Goal: Transaction & Acquisition: Purchase product/service

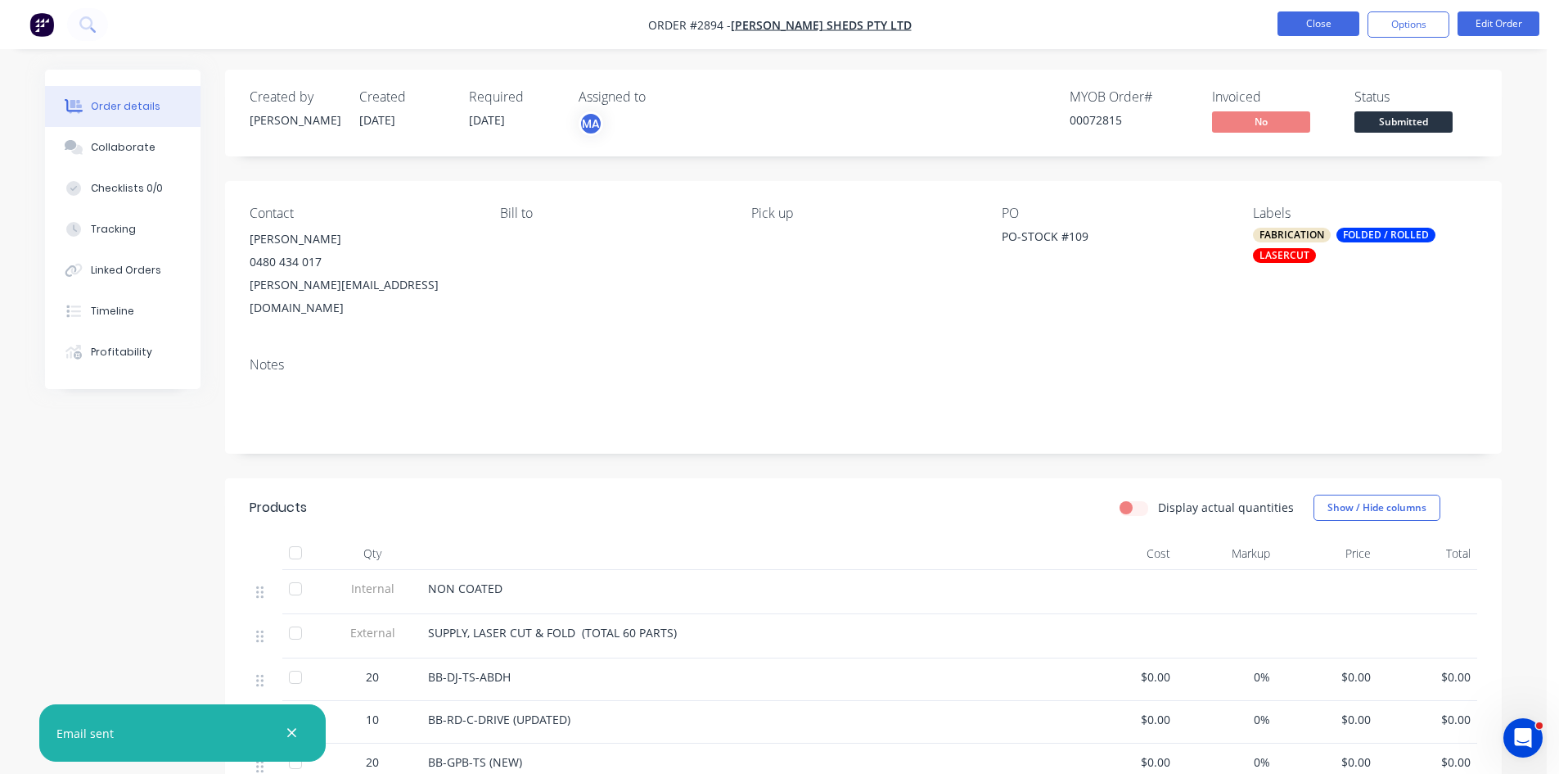
click at [1322, 26] on button "Close" at bounding box center [1319, 23] width 82 height 25
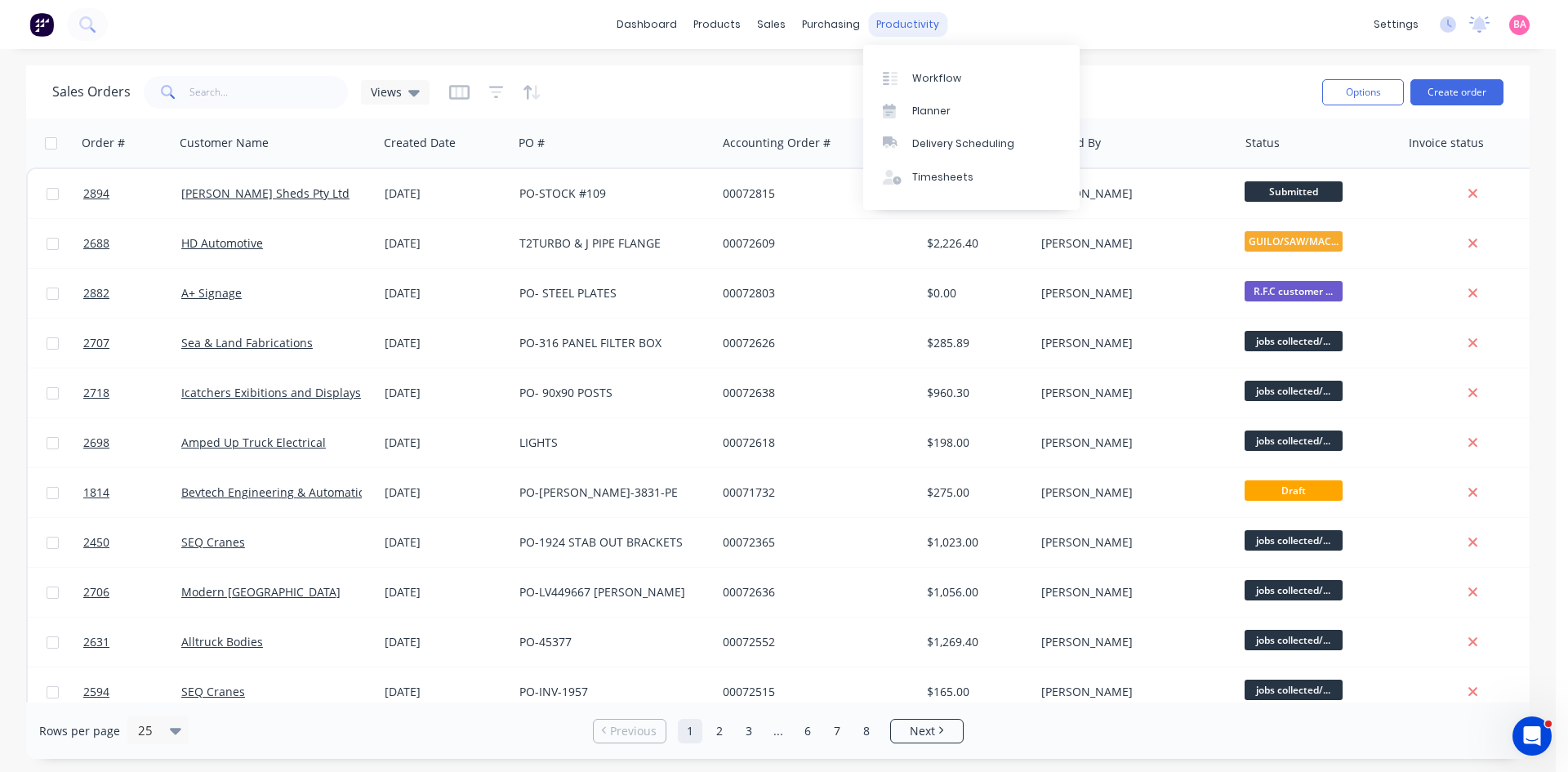
click at [875, 26] on div "productivity" at bounding box center [907, 24] width 79 height 25
drag, startPoint x: 918, startPoint y: 72, endPoint x: 903, endPoint y: 83, distance: 18.6
click at [920, 72] on div "Workflow" at bounding box center [936, 78] width 49 height 15
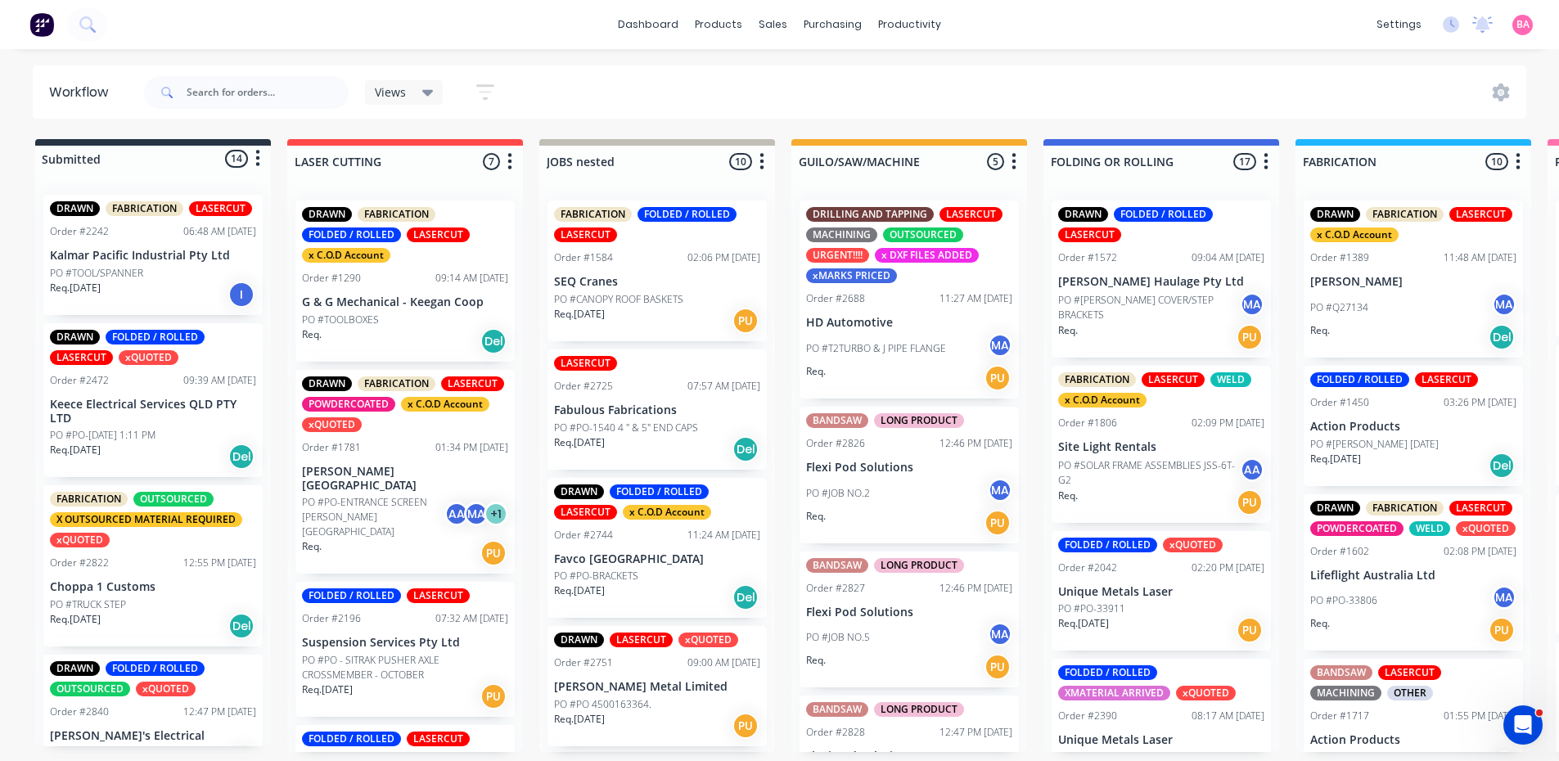
click at [941, 525] on div "Req. PU" at bounding box center [909, 523] width 206 height 28
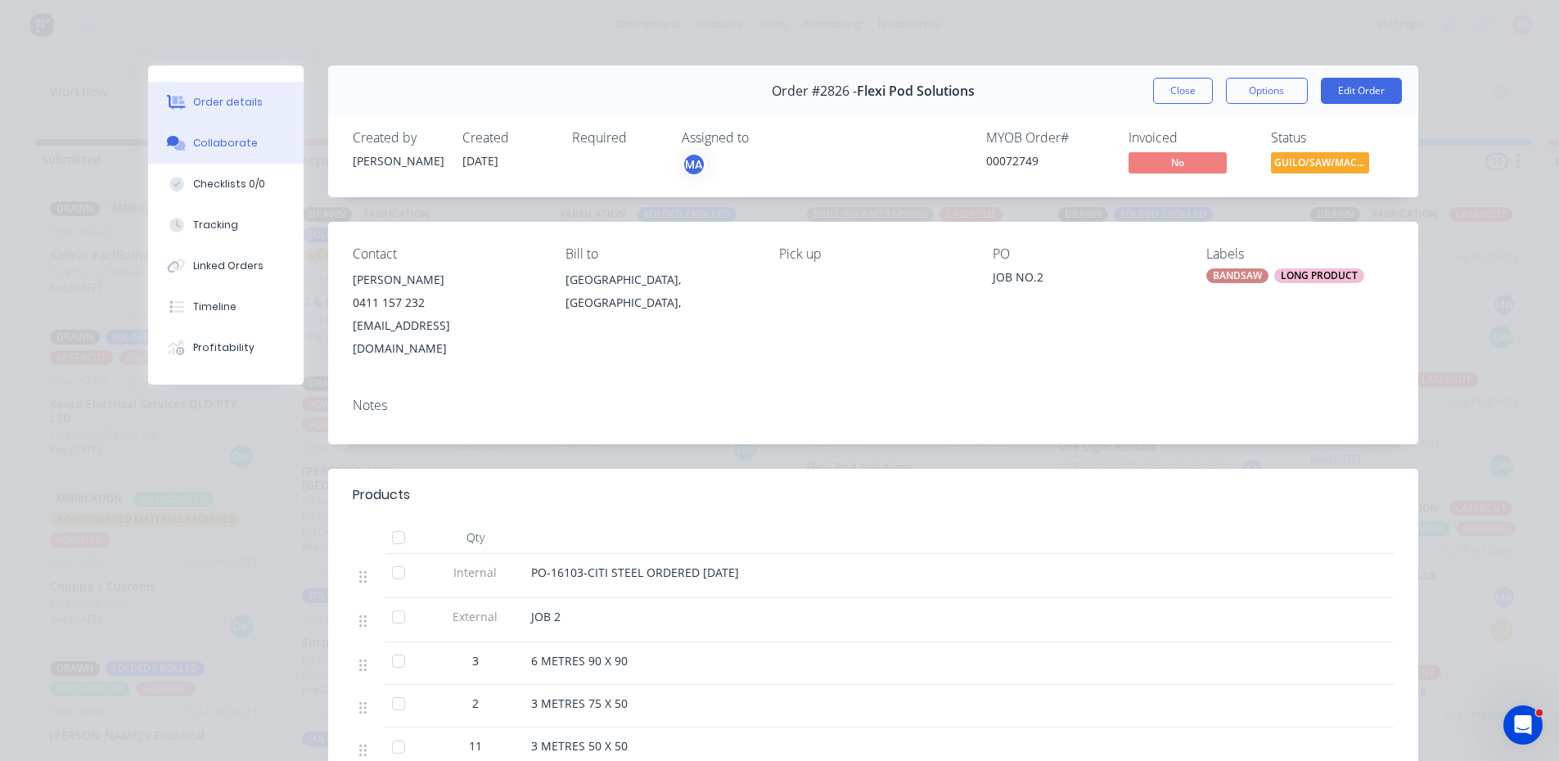
click at [251, 149] on button "Collaborate" at bounding box center [226, 143] width 156 height 41
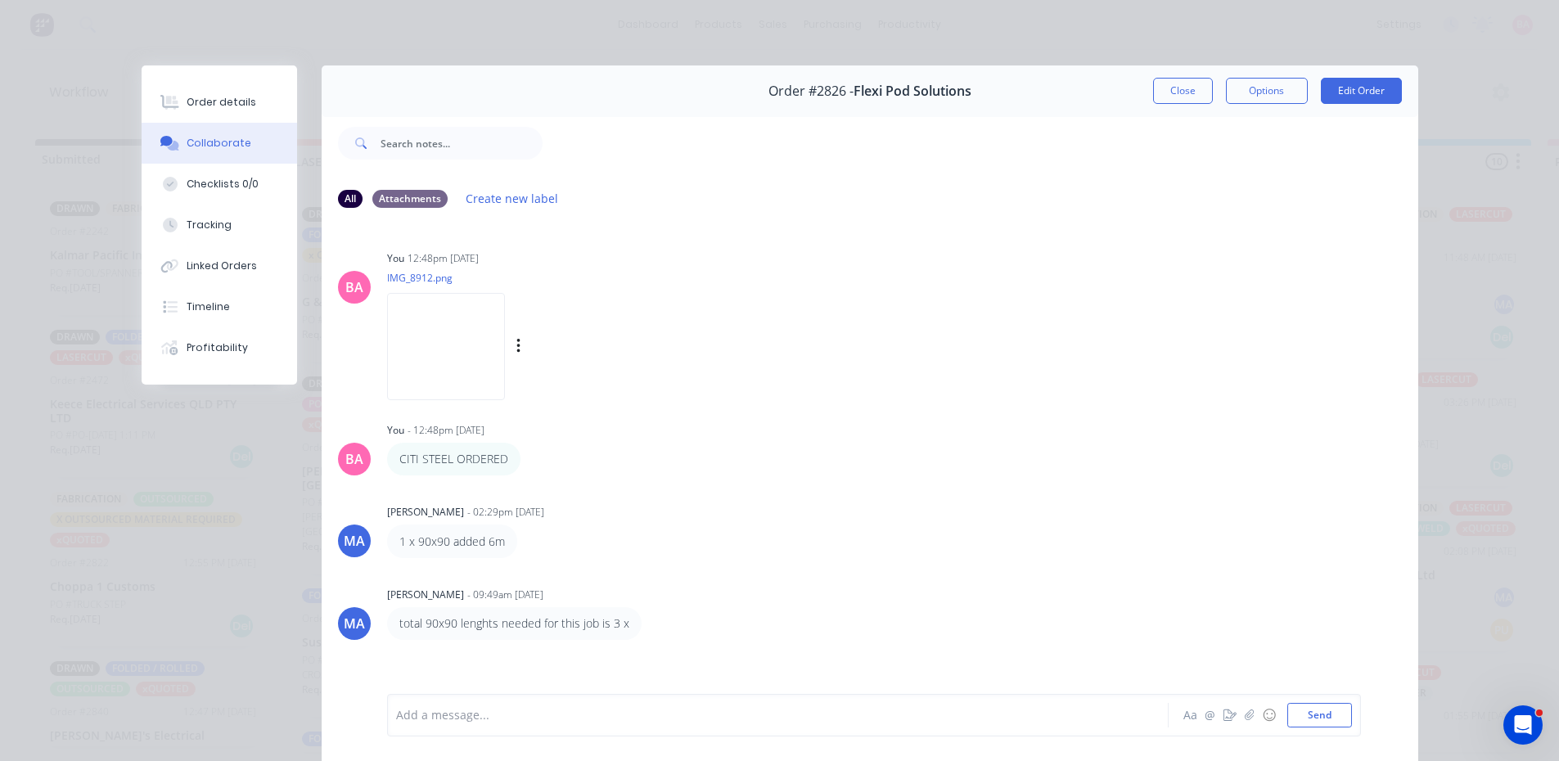
click at [450, 359] on img at bounding box center [446, 346] width 118 height 107
click at [1170, 97] on button "Close" at bounding box center [1183, 91] width 60 height 26
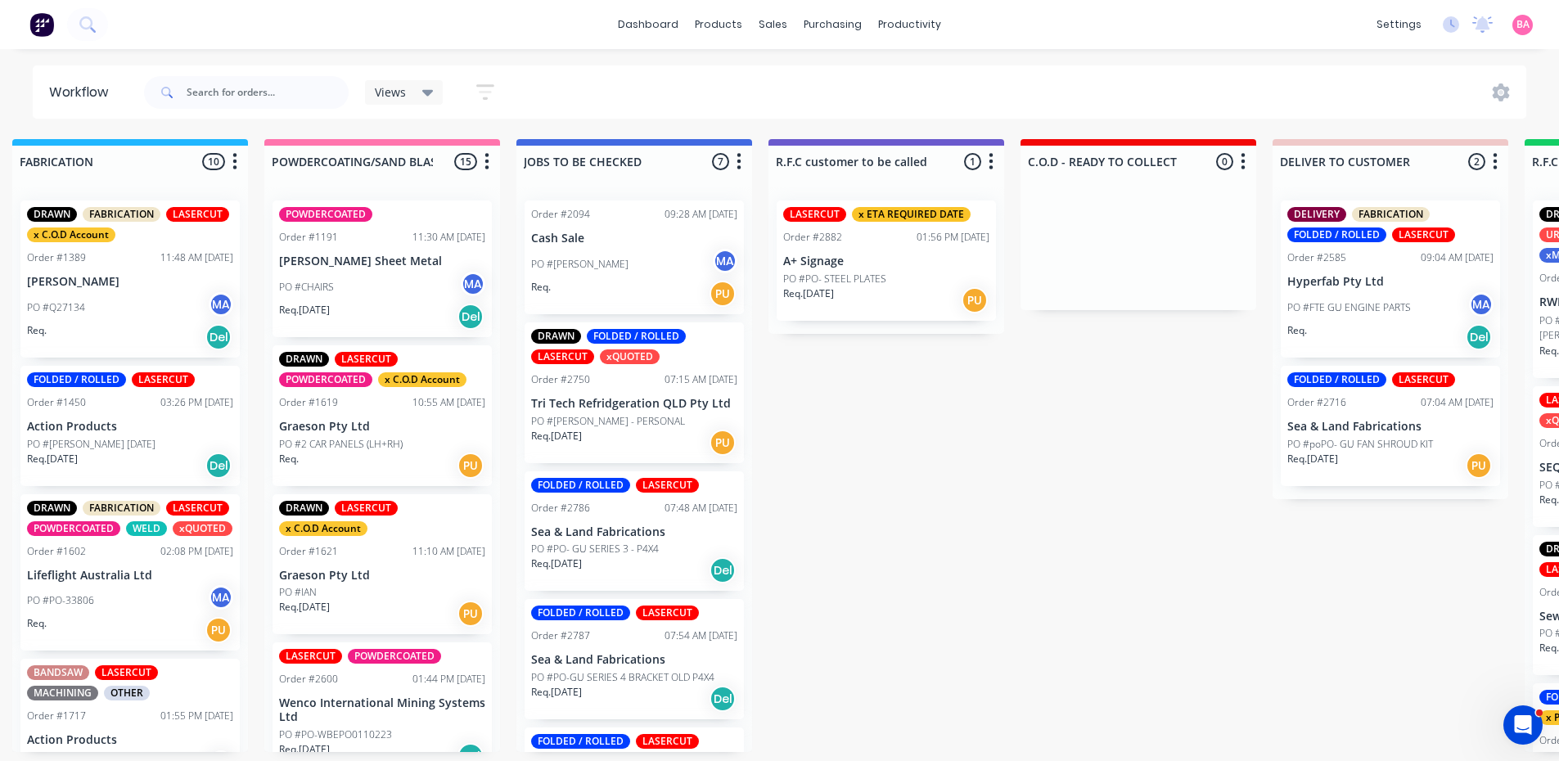
scroll to position [0, 1297]
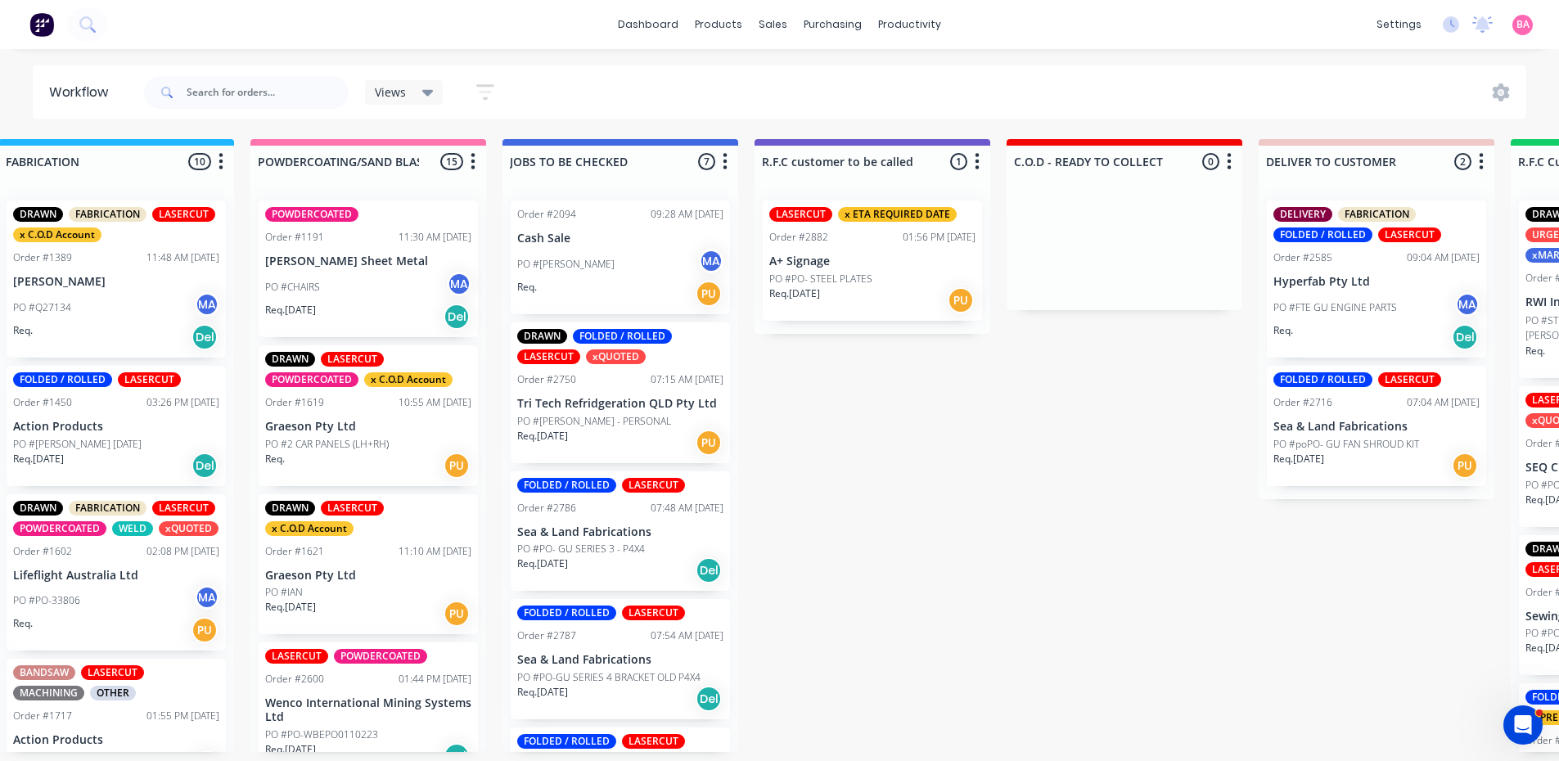
click at [879, 288] on div "Req. 11/09/25 PU" at bounding box center [872, 300] width 206 height 28
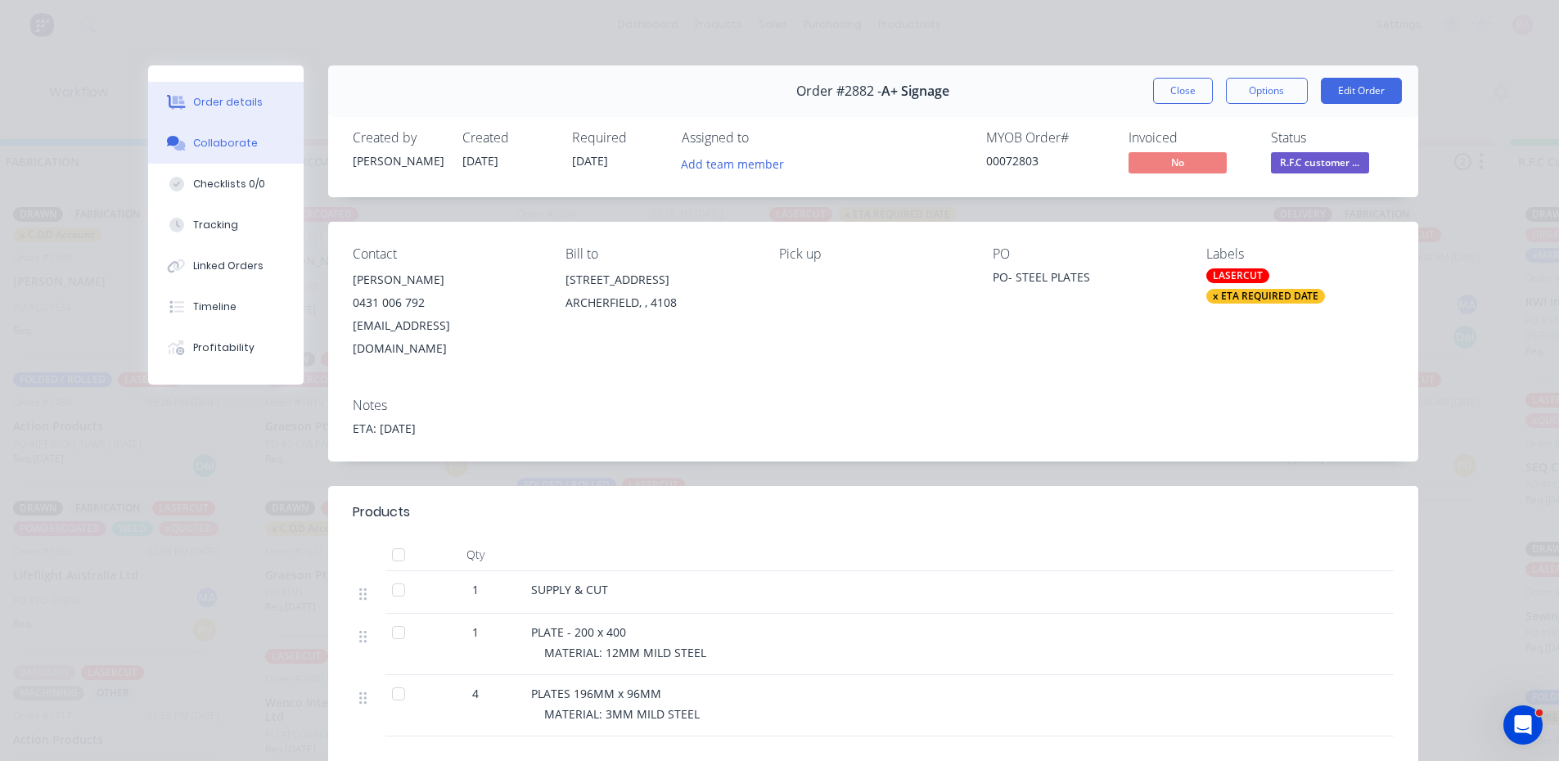
click at [227, 133] on button "Collaborate" at bounding box center [226, 143] width 156 height 41
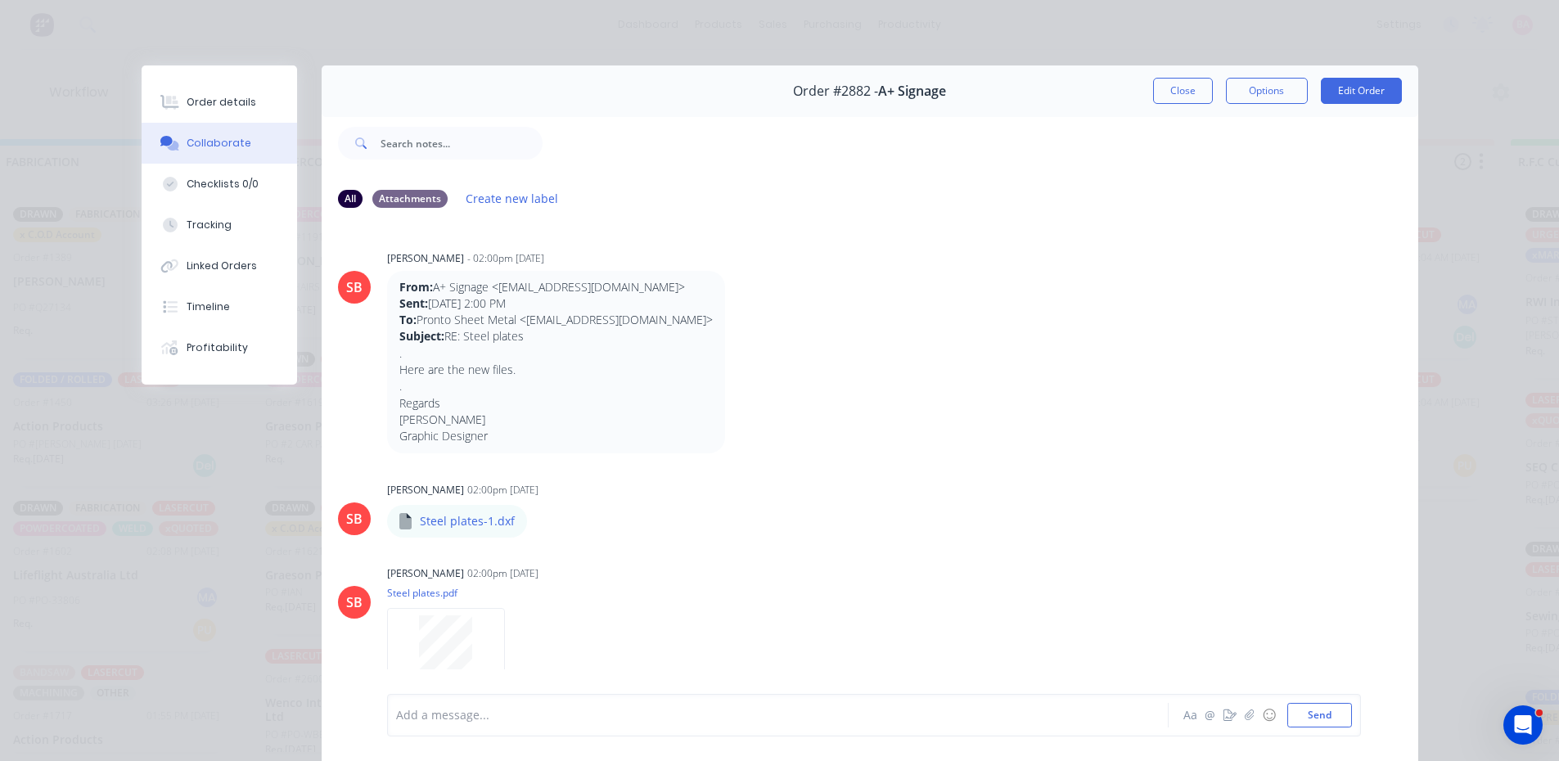
click at [543, 714] on div at bounding box center [755, 715] width 716 height 17
click at [1306, 716] on button "Send" at bounding box center [1320, 715] width 65 height 25
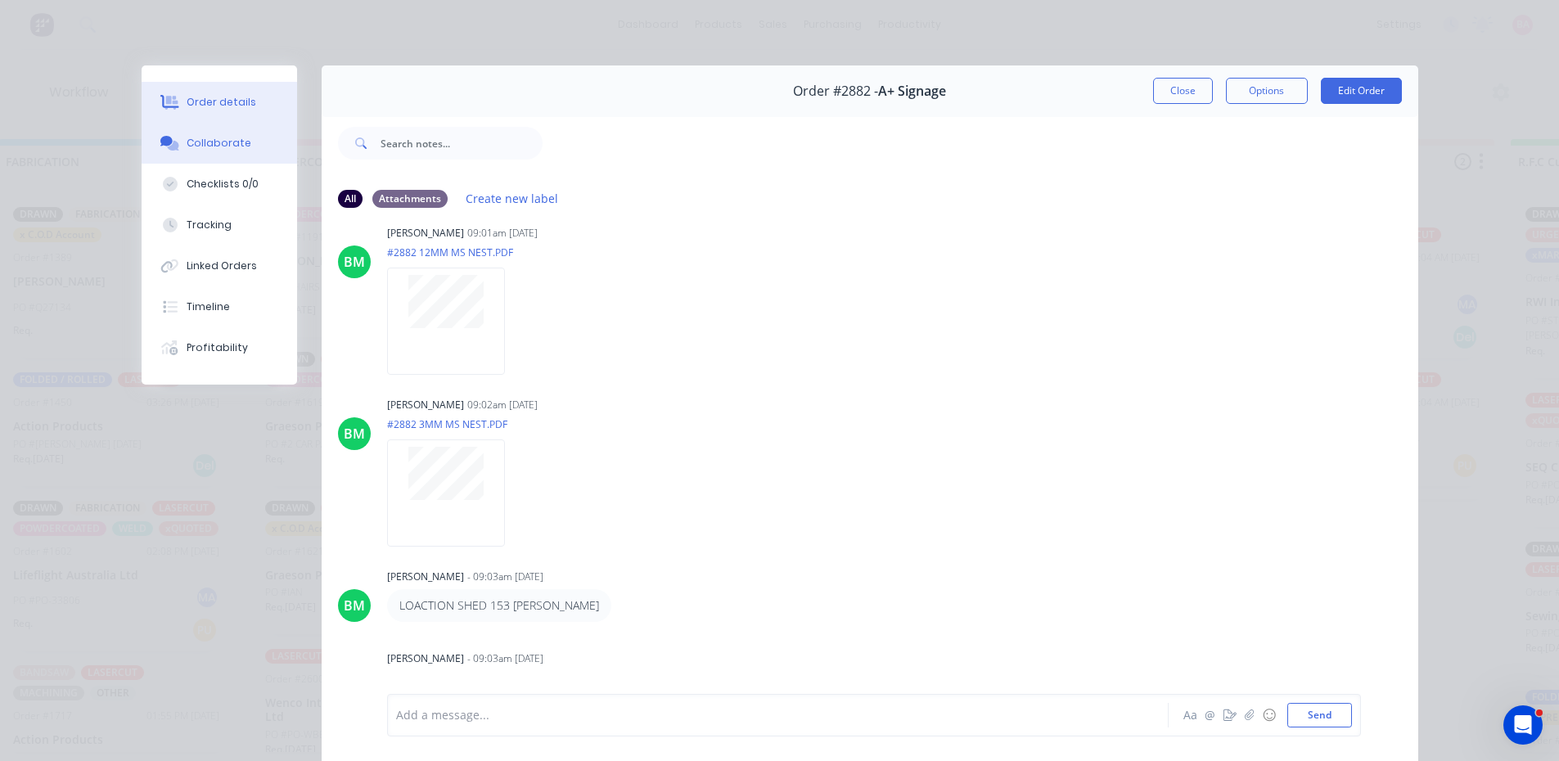
click at [212, 103] on div "Order details" at bounding box center [222, 102] width 70 height 15
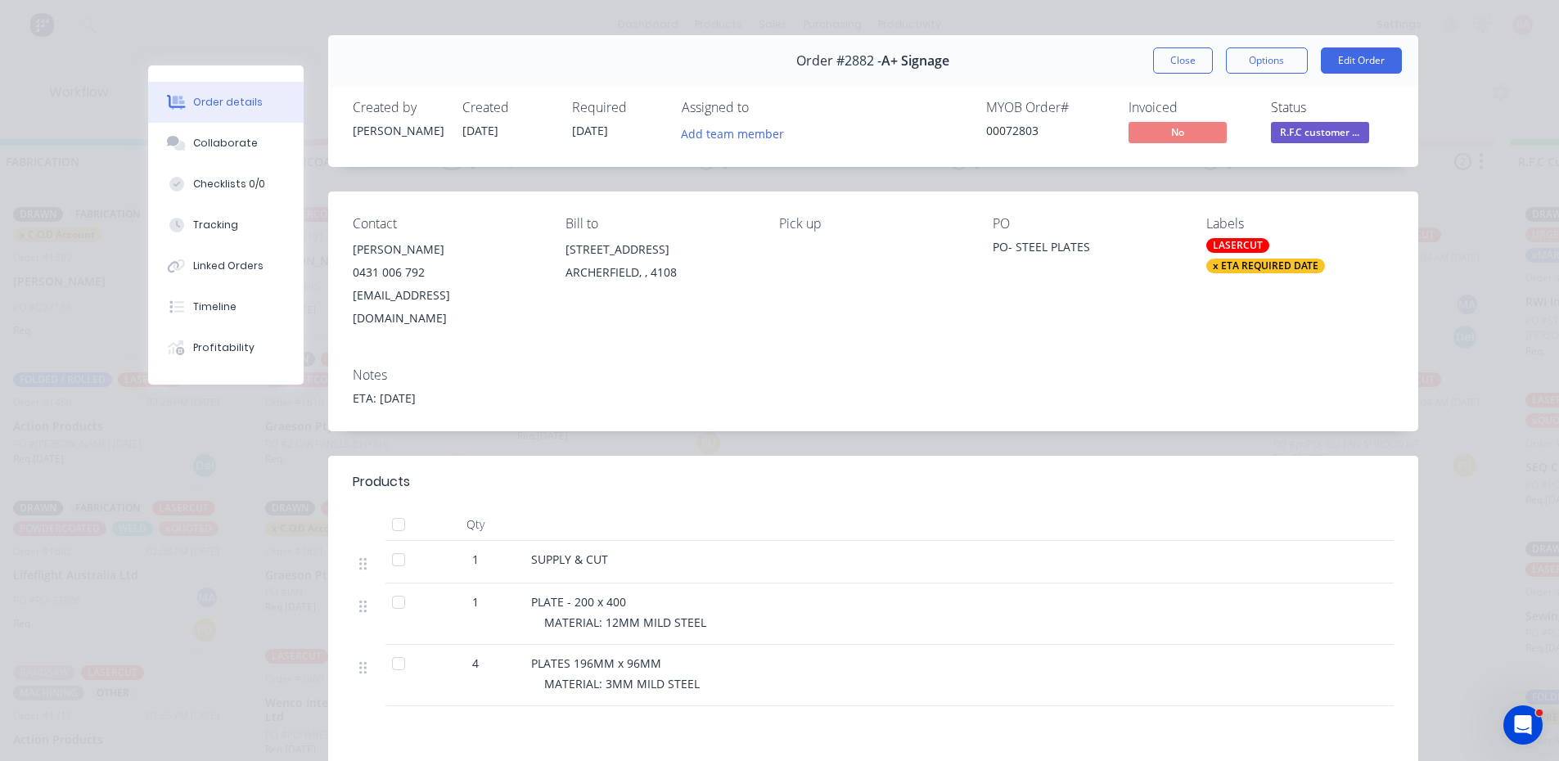
scroll to position [0, 0]
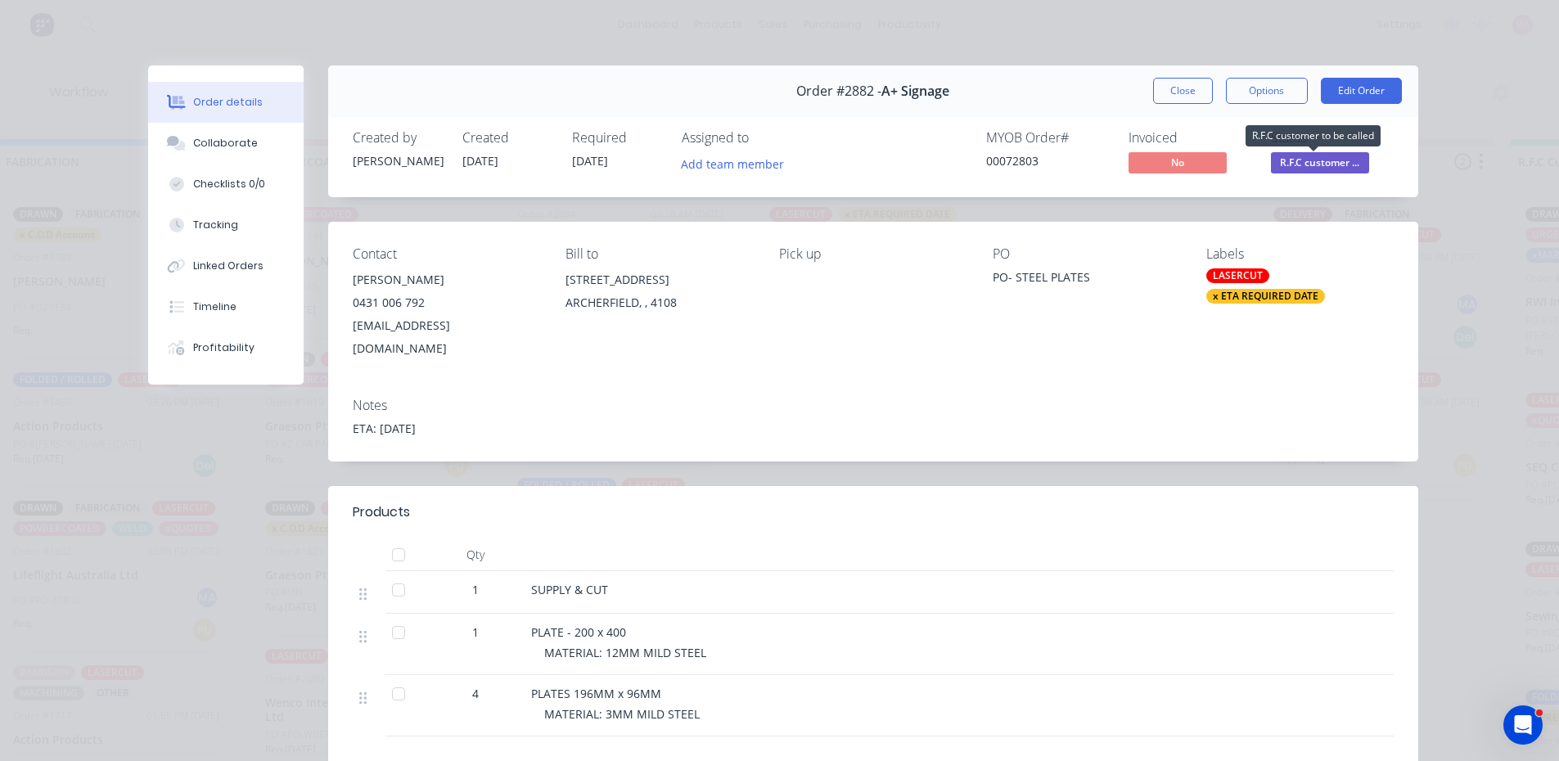
click at [1311, 161] on span "R.F.C customer ..." at bounding box center [1320, 162] width 98 height 20
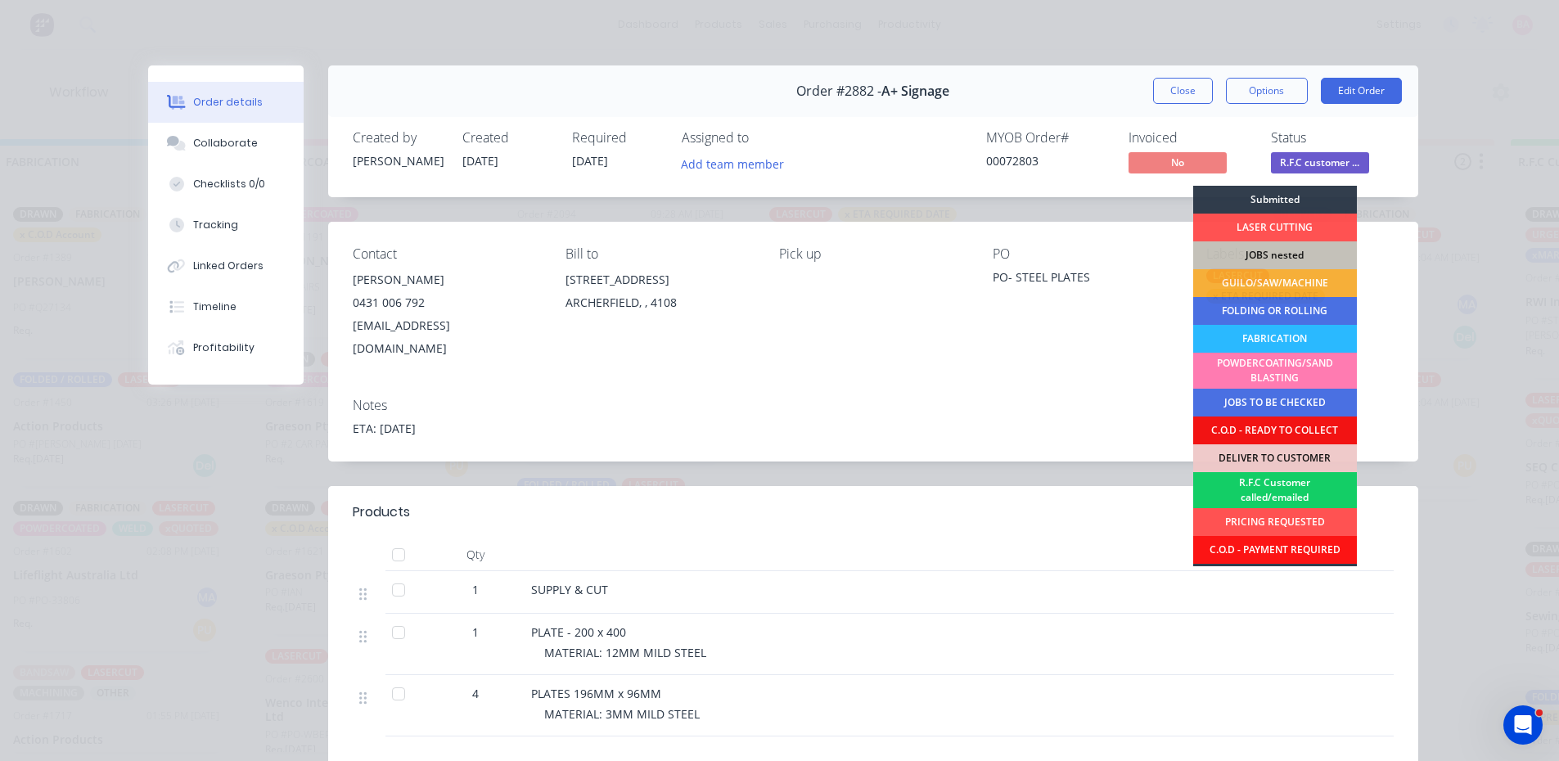
click at [1269, 493] on div "R.F.C Customer called/emailed" at bounding box center [1275, 490] width 164 height 36
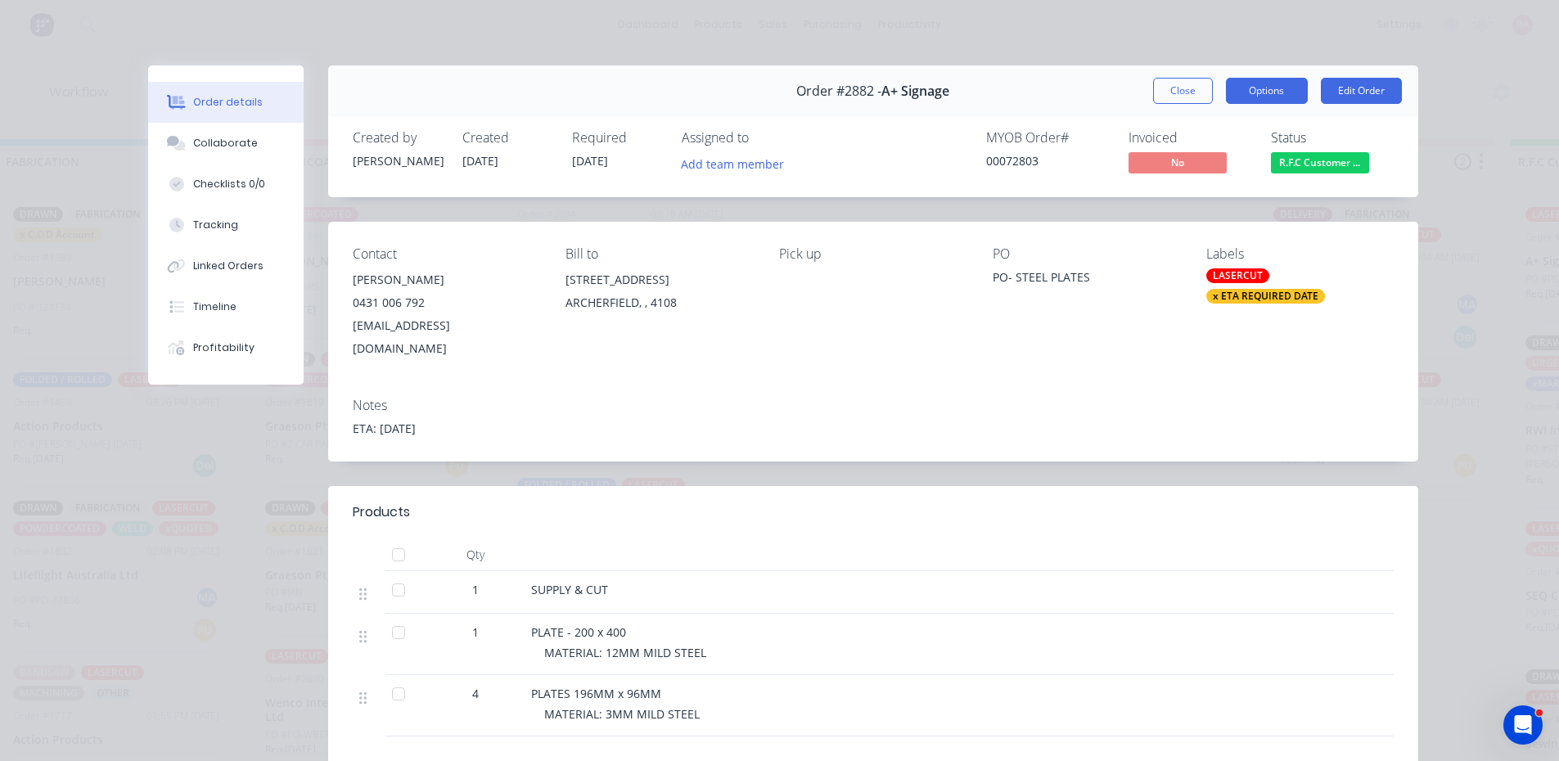
click at [1274, 90] on button "Options" at bounding box center [1267, 91] width 82 height 26
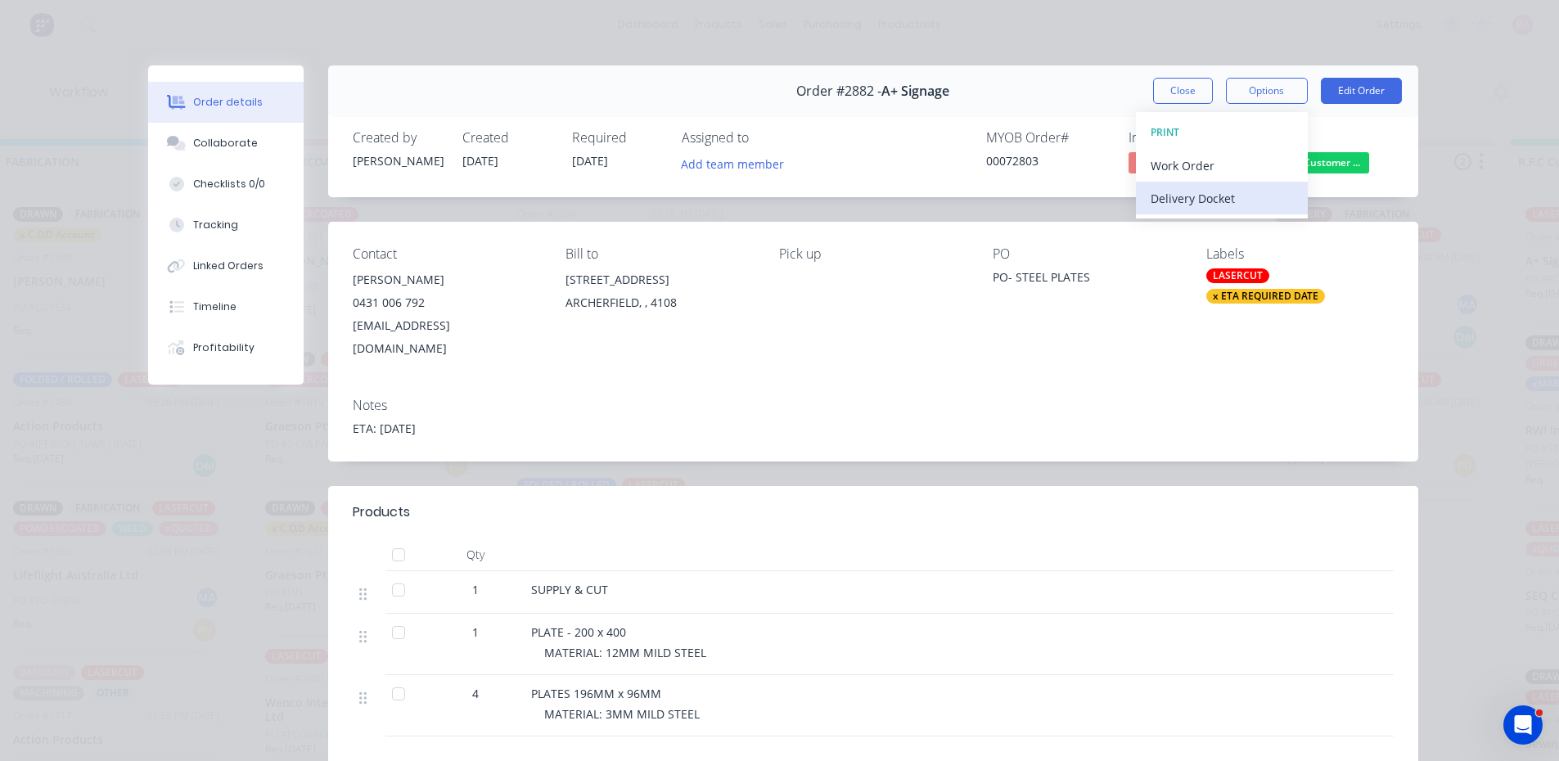
click at [1193, 201] on div "Delivery Docket" at bounding box center [1222, 199] width 142 height 24
click at [1165, 192] on div "Standard" at bounding box center [1222, 199] width 142 height 24
click at [1185, 95] on button "Close" at bounding box center [1183, 91] width 60 height 26
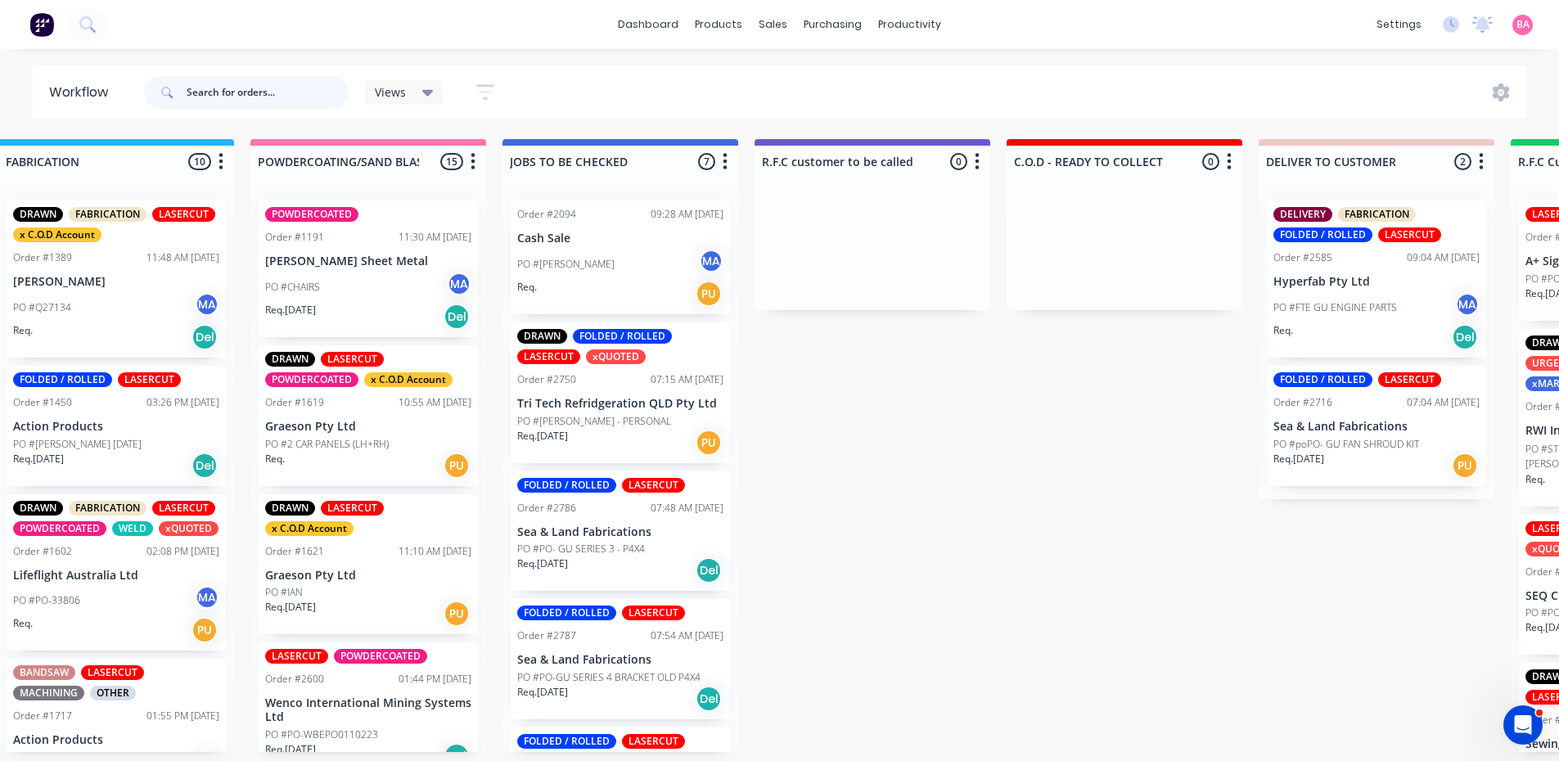
click at [292, 86] on input "text" at bounding box center [268, 92] width 162 height 33
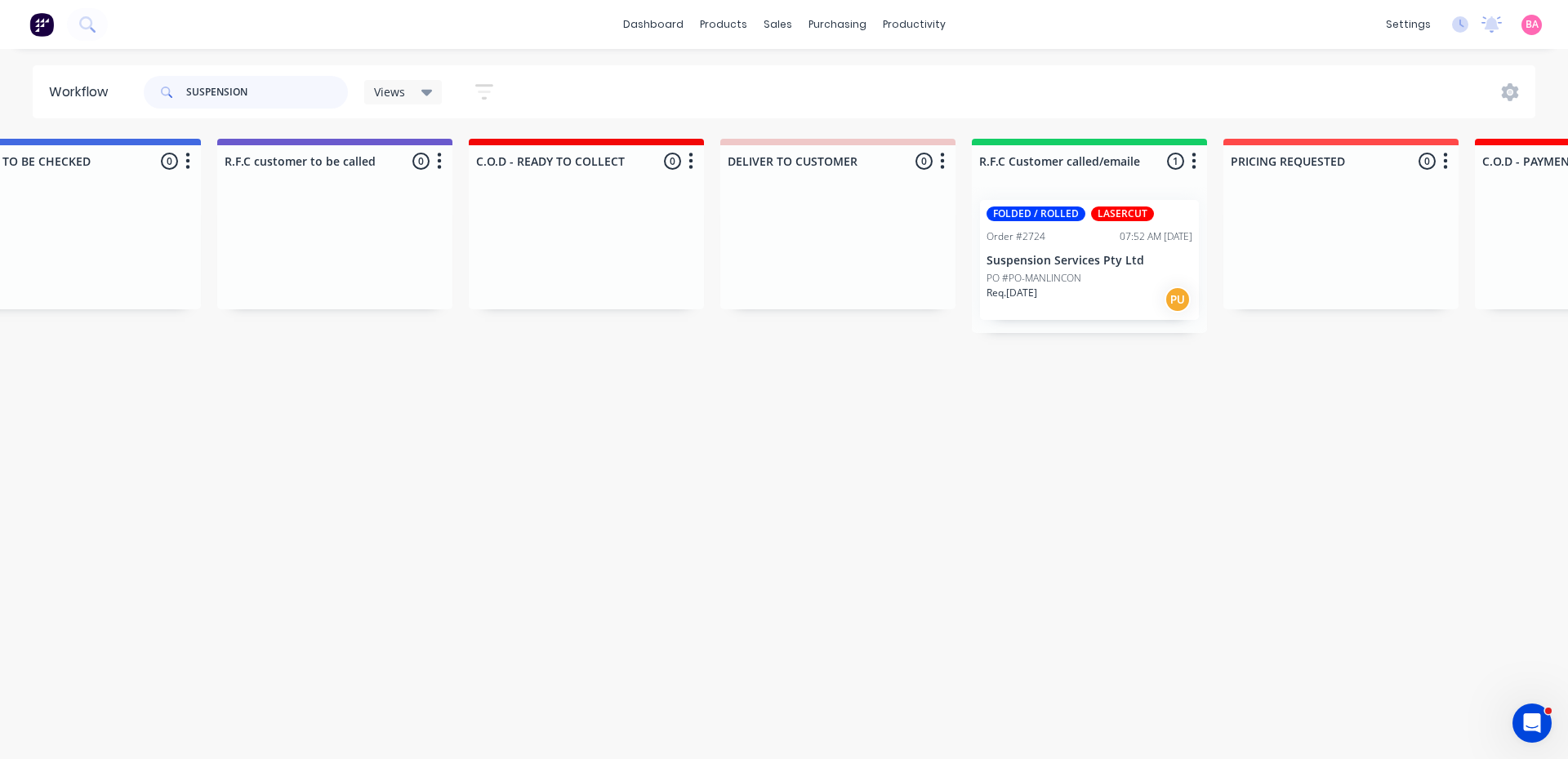
scroll to position [0, 1860]
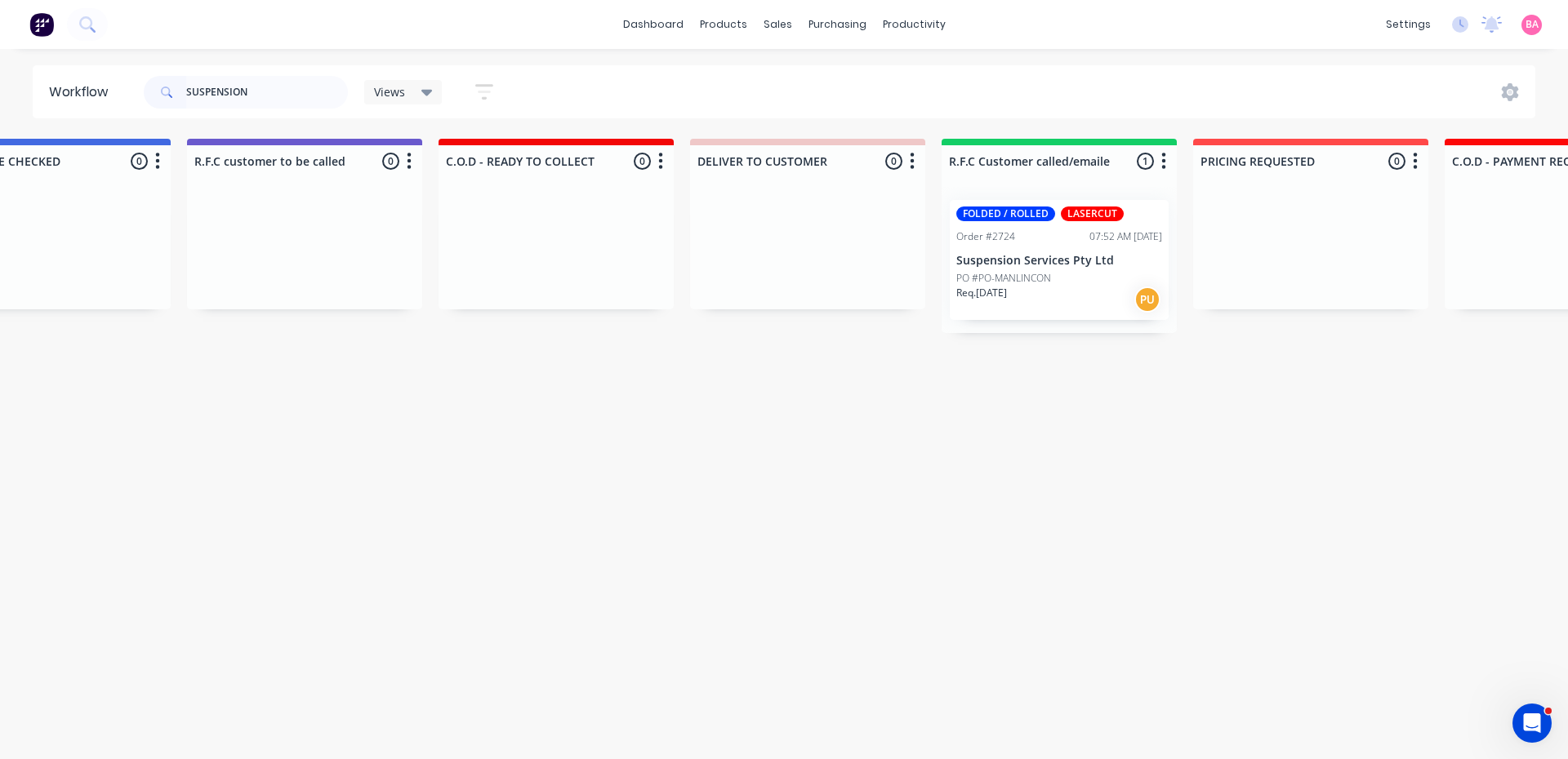
click at [1063, 284] on div "PO #PO-MANLINCON" at bounding box center [1059, 278] width 205 height 15
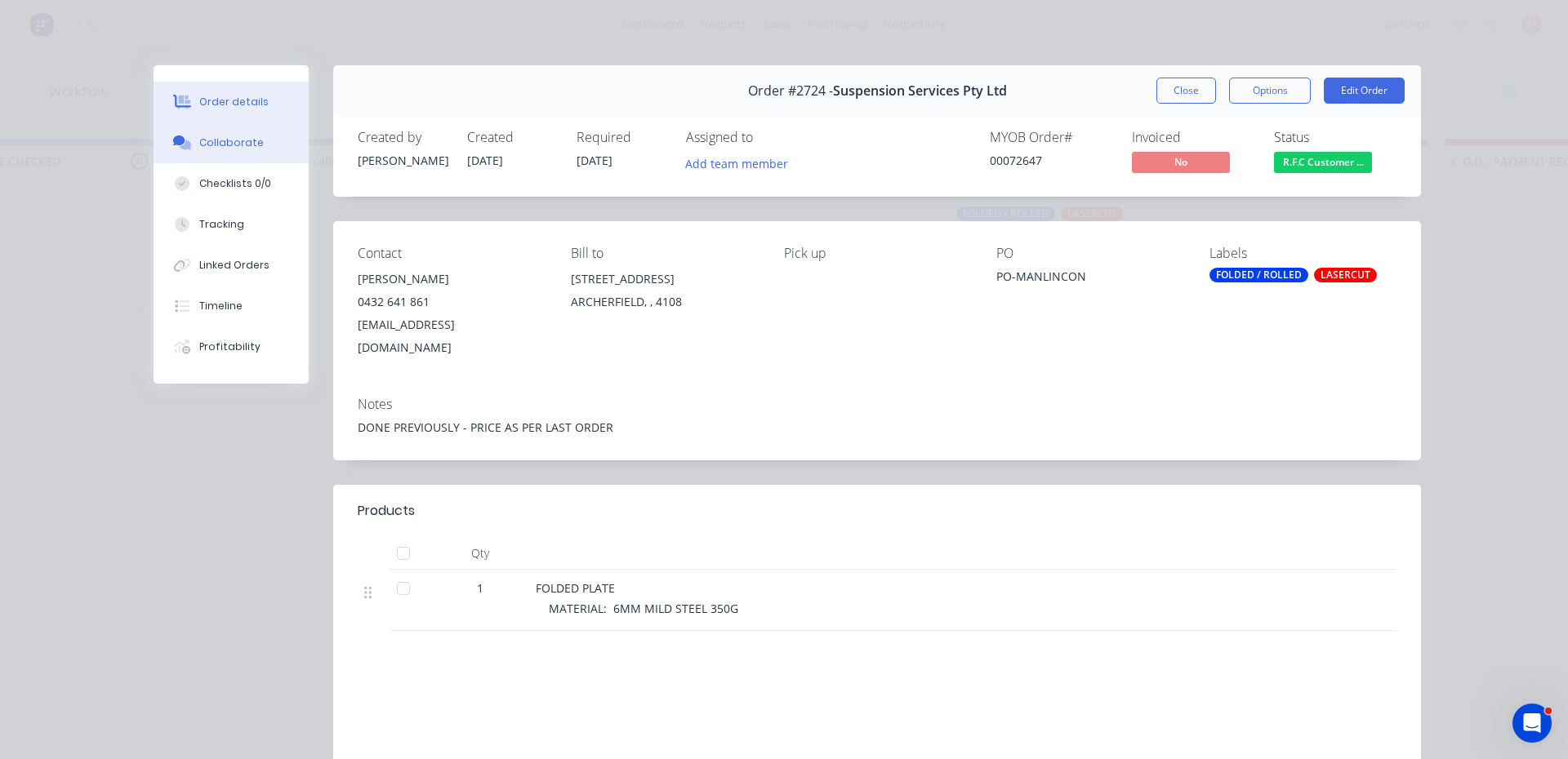
click at [223, 147] on div "Collaborate" at bounding box center [231, 143] width 65 height 15
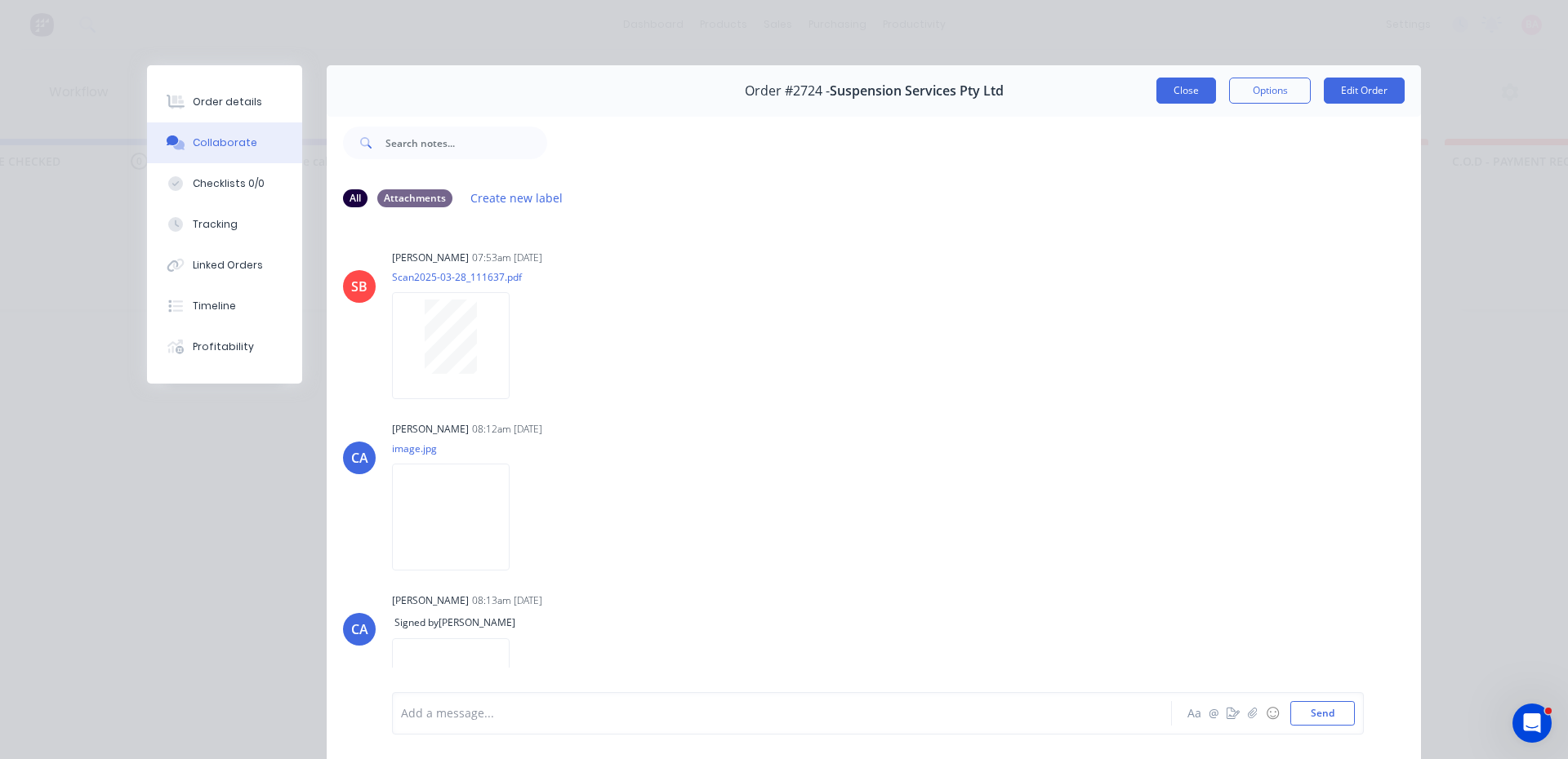
click at [1181, 87] on button "Close" at bounding box center [1186, 91] width 60 height 26
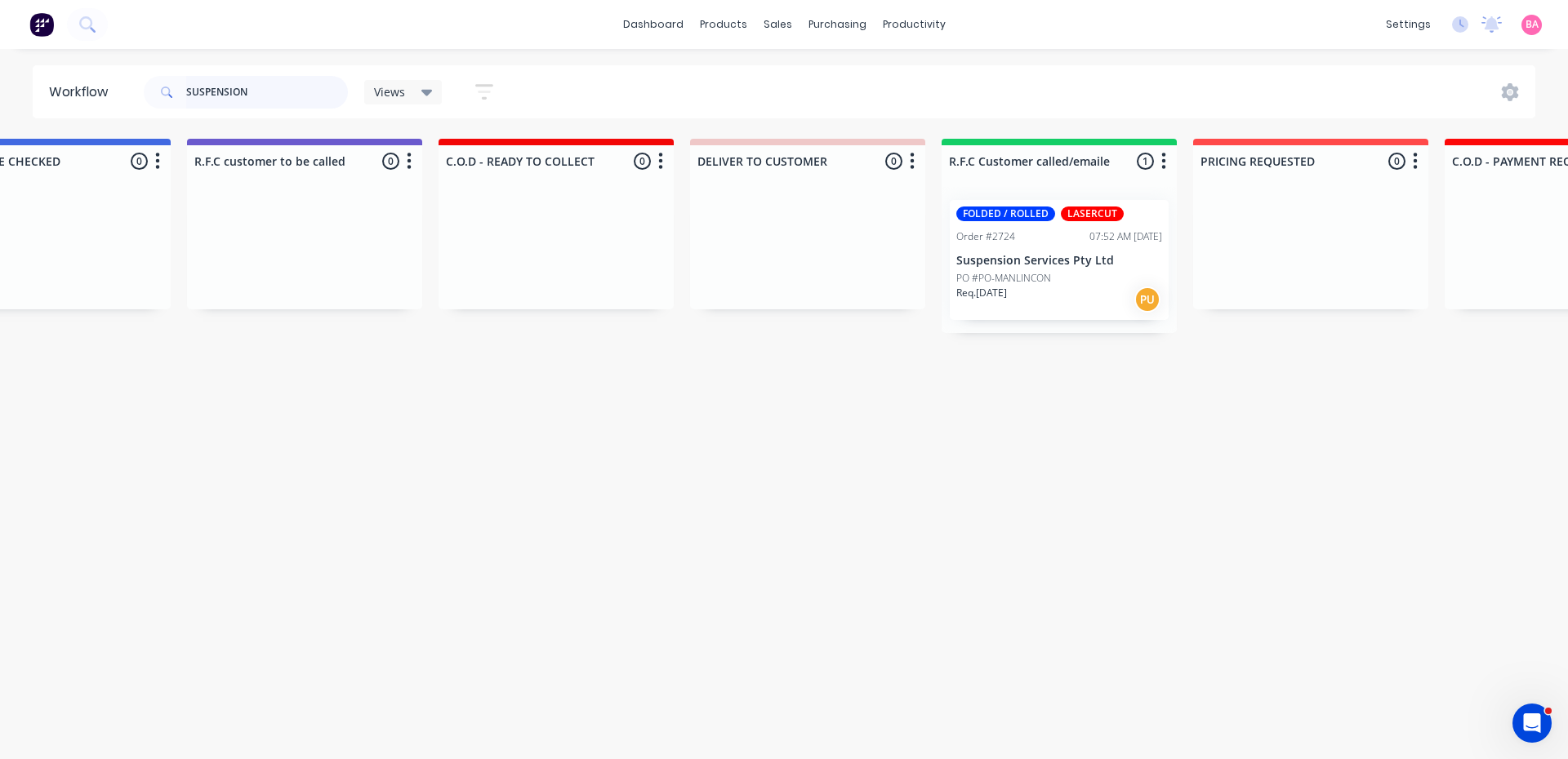
drag, startPoint x: 273, startPoint y: 92, endPoint x: 29, endPoint y: 57, distance: 246.5
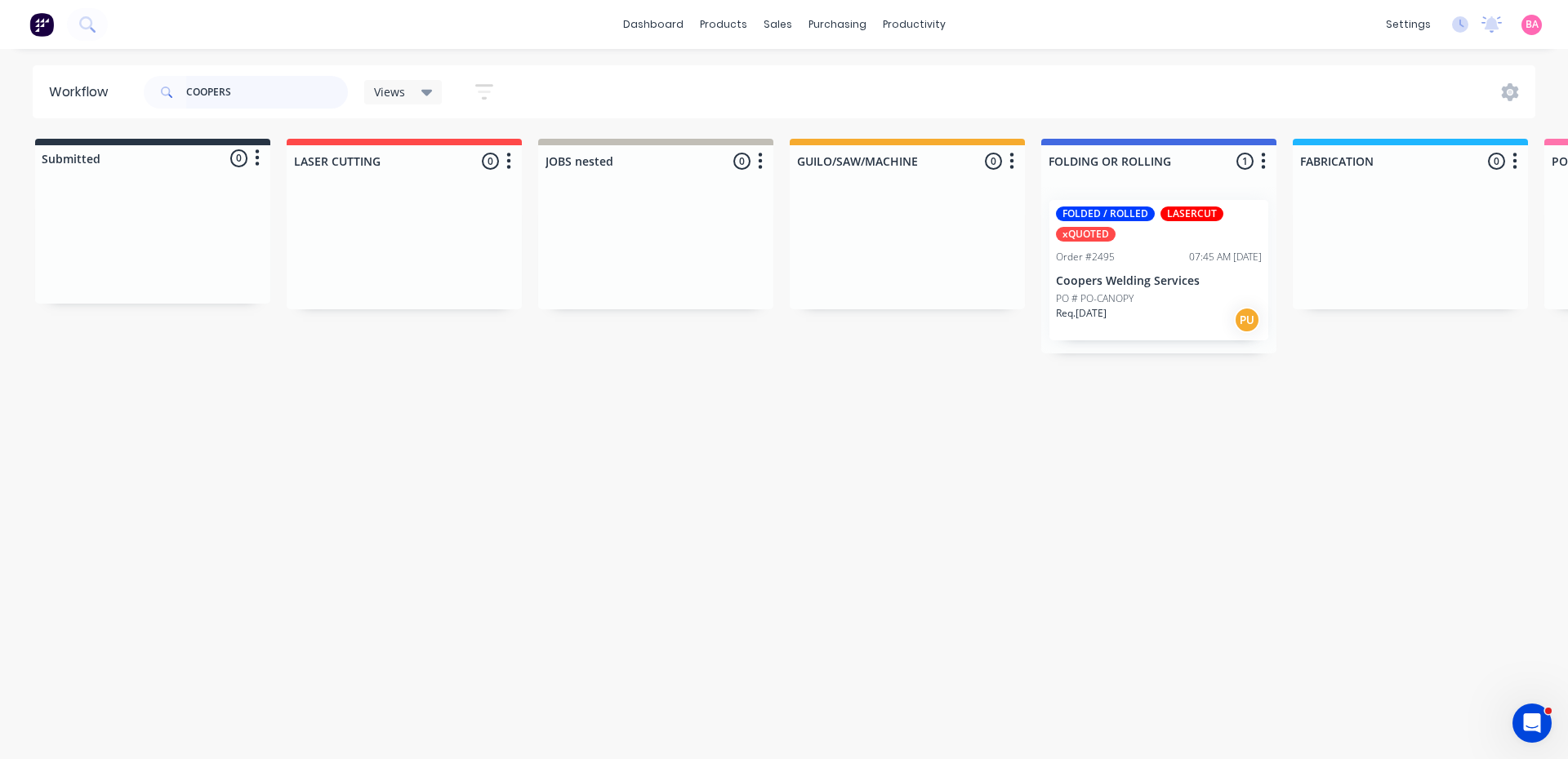
type input "COOPERS"
click at [1180, 283] on p "Coopers Welding Services" at bounding box center [1158, 281] width 205 height 14
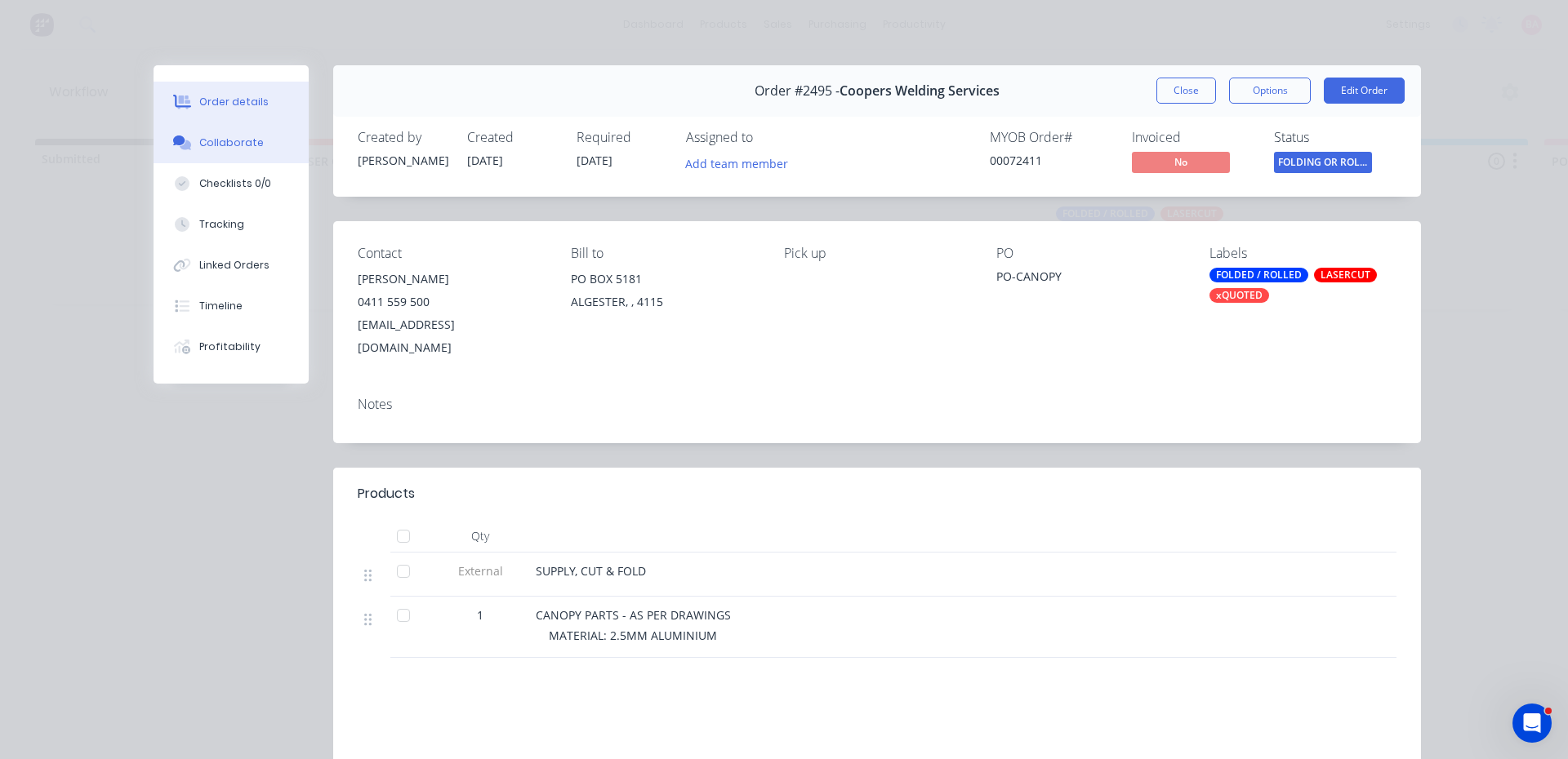
click at [236, 143] on div "Collaborate" at bounding box center [231, 143] width 65 height 15
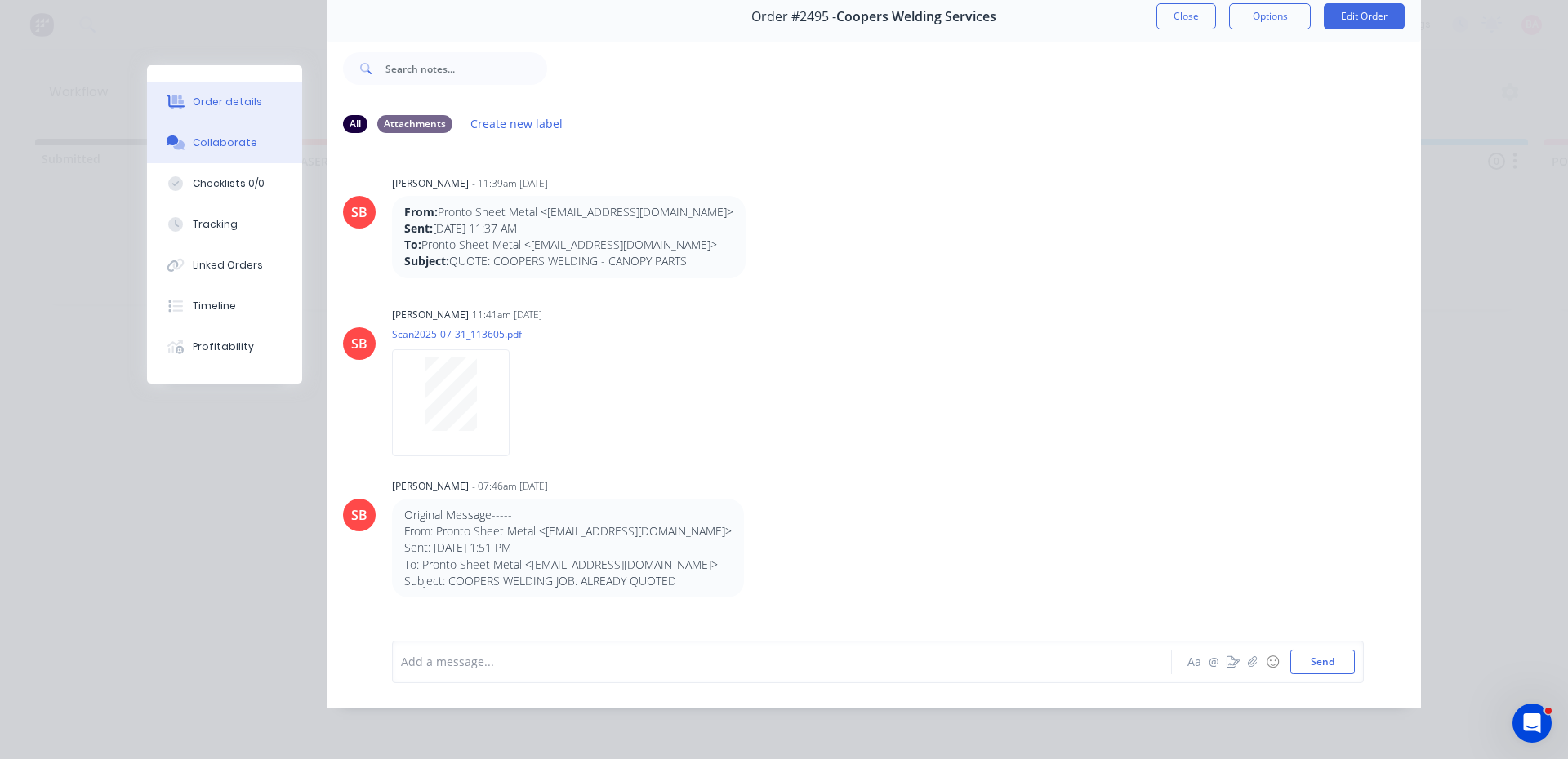
click at [227, 97] on div "Order details" at bounding box center [227, 102] width 70 height 15
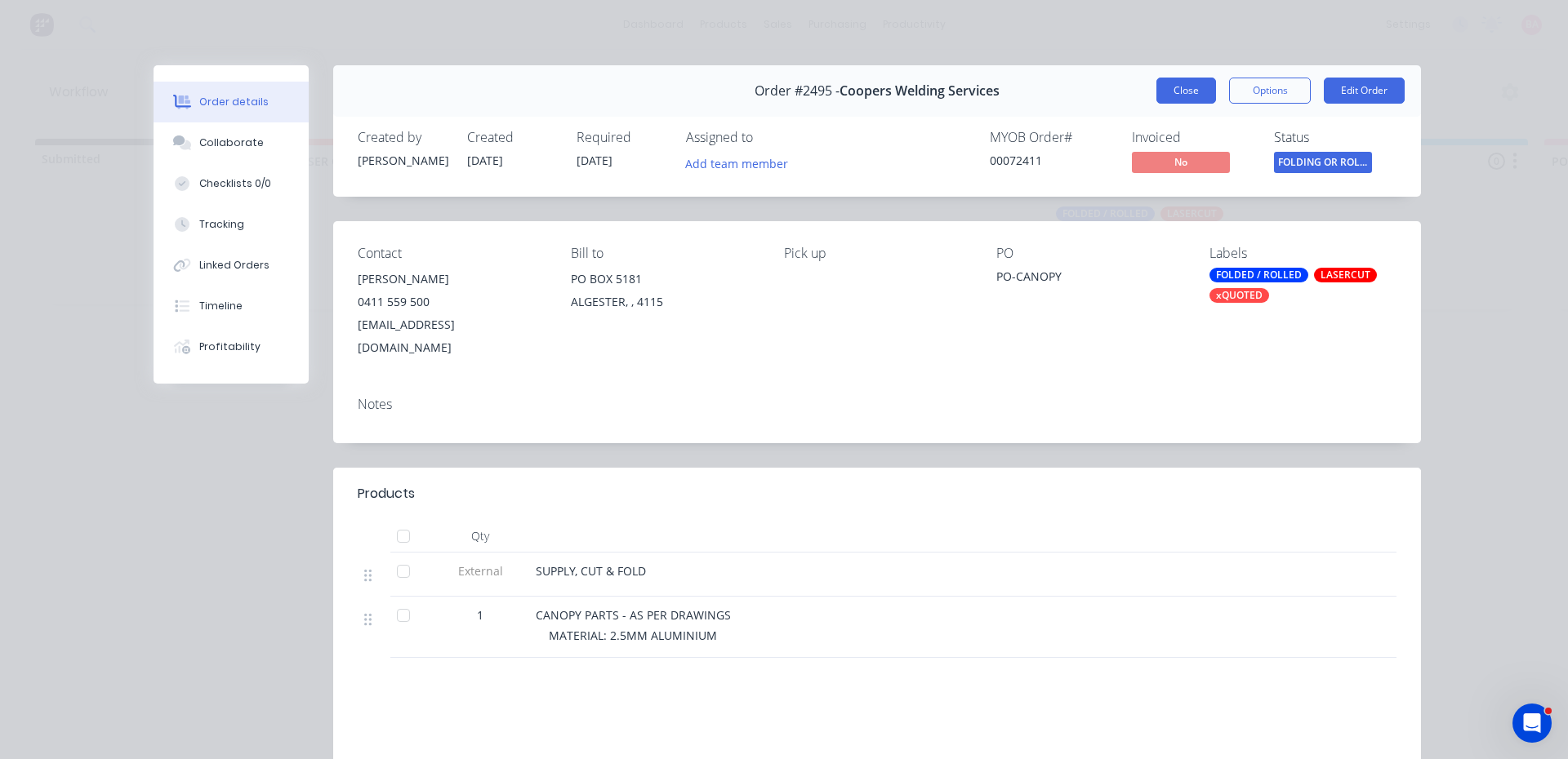
click at [1199, 91] on button "Close" at bounding box center [1186, 91] width 60 height 26
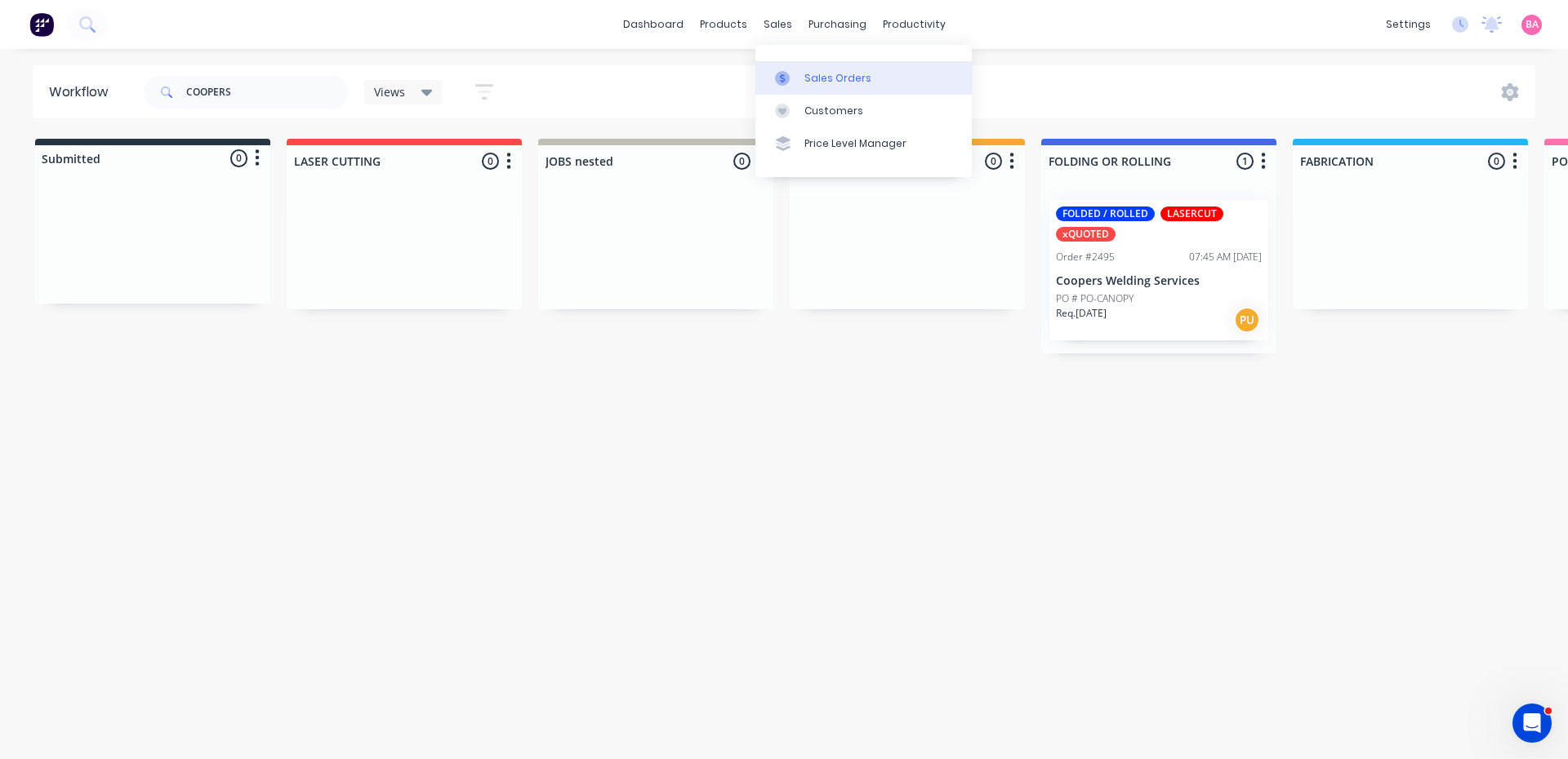
click at [819, 79] on div "Sales Orders" at bounding box center [837, 78] width 67 height 15
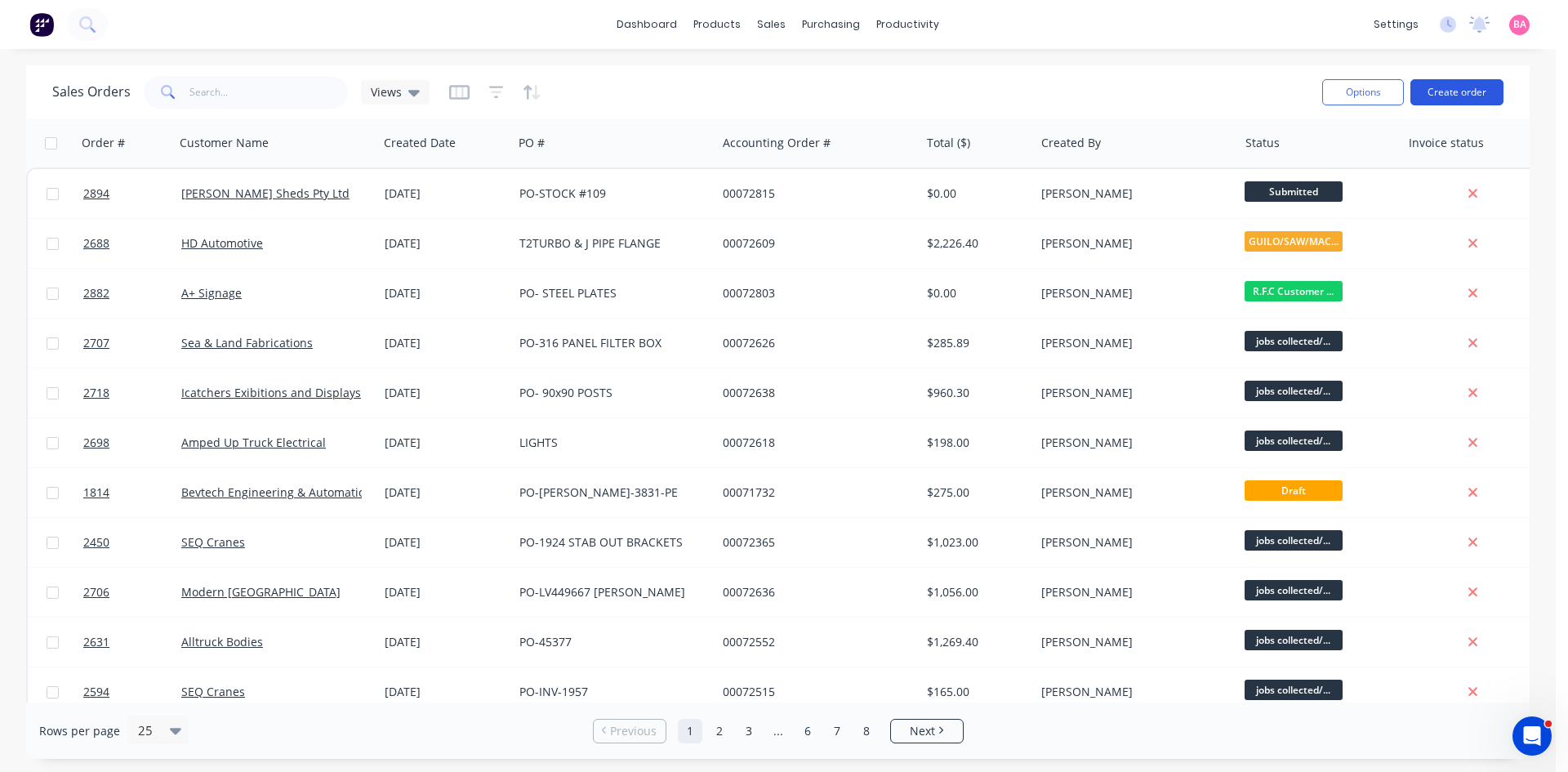
click at [1475, 88] on button "Create order" at bounding box center [1456, 92] width 93 height 26
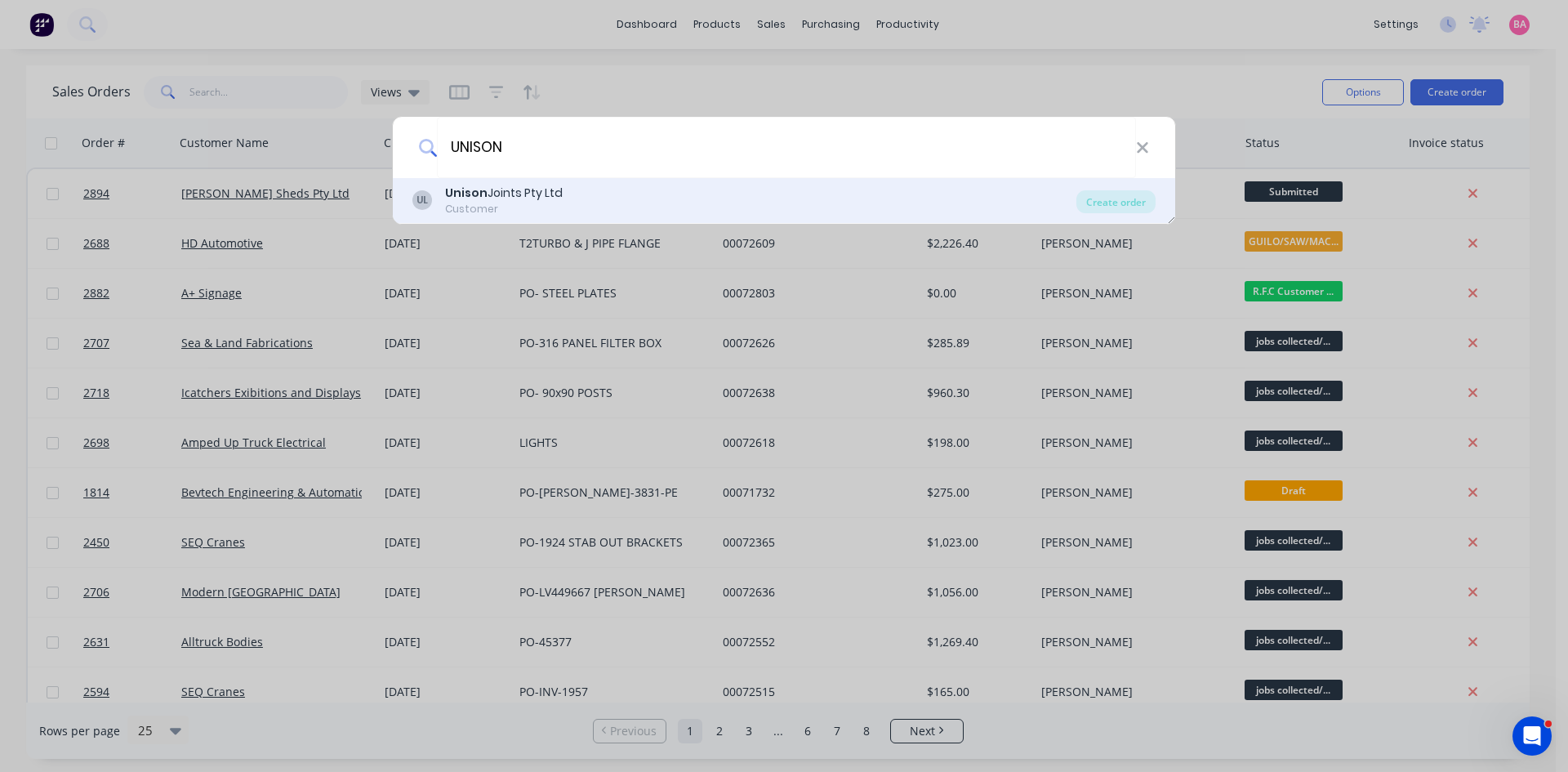
type input "UNISON"
click at [511, 198] on div "Unison Joints Pty Ltd" at bounding box center [504, 193] width 118 height 17
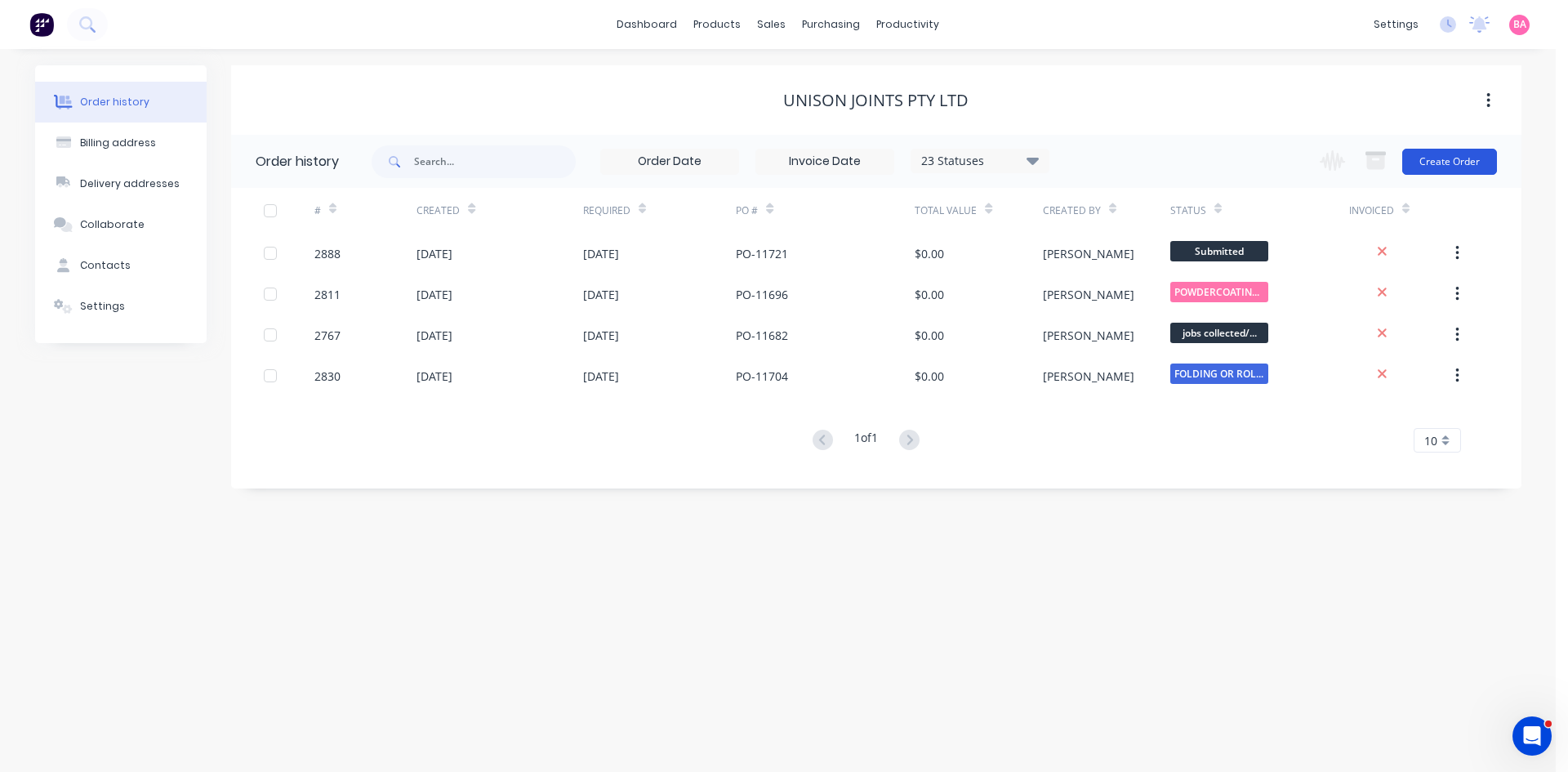
click at [1442, 160] on button "Create Order" at bounding box center [1448, 162] width 95 height 26
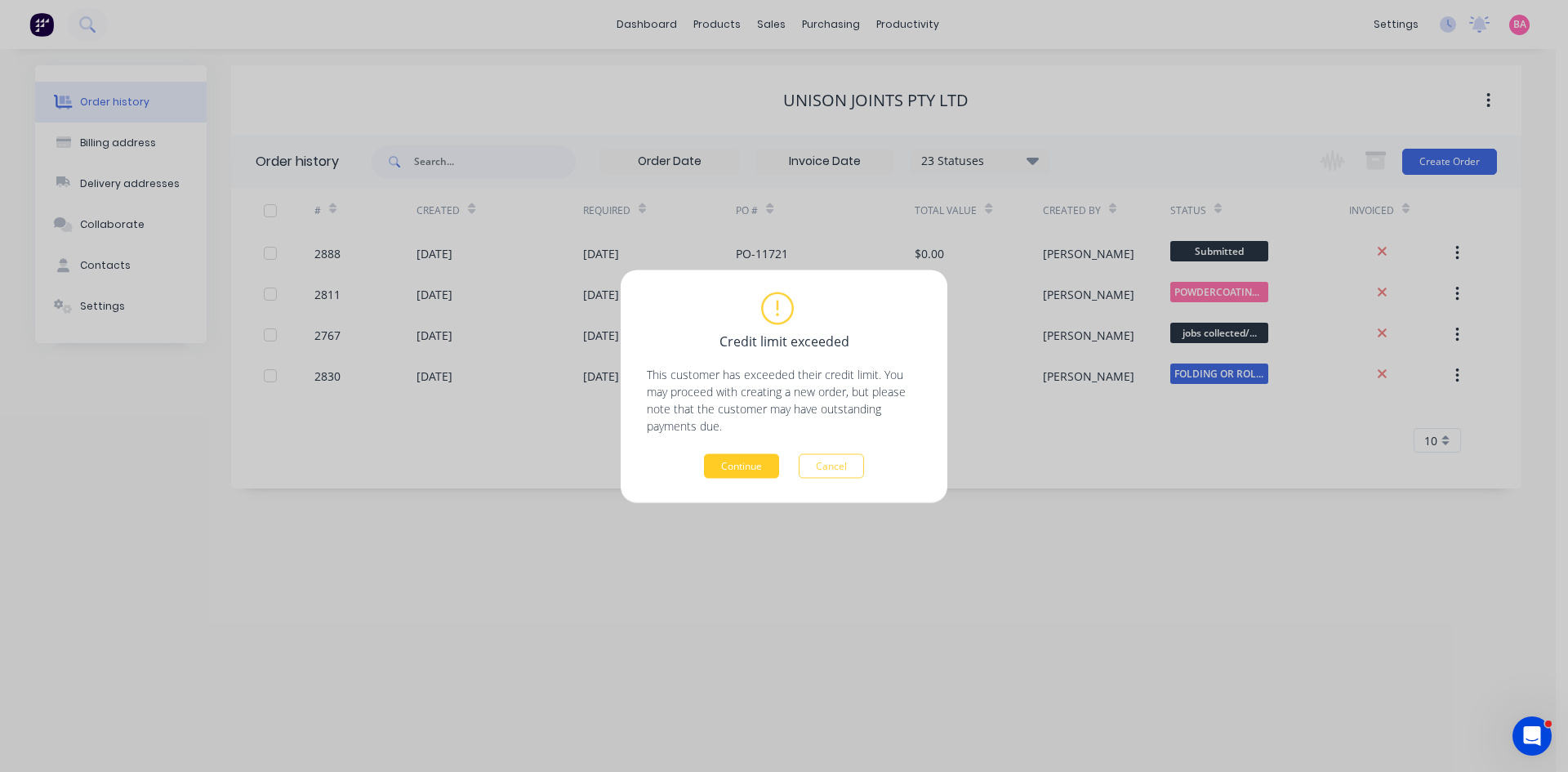
click at [736, 464] on button "Continue" at bounding box center [741, 465] width 75 height 25
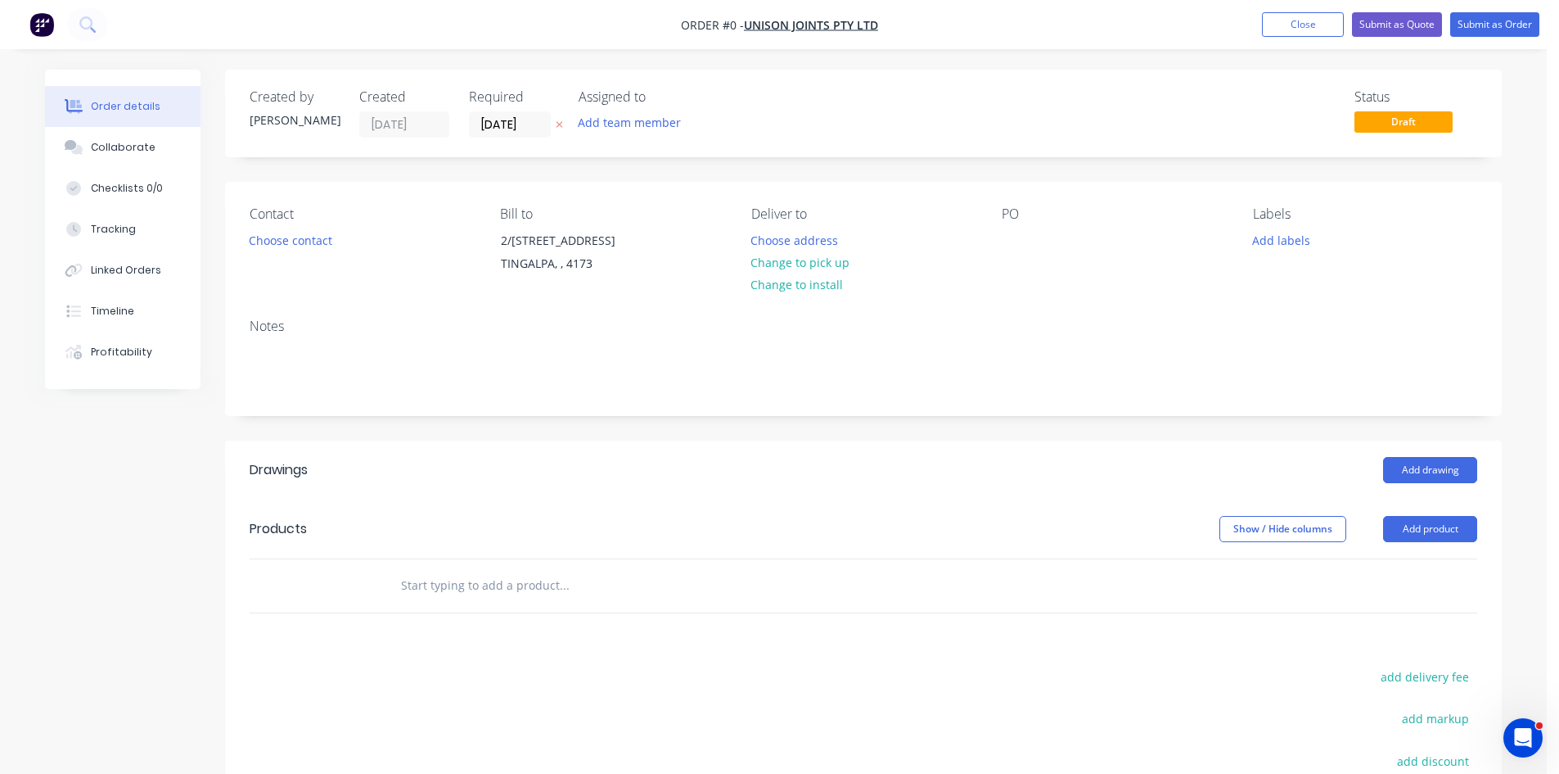
click at [560, 125] on icon "button" at bounding box center [560, 125] width 7 height 7
click at [637, 124] on button "Add team member" at bounding box center [630, 122] width 120 height 22
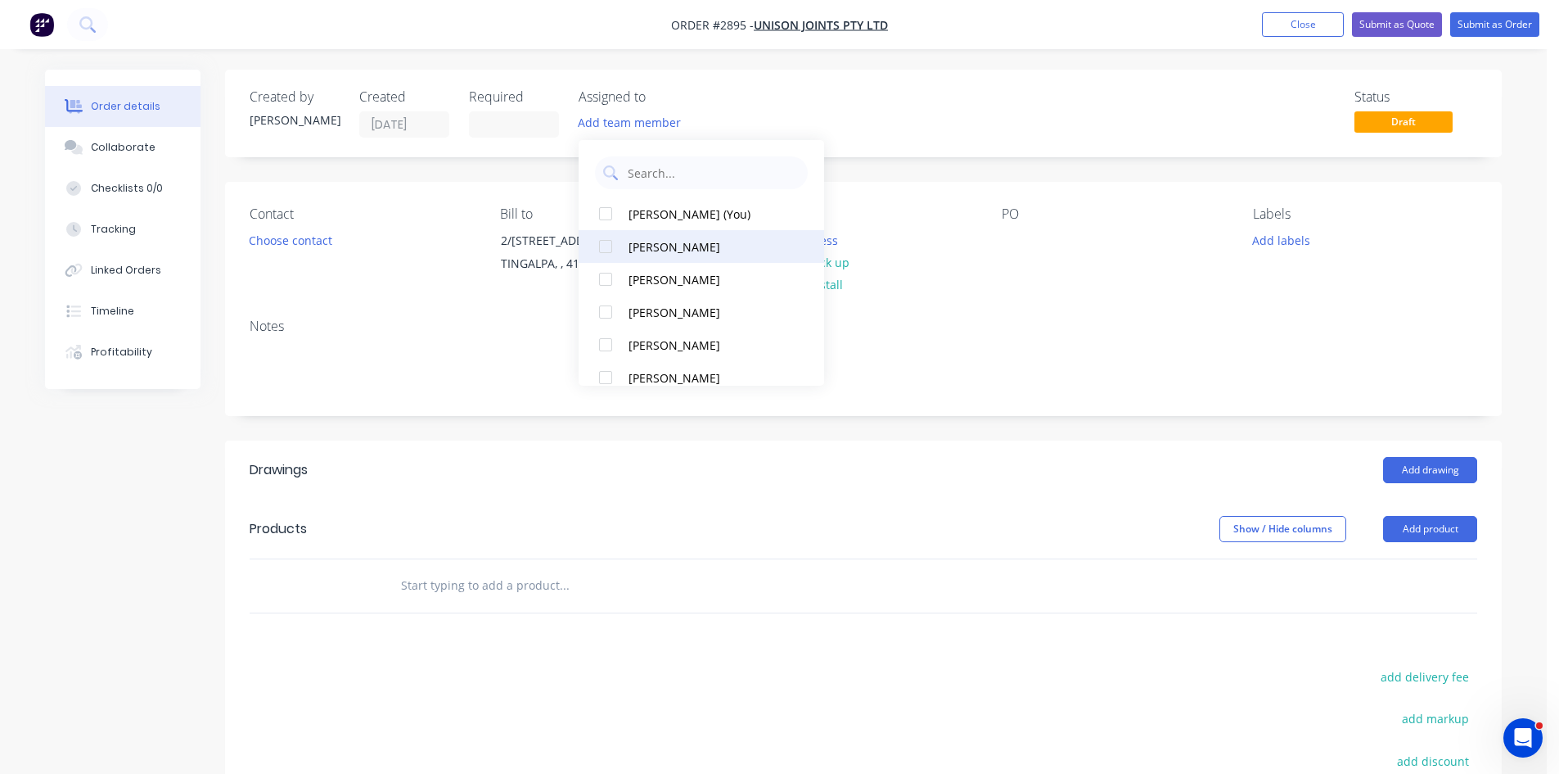
click at [610, 247] on div at bounding box center [605, 246] width 33 height 33
click at [303, 242] on button "Choose contact" at bounding box center [291, 239] width 101 height 22
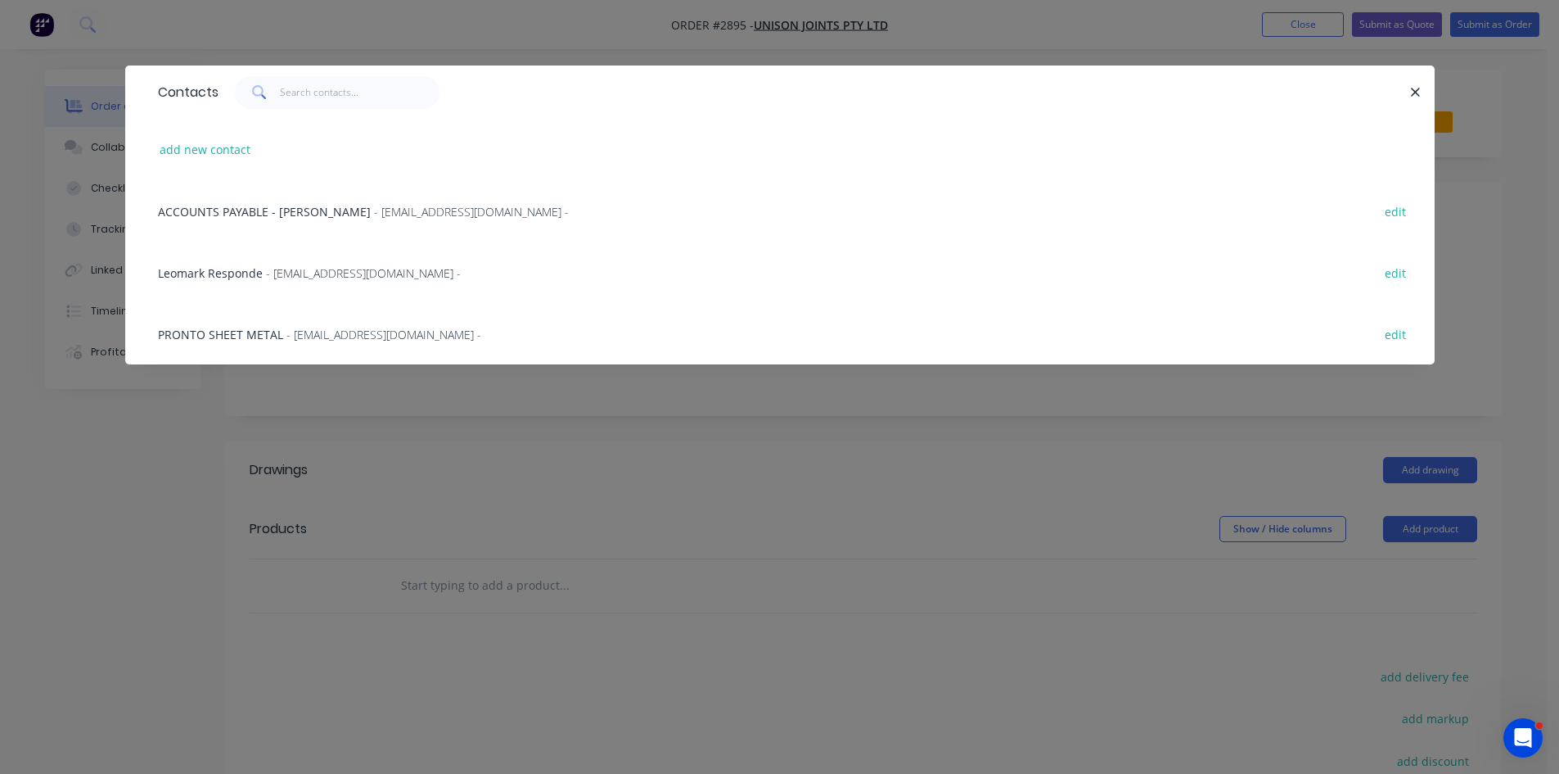
click at [293, 273] on span "- Leomark@unisonjoints.com.au -" at bounding box center [363, 273] width 195 height 16
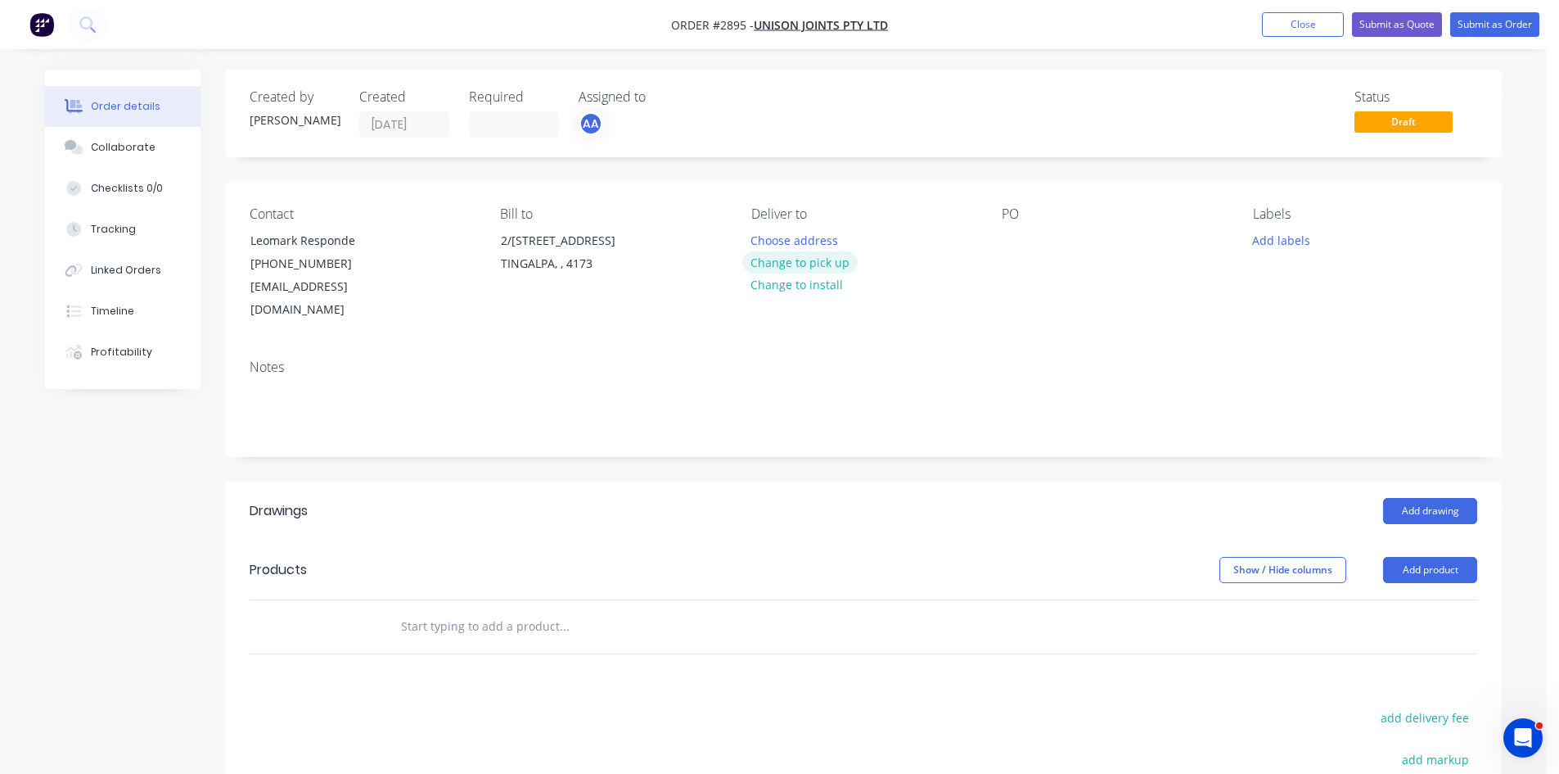
click at [806, 268] on button "Change to pick up" at bounding box center [800, 262] width 116 height 22
click at [1017, 245] on div at bounding box center [1015, 240] width 26 height 24
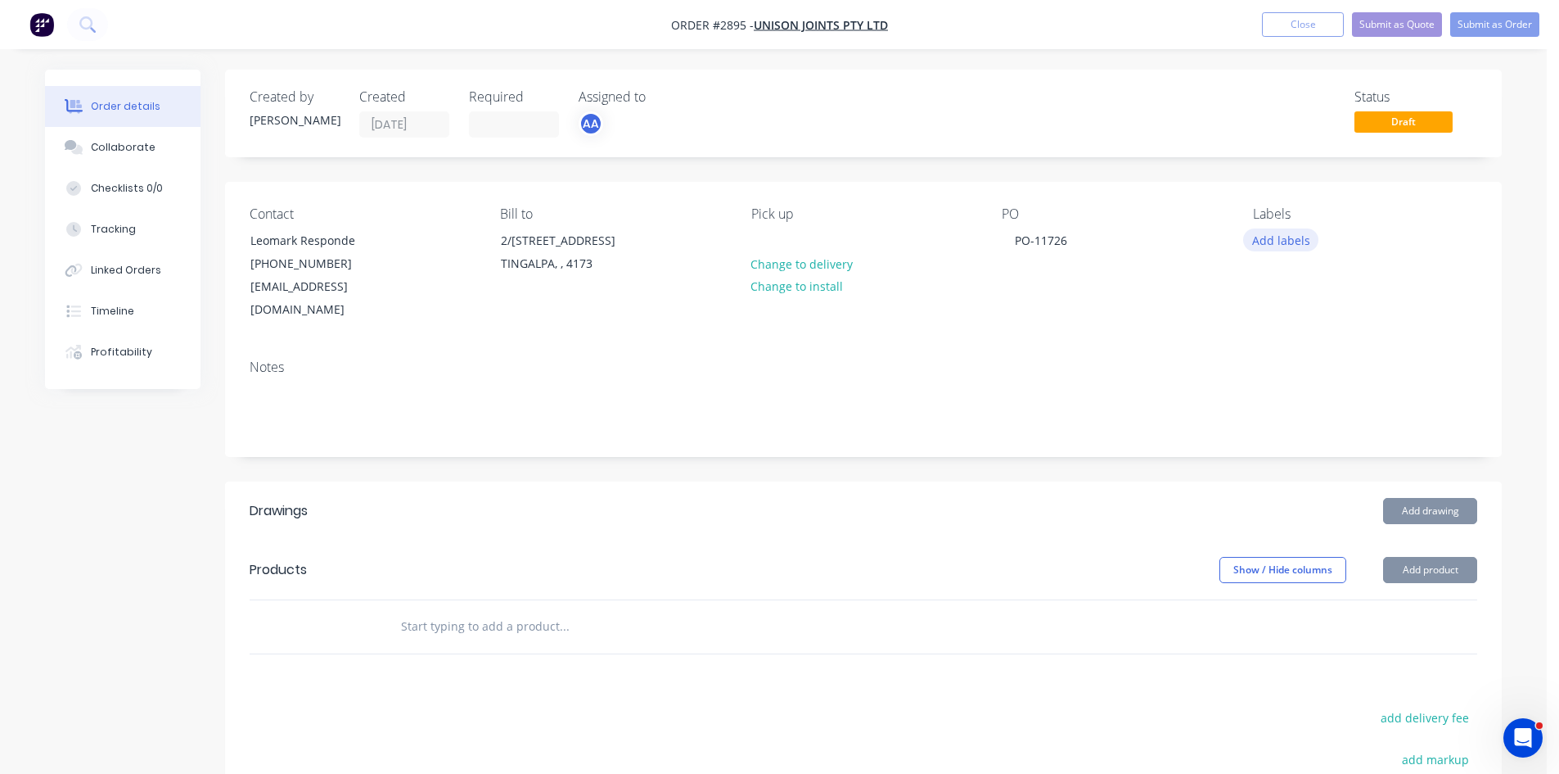
click at [1288, 241] on button "Add labels" at bounding box center [1280, 239] width 75 height 22
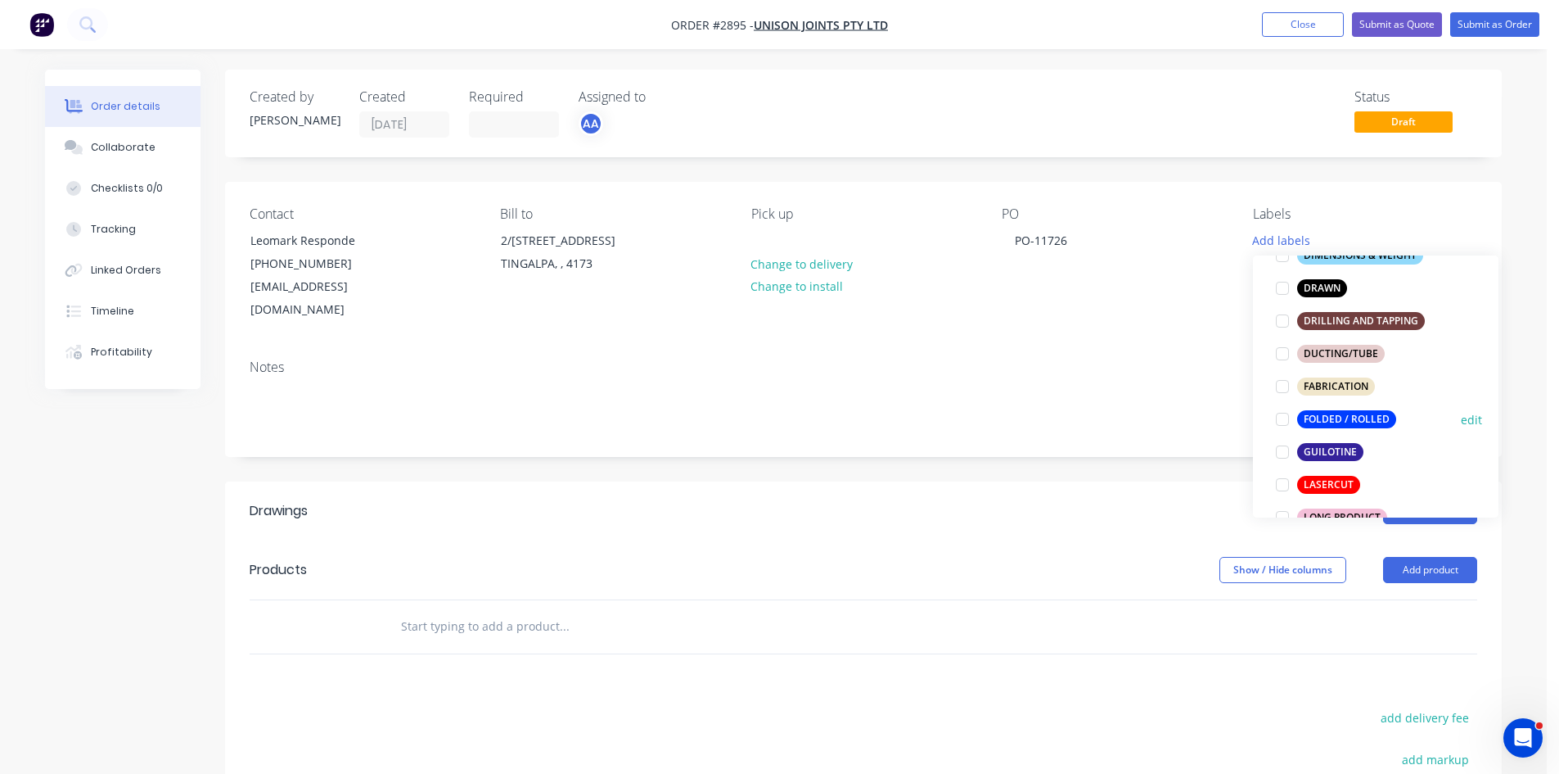
scroll to position [382, 0]
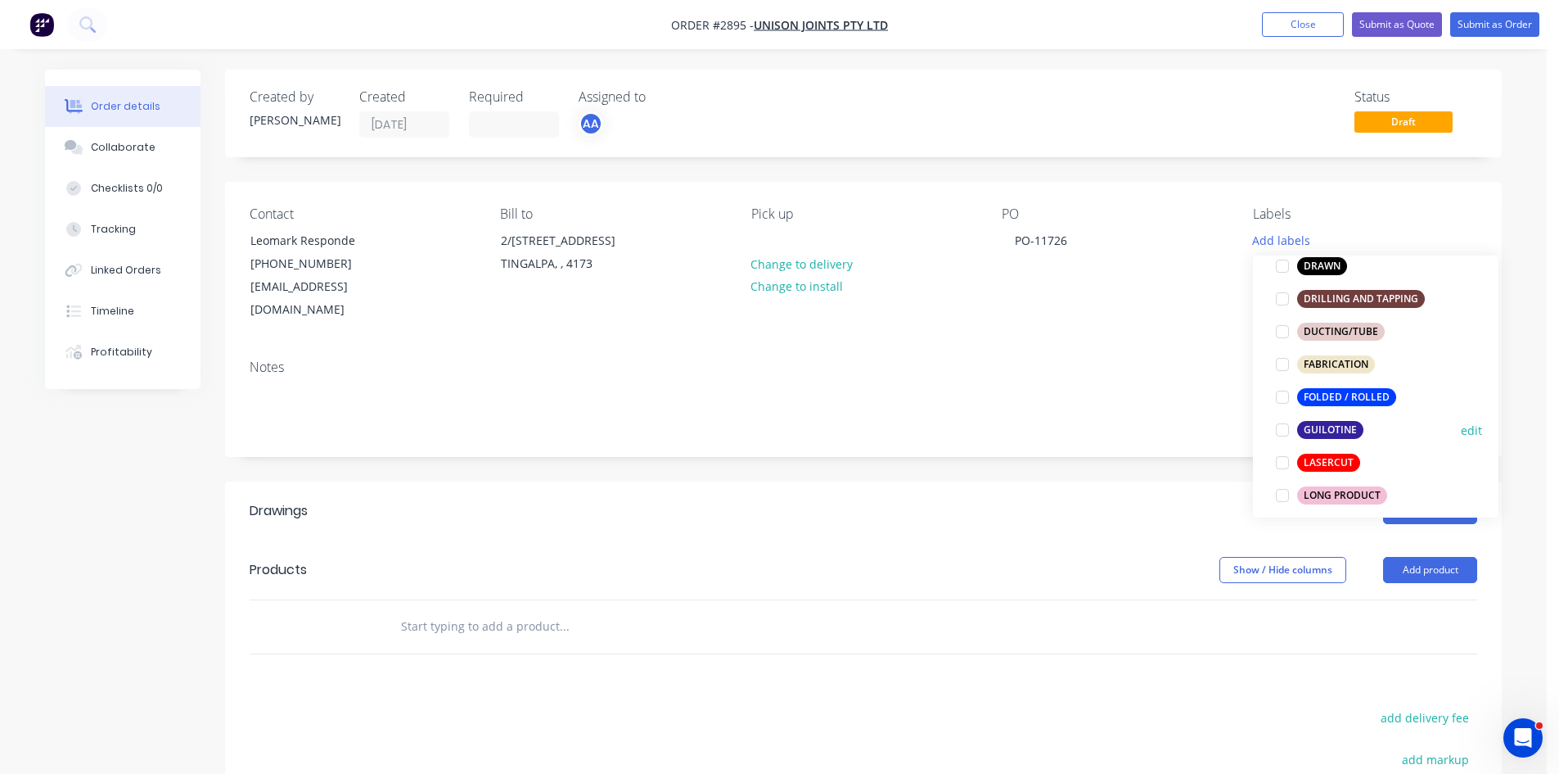
click at [1284, 427] on div at bounding box center [1282, 429] width 33 height 33
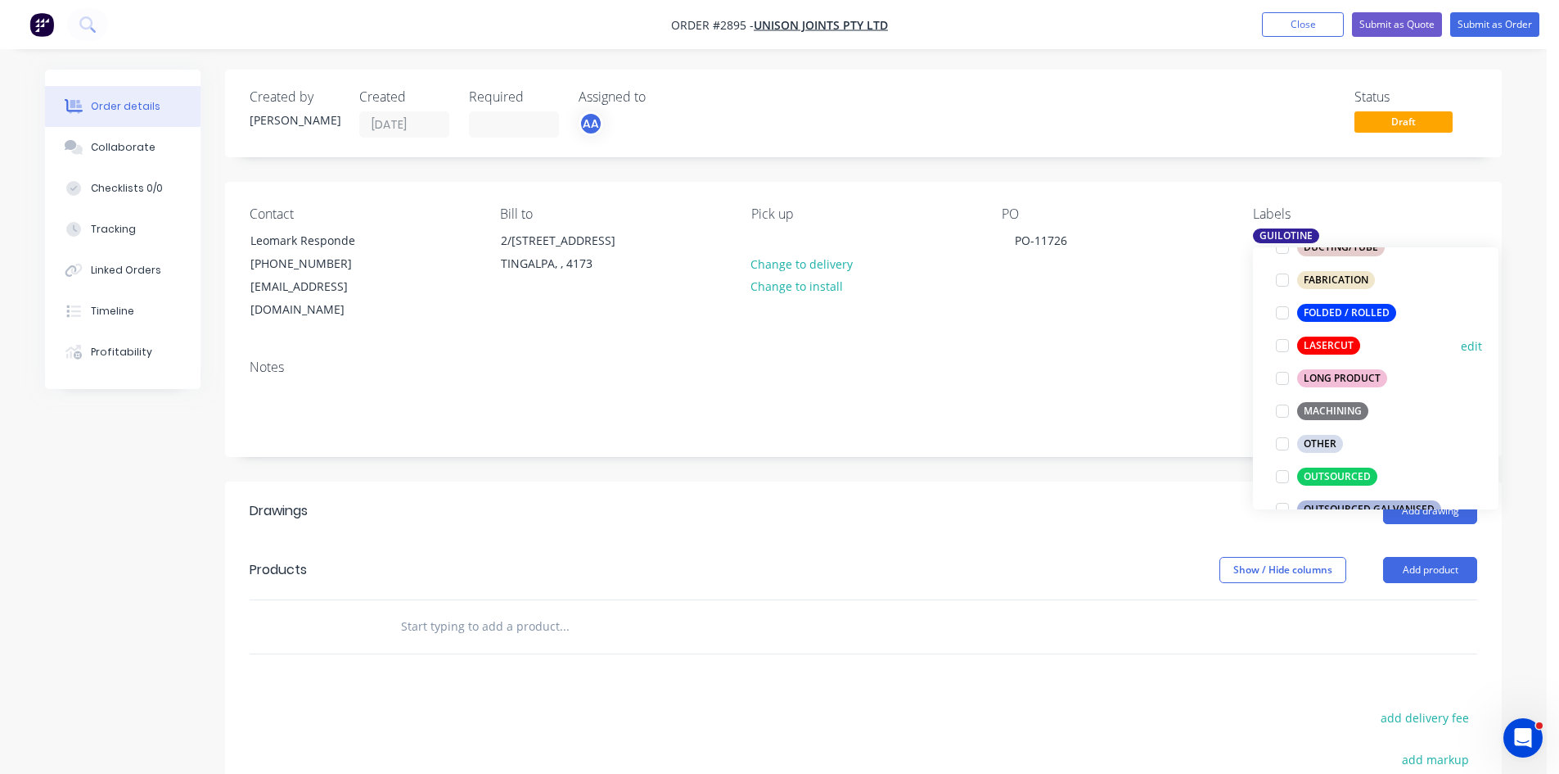
click at [1283, 348] on div at bounding box center [1282, 345] width 33 height 33
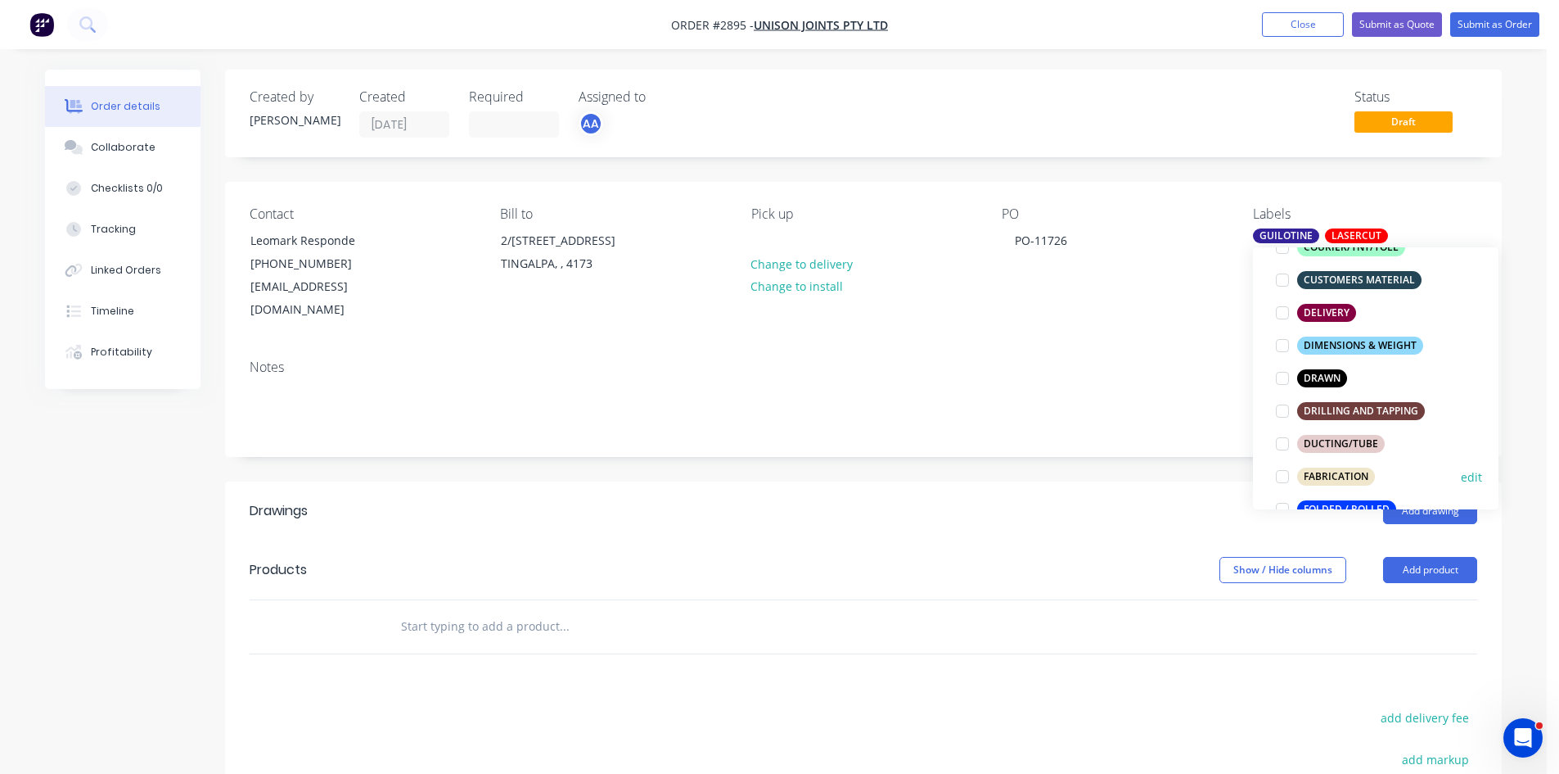
scroll to position [365, 0]
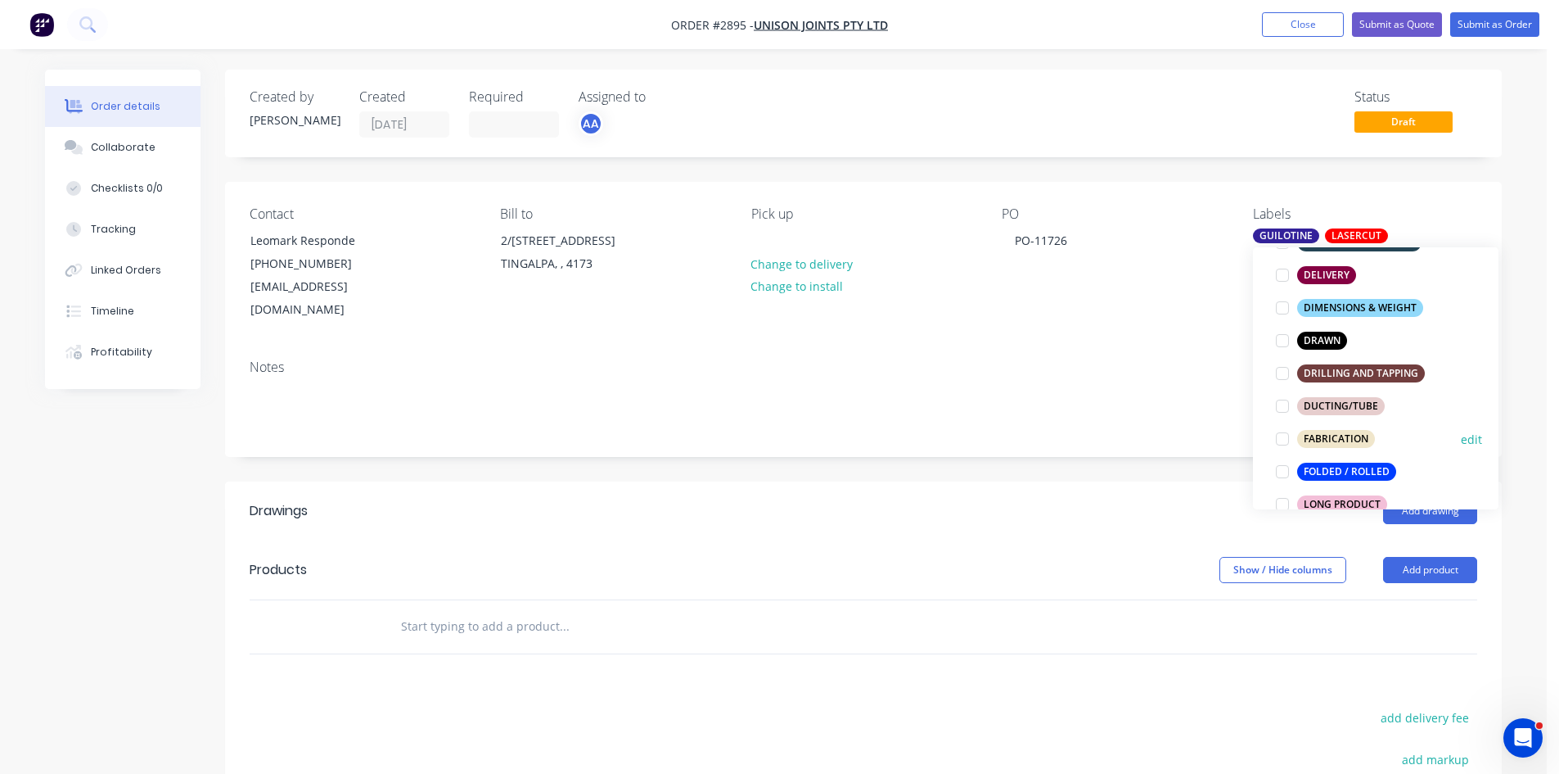
click at [1284, 437] on div at bounding box center [1282, 438] width 33 height 33
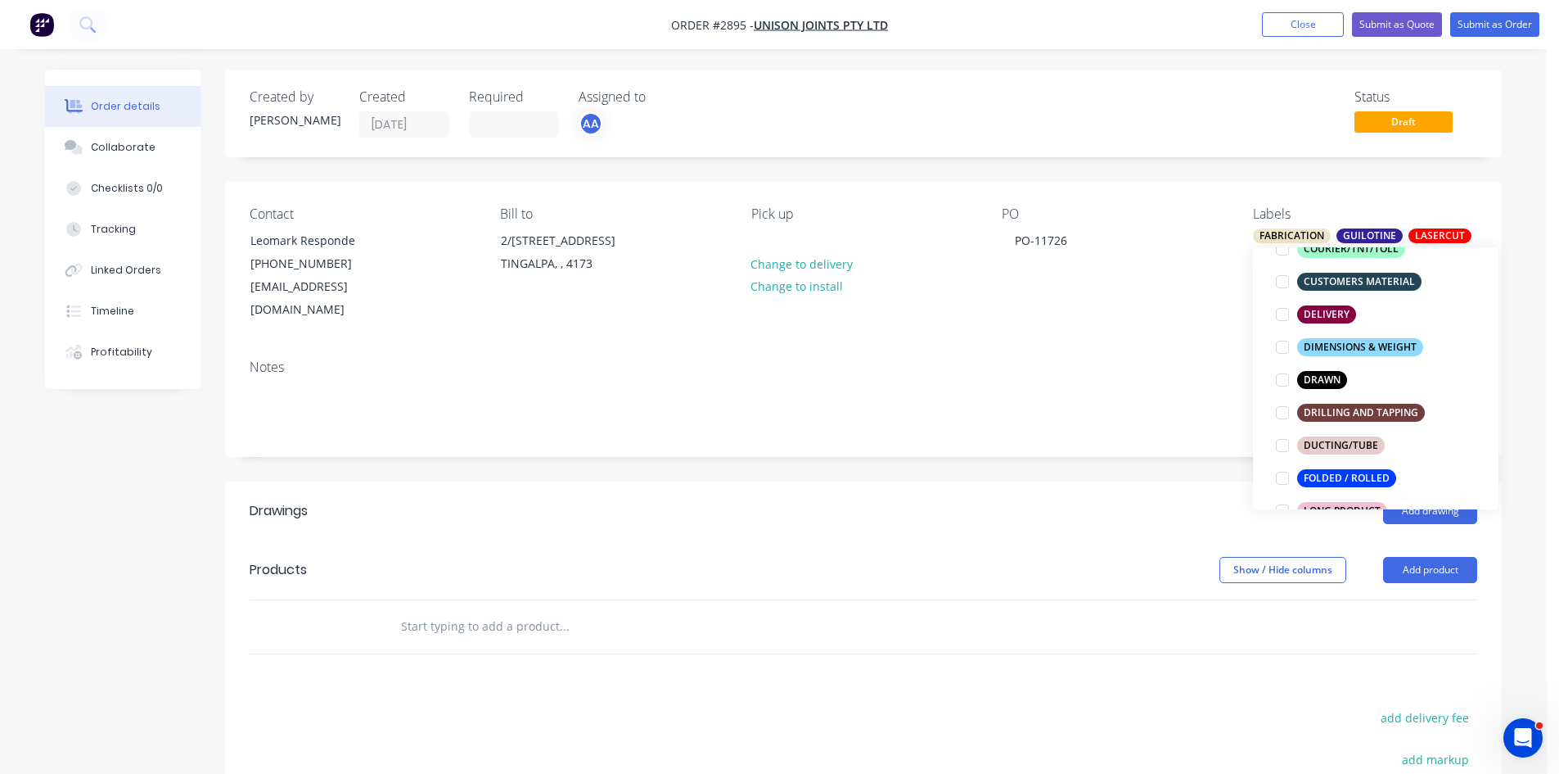
scroll to position [437, 0]
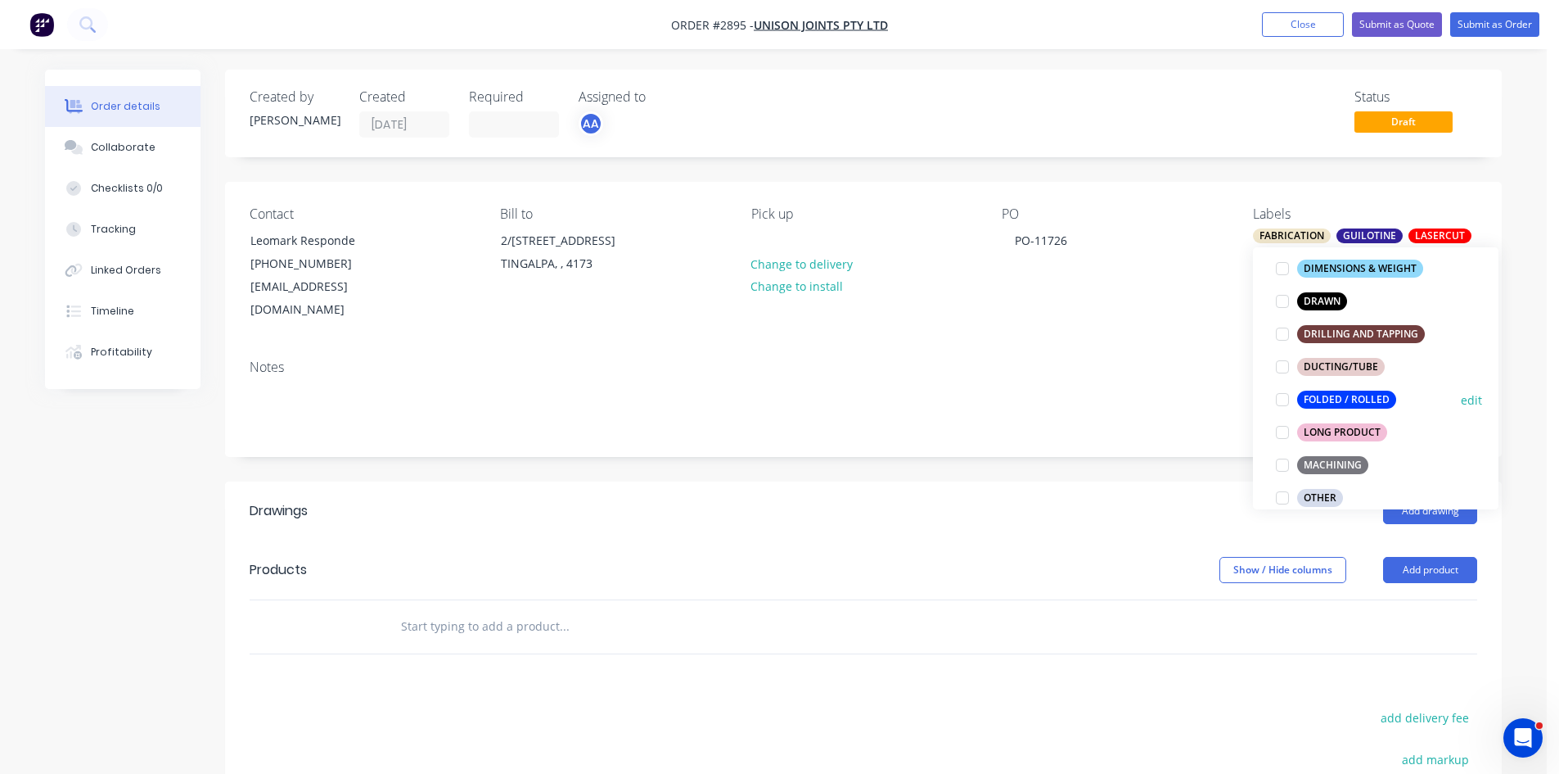
click at [1284, 399] on div at bounding box center [1282, 399] width 33 height 33
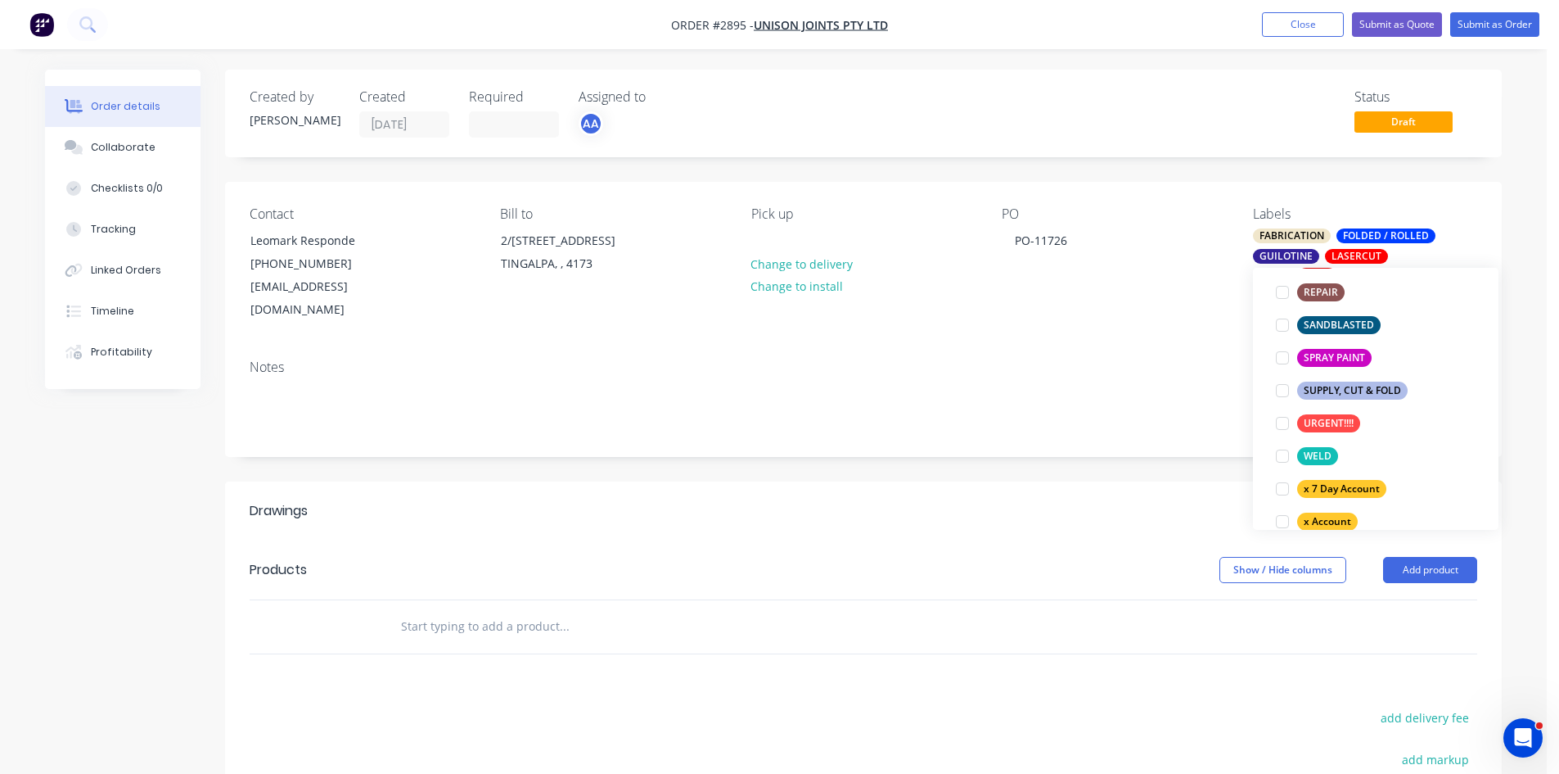
scroll to position [912, 0]
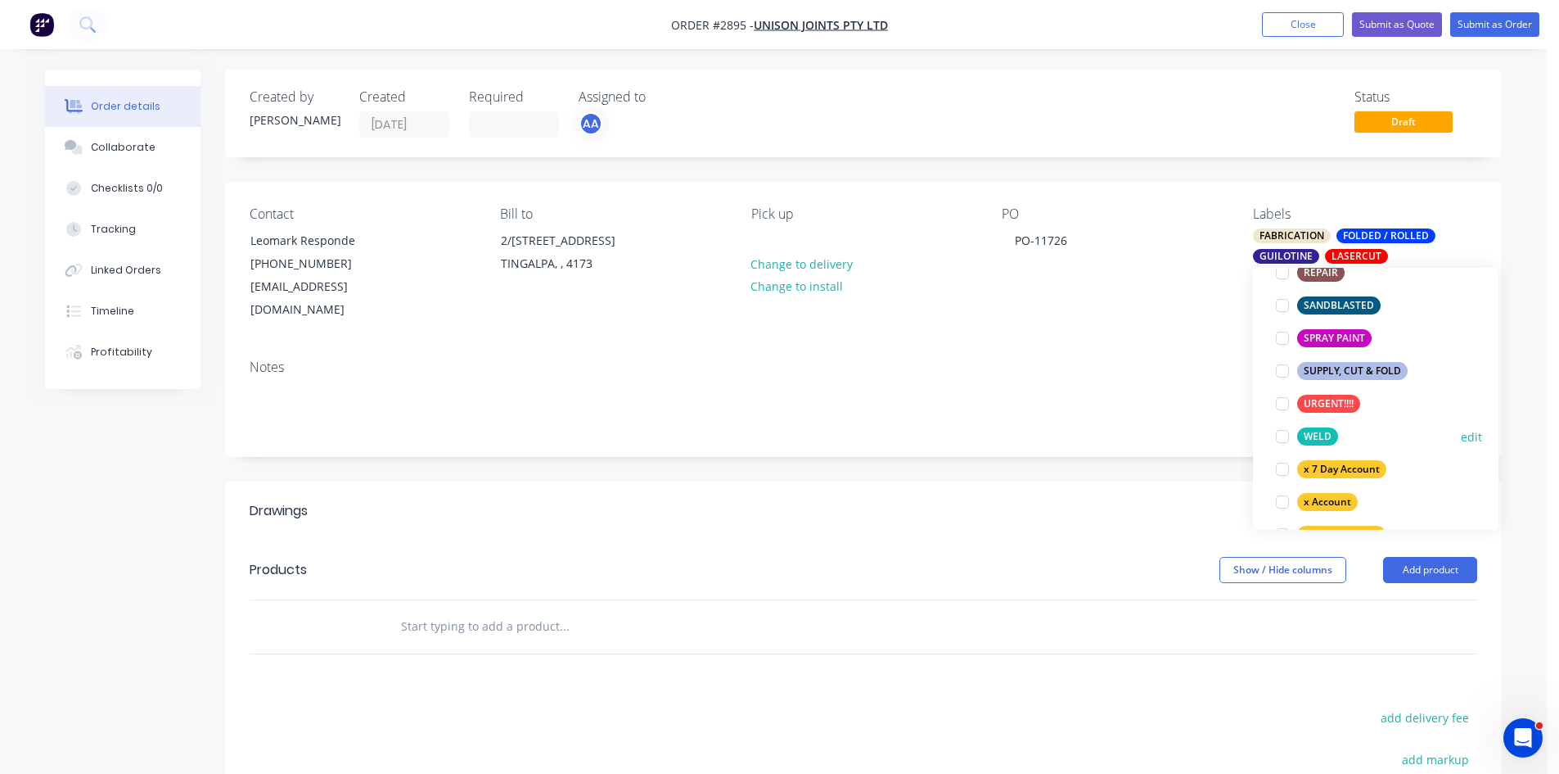
click at [1288, 439] on div at bounding box center [1282, 436] width 33 height 33
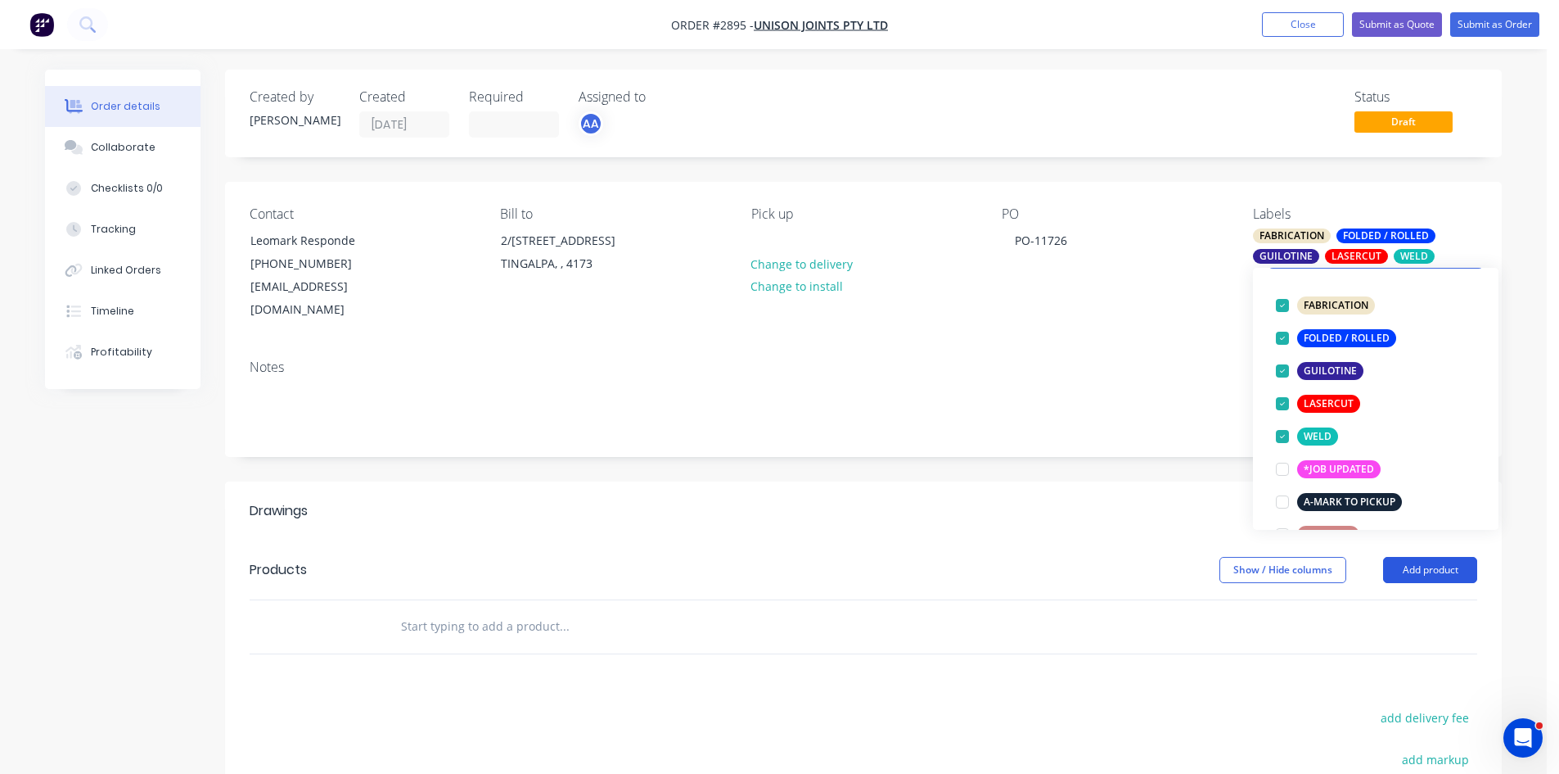
click at [1441, 557] on button "Add product" at bounding box center [1430, 570] width 94 height 26
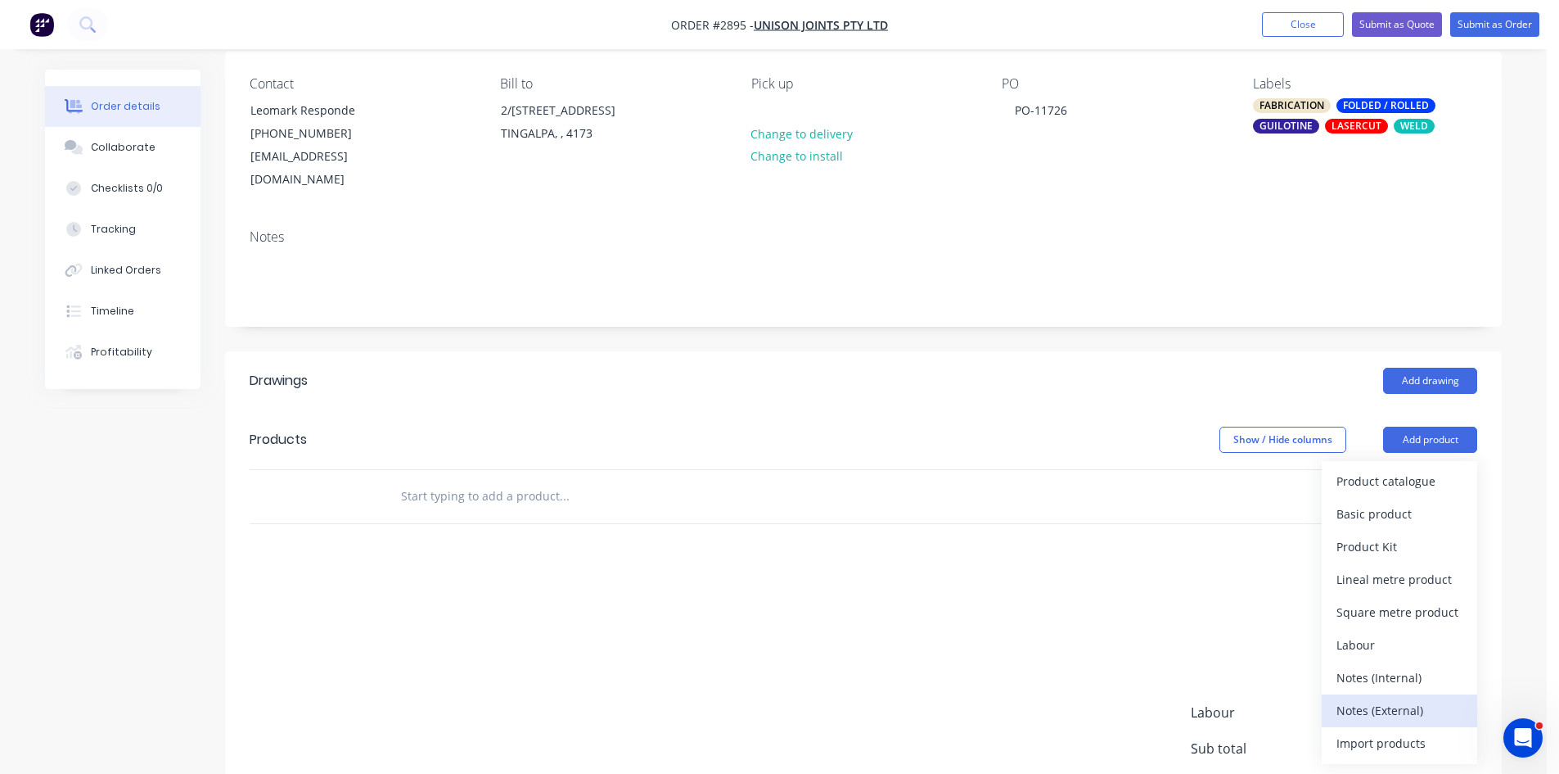
scroll to position [137, 0]
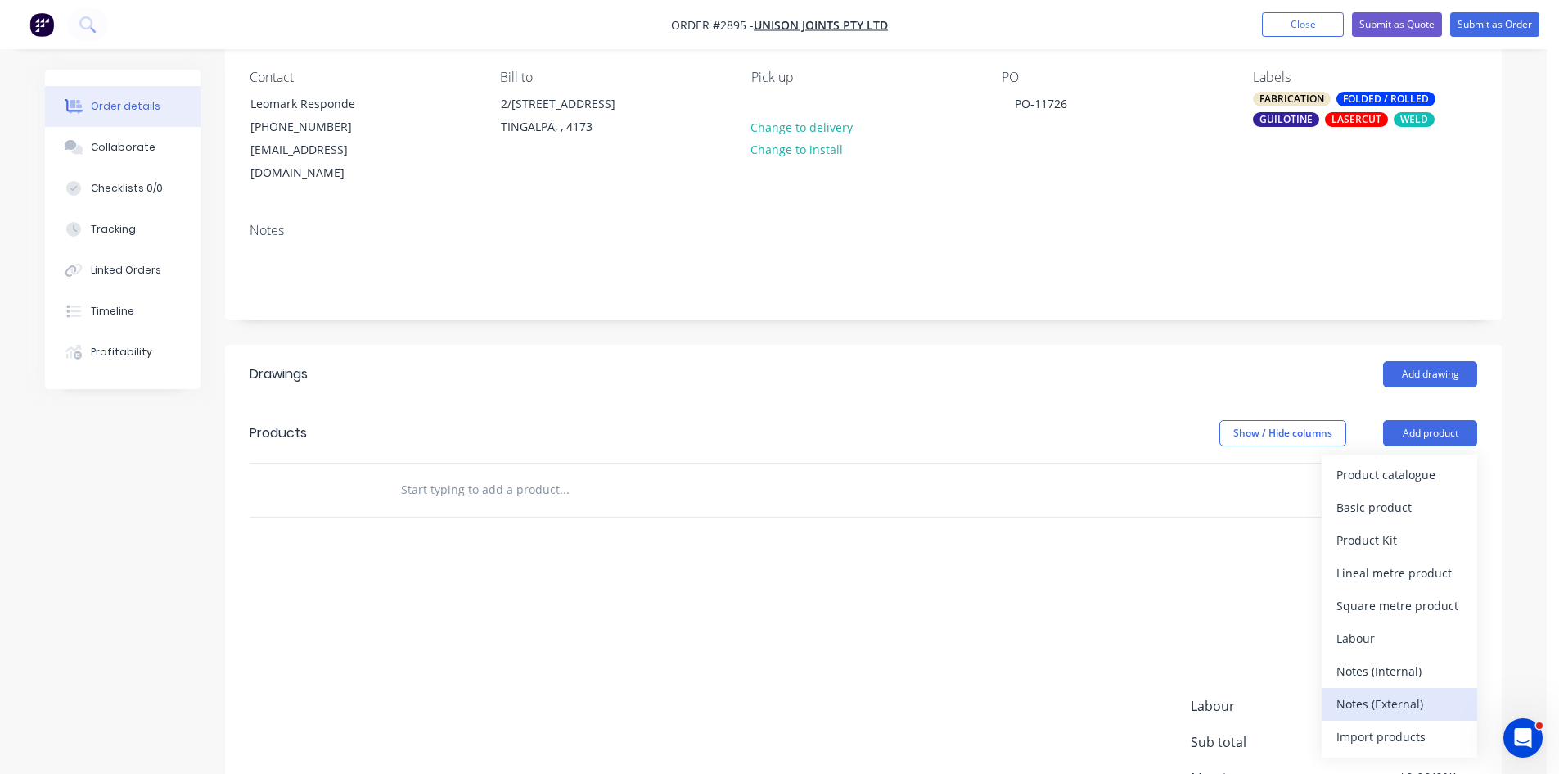
click at [1392, 692] on div "Notes (External)" at bounding box center [1400, 704] width 126 height 24
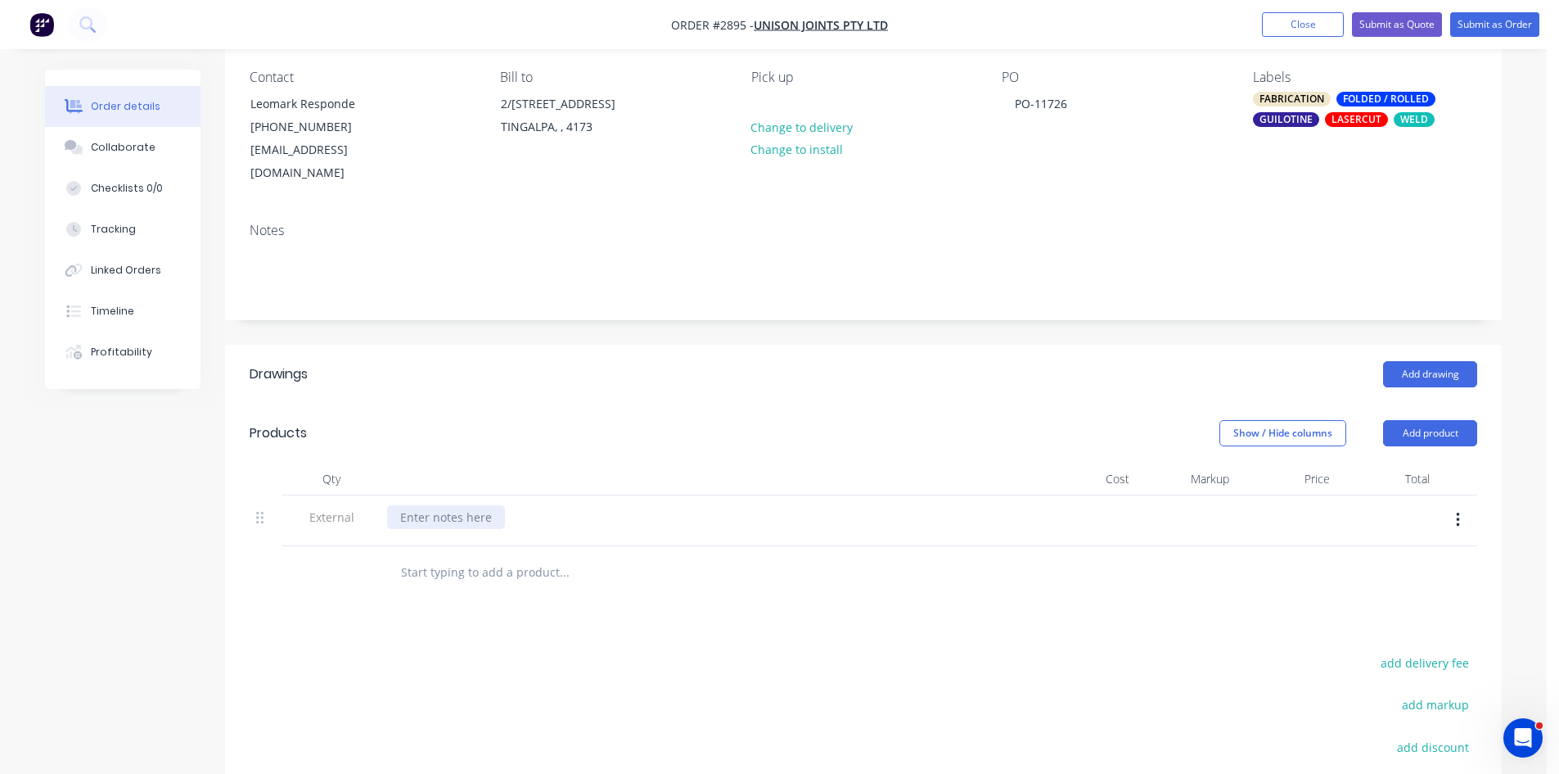
click at [453, 505] on div at bounding box center [446, 517] width 118 height 24
click at [1206, 573] on div at bounding box center [864, 572] width 1228 height 53
click at [124, 141] on div "Collaborate" at bounding box center [123, 147] width 65 height 15
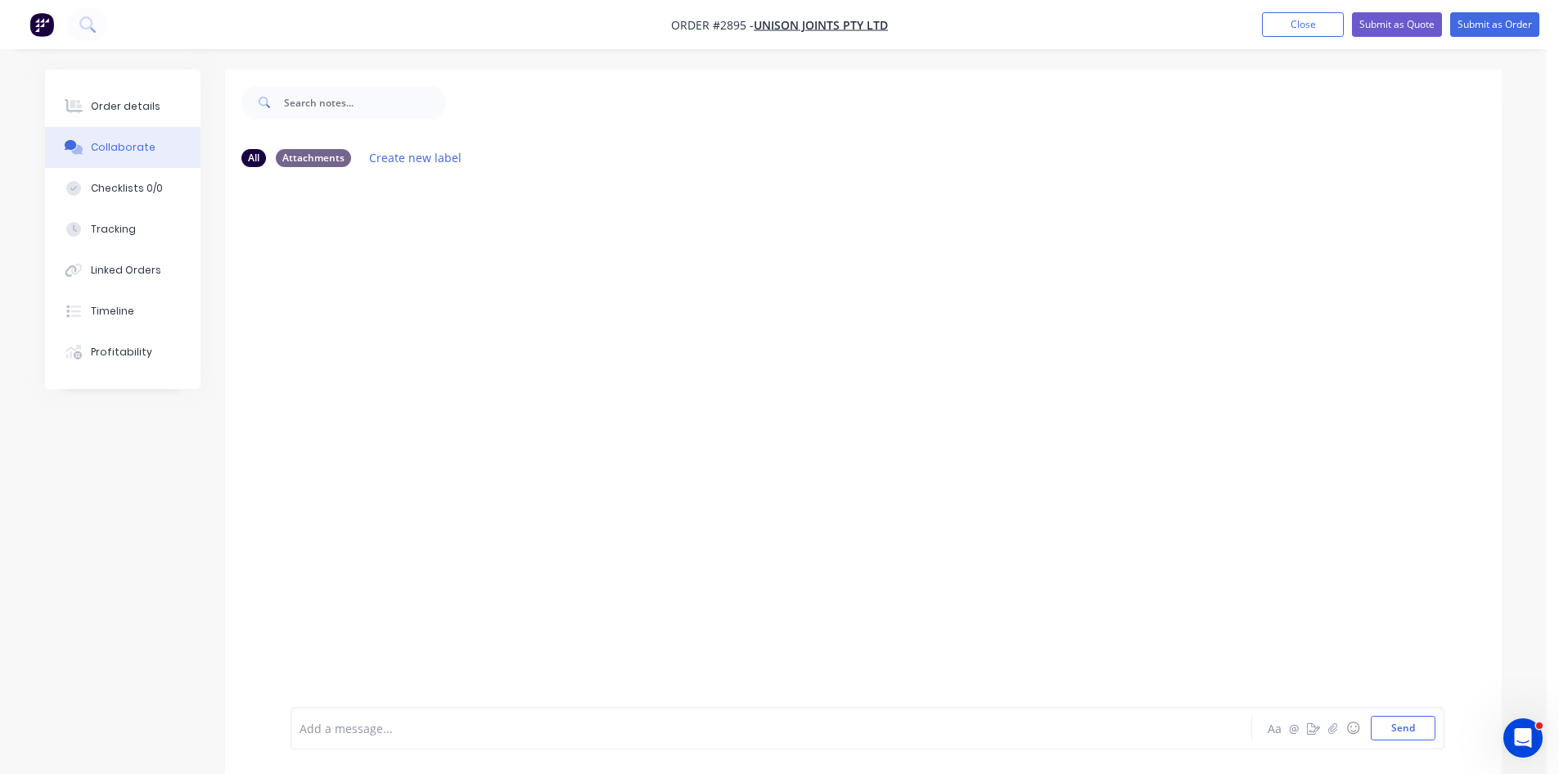
click at [444, 721] on div at bounding box center [725, 728] width 851 height 17
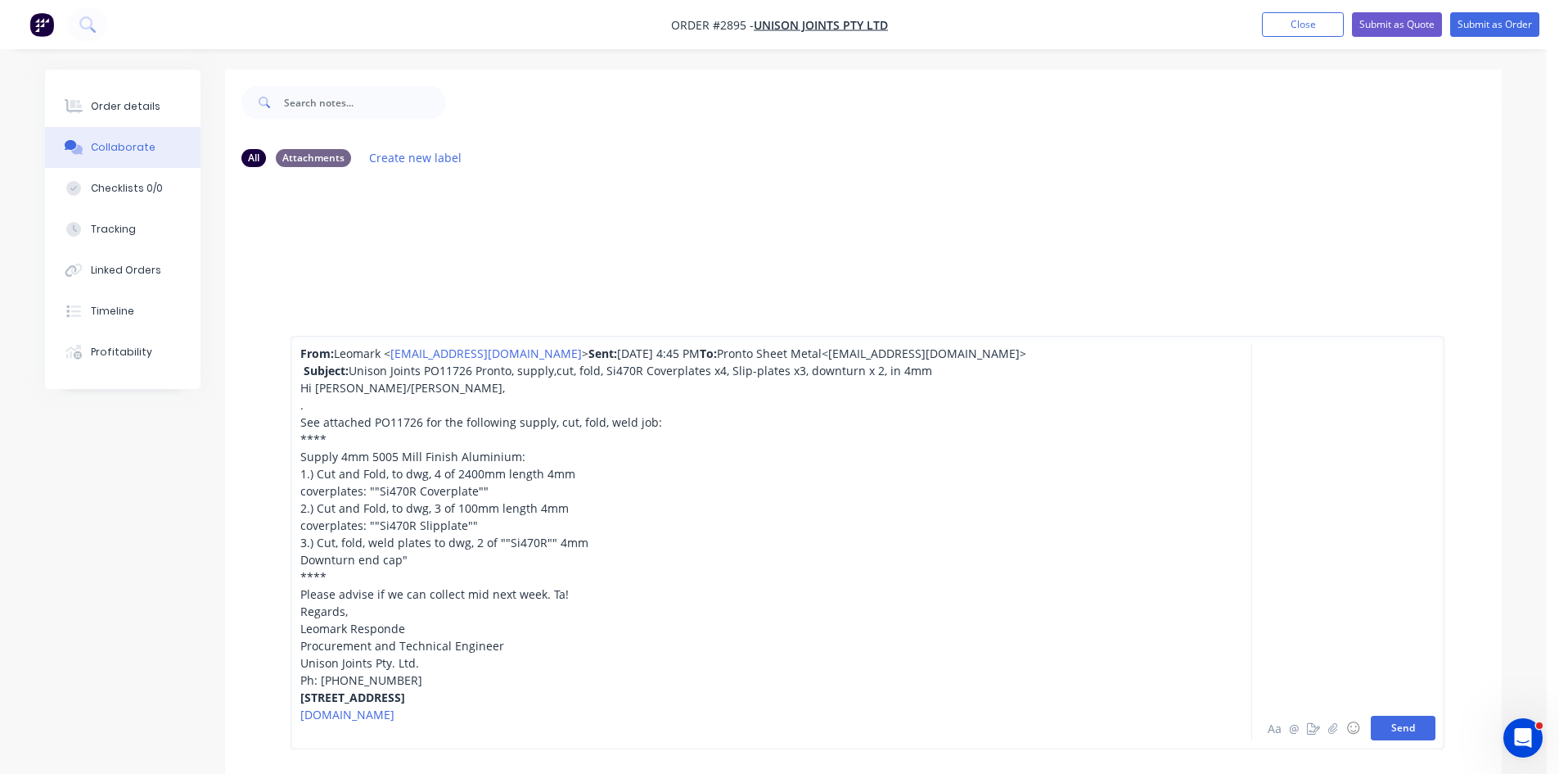
click at [1407, 729] on button "Send" at bounding box center [1403, 727] width 65 height 25
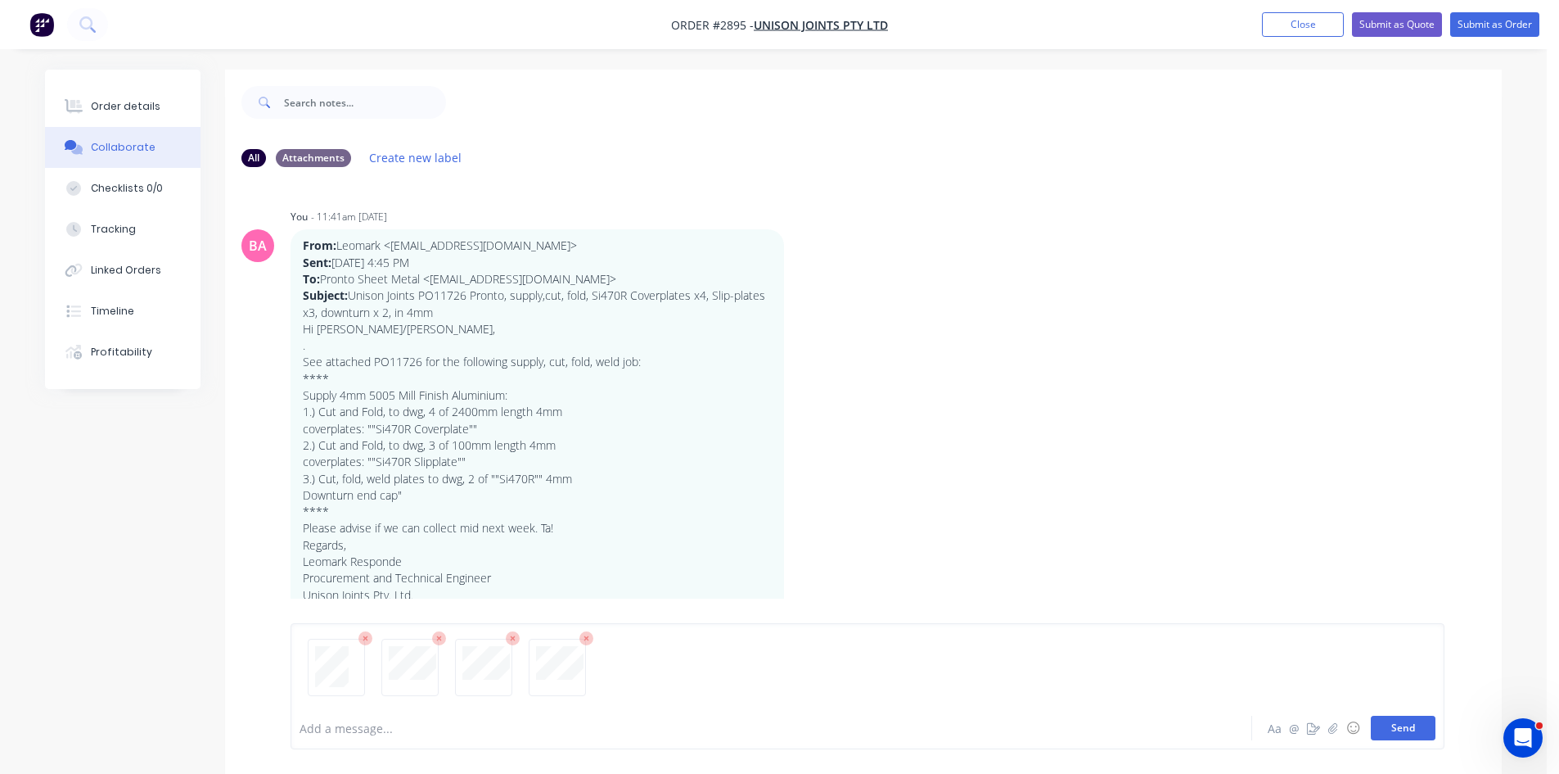
click at [1403, 724] on button "Send" at bounding box center [1403, 727] width 65 height 25
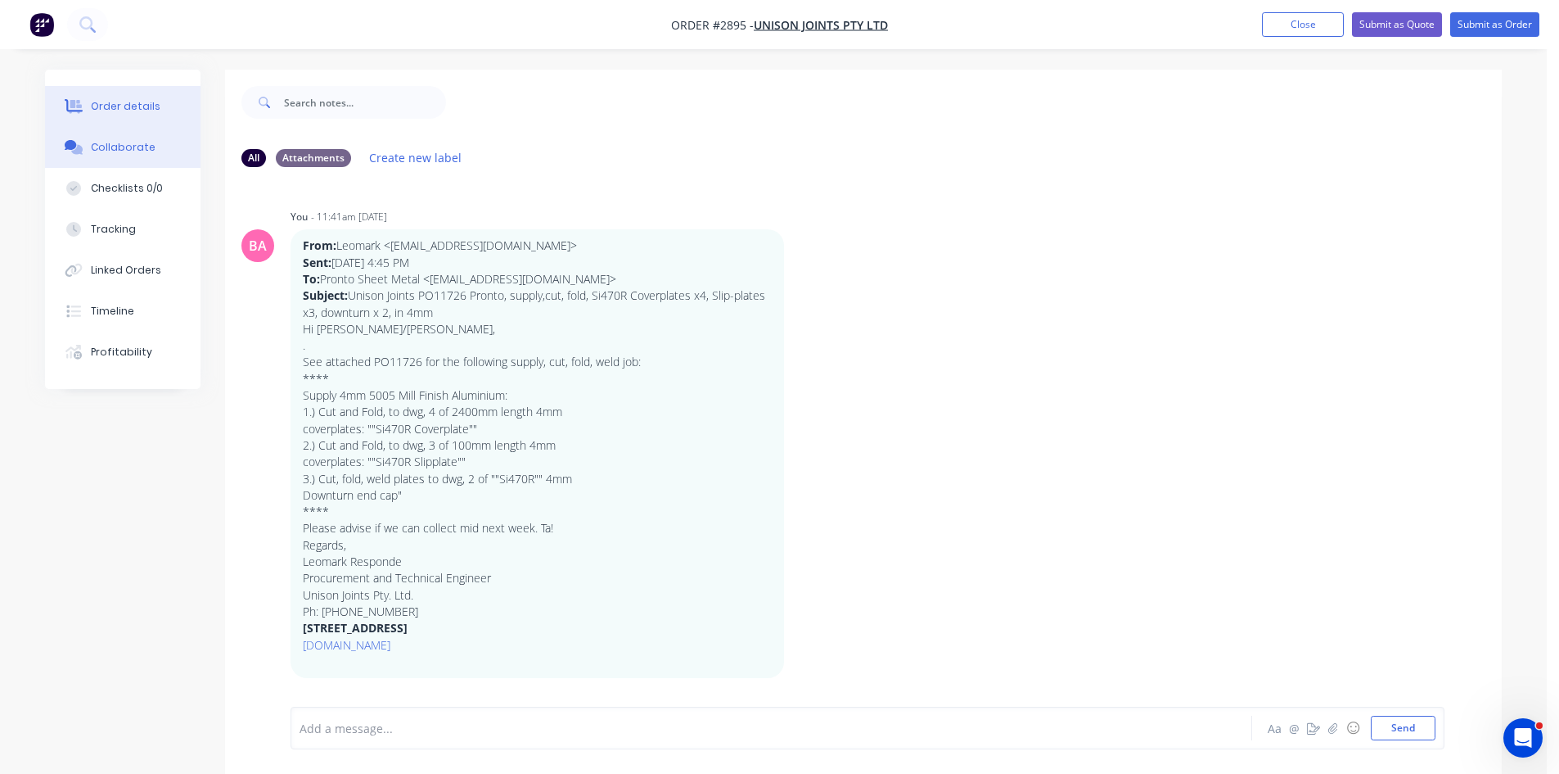
click at [137, 100] on div "Order details" at bounding box center [126, 106] width 70 height 15
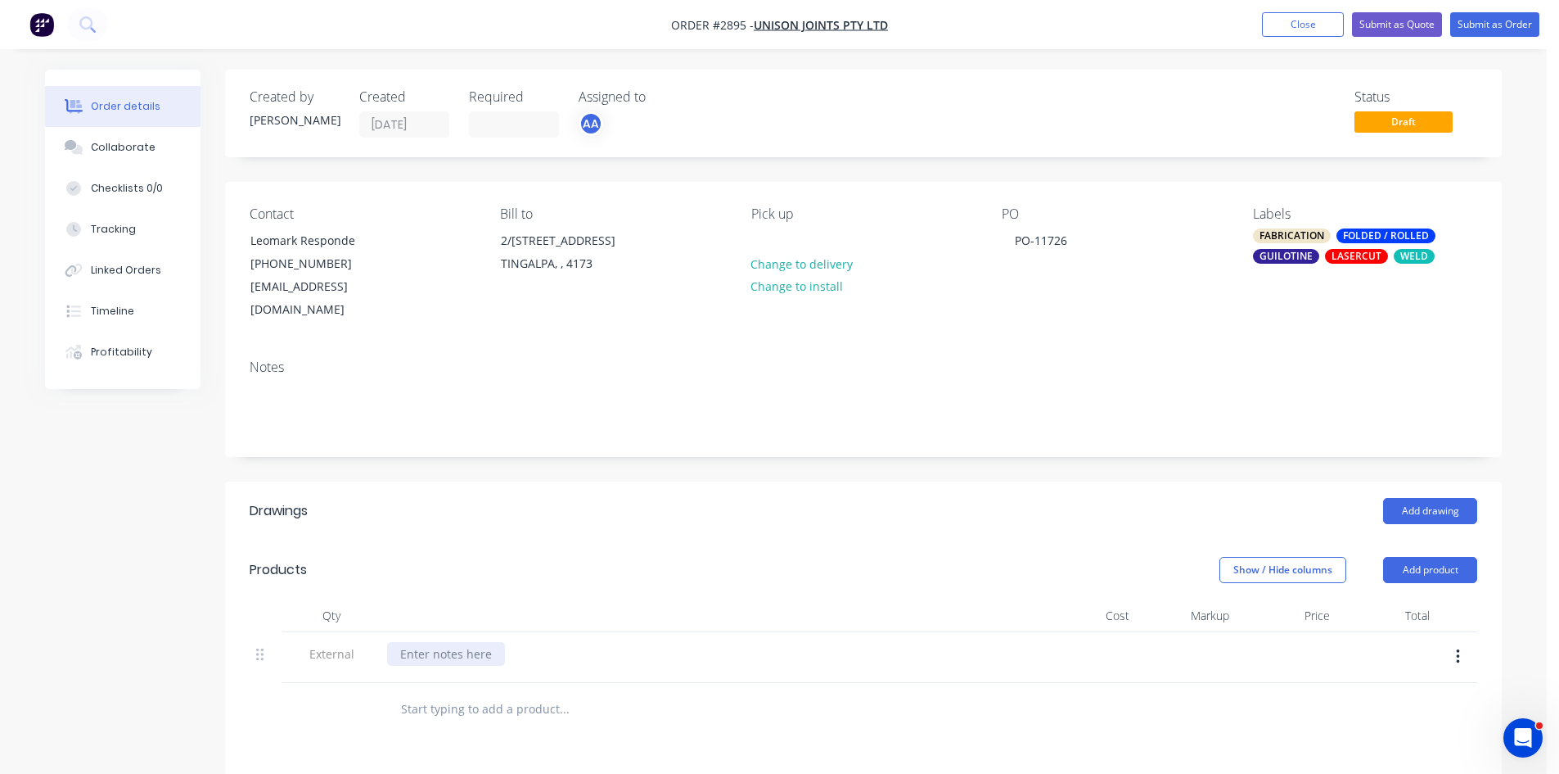
click at [476, 642] on div at bounding box center [446, 654] width 118 height 24
click at [444, 642] on div at bounding box center [446, 654] width 118 height 24
paste div
drag, startPoint x: 450, startPoint y: 630, endPoint x: 362, endPoint y: 623, distance: 88.7
click at [362, 632] on div "External following supply, cut, fold, weld job:" at bounding box center [864, 657] width 1228 height 51
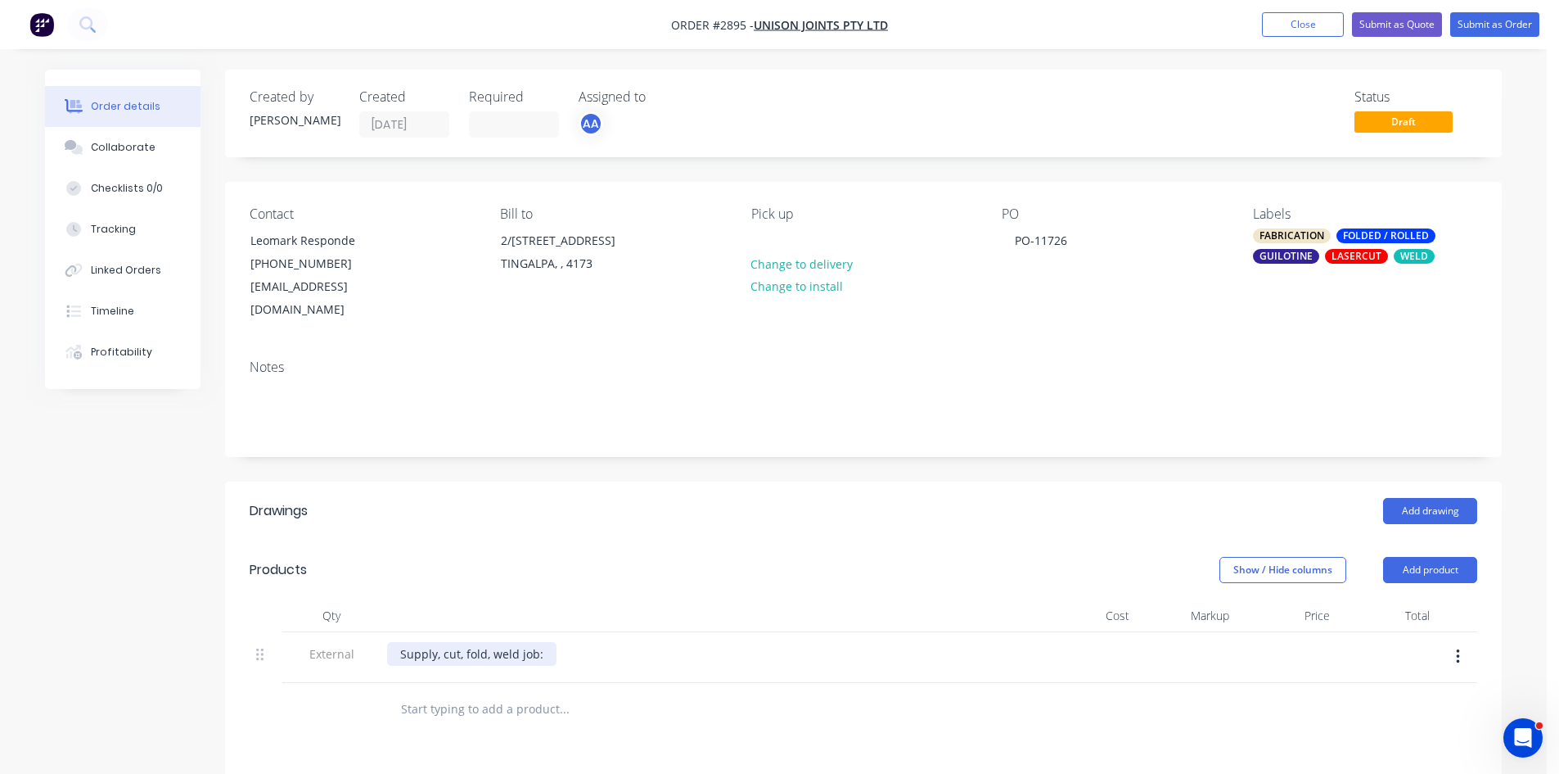
click at [539, 642] on div "Supply, cut, fold, weld job:" at bounding box center [471, 654] width 169 height 24
click at [490, 642] on div "Supply, cut, fold, weld" at bounding box center [460, 654] width 146 height 24
click at [467, 693] on input "text" at bounding box center [563, 709] width 327 height 33
click at [421, 693] on input "text" at bounding box center [563, 709] width 327 height 33
paste input "1.) Cut and Fold, to dwg, 4 of 2400mm length 4mm coverplates: ""Si470R Coverpla…"
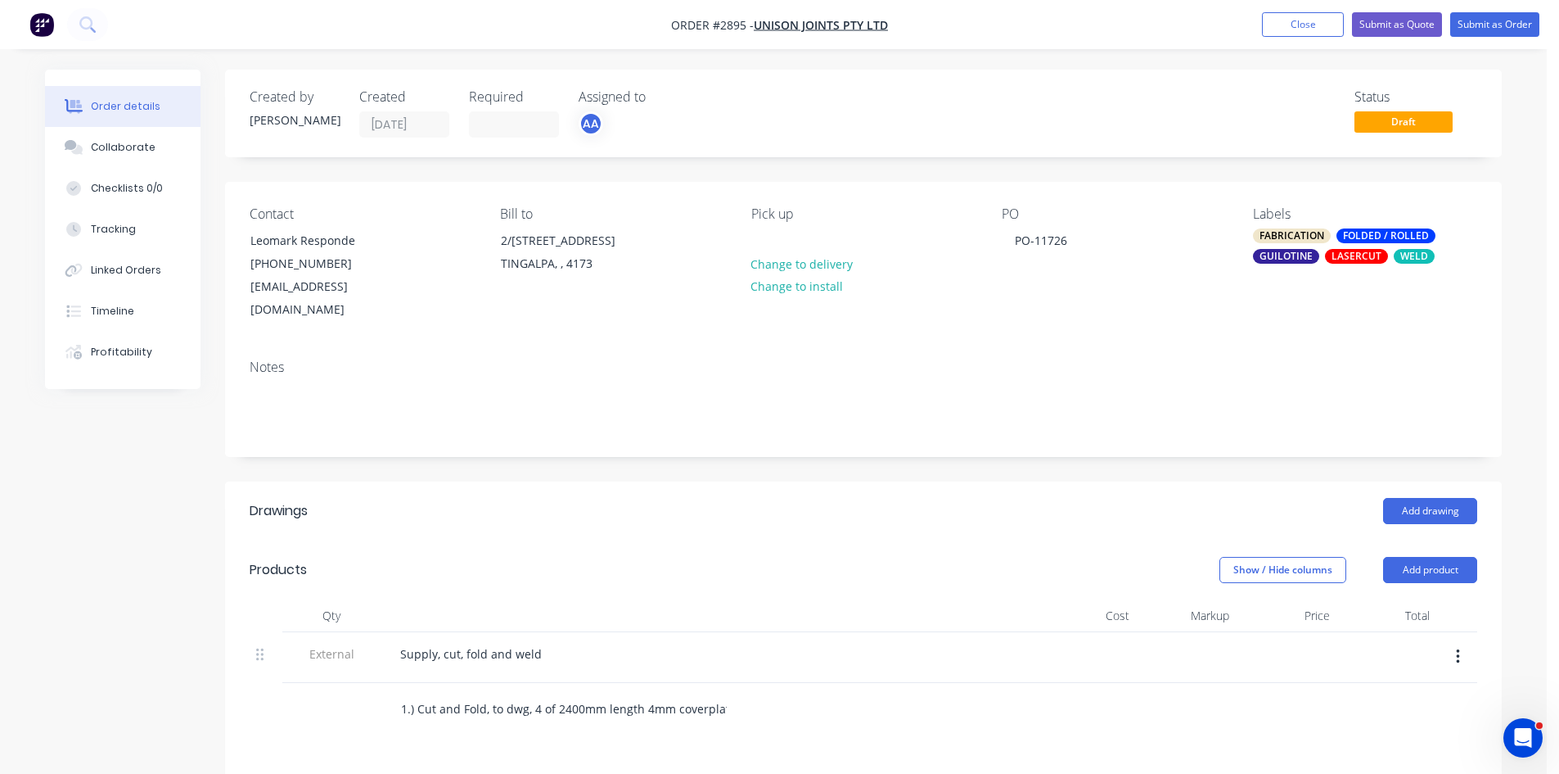
scroll to position [0, 129]
type input "1.) Cut and Fold, to dwg, 4 of 2400mm length 4mm coverplates: ""Si470R Coverpla…"
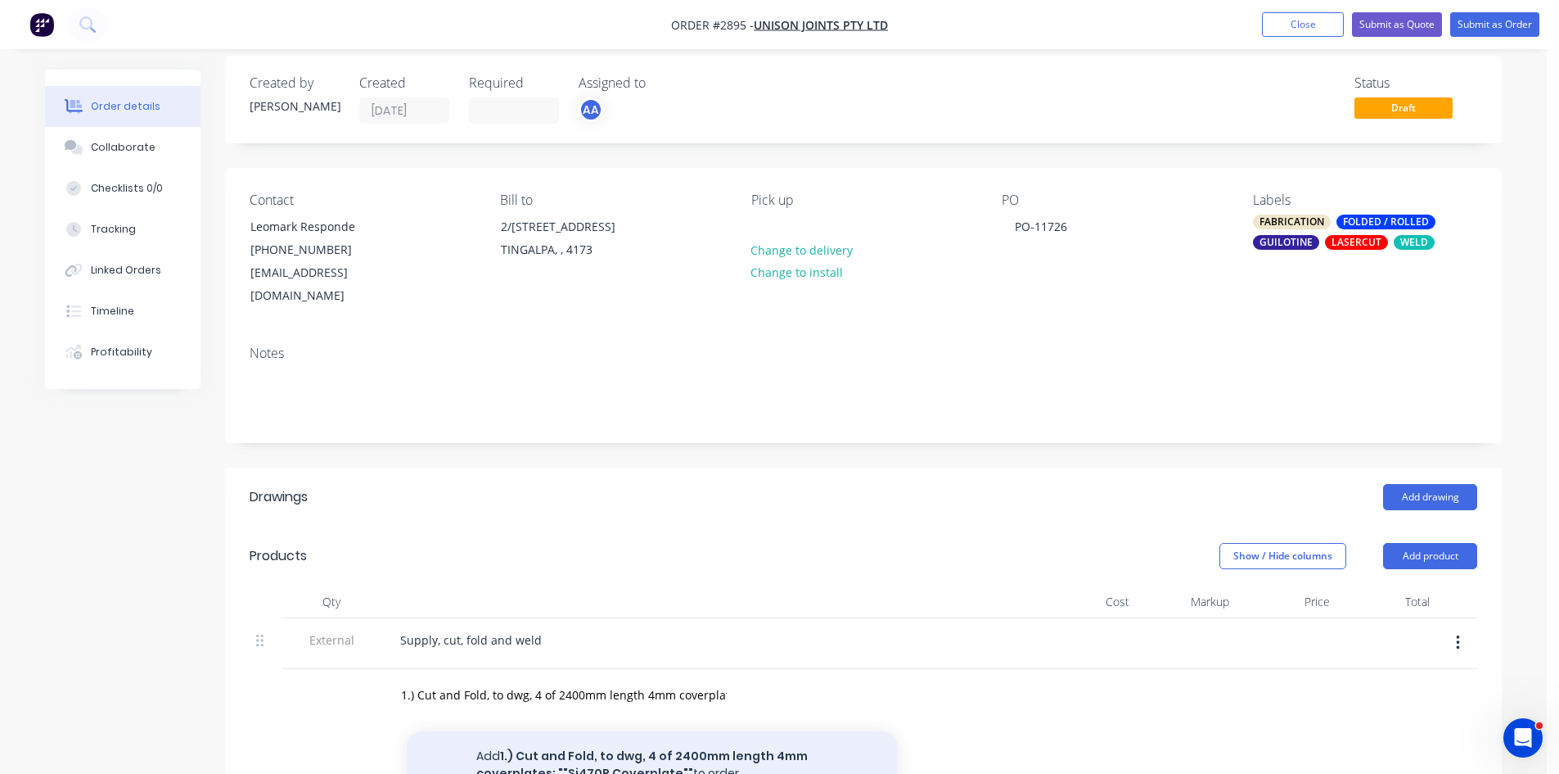
click at [733, 740] on button "Add 1.) Cut and Fold, to dwg, 4 of 2400mm length 4mm coverplates: ""Si470R Cove…" at bounding box center [652, 764] width 491 height 67
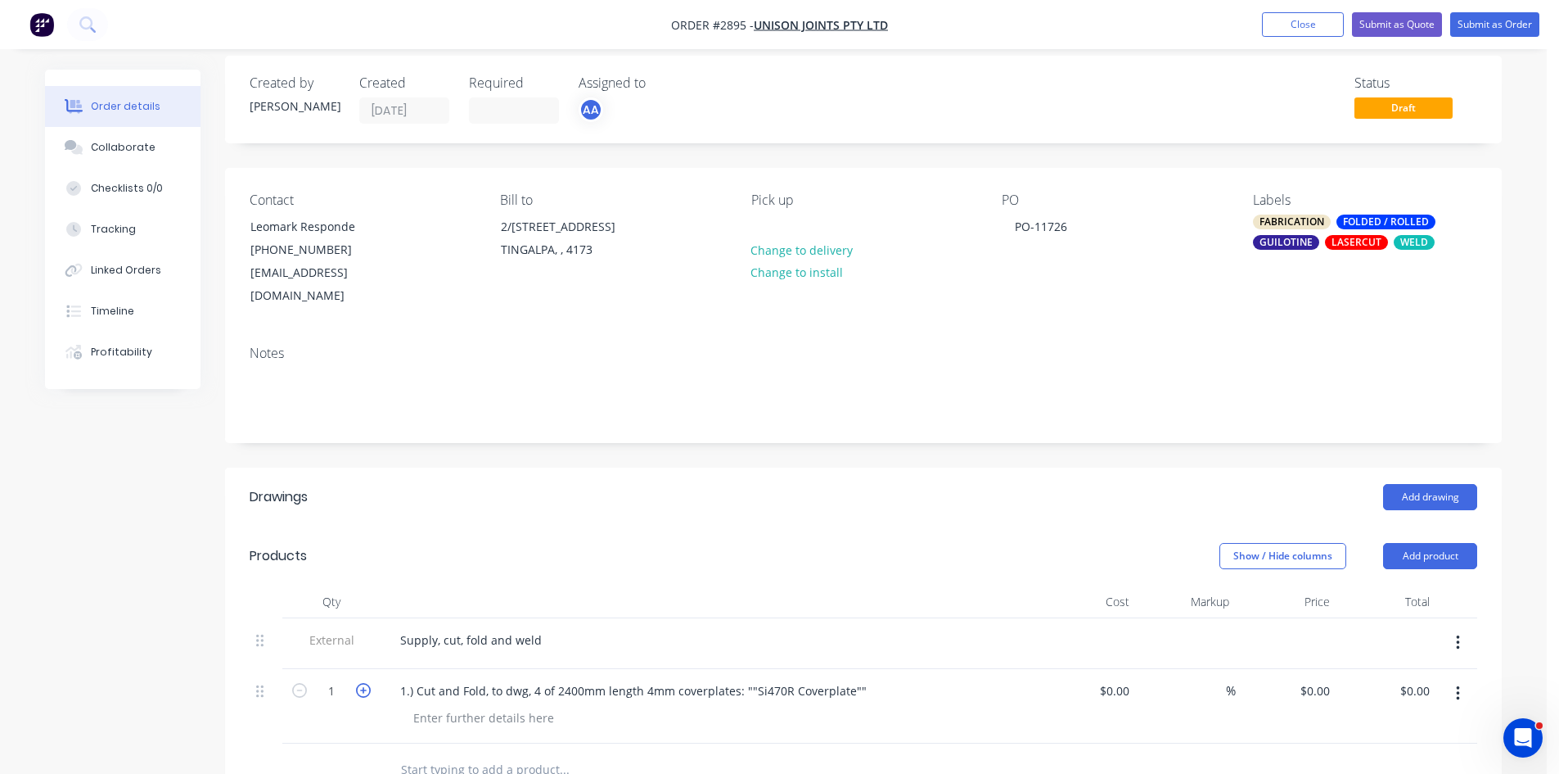
click at [365, 683] on icon "button" at bounding box center [363, 690] width 15 height 15
type input "4"
drag, startPoint x: 480, startPoint y: 731, endPoint x: 478, endPoint y: 740, distance: 9.2
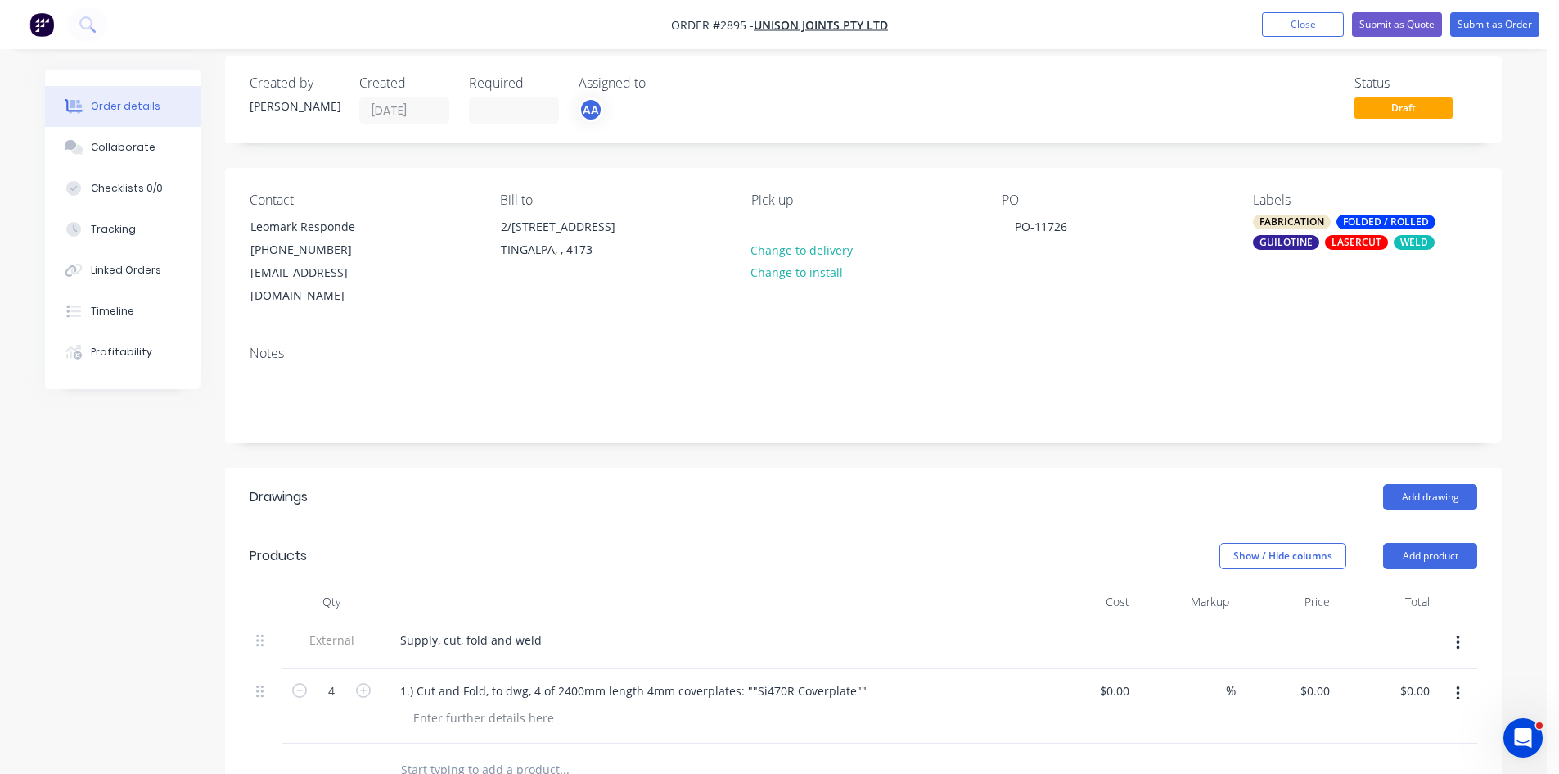
click at [480, 753] on input "text" at bounding box center [563, 769] width 327 height 33
paste input "2.) Cut and Fold, to dwg, 3 of 100mm length 4mm coverplates: ""Si470R Slipplate…"
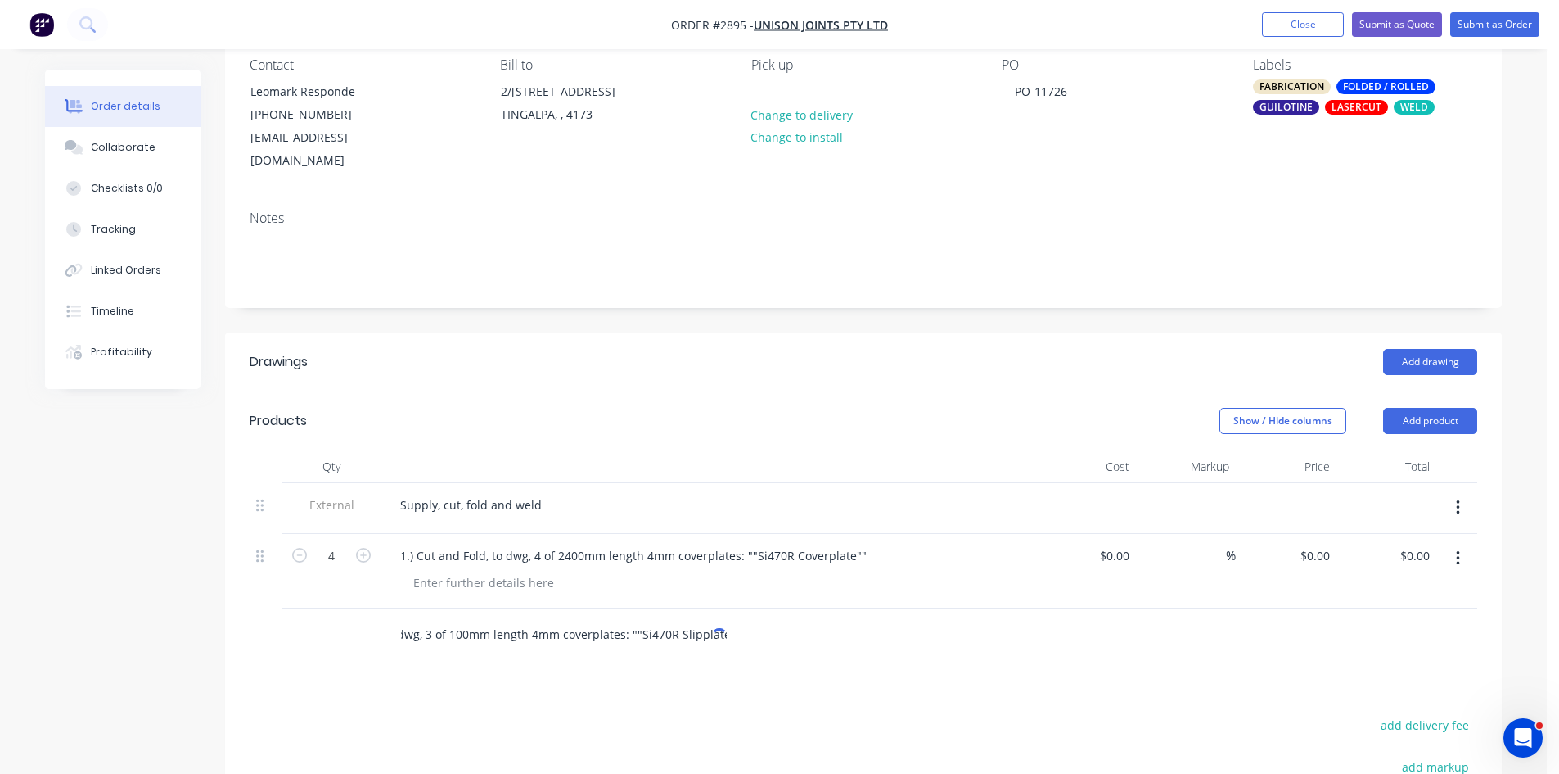
scroll to position [151, 0]
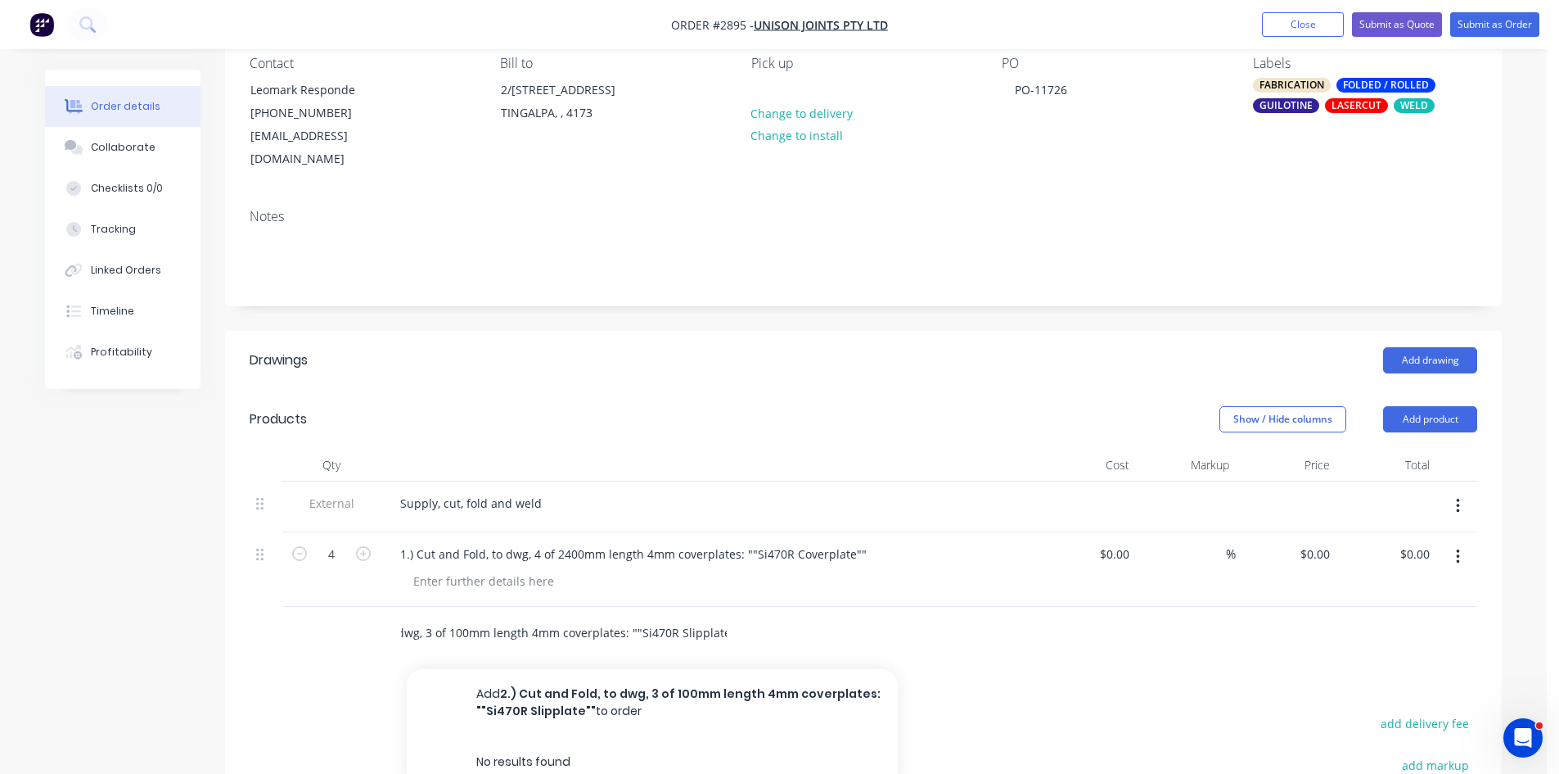
click at [552, 616] on input "2.) Cut and Fold, to dwg, 3 of 100mm length 4mm coverplates: ""Si470R Slipplate…" at bounding box center [563, 632] width 327 height 33
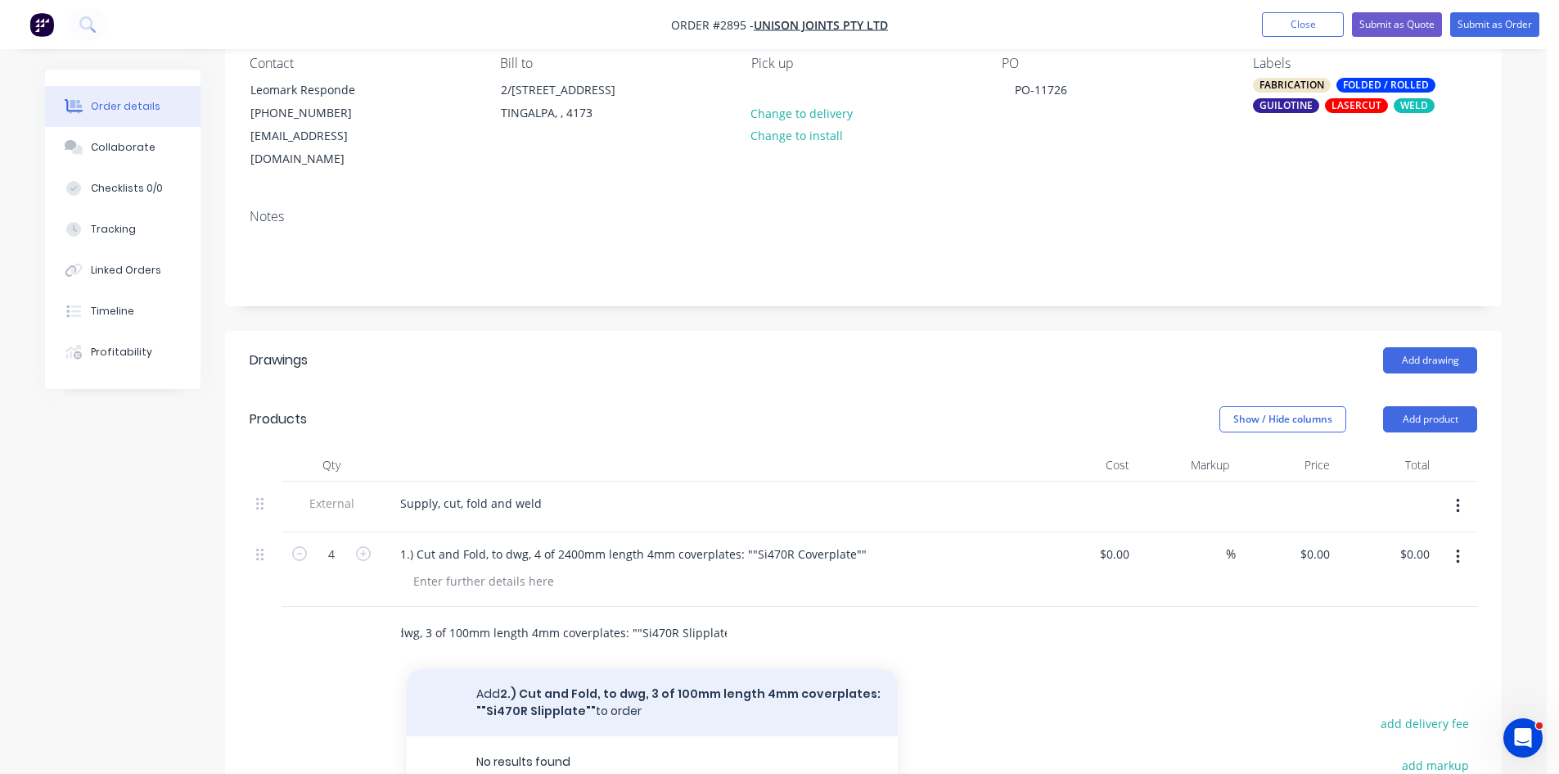
type input "2.) Cut and Fold, to dwg, 3 of 100mm length 4mm coverplates: ""Si470R Slipplate…"
click at [569, 673] on button "Add 2.) Cut and Fold, to dwg, 3 of 100mm length 4mm coverplates: ""Si470R Slipp…" at bounding box center [652, 702] width 491 height 67
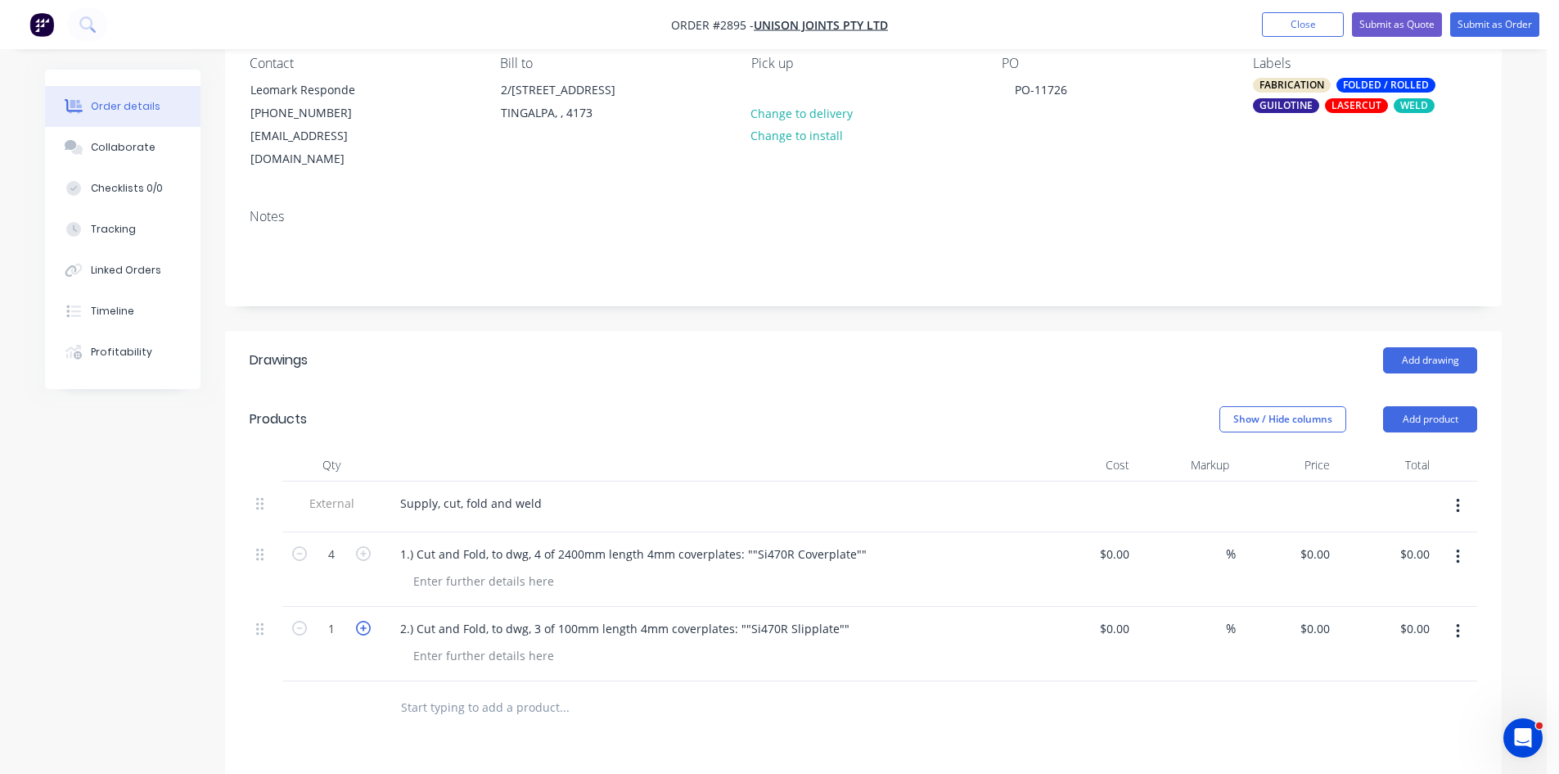
click at [360, 620] on icon "button" at bounding box center [363, 627] width 15 height 15
type input "3"
click at [479, 691] on input "text" at bounding box center [563, 707] width 327 height 33
paste input "3.) Cut, fold, weld plates to dwg, 2 of ""Si470R"" 4mm Downturn end cap""
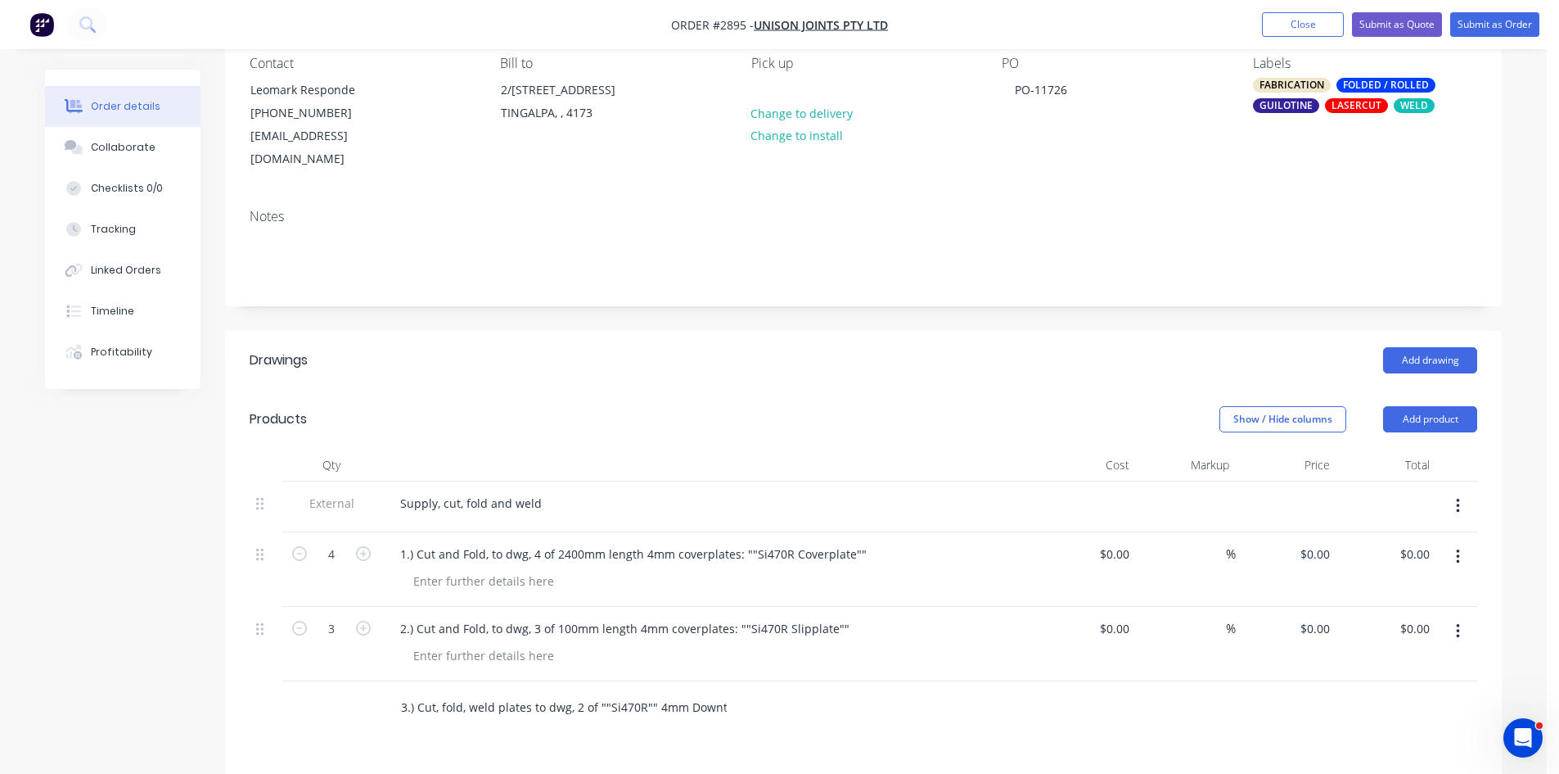
scroll to position [0, 61]
type input "3.) Cut, fold, weld plates to dwg, 2 of ""Si470R"" 4mm Downturn end cap""
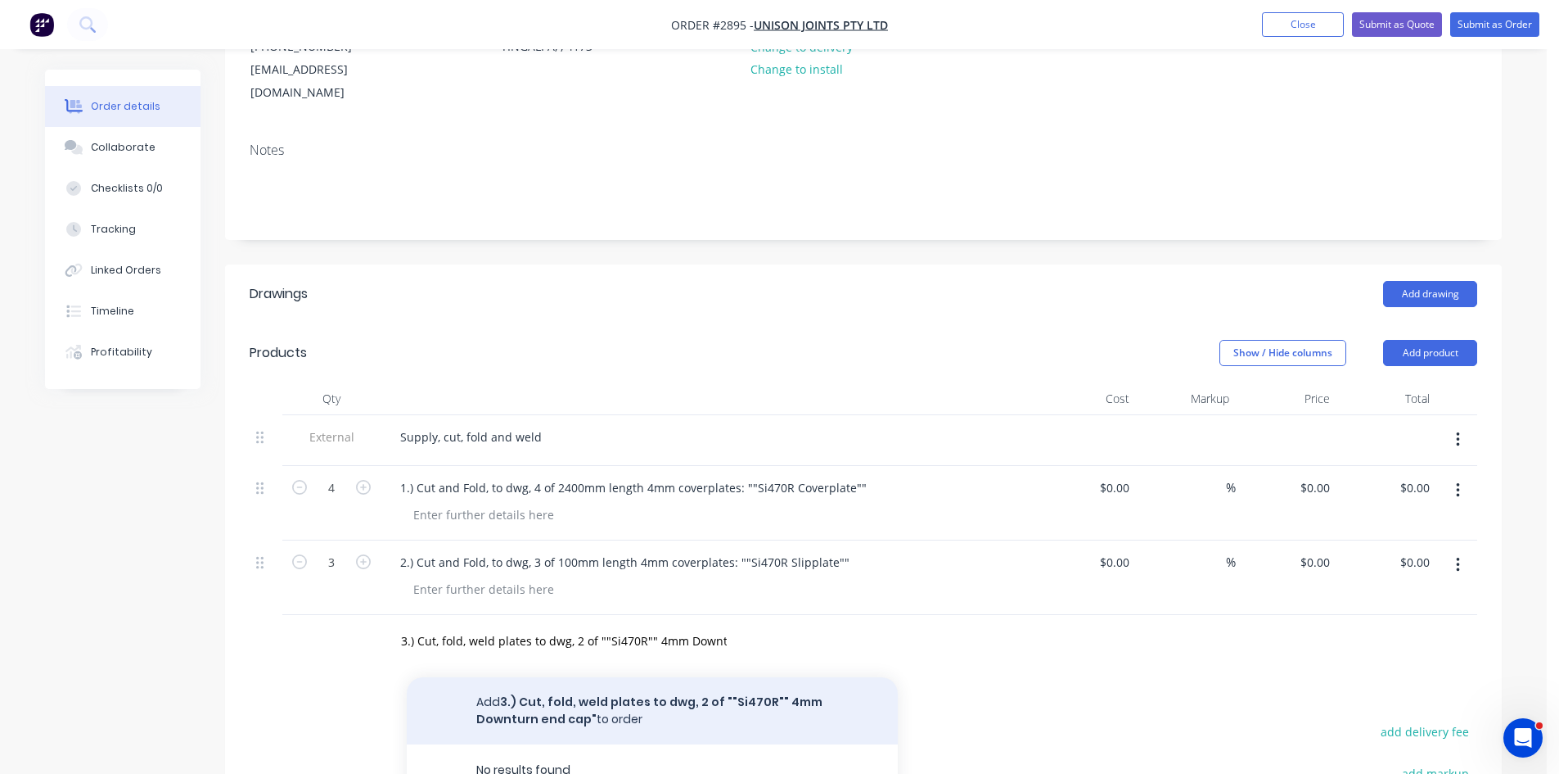
scroll to position [246, 0]
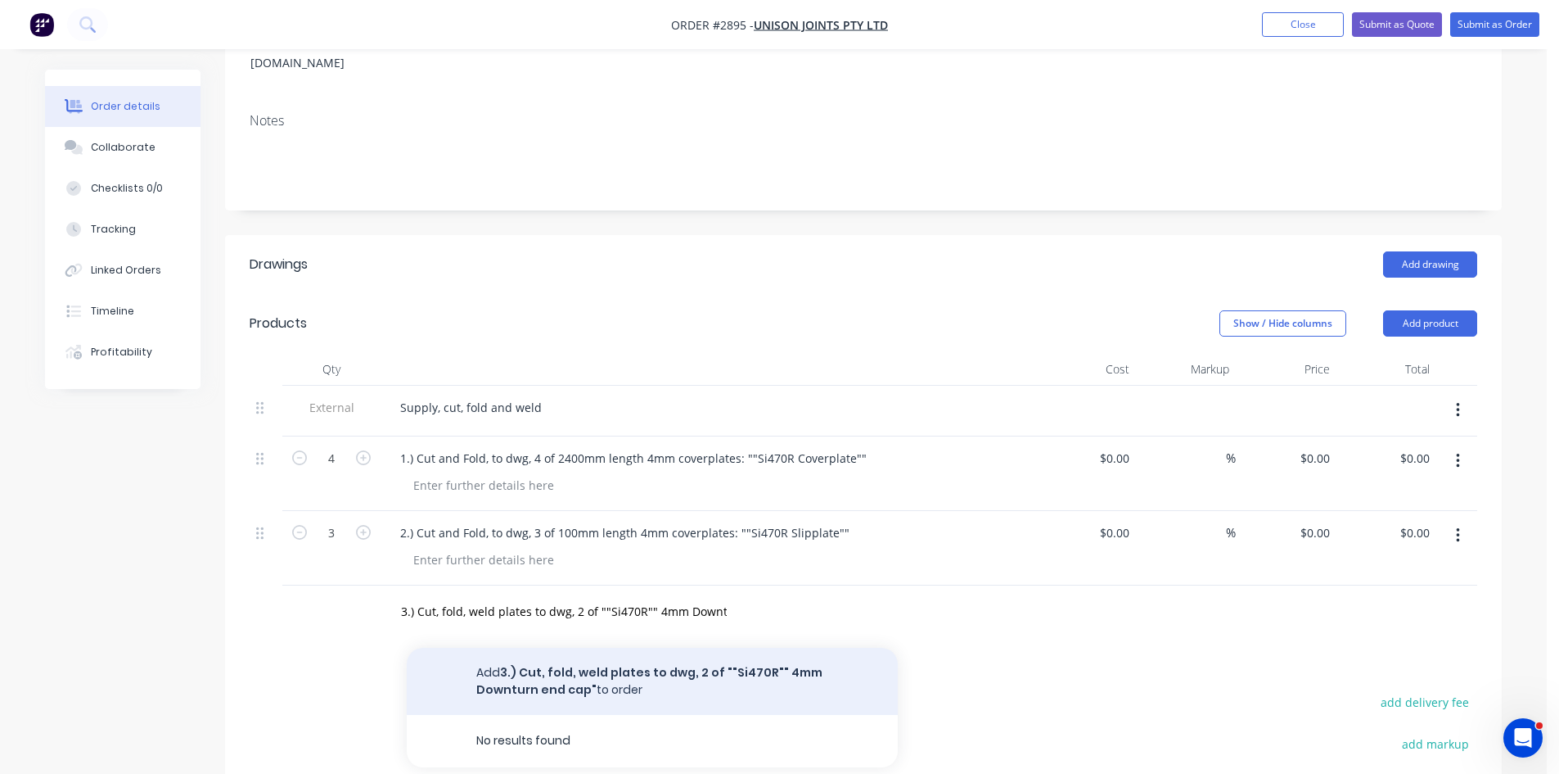
click at [724, 647] on button "Add 3.) Cut, fold, weld plates to dwg, 2 of ""Si470R"" 4mm Downturn end cap" to…" at bounding box center [652, 680] width 491 height 67
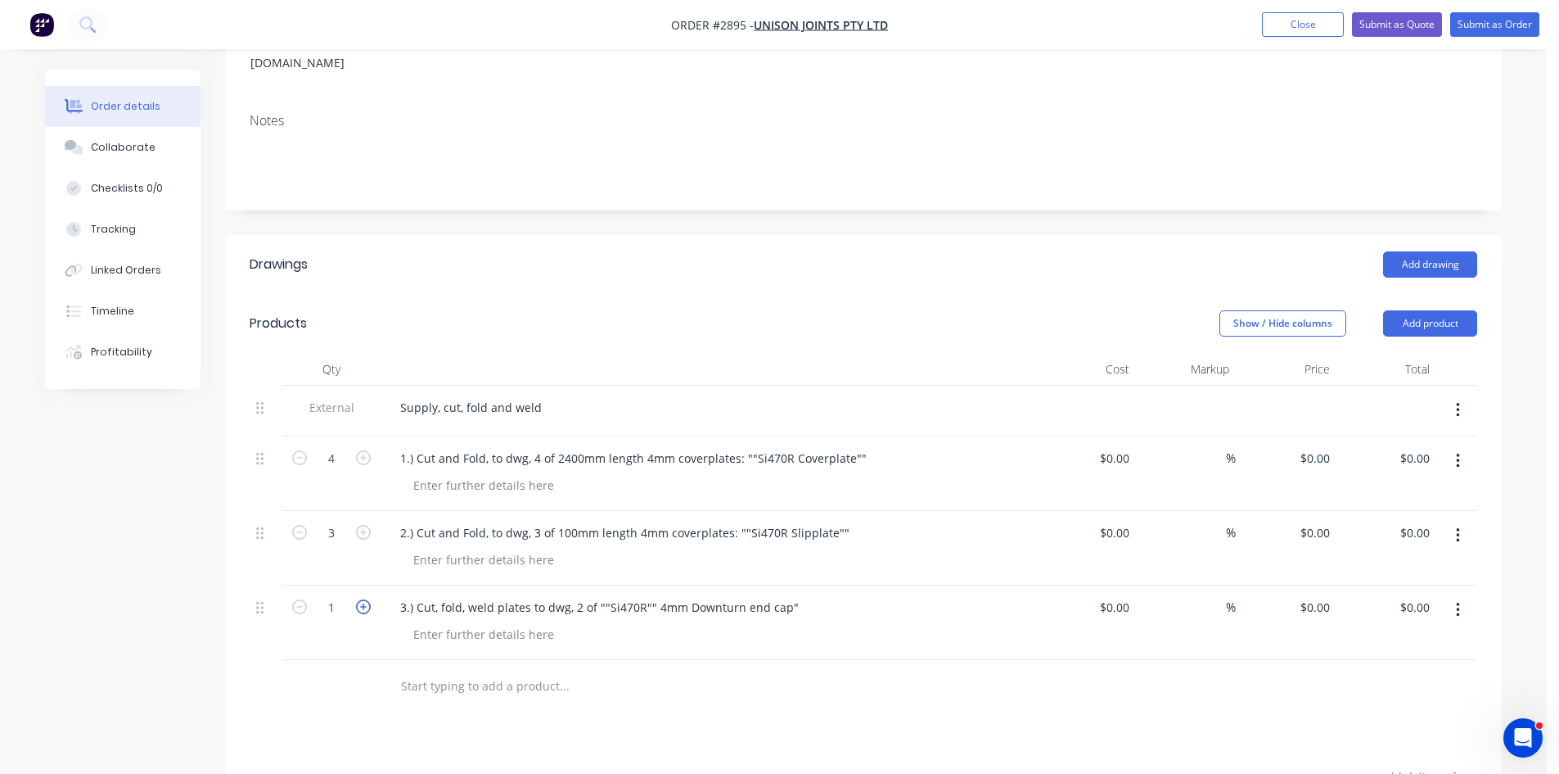
click at [362, 599] on icon "button" at bounding box center [363, 606] width 15 height 15
type input "2"
click at [436, 670] on input "text" at bounding box center [563, 686] width 327 height 33
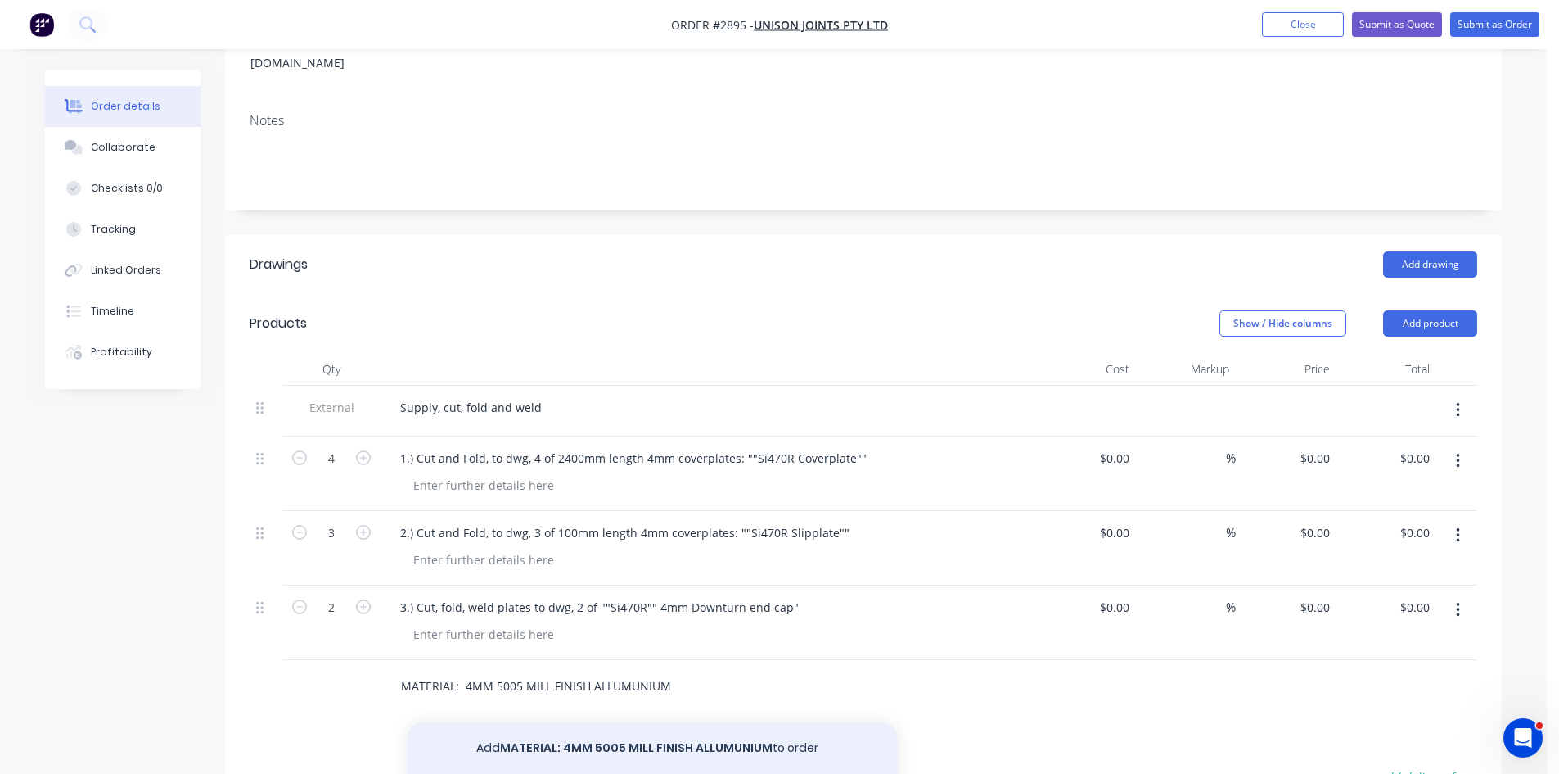
type input "MATERIAL: 4MM 5005 MILL FINISH ALLUMUNIUM"
click at [675, 726] on button "Add MATERIAL: 4MM 5005 MILL FINISH ALLUMUNIUM to order" at bounding box center [652, 748] width 491 height 52
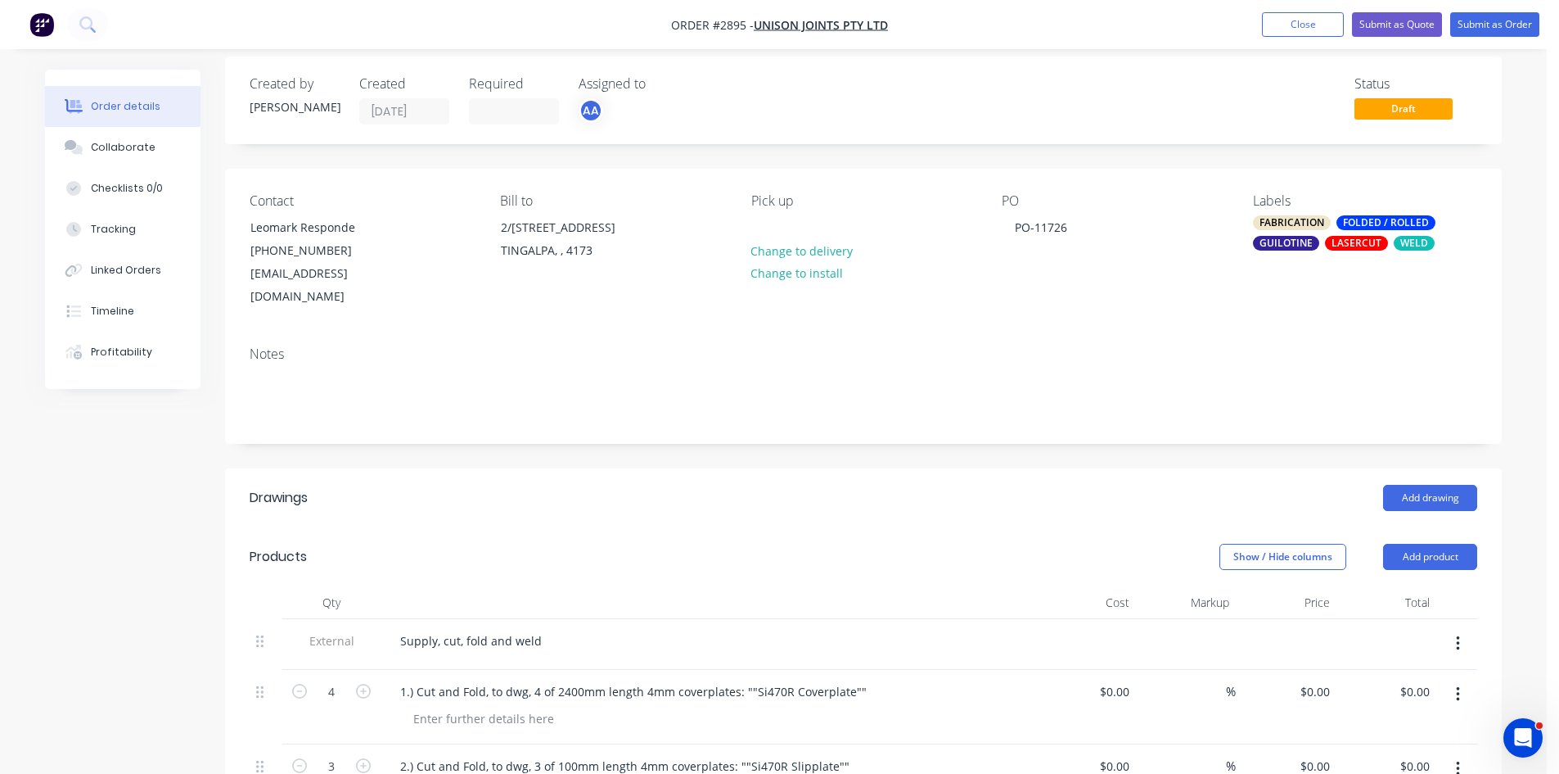
scroll to position [0, 0]
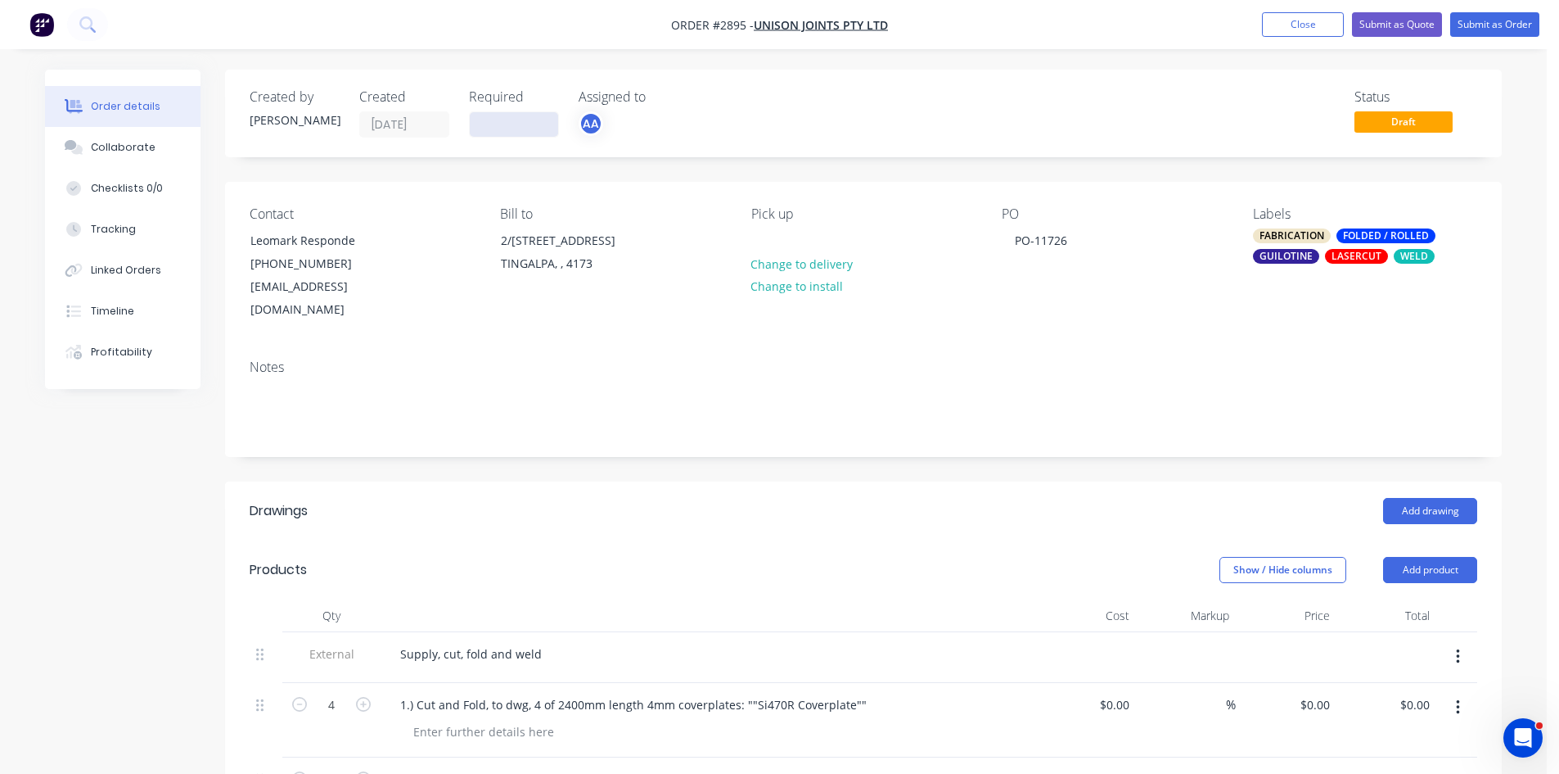
click at [511, 127] on input at bounding box center [514, 124] width 88 height 25
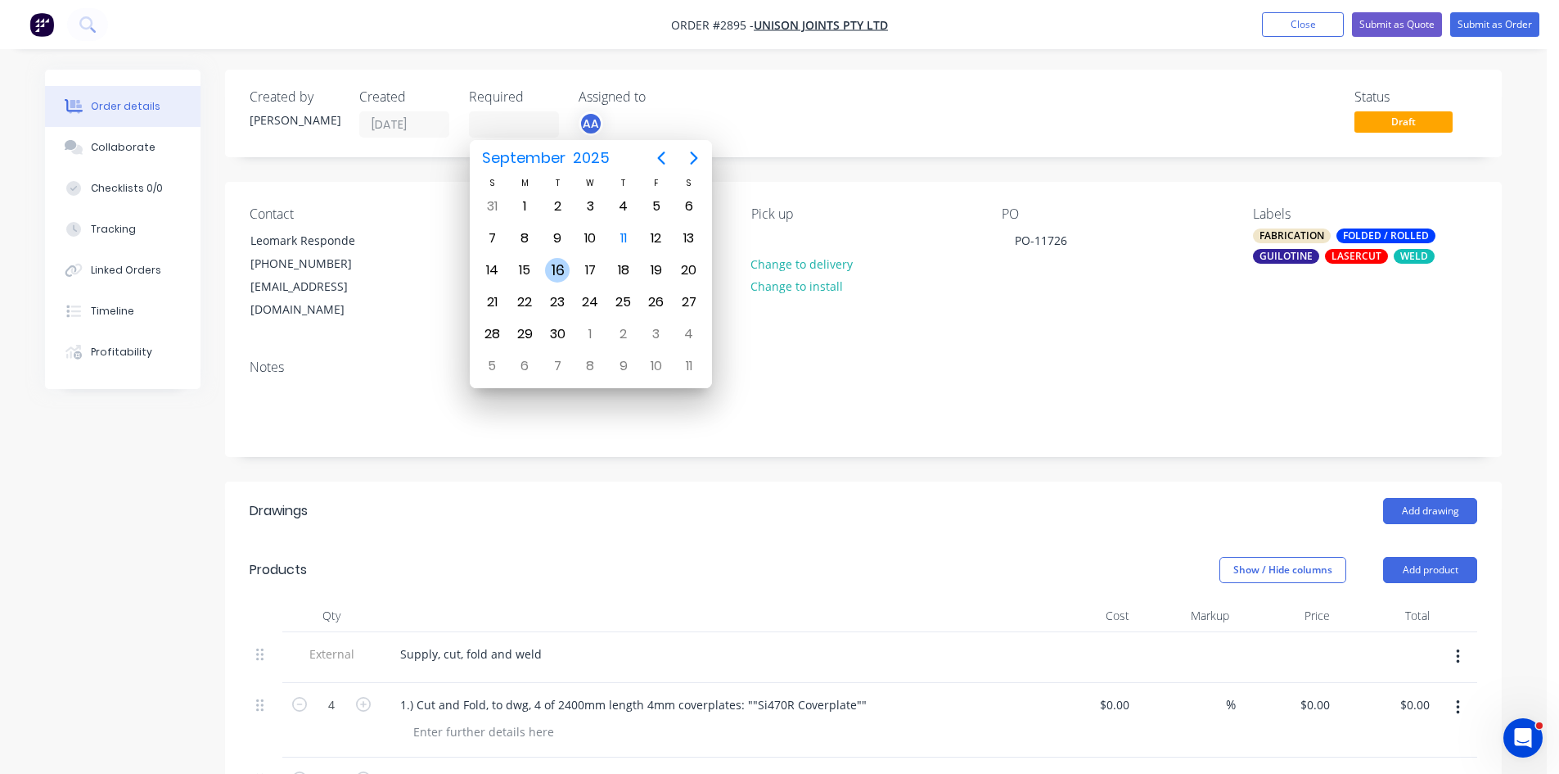
click at [555, 268] on div "16" at bounding box center [557, 270] width 25 height 25
type input "16/09/25"
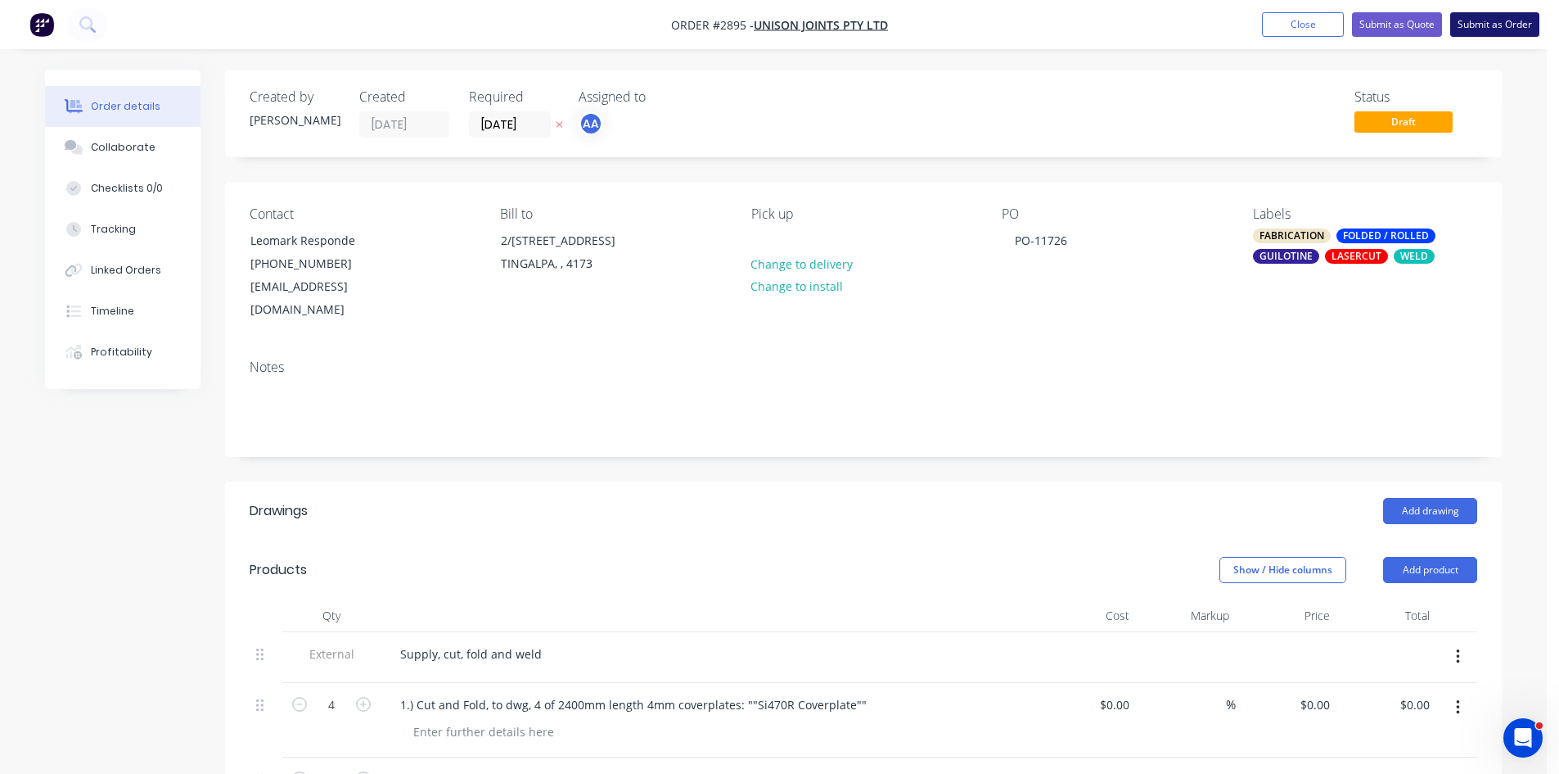
click at [1510, 17] on button "Submit as Order" at bounding box center [1494, 24] width 89 height 25
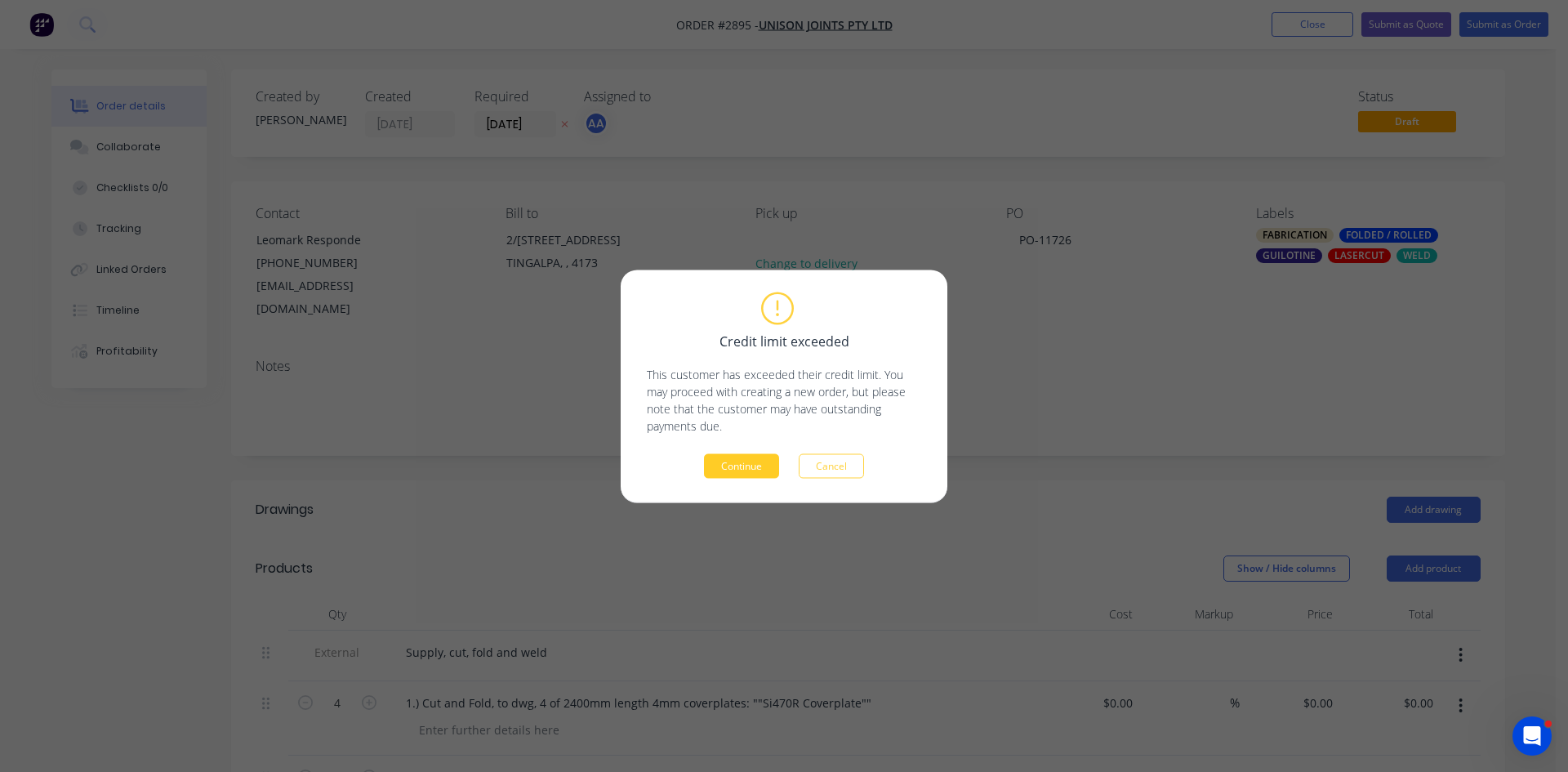
click at [738, 461] on button "Continue" at bounding box center [741, 465] width 75 height 25
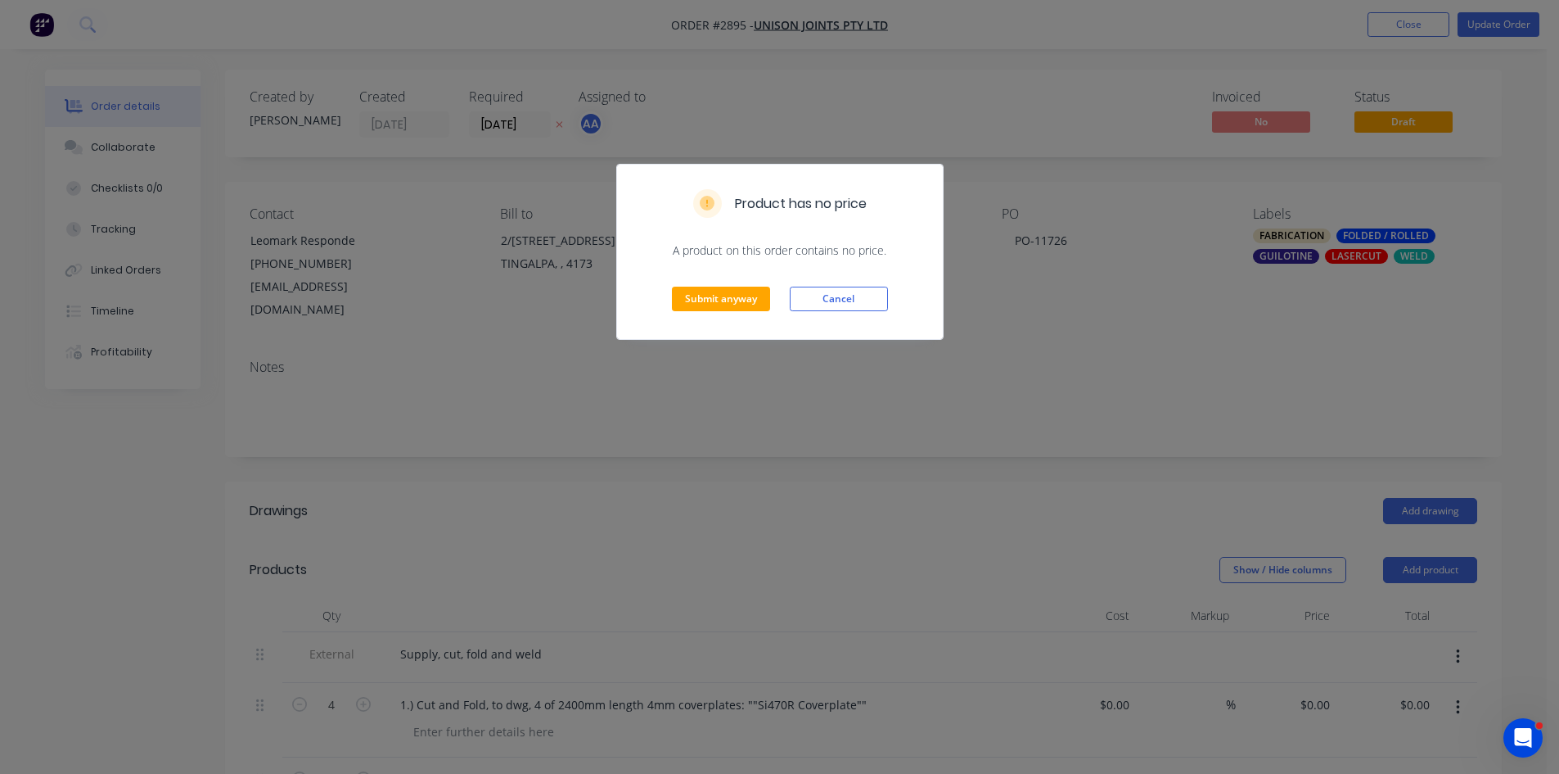
click at [703, 286] on div "Submit anyway Cancel" at bounding box center [780, 299] width 326 height 80
click at [704, 296] on button "Submit anyway" at bounding box center [721, 298] width 98 height 25
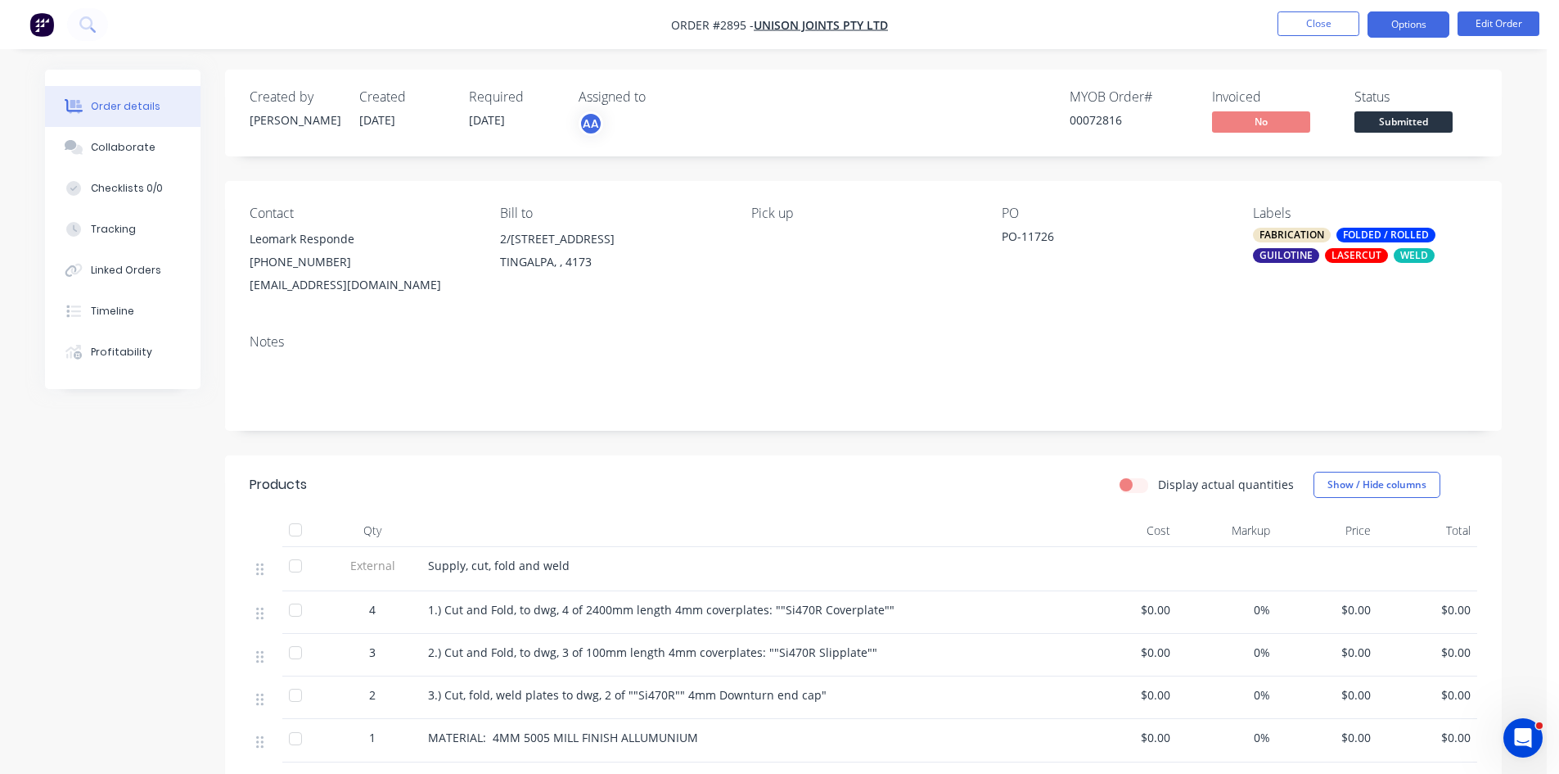
click at [1421, 22] on button "Options" at bounding box center [1409, 24] width 82 height 26
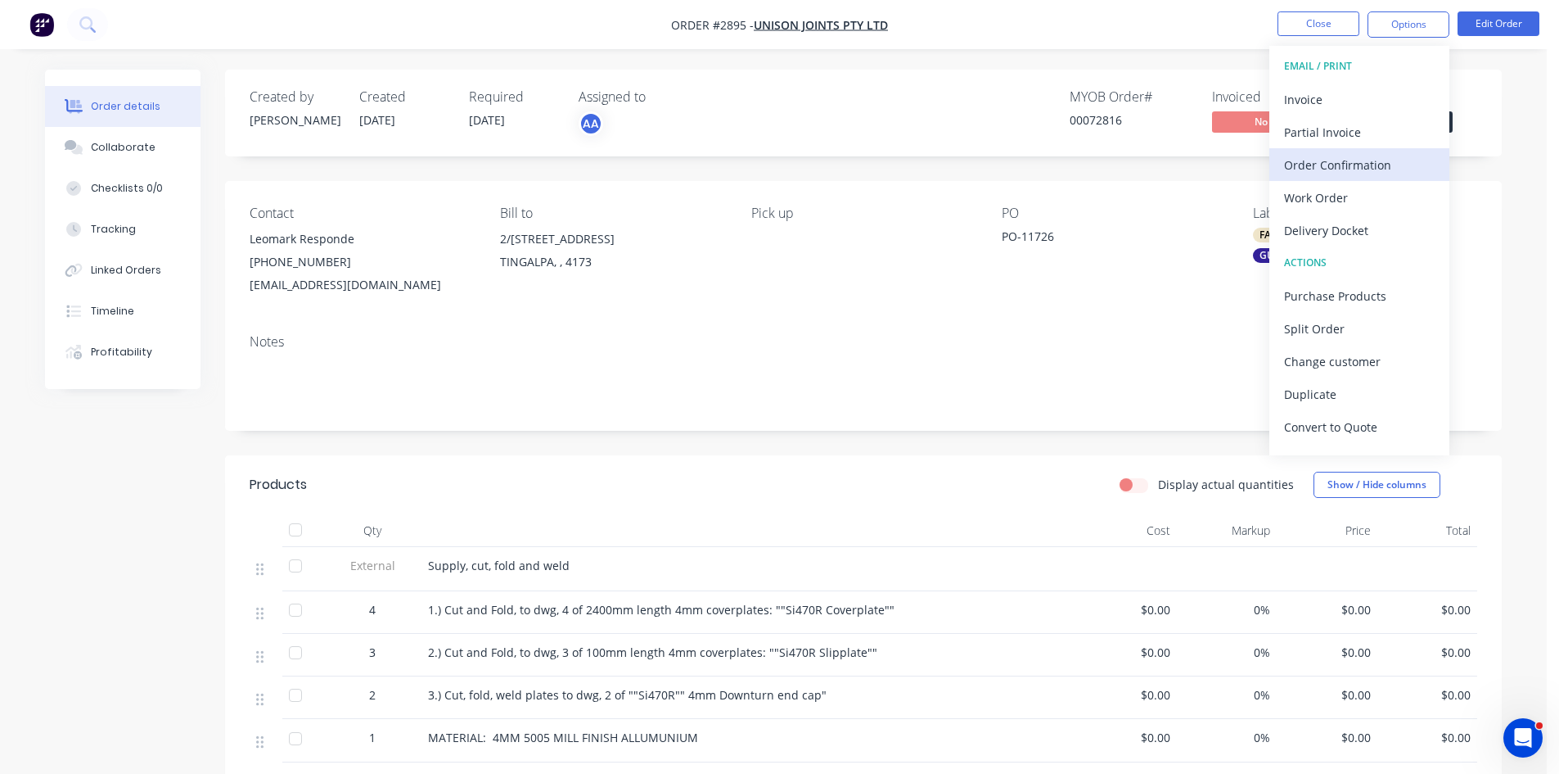
click at [1342, 159] on div "Order Confirmation" at bounding box center [1359, 165] width 151 height 24
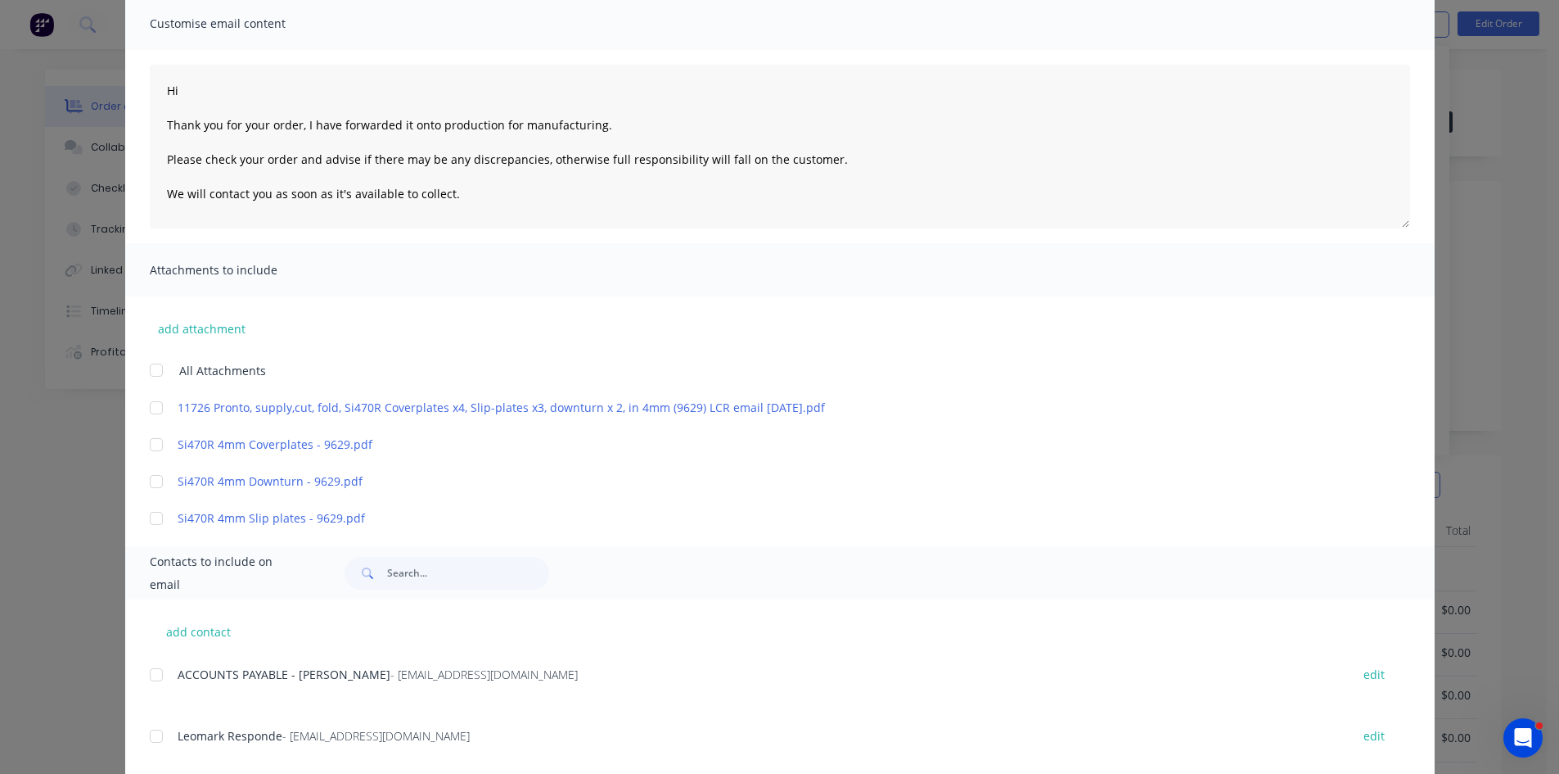
scroll to position [191, 0]
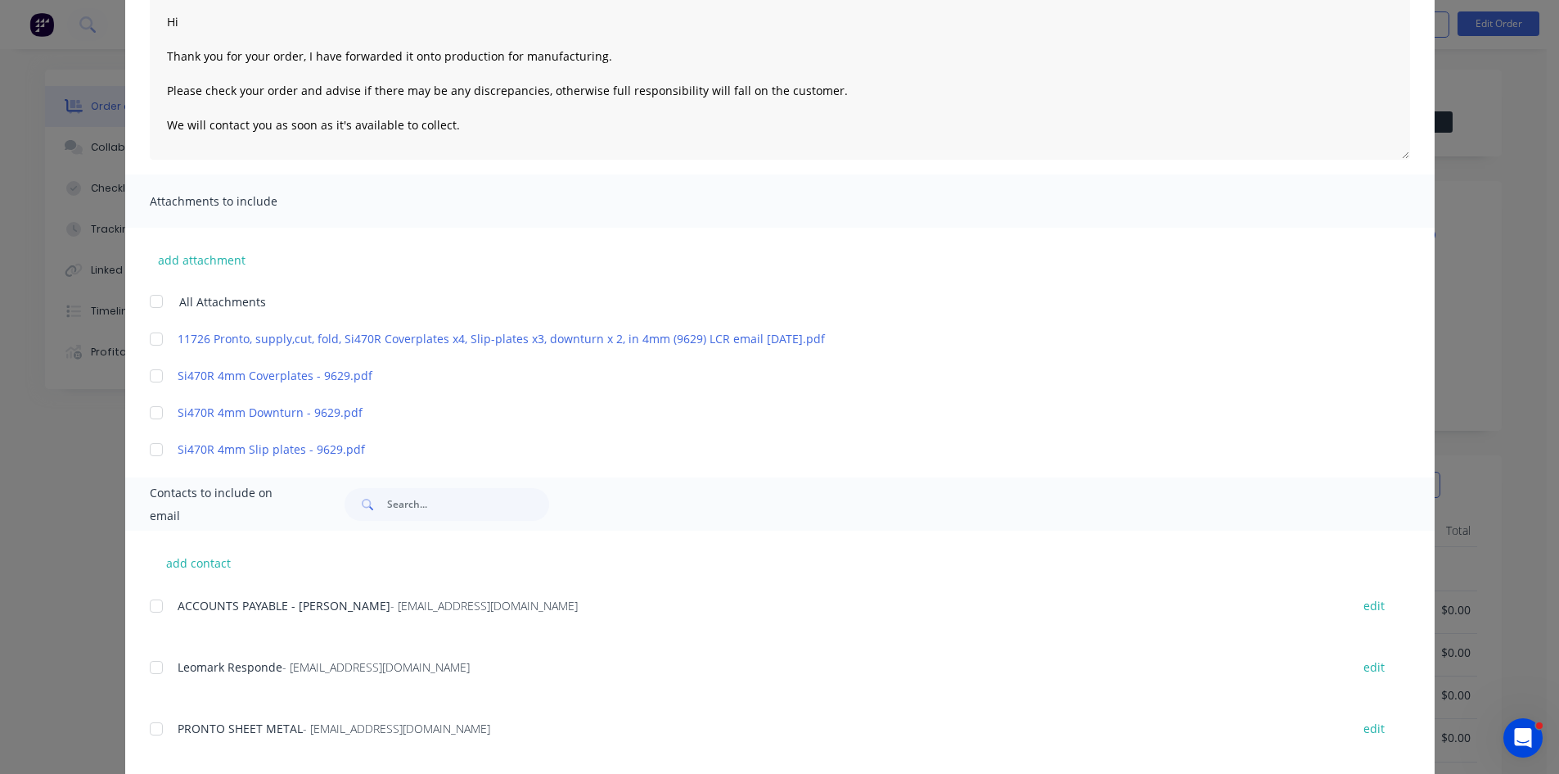
click at [152, 671] on div at bounding box center [156, 667] width 33 height 33
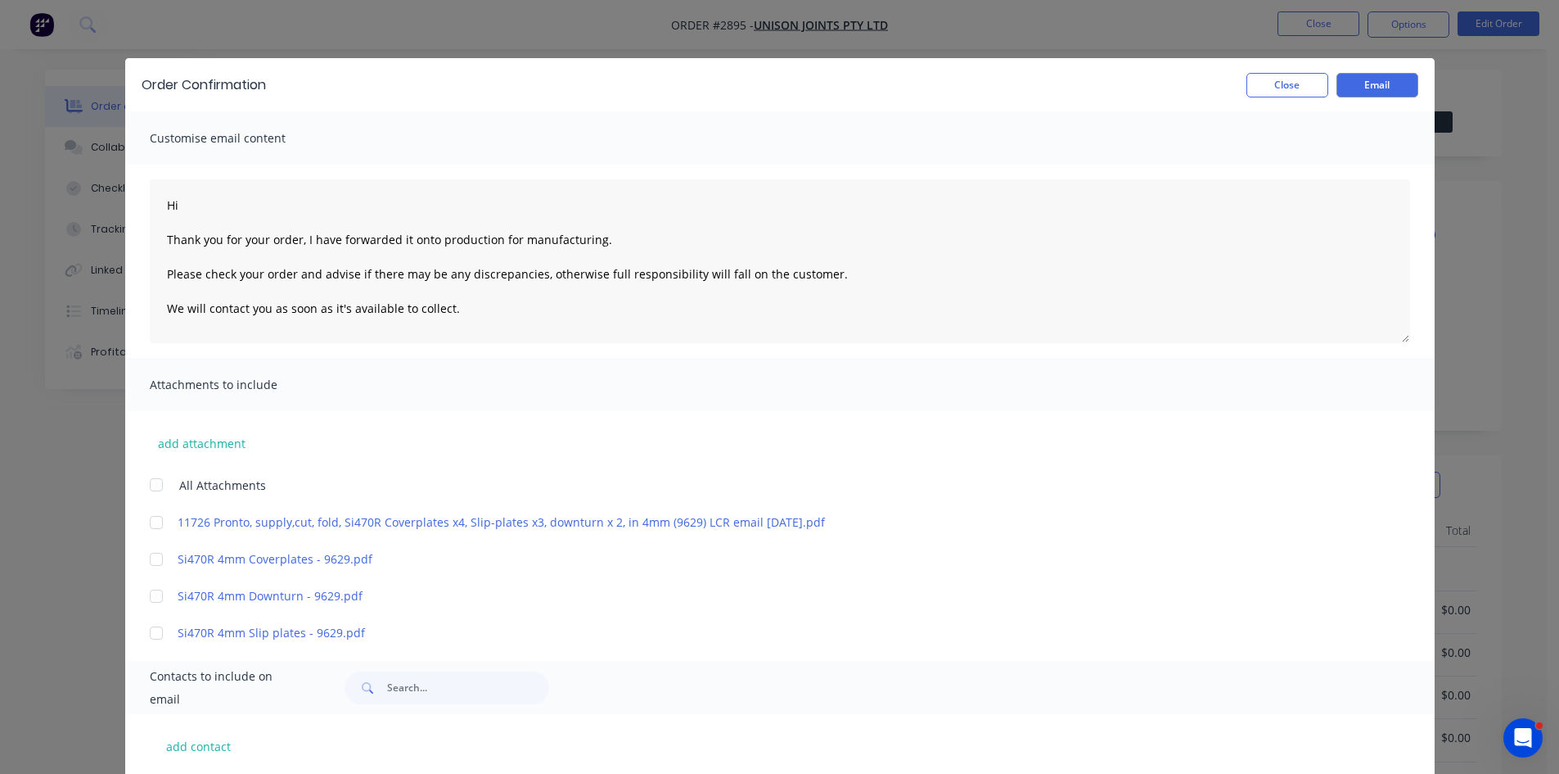
scroll to position [0, 0]
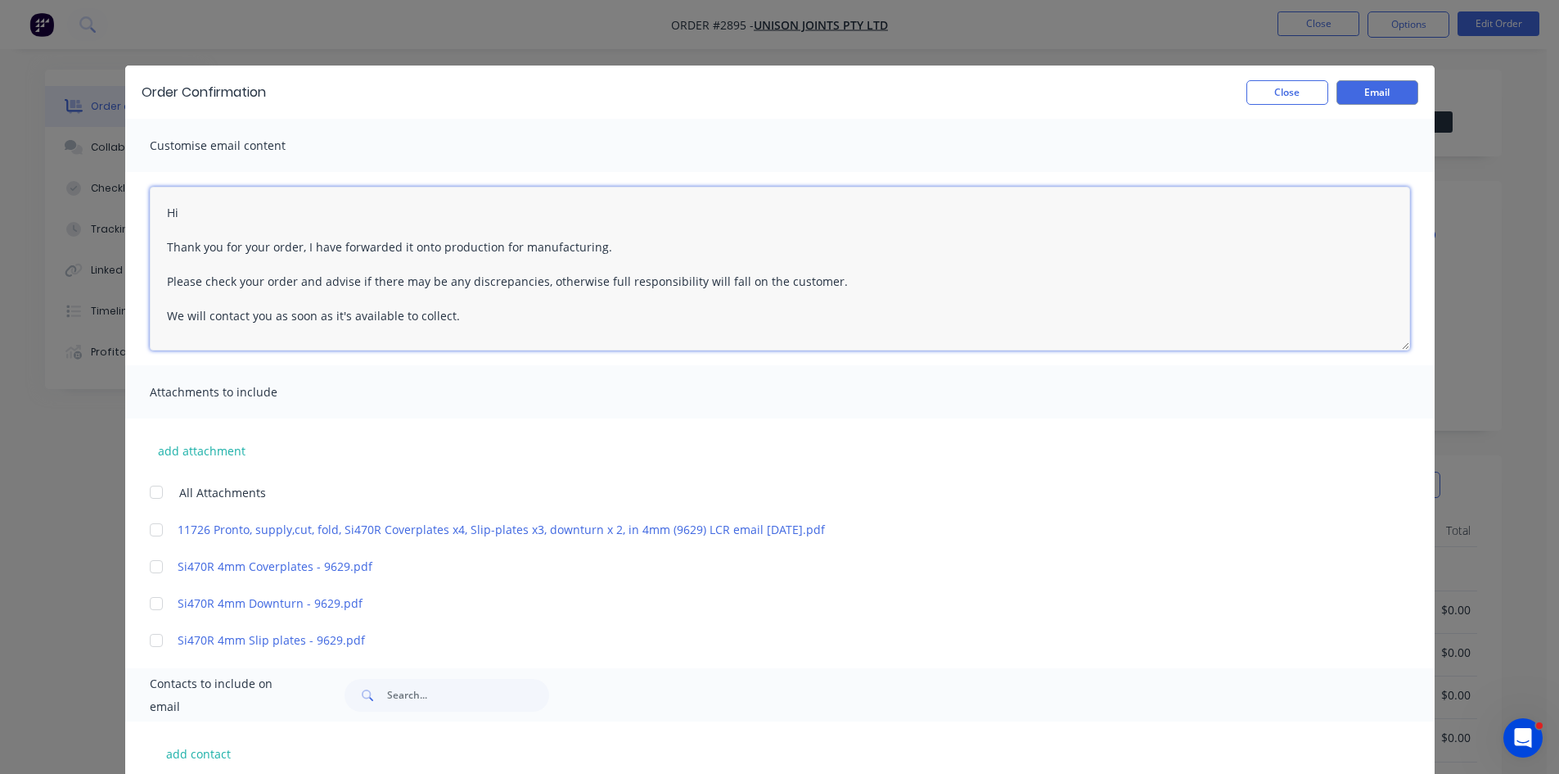
click at [210, 213] on textarea "Hi Thank you for your order, I have forwarded it onto production for manufactur…" at bounding box center [780, 269] width 1261 height 164
type textarea "Hi Leomark Thank you for your order, I have forwarded it onto production for ma…"
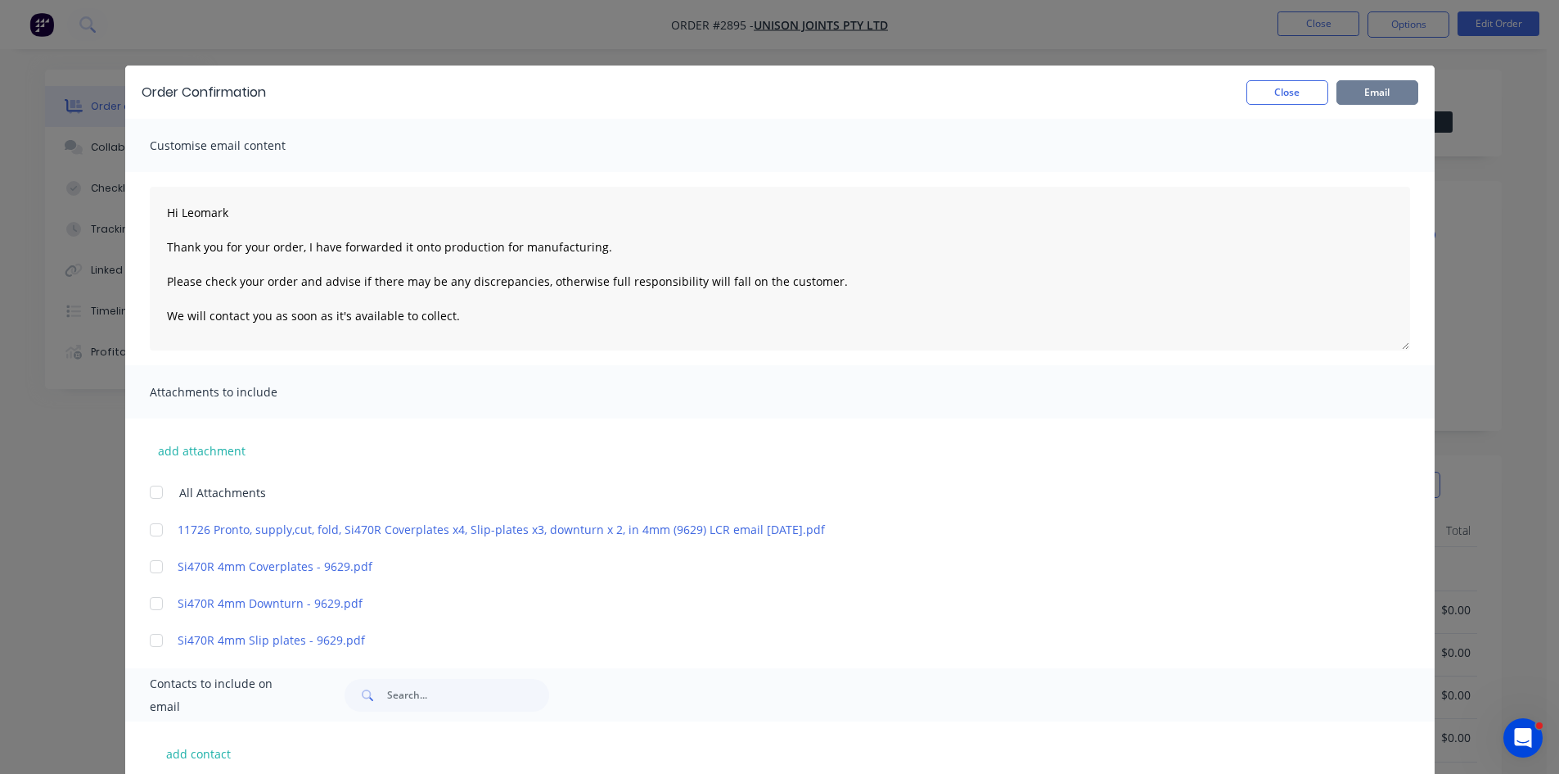
click at [1385, 90] on button "Email" at bounding box center [1378, 92] width 82 height 25
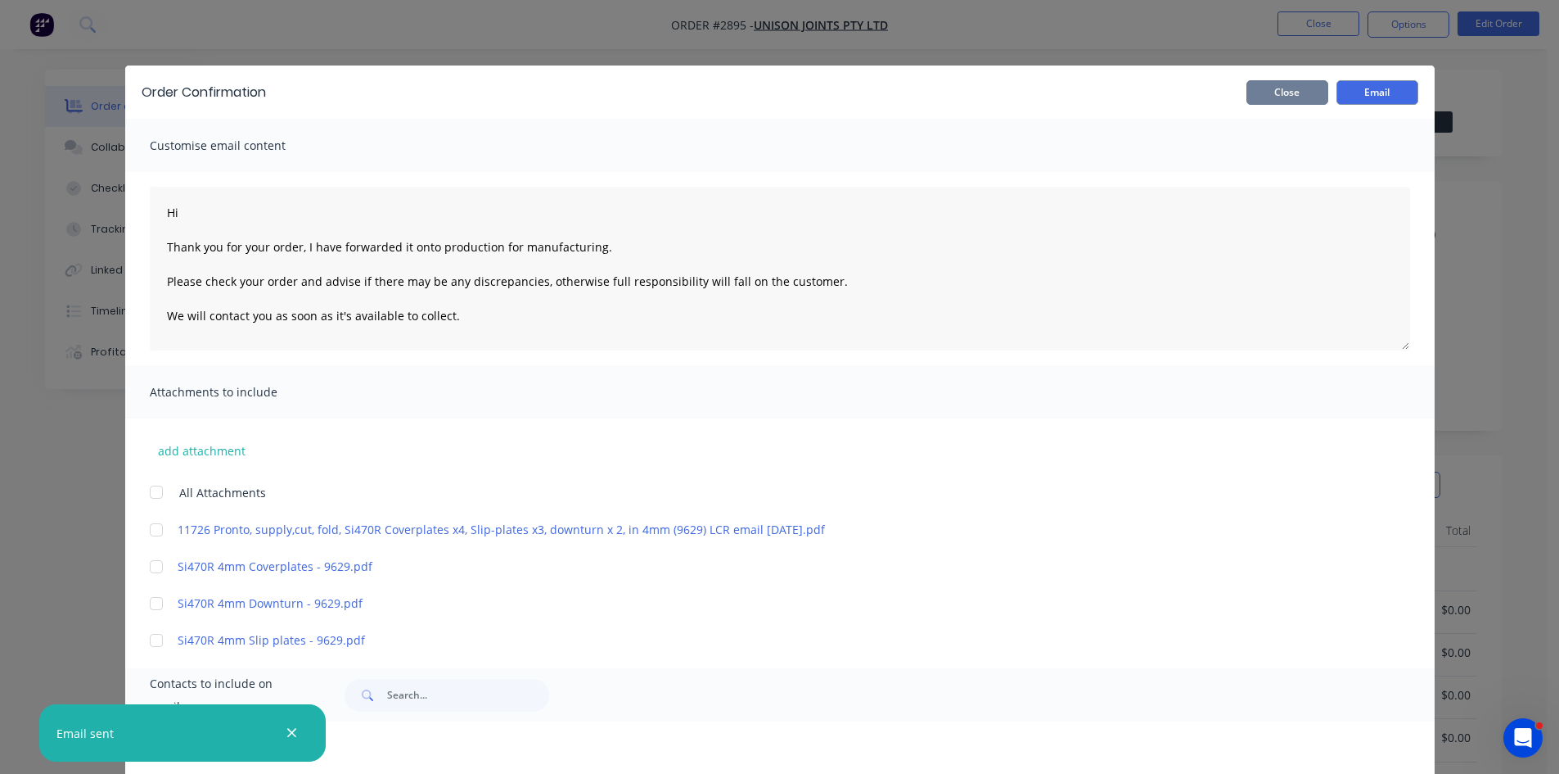
click at [1279, 87] on button "Close" at bounding box center [1288, 92] width 82 height 25
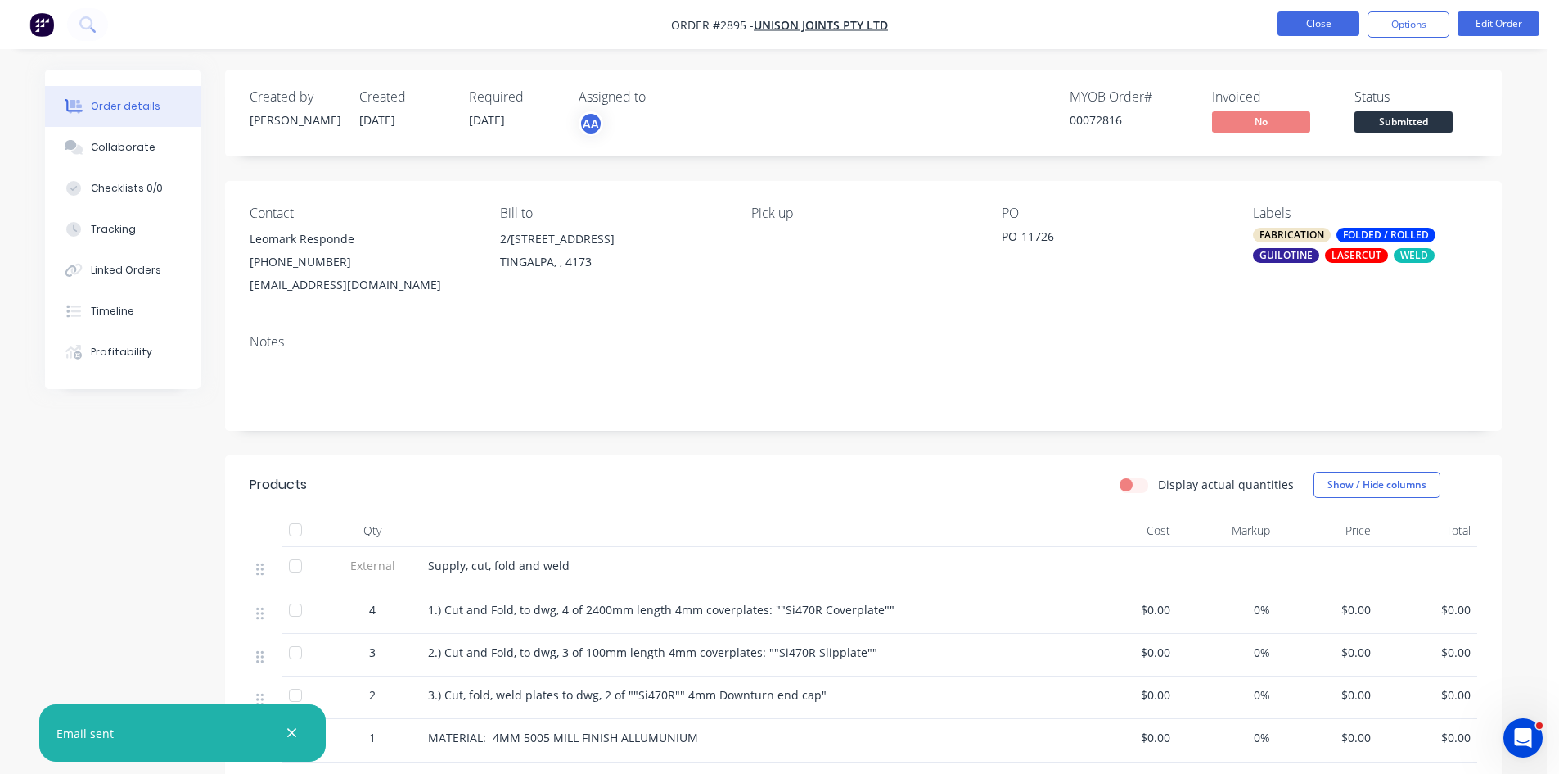
click at [1311, 24] on button "Close" at bounding box center [1319, 23] width 82 height 25
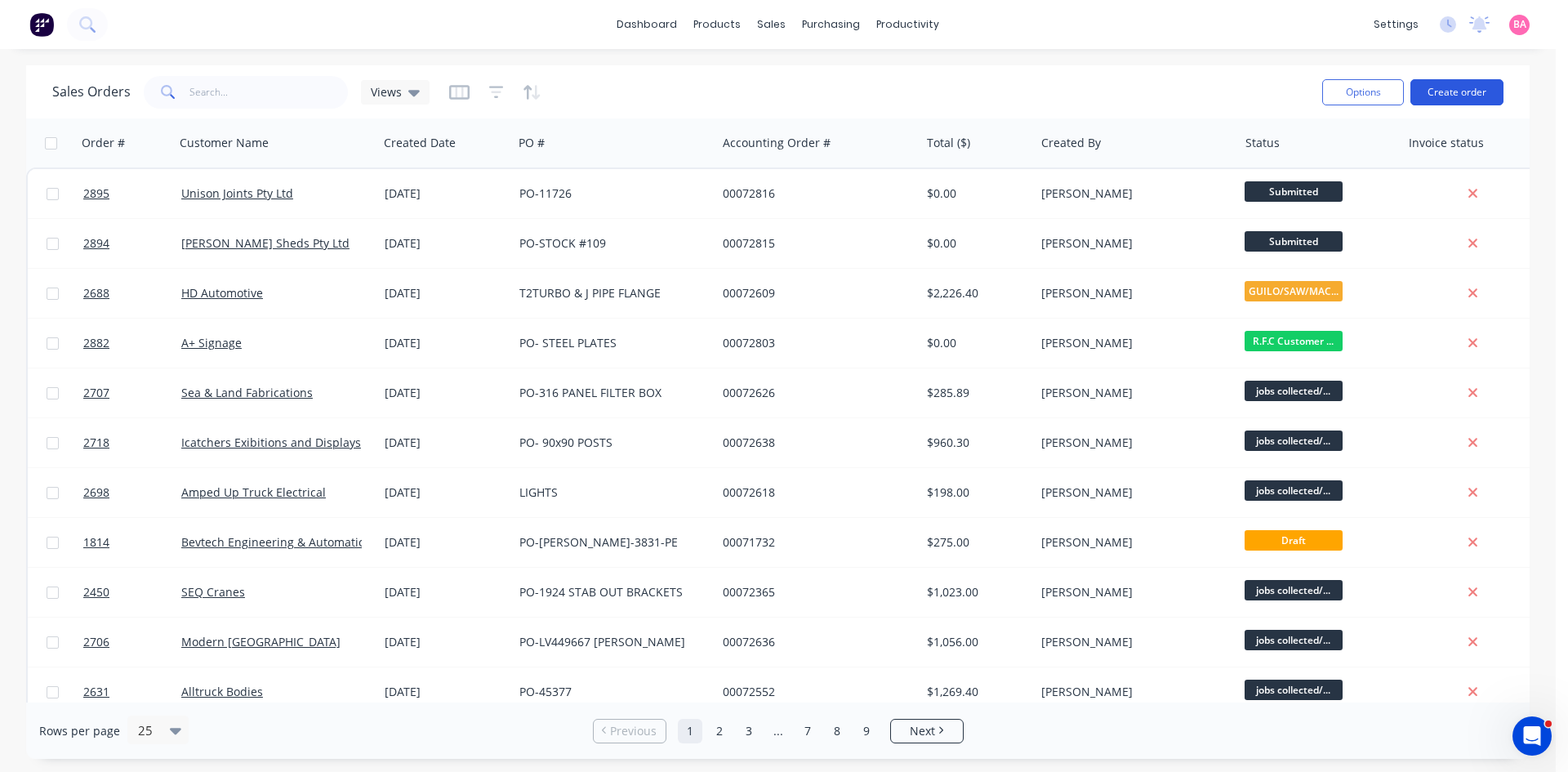
click at [1470, 92] on button "Create order" at bounding box center [1456, 92] width 93 height 26
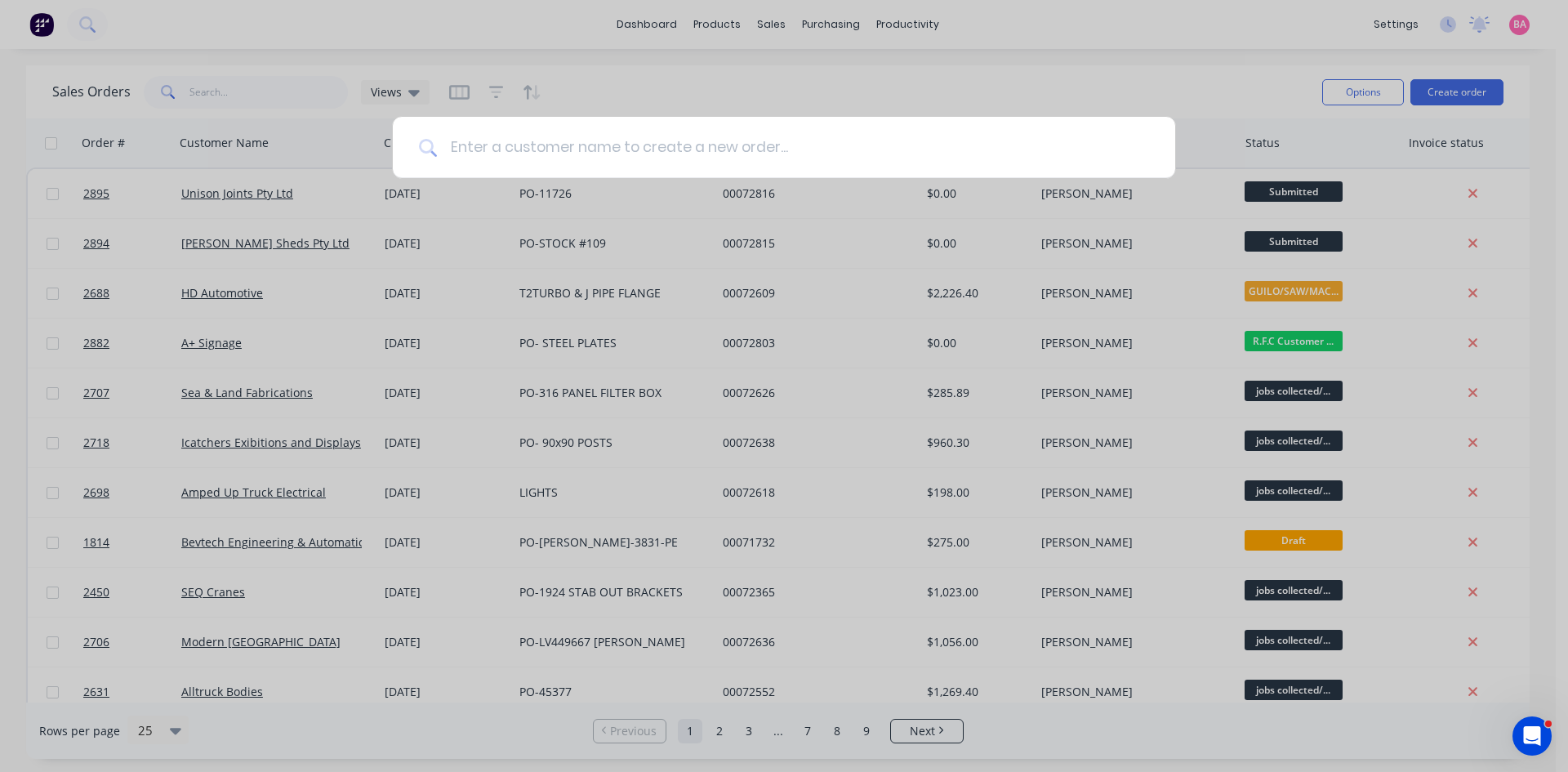
click at [505, 149] on input at bounding box center [793, 147] width 712 height 61
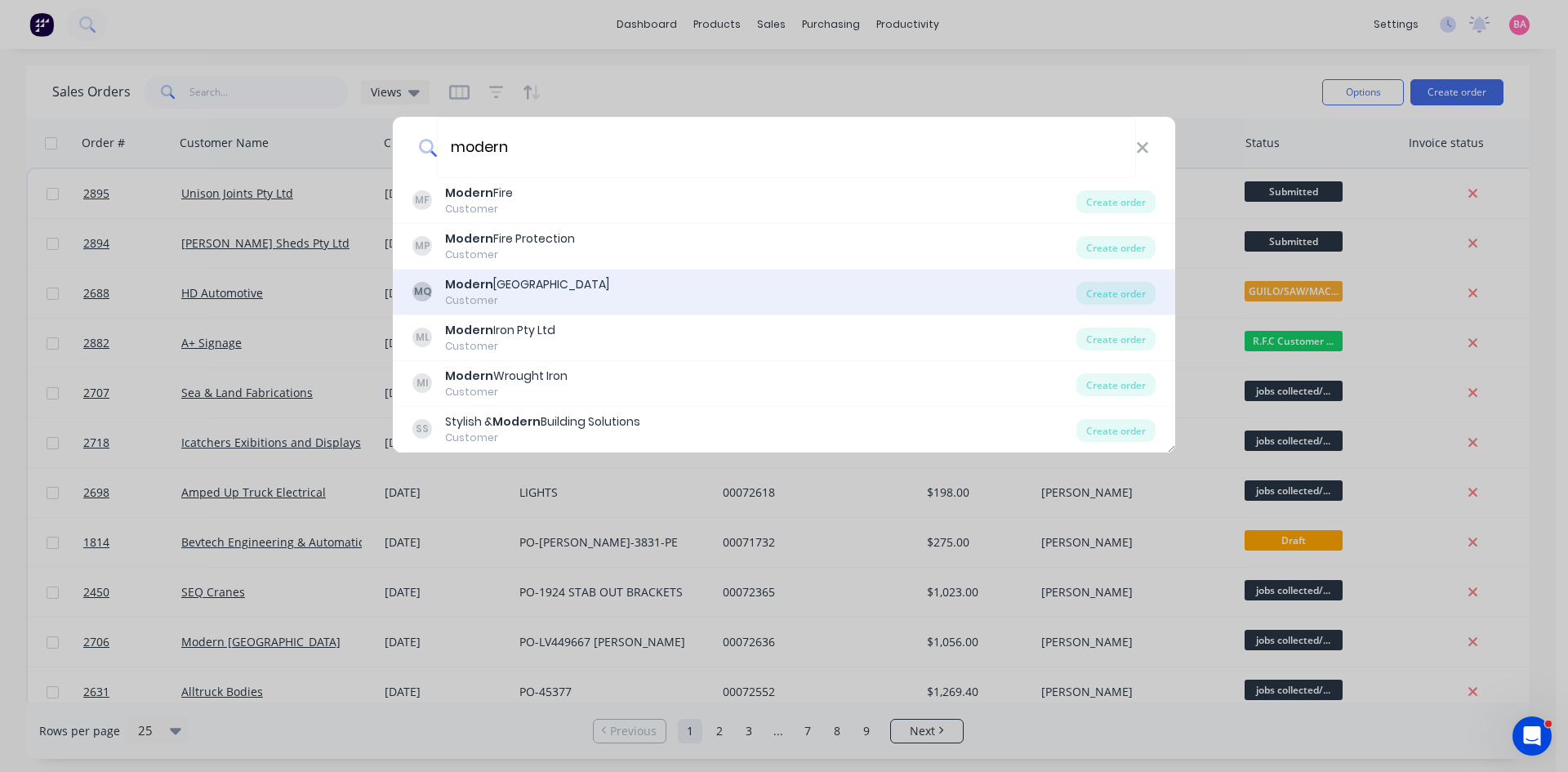
type input "modern"
click at [516, 283] on div "Modern Queensland" at bounding box center [527, 284] width 165 height 17
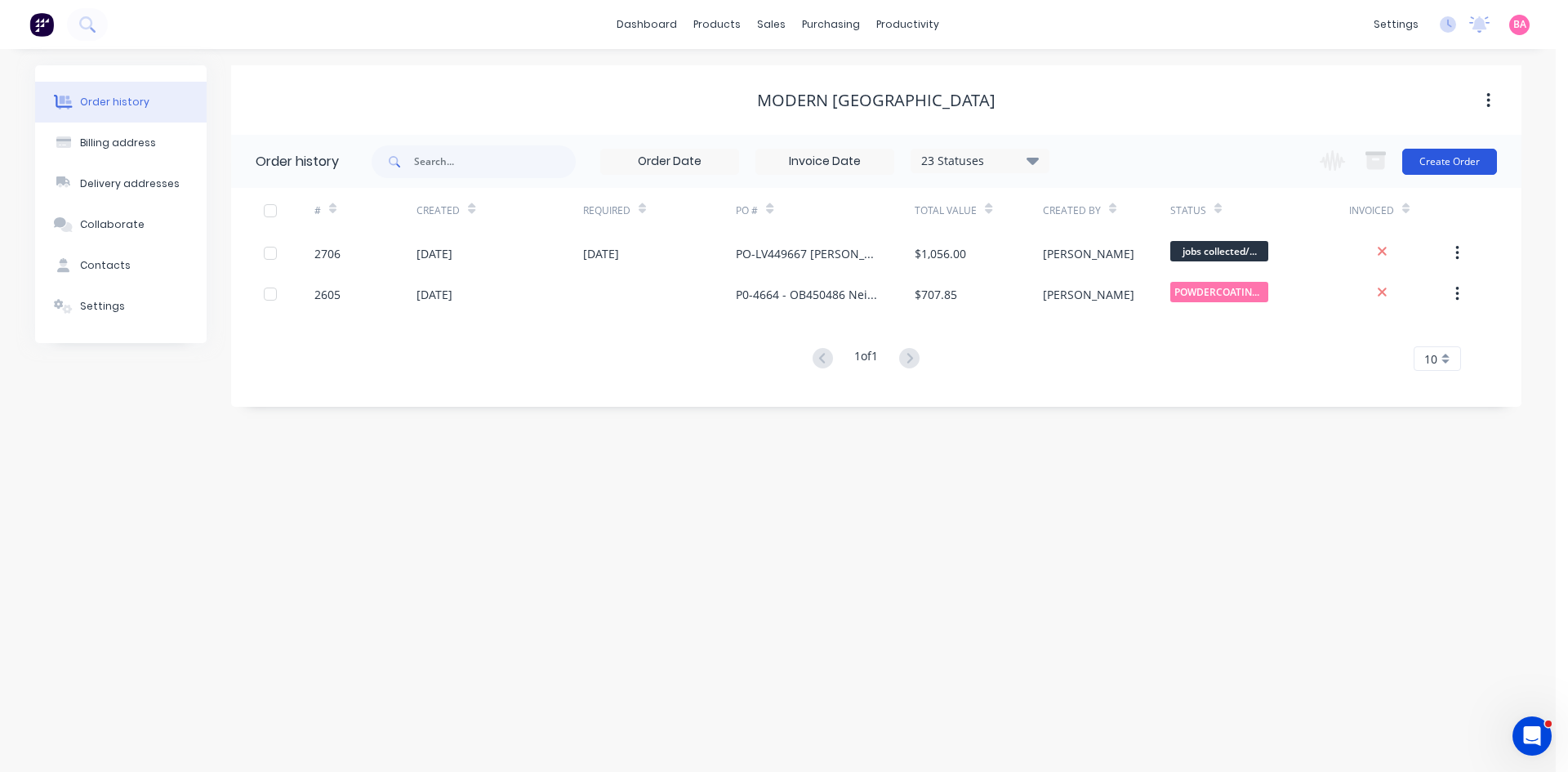
click at [1460, 154] on button "Create Order" at bounding box center [1448, 162] width 95 height 26
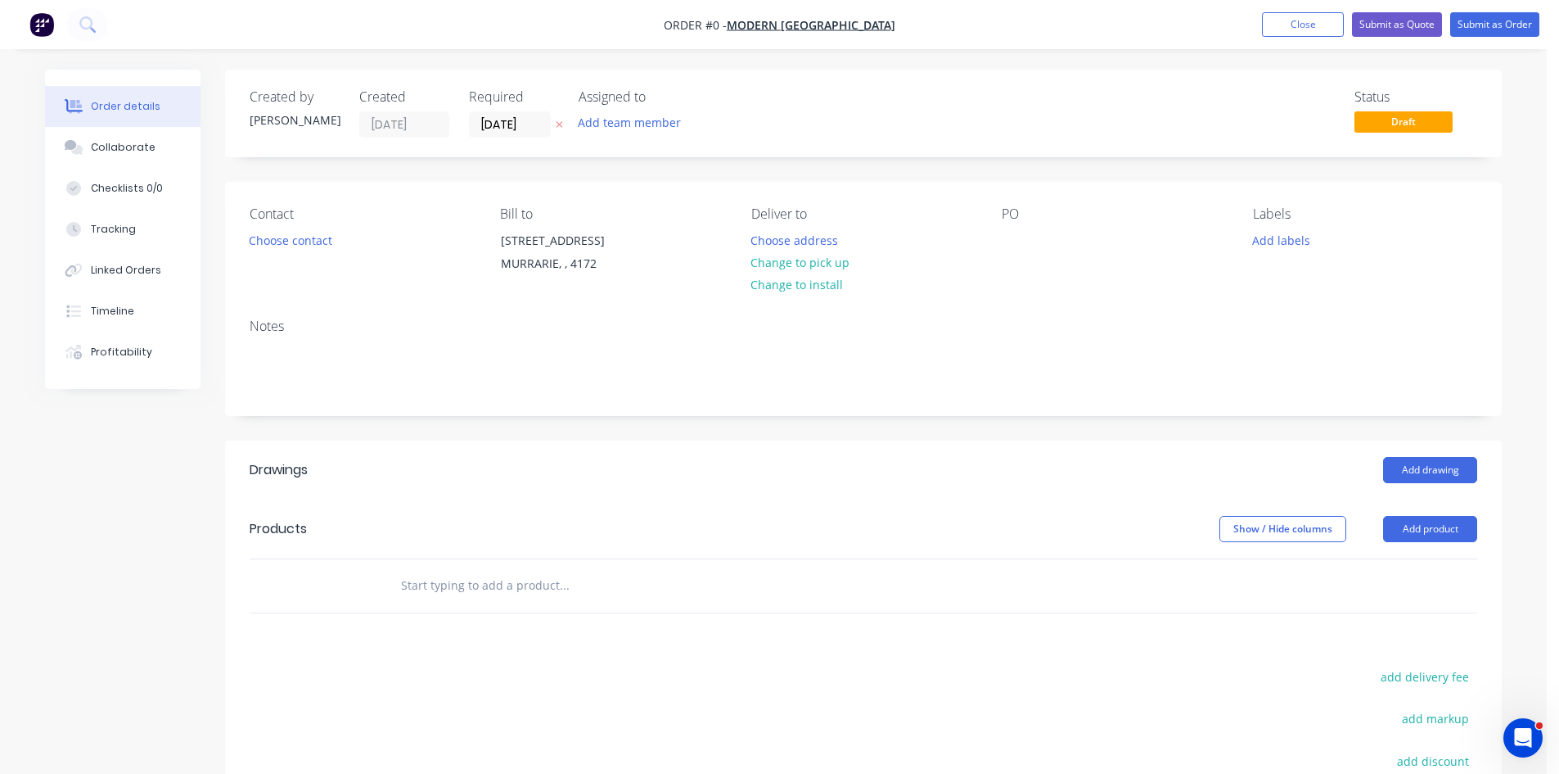
click at [557, 123] on icon "button" at bounding box center [560, 125] width 7 height 7
click at [616, 126] on button "Add team member" at bounding box center [630, 122] width 120 height 22
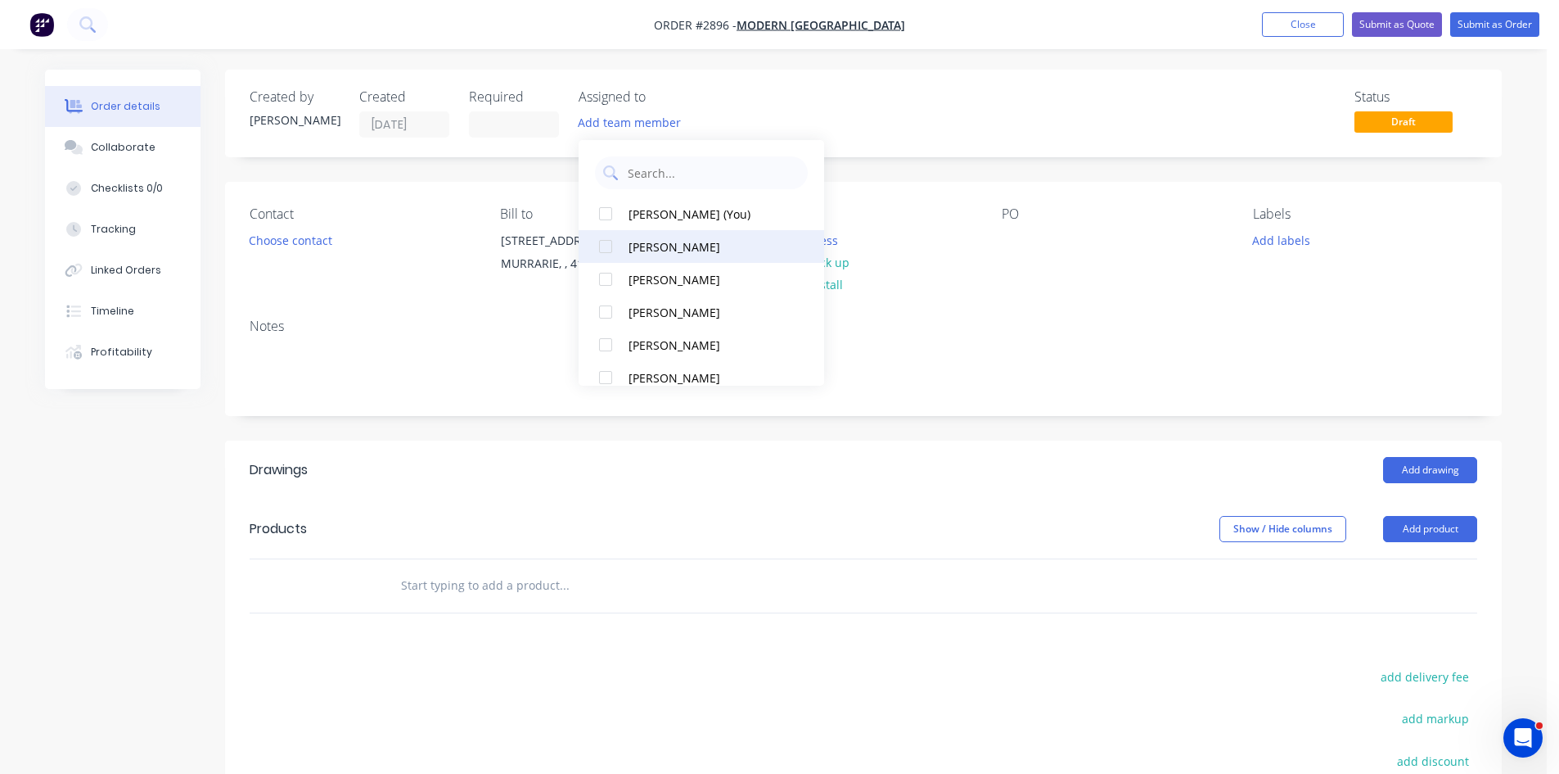
click at [605, 244] on div at bounding box center [605, 246] width 33 height 33
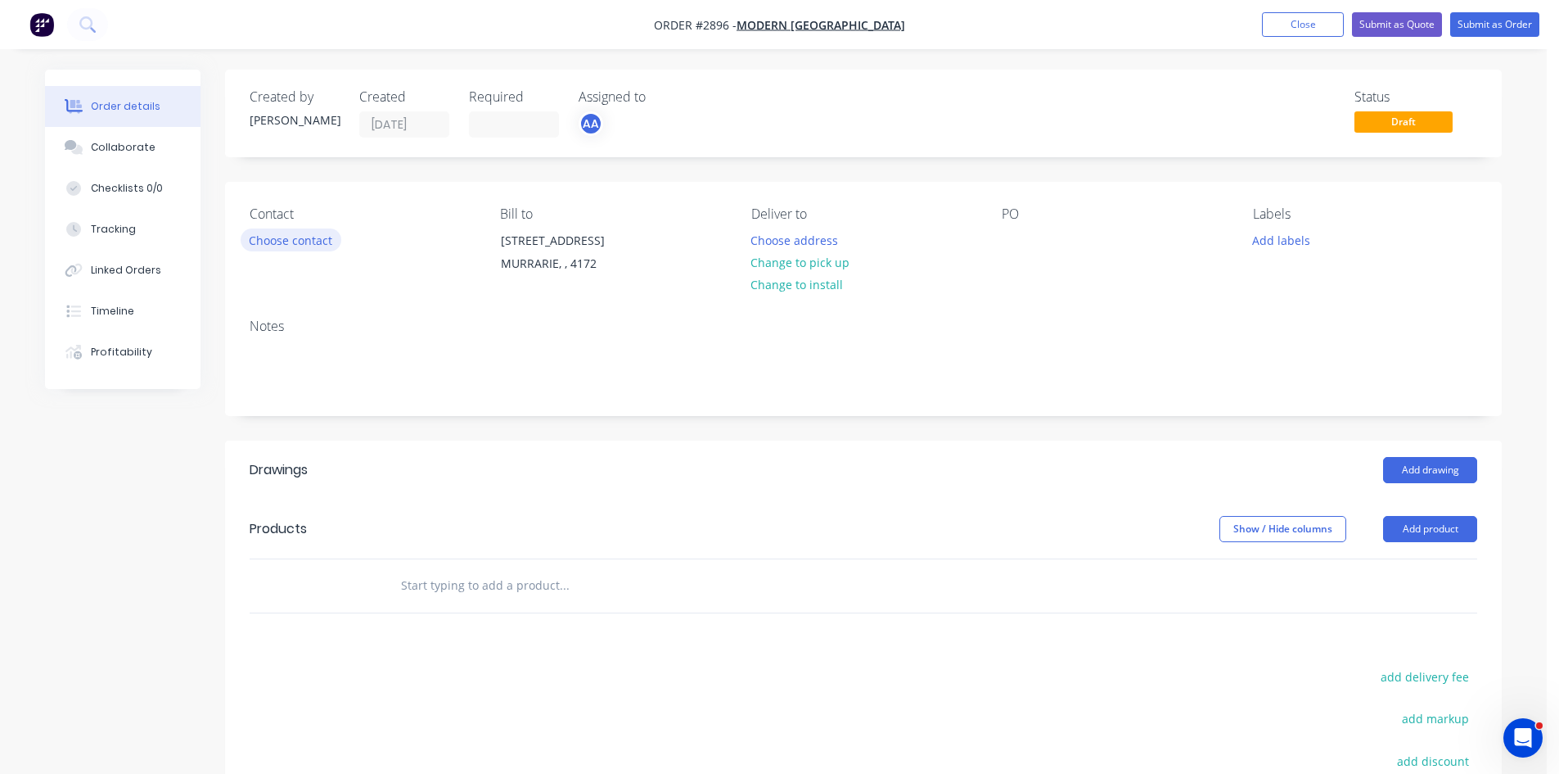
click at [297, 244] on button "Choose contact" at bounding box center [291, 239] width 101 height 22
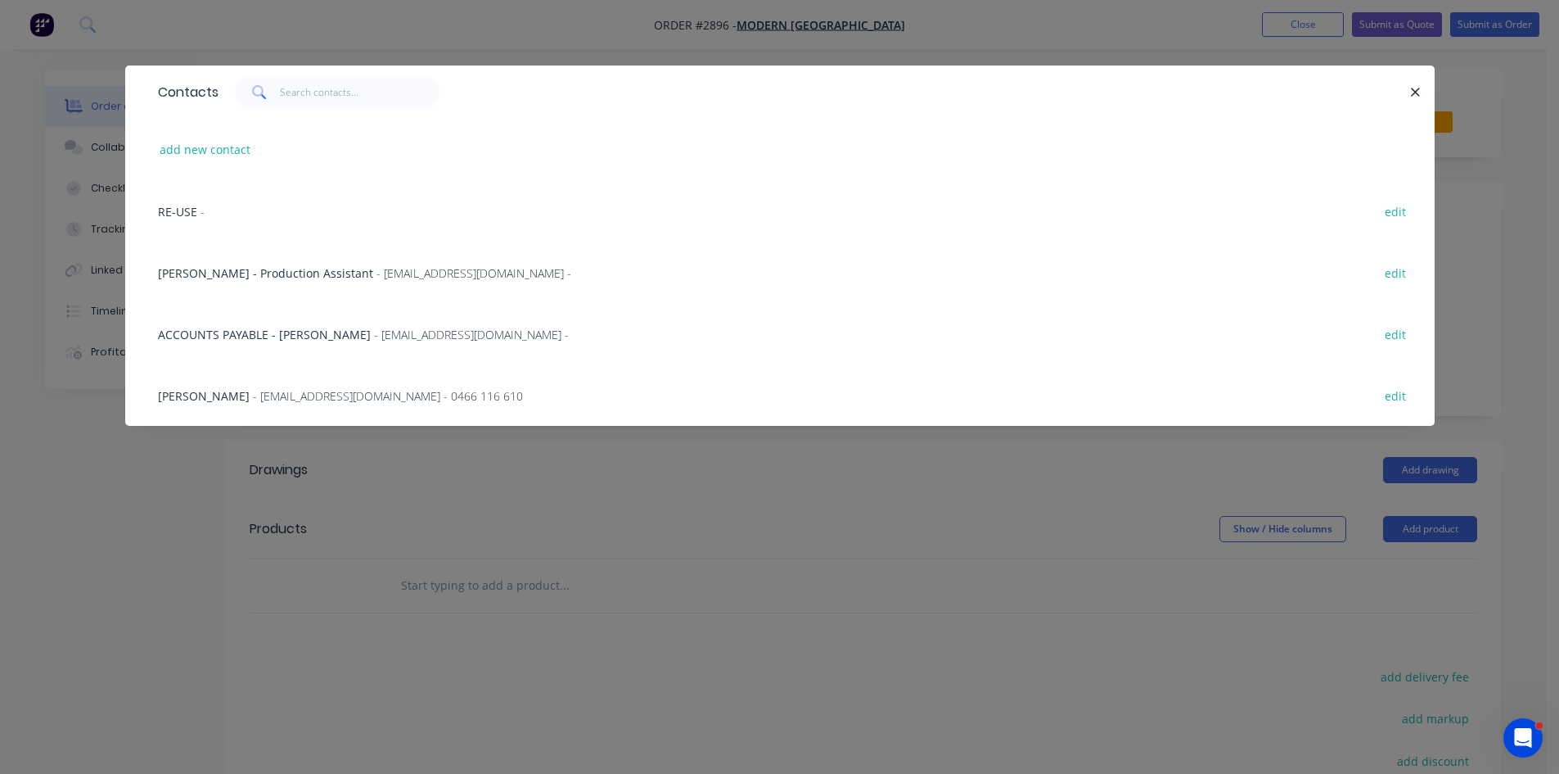
click at [223, 395] on span "BREARNA MARRIOTT" at bounding box center [204, 396] width 92 height 16
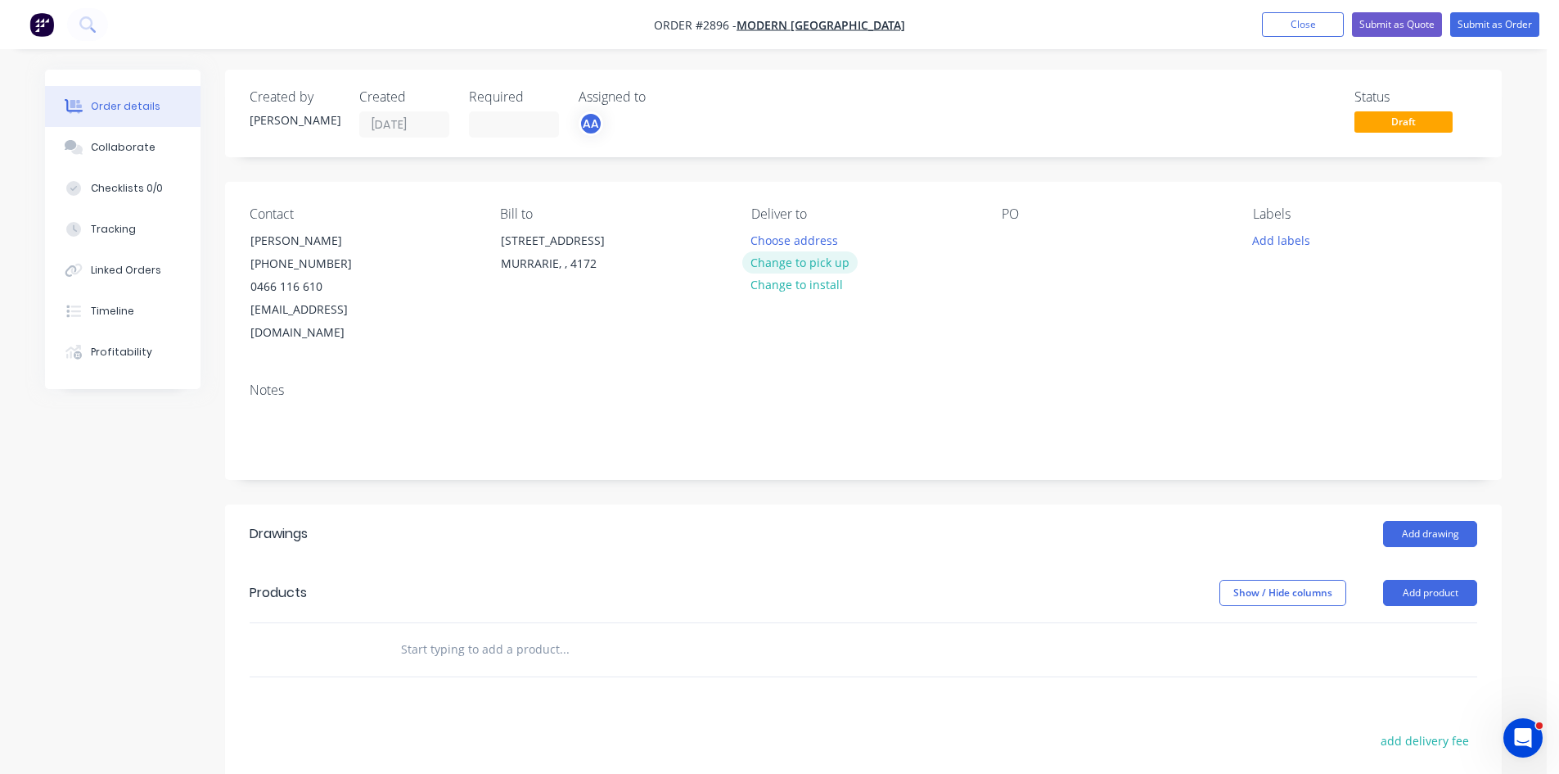
click at [803, 264] on button "Change to pick up" at bounding box center [800, 262] width 116 height 22
click at [998, 232] on div "Contact BREARNA MARRIOTT (07) 3902 7300 0466 116 610 production@modernqld.com.a…" at bounding box center [863, 275] width 1277 height 187
click at [1011, 237] on div at bounding box center [1015, 240] width 26 height 24
click at [1065, 241] on div "PO-4666" at bounding box center [1038, 240] width 72 height 24
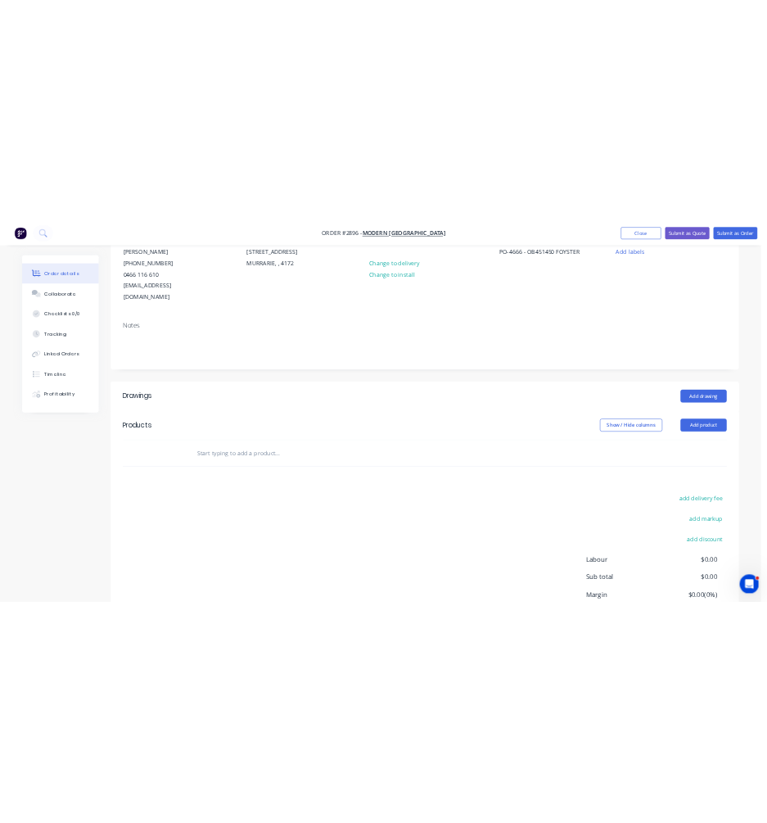
scroll to position [191, 0]
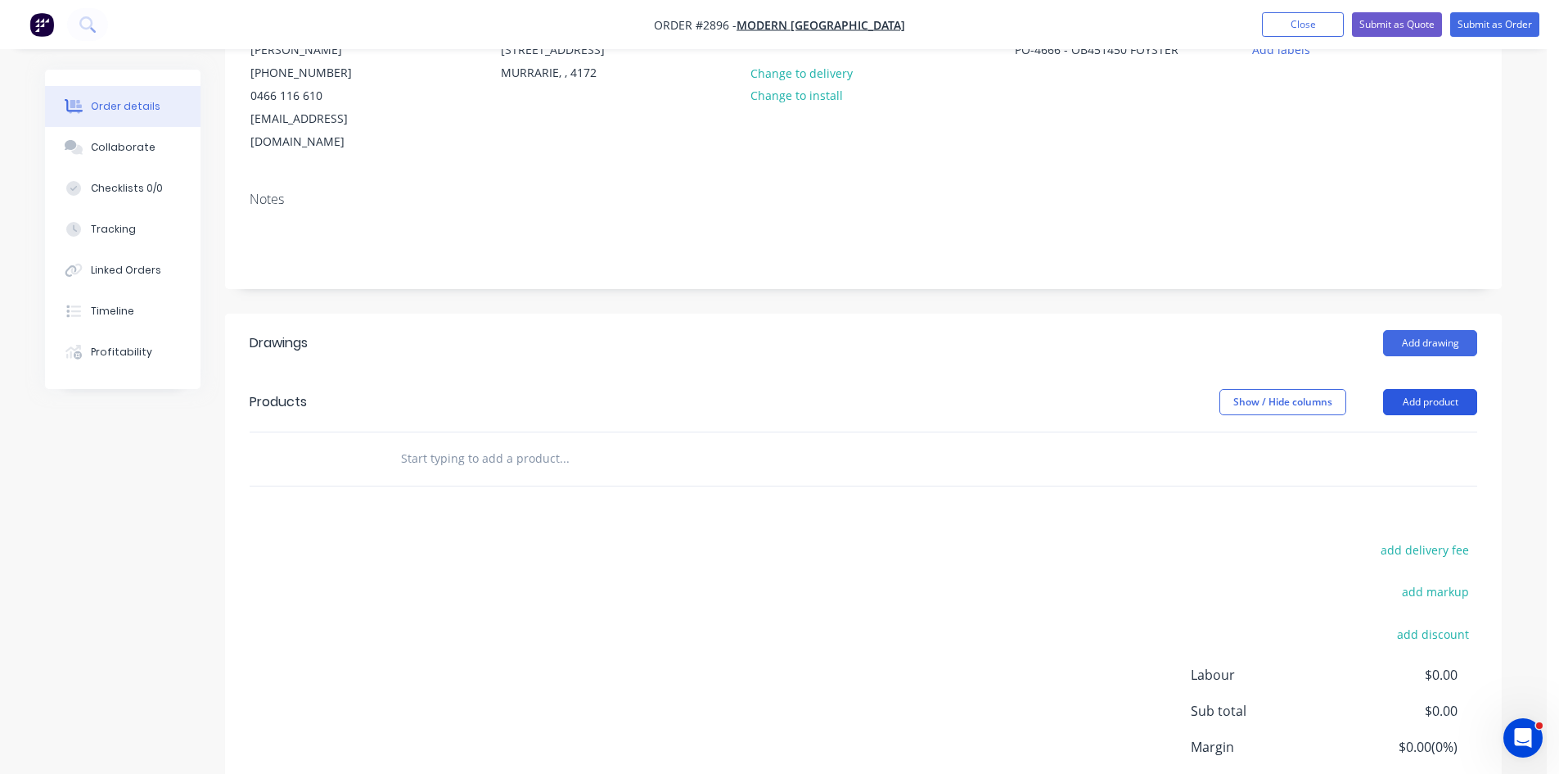
click at [1427, 389] on button "Add product" at bounding box center [1430, 402] width 94 height 26
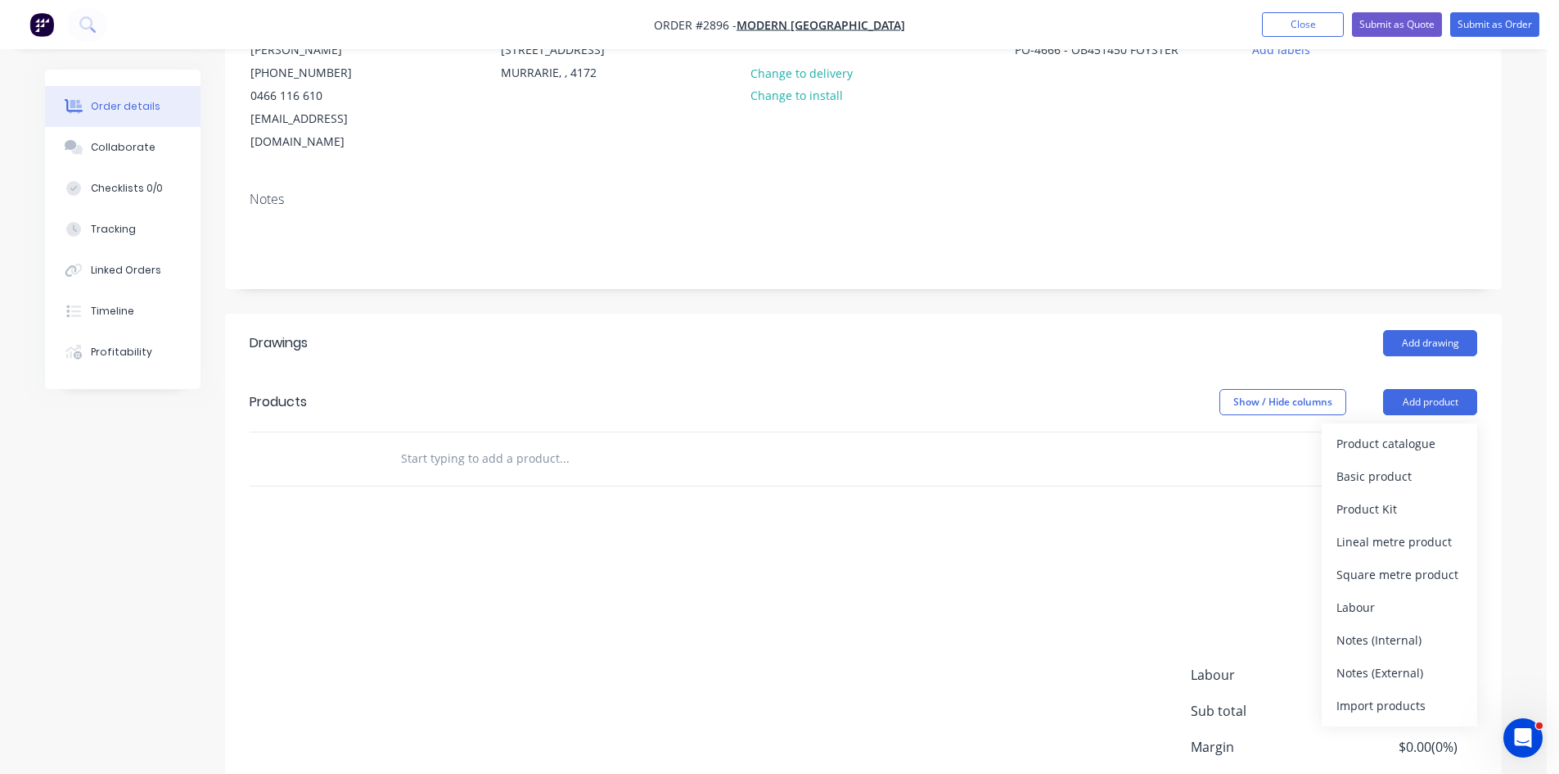
click at [1394, 628] on div "Notes (Internal)" at bounding box center [1400, 640] width 126 height 24
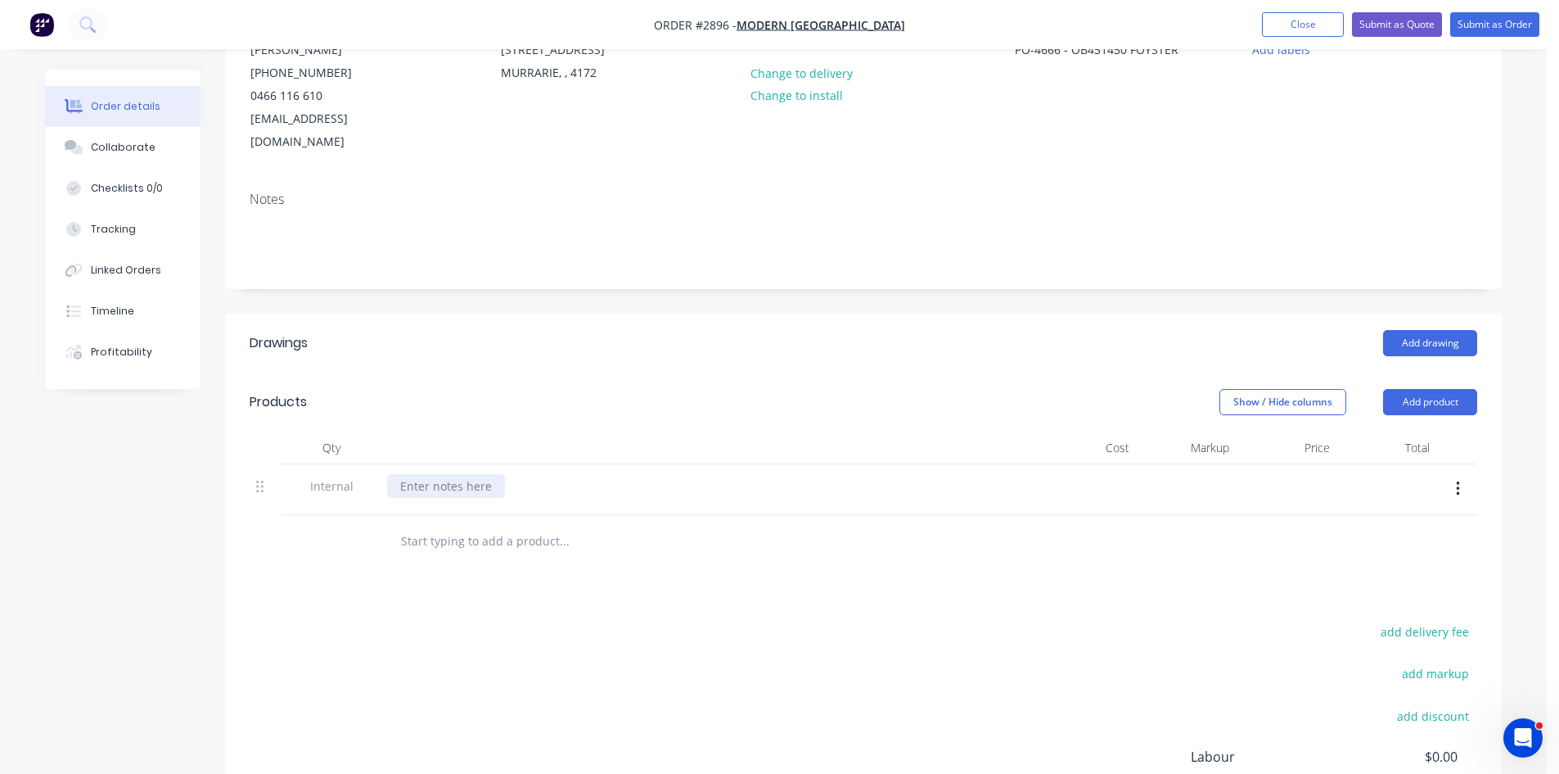
click at [454, 474] on div at bounding box center [446, 486] width 118 height 24
click at [1420, 389] on button "Add product" at bounding box center [1430, 402] width 94 height 26
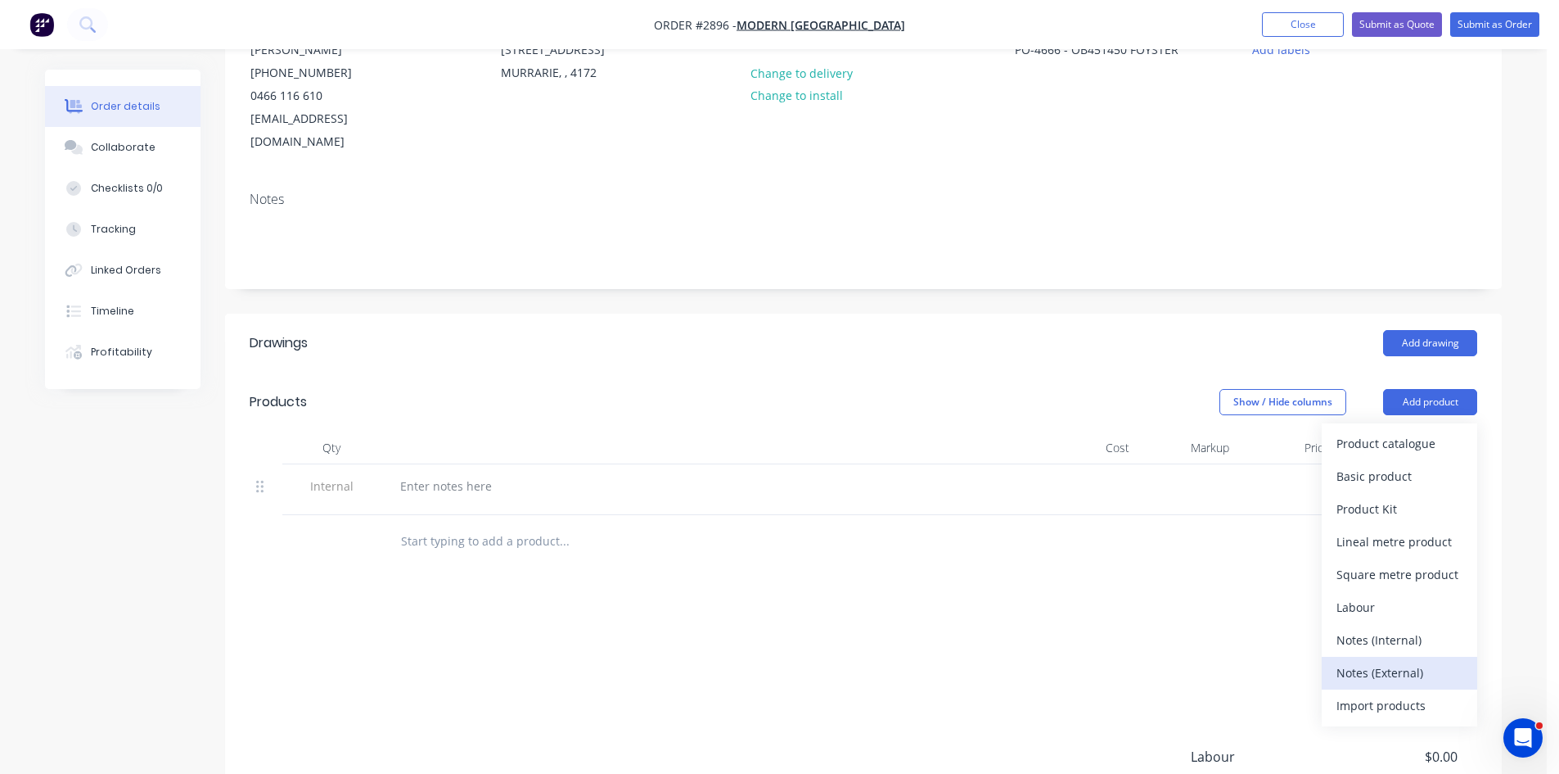
click at [1402, 661] on div "Notes (External)" at bounding box center [1400, 673] width 126 height 24
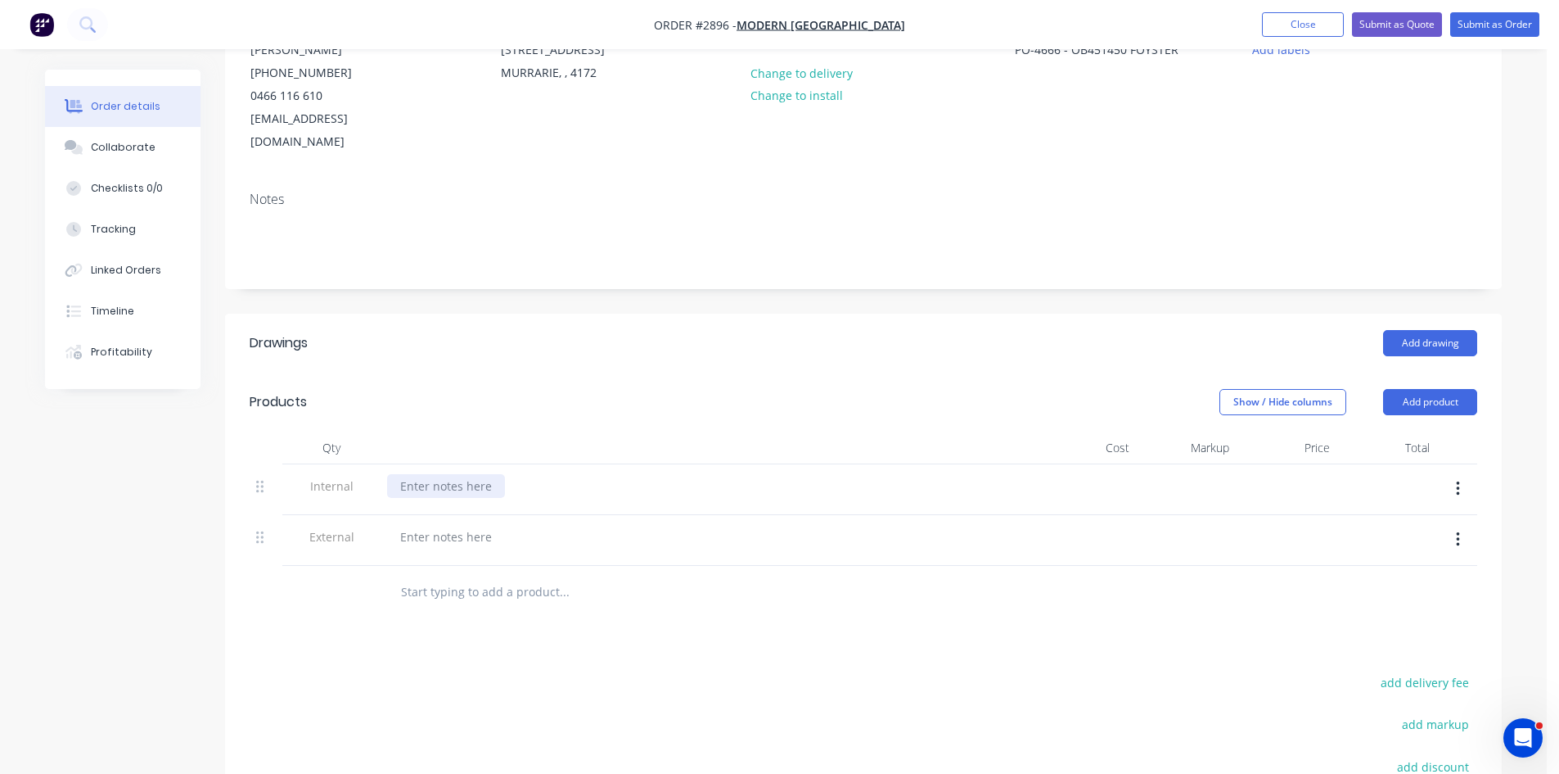
click at [462, 474] on div at bounding box center [446, 486] width 118 height 24
click at [459, 525] on div at bounding box center [446, 537] width 118 height 24
click at [484, 576] on input "text" at bounding box center [563, 591] width 327 height 33
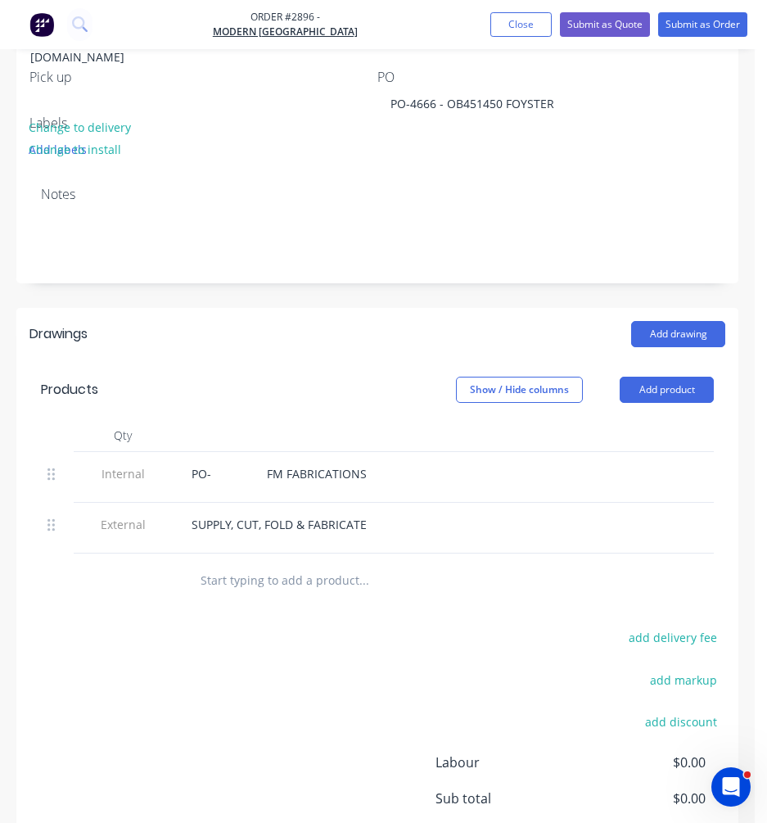
scroll to position [464, 0]
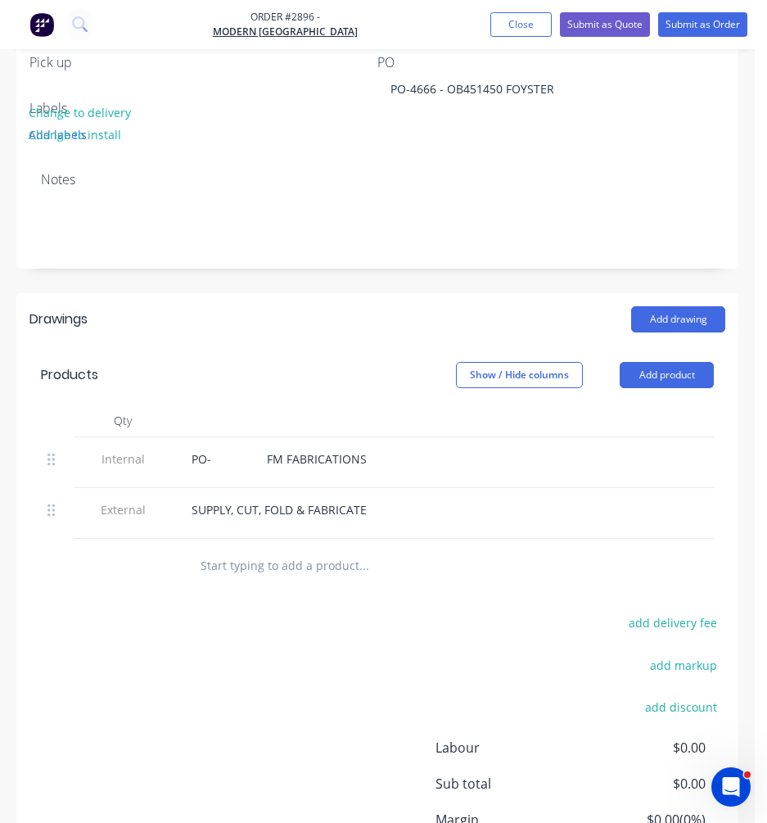
click at [270, 557] on input "text" at bounding box center [323, 564] width 246 height 33
type input "1"
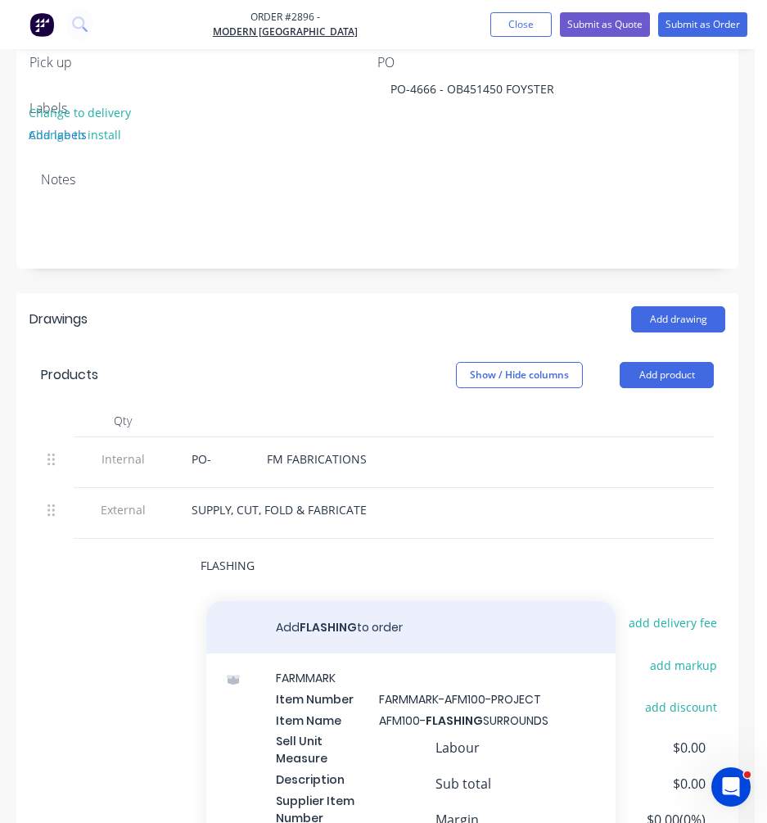
type input "FLASHING"
click at [334, 619] on button "Add FLASHING to order" at bounding box center [410, 627] width 409 height 52
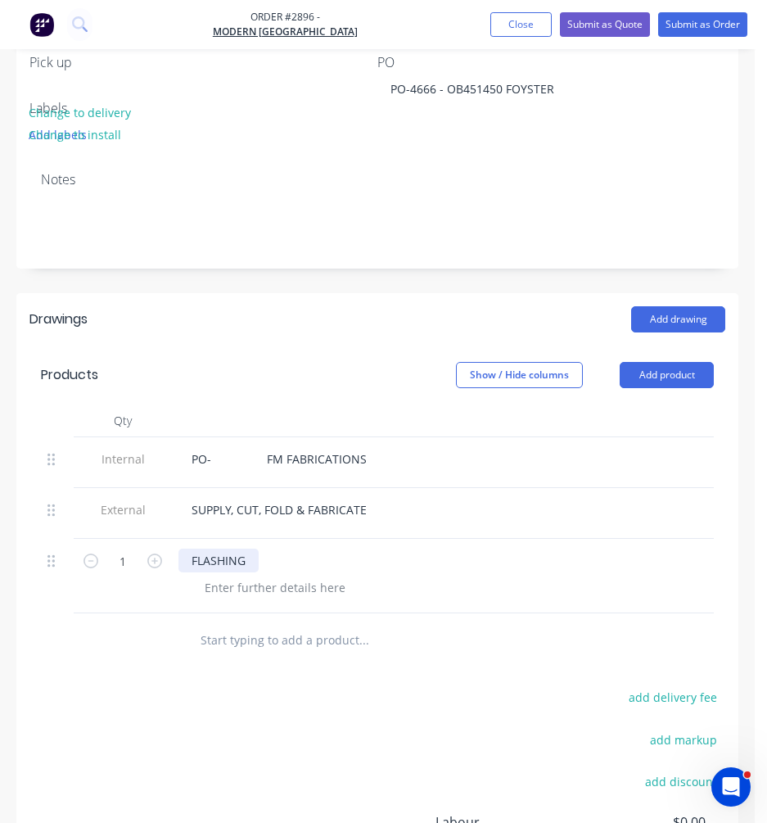
click at [250, 548] on div "FLASHING" at bounding box center [218, 560] width 80 height 24
click at [238, 575] on div at bounding box center [275, 587] width 167 height 24
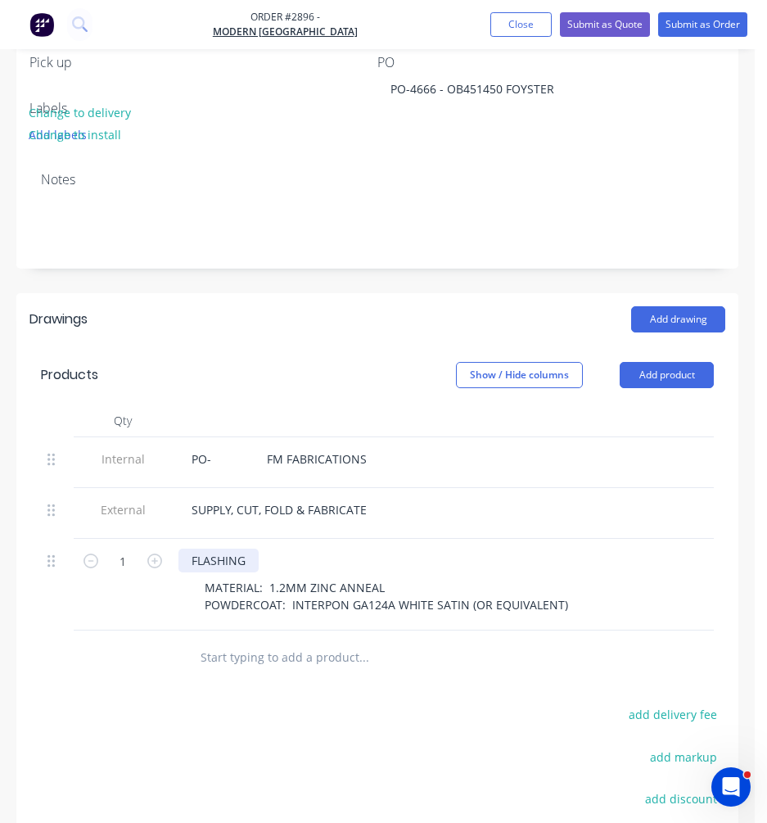
click at [255, 548] on div "FLASHING" at bounding box center [218, 560] width 80 height 24
click at [255, 548] on div "FLASHING - 20MM FOLD TOWARDS YOU)" at bounding box center [319, 560] width 282 height 24
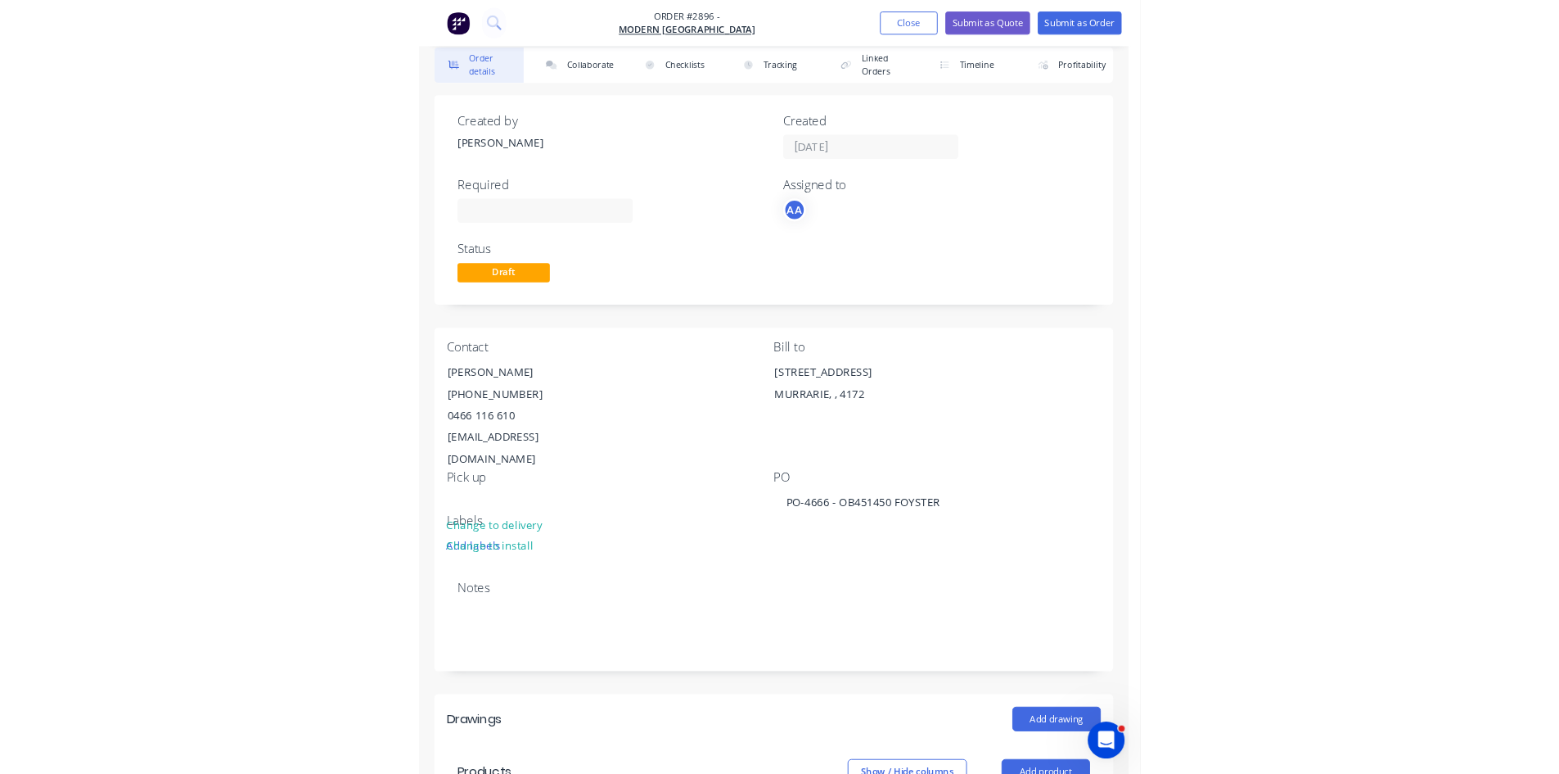
scroll to position [0, 0]
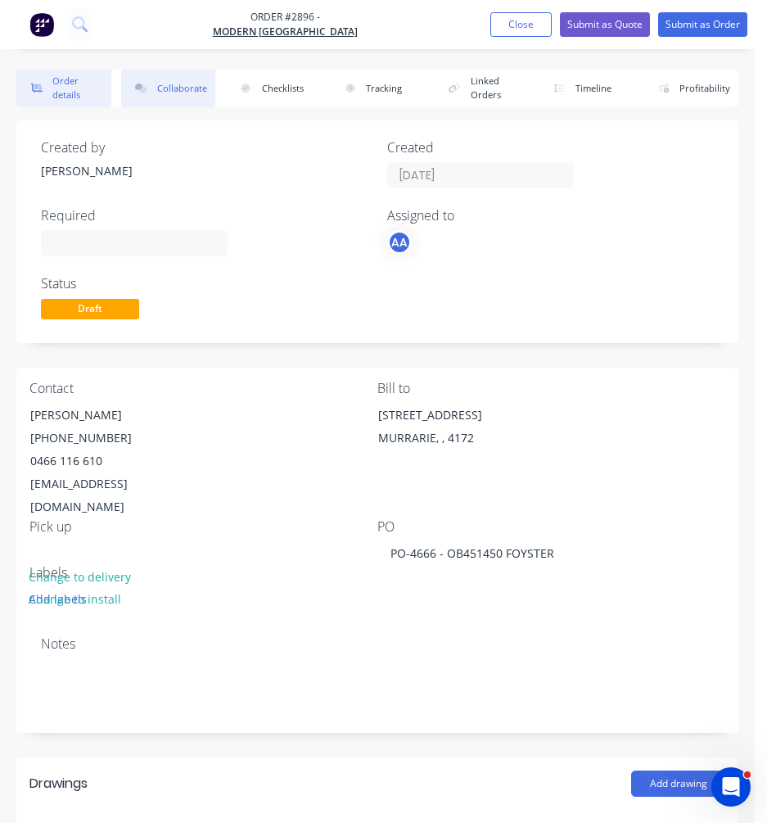
click at [180, 88] on button "Collaborate" at bounding box center [168, 89] width 95 height 38
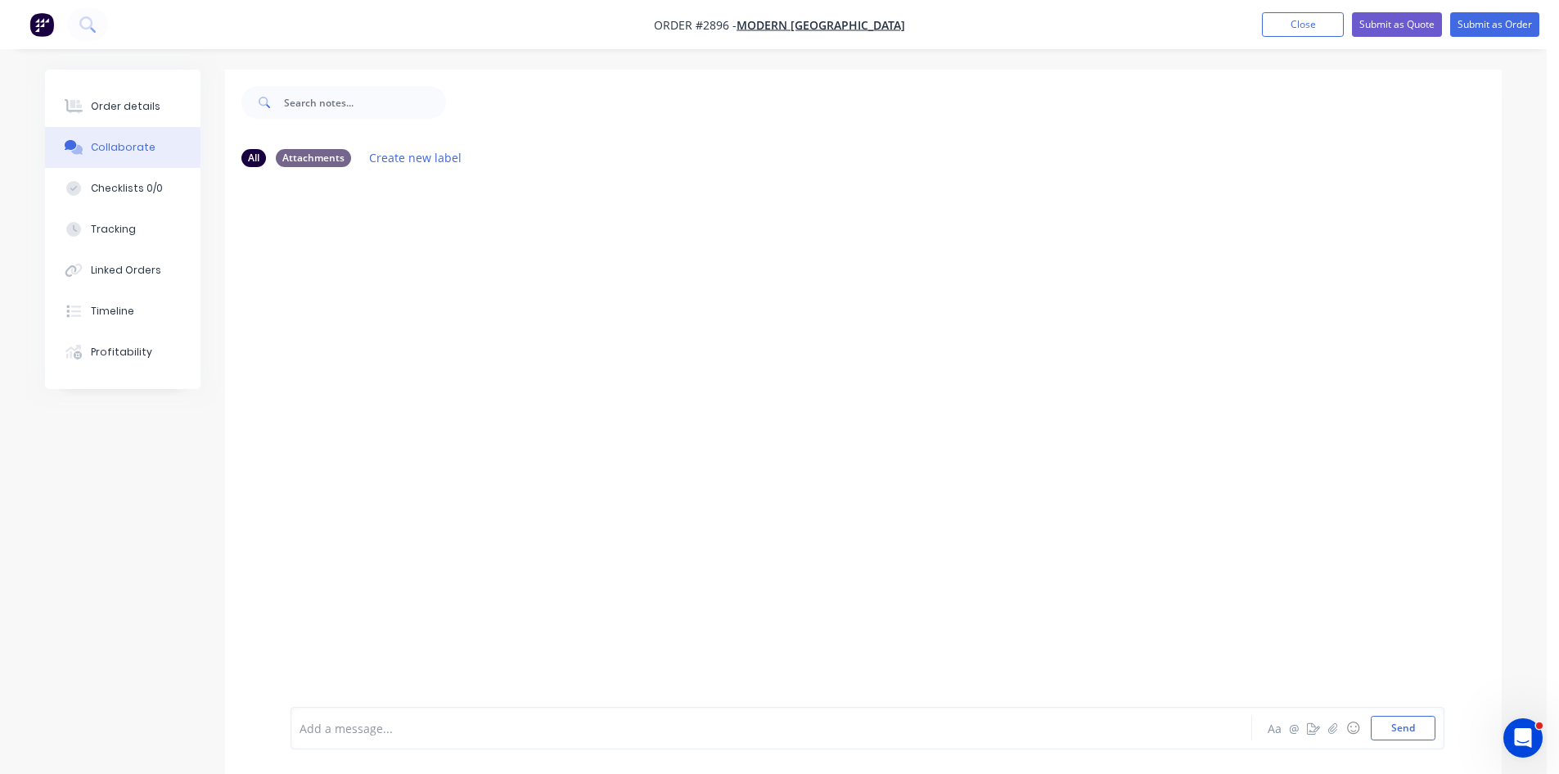
click at [449, 732] on div at bounding box center [725, 728] width 851 height 17
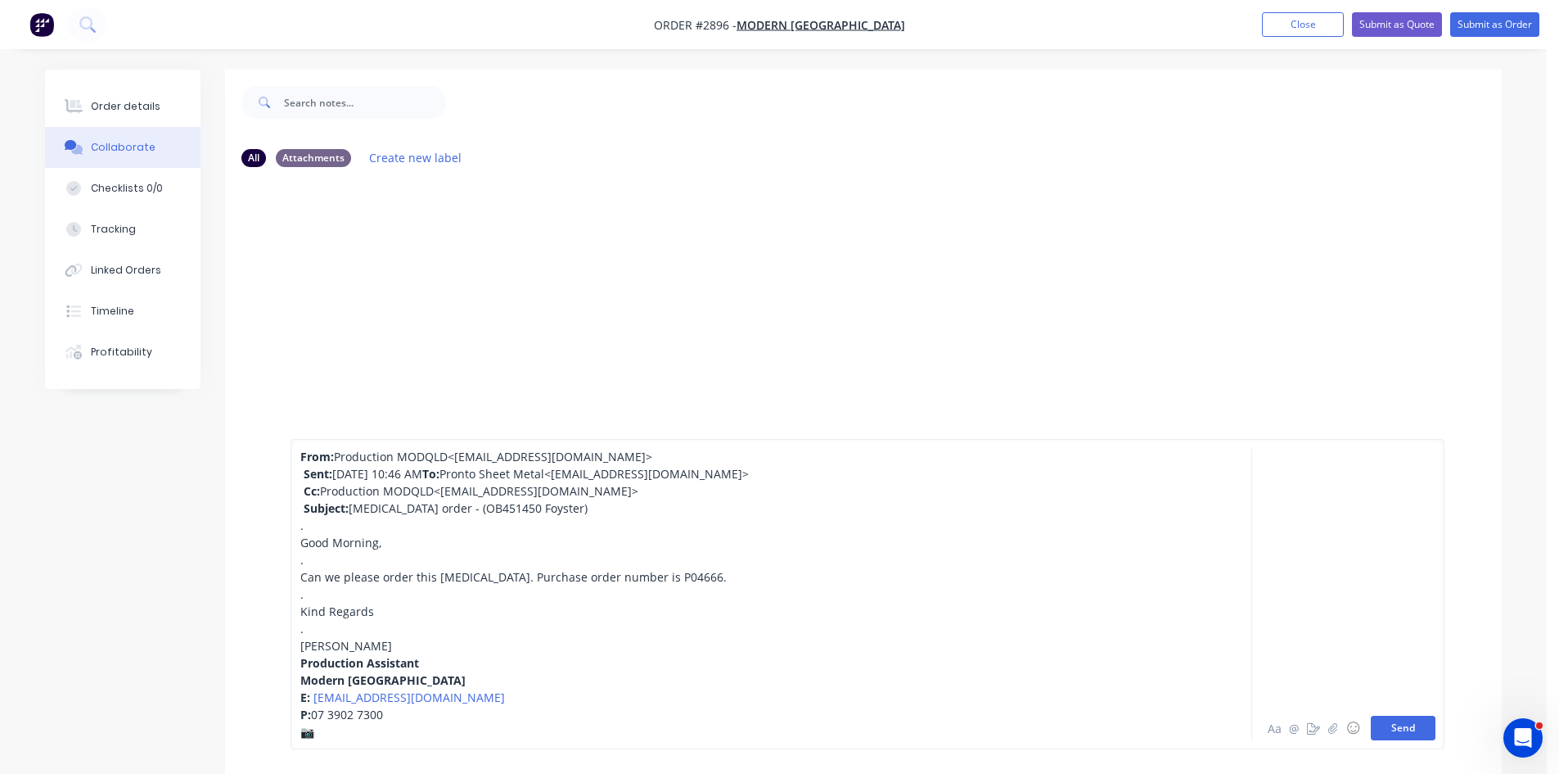
click at [1397, 720] on button "Send" at bounding box center [1403, 727] width 65 height 25
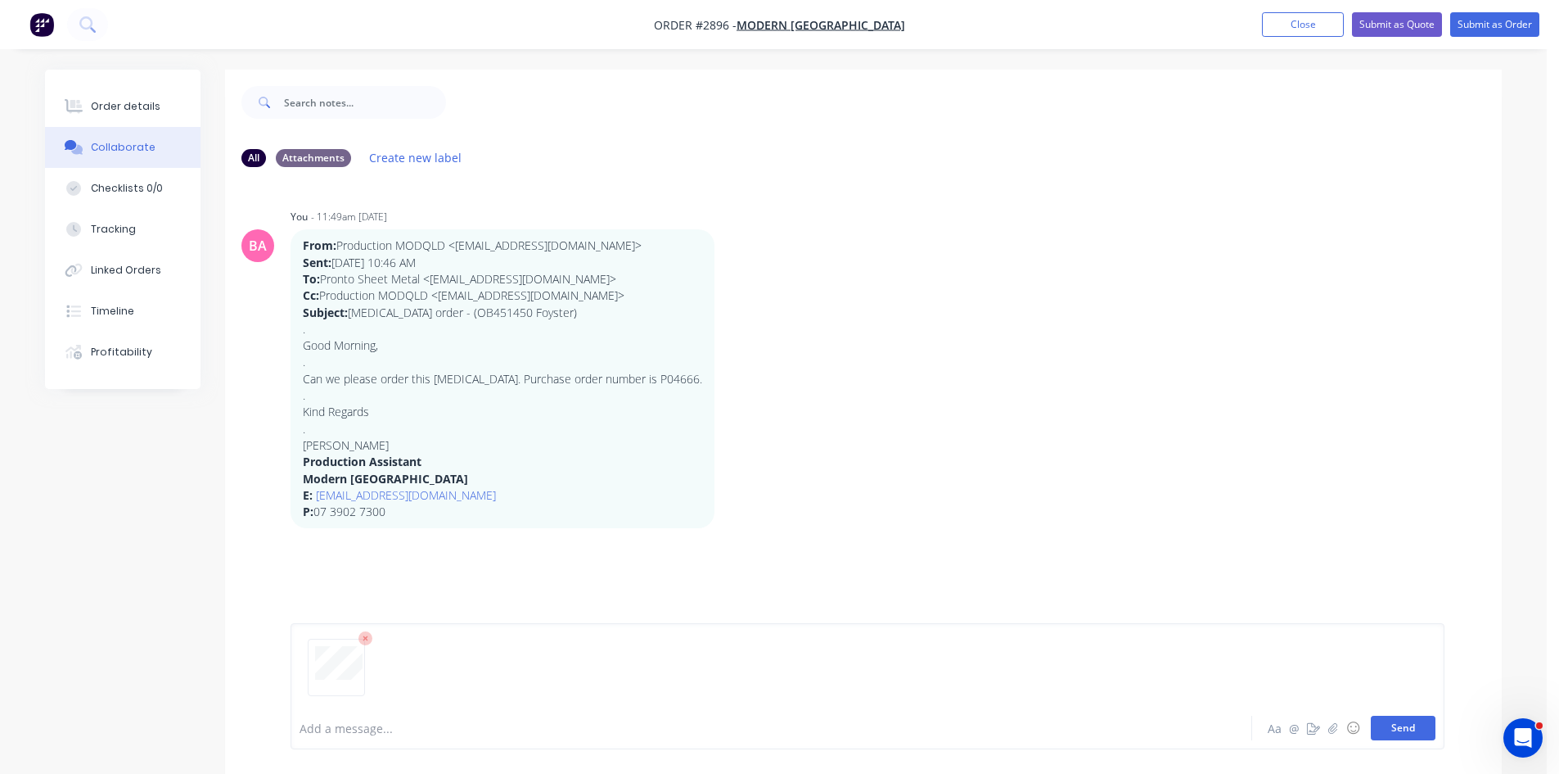
click at [1416, 730] on button "Send" at bounding box center [1403, 727] width 65 height 25
click at [1498, 23] on button "Submit as Order" at bounding box center [1494, 24] width 89 height 25
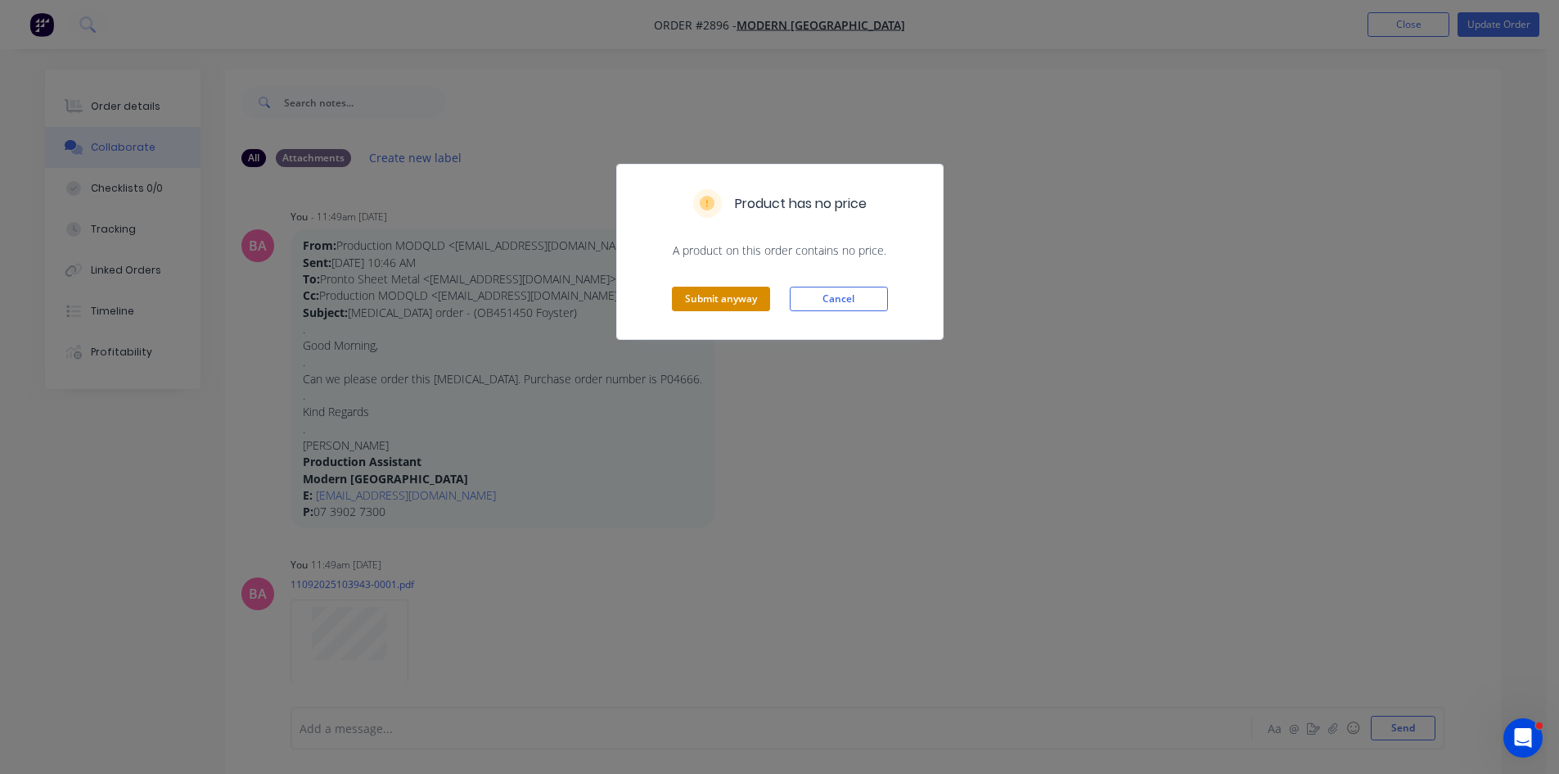
click at [742, 289] on button "Submit anyway" at bounding box center [721, 298] width 98 height 25
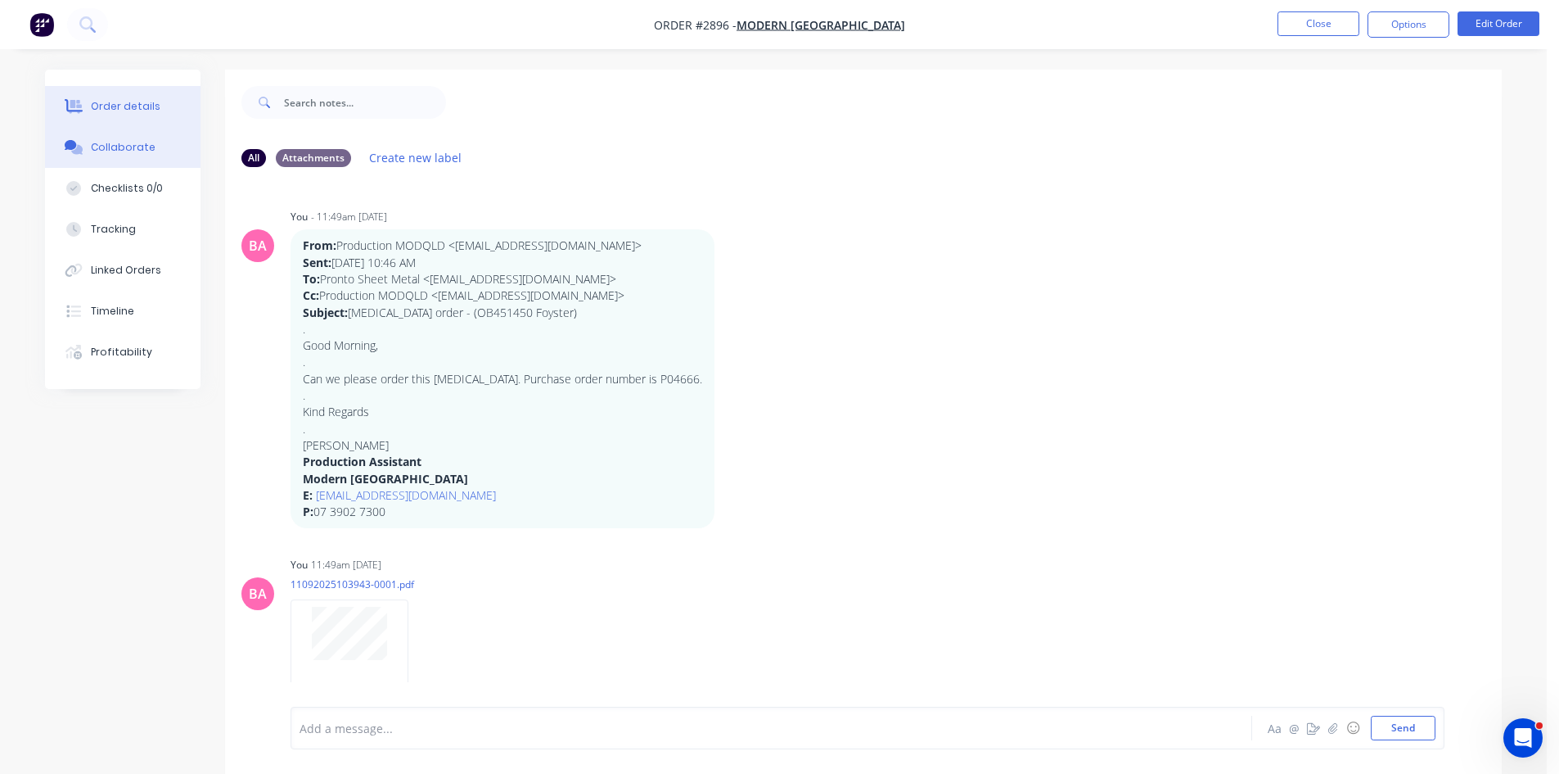
click at [124, 112] on div "Order details" at bounding box center [126, 106] width 70 height 15
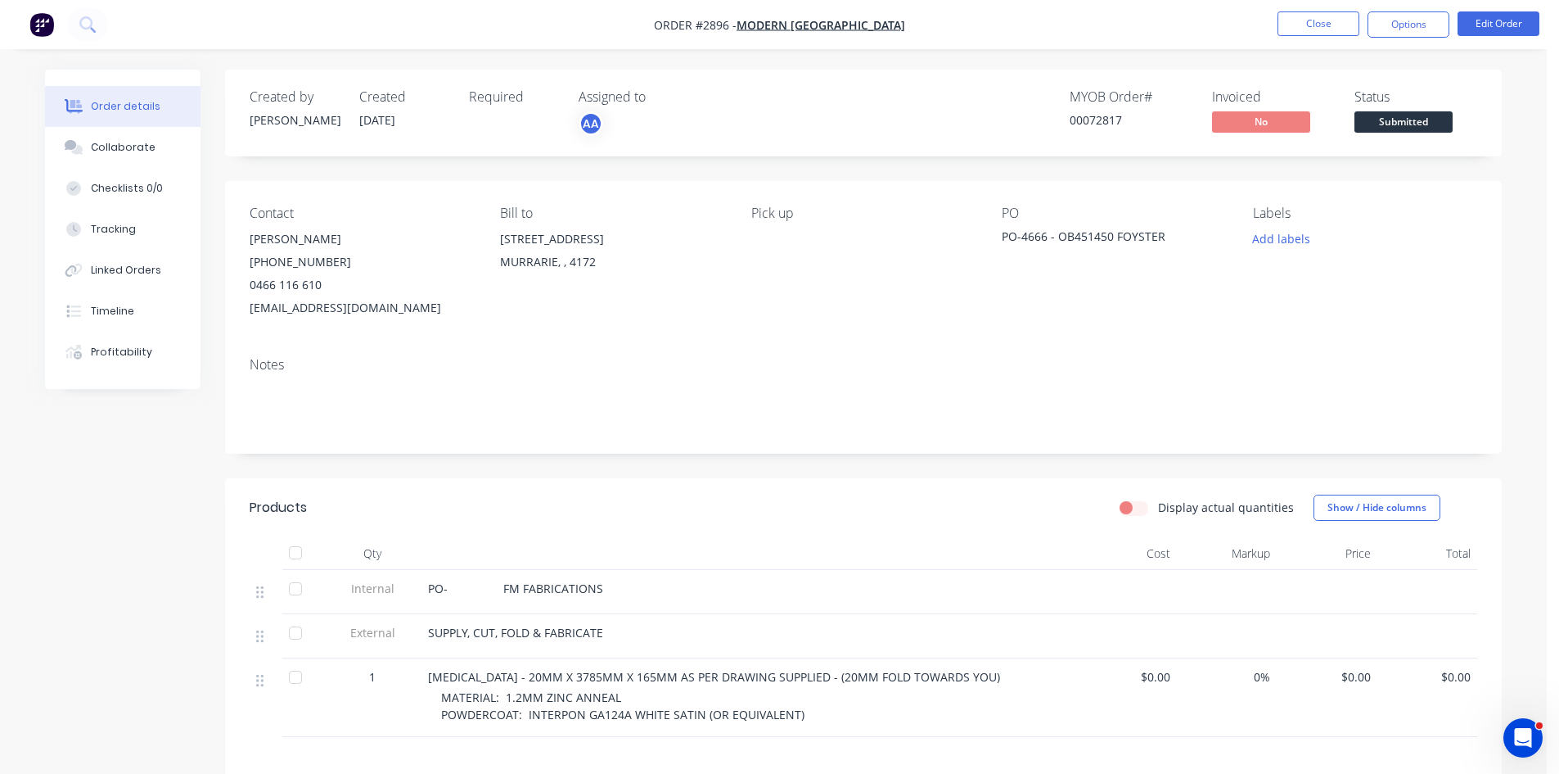
click at [449, 584] on span "PO- FM FABRICATIONS" at bounding box center [515, 588] width 175 height 16
click at [618, 587] on div "PO- FM FABRICATIONS" at bounding box center [749, 588] width 642 height 17
click at [600, 589] on div "PO- FM FABRICATIONS" at bounding box center [749, 588] width 642 height 17
click at [425, 581] on div "PO- FM FABRICATIONS" at bounding box center [749, 592] width 655 height 44
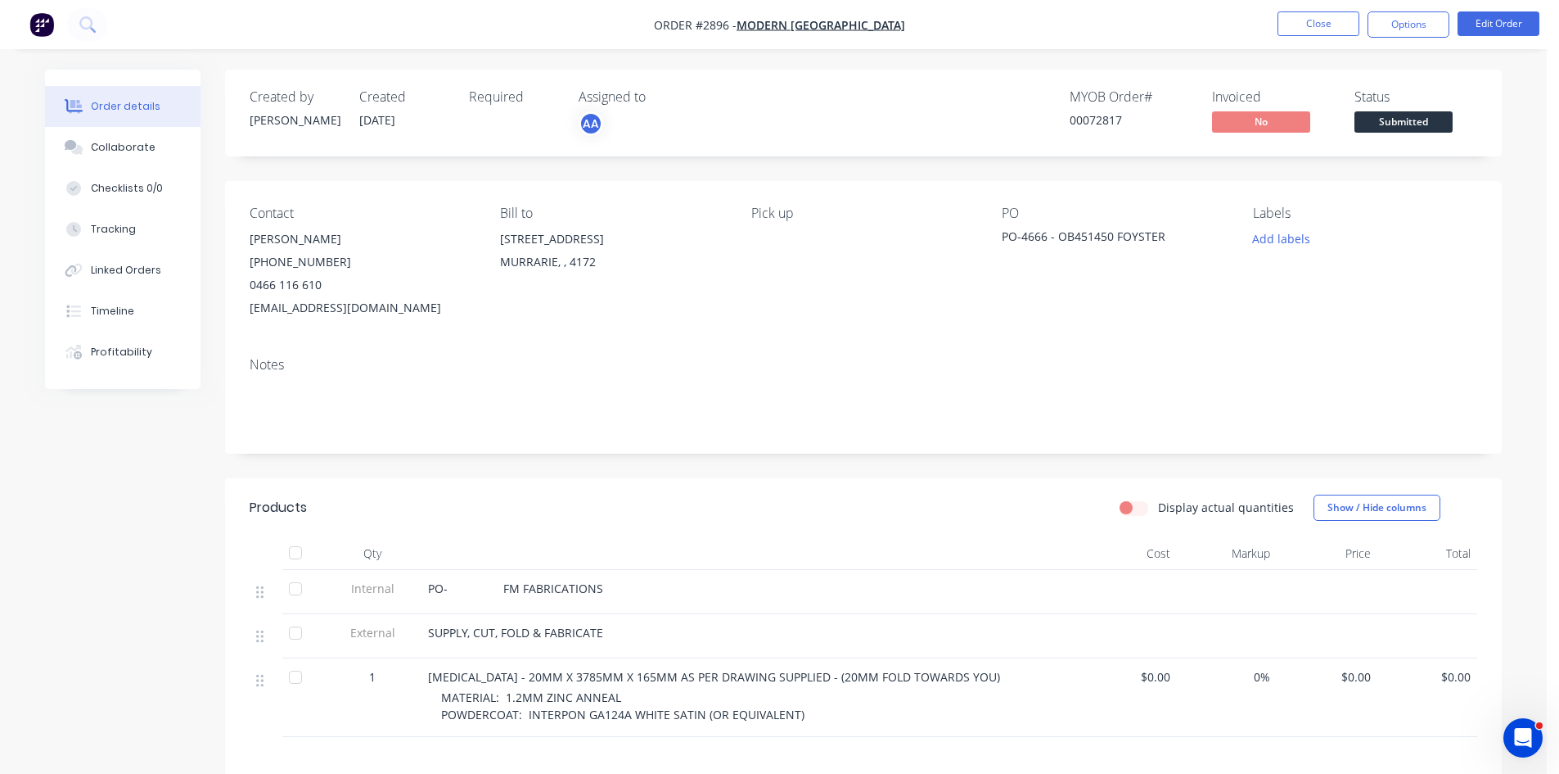
click at [428, 584] on span "PO- FM FABRICATIONS" at bounding box center [515, 588] width 175 height 16
click at [1498, 26] on button "Edit Order" at bounding box center [1499, 23] width 82 height 25
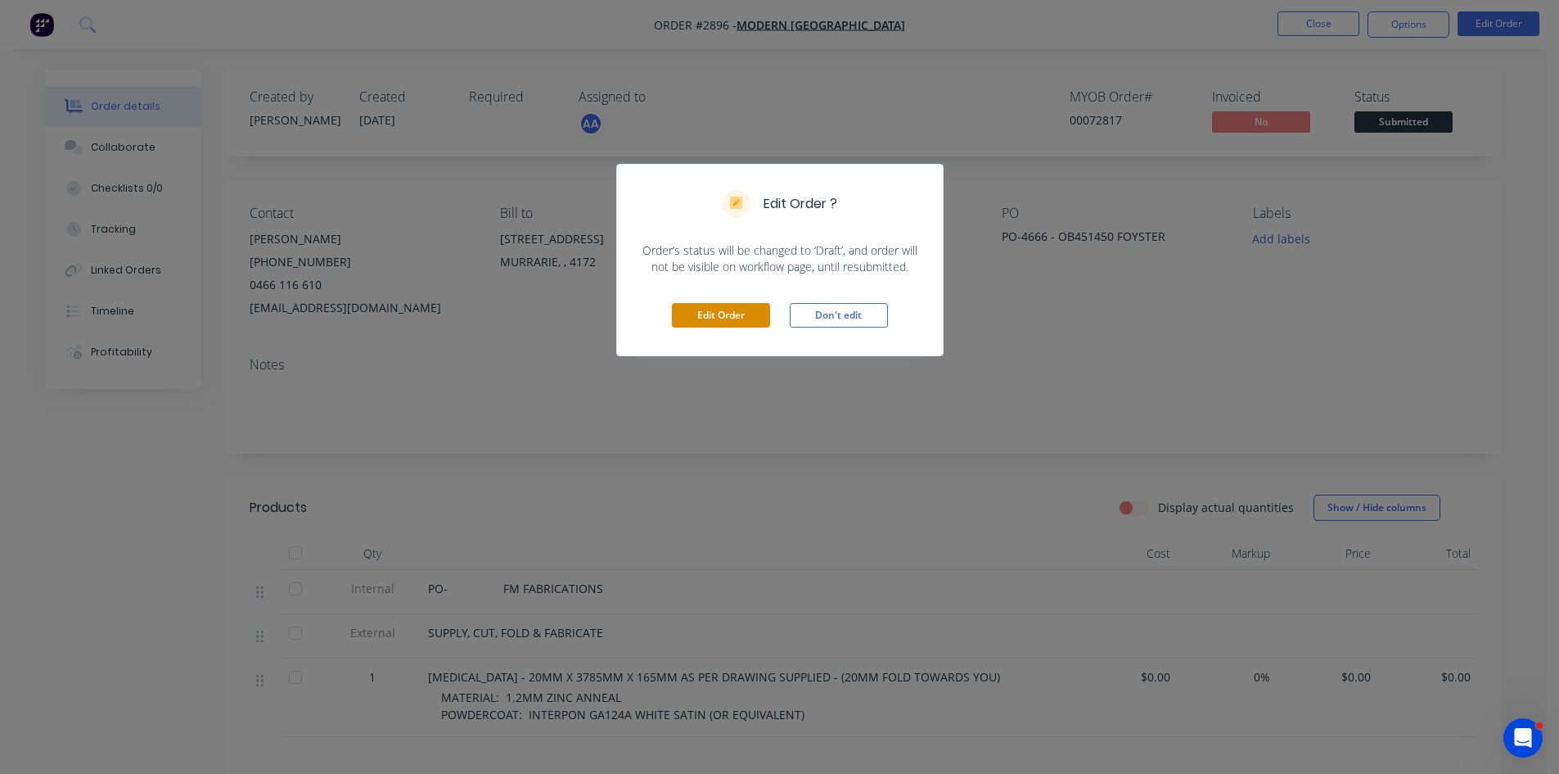
click at [707, 314] on button "Edit Order" at bounding box center [721, 315] width 98 height 25
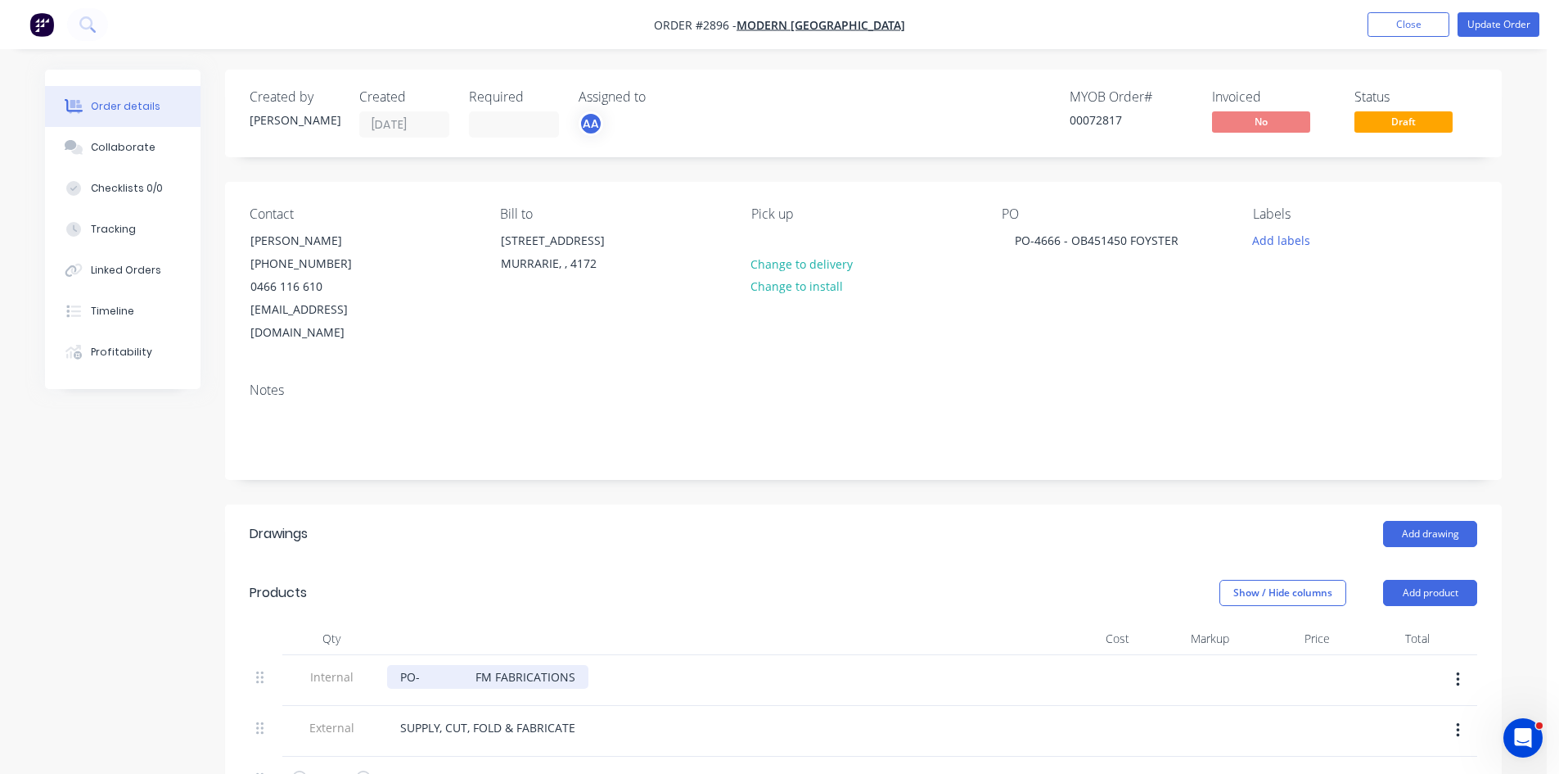
click at [400, 665] on div "PO- FM FABRICATIONS" at bounding box center [487, 677] width 201 height 24
click at [1513, 22] on button "Update Order" at bounding box center [1499, 24] width 82 height 25
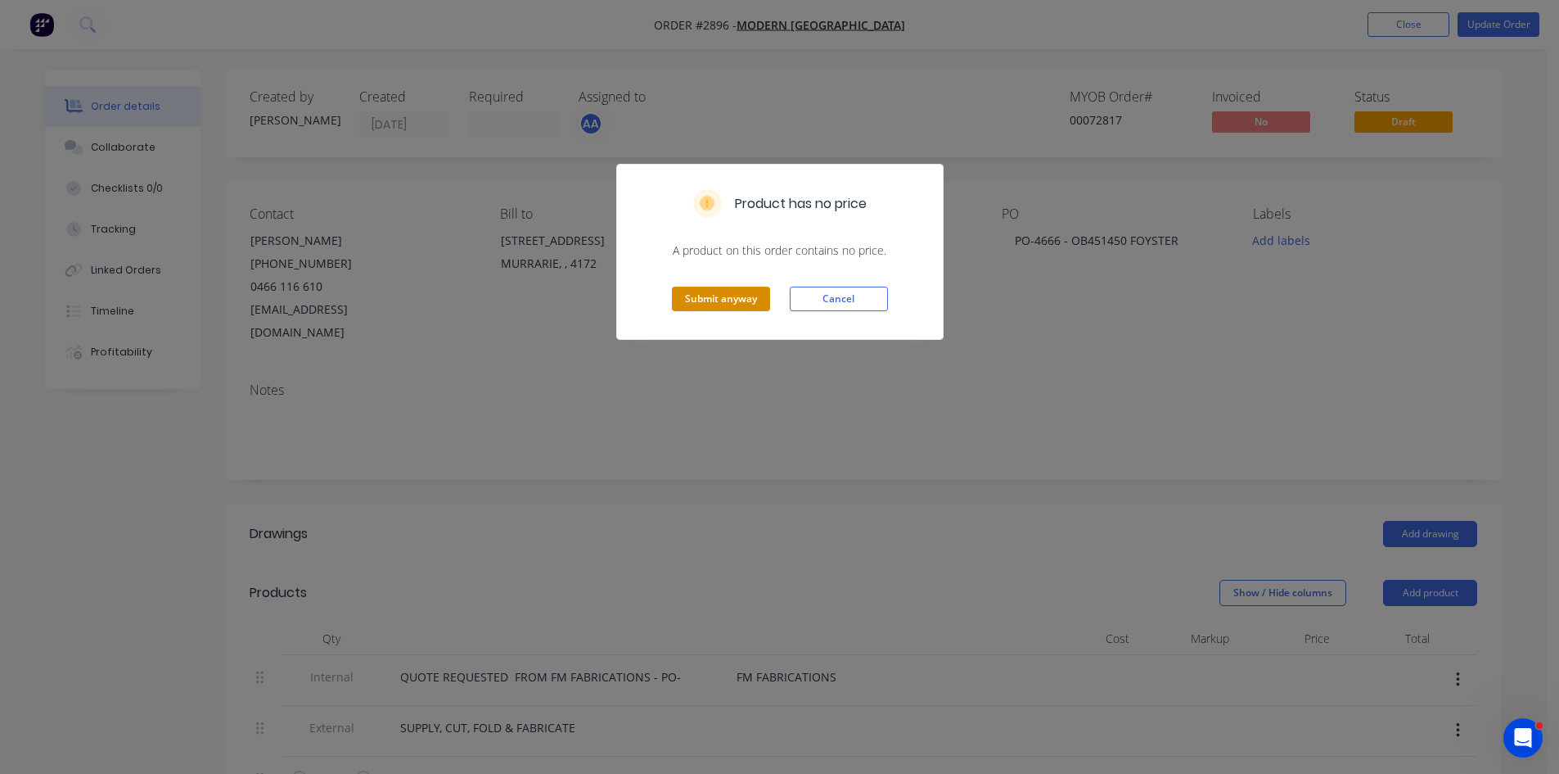
click at [719, 301] on button "Submit anyway" at bounding box center [721, 298] width 98 height 25
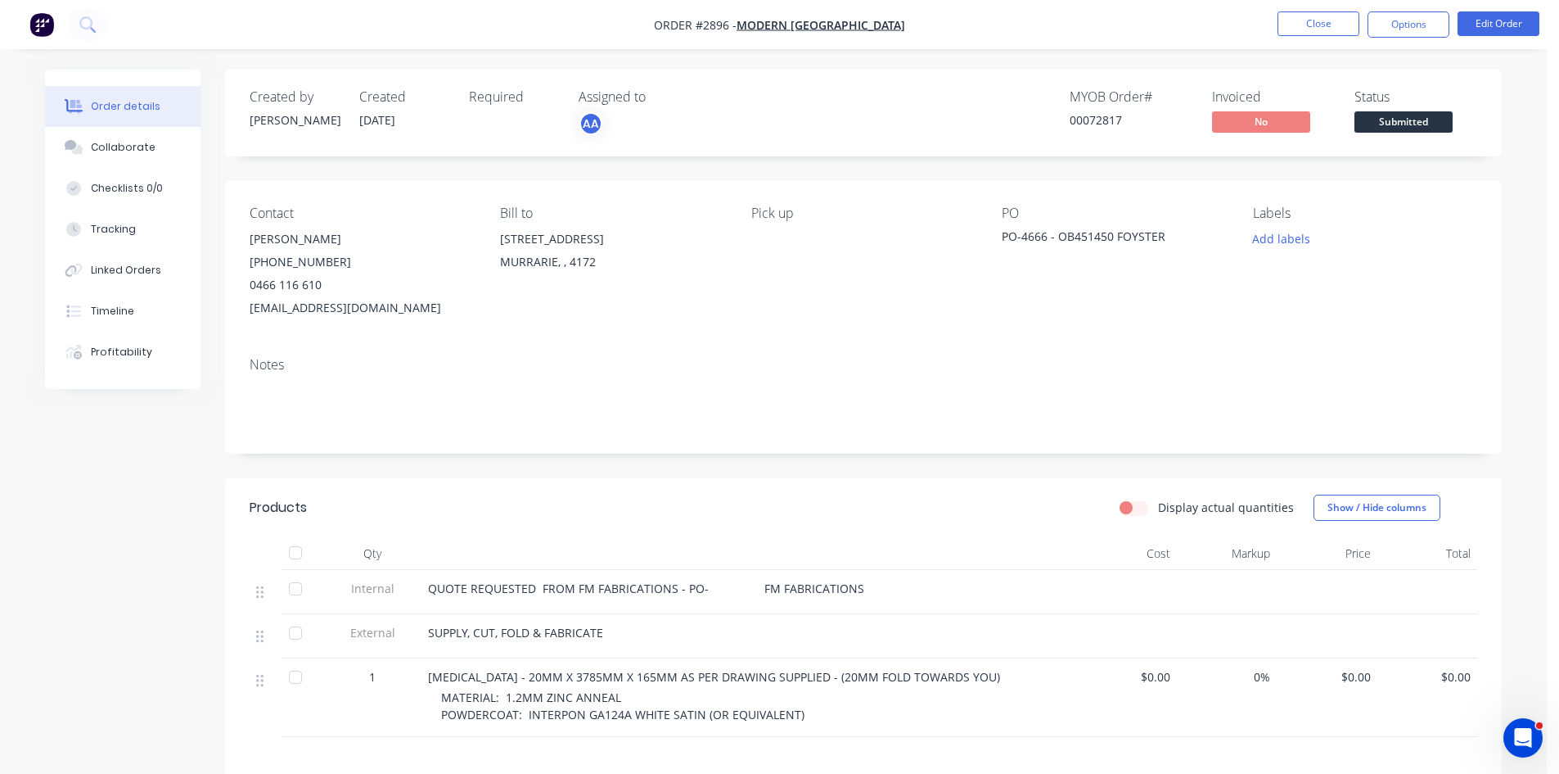
click at [1325, 26] on button "Close" at bounding box center [1319, 23] width 82 height 25
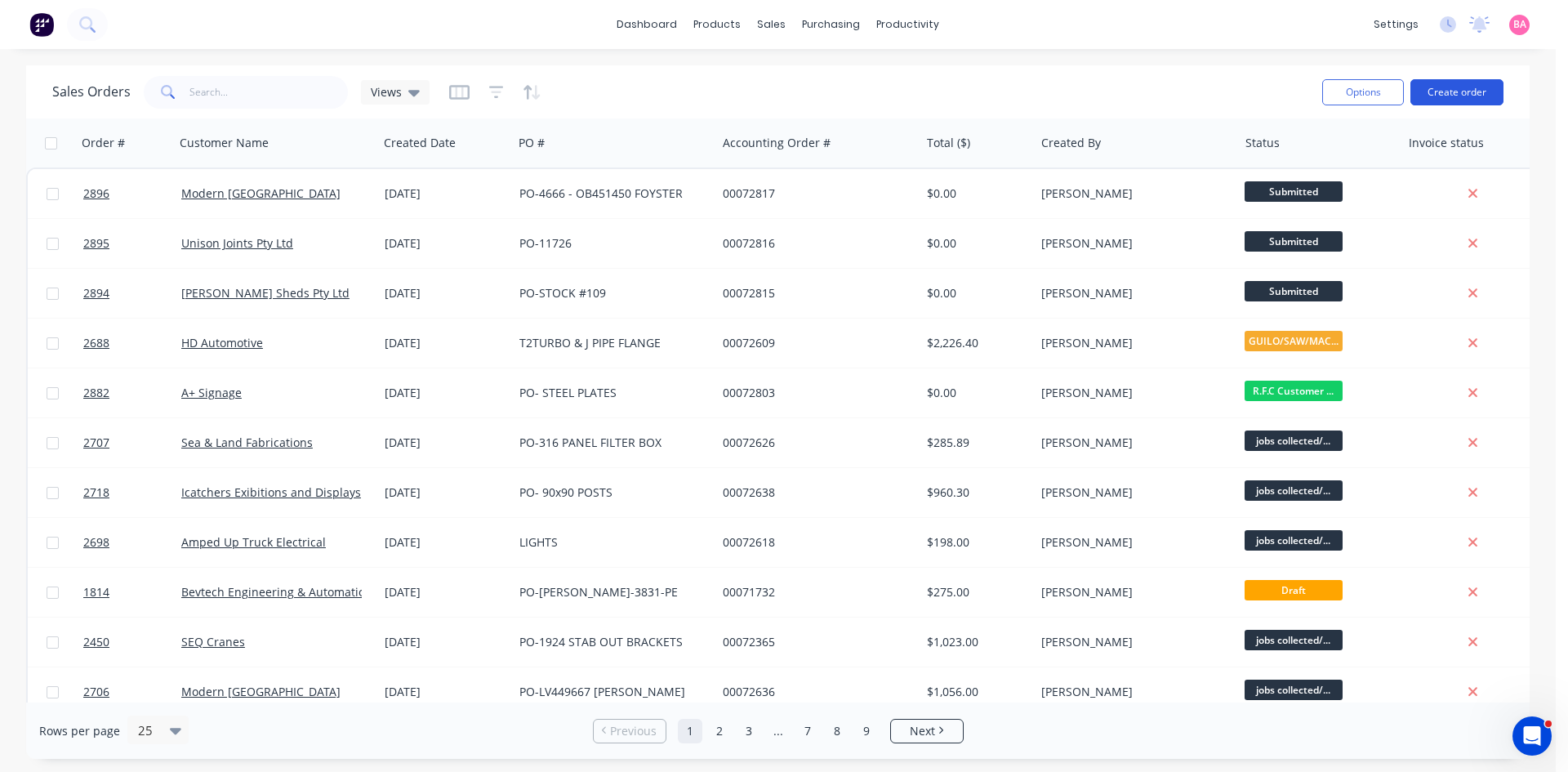
click at [1465, 95] on button "Create order" at bounding box center [1456, 92] width 93 height 26
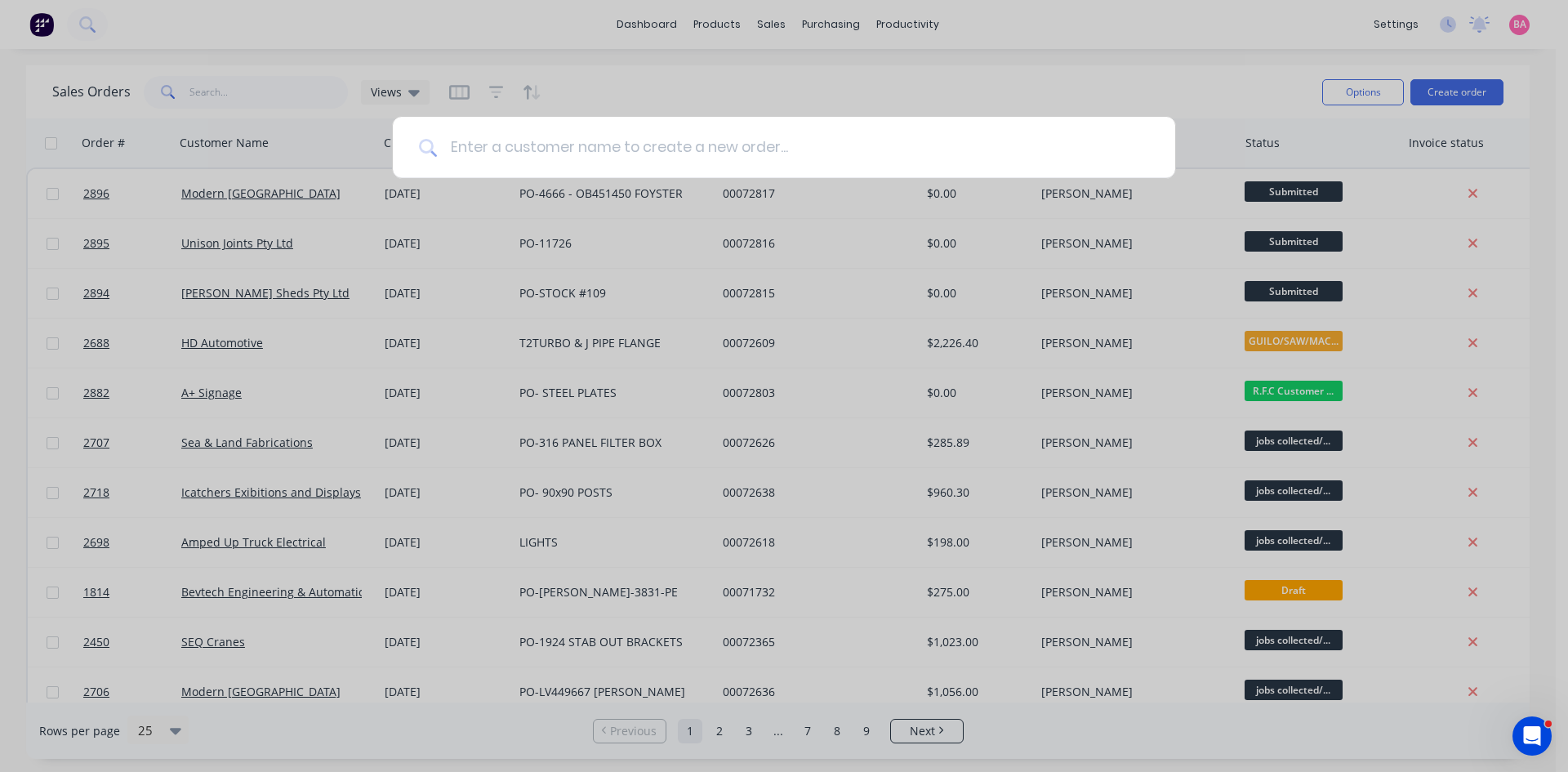
click at [508, 146] on input at bounding box center [793, 147] width 712 height 61
type input "HEAVY HAULAGE"
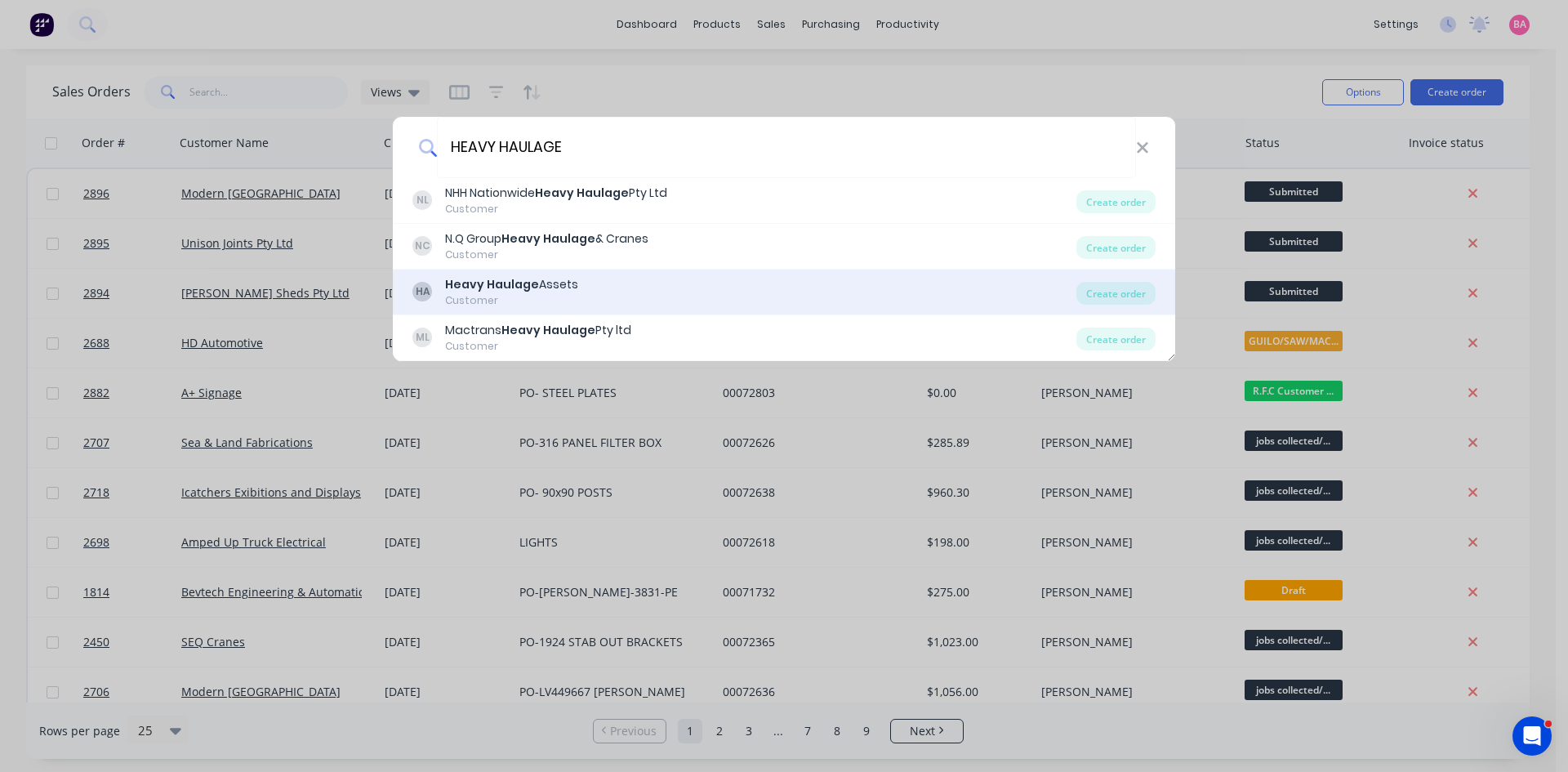
click at [504, 290] on b "Heavy Haulage" at bounding box center [492, 284] width 94 height 16
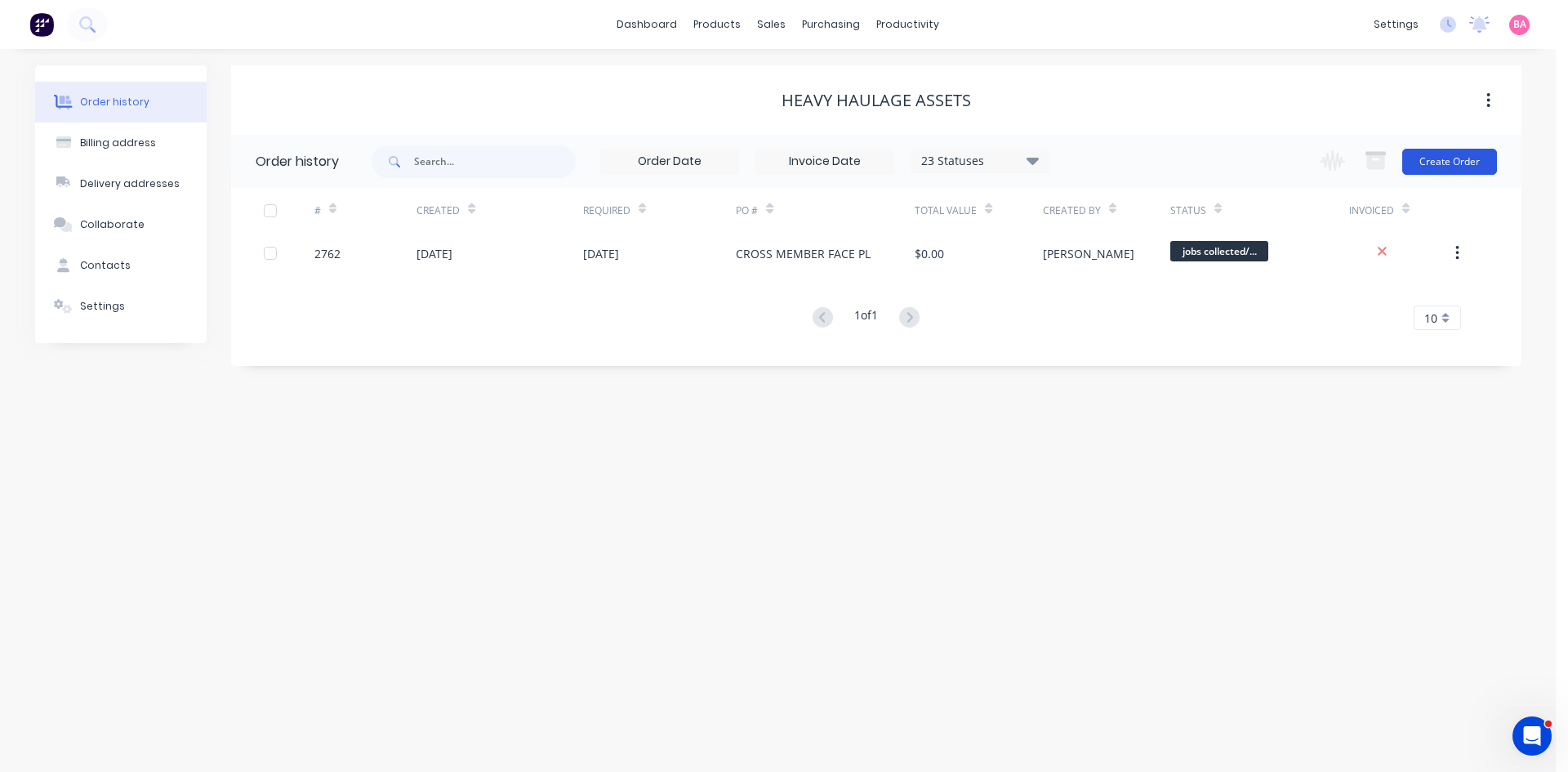
click at [1448, 160] on button "Create Order" at bounding box center [1448, 162] width 95 height 26
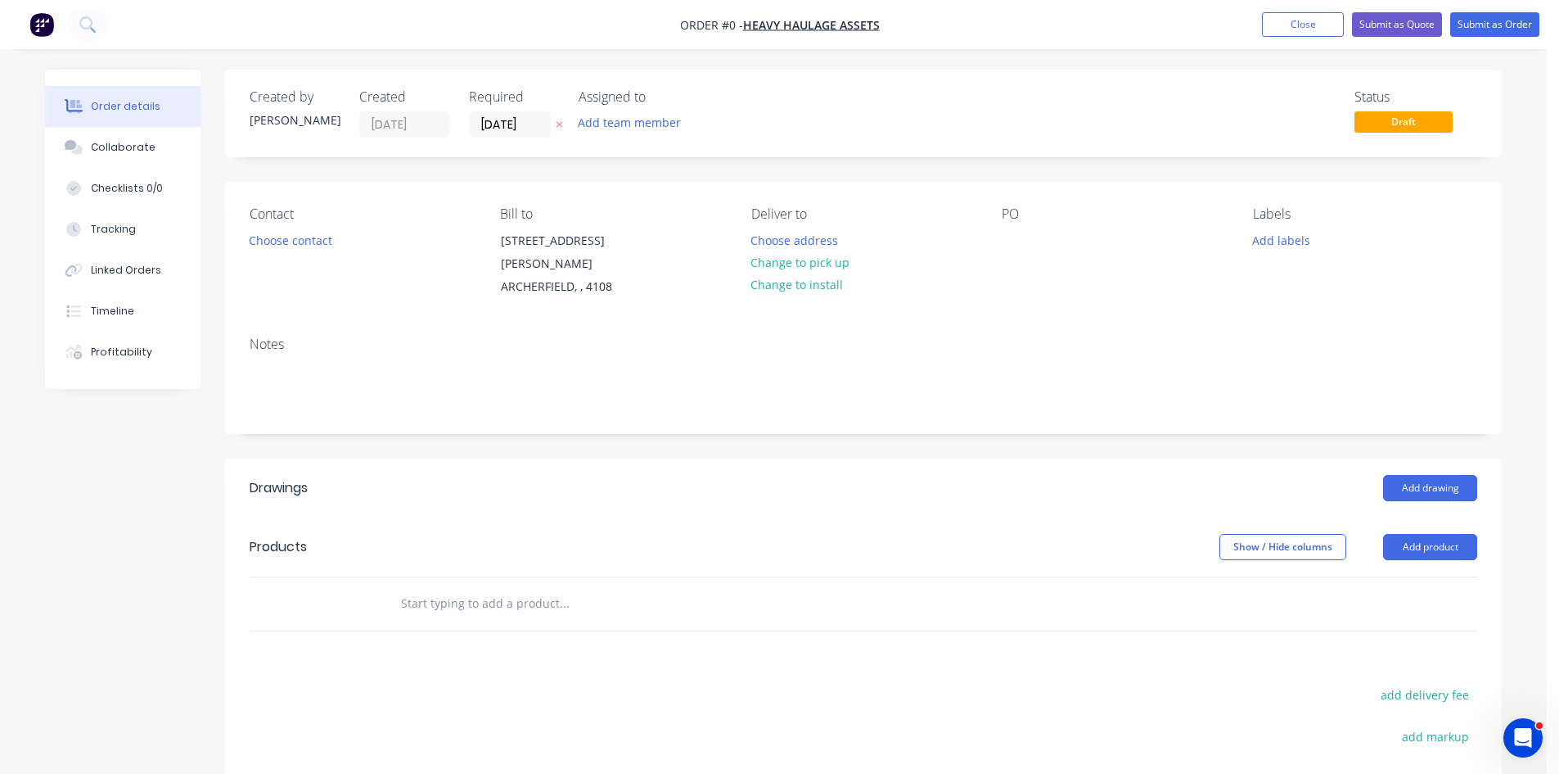
click at [557, 124] on icon "button" at bounding box center [559, 125] width 7 height 10
click at [625, 121] on button "Add team member" at bounding box center [630, 122] width 120 height 22
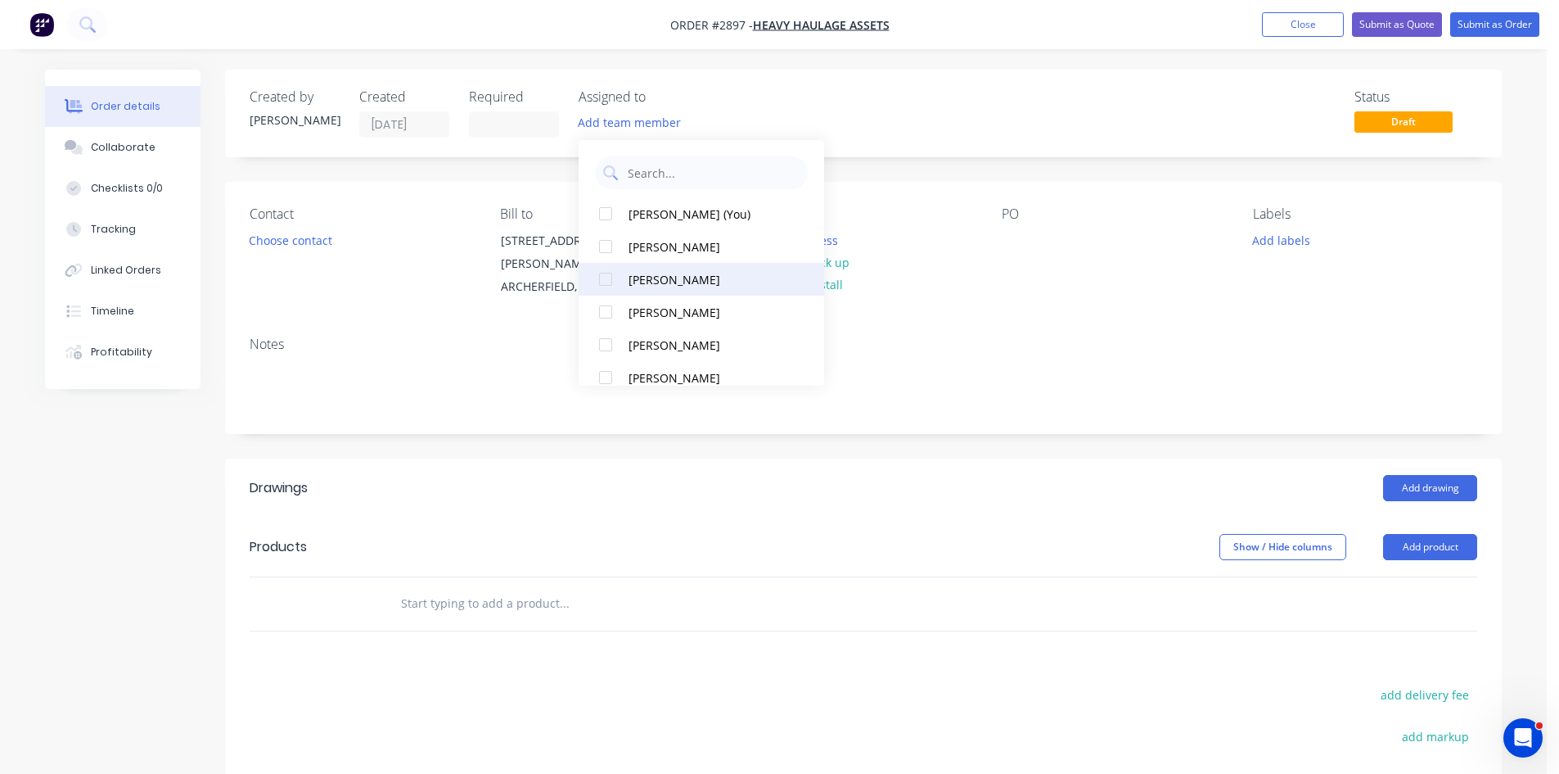
click at [608, 282] on div at bounding box center [605, 279] width 33 height 33
click at [309, 244] on button "Choose contact" at bounding box center [291, 239] width 101 height 22
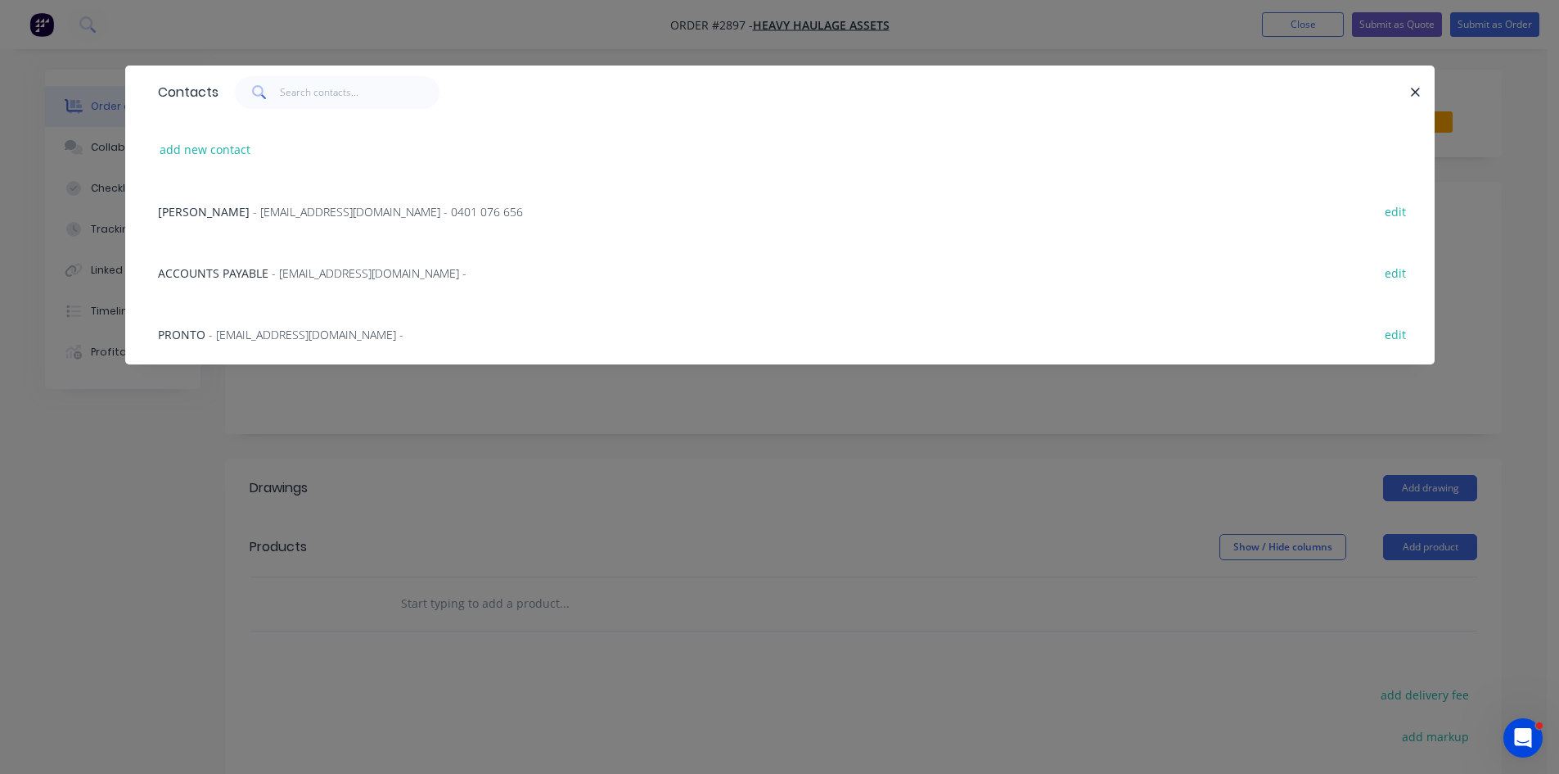
click at [253, 215] on span "- dp@2heavy.co - 0401 076 656" at bounding box center [388, 212] width 270 height 16
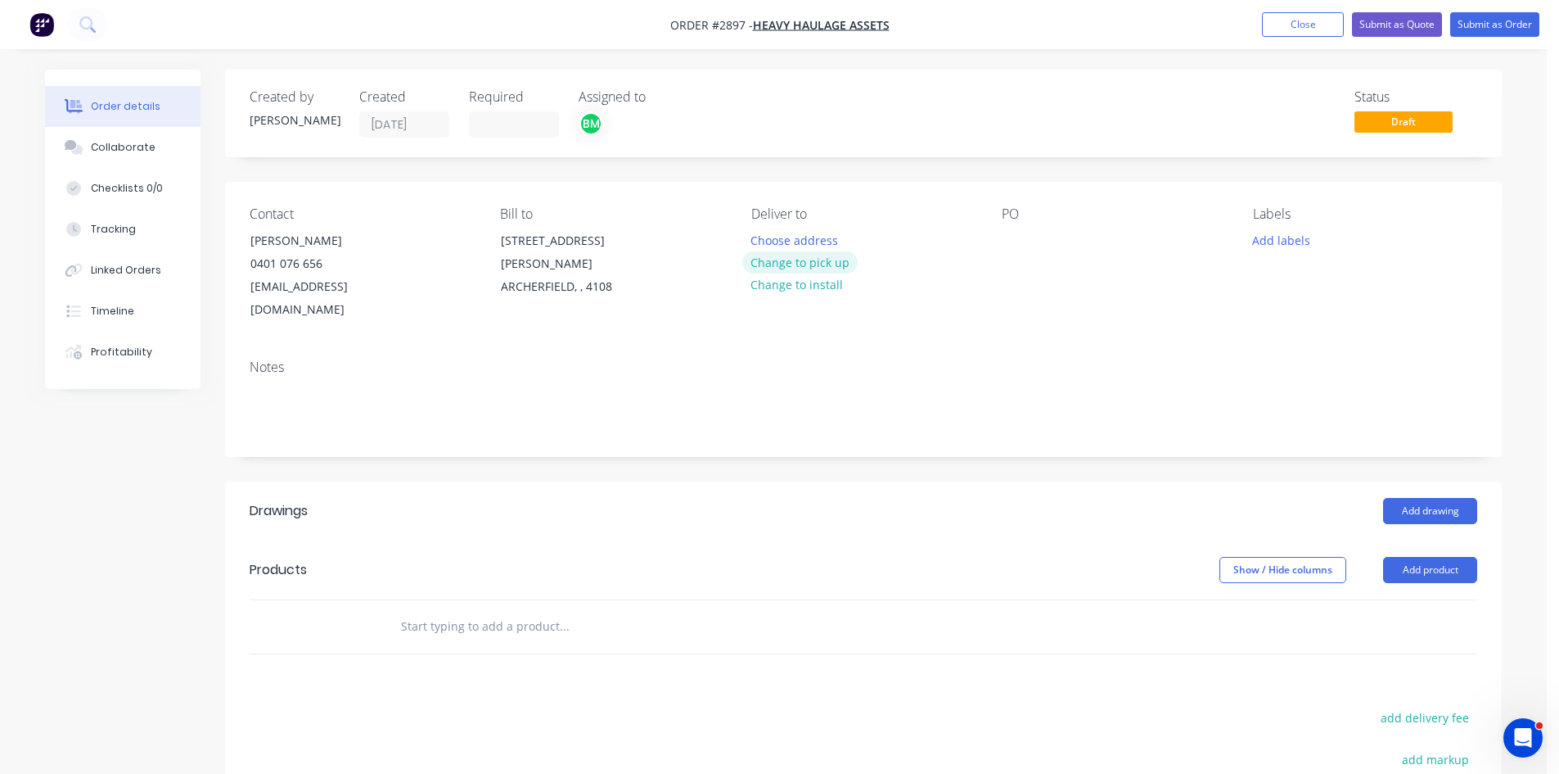
click at [800, 262] on button "Change to pick up" at bounding box center [800, 262] width 116 height 22
click at [1026, 239] on div at bounding box center [1015, 240] width 26 height 24
click at [1294, 241] on button "Add labels" at bounding box center [1280, 239] width 75 height 22
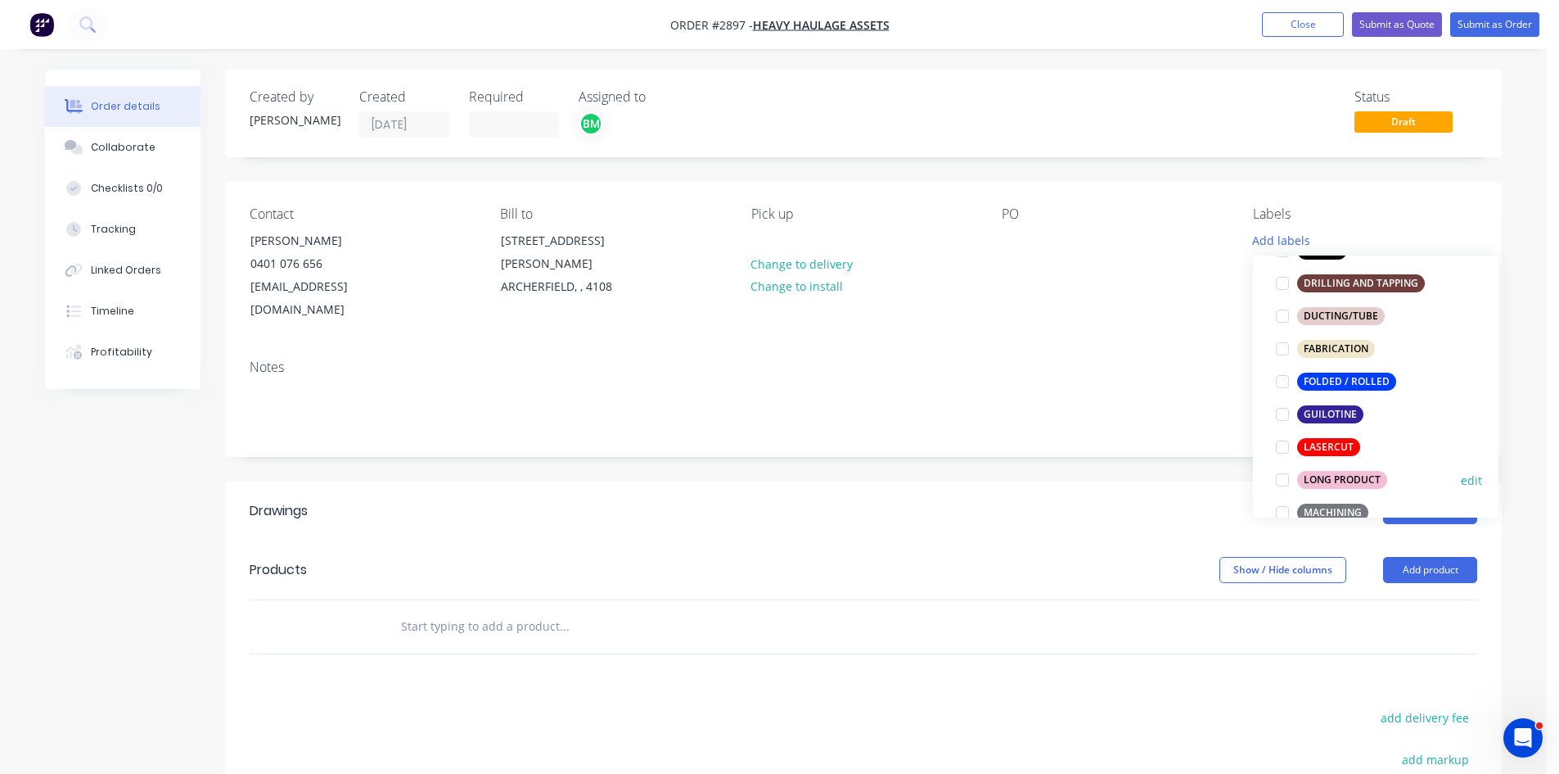
scroll to position [409, 0]
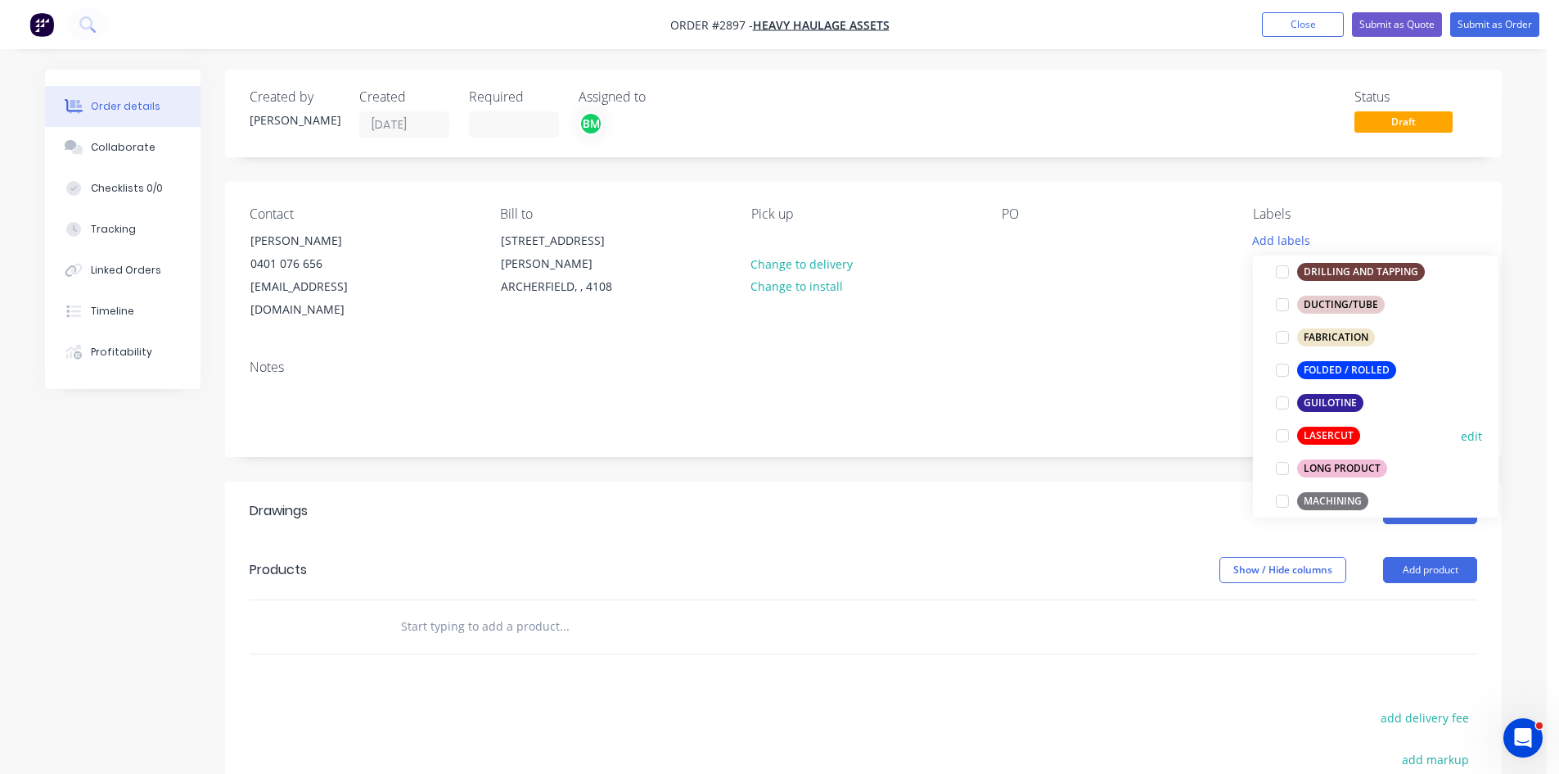
click at [1280, 435] on div at bounding box center [1282, 435] width 33 height 33
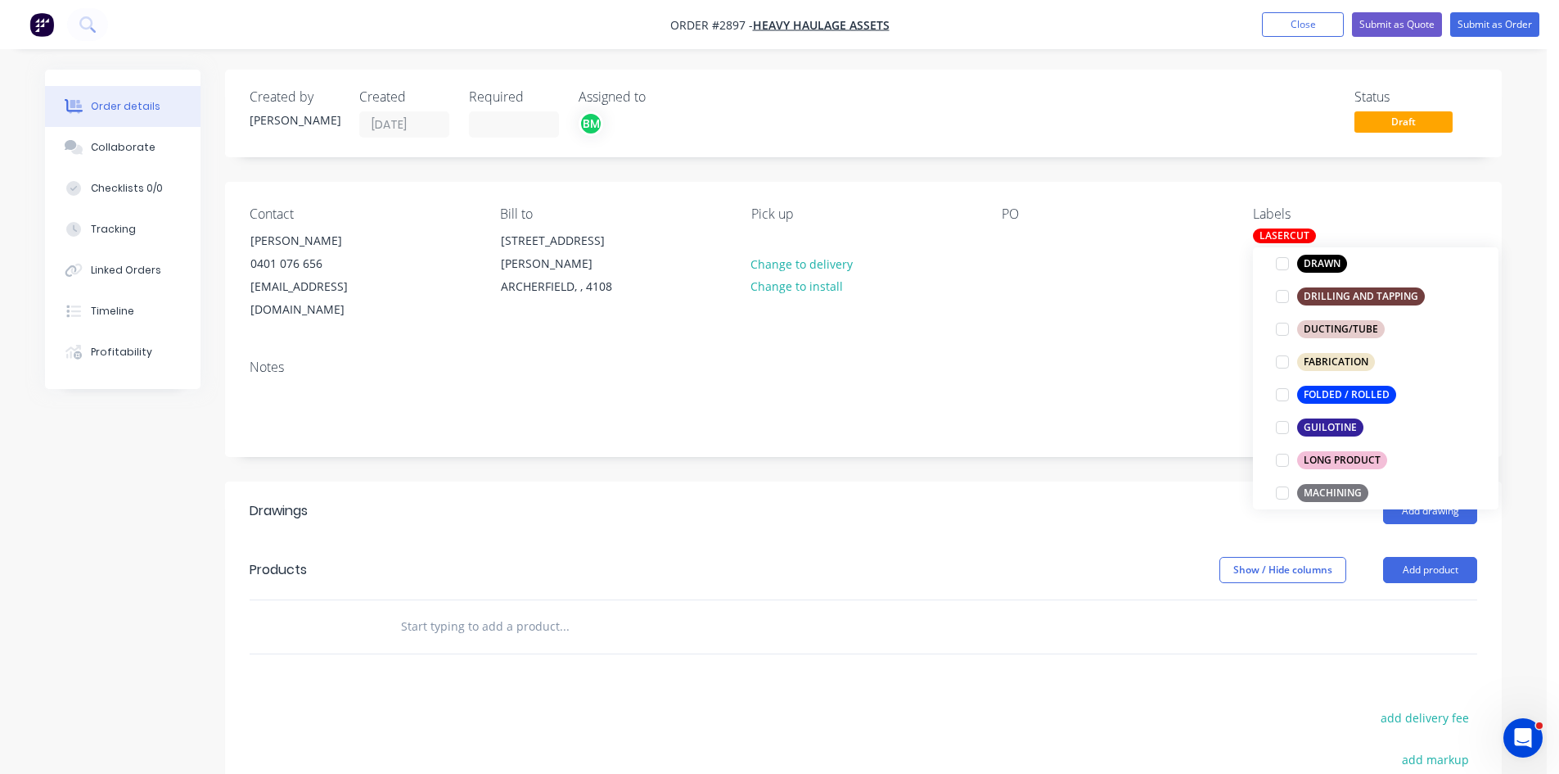
scroll to position [0, 0]
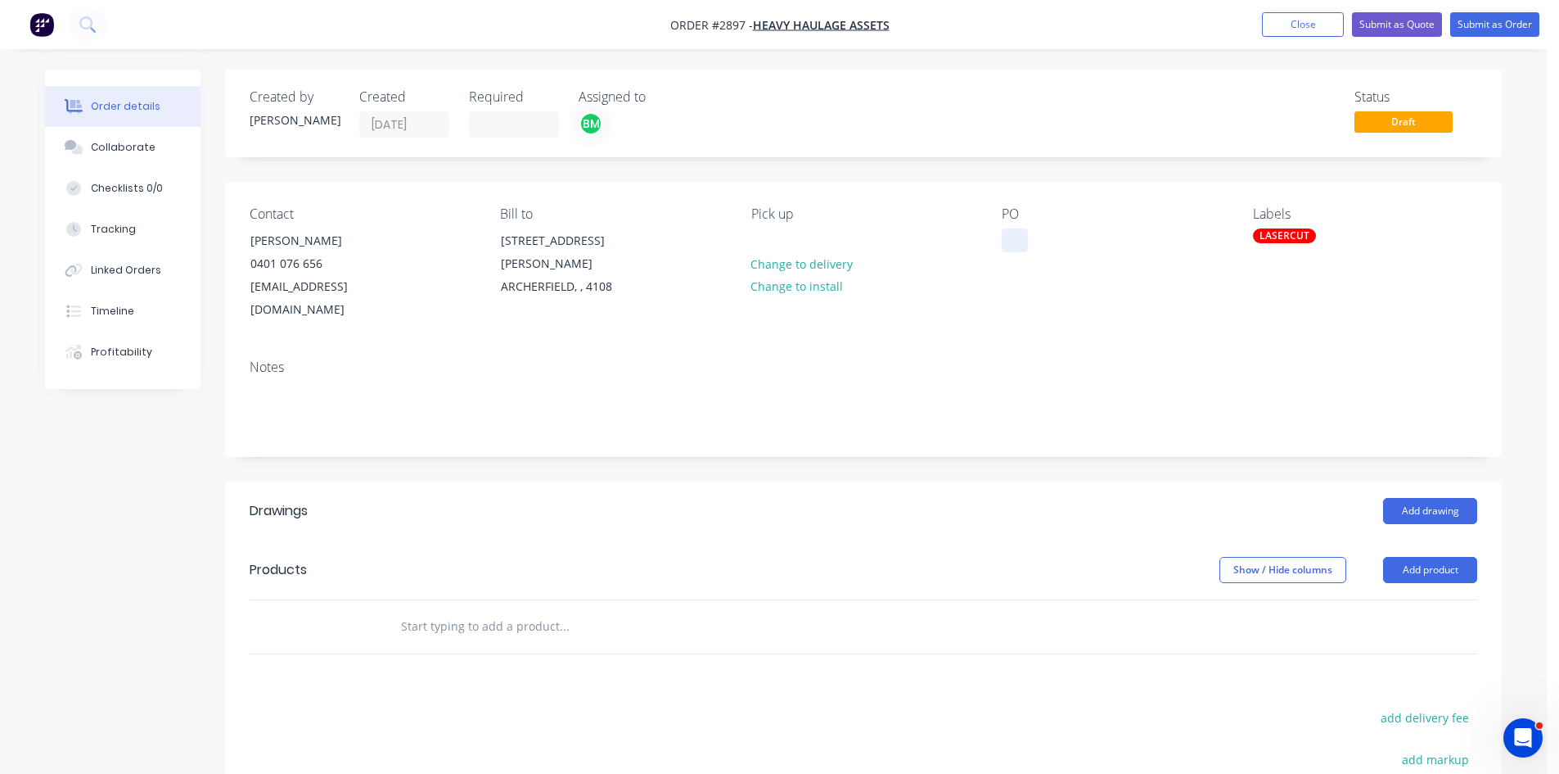
click at [1017, 243] on div at bounding box center [1015, 240] width 26 height 24
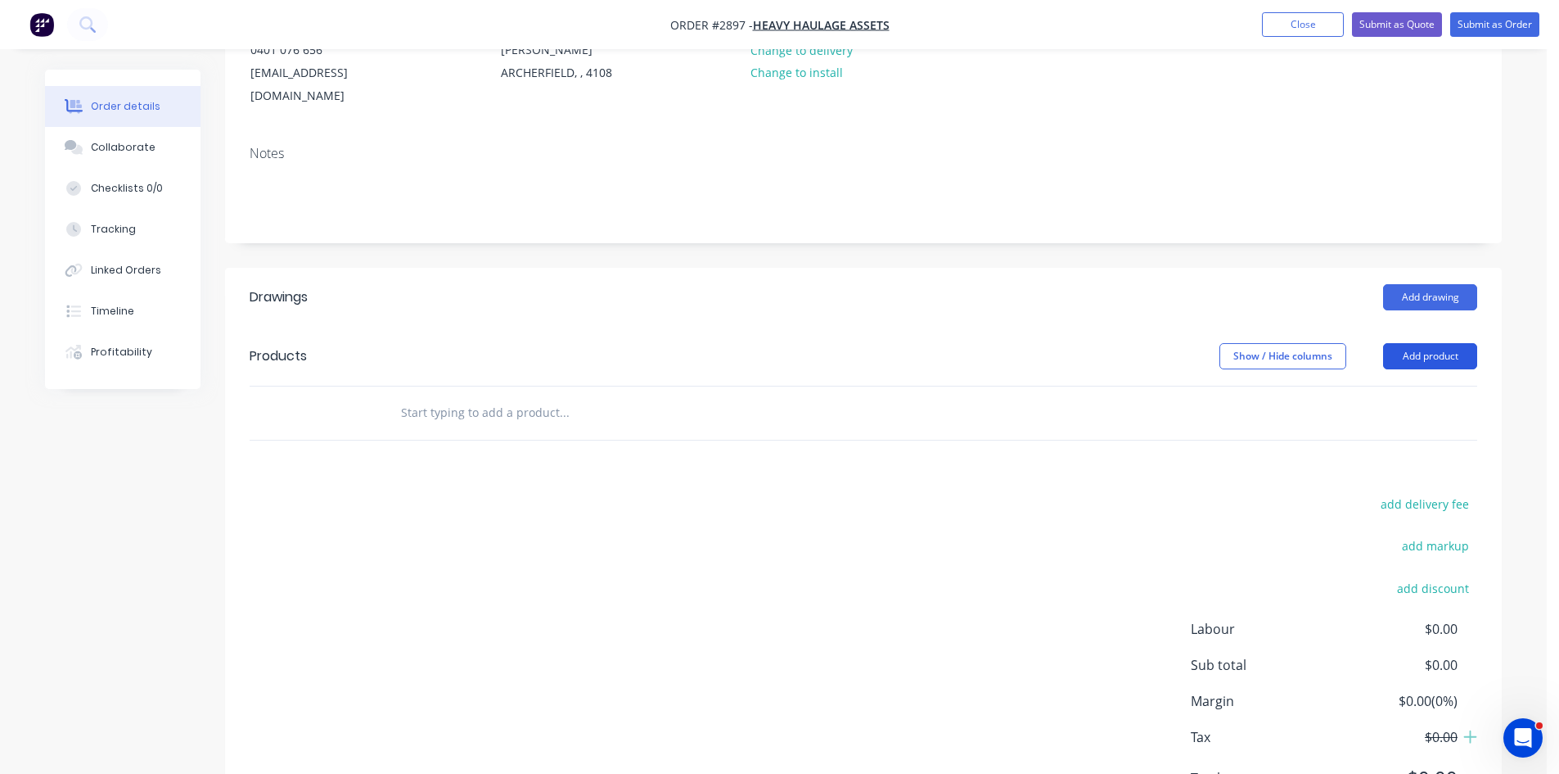
scroll to position [219, 0]
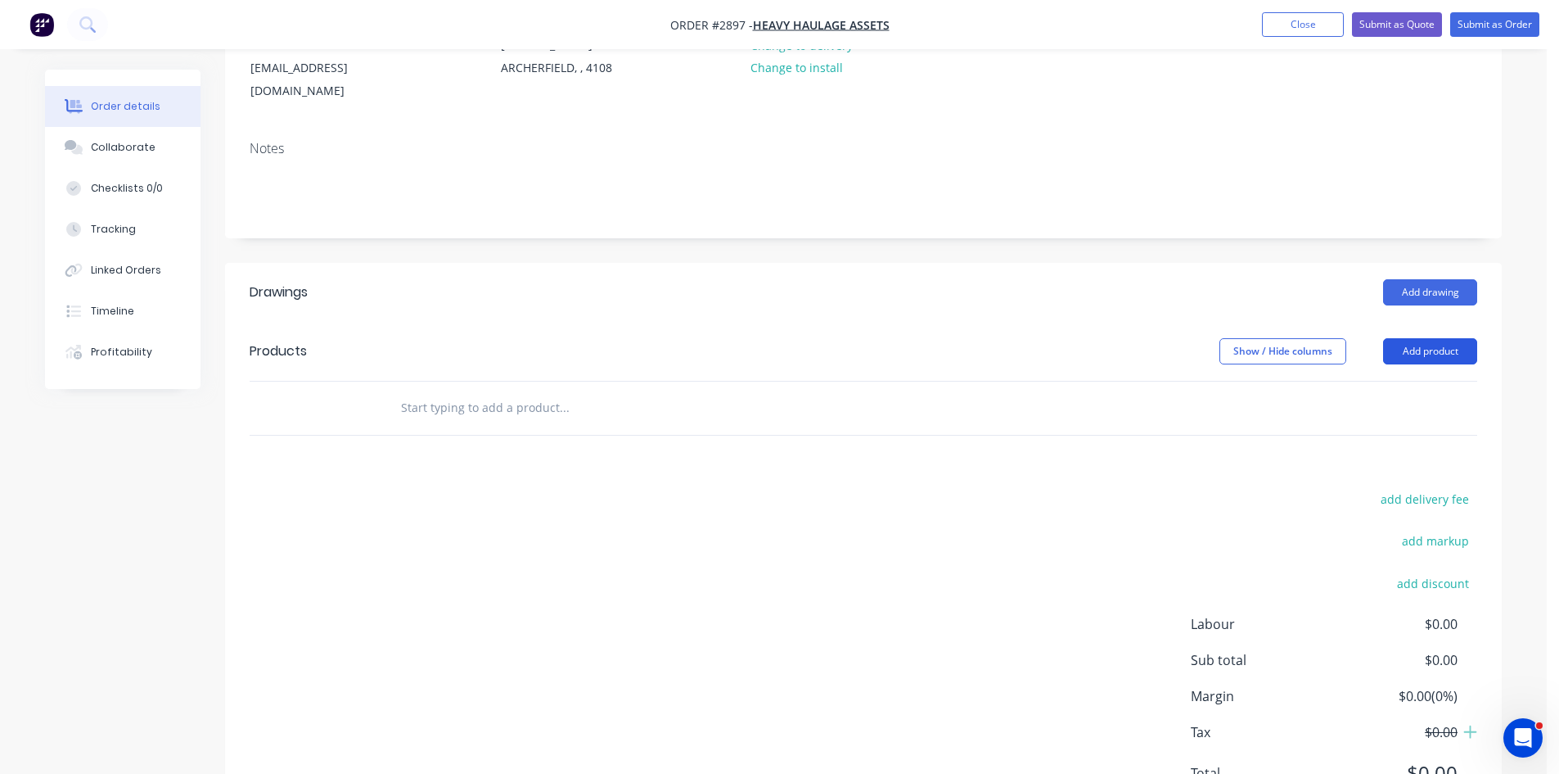
click at [1420, 338] on button "Add product" at bounding box center [1430, 351] width 94 height 26
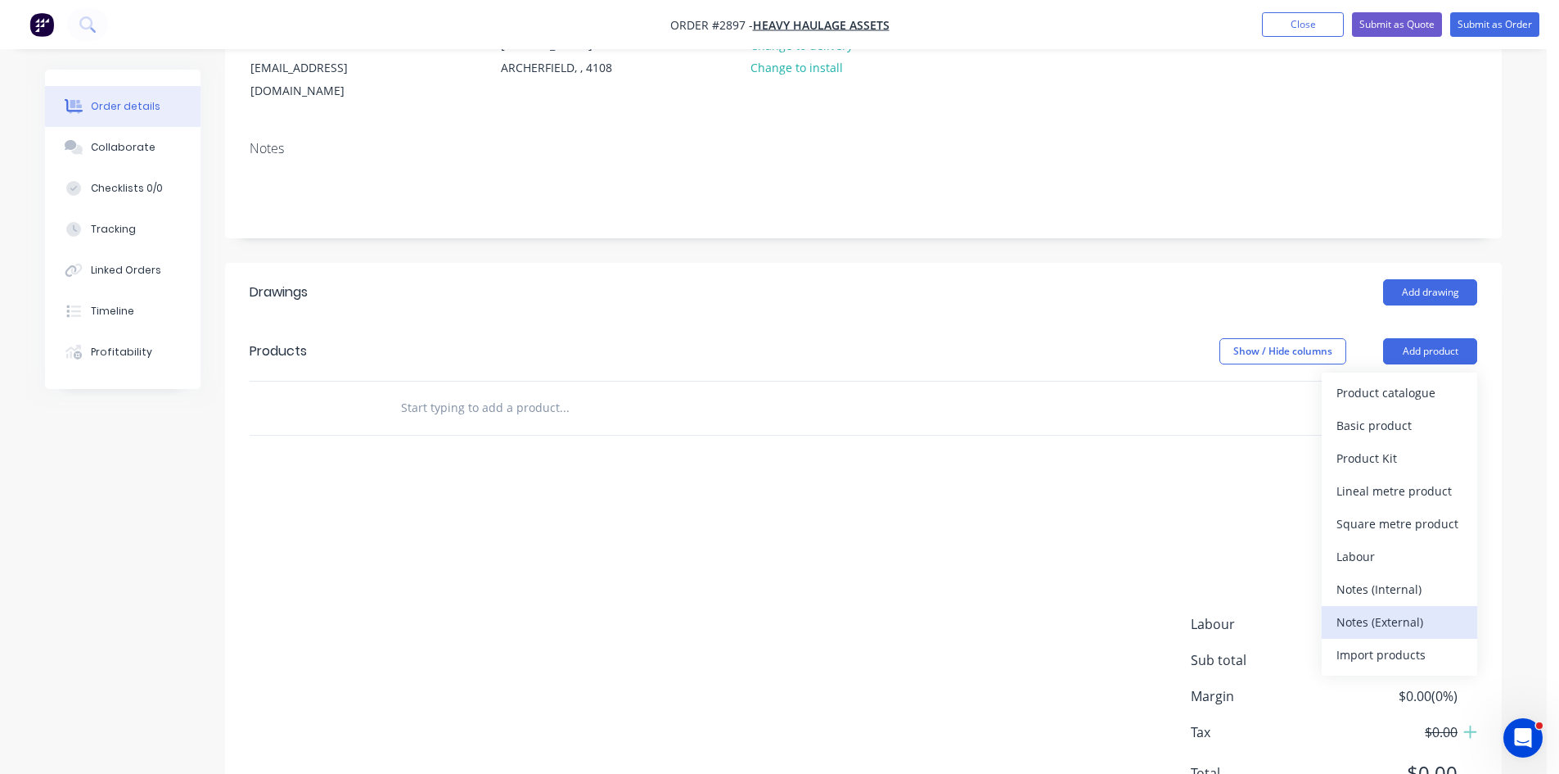
click at [1397, 610] on div "Notes (External)" at bounding box center [1400, 622] width 126 height 24
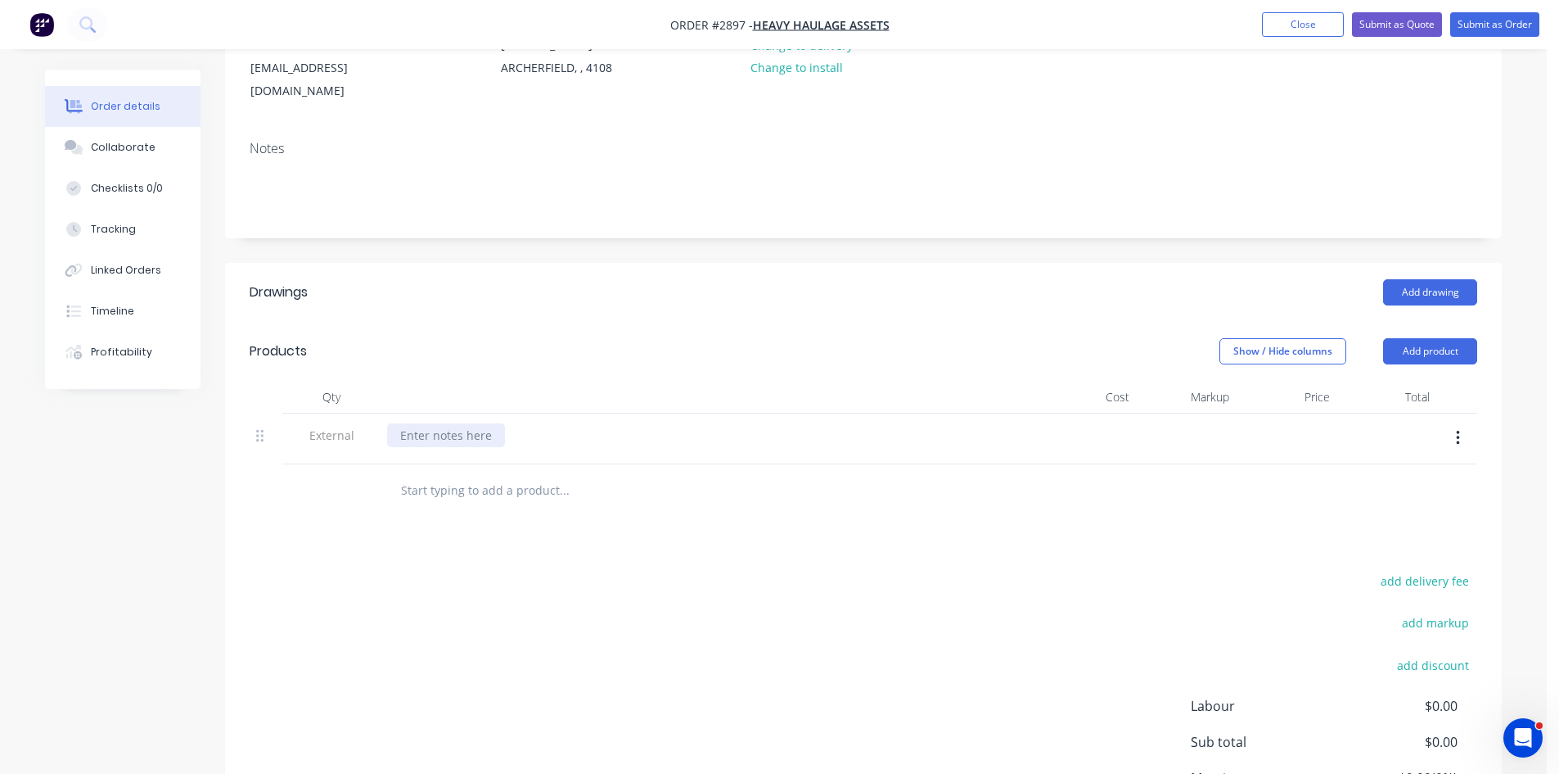
click at [462, 423] on div at bounding box center [446, 435] width 118 height 24
click at [490, 474] on input "text" at bounding box center [563, 490] width 327 height 33
click at [502, 474] on input "text" at bounding box center [563, 490] width 327 height 33
type input "1"
type input "16MM PARTS"
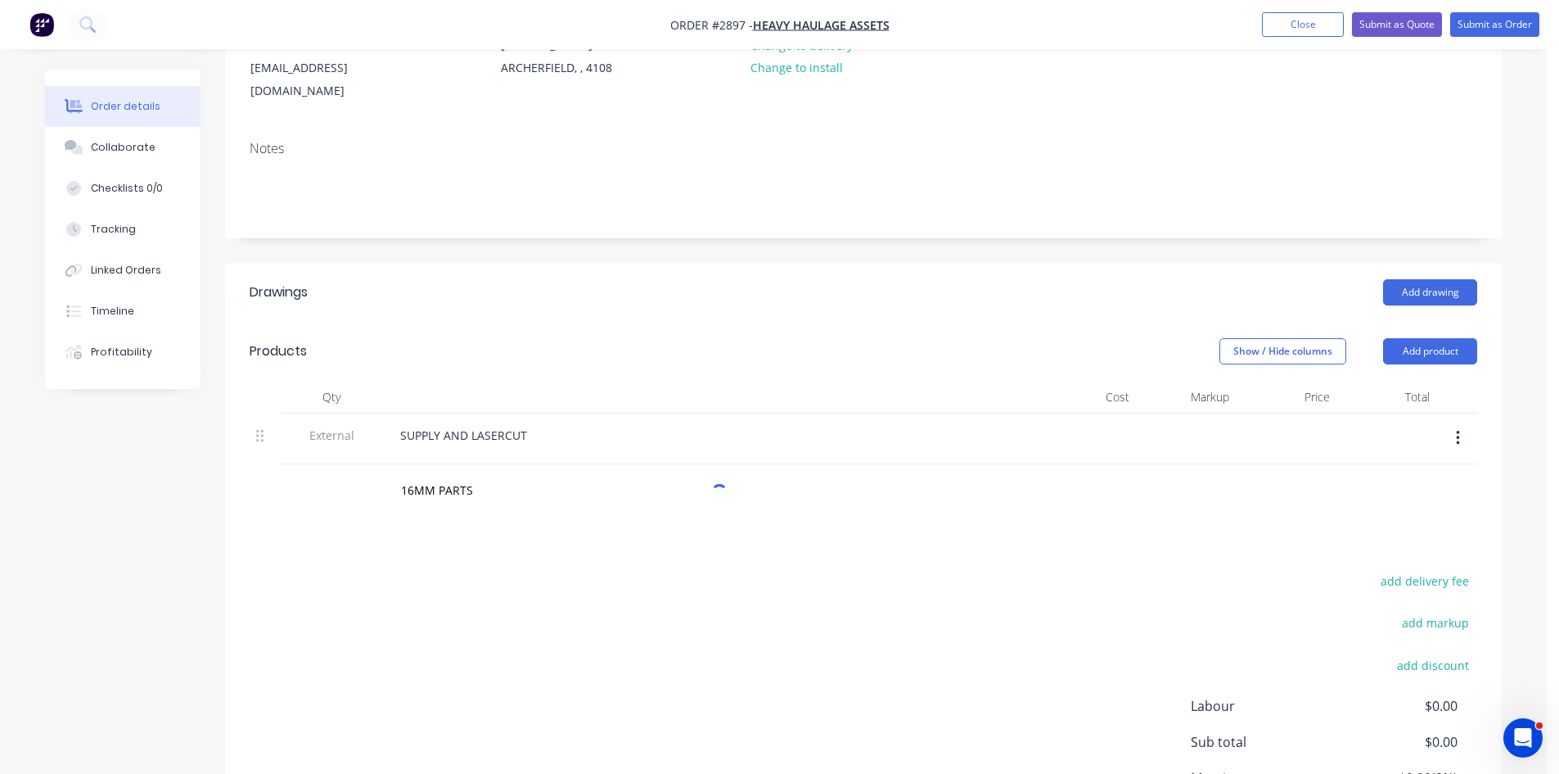
click at [558, 530] on div "Drawings Add drawing Products Show / Hide columns Add product Qty Cost Markup P…" at bounding box center [863, 586] width 1277 height 647
click at [473, 474] on input "16MM PARTS" at bounding box center [563, 490] width 327 height 33
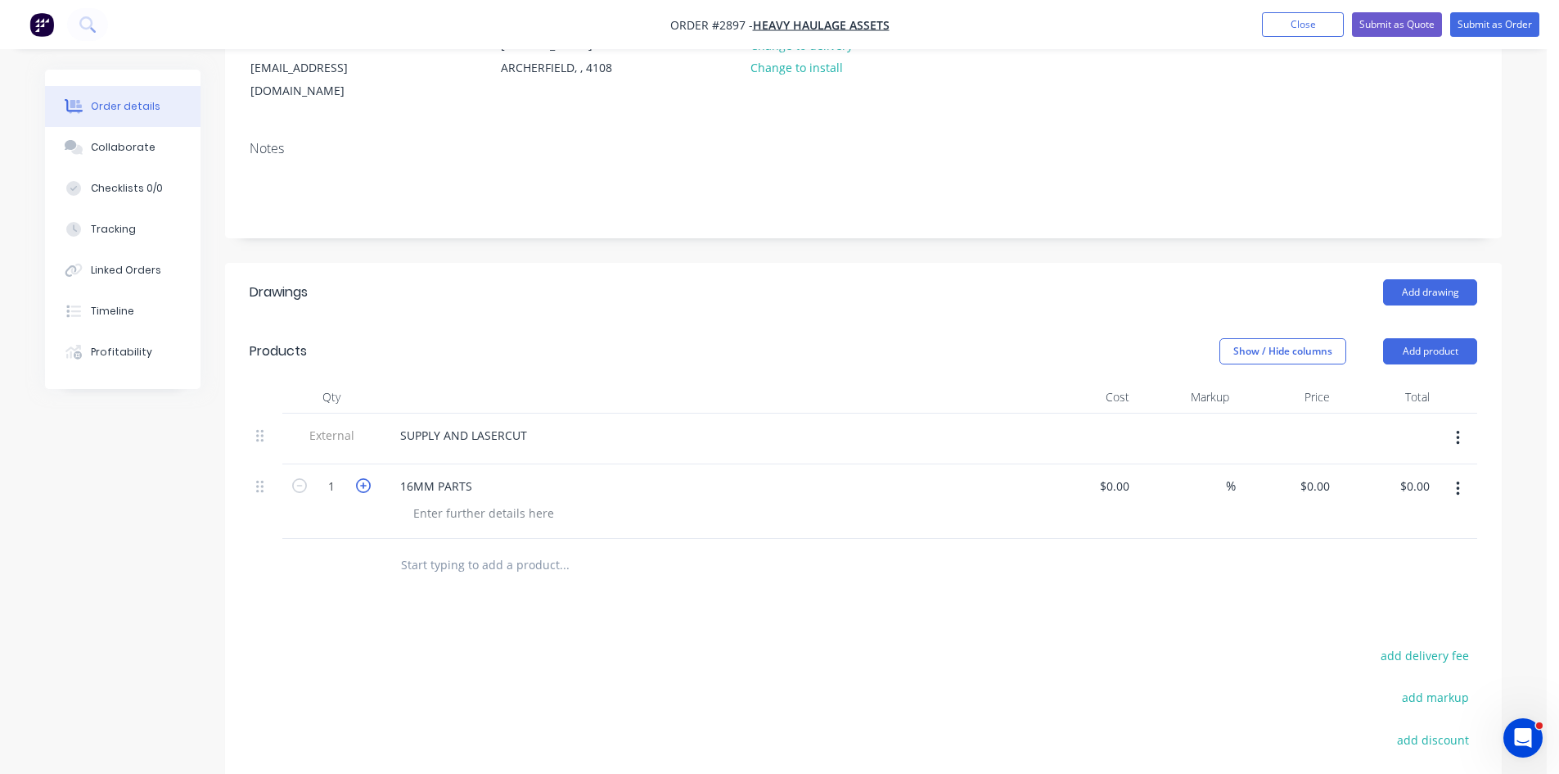
click at [365, 478] on icon "button" at bounding box center [363, 485] width 15 height 15
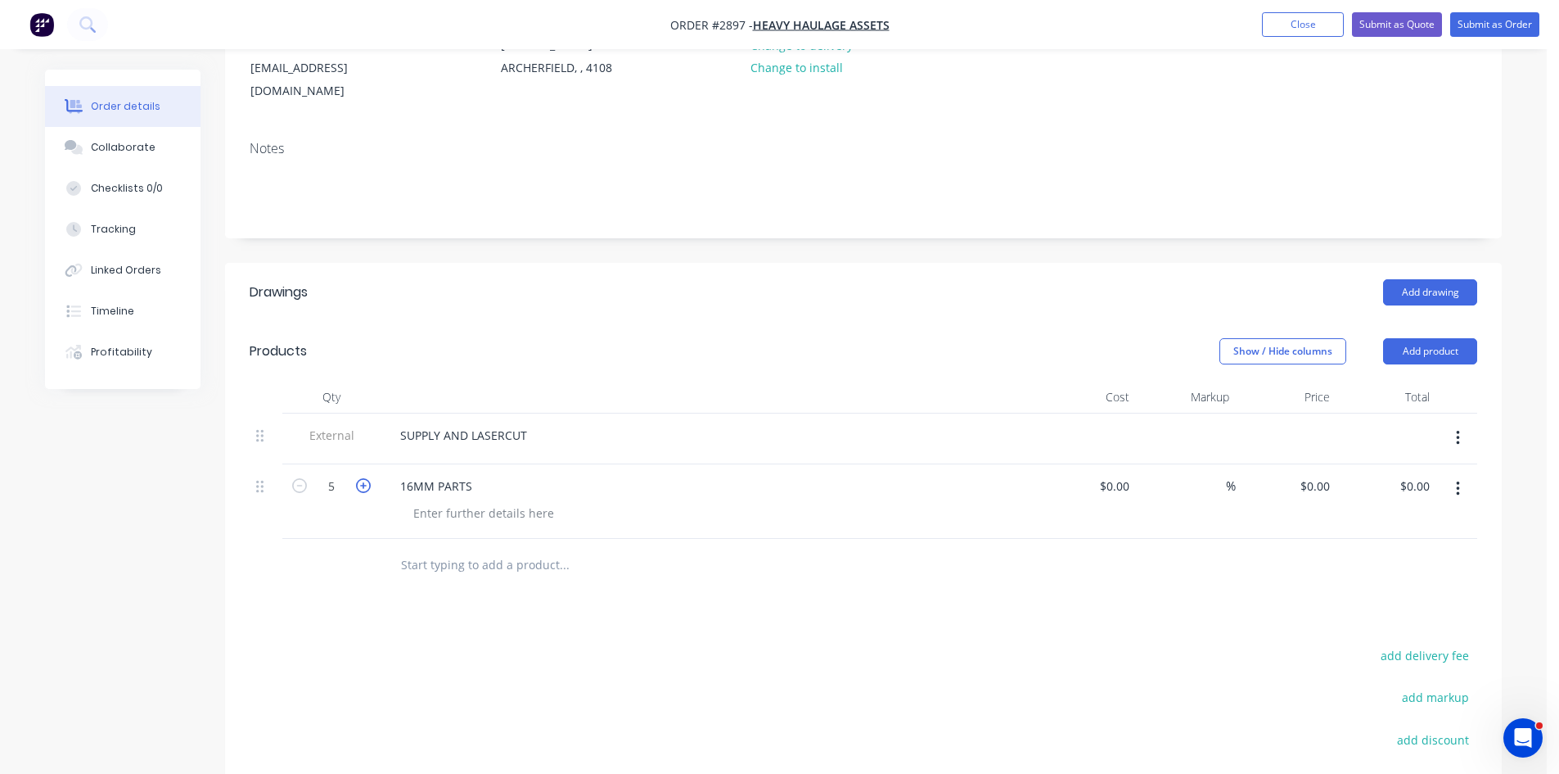
type input "6"
click at [1492, 25] on button "Submit as Order" at bounding box center [1494, 24] width 89 height 25
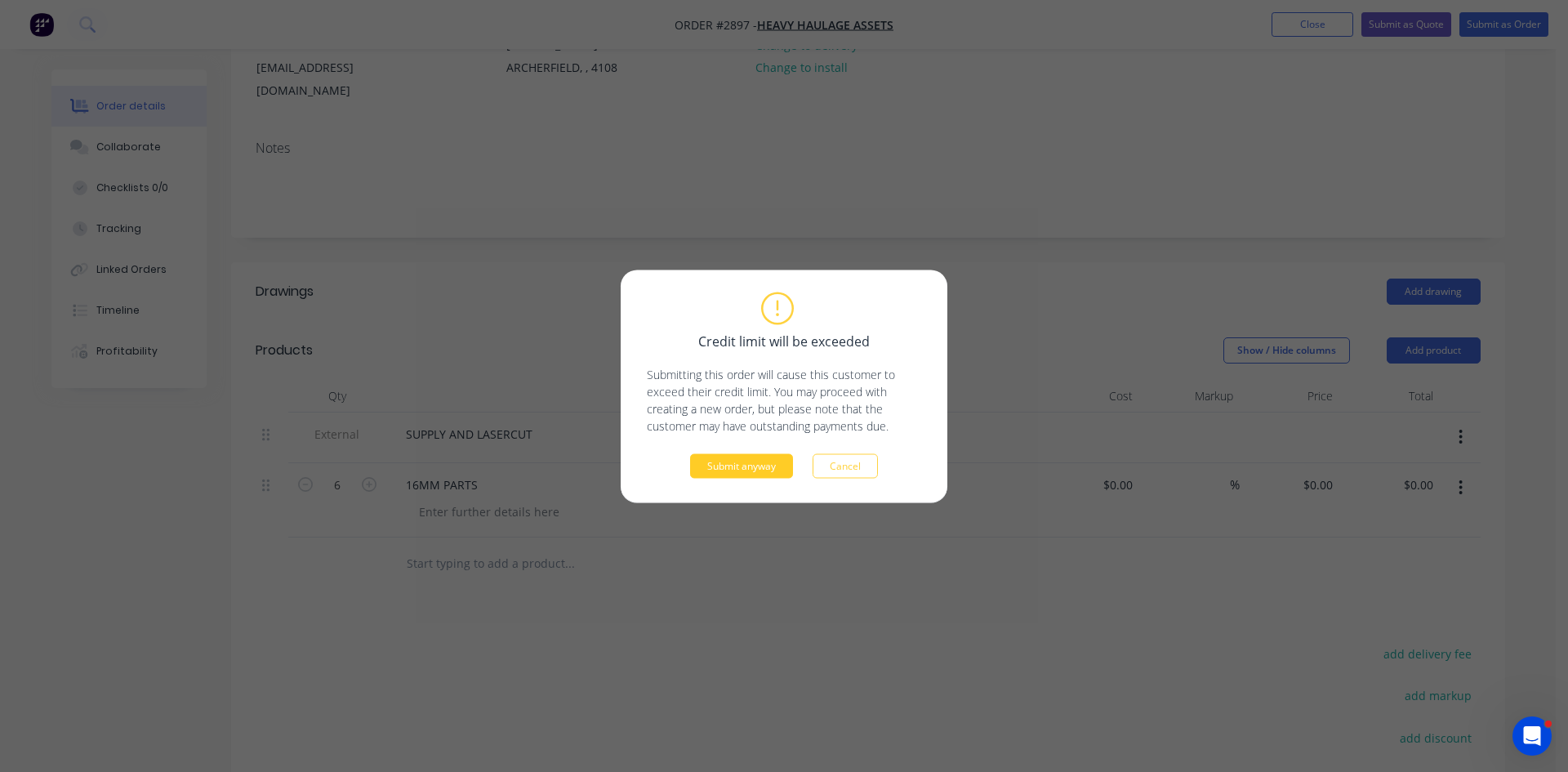
click at [744, 474] on button "Submit anyway" at bounding box center [741, 465] width 103 height 25
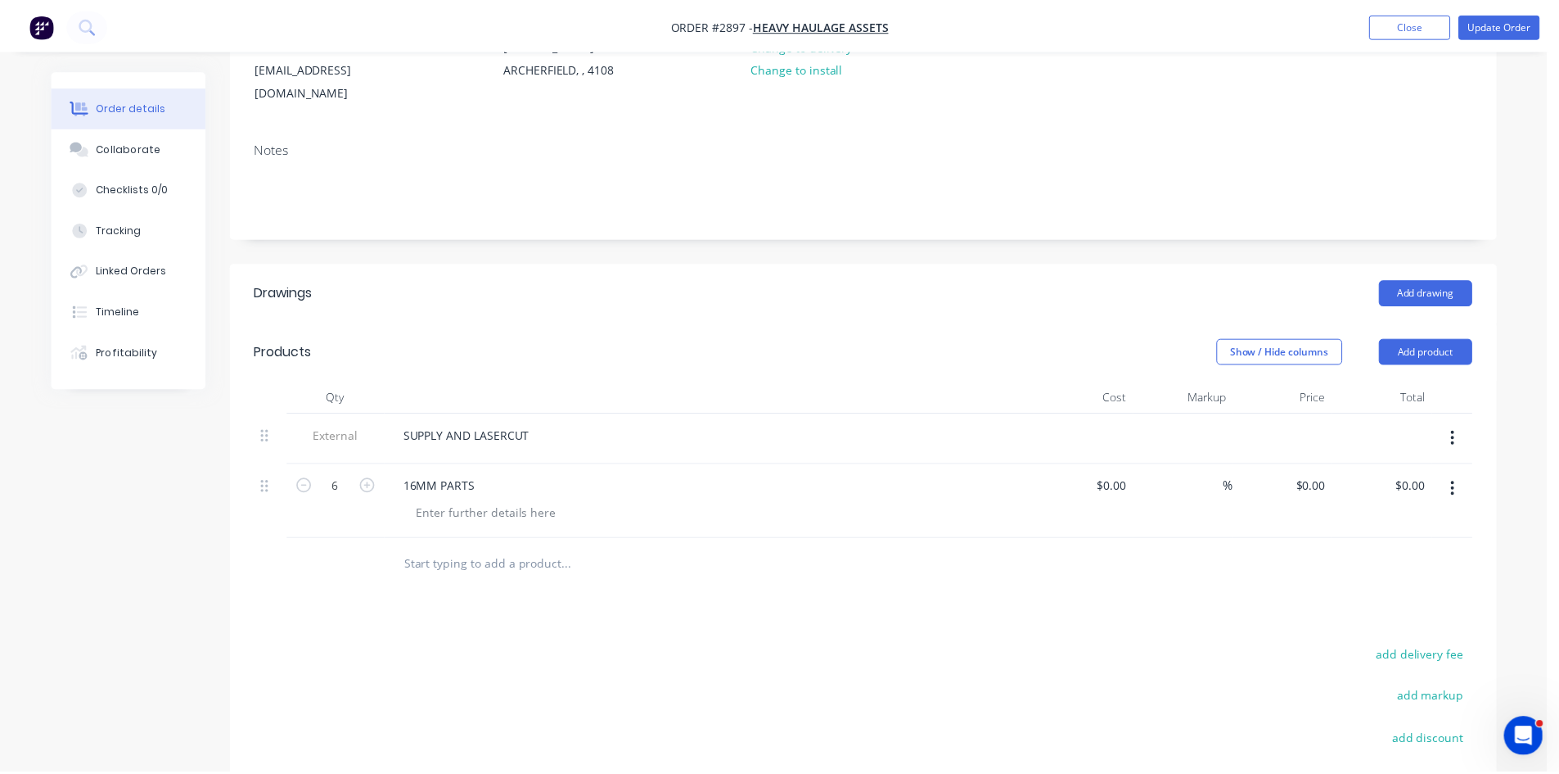
scroll to position [151, 0]
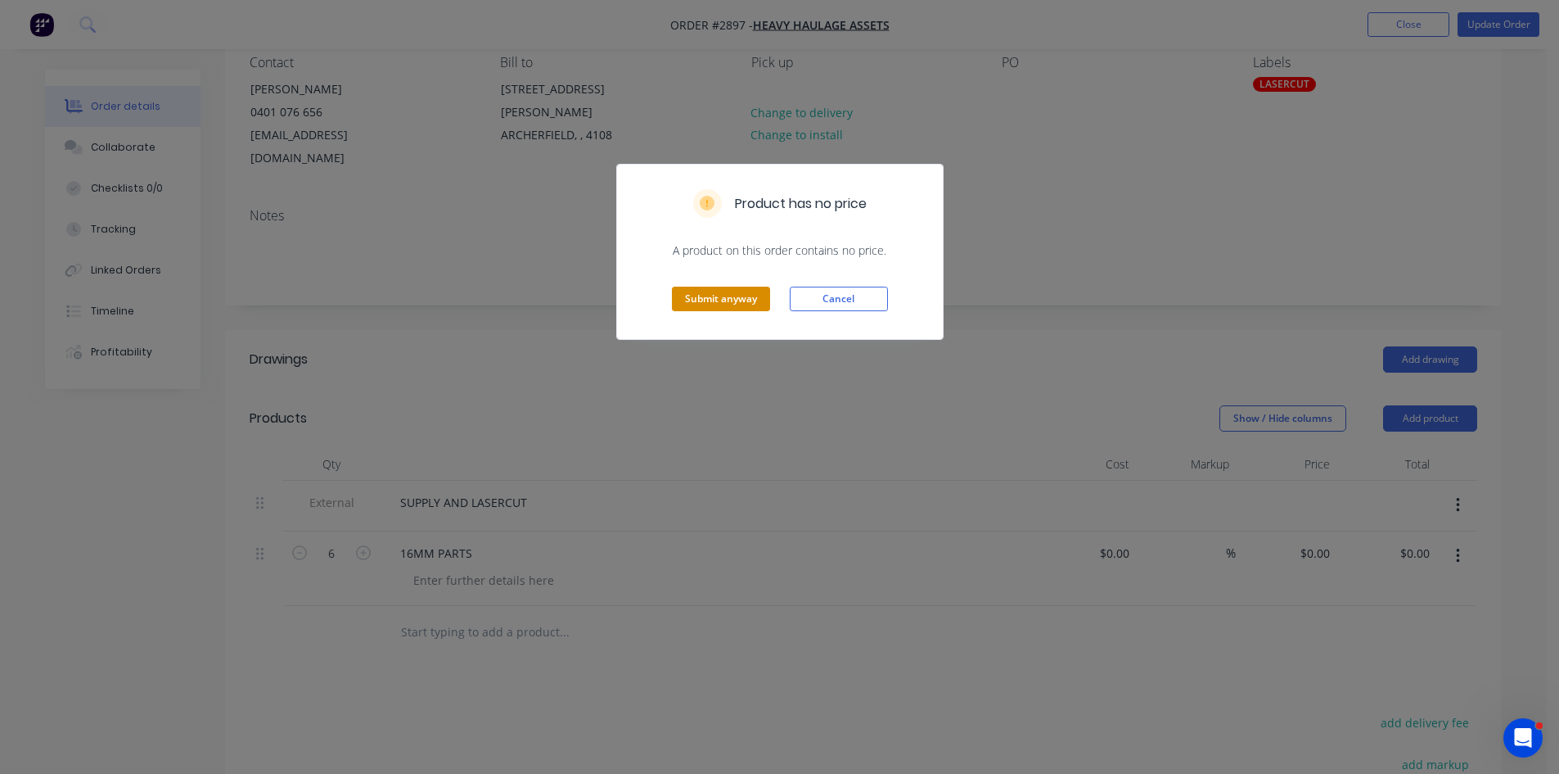
click at [723, 303] on button "Submit anyway" at bounding box center [721, 298] width 98 height 25
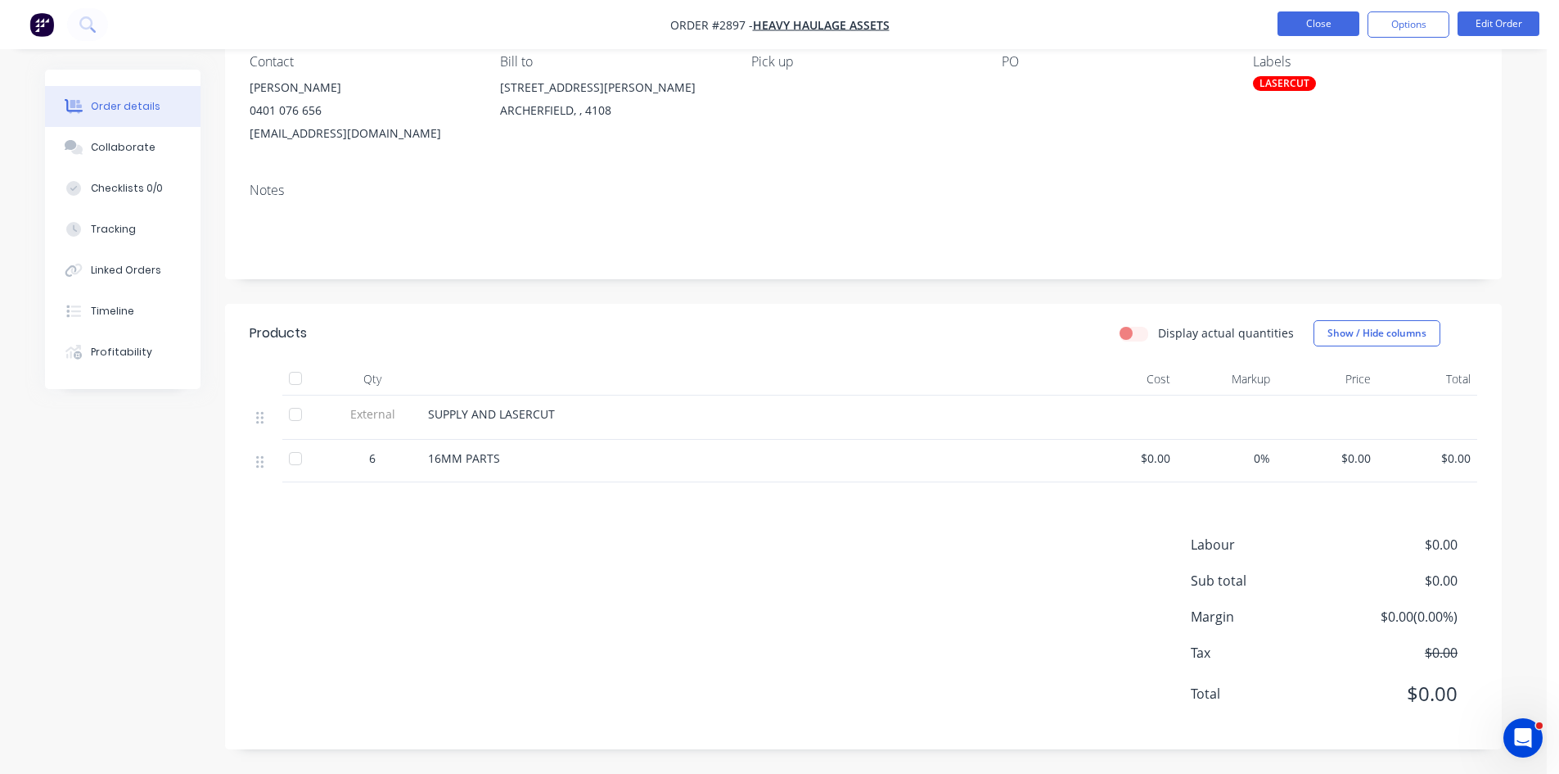
click at [1323, 22] on button "Close" at bounding box center [1319, 23] width 82 height 25
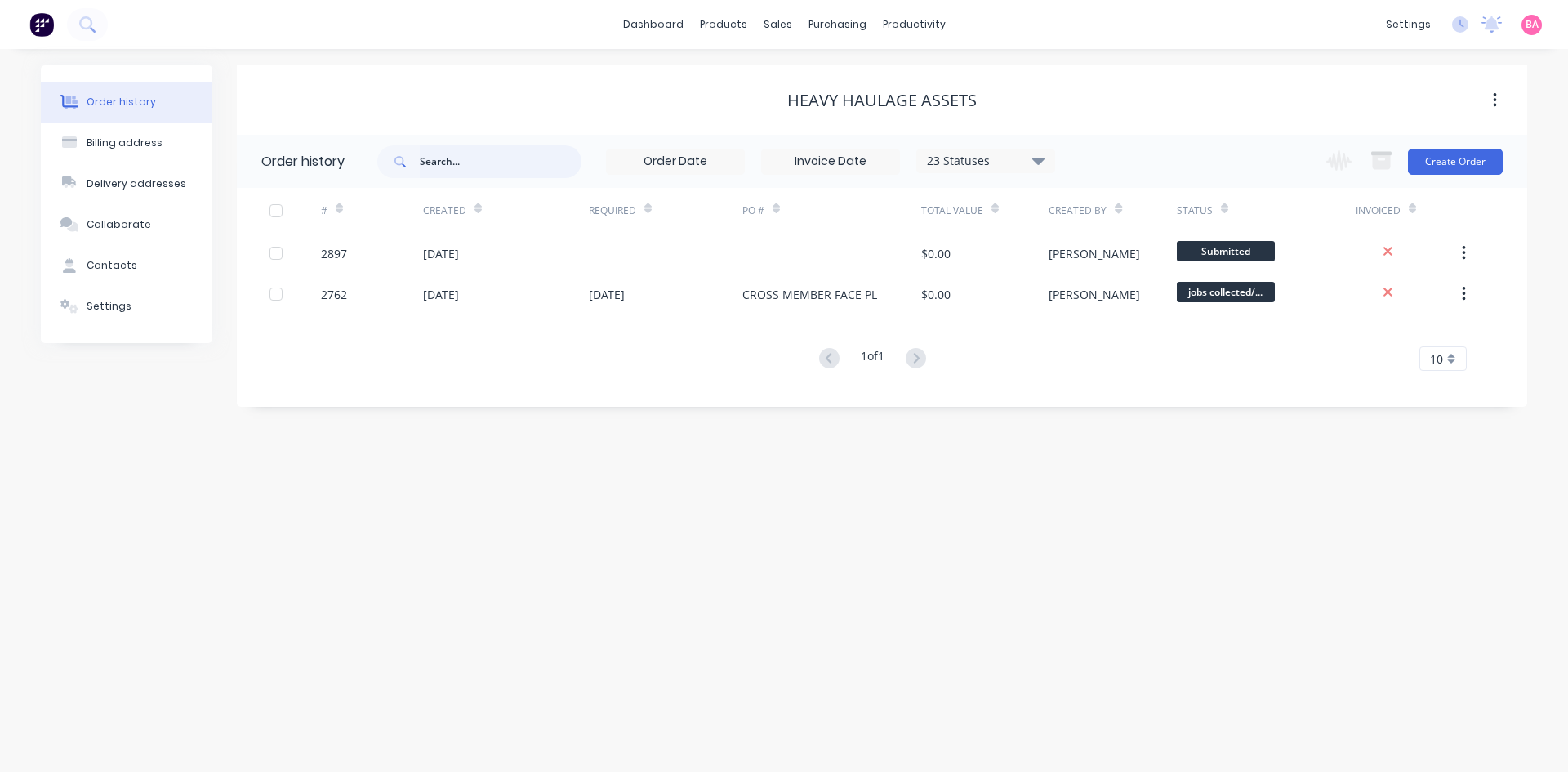
click at [482, 163] on input "text" at bounding box center [501, 162] width 162 height 33
drag, startPoint x: 822, startPoint y: 74, endPoint x: 757, endPoint y: 59, distance: 66.7
click at [822, 74] on div "Sales Orders" at bounding box center [837, 78] width 67 height 15
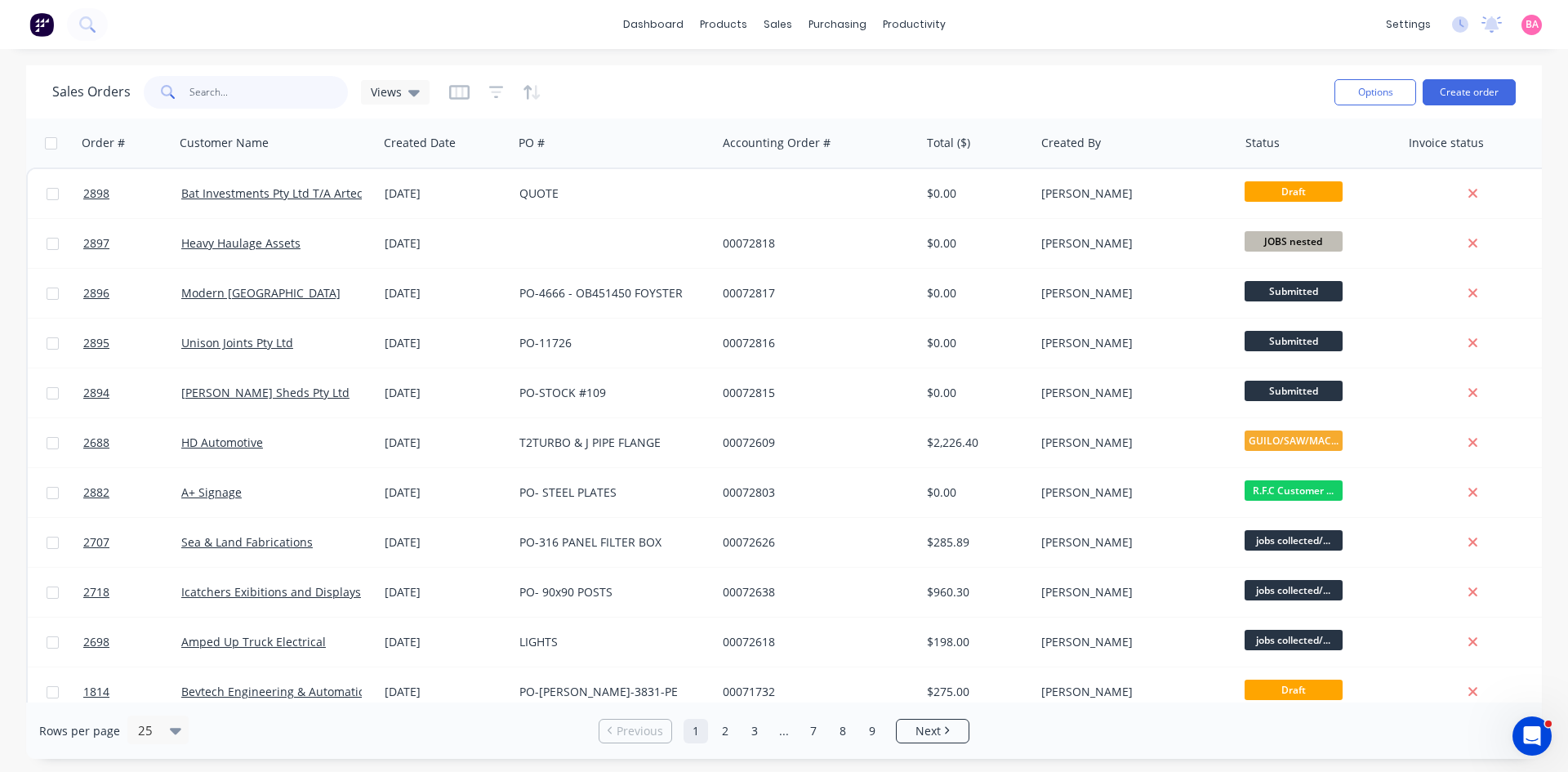
click at [254, 83] on input "text" at bounding box center [269, 92] width 160 height 33
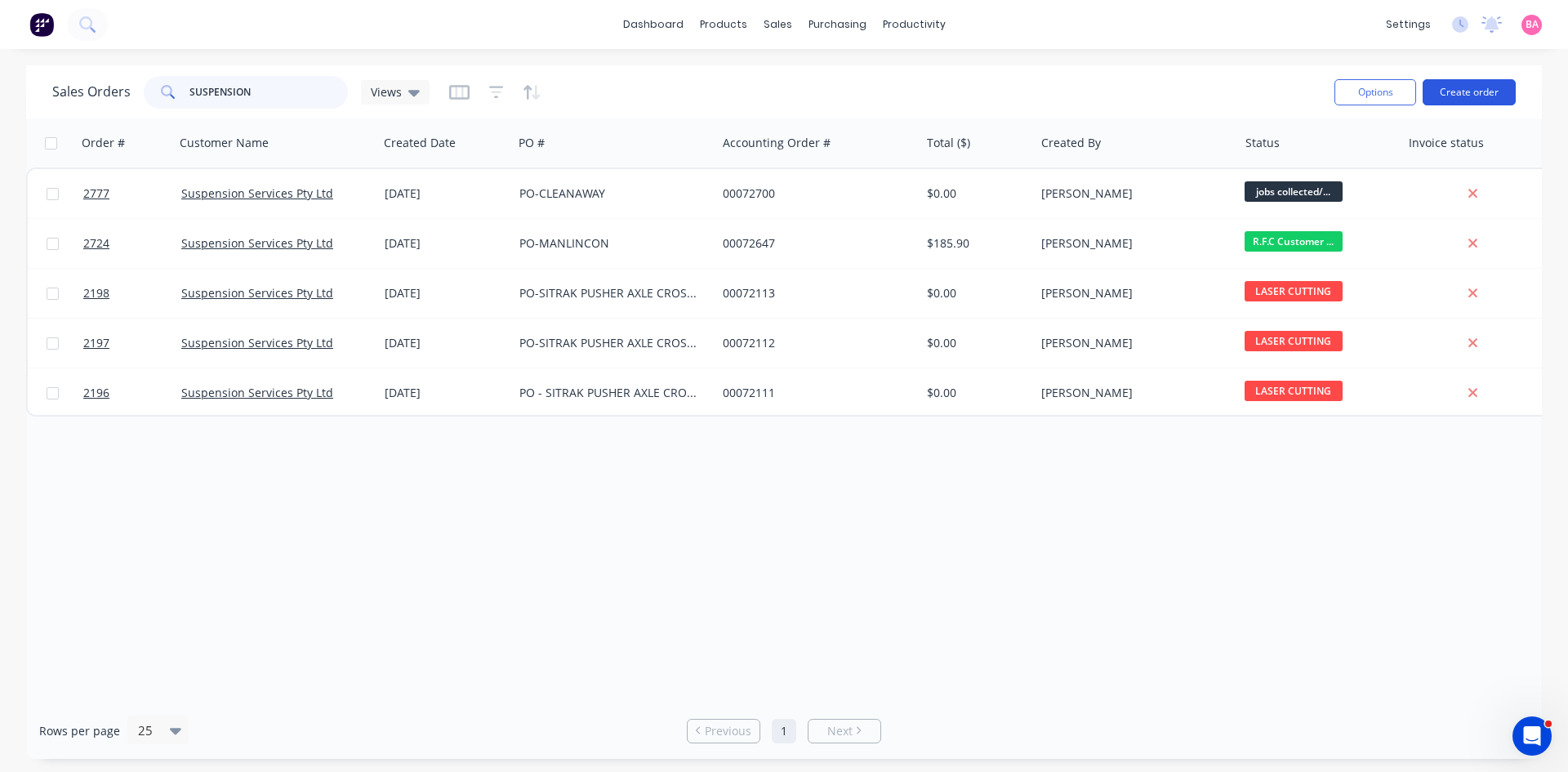
type input "SUSPENSION"
click at [1476, 88] on button "Create order" at bounding box center [1468, 92] width 93 height 26
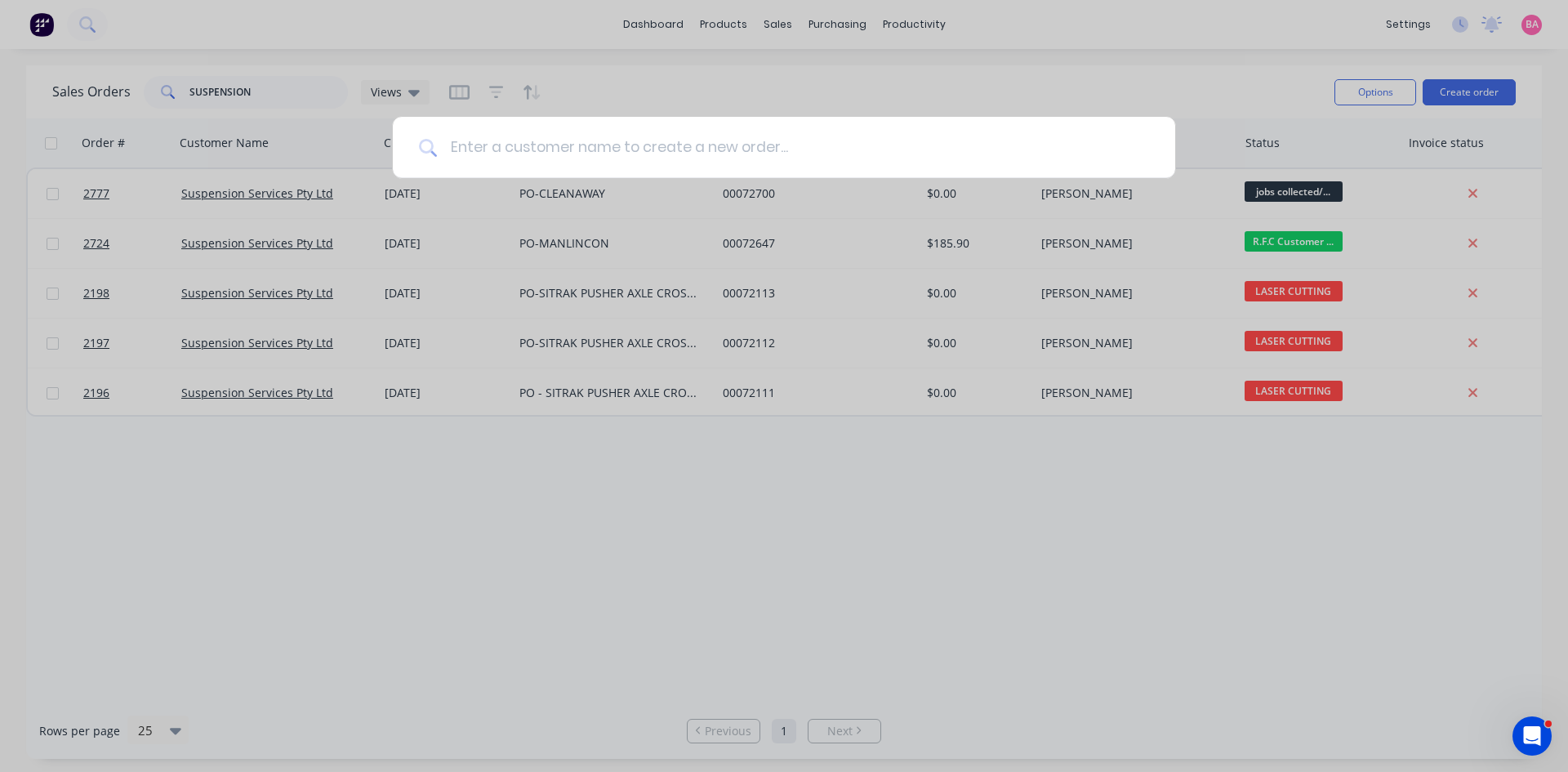
click at [591, 135] on input at bounding box center [793, 147] width 712 height 61
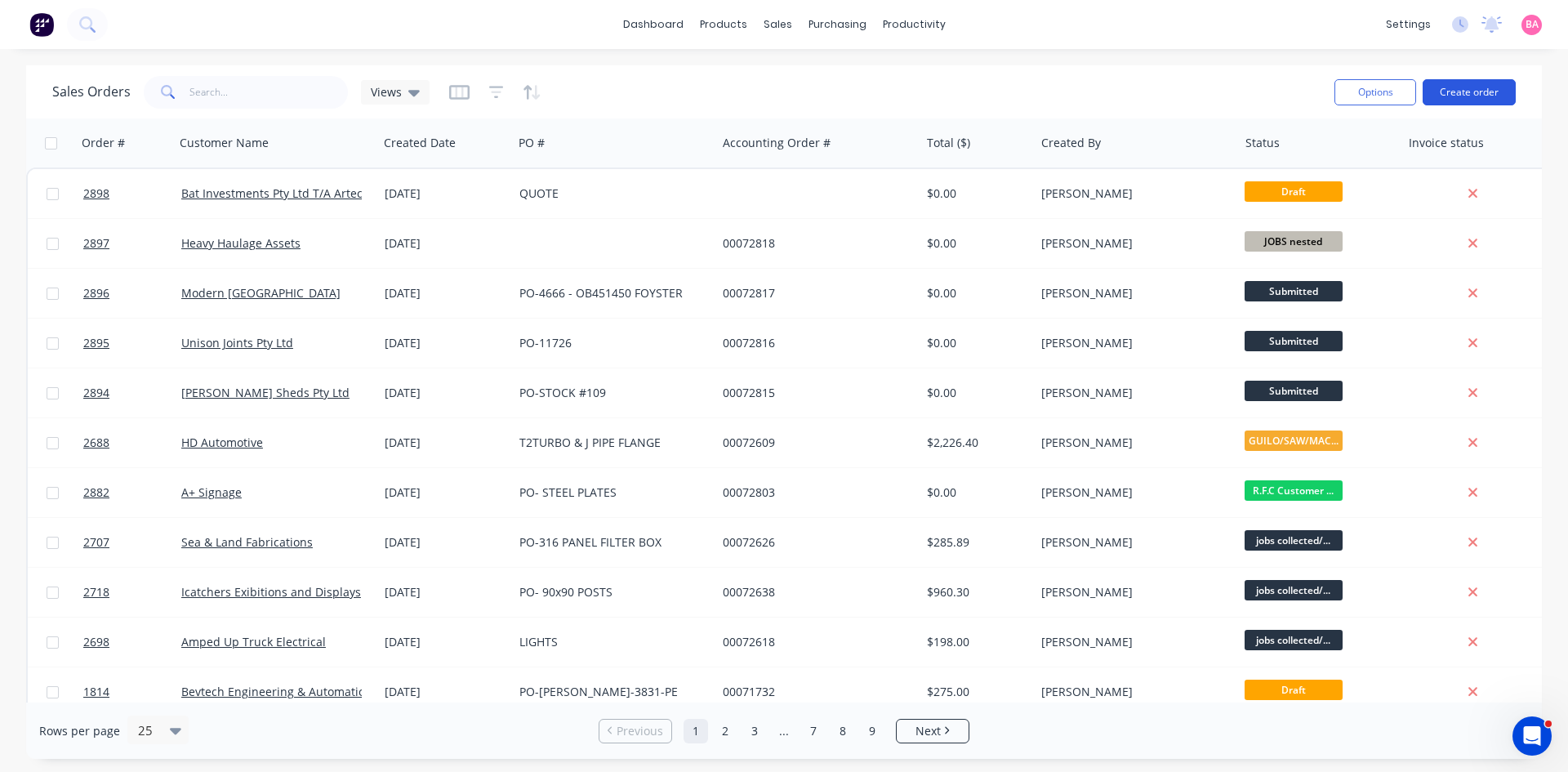
click at [1474, 91] on button "Create order" at bounding box center [1468, 92] width 93 height 26
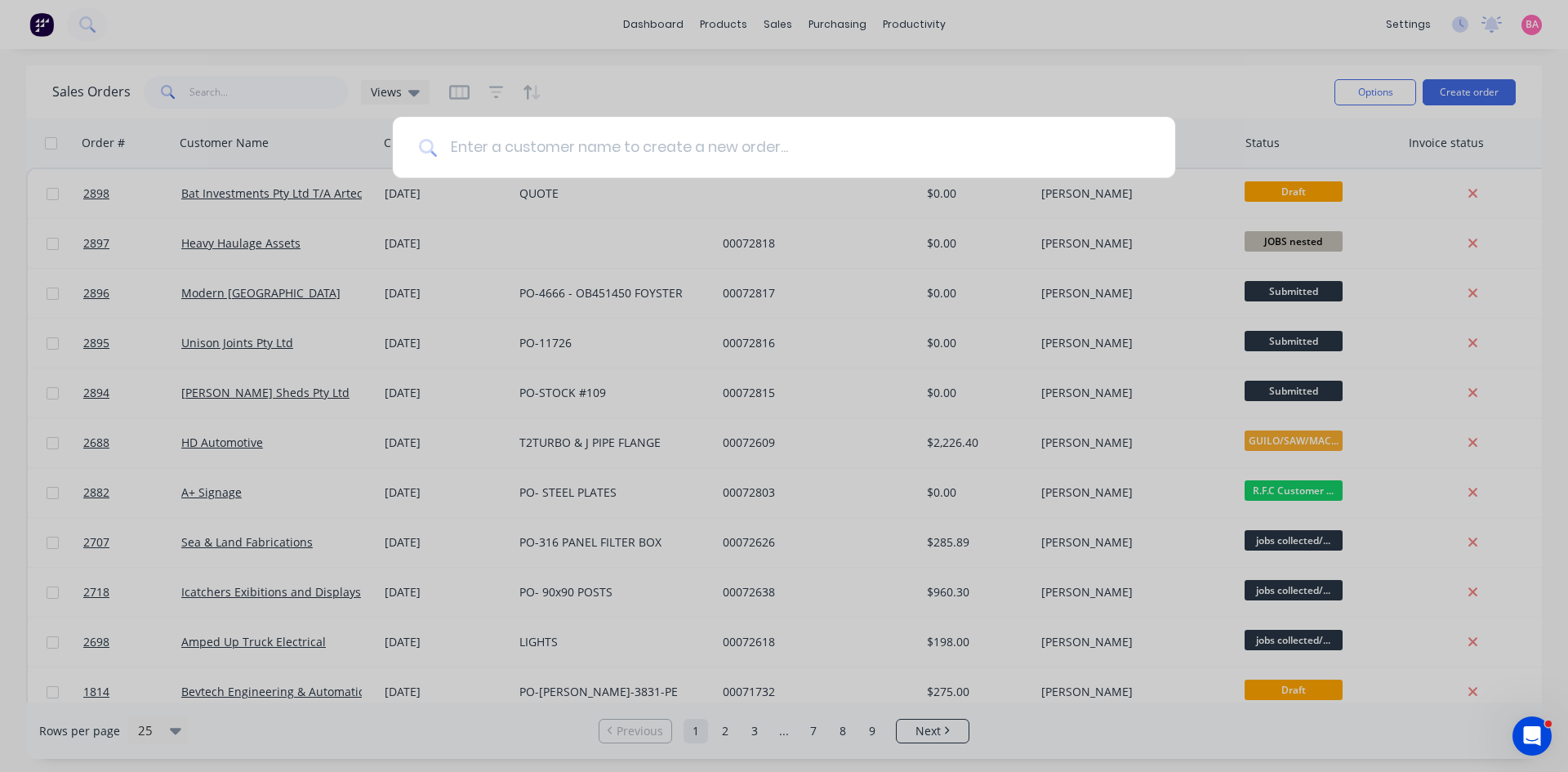
click at [686, 148] on input at bounding box center [793, 147] width 712 height 61
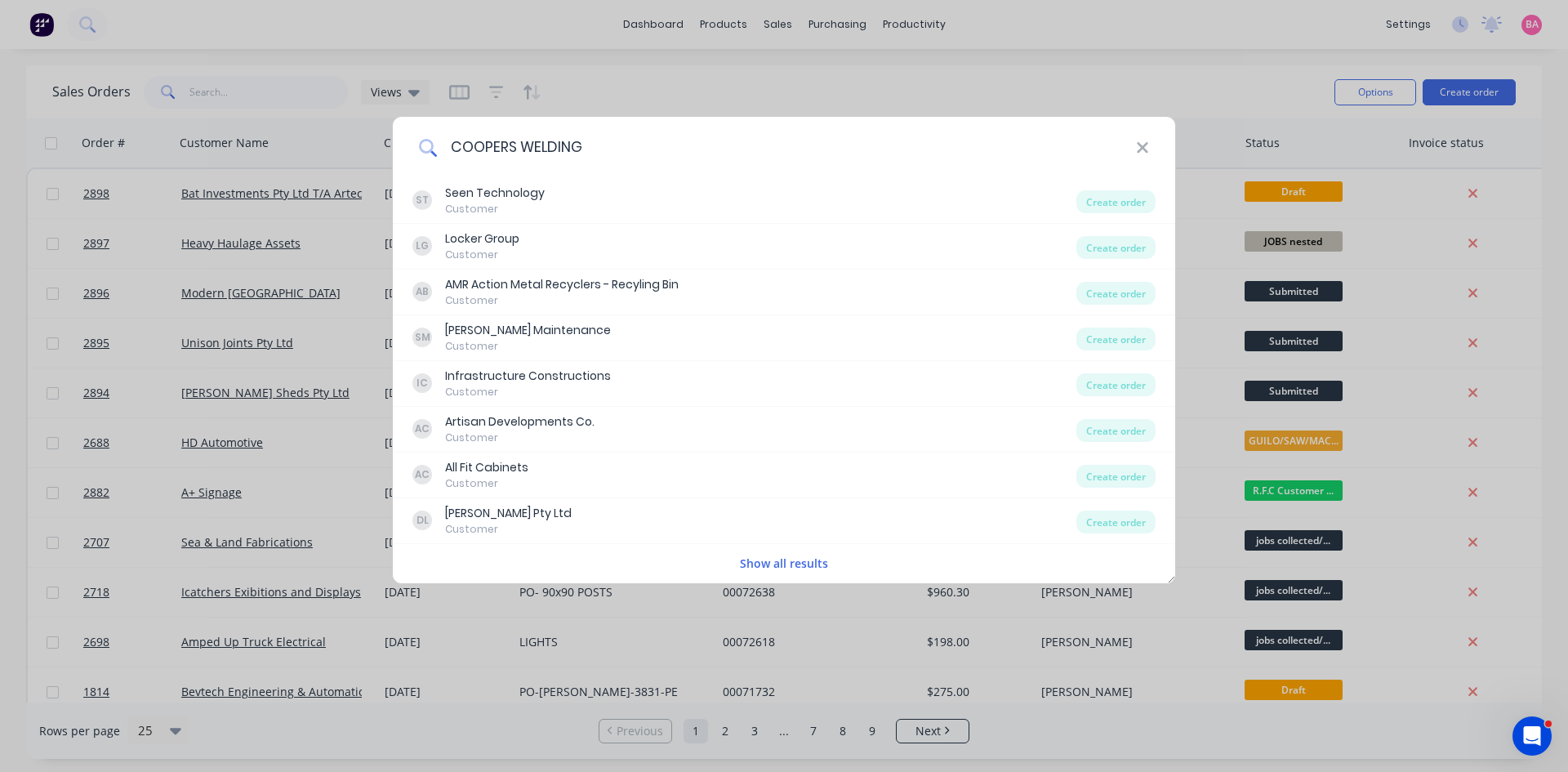
type input "COOPERS WELDING"
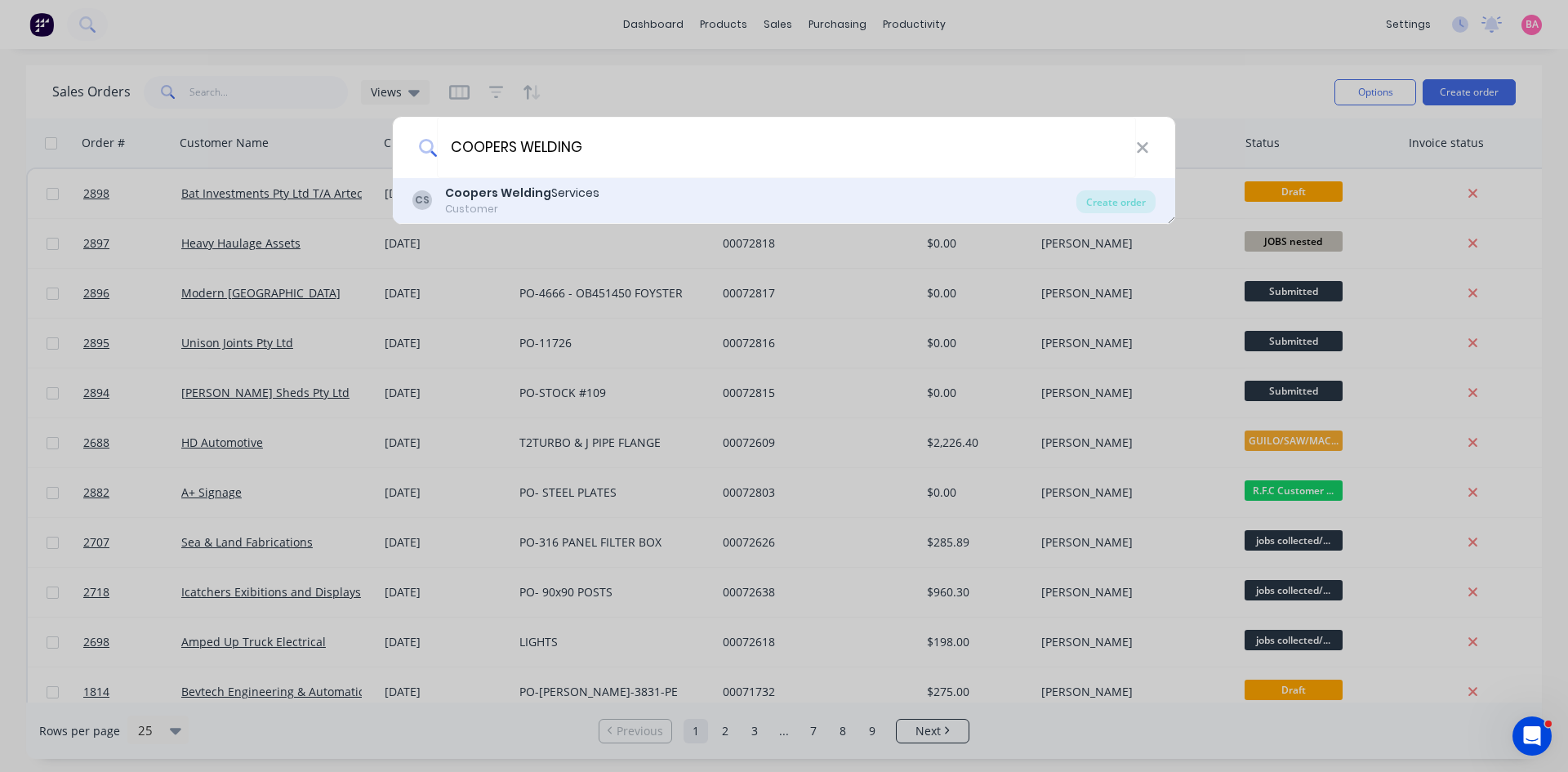
click at [597, 199] on div "CS Coopers Welding Services Customer" at bounding box center [743, 200] width 663 height 32
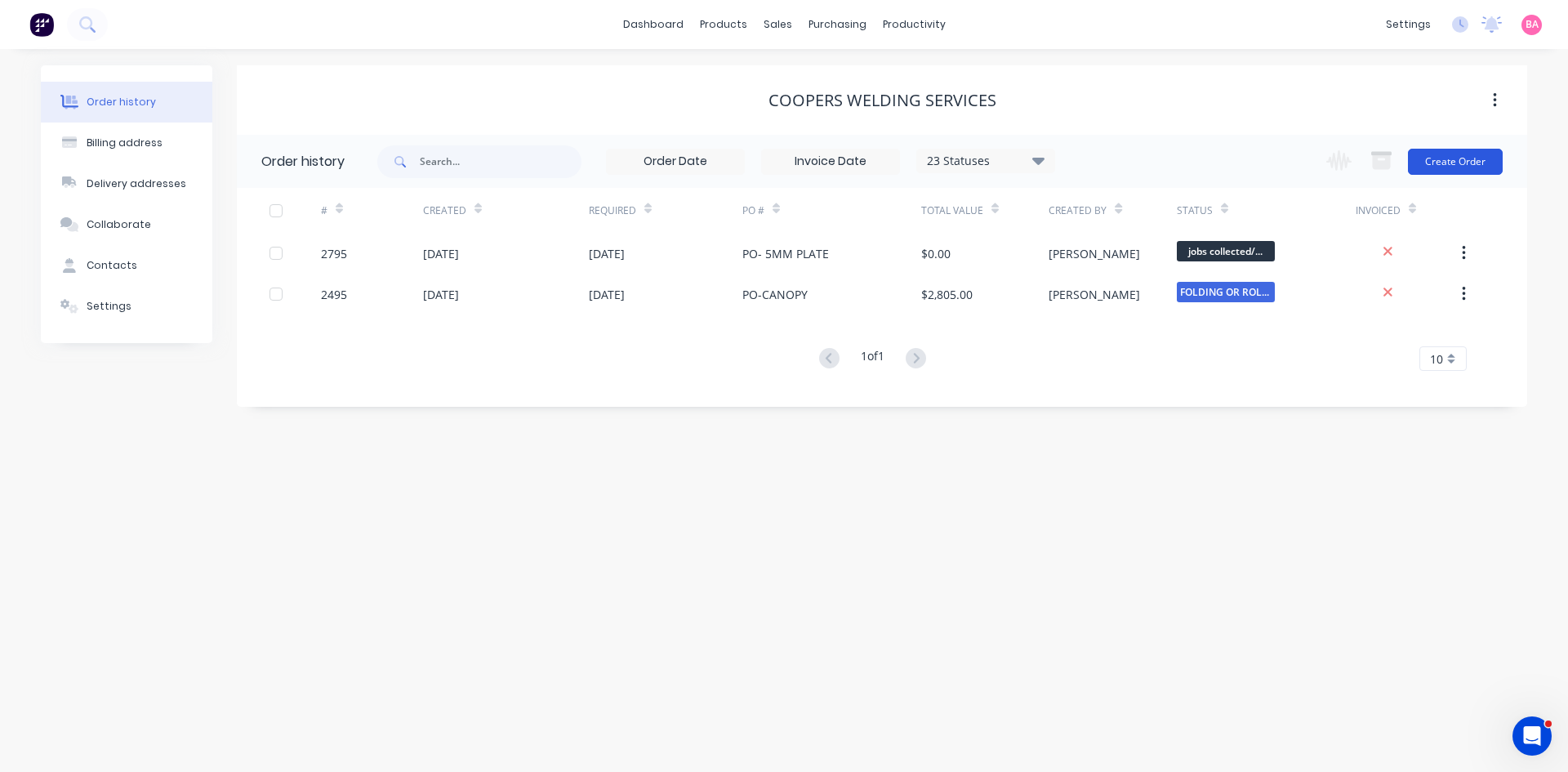
click at [1462, 159] on button "Create Order" at bounding box center [1454, 162] width 95 height 26
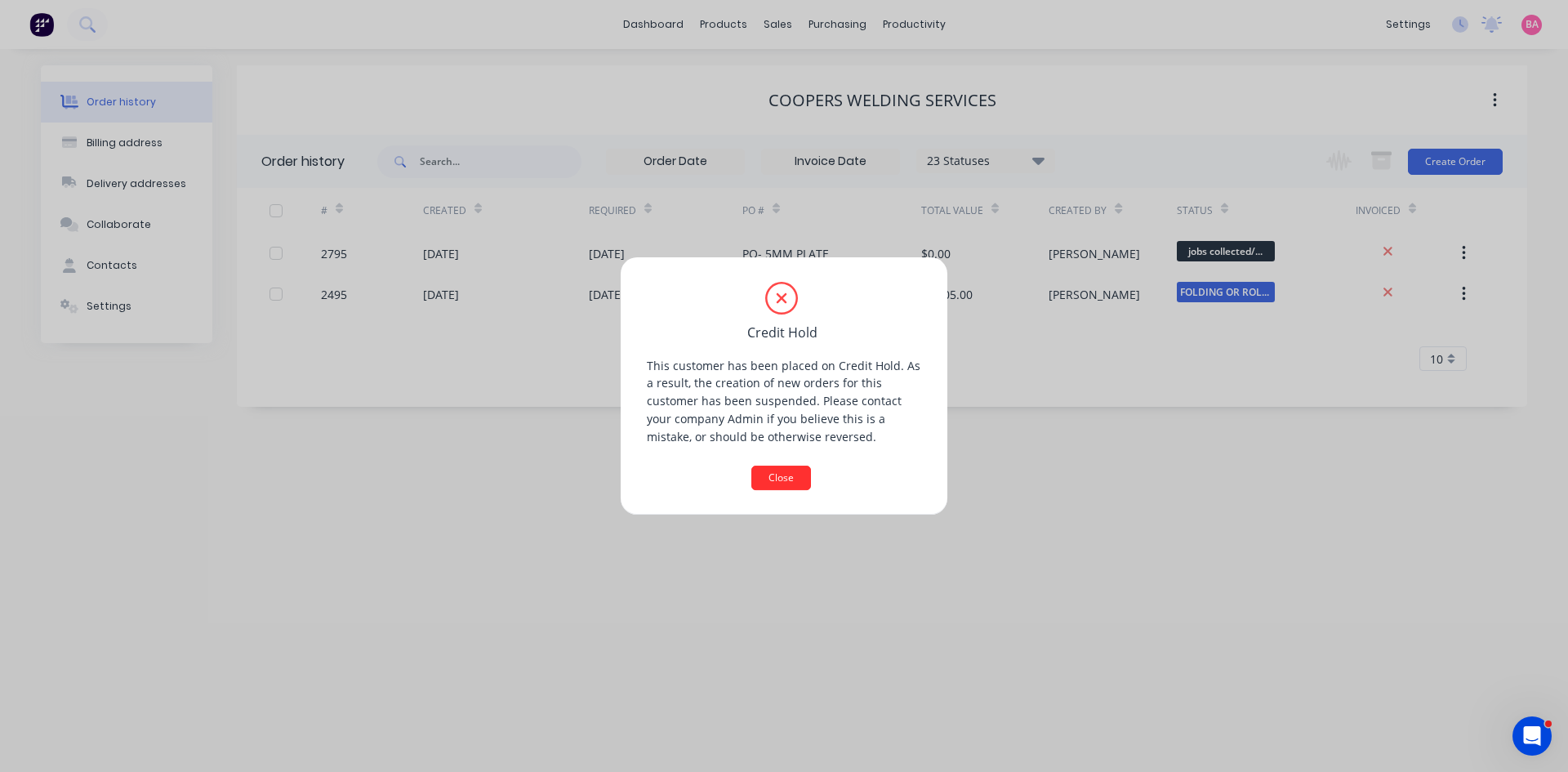
click at [780, 479] on button "Close" at bounding box center [781, 478] width 60 height 25
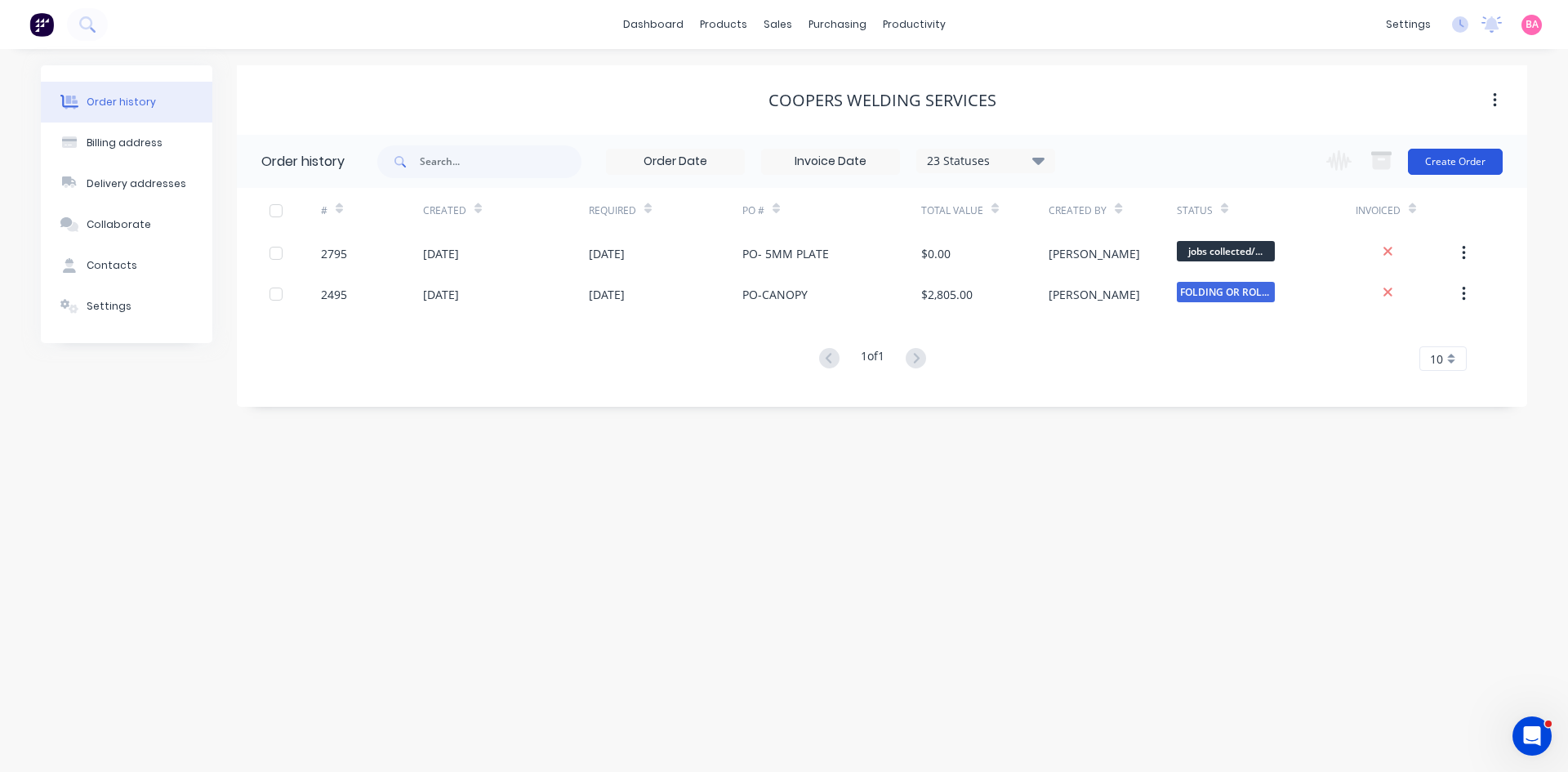
click at [1468, 163] on button "Create Order" at bounding box center [1454, 162] width 95 height 26
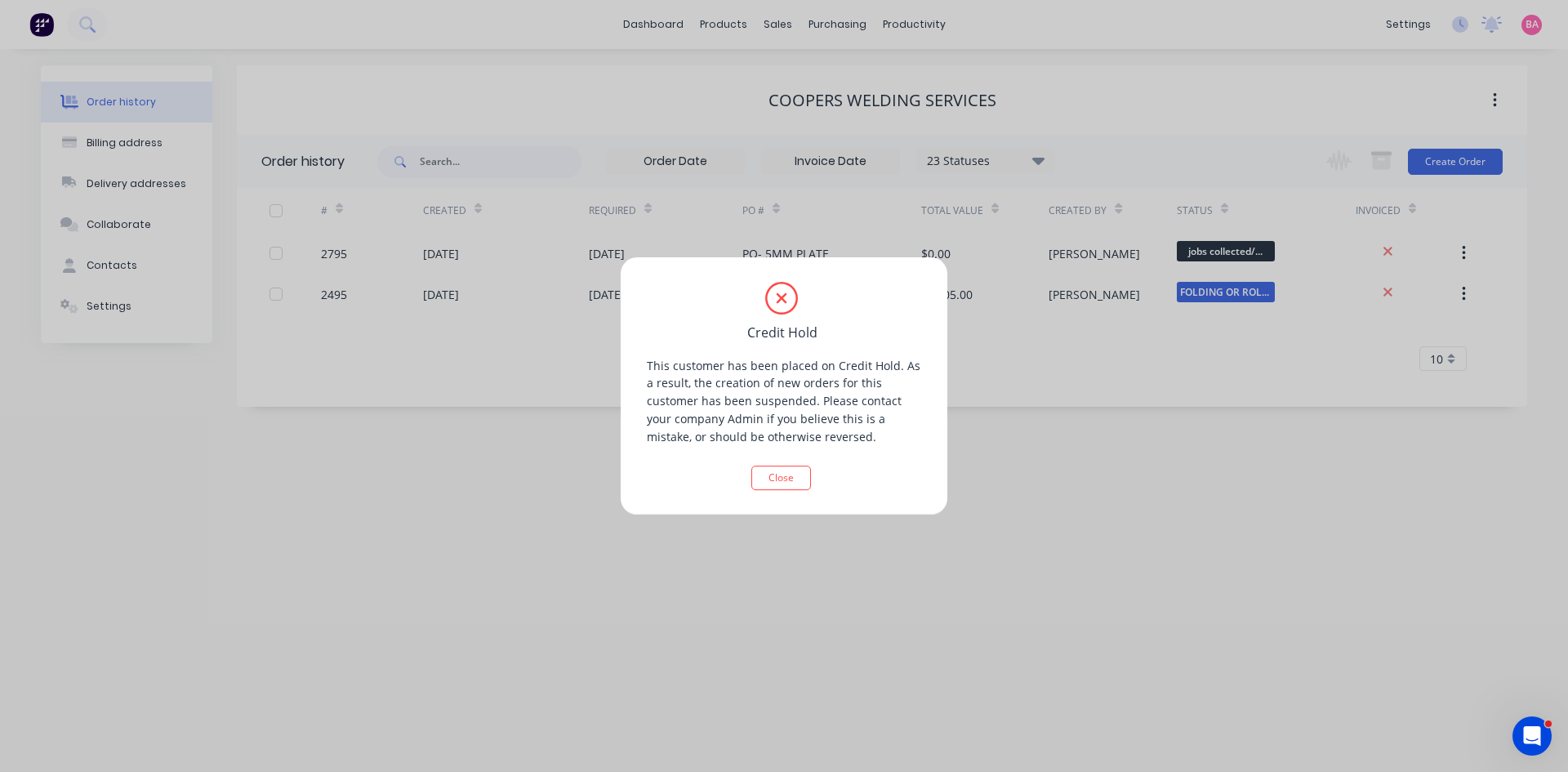
click at [777, 475] on button "Close" at bounding box center [781, 478] width 60 height 25
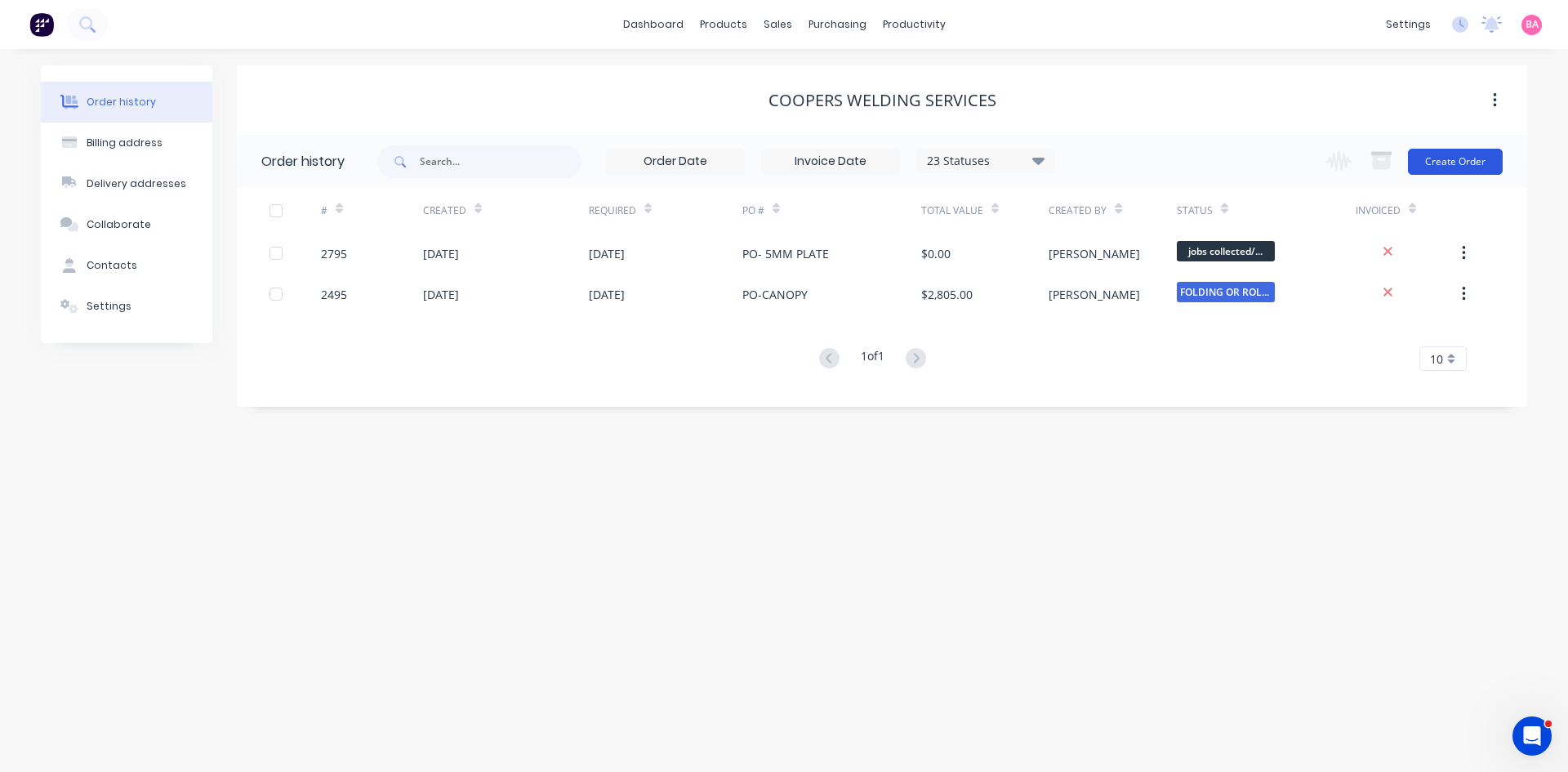
click at [1458, 160] on button "Create Order" at bounding box center [1454, 162] width 95 height 26
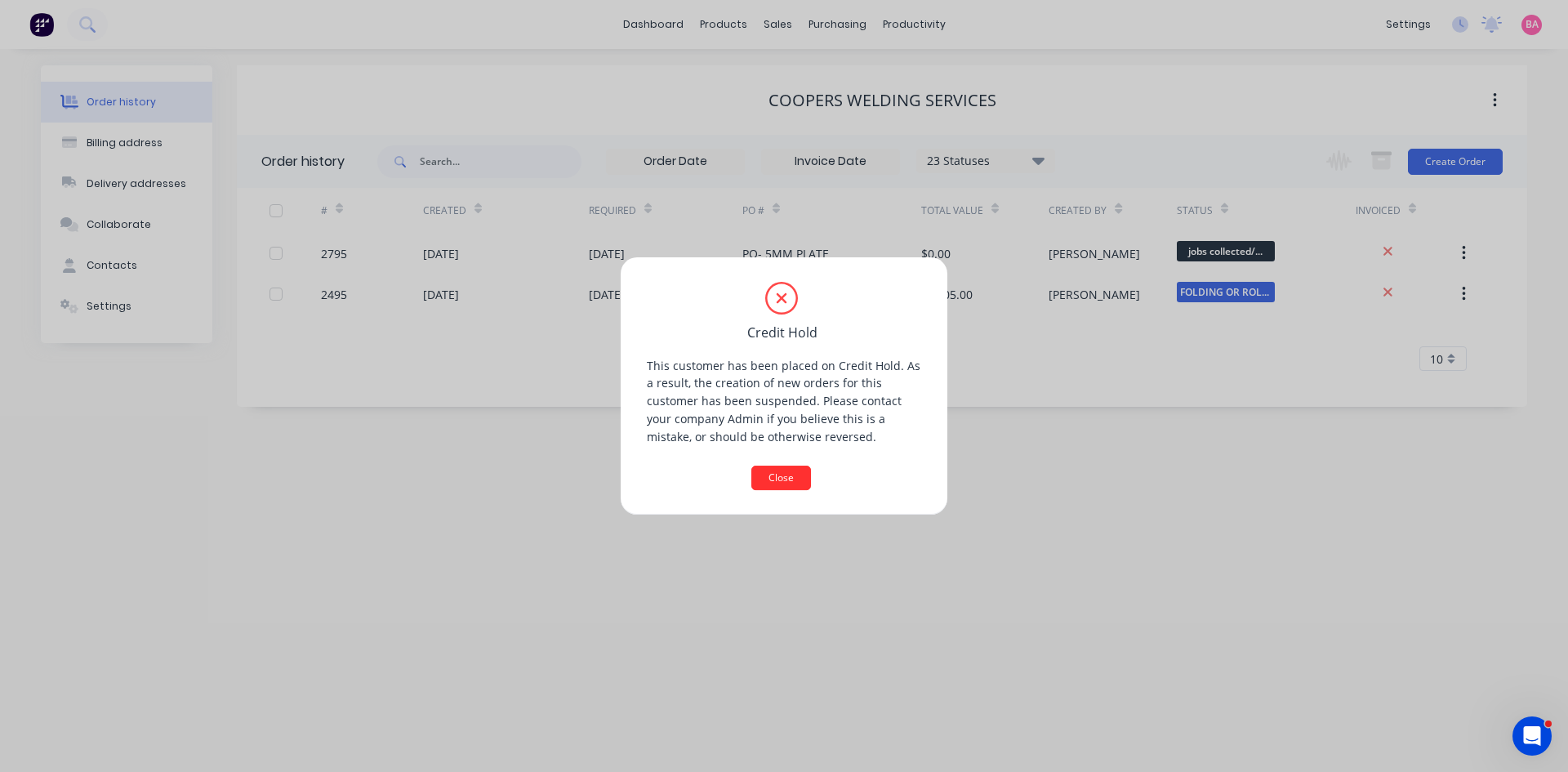
click at [777, 482] on button "Close" at bounding box center [781, 478] width 60 height 25
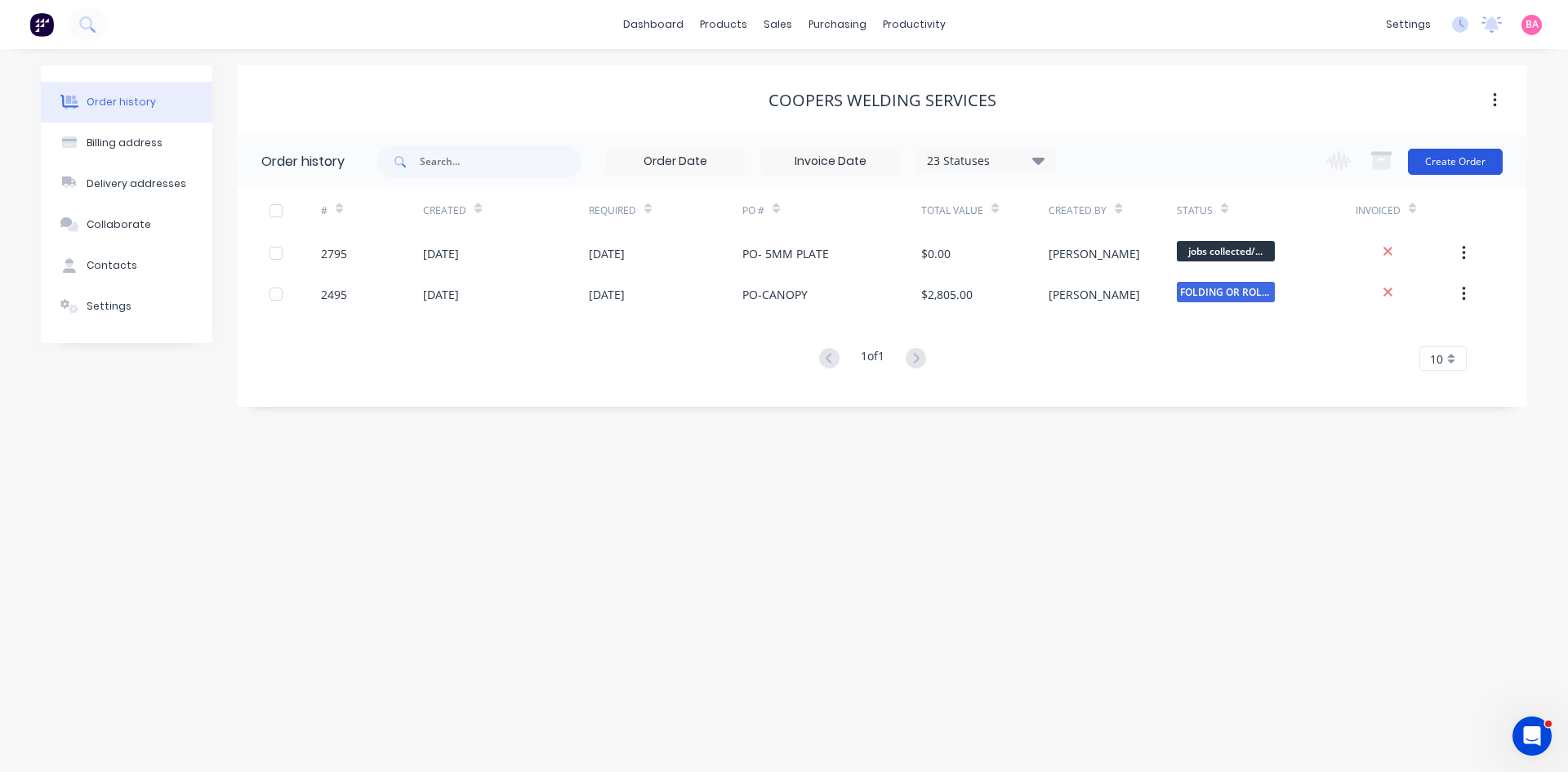
click at [1456, 171] on button "Create Order" at bounding box center [1454, 162] width 95 height 26
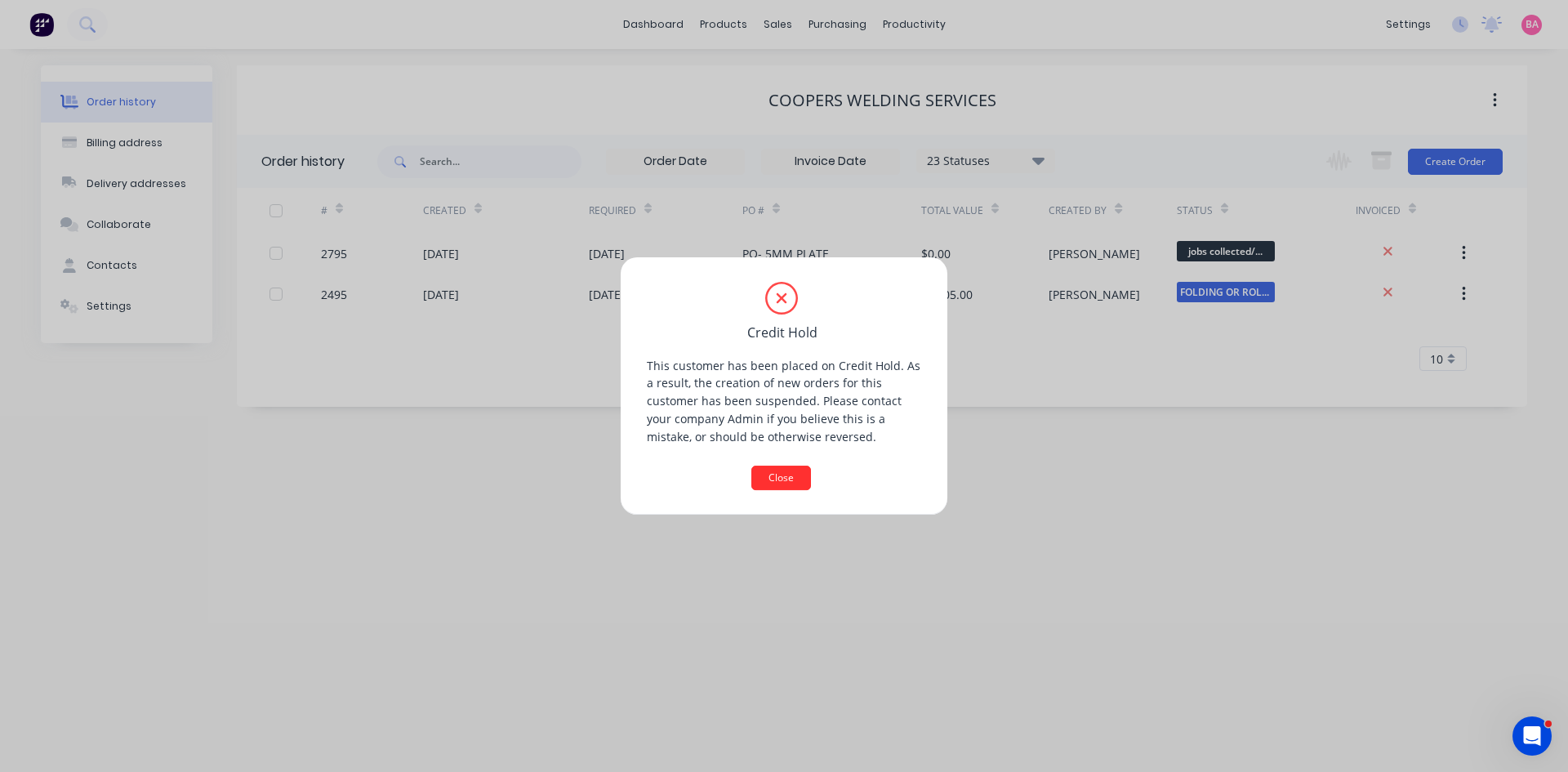
click at [777, 479] on button "Close" at bounding box center [781, 478] width 60 height 25
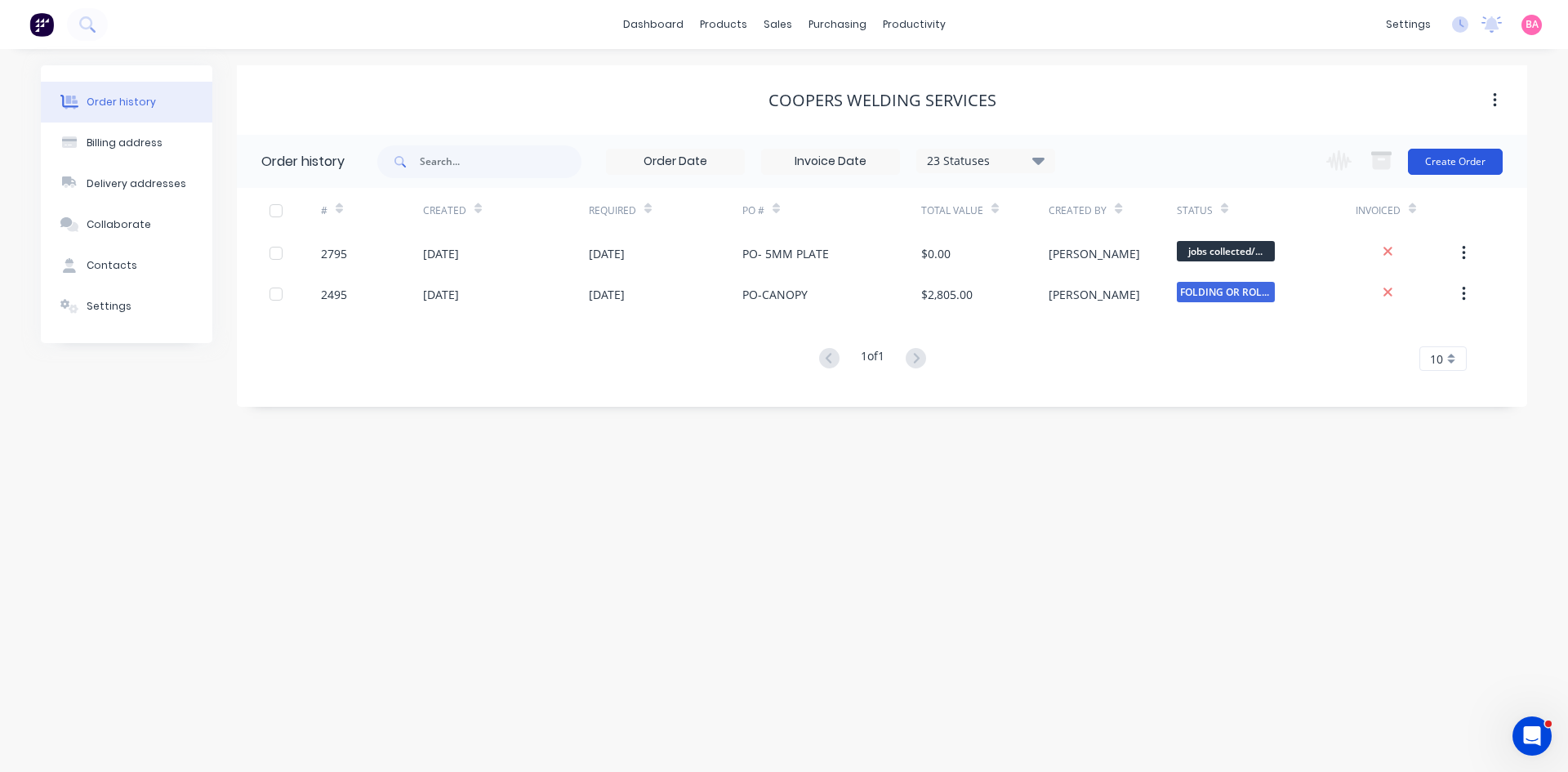
click at [1452, 155] on button "Create Order" at bounding box center [1454, 162] width 95 height 26
click at [1456, 152] on button "Create Order" at bounding box center [1454, 162] width 95 height 26
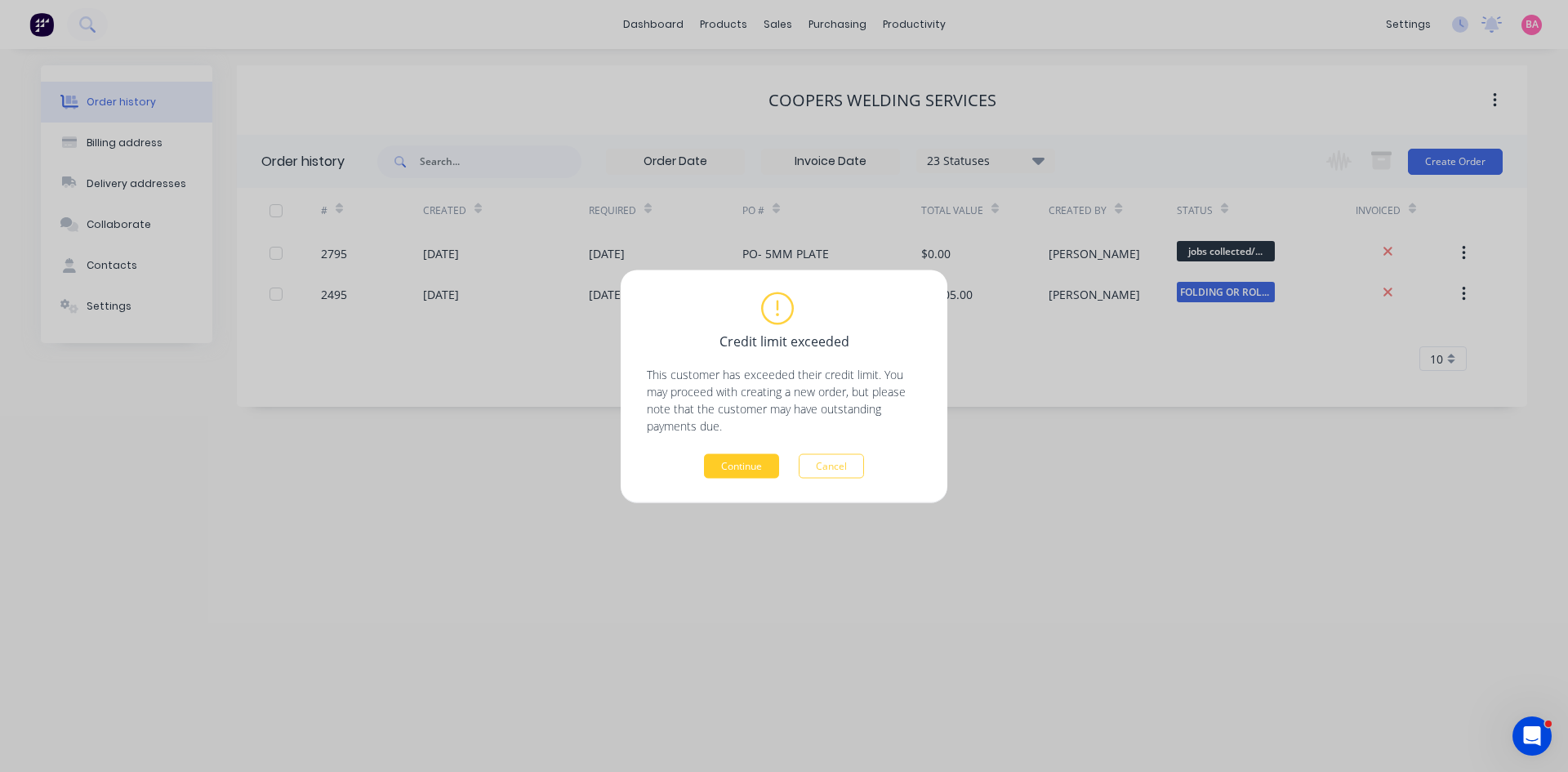
click at [738, 465] on button "Continue" at bounding box center [741, 465] width 75 height 25
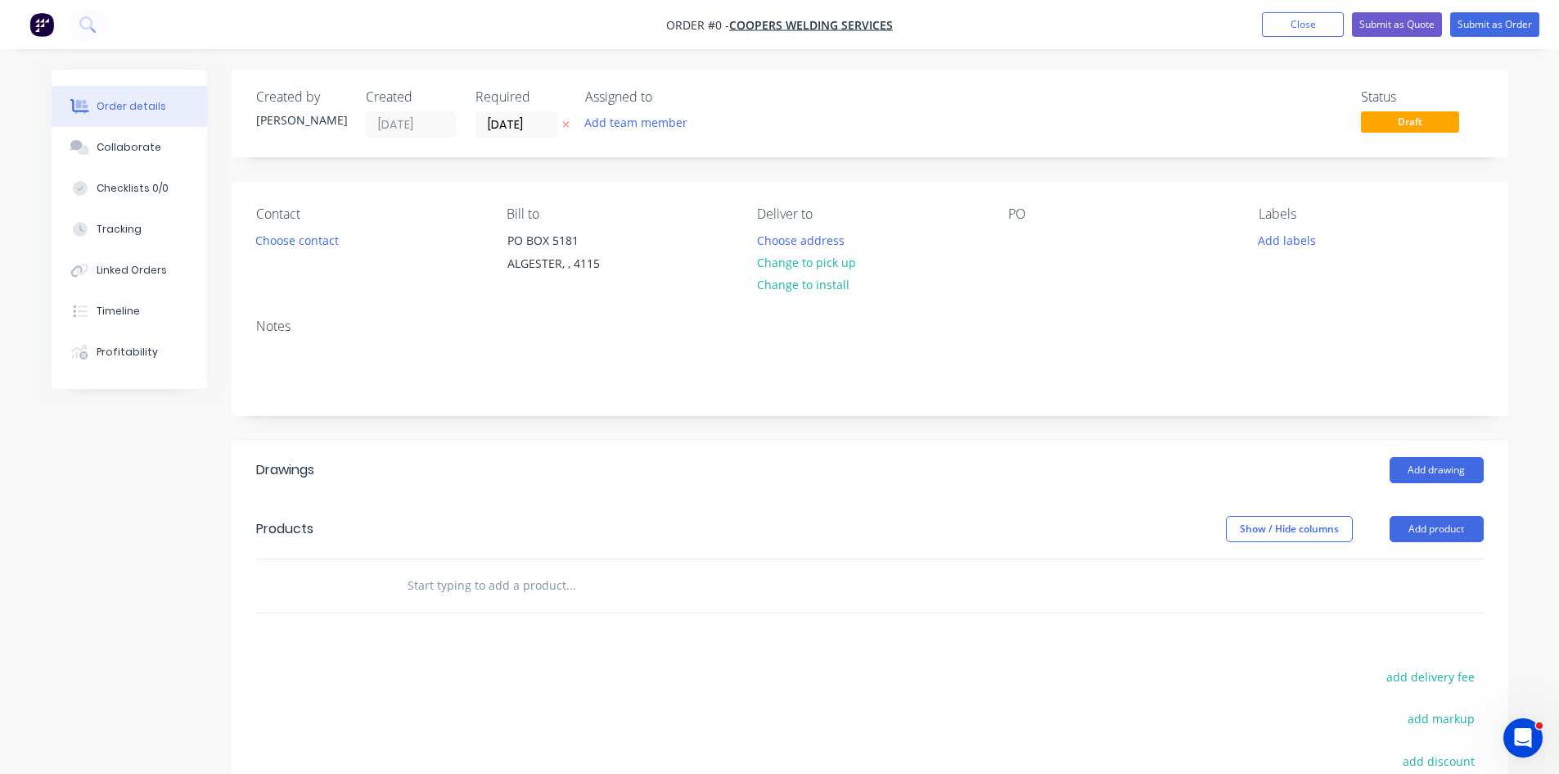
click at [563, 124] on icon "button" at bounding box center [565, 125] width 7 height 10
click at [521, 126] on input at bounding box center [520, 124] width 88 height 25
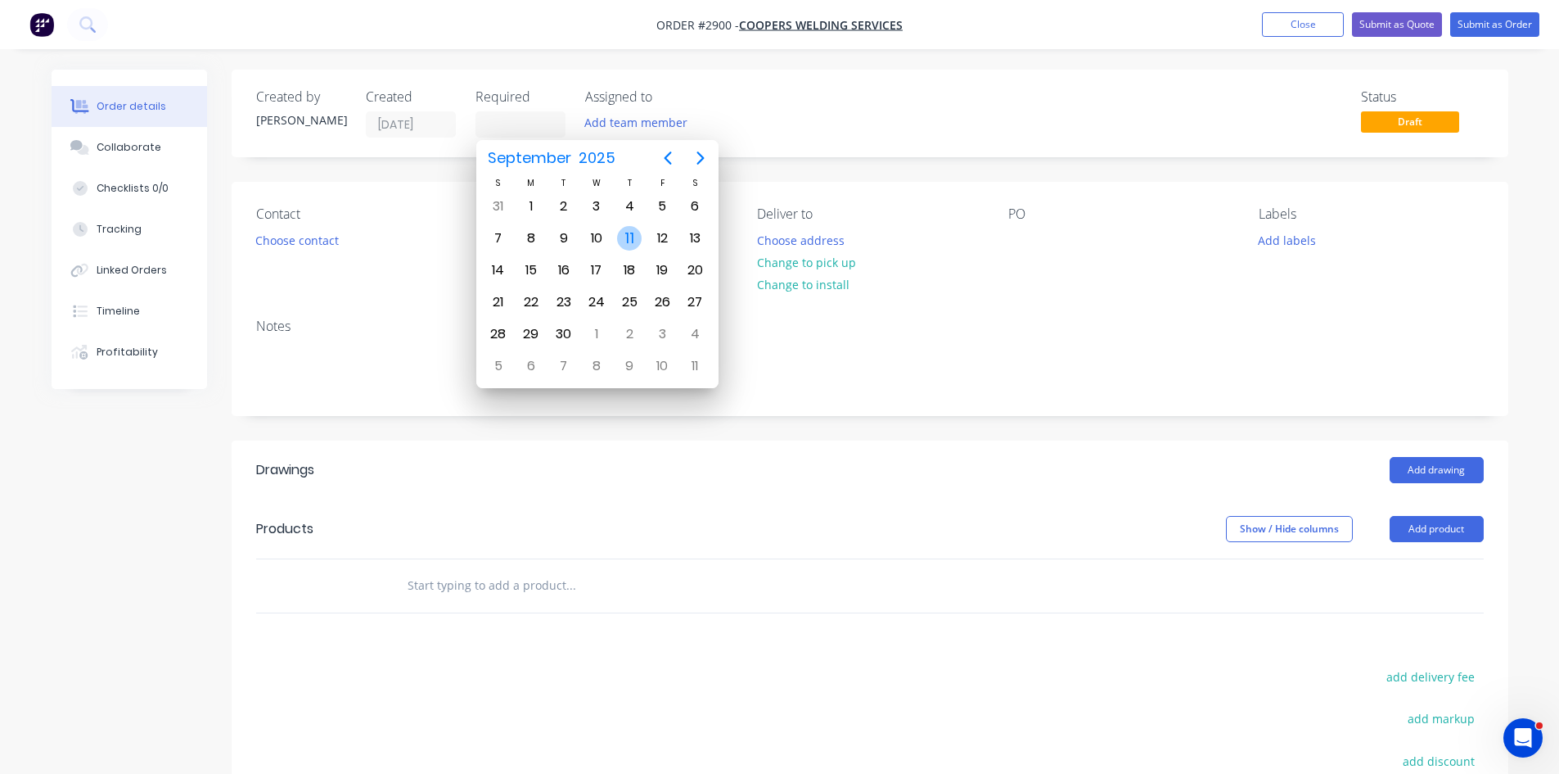
click at [634, 238] on div "11" at bounding box center [629, 238] width 25 height 25
type input "[DATE]"
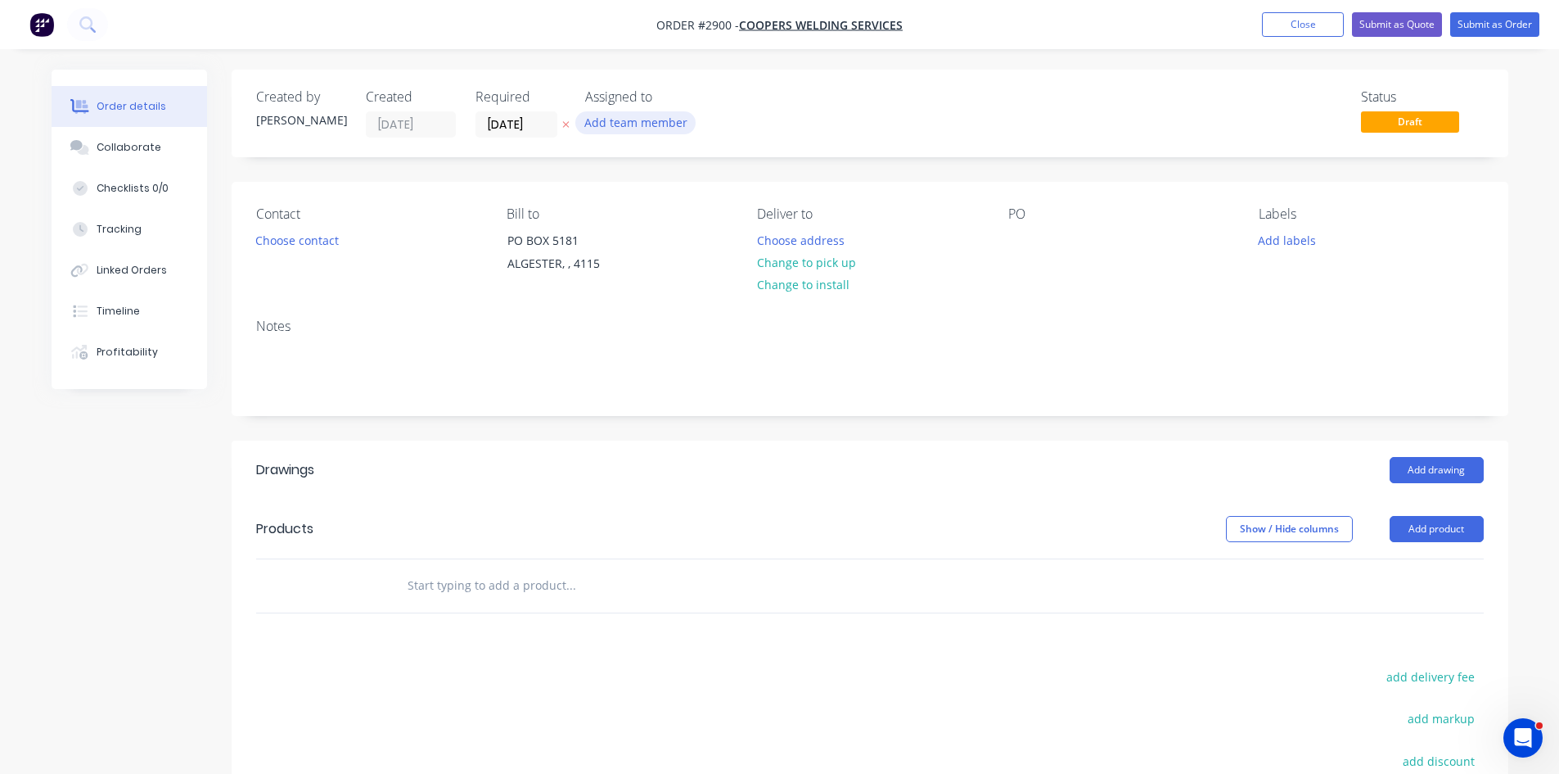
click at [644, 122] on button "Add team member" at bounding box center [635, 122] width 120 height 22
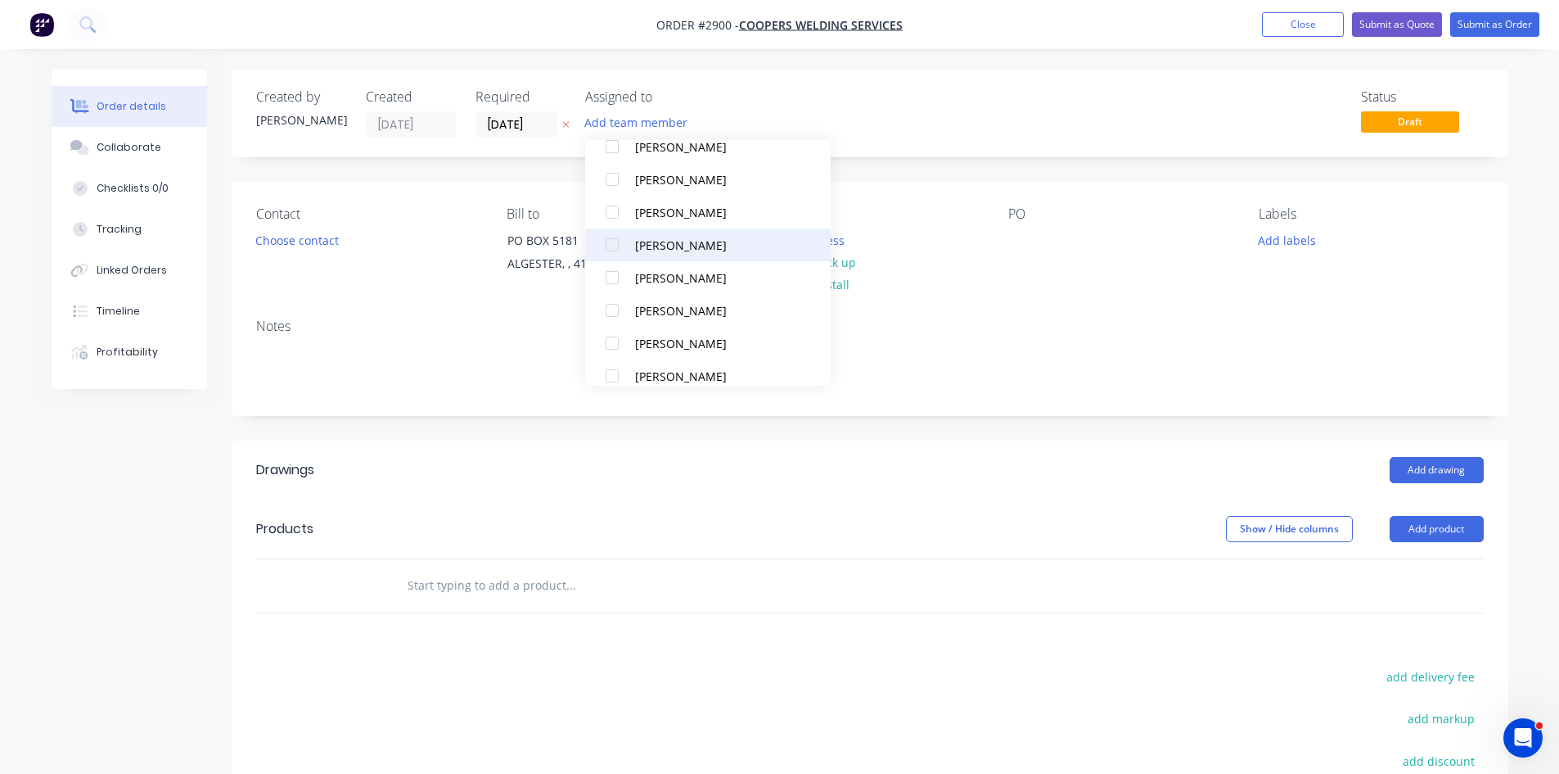
scroll to position [109, 0]
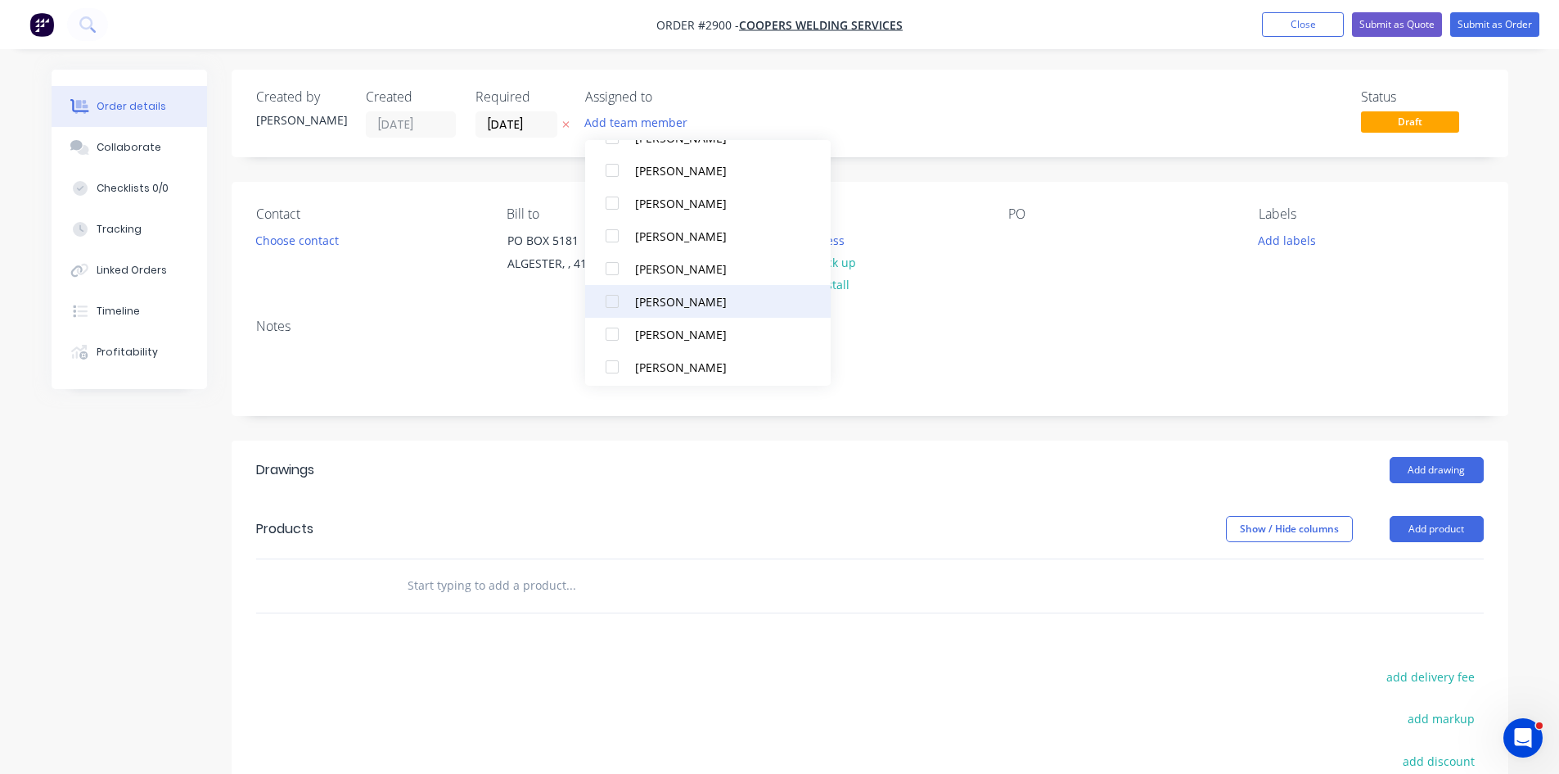
click at [611, 302] on div at bounding box center [612, 301] width 33 height 33
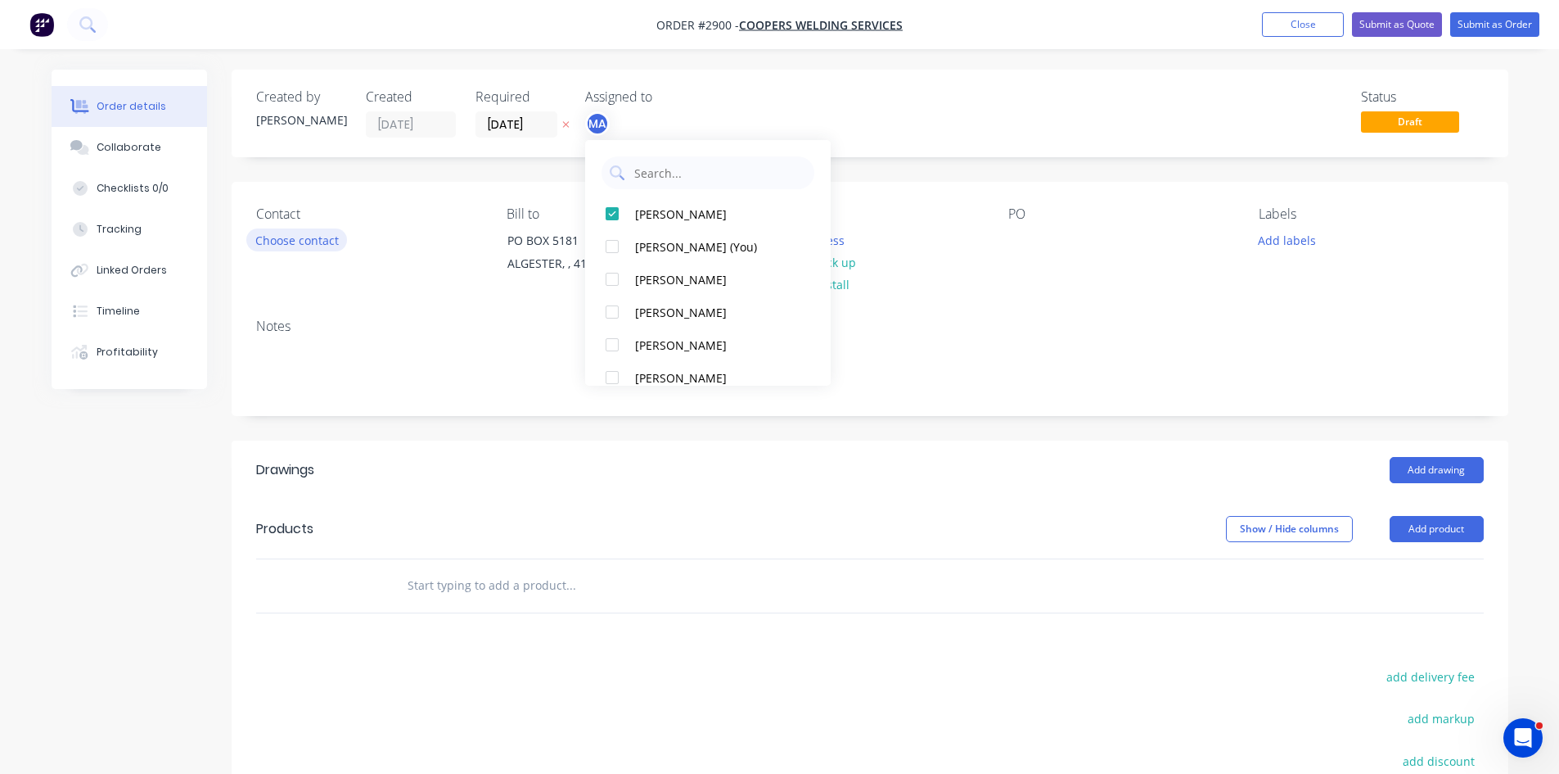
click at [287, 237] on button "Choose contact" at bounding box center [296, 239] width 101 height 22
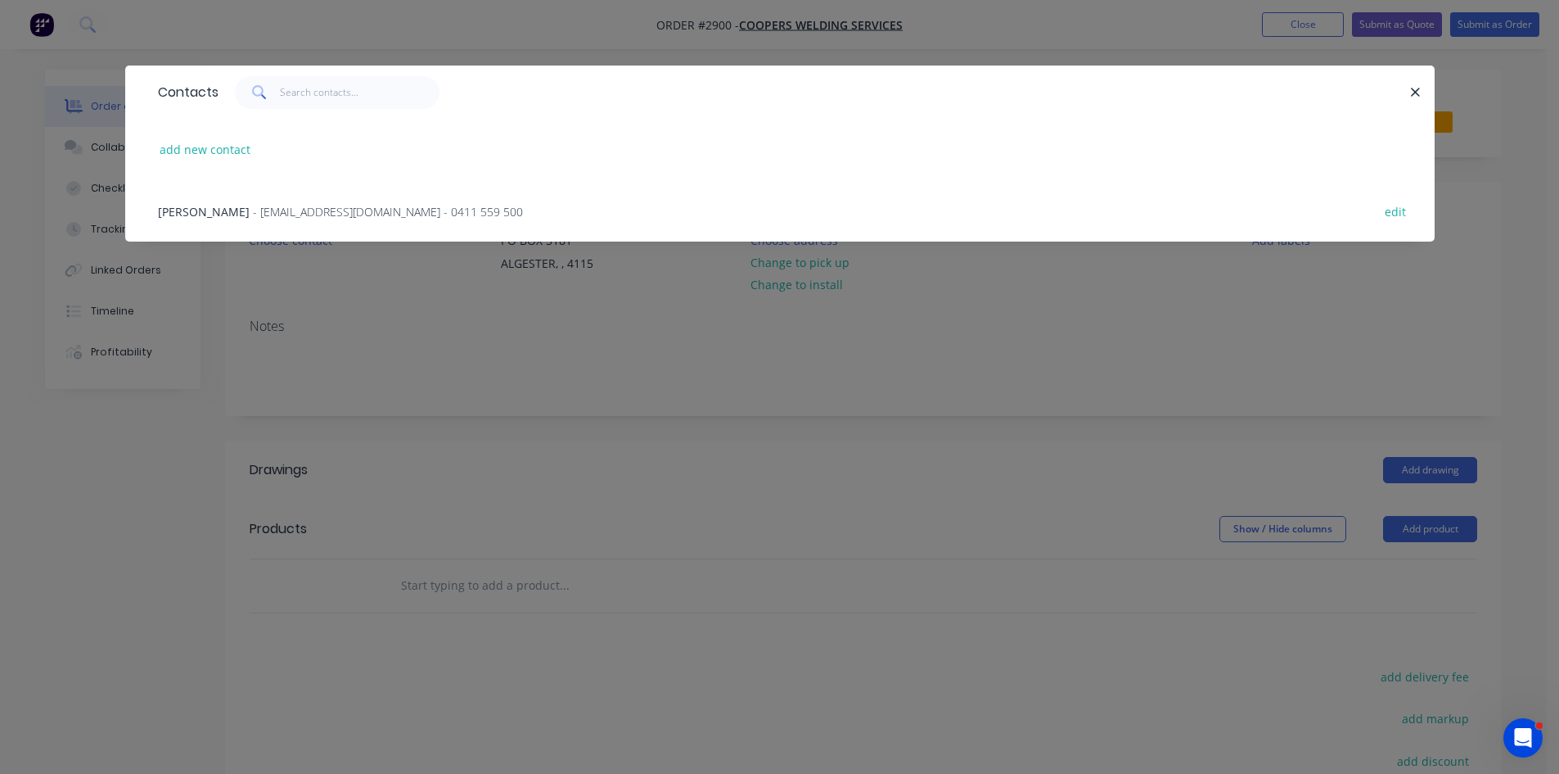
click at [231, 205] on span "[PERSON_NAME]" at bounding box center [204, 212] width 92 height 16
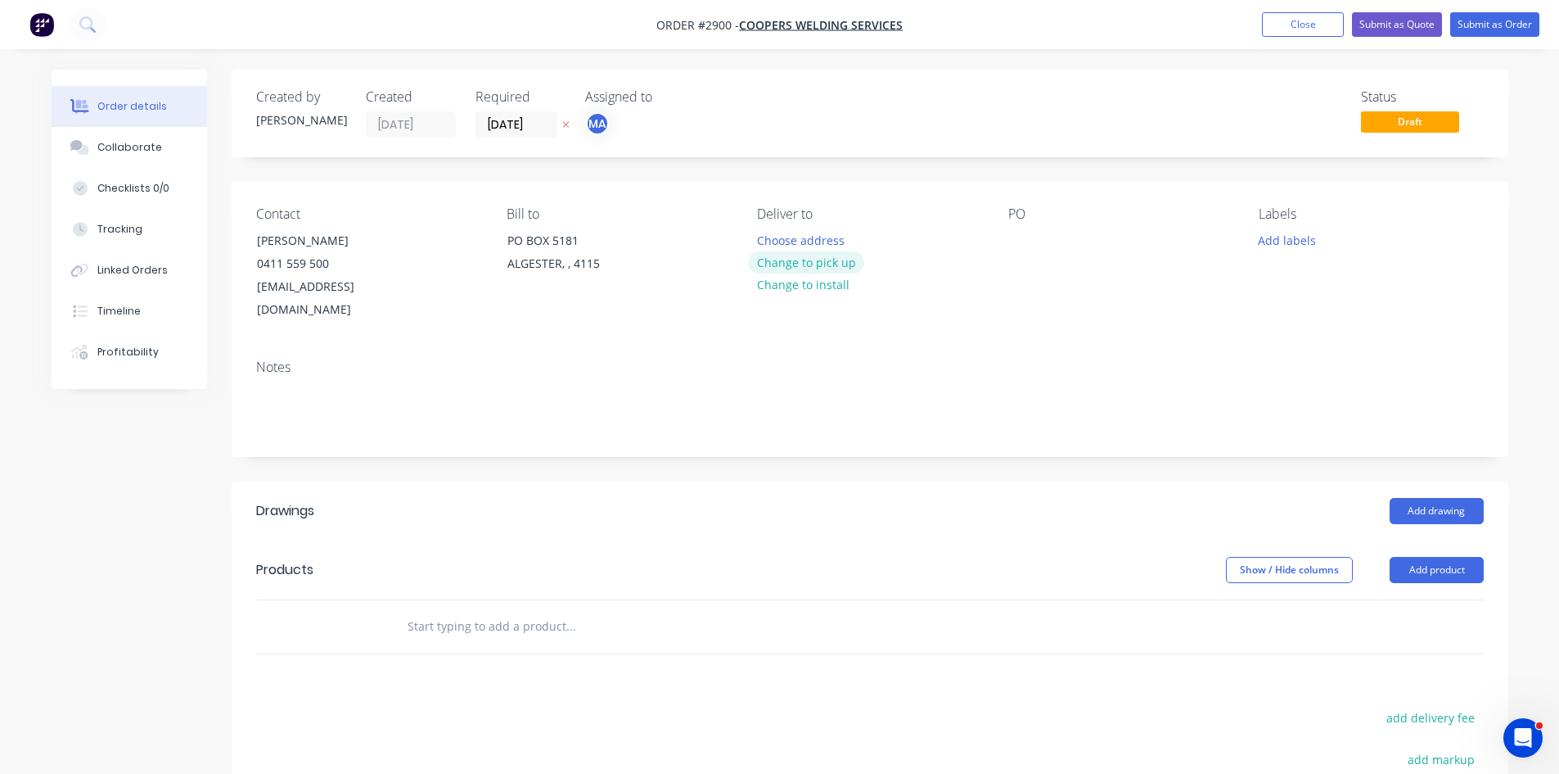
click at [819, 263] on button "Change to pick up" at bounding box center [806, 262] width 116 height 22
click at [1021, 235] on div at bounding box center [1021, 240] width 26 height 24
click at [1026, 259] on div "FOLD DOWN GRAB RAILS (Suspension Services)" at bounding box center [1089, 248] width 162 height 41
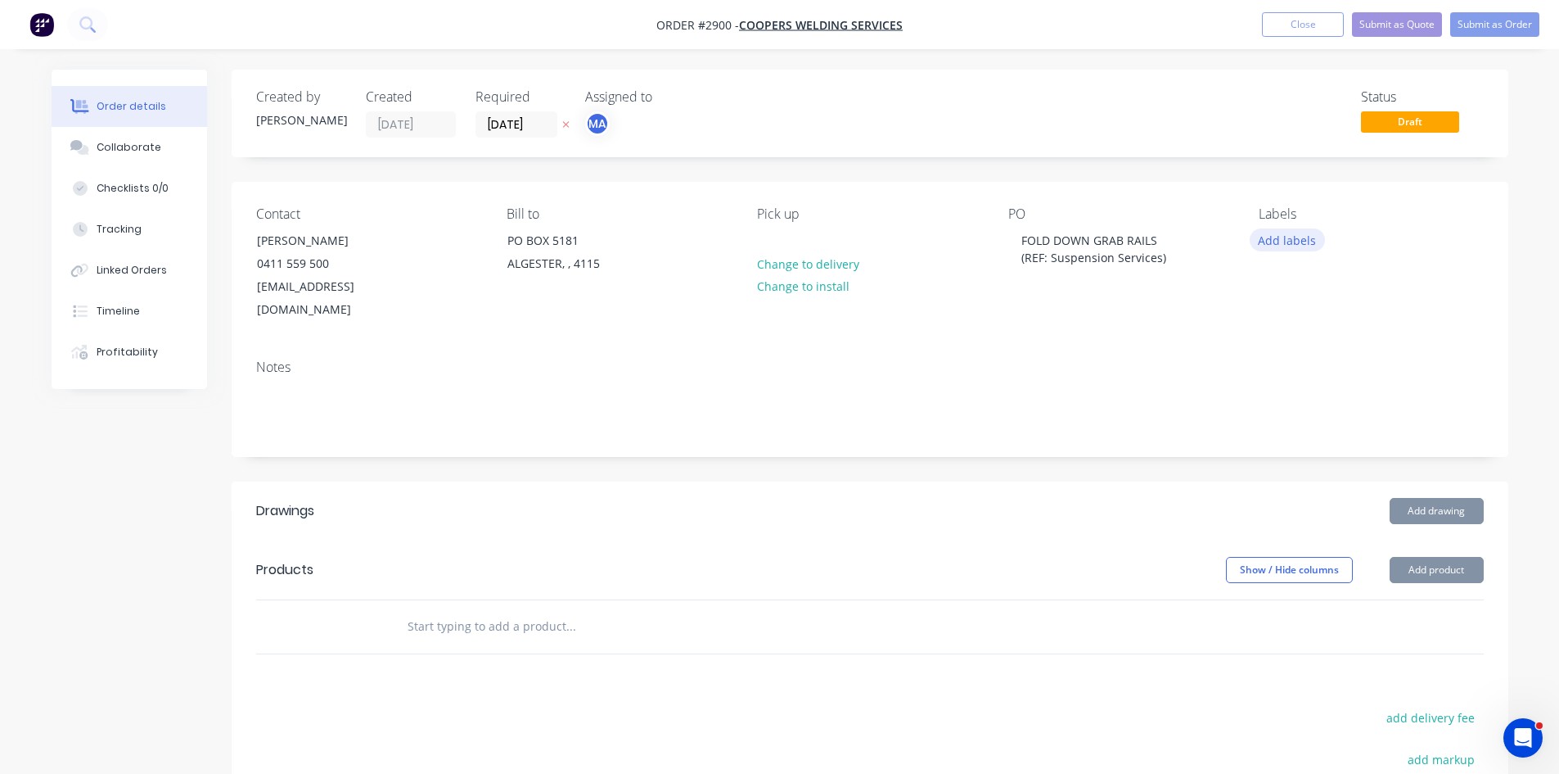
click at [1297, 236] on button "Add labels" at bounding box center [1287, 239] width 75 height 22
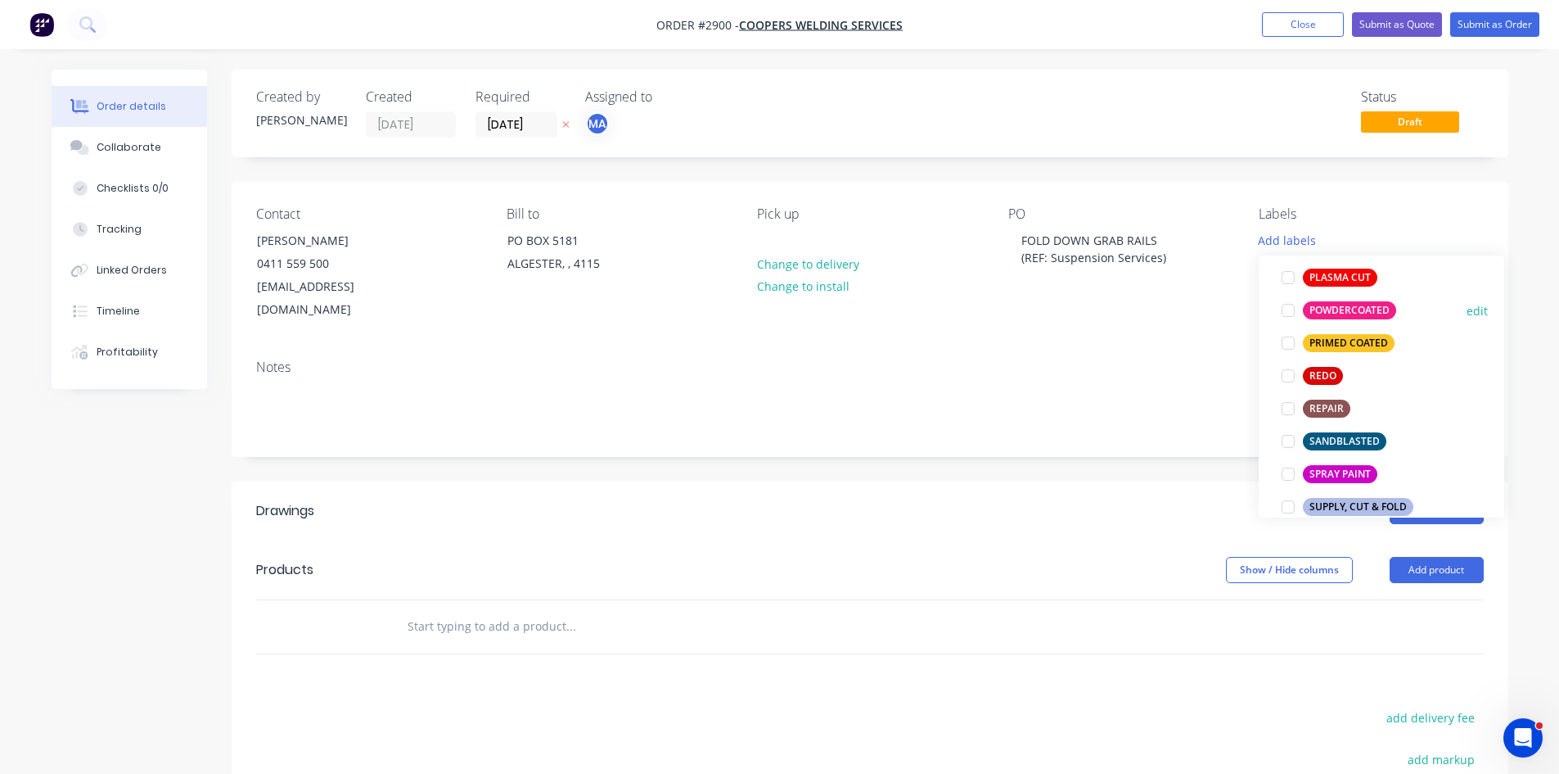
click at [1289, 307] on div at bounding box center [1288, 310] width 33 height 33
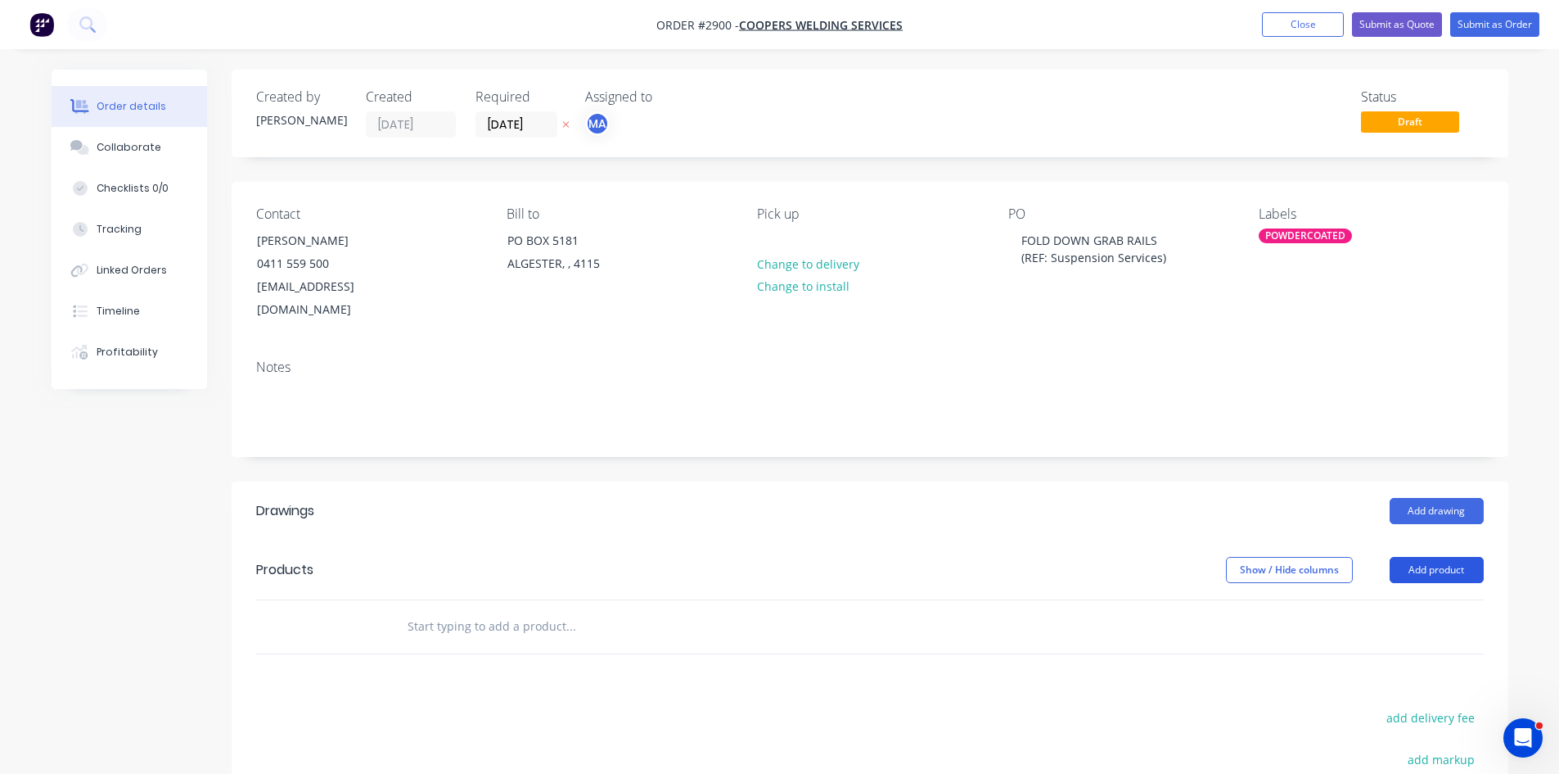
click at [1463, 557] on button "Add product" at bounding box center [1437, 570] width 94 height 26
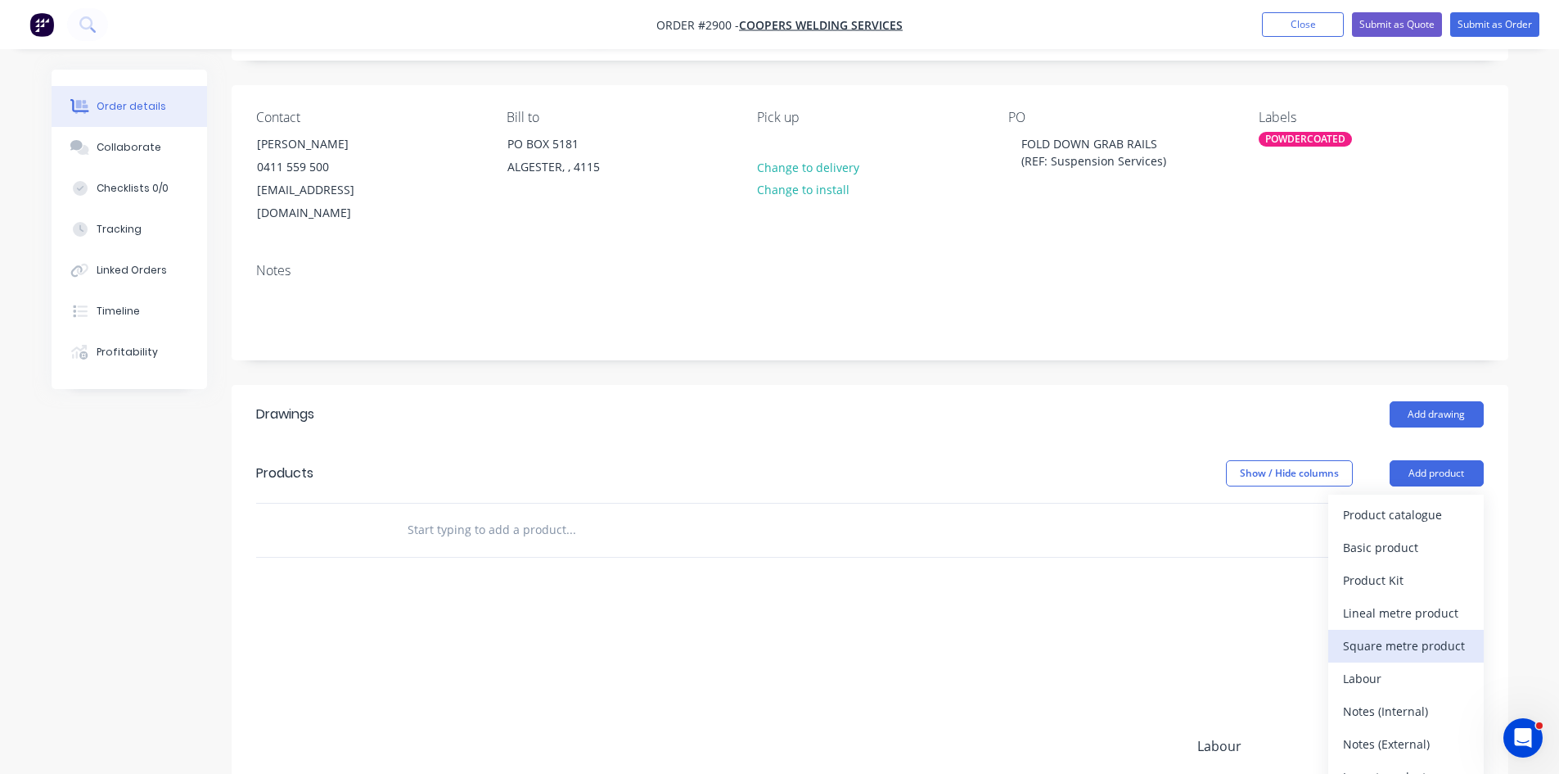
scroll to position [109, 0]
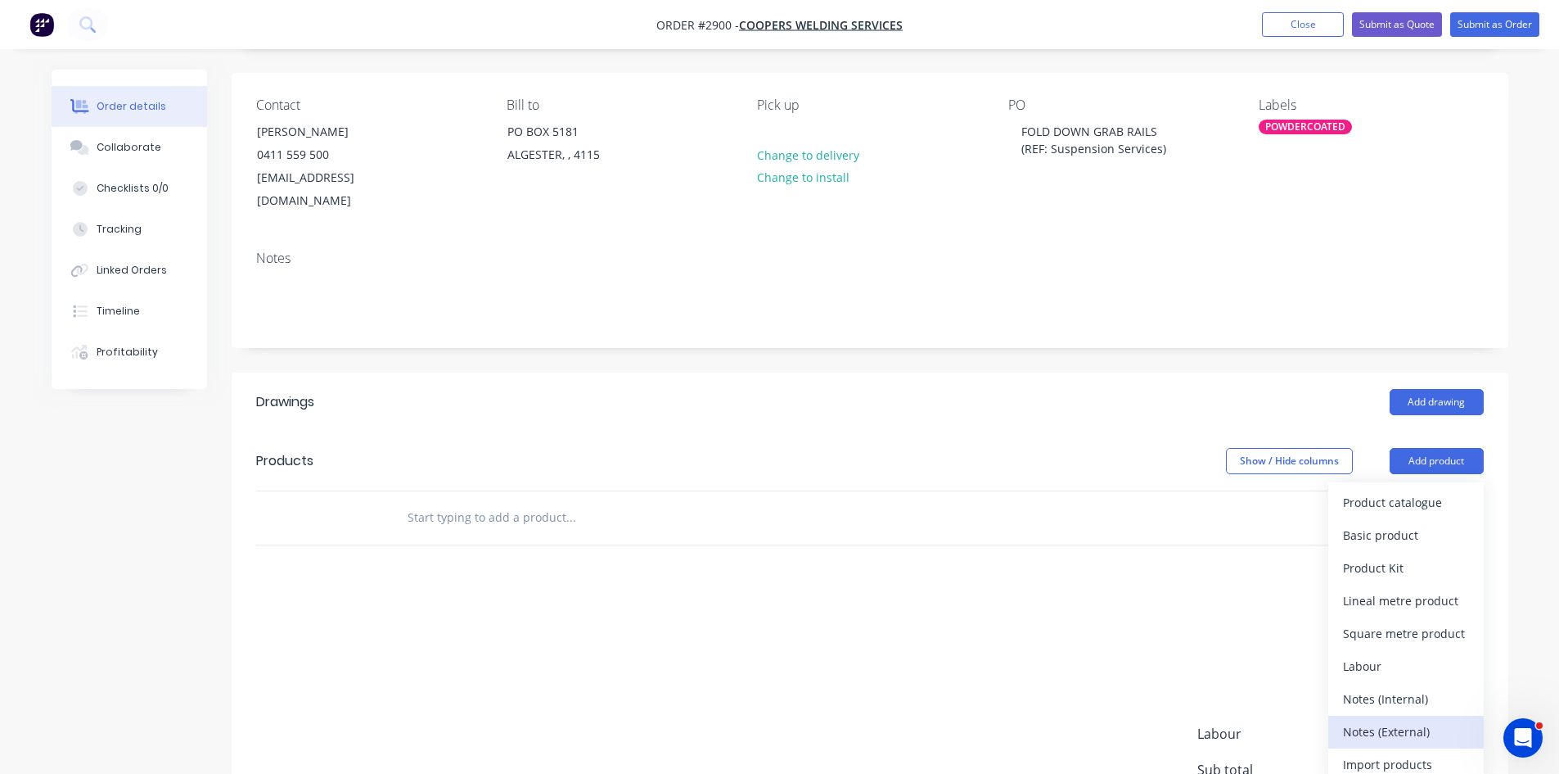
click at [1401, 720] on div "Notes (External)" at bounding box center [1406, 732] width 126 height 24
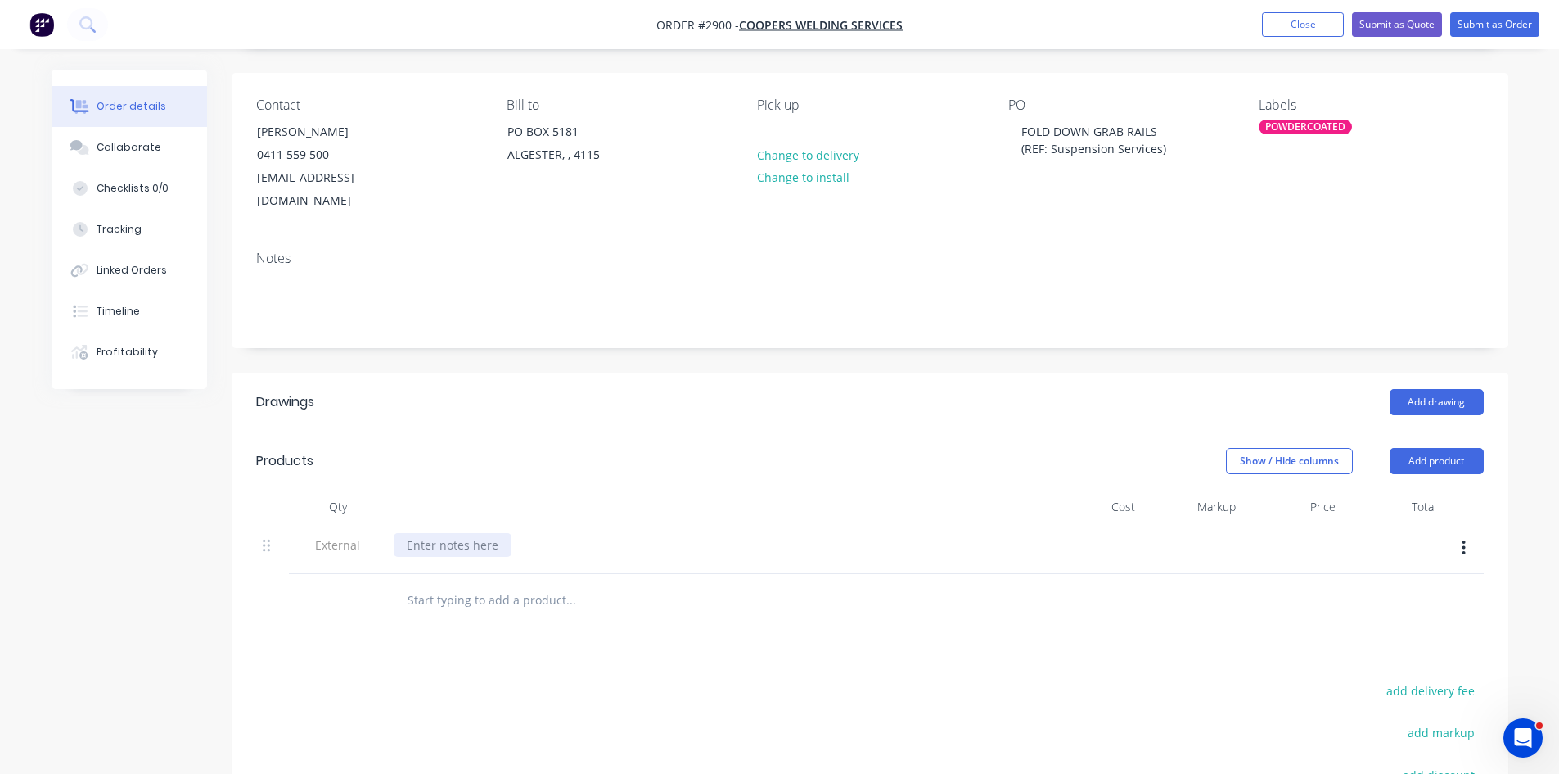
click at [508, 533] on div at bounding box center [453, 545] width 118 height 24
click at [529, 592] on input "text" at bounding box center [570, 600] width 327 height 33
type input "G"
type input "FOLD DOWN GRAB RAILS"
click at [568, 638] on button "Add FOLD DOWN GRAB RAILS to order" at bounding box center [658, 662] width 491 height 52
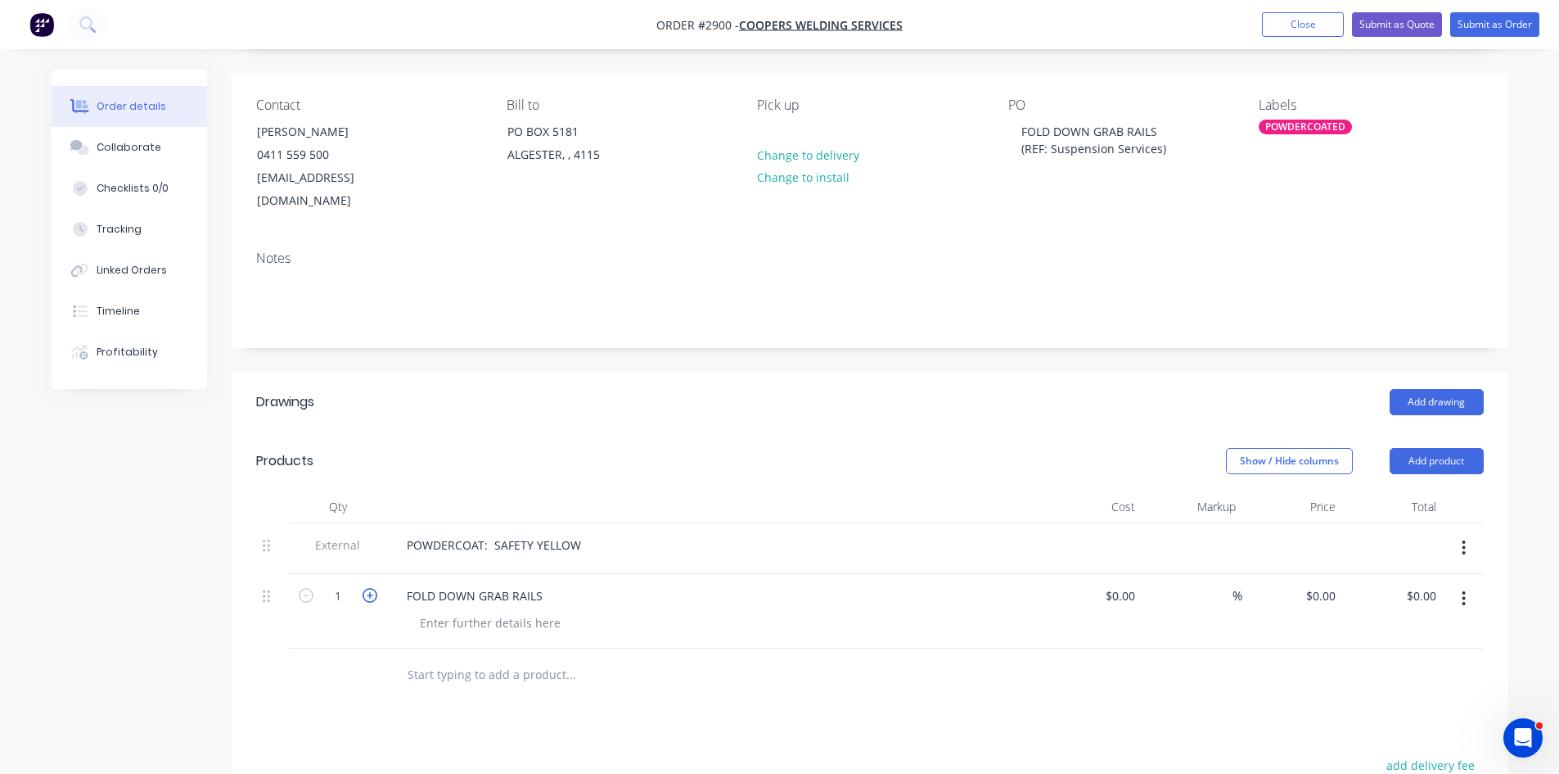
click at [377, 588] on icon "button" at bounding box center [370, 595] width 15 height 15
type input "3"
click at [521, 611] on div at bounding box center [490, 623] width 167 height 24
click at [124, 149] on div "Collaborate" at bounding box center [129, 147] width 65 height 15
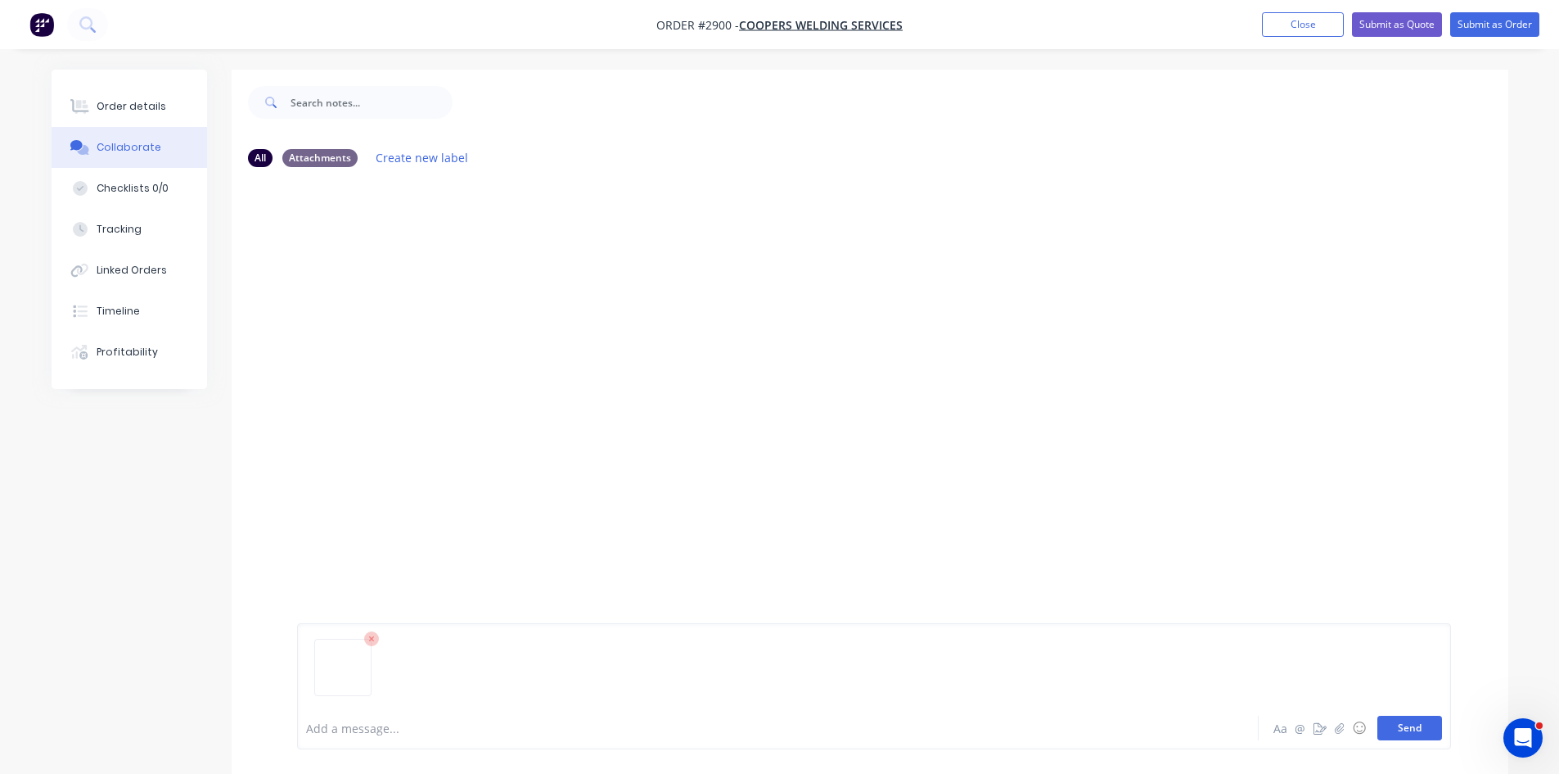
click at [1417, 722] on button "Send" at bounding box center [1410, 727] width 65 height 25
click at [360, 718] on div "Add a message..." at bounding box center [732, 727] width 852 height 25
click at [1397, 727] on button "Send" at bounding box center [1410, 727] width 65 height 25
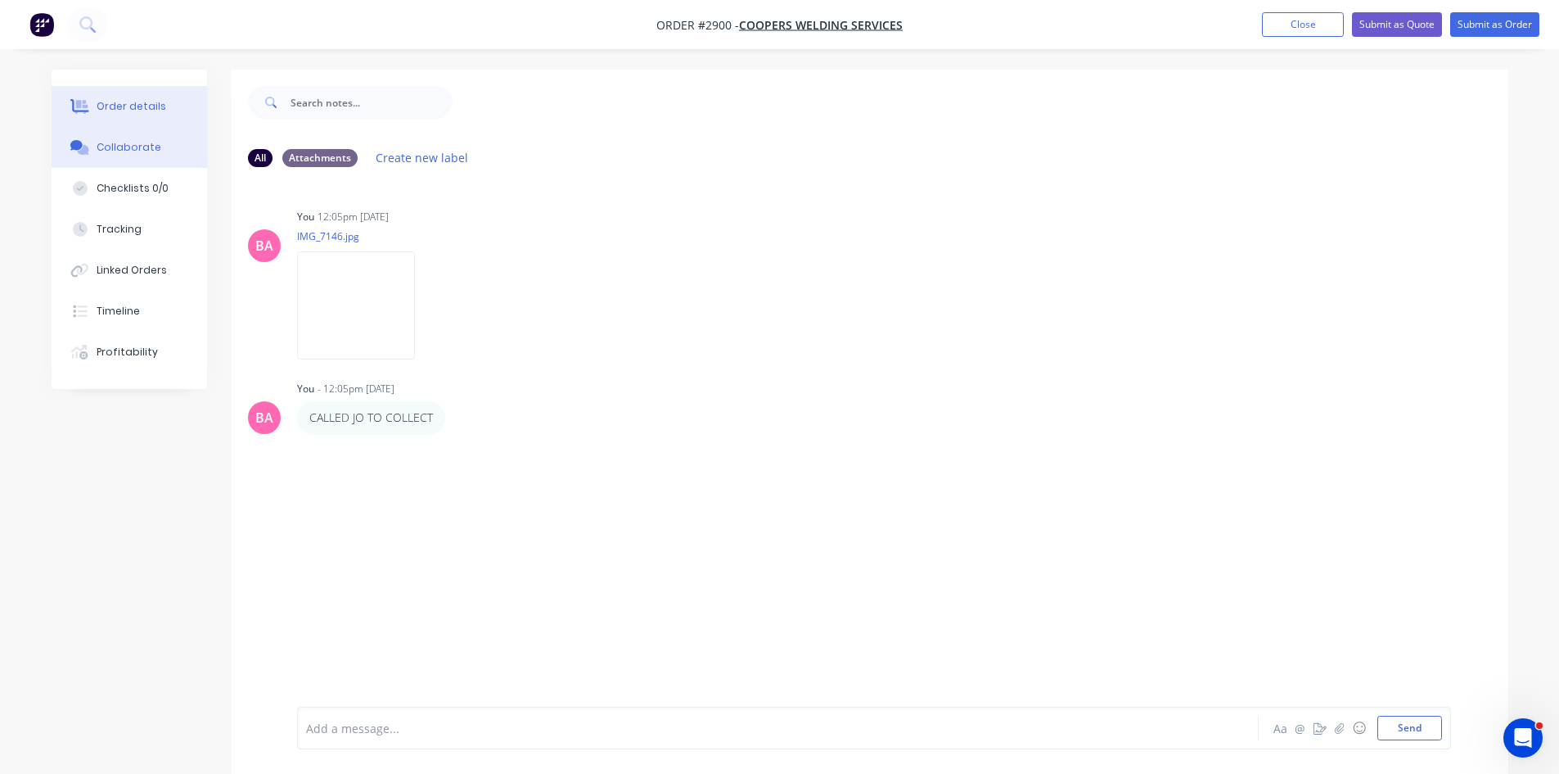
click at [133, 102] on div "Order details" at bounding box center [132, 106] width 70 height 15
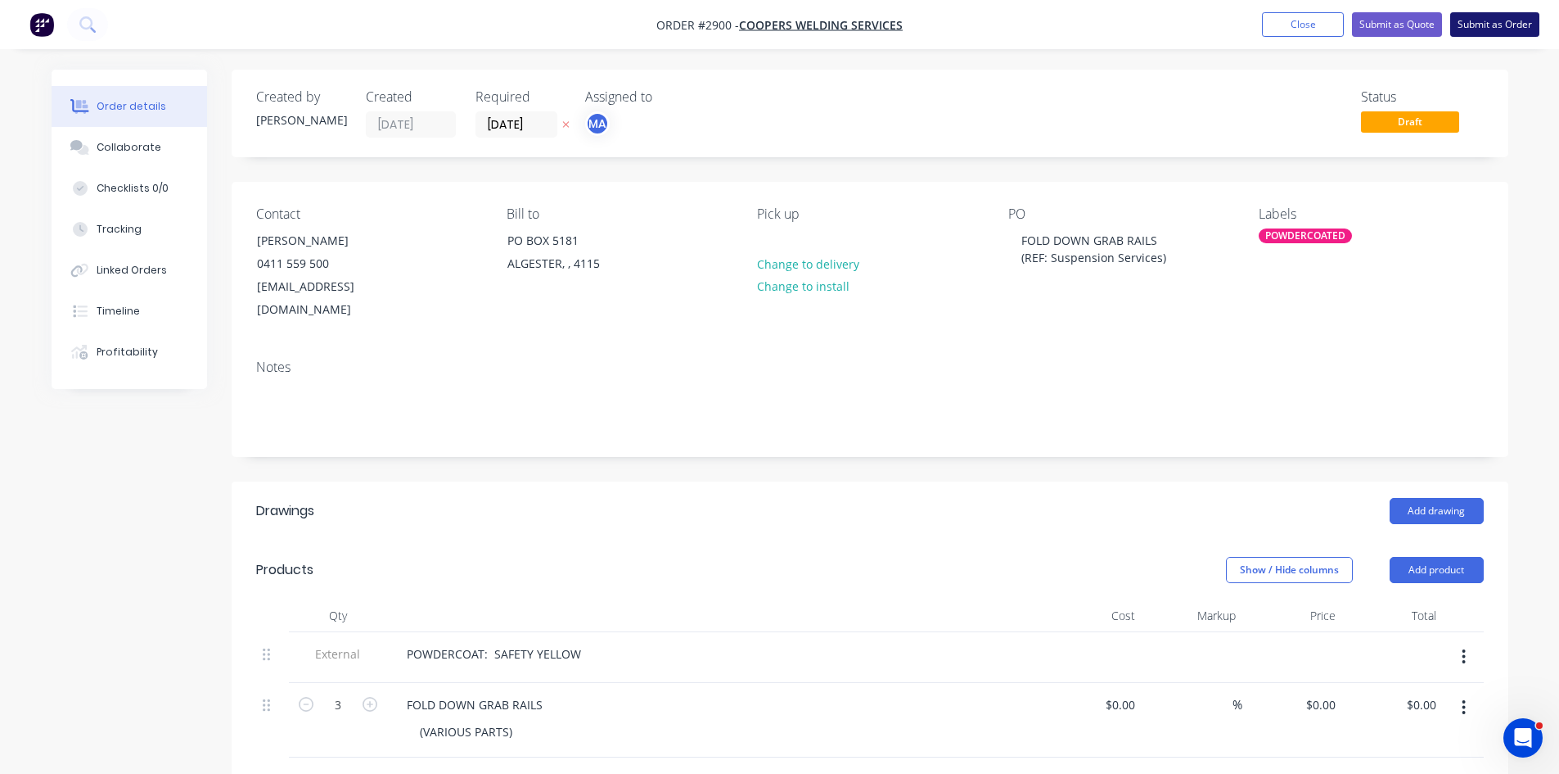
click at [1514, 21] on button "Submit as Order" at bounding box center [1494, 24] width 89 height 25
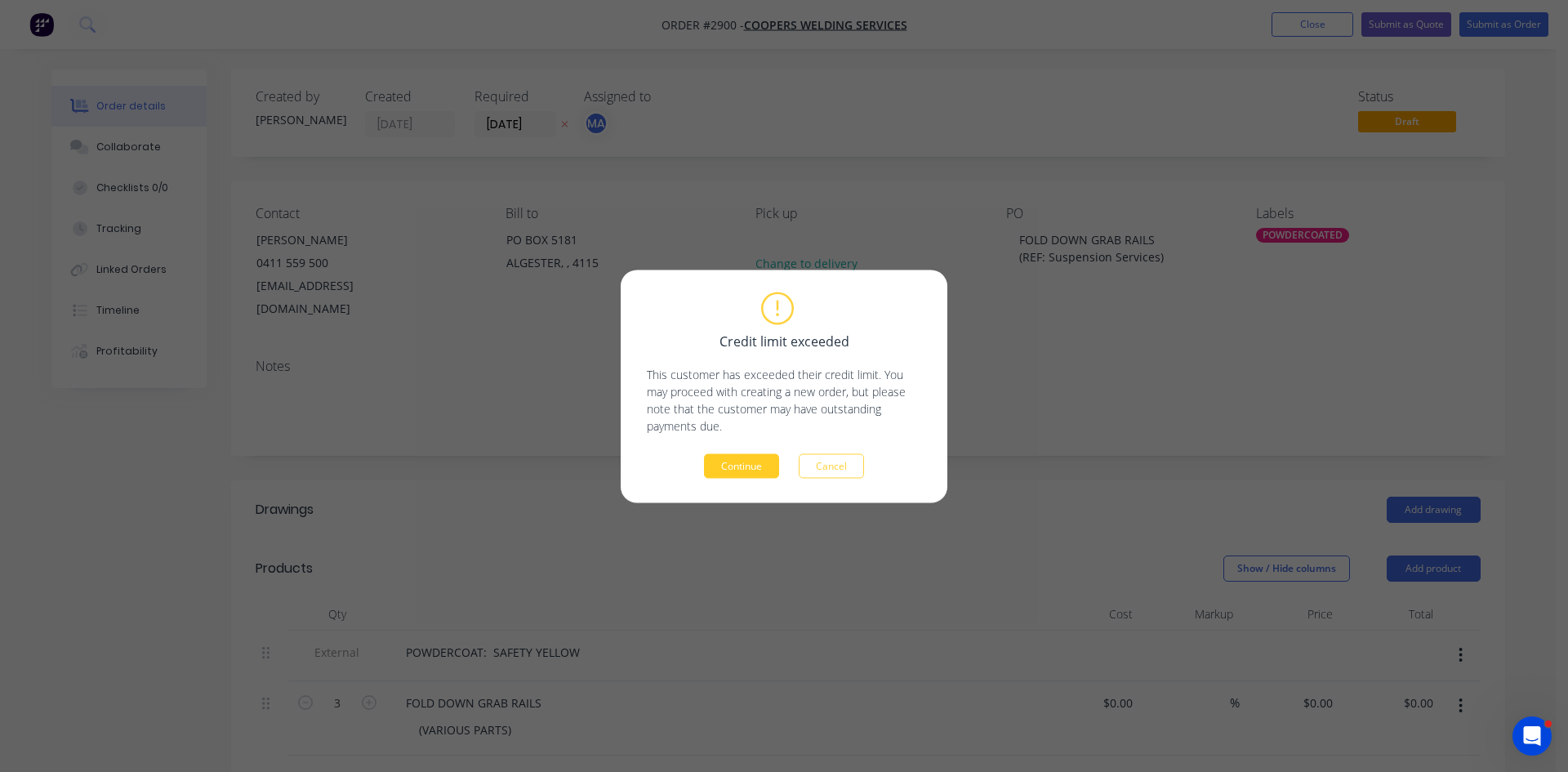
click at [749, 463] on button "Continue" at bounding box center [741, 465] width 75 height 25
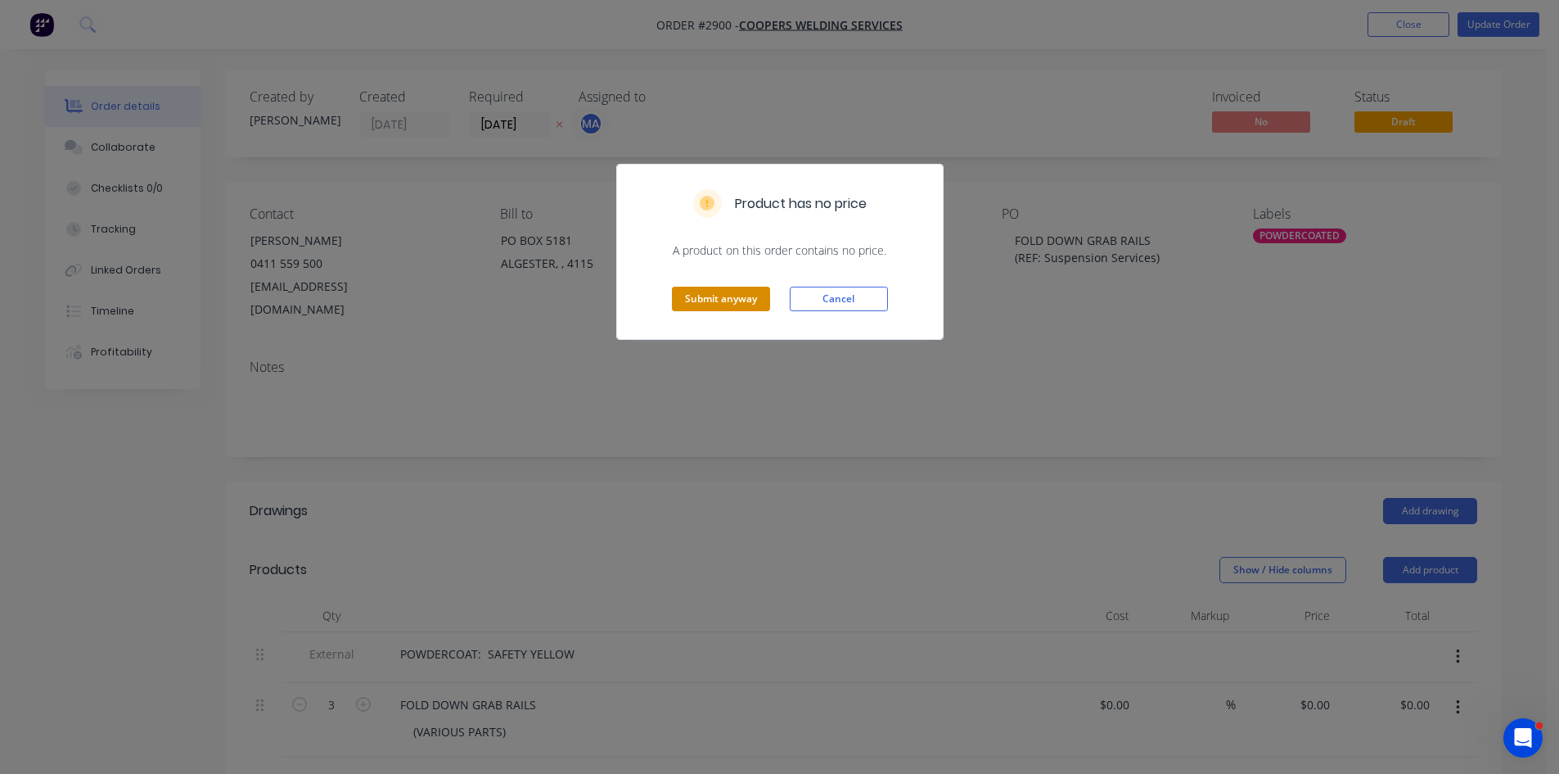
click at [728, 299] on button "Submit anyway" at bounding box center [721, 298] width 98 height 25
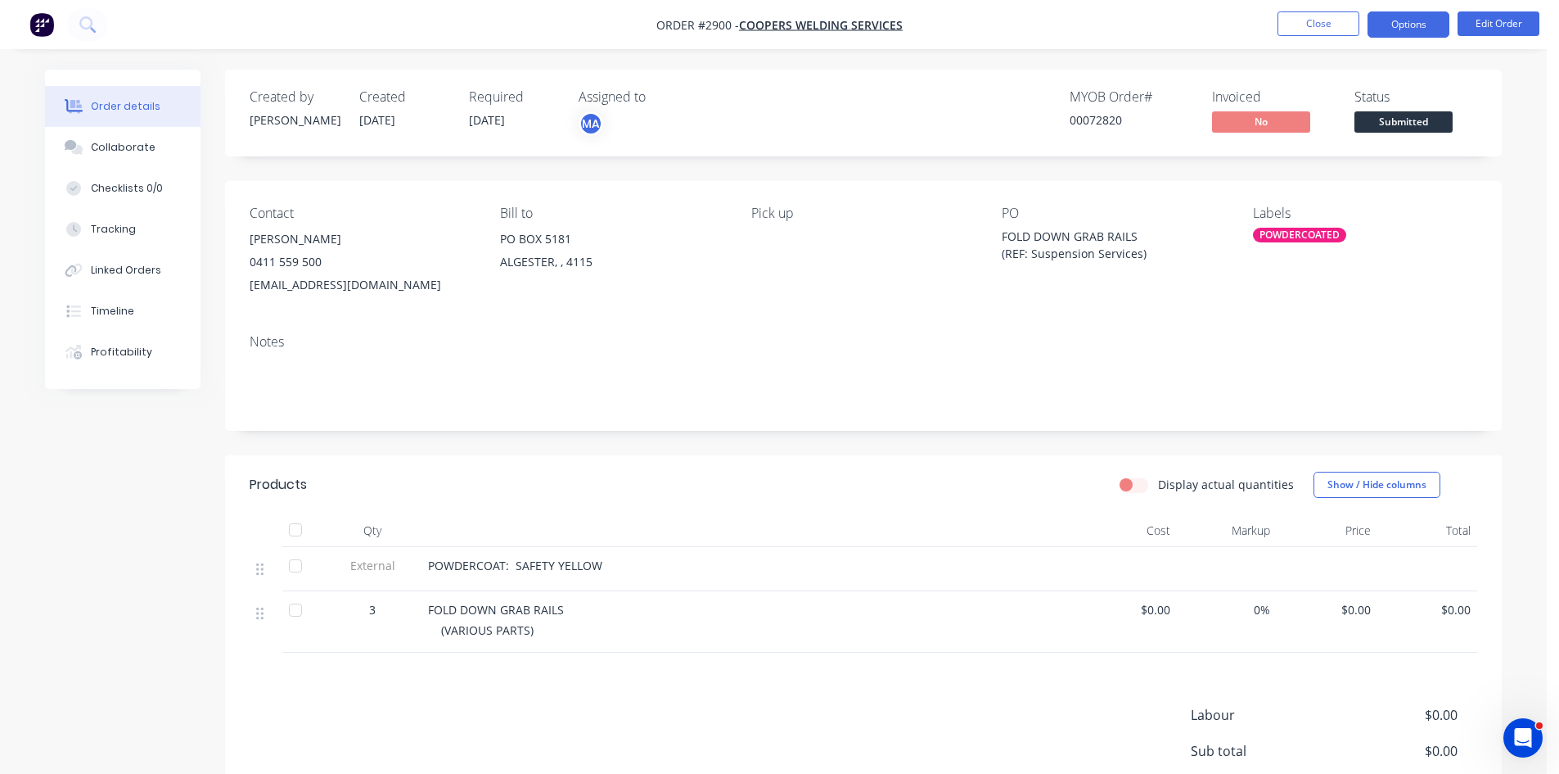
click at [1413, 21] on button "Options" at bounding box center [1409, 24] width 82 height 26
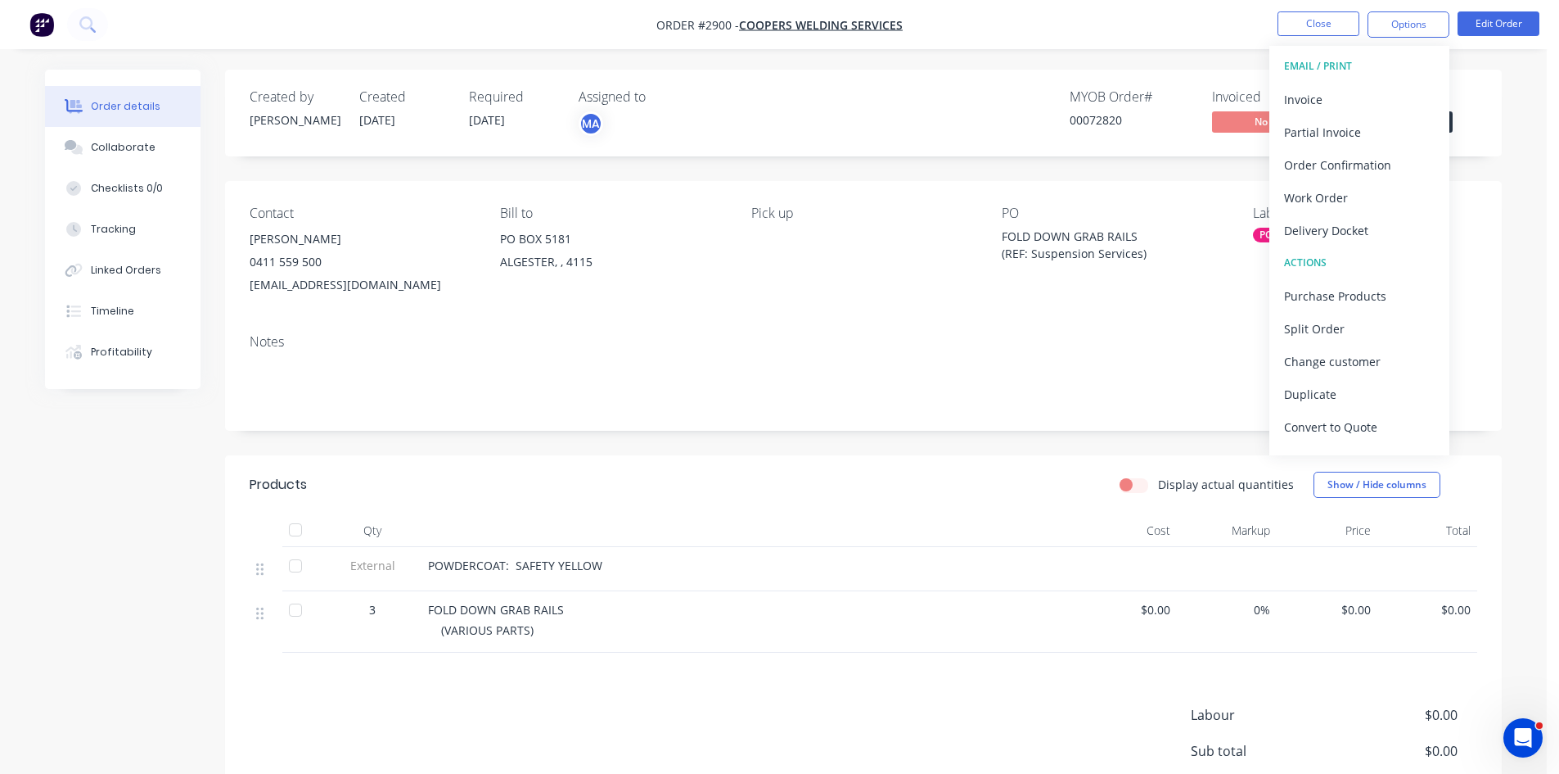
click at [1328, 230] on div "Delivery Docket" at bounding box center [1359, 231] width 151 height 24
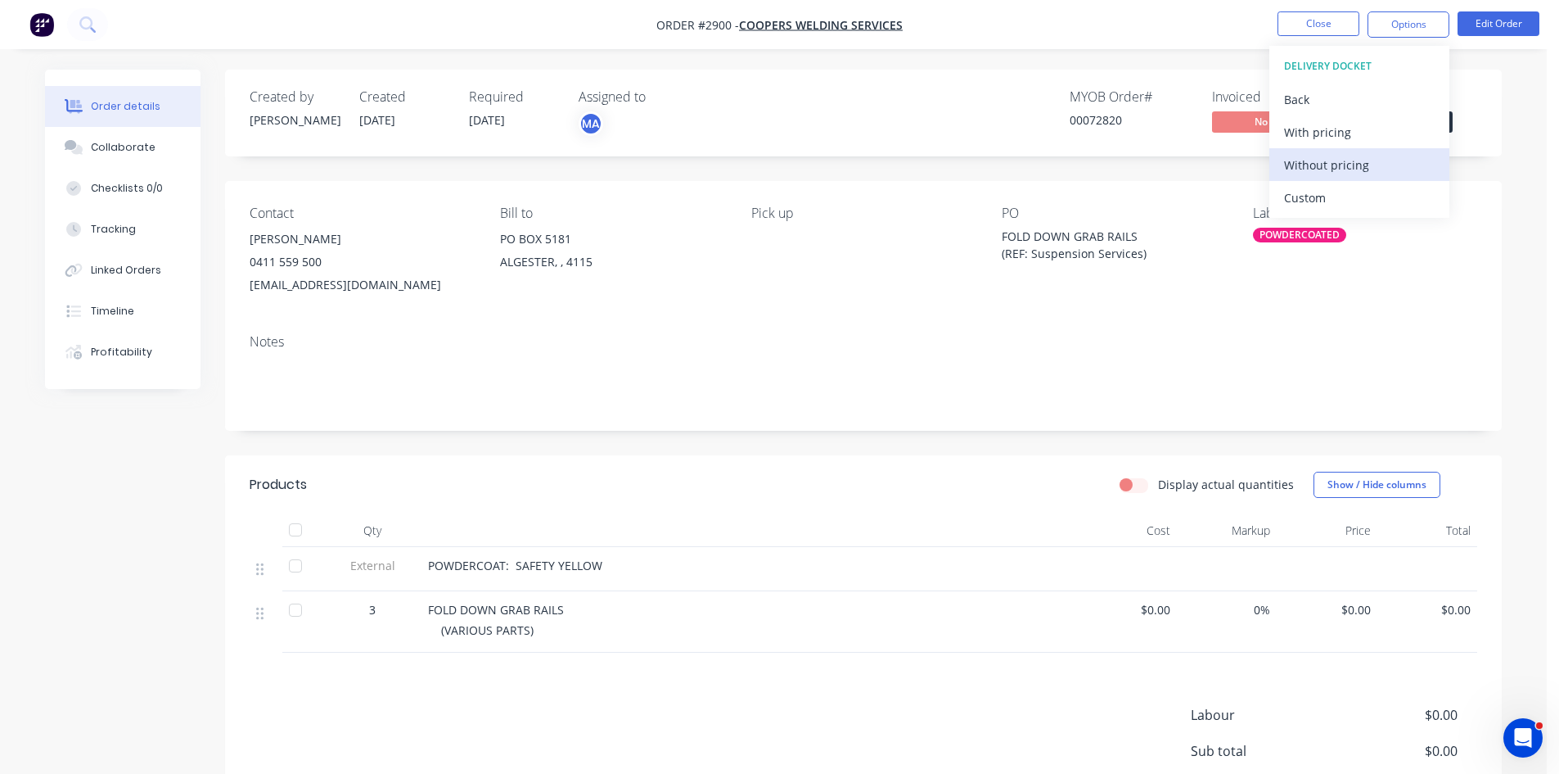
click at [1331, 169] on div "Without pricing" at bounding box center [1359, 165] width 151 height 24
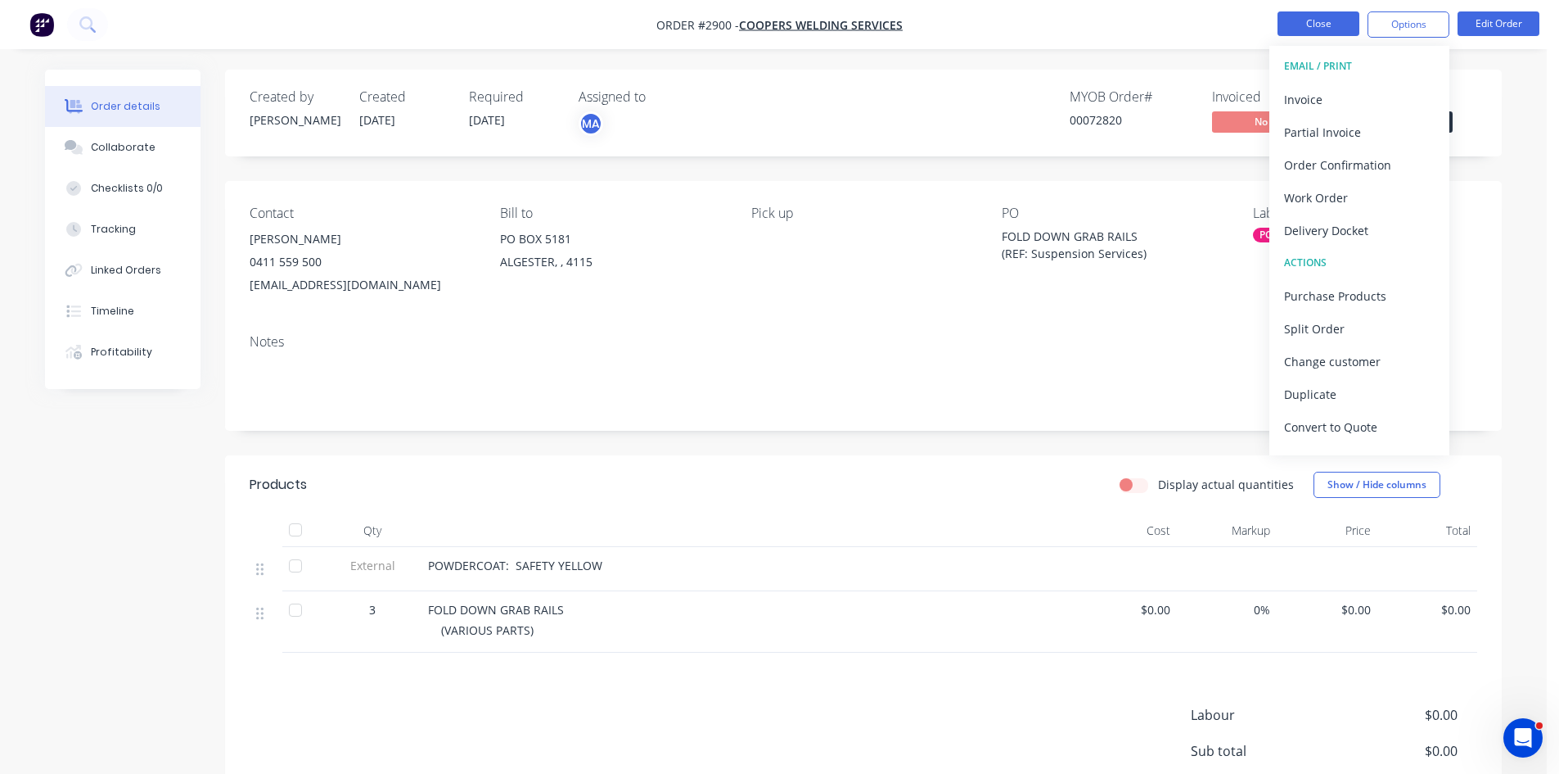
click at [1335, 15] on button "Close" at bounding box center [1319, 23] width 82 height 25
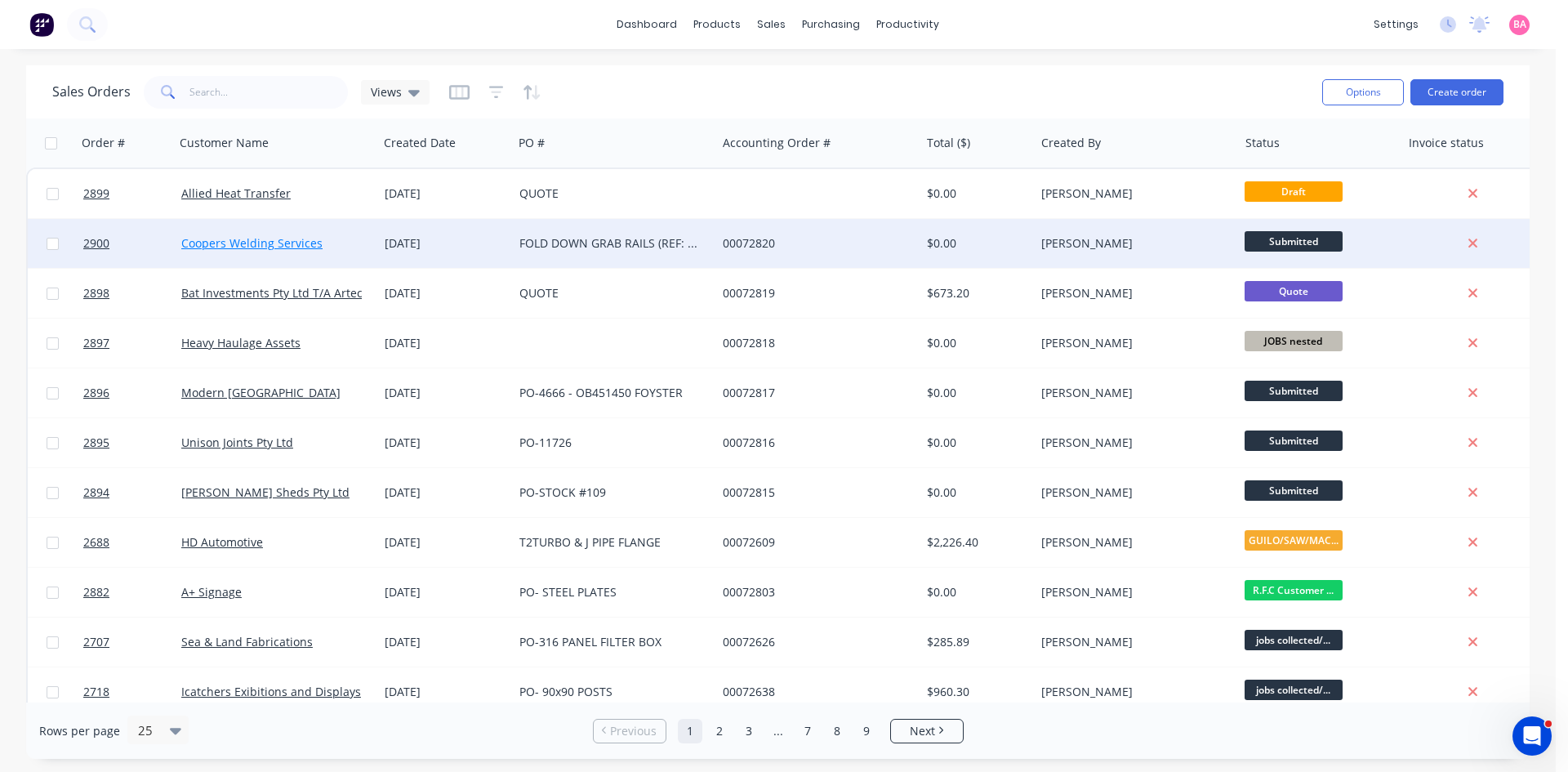
click at [230, 244] on link "Coopers Welding Services" at bounding box center [252, 243] width 142 height 16
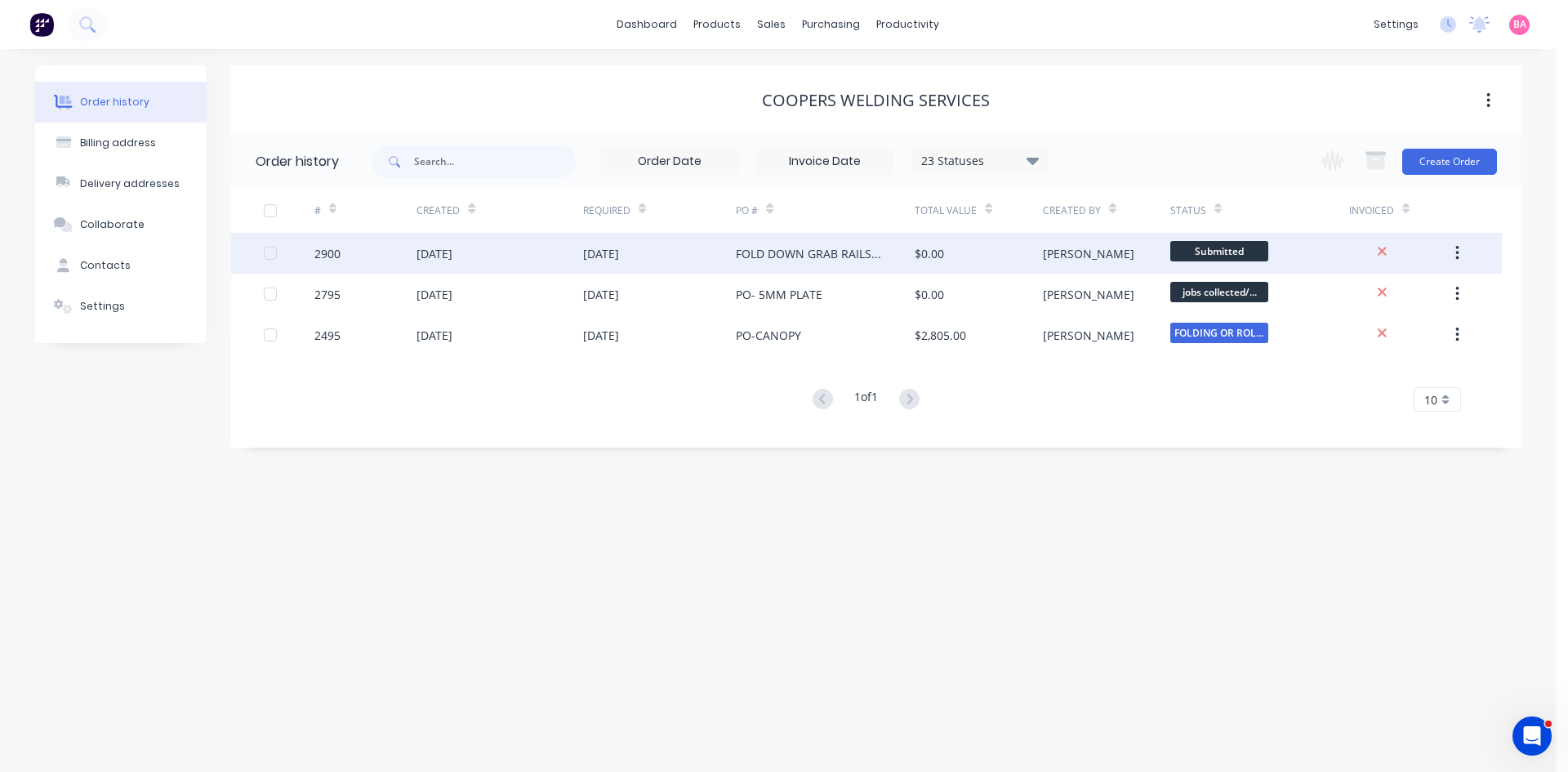
click at [824, 252] on div "FOLD DOWN GRAB RAILS (REF: Suspension Services)" at bounding box center [809, 253] width 147 height 17
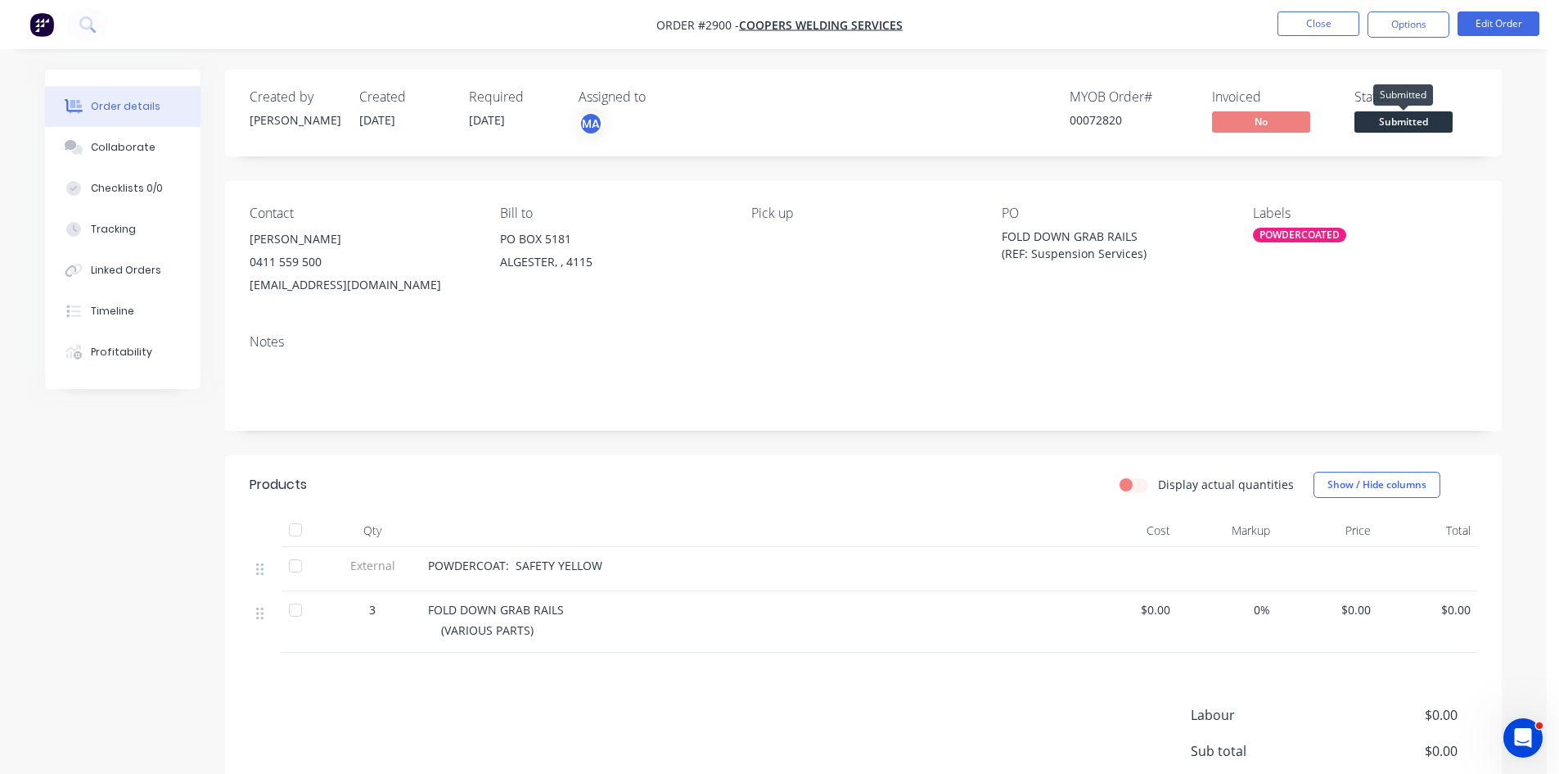
click at [1406, 120] on span "Submitted" at bounding box center [1404, 121] width 98 height 20
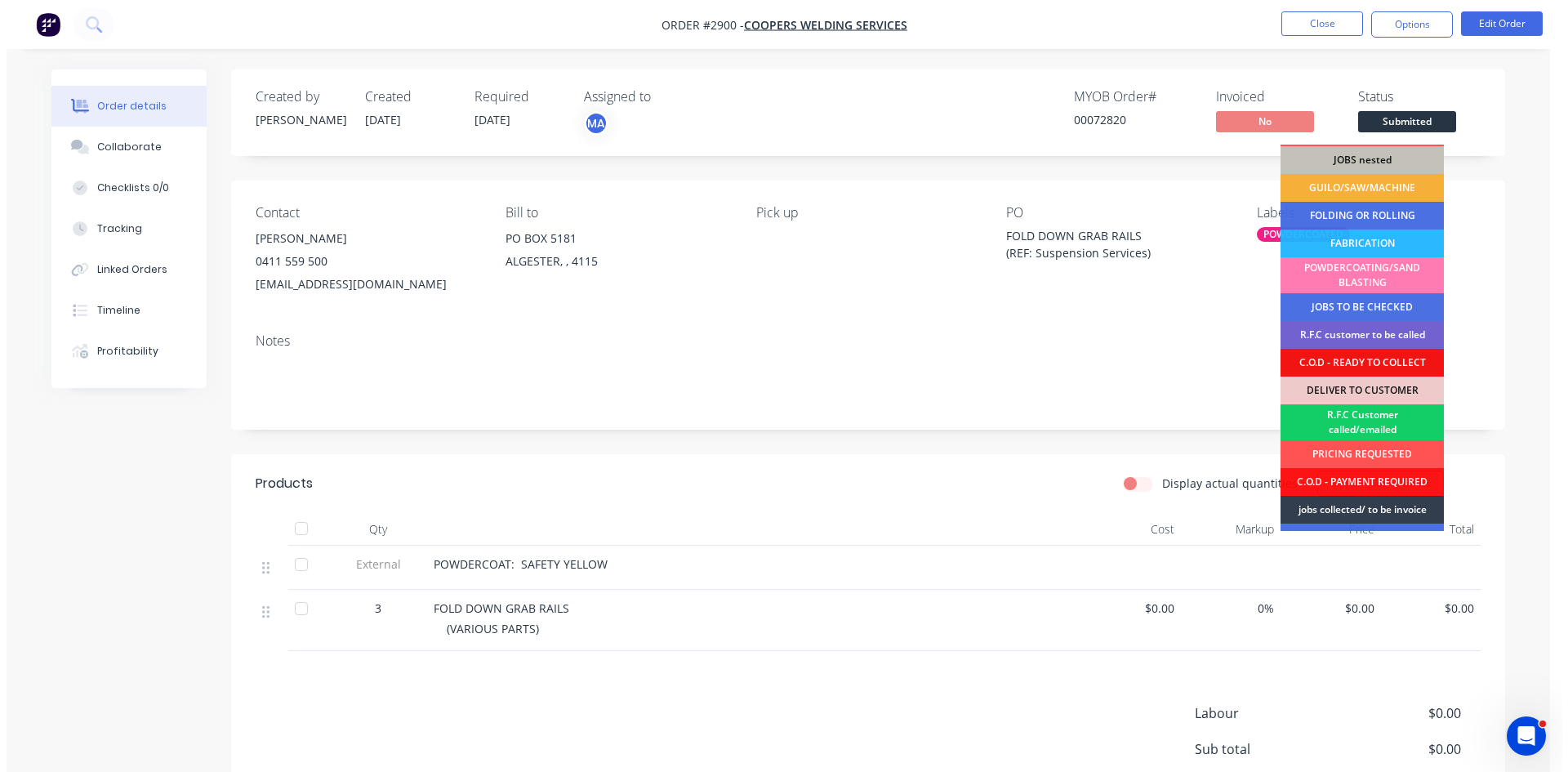
scroll to position [27, 0]
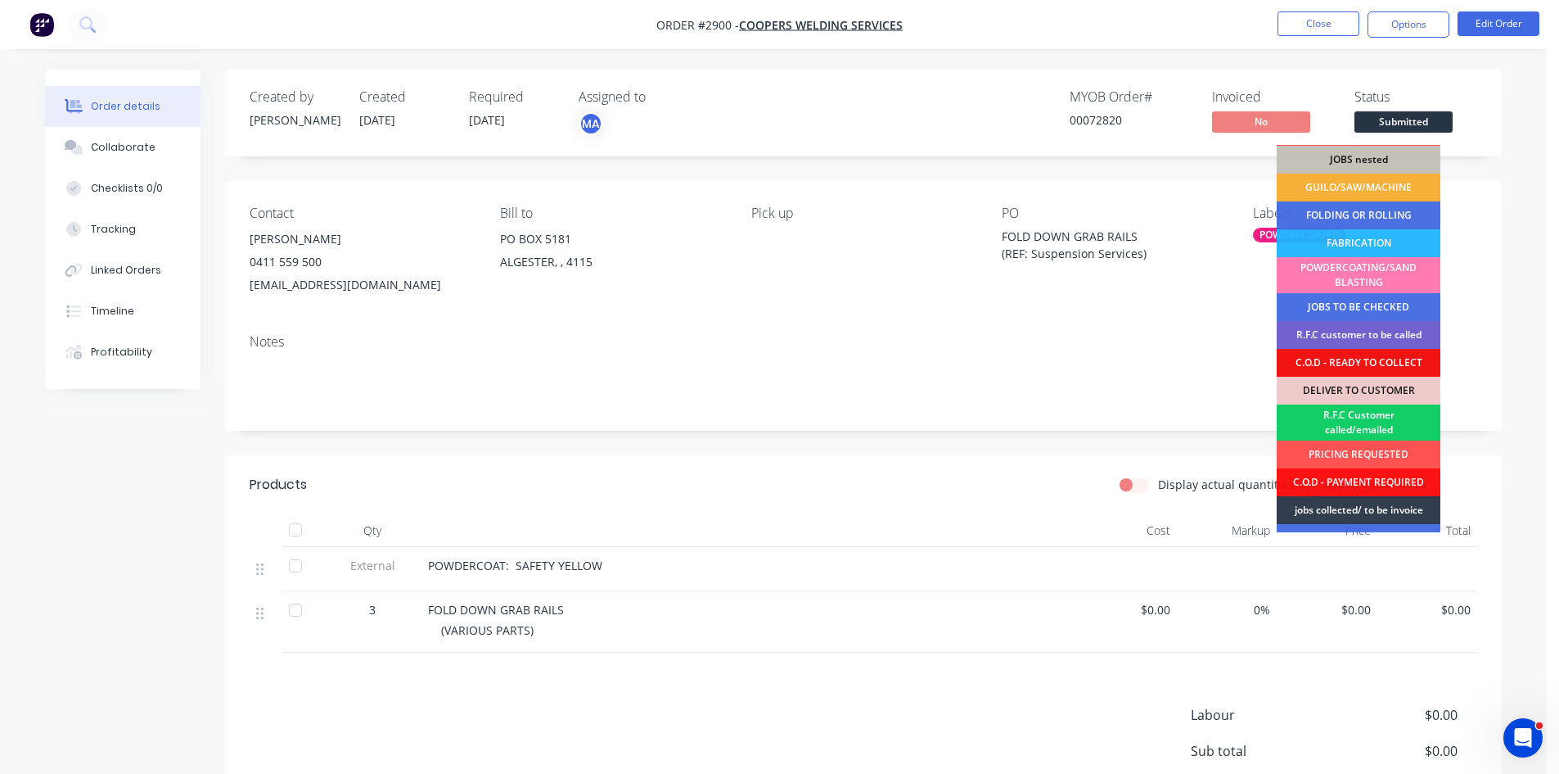
click at [1379, 418] on div "R.F.C Customer called/emailed" at bounding box center [1359, 422] width 164 height 36
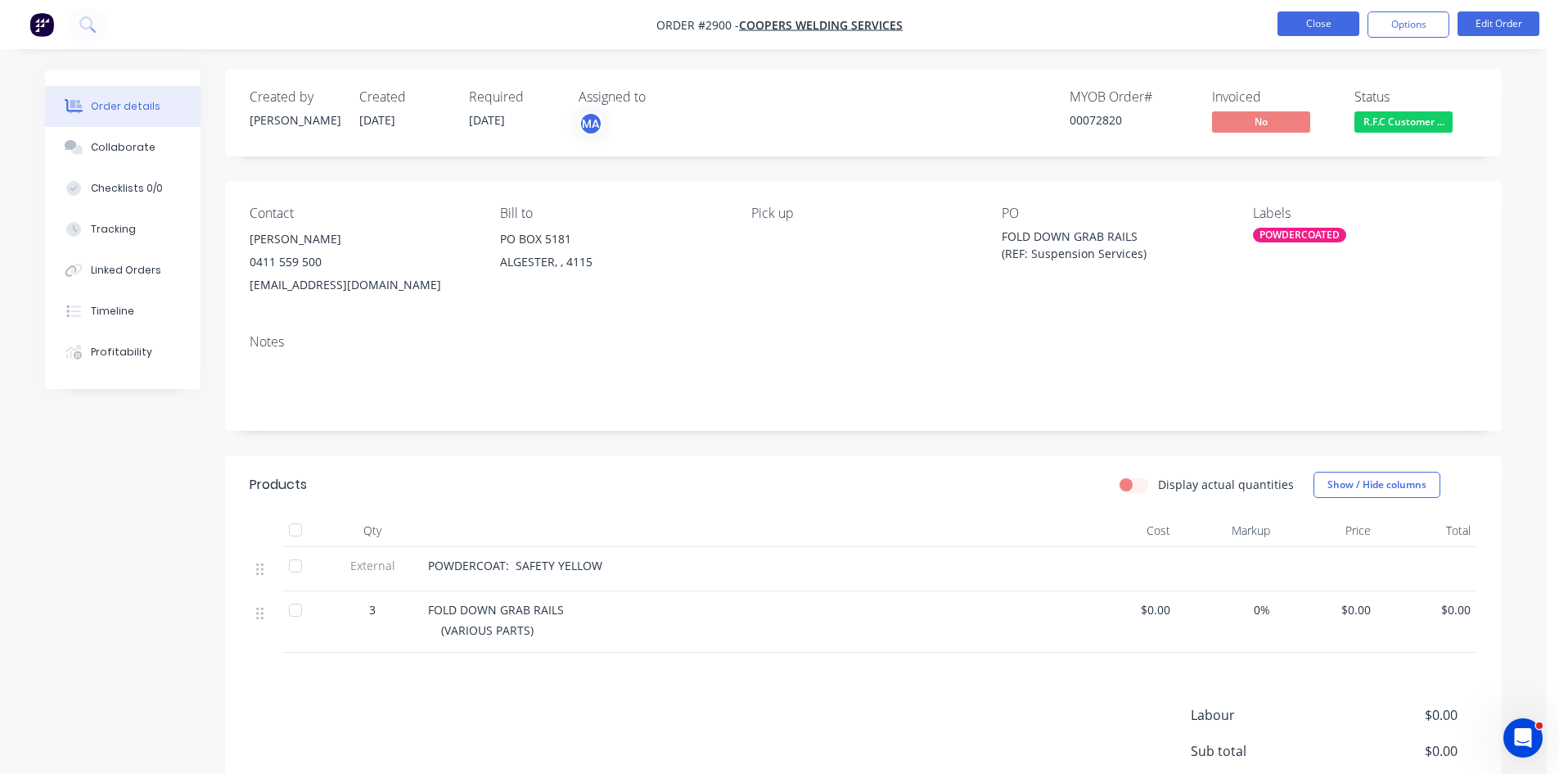
click at [1320, 25] on button "Close" at bounding box center [1319, 23] width 82 height 25
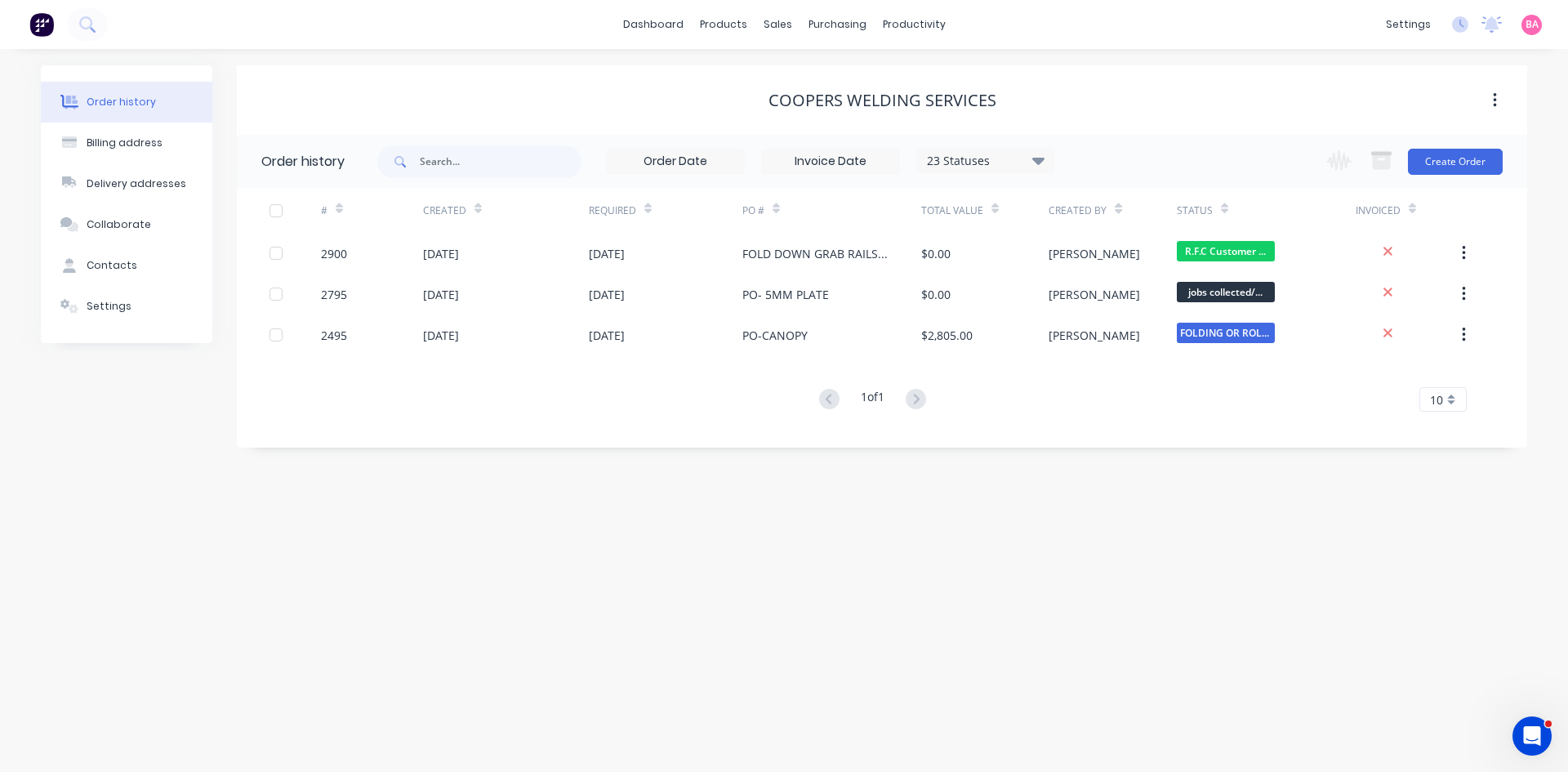
click at [1046, 160] on div "23 Statuses" at bounding box center [985, 161] width 138 height 18
click at [1120, 349] on label at bounding box center [1120, 349] width 0 height 0
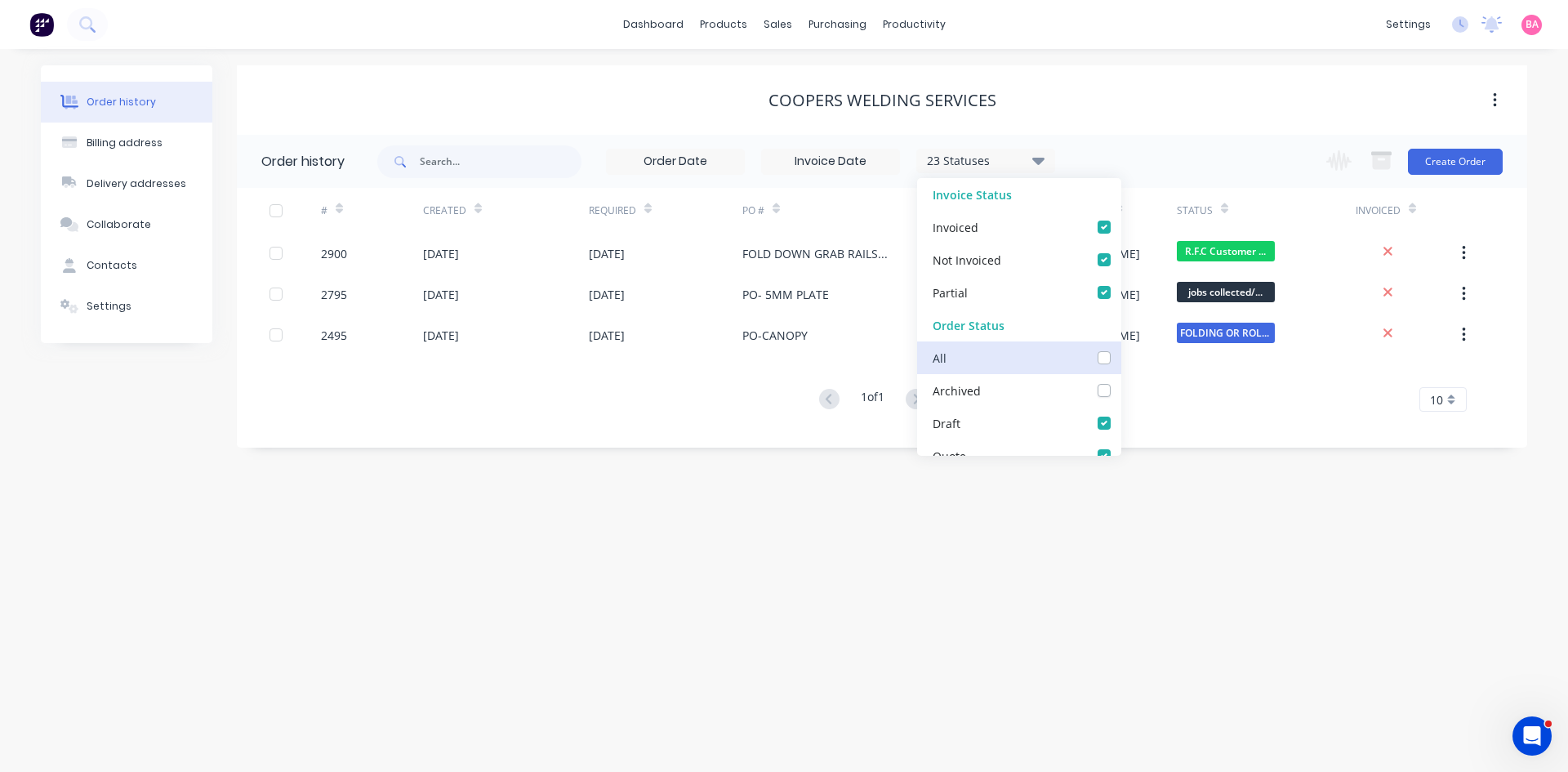
click at [1120, 358] on input "checkbox" at bounding box center [1126, 357] width 13 height 16
checkbox input "true"
click at [738, 500] on div "Order history Billing address Delivery addresses Collaborate Contacts Settings …" at bounding box center [784, 410] width 1568 height 722
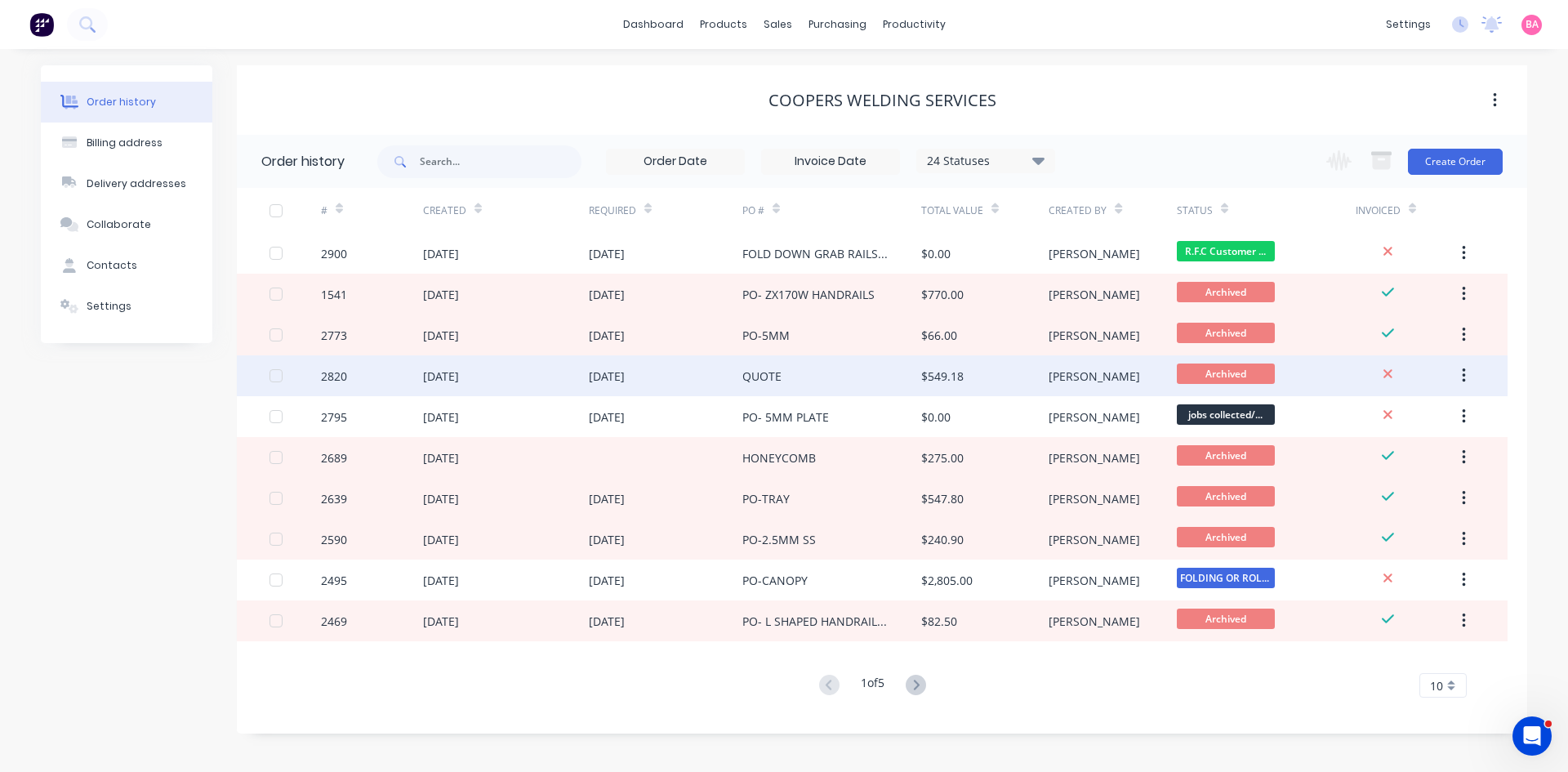
click at [443, 376] on div "[DATE]" at bounding box center [441, 375] width 36 height 17
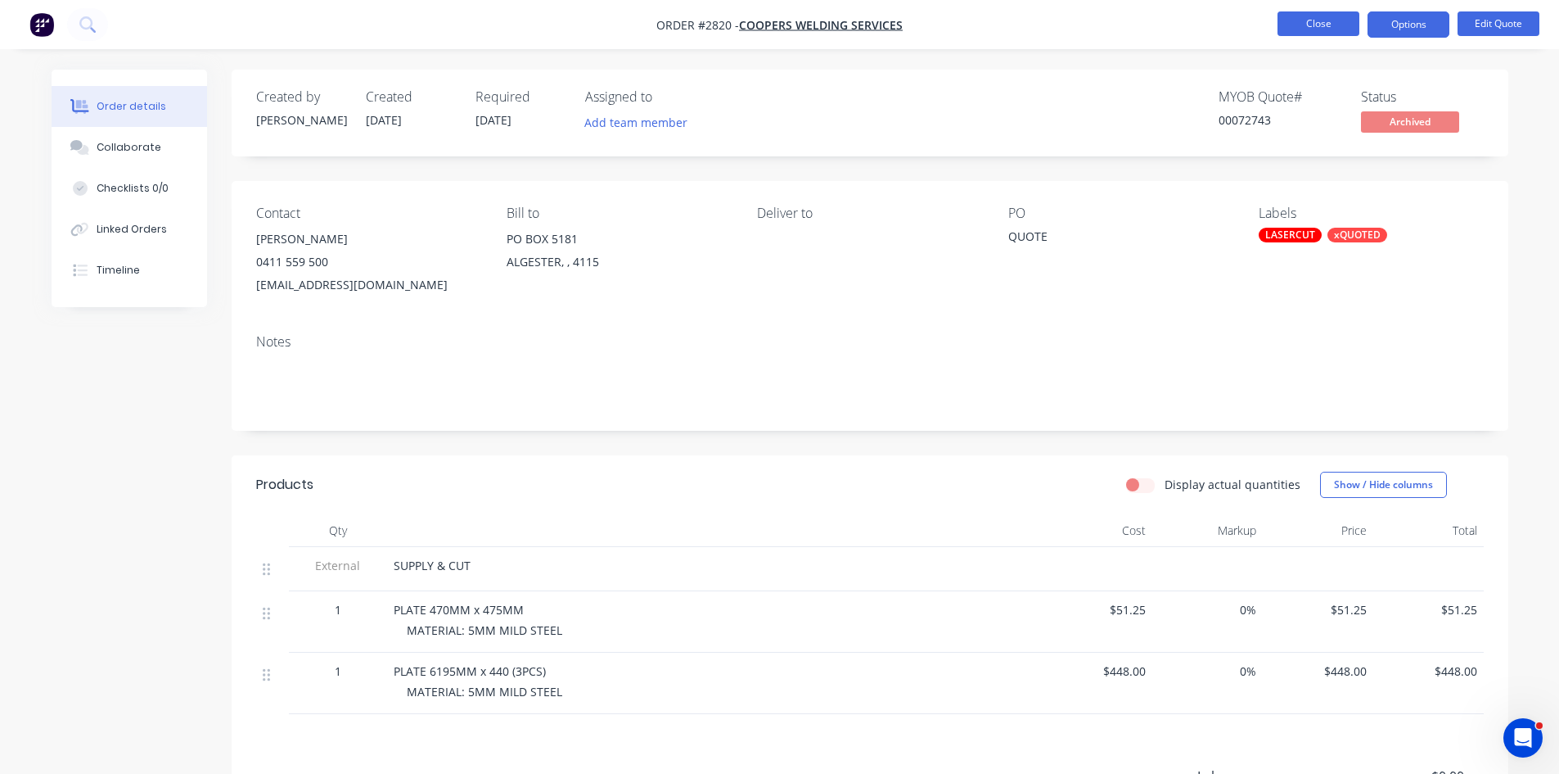
click at [1302, 22] on button "Close" at bounding box center [1319, 23] width 82 height 25
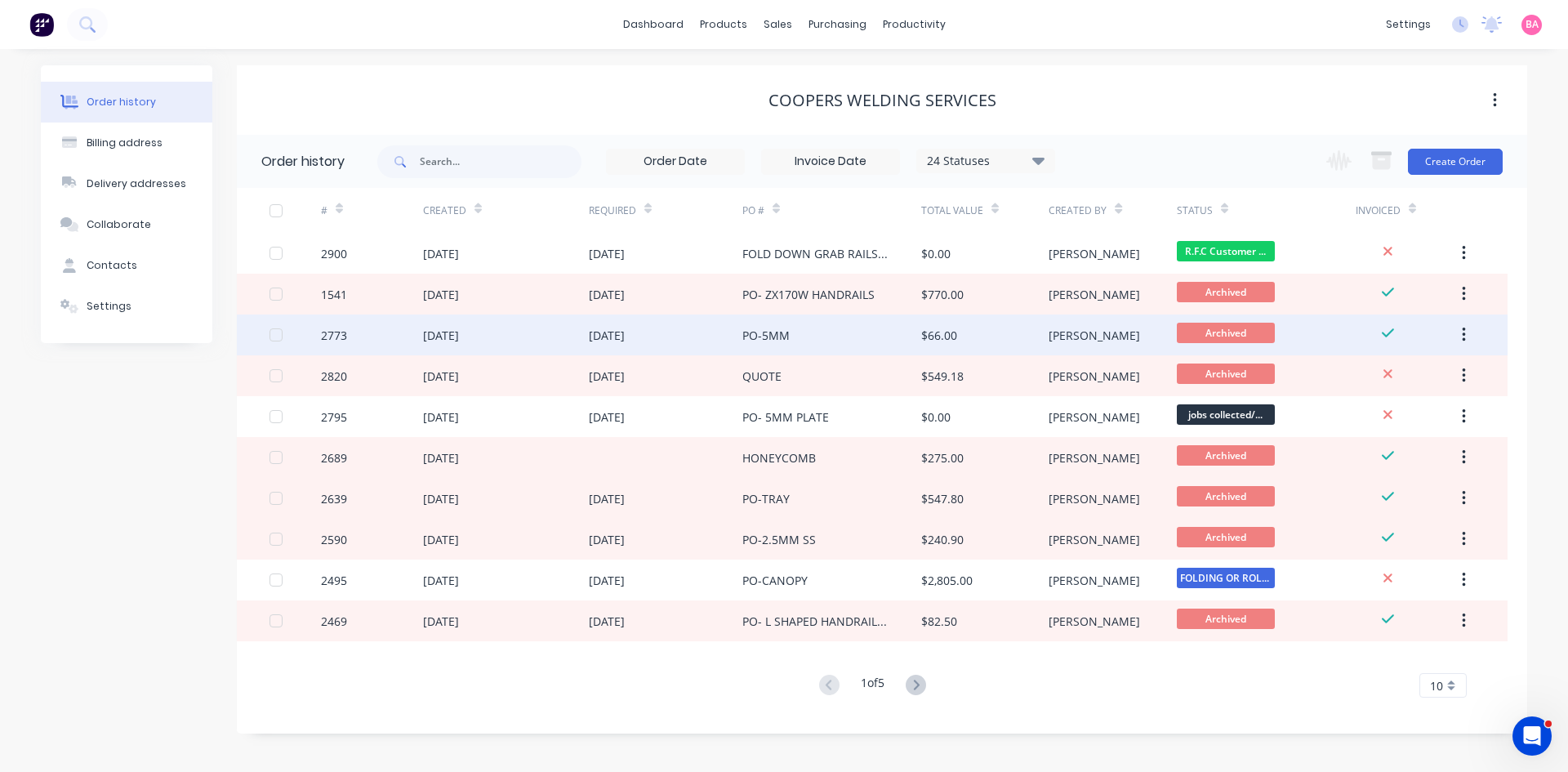
click at [459, 333] on div "29 Aug 2025" at bounding box center [441, 334] width 36 height 17
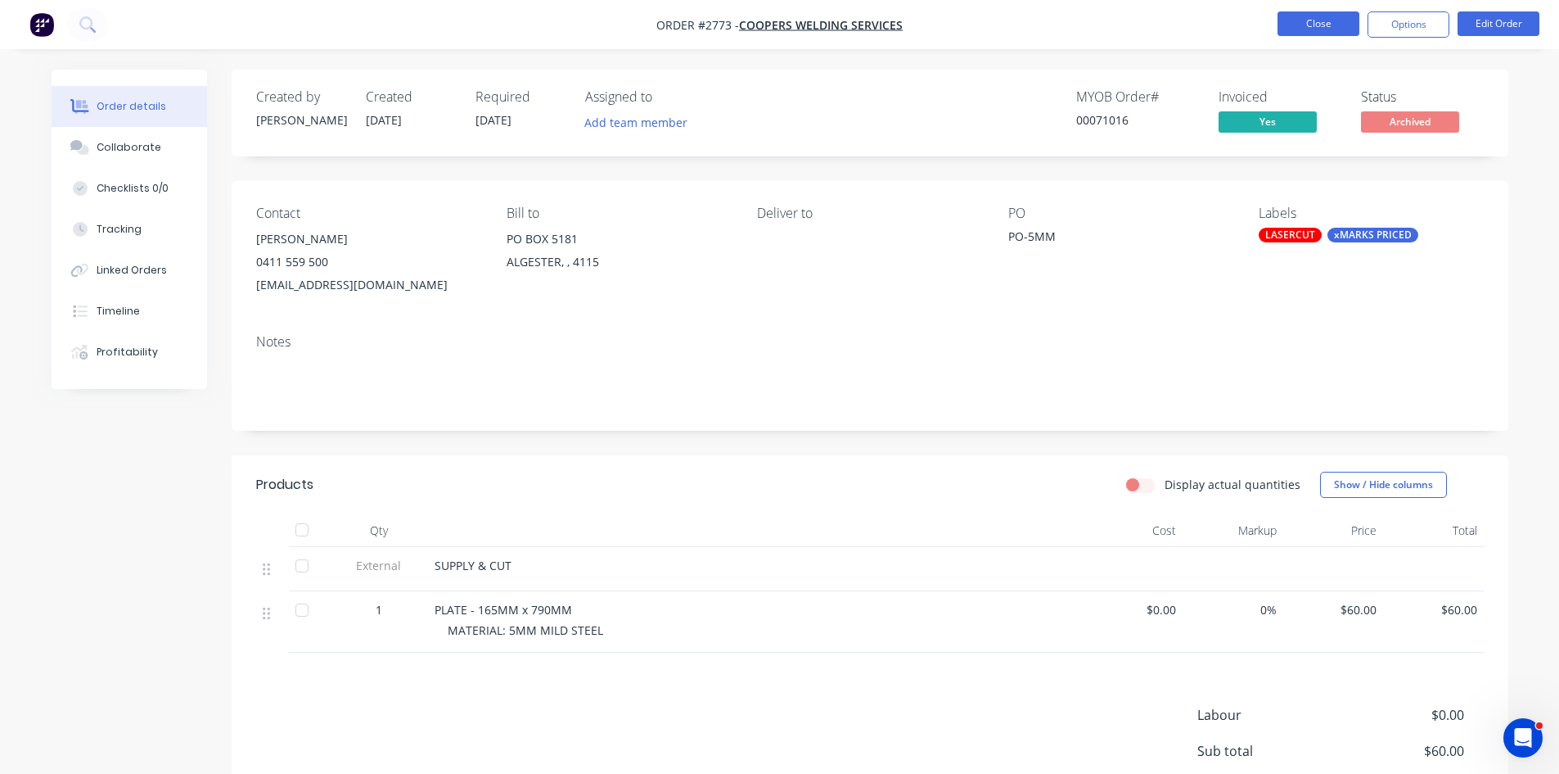
click at [1323, 25] on button "Close" at bounding box center [1319, 23] width 82 height 25
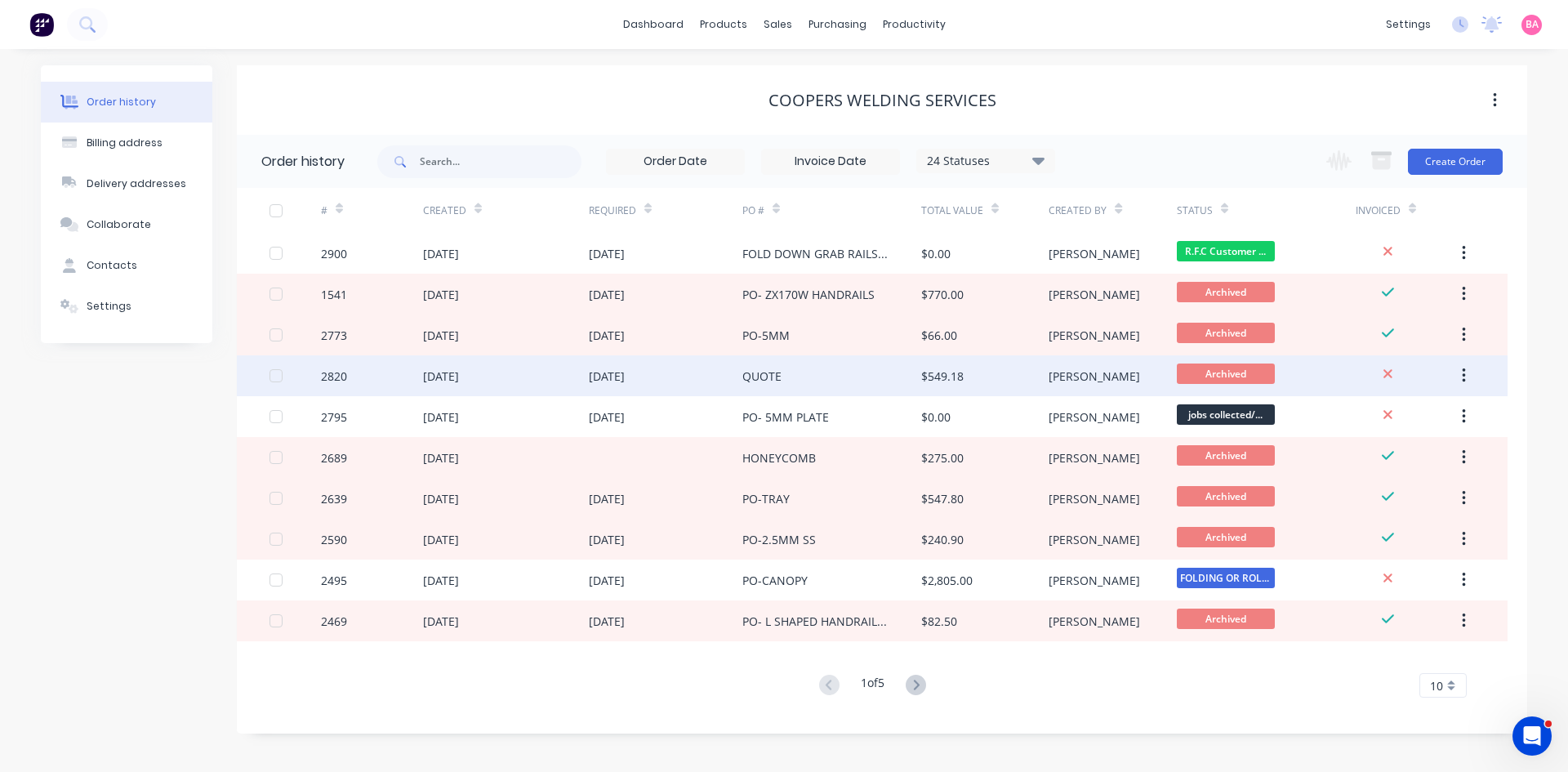
click at [765, 376] on div "QUOTE" at bounding box center [761, 375] width 39 height 17
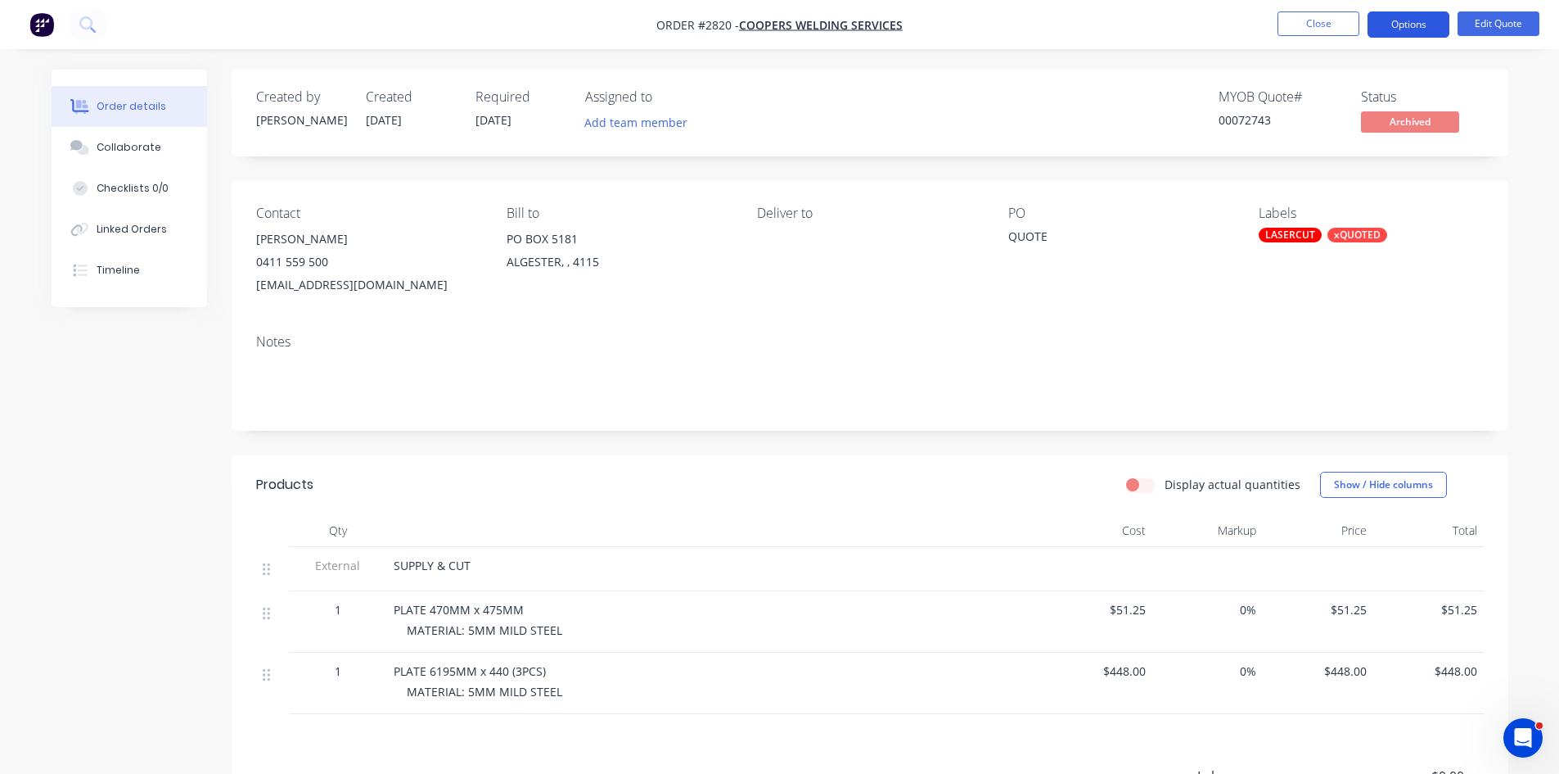
click at [1415, 25] on button "Options" at bounding box center [1409, 24] width 82 height 26
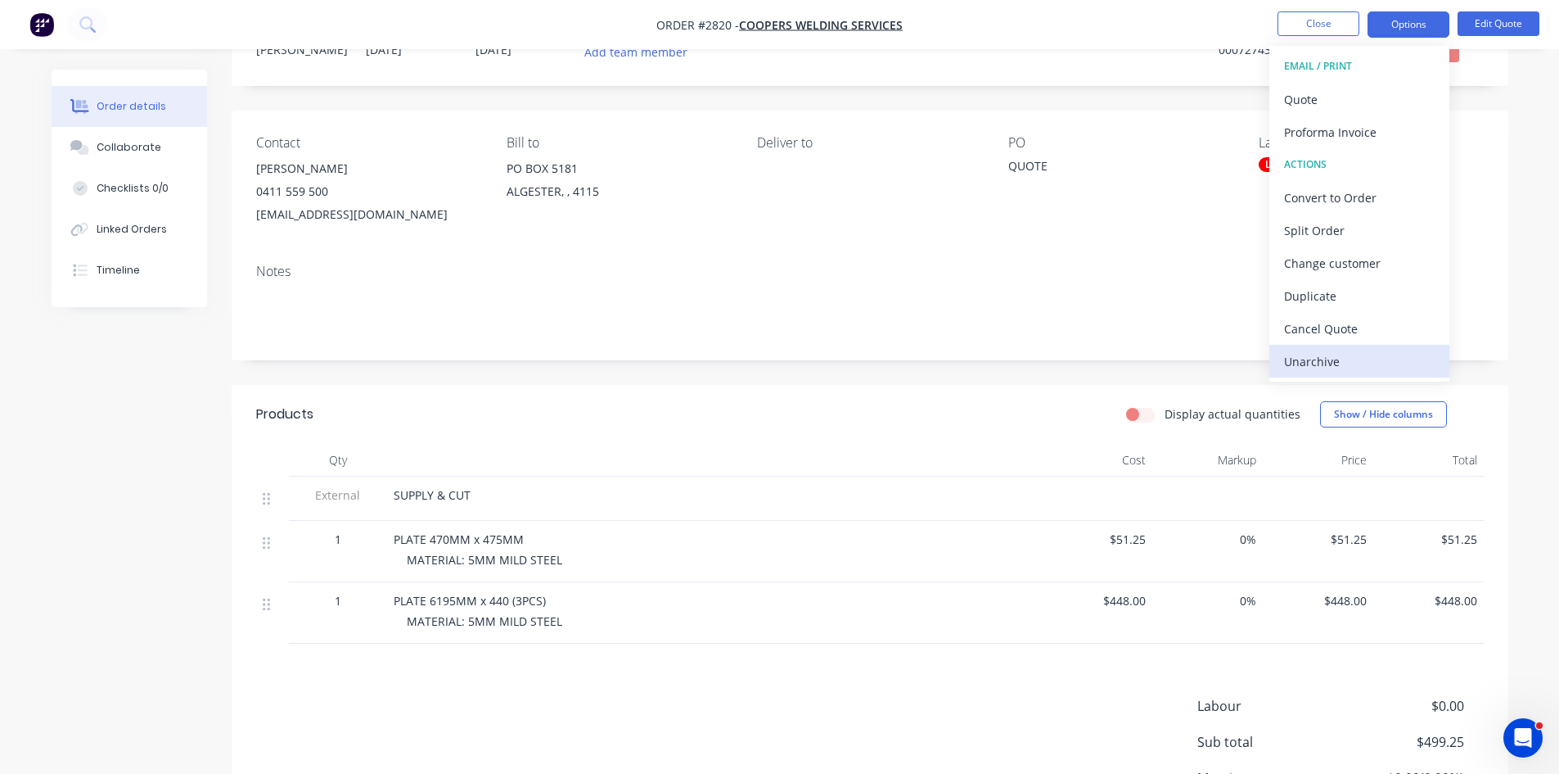
scroll to position [82, 0]
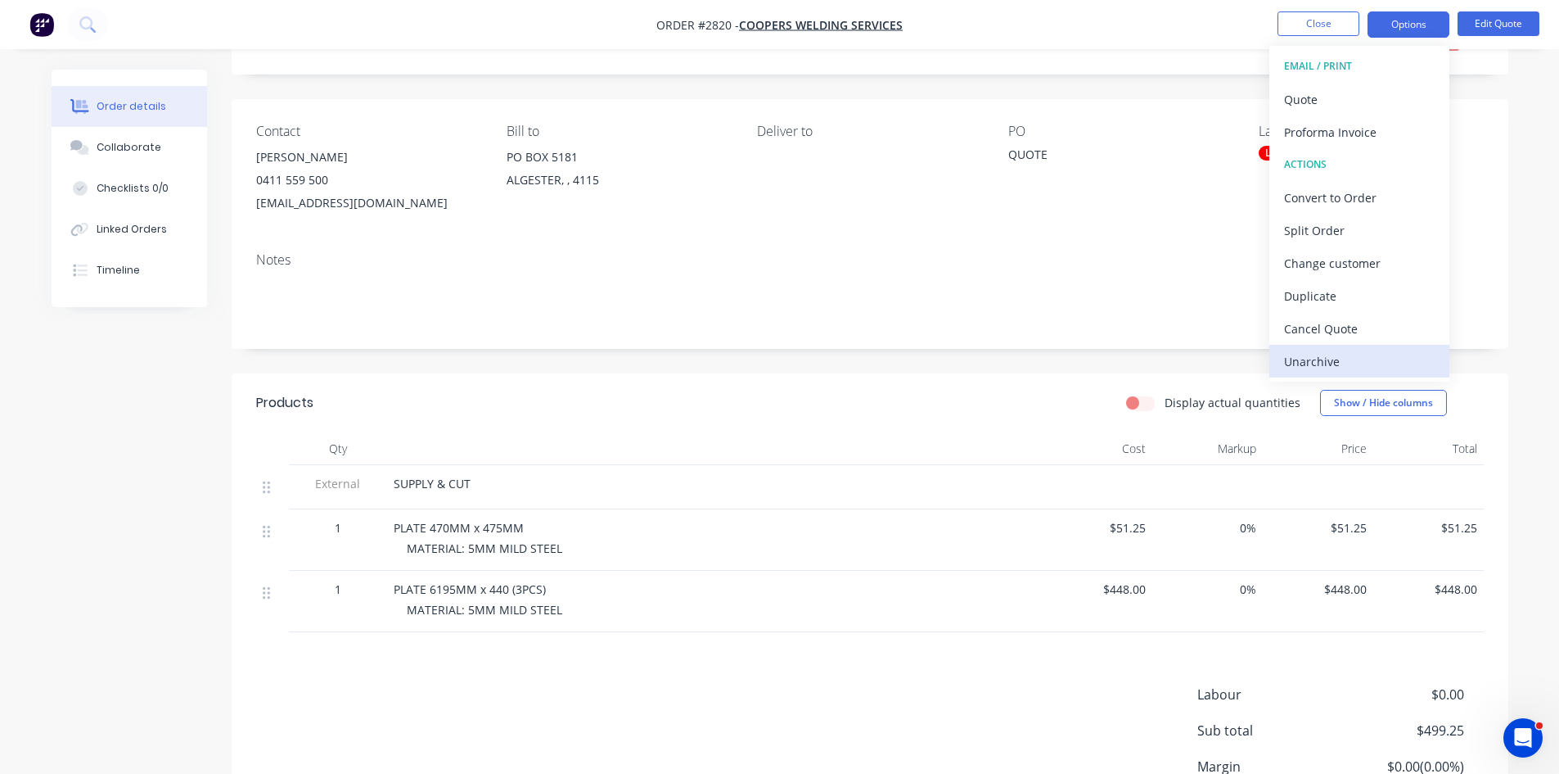
click at [1310, 359] on div "Unarchive" at bounding box center [1359, 362] width 151 height 24
click at [1520, 80] on div "Order details Collaborate Checklists 0/0 Linked Orders Timeline Order details C…" at bounding box center [780, 456] width 1490 height 936
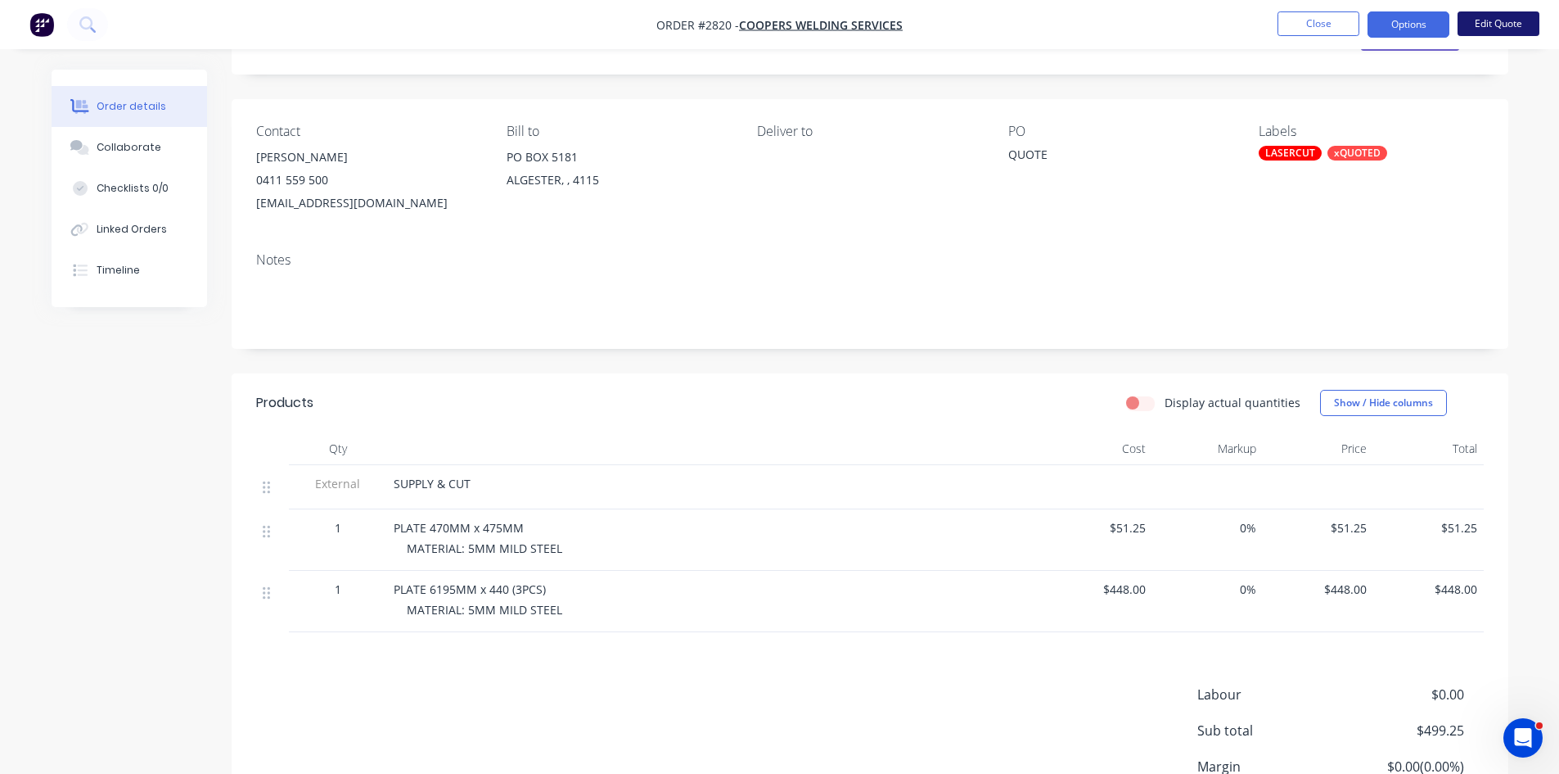
click at [1503, 21] on button "Edit Quote" at bounding box center [1499, 23] width 82 height 25
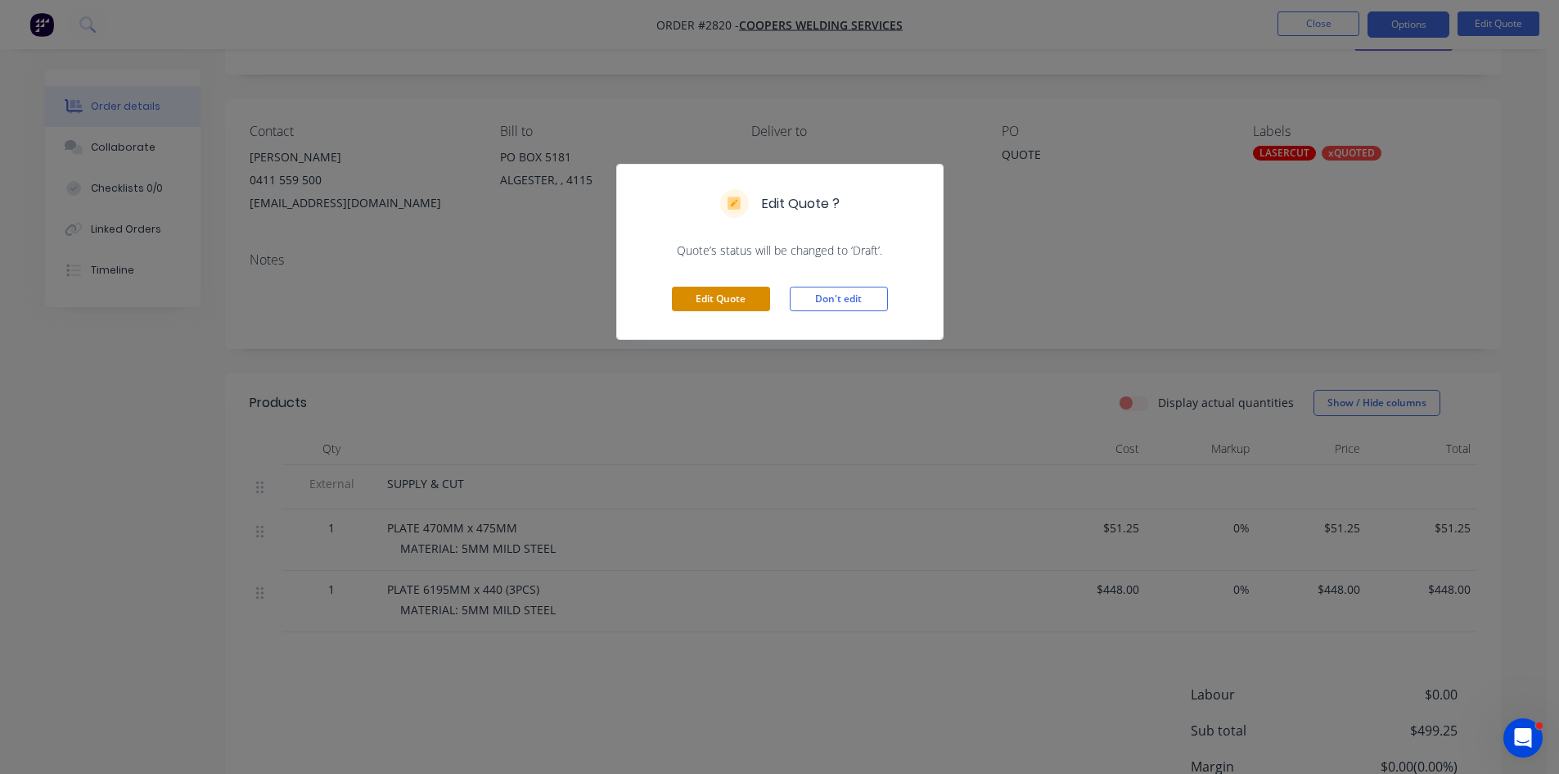
click at [724, 302] on button "Edit Quote" at bounding box center [721, 298] width 98 height 25
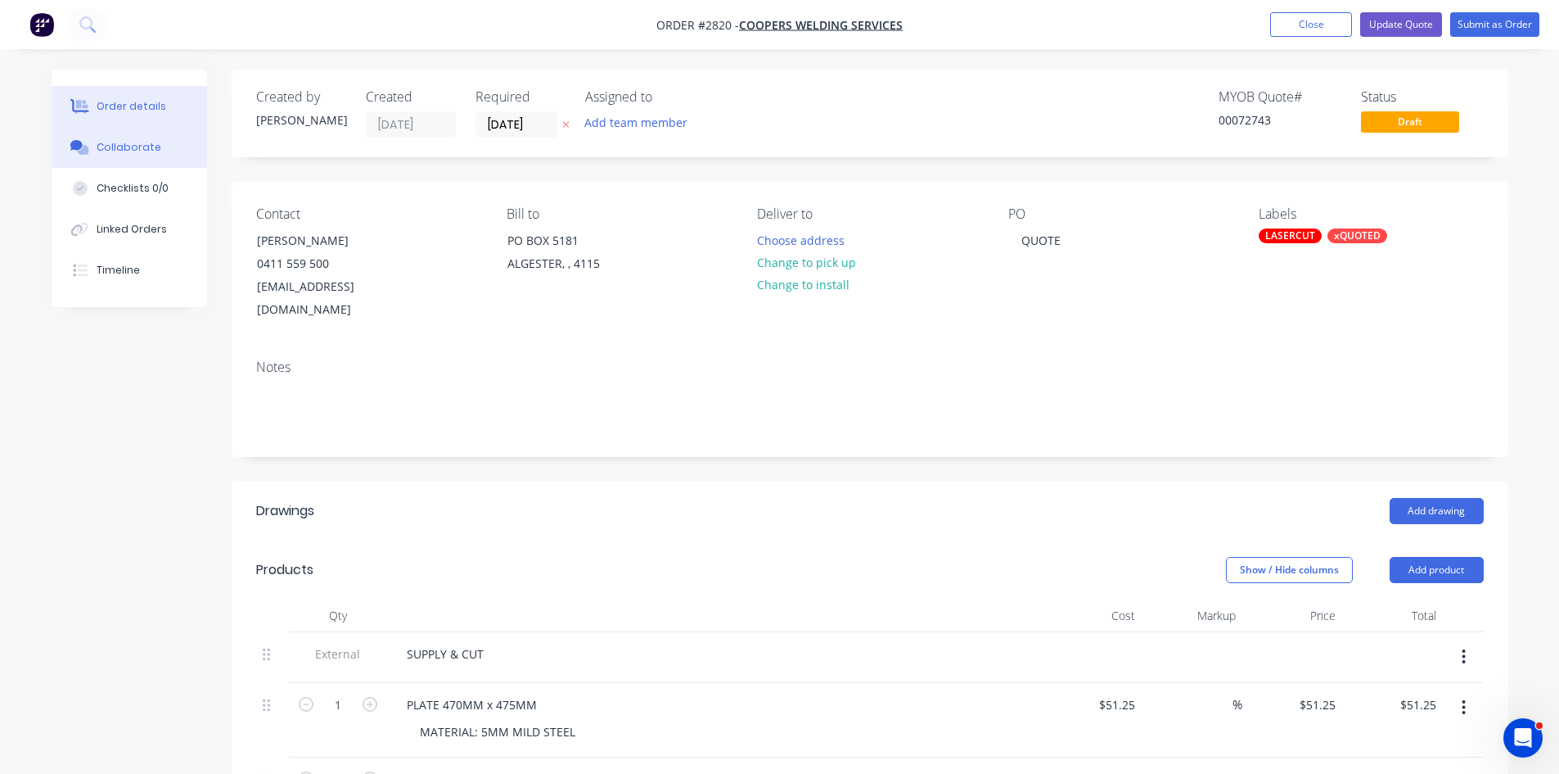
click at [145, 148] on div "Collaborate" at bounding box center [129, 147] width 65 height 15
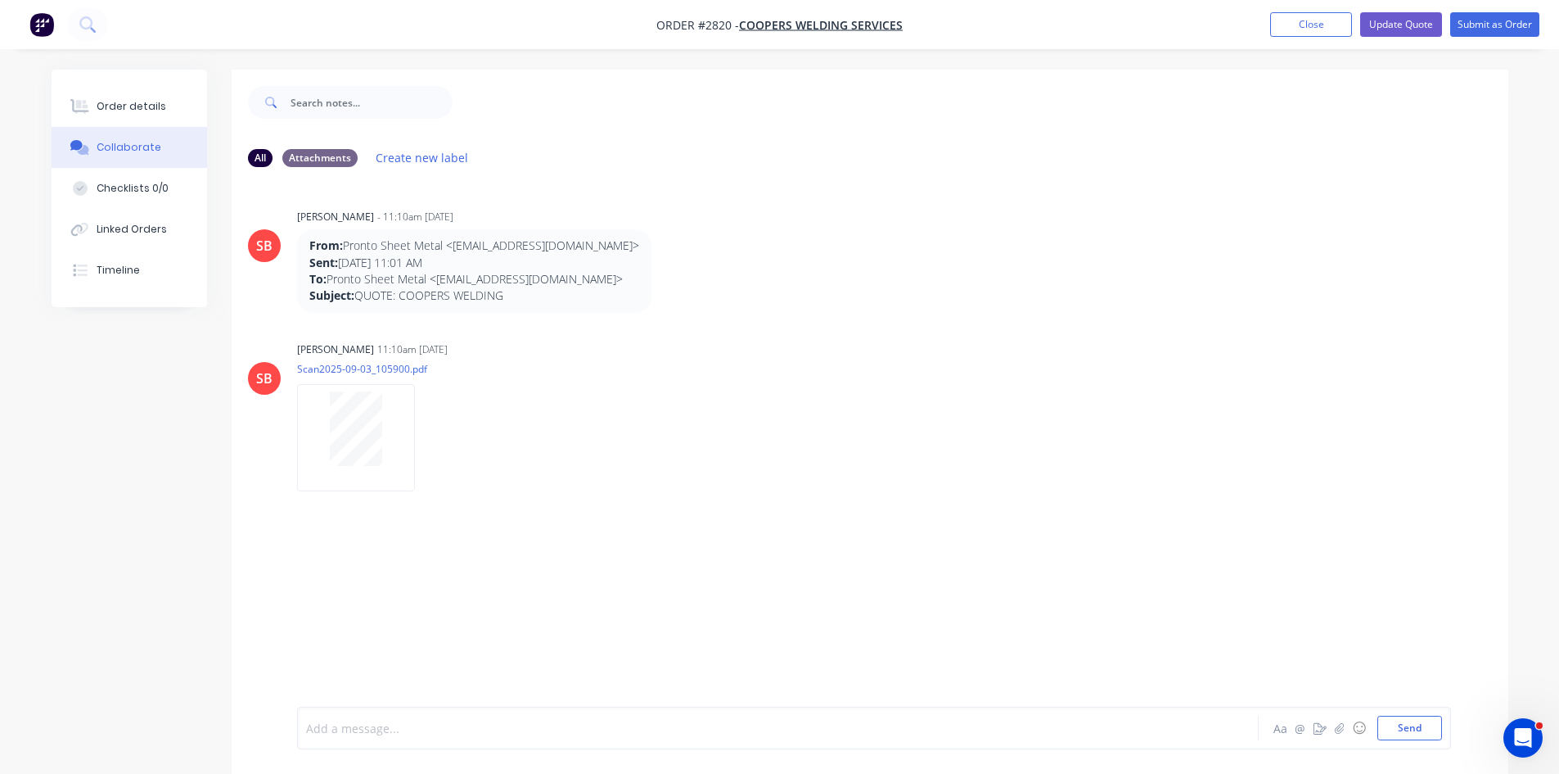
click at [458, 734] on div at bounding box center [732, 728] width 851 height 17
click at [1399, 724] on button "Send" at bounding box center [1410, 727] width 65 height 25
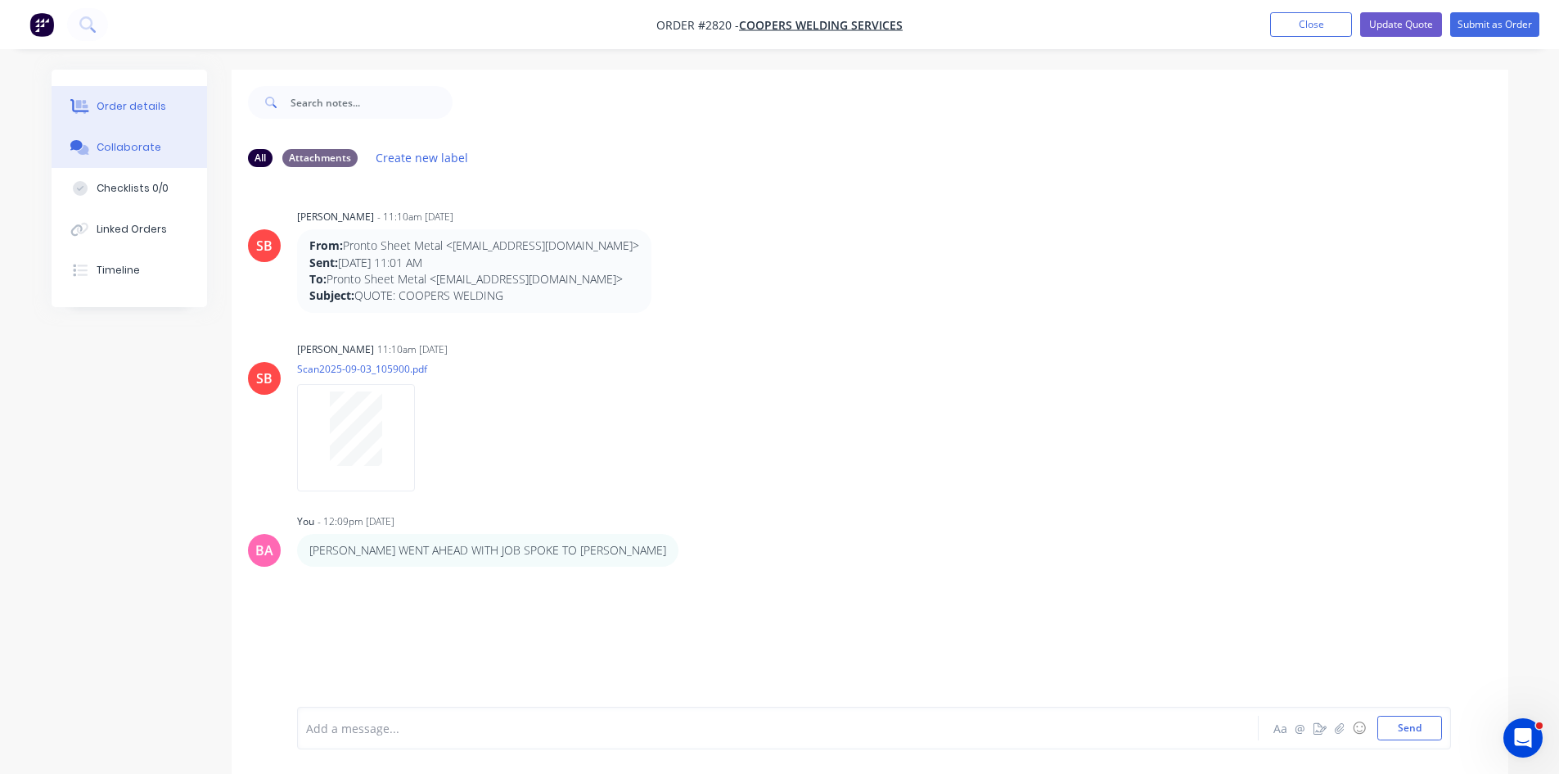
click at [139, 113] on div "Order details" at bounding box center [132, 106] width 70 height 15
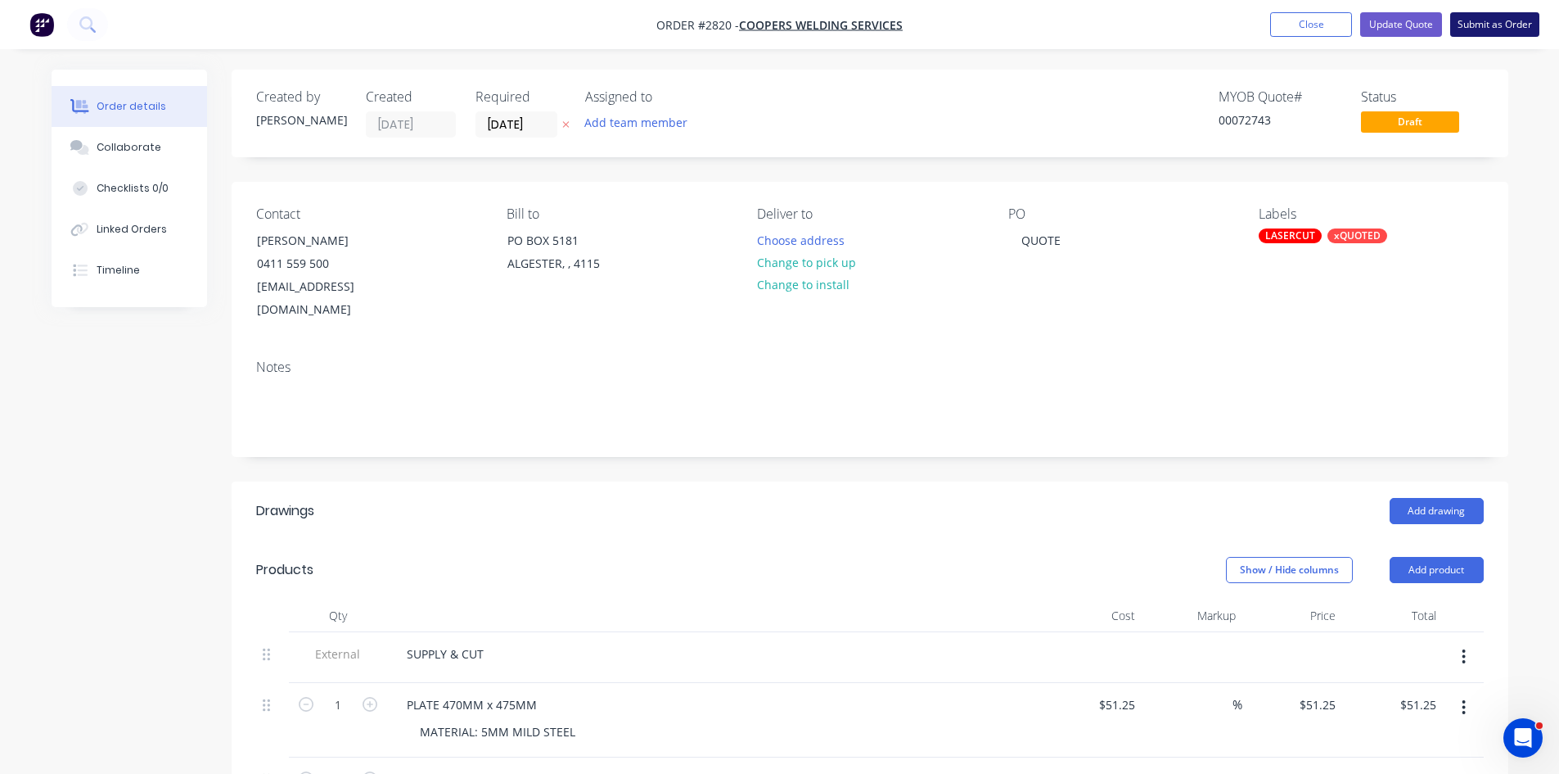
click at [1513, 19] on button "Submit as Order" at bounding box center [1494, 24] width 89 height 25
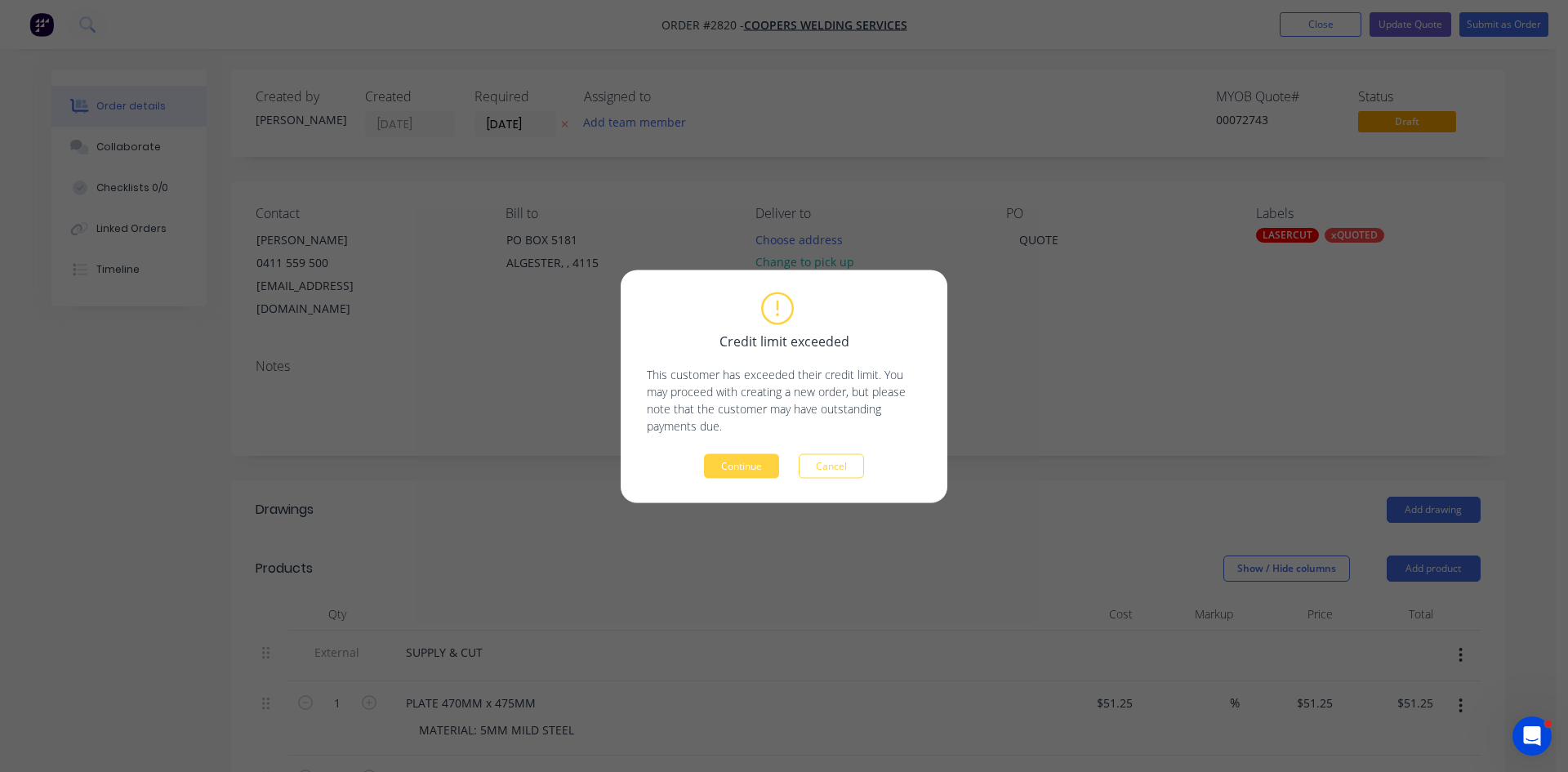
click at [735, 452] on div "Credit limit exceeded This customer has exceeded their credit limit. You may pr…" at bounding box center [783, 386] width 274 height 184
click at [734, 465] on button "Continue" at bounding box center [741, 465] width 75 height 25
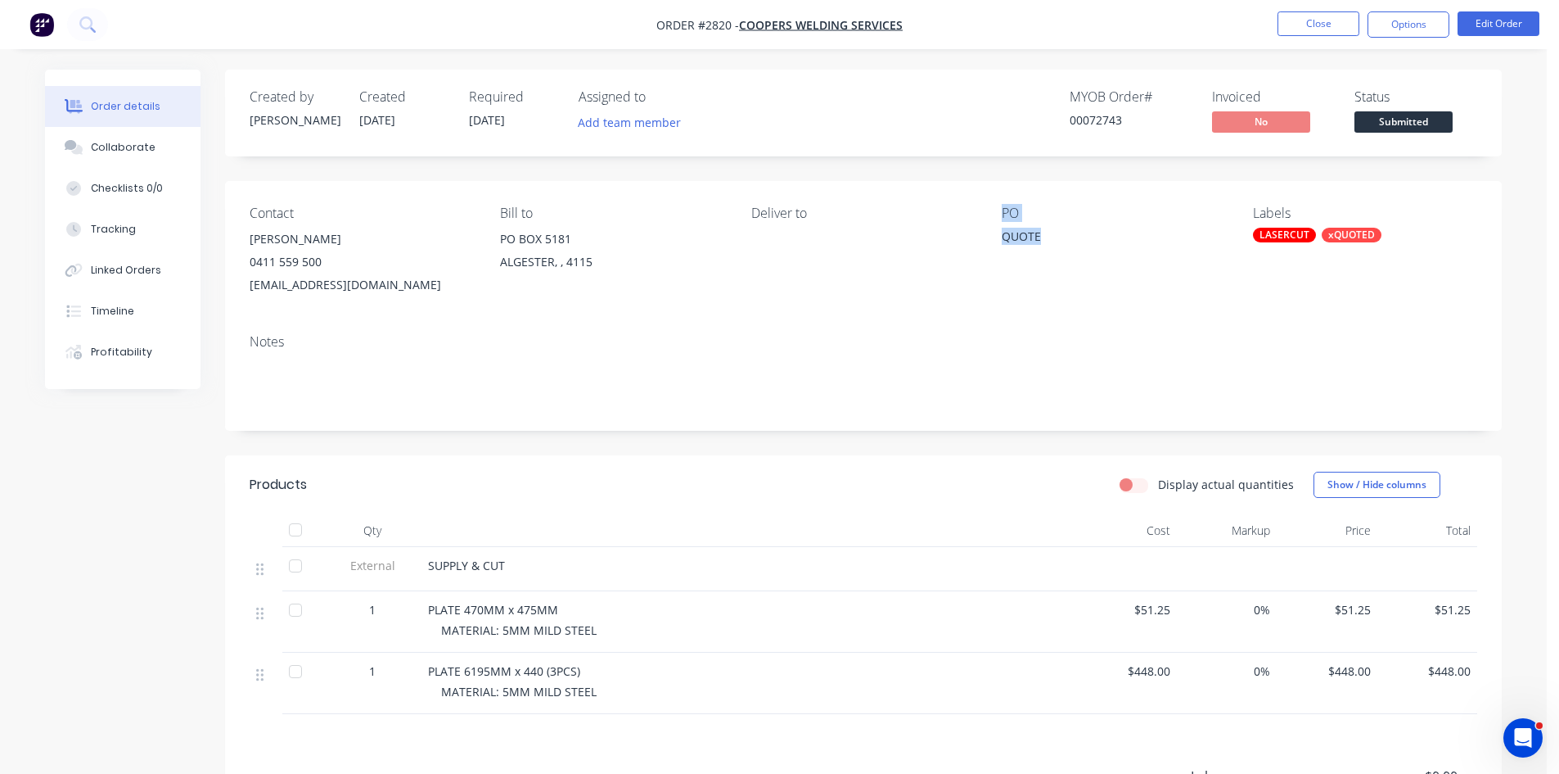
drag, startPoint x: 1027, startPoint y: 237, endPoint x: 968, endPoint y: 237, distance: 59.8
click at [968, 237] on div "Contact ANDY COOPER 0411 559 500 cooperswelding@outlook.com Bill to PO BOX 5181…" at bounding box center [863, 251] width 1277 height 140
click at [1505, 20] on button "Edit Order" at bounding box center [1499, 23] width 82 height 25
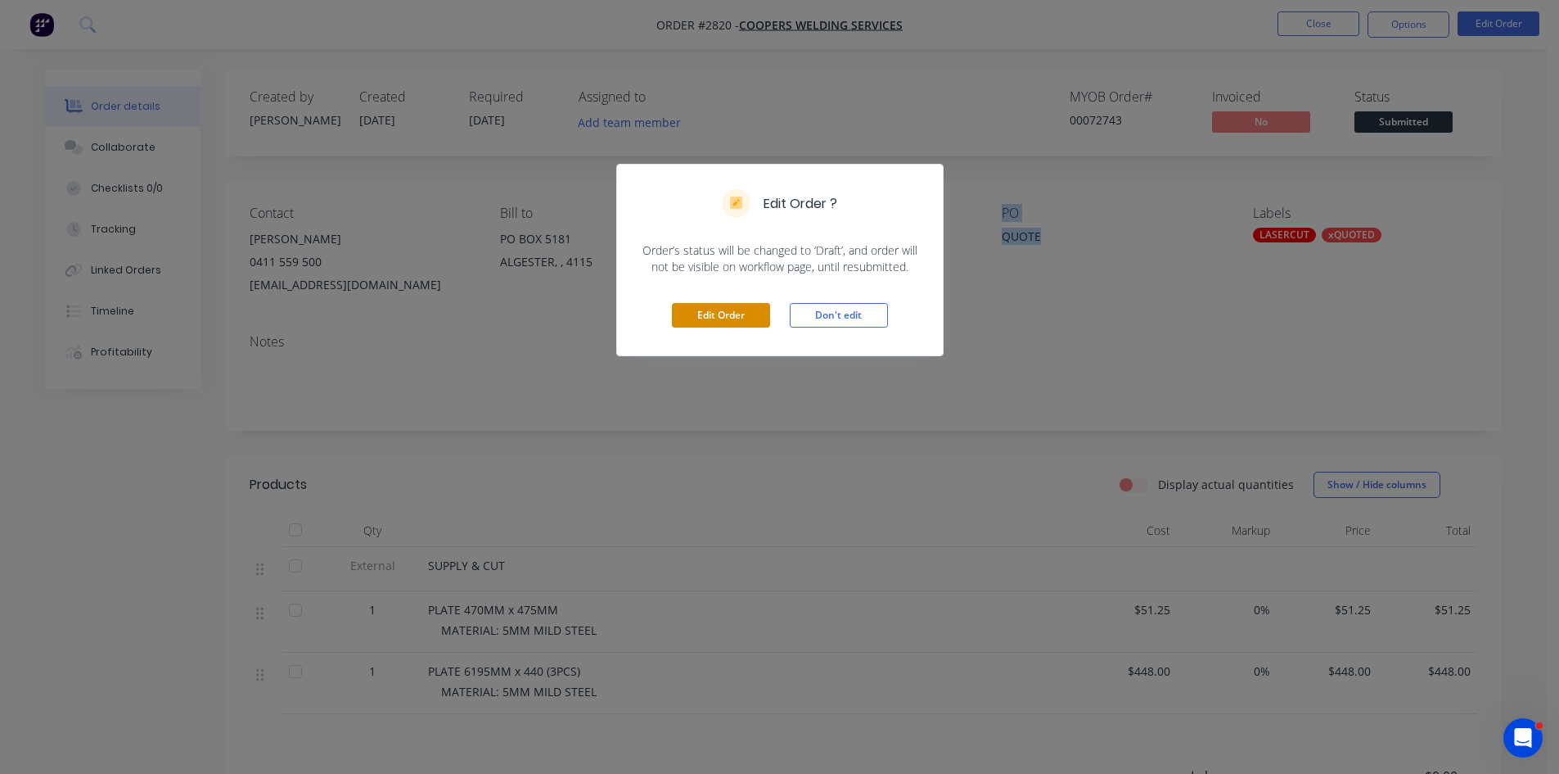
drag, startPoint x: 709, startPoint y: 313, endPoint x: 724, endPoint y: 308, distance: 15.5
click at [709, 312] on button "Edit Order" at bounding box center [721, 315] width 98 height 25
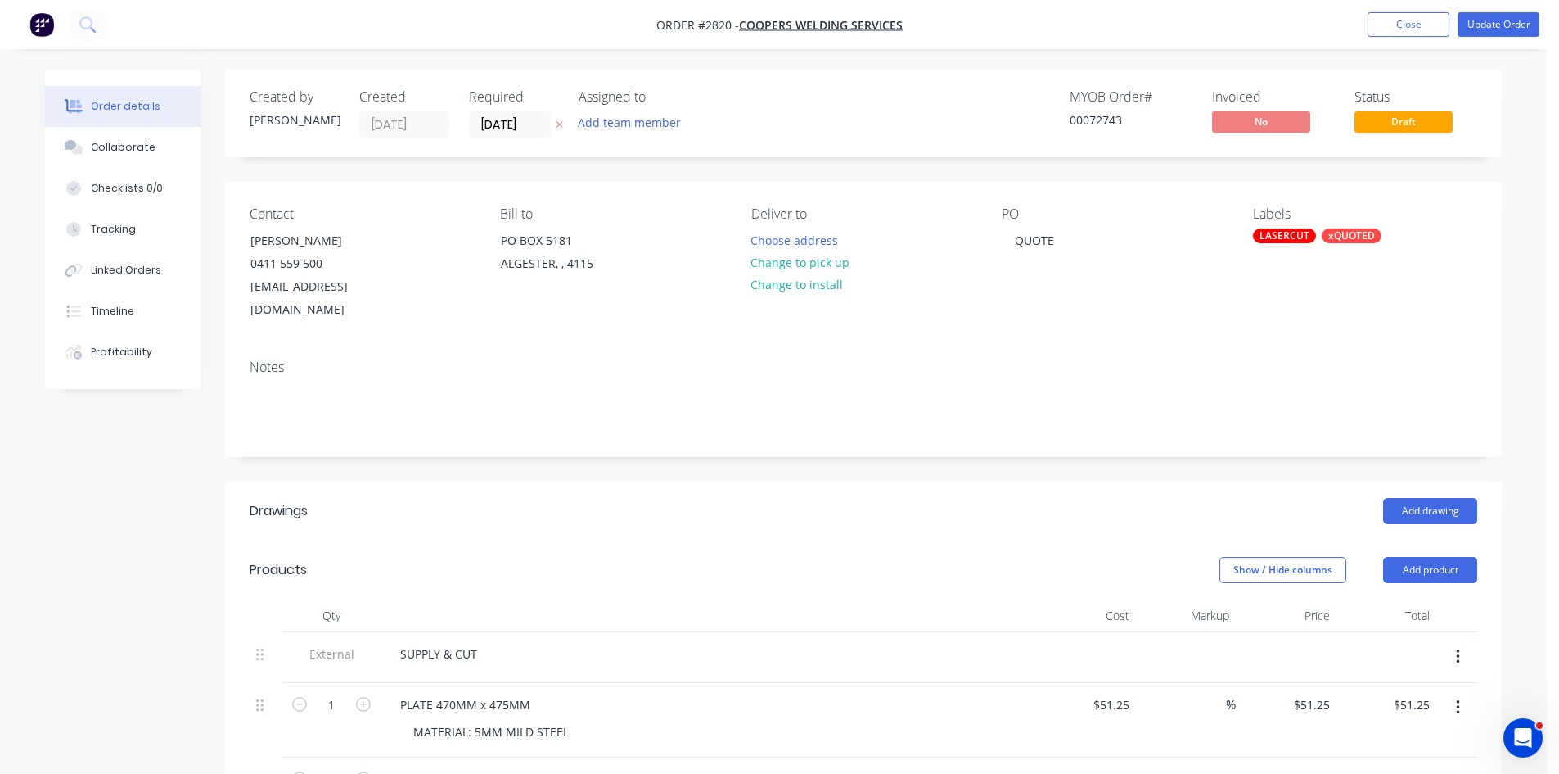
click at [564, 124] on button "button" at bounding box center [559, 124] width 17 height 19
click at [619, 123] on button "Add team member" at bounding box center [630, 122] width 120 height 22
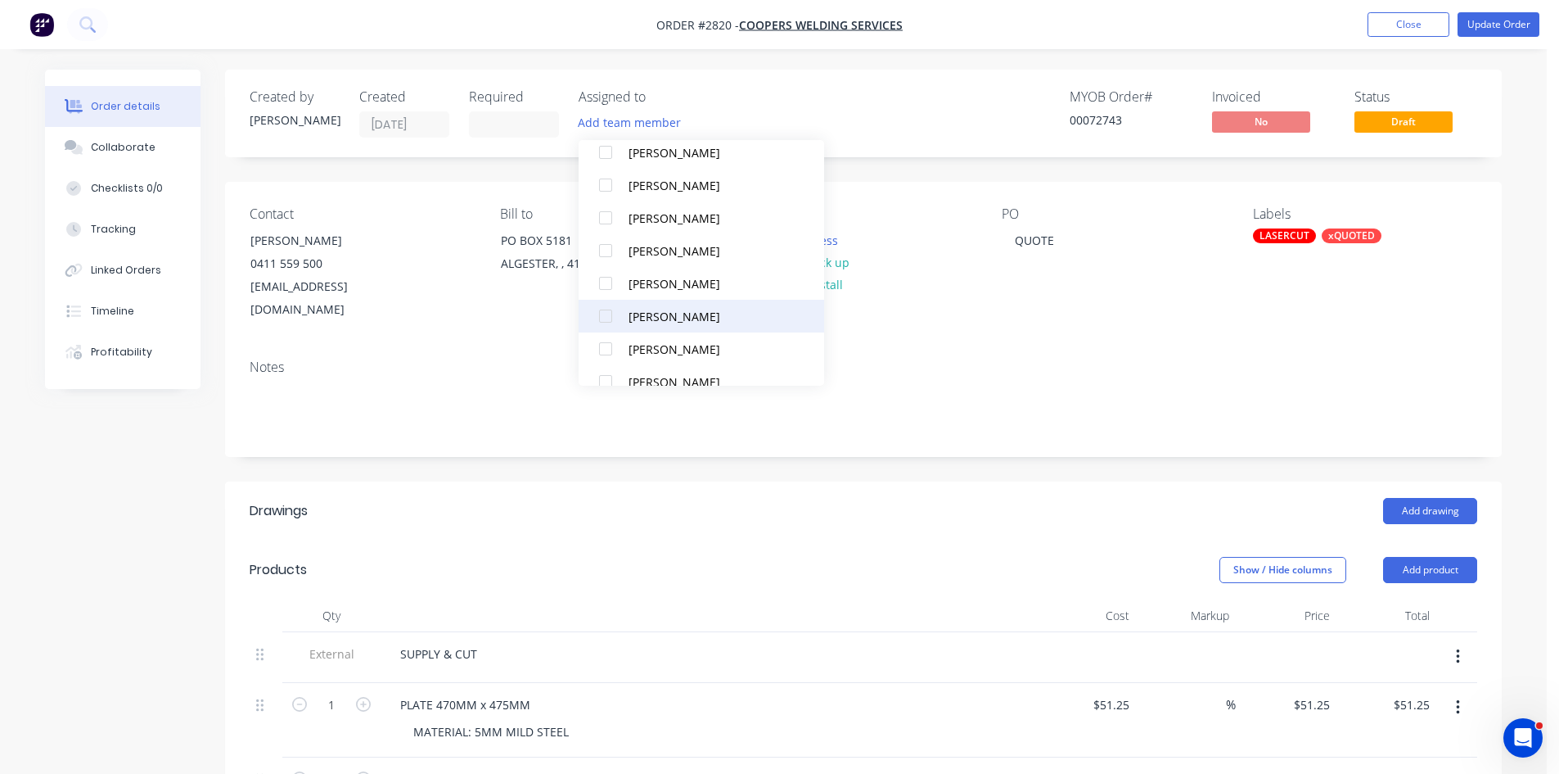
scroll to position [147, 0]
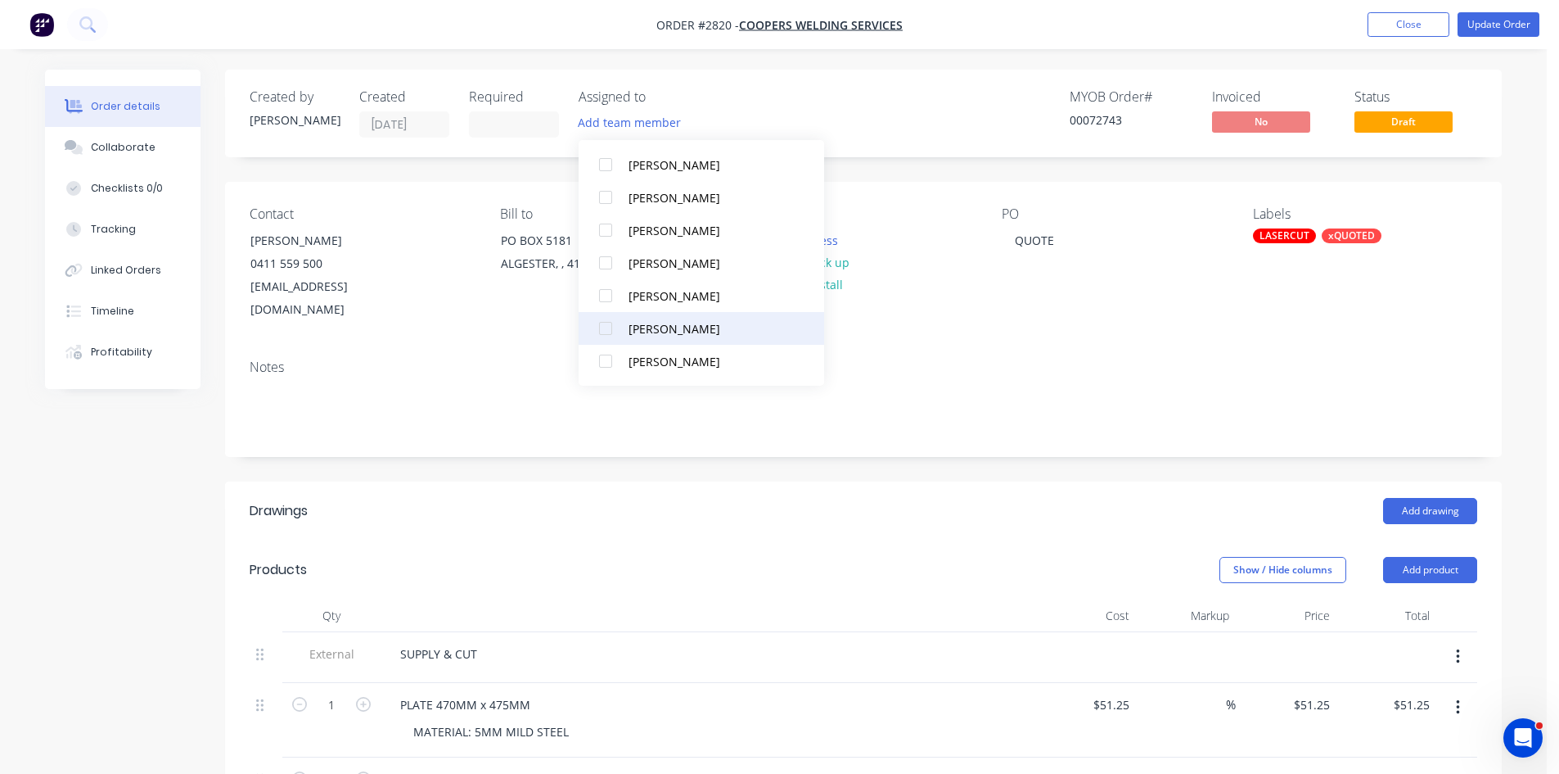
click at [606, 331] on div at bounding box center [605, 328] width 33 height 33
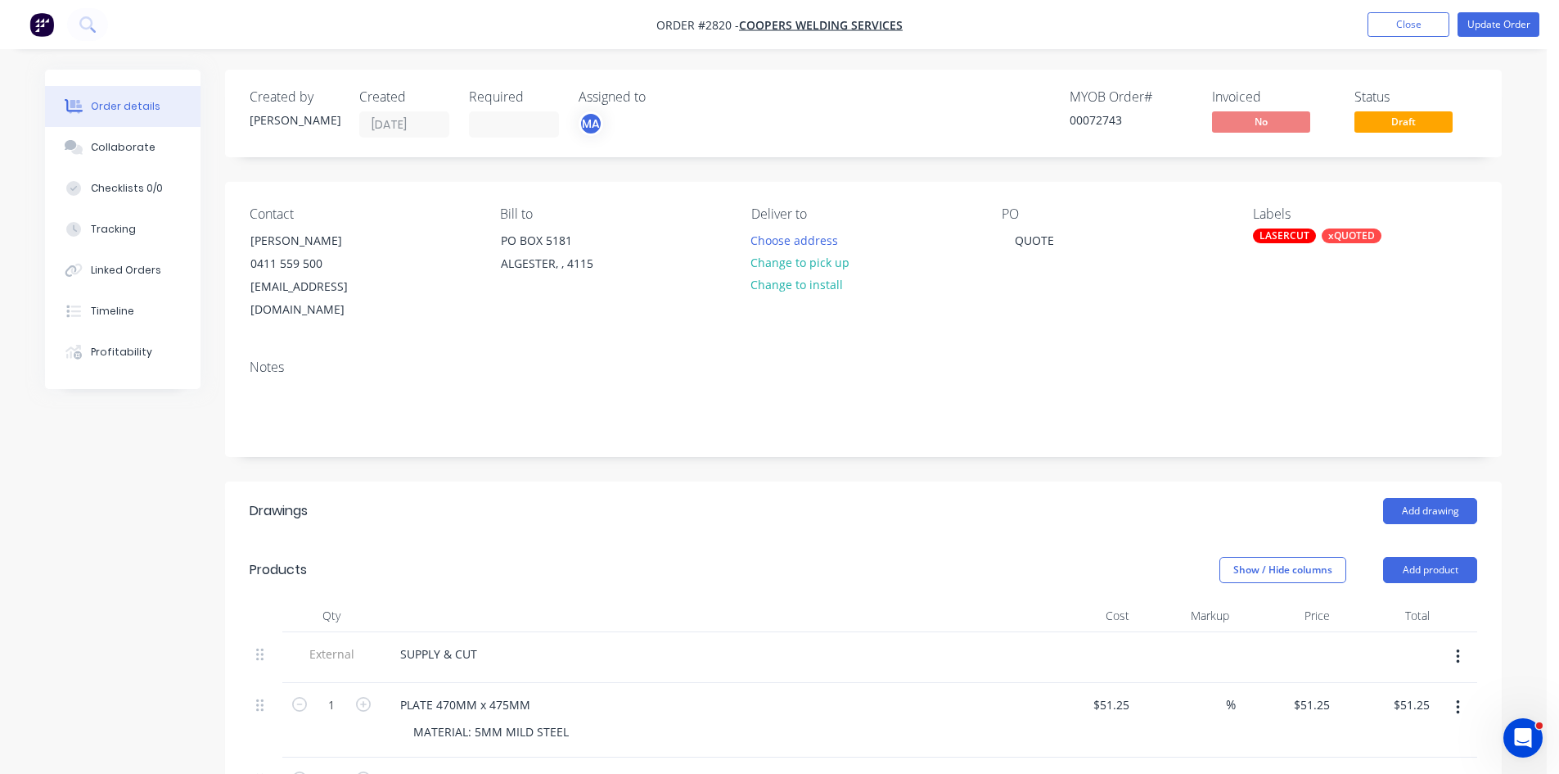
click at [981, 309] on div "Contact ANDY COOPER 0411 559 500 cooperswelding@outlook.com Bill to PO BOX 5181…" at bounding box center [863, 264] width 1277 height 165
drag, startPoint x: 1054, startPoint y: 236, endPoint x: 932, endPoint y: 241, distance: 122.9
click at [932, 241] on div "Contact ANDY COOPER 0411 559 500 cooperswelding@outlook.com Bill to PO BOX 5181…" at bounding box center [863, 264] width 1277 height 165
click at [802, 262] on button "Change to pick up" at bounding box center [800, 262] width 116 height 22
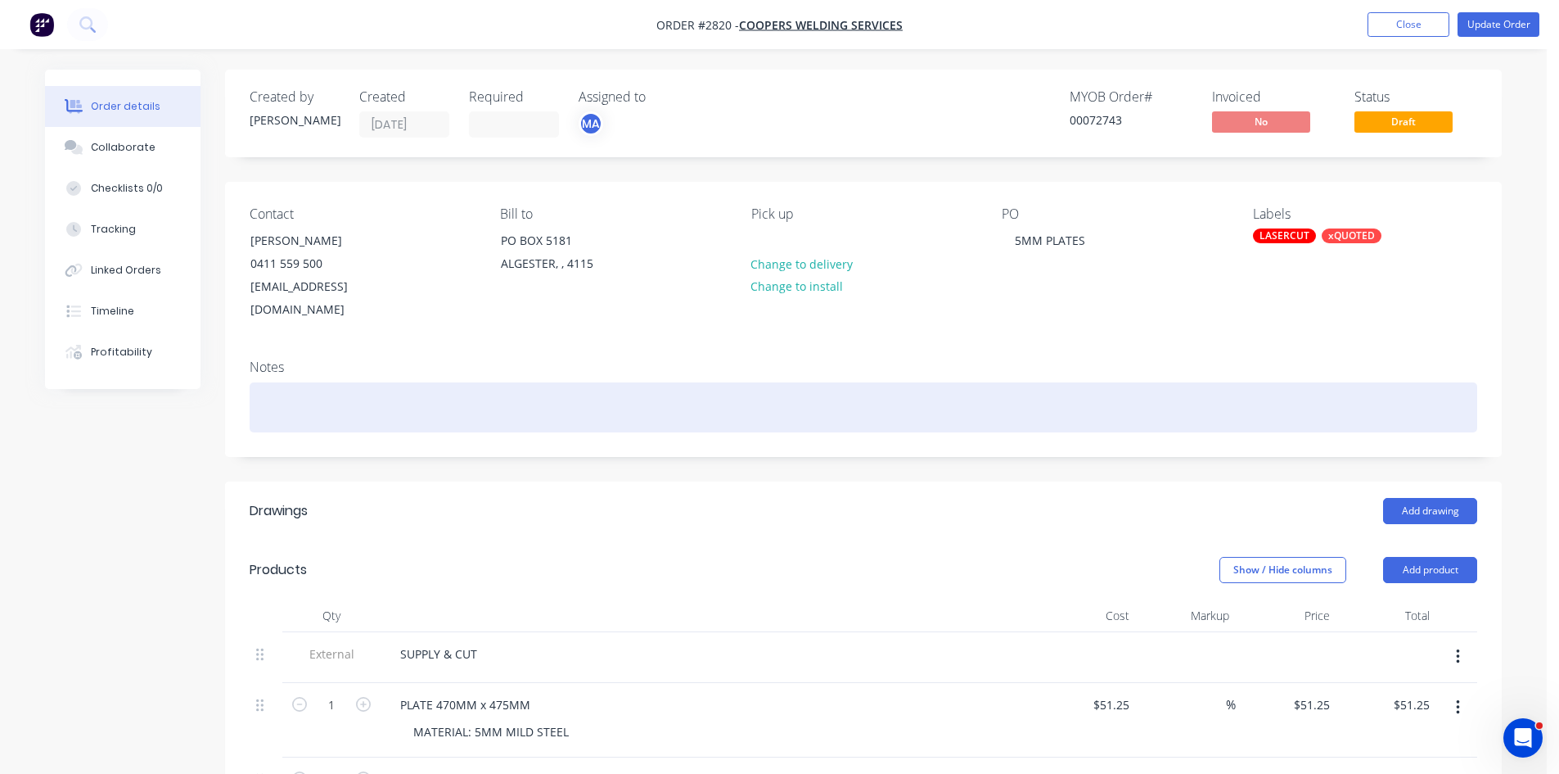
click at [401, 383] on div at bounding box center [864, 407] width 1228 height 50
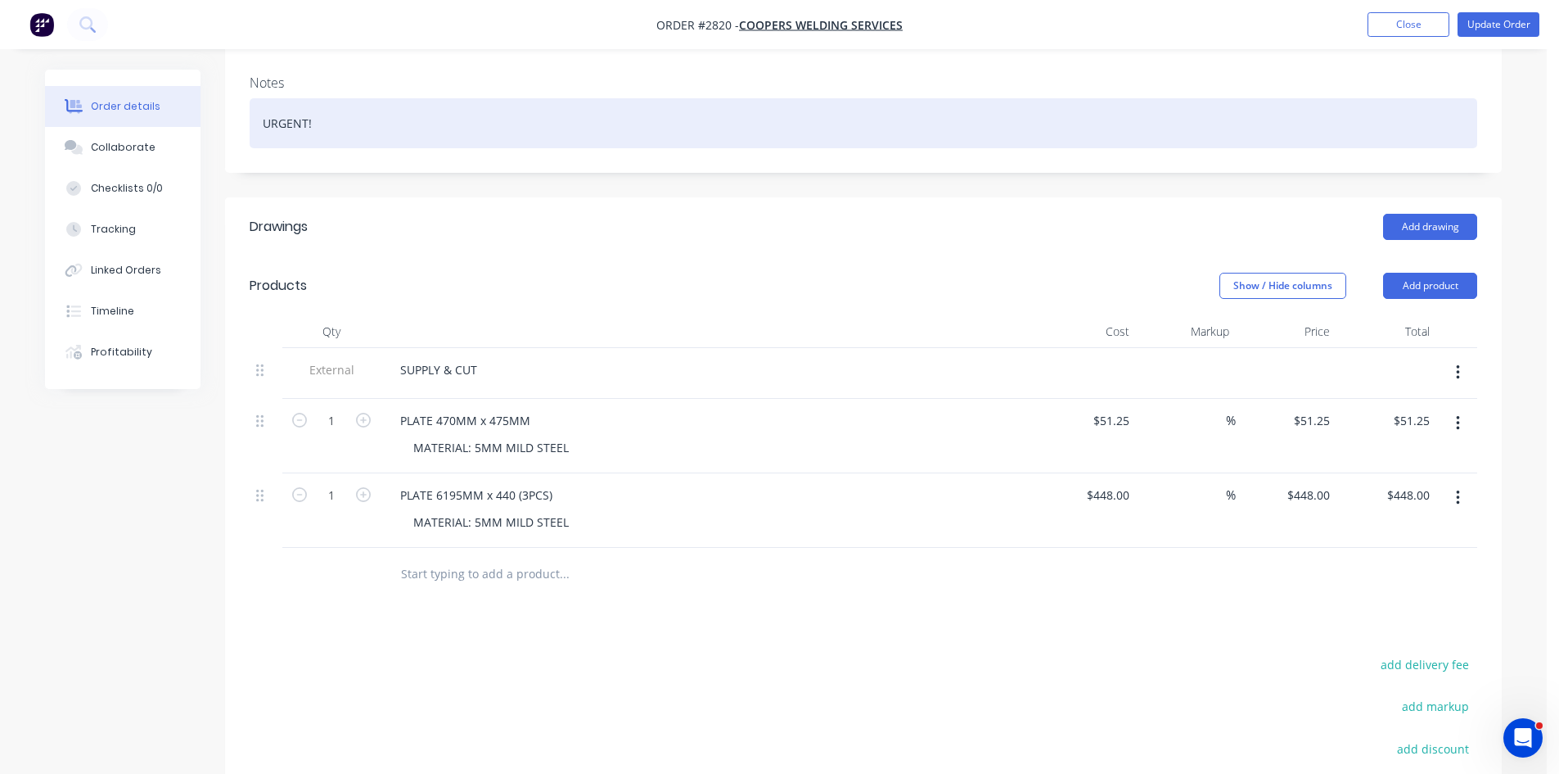
scroll to position [137, 0]
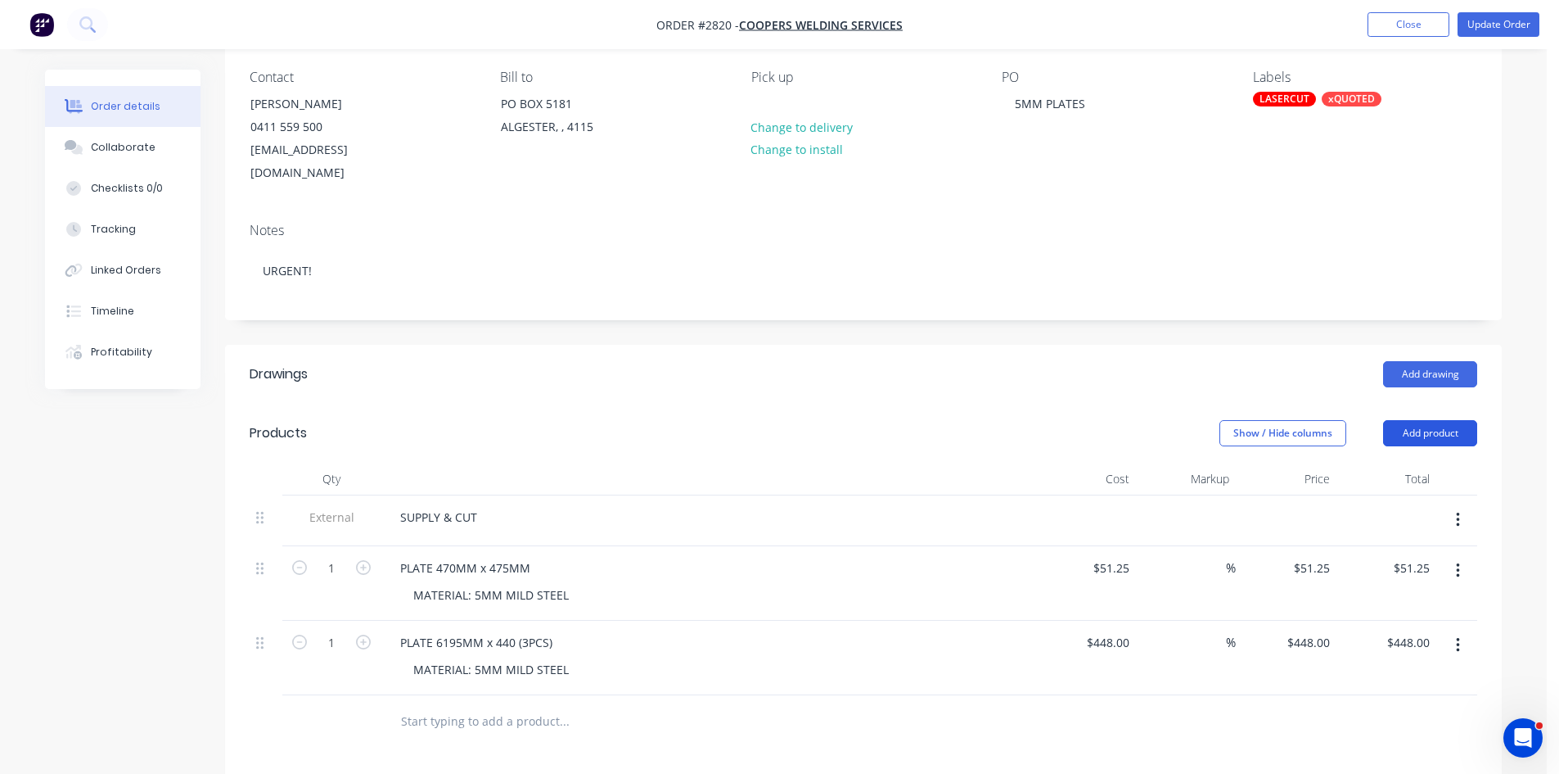
click at [1442, 420] on button "Add product" at bounding box center [1430, 433] width 94 height 26
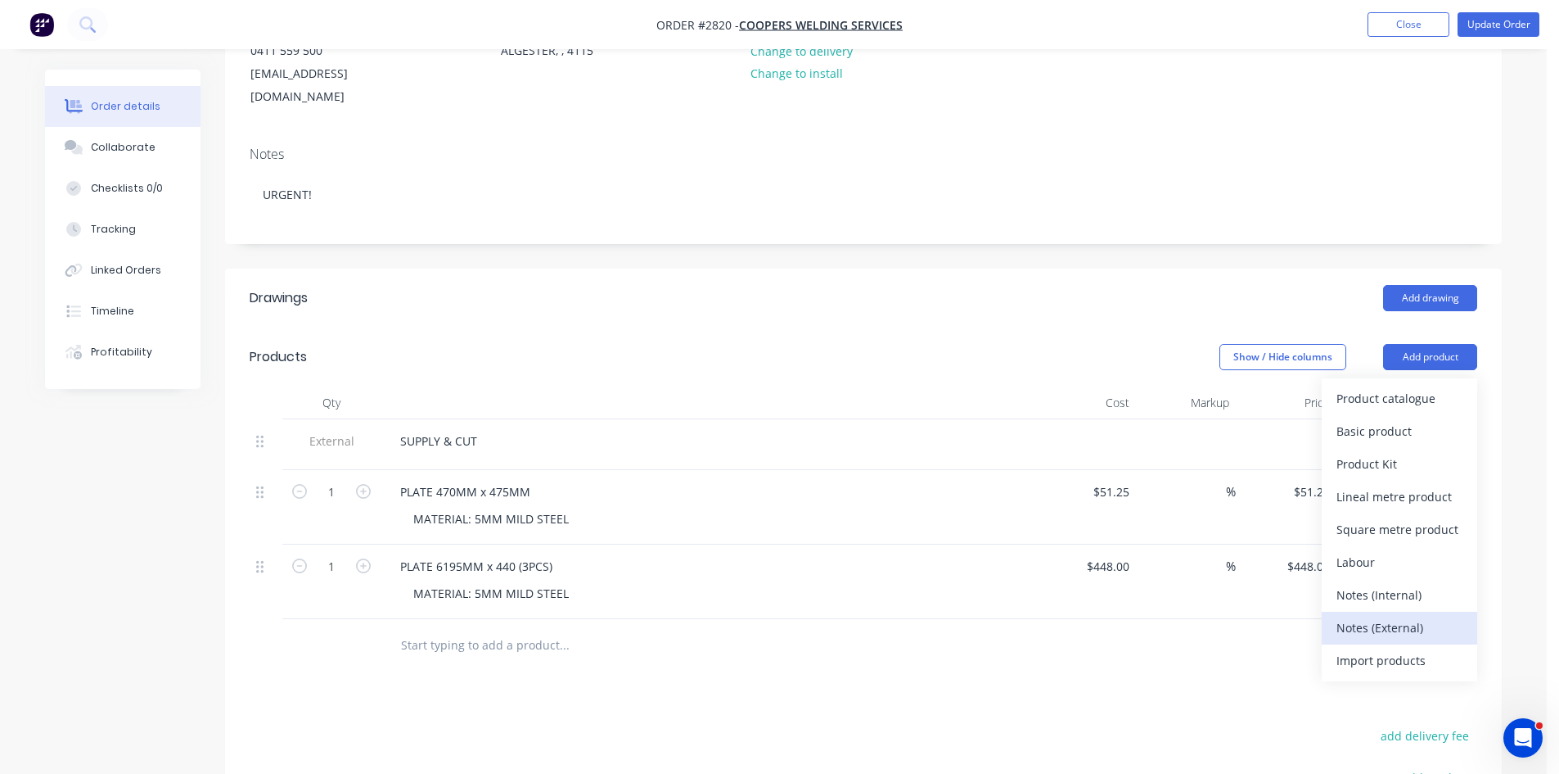
scroll to position [219, 0]
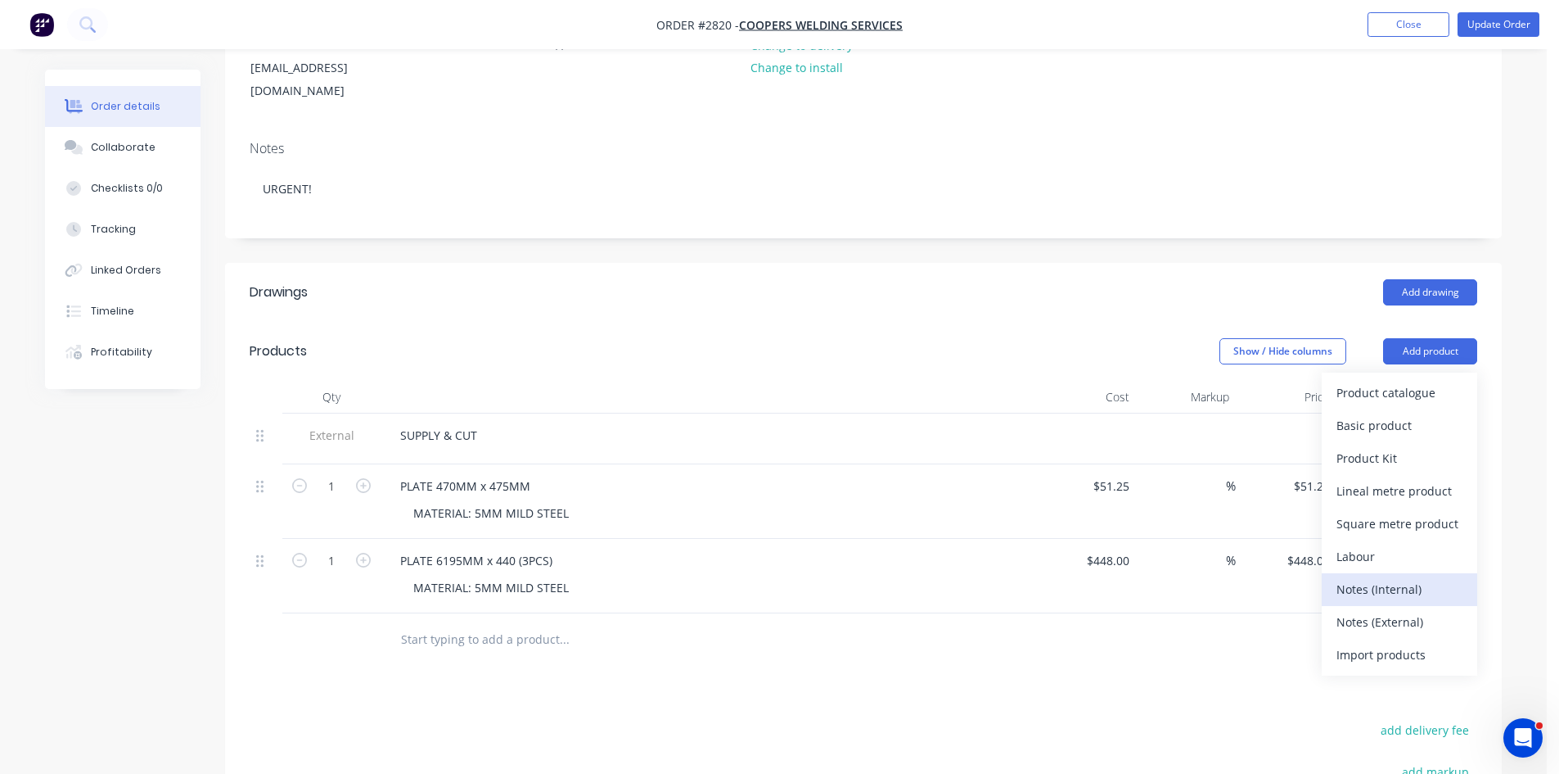
click at [1398, 577] on div "Notes (Internal)" at bounding box center [1400, 589] width 126 height 24
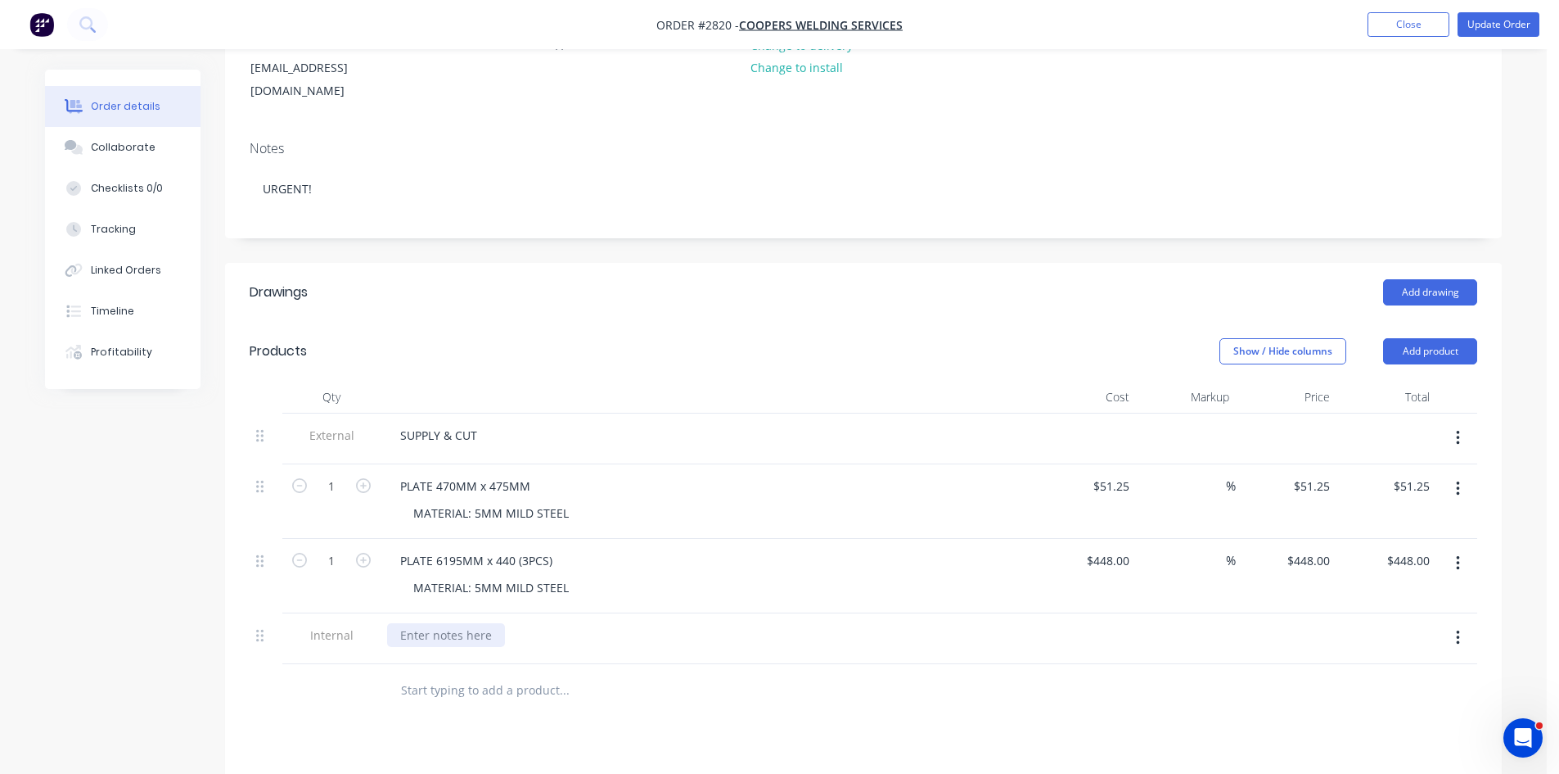
click at [455, 623] on div at bounding box center [446, 635] width 118 height 24
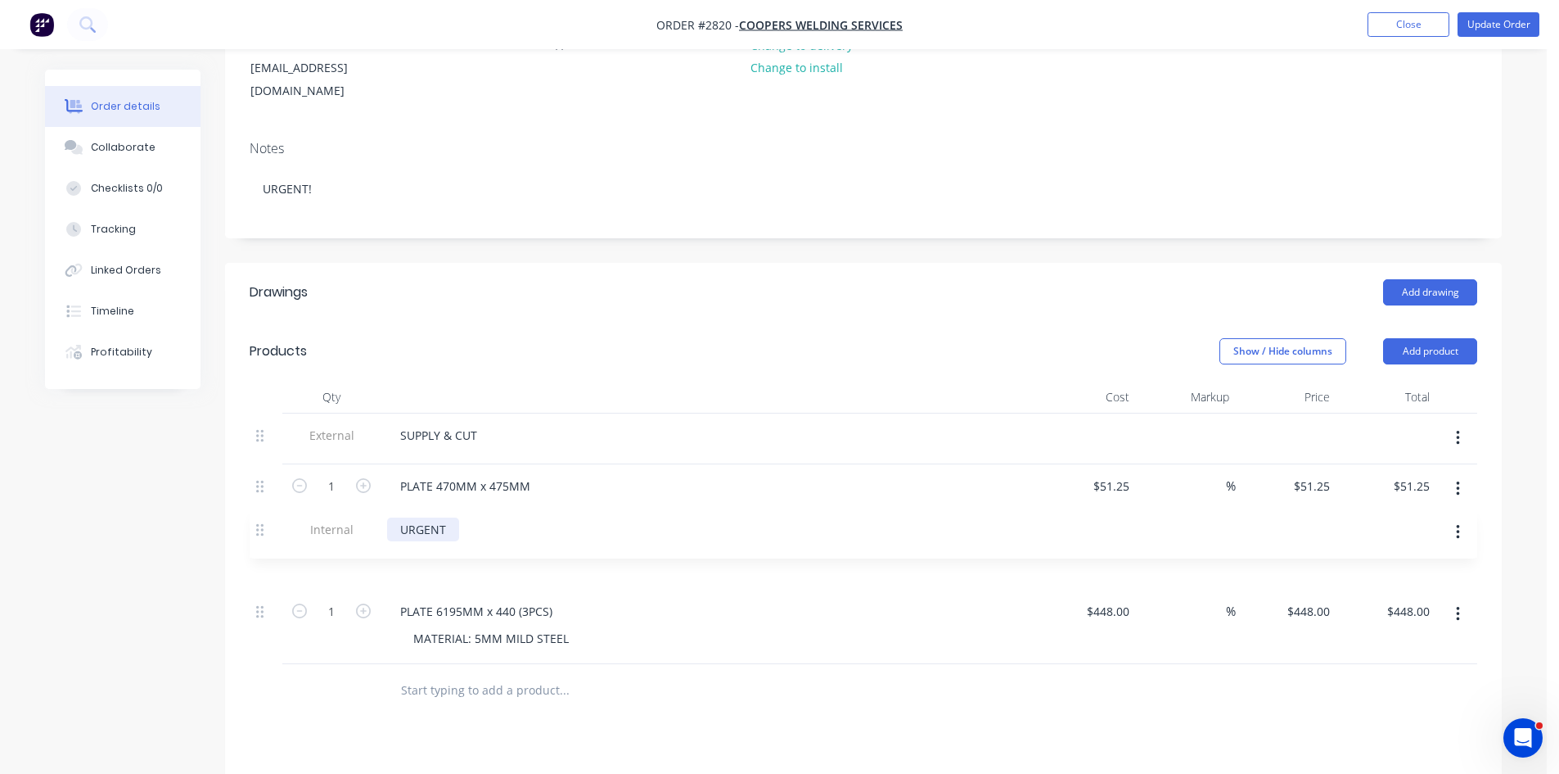
scroll to position [224, 0]
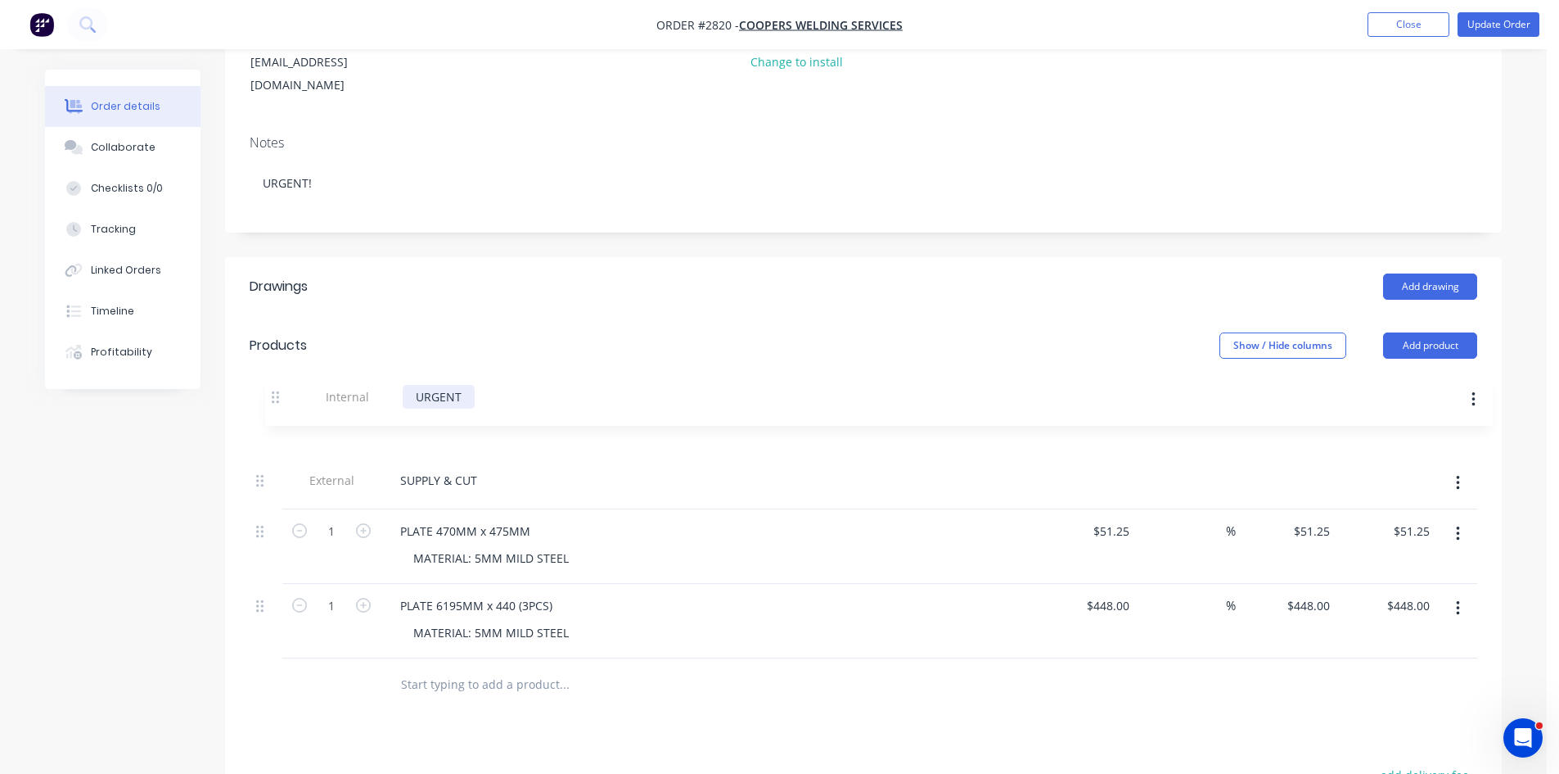
drag, startPoint x: 262, startPoint y: 614, endPoint x: 280, endPoint y: 386, distance: 228.3
click at [280, 408] on div "External SUPPLY & CUT 1 PLATE 470MM x 475MM MATERIAL: 5MM MILD STEEL $51.25 $51…" at bounding box center [864, 533] width 1228 height 250
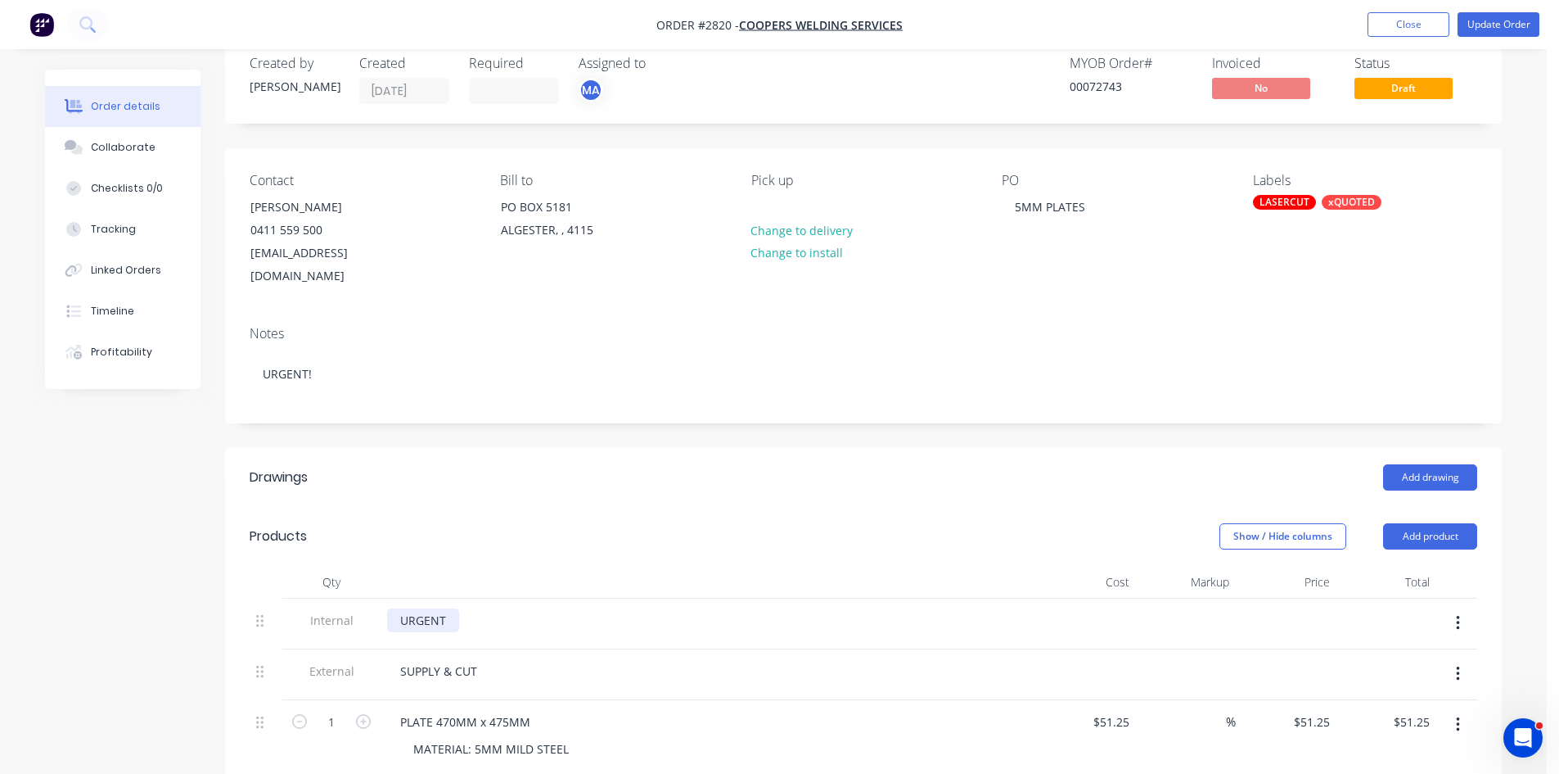
scroll to position [33, 0]
click at [1498, 20] on button "Update Order" at bounding box center [1499, 24] width 82 height 25
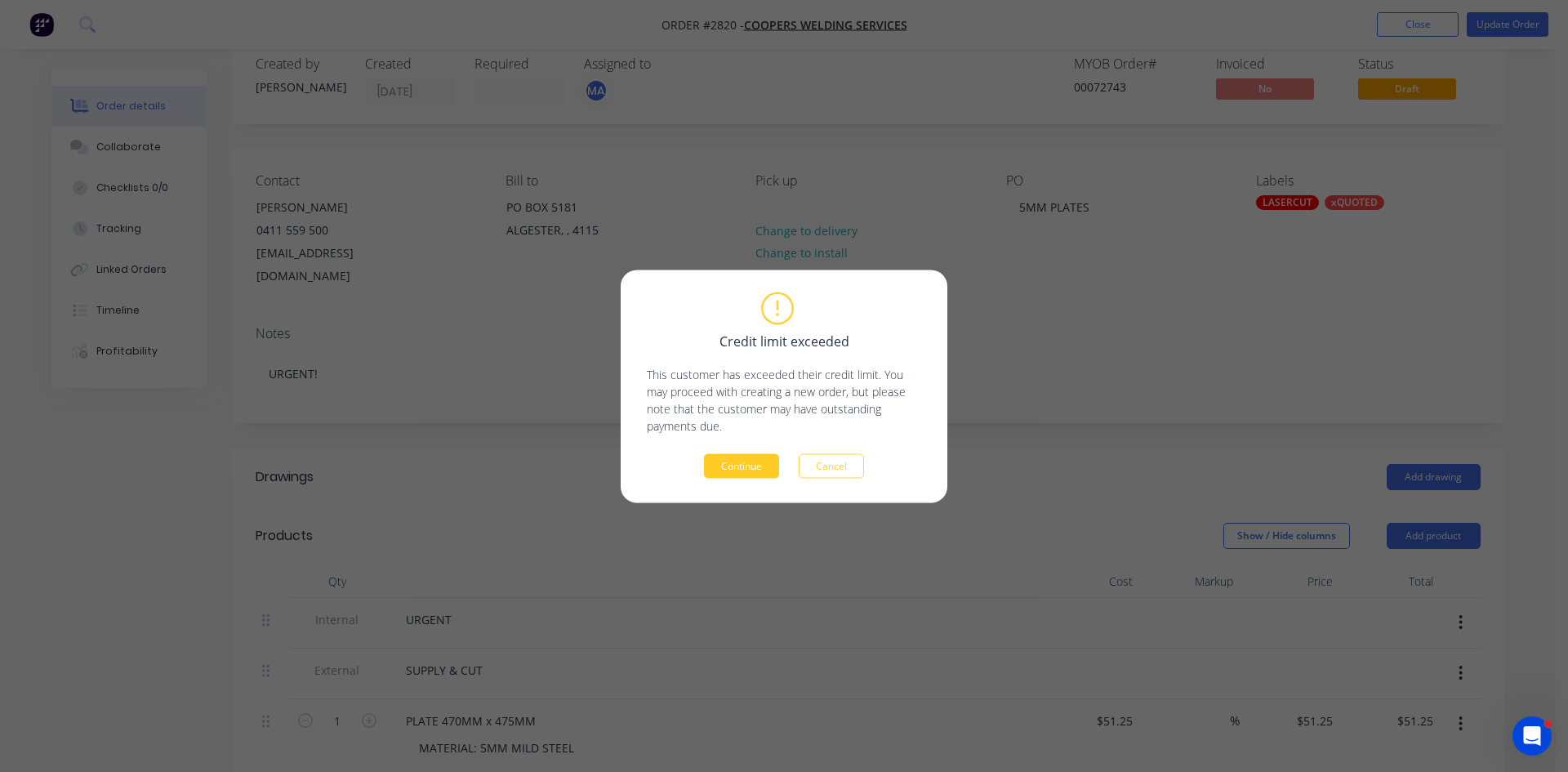
click at [753, 463] on button "Continue" at bounding box center [741, 465] width 75 height 25
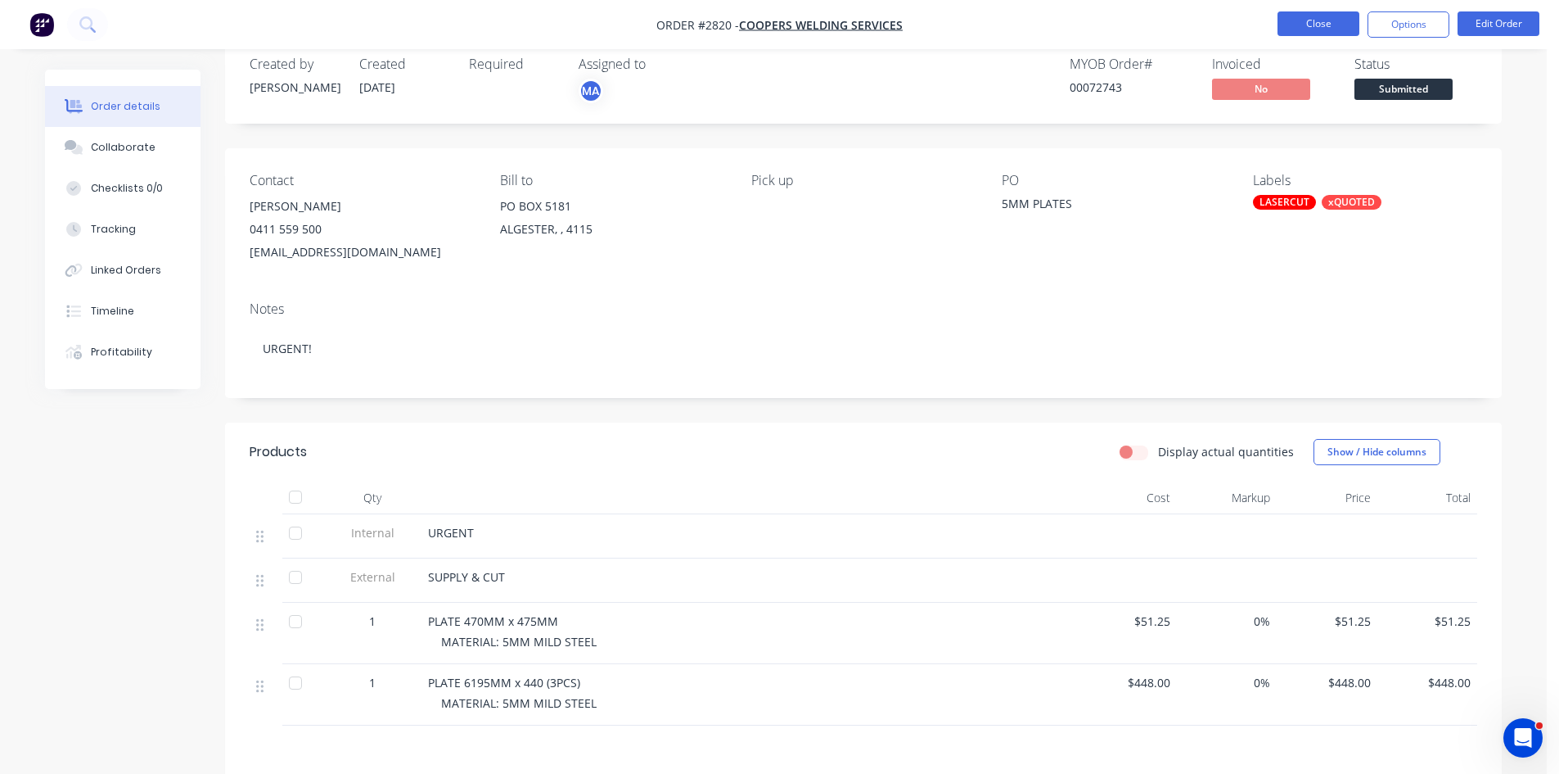
click at [1333, 19] on button "Close" at bounding box center [1319, 23] width 82 height 25
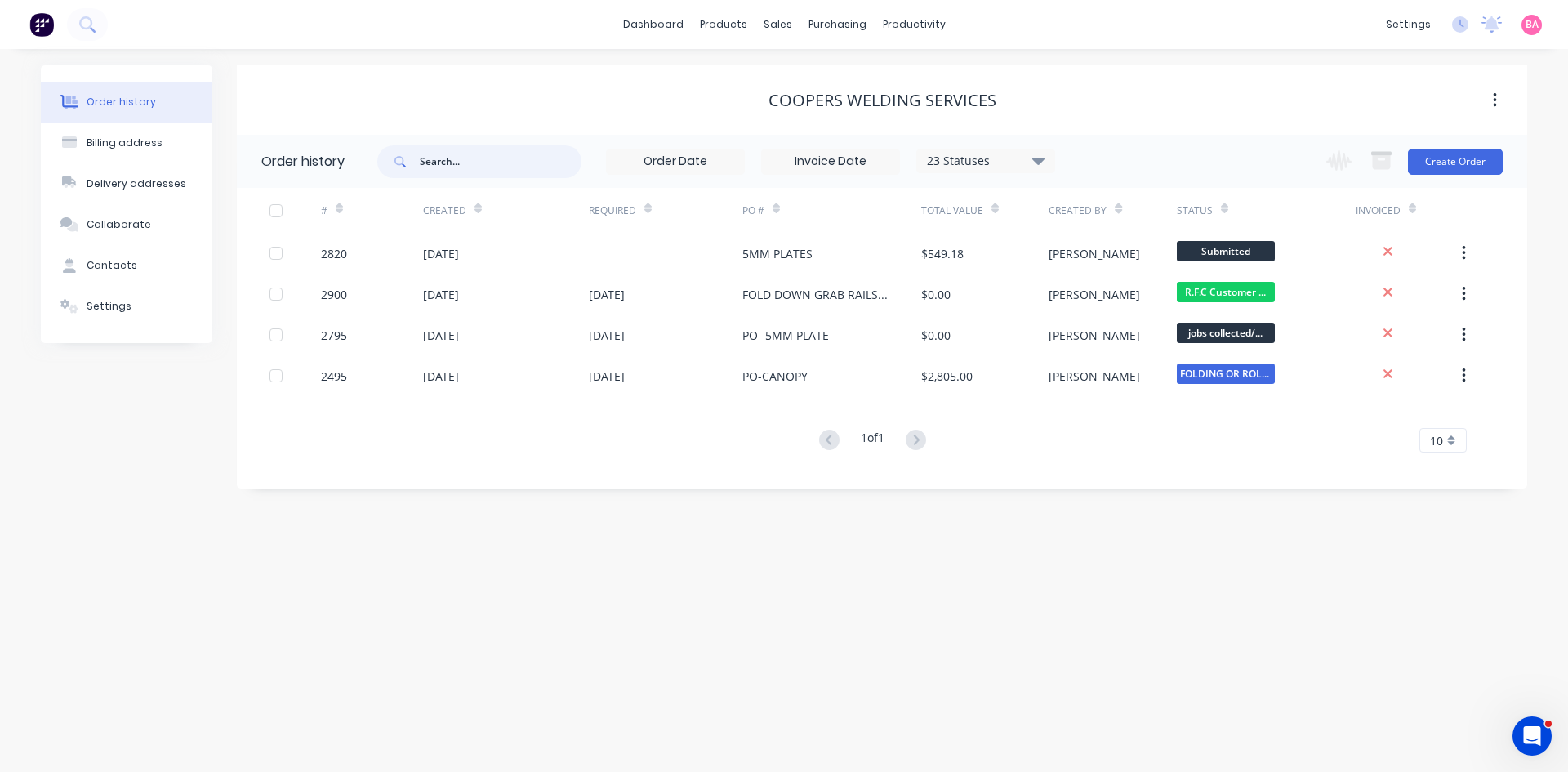
click at [460, 156] on input "text" at bounding box center [501, 162] width 162 height 33
click at [818, 74] on div "Sales Orders" at bounding box center [837, 78] width 67 height 15
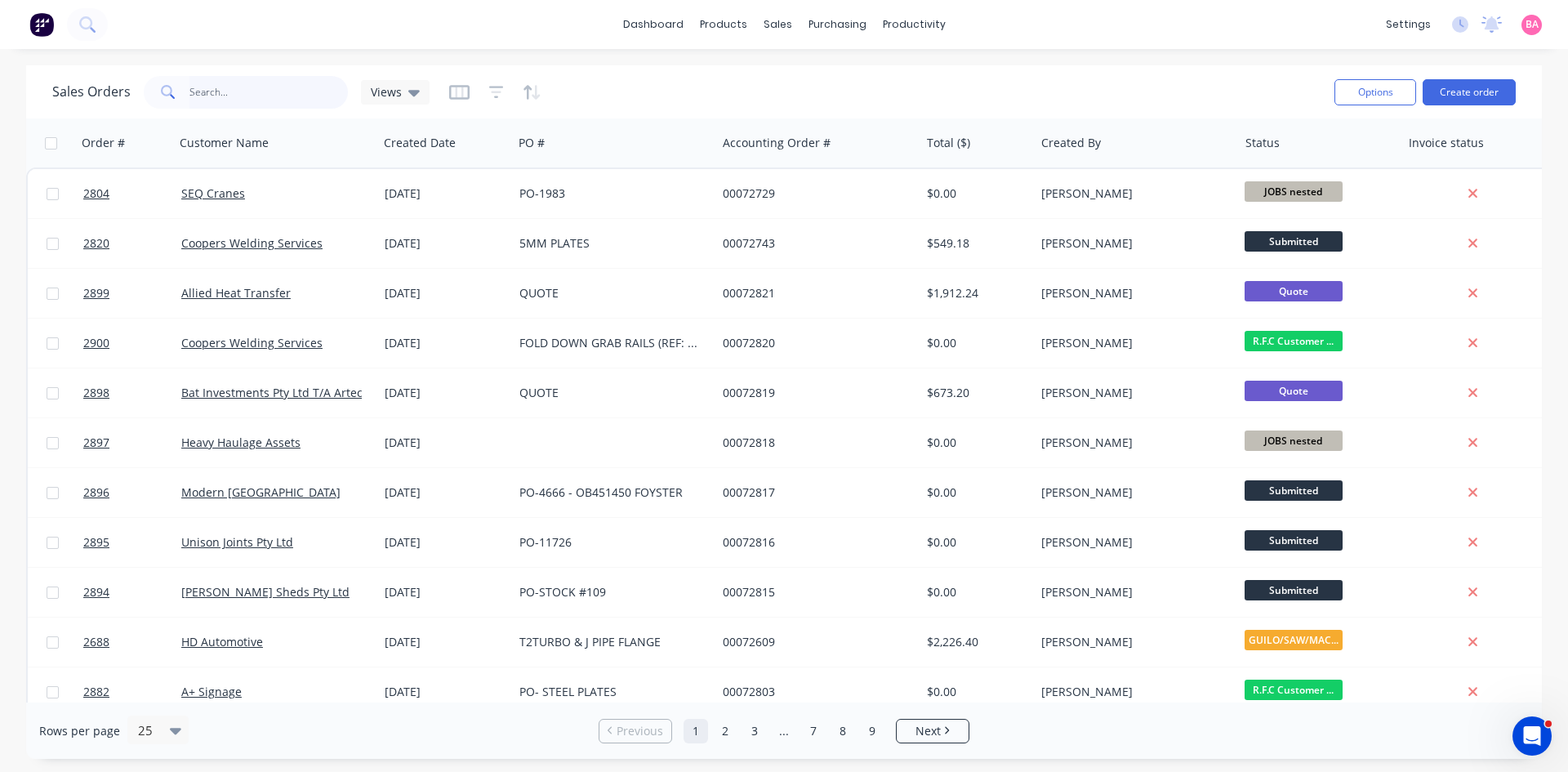
click at [234, 91] on input "text" at bounding box center [269, 92] width 160 height 33
type input "2877"
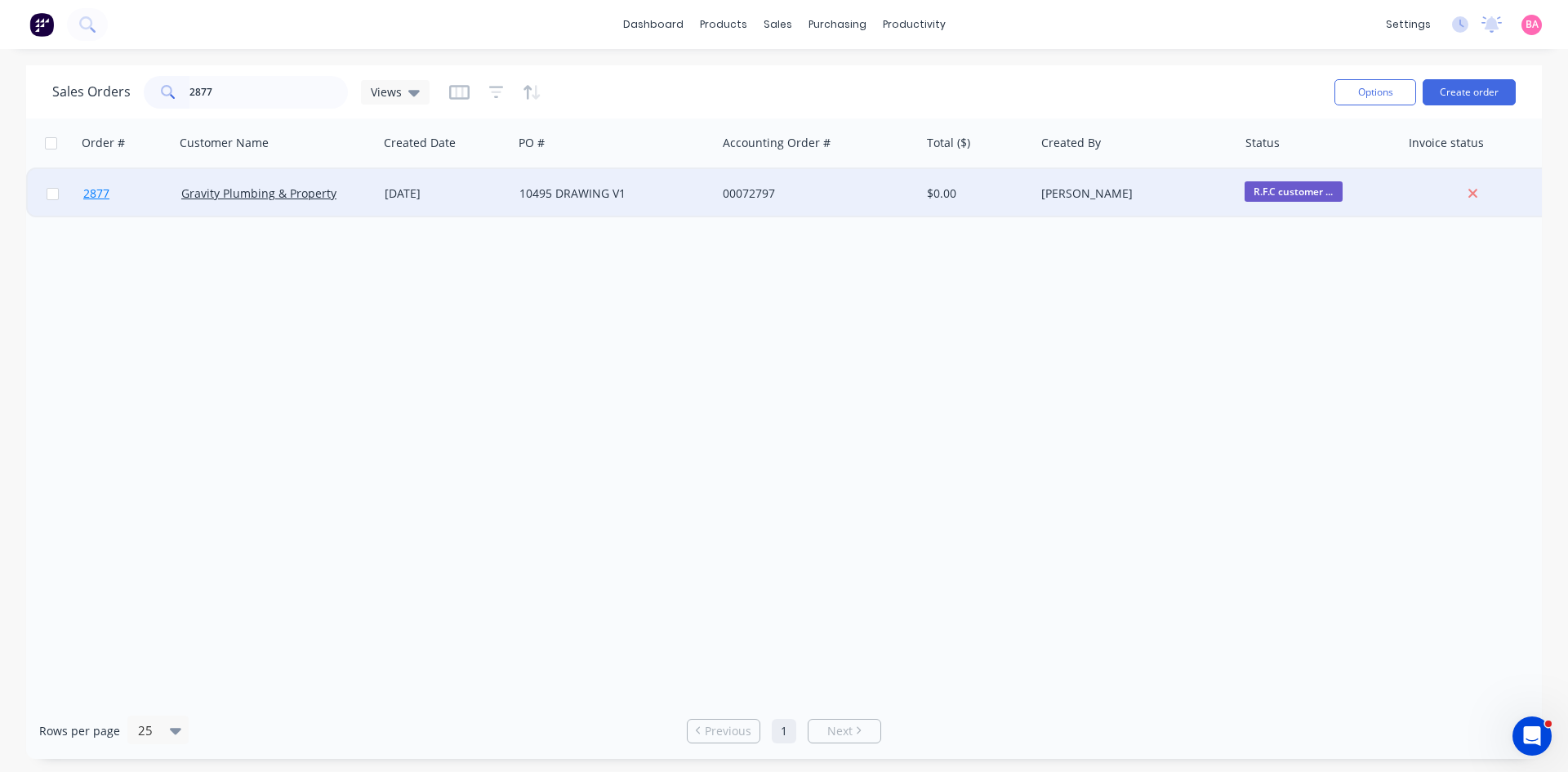
click at [97, 190] on span "2877" at bounding box center [96, 193] width 26 height 16
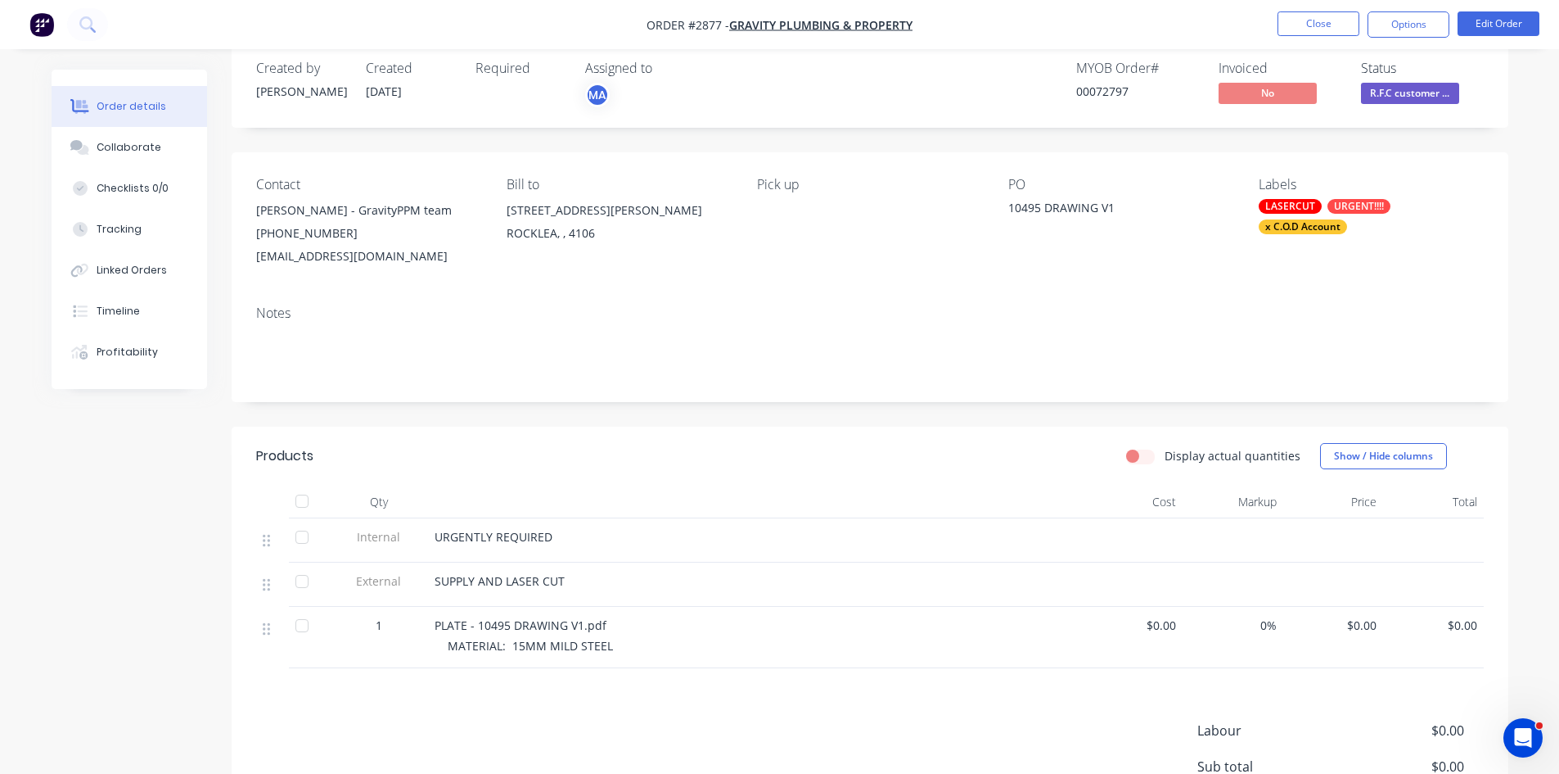
scroll to position [55, 0]
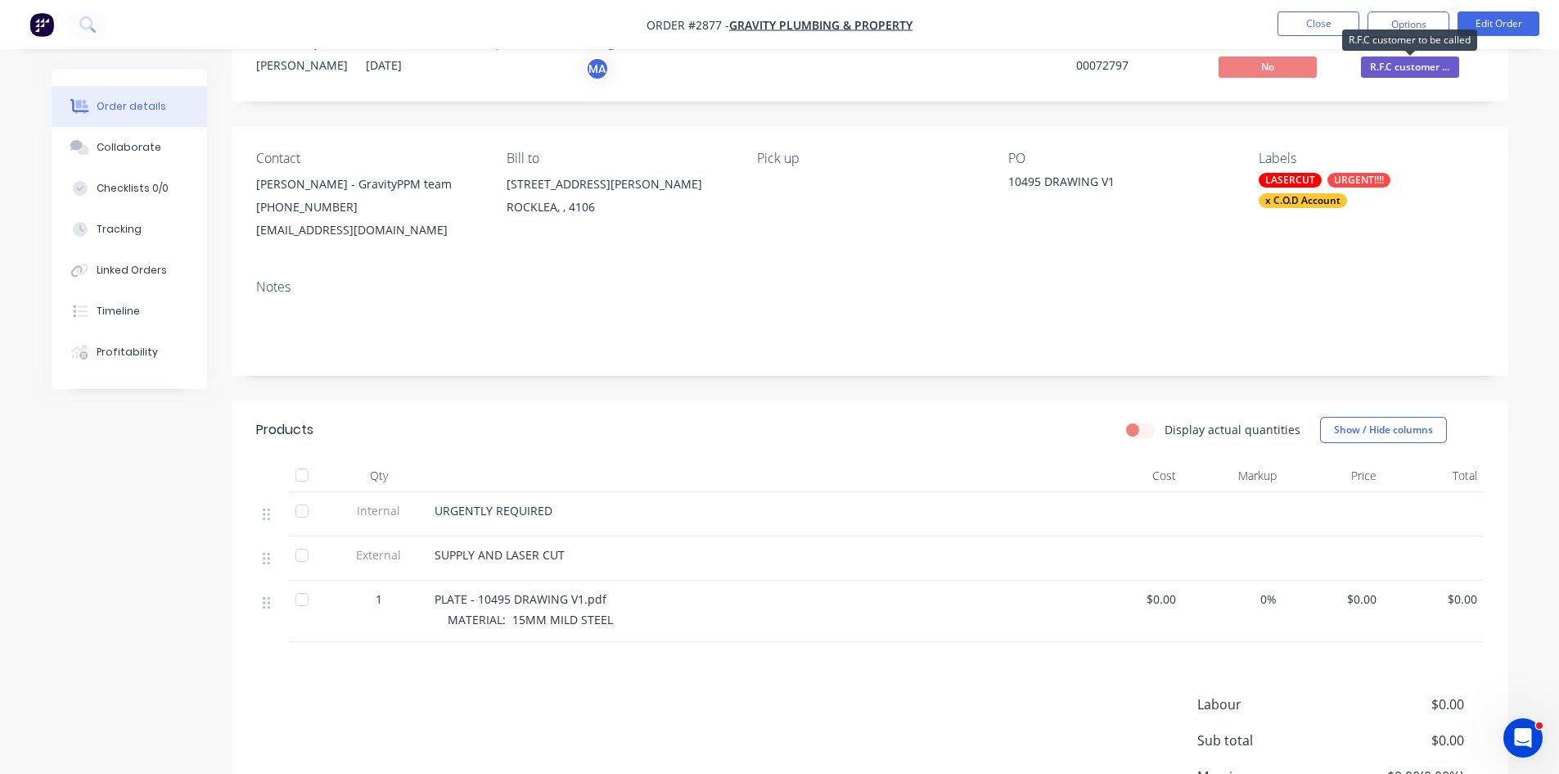
click at [1406, 61] on span "R.F.C customer ..." at bounding box center [1410, 66] width 98 height 20
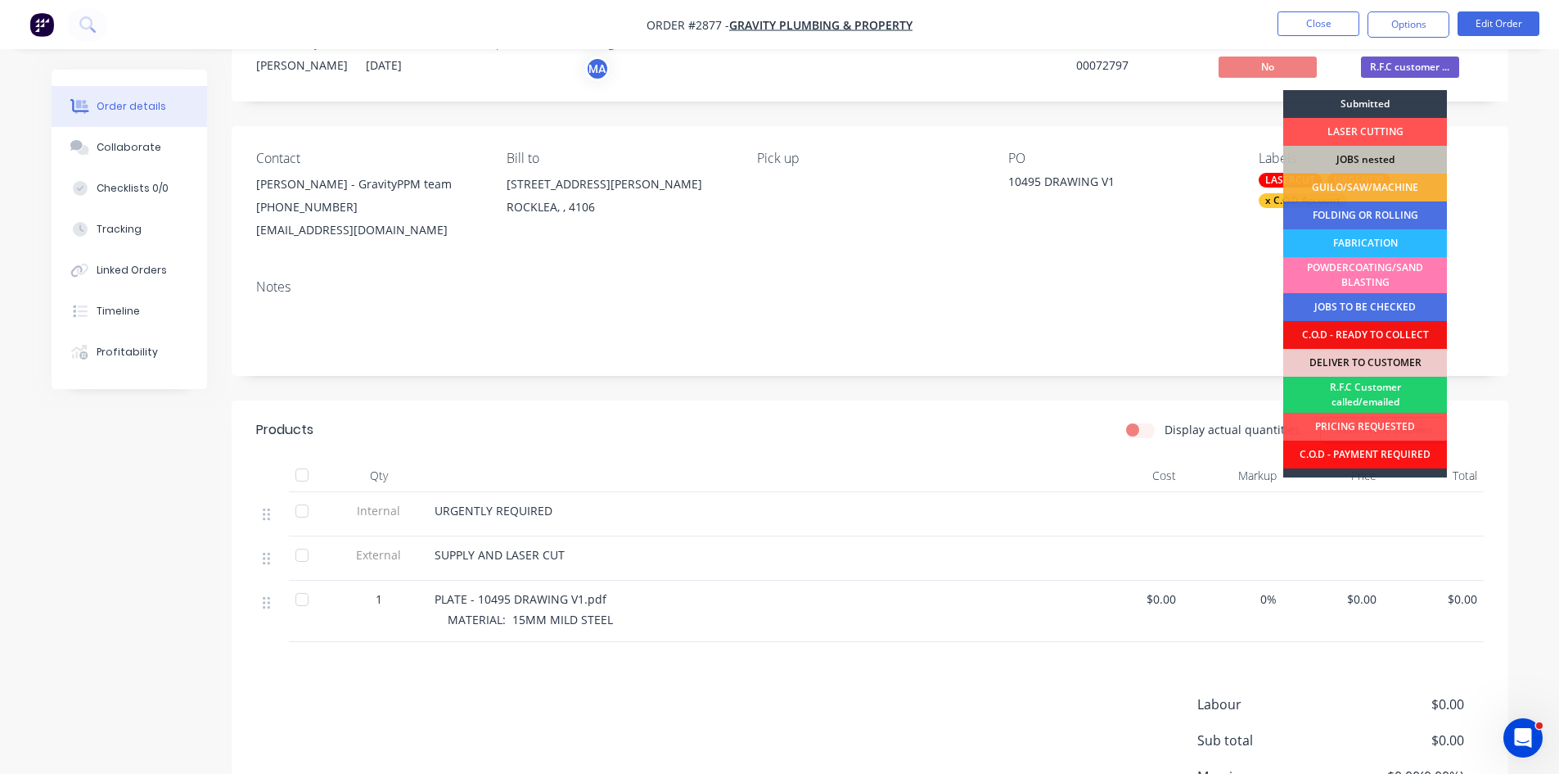
click at [1038, 284] on div "Notes" at bounding box center [870, 287] width 1228 height 16
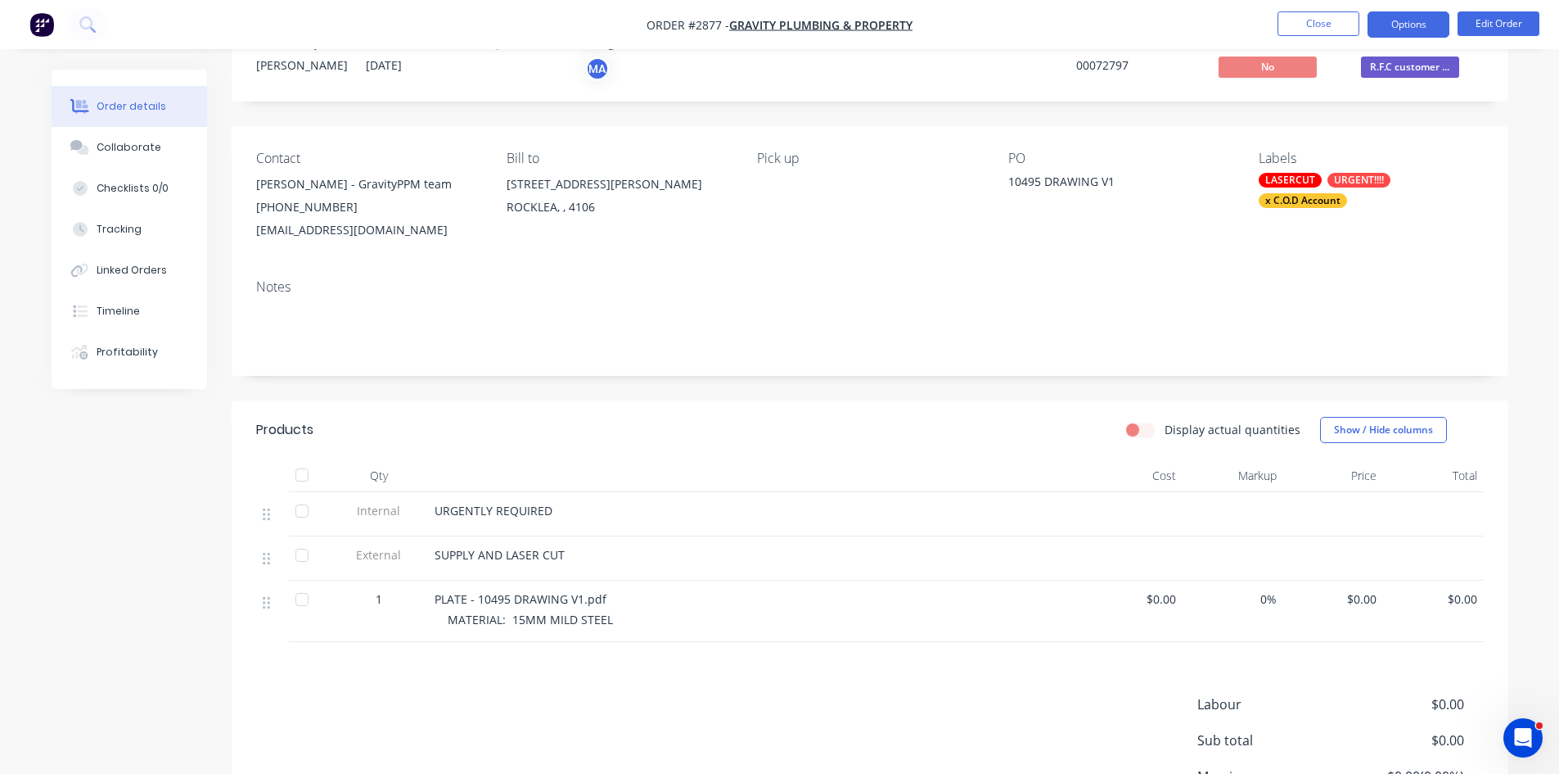
click at [1407, 20] on button "Options" at bounding box center [1409, 24] width 82 height 26
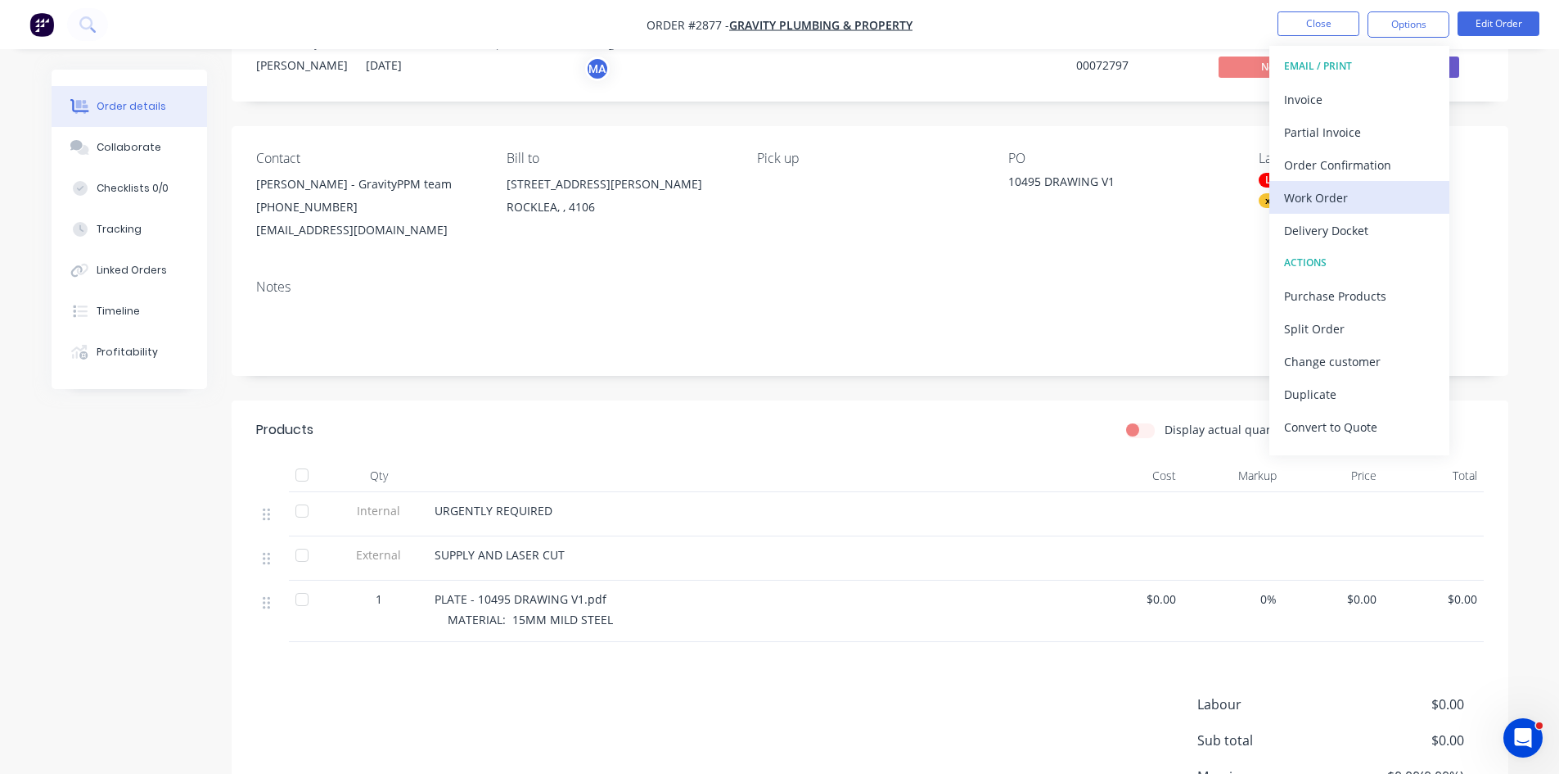
click at [1334, 192] on div "Work Order" at bounding box center [1359, 198] width 151 height 24
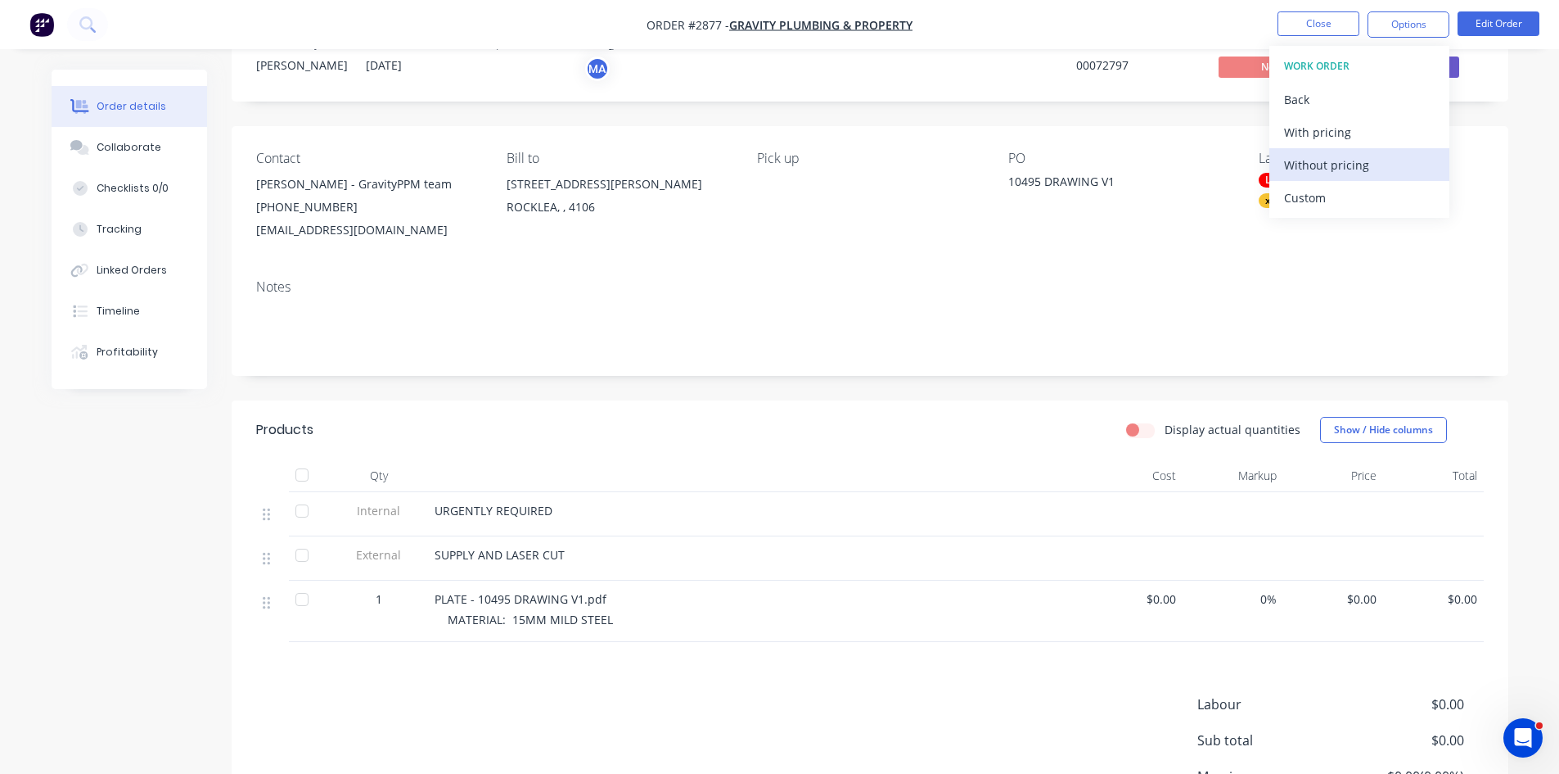
click at [1346, 165] on div "Without pricing" at bounding box center [1359, 165] width 151 height 24
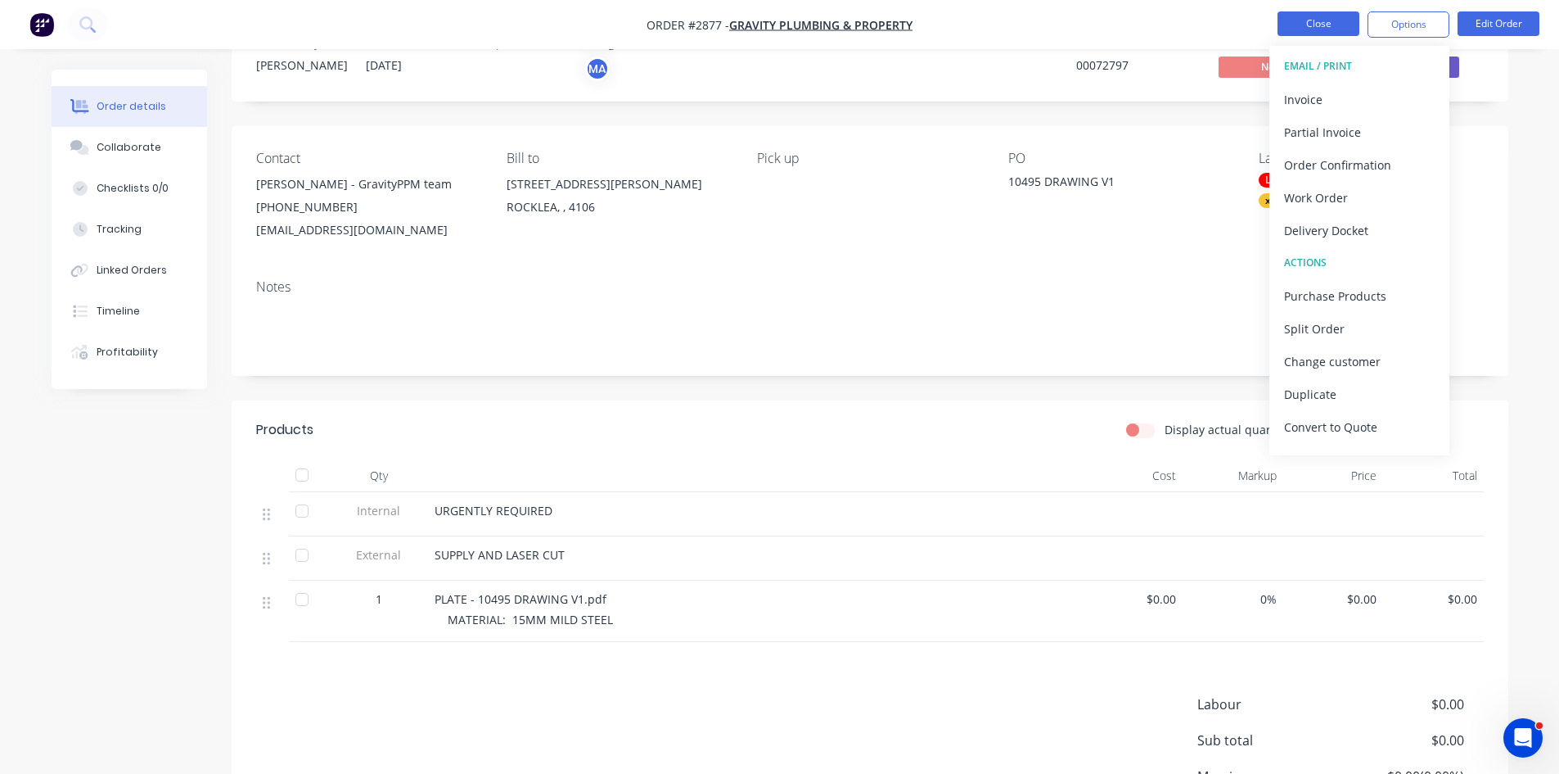
click at [1310, 22] on button "Close" at bounding box center [1319, 23] width 82 height 25
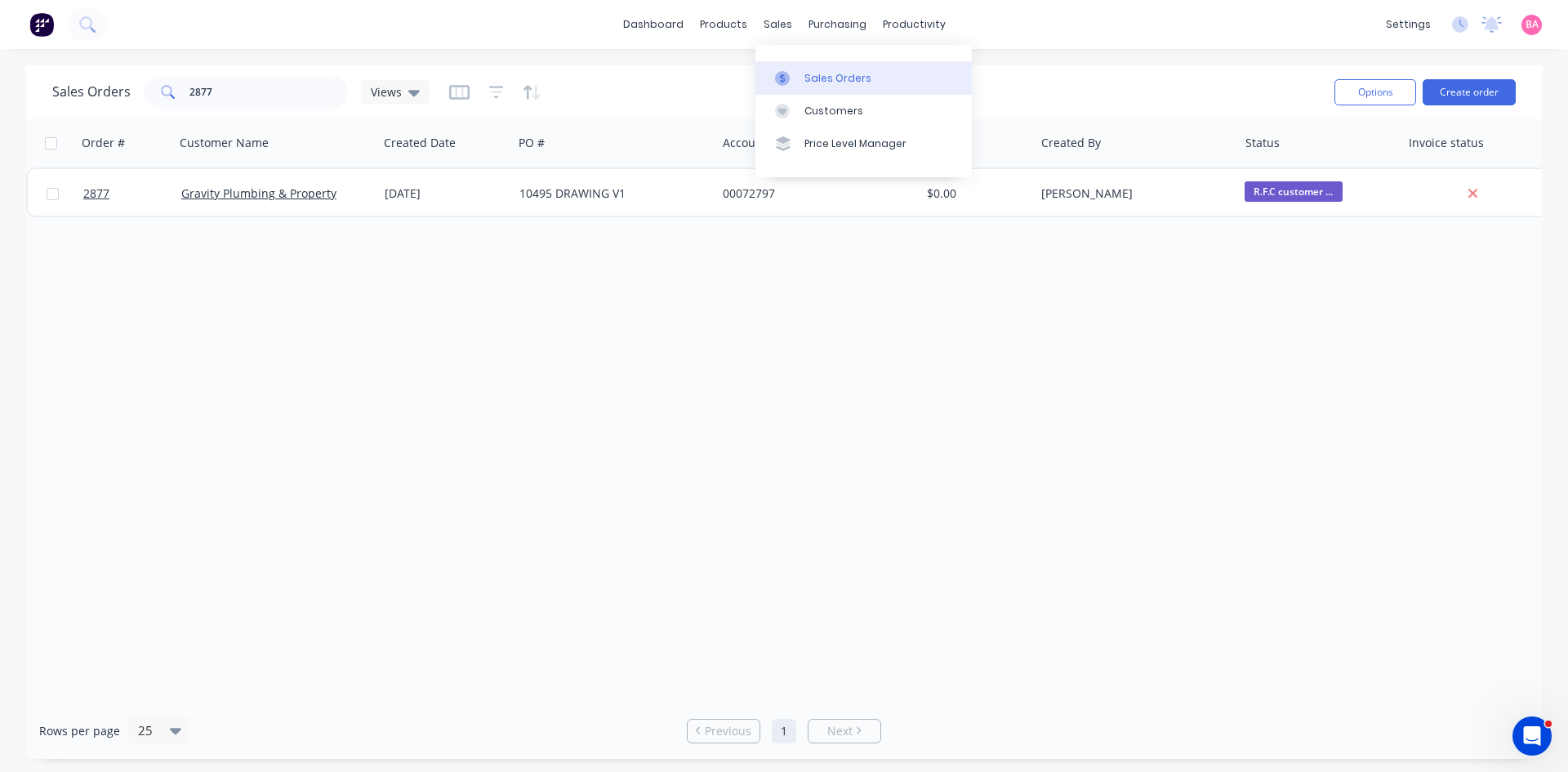
click at [834, 83] on div "Sales Orders" at bounding box center [837, 78] width 67 height 15
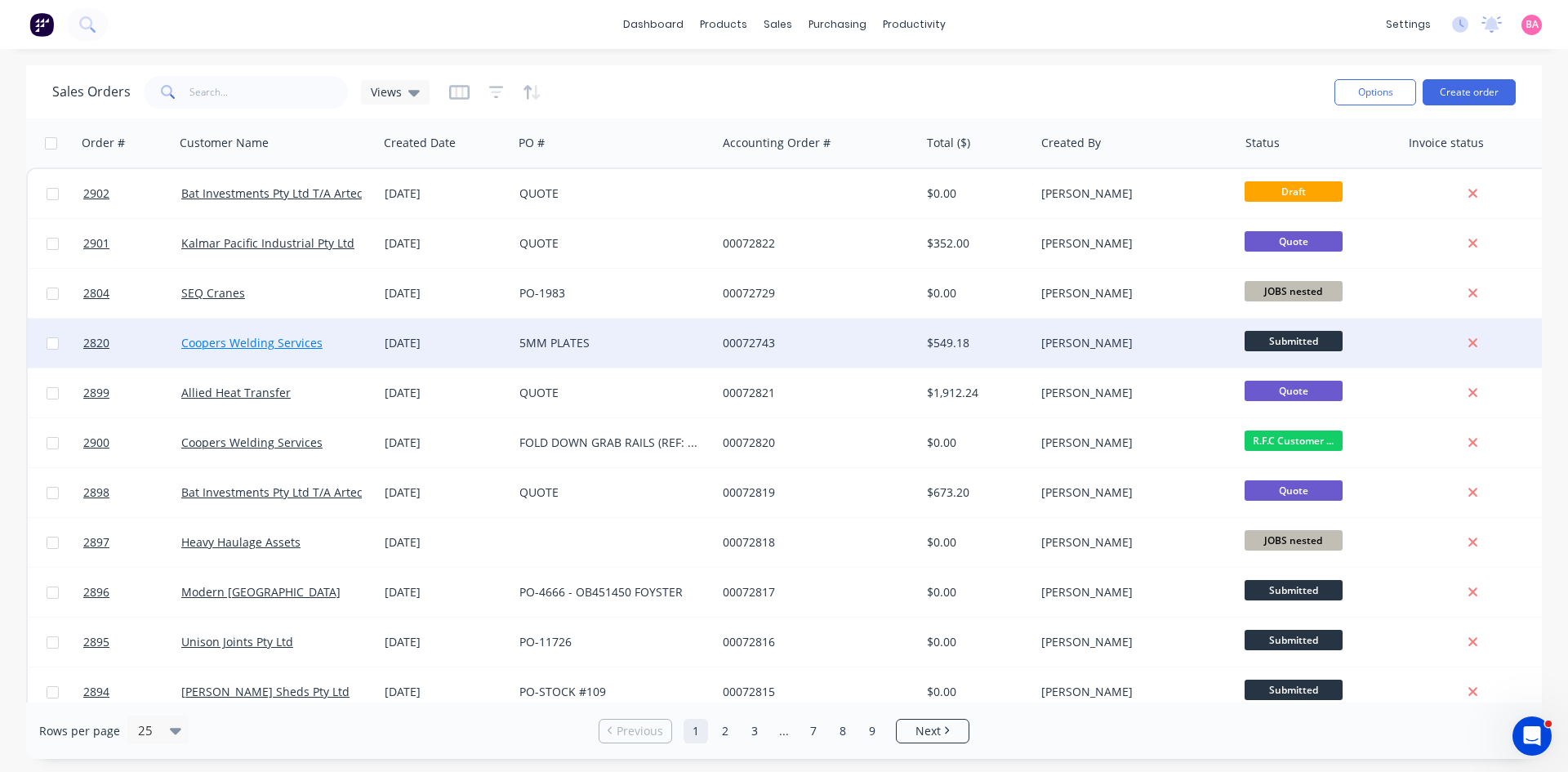
click at [223, 344] on link "Coopers Welding Services" at bounding box center [252, 343] width 142 height 16
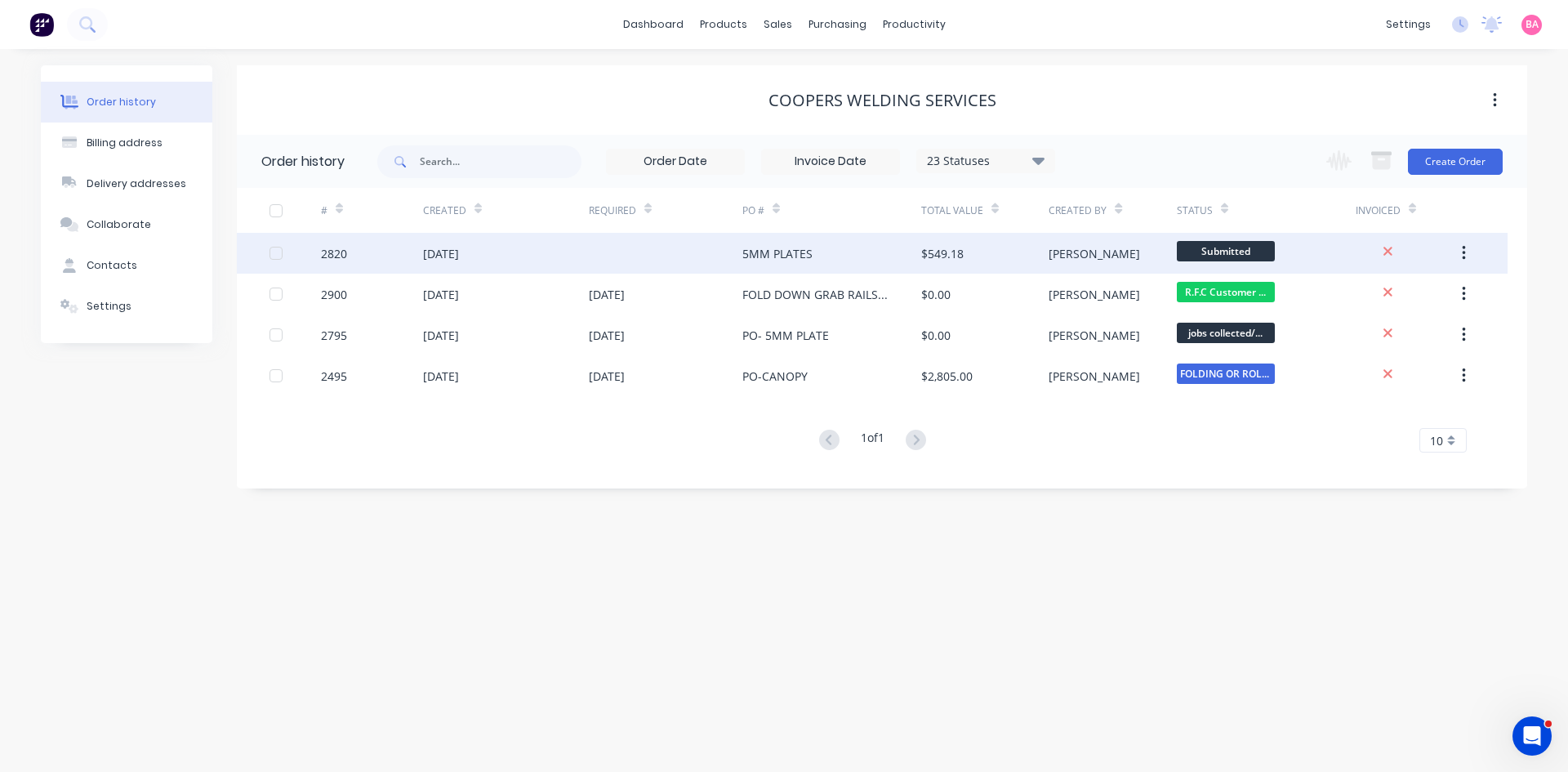
click at [439, 255] on div "[DATE]" at bounding box center [441, 253] width 36 height 17
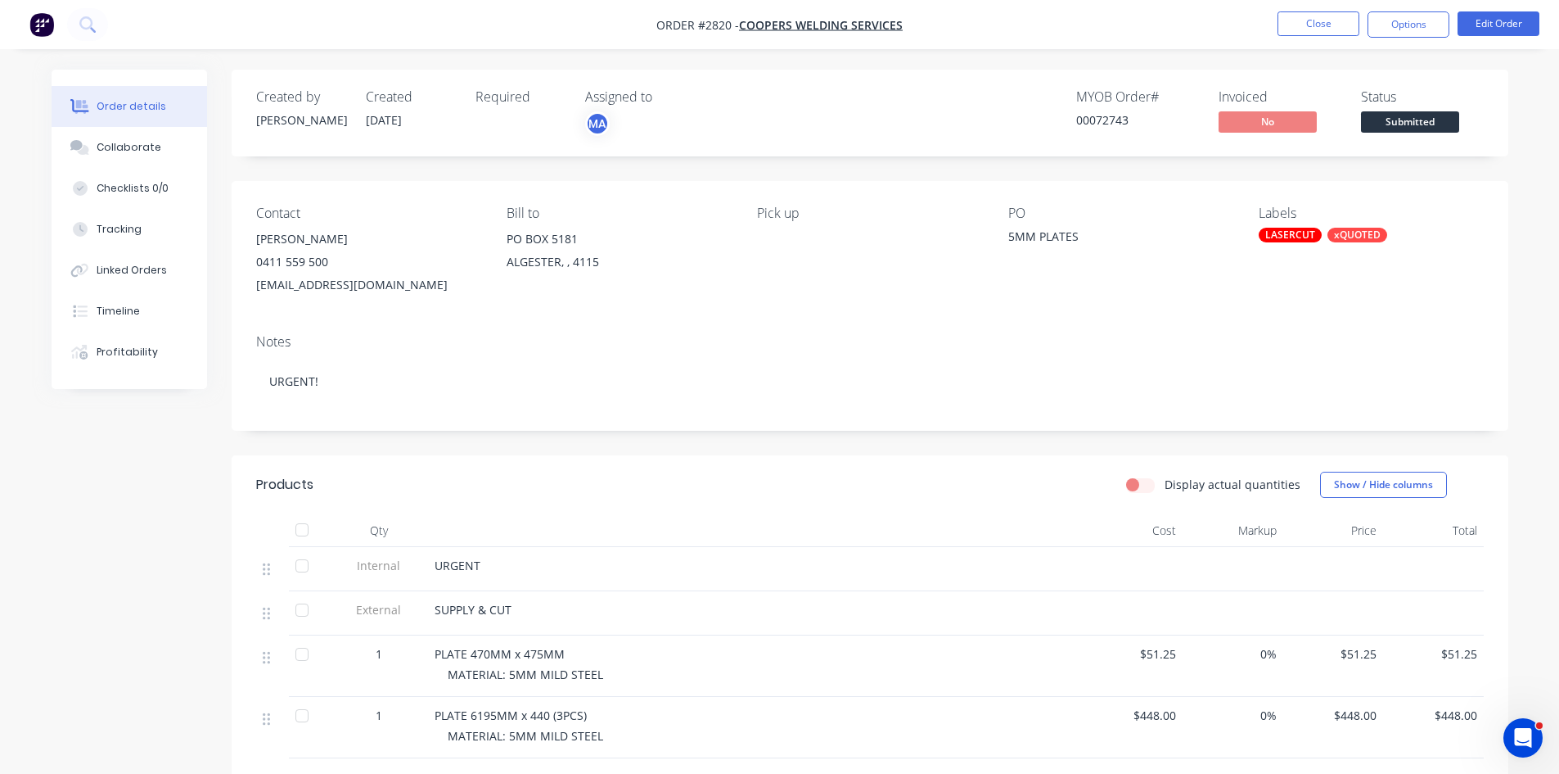
click at [512, 119] on div "Required" at bounding box center [521, 112] width 90 height 47
click at [1297, 231] on div "LASERCUT" at bounding box center [1290, 235] width 63 height 15
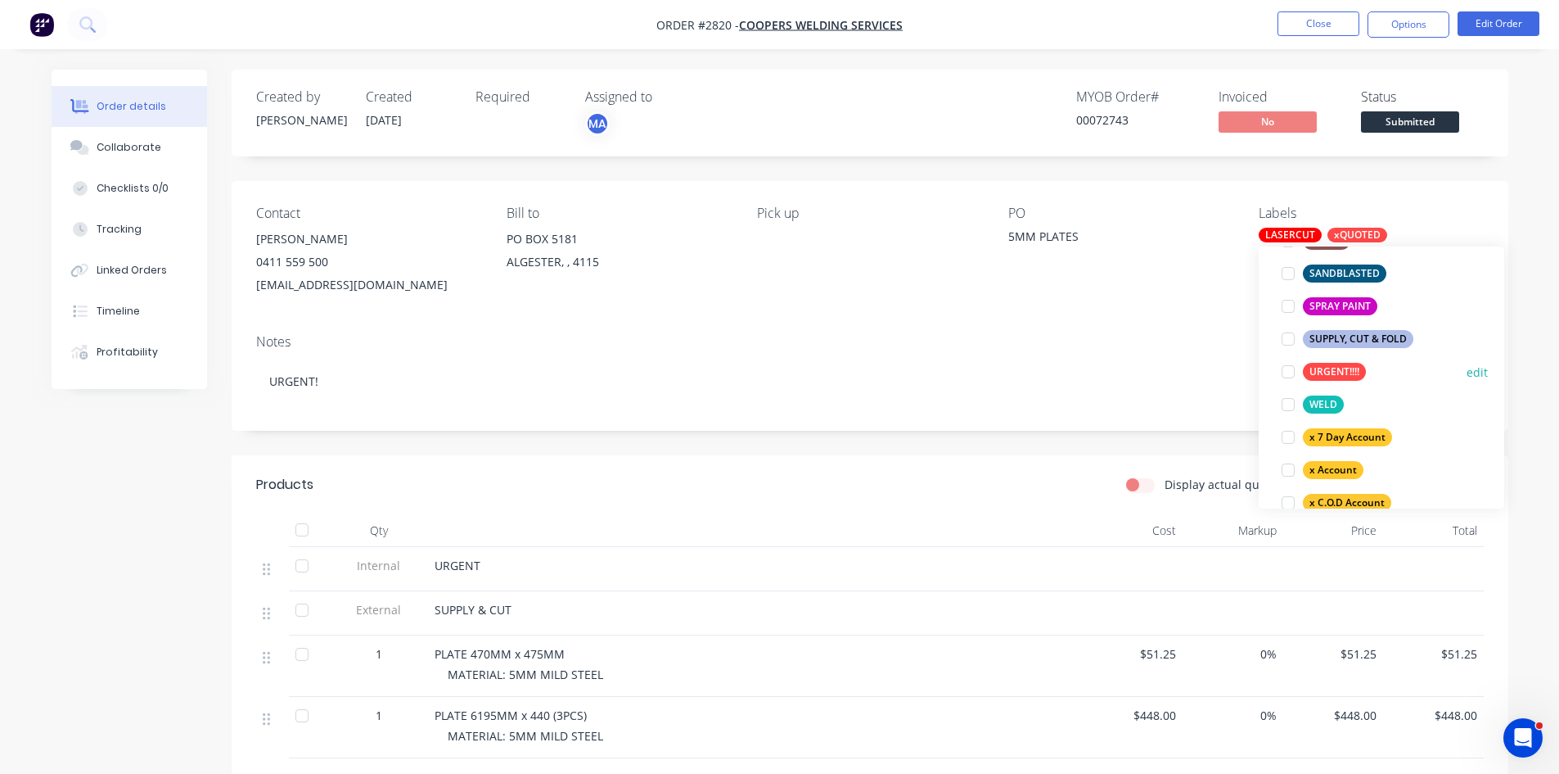
click at [1283, 375] on div at bounding box center [1288, 371] width 33 height 33
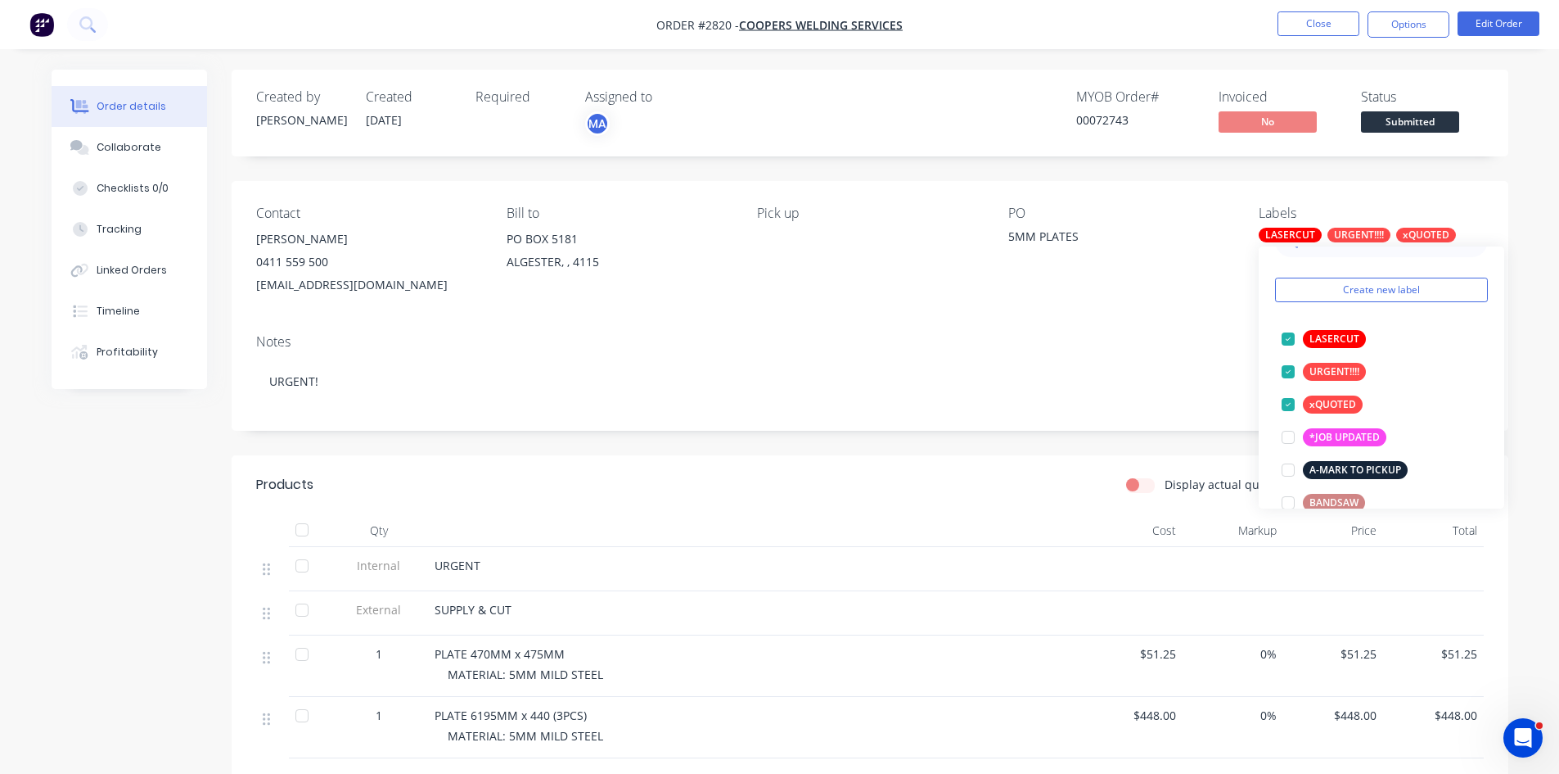
click at [1149, 297] on div "Contact ANDY COOPER 0411 559 500 cooperswelding@outlook.com Bill to PO BOX 5181…" at bounding box center [870, 251] width 1277 height 140
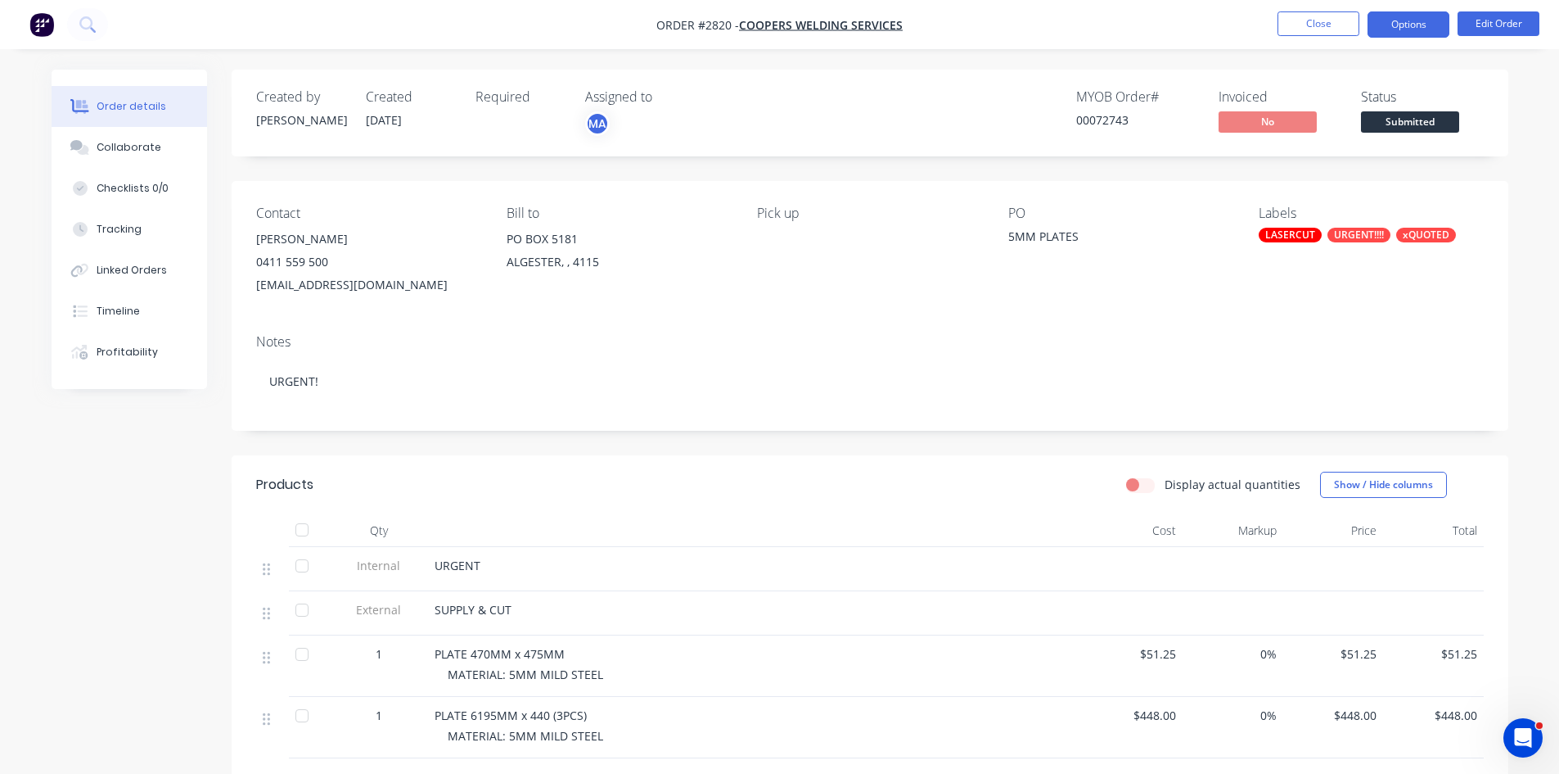
click at [1427, 16] on button "Options" at bounding box center [1409, 24] width 82 height 26
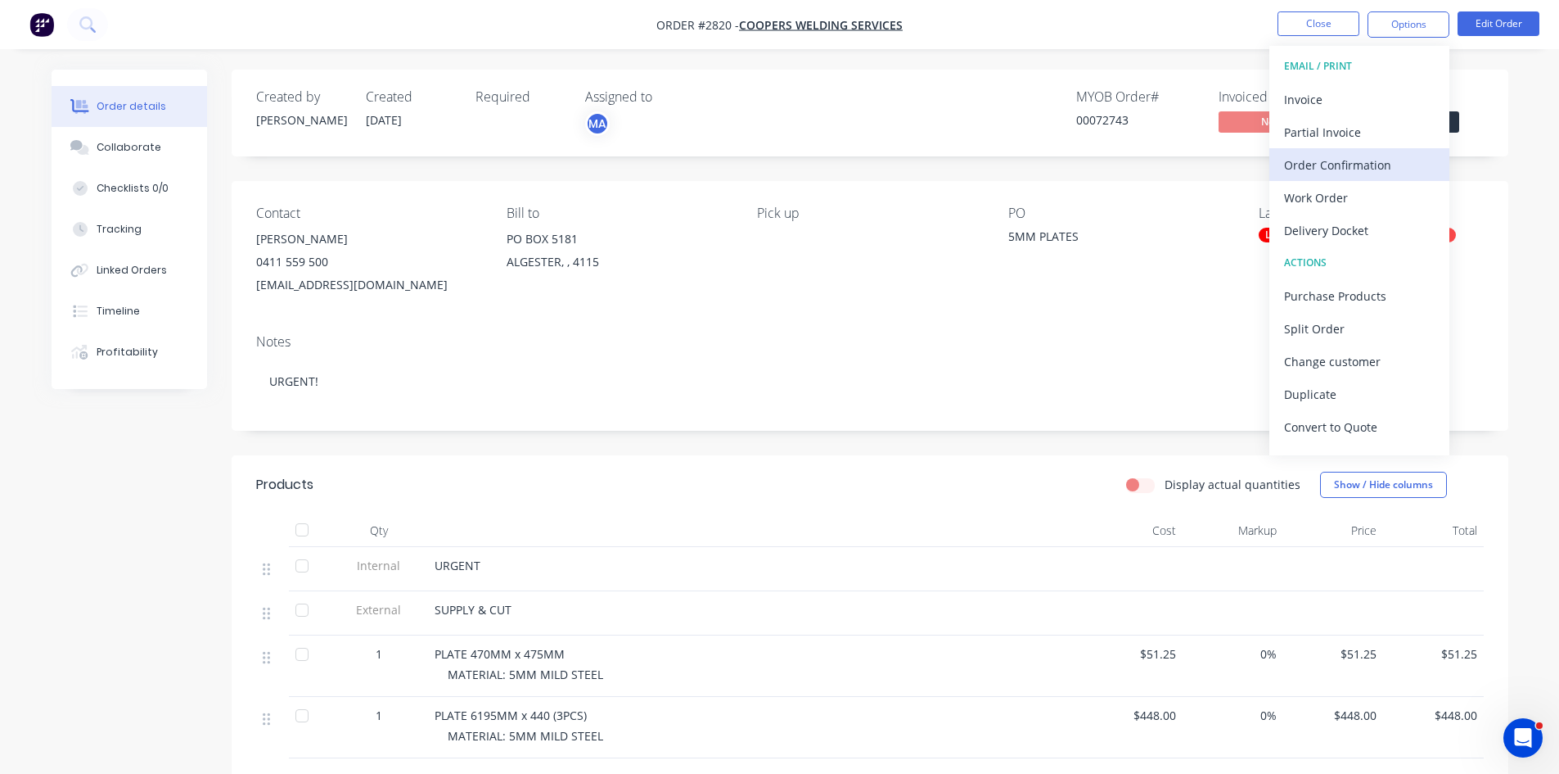
click at [1360, 160] on div "Order Confirmation" at bounding box center [1359, 165] width 151 height 24
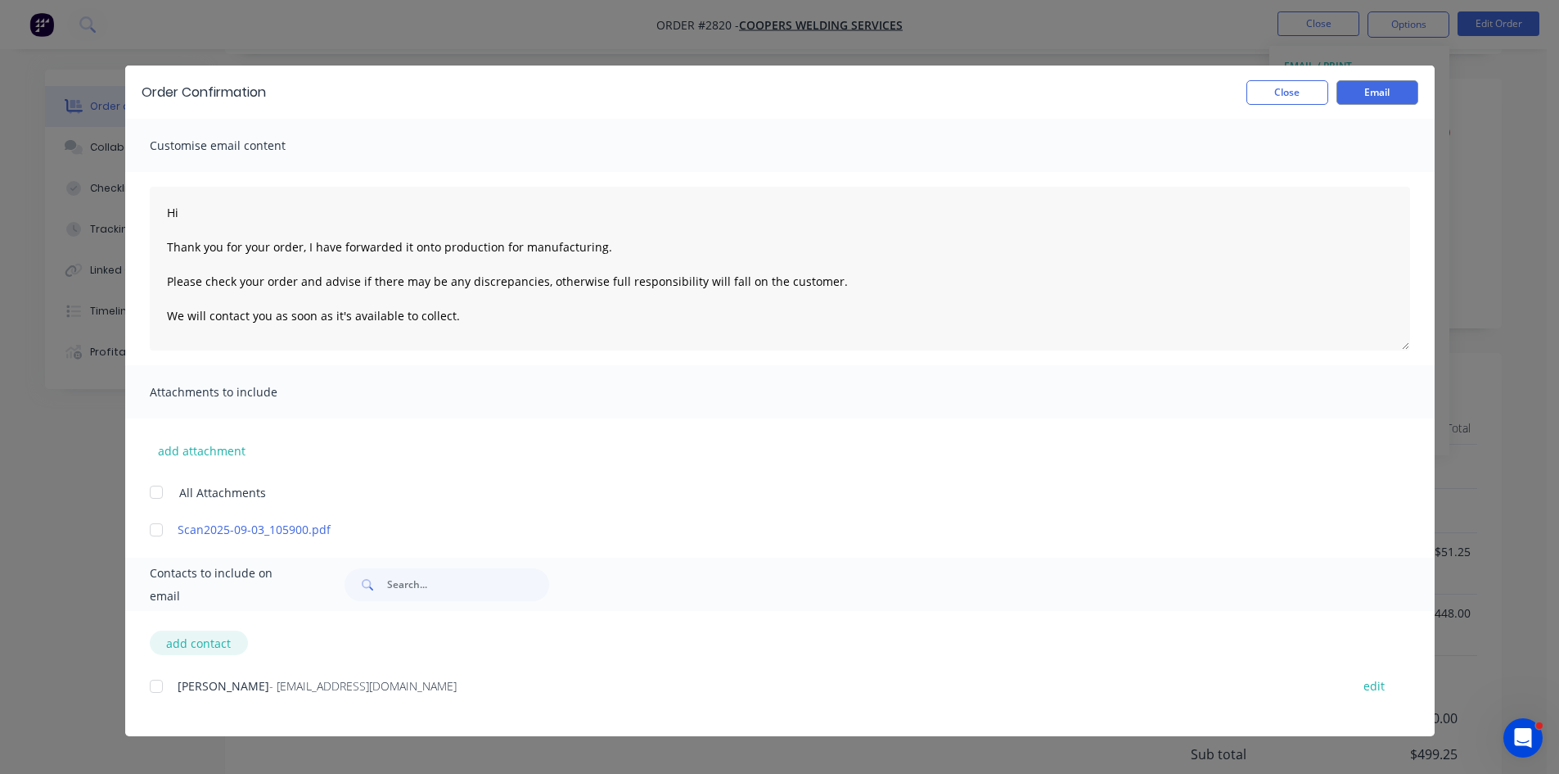
scroll to position [109, 0]
drag, startPoint x: 152, startPoint y: 687, endPoint x: 161, endPoint y: 652, distance: 35.5
click at [151, 686] on div at bounding box center [156, 686] width 33 height 33
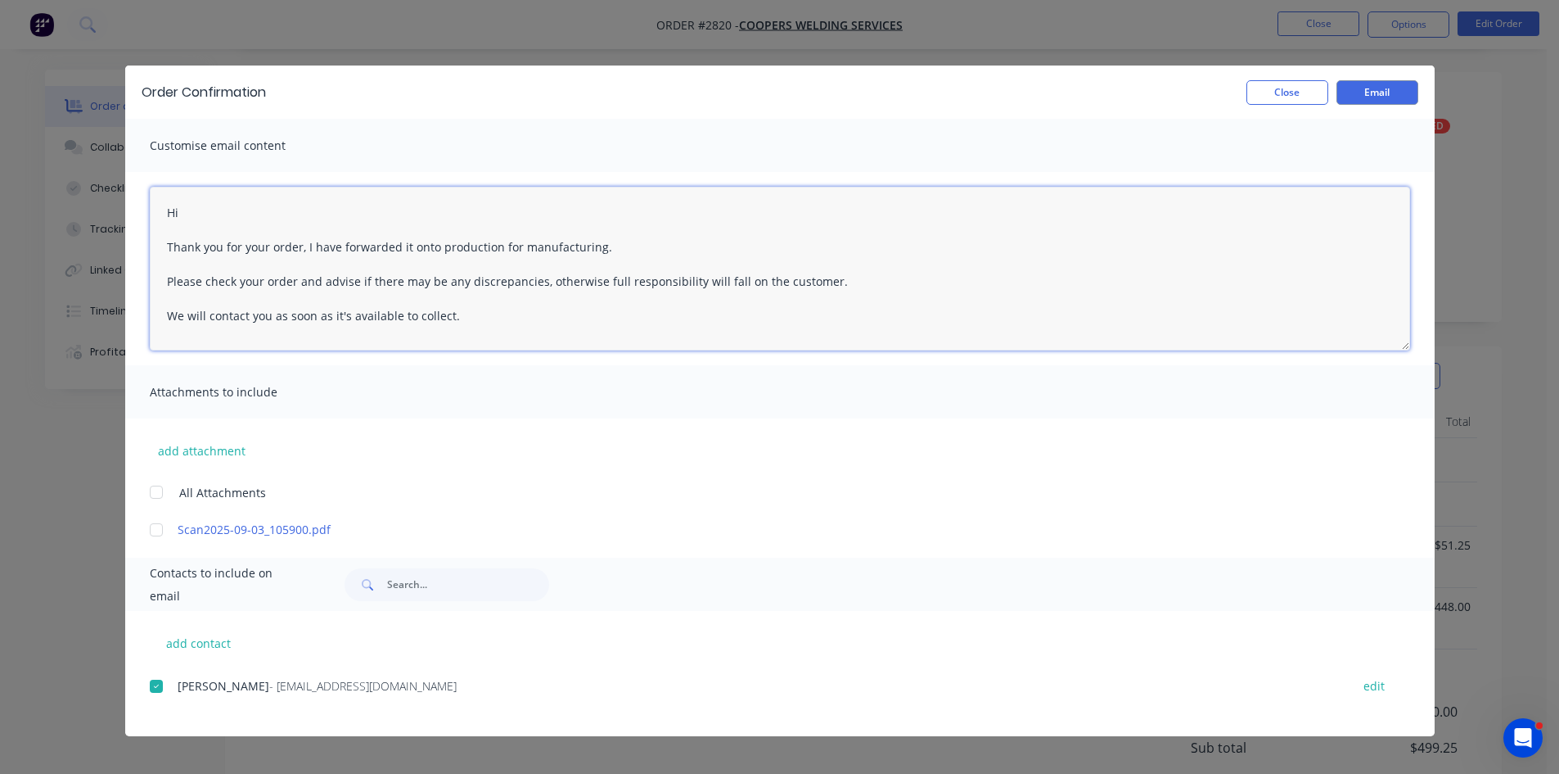
click at [210, 222] on textarea "Hi Thank you for your order, I have forwarded it onto production for manufactur…" at bounding box center [780, 269] width 1261 height 164
drag, startPoint x: 210, startPoint y: 221, endPoint x: 211, endPoint y: 213, distance: 8.3
click at [211, 213] on textarea "Hi Thank you for your order, I have forwarded it onto production for manufactur…" at bounding box center [780, 269] width 1261 height 164
type textarea "Hi Andy Thank you for your order, I have forwarded it onto production for manuf…"
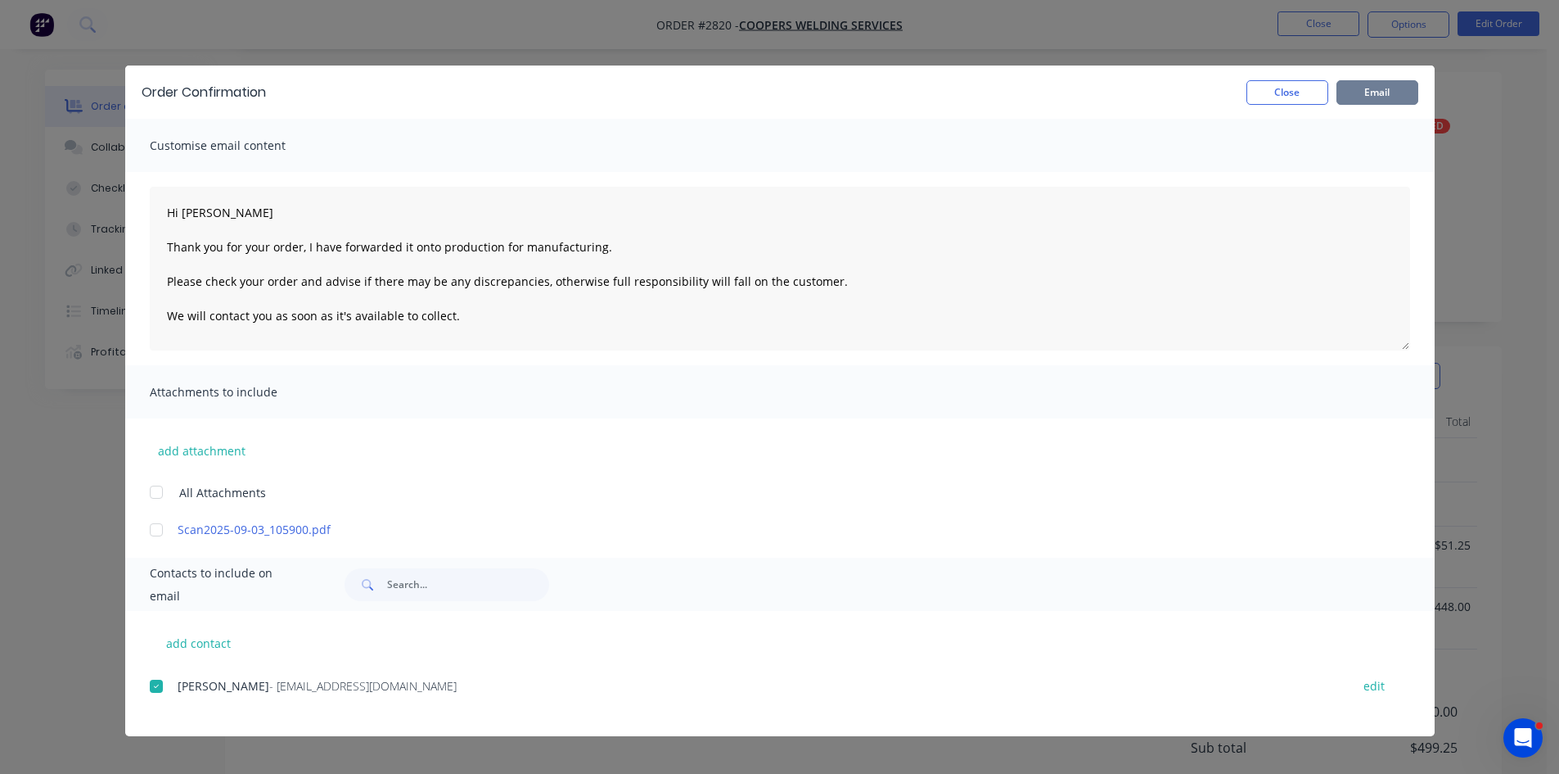
click at [1388, 89] on button "Email" at bounding box center [1378, 92] width 82 height 25
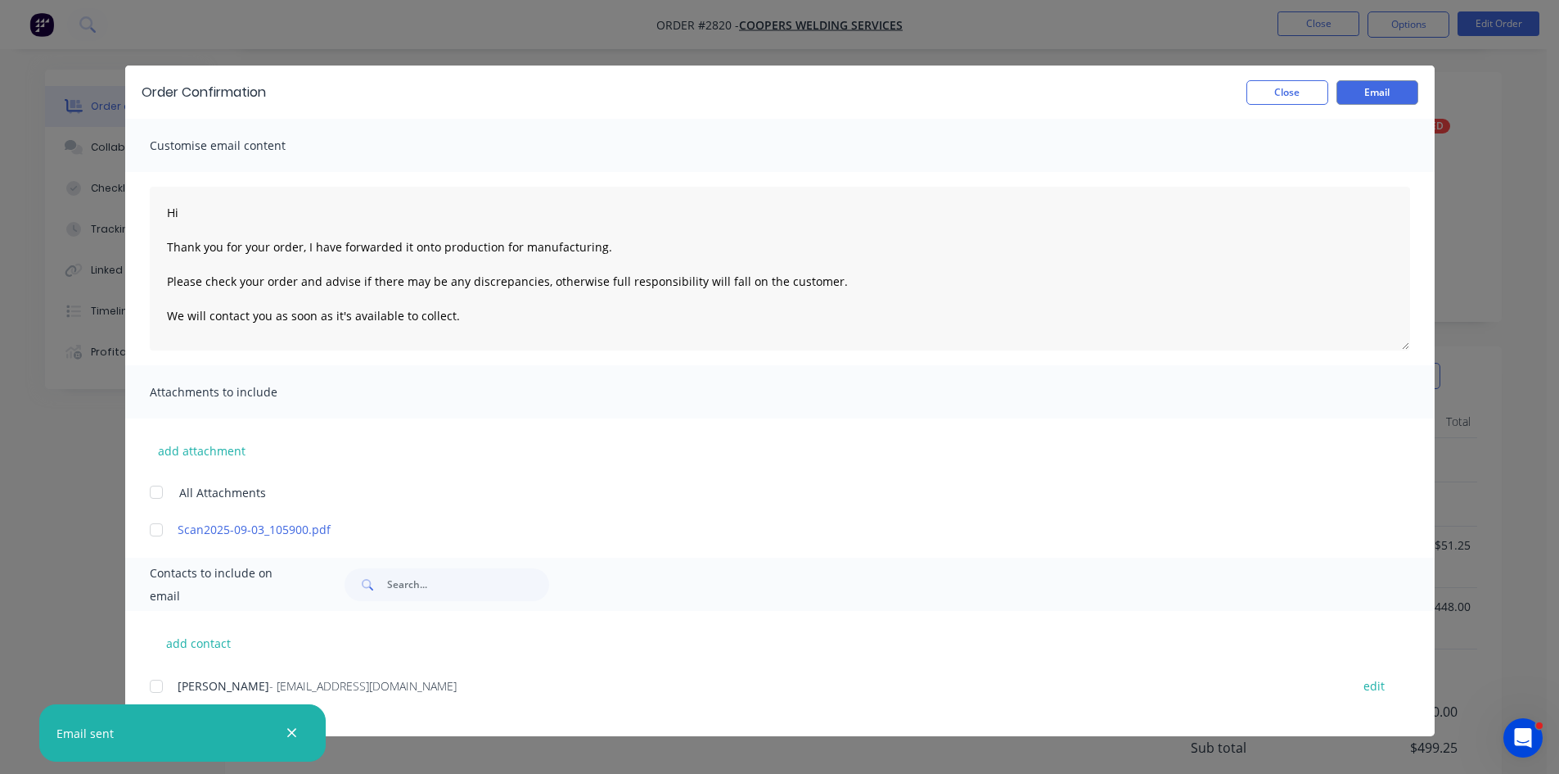
click at [1311, 23] on div "Order Confirmation Close Email Customise email content Hi Thank you for your or…" at bounding box center [779, 387] width 1559 height 774
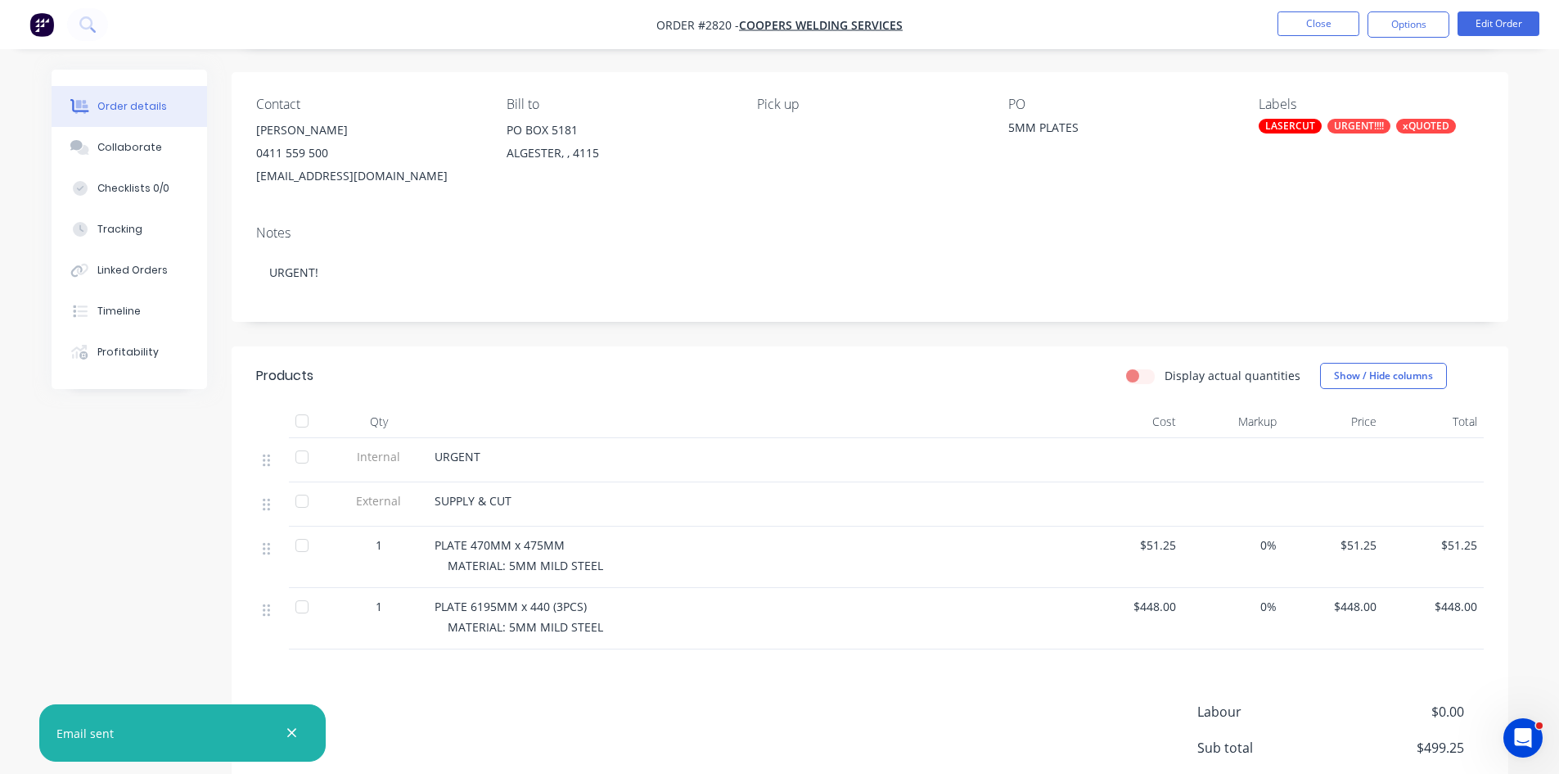
click at [1311, 23] on button "Close" at bounding box center [1319, 23] width 82 height 25
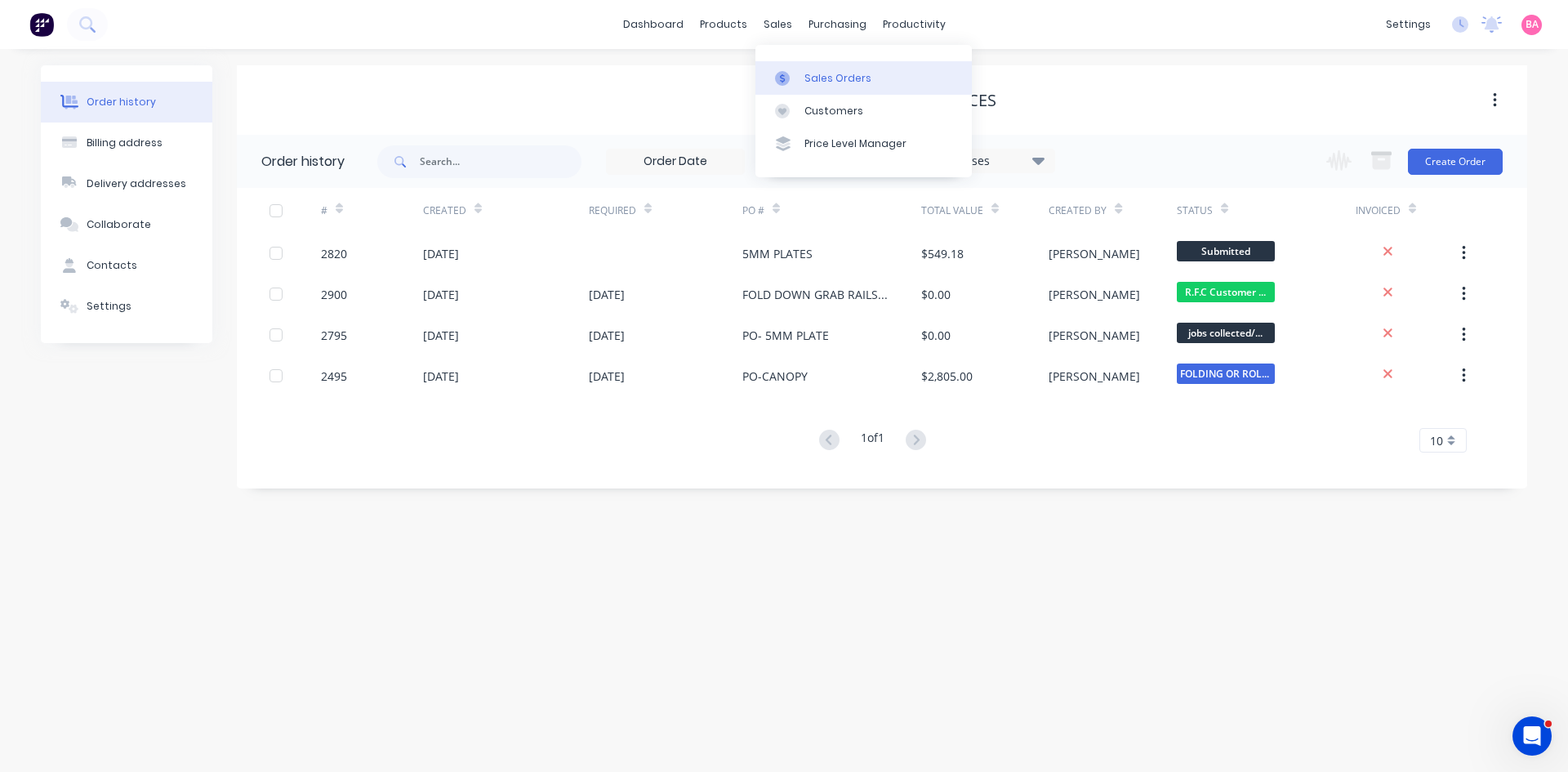
click at [854, 79] on div "Sales Orders" at bounding box center [837, 78] width 67 height 15
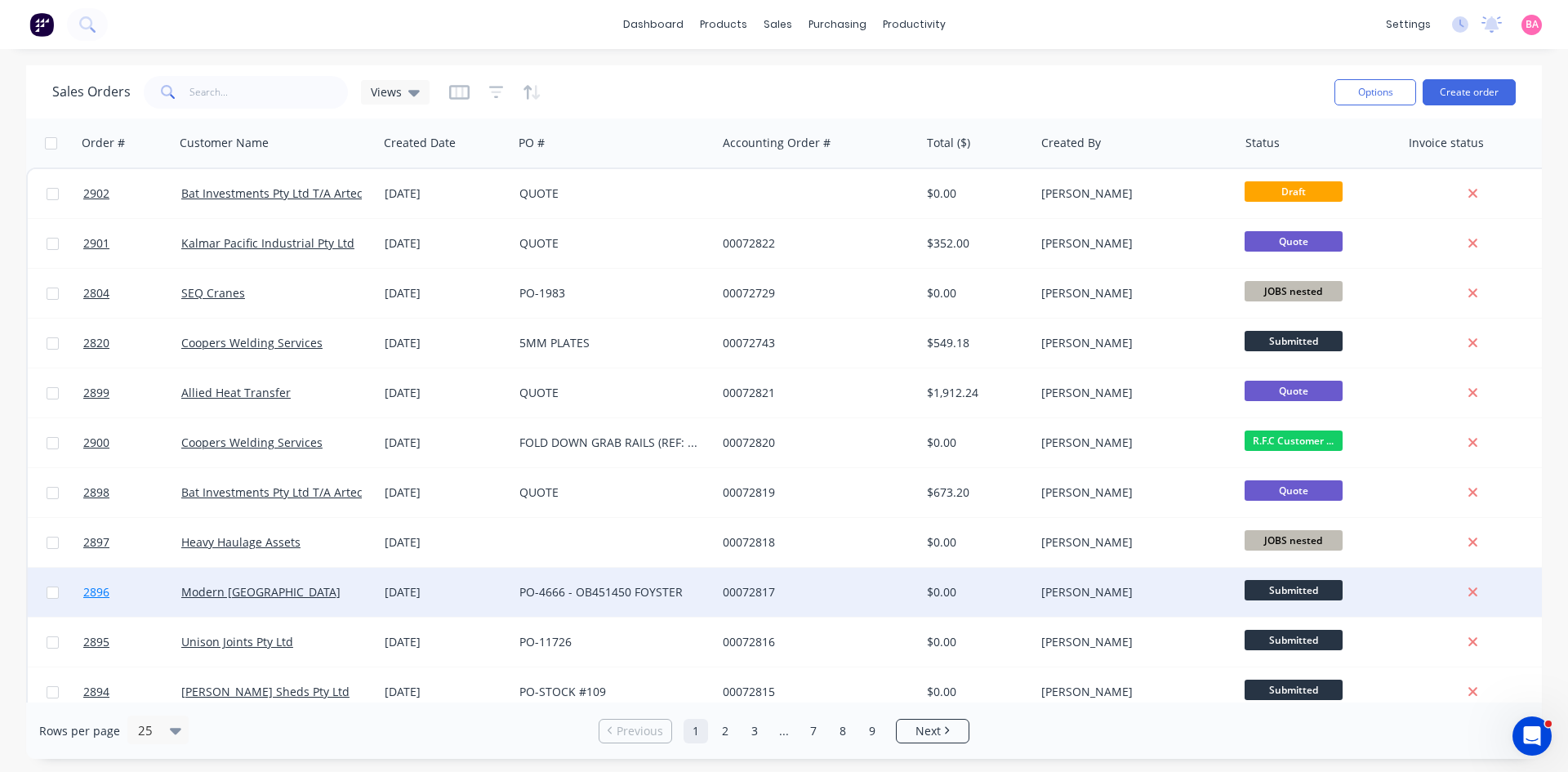
click at [93, 591] on span "2896" at bounding box center [96, 591] width 26 height 16
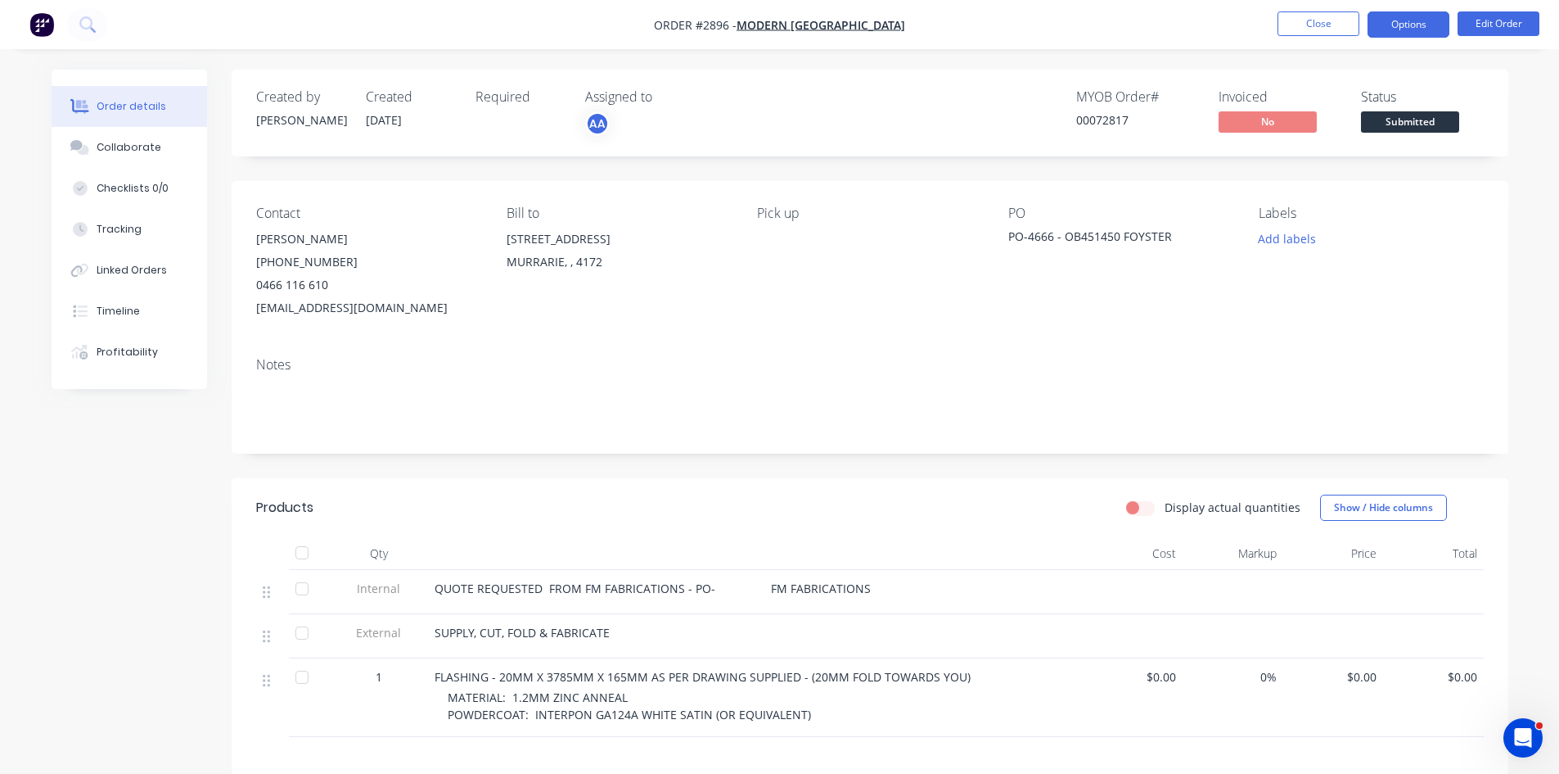
click at [1410, 25] on button "Options" at bounding box center [1409, 24] width 82 height 26
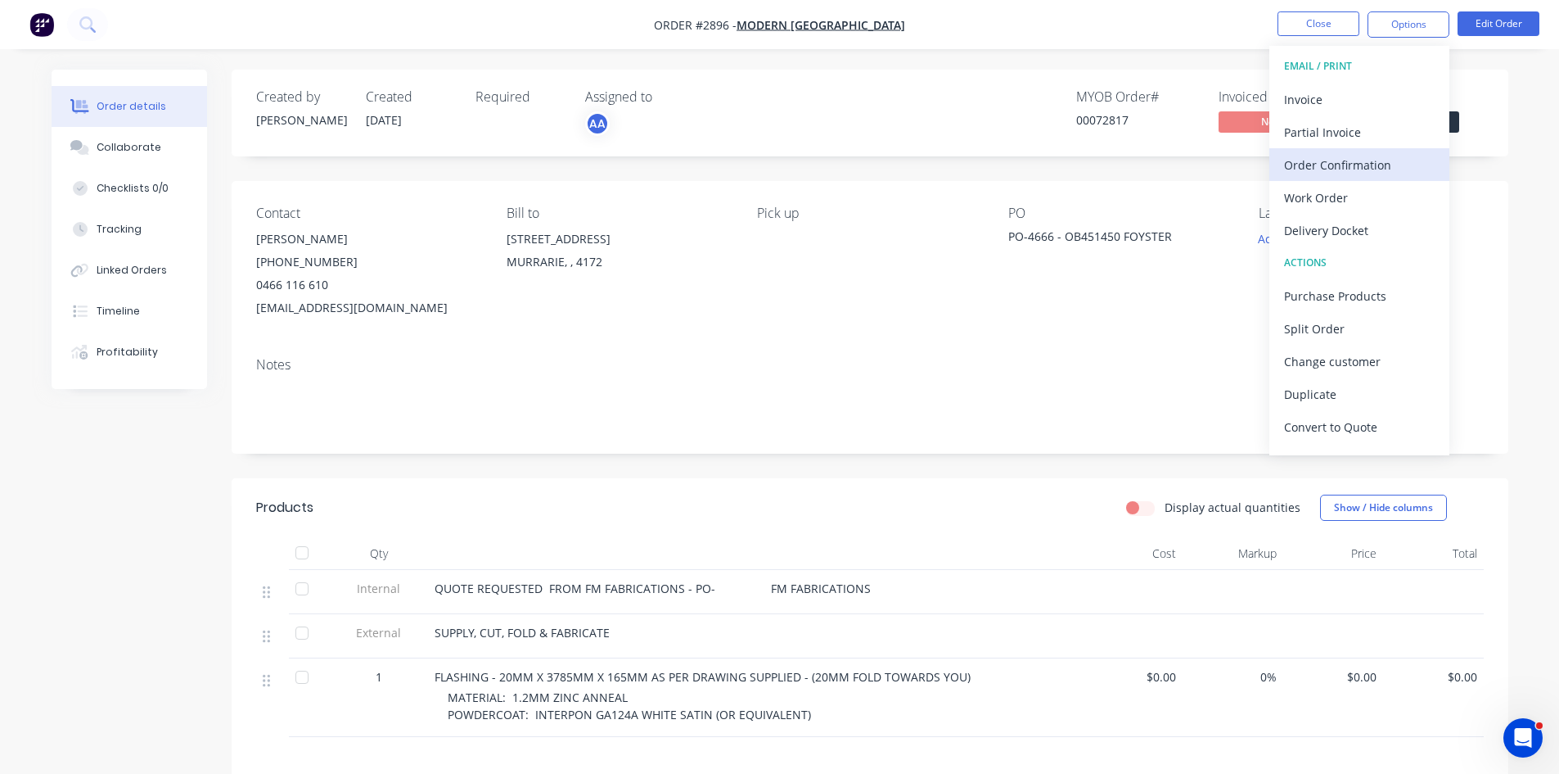
click at [1342, 170] on div "Order Confirmation" at bounding box center [1359, 165] width 151 height 24
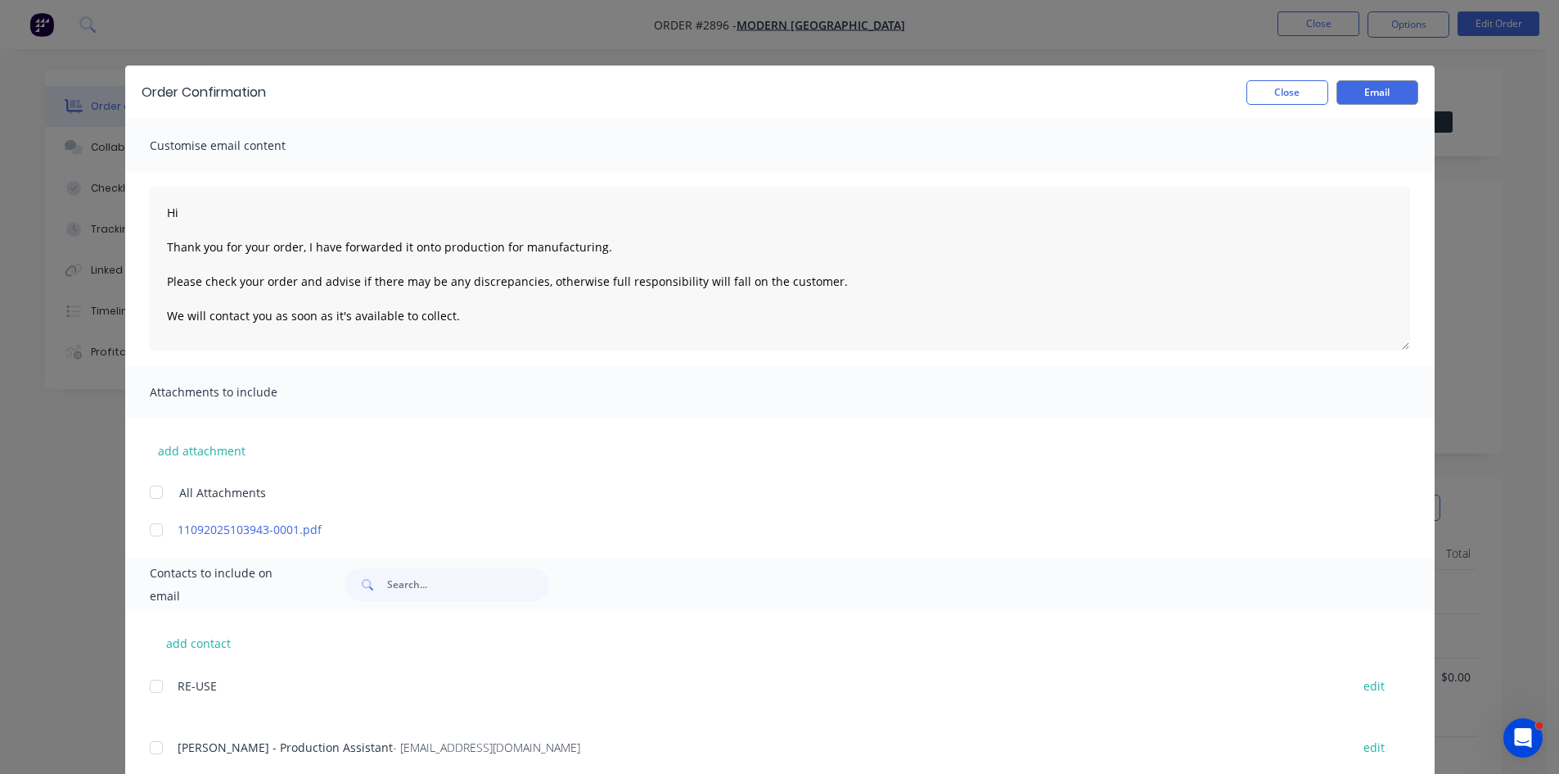
click at [146, 747] on div at bounding box center [156, 747] width 33 height 33
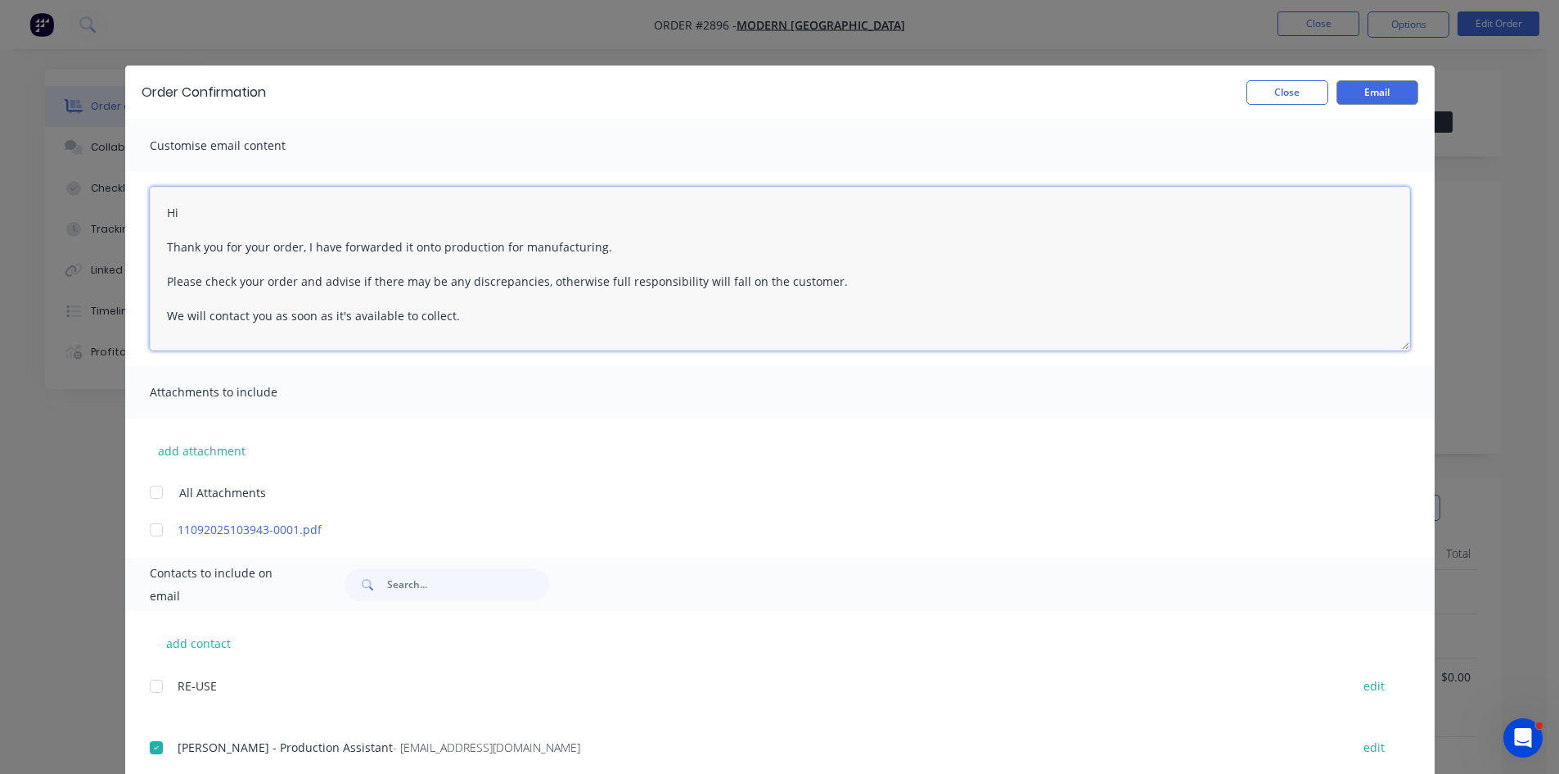
click at [181, 198] on textarea "Hi Thank you for your order, I have forwarded it onto production for manufactur…" at bounding box center [780, 269] width 1261 height 164
type textarea "Hi Brearna Thank you for your order, I have forwarded it onto production for ma…"
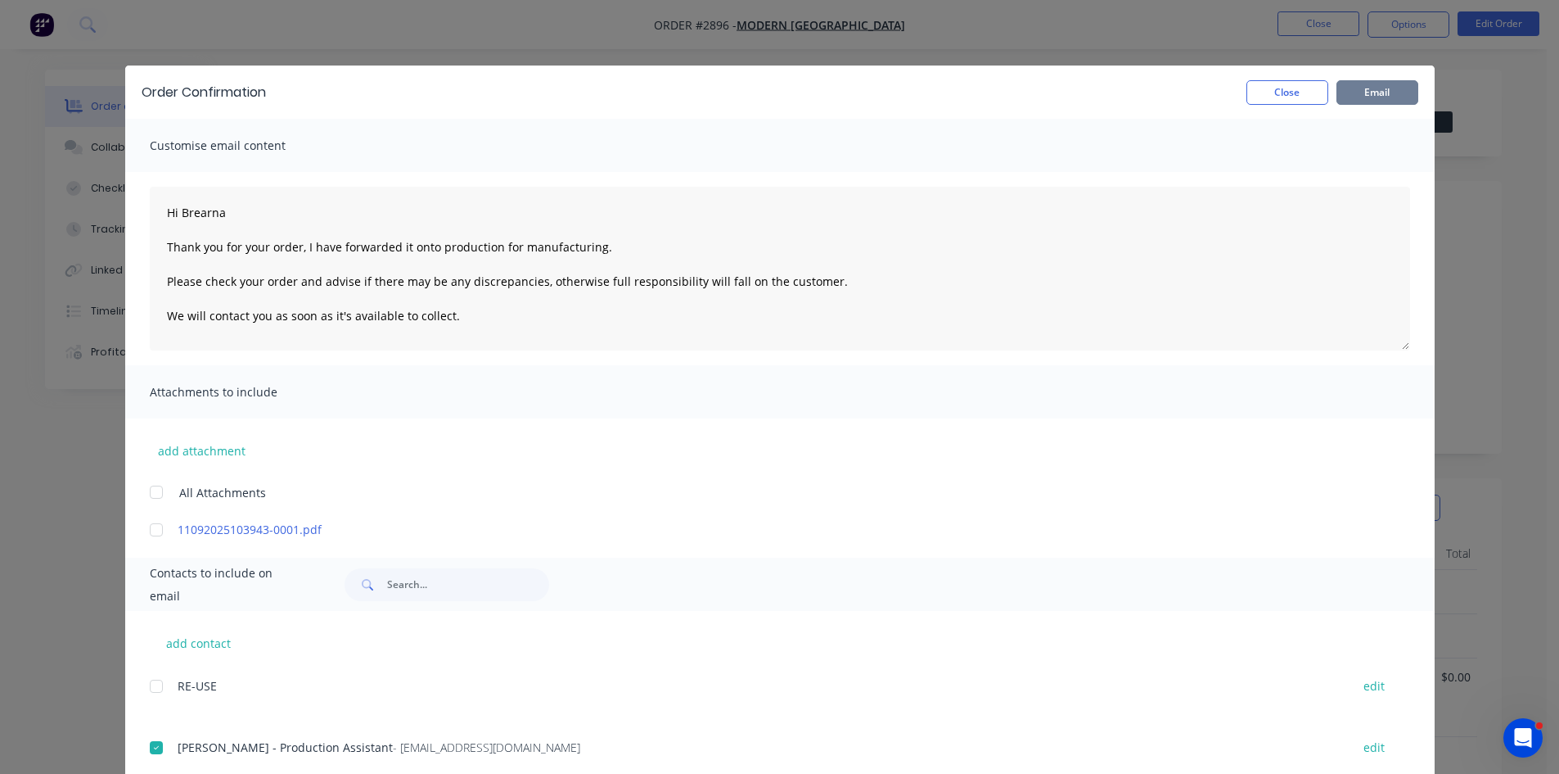
click at [1376, 97] on button "Email" at bounding box center [1378, 92] width 82 height 25
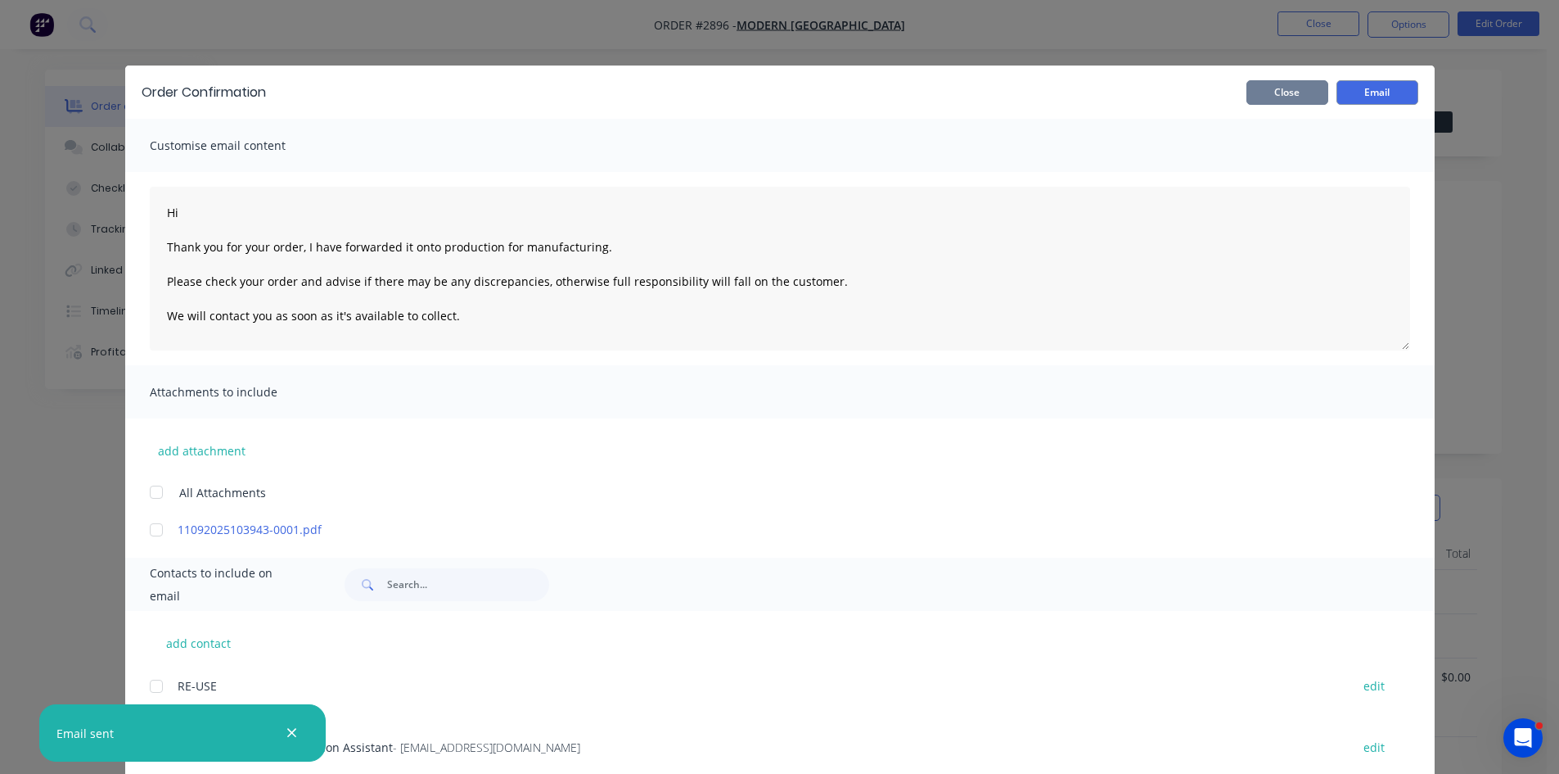
click at [1279, 86] on button "Close" at bounding box center [1288, 92] width 82 height 25
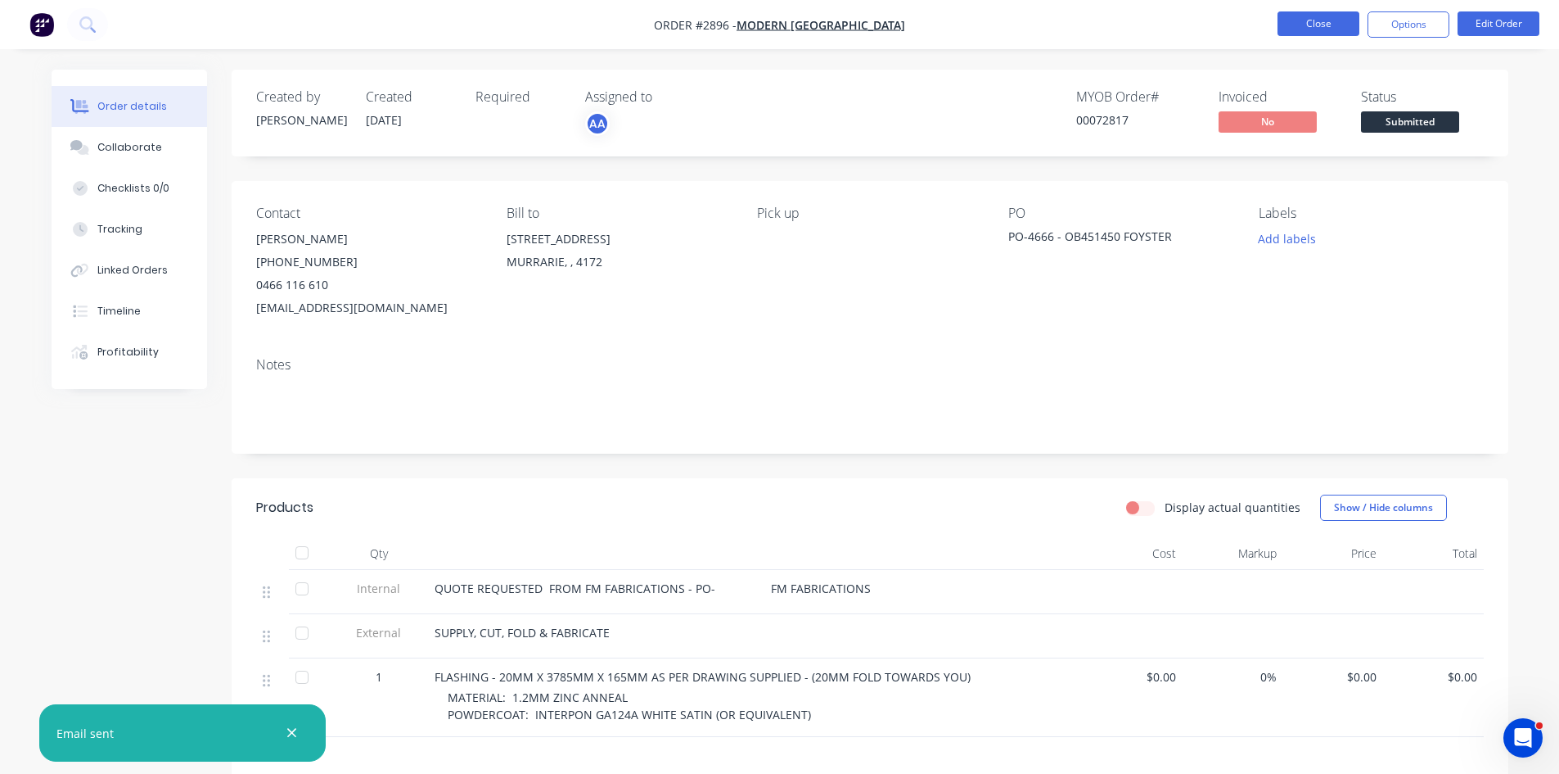
click at [1311, 26] on button "Close" at bounding box center [1319, 23] width 82 height 25
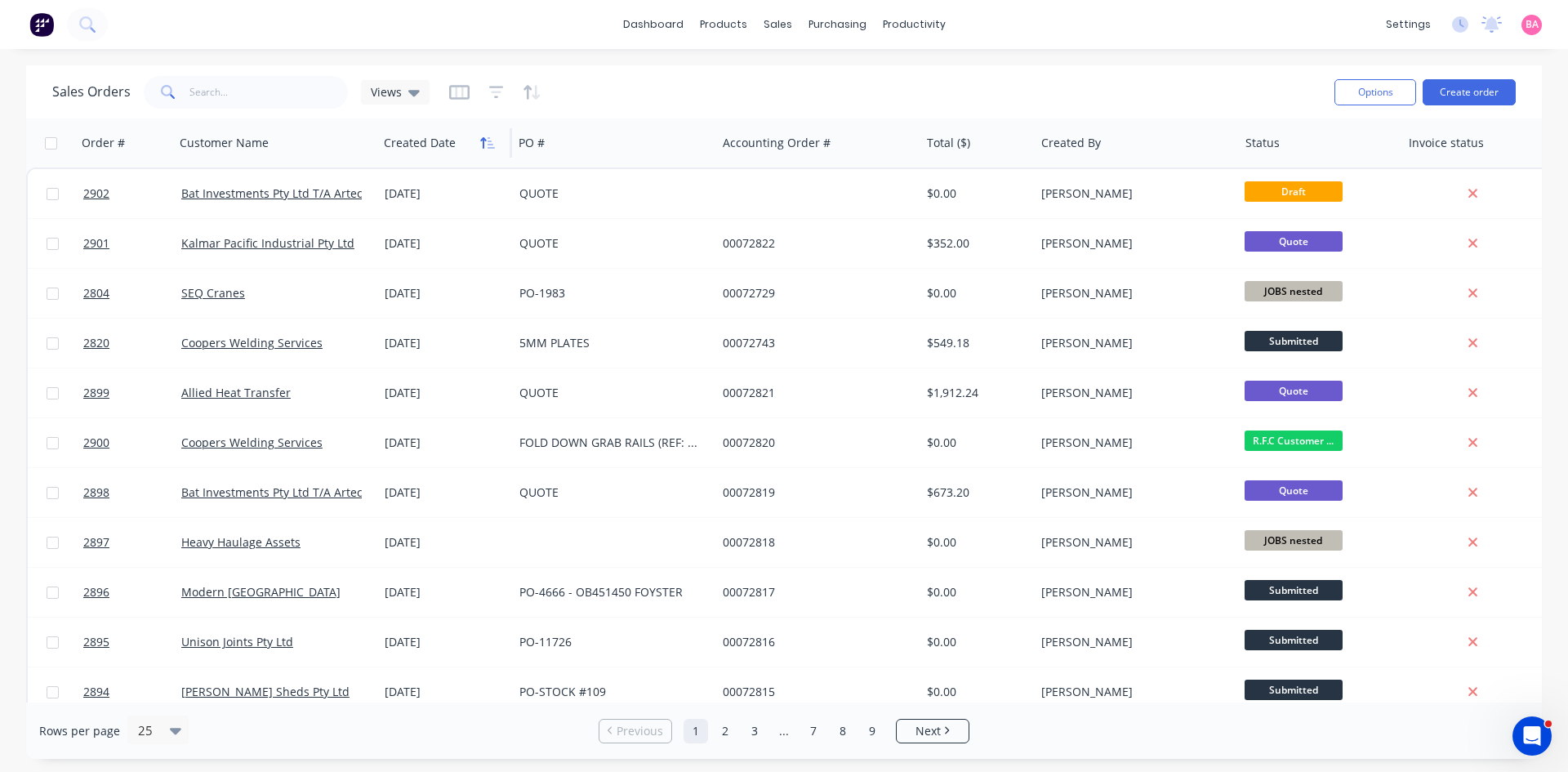
click at [484, 149] on icon "button" at bounding box center [487, 143] width 15 height 13
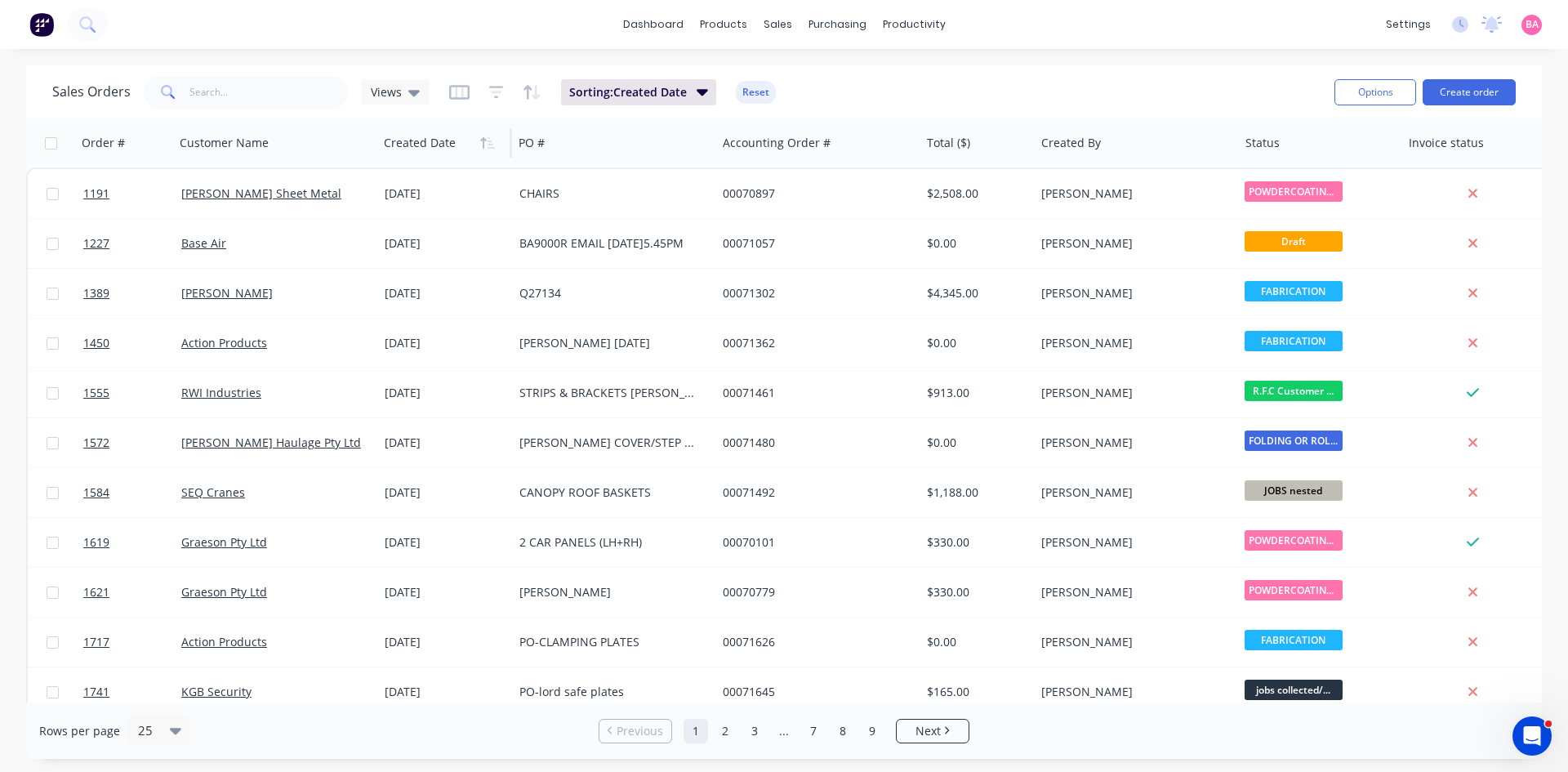
click at [484, 149] on icon "button" at bounding box center [487, 143] width 15 height 13
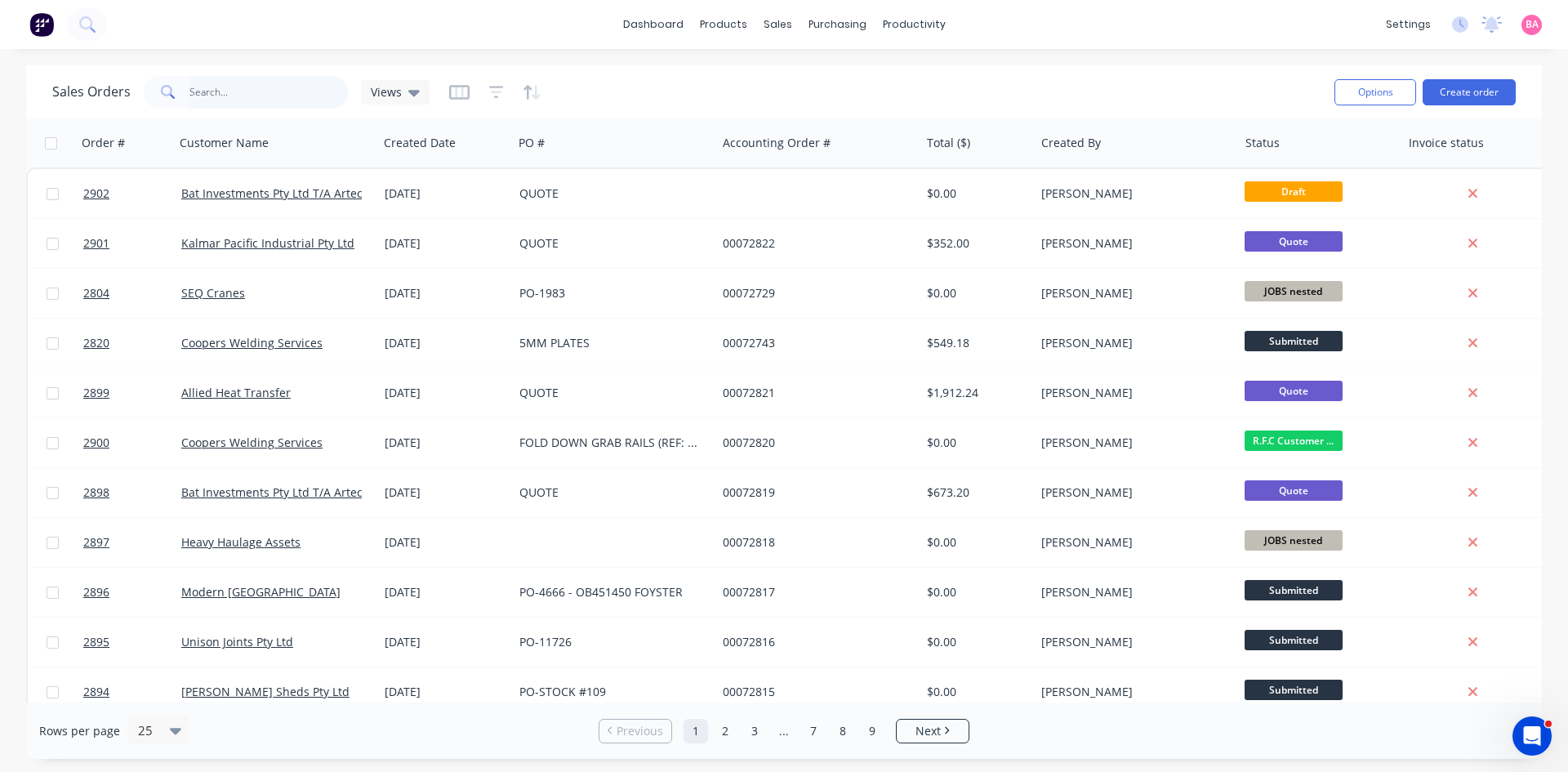
click at [237, 83] on input "text" at bounding box center [269, 92] width 160 height 33
type input "sea and land"
click at [240, 89] on input "text" at bounding box center [269, 92] width 160 height 33
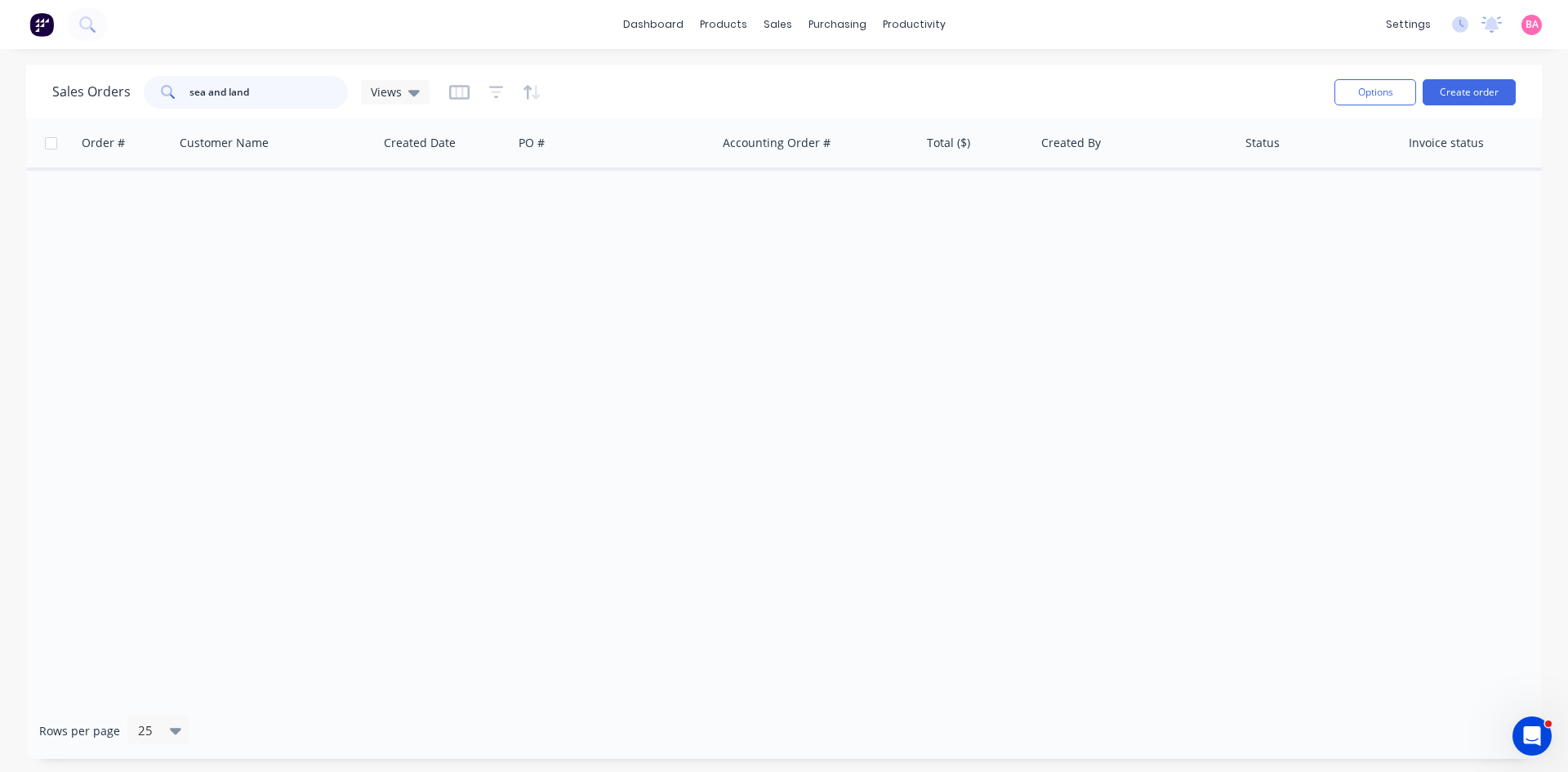
drag, startPoint x: 259, startPoint y: 83, endPoint x: 76, endPoint y: 86, distance: 183.0
click at [76, 86] on div "Sales Orders sea and land Views" at bounding box center [240, 92] width 377 height 33
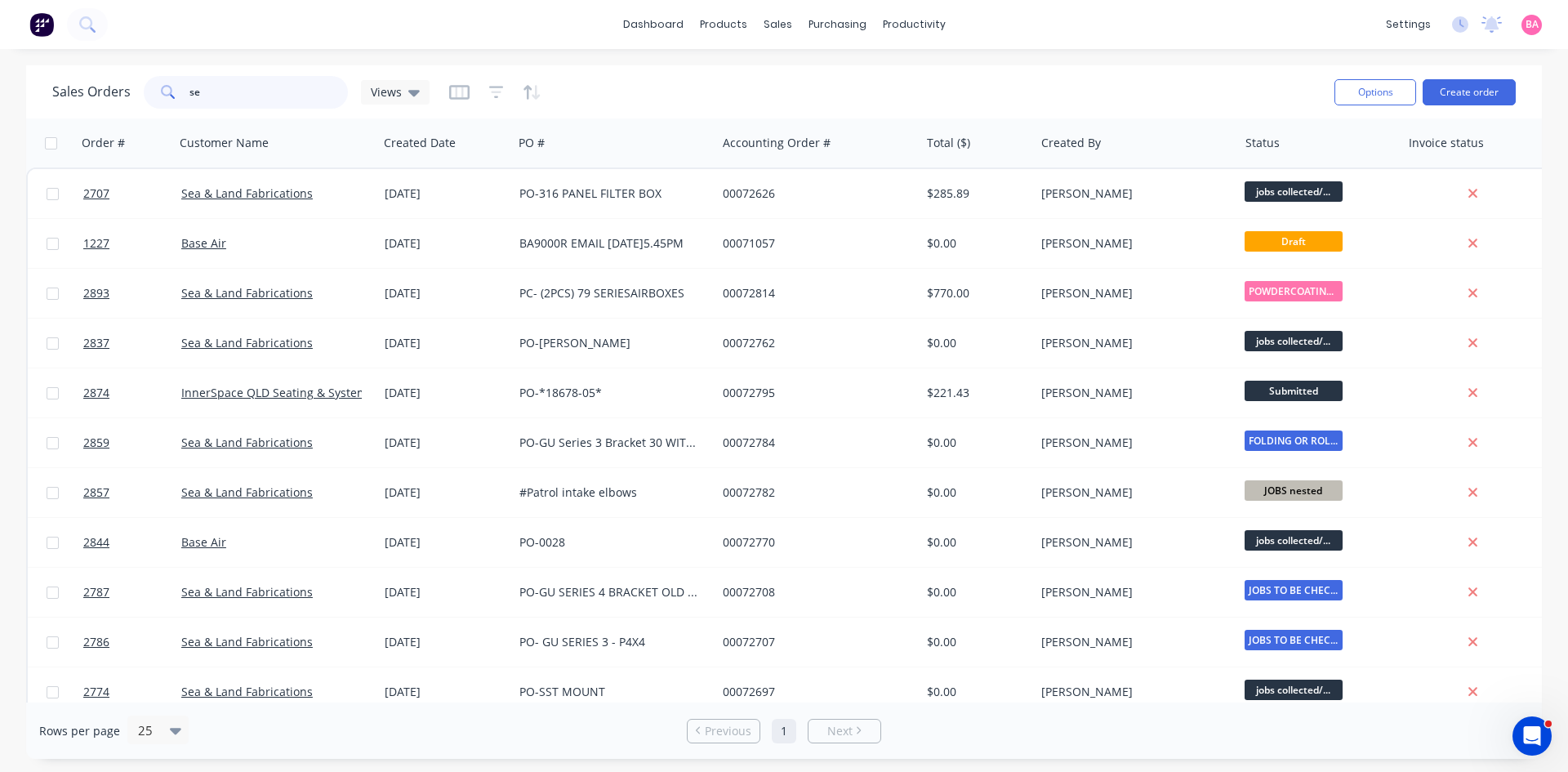
type input "s"
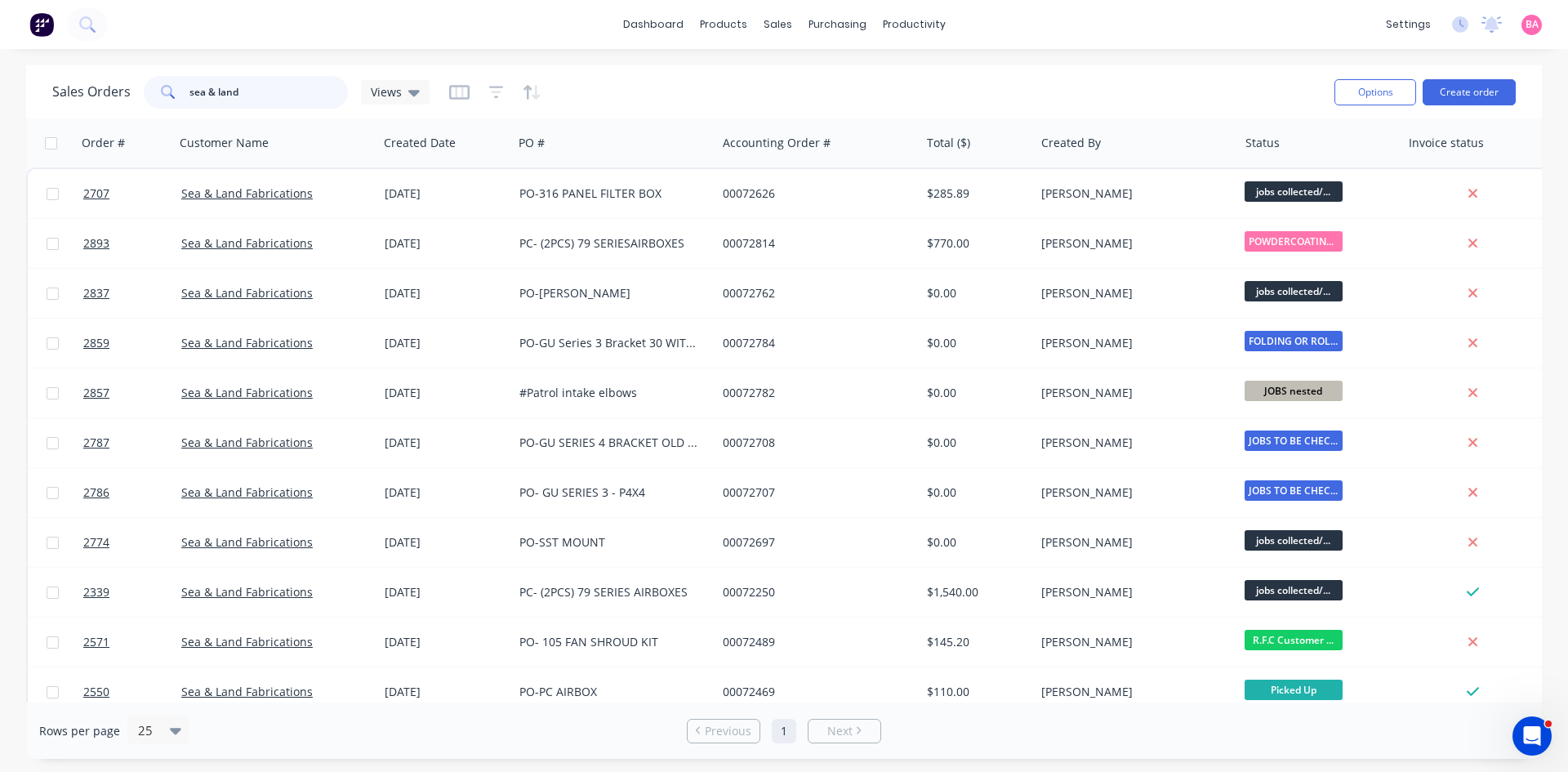
drag, startPoint x: 132, startPoint y: 92, endPoint x: 62, endPoint y: 79, distance: 71.2
click at [62, 79] on div "Sales Orders sea & land Views" at bounding box center [240, 92] width 377 height 33
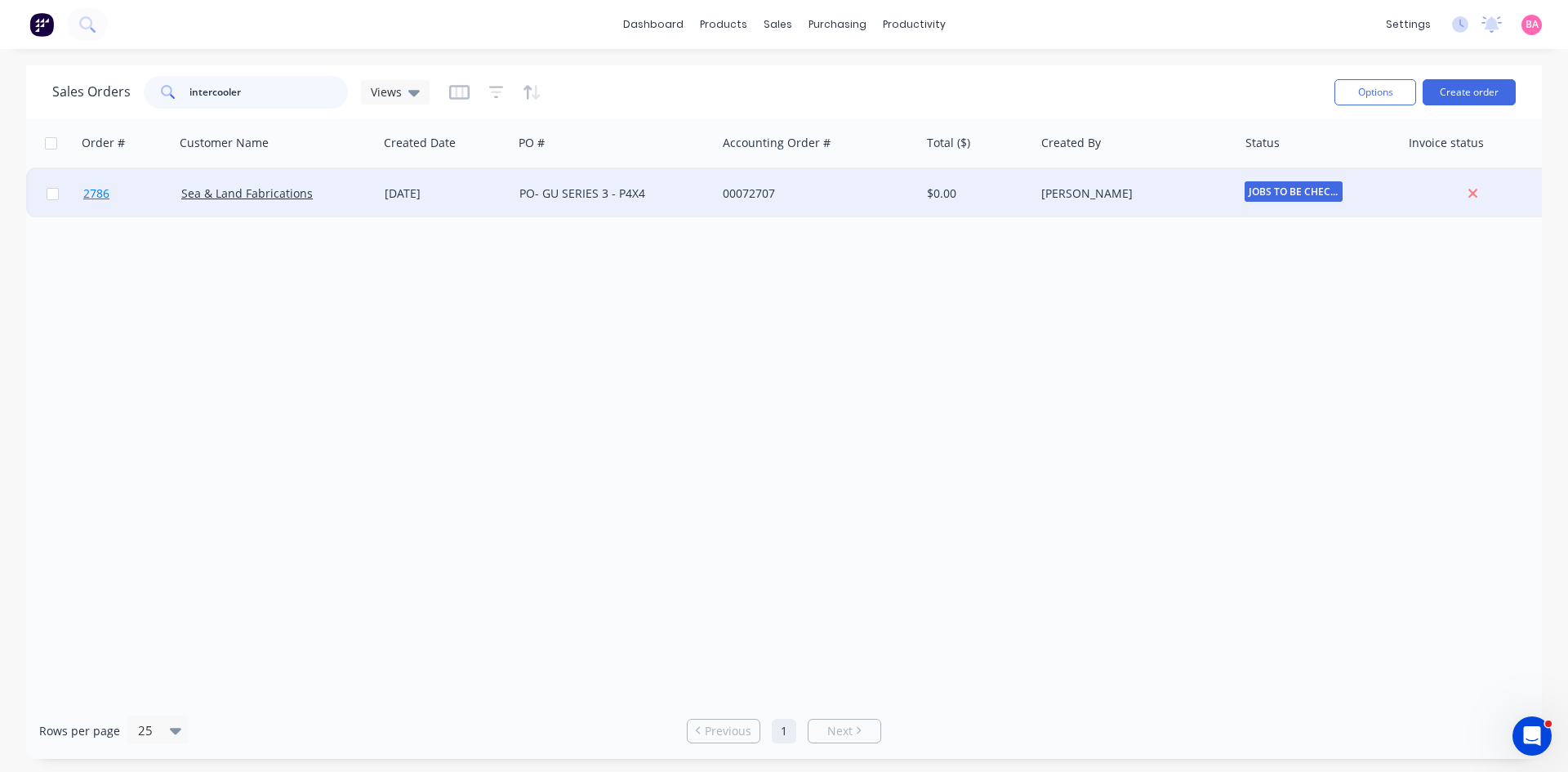
type input "intercooler"
click at [93, 192] on span "2786" at bounding box center [96, 193] width 26 height 16
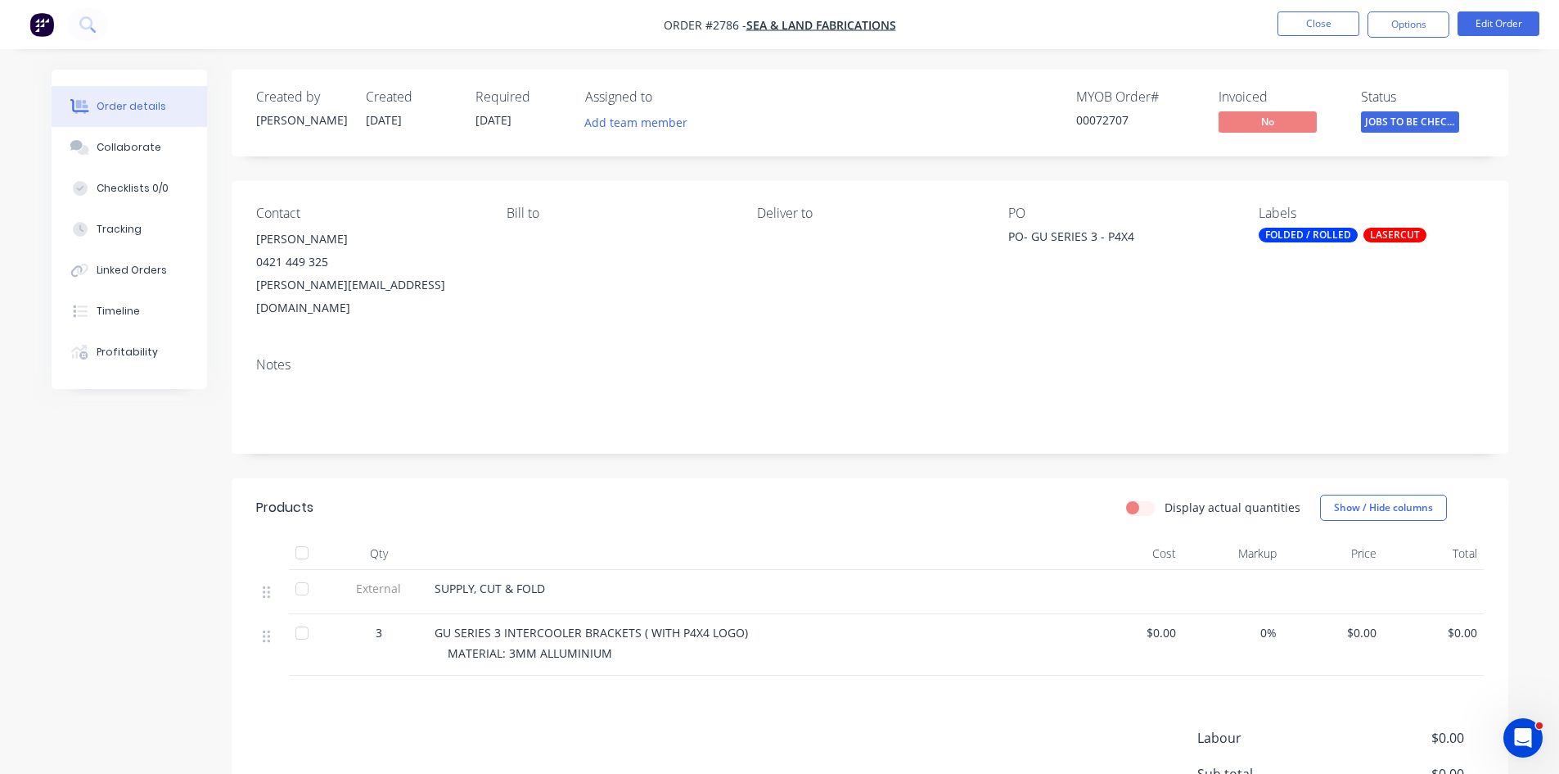
click at [647, 625] on span "GU SERIES 3 INTERCOOLER BRACKETS ( WITH P4X4 LOGO)" at bounding box center [592, 633] width 314 height 16
click at [1523, 24] on button "Edit Order" at bounding box center [1499, 23] width 82 height 25
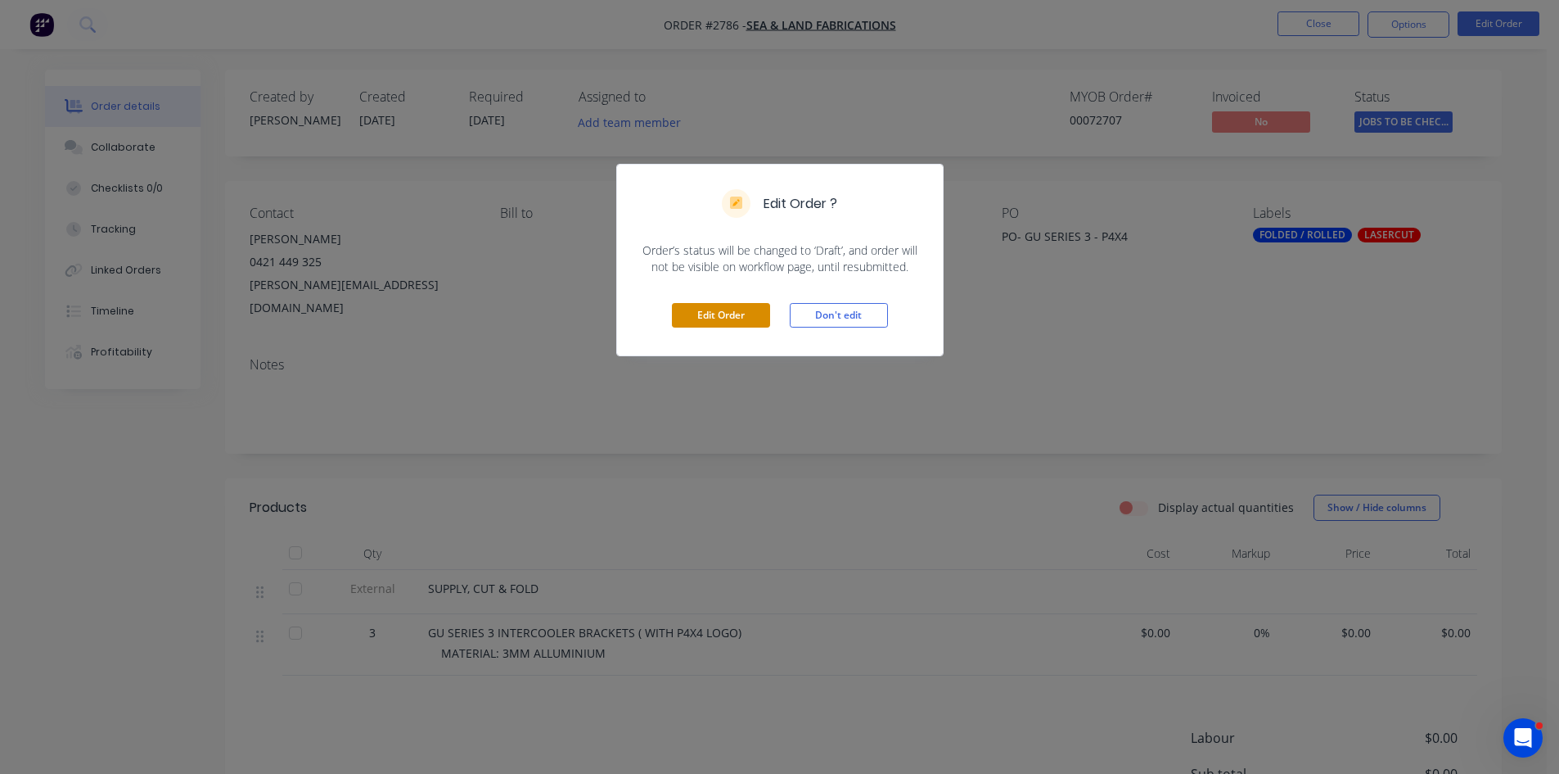
click at [731, 314] on button "Edit Order" at bounding box center [721, 315] width 98 height 25
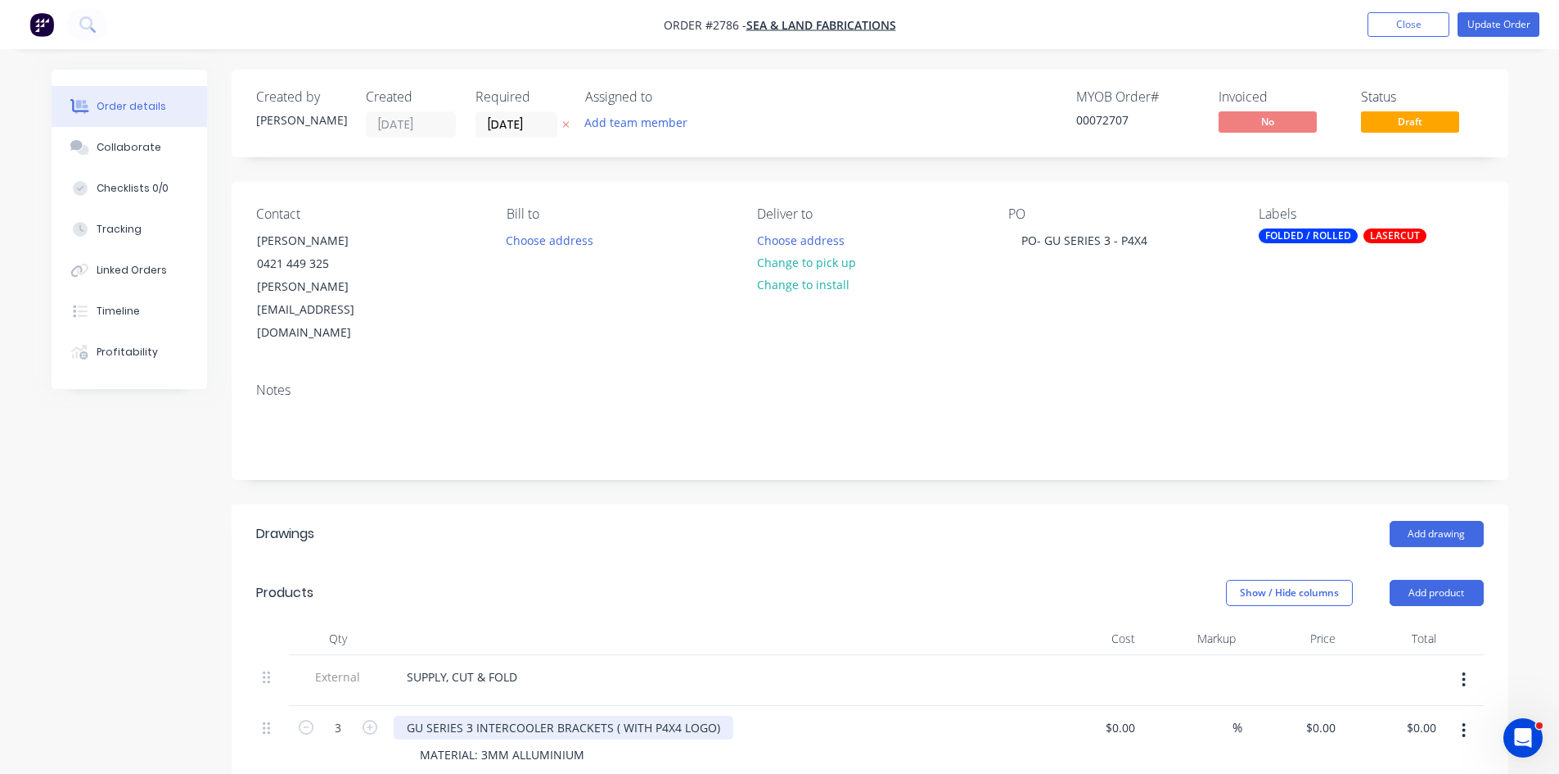
click at [618, 715] on div "GU SERIES 3 INTERCOOLER BRACKETS ( WITH P4X4 LOGO)" at bounding box center [564, 727] width 340 height 24
drag, startPoint x: 711, startPoint y: 680, endPoint x: 431, endPoint y: 682, distance: 280.8
click at [403, 715] on div "GU SERIES 3 INTERCOOLER BRACKETS (WITH P4X4 LOGO)" at bounding box center [562, 727] width 336 height 24
copy div "GU SERIES 3 INTERCOOLER BRACKETS (WITH P4X4 LOGO)"
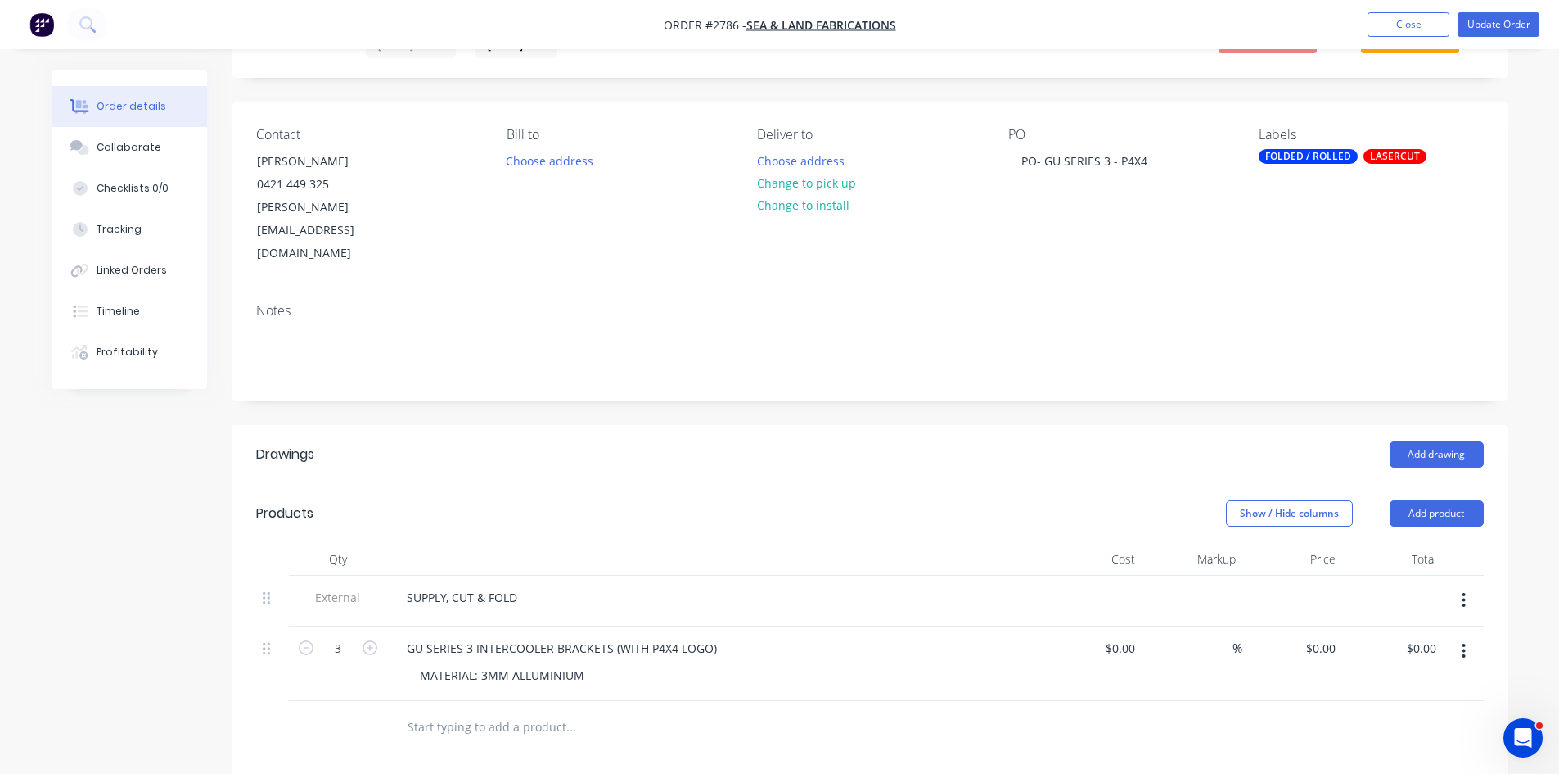
scroll to position [82, 0]
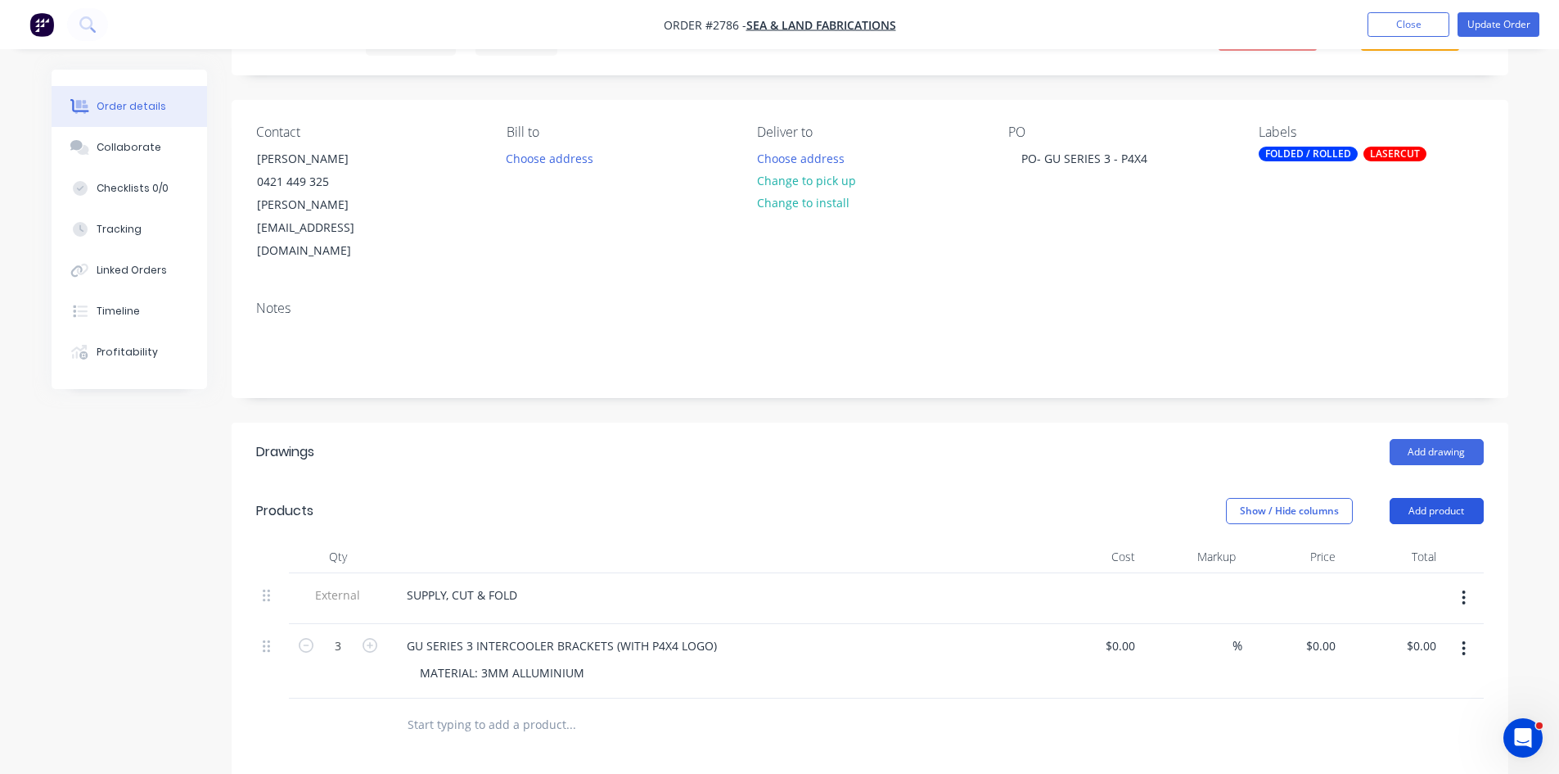
click at [1418, 498] on button "Add product" at bounding box center [1437, 511] width 94 height 26
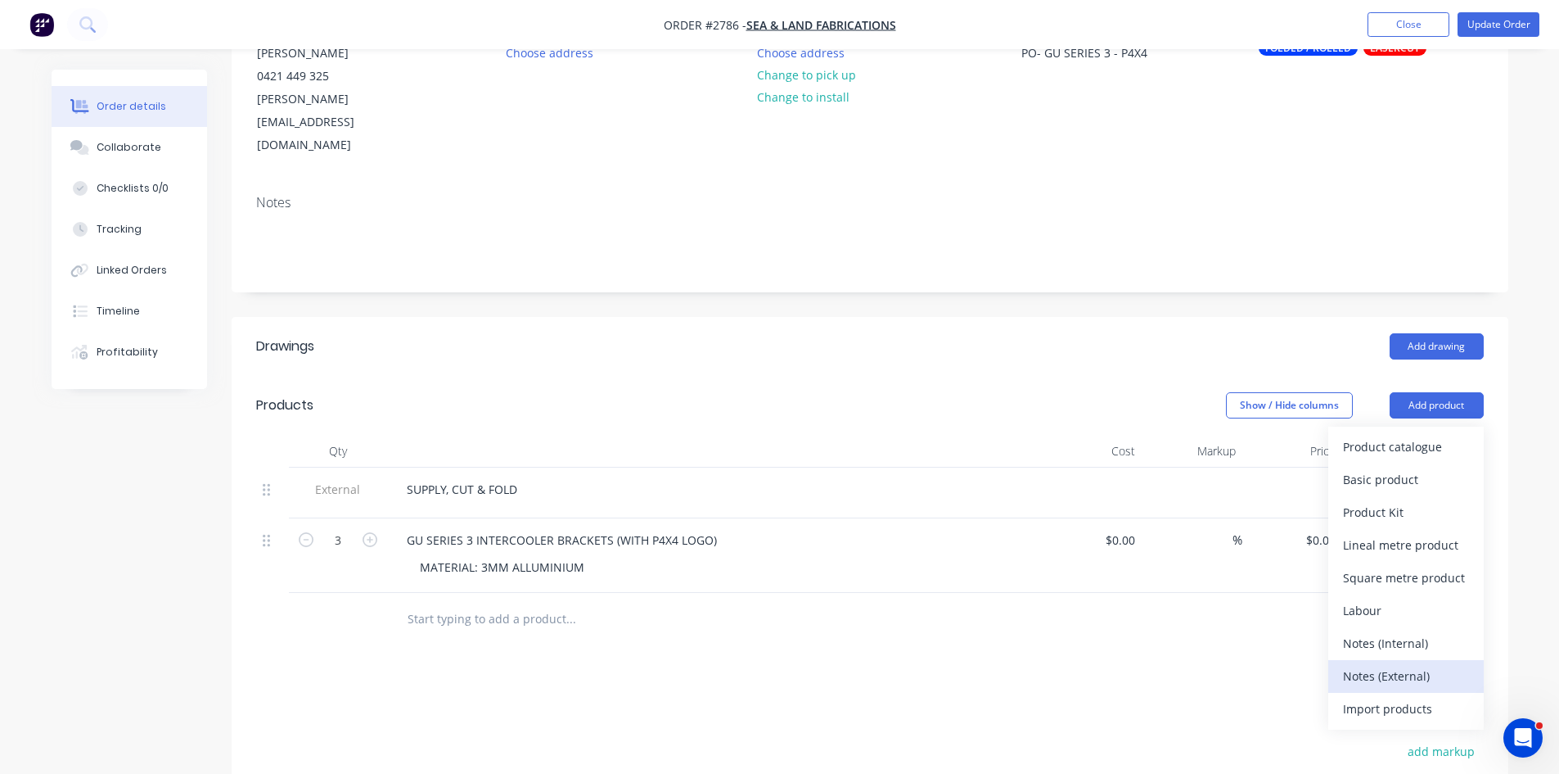
scroll to position [191, 0]
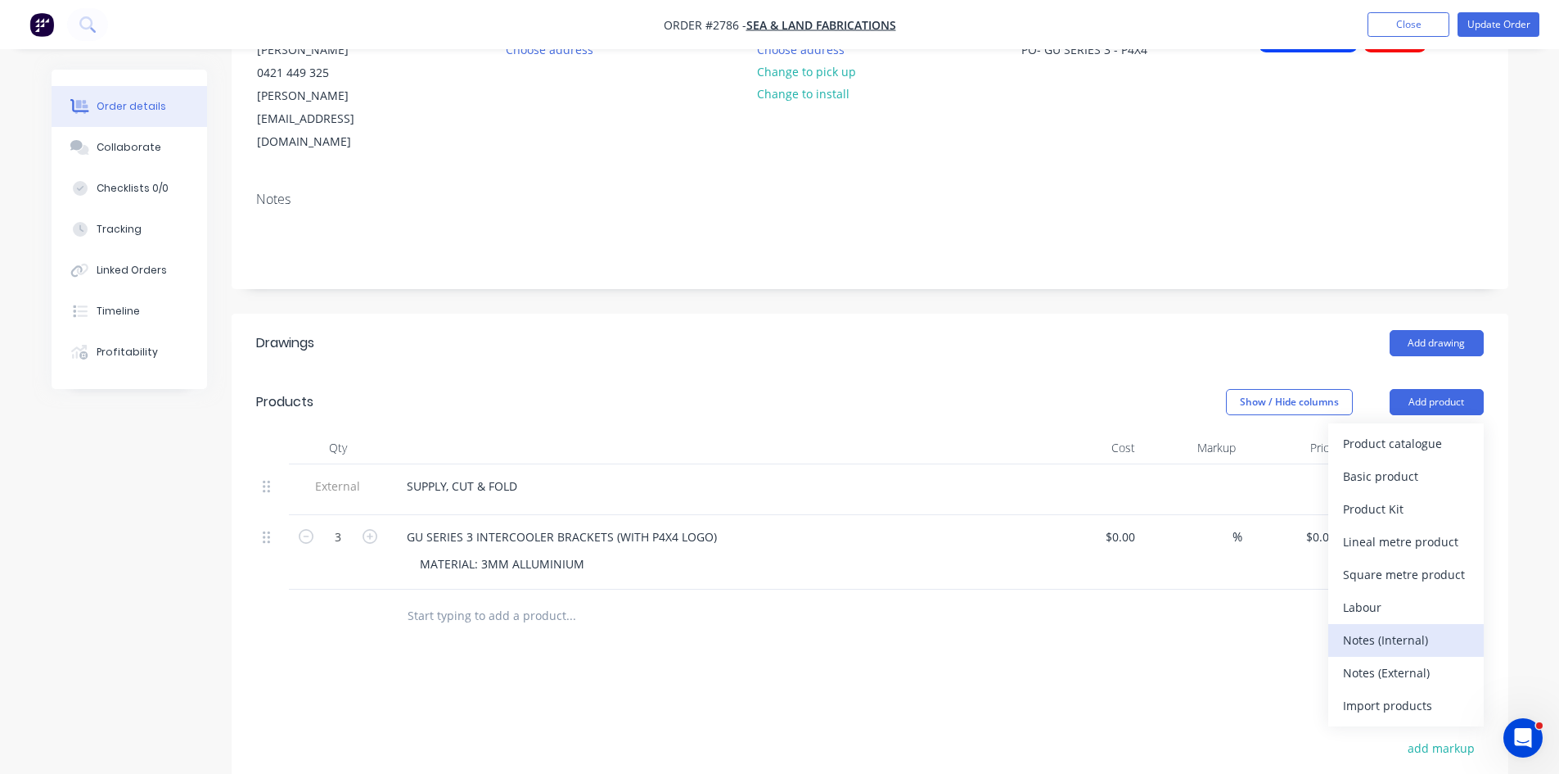
click at [1405, 628] on div "Notes (Internal)" at bounding box center [1406, 640] width 126 height 24
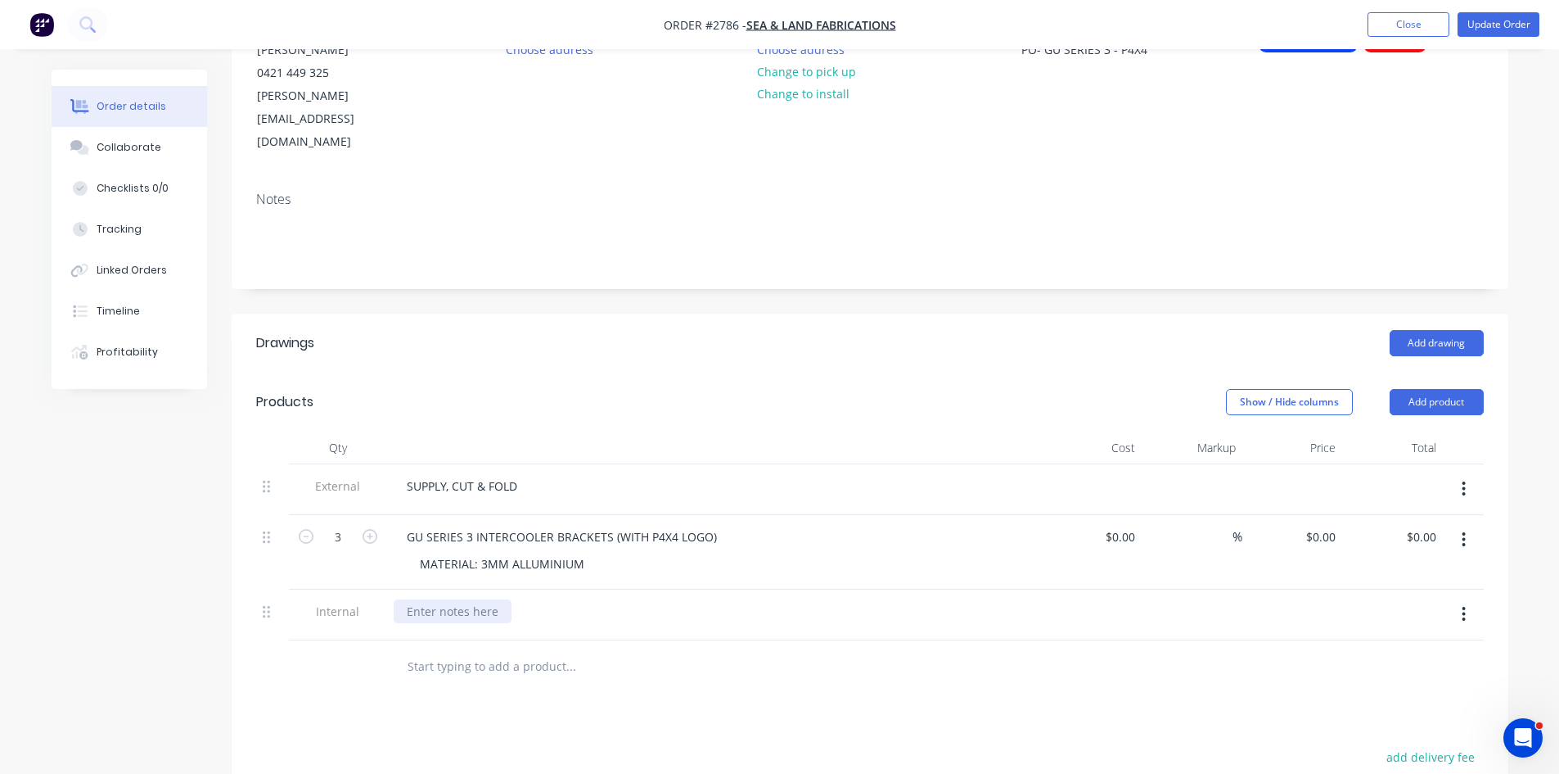
click at [445, 599] on div at bounding box center [453, 611] width 118 height 24
drag, startPoint x: 476, startPoint y: 562, endPoint x: 446, endPoint y: 573, distance: 32.4
click at [446, 599] on div "*** note -" at bounding box center [434, 611] width 81 height 24
click at [462, 599] on div "*** note -" at bounding box center [434, 611] width 81 height 24
drag, startPoint x: 663, startPoint y: 563, endPoint x: 462, endPoint y: 564, distance: 200.5
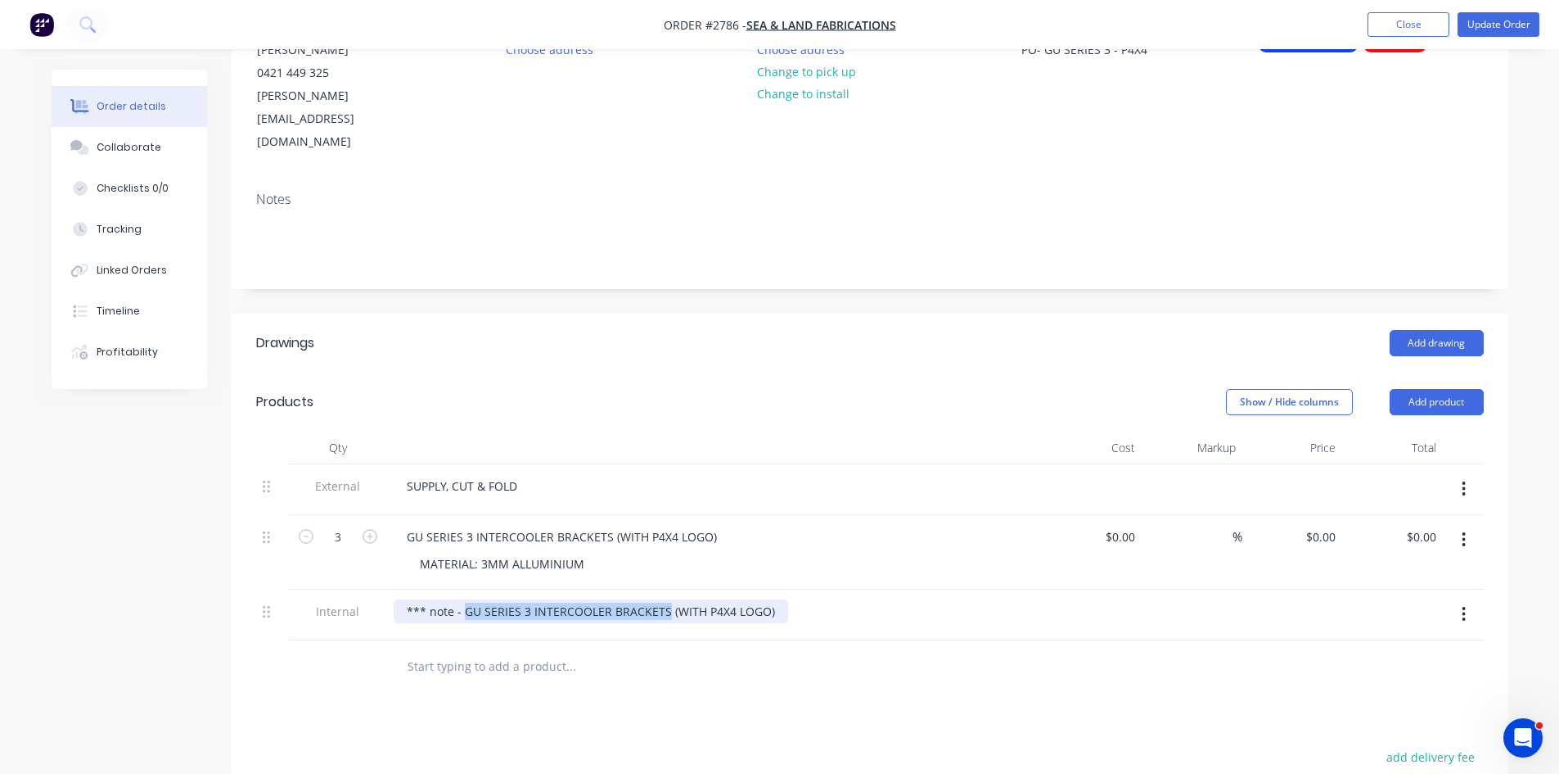
click at [466, 599] on div "*** note - GU SERIES 3 INTERCOOLER BRACKETS (WITH P4X4 LOGO)" at bounding box center [591, 611] width 395 height 24
click at [453, 599] on div "*** note - (WITH P4X4 LOGO)" at bounding box center [487, 611] width 187 height 24
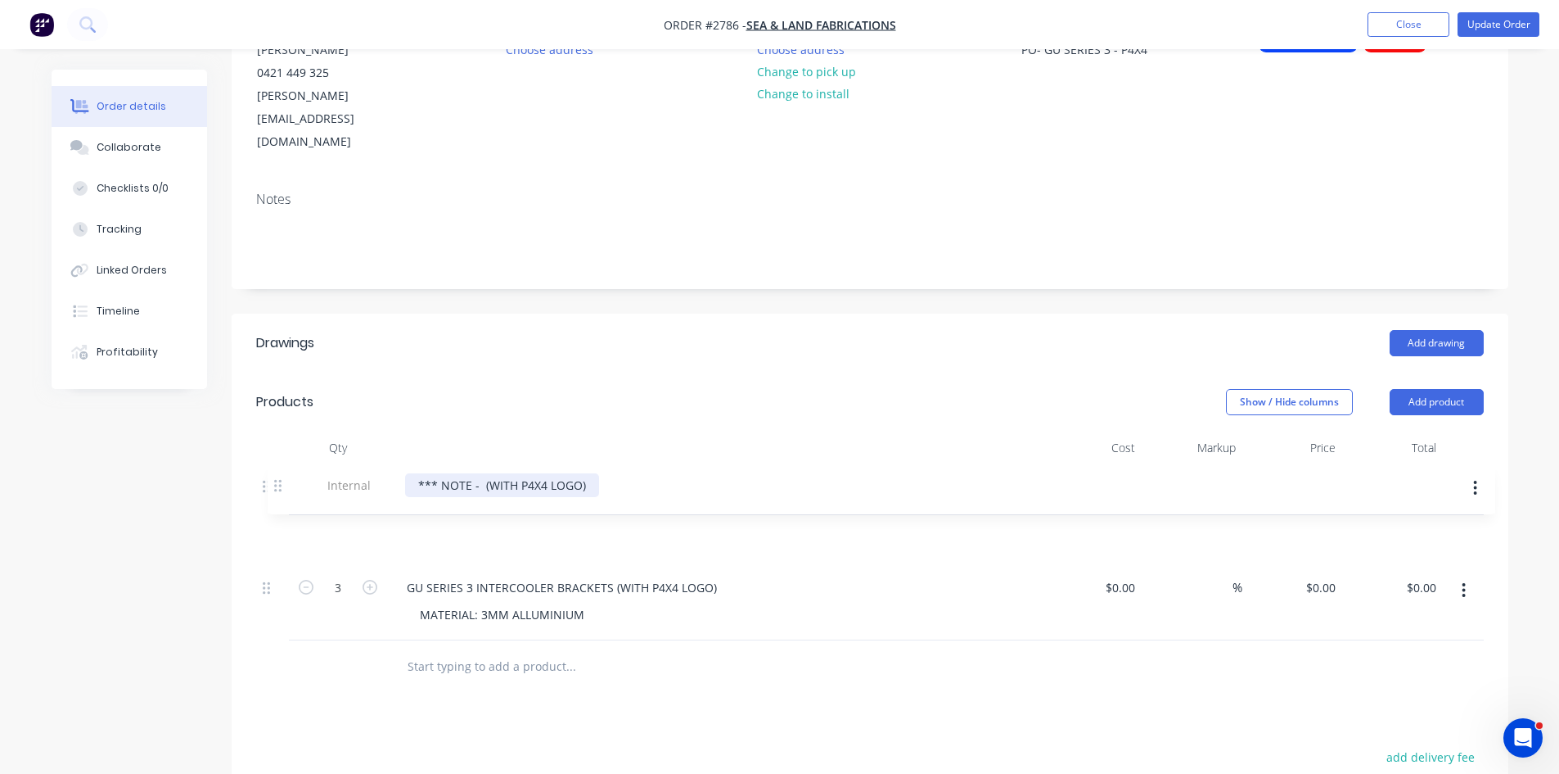
drag, startPoint x: 268, startPoint y: 566, endPoint x: 282, endPoint y: 480, distance: 86.1
click at [282, 480] on div "External SUPPLY, CUT & FOLD 3 GU SERIES 3 INTERCOOLER BRACKETS (WITH P4X4 LOGO)…" at bounding box center [870, 552] width 1228 height 176
click at [578, 525] on div "*** NOTE - (WITH P4X4 LOGO)" at bounding box center [491, 537] width 194 height 24
click at [368, 580] on icon "button" at bounding box center [370, 587] width 15 height 15
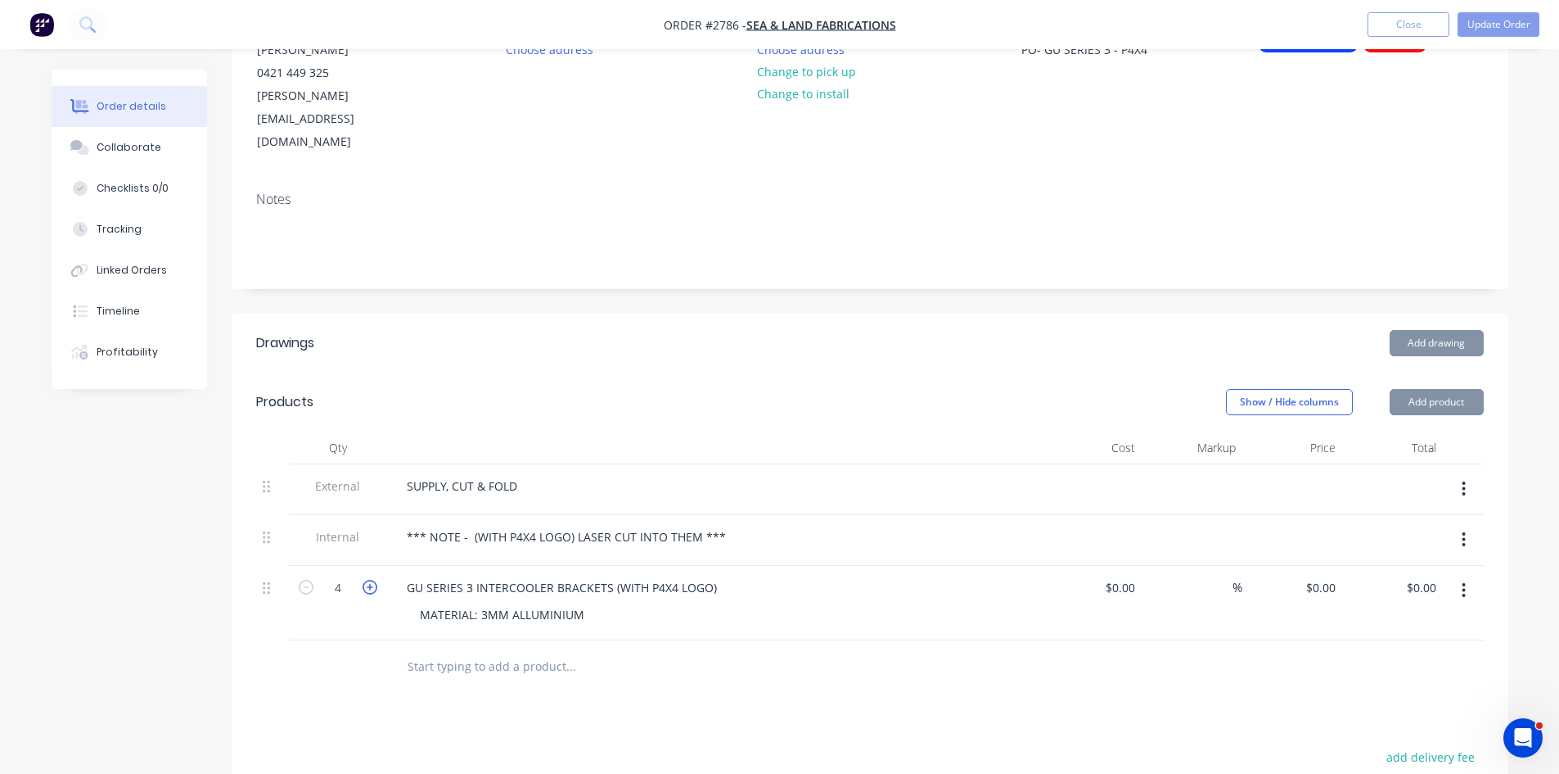
click at [368, 580] on icon "button" at bounding box center [370, 587] width 15 height 15
drag, startPoint x: 368, startPoint y: 545, endPoint x: 345, endPoint y: 739, distance: 195.3
click at [305, 580] on icon "button" at bounding box center [306, 587] width 15 height 15
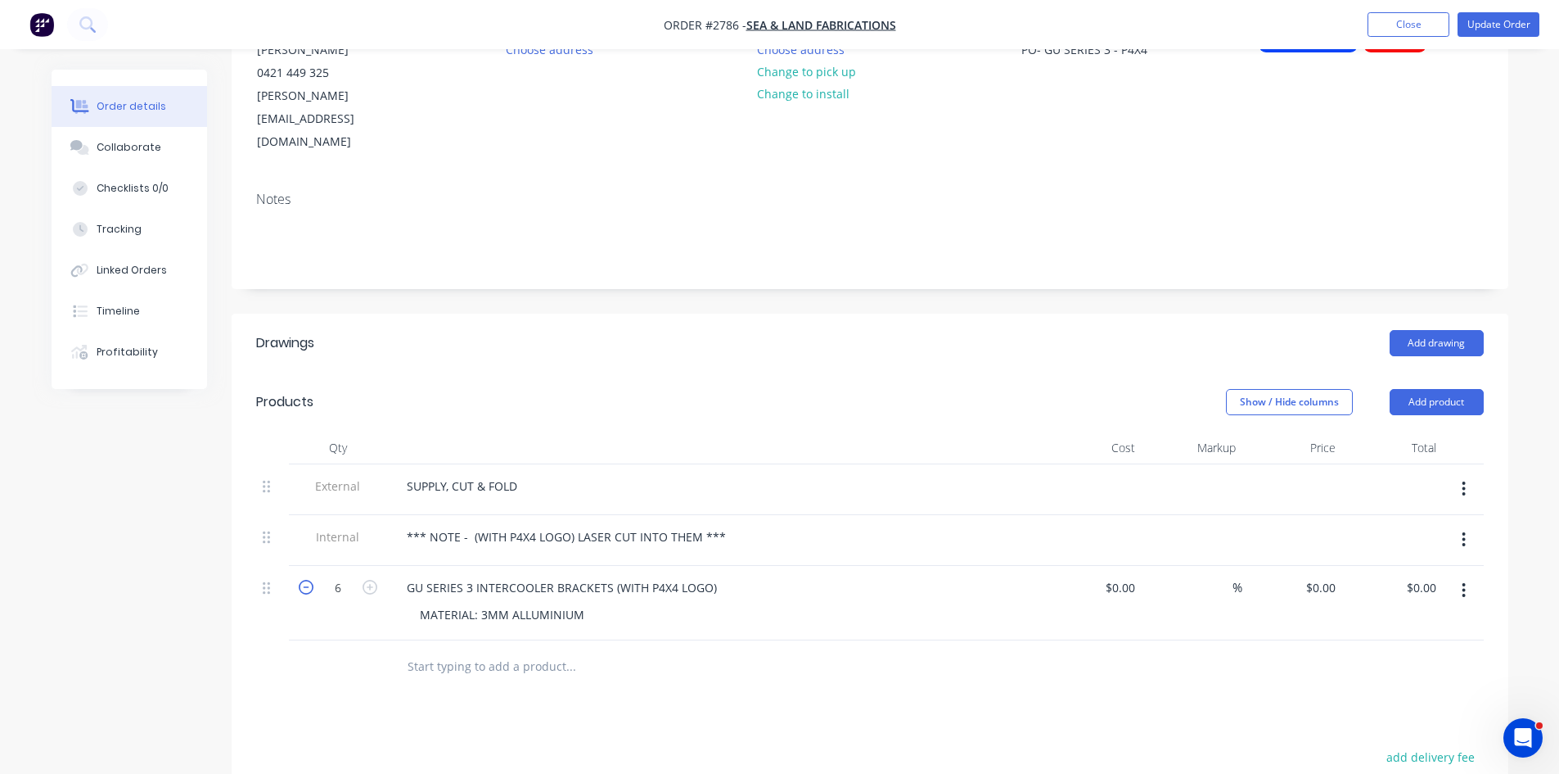
type input "5"
click at [728, 525] on div "*** NOTE - (WITH P4X4 LOGO) LASER CUT INTO THEM ***" at bounding box center [566, 537] width 345 height 24
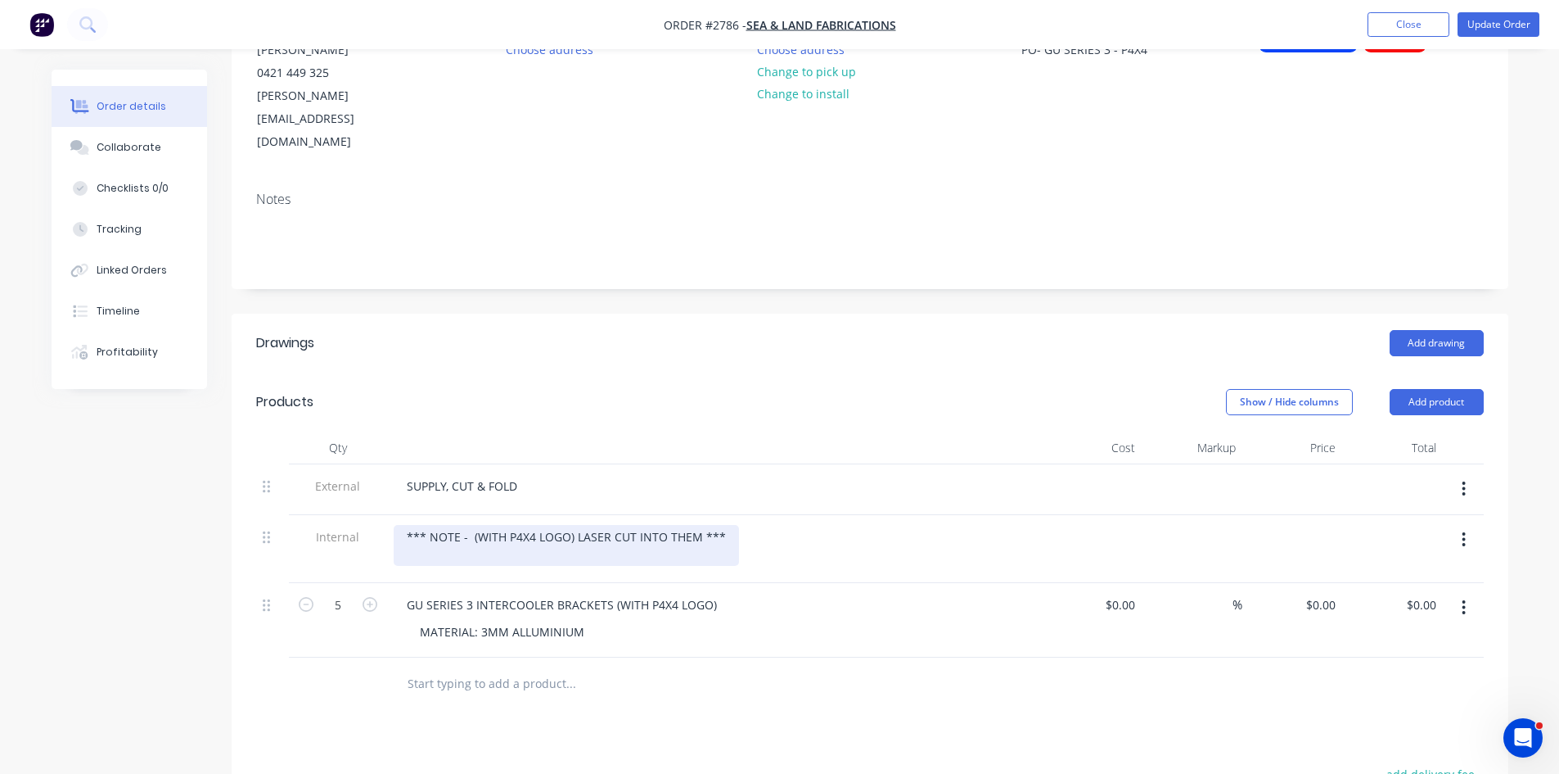
click at [724, 525] on div "*** NOTE - (WITH P4X4 LOGO) LASER CUT INTO THEM ***" at bounding box center [566, 545] width 345 height 41
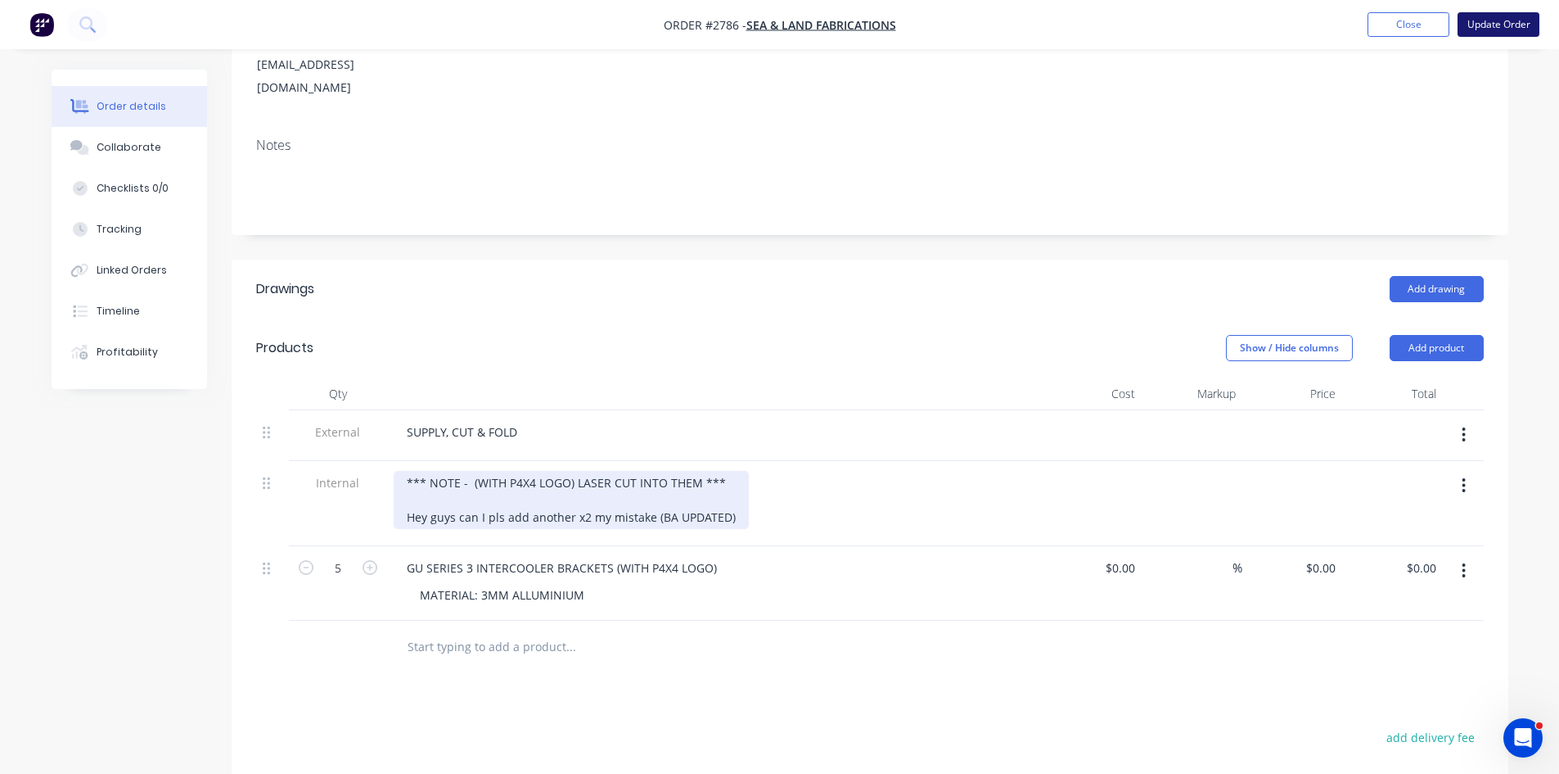
scroll to position [246, 0]
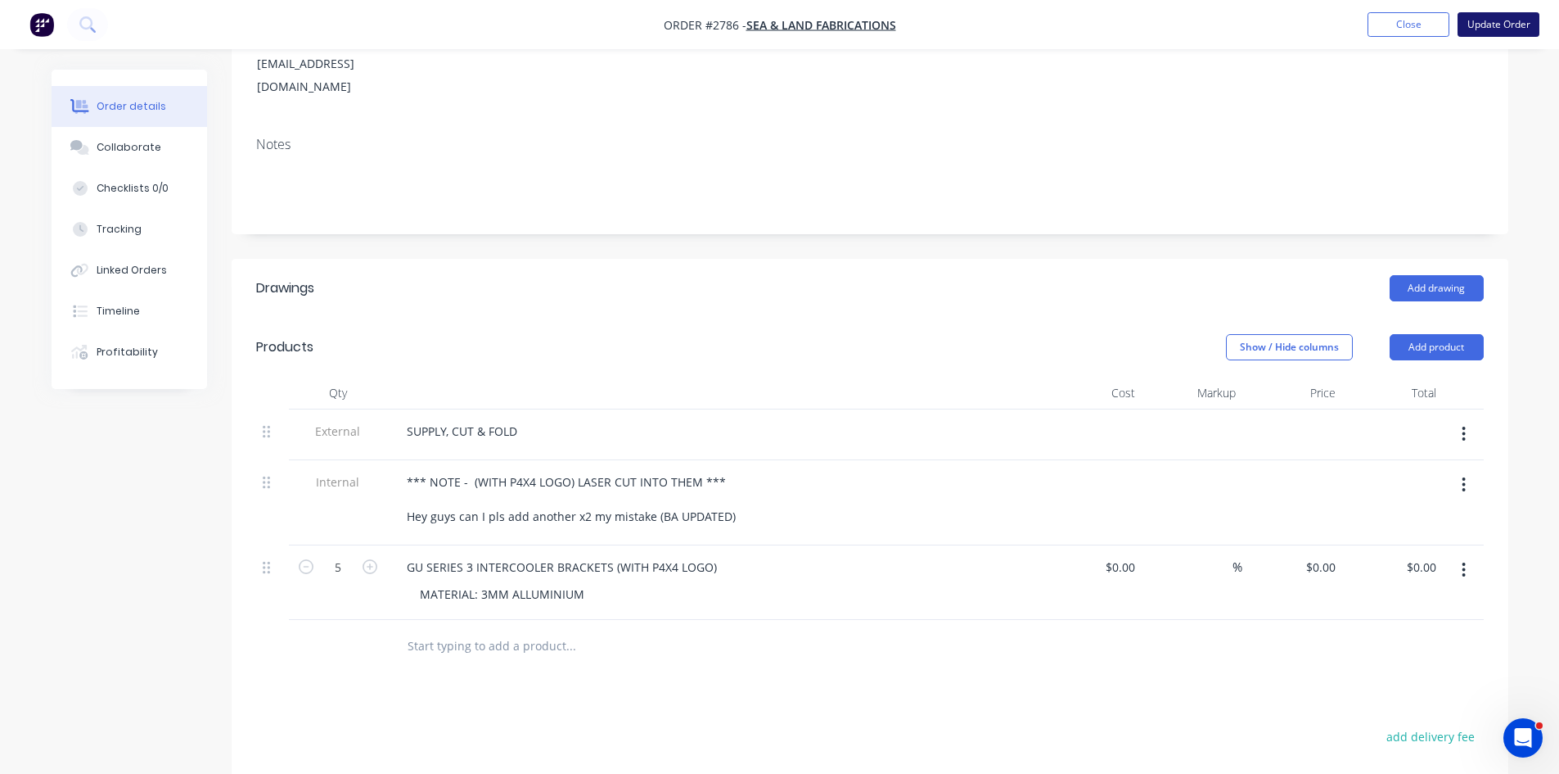
click at [1497, 19] on button "Update Order" at bounding box center [1499, 24] width 82 height 25
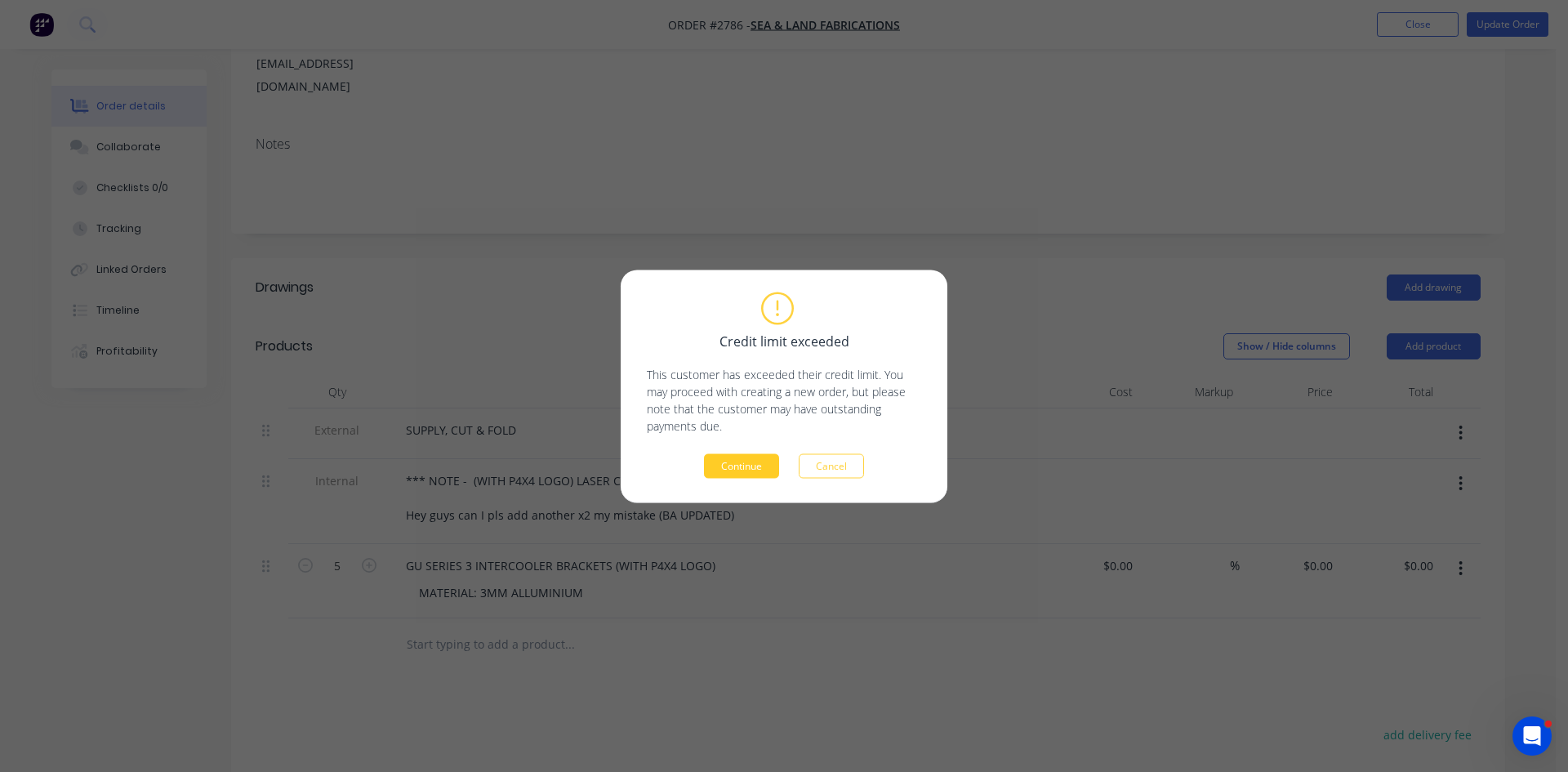
click at [746, 470] on button "Continue" at bounding box center [741, 465] width 75 height 25
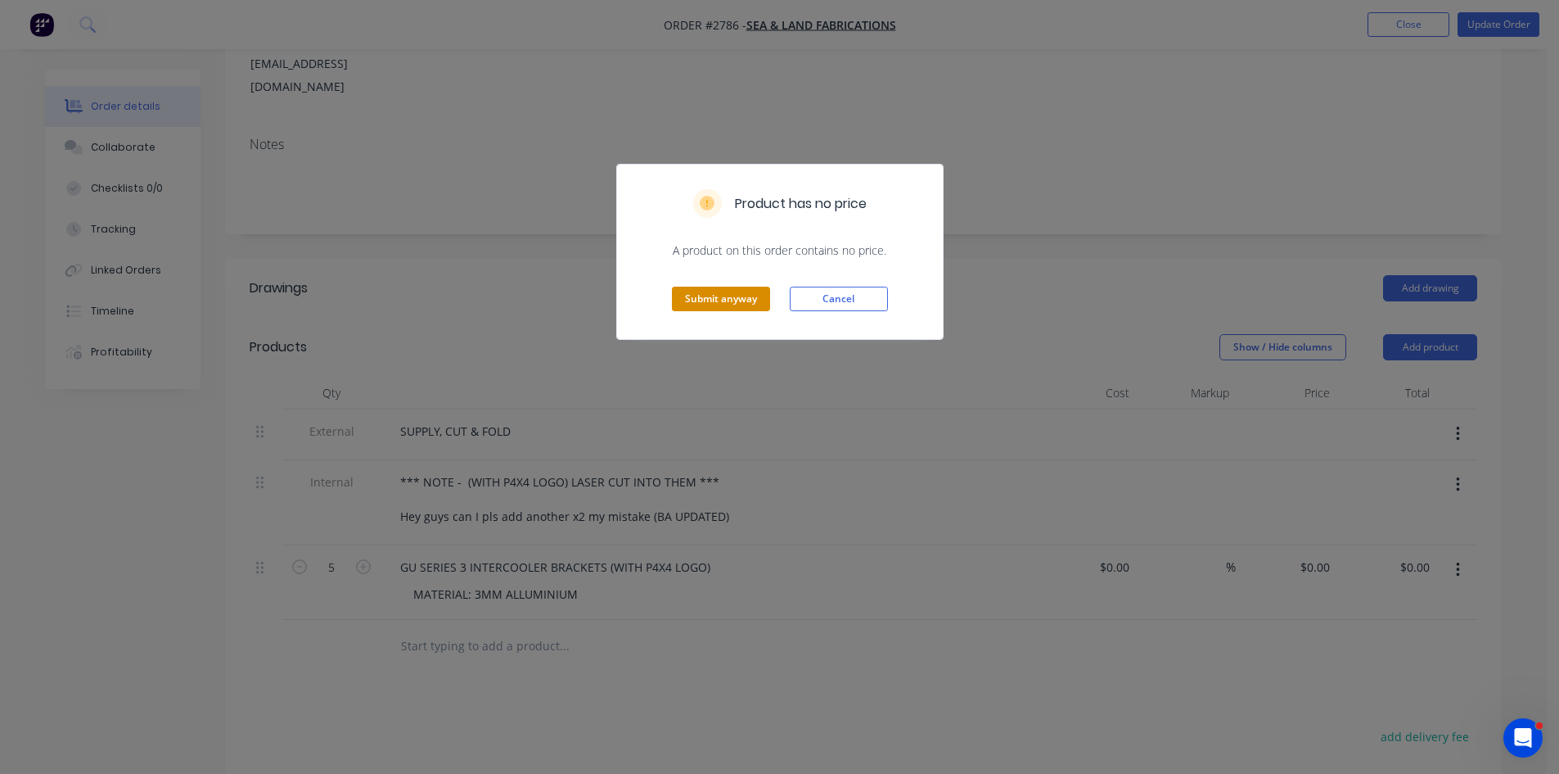
click at [706, 287] on button "Submit anyway" at bounding box center [721, 298] width 98 height 25
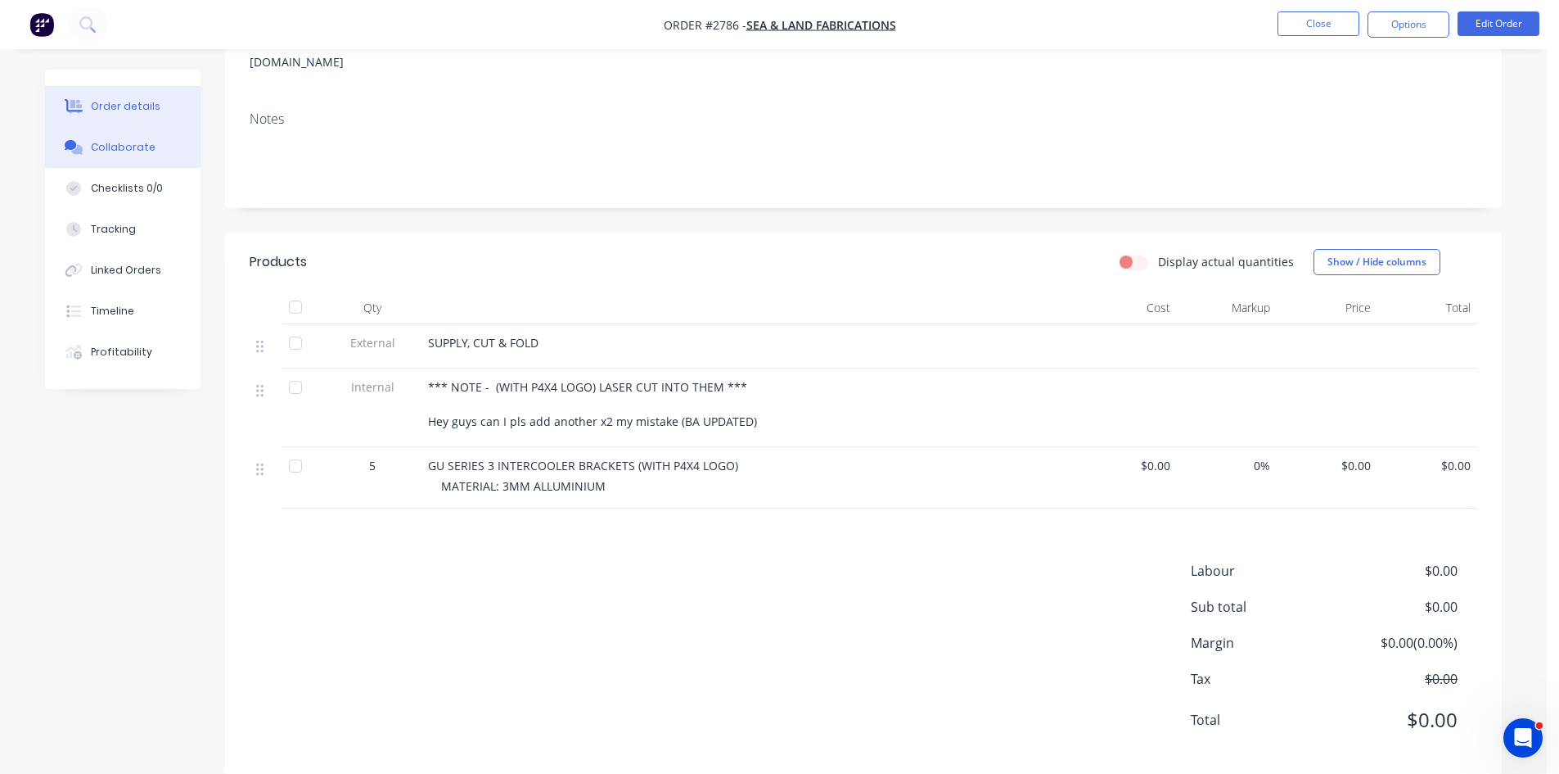
click at [104, 142] on div "Collaborate" at bounding box center [123, 147] width 65 height 15
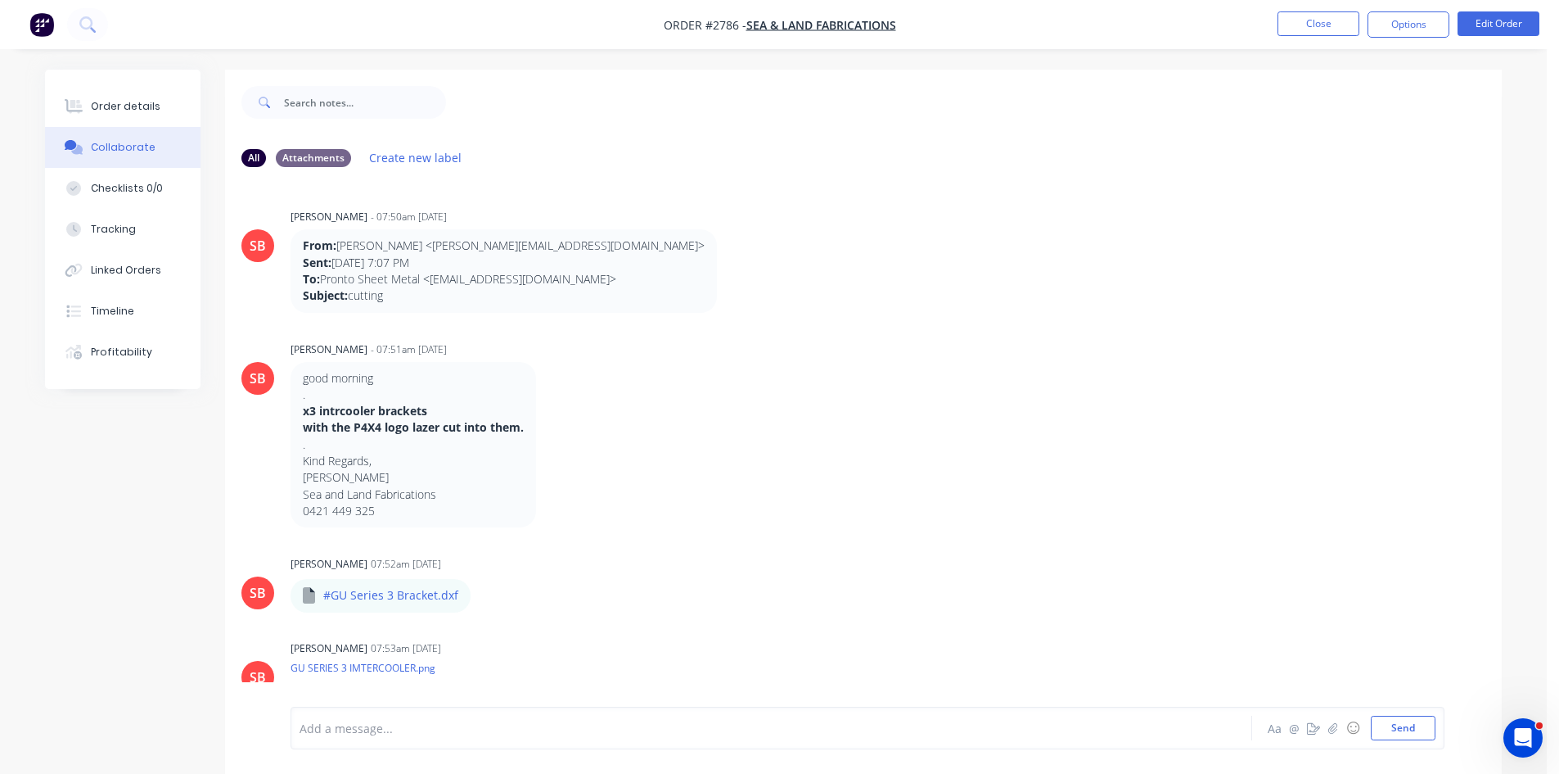
click at [360, 731] on div at bounding box center [725, 728] width 851 height 17
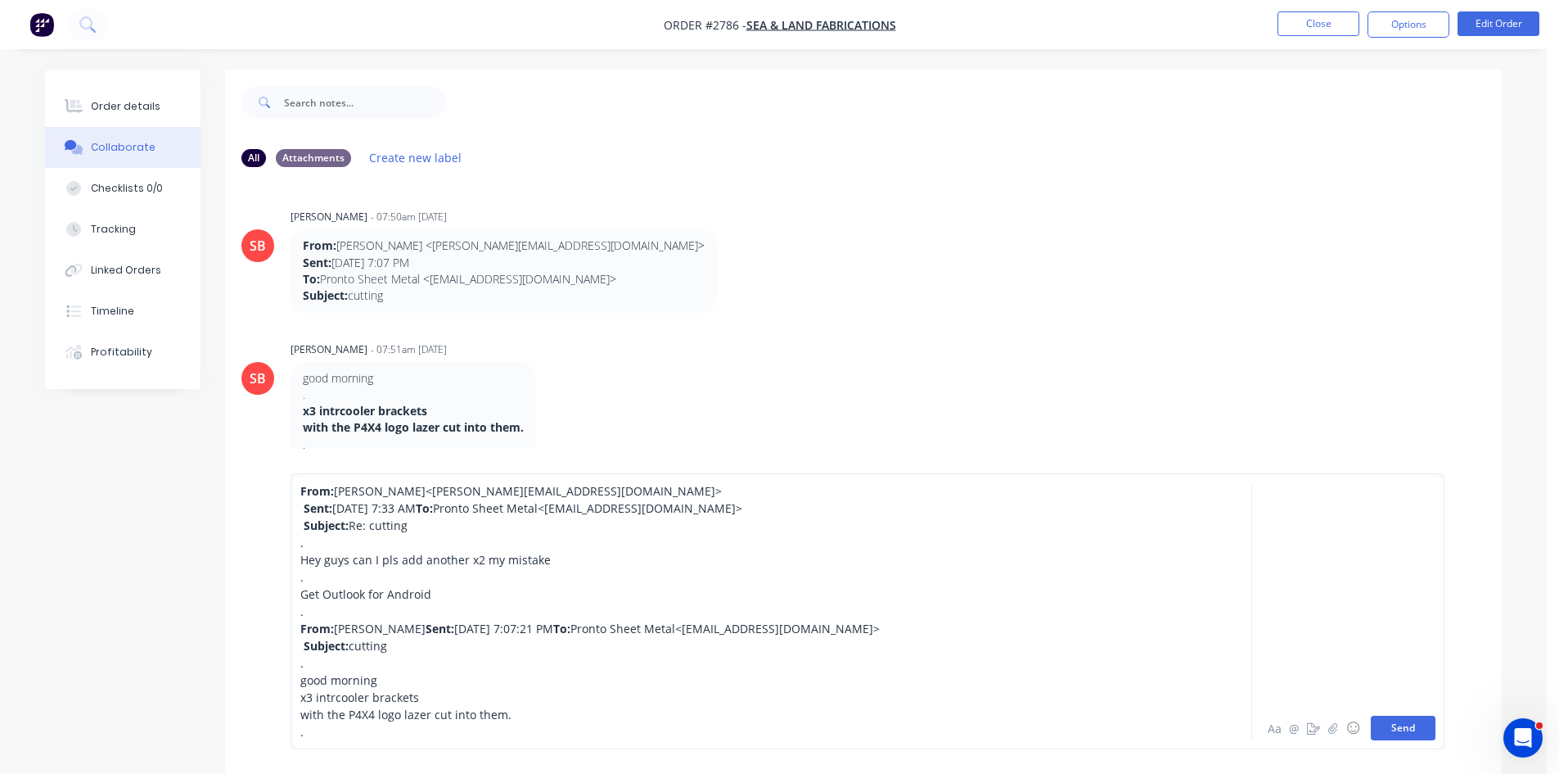
click at [1403, 729] on button "Send" at bounding box center [1403, 727] width 65 height 25
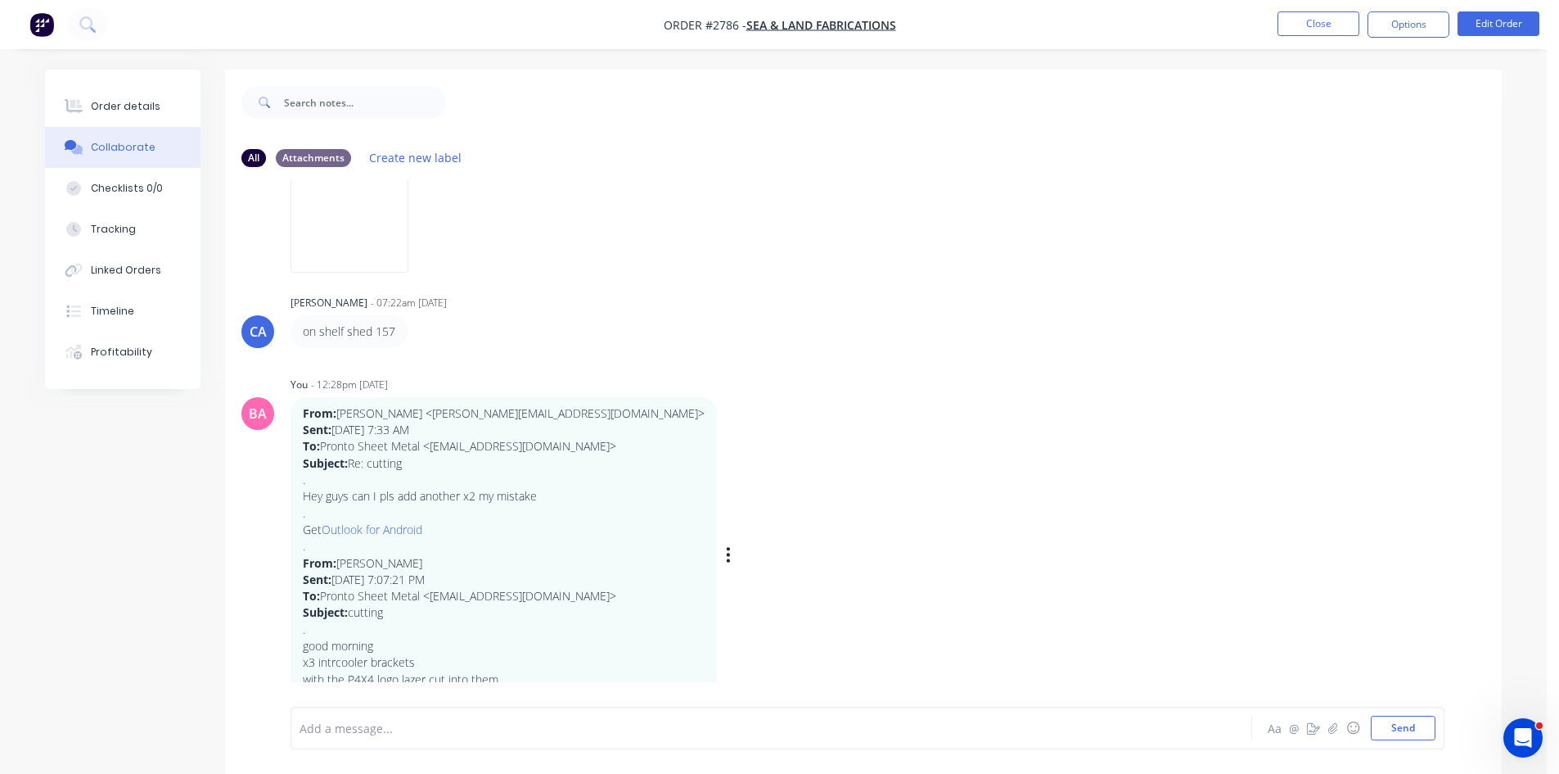
scroll to position [695, 0]
click at [376, 635] on p "good morning" at bounding box center [504, 640] width 402 height 16
click at [379, 641] on p "good morning" at bounding box center [504, 640] width 402 height 16
click at [385, 640] on p "good morning" at bounding box center [504, 640] width 402 height 16
click at [410, 638] on p "good morning" at bounding box center [504, 640] width 402 height 16
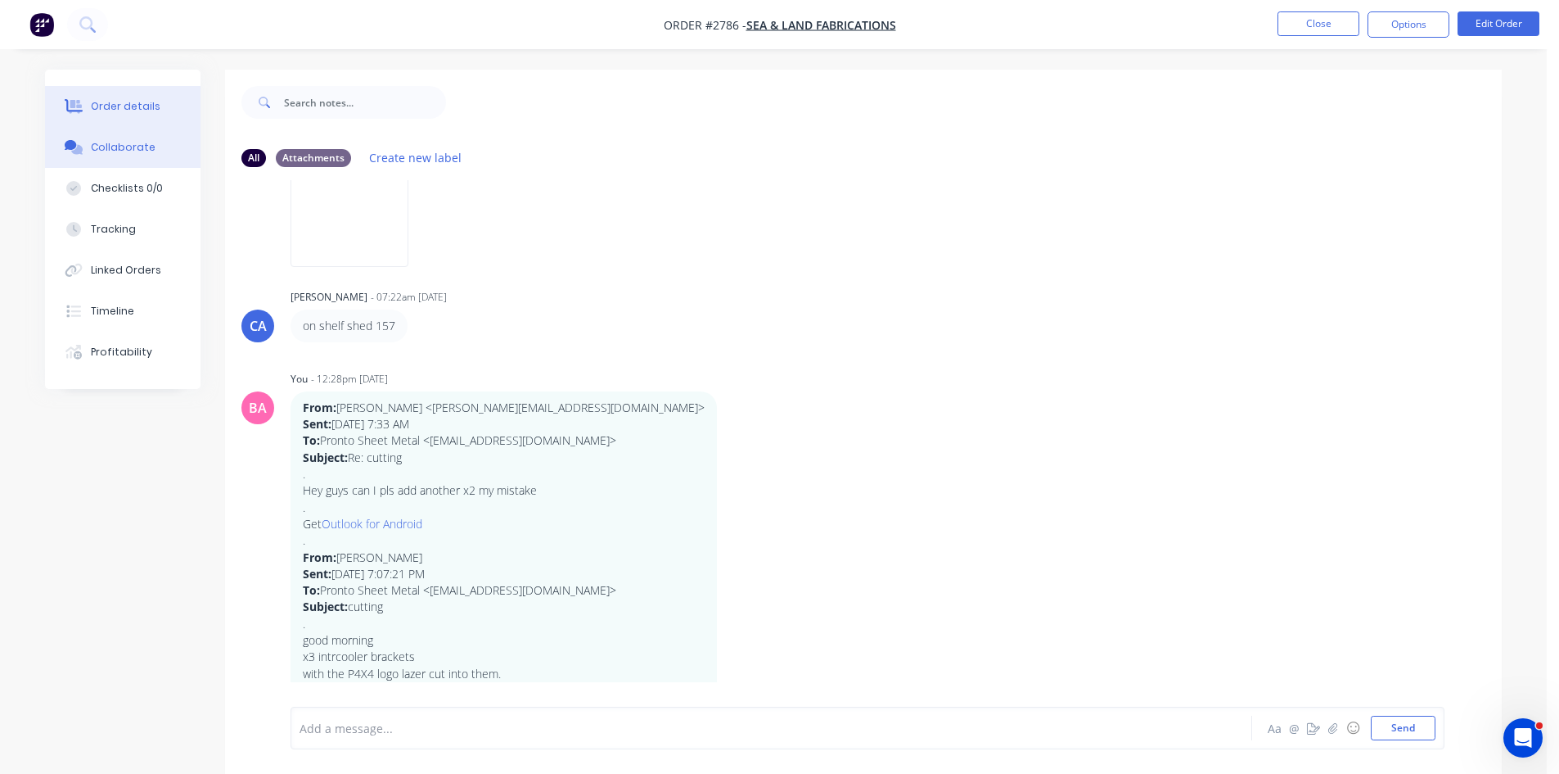
click at [133, 106] on div "Order details" at bounding box center [126, 106] width 70 height 15
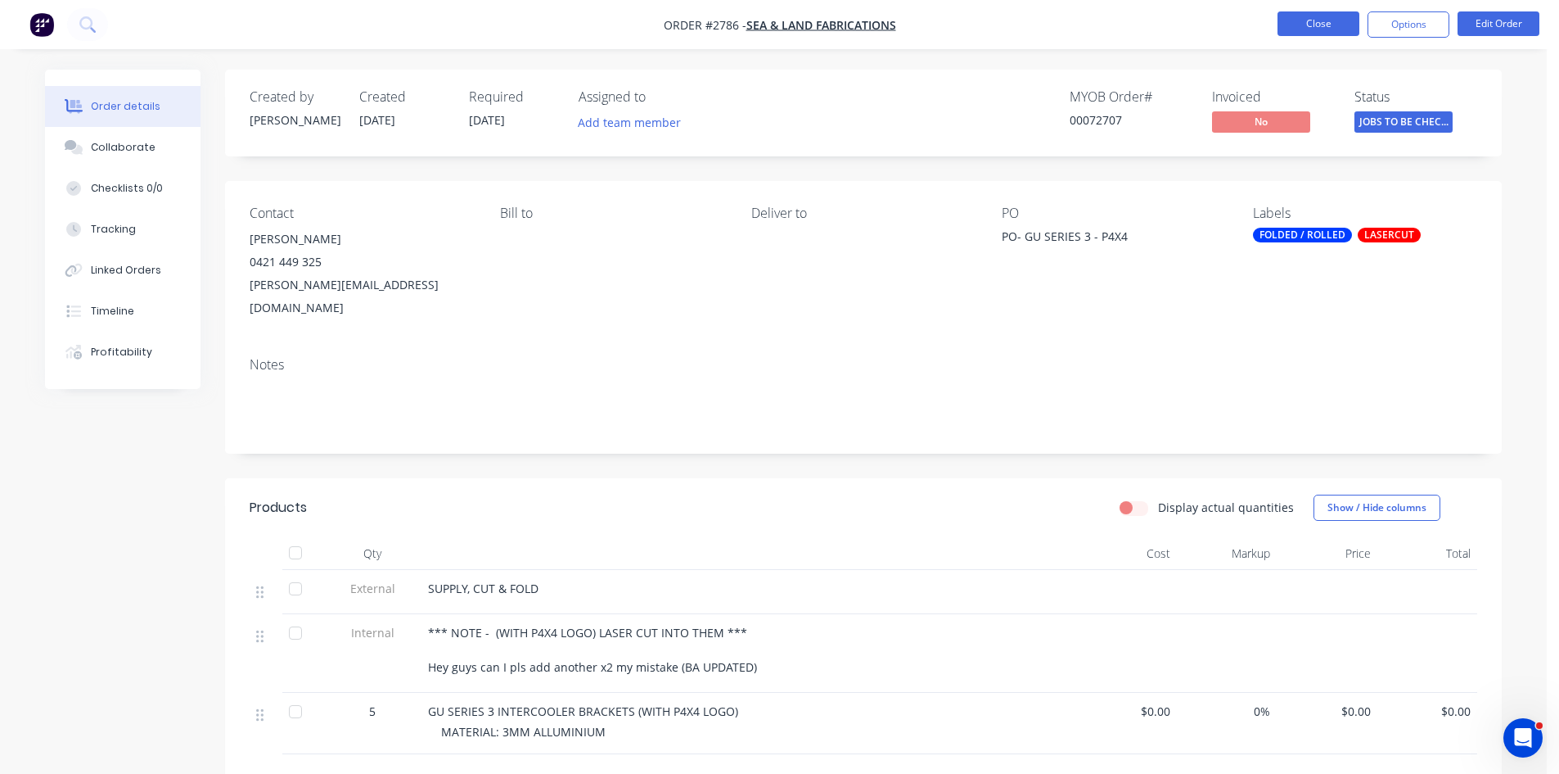
click at [1334, 23] on button "Close" at bounding box center [1319, 23] width 82 height 25
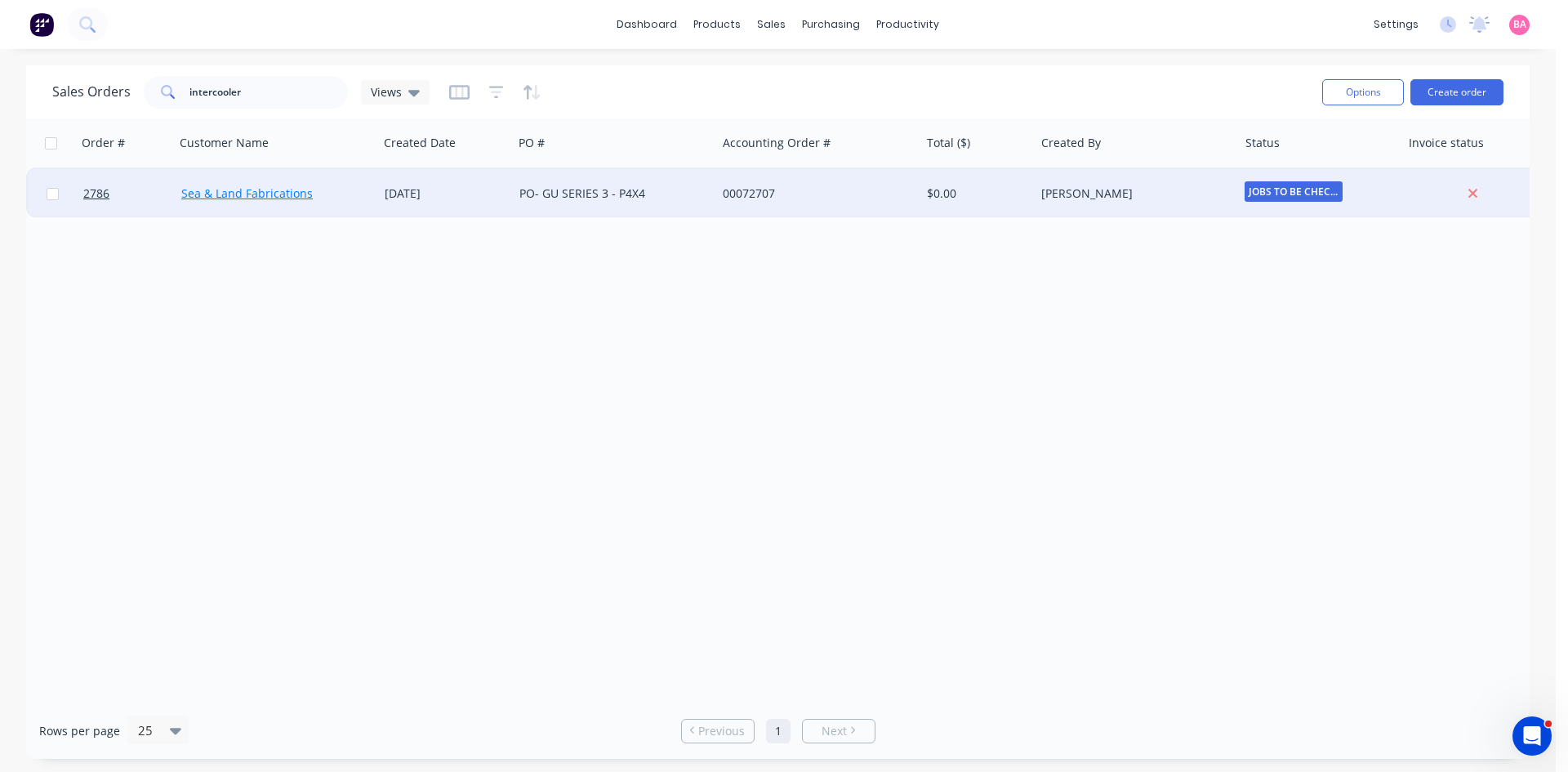
click at [245, 192] on link "Sea & Land Fabrications" at bounding box center [247, 193] width 132 height 16
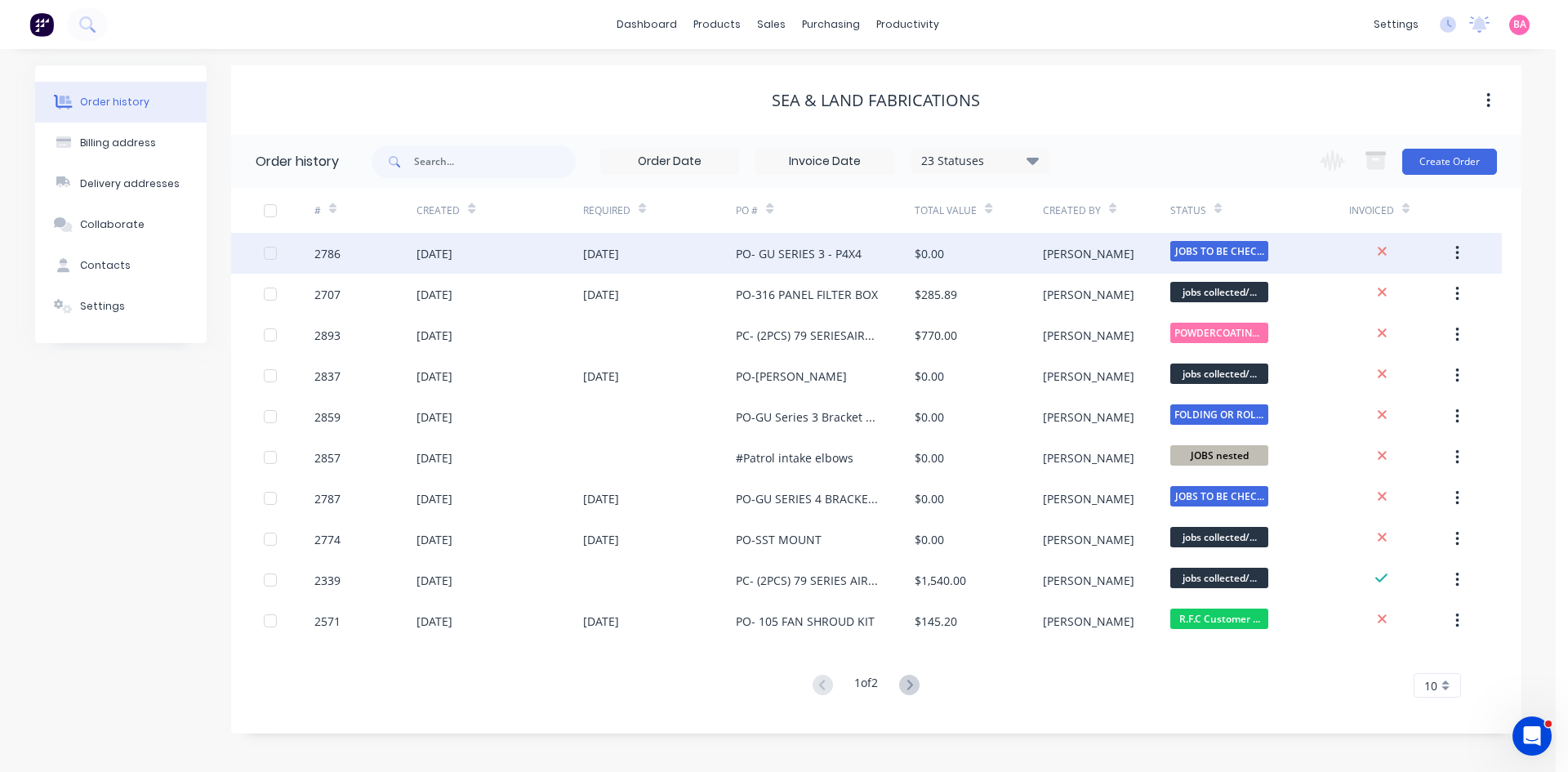
click at [322, 251] on div "2786" at bounding box center [327, 253] width 26 height 17
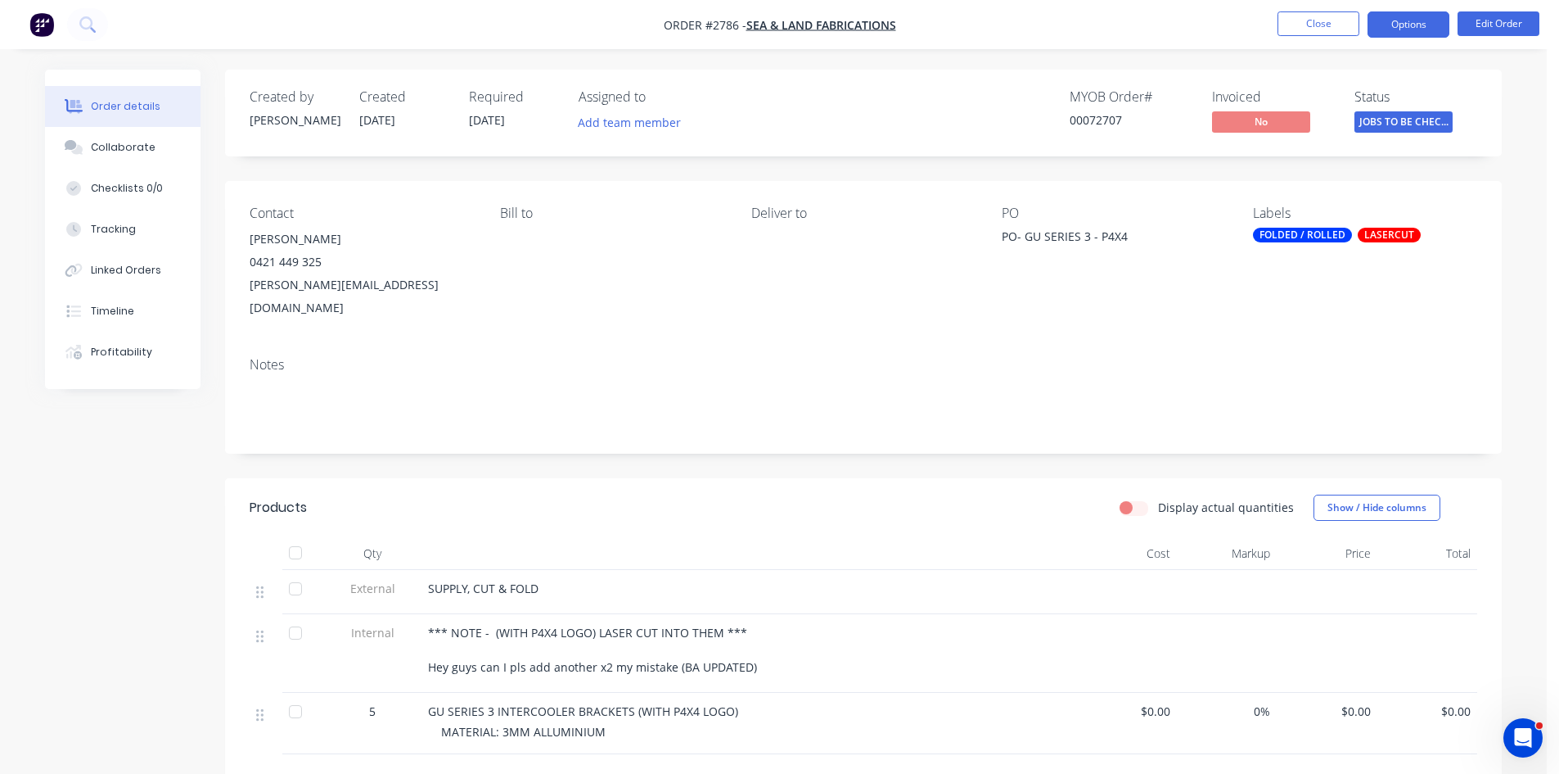
click at [1420, 20] on button "Options" at bounding box center [1409, 24] width 82 height 26
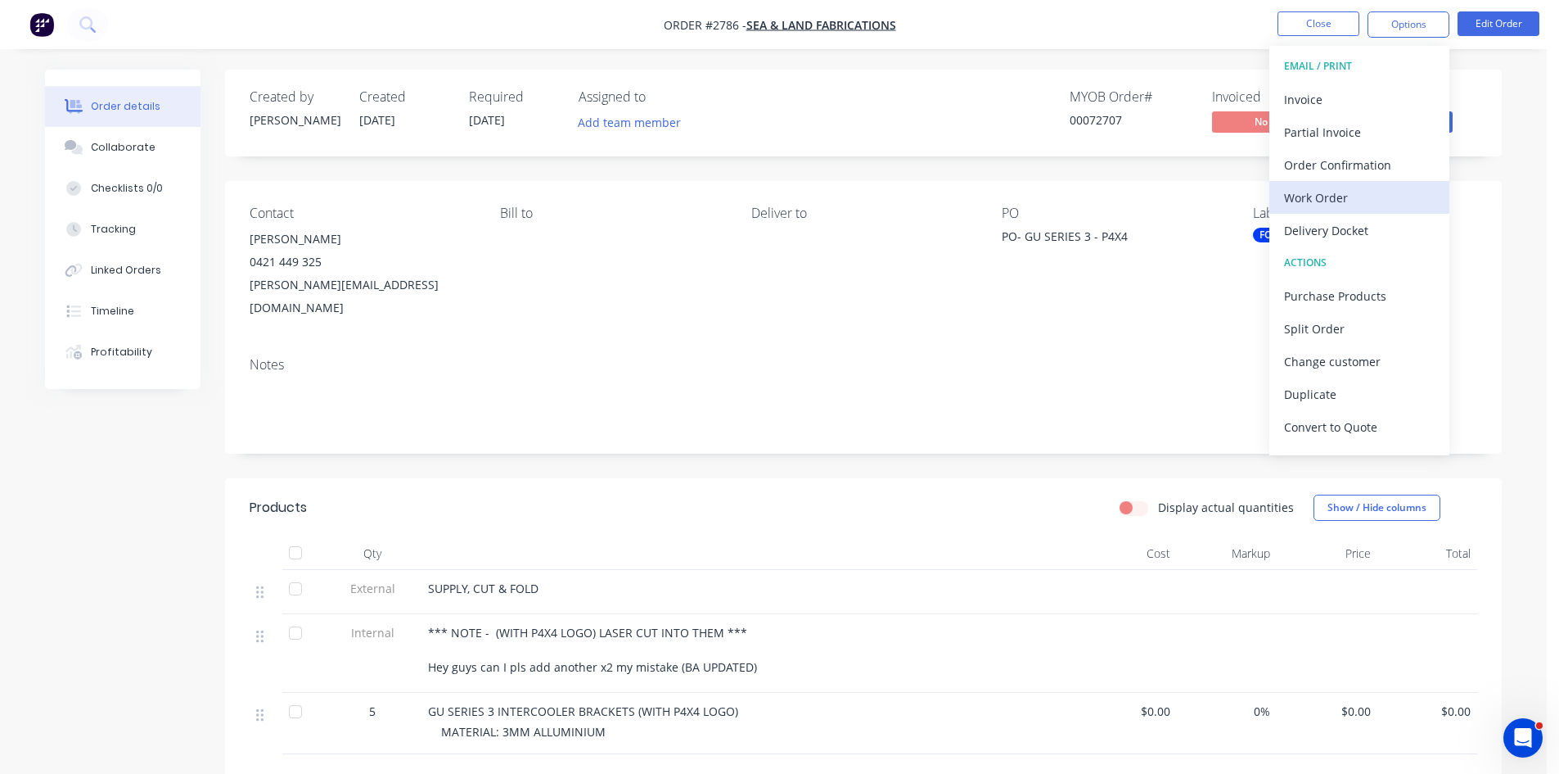
click at [1333, 191] on div "Work Order" at bounding box center [1359, 198] width 151 height 24
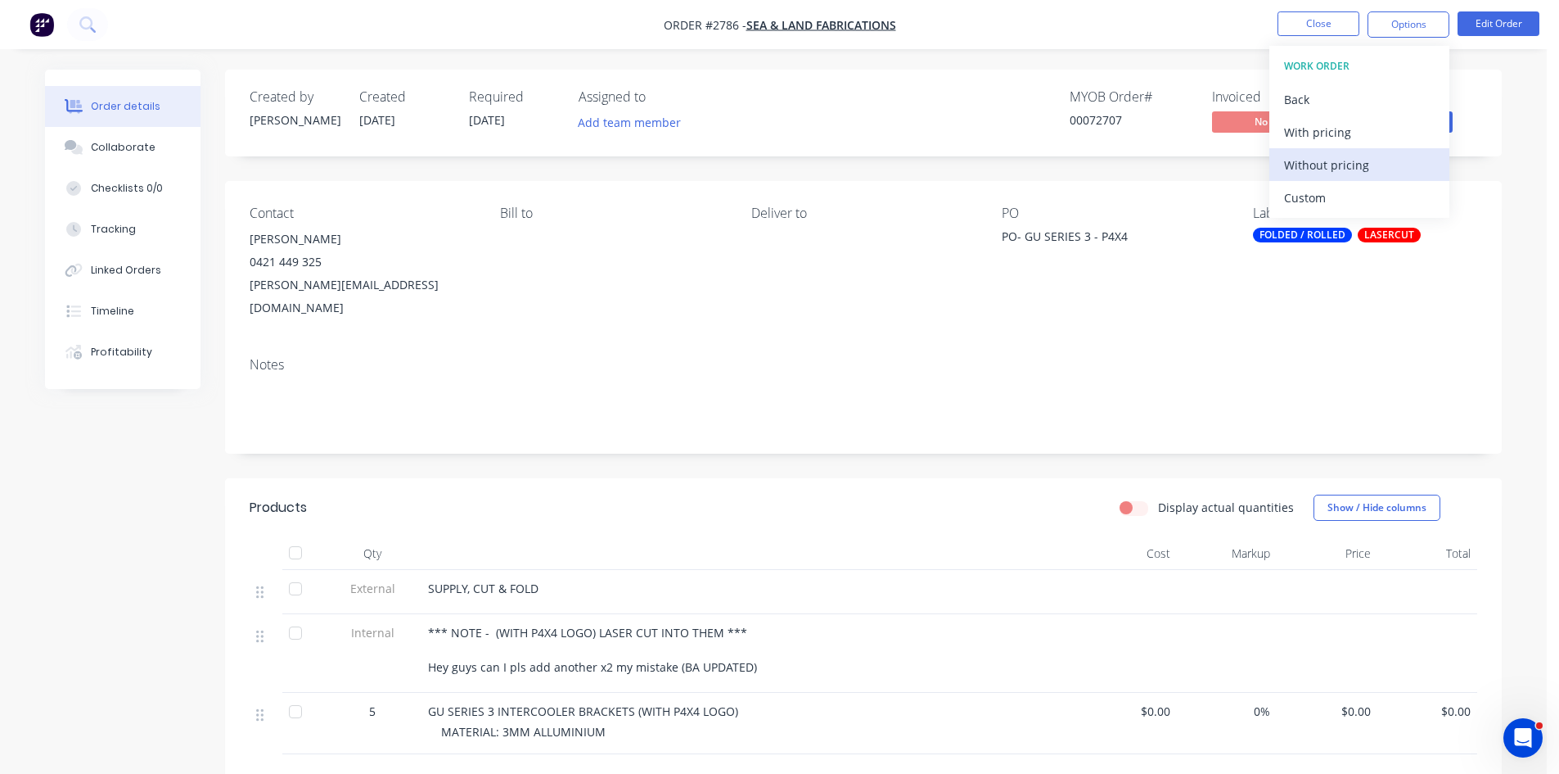
click at [1324, 165] on div "Without pricing" at bounding box center [1359, 165] width 151 height 24
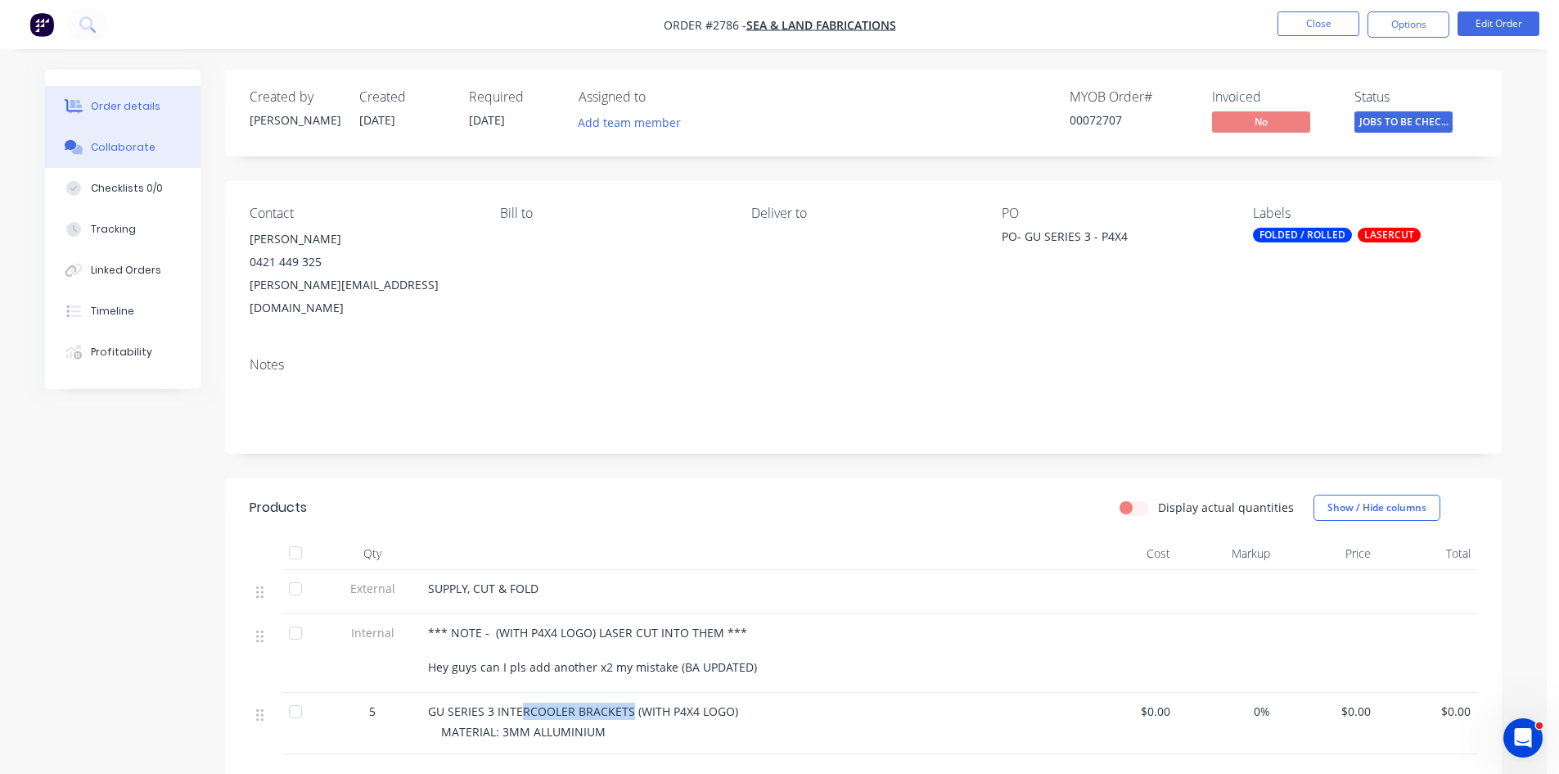
click at [121, 147] on div "Collaborate" at bounding box center [123, 147] width 65 height 15
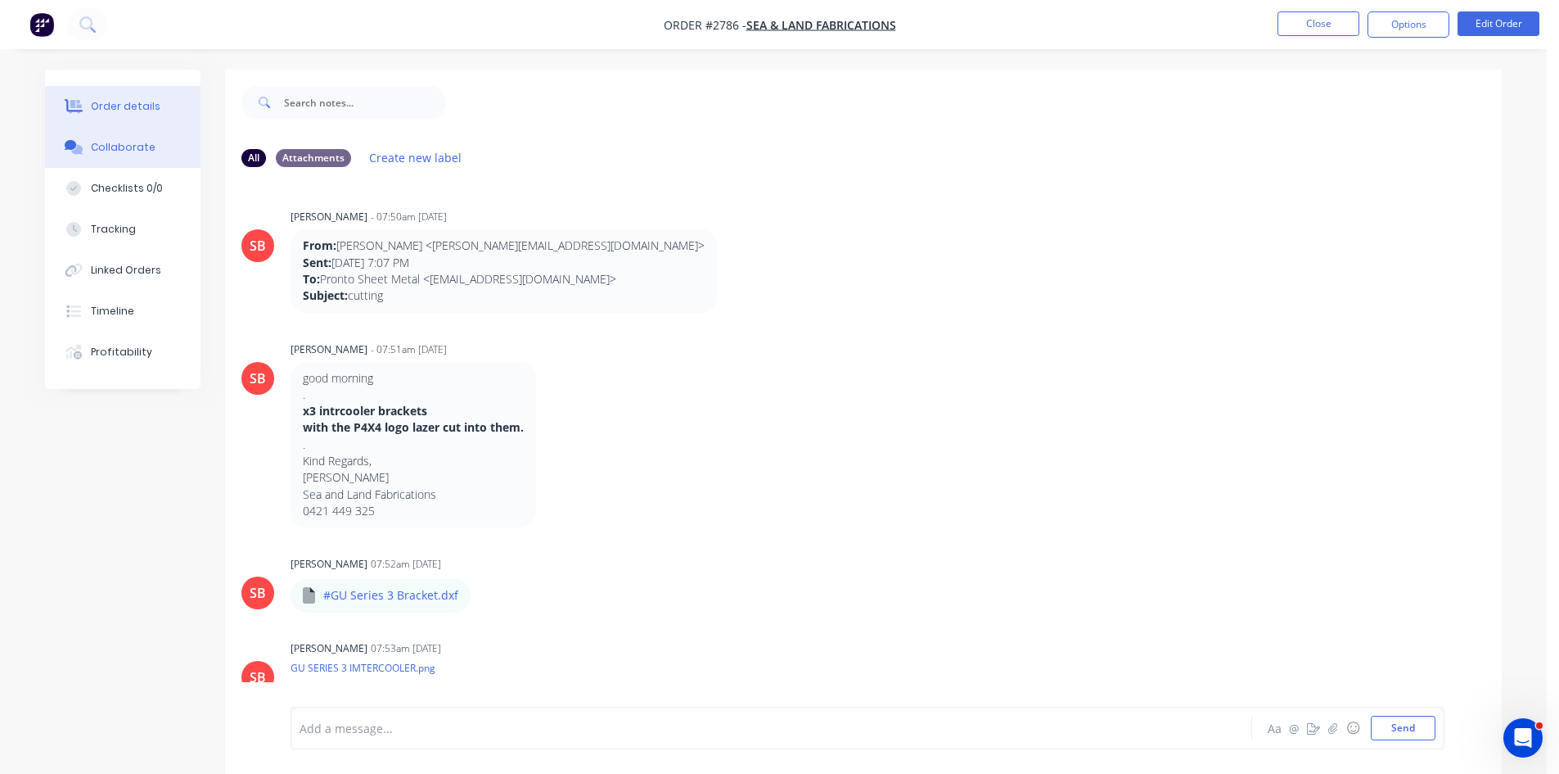
click at [121, 107] on div "Order details" at bounding box center [126, 106] width 70 height 15
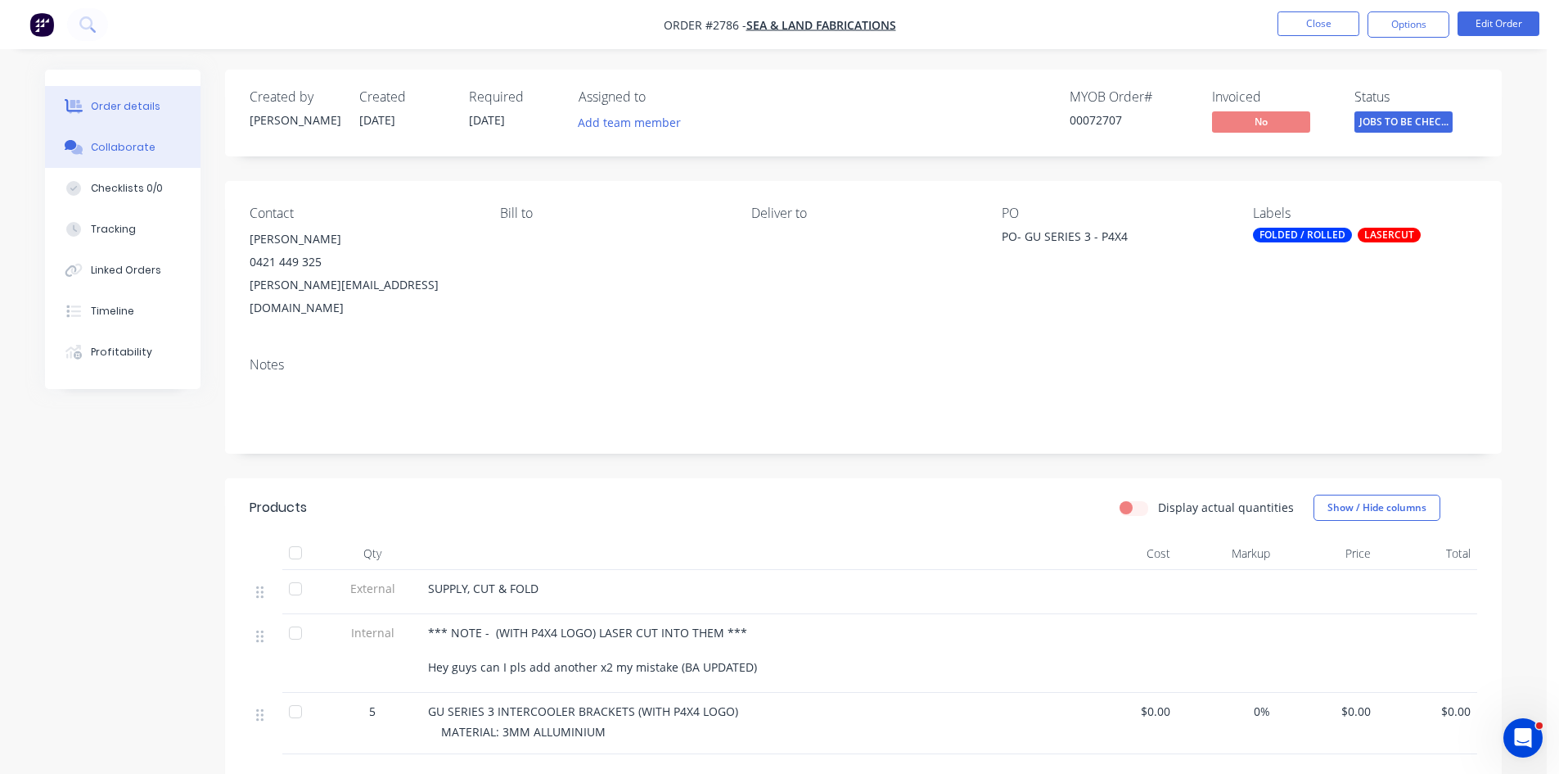
click at [125, 144] on div "Collaborate" at bounding box center [123, 147] width 65 height 15
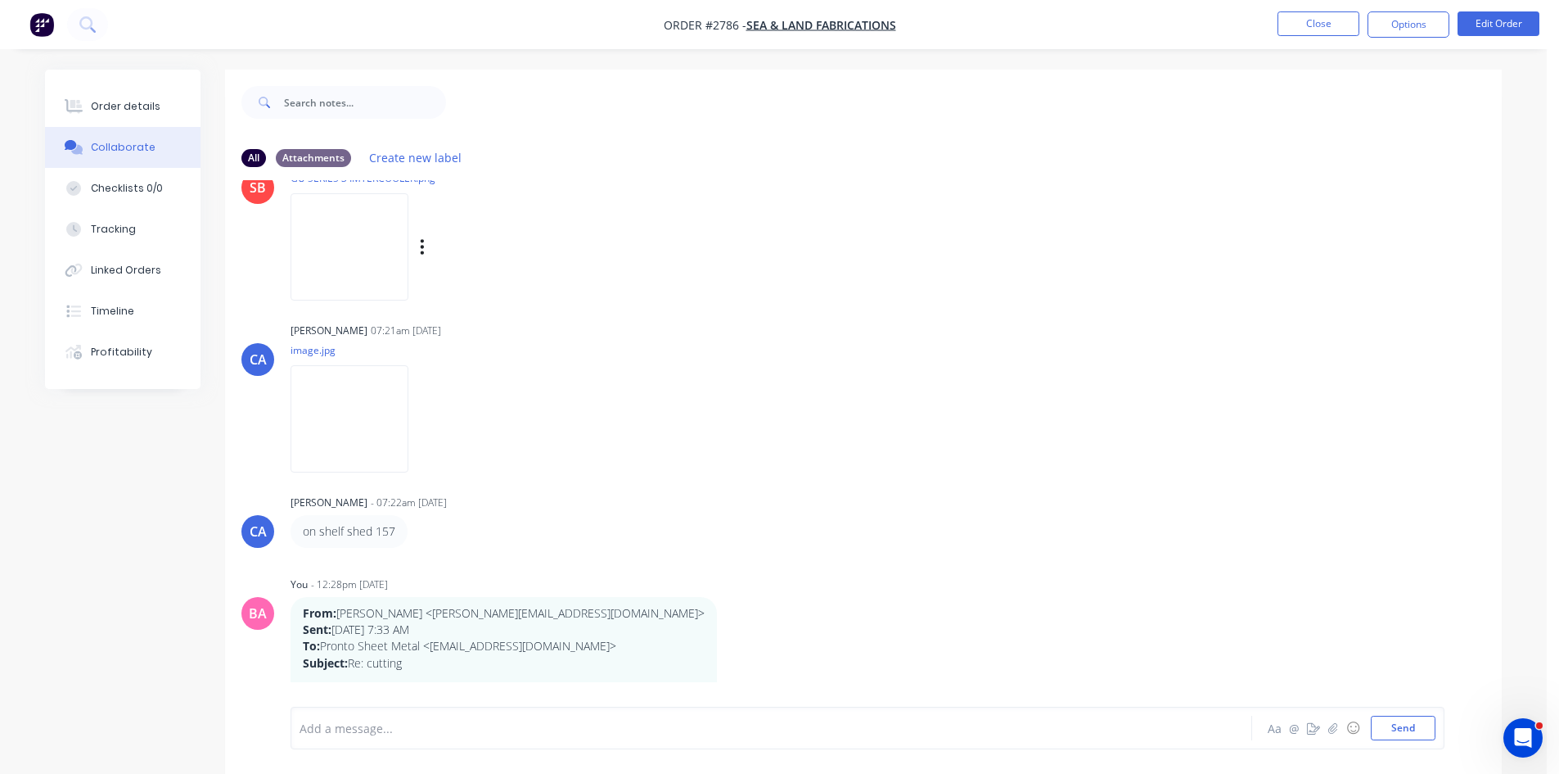
scroll to position [491, 0]
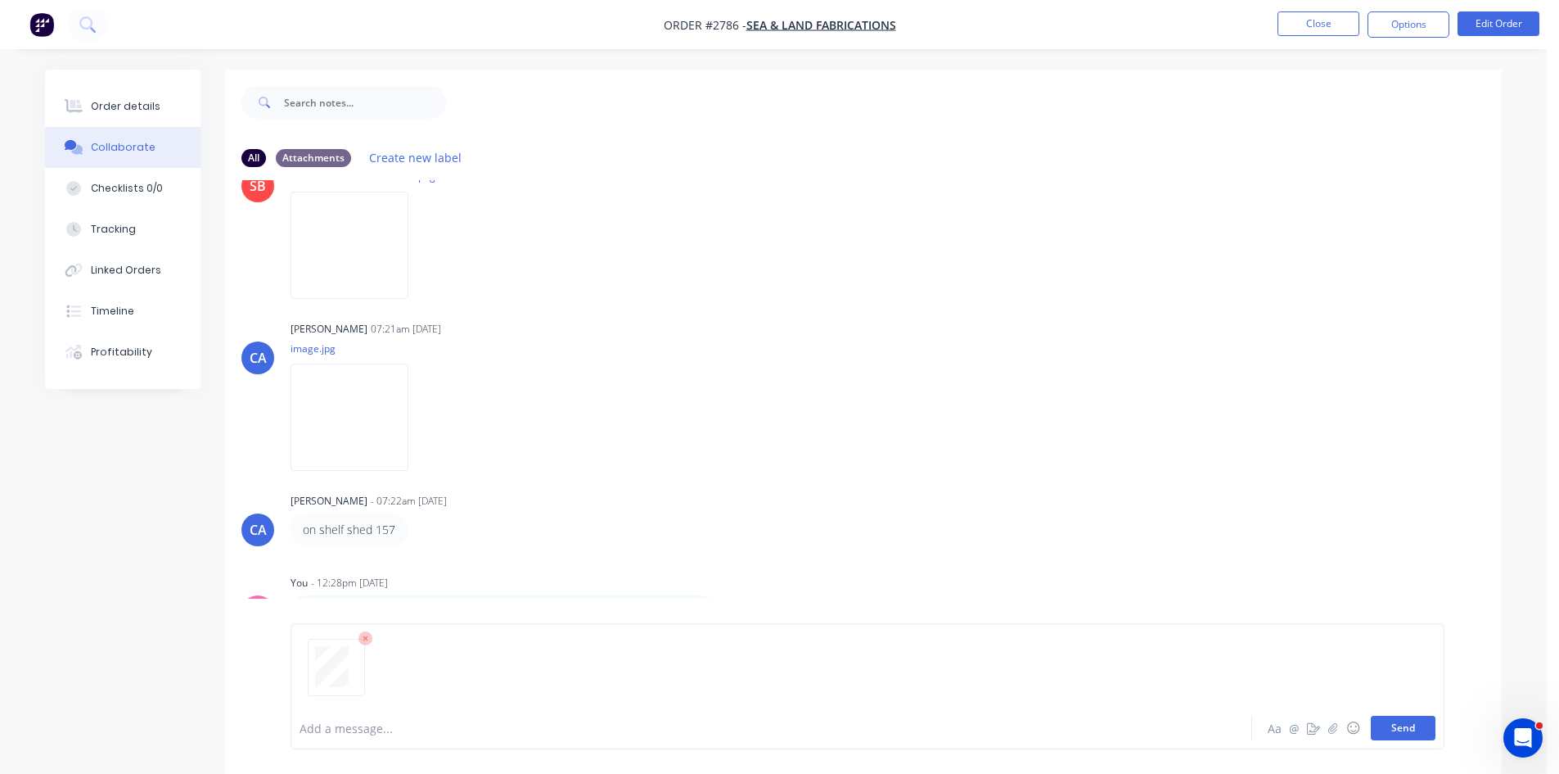
click at [1408, 733] on button "Send" at bounding box center [1403, 727] width 65 height 25
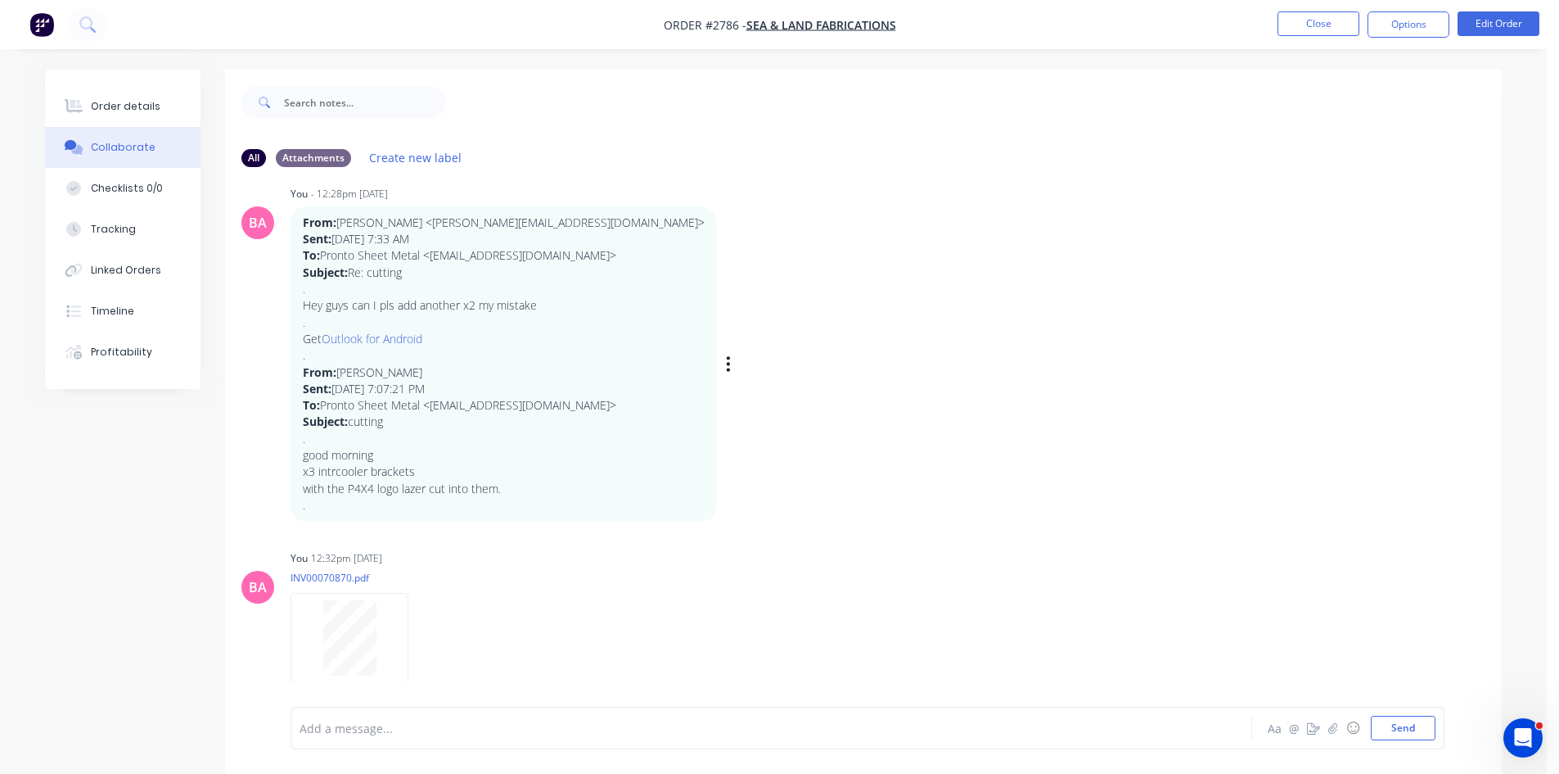
scroll to position [882, 0]
click at [124, 113] on div "Order details" at bounding box center [126, 106] width 70 height 15
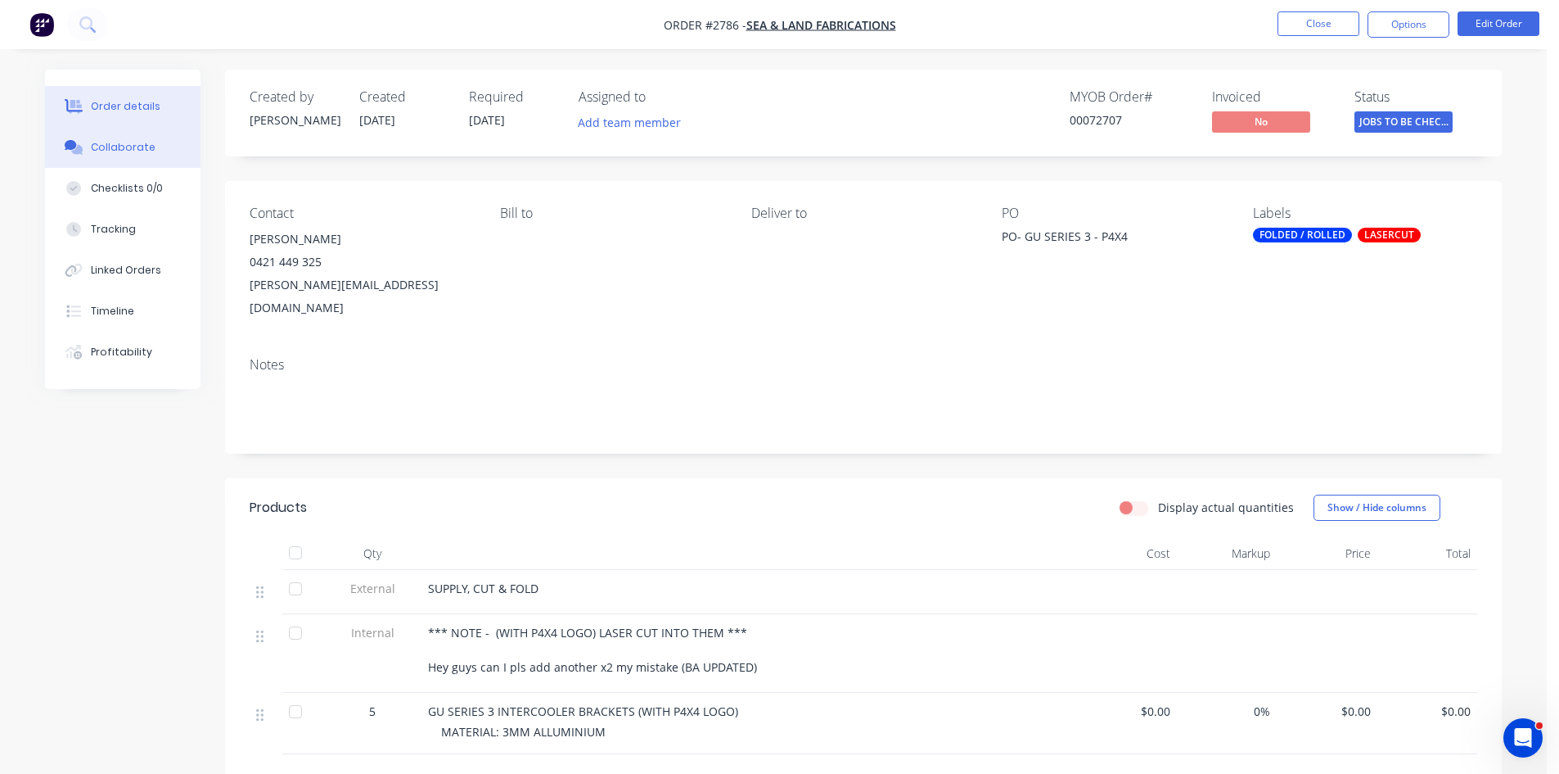
click at [124, 146] on div "Collaborate" at bounding box center [123, 147] width 65 height 15
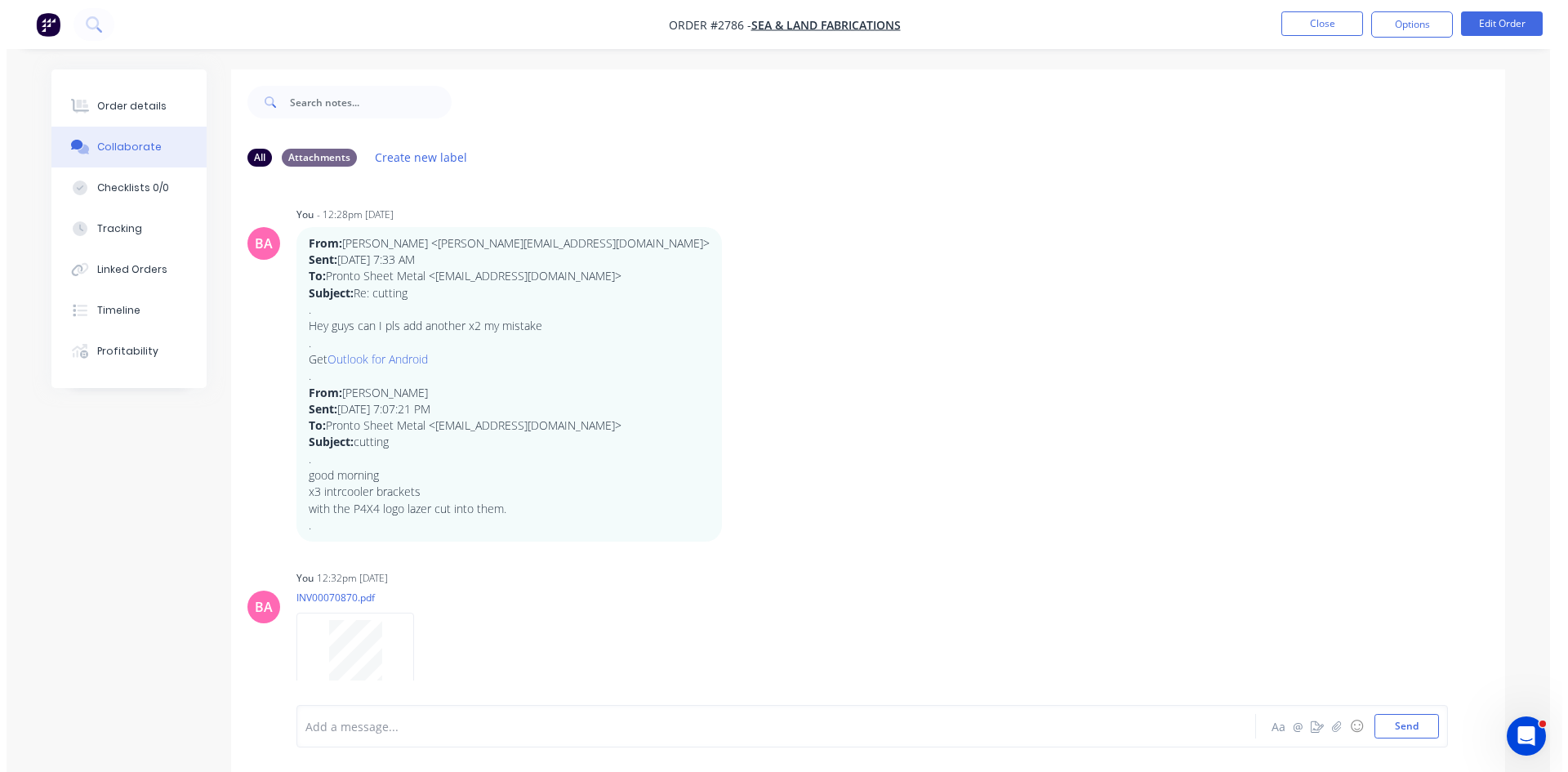
scroll to position [880, 0]
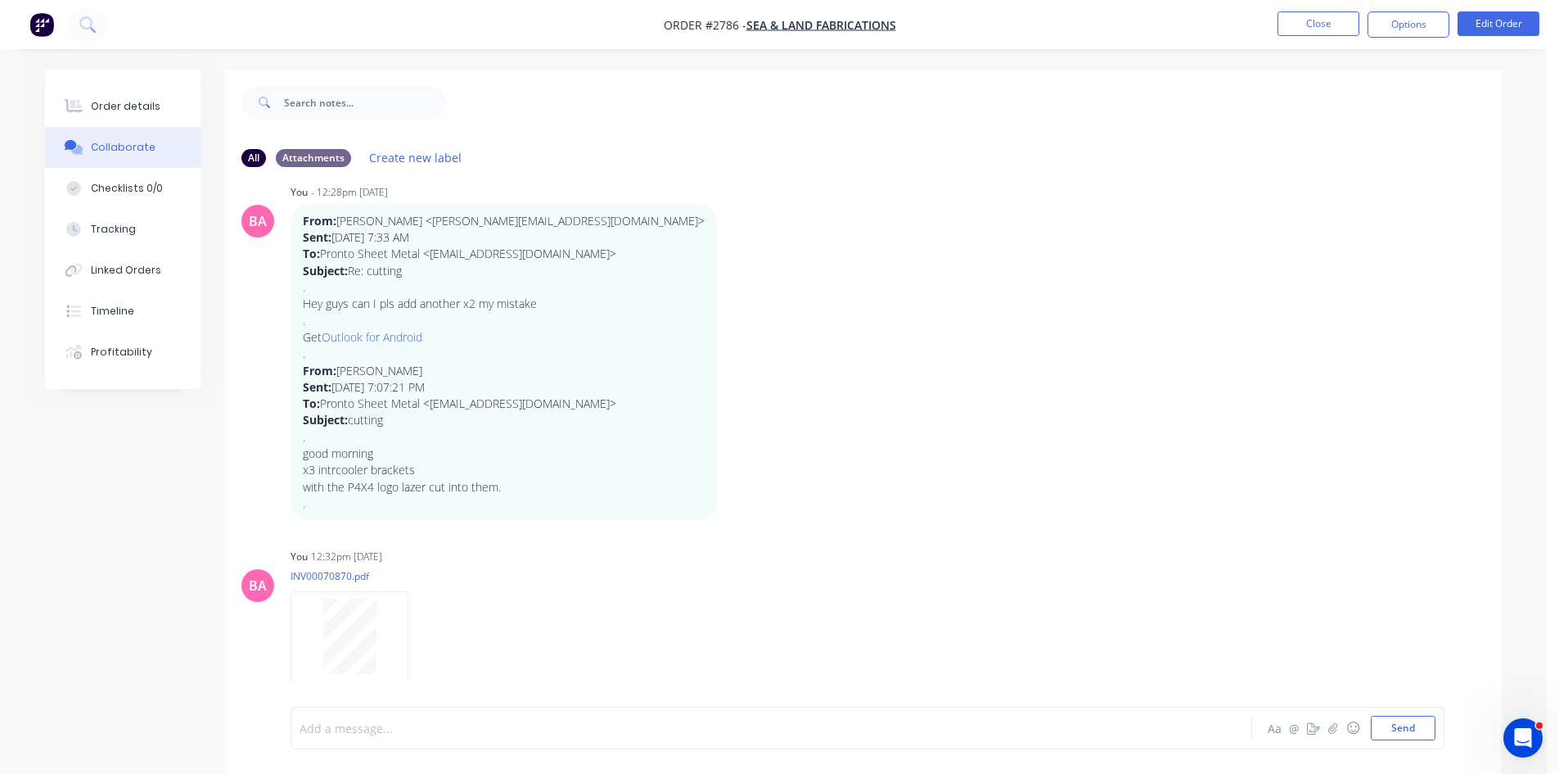
click at [377, 720] on div at bounding box center [725, 728] width 851 height 17
click at [1402, 721] on button "Send" at bounding box center [1403, 727] width 65 height 25
click at [122, 97] on button "Order details" at bounding box center [123, 106] width 156 height 41
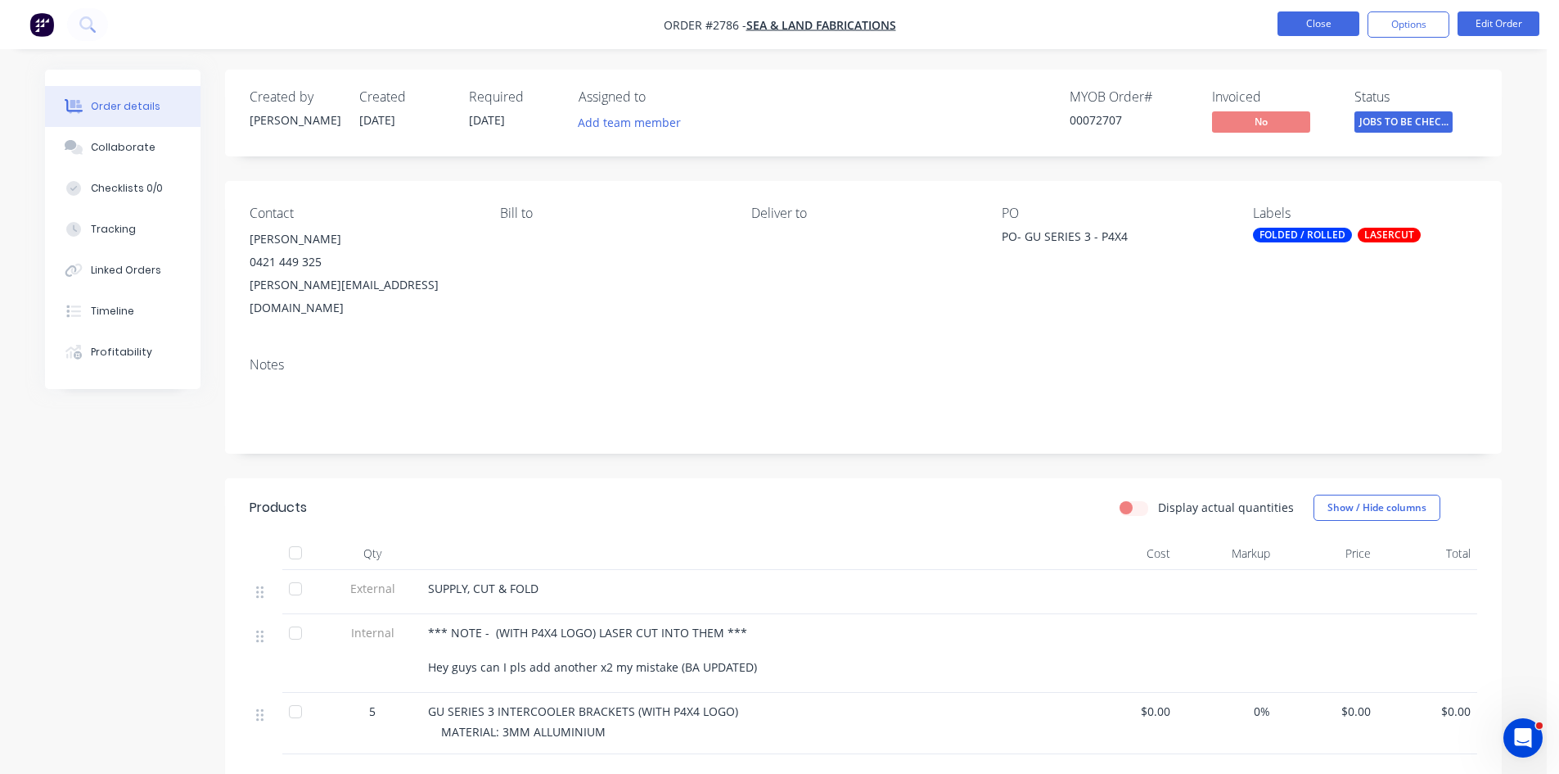
click at [1312, 17] on button "Close" at bounding box center [1319, 23] width 82 height 25
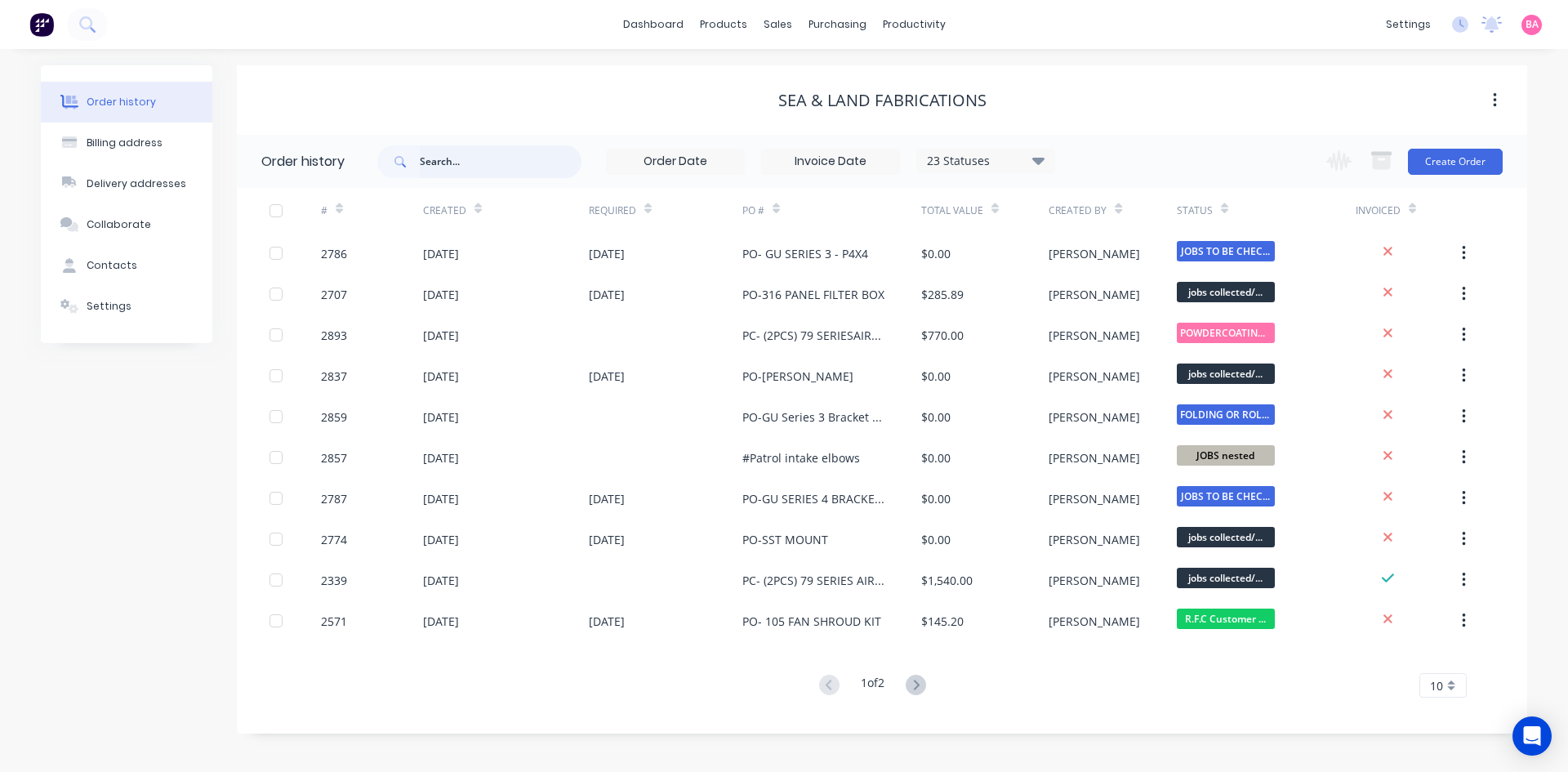
click at [488, 161] on input "text" at bounding box center [501, 162] width 162 height 33
type input "2094"
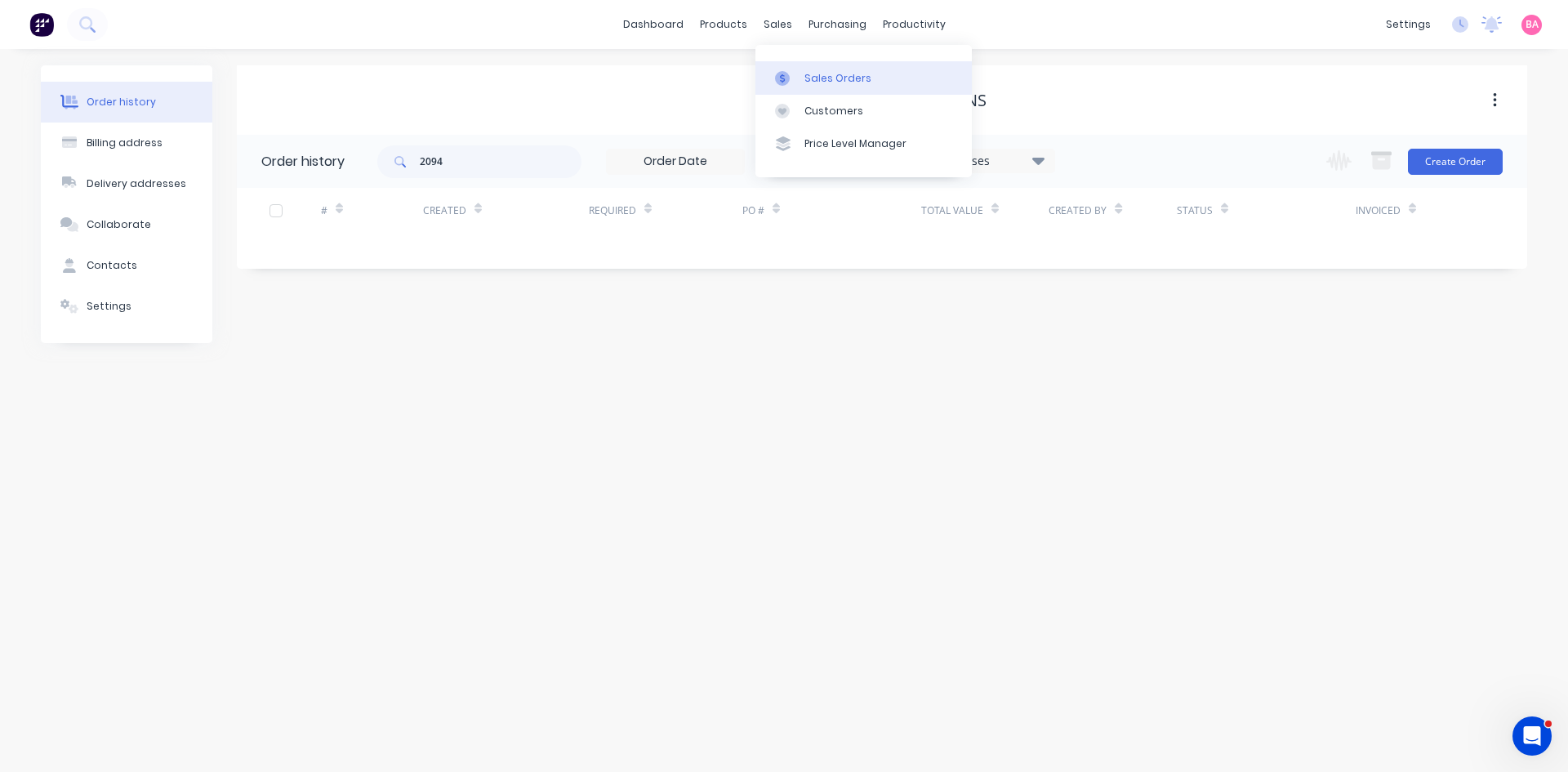
click at [825, 68] on link "Sales Orders" at bounding box center [863, 77] width 216 height 33
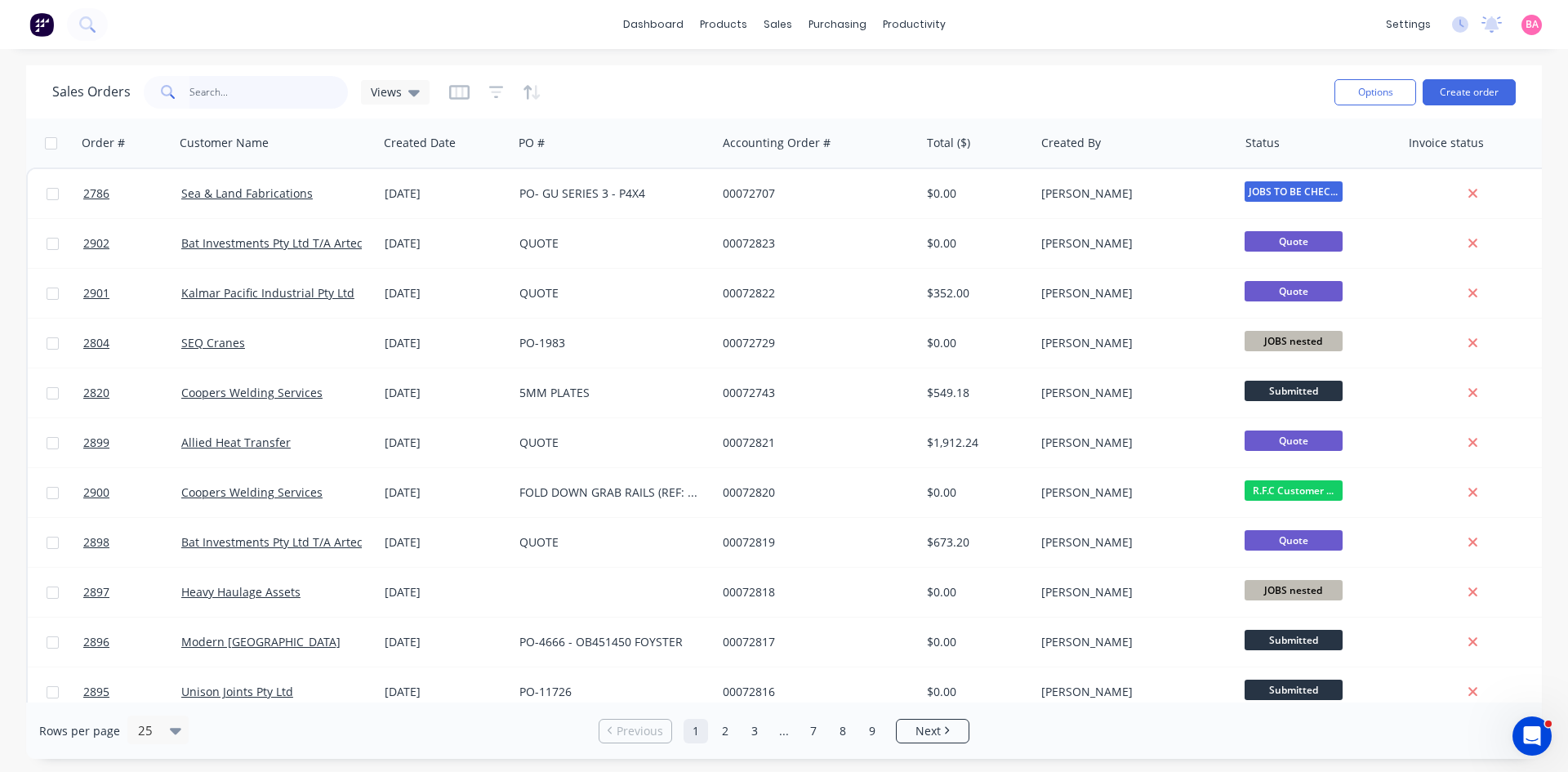
click at [240, 90] on input "text" at bounding box center [269, 92] width 160 height 33
type input "2094"
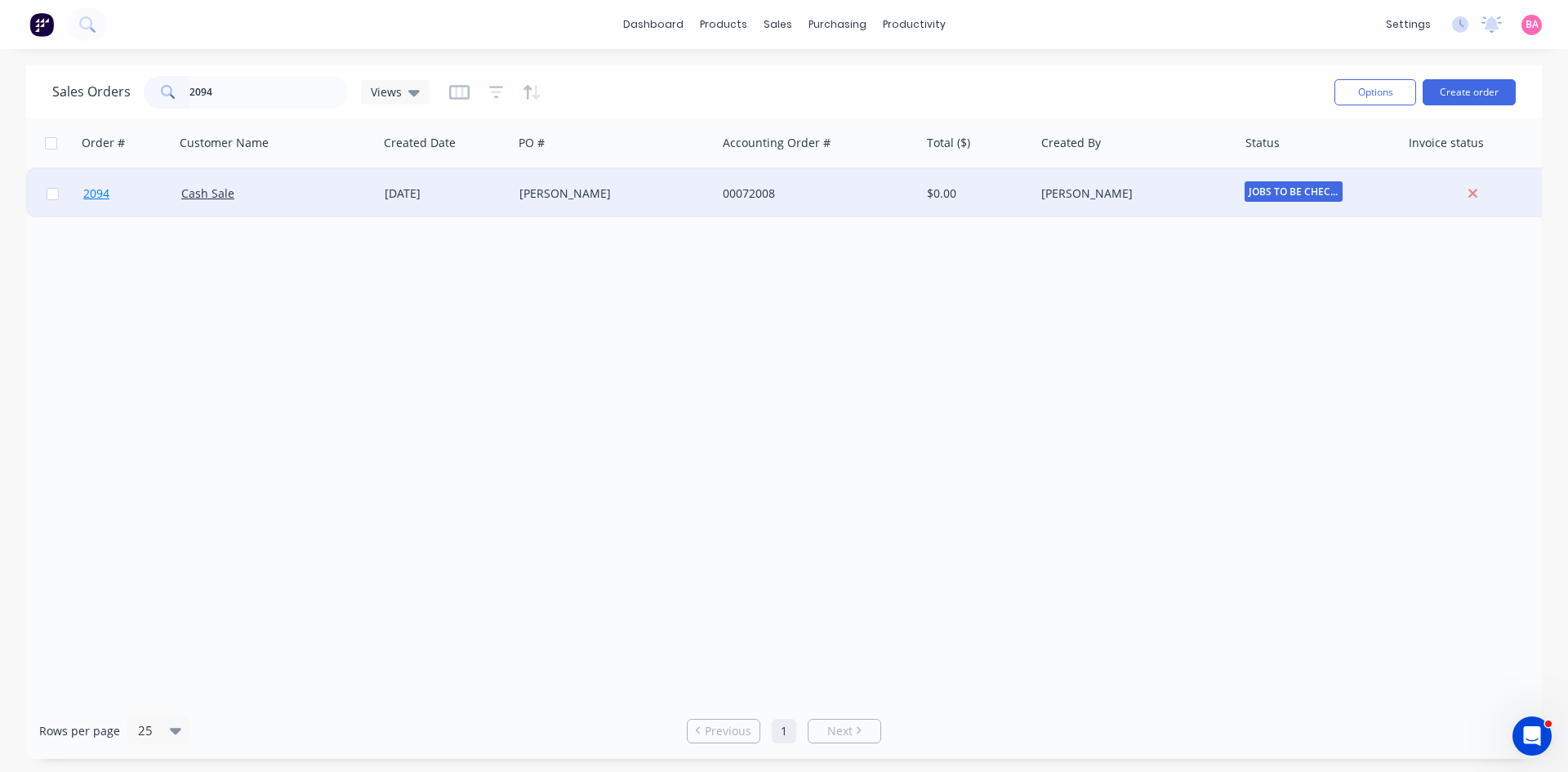
click at [100, 195] on span "2094" at bounding box center [96, 193] width 26 height 16
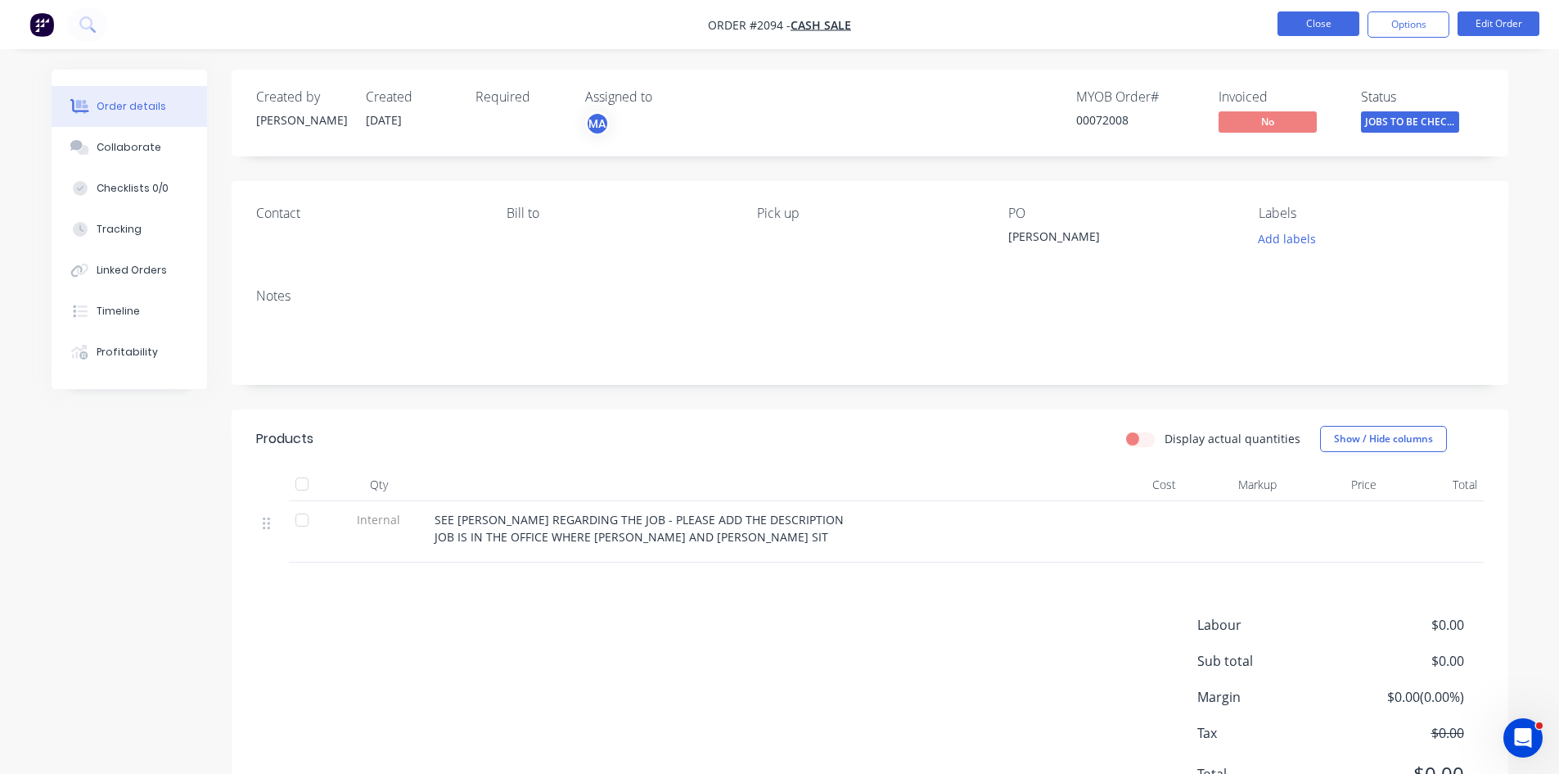
click at [1331, 18] on button "Close" at bounding box center [1319, 23] width 82 height 25
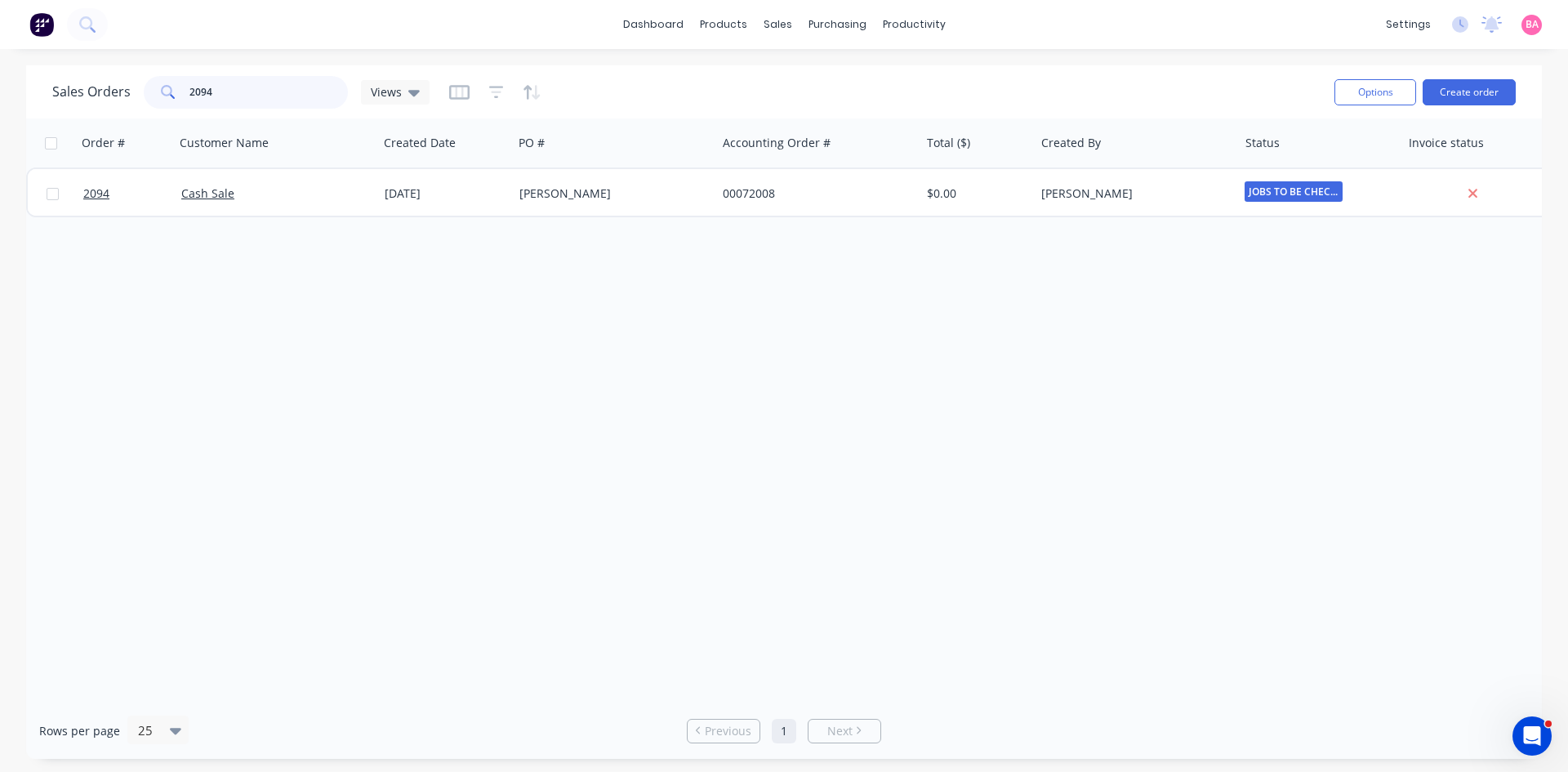
drag, startPoint x: 238, startPoint y: 92, endPoint x: 115, endPoint y: 92, distance: 123.0
click at [117, 92] on div "Sales Orders 2094 Views" at bounding box center [240, 92] width 377 height 33
type input "1439"
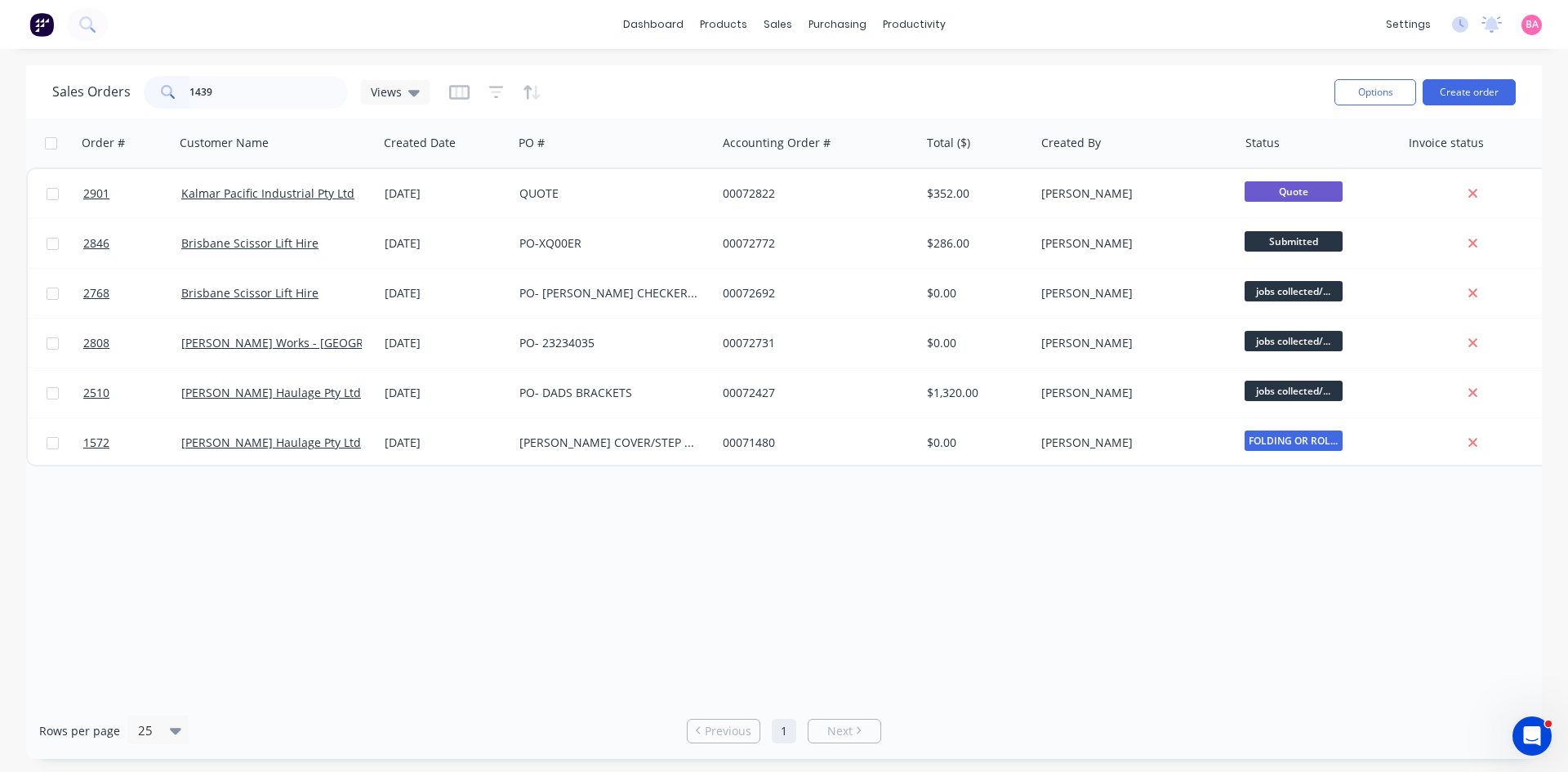
click at [231, 528] on div "Order # Customer Name Created Date PO # Accounting Order # Total ($) Created By…" at bounding box center [783, 410] width 1515 height 583
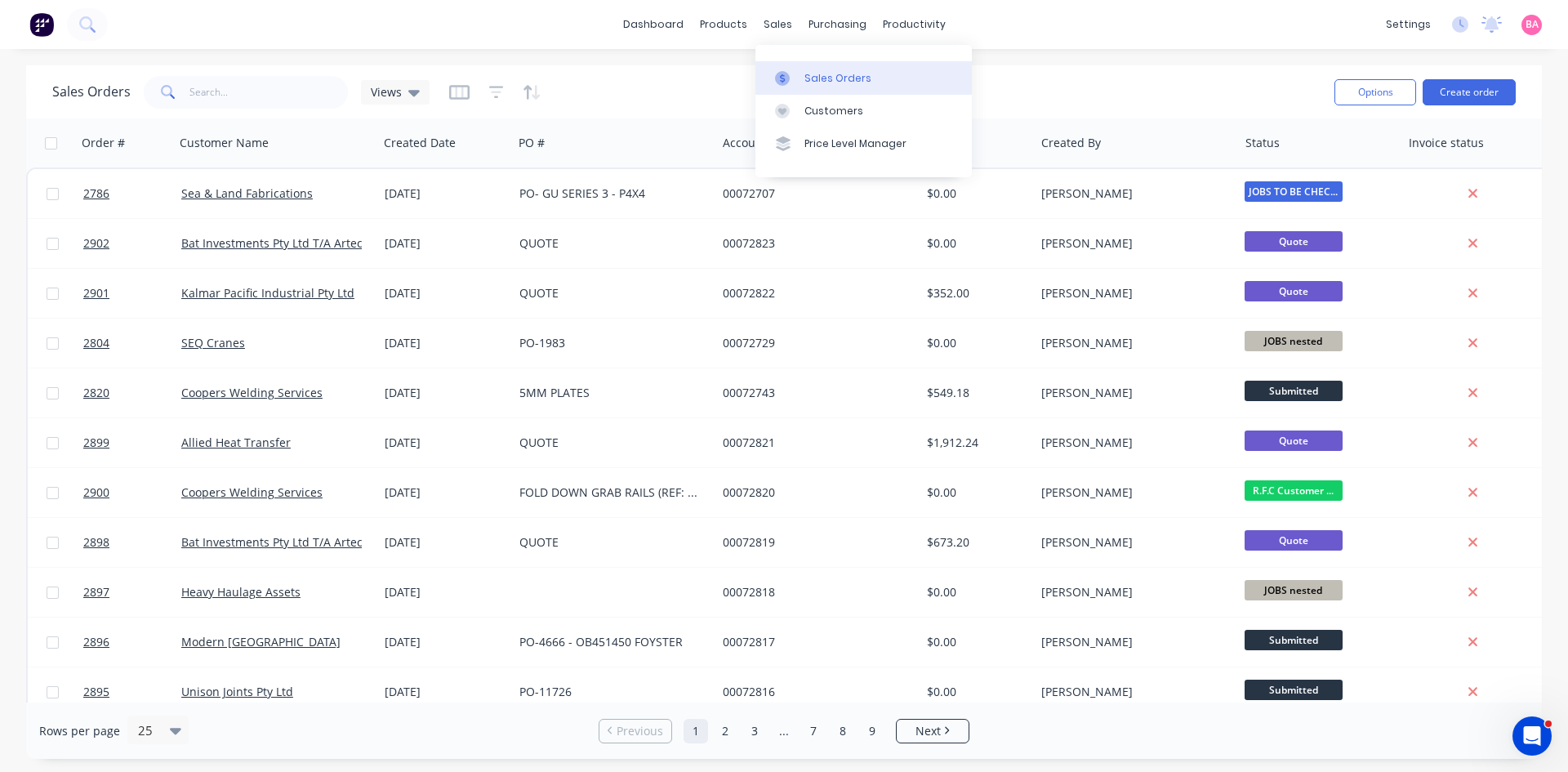
click at [821, 81] on div "Sales Orders" at bounding box center [837, 78] width 67 height 15
click at [234, 89] on input "text" at bounding box center [269, 92] width 160 height 33
type input "GIRAFFE"
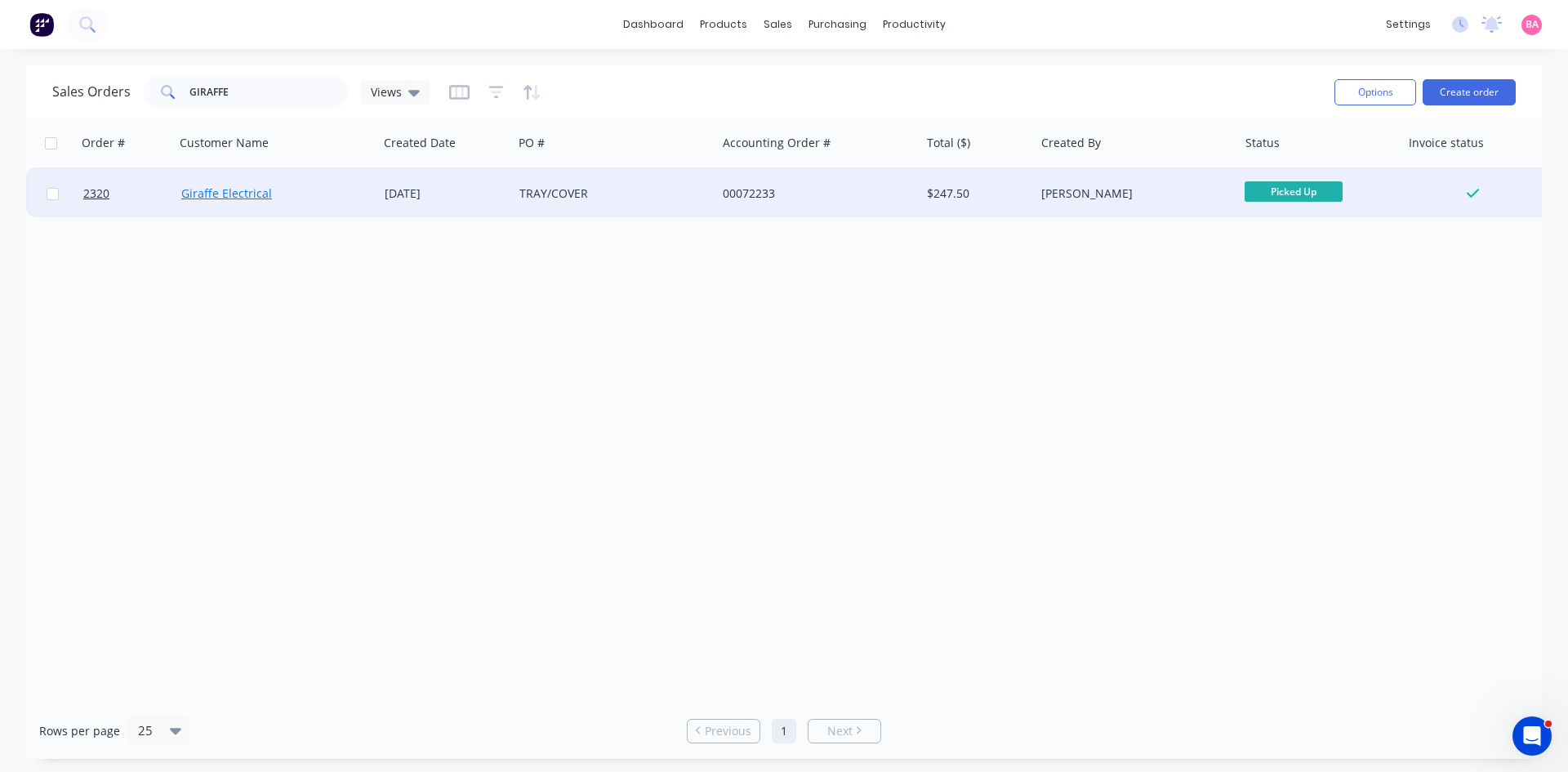
click at [209, 190] on link "Giraffe Electrical" at bounding box center [226, 193] width 91 height 16
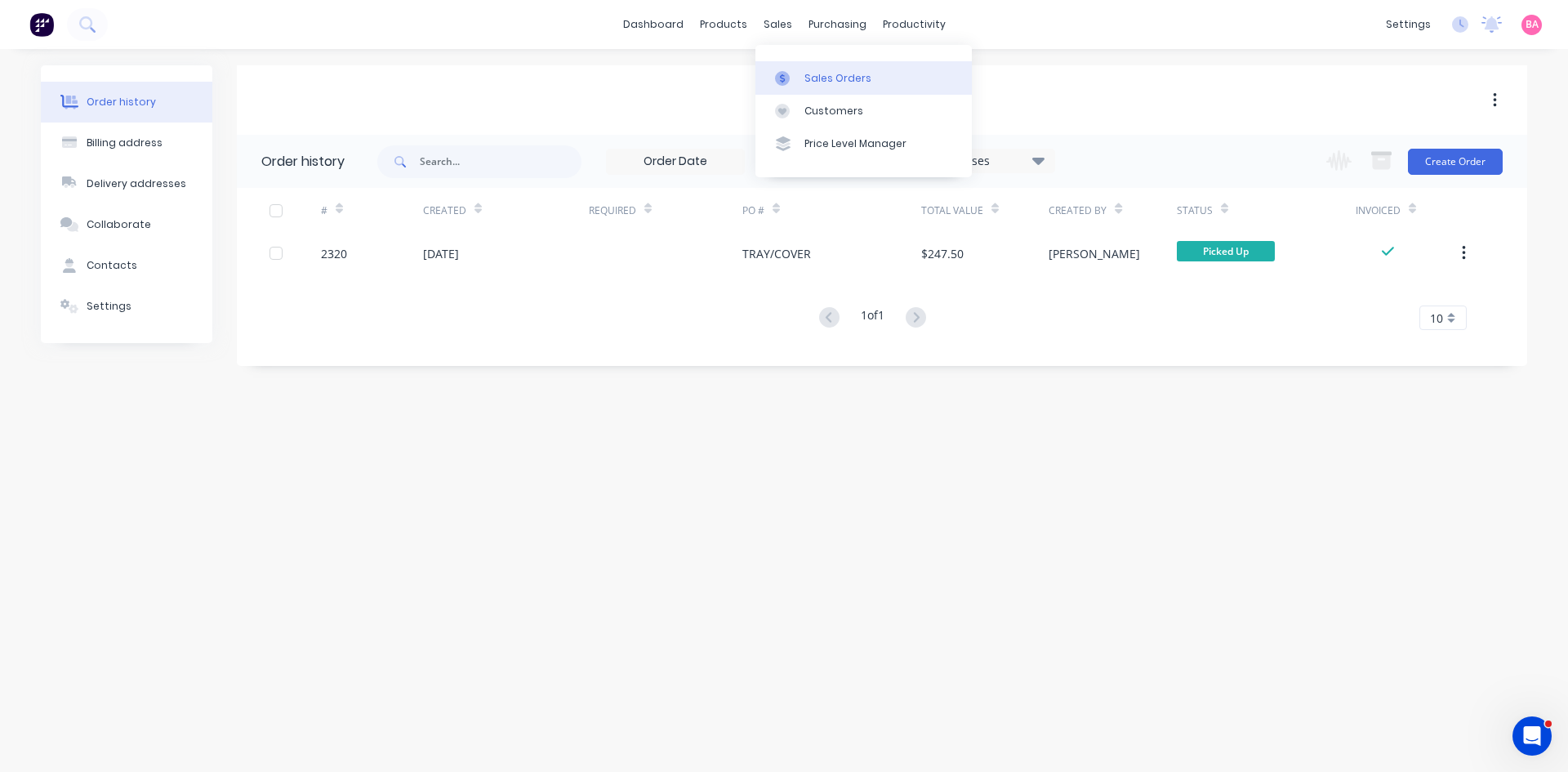
click at [827, 73] on div "Sales Orders" at bounding box center [837, 78] width 67 height 15
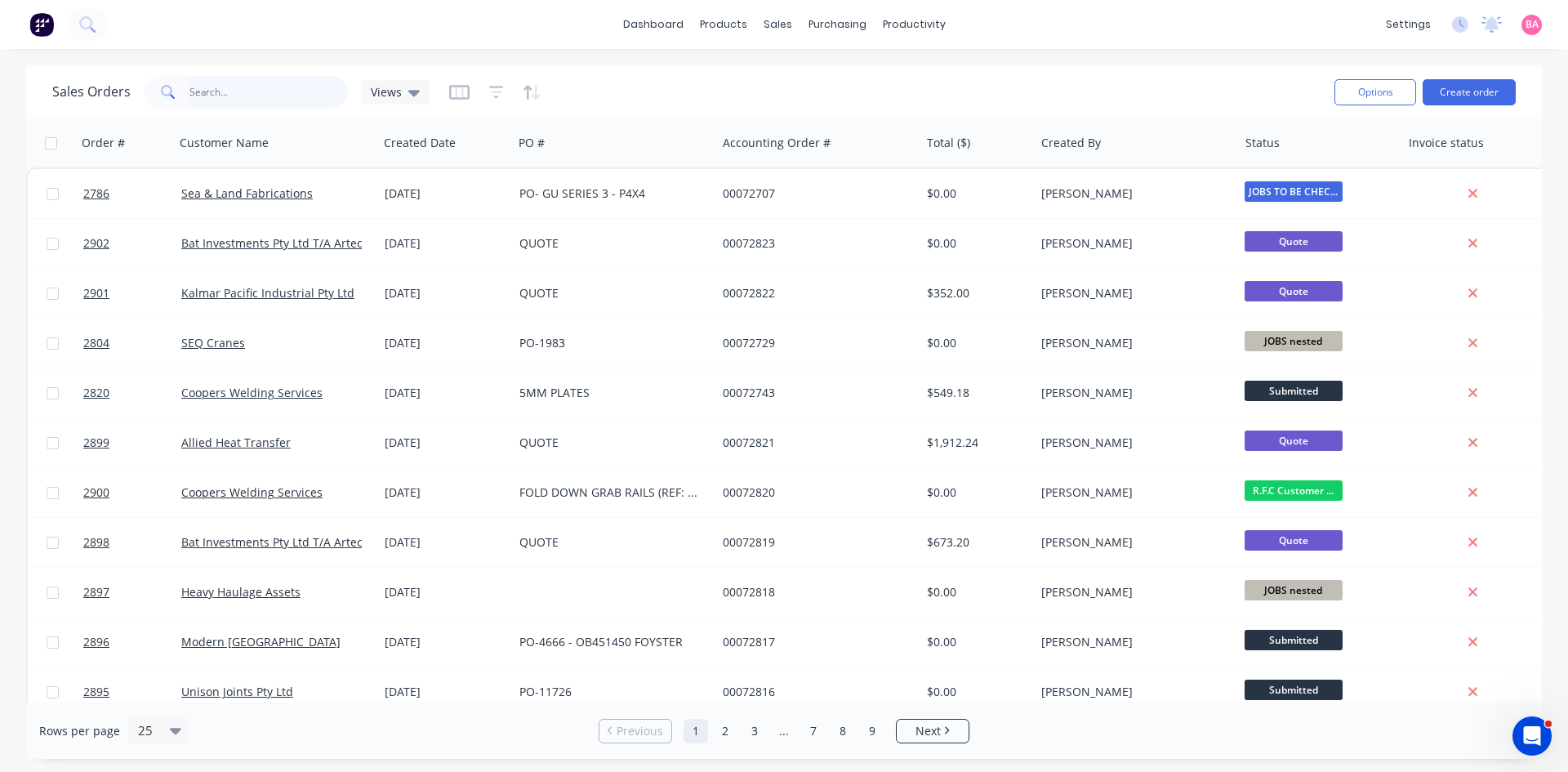
click at [227, 96] on input "text" at bounding box center [269, 92] width 160 height 33
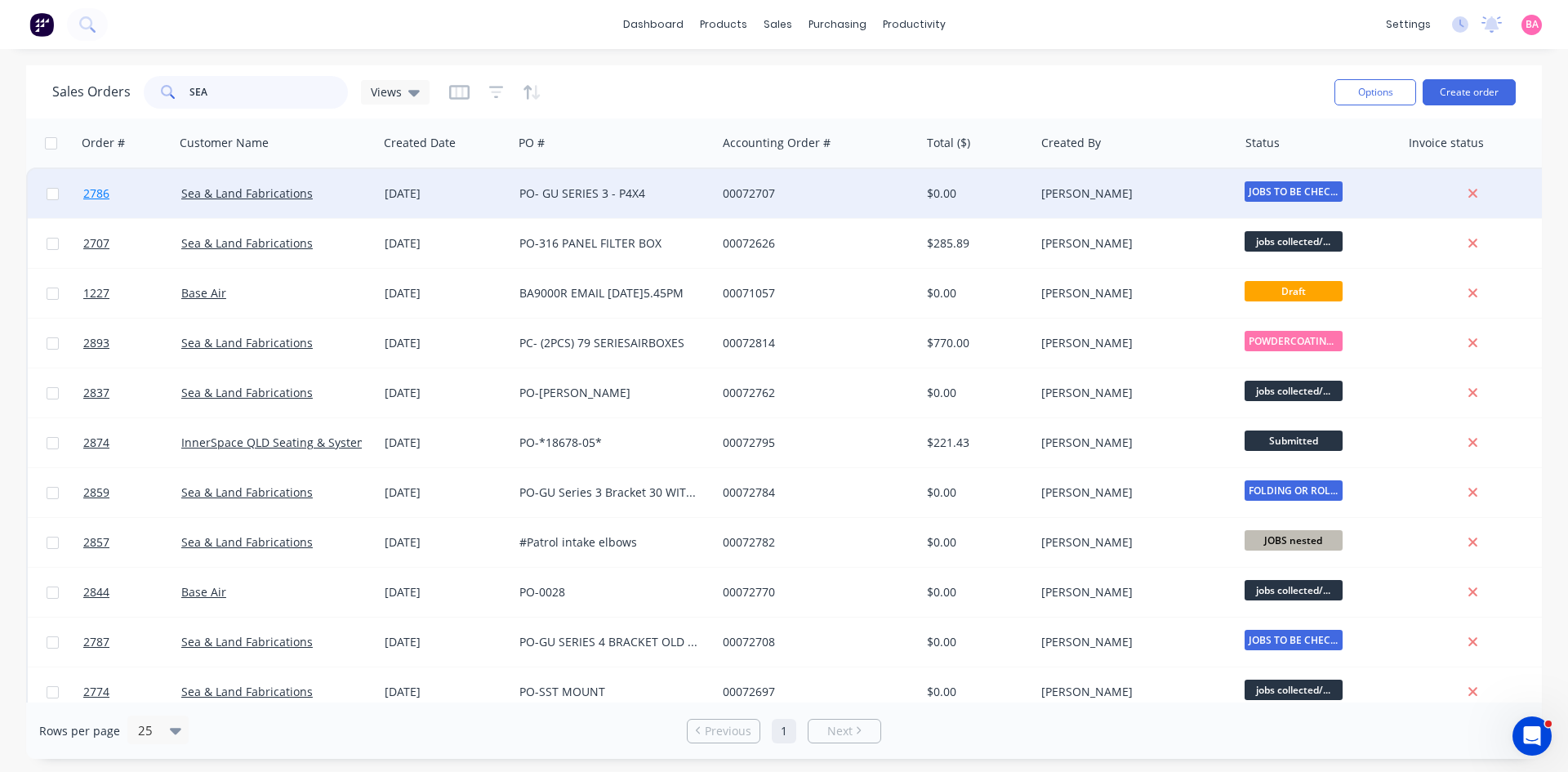
type input "SEA"
click at [98, 194] on span "2786" at bounding box center [96, 193] width 26 height 16
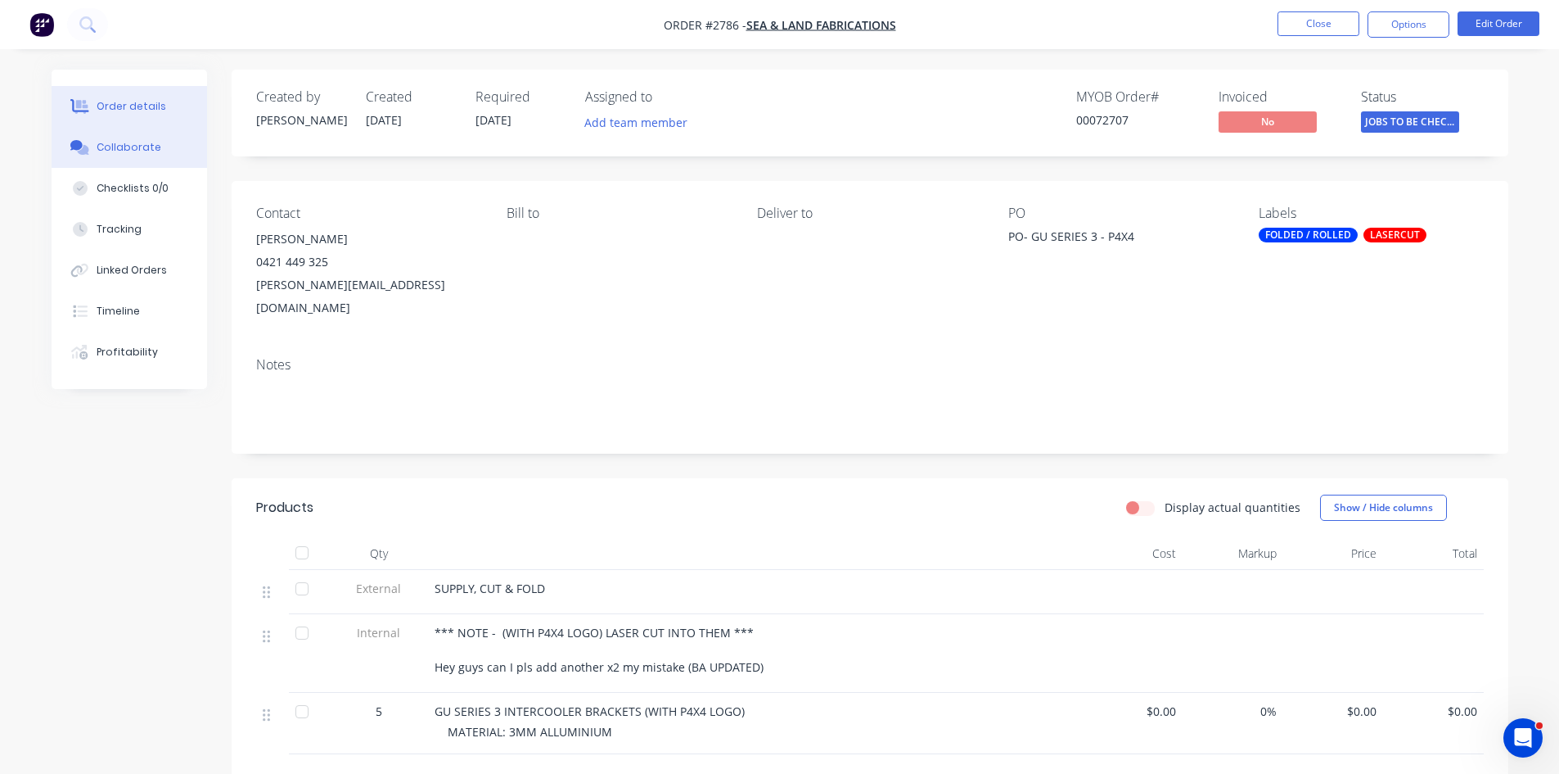
click at [129, 142] on div "Collaborate" at bounding box center [129, 147] width 65 height 15
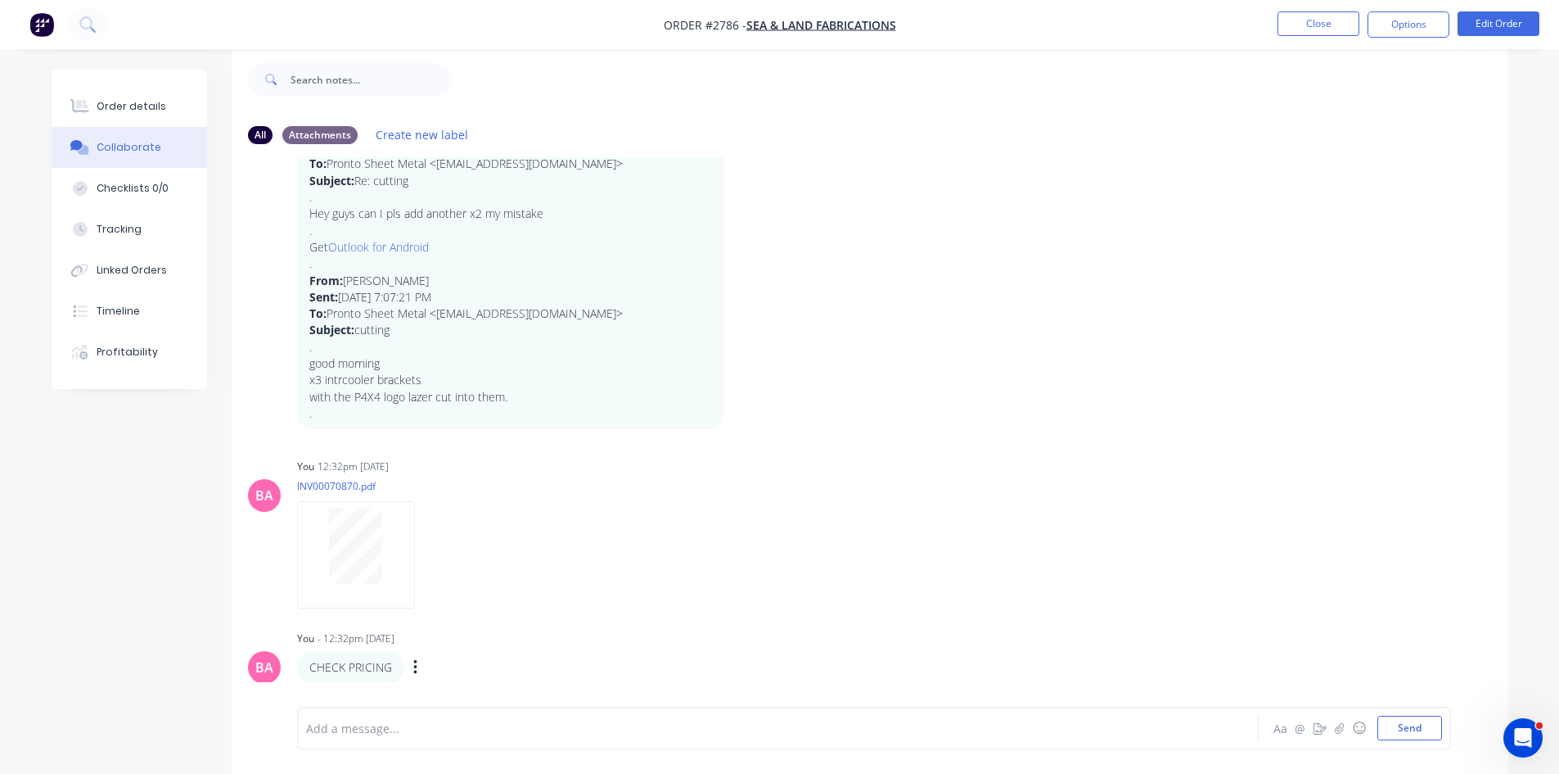
scroll to position [25, 0]
click at [442, 731] on div at bounding box center [732, 728] width 851 height 17
click at [1405, 731] on button "Send" at bounding box center [1410, 727] width 65 height 25
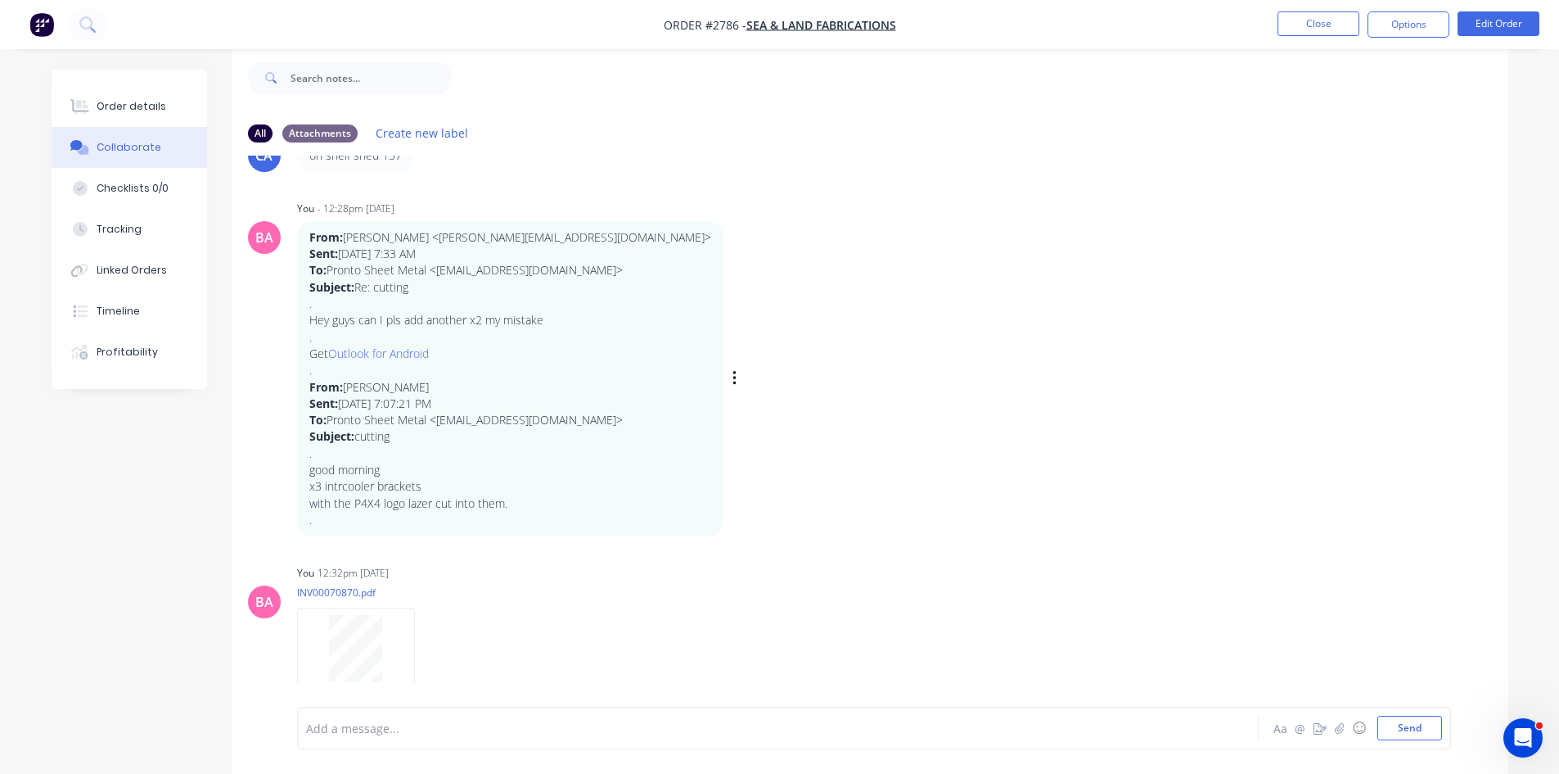
scroll to position [840, 0]
click at [733, 381] on icon "button" at bounding box center [734, 379] width 3 height 15
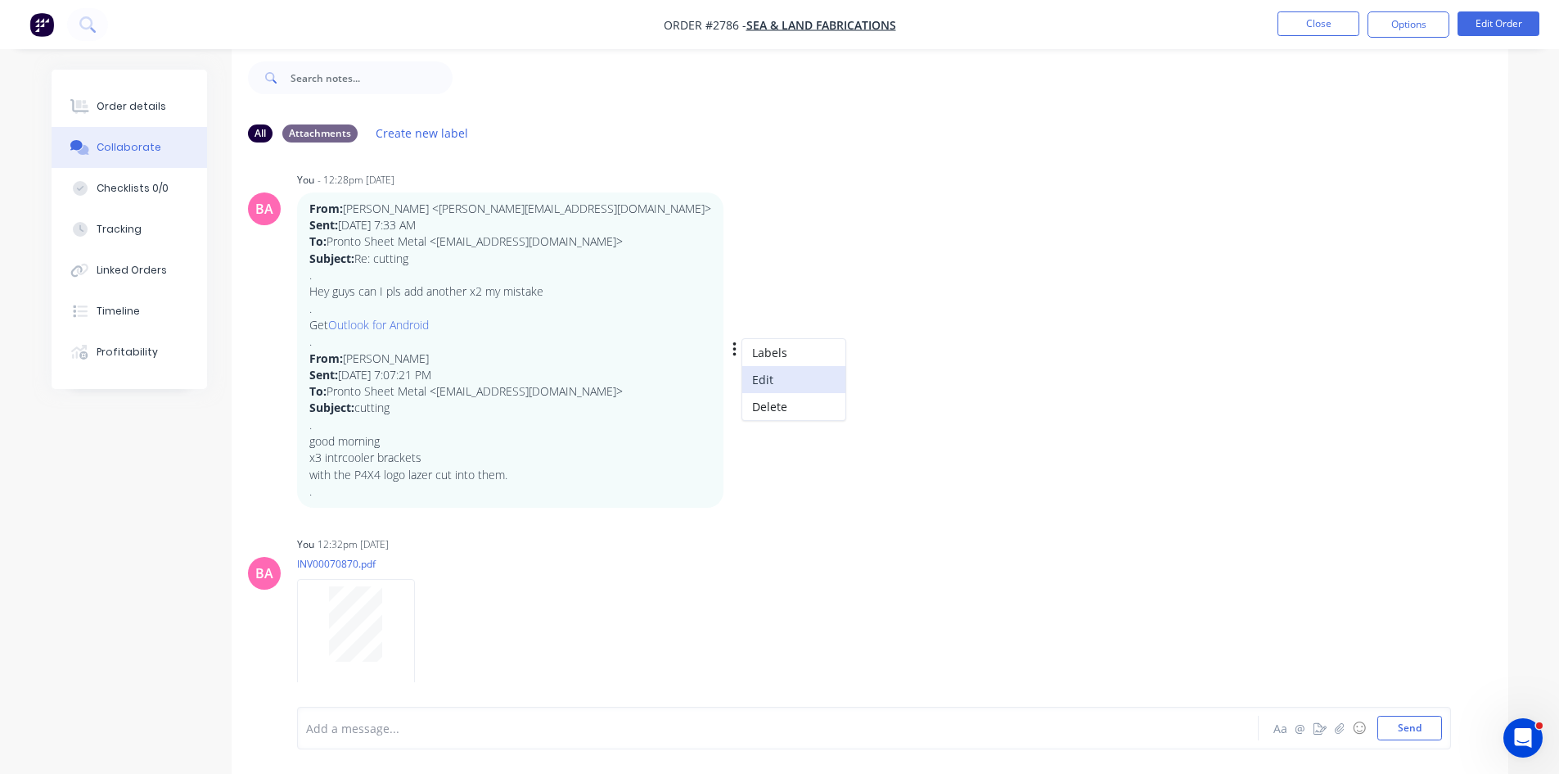
scroll to position [867, 0]
click at [742, 409] on button "Delete" at bounding box center [793, 408] width 103 height 27
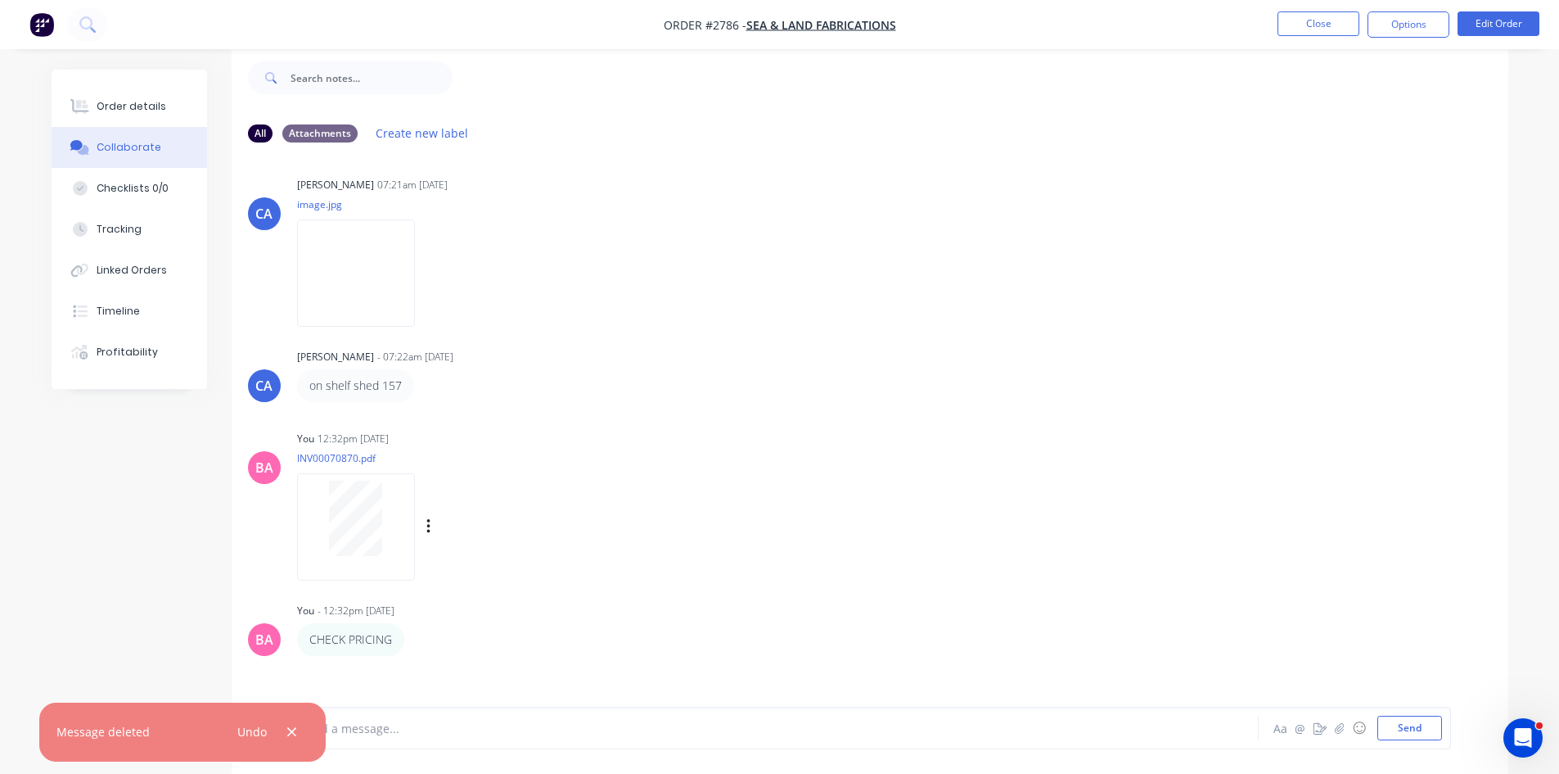
scroll to position [666, 0]
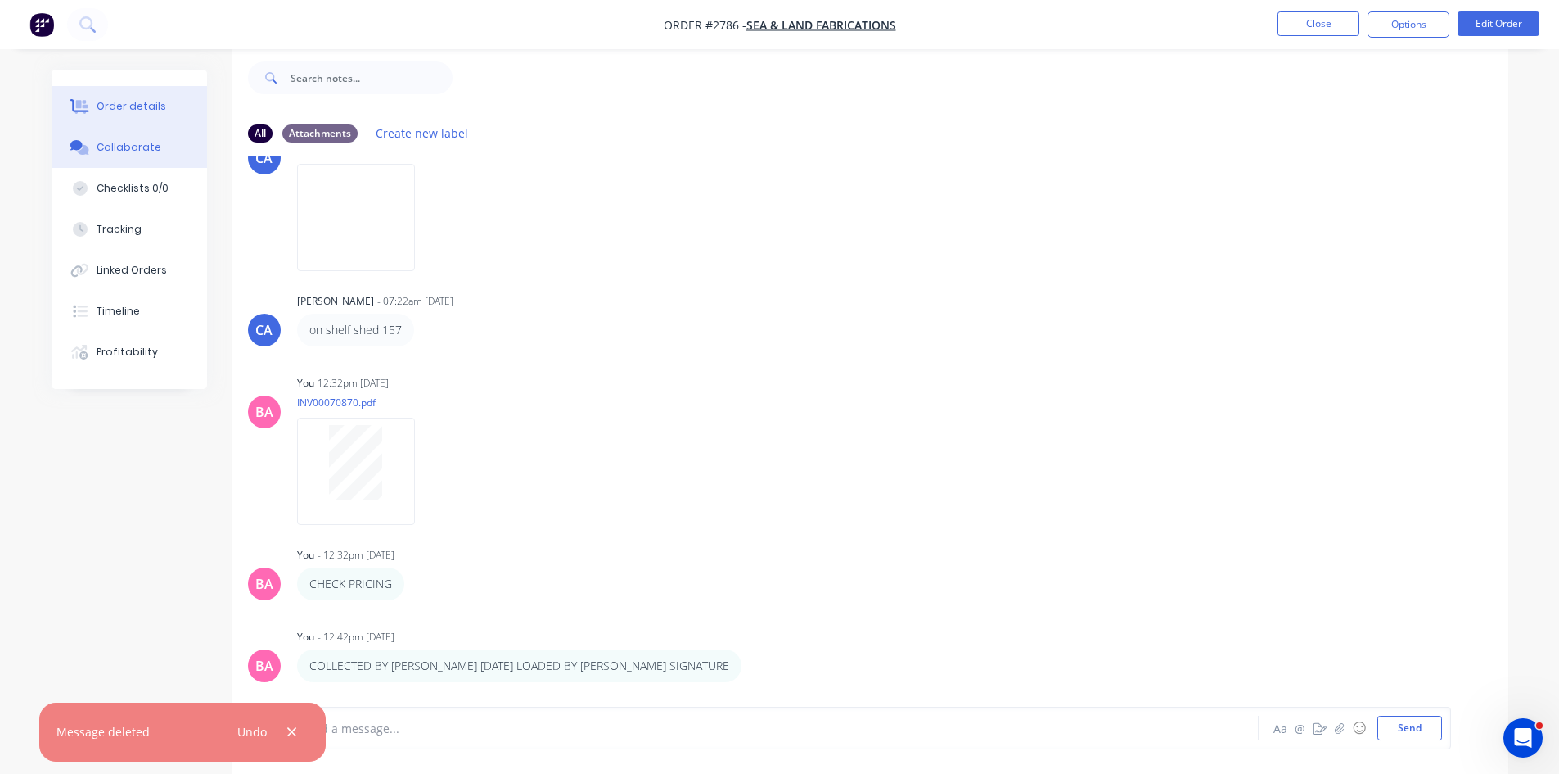
click at [147, 107] on div "Order details" at bounding box center [132, 106] width 70 height 15
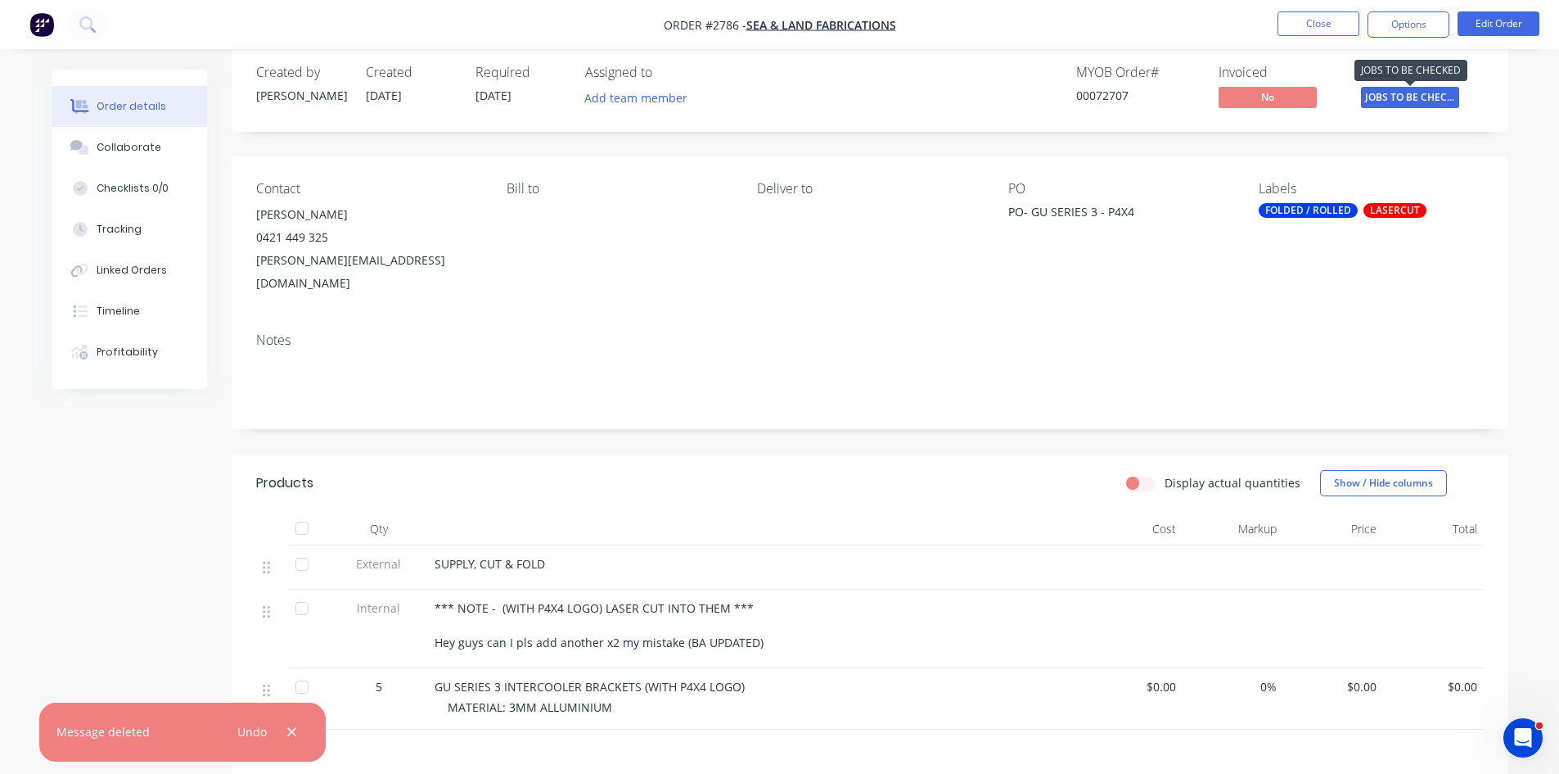
click at [1420, 94] on span "JOBS TO BE CHEC..." at bounding box center [1410, 97] width 98 height 20
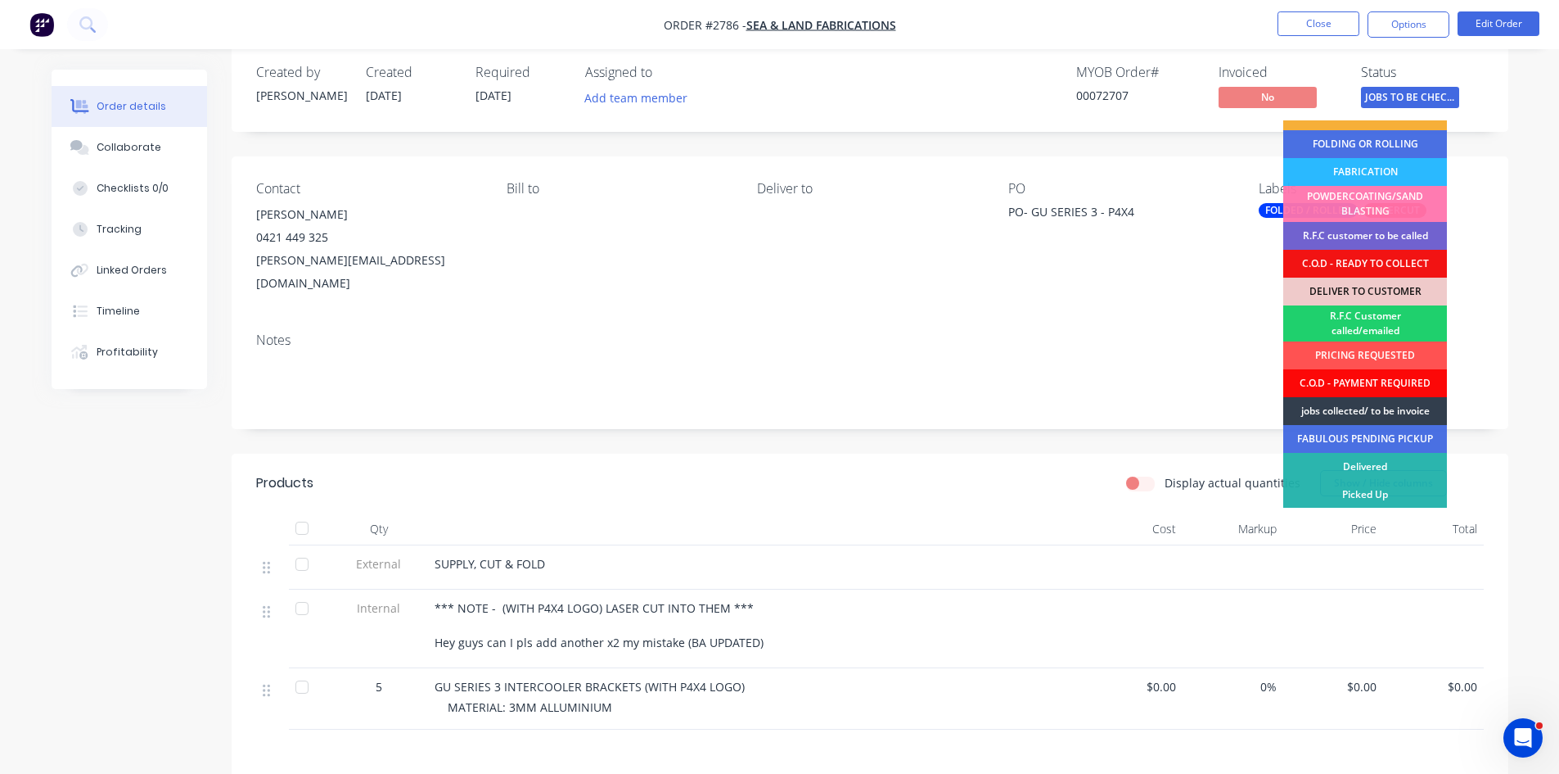
scroll to position [102, 0]
click at [1387, 403] on div "jobs collected/ to be invoice" at bounding box center [1366, 410] width 164 height 28
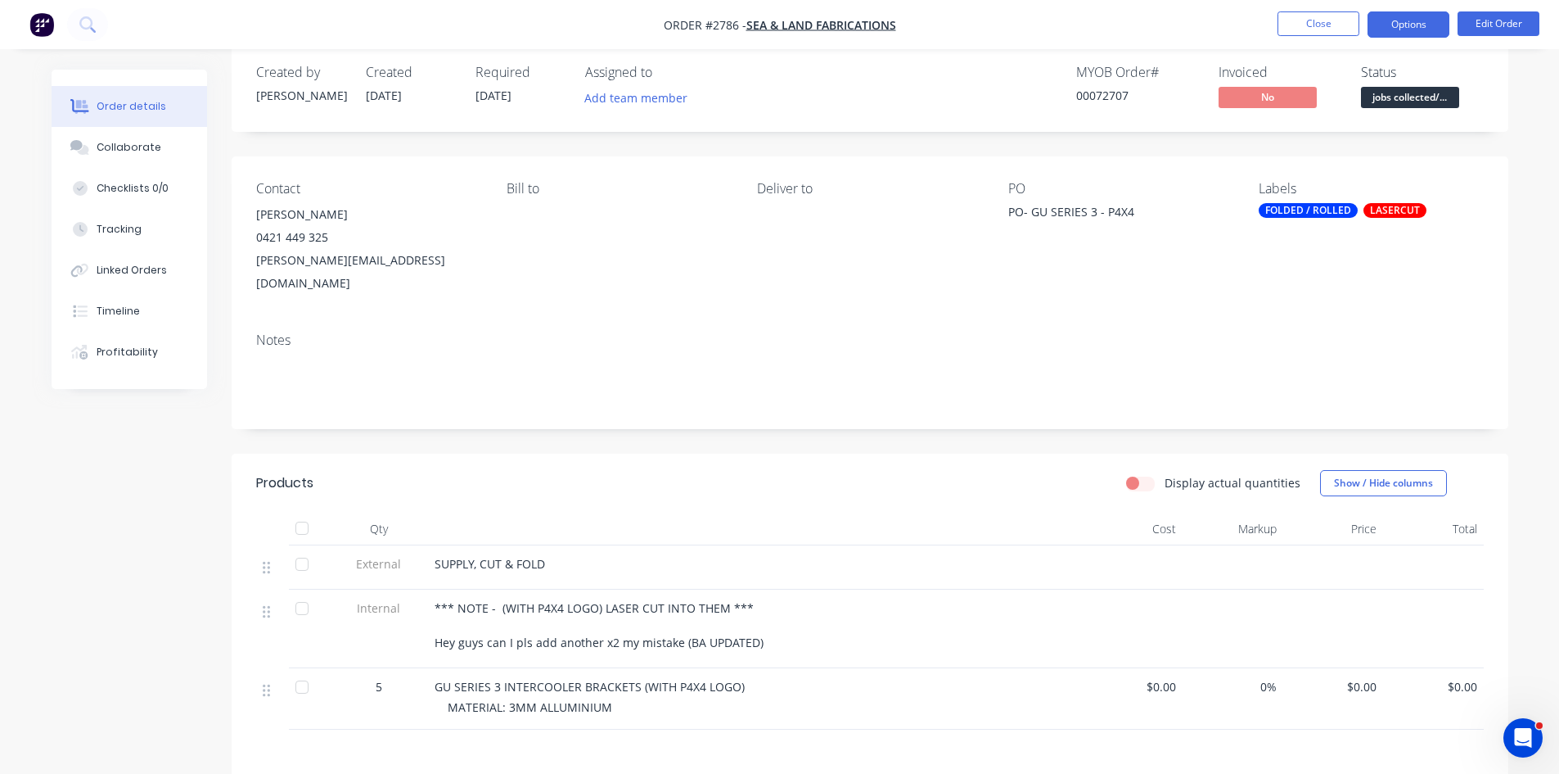
click at [1411, 25] on button "Options" at bounding box center [1409, 24] width 82 height 26
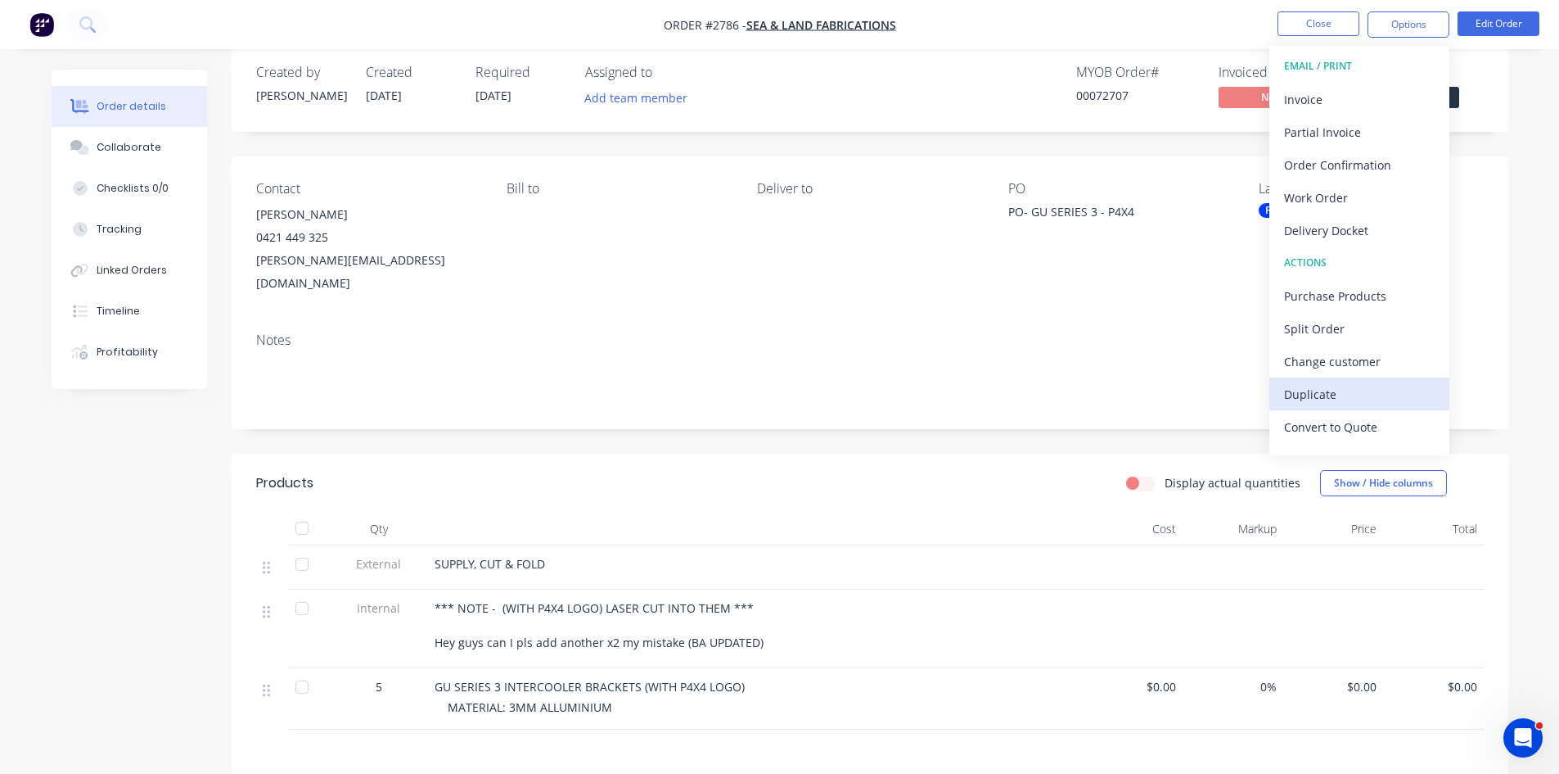
click at [1315, 390] on div "Duplicate" at bounding box center [1359, 394] width 151 height 24
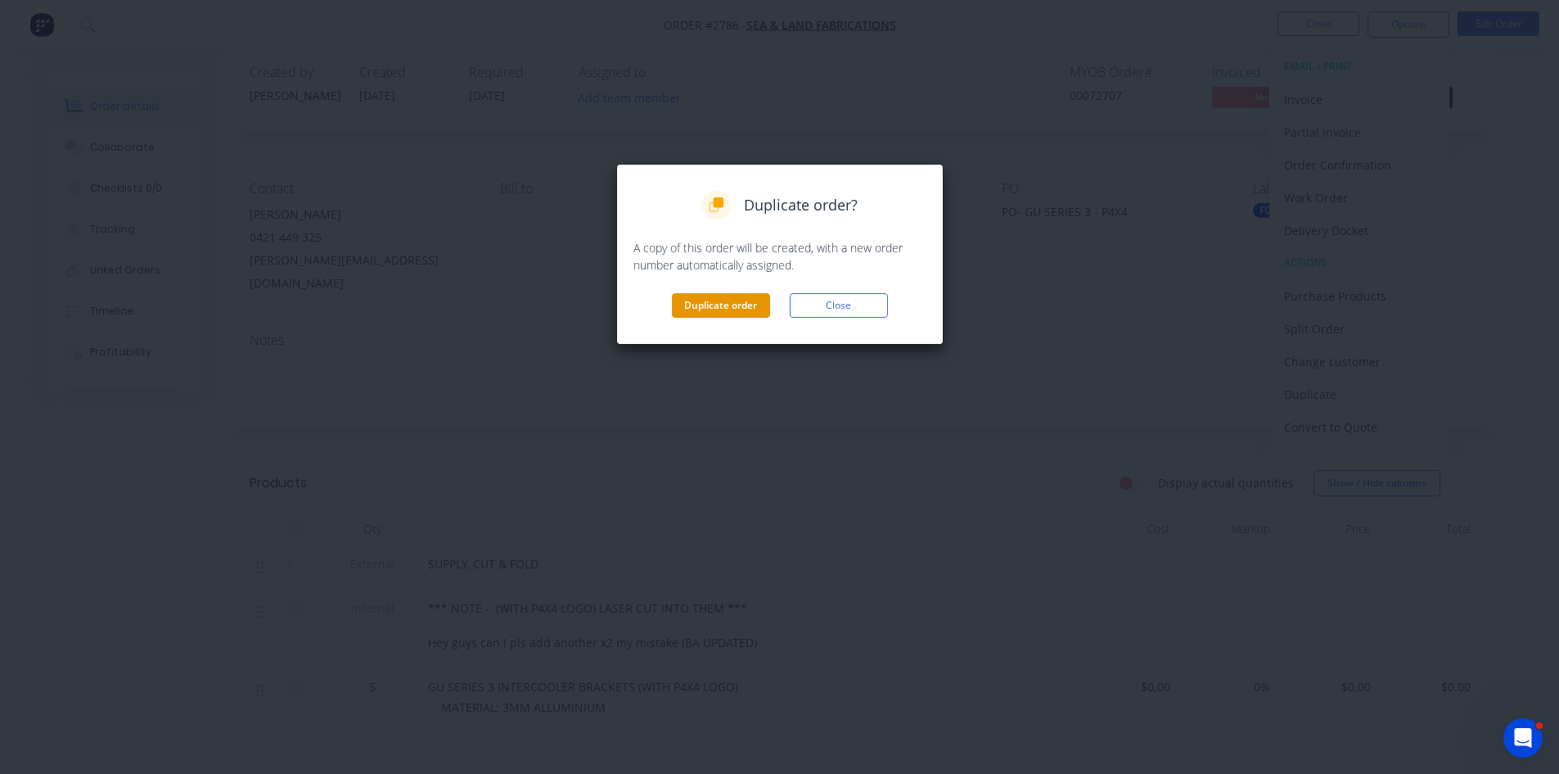
click at [731, 296] on button "Duplicate order" at bounding box center [721, 305] width 98 height 25
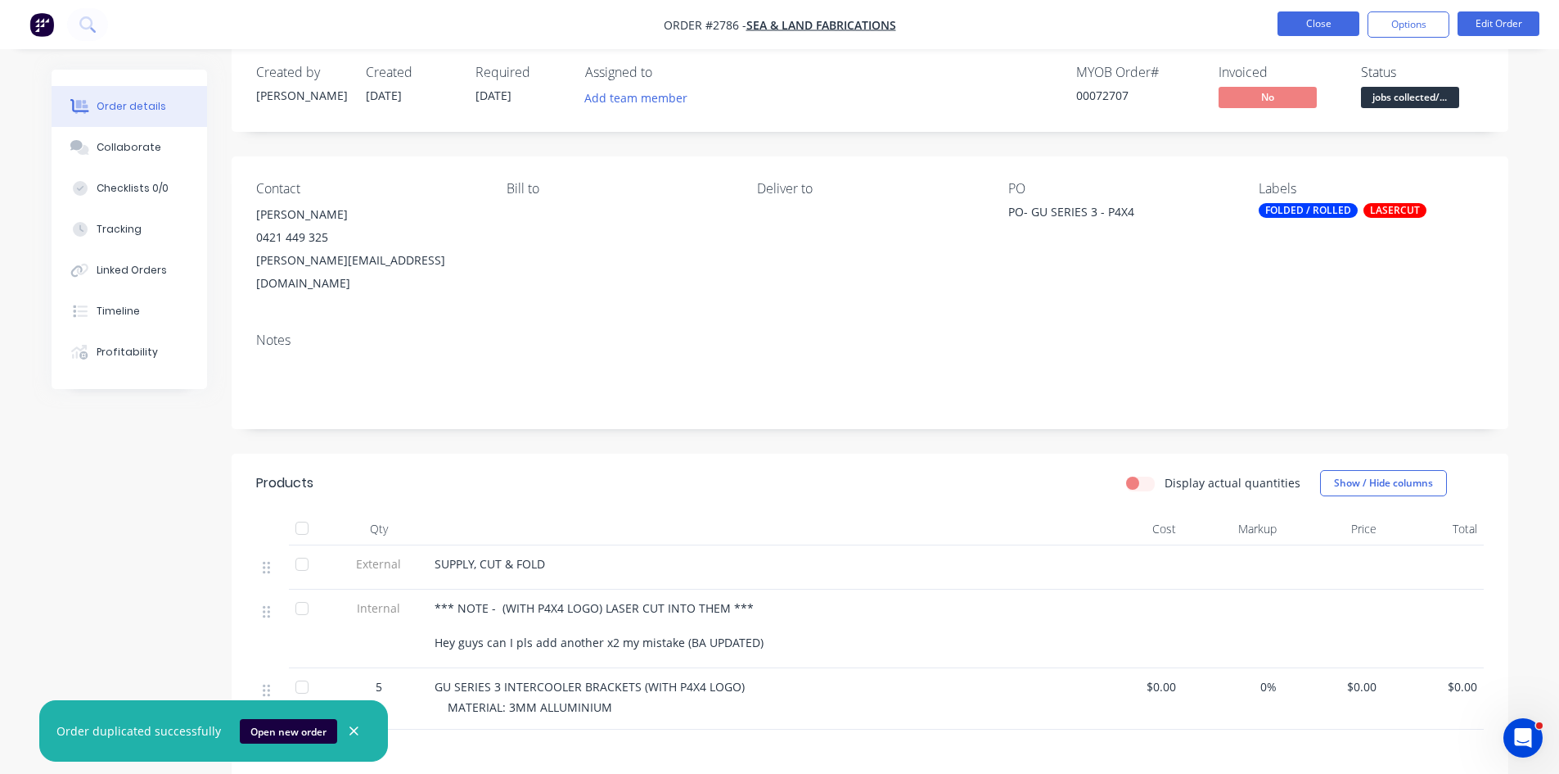
click at [1312, 20] on button "Close" at bounding box center [1319, 23] width 82 height 25
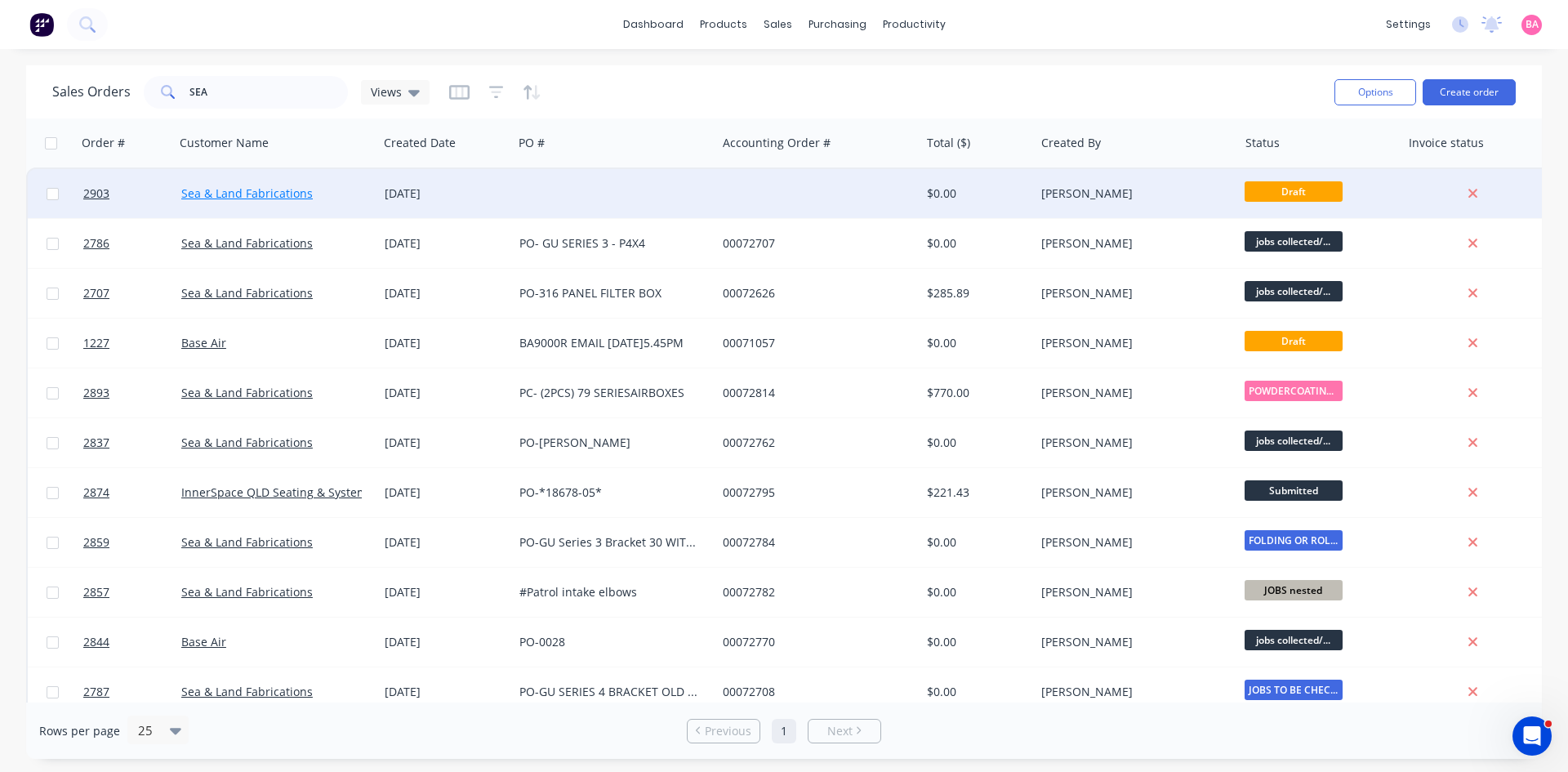
click at [226, 191] on link "Sea & Land Fabrications" at bounding box center [247, 193] width 132 height 16
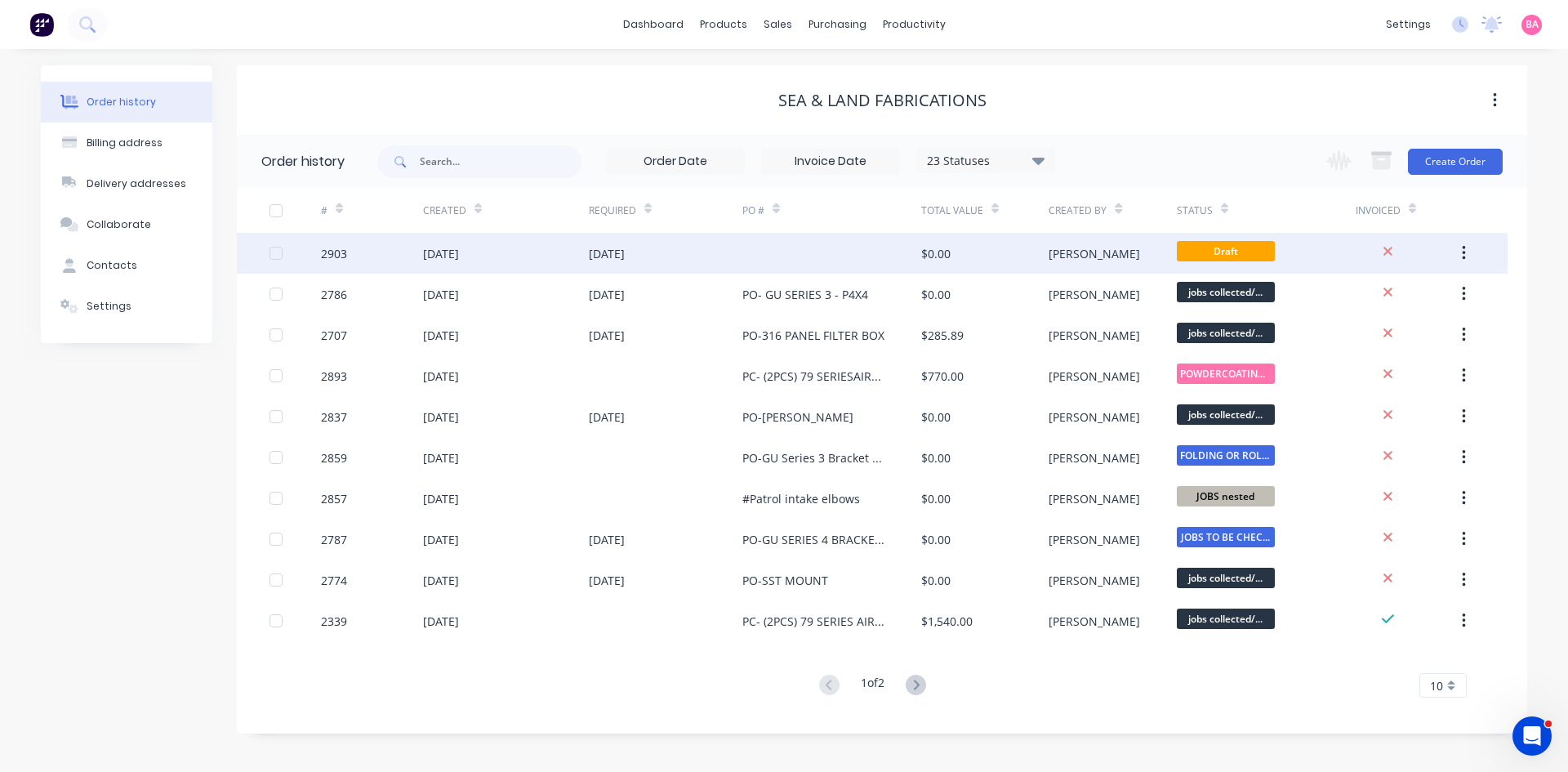
click at [329, 252] on div "2903" at bounding box center [334, 253] width 26 height 17
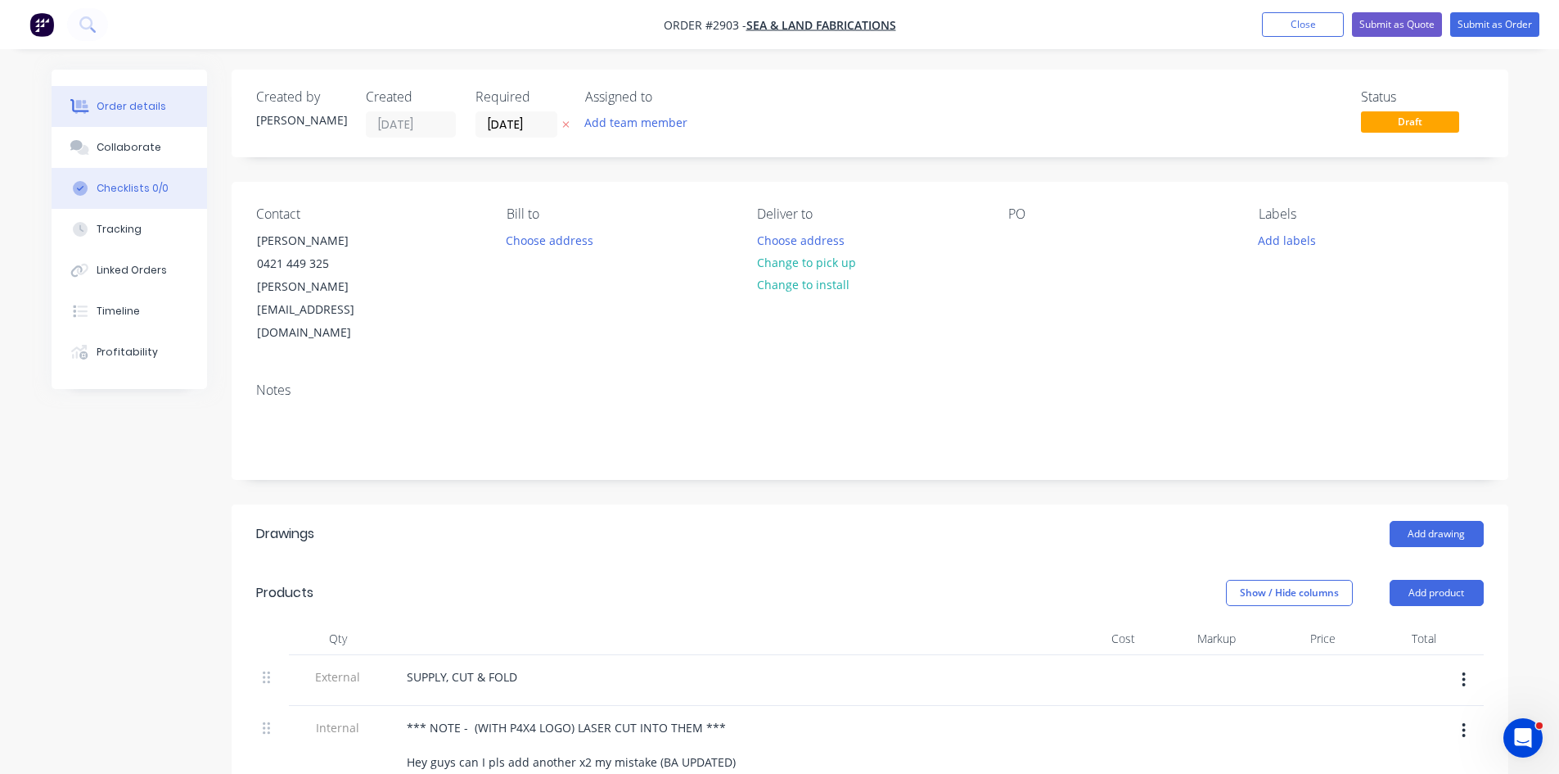
drag, startPoint x: 112, startPoint y: 141, endPoint x: 147, endPoint y: 174, distance: 48.6
click at [112, 141] on div "Collaborate" at bounding box center [129, 147] width 65 height 15
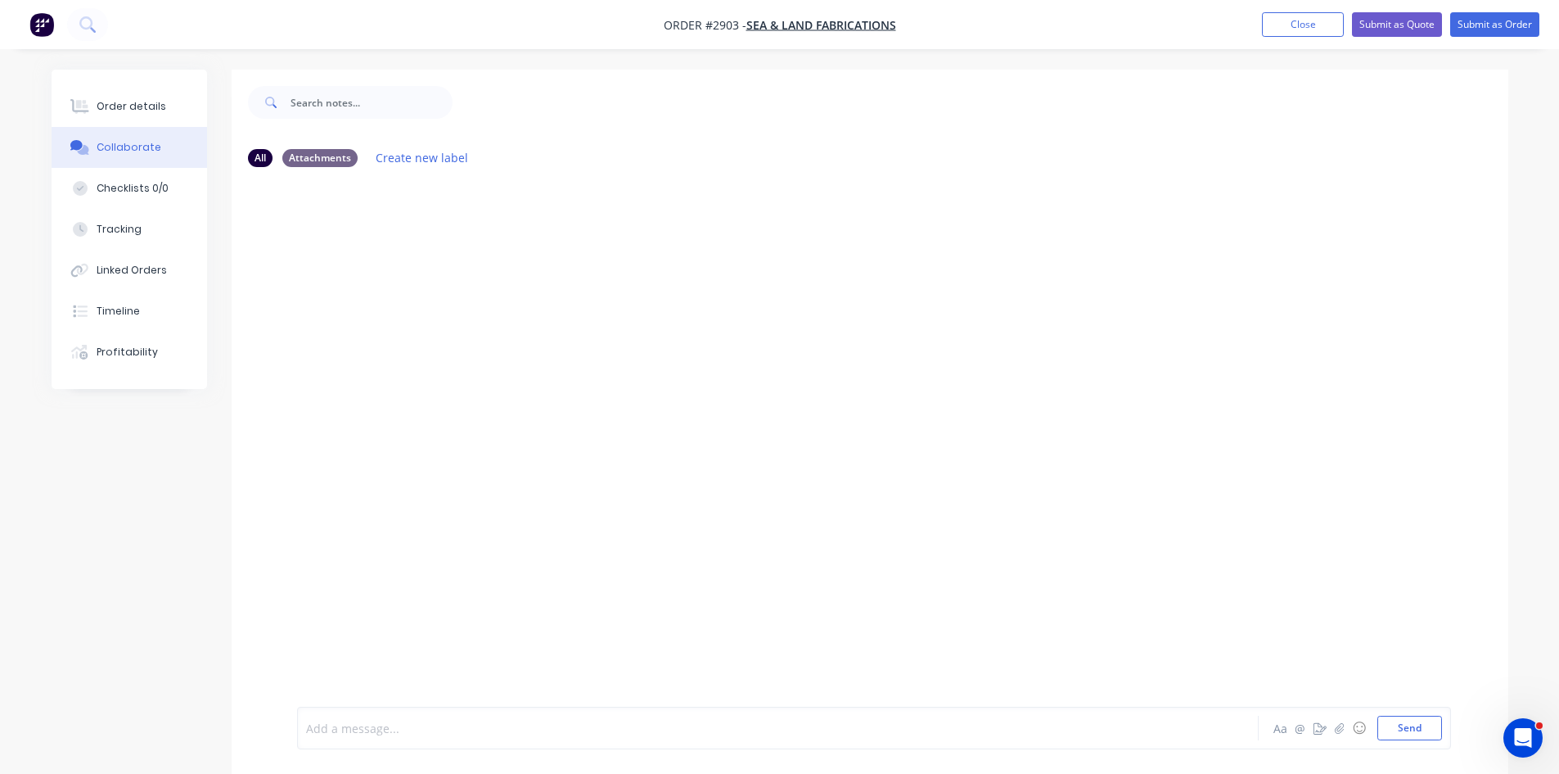
click at [439, 720] on div at bounding box center [732, 728] width 851 height 17
drag, startPoint x: 444, startPoint y: 717, endPoint x: 341, endPoint y: 727, distance: 104.4
click at [341, 727] on div at bounding box center [732, 728] width 851 height 17
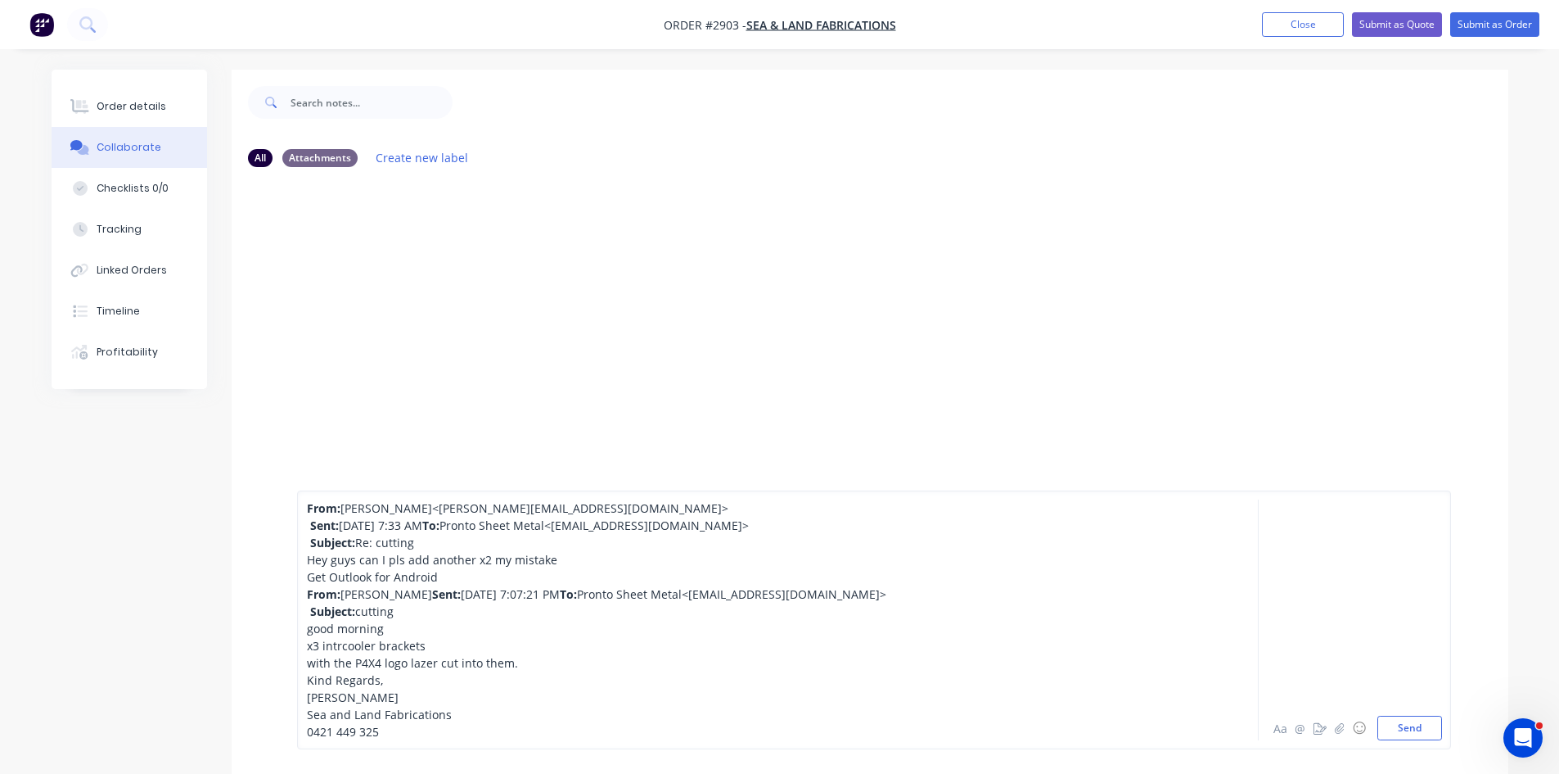
click at [558, 551] on div "Hey guys can I pls add another x2 my mistake" at bounding box center [732, 559] width 851 height 17
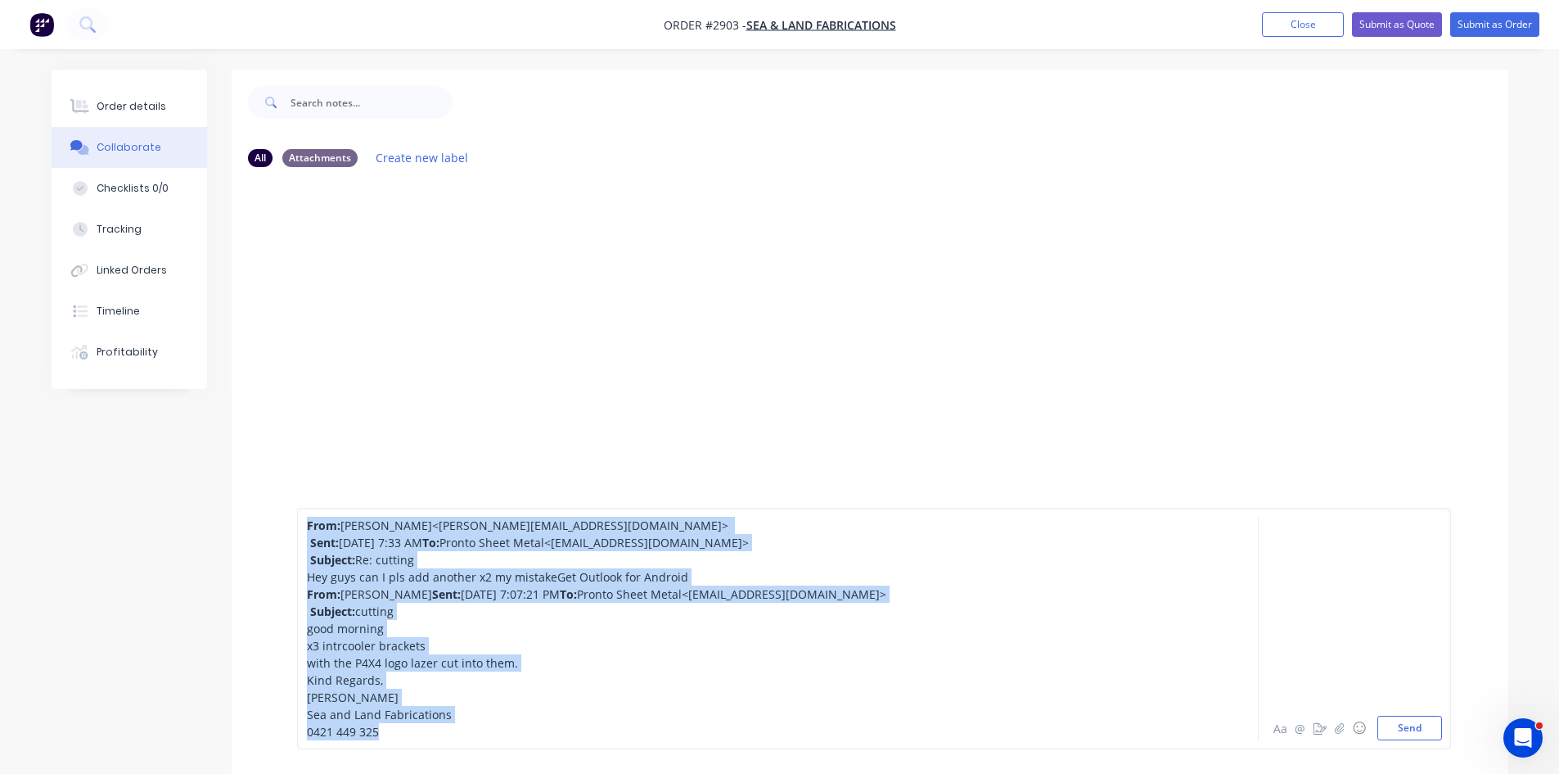
drag, startPoint x: 420, startPoint y: 734, endPoint x: 296, endPoint y: 479, distance: 283.7
click at [297, 508] on div "From: [PERSON_NAME] <[PERSON_NAME][EMAIL_ADDRESS][DOMAIN_NAME]> Sent: [DATE] 7:…" at bounding box center [874, 628] width 1154 height 241
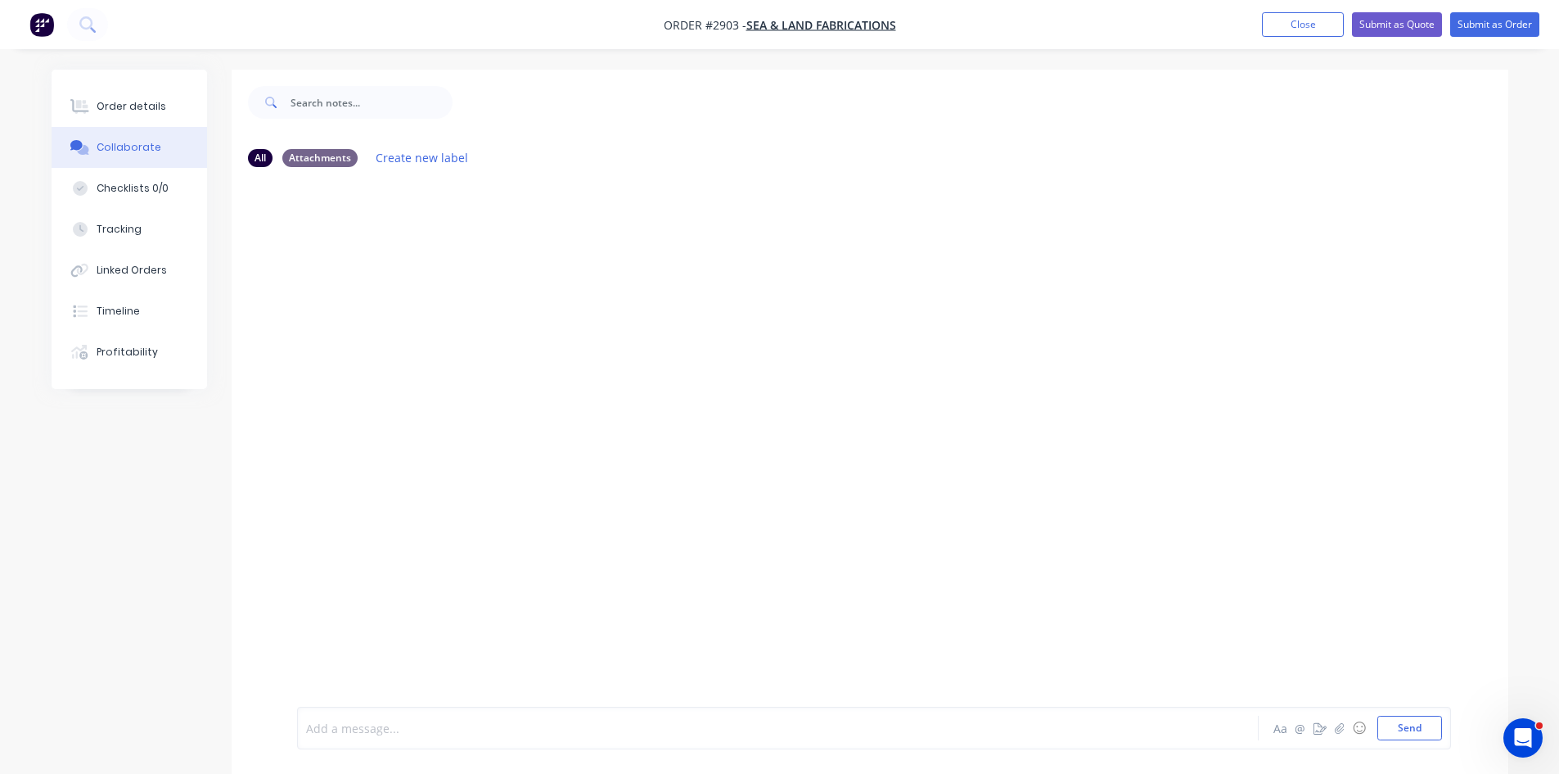
click at [413, 726] on div at bounding box center [732, 728] width 851 height 17
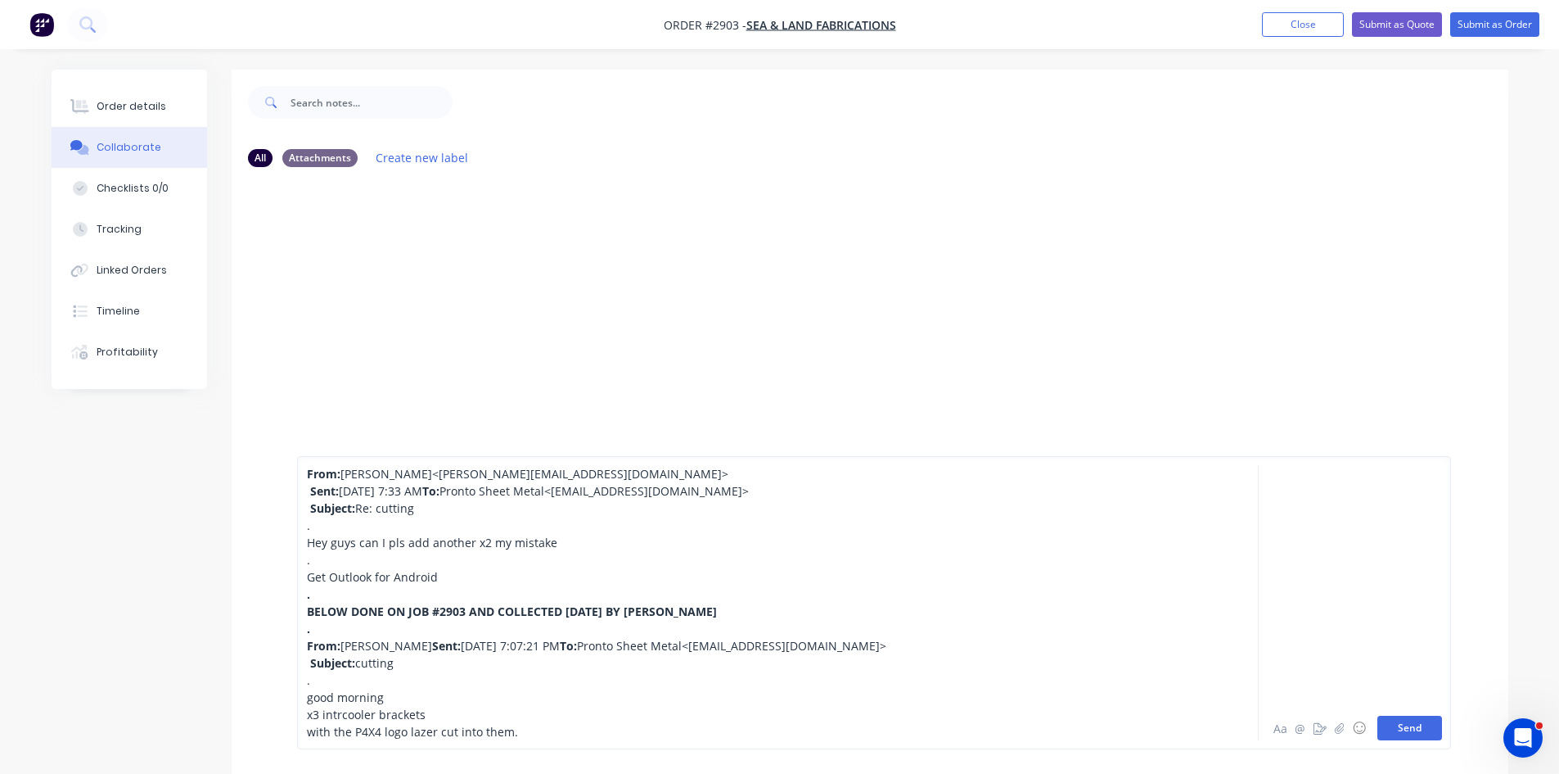
click at [1411, 726] on button "Send" at bounding box center [1410, 727] width 65 height 25
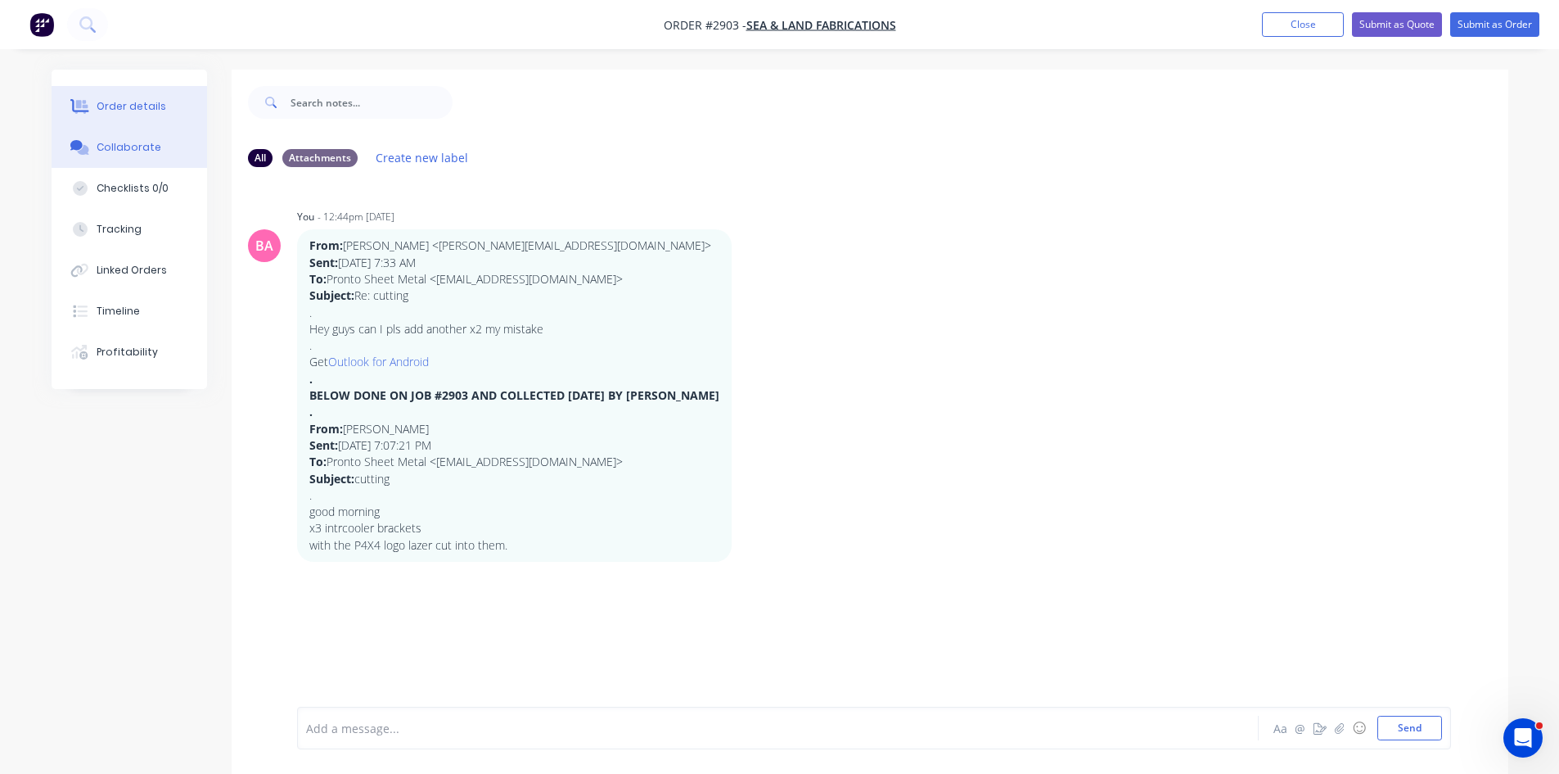
click at [124, 105] on div "Order details" at bounding box center [132, 106] width 70 height 15
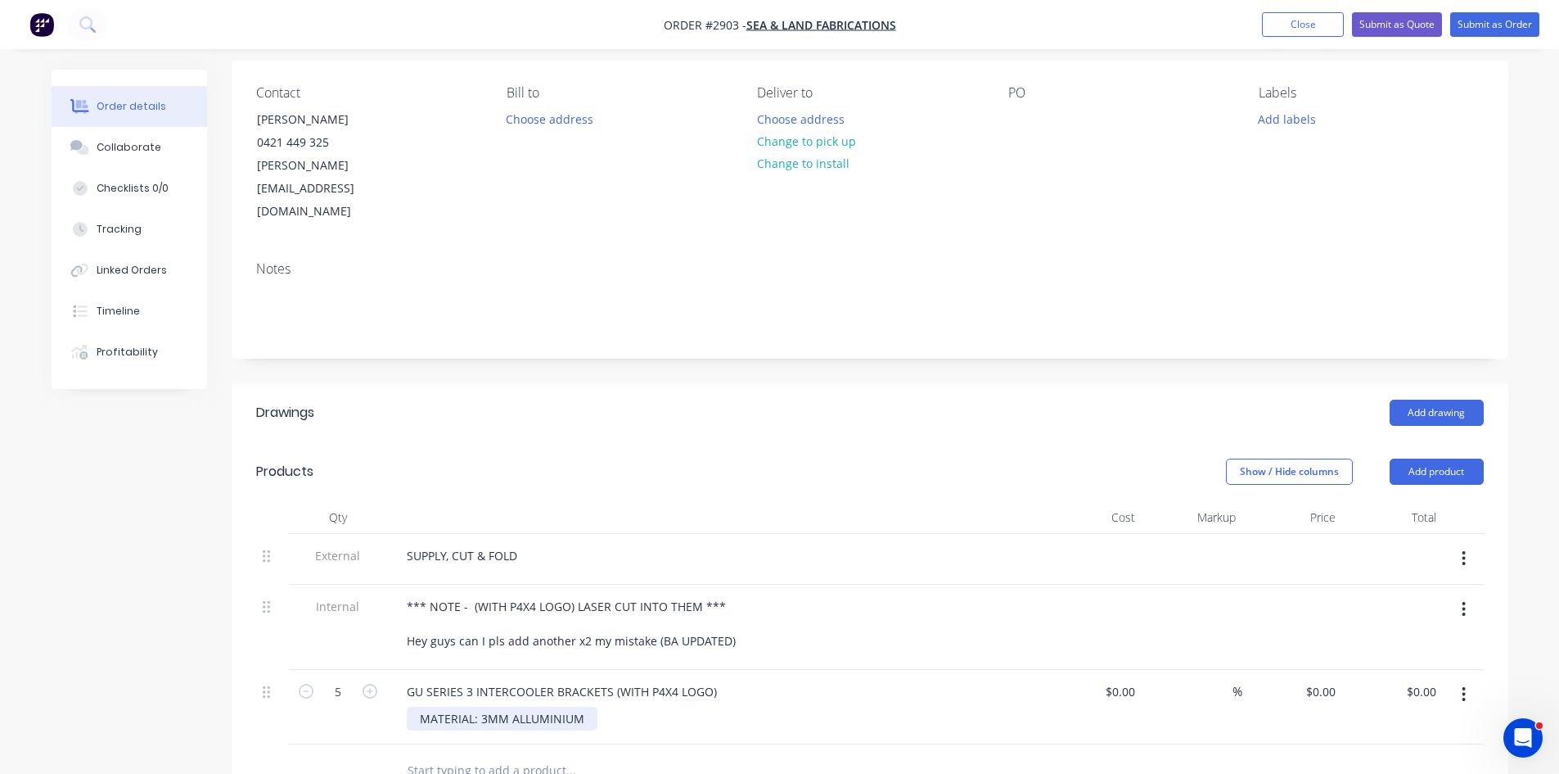
scroll to position [137, 0]
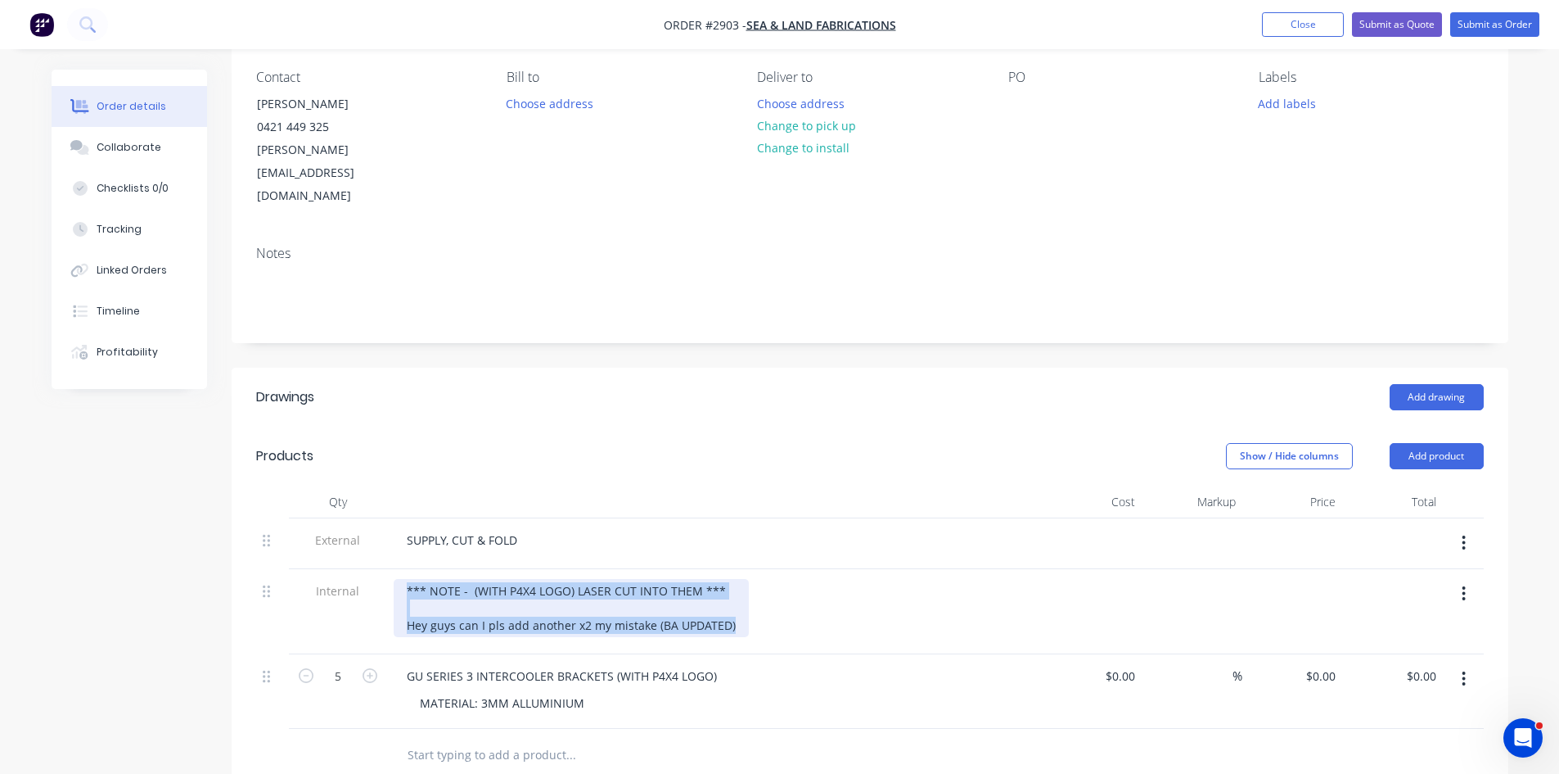
drag, startPoint x: 734, startPoint y: 580, endPoint x: 340, endPoint y: 534, distance: 397.2
click at [351, 569] on div "Internal *** NOTE - (WITH P4X4 LOGO) LASER CUT INTO THEM *** Hey guys can I pls…" at bounding box center [870, 611] width 1228 height 85
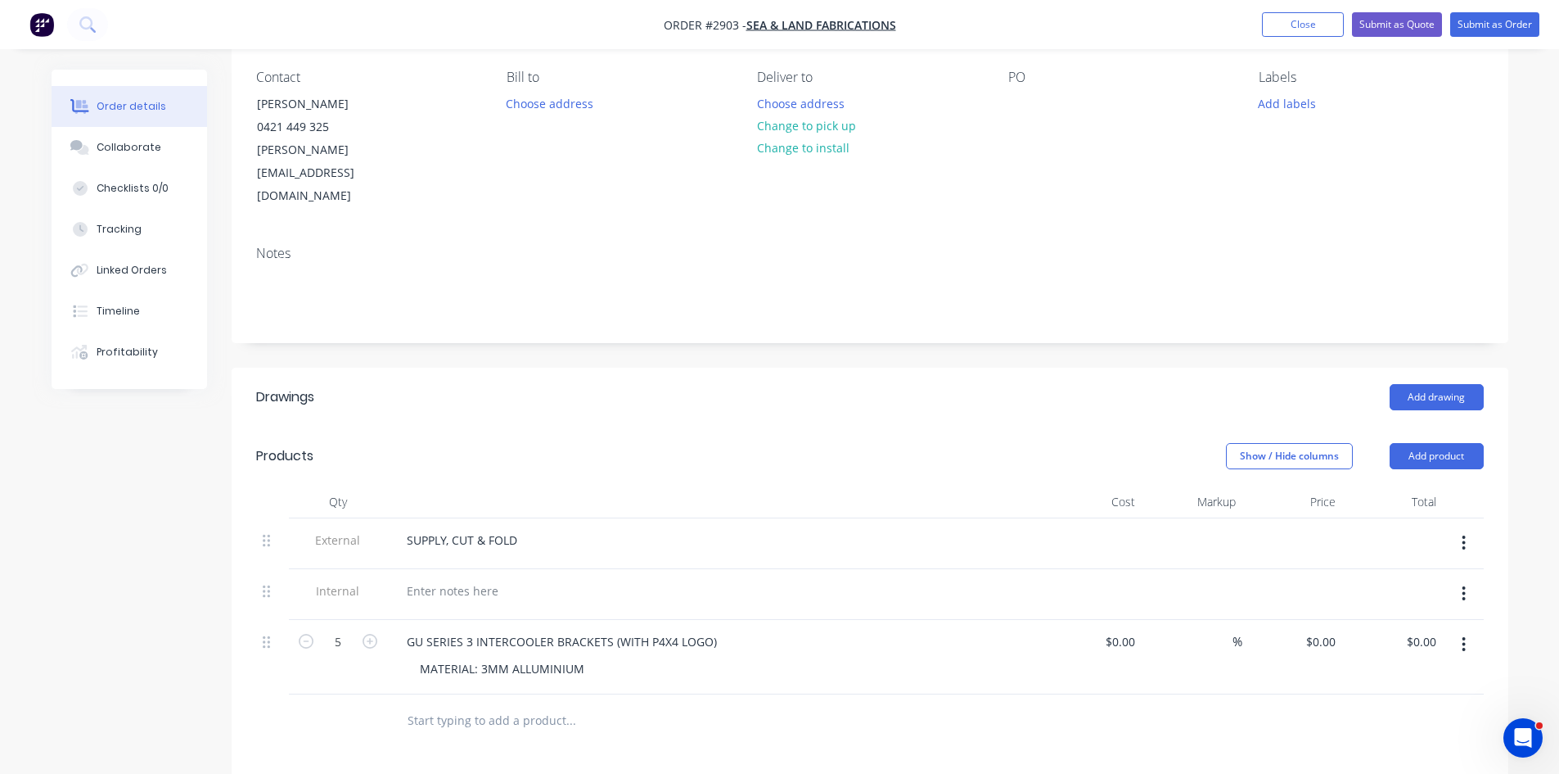
click at [1464, 586] on icon "button" at bounding box center [1464, 593] width 3 height 15
click at [1381, 657] on div "Delete" at bounding box center [1406, 669] width 126 height 24
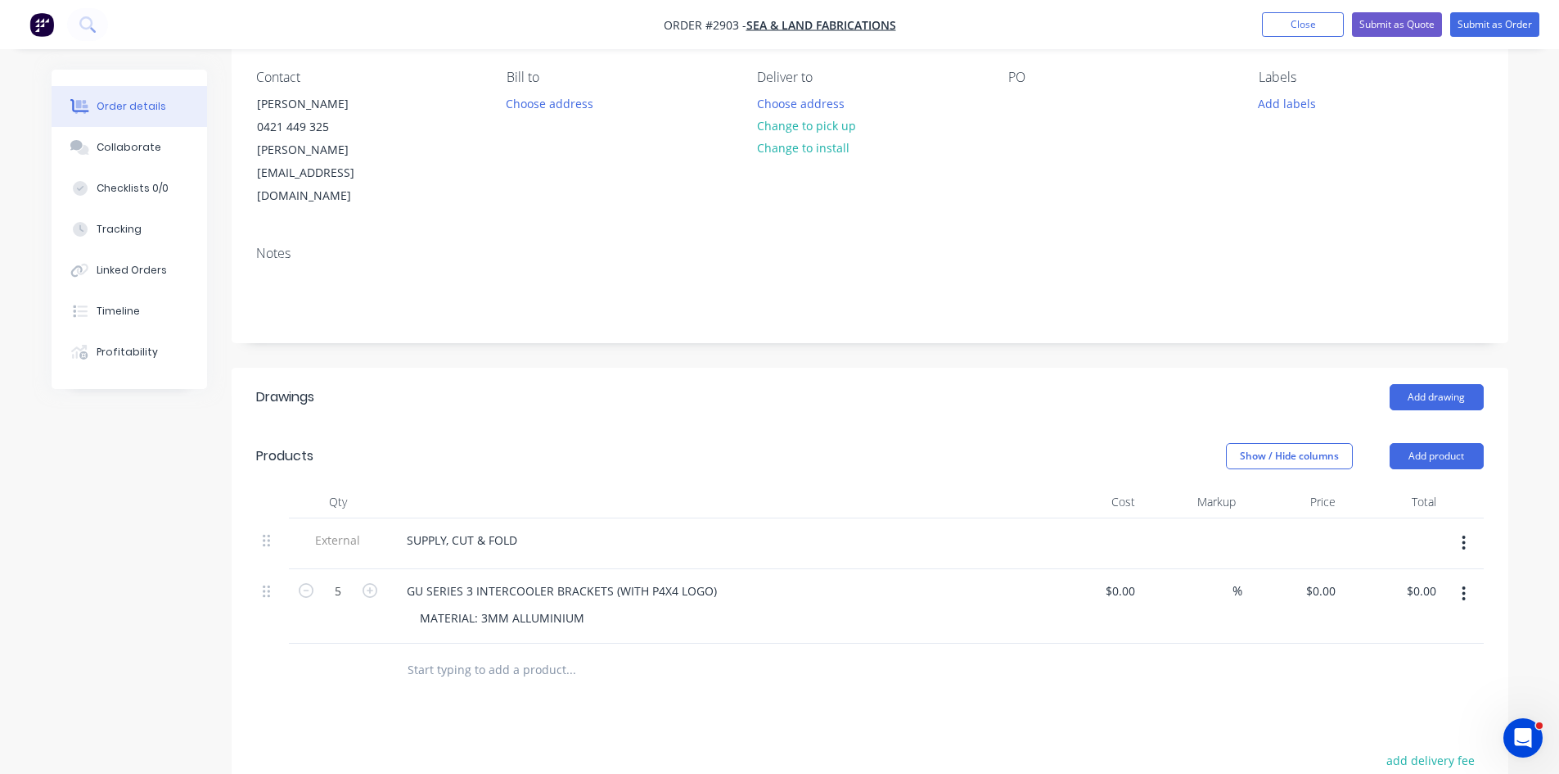
click at [315, 580] on button "button" at bounding box center [306, 588] width 21 height 17
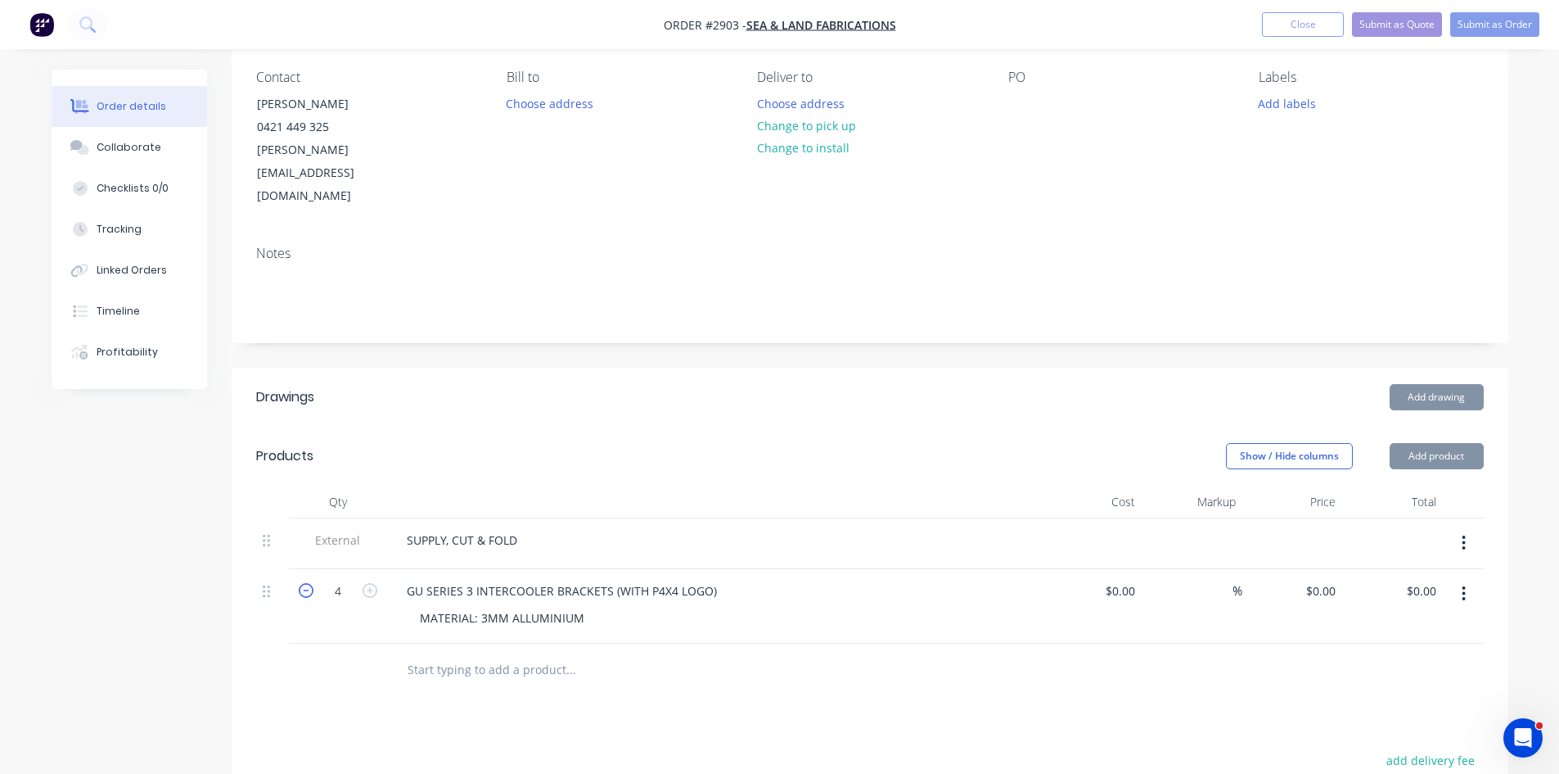
click at [307, 583] on icon "button" at bounding box center [306, 590] width 15 height 15
type input "2"
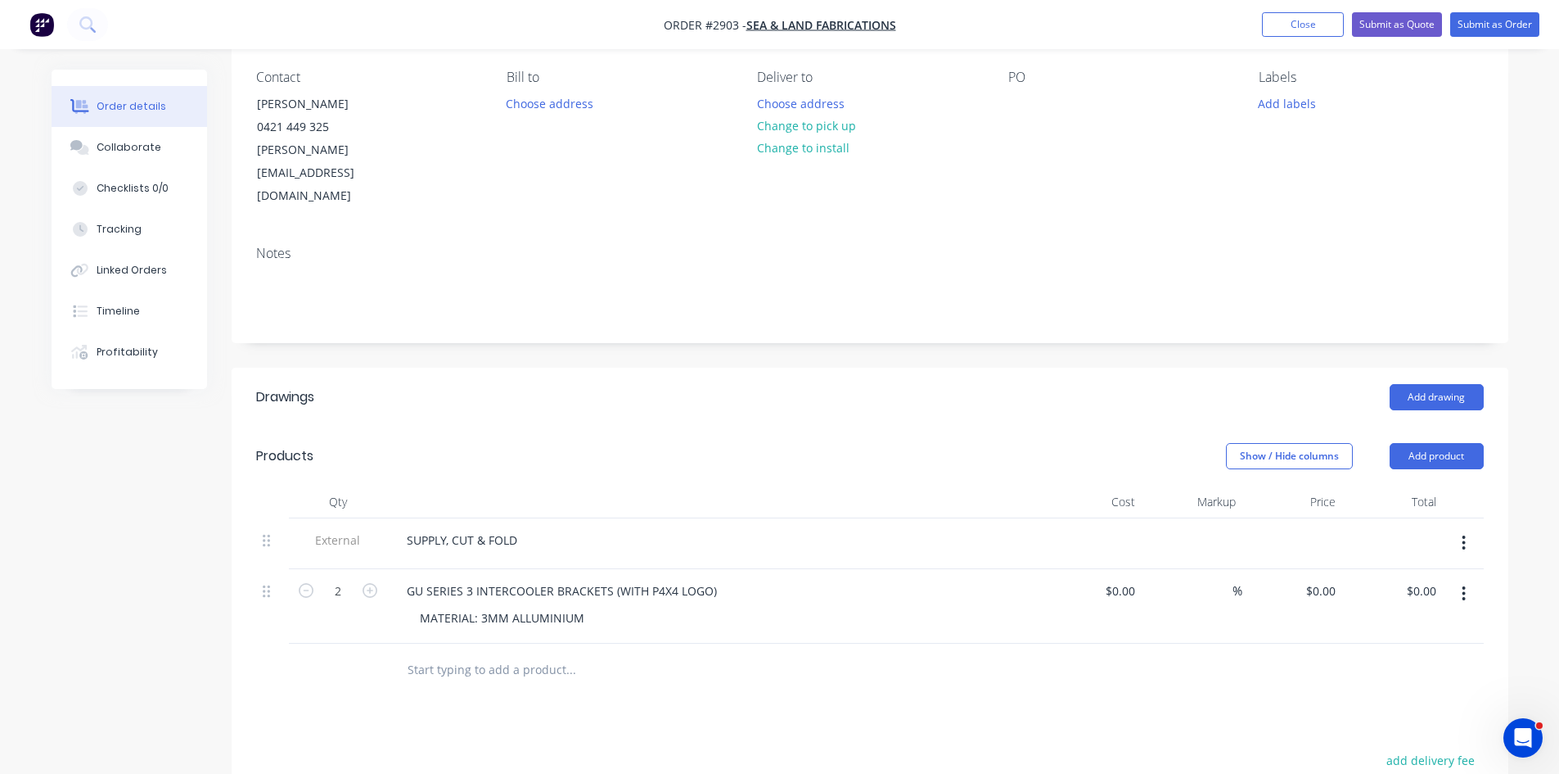
click at [656, 606] on div "MATERIAL: 3MM ALLUMINIUM" at bounding box center [721, 618] width 629 height 24
click at [479, 606] on div "MATERIAL: 3MM ALLUMINIUM" at bounding box center [502, 618] width 191 height 24
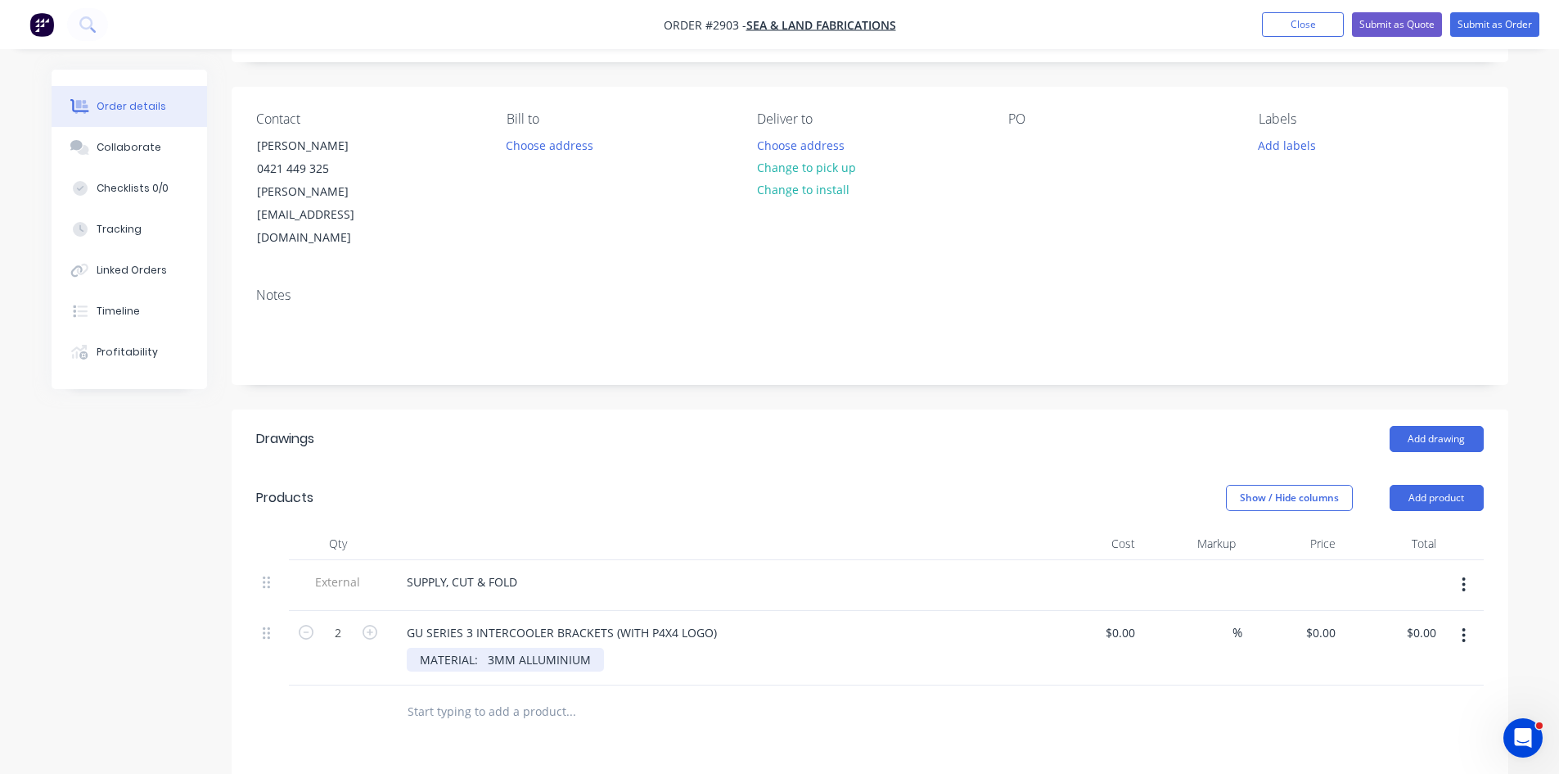
scroll to position [82, 0]
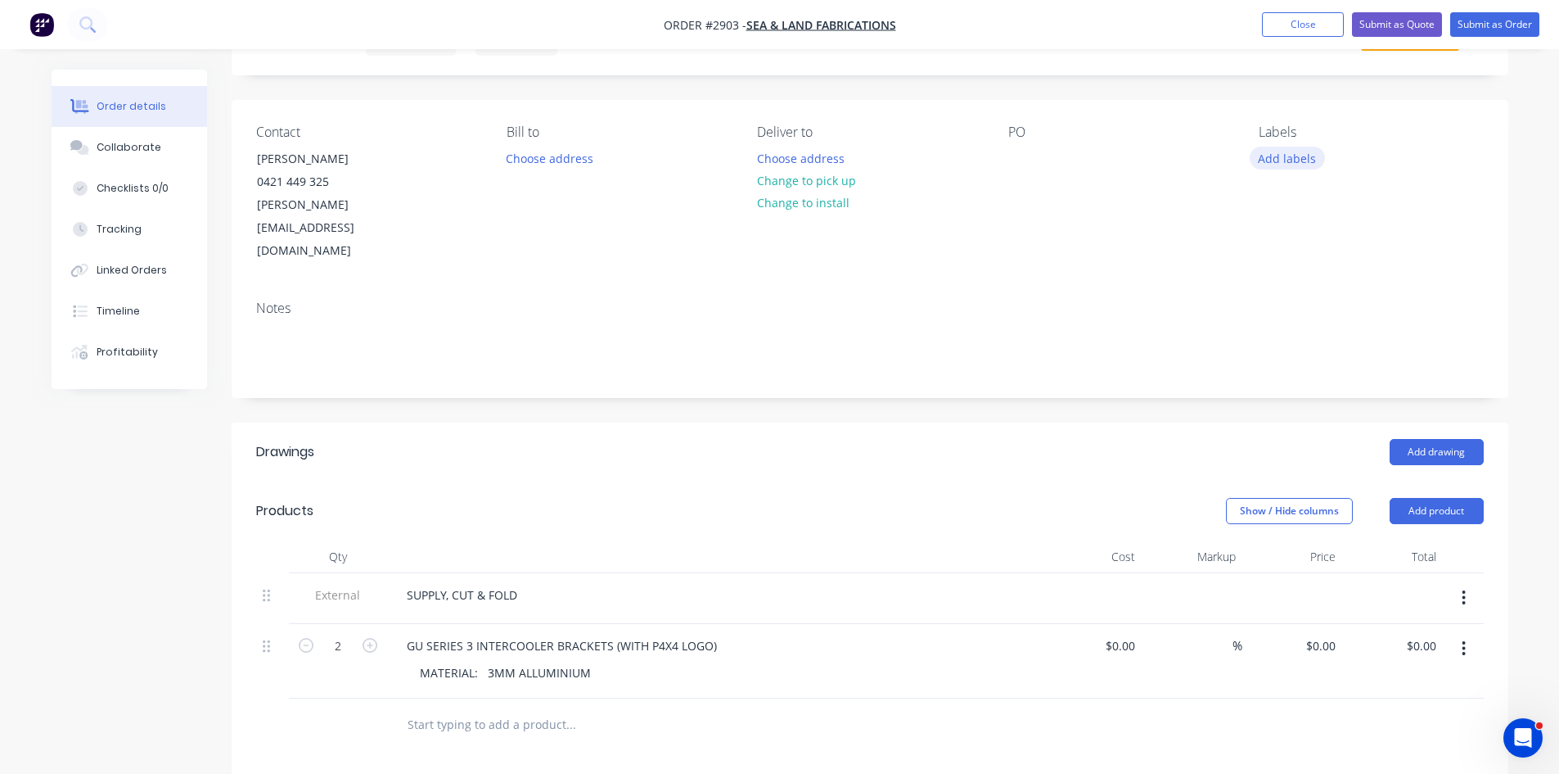
click at [1299, 160] on button "Add labels" at bounding box center [1287, 158] width 75 height 22
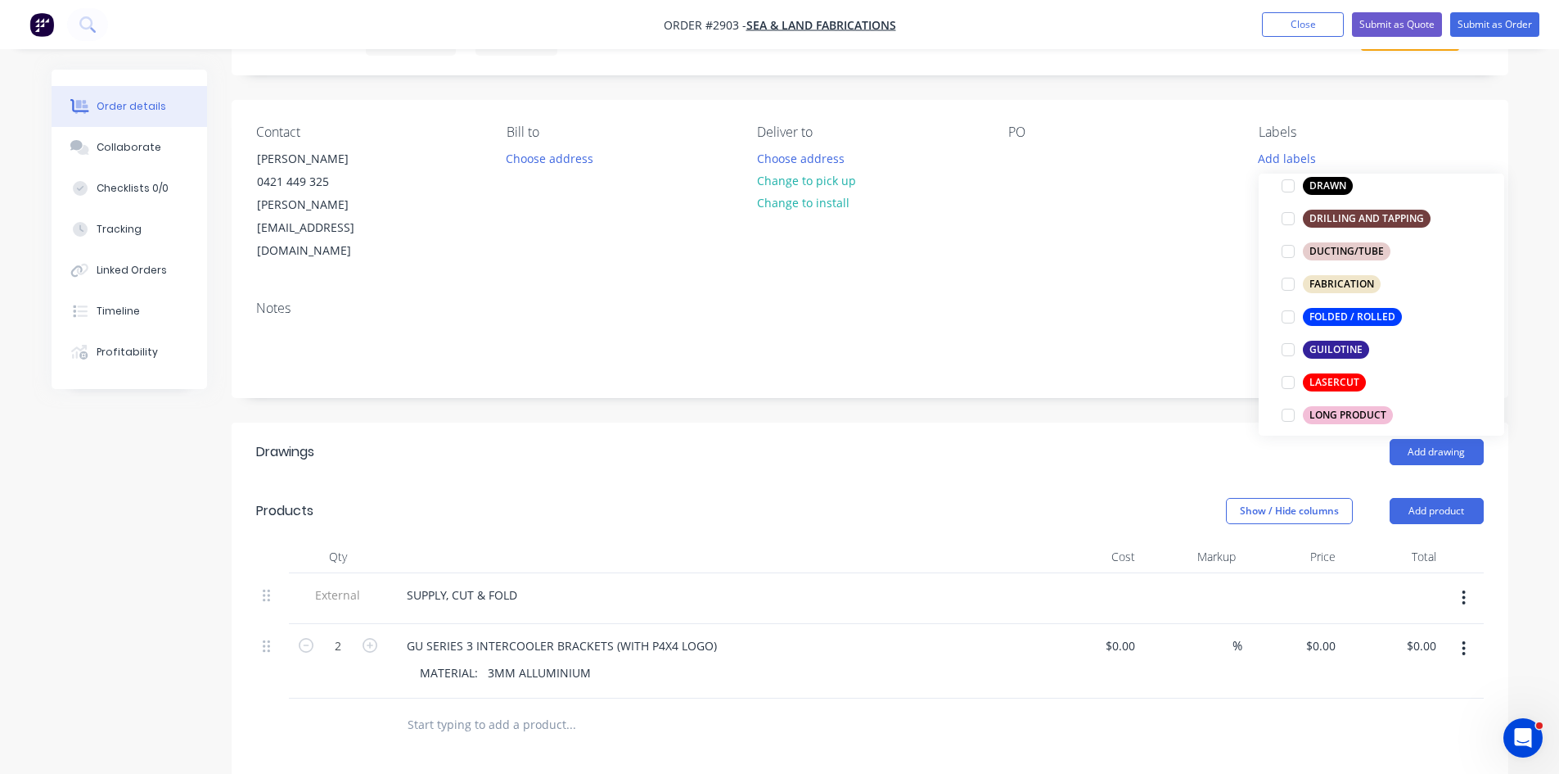
scroll to position [382, 0]
click at [1289, 379] on div at bounding box center [1288, 380] width 33 height 33
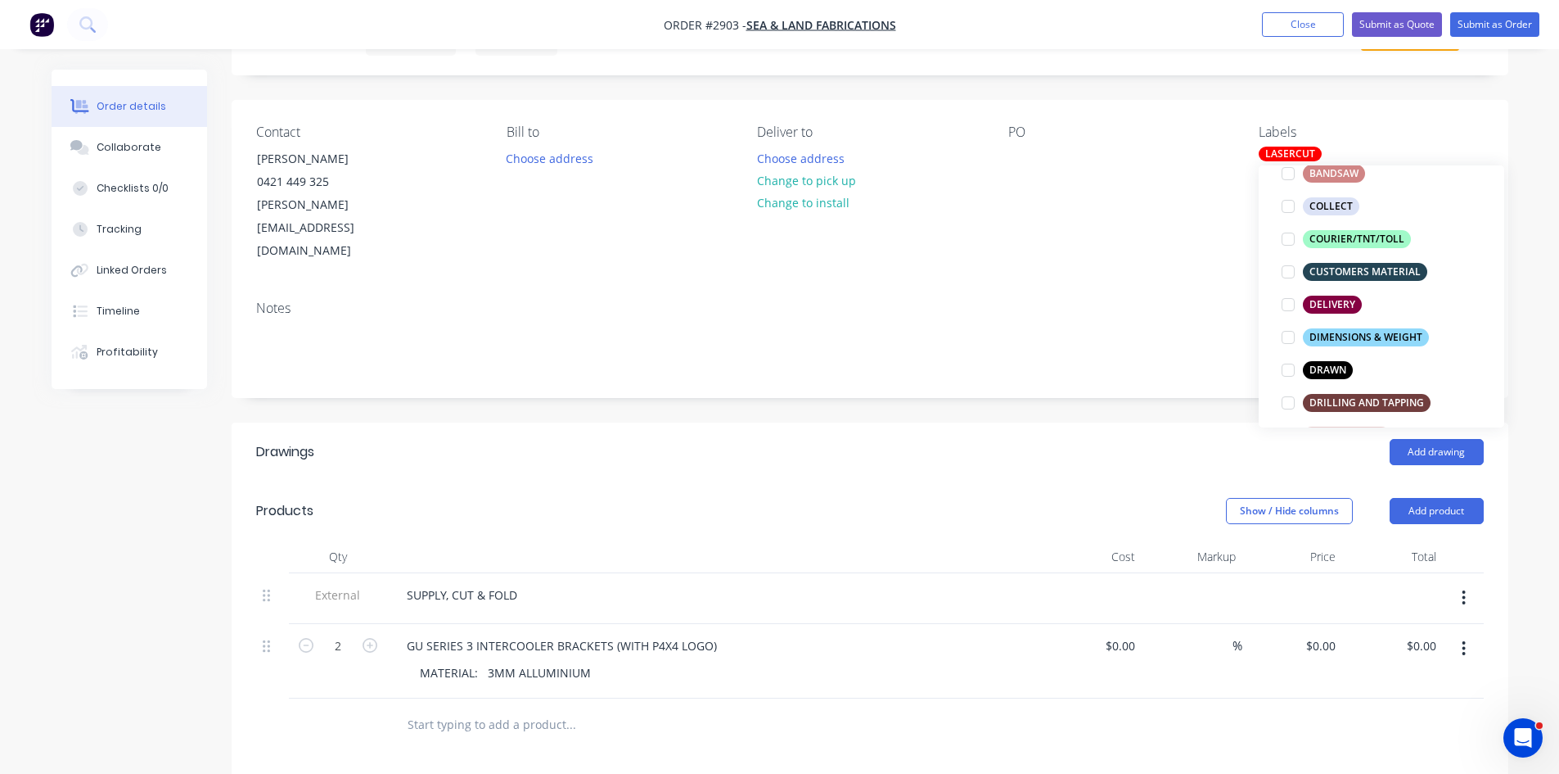
scroll to position [246, 0]
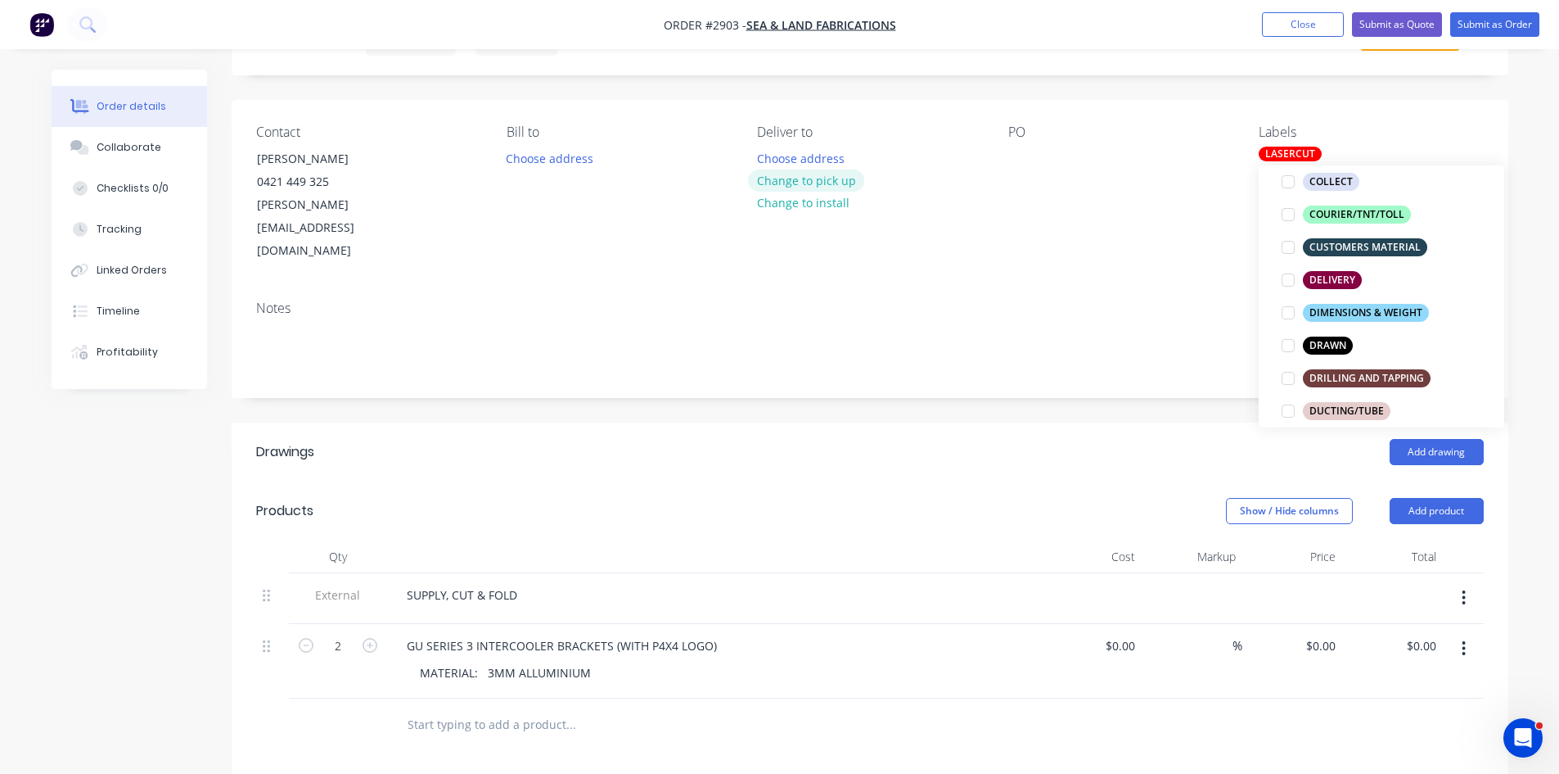
click at [811, 176] on button "Change to pick up" at bounding box center [806, 180] width 116 height 22
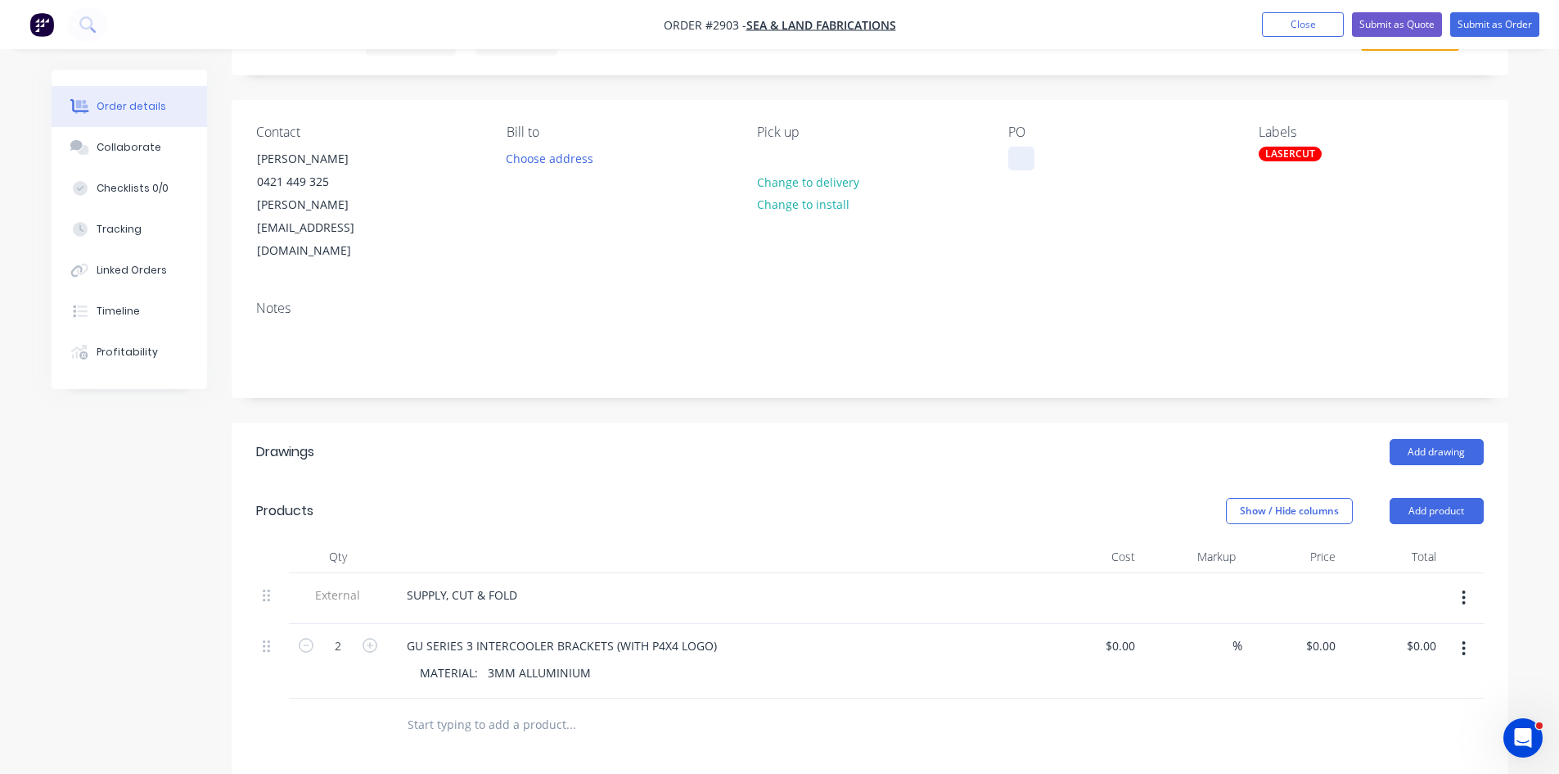
click at [1018, 157] on div at bounding box center [1021, 159] width 26 height 24
click at [1495, 17] on button "Submit as Order" at bounding box center [1494, 24] width 89 height 25
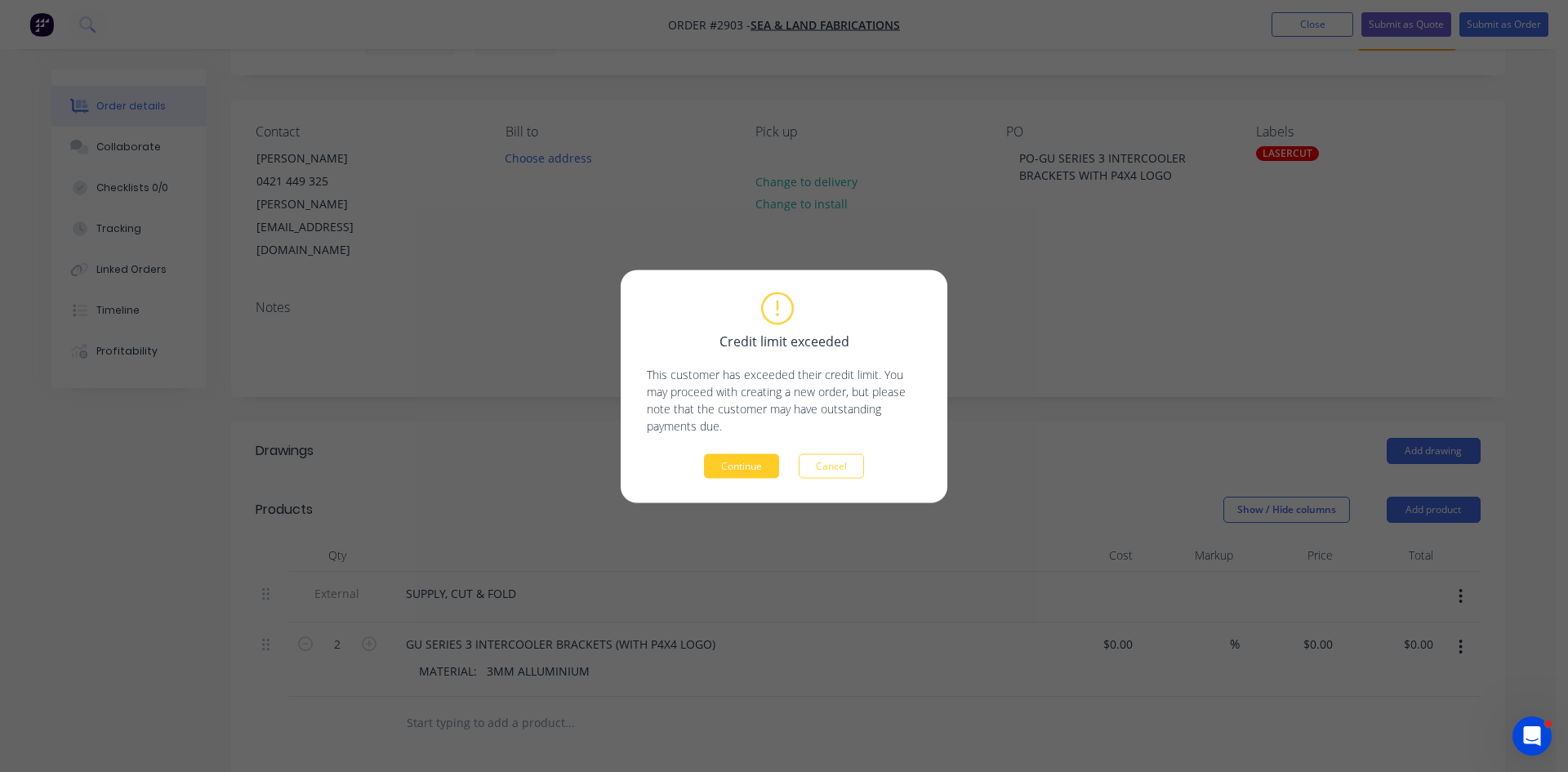
click at [732, 459] on button "Continue" at bounding box center [741, 465] width 75 height 25
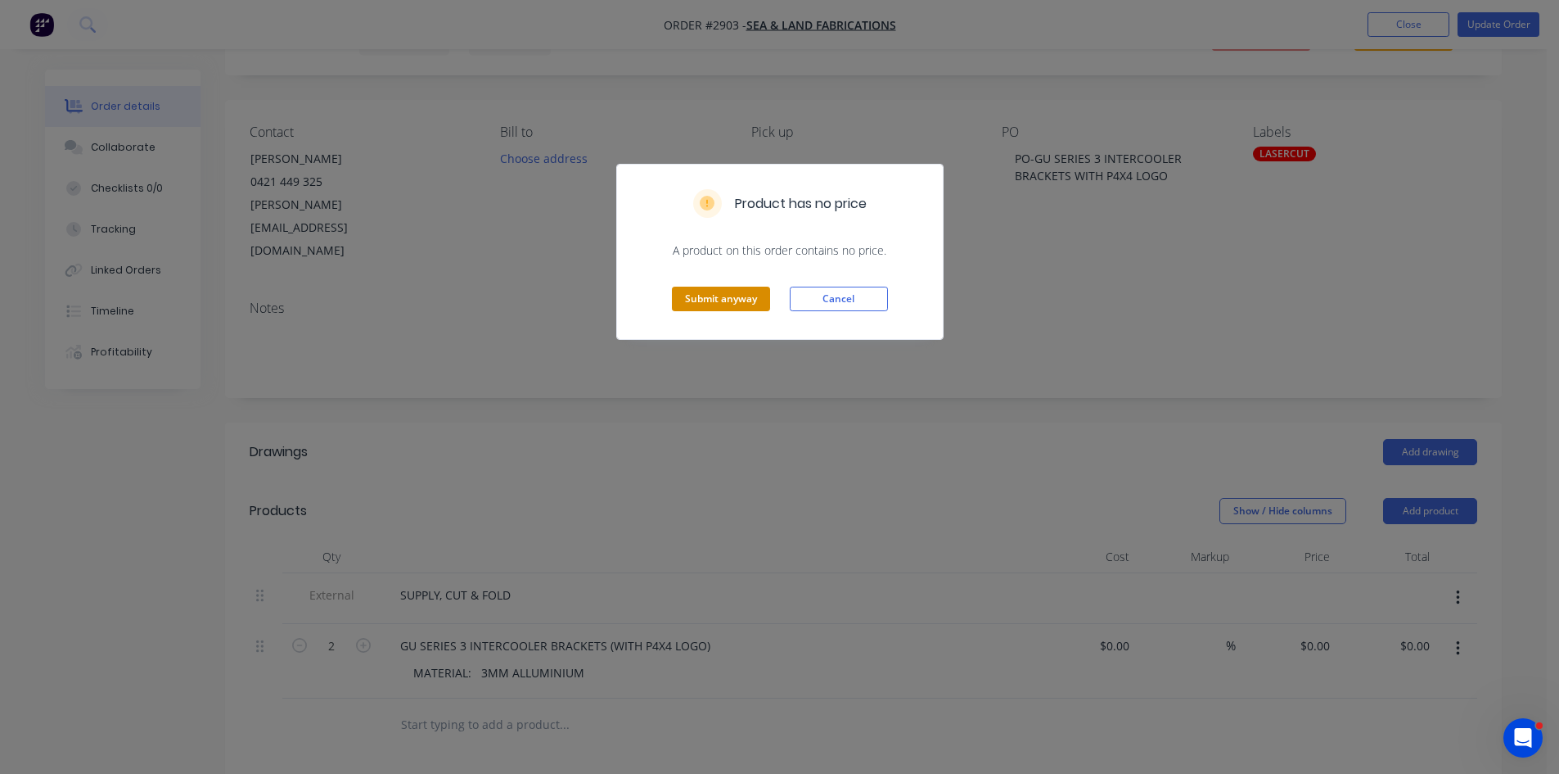
click at [724, 300] on button "Submit anyway" at bounding box center [721, 298] width 98 height 25
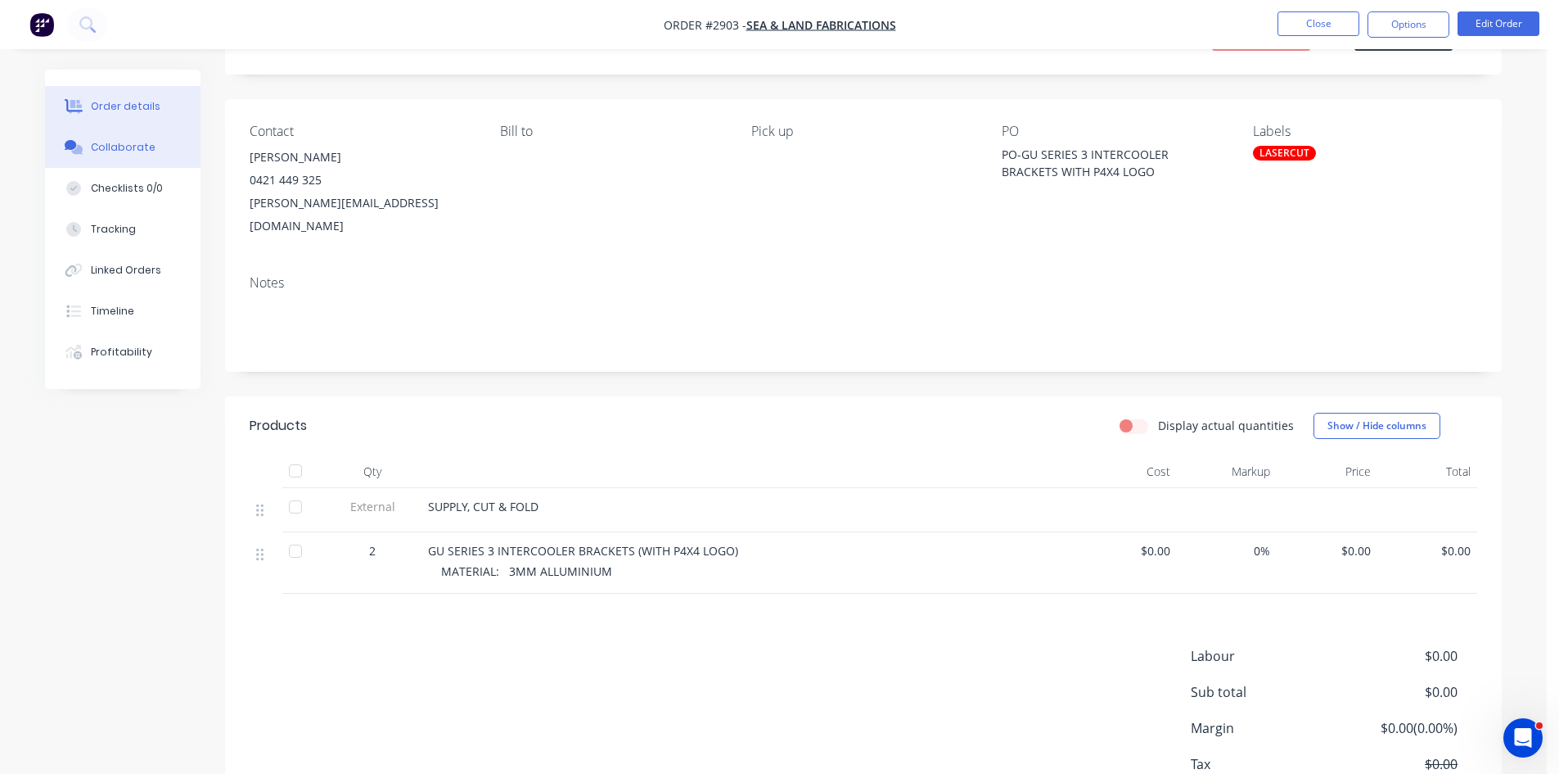
click at [145, 138] on button "Collaborate" at bounding box center [123, 147] width 156 height 41
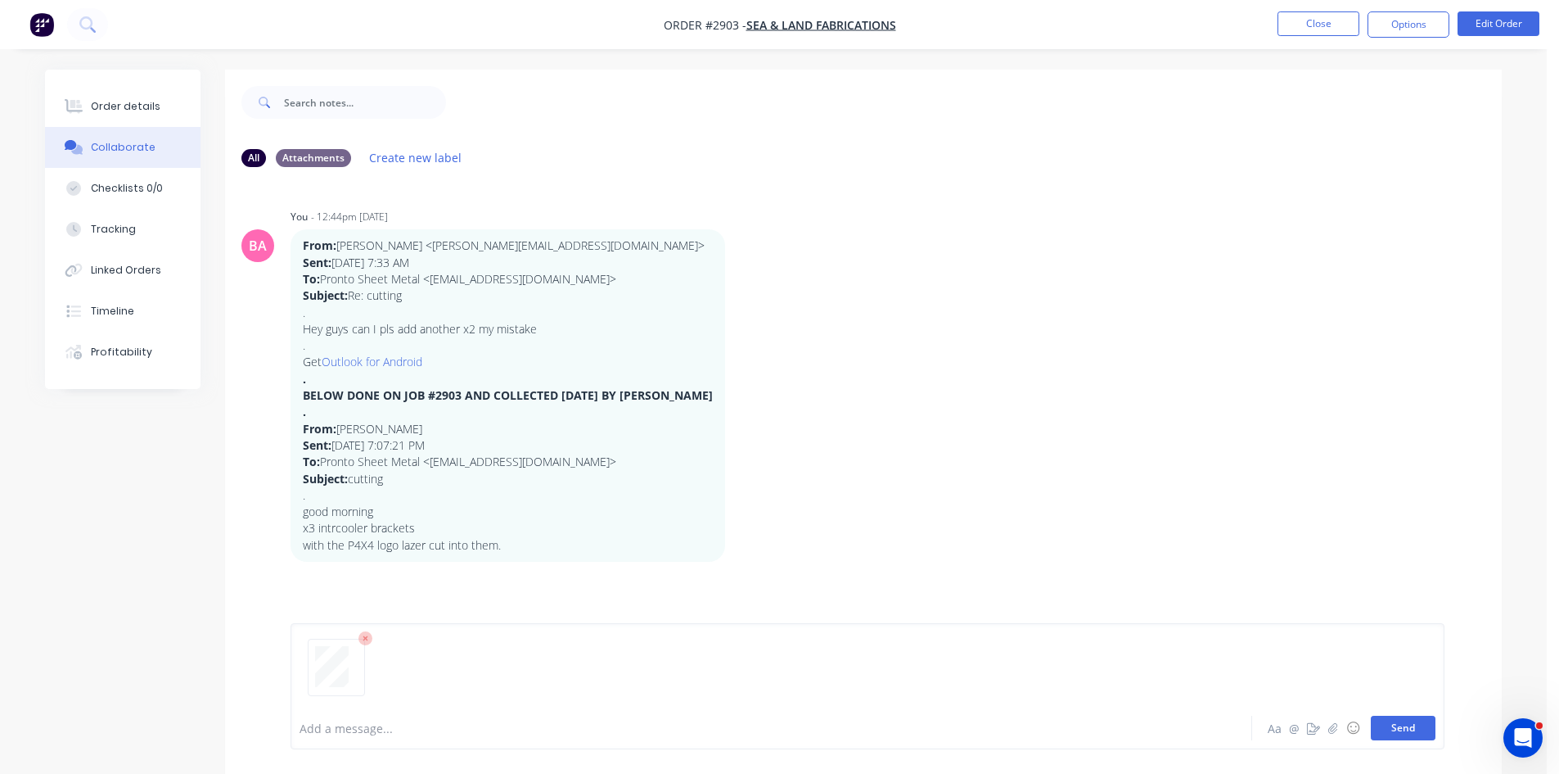
click at [1410, 729] on button "Send" at bounding box center [1403, 727] width 65 height 25
click at [376, 729] on div at bounding box center [725, 728] width 851 height 17
click at [1407, 727] on button "Send" at bounding box center [1403, 727] width 65 height 25
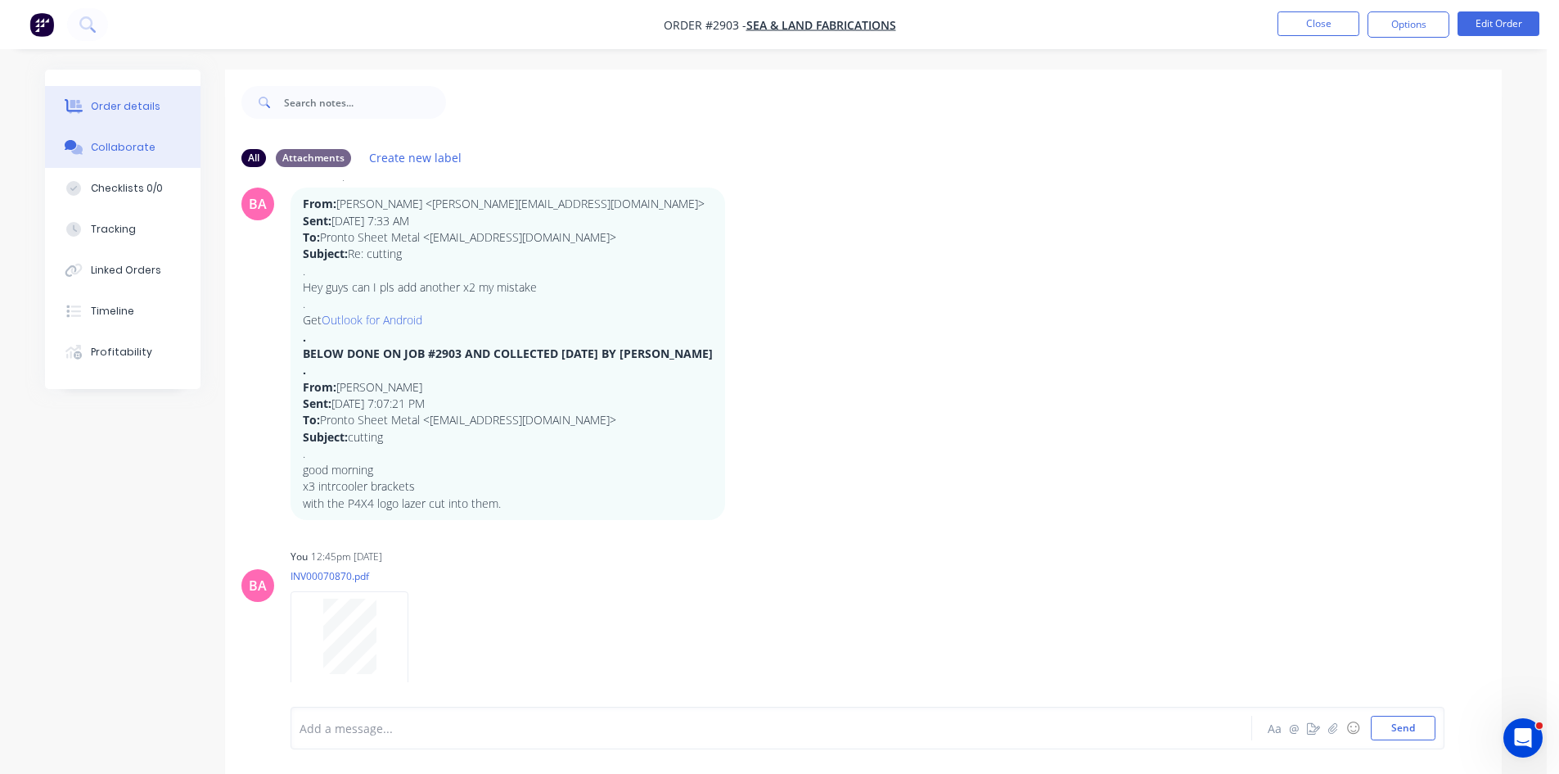
click at [112, 105] on div "Order details" at bounding box center [126, 106] width 70 height 15
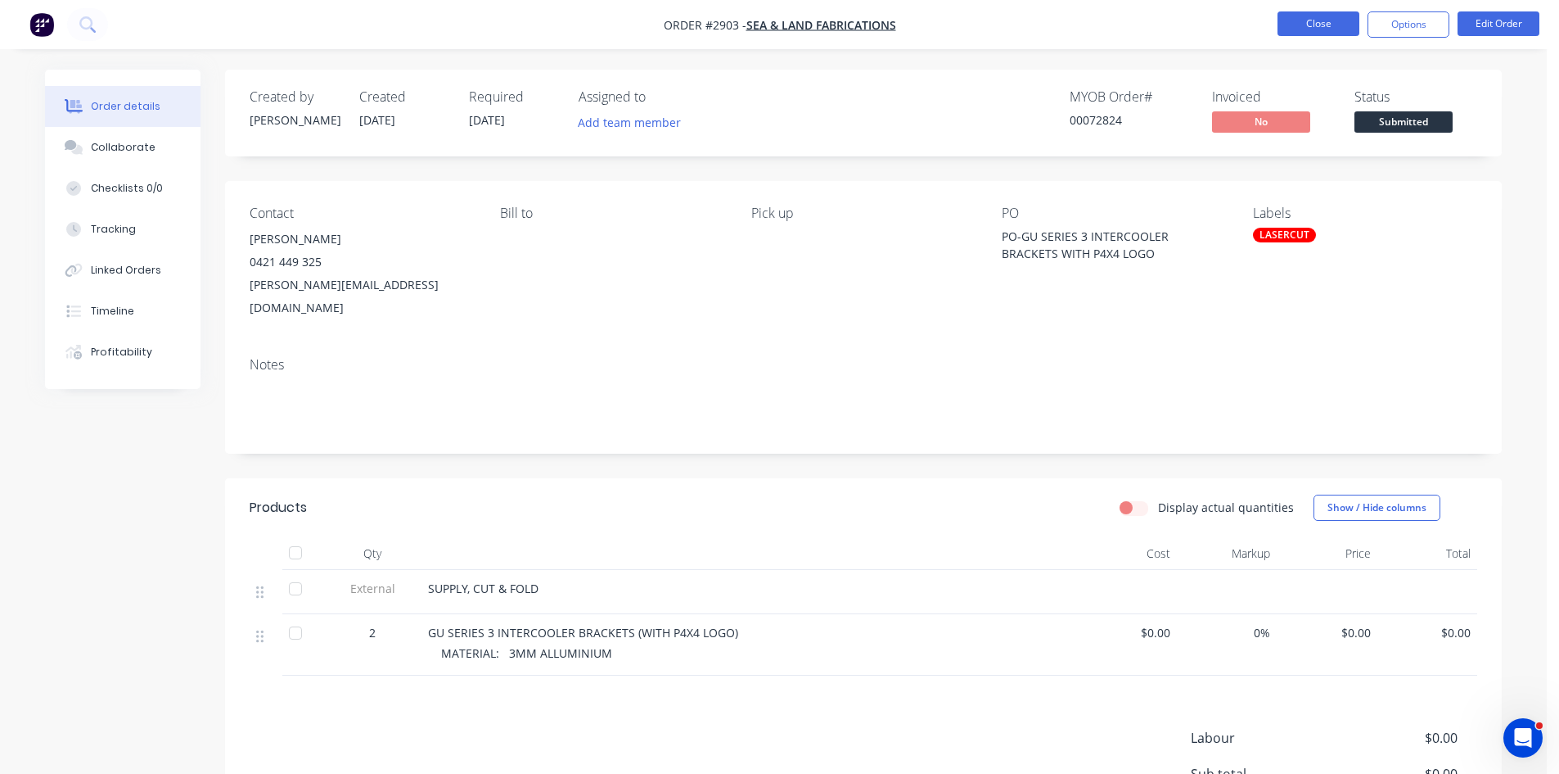
click at [1321, 21] on button "Close" at bounding box center [1319, 23] width 82 height 25
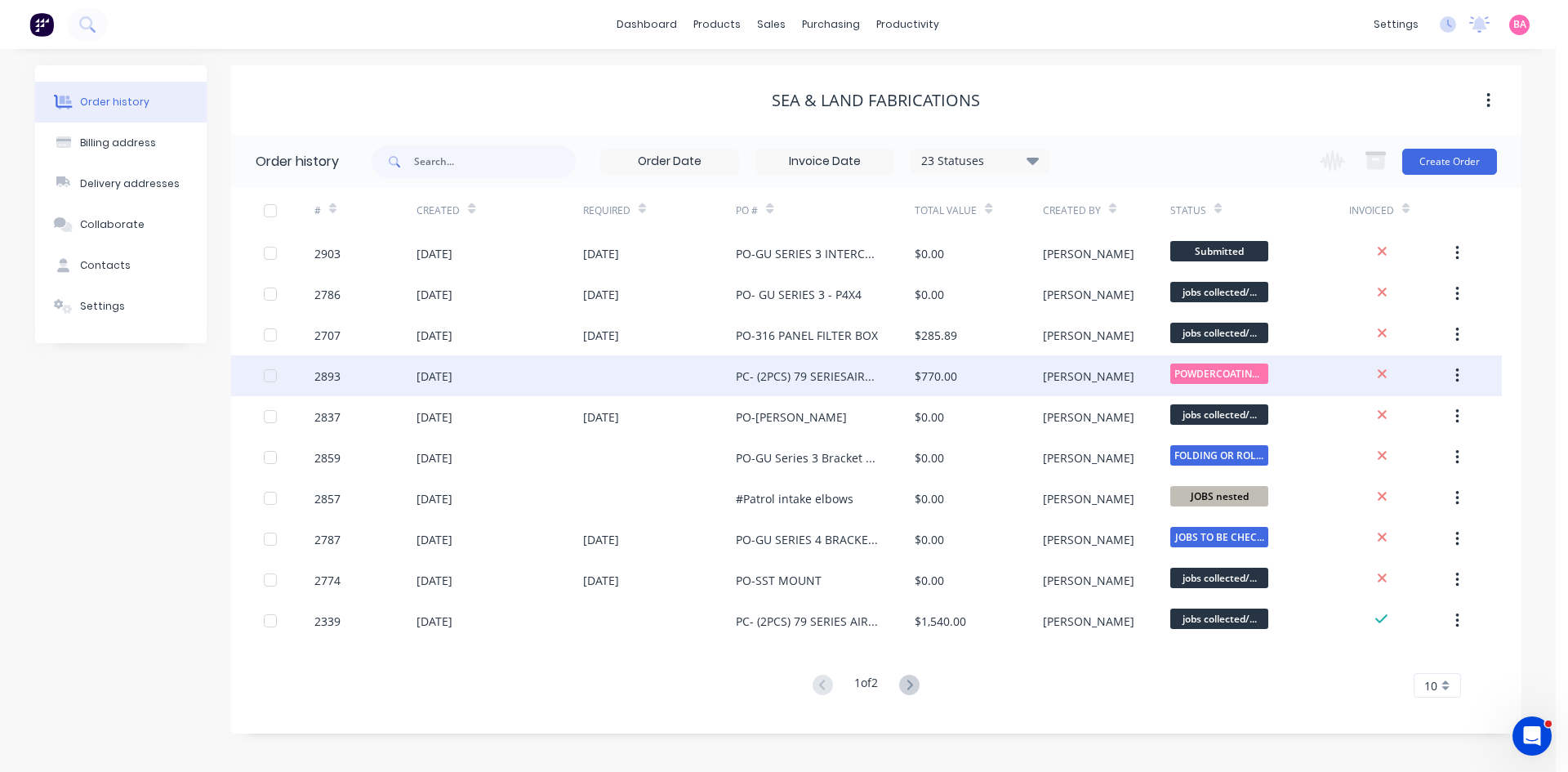
click at [452, 378] on div "[DATE]" at bounding box center [434, 375] width 36 height 17
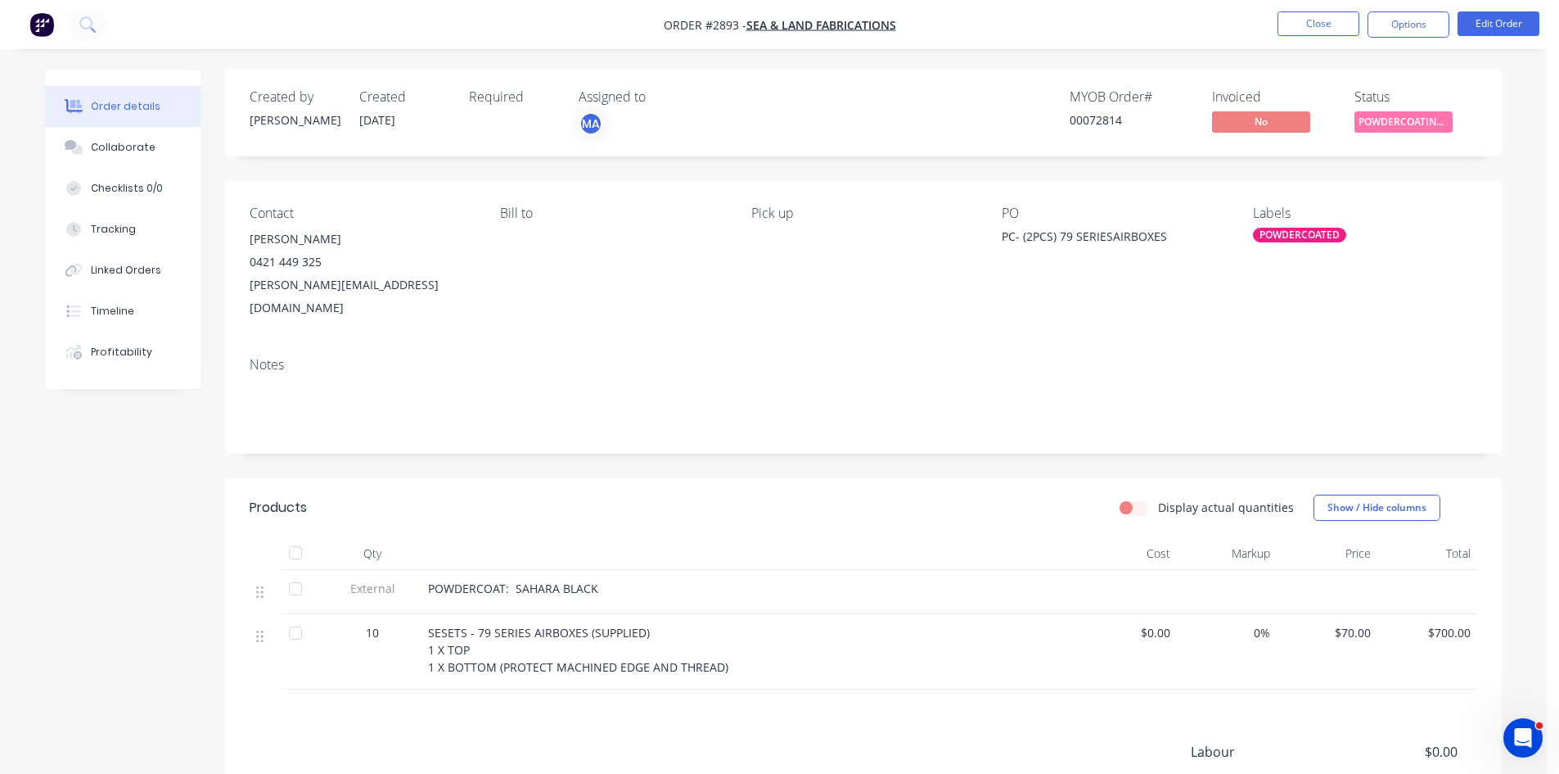
click at [1005, 232] on div "PC- (2PCS) 79 SERIESAIRBOXES" at bounding box center [1104, 239] width 205 height 23
click at [1112, 232] on div "PC- (2PCS) 79 SERIESAIRBOXES" at bounding box center [1104, 239] width 205 height 23
click at [1509, 16] on button "Edit Order" at bounding box center [1499, 23] width 82 height 25
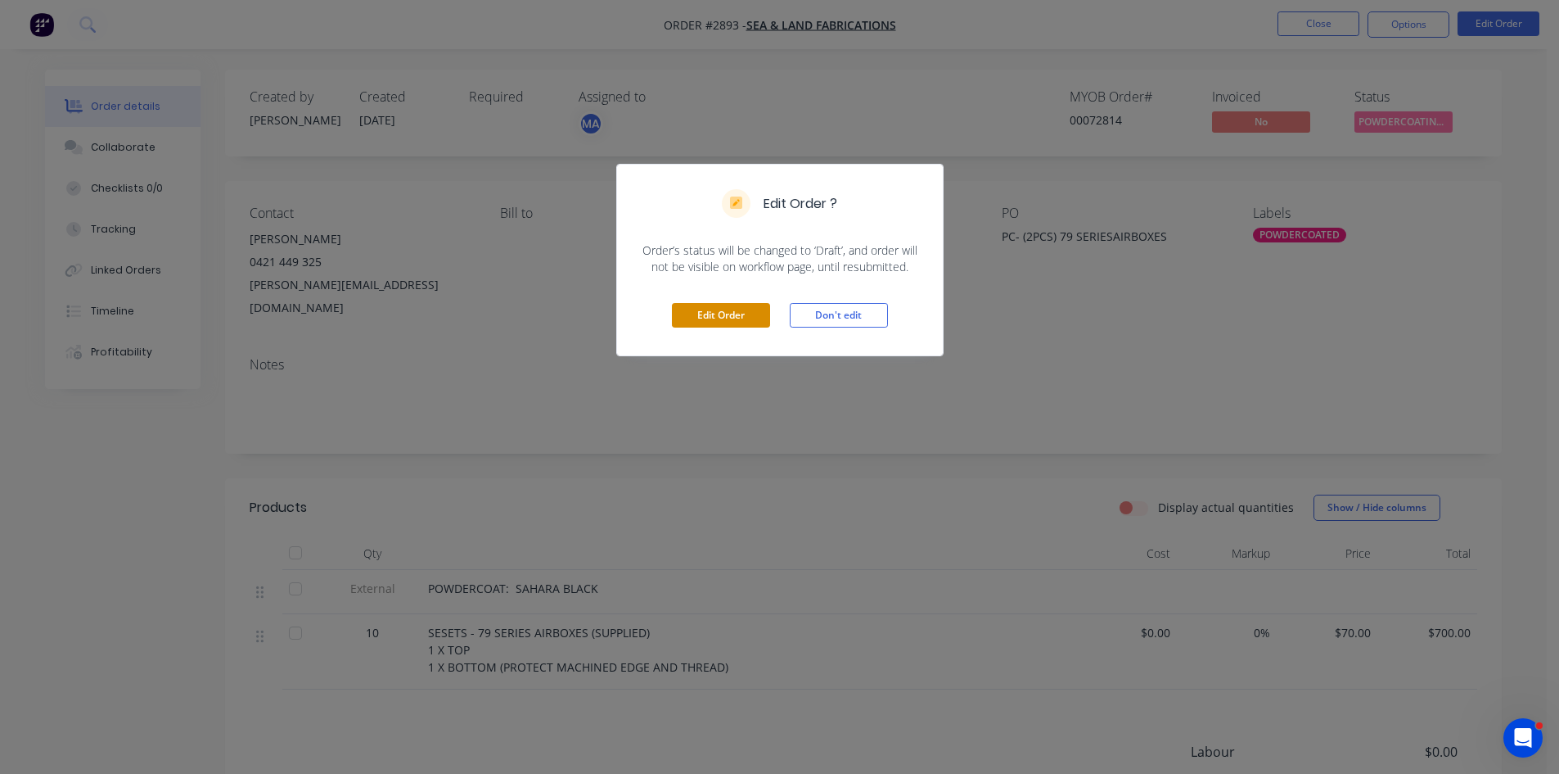
click at [716, 314] on button "Edit Order" at bounding box center [721, 315] width 98 height 25
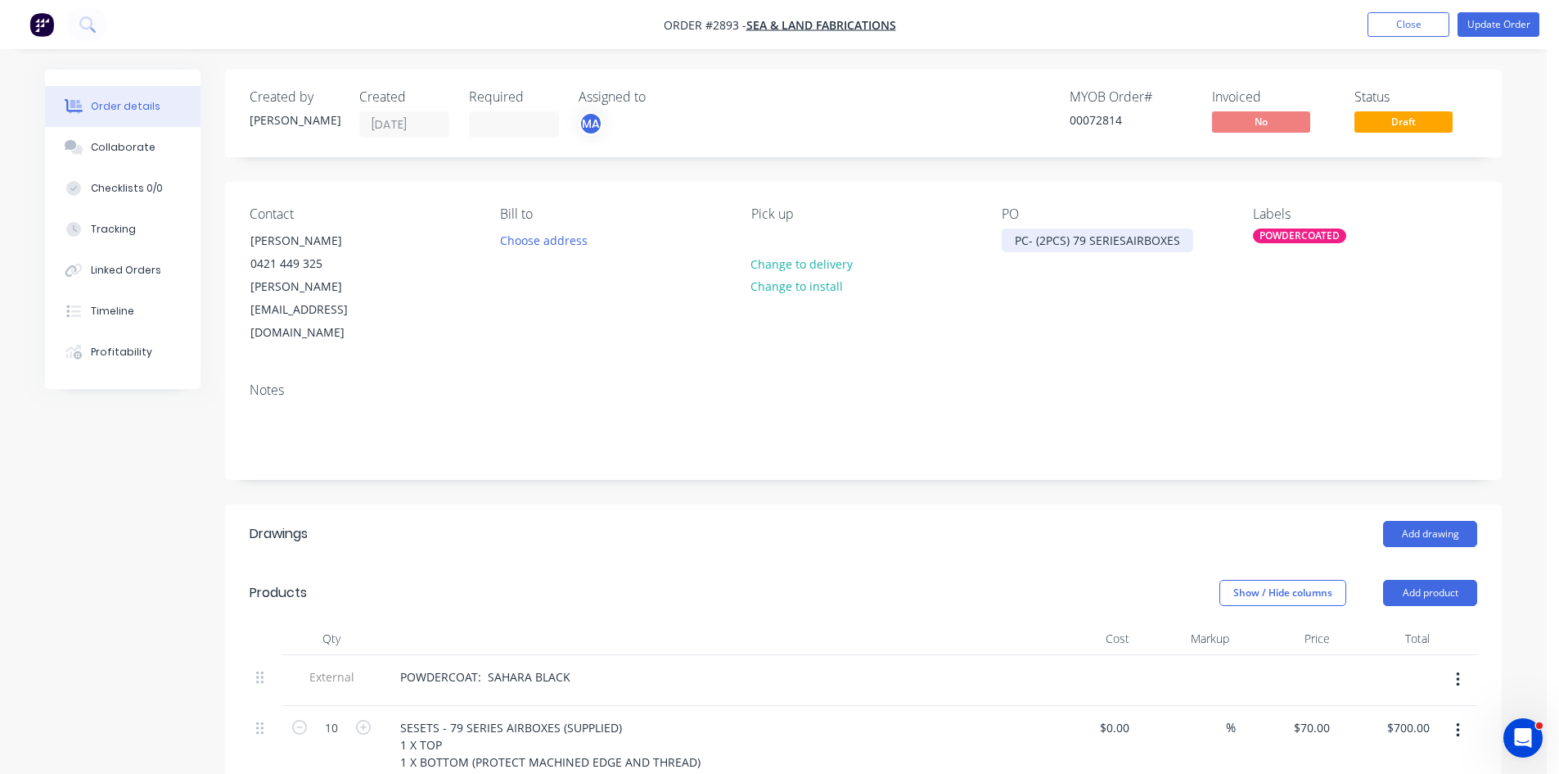
click at [1126, 238] on div "PC- (2PCS) 79 SERIESAIRBOXES" at bounding box center [1098, 240] width 192 height 24
click at [1017, 240] on div "PC- (2PCS) 79 SERIES AIRBOXES" at bounding box center [1099, 240] width 195 height 24
click at [1501, 20] on button "Update Order" at bounding box center [1499, 24] width 82 height 25
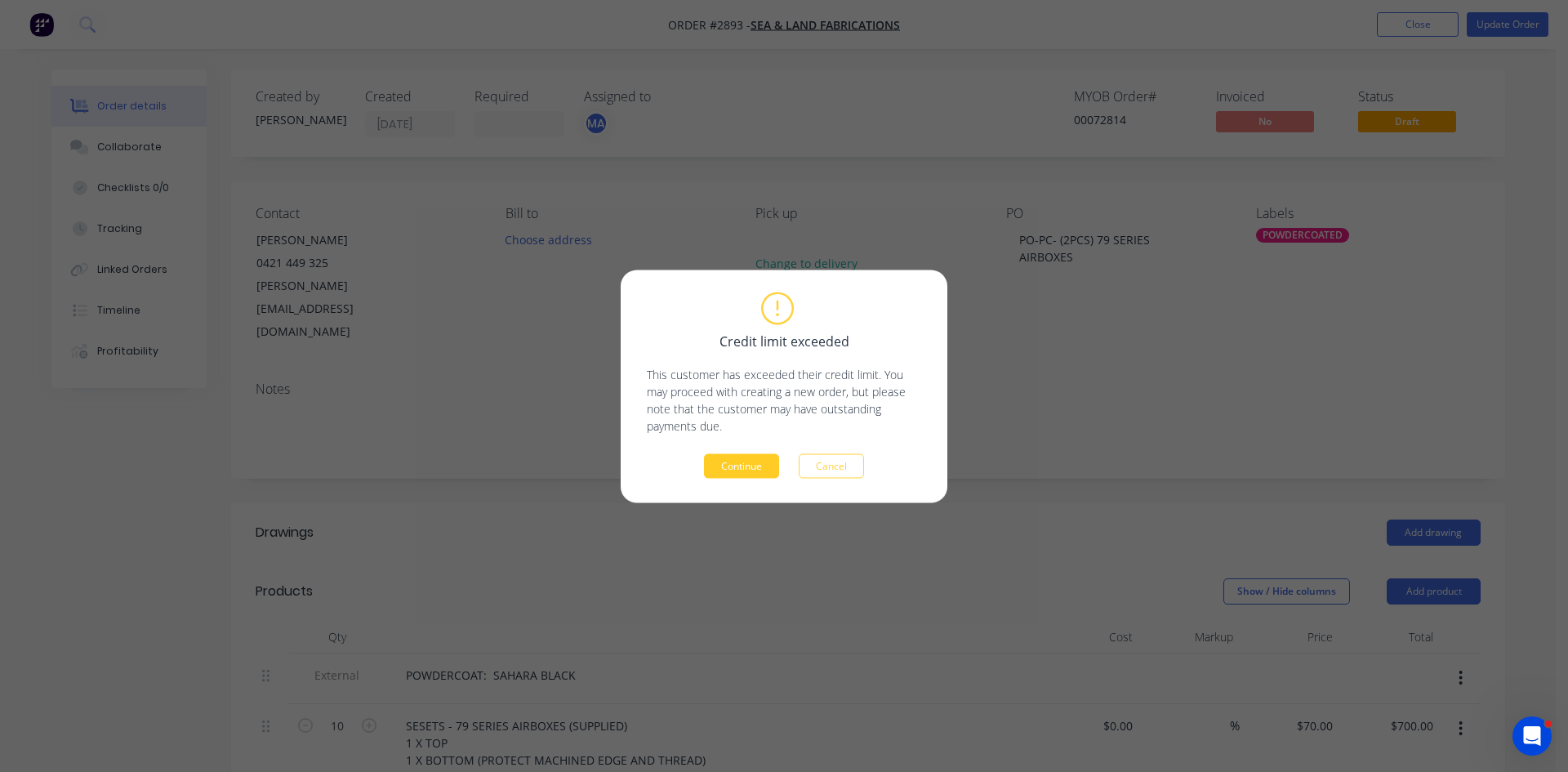
click at [745, 461] on button "Continue" at bounding box center [741, 465] width 75 height 25
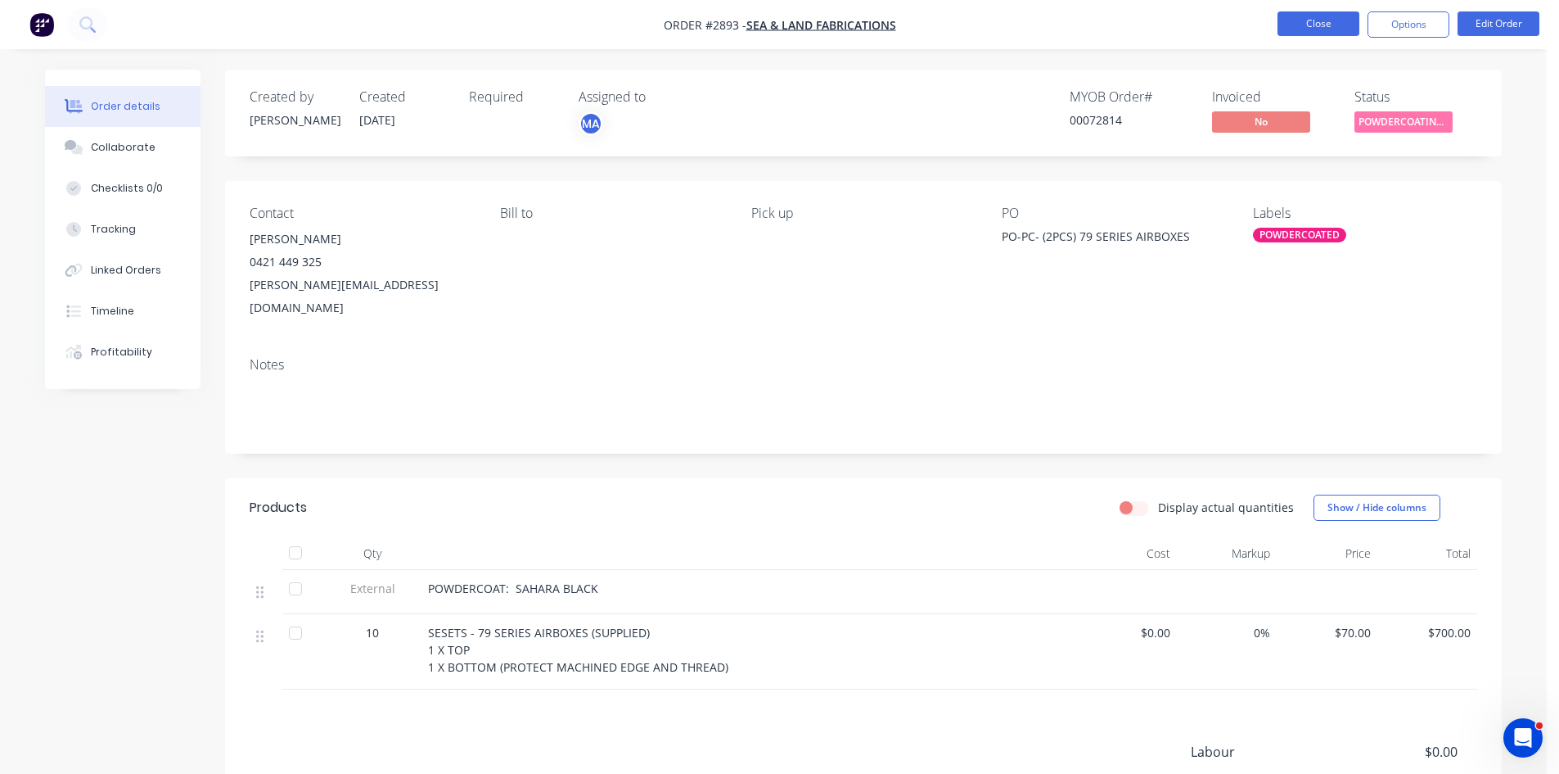
click at [1323, 22] on button "Close" at bounding box center [1319, 23] width 82 height 25
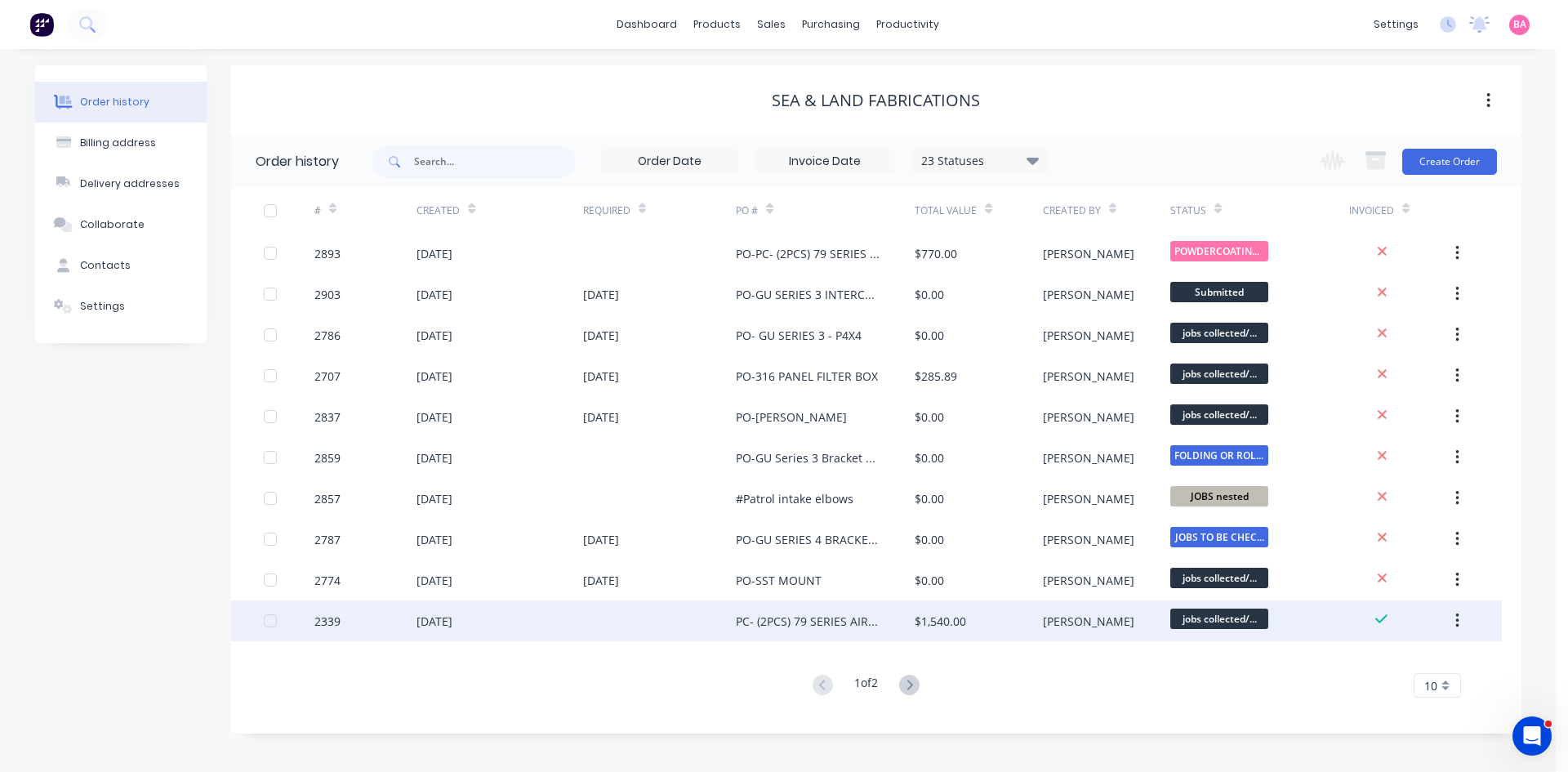
click at [429, 621] on div "[DATE]" at bounding box center [434, 620] width 36 height 17
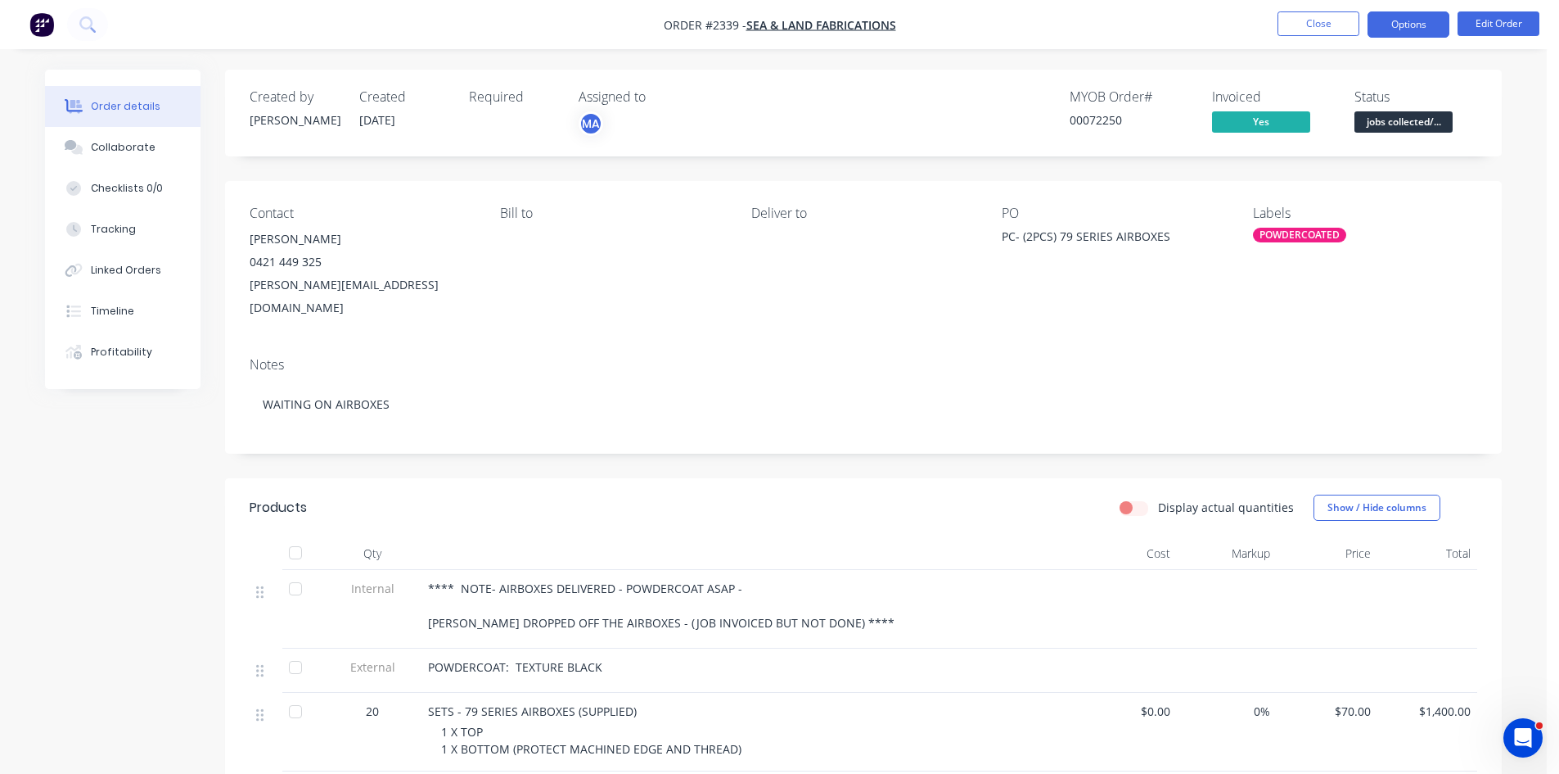
click at [1404, 28] on button "Options" at bounding box center [1409, 24] width 82 height 26
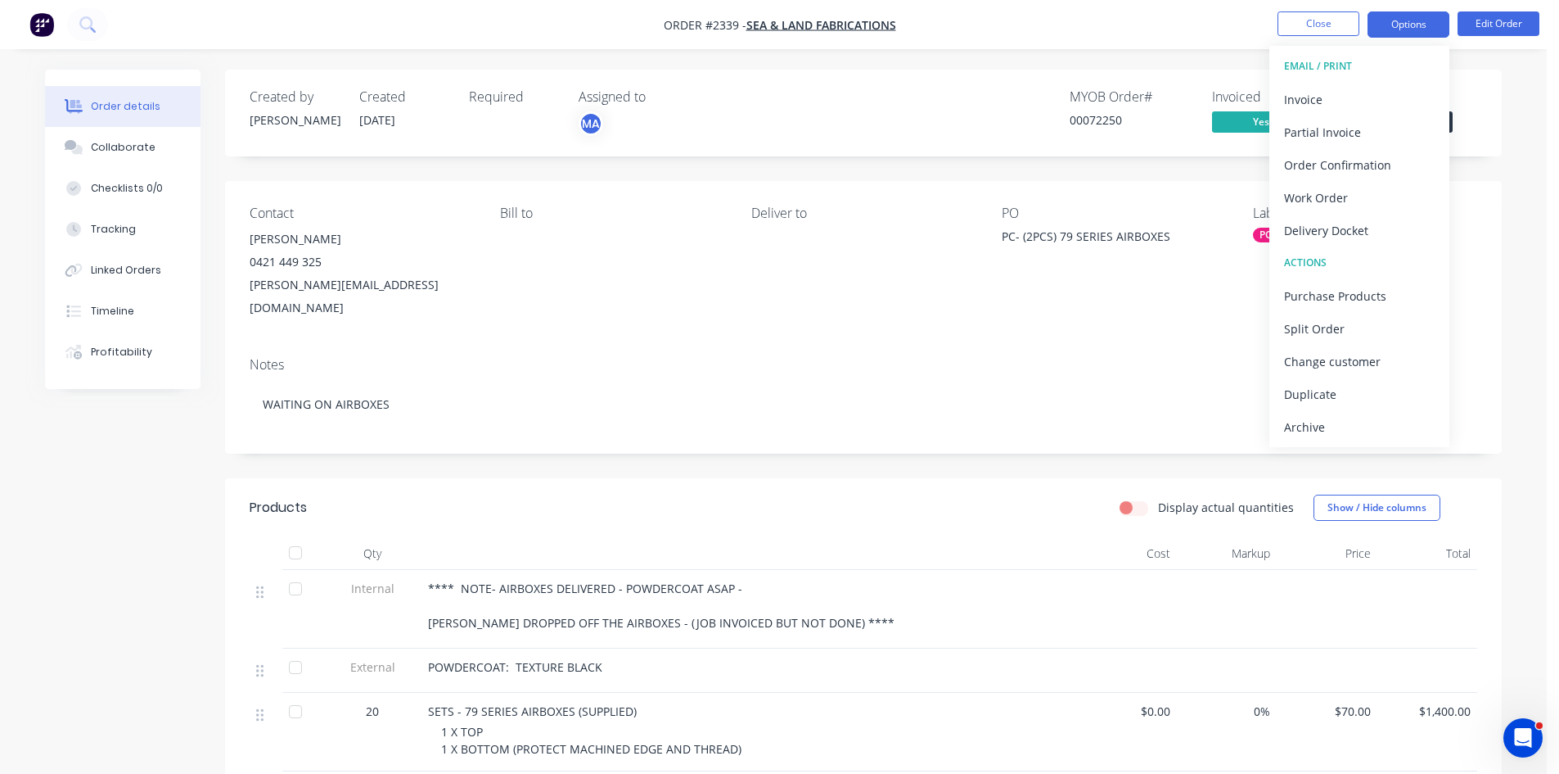
click at [1404, 28] on button "Options" at bounding box center [1409, 24] width 82 height 26
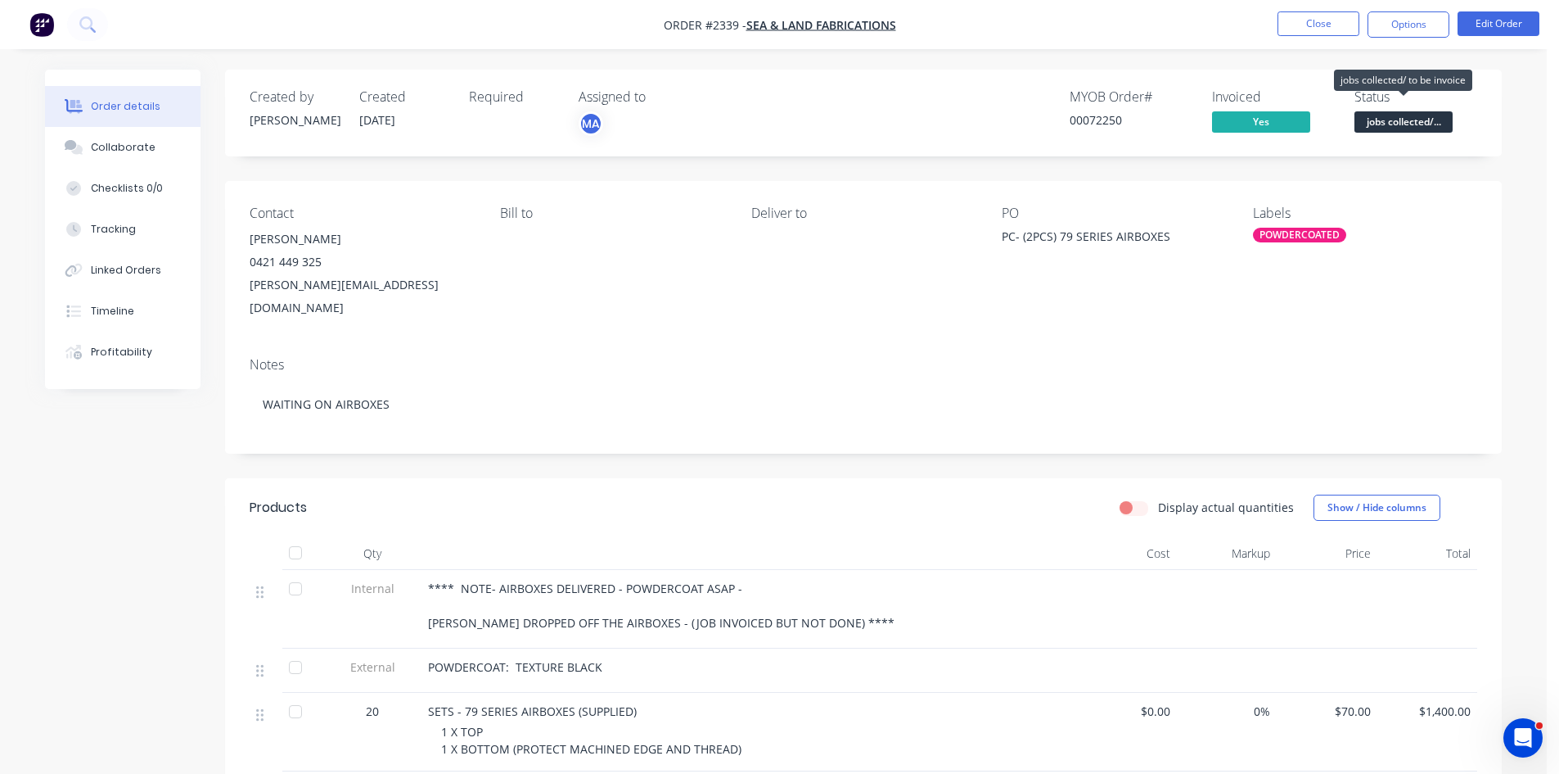
click at [1398, 116] on span "jobs collected/..." at bounding box center [1404, 121] width 98 height 20
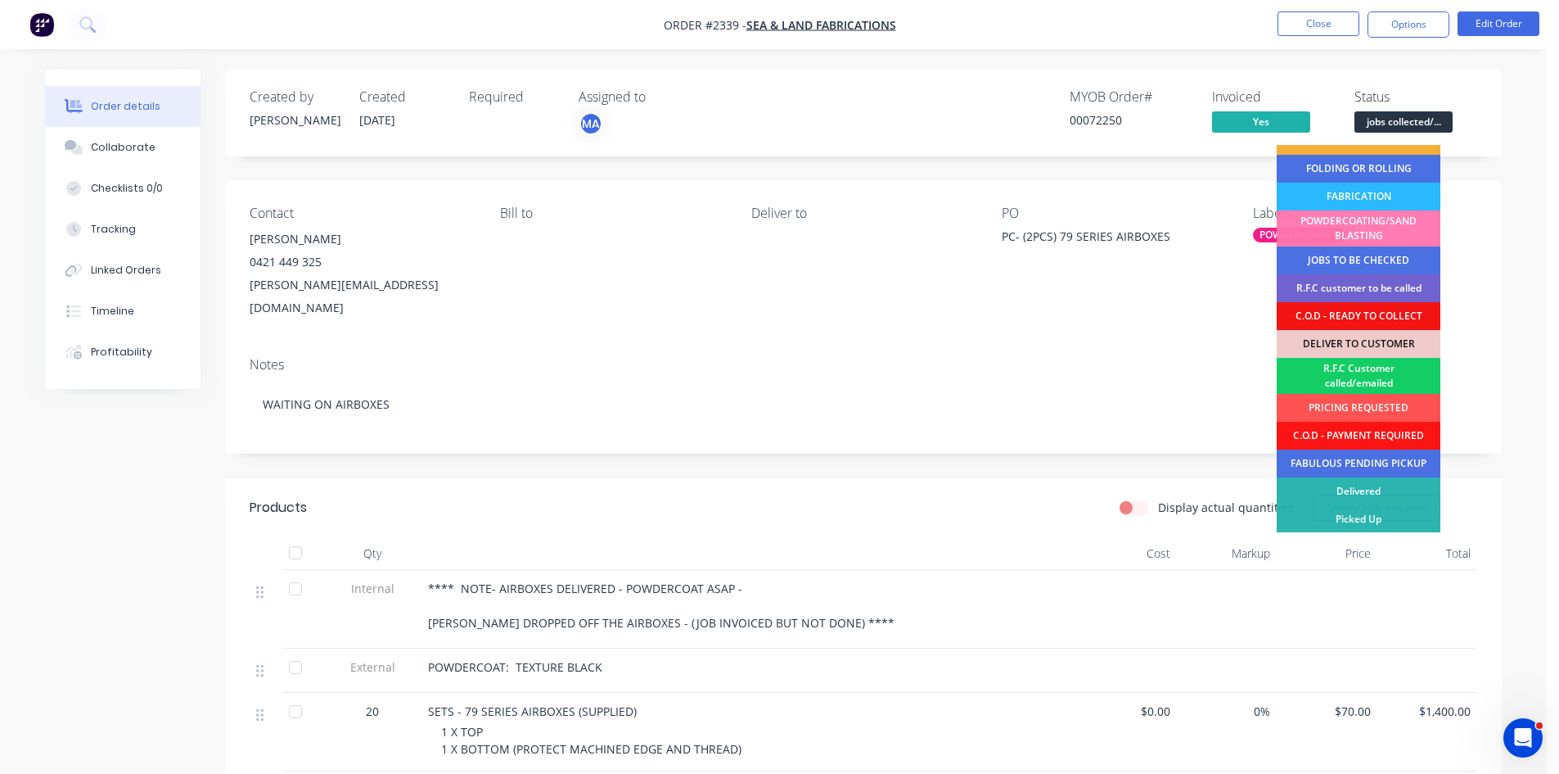
scroll to position [102, 0]
click at [1371, 515] on div "Picked Up" at bounding box center [1359, 518] width 164 height 28
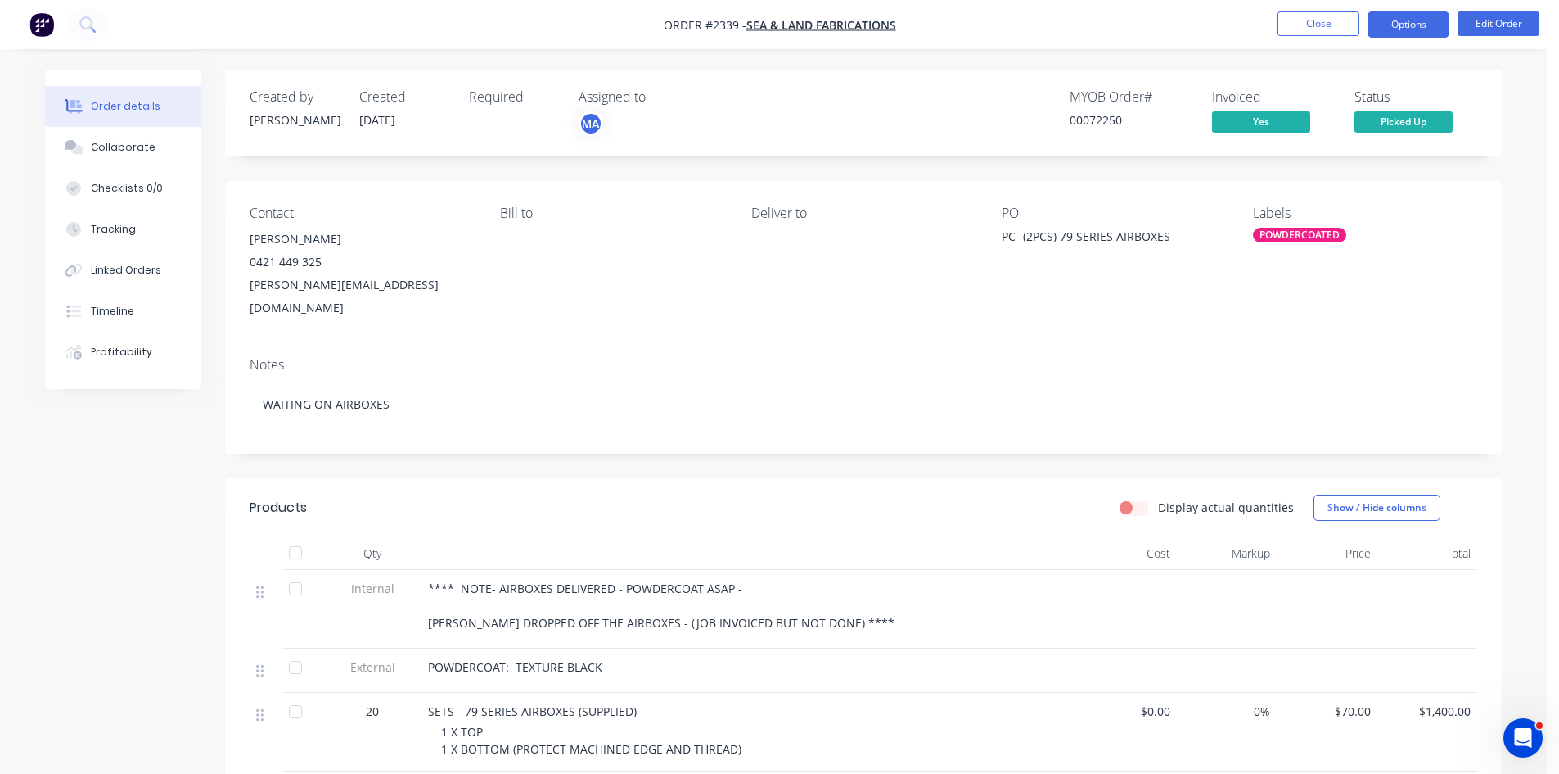
click at [1403, 18] on button "Options" at bounding box center [1409, 24] width 82 height 26
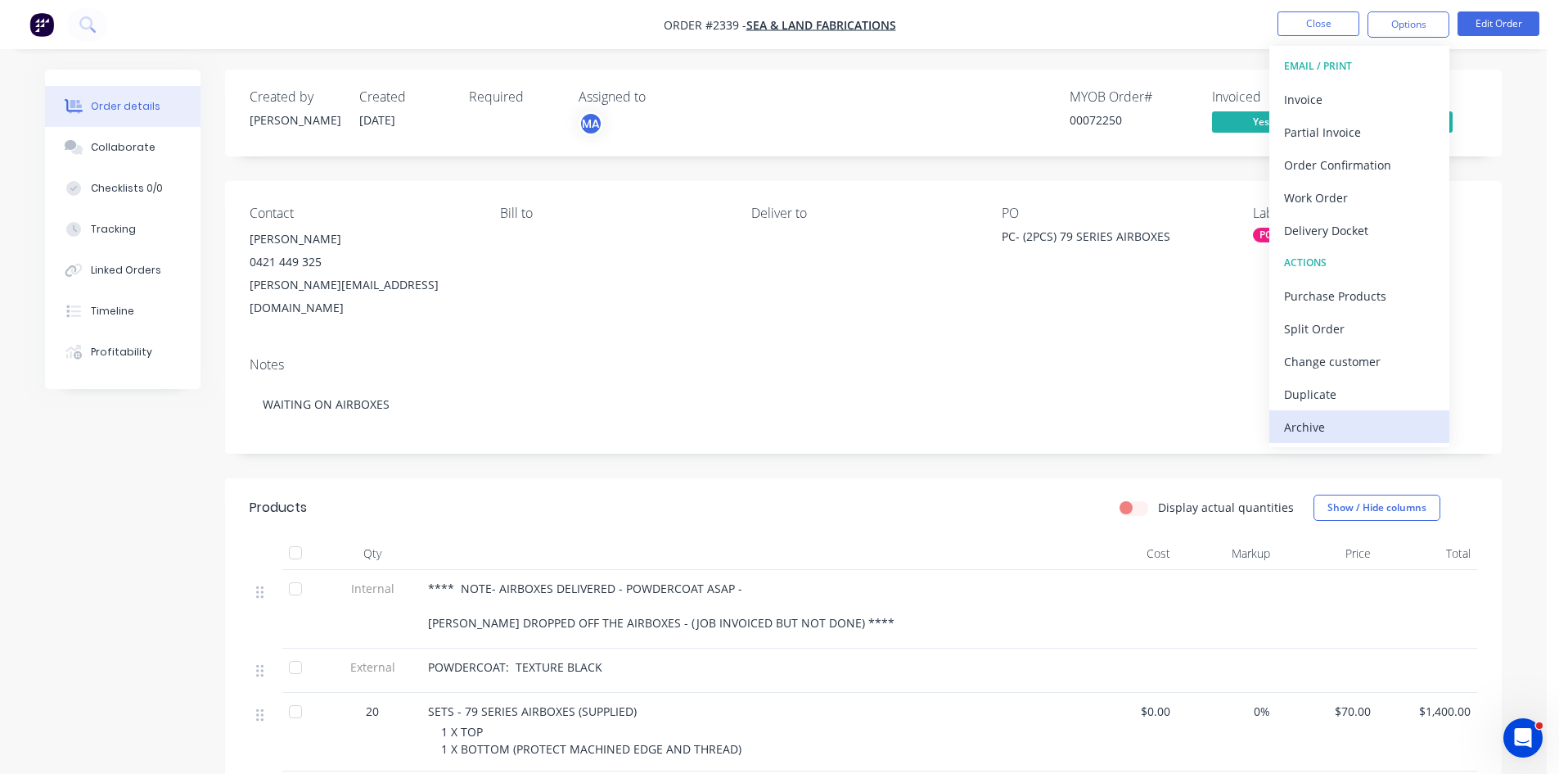
click at [1303, 428] on div "Archive" at bounding box center [1359, 427] width 151 height 24
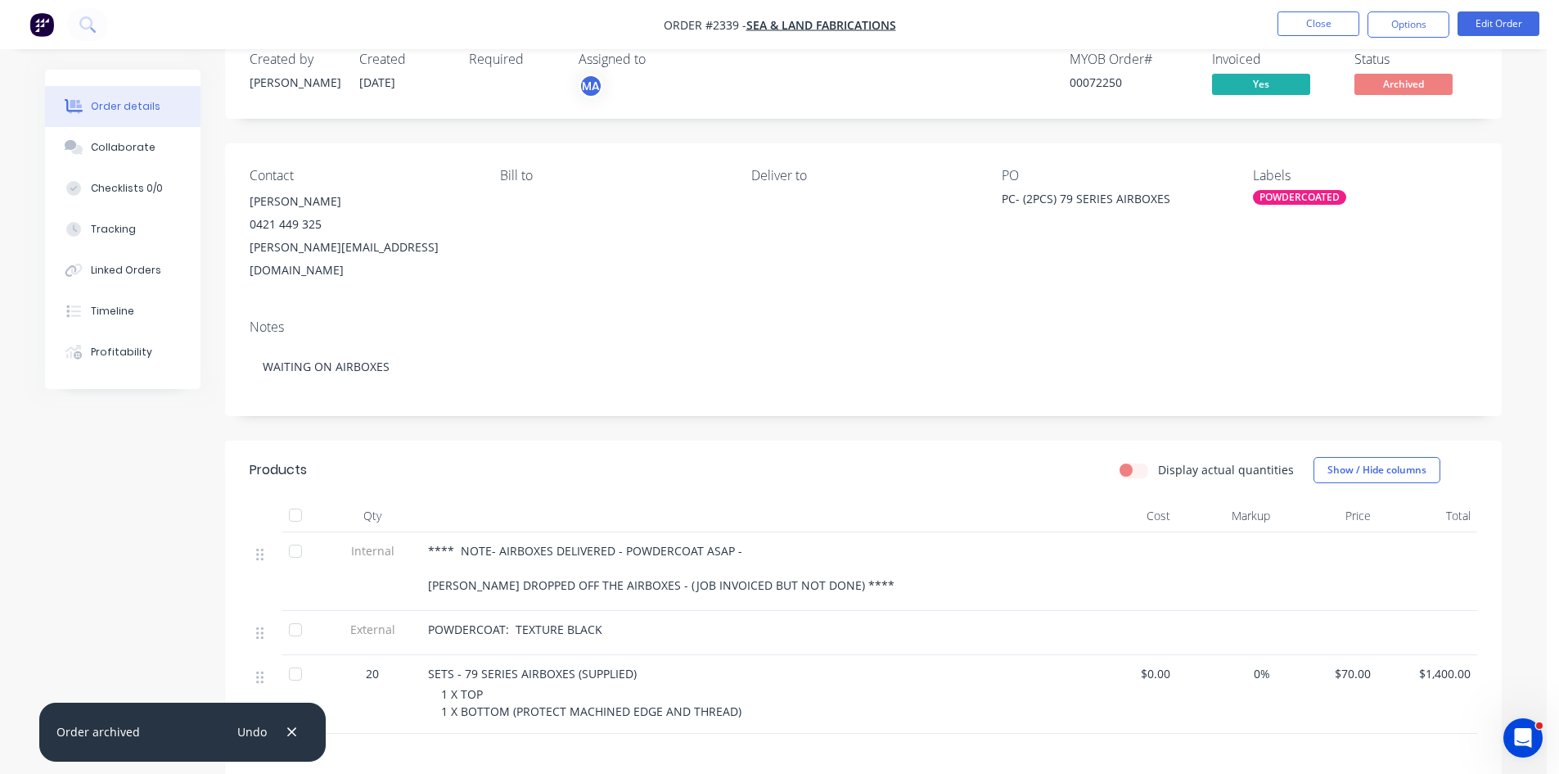
scroll to position [55, 0]
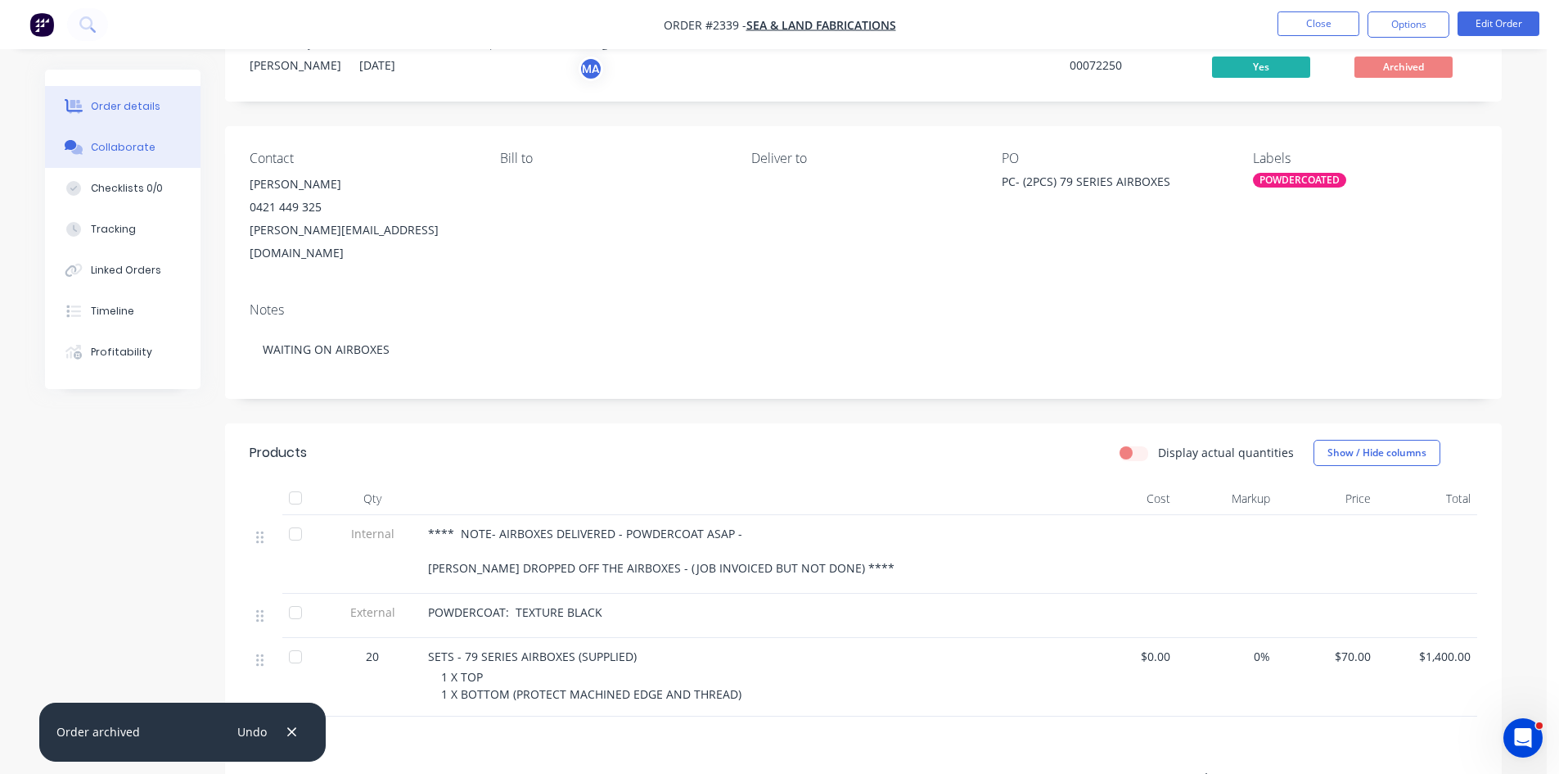
click at [120, 147] on div "Collaborate" at bounding box center [123, 147] width 65 height 15
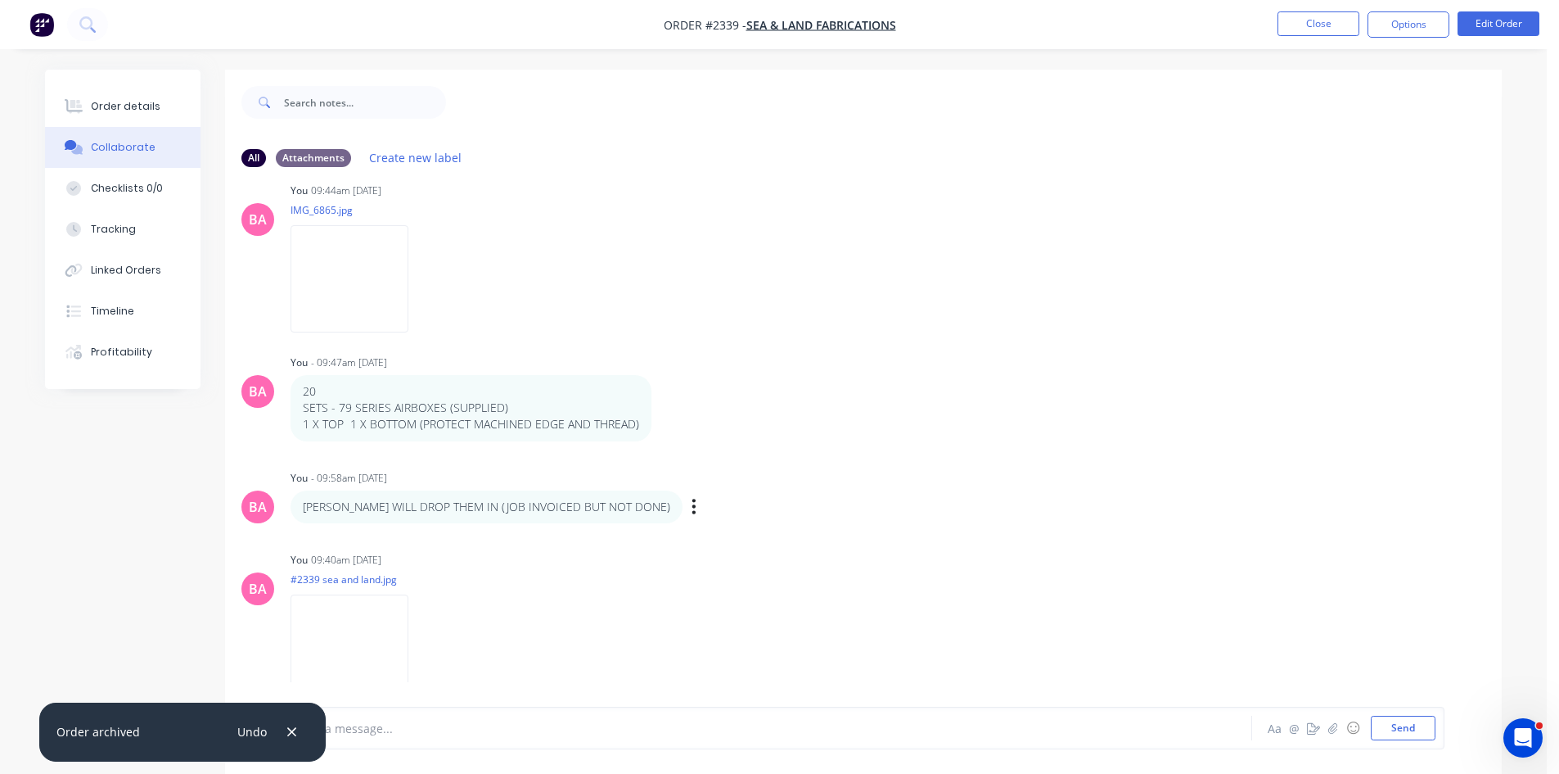
scroll to position [179, 0]
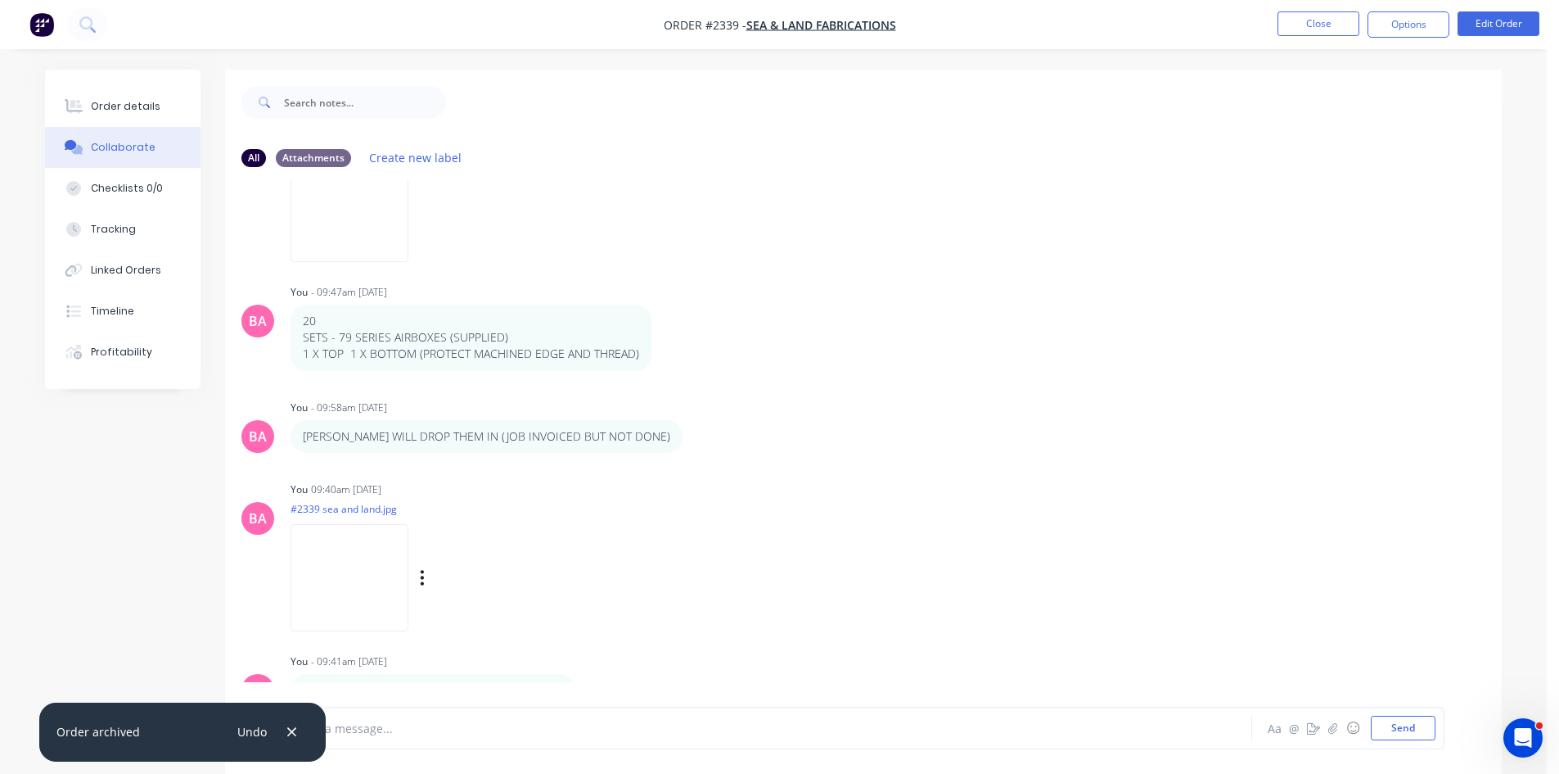
click at [386, 588] on img at bounding box center [350, 577] width 118 height 107
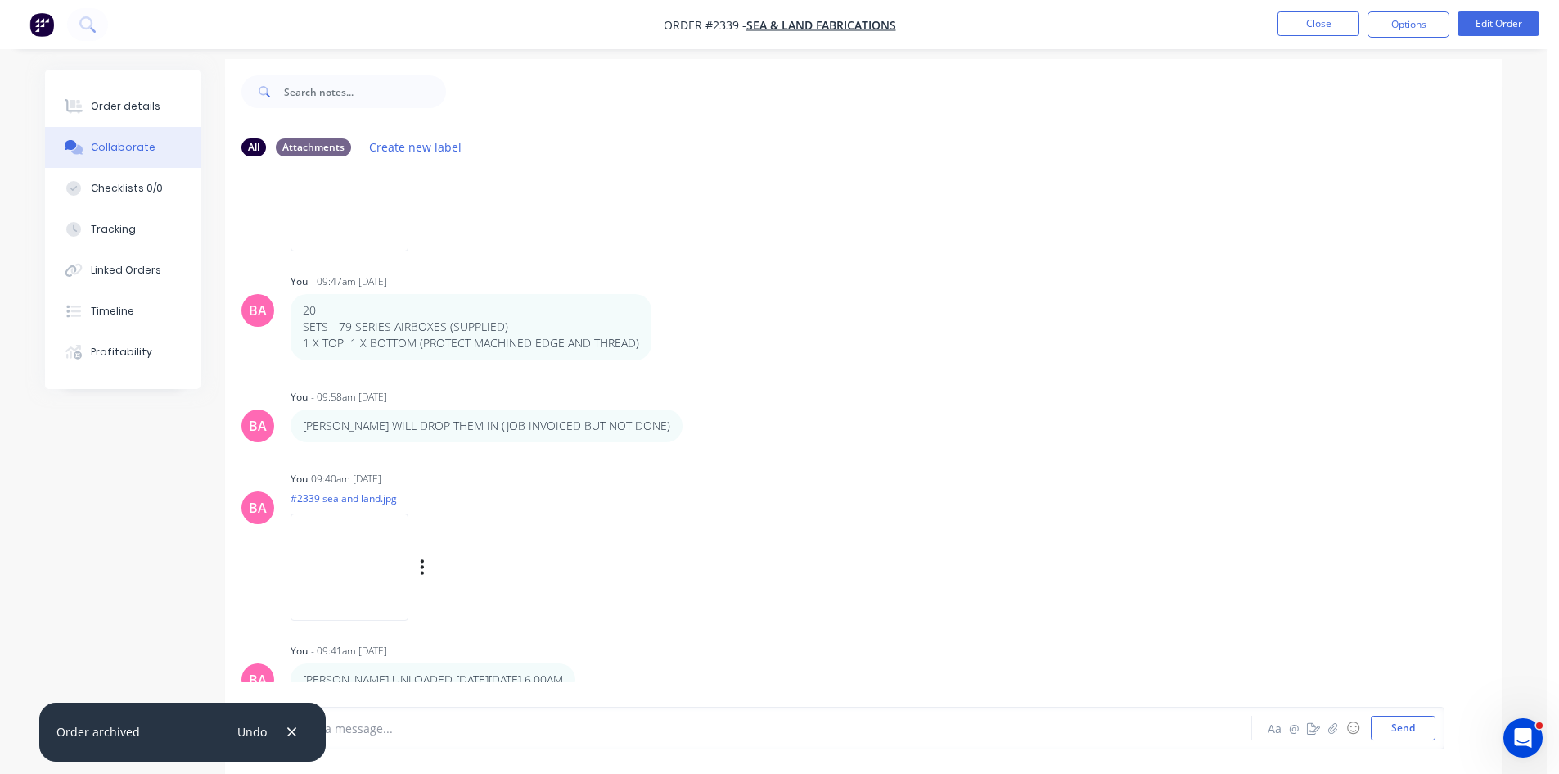
scroll to position [25, 0]
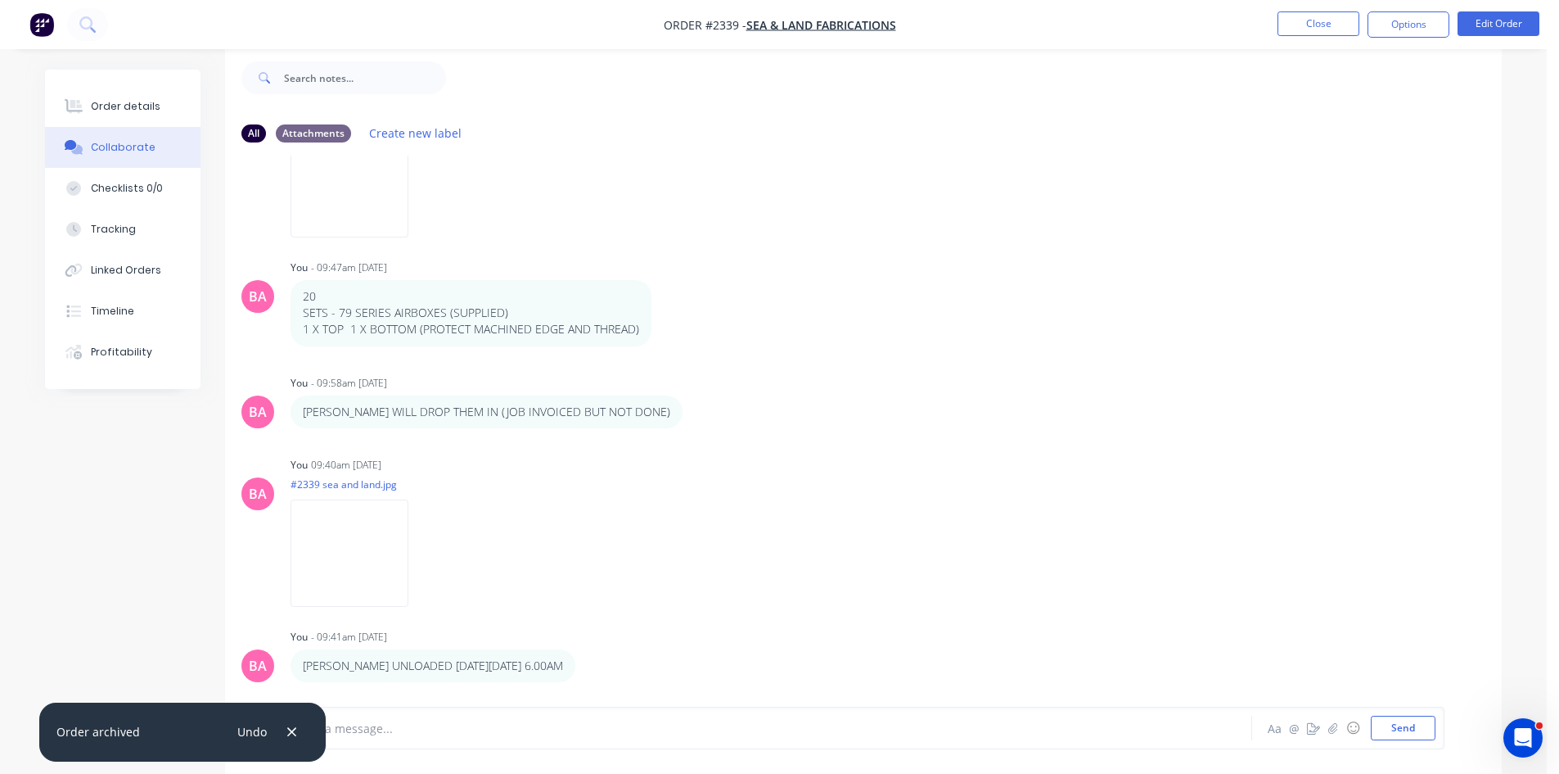
click at [574, 730] on div at bounding box center [725, 728] width 851 height 17
click at [138, 100] on div "Order details" at bounding box center [126, 106] width 70 height 15
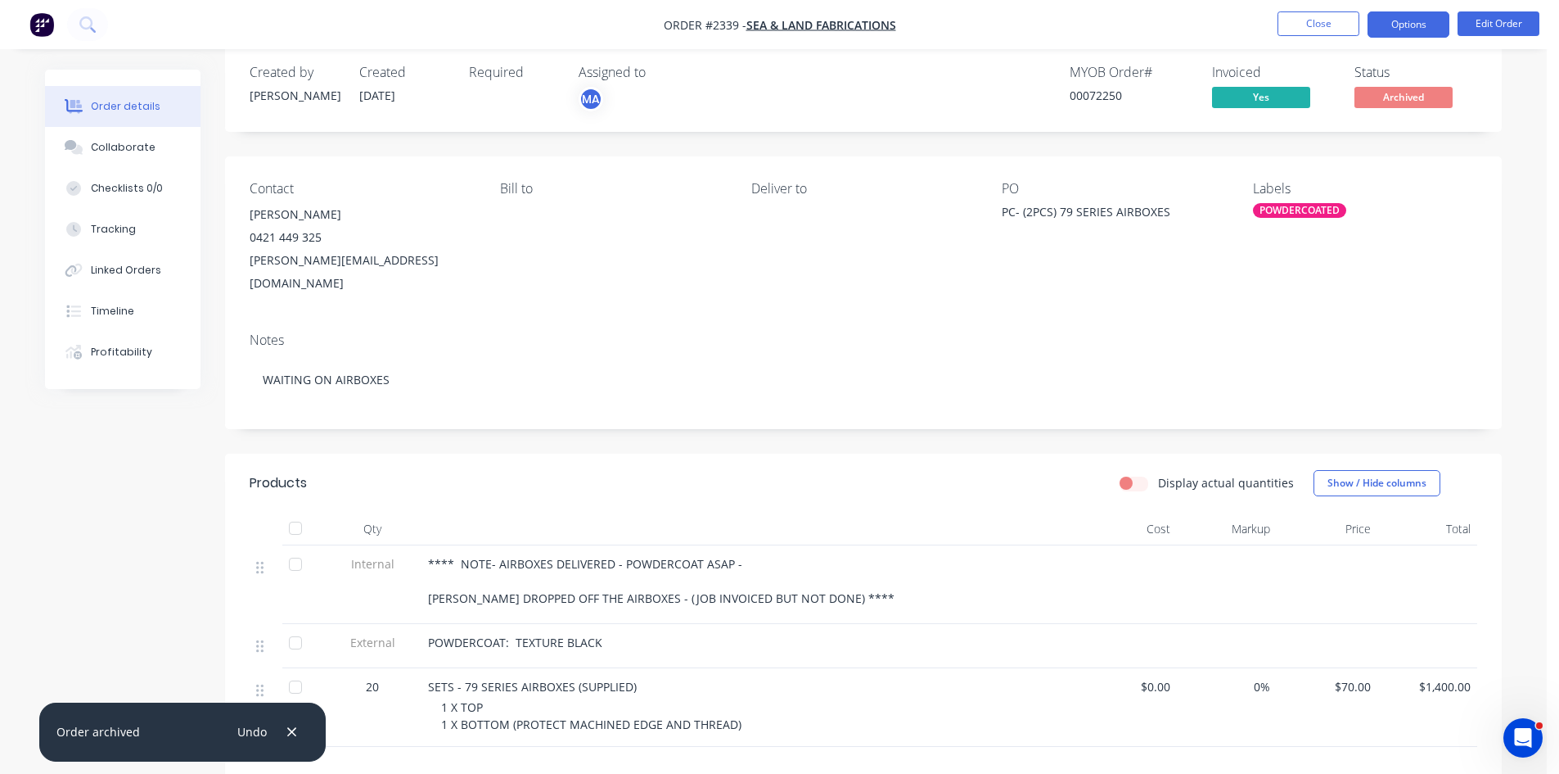
click at [1416, 26] on button "Options" at bounding box center [1409, 24] width 82 height 26
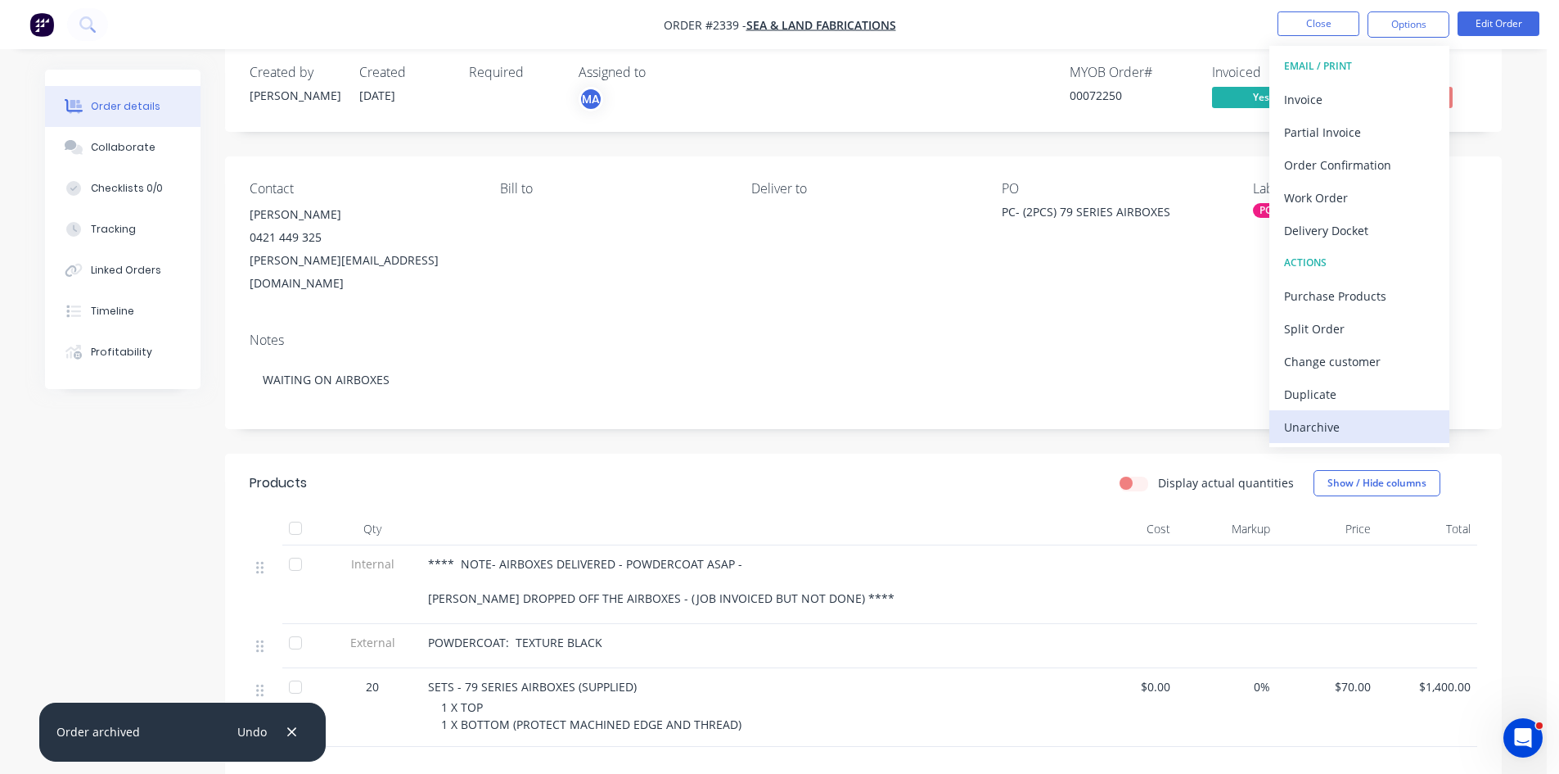
click at [1326, 427] on div "Unarchive" at bounding box center [1359, 427] width 151 height 24
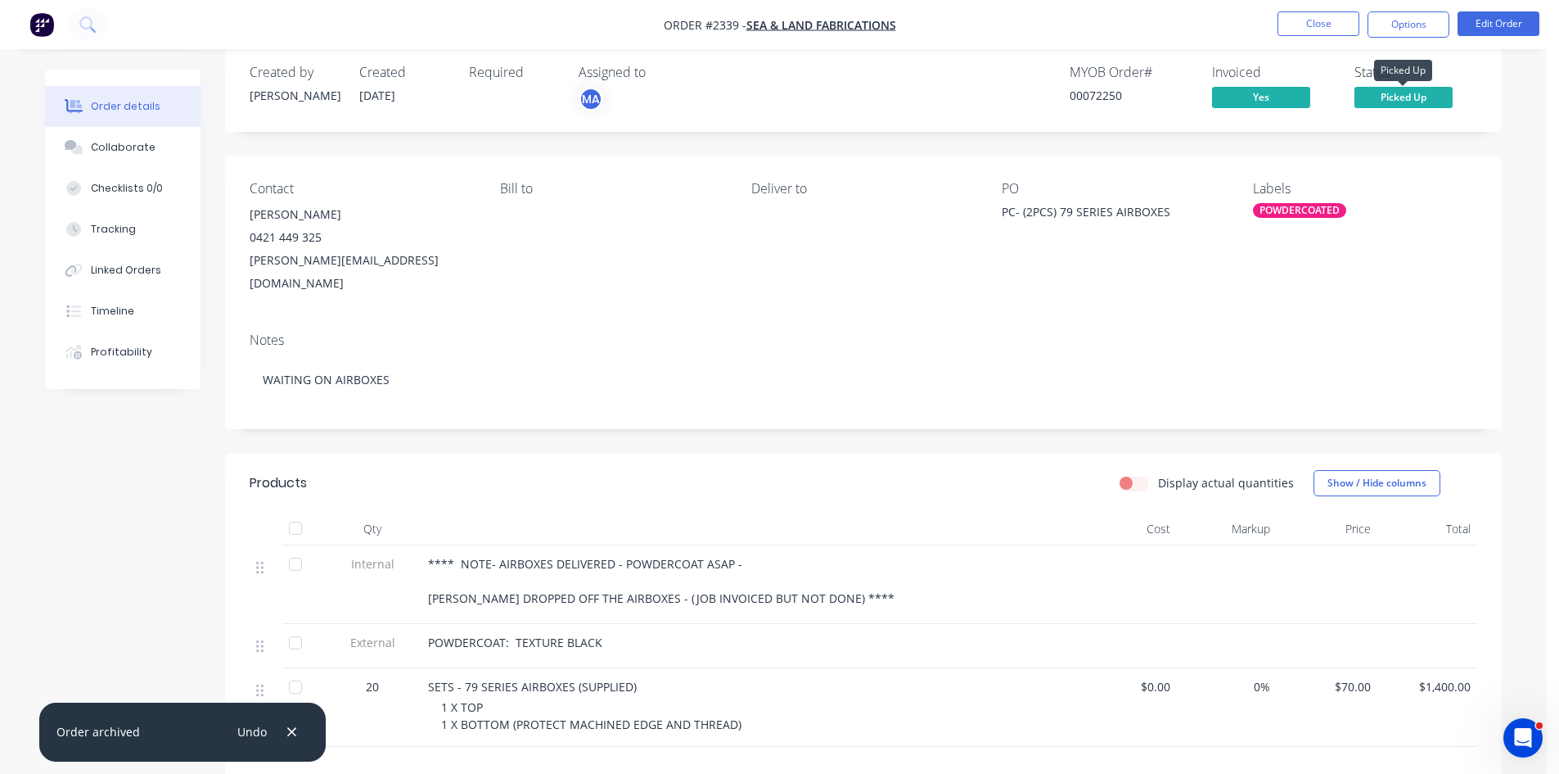
click at [1414, 97] on span "Picked Up" at bounding box center [1404, 97] width 98 height 20
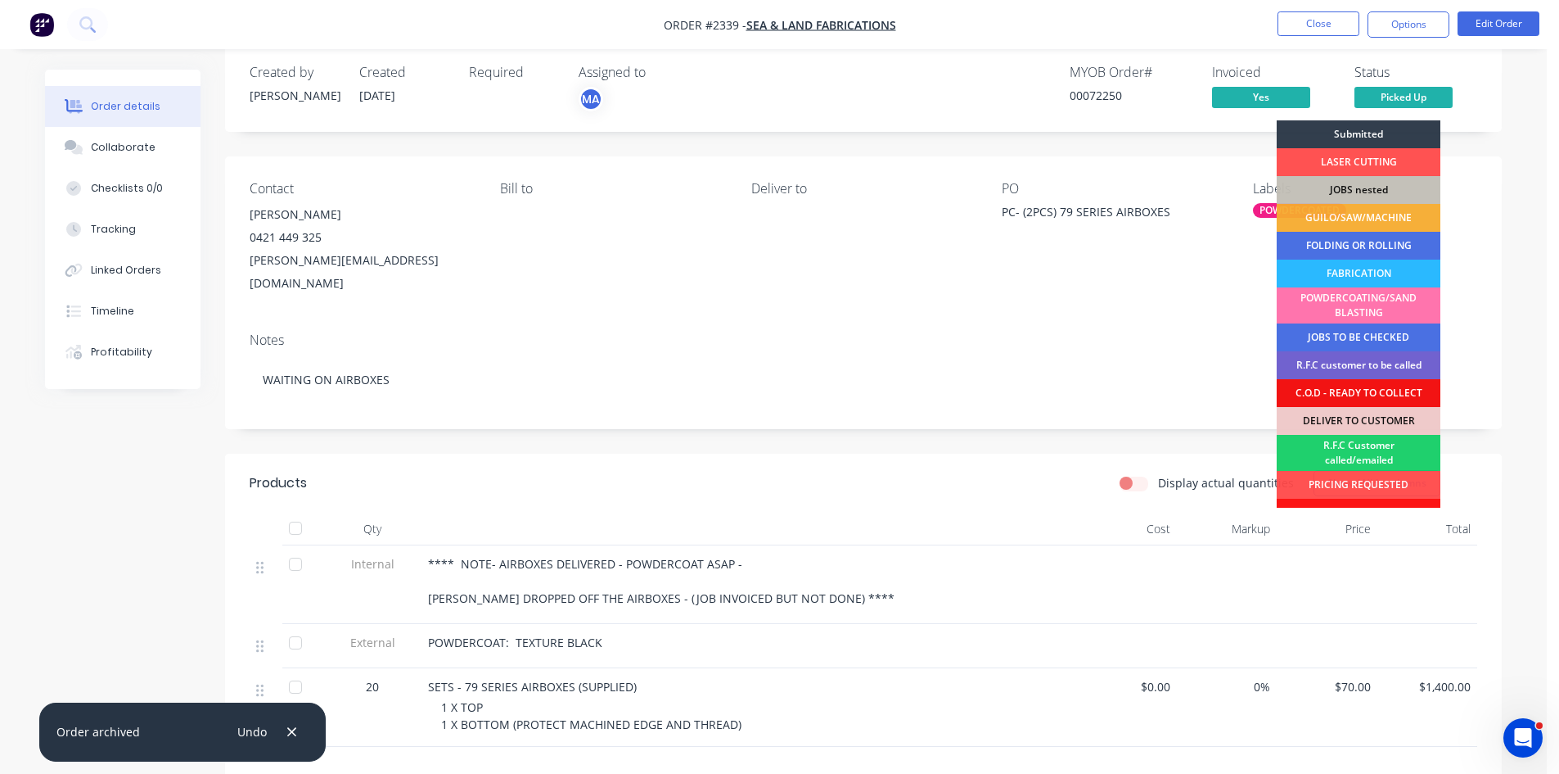
click at [1366, 303] on div "POWDERCOATING/SAND BLASTING" at bounding box center [1359, 305] width 164 height 36
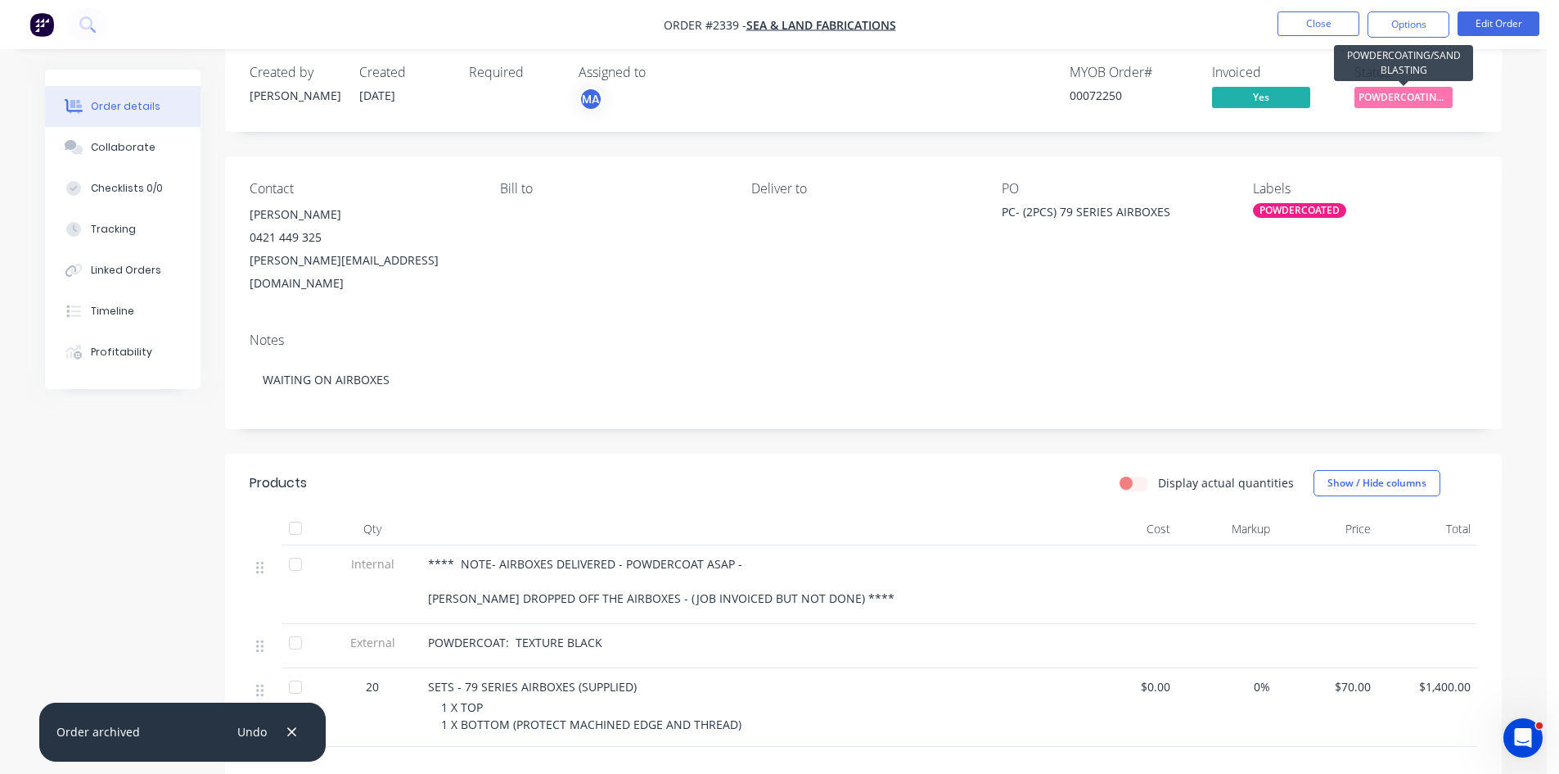
click at [1399, 93] on span "POWDERCOATING/S..." at bounding box center [1404, 97] width 98 height 20
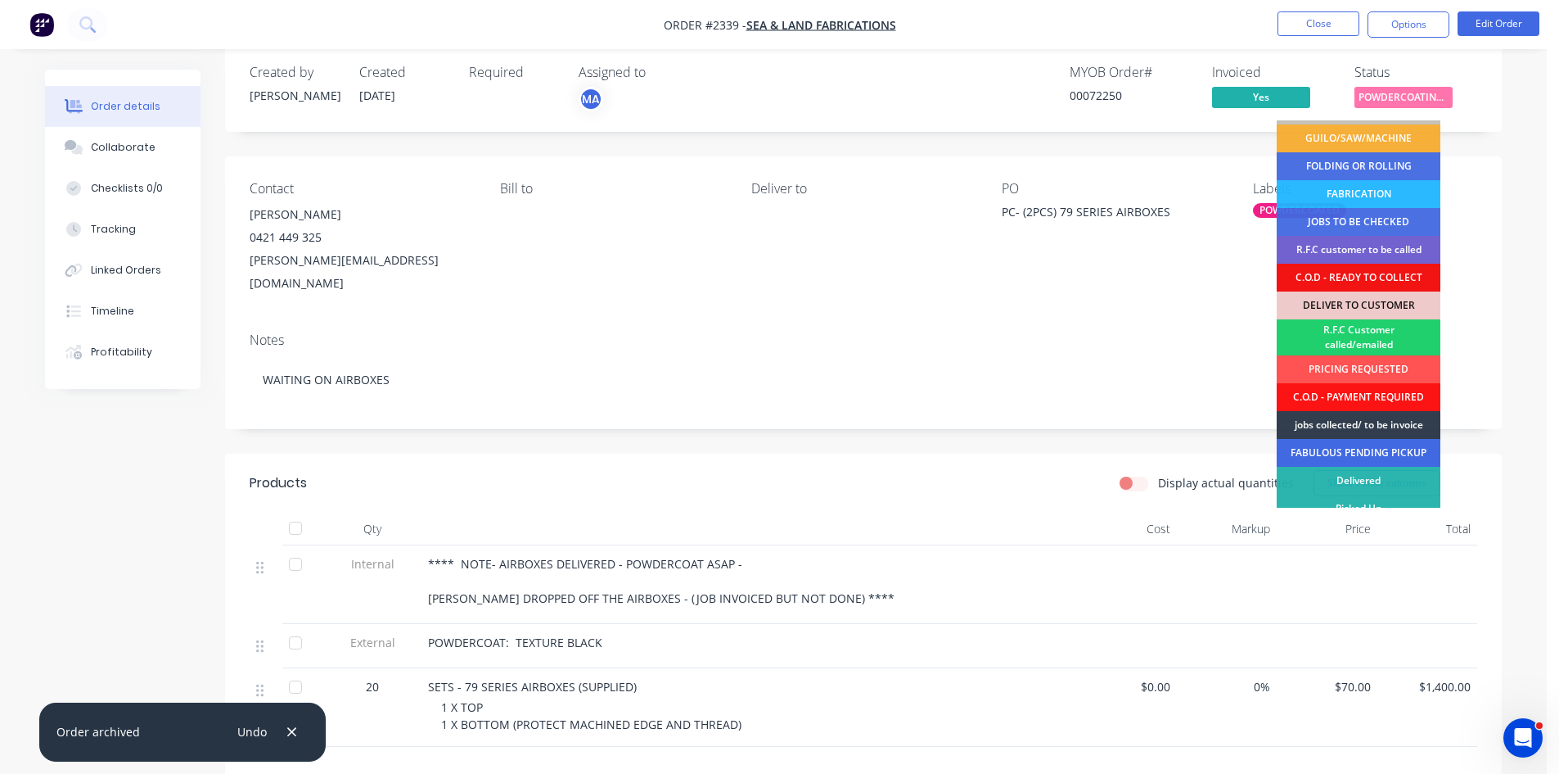
scroll to position [82, 0]
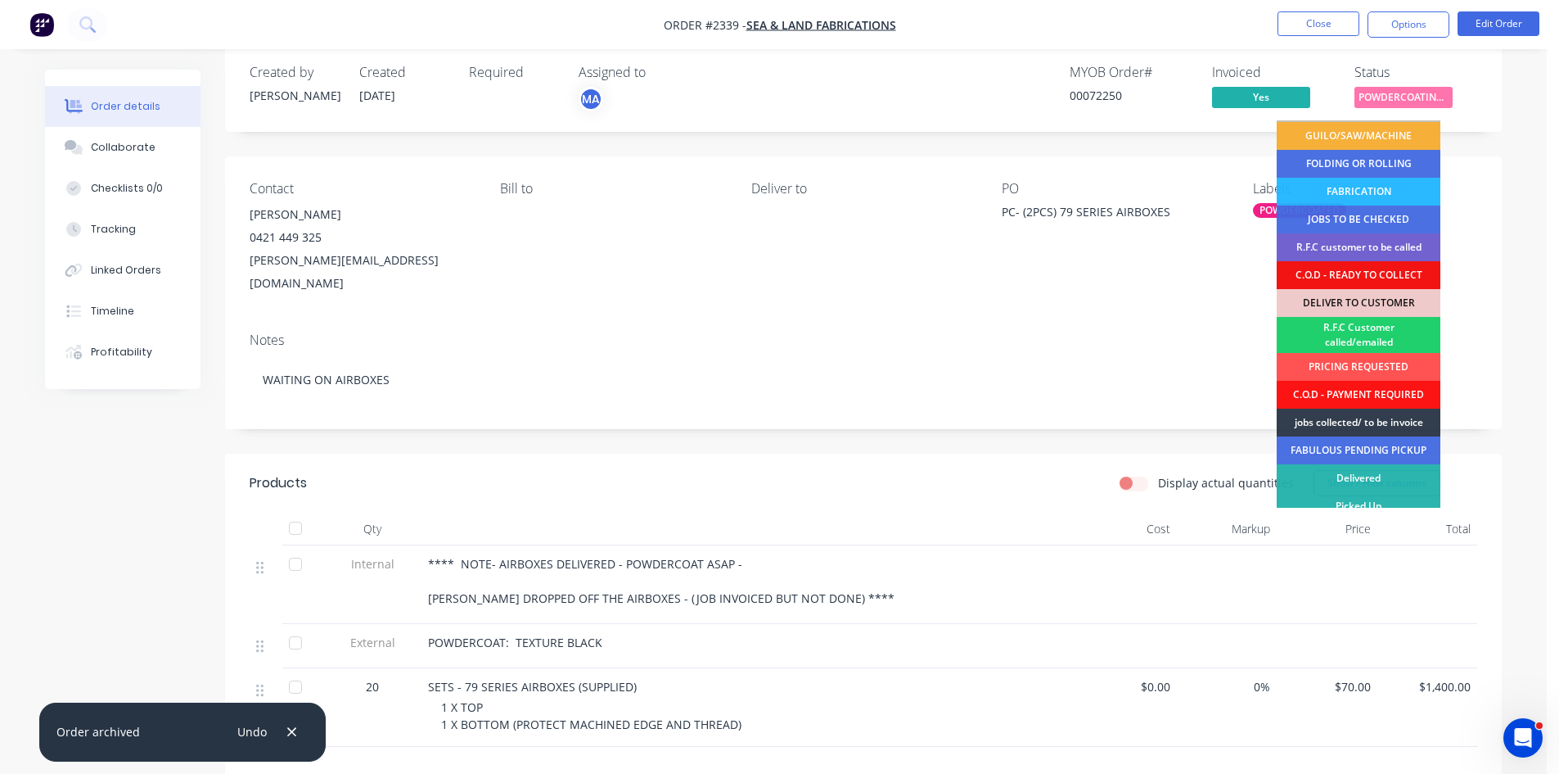
click at [1373, 417] on div "jobs collected/ to be invoice" at bounding box center [1359, 422] width 164 height 28
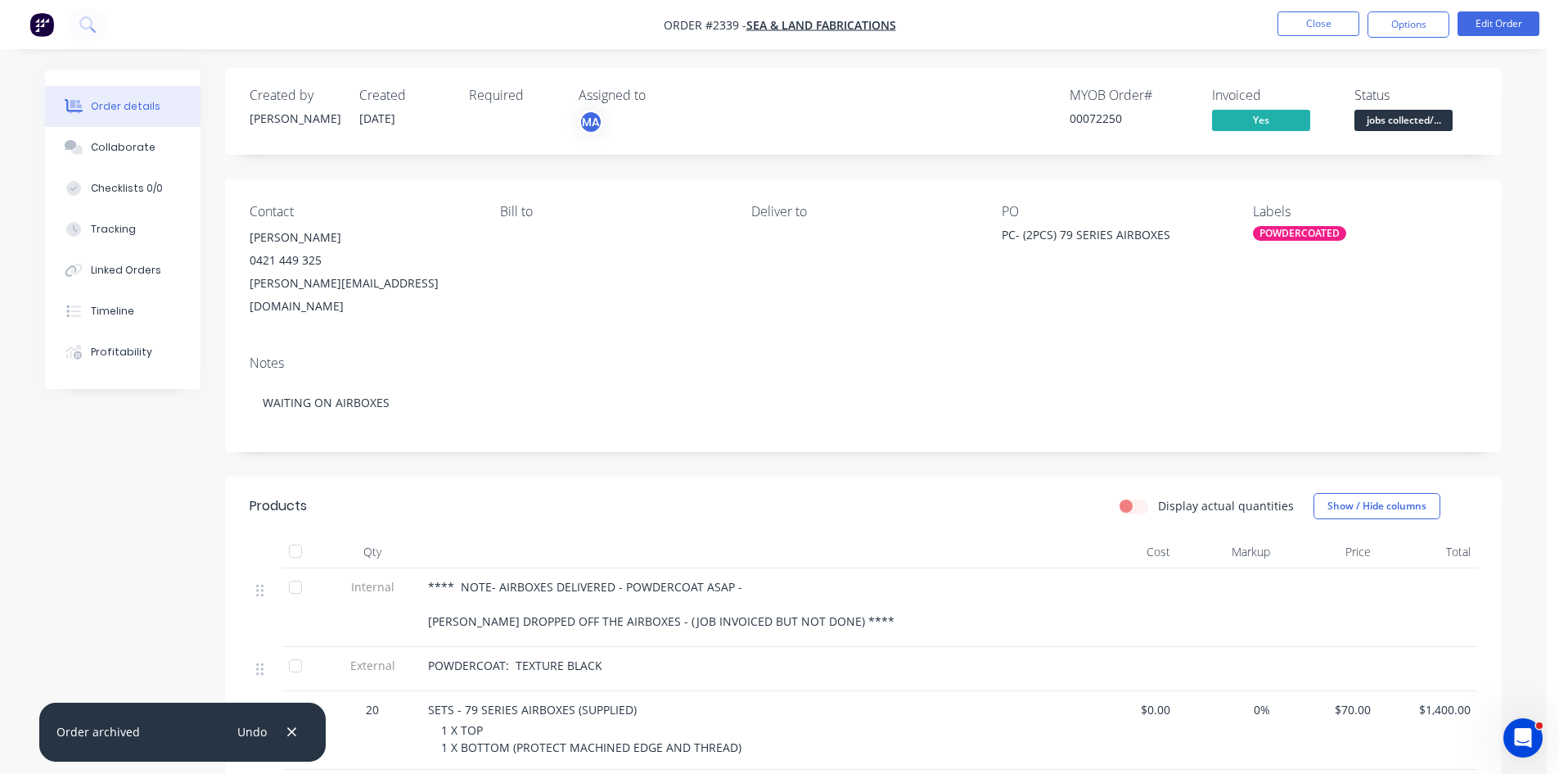
scroll to position [0, 0]
click at [124, 142] on div "Collaborate" at bounding box center [123, 147] width 65 height 15
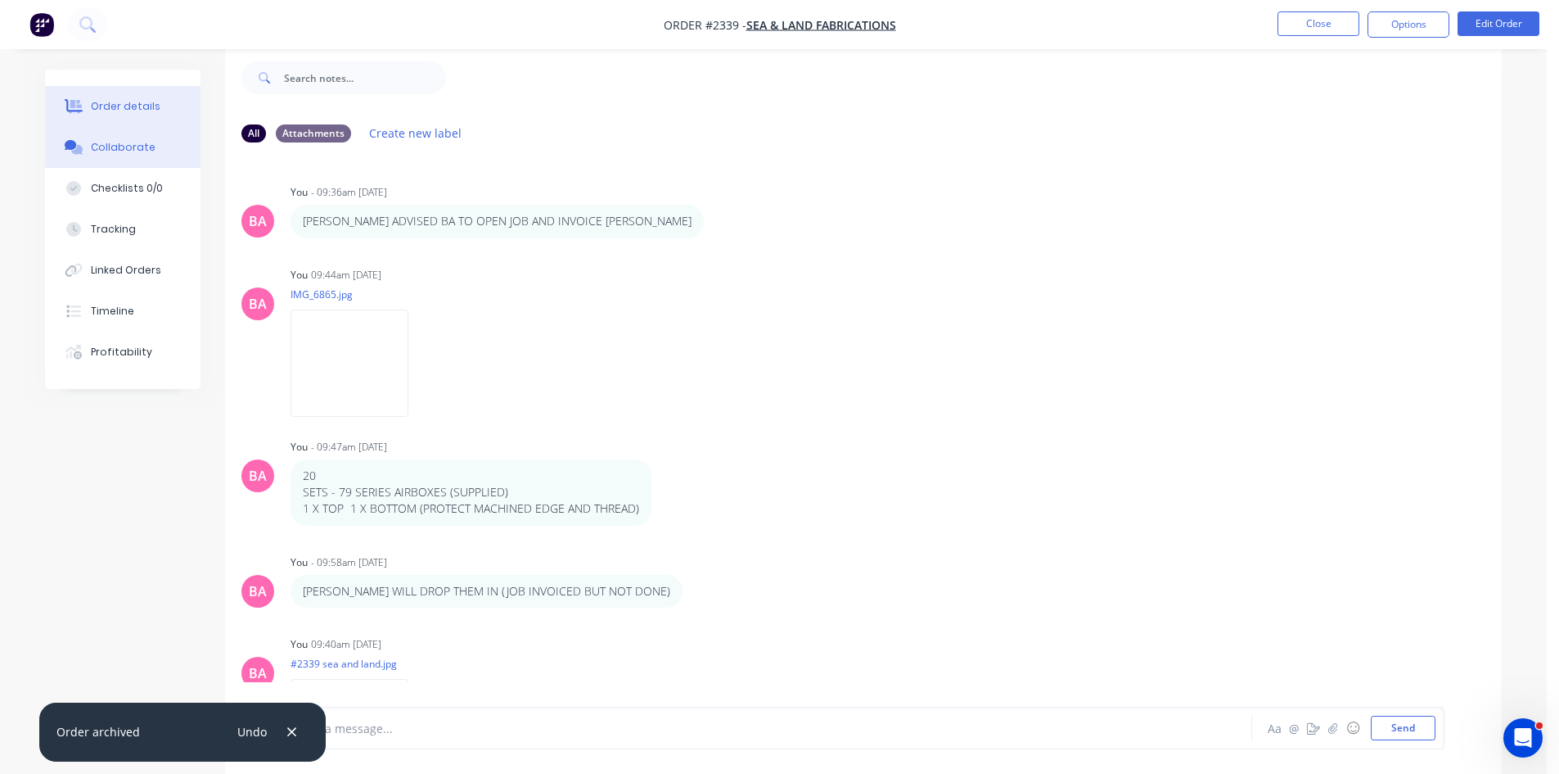
click at [135, 108] on div "Order details" at bounding box center [126, 106] width 70 height 15
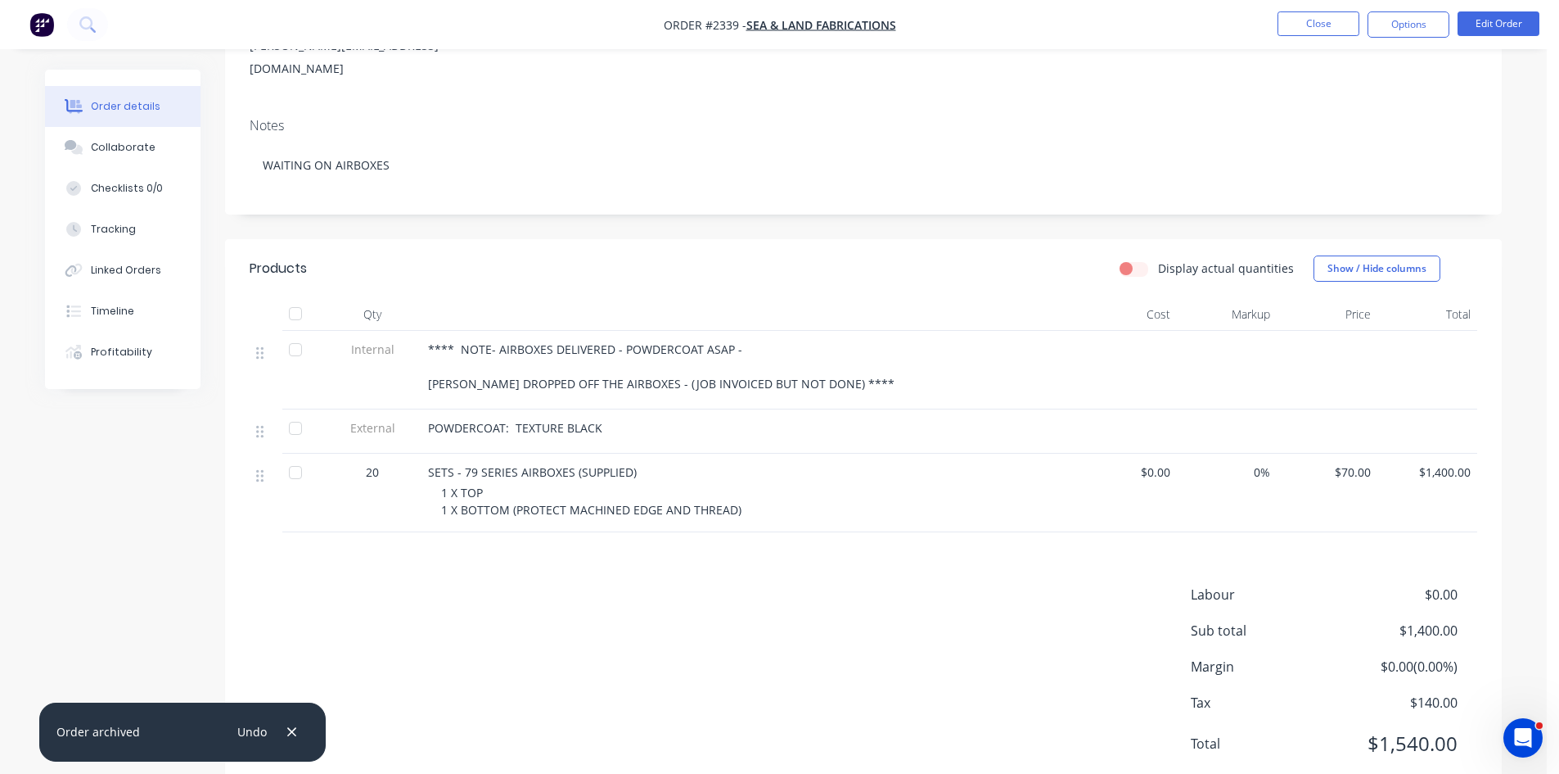
scroll to position [246, 0]
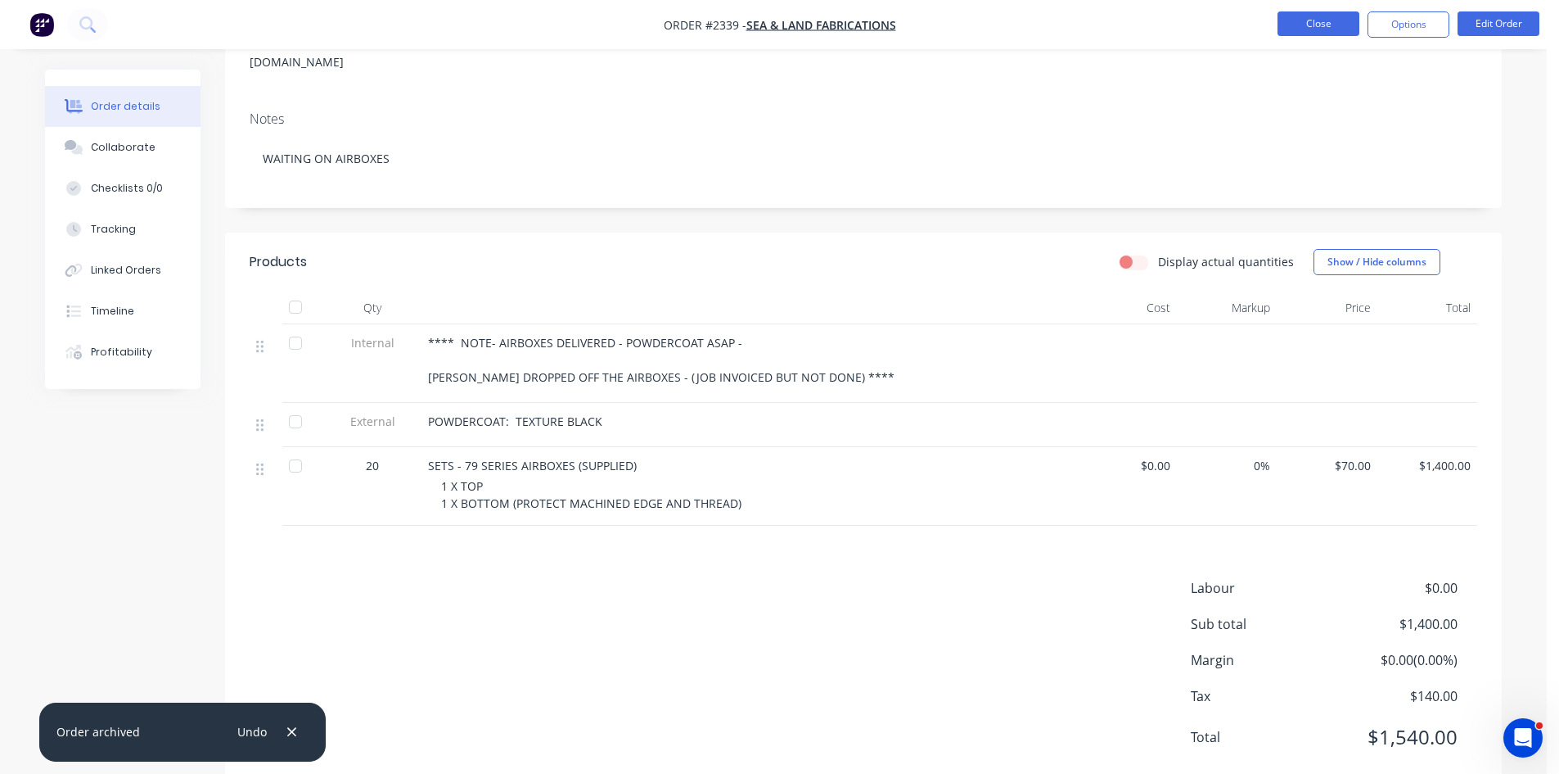
click at [1320, 18] on button "Close" at bounding box center [1319, 23] width 82 height 25
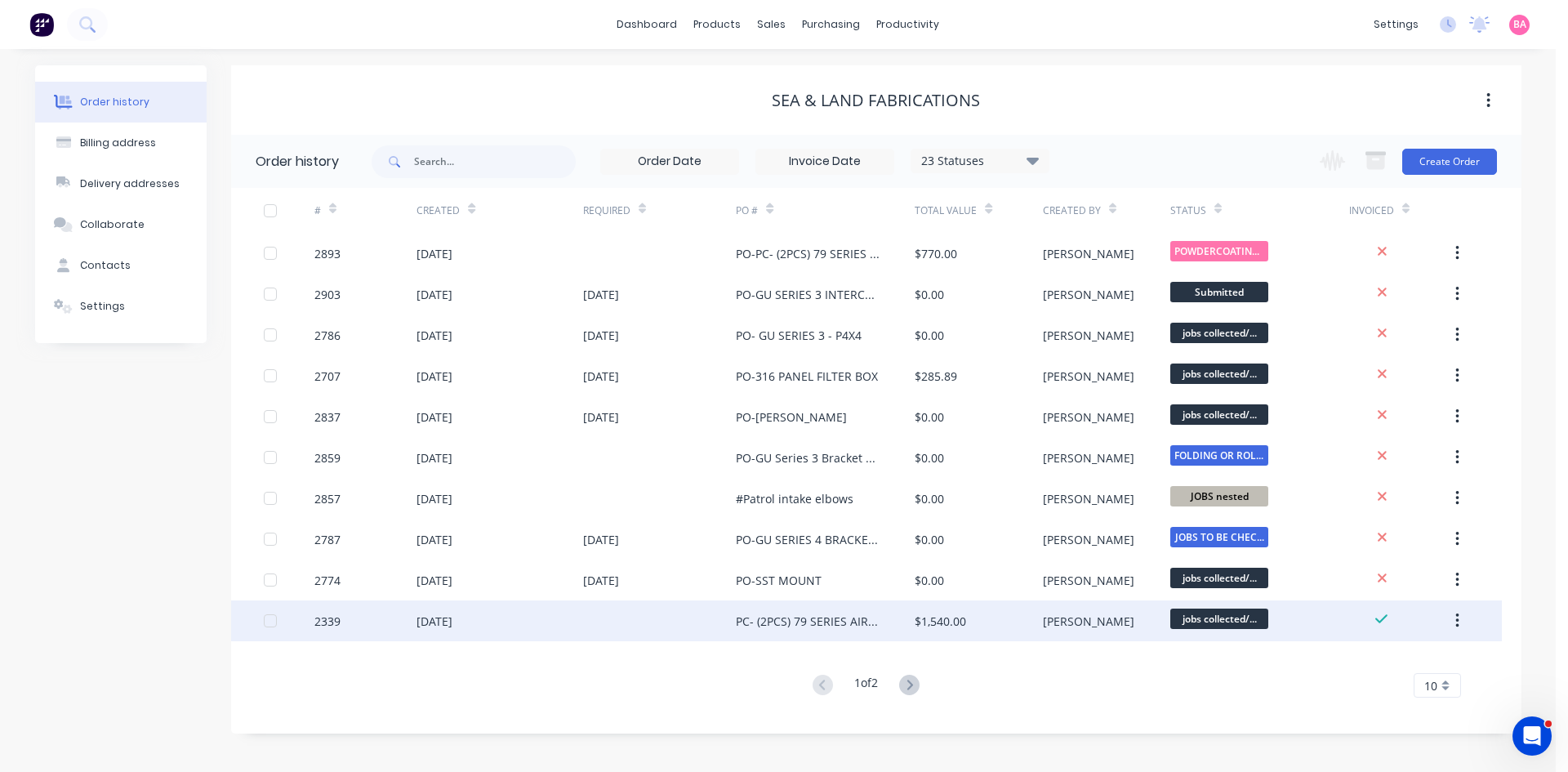
click at [439, 622] on div "[DATE]" at bounding box center [434, 620] width 36 height 17
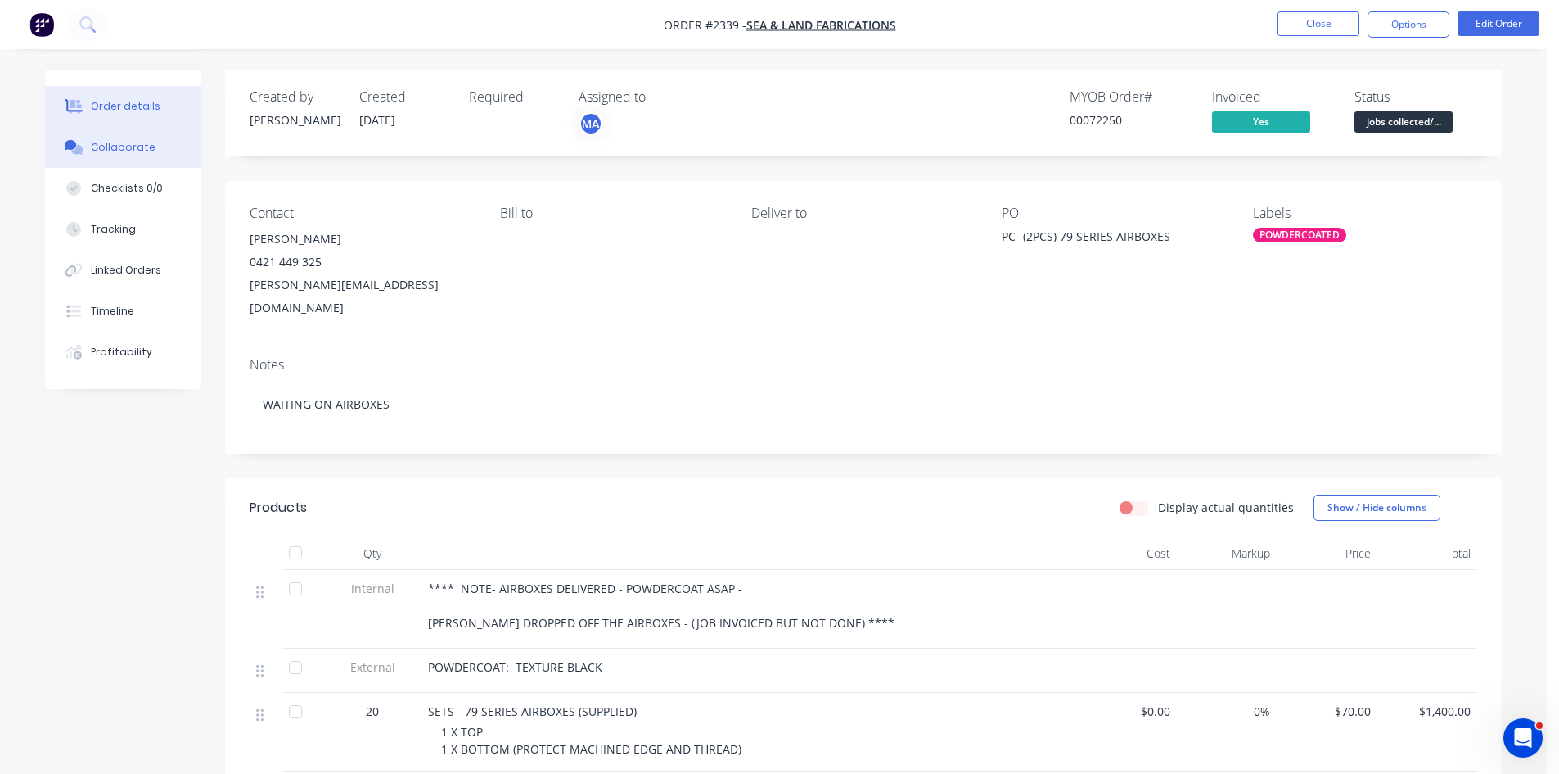
click at [123, 144] on div "Collaborate" at bounding box center [123, 147] width 65 height 15
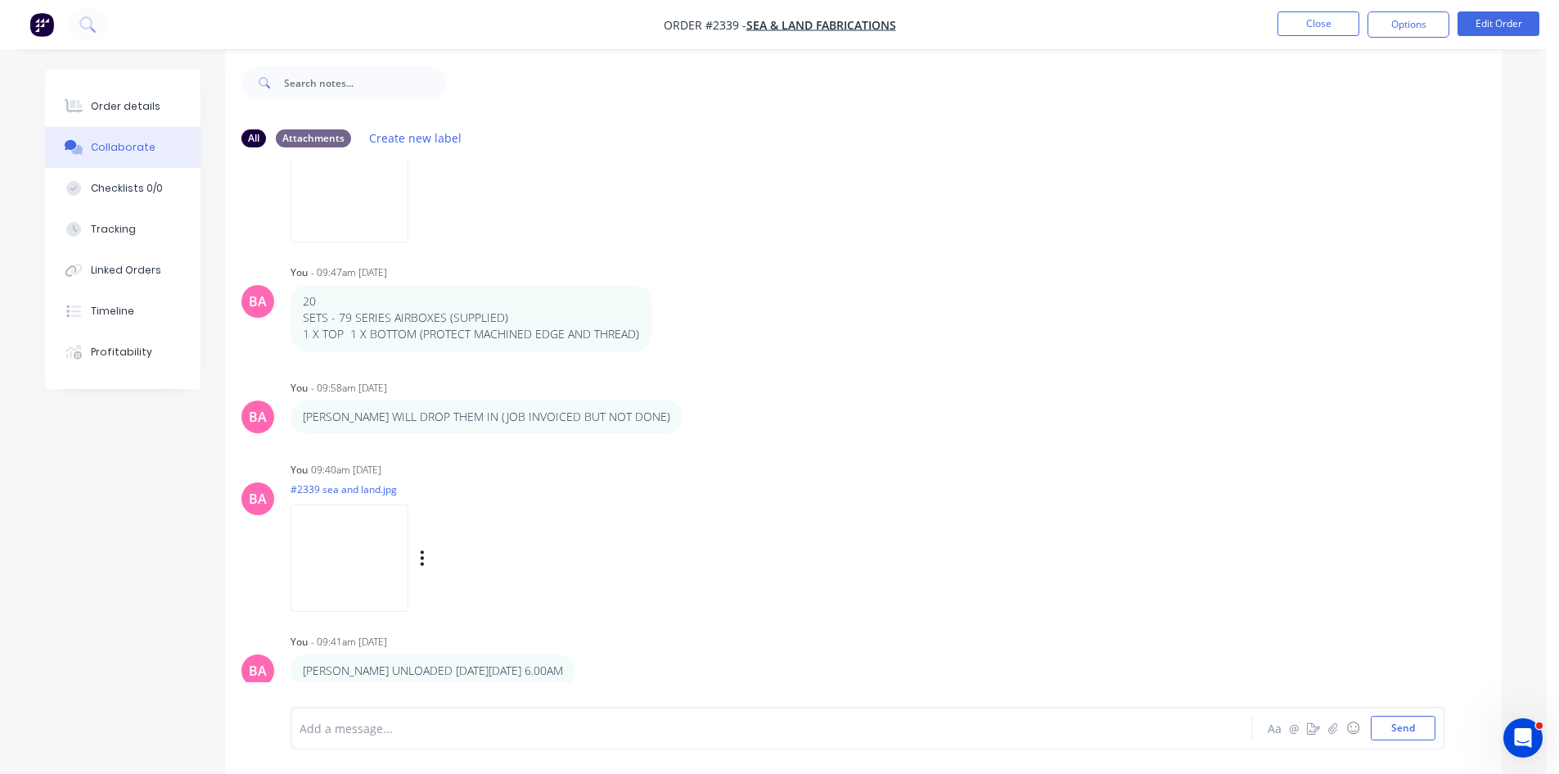
scroll to position [25, 0]
click at [114, 108] on div "Order details" at bounding box center [126, 106] width 70 height 15
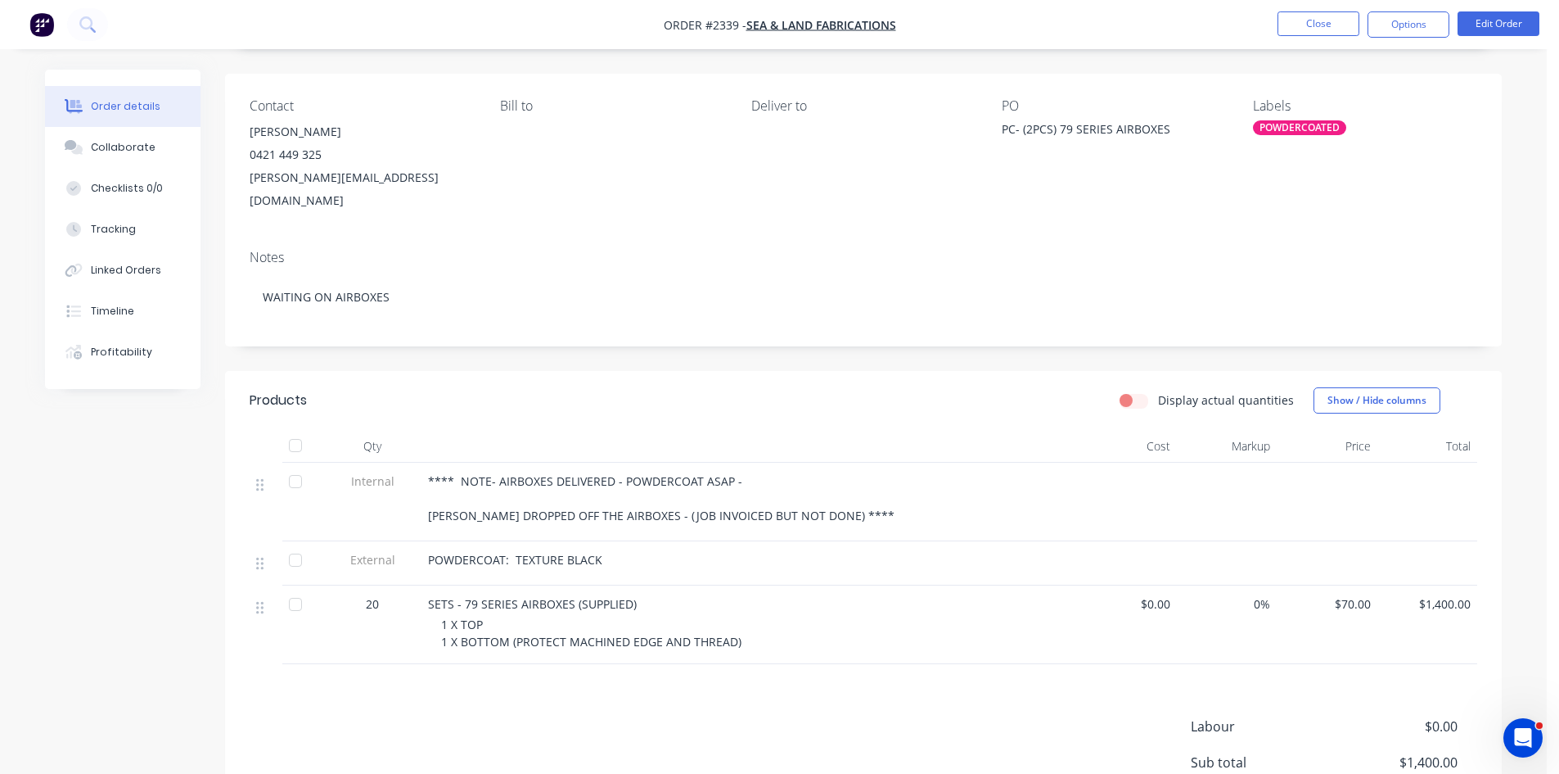
scroll to position [25, 0]
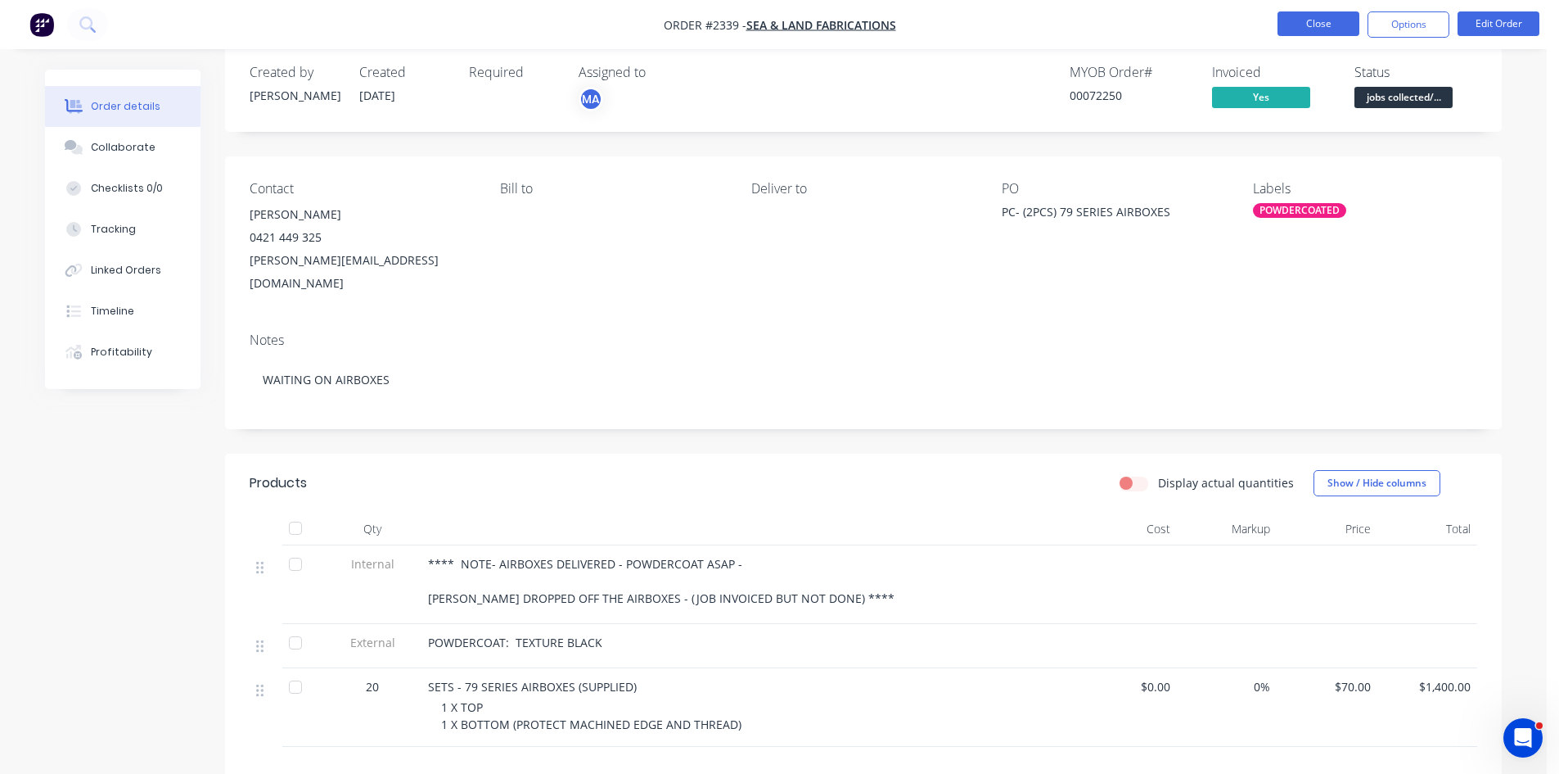
click at [1333, 23] on button "Close" at bounding box center [1319, 23] width 82 height 25
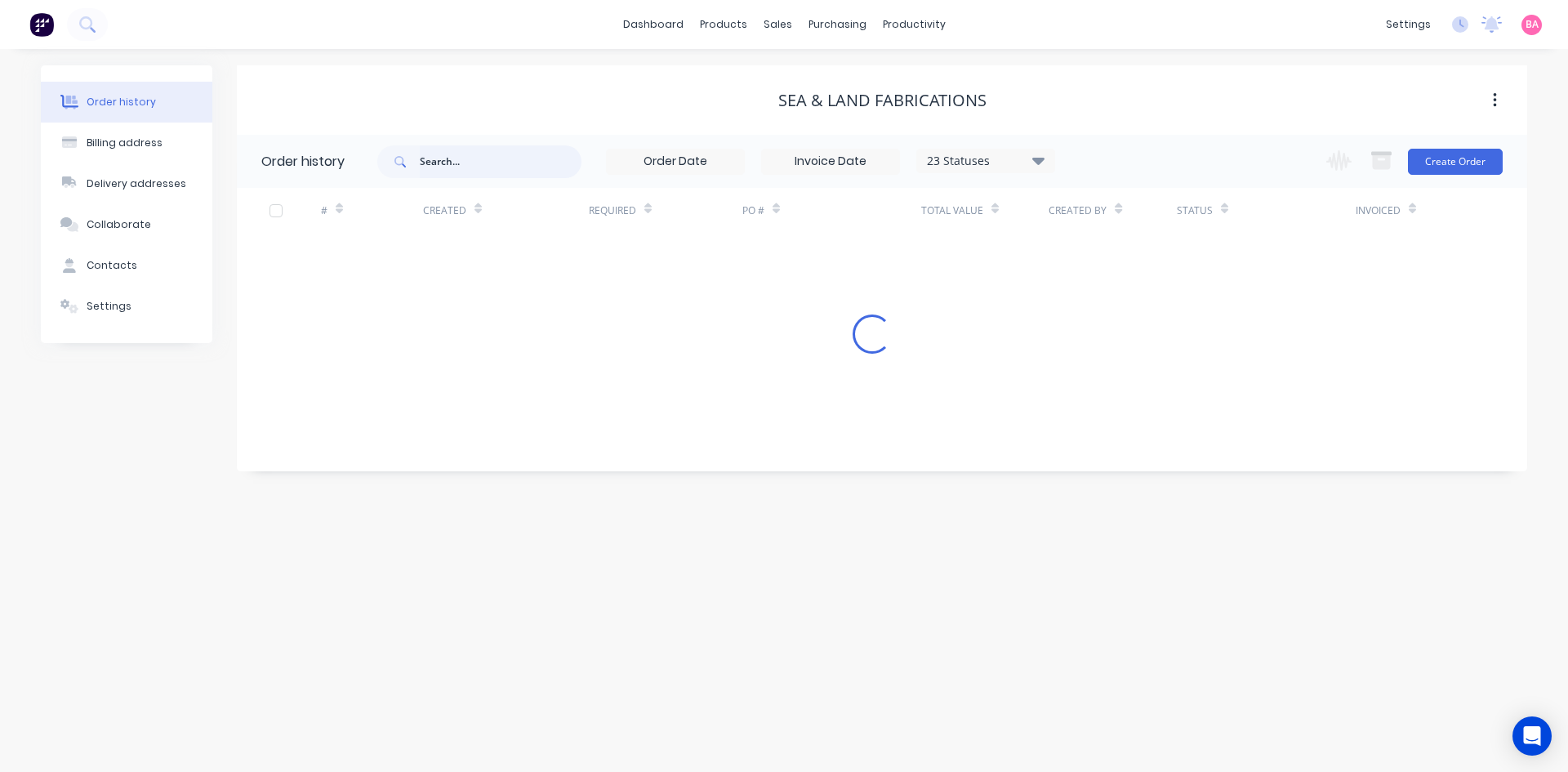
click at [479, 164] on input "text" at bounding box center [501, 162] width 162 height 33
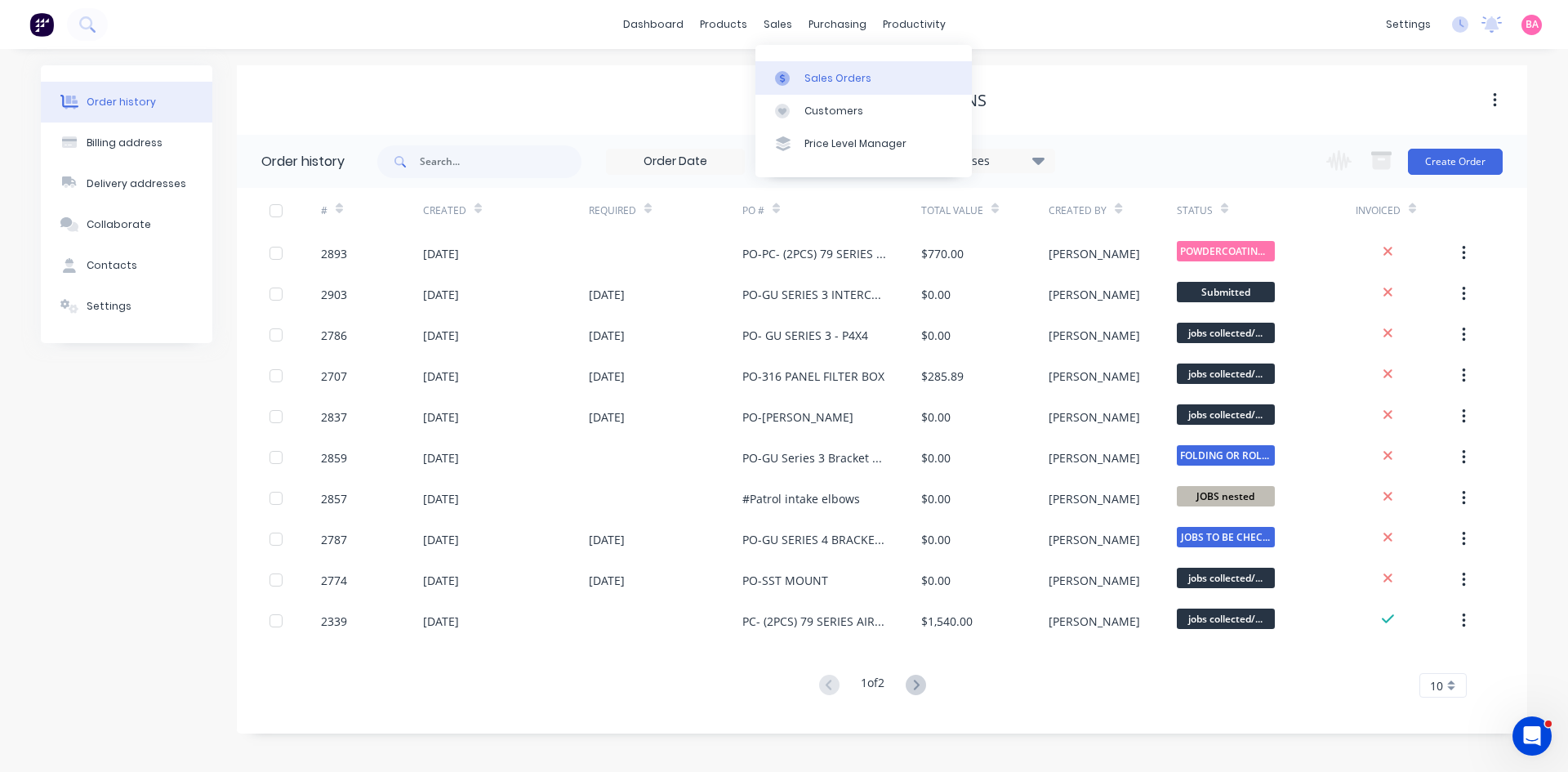
click at [849, 81] on div "Sales Orders" at bounding box center [837, 78] width 67 height 15
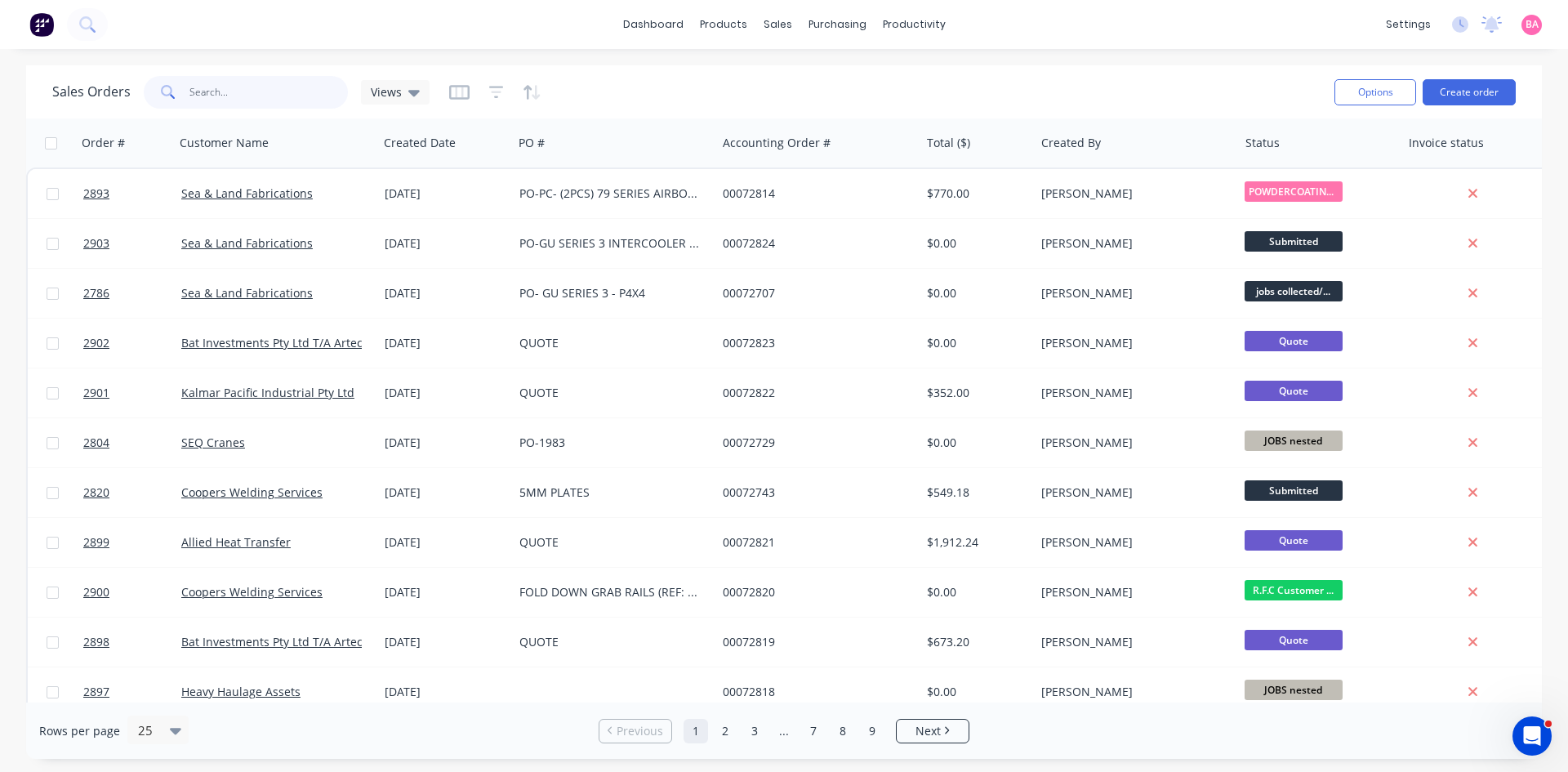
click at [247, 96] on input "text" at bounding box center [269, 92] width 160 height 33
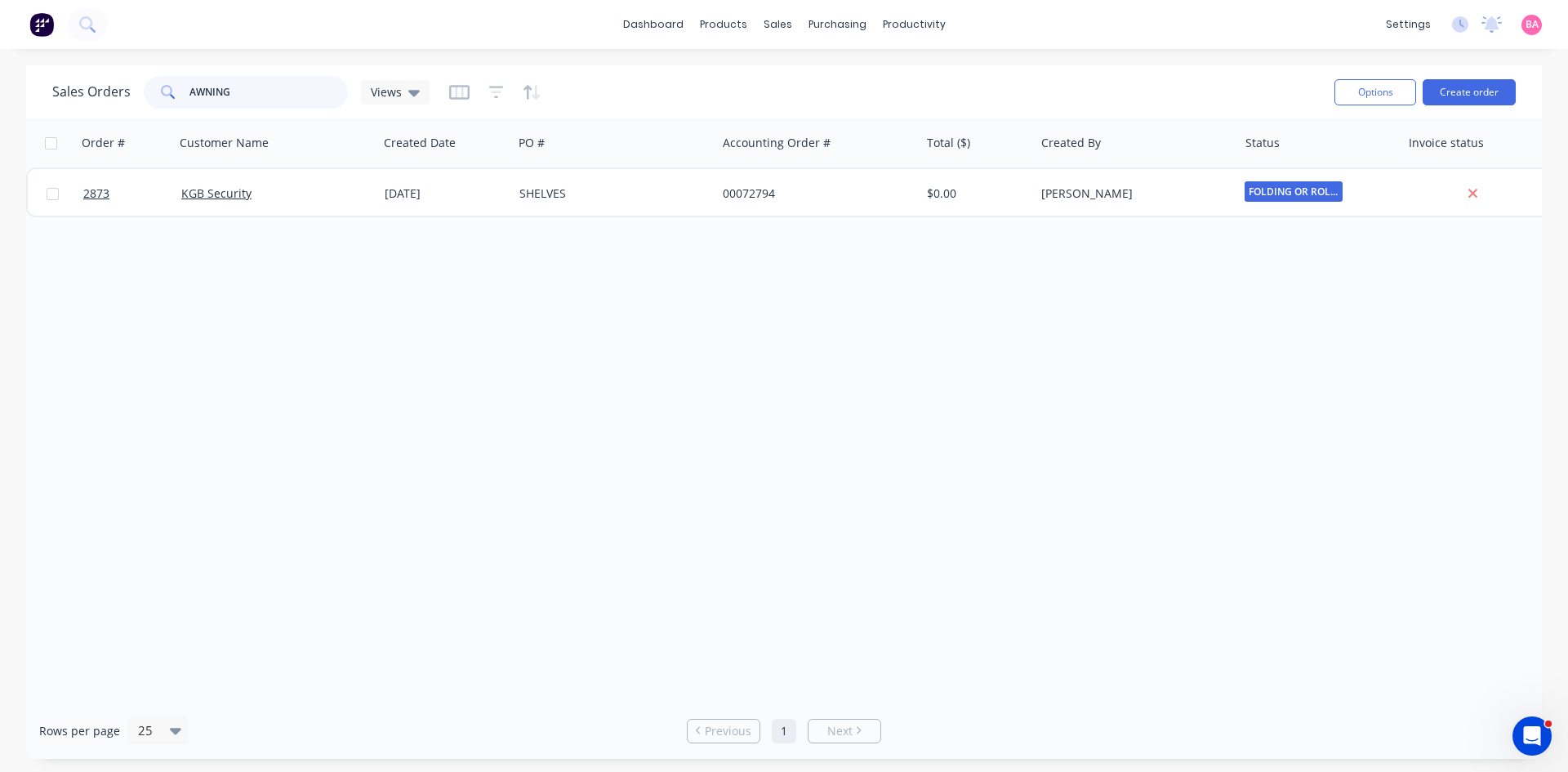
drag, startPoint x: 246, startPoint y: 90, endPoint x: 25, endPoint y: 70, distance: 221.9
click at [28, 70] on div "Sales Orders AWNING Views Options Create order" at bounding box center [783, 91] width 1515 height 53
type input "A"
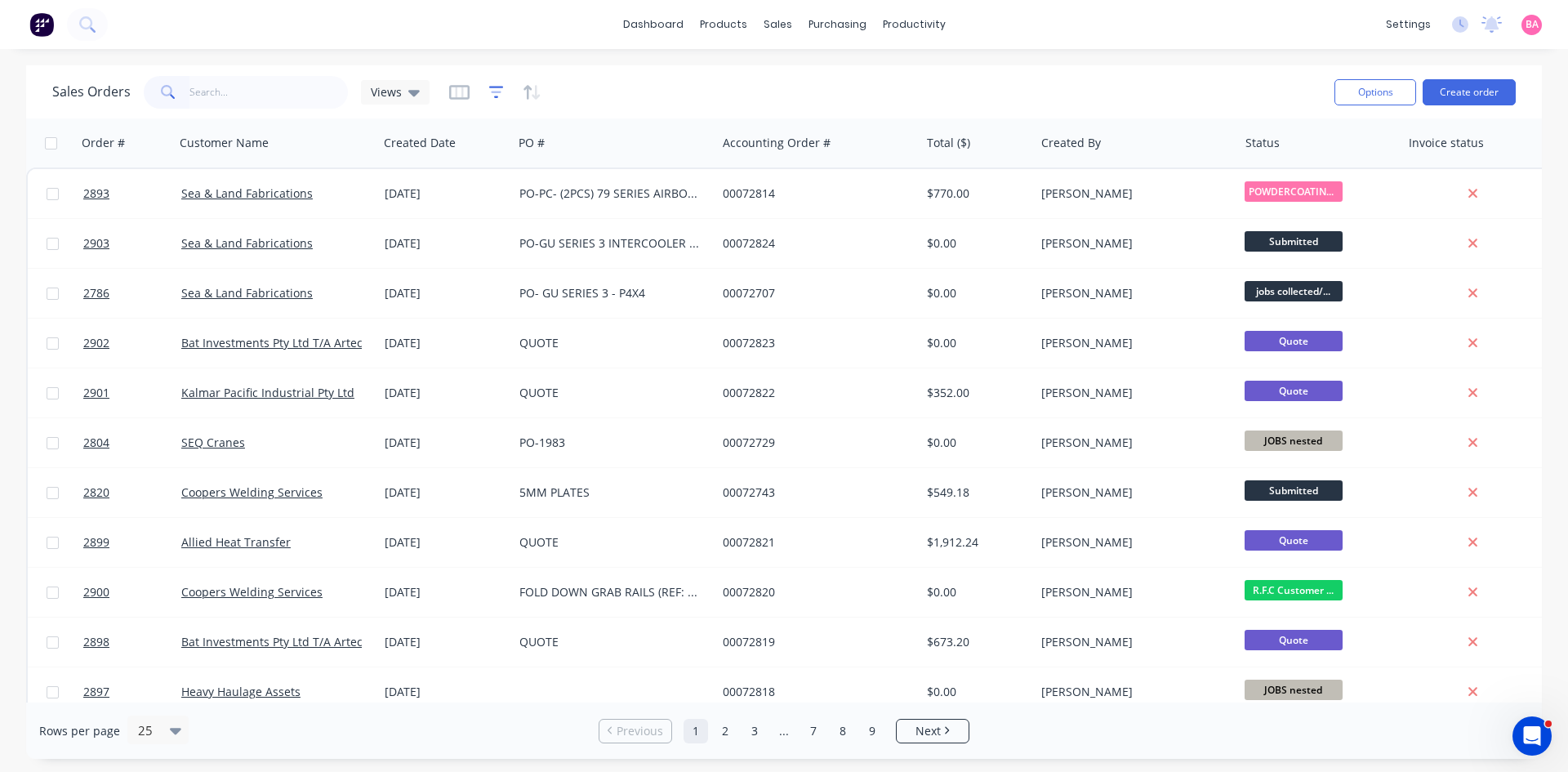
click at [494, 92] on icon "button" at bounding box center [496, 92] width 11 height 2
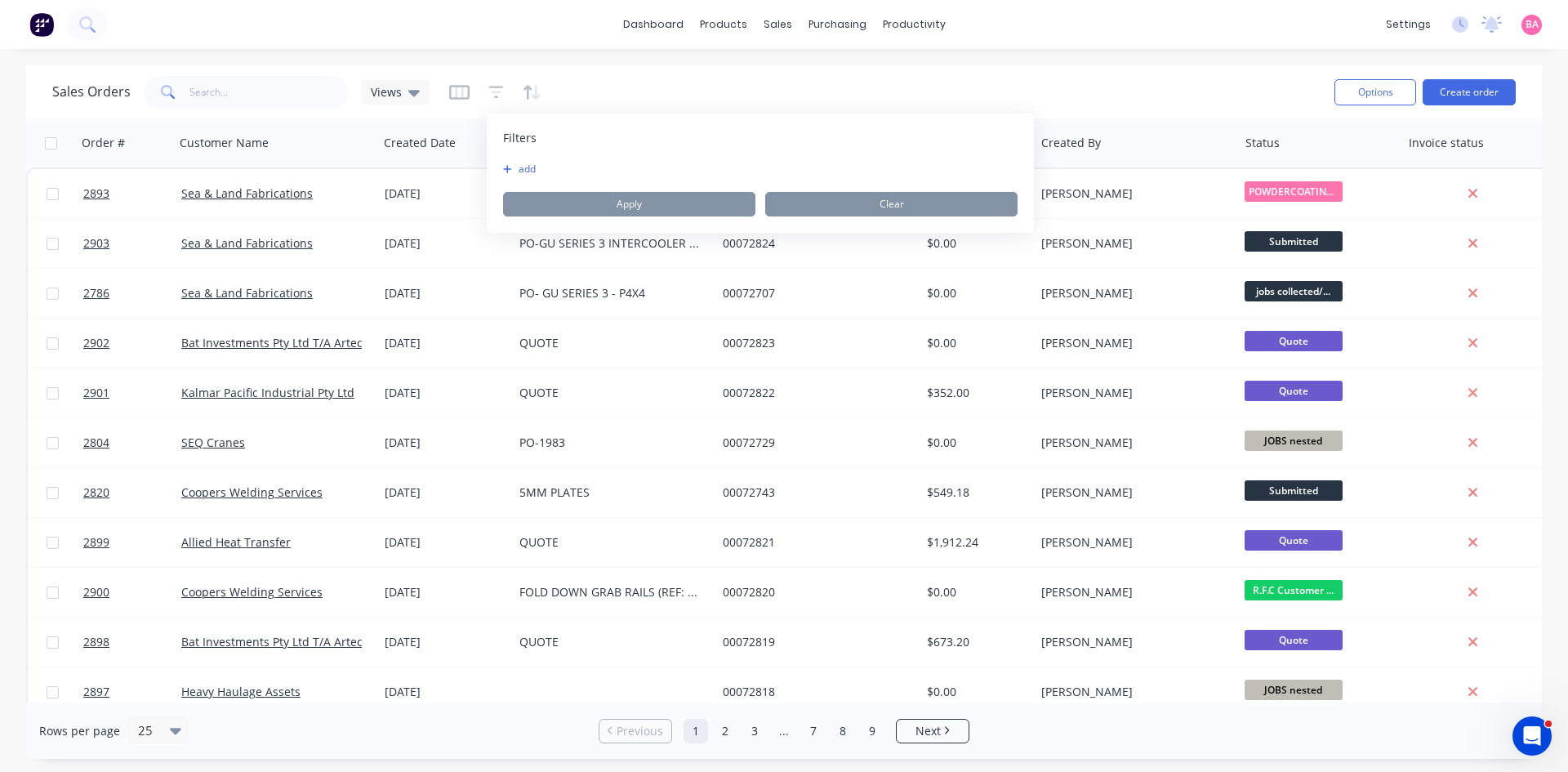
click at [532, 169] on button "add" at bounding box center [523, 169] width 41 height 13
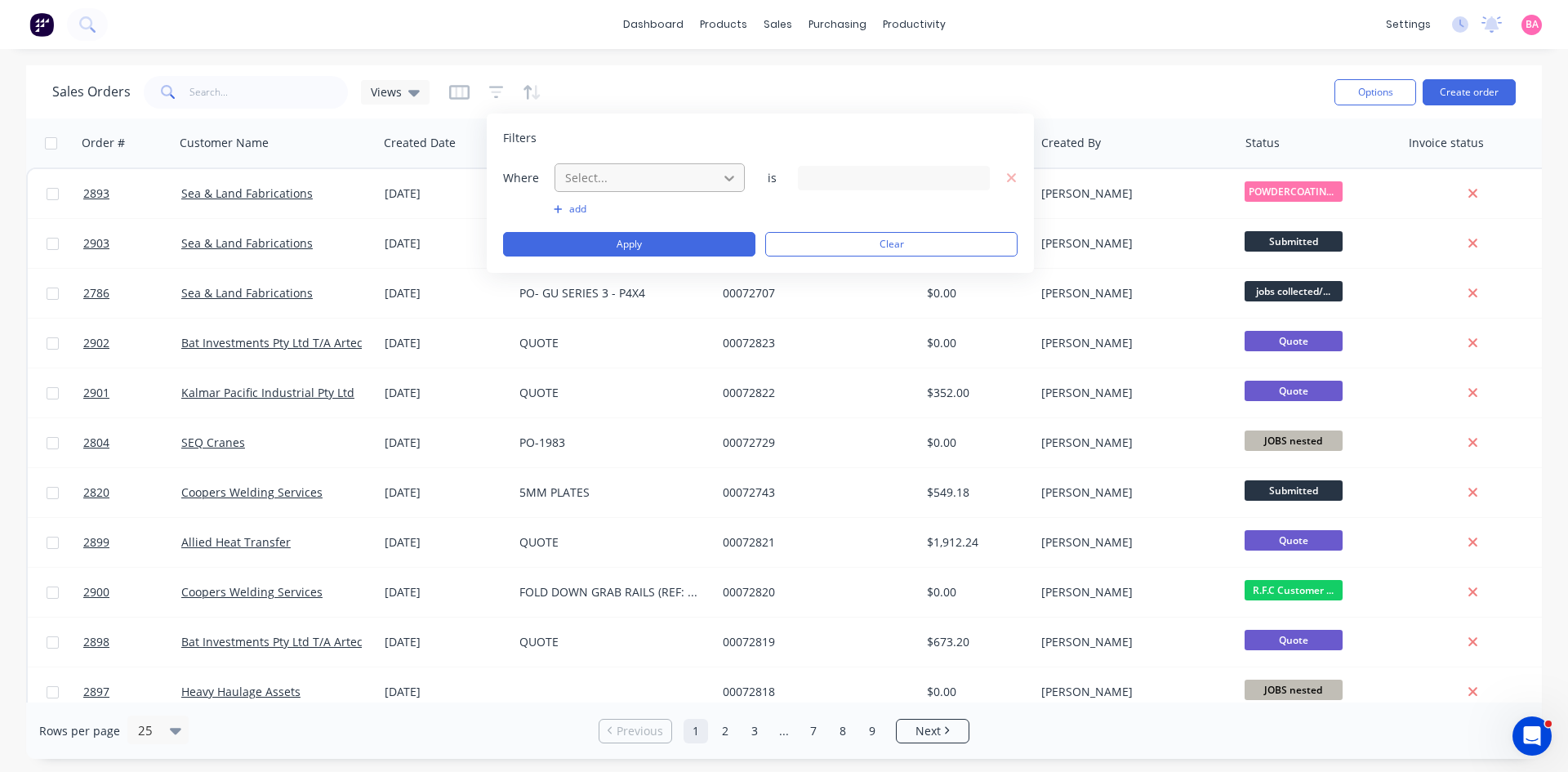
click at [729, 181] on icon at bounding box center [729, 179] width 10 height 6
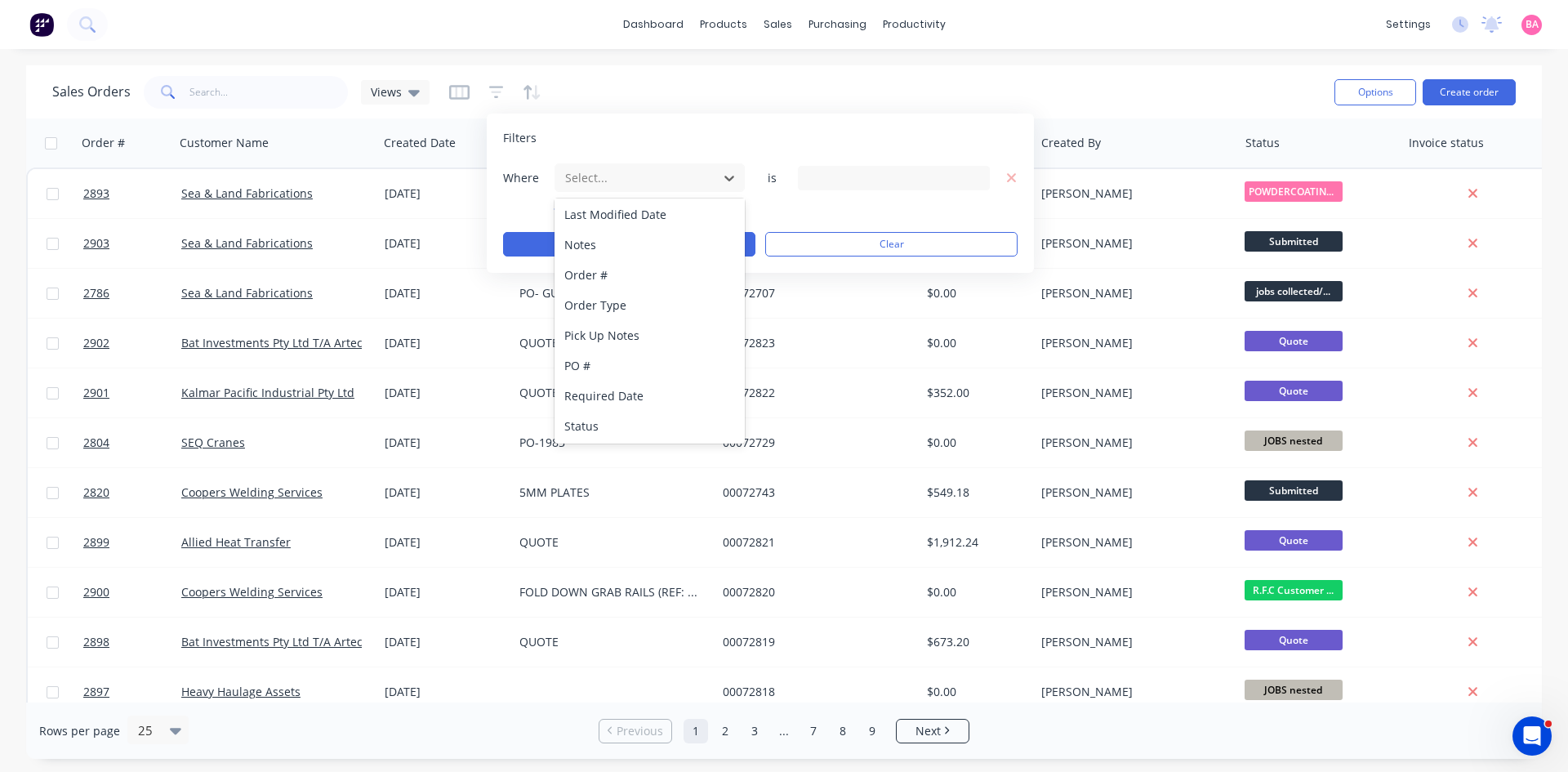
scroll to position [426, 0]
click at [588, 423] on div "Status" at bounding box center [649, 425] width 191 height 30
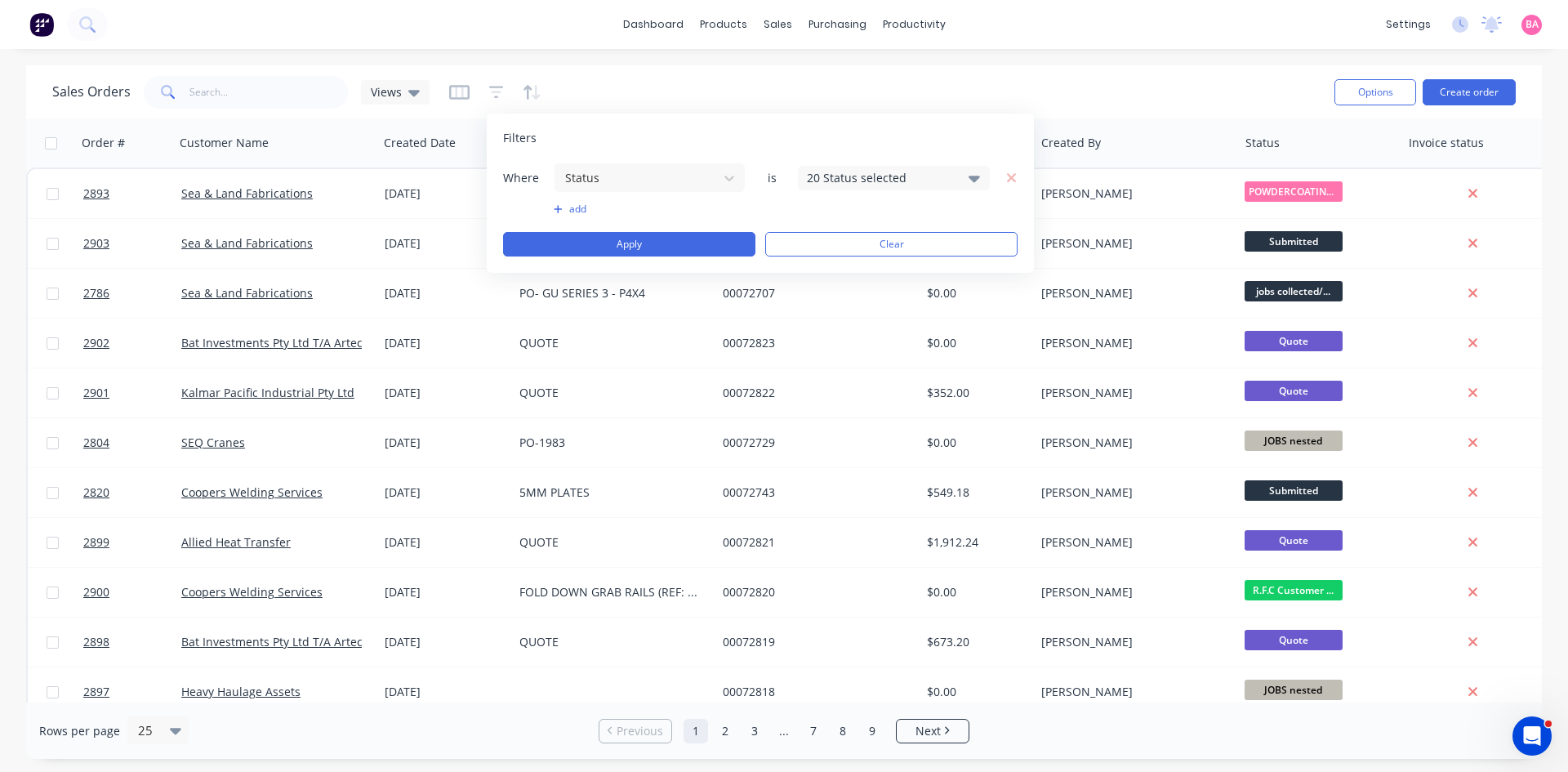
click at [974, 173] on icon at bounding box center [974, 178] width 11 height 18
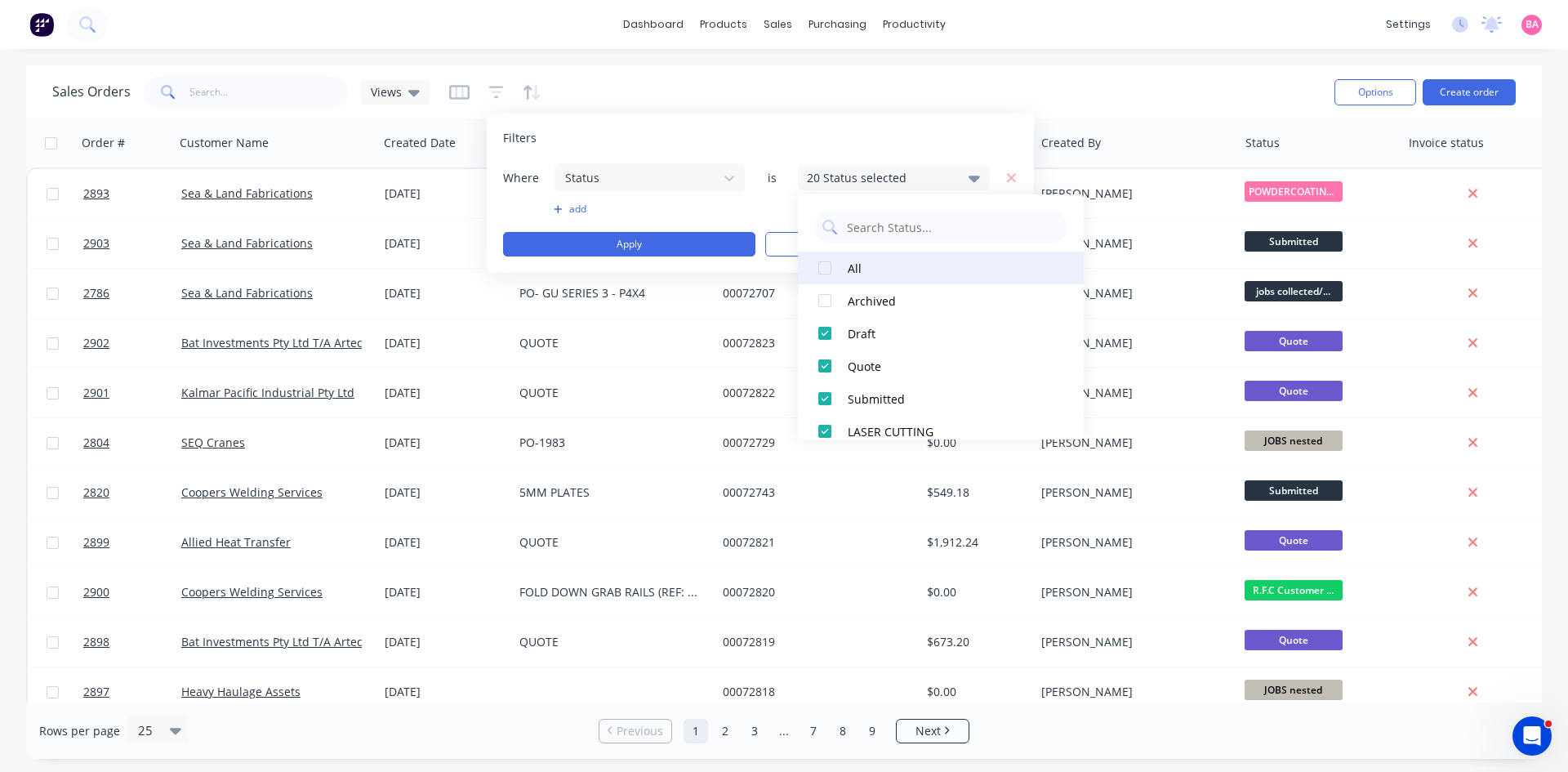
click at [823, 266] on div at bounding box center [824, 267] width 33 height 33
click at [628, 243] on button "Apply" at bounding box center [628, 243] width 252 height 25
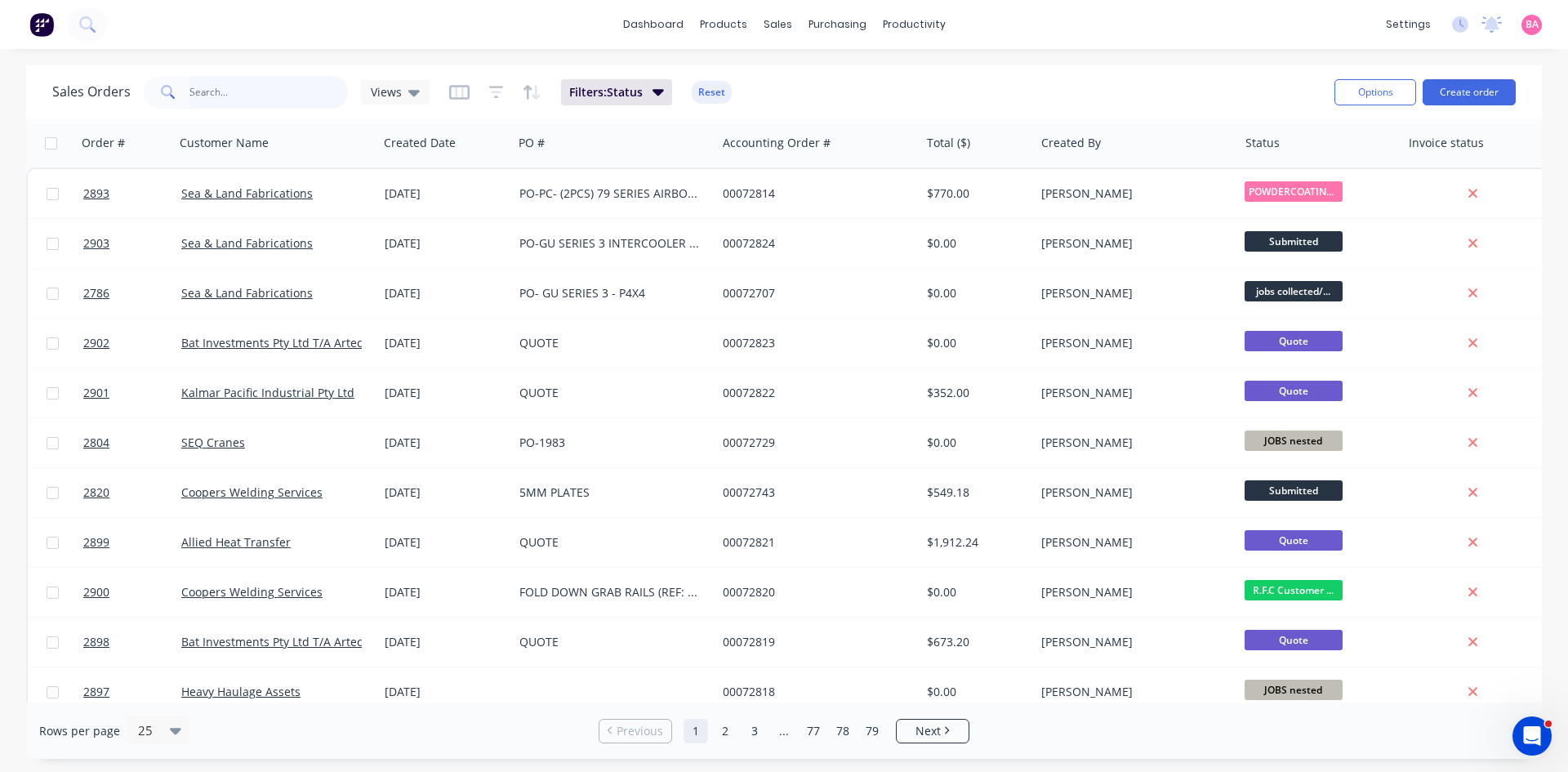
click at [227, 99] on input "text" at bounding box center [269, 92] width 160 height 33
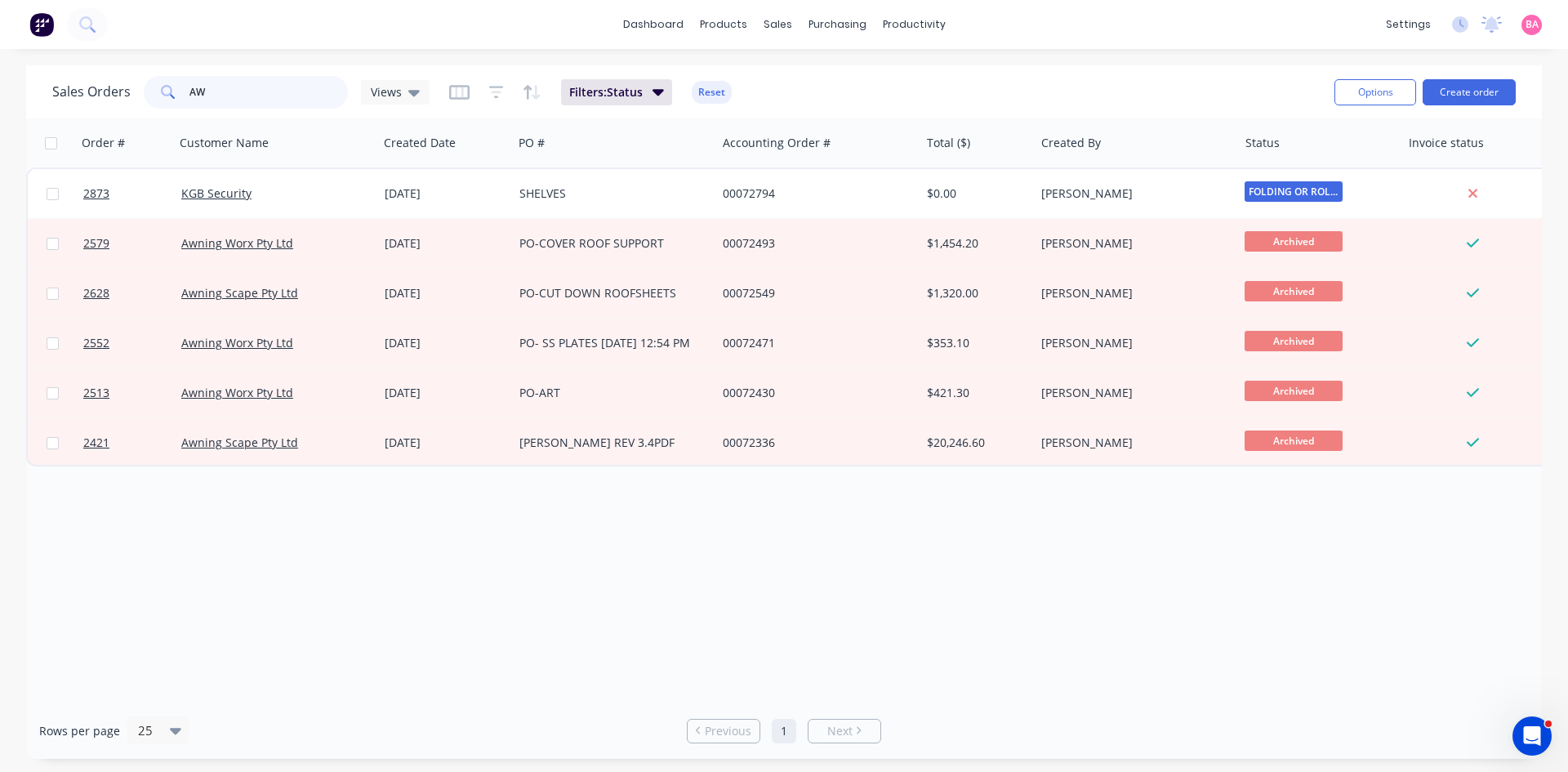
type input "A"
type input "JASMINE"
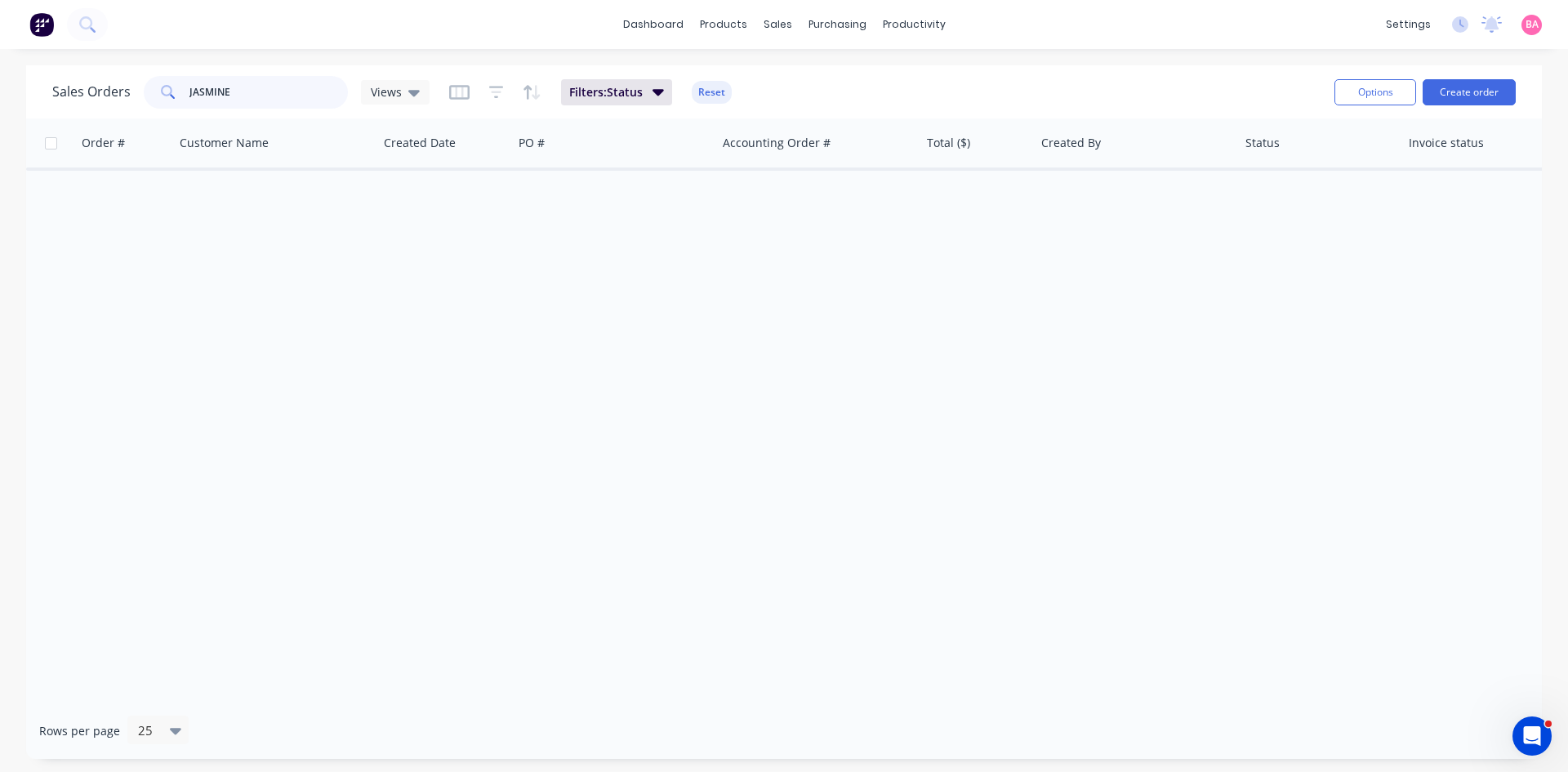
drag, startPoint x: 240, startPoint y: 94, endPoint x: 18, endPoint y: 78, distance: 222.6
click at [18, 78] on div "Sales Orders JASMINE Views Filters: Status Reset Options Create order Order # C…" at bounding box center [784, 411] width 1568 height 693
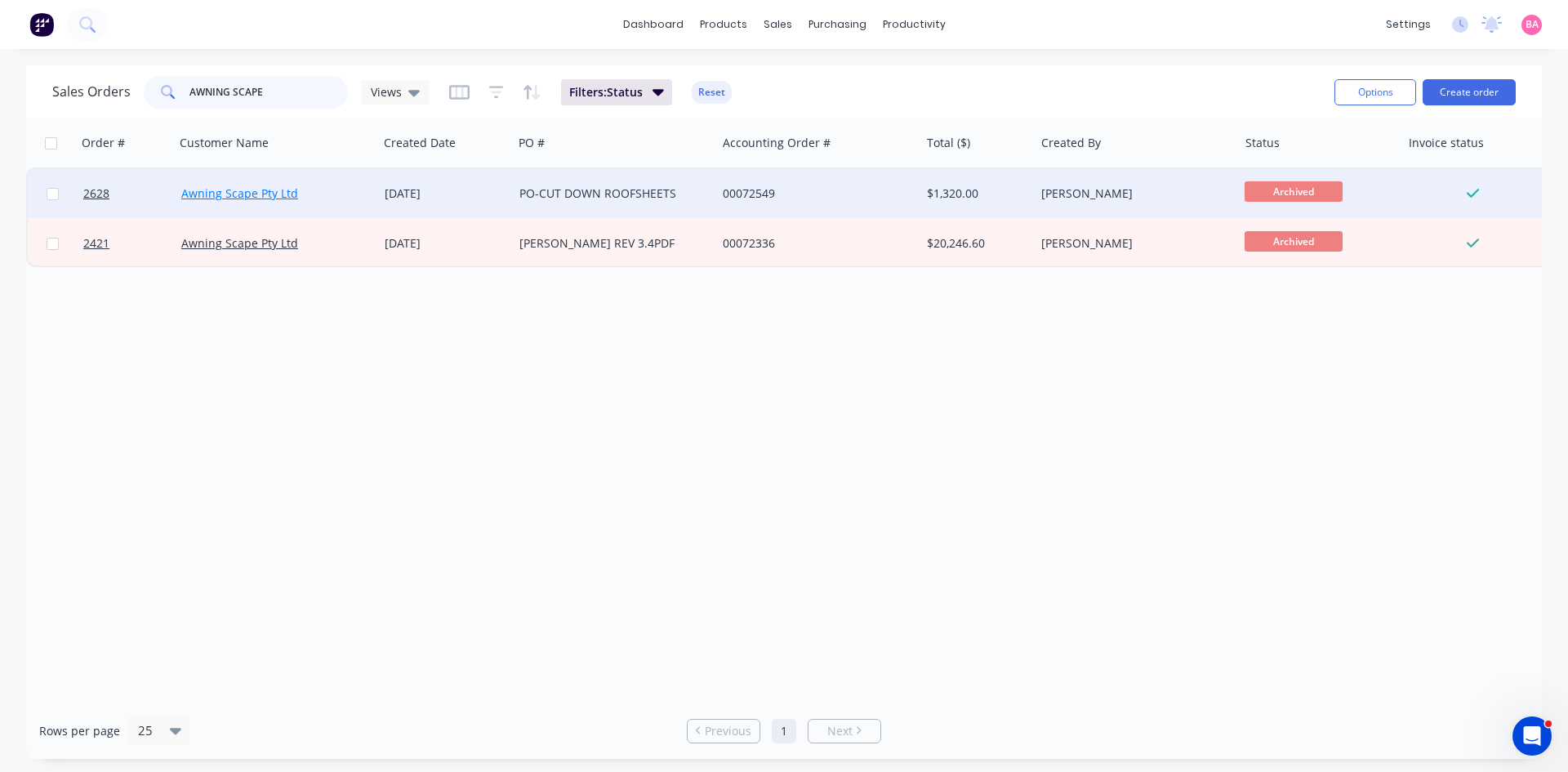
type input "AWNING SCAPE"
click at [213, 192] on link "Awning Scape Pty Ltd" at bounding box center [239, 193] width 117 height 16
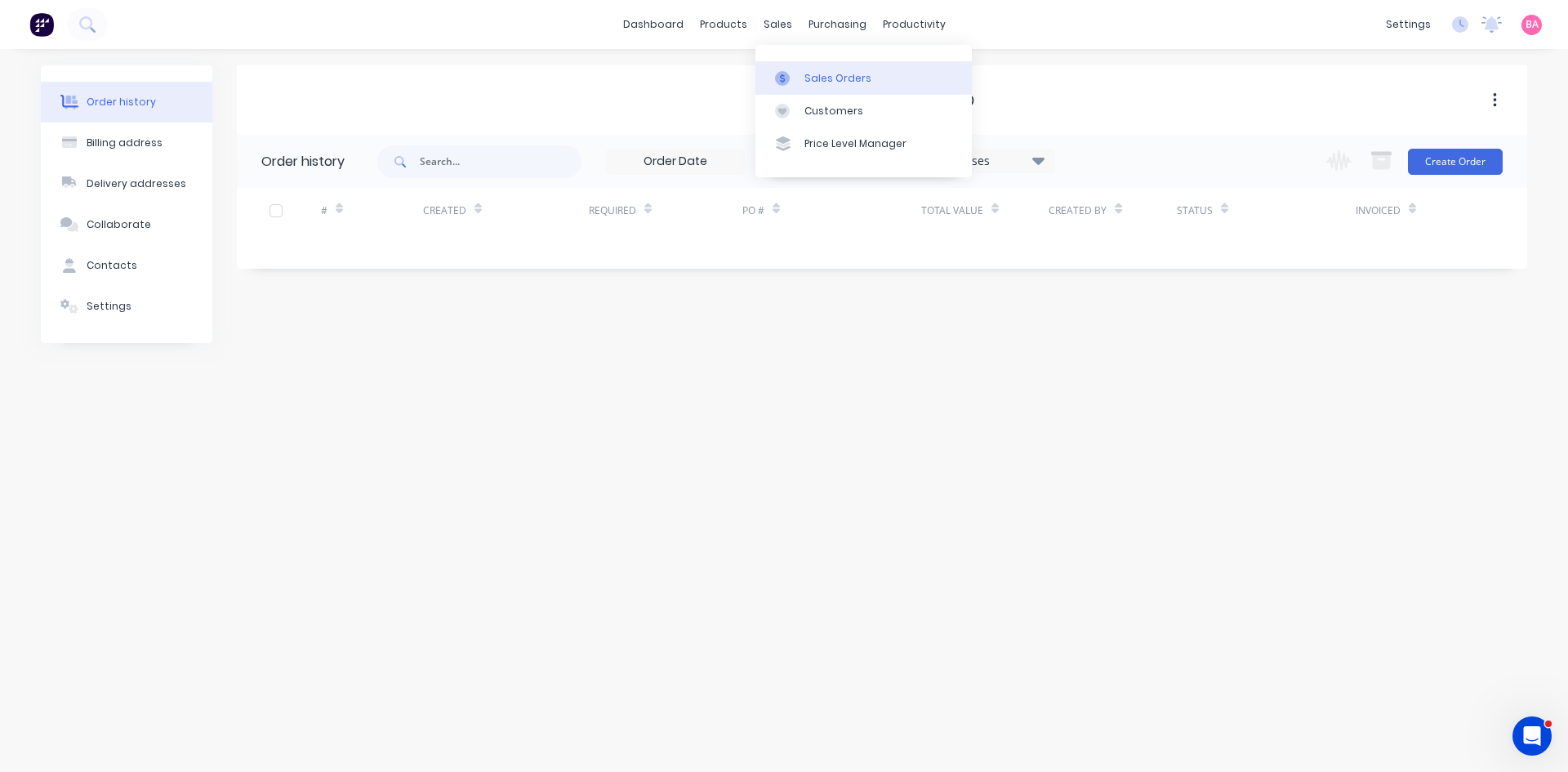
click at [839, 77] on div "Sales Orders" at bounding box center [837, 78] width 67 height 15
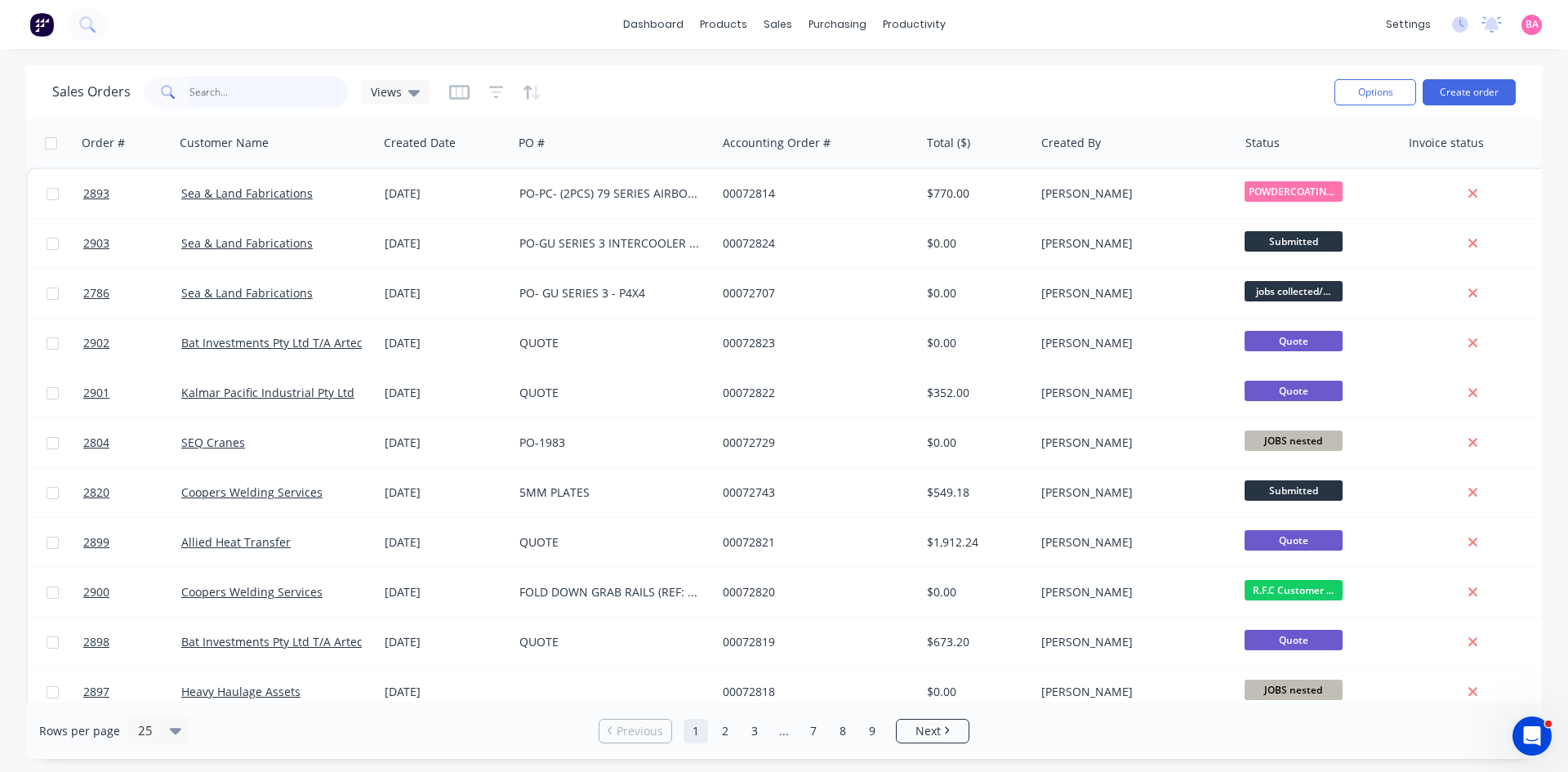
click at [233, 99] on input "text" at bounding box center [269, 92] width 160 height 33
type input "2552"
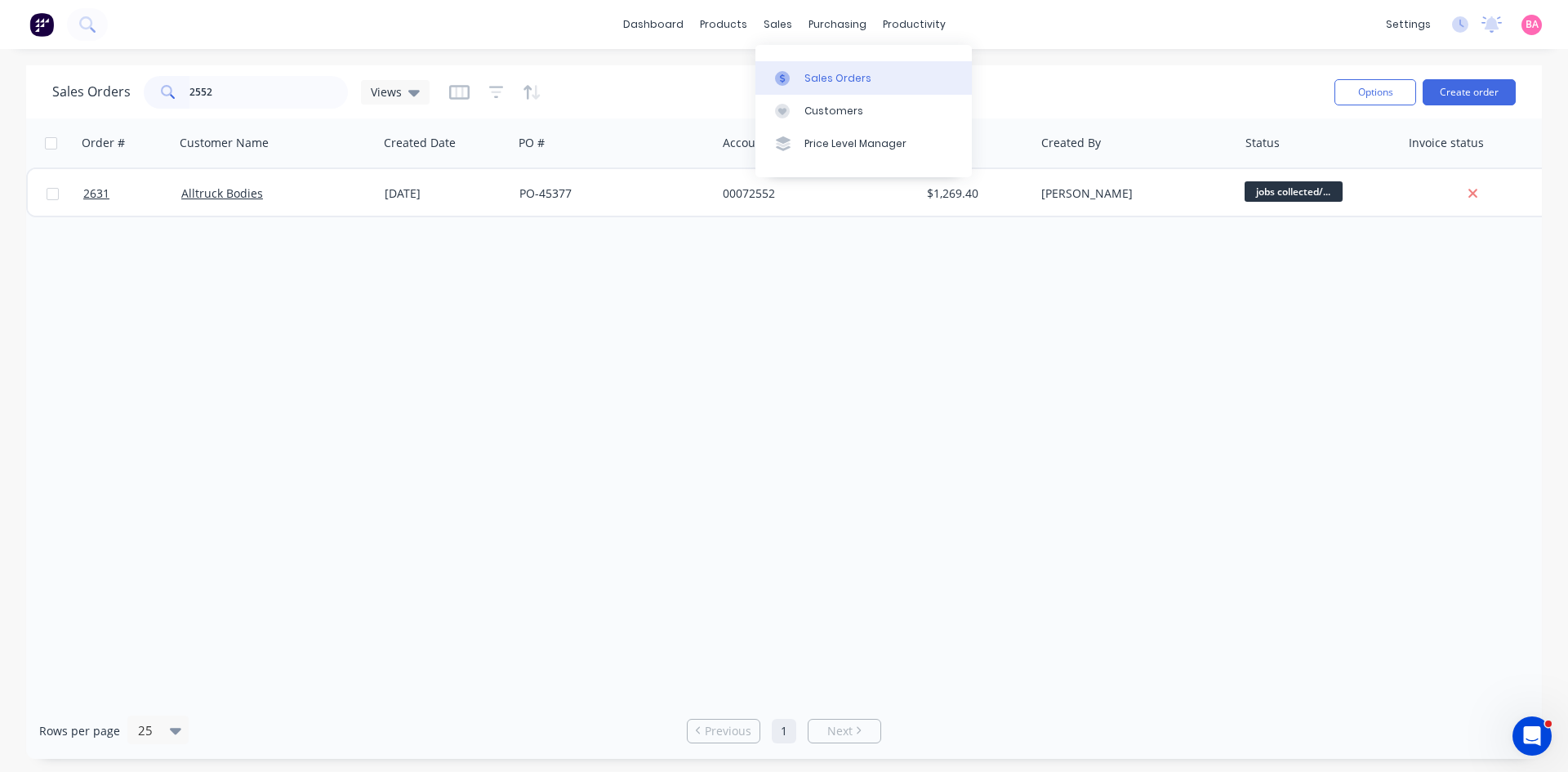
click at [813, 76] on div "Sales Orders" at bounding box center [837, 78] width 67 height 15
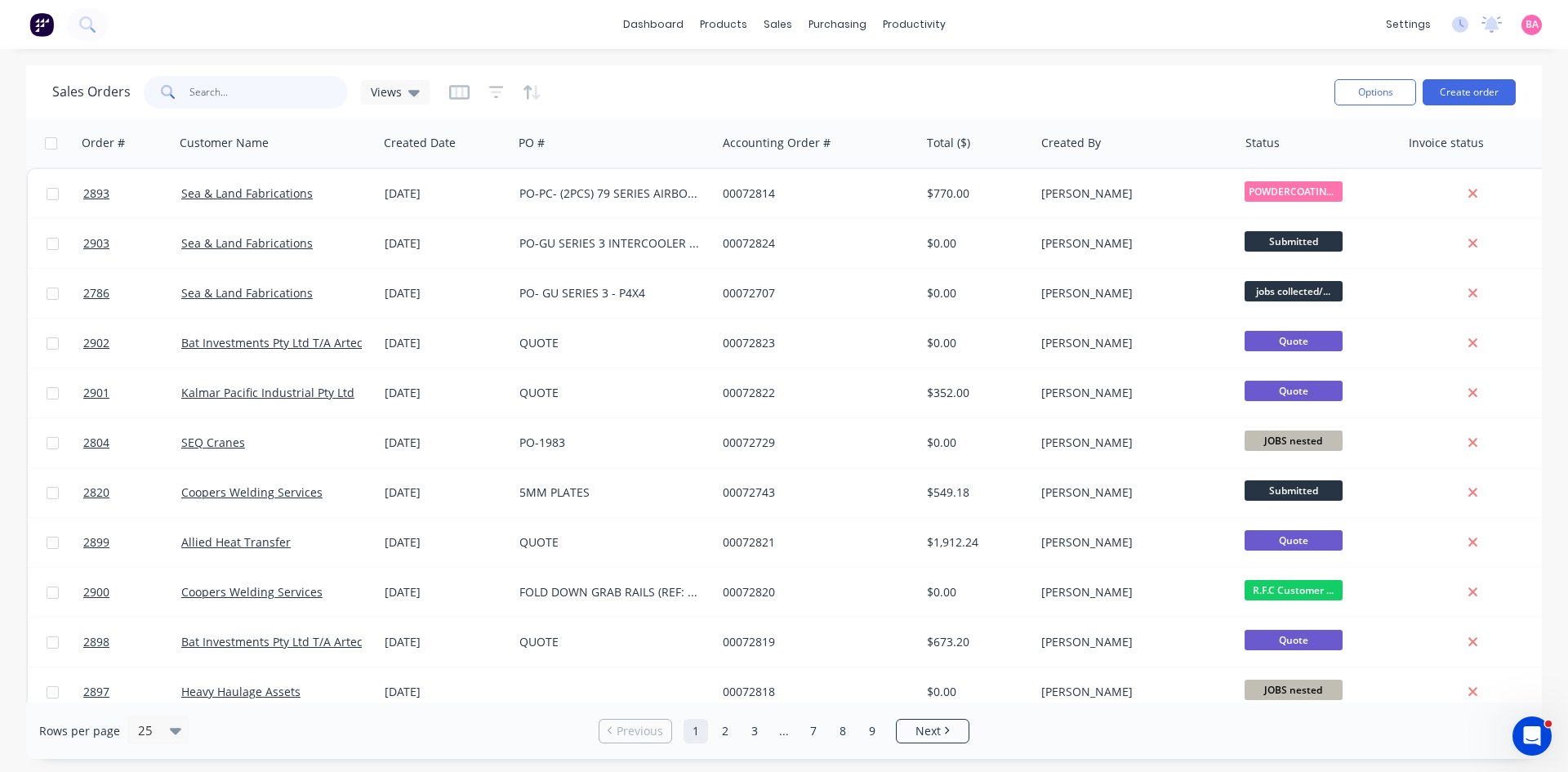
click at [254, 92] on input "text" at bounding box center [269, 92] width 160 height 33
type input "2552"
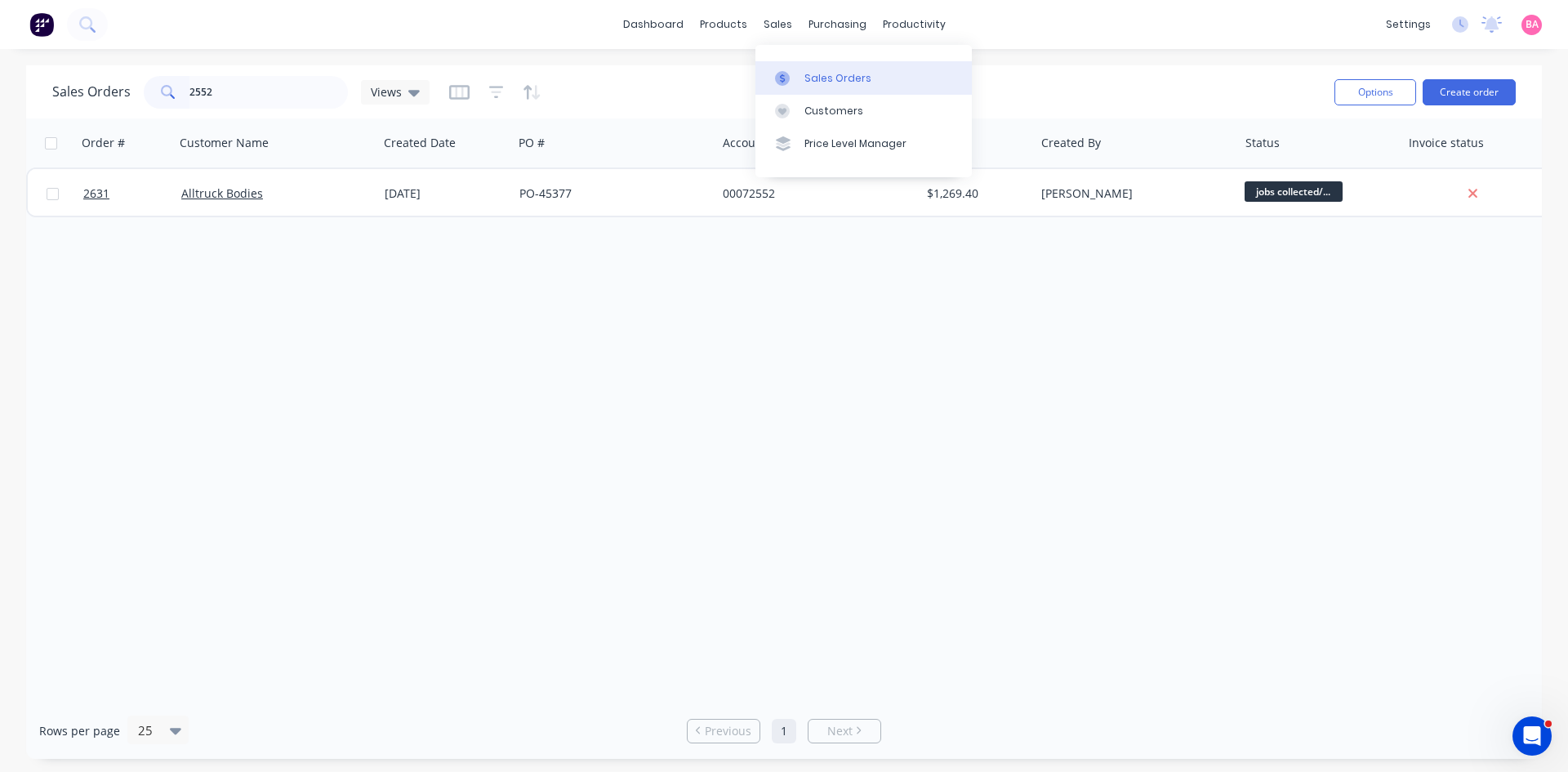
click at [831, 71] on div "Sales Orders" at bounding box center [837, 78] width 67 height 15
click at [834, 71] on div "Sales Orders" at bounding box center [837, 78] width 67 height 15
click at [835, 81] on div "Sales Orders" at bounding box center [837, 78] width 67 height 15
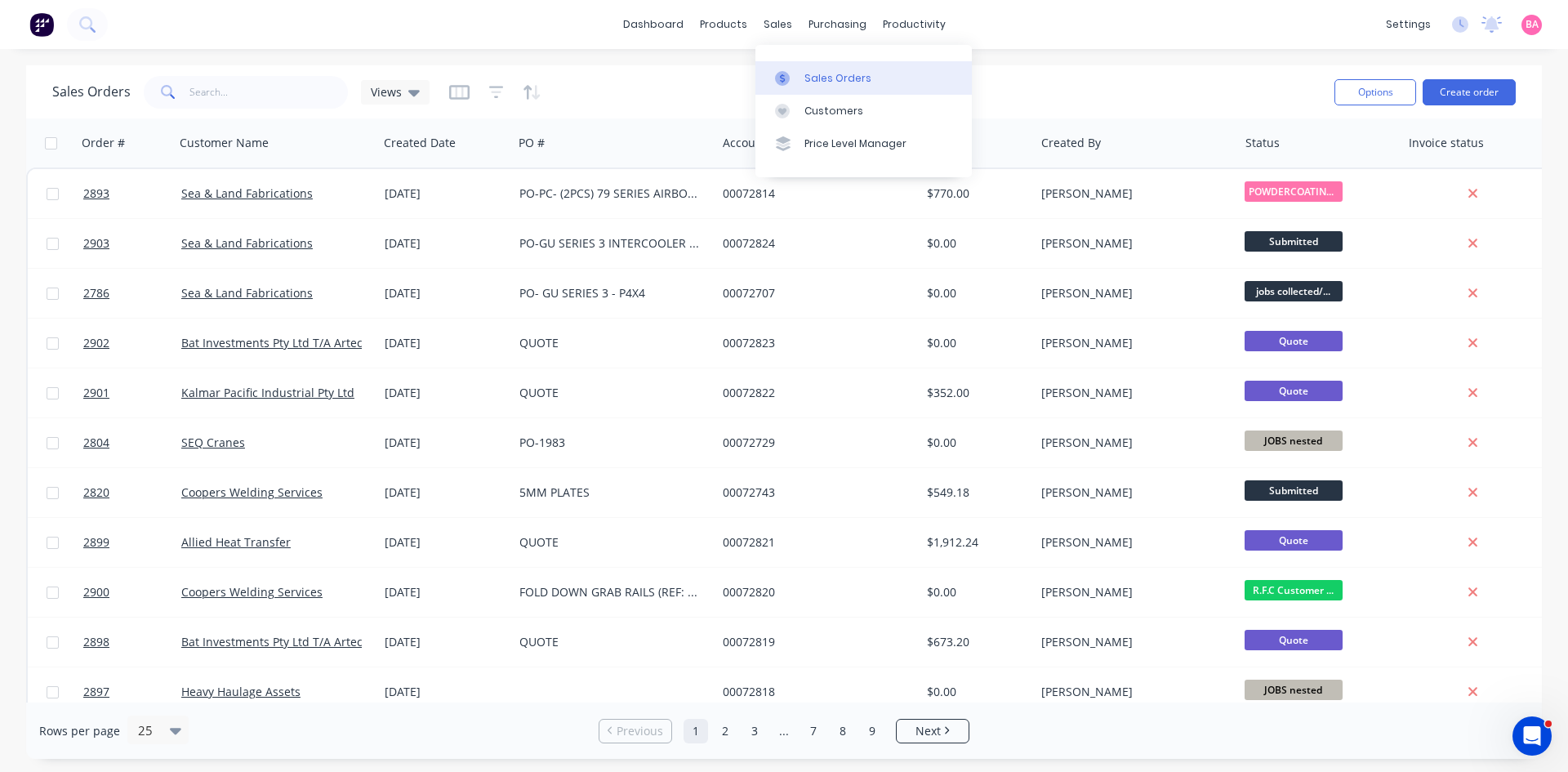
click at [835, 74] on div "Sales Orders" at bounding box center [837, 78] width 67 height 15
click at [495, 89] on icon "button" at bounding box center [496, 92] width 15 height 16
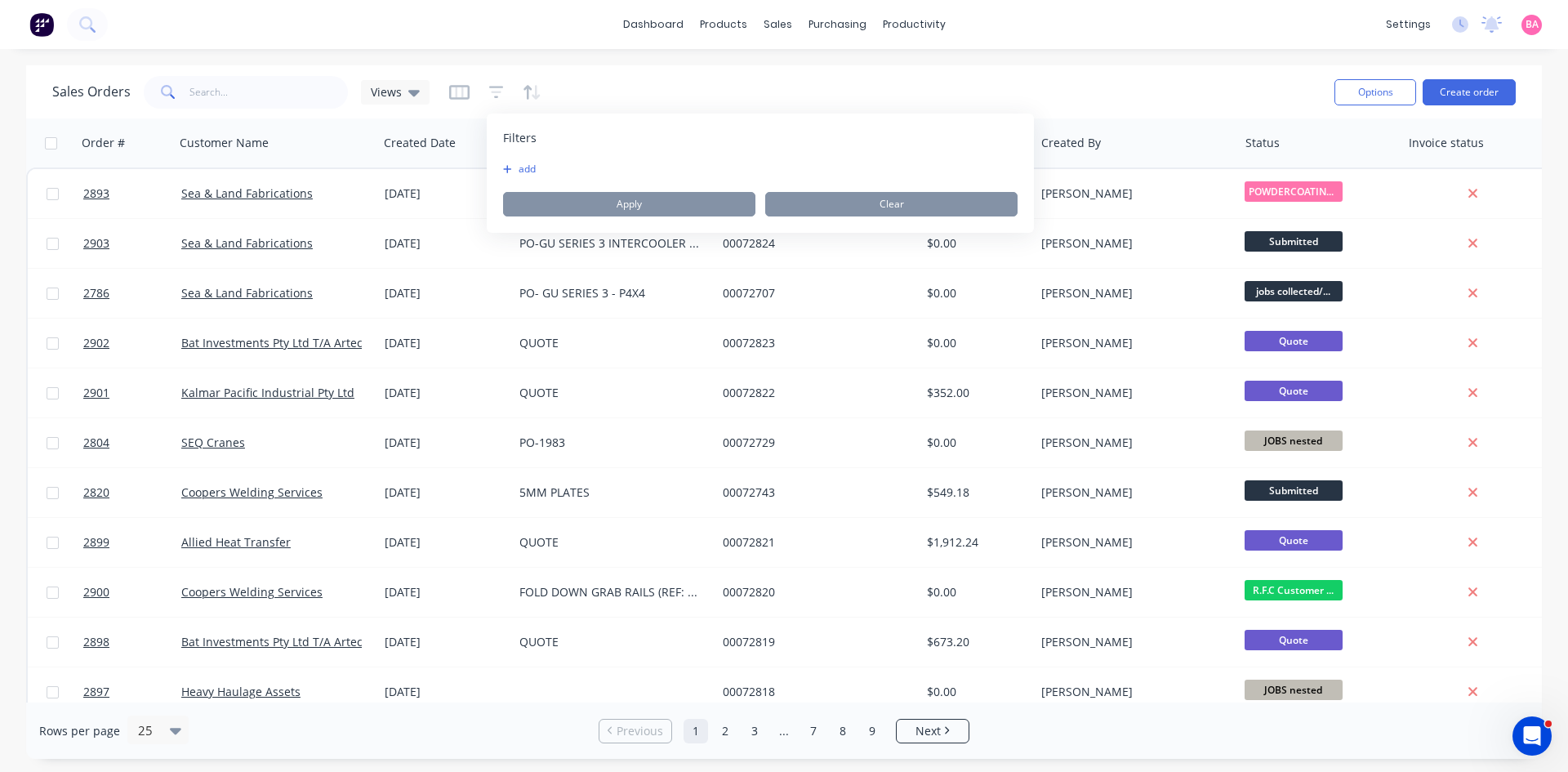
click at [542, 168] on button "add" at bounding box center [523, 169] width 41 height 13
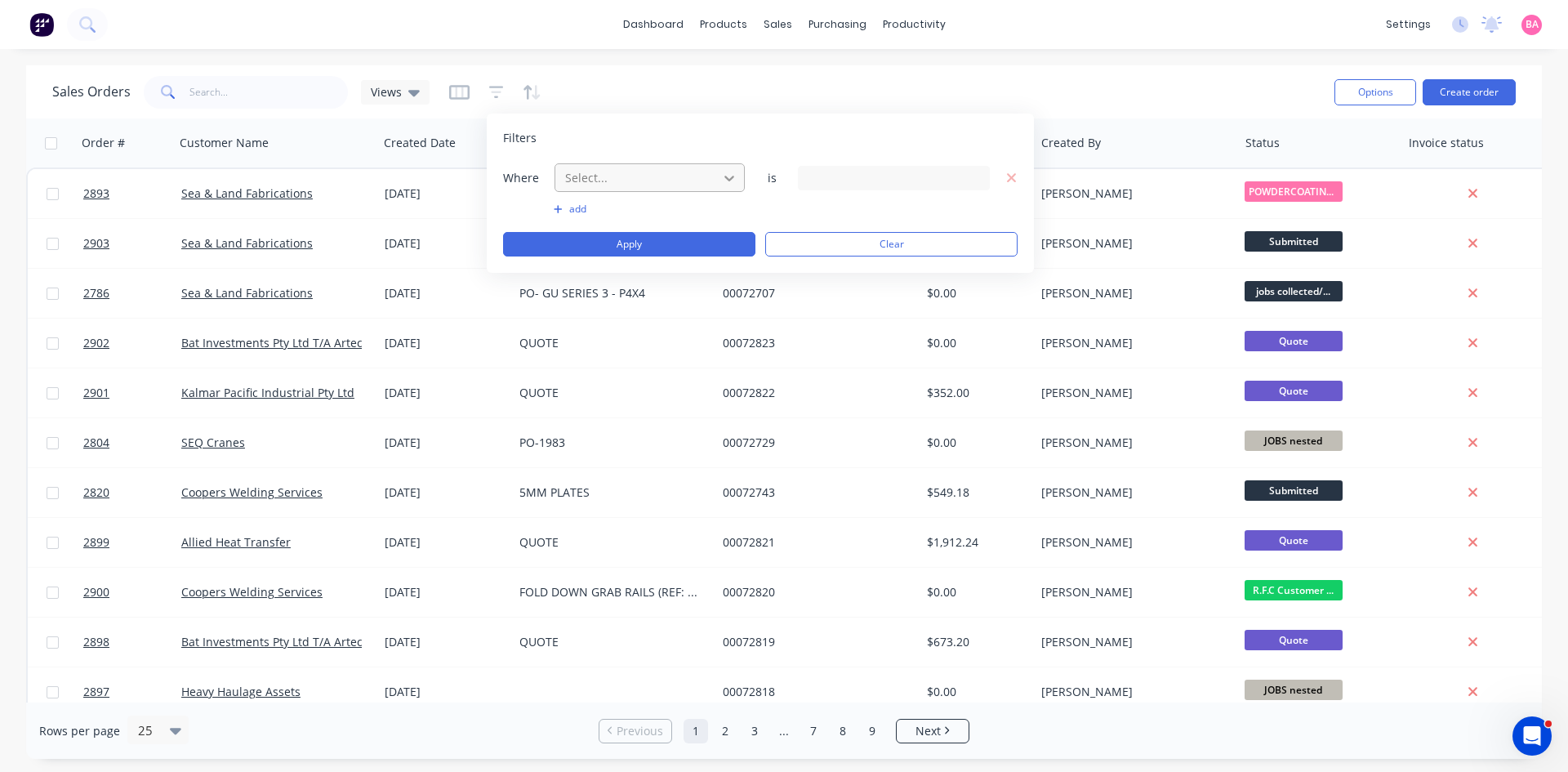
click at [717, 174] on div at bounding box center [728, 178] width 29 height 29
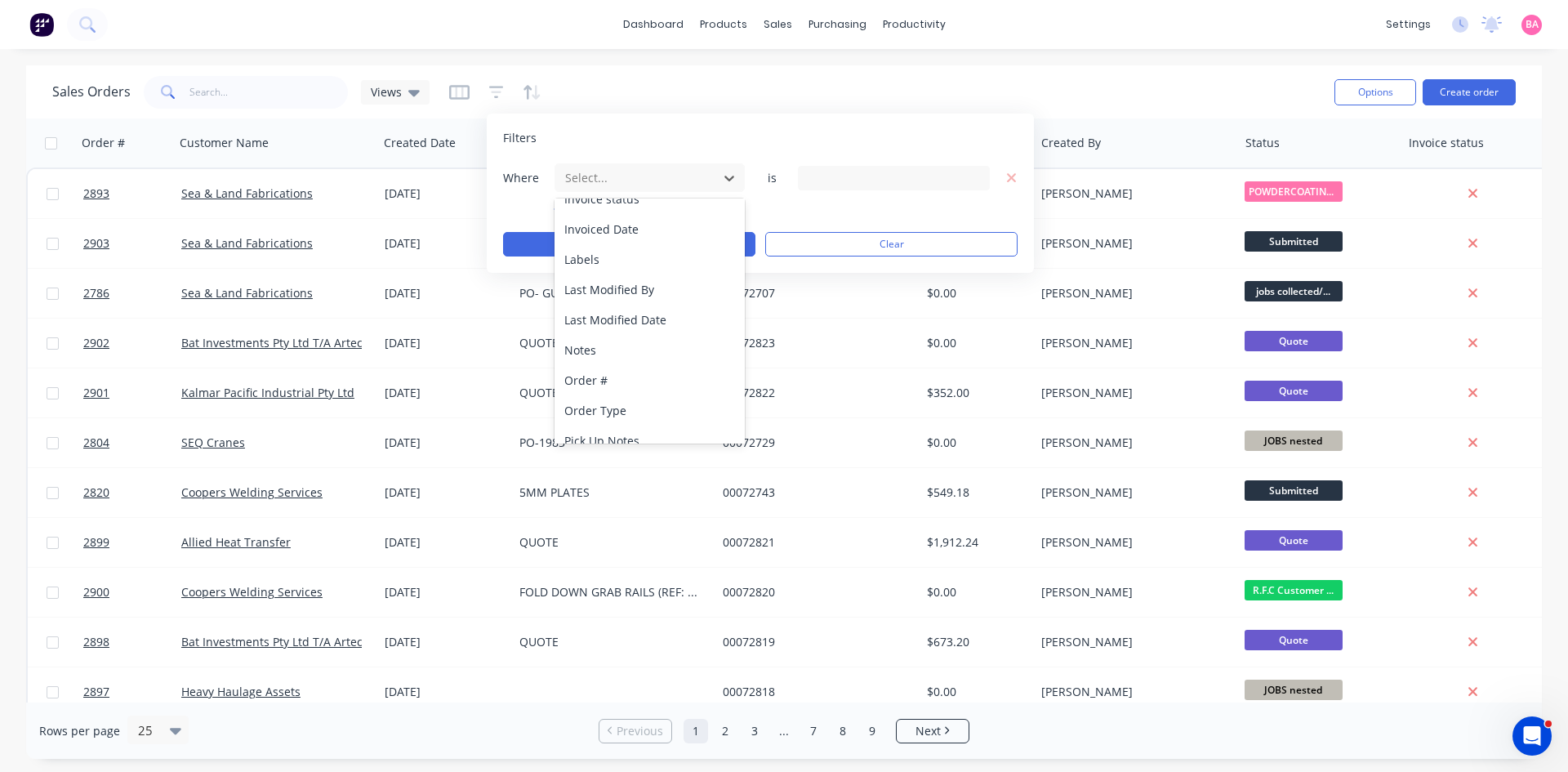
scroll to position [426, 0]
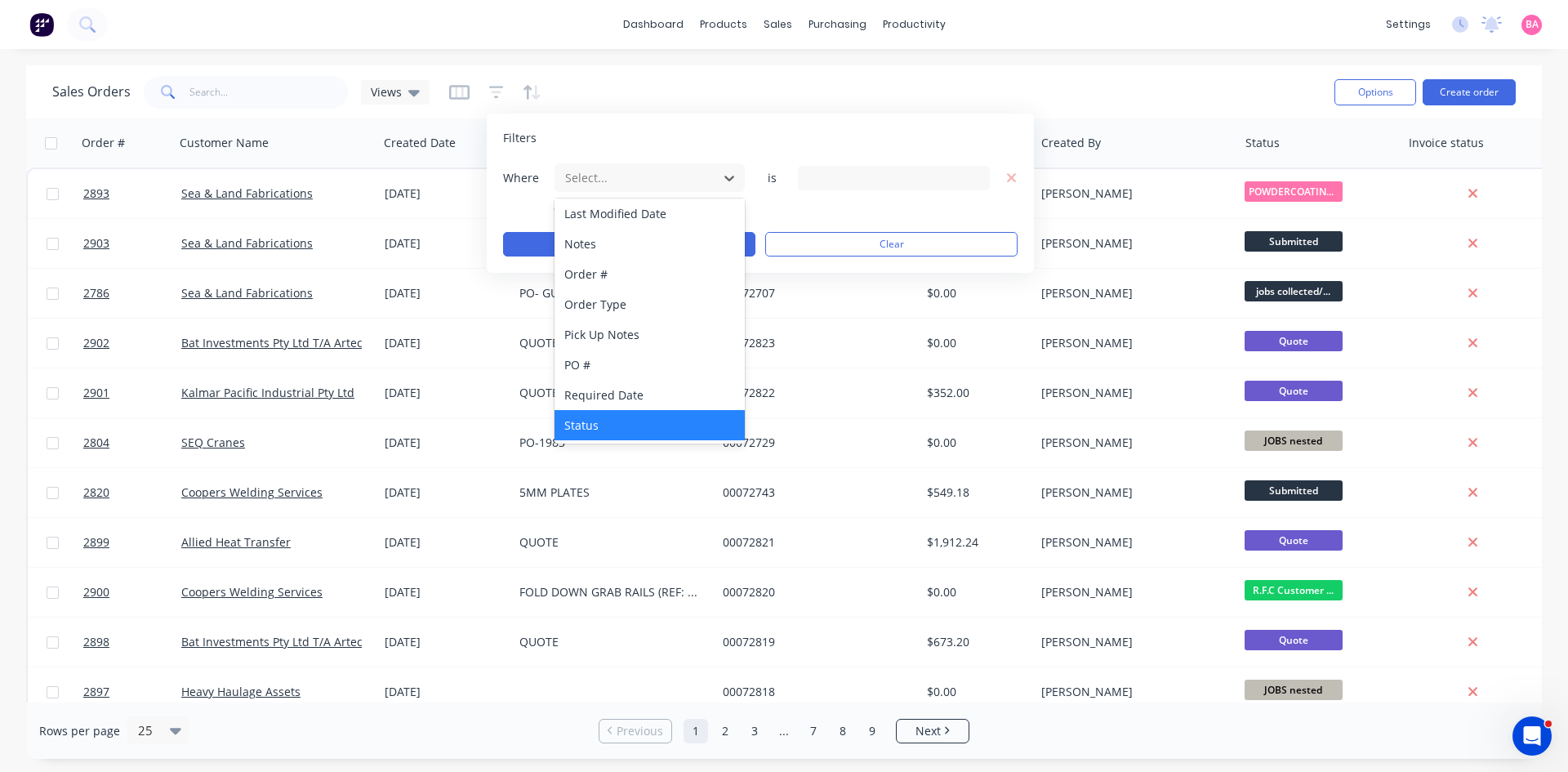
click at [591, 428] on div "Status" at bounding box center [649, 425] width 191 height 30
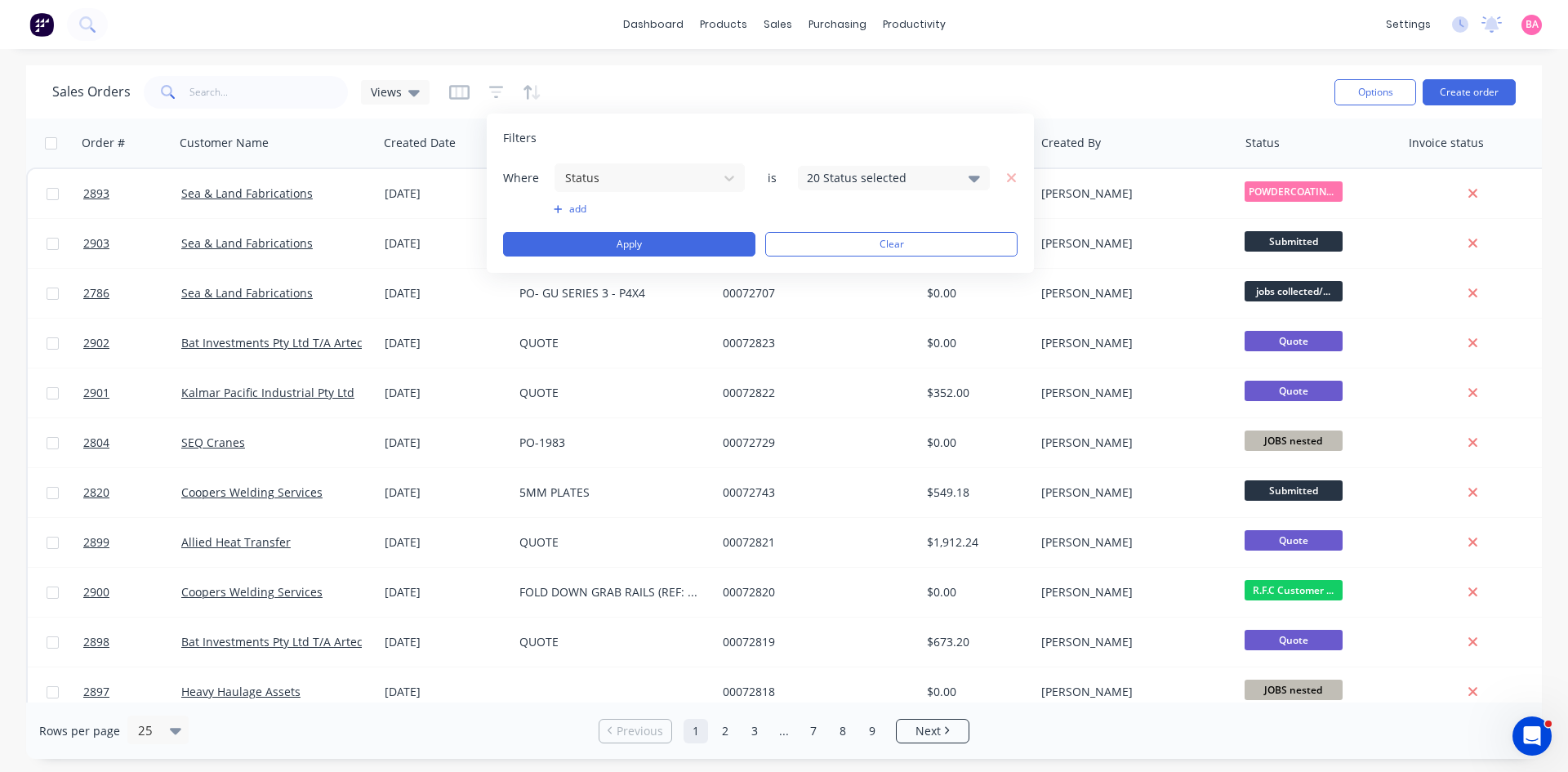
click at [976, 175] on icon at bounding box center [974, 178] width 11 height 18
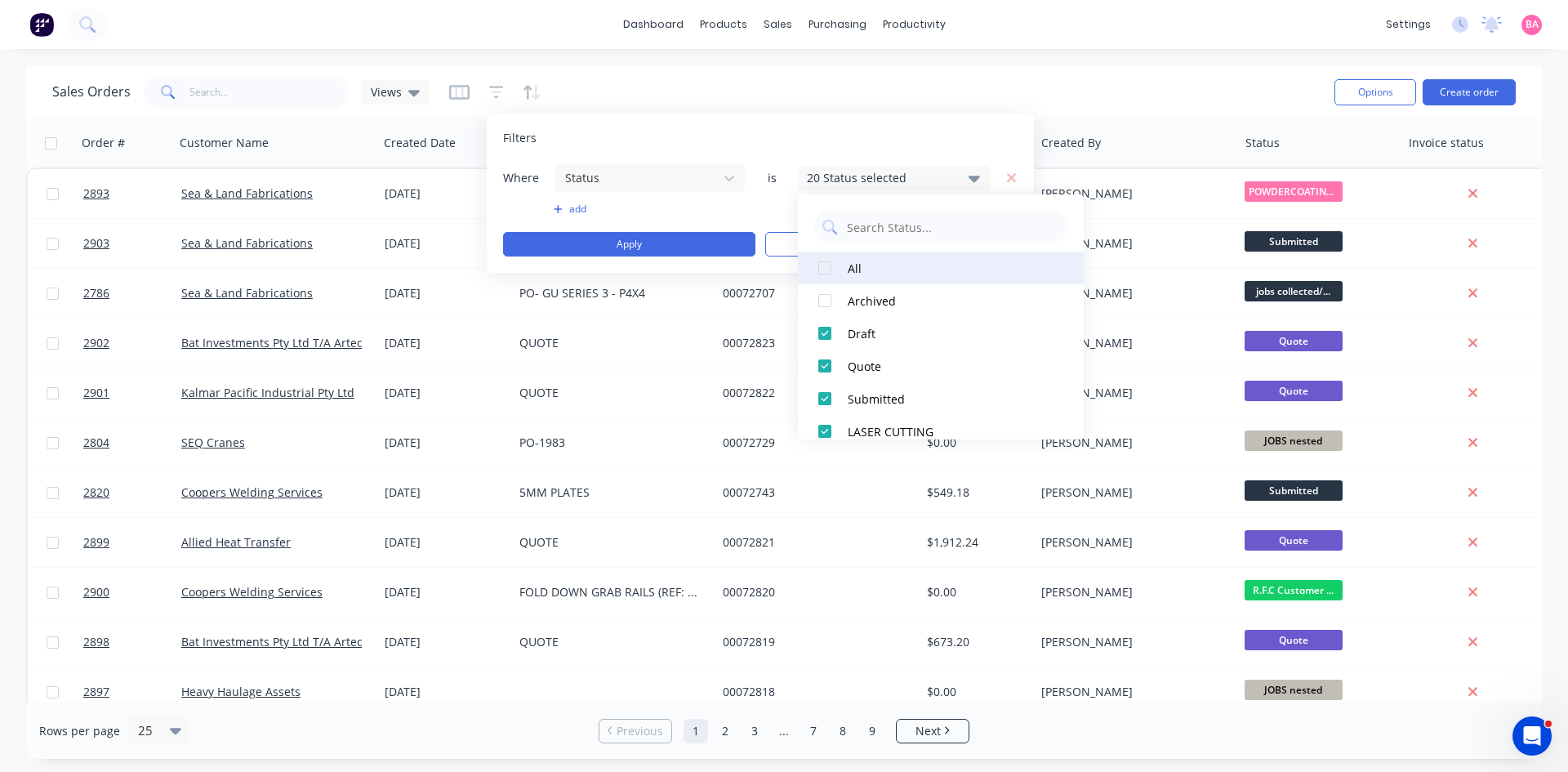
click at [830, 267] on div at bounding box center [824, 267] width 33 height 33
click at [625, 247] on button "Apply" at bounding box center [628, 243] width 252 height 25
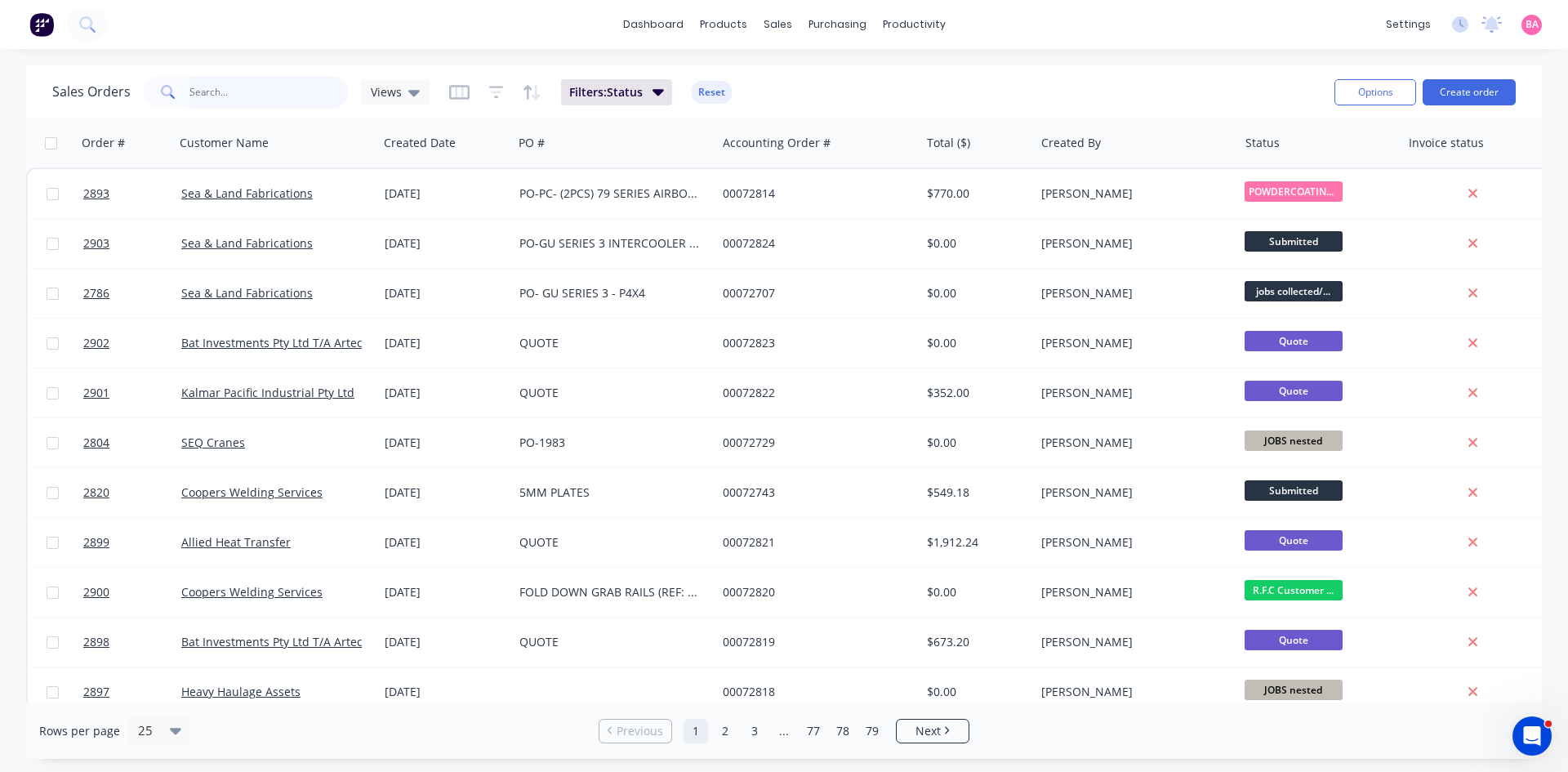
click at [231, 93] on input "text" at bounding box center [269, 92] width 160 height 33
type input "2552"
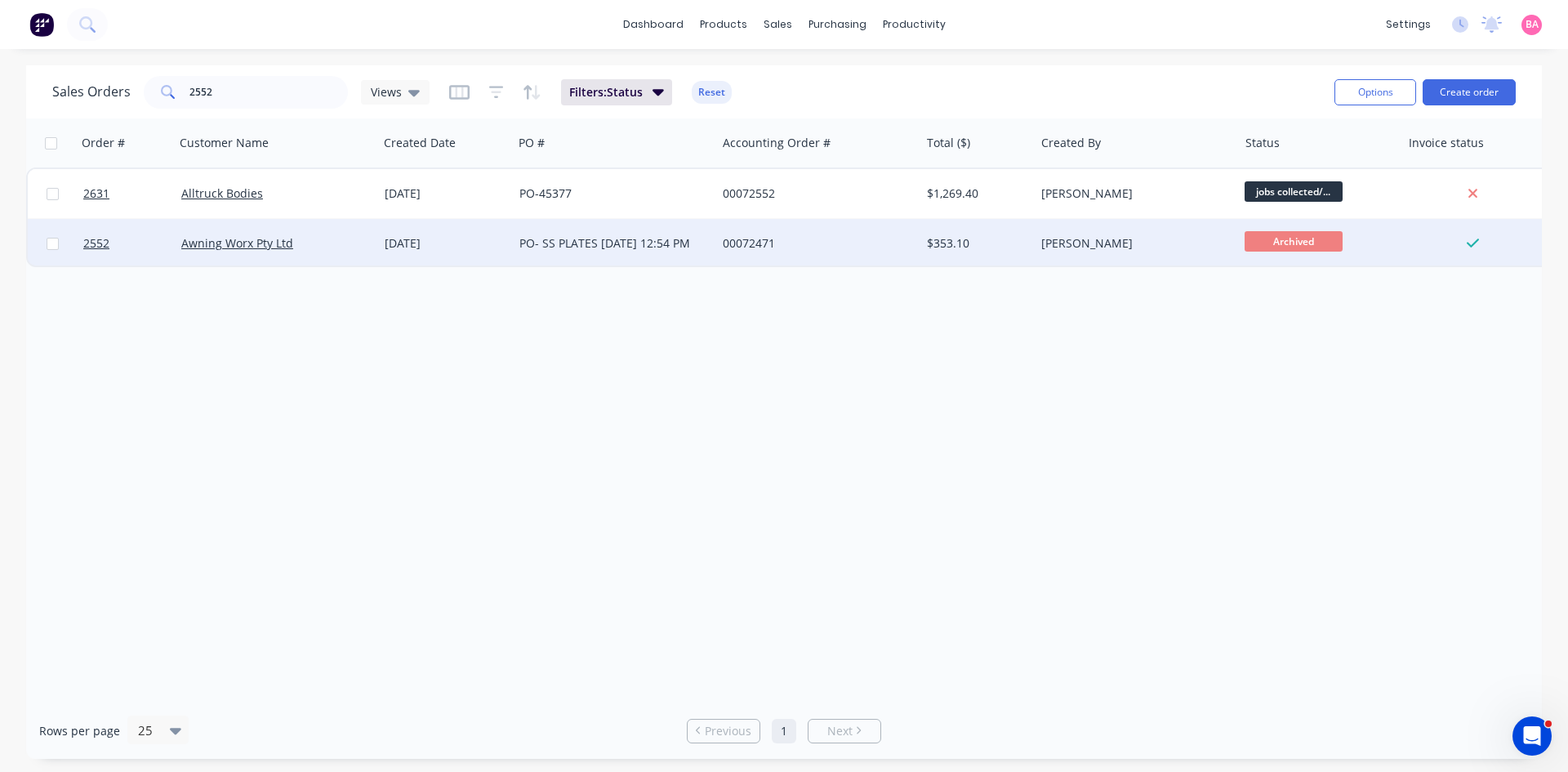
click at [76, 242] on div at bounding box center [52, 242] width 49 height 49
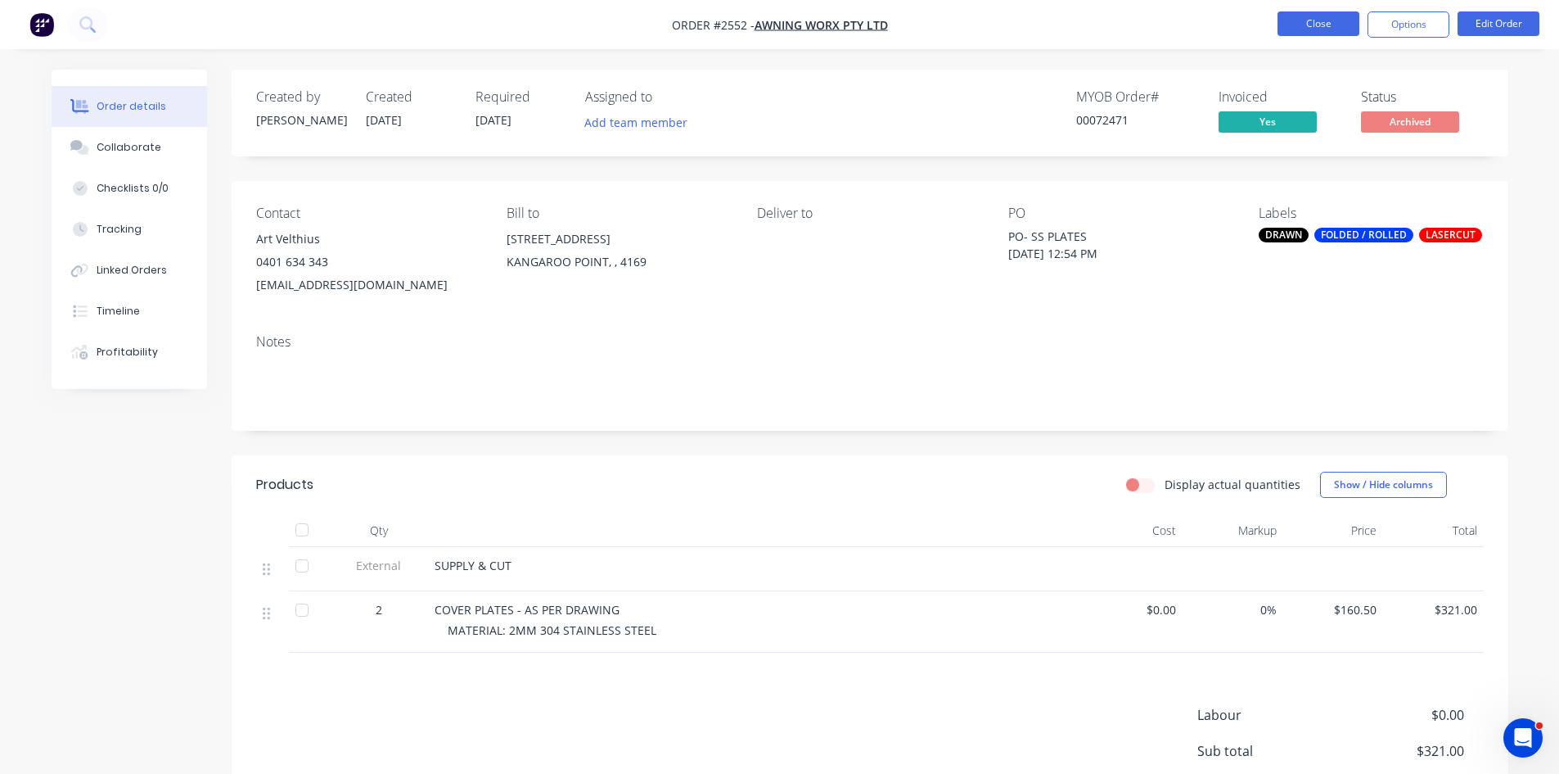
click at [1308, 27] on button "Close" at bounding box center [1319, 23] width 82 height 25
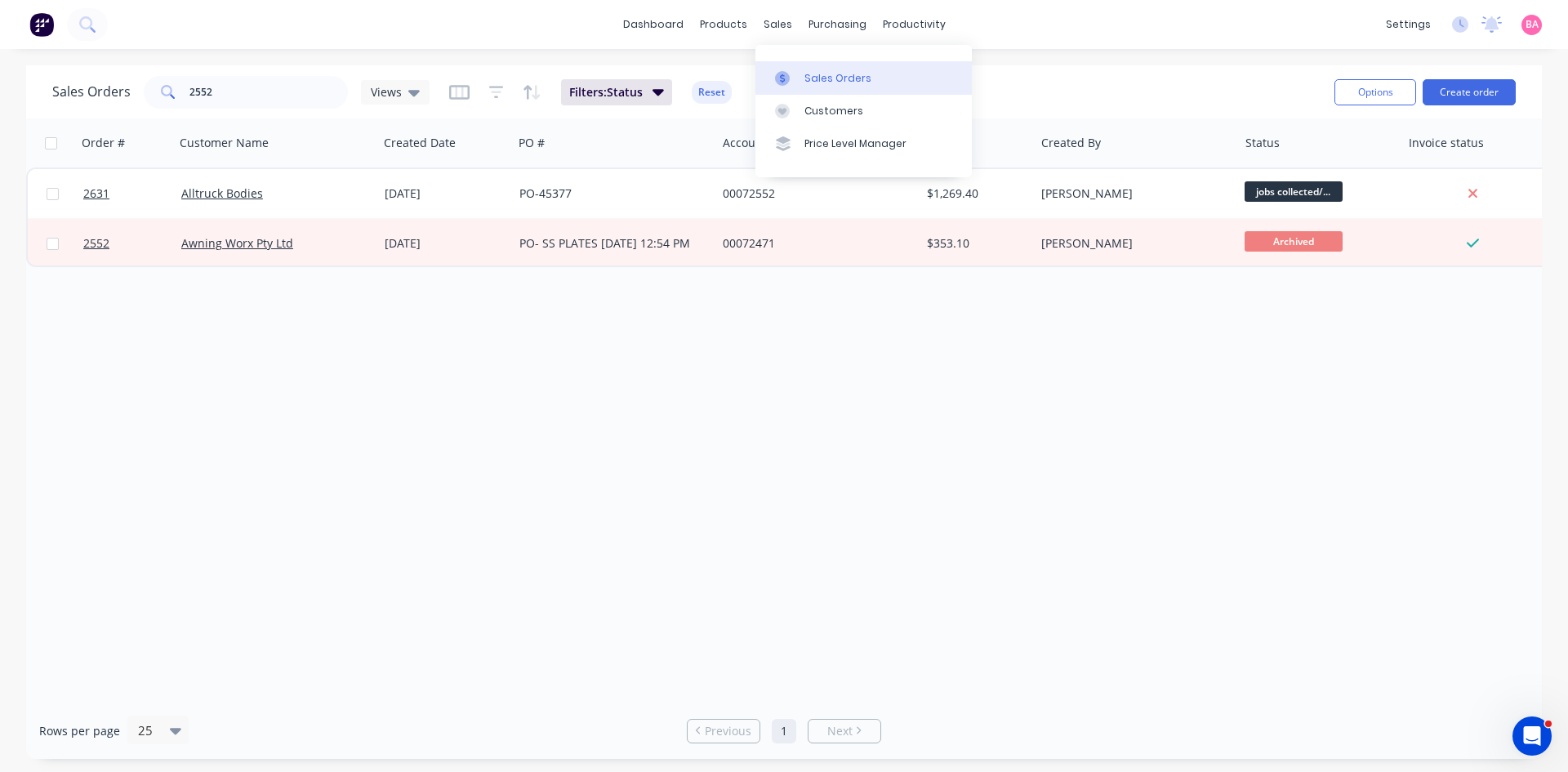
click at [833, 79] on div "Sales Orders" at bounding box center [837, 78] width 67 height 15
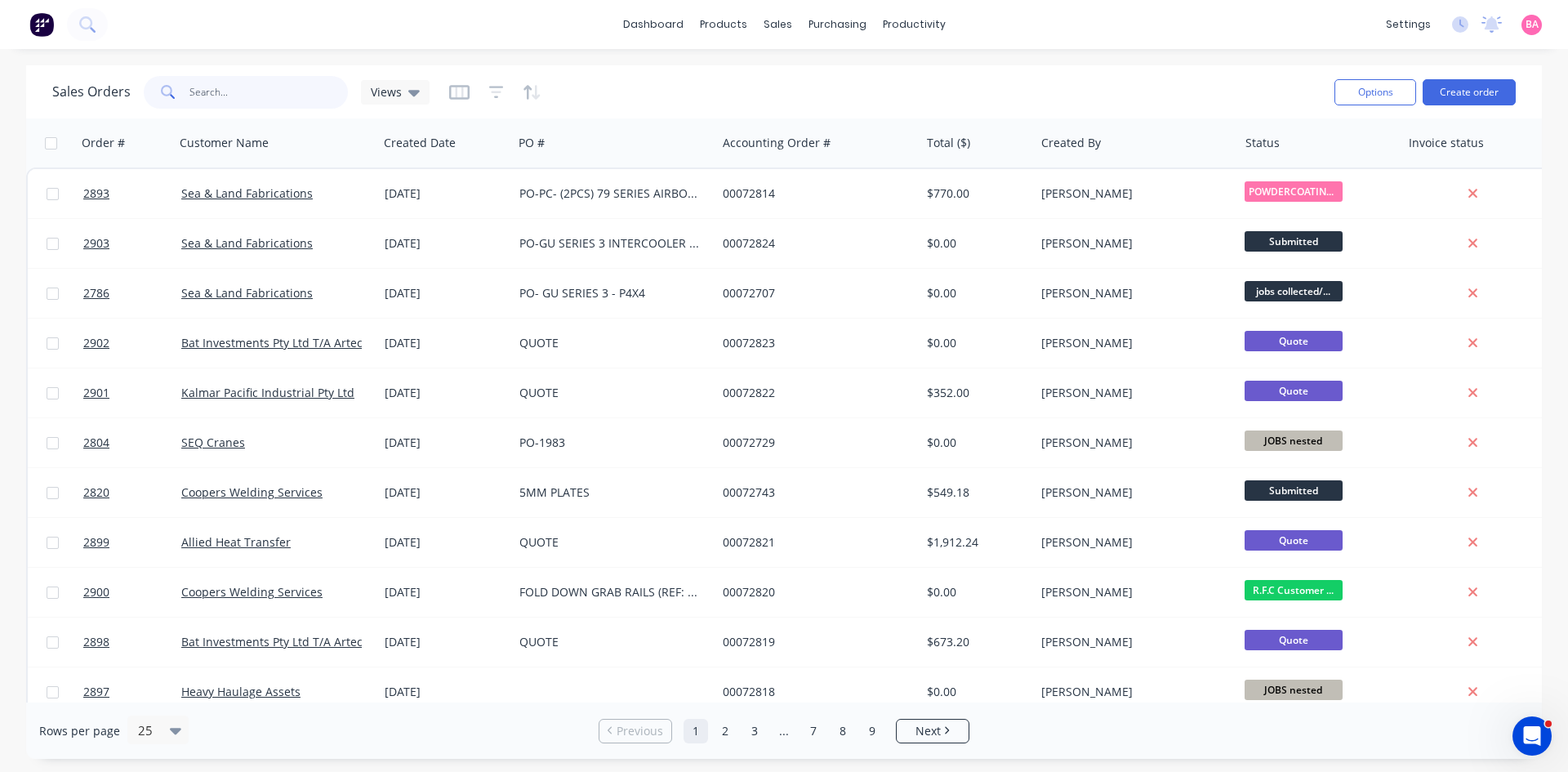
click at [226, 88] on input "text" at bounding box center [269, 92] width 160 height 33
click at [248, 96] on input "text" at bounding box center [269, 92] width 160 height 33
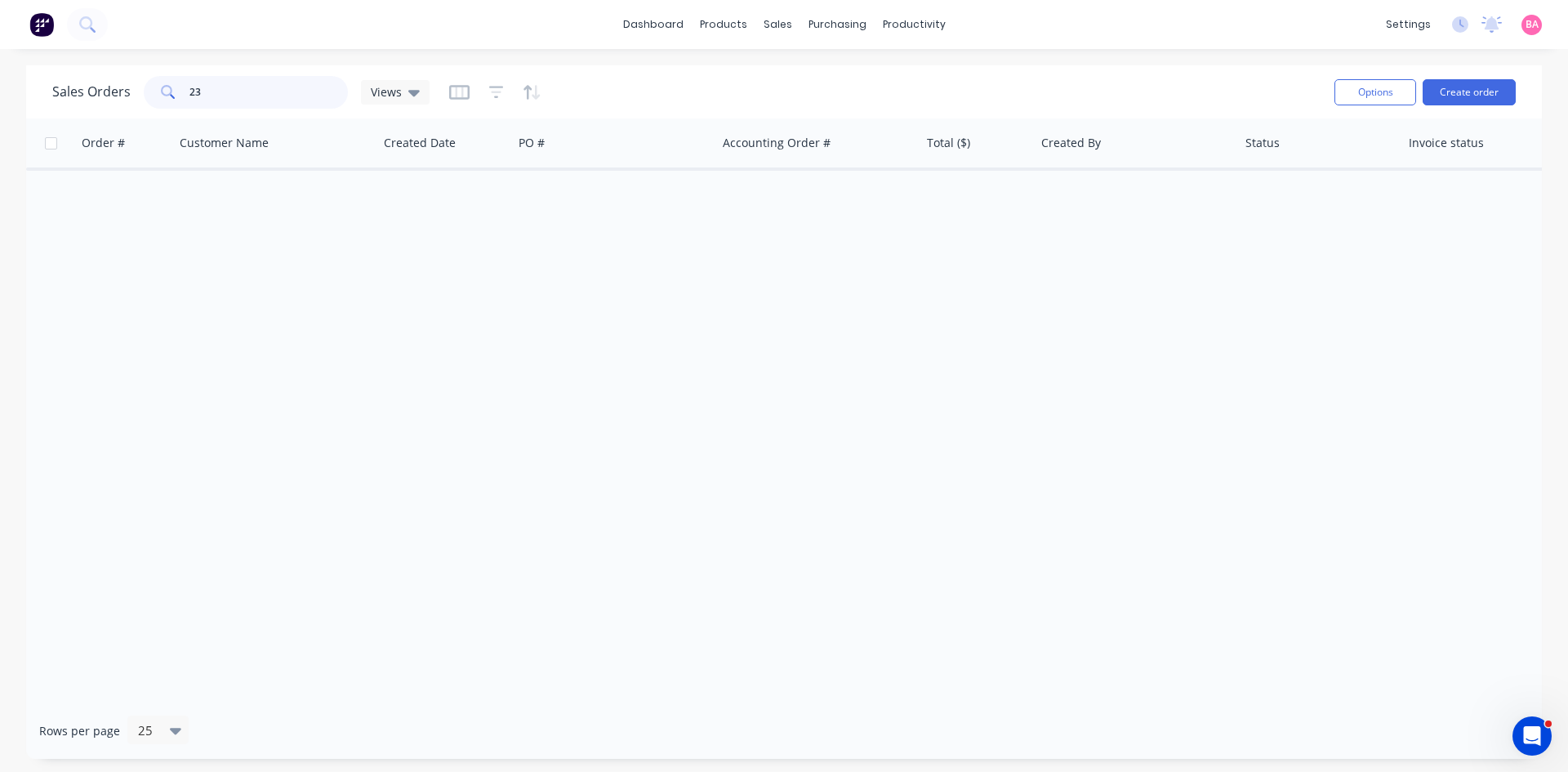
type input "2"
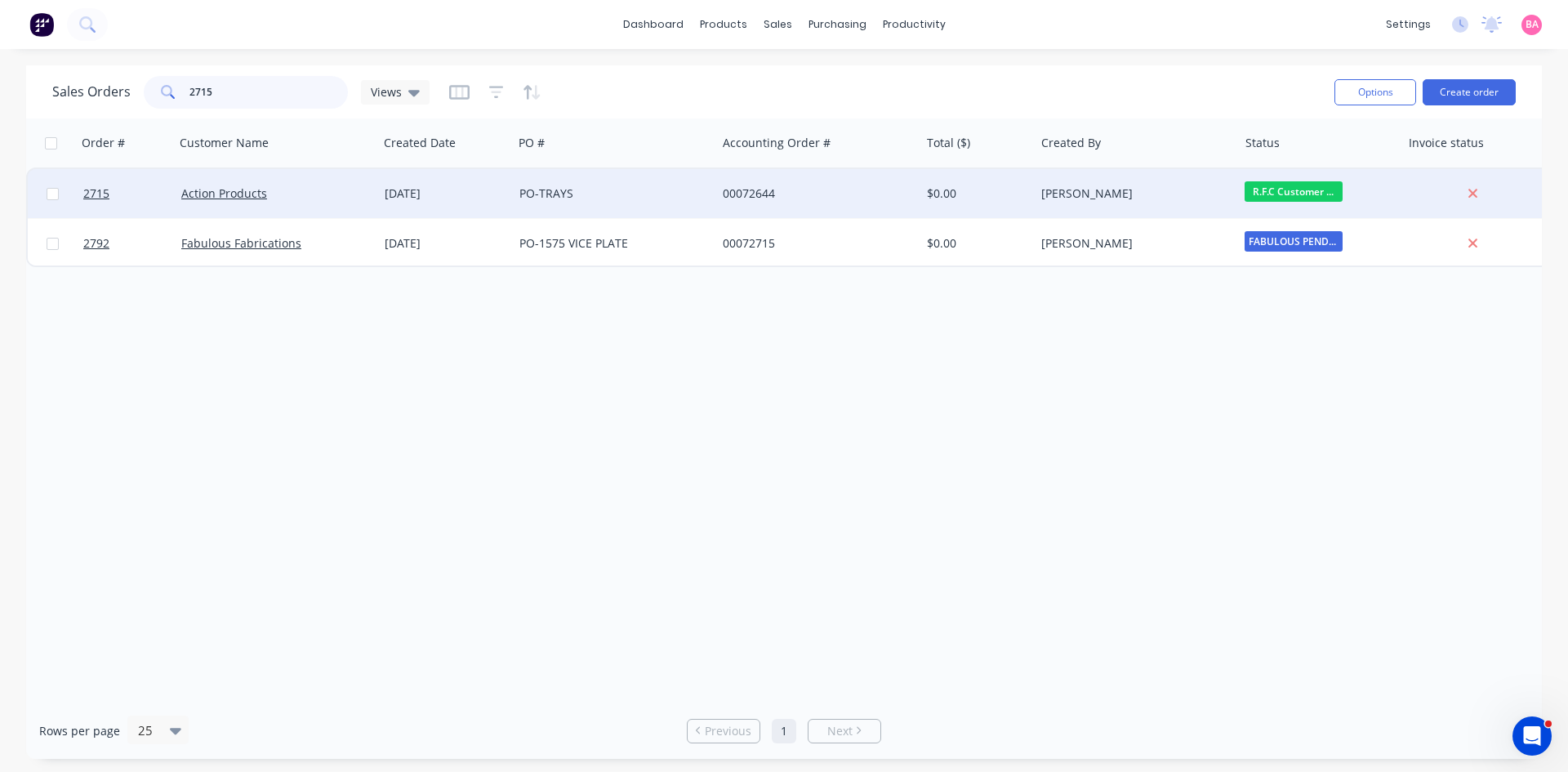
type input "2715"
click at [1299, 187] on span "R.F.C Customer ..." at bounding box center [1293, 192] width 98 height 20
click at [420, 407] on div "Order # Customer Name Created Date PO # Accounting Order # Total ($) Created By…" at bounding box center [783, 410] width 1515 height 583
click at [221, 193] on link "Action Products" at bounding box center [224, 193] width 86 height 16
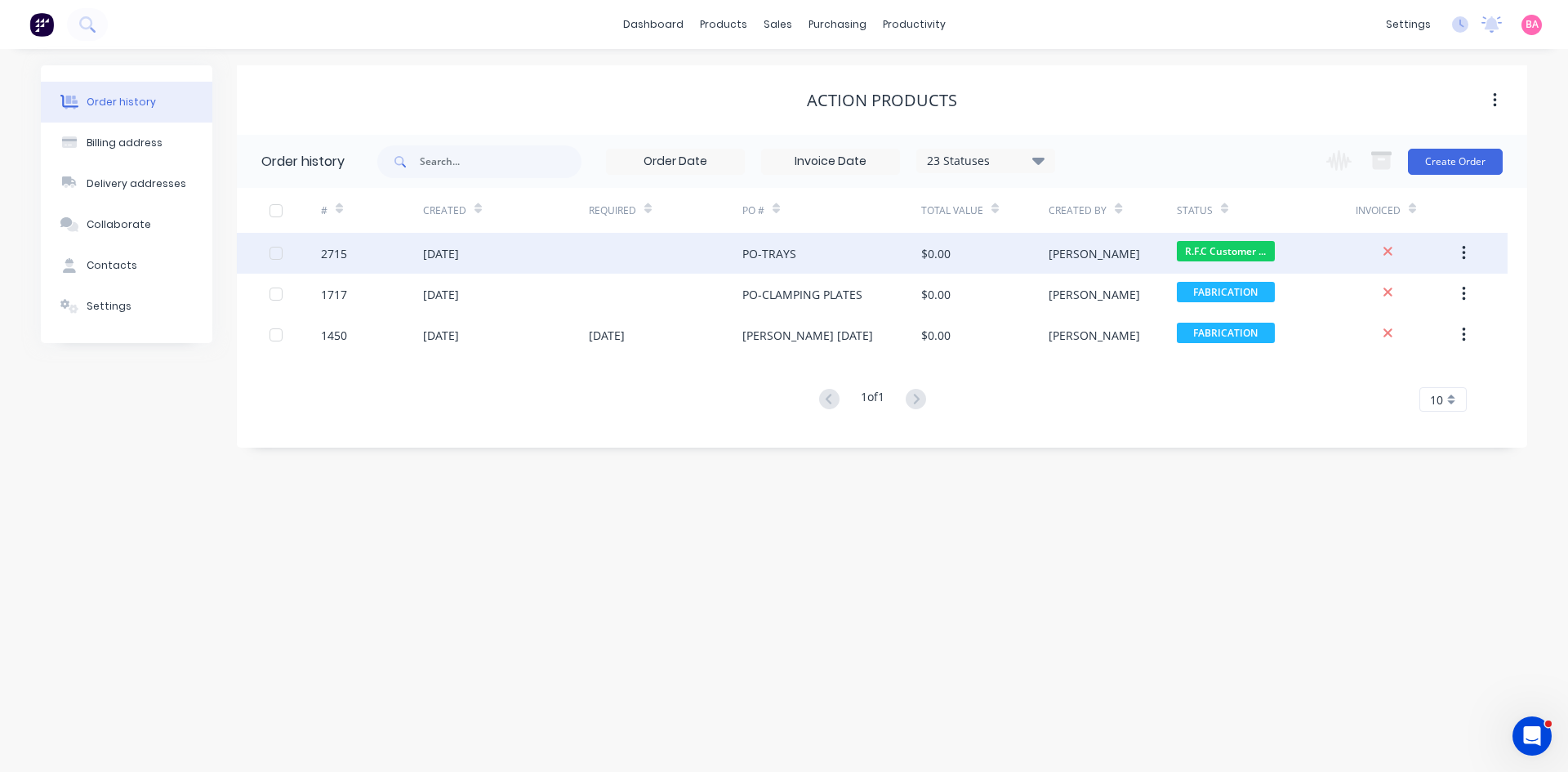
click at [455, 254] on div "[DATE]" at bounding box center [441, 253] width 36 height 17
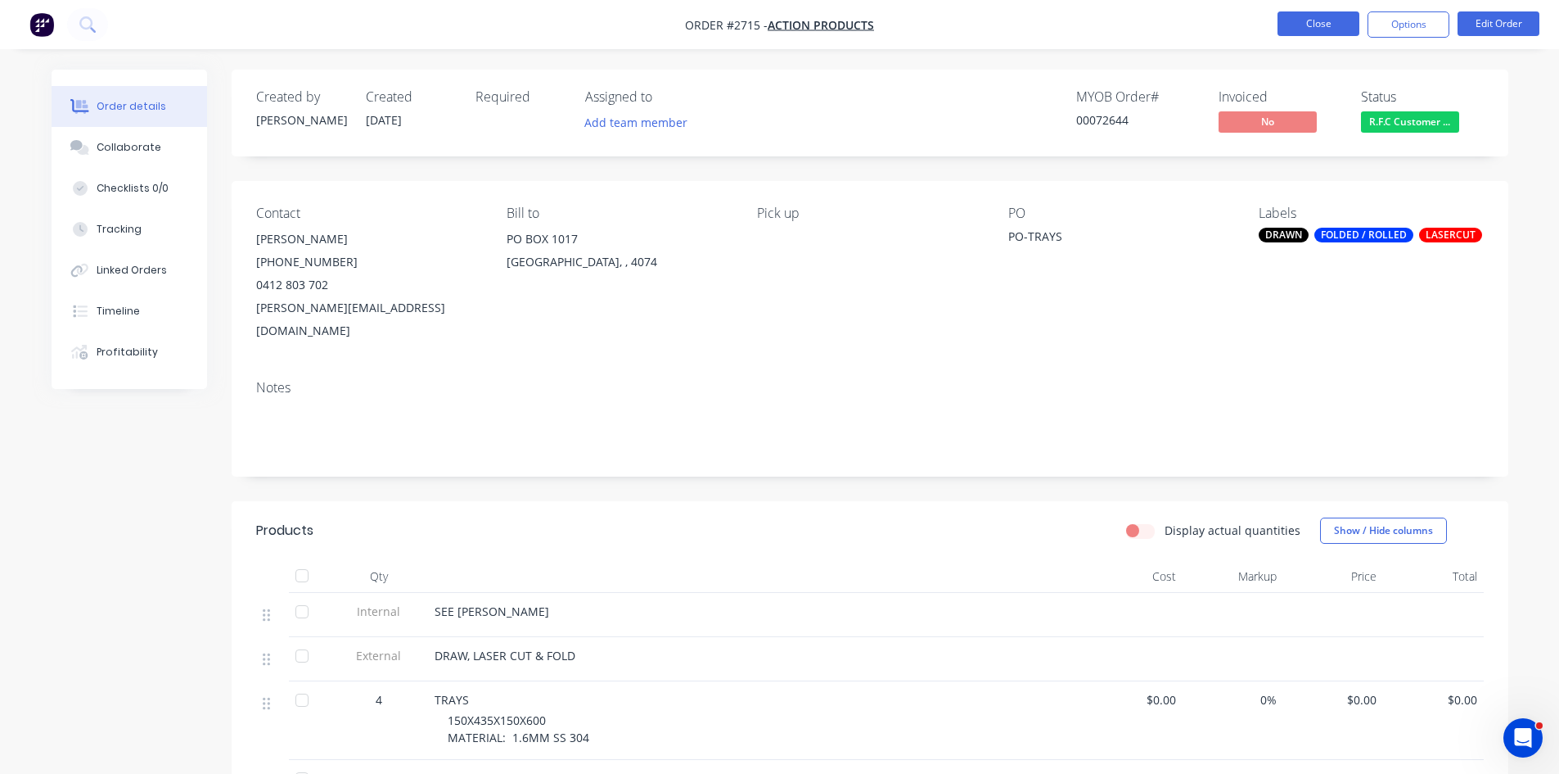
click at [1298, 19] on button "Close" at bounding box center [1319, 23] width 82 height 25
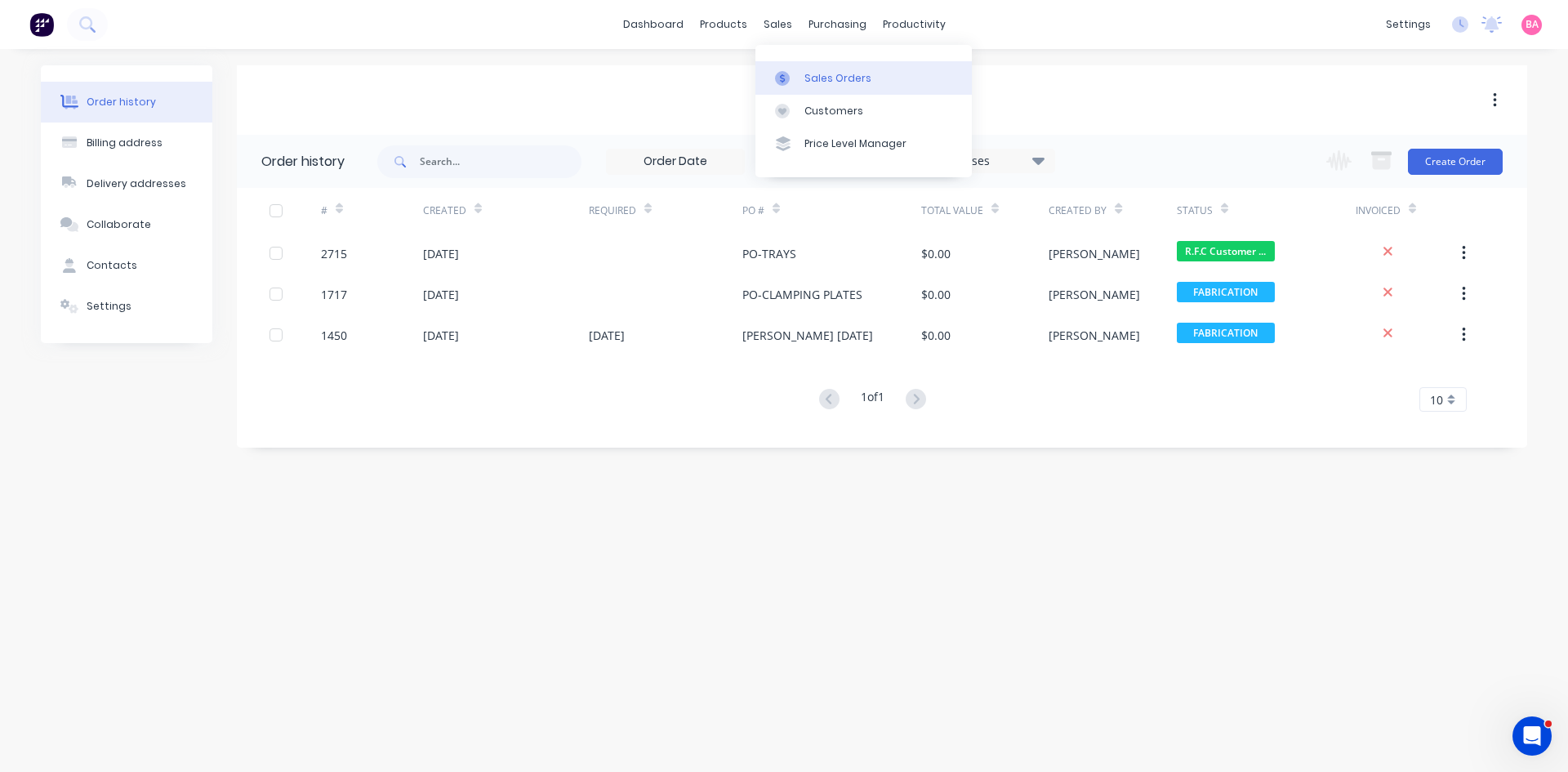
click at [830, 80] on div "Sales Orders" at bounding box center [837, 78] width 67 height 15
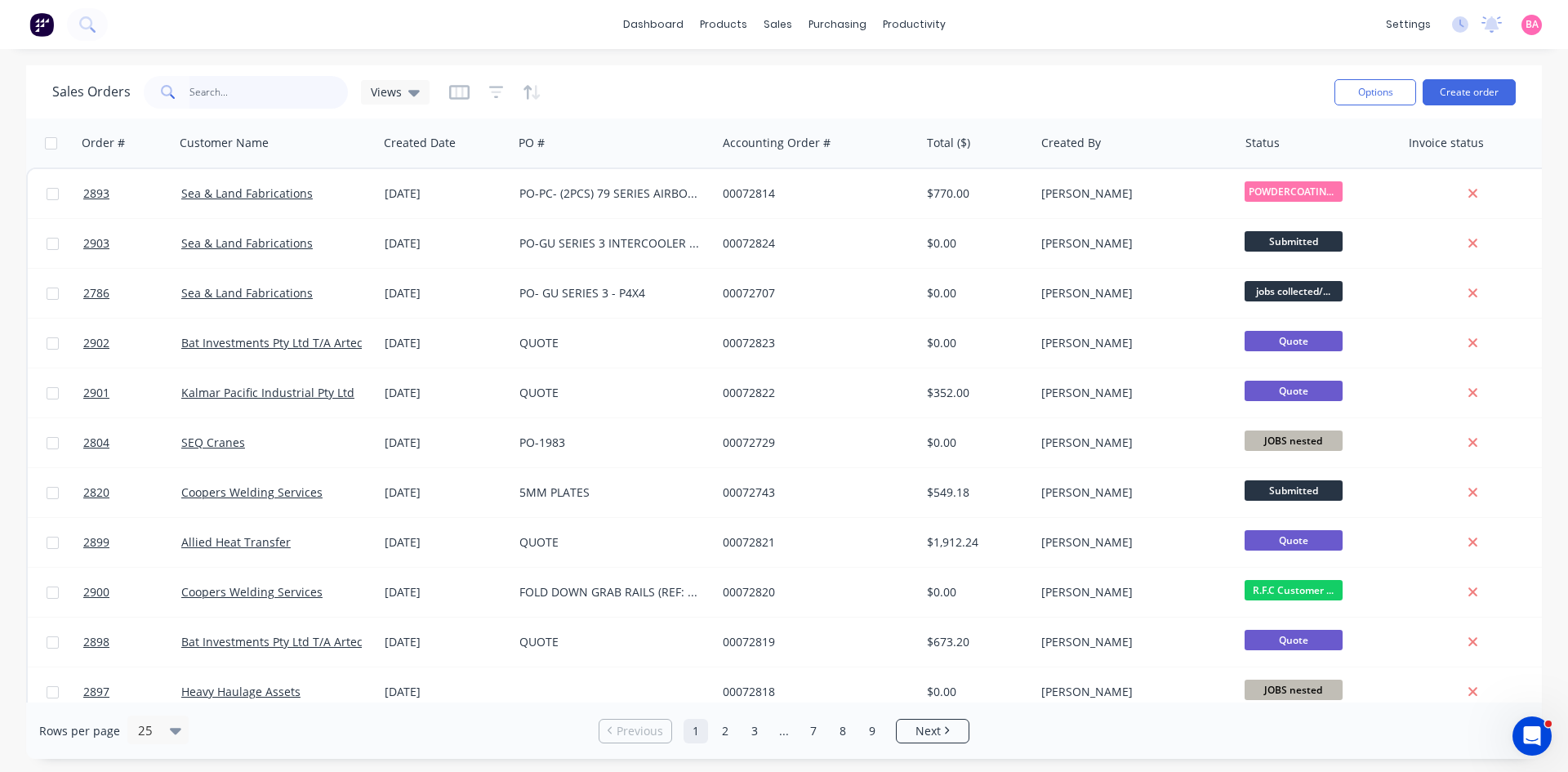
click at [223, 89] on input "text" at bounding box center [269, 92] width 160 height 33
type input "2094"
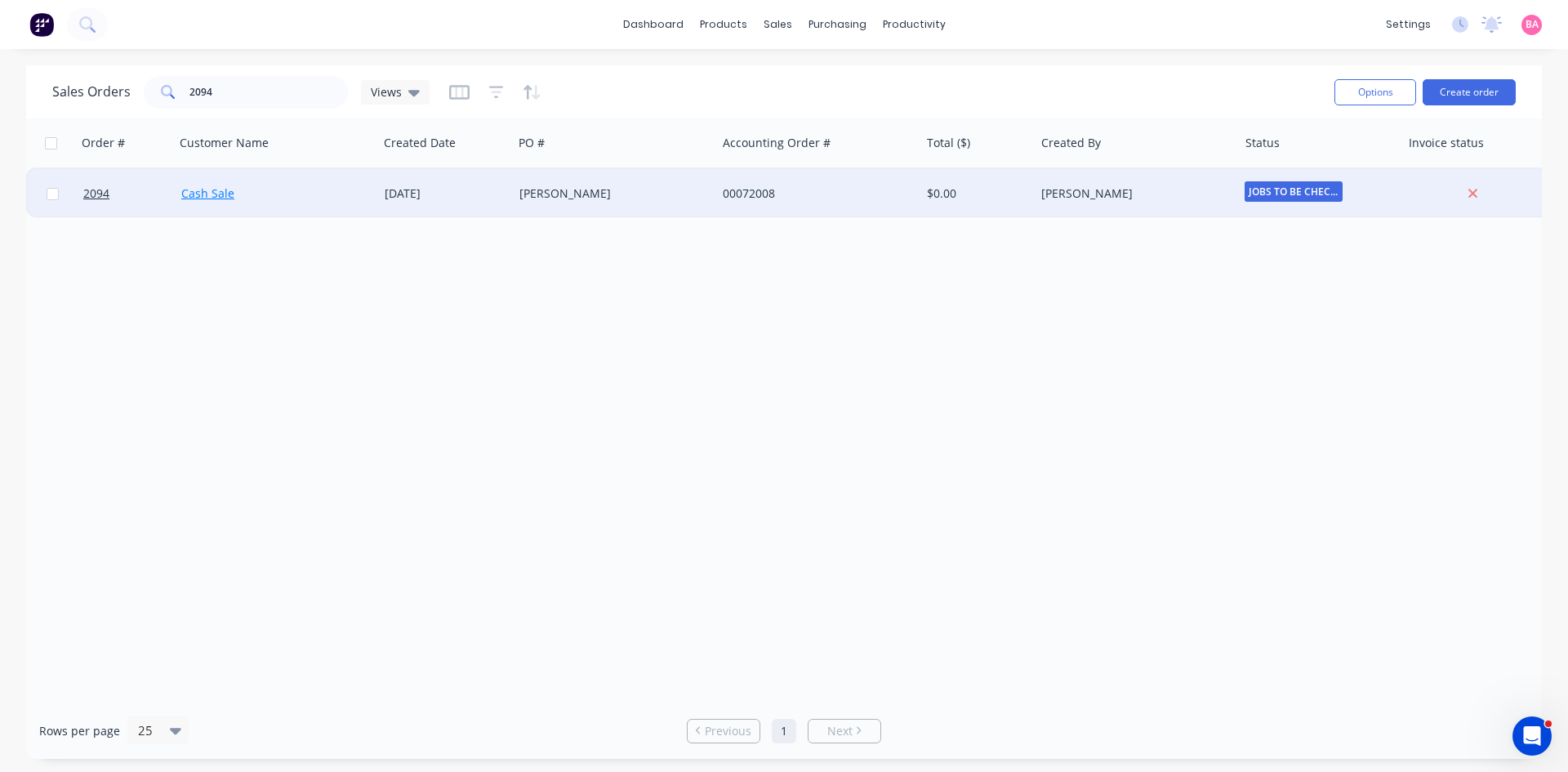
click at [213, 189] on link "Cash Sale" at bounding box center [207, 193] width 53 height 16
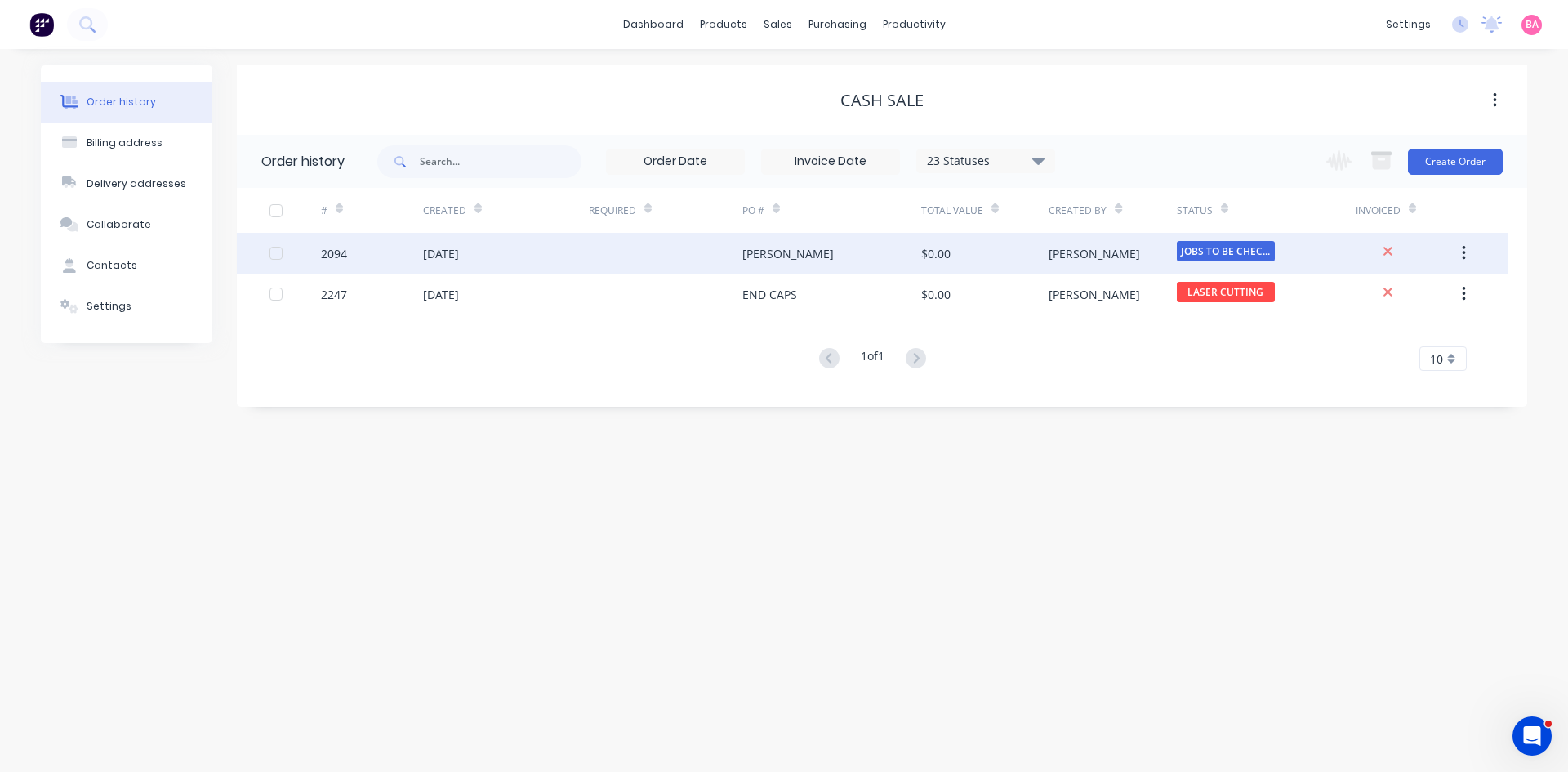
click at [346, 249] on div "2094" at bounding box center [334, 253] width 26 height 17
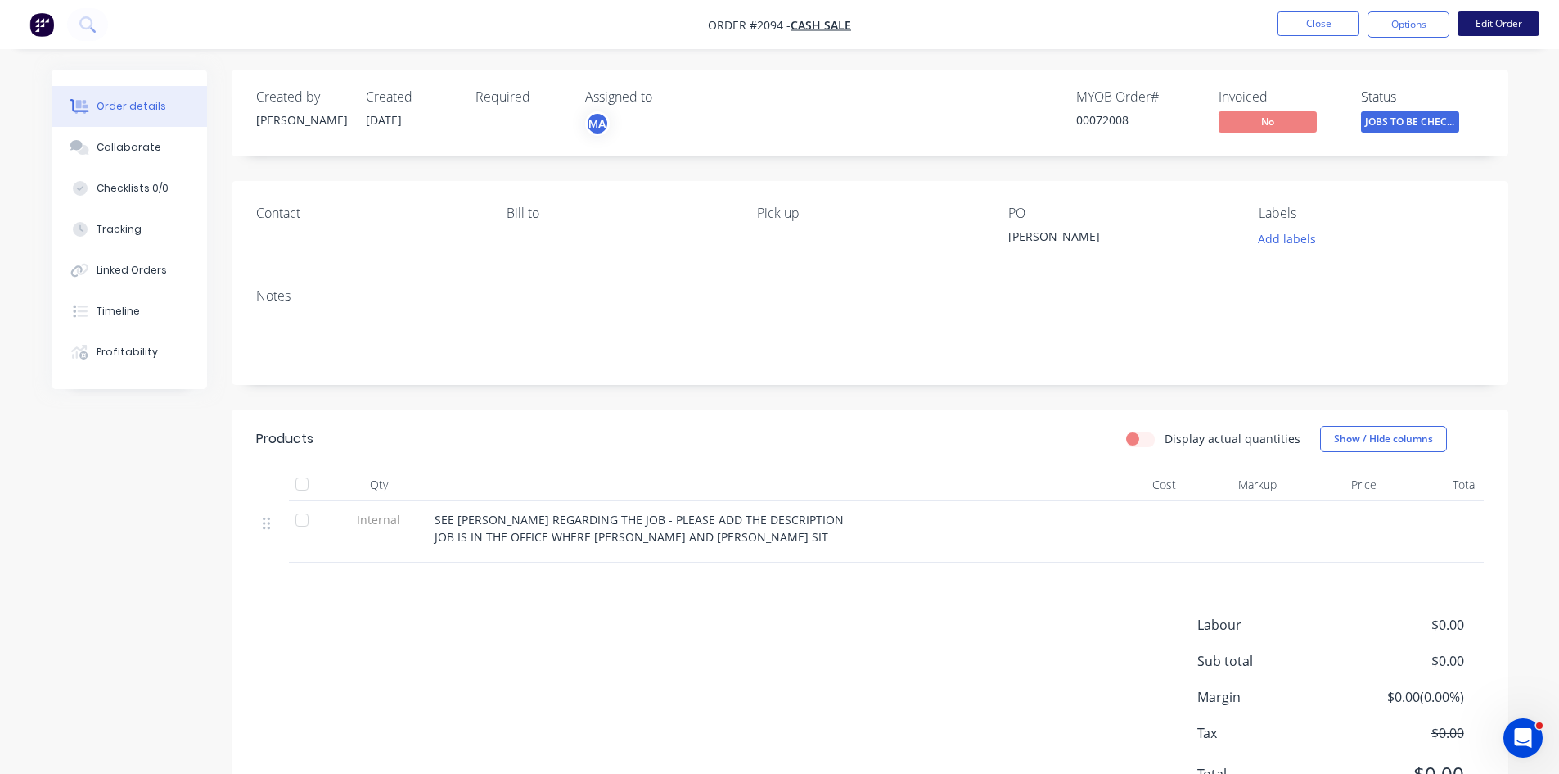
click at [1506, 18] on button "Edit Order" at bounding box center [1499, 23] width 82 height 25
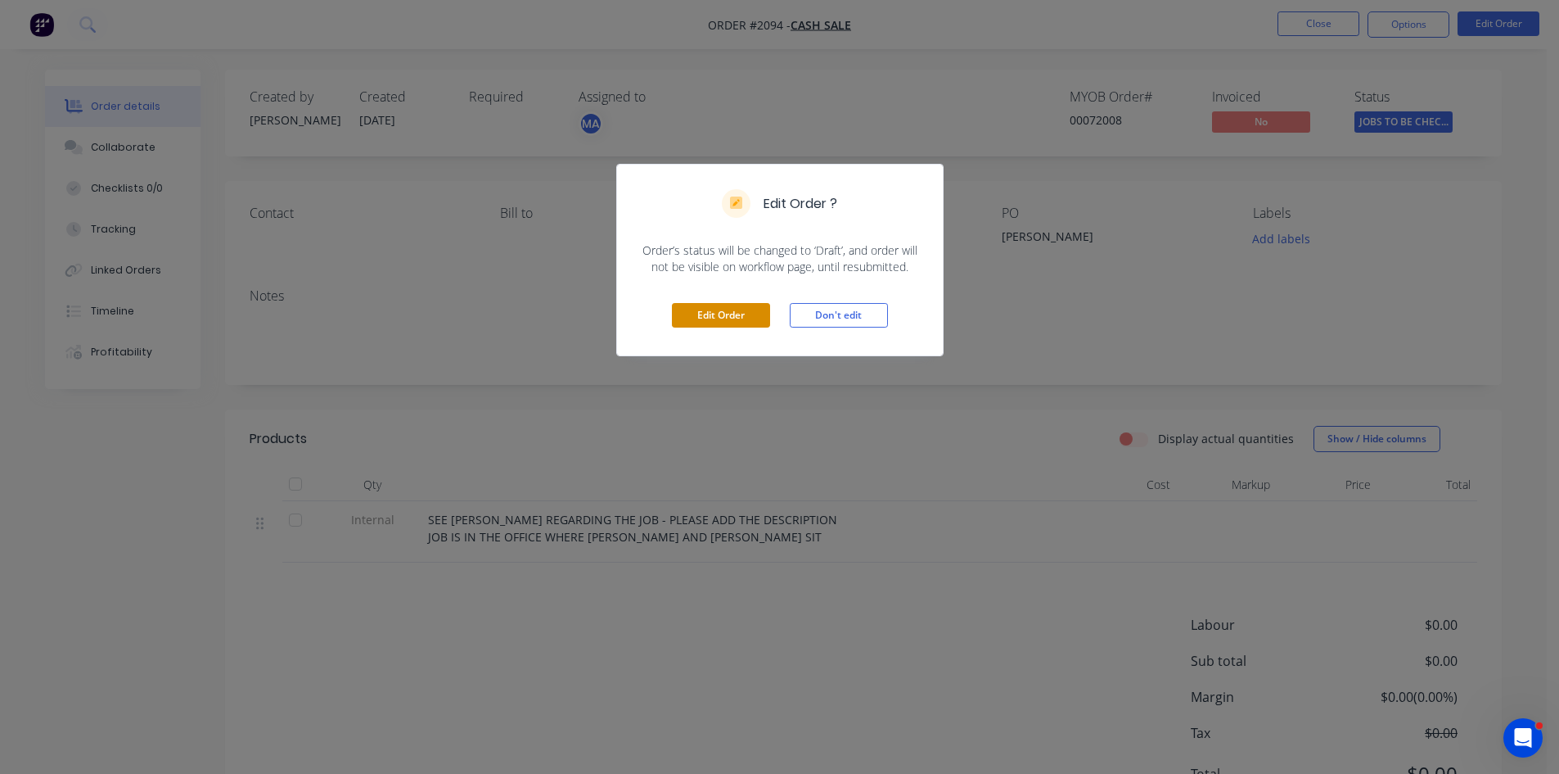
click at [707, 313] on button "Edit Order" at bounding box center [721, 315] width 98 height 25
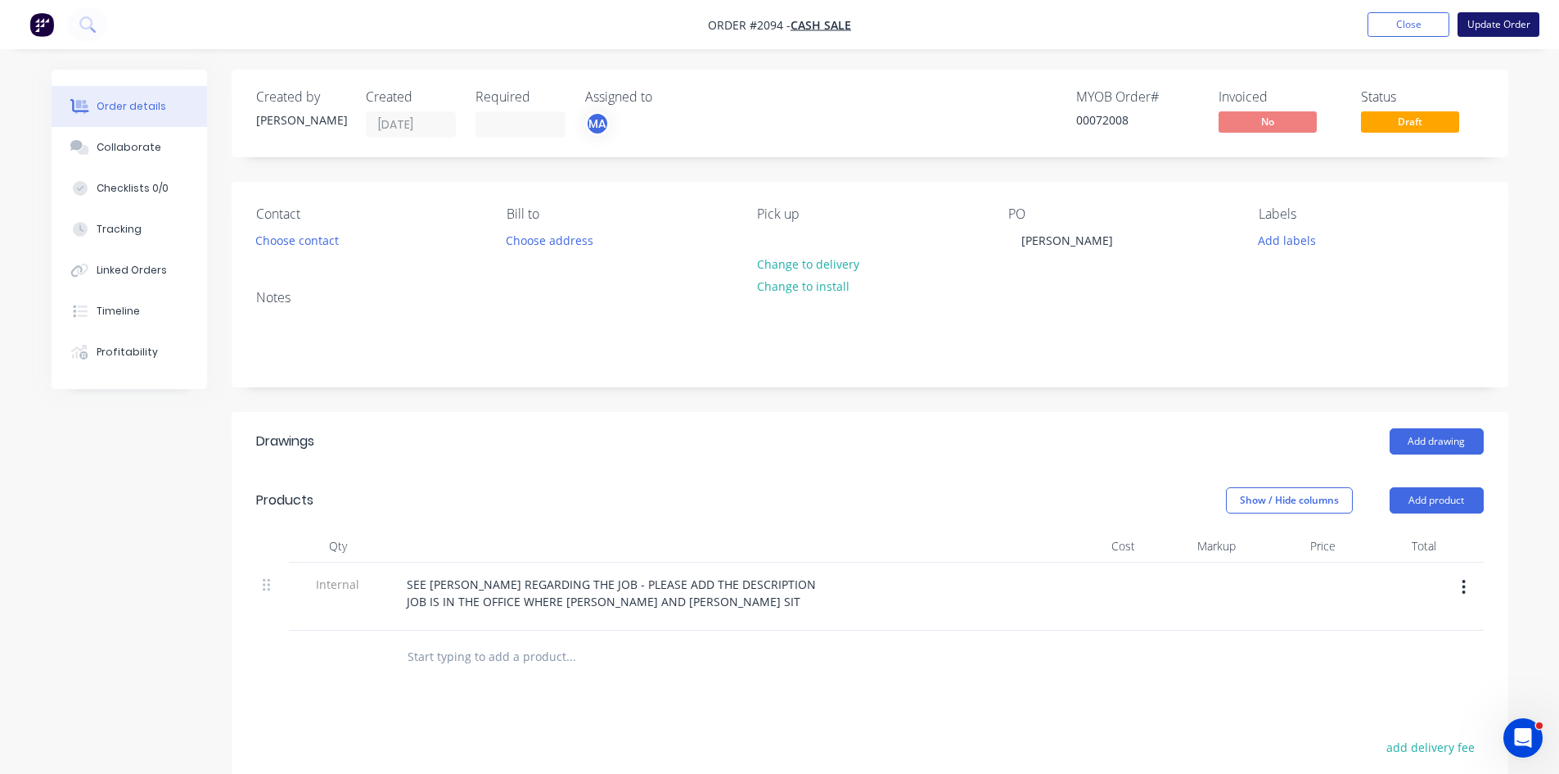
click at [1496, 20] on button "Update Order" at bounding box center [1499, 24] width 82 height 25
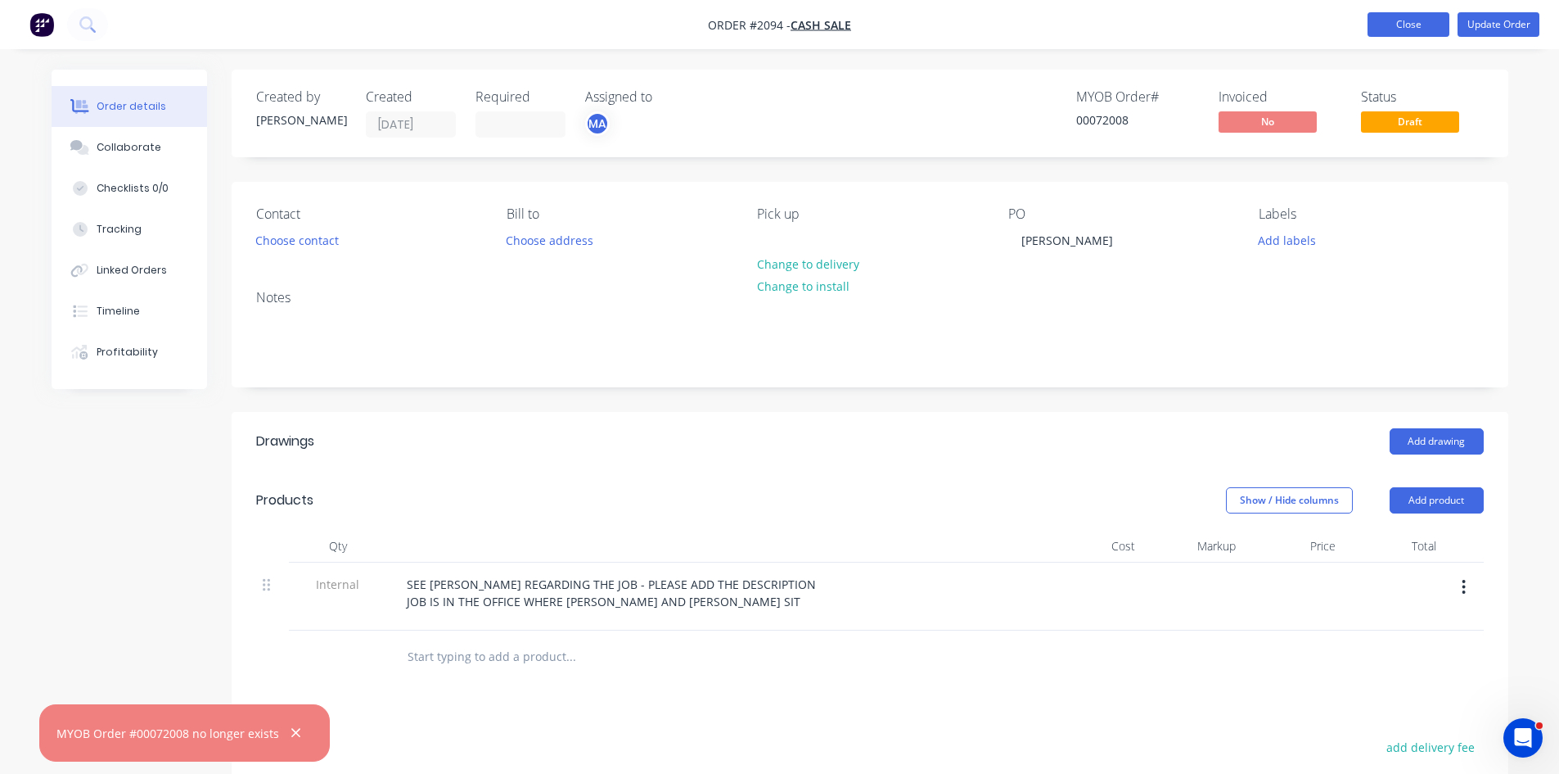
click at [1413, 28] on button "Close" at bounding box center [1409, 24] width 82 height 25
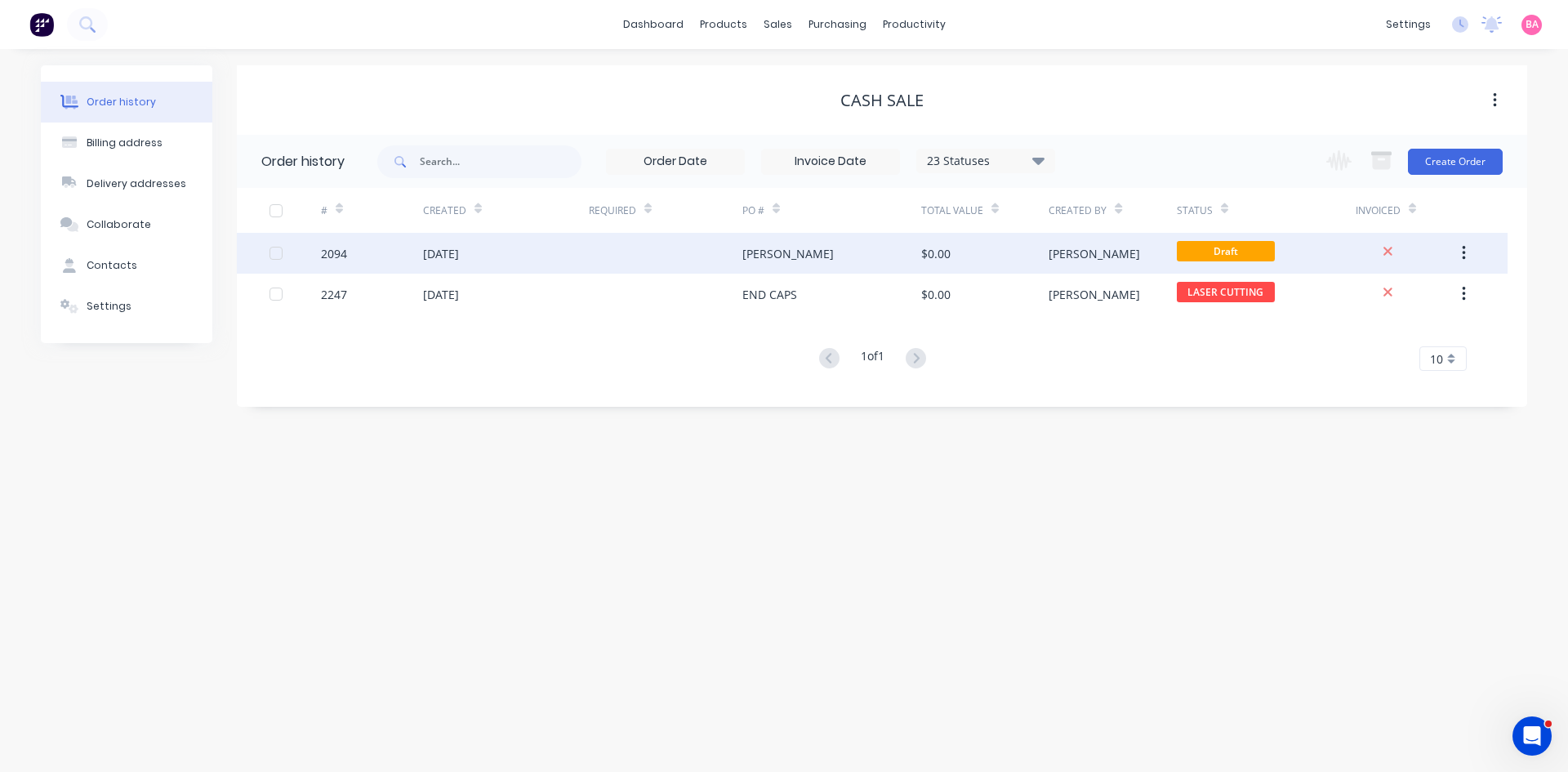
click at [333, 248] on div "2094" at bounding box center [334, 253] width 26 height 17
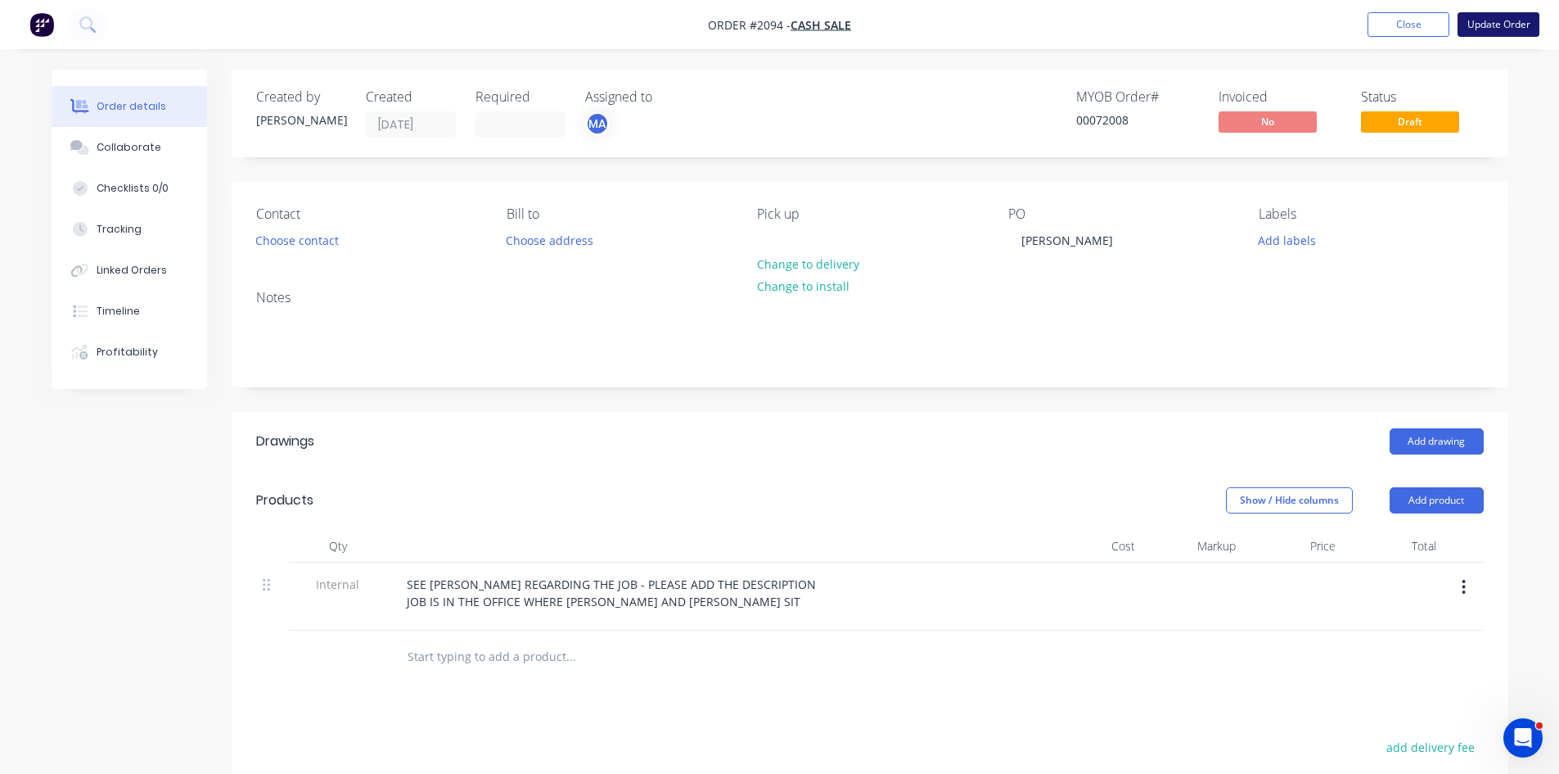
click at [1500, 23] on button "Update Order" at bounding box center [1499, 24] width 82 height 25
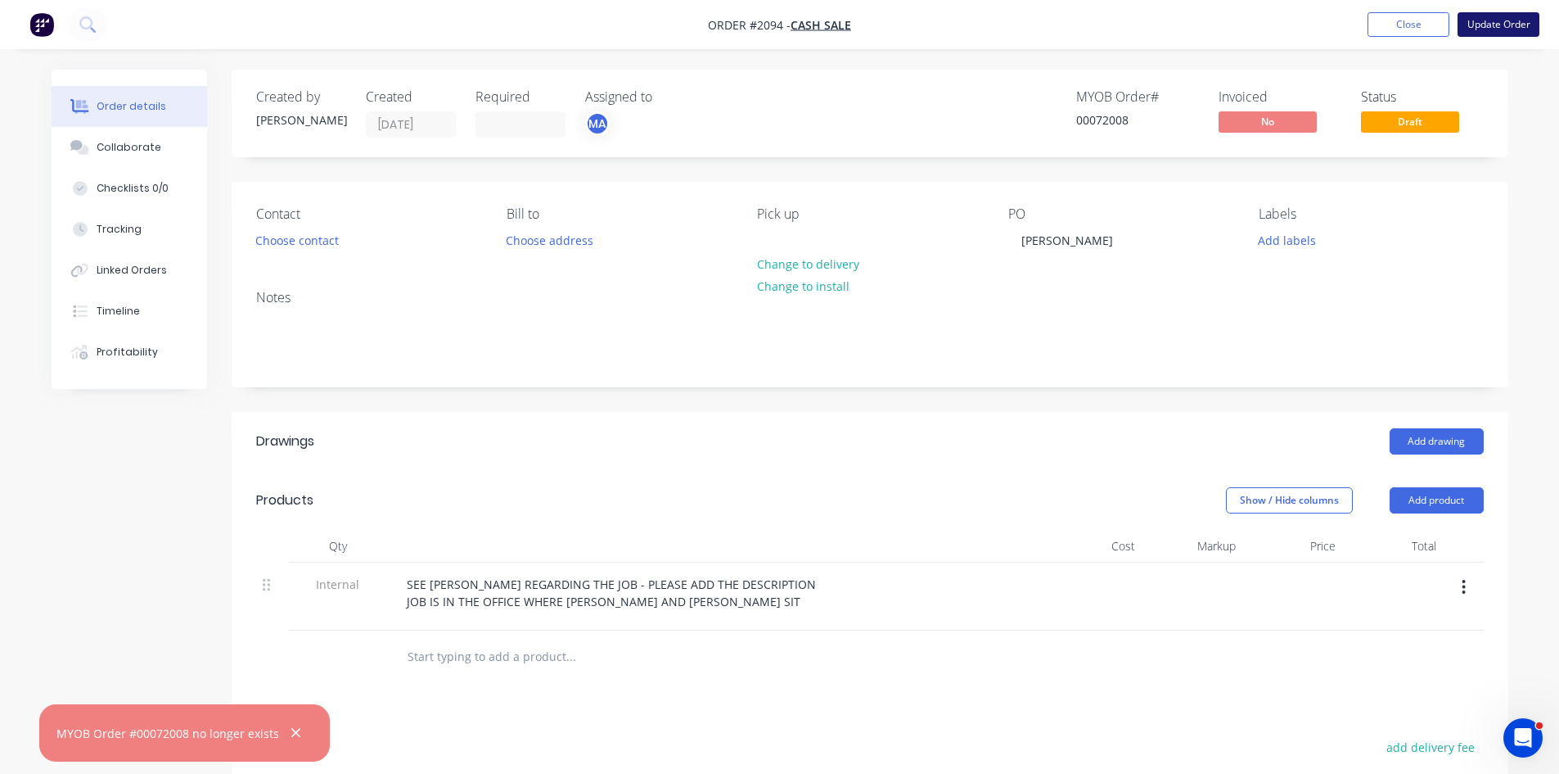
click at [1520, 25] on button "Update Order" at bounding box center [1499, 24] width 82 height 25
click at [295, 731] on icon "button" at bounding box center [296, 732] width 11 height 15
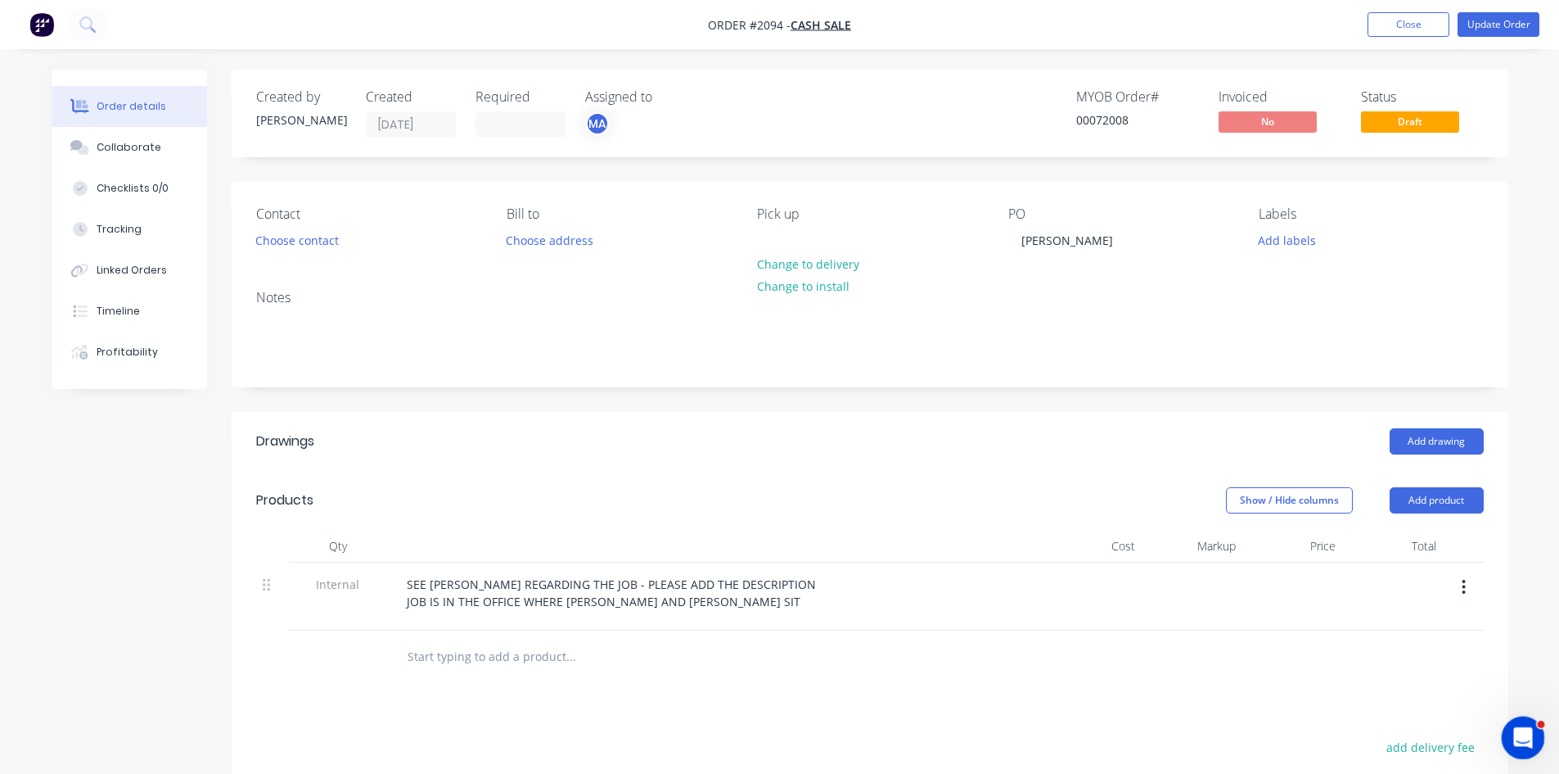
click at [1532, 735] on div "Open Intercom Messenger" at bounding box center [1521, 735] width 54 height 54
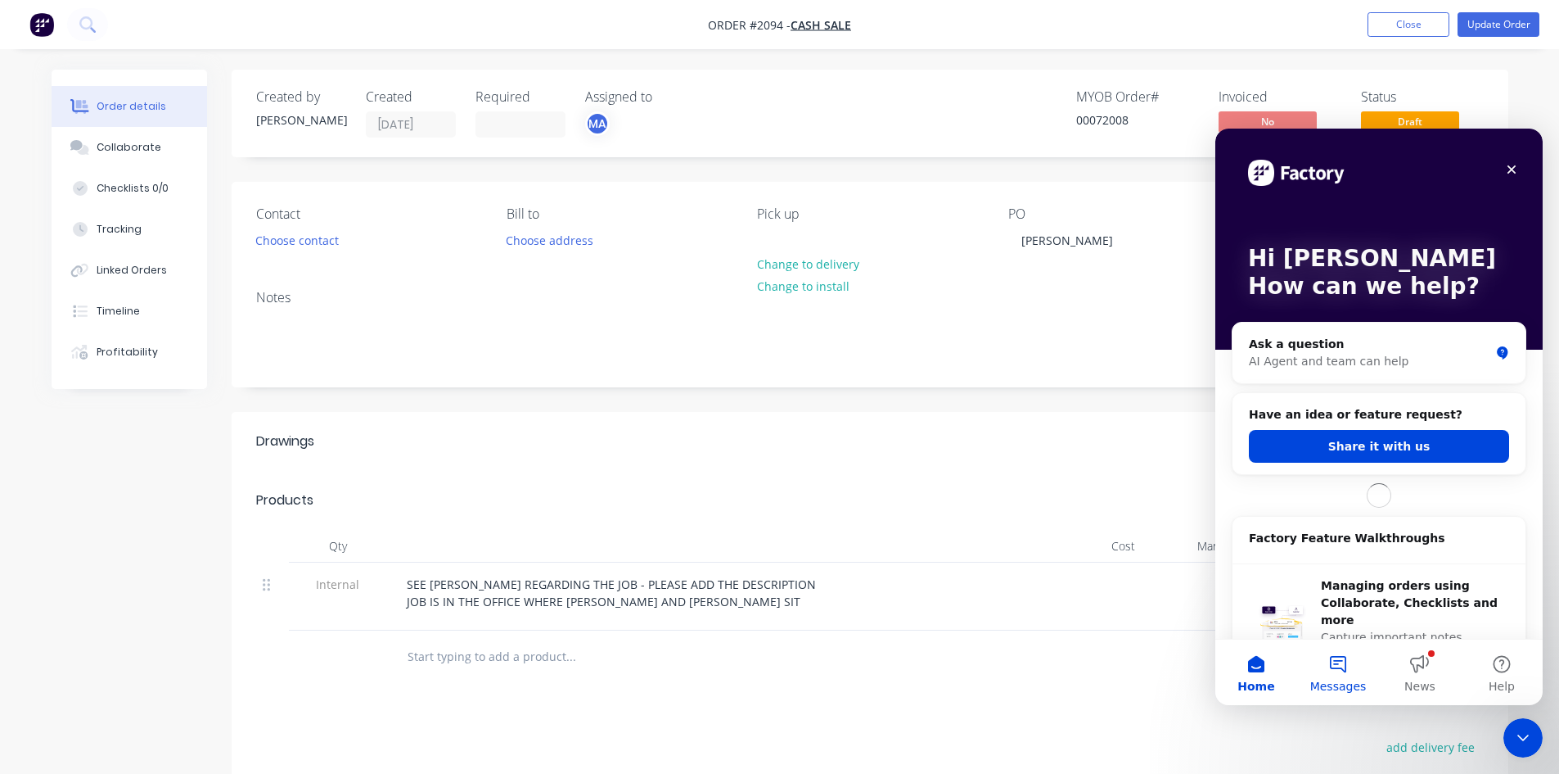
click at [1338, 677] on button "Messages" at bounding box center [1338, 671] width 82 height 65
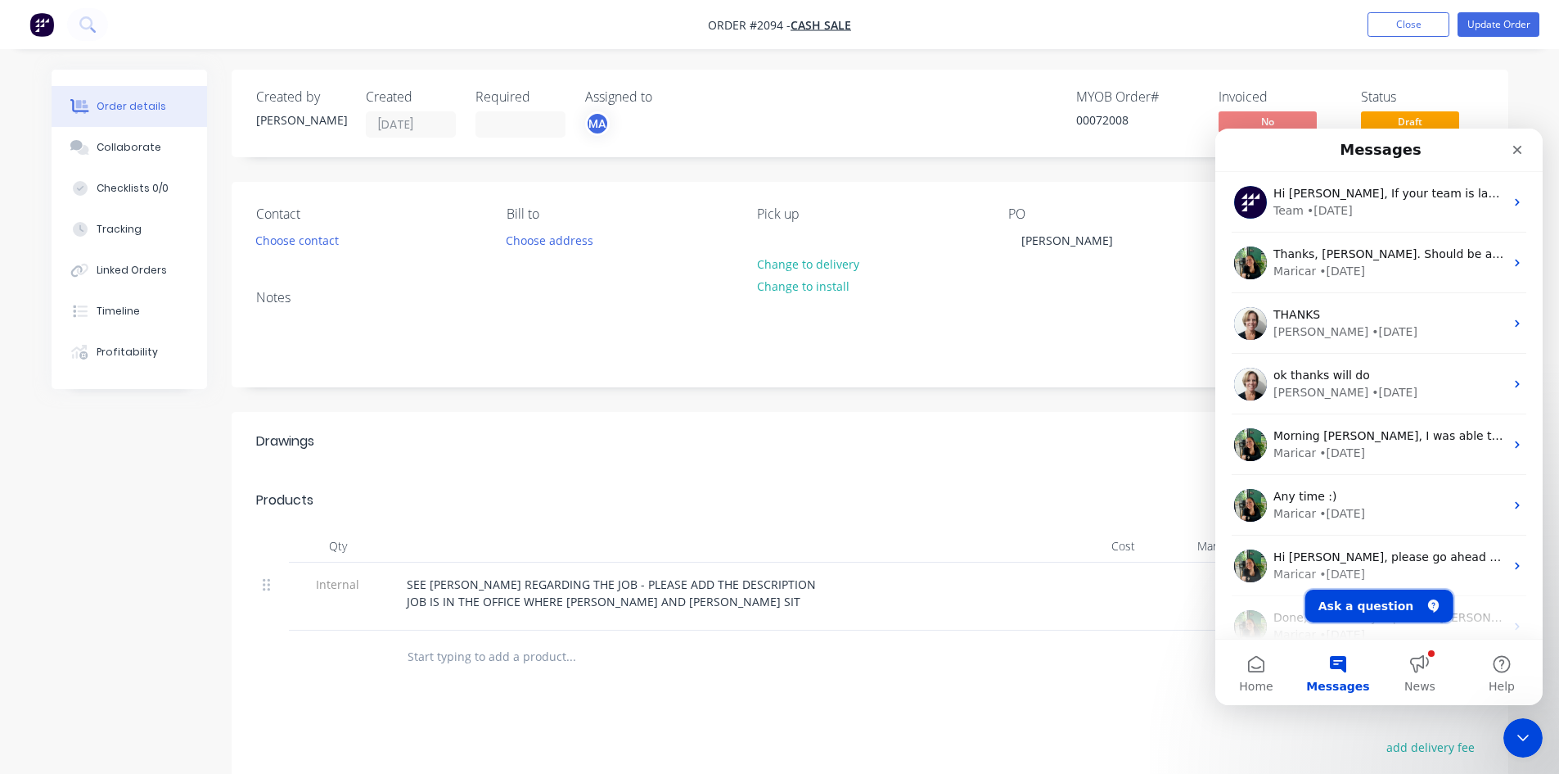
click at [1367, 601] on button "Ask a question" at bounding box center [1380, 605] width 148 height 33
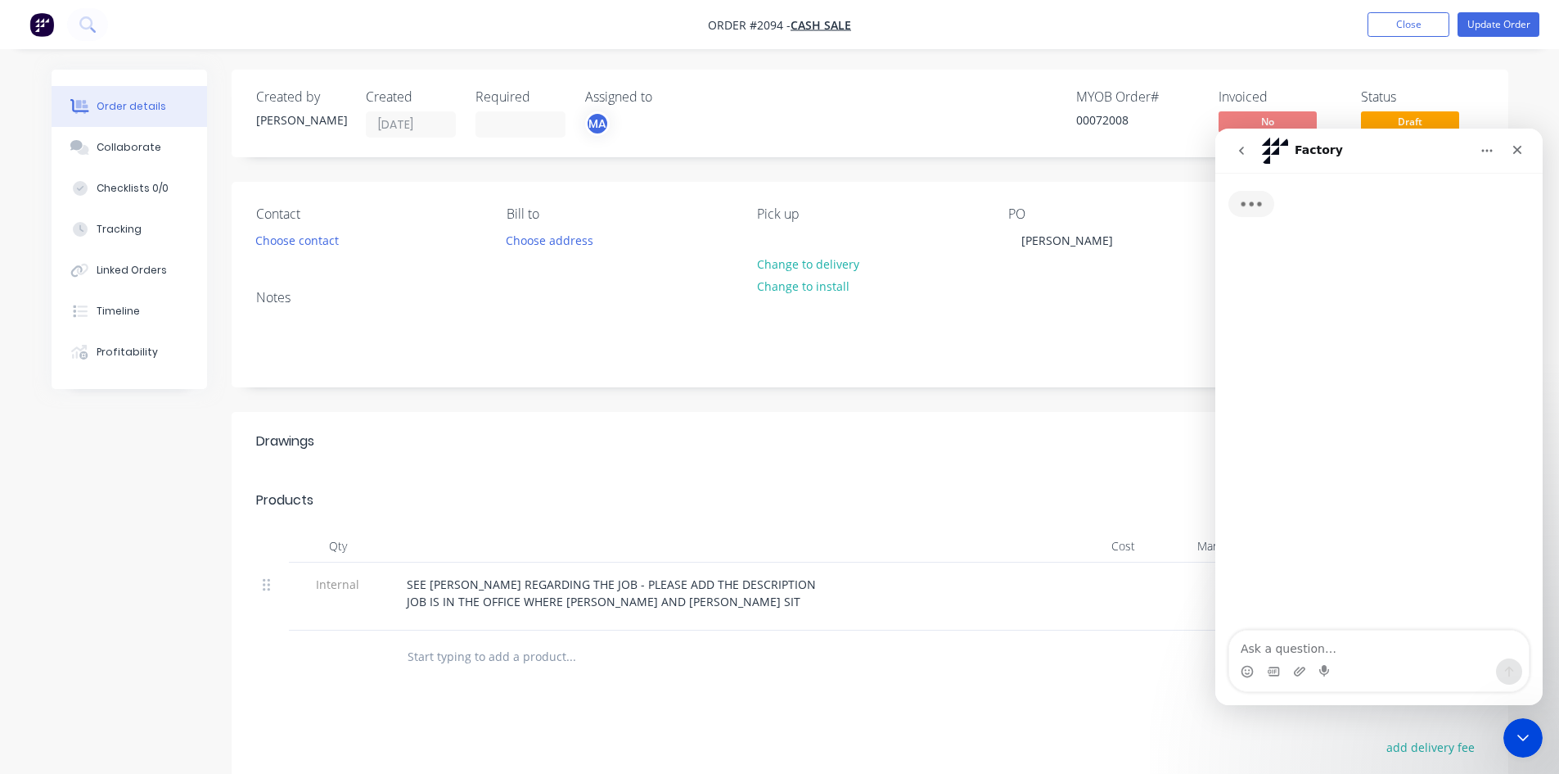
click at [1308, 640] on textarea "Ask a question…" at bounding box center [1379, 644] width 300 height 28
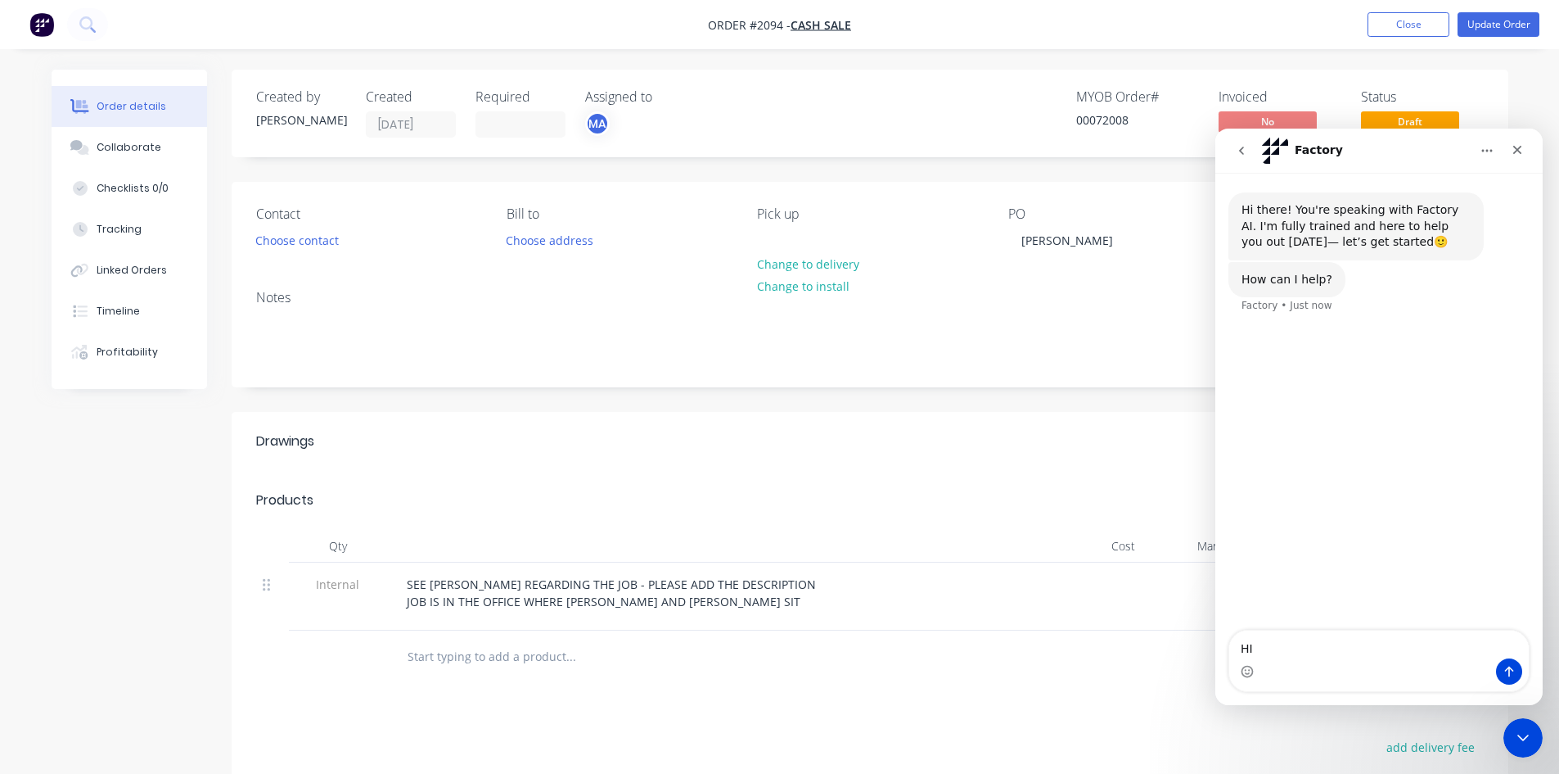
type textarea "H"
type textarea "Hi please remove #2094 was doubled up"
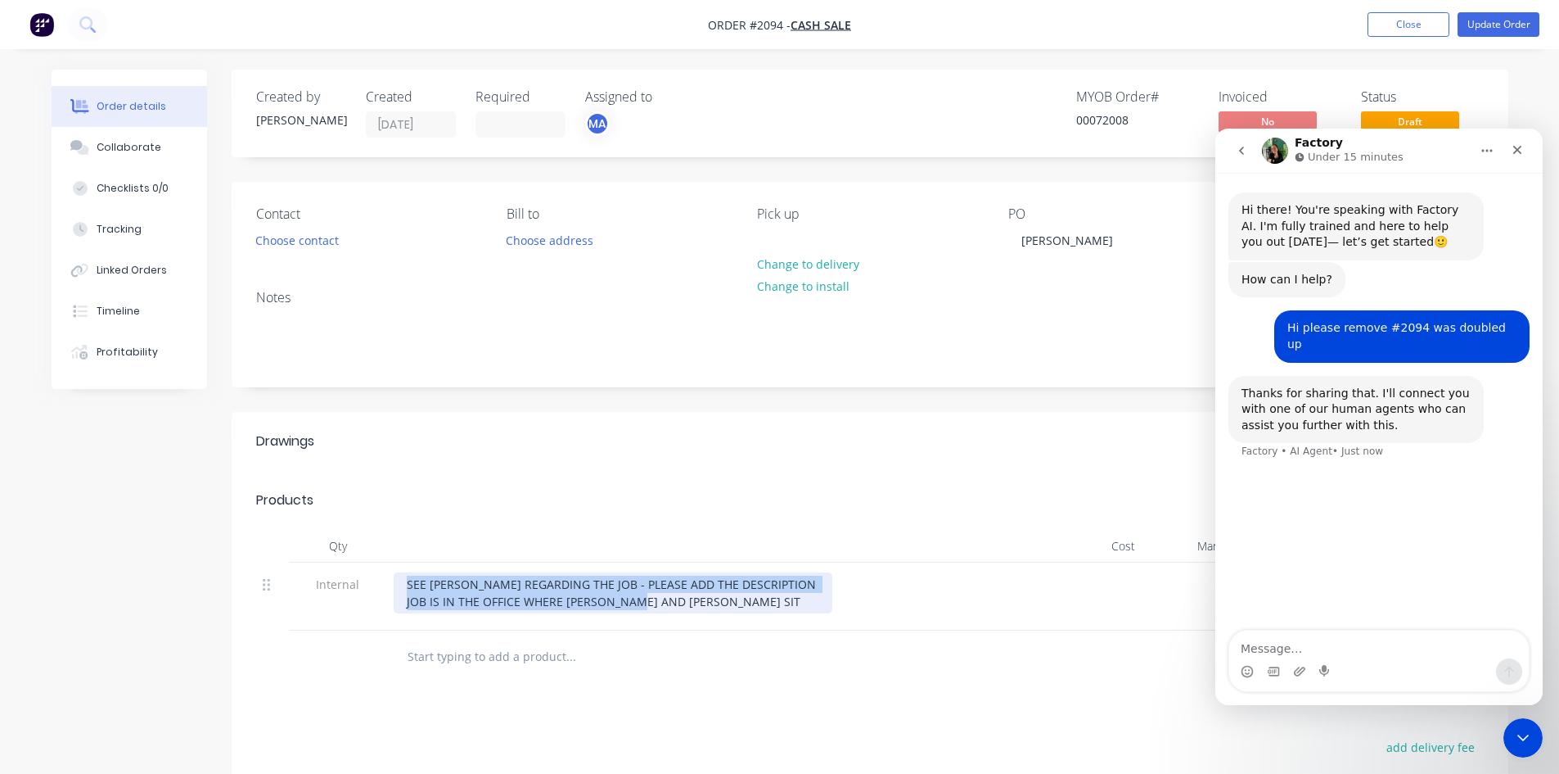
drag, startPoint x: 702, startPoint y: 606, endPoint x: 256, endPoint y: 564, distance: 447.3
click at [256, 564] on div "Internal SEE [PERSON_NAME] REGARDING THE JOB - PLEASE ADD THE DESCRIPTION JOB I…" at bounding box center [870, 596] width 1228 height 68
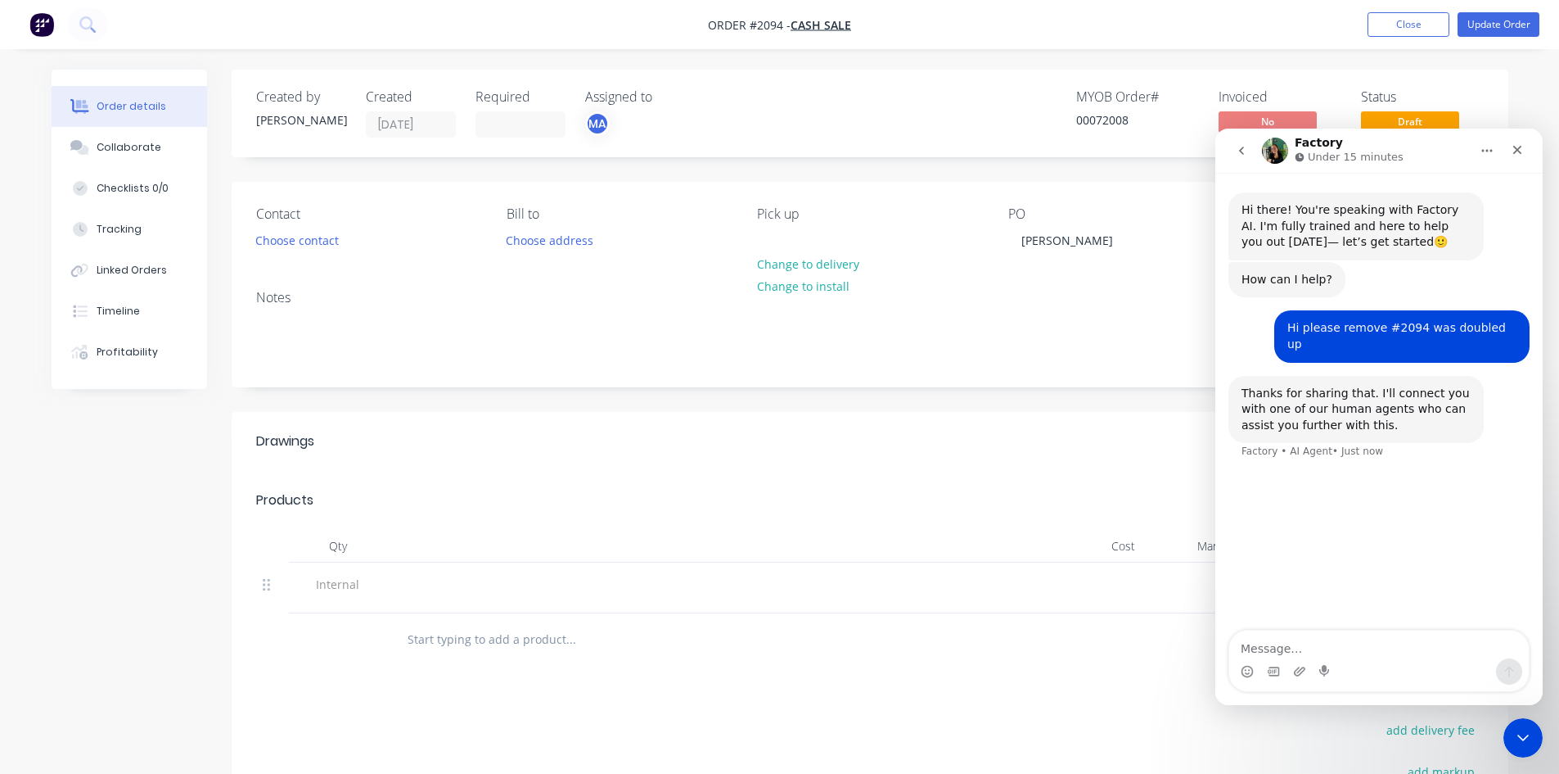
click at [1029, 295] on div "Notes" at bounding box center [870, 298] width 1228 height 16
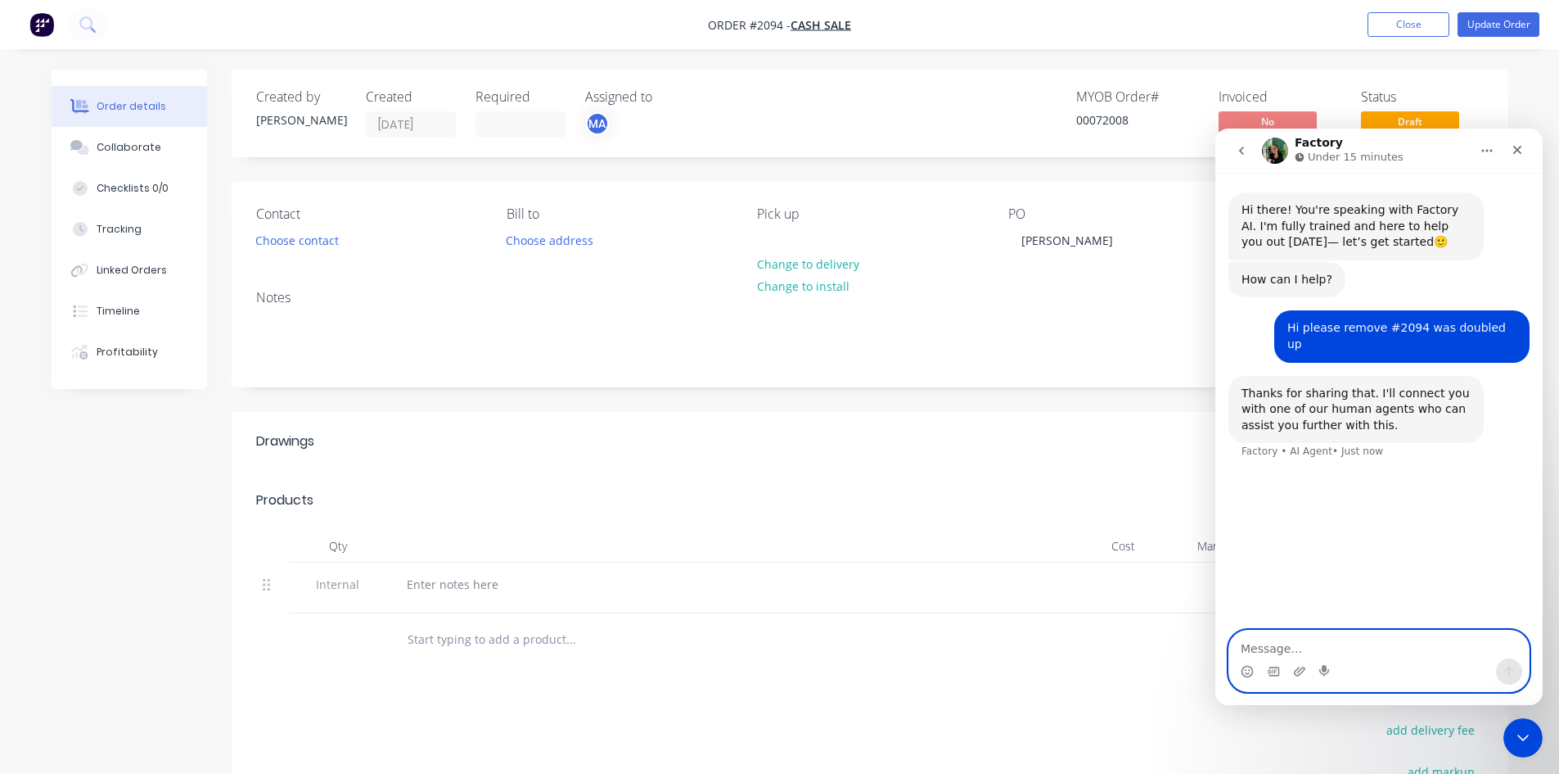
click at [1317, 644] on textarea "Message…" at bounding box center [1379, 644] width 300 height 28
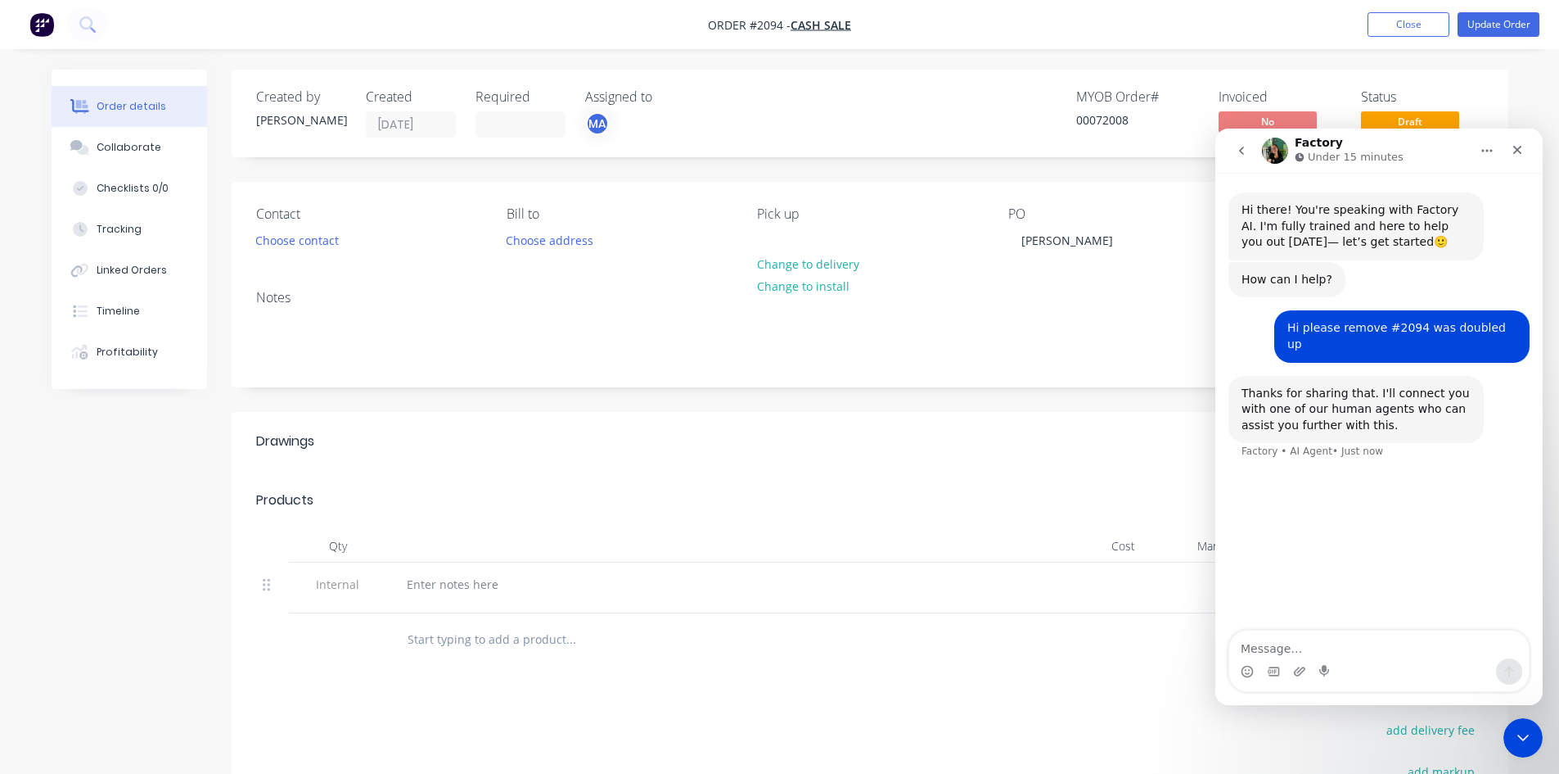
click at [1497, 71] on div "Created by [PERSON_NAME] Created [DATE] Required Assigned to MA MYOB Order # 00…" at bounding box center [870, 114] width 1277 height 88
click at [1480, 21] on button "Update Order" at bounding box center [1499, 24] width 82 height 25
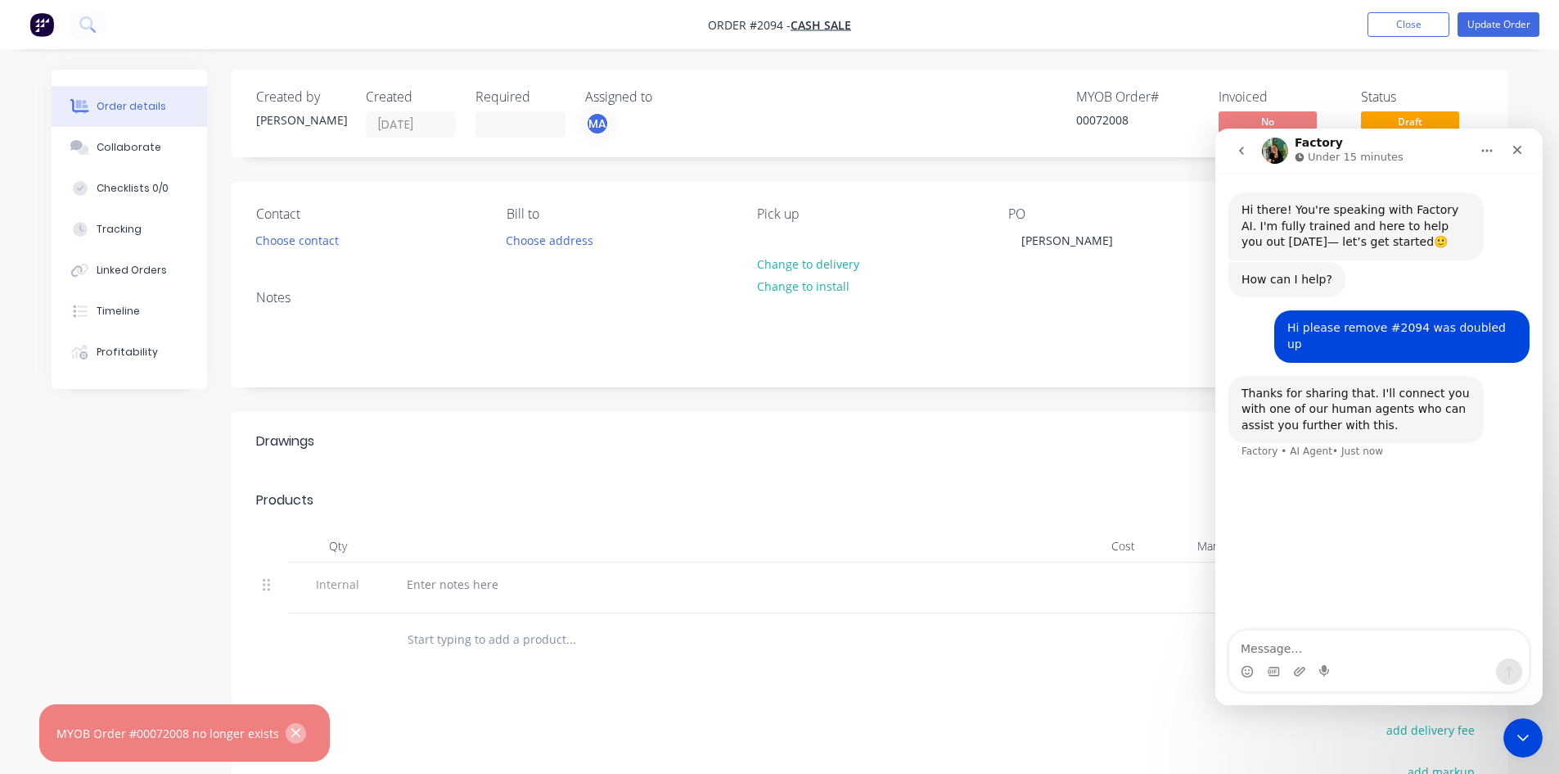
click at [292, 732] on icon "button" at bounding box center [295, 733] width 9 height 9
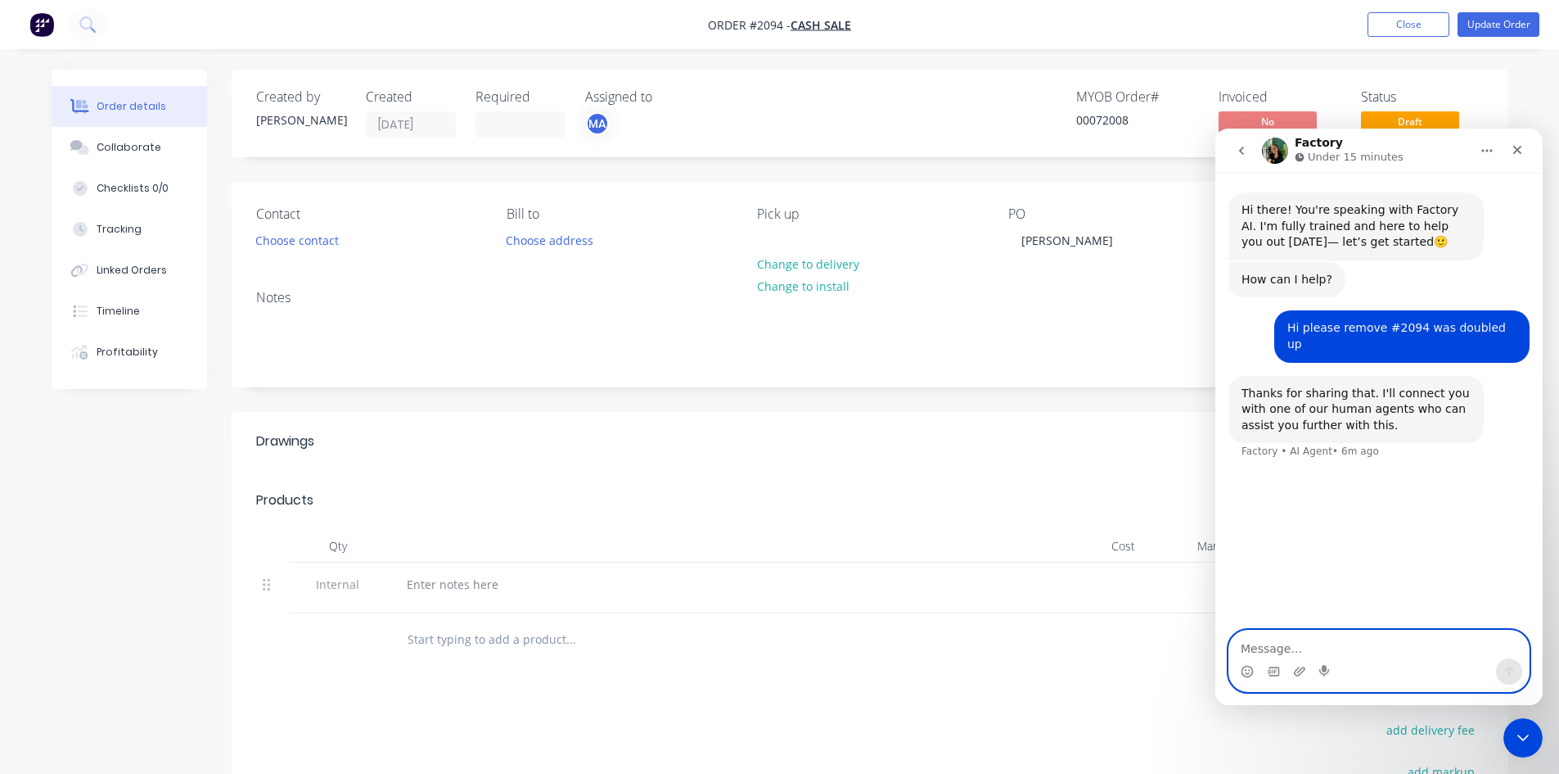
click at [1340, 643] on textarea "Message…" at bounding box center [1379, 644] width 300 height 28
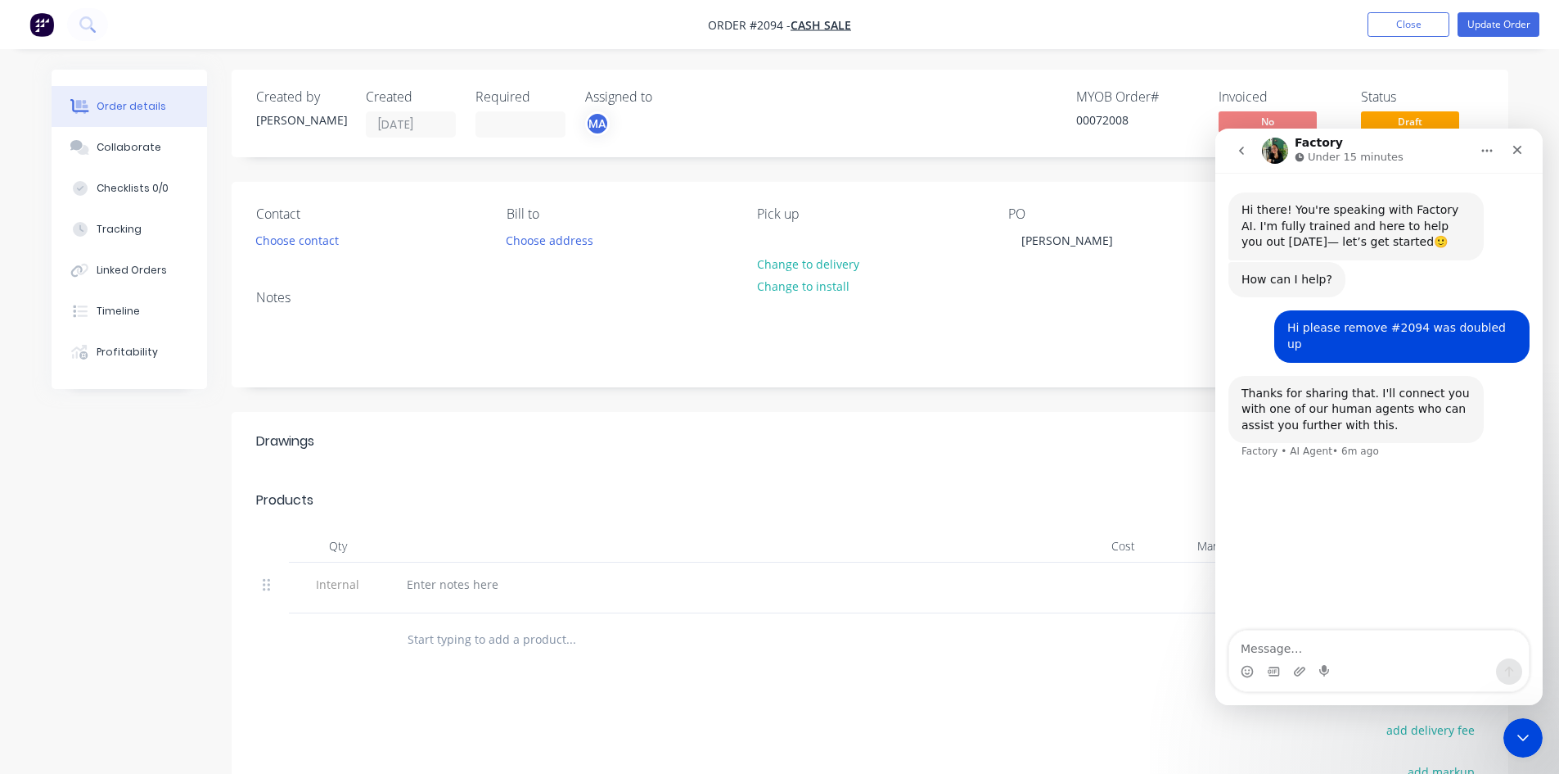
click at [1098, 255] on div "Contact Choose contact [PERSON_NAME] to Choose address Pick up Change to delive…" at bounding box center [870, 229] width 1277 height 95
click at [1526, 147] on div "Close" at bounding box center [1517, 149] width 29 height 29
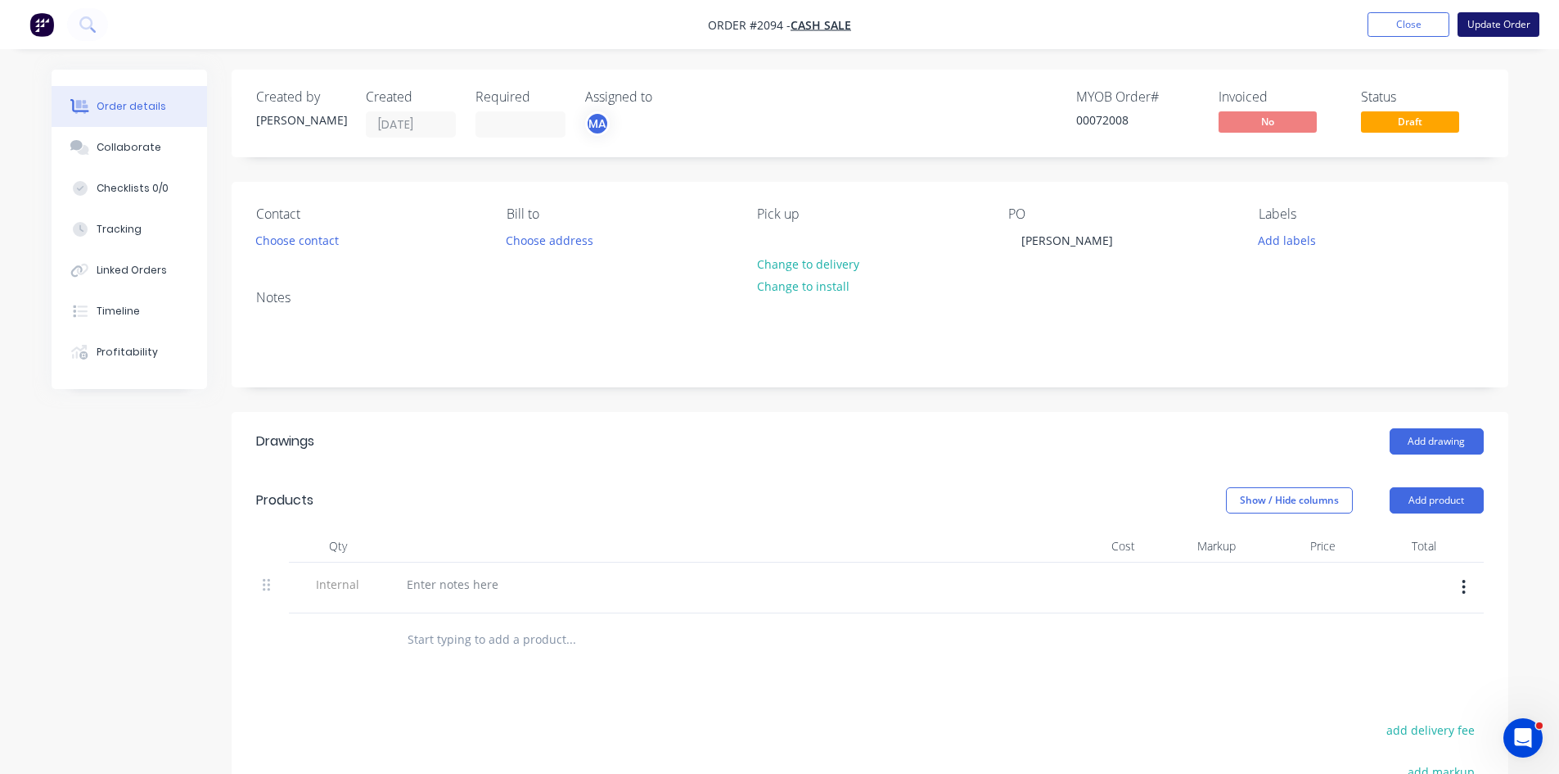
click at [1519, 28] on button "Update Order" at bounding box center [1499, 24] width 82 height 25
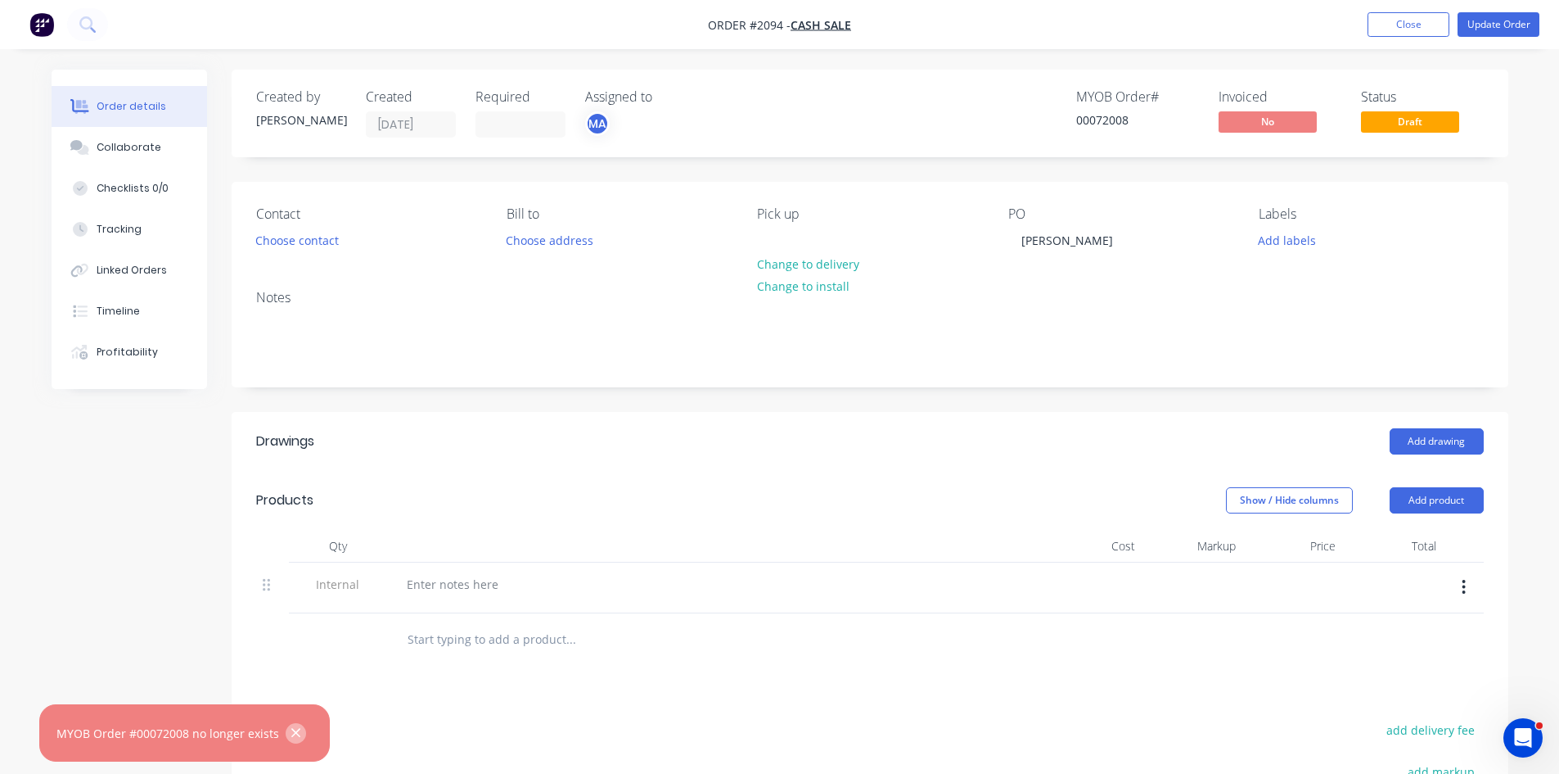
click at [296, 731] on icon "button" at bounding box center [296, 732] width 11 height 15
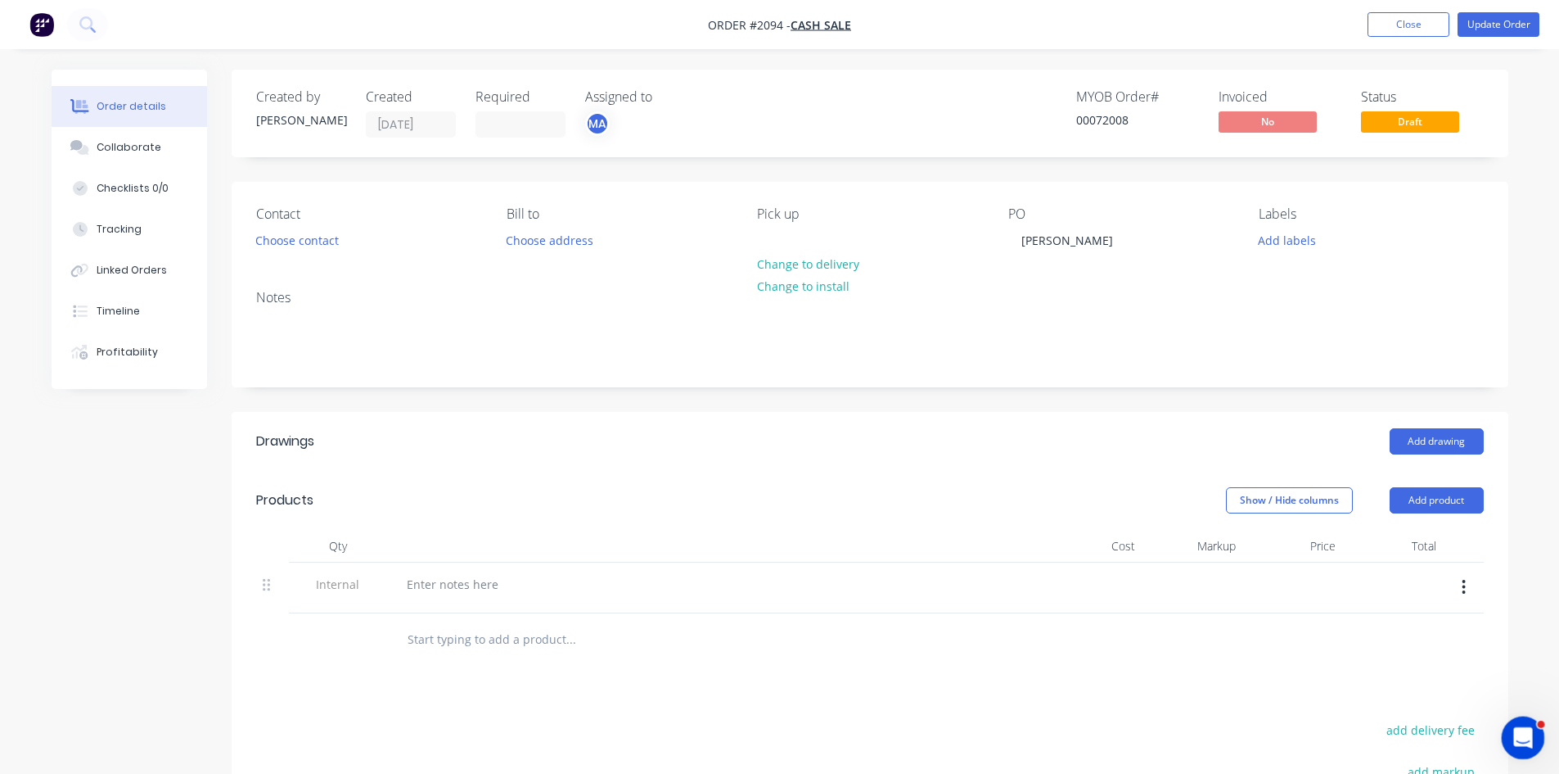
click at [1521, 732] on icon "Open Intercom Messenger" at bounding box center [1521, 735] width 27 height 27
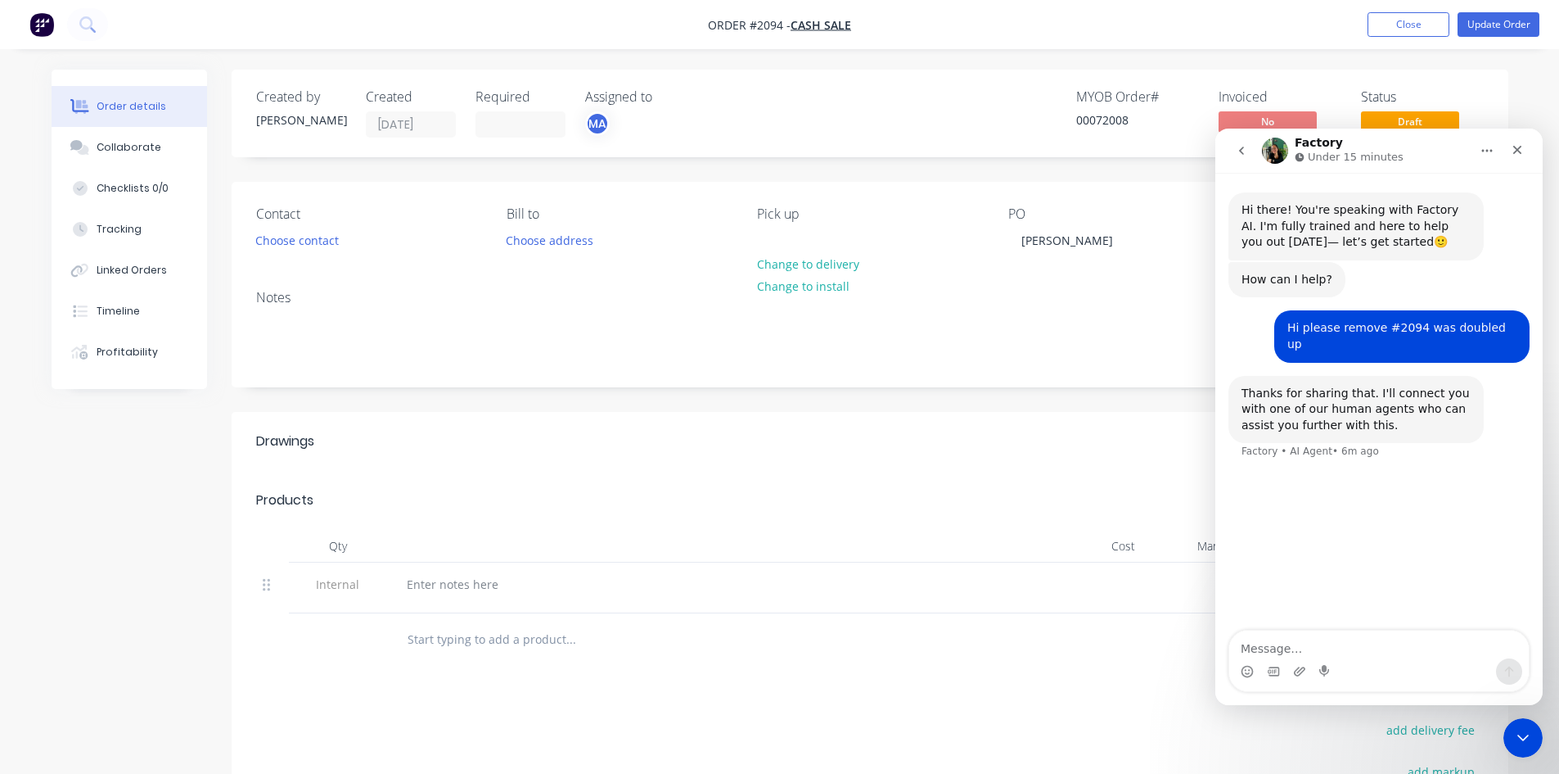
click at [1329, 639] on textarea "Message…" at bounding box center [1379, 644] width 300 height 28
type textarea "it was an order in Myob just needs removing from Factory or can I change it to …"
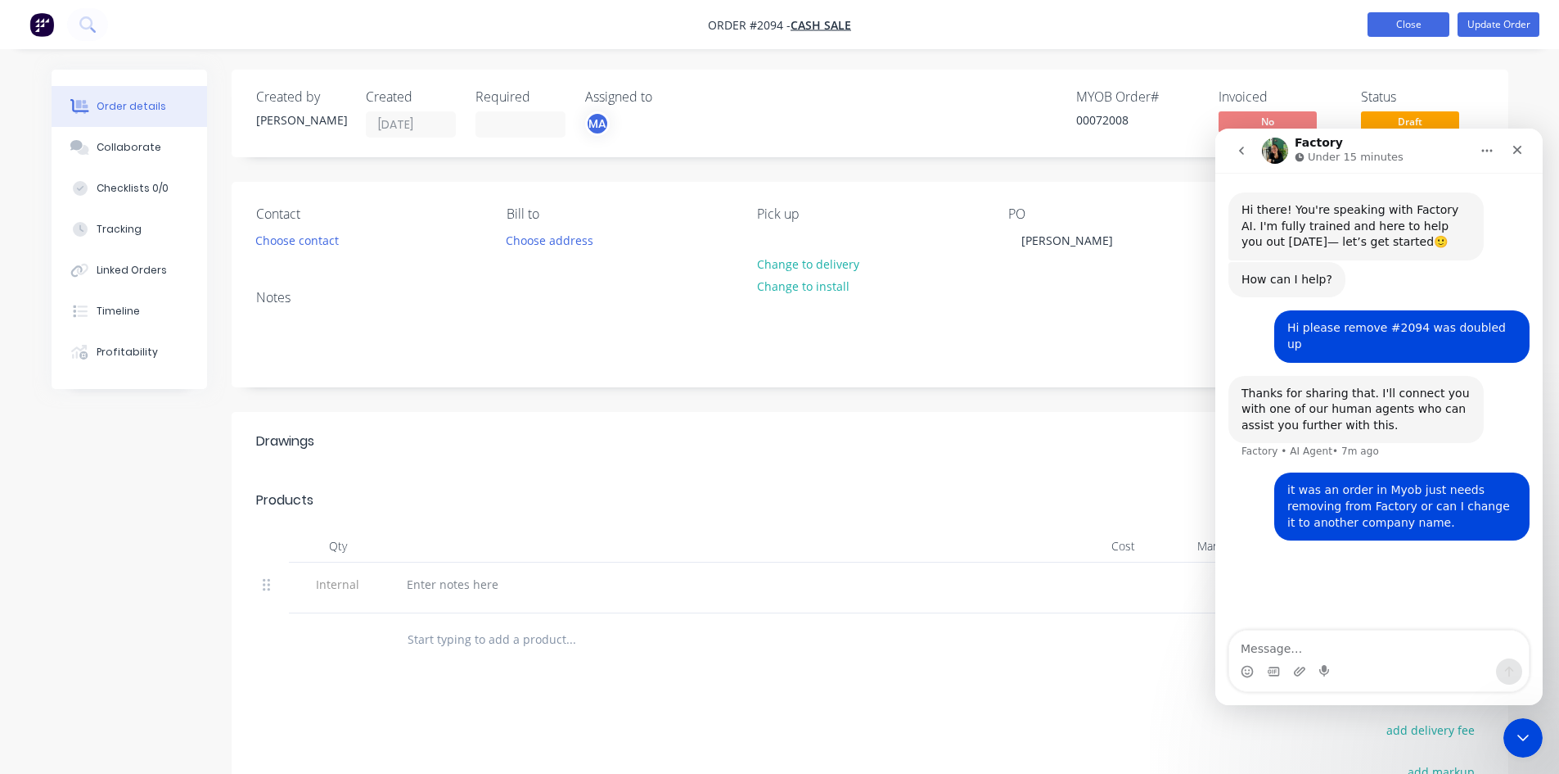
click at [1412, 25] on button "Close" at bounding box center [1409, 24] width 82 height 25
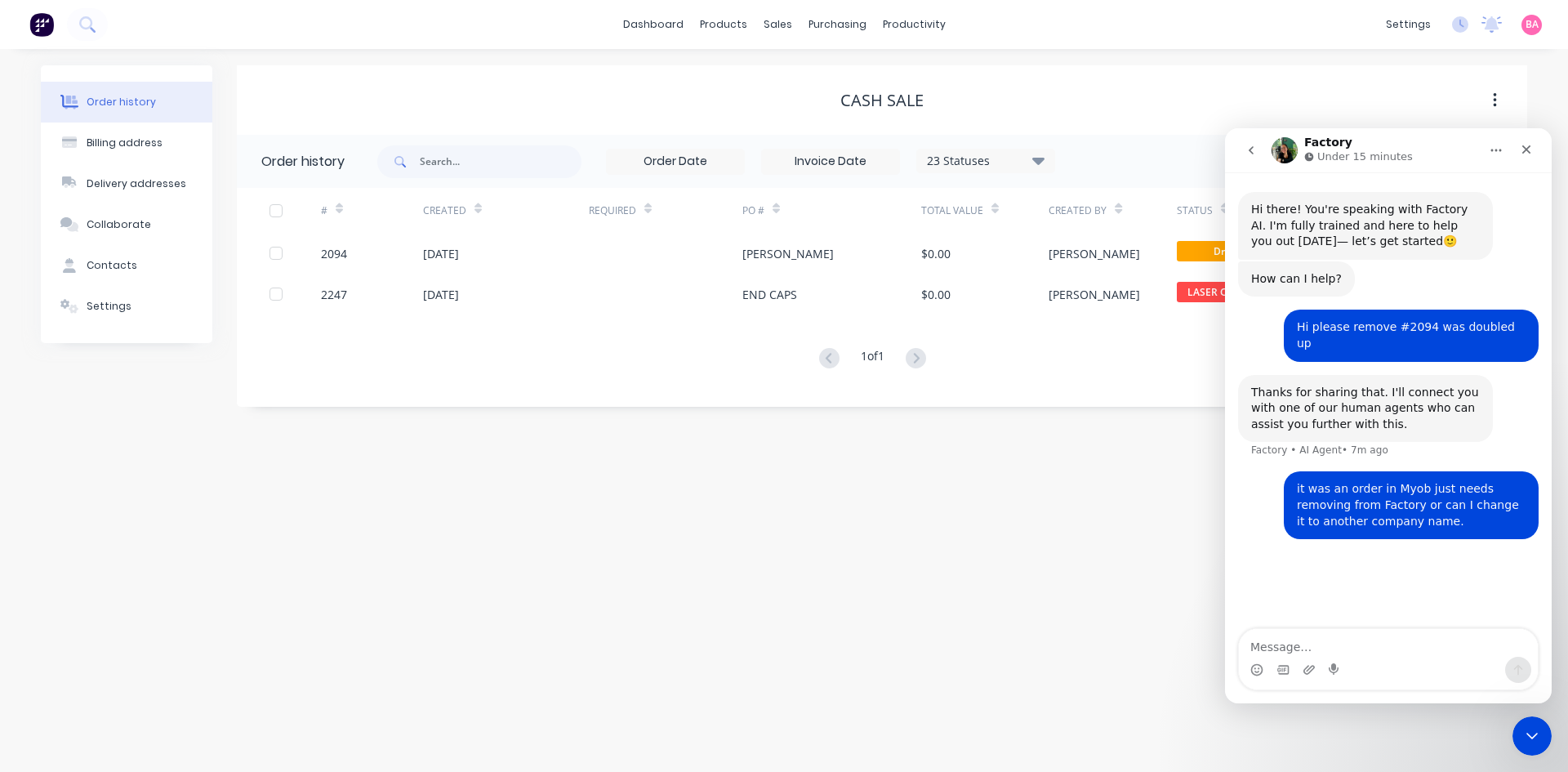
drag, startPoint x: 617, startPoint y: 497, endPoint x: 636, endPoint y: 479, distance: 26.2
click at [617, 497] on div "Order history Billing address Delivery addresses Collaborate Contacts Settings …" at bounding box center [784, 410] width 1568 height 722
click at [1426, 92] on div "Cash Sale" at bounding box center [881, 101] width 1290 height 20
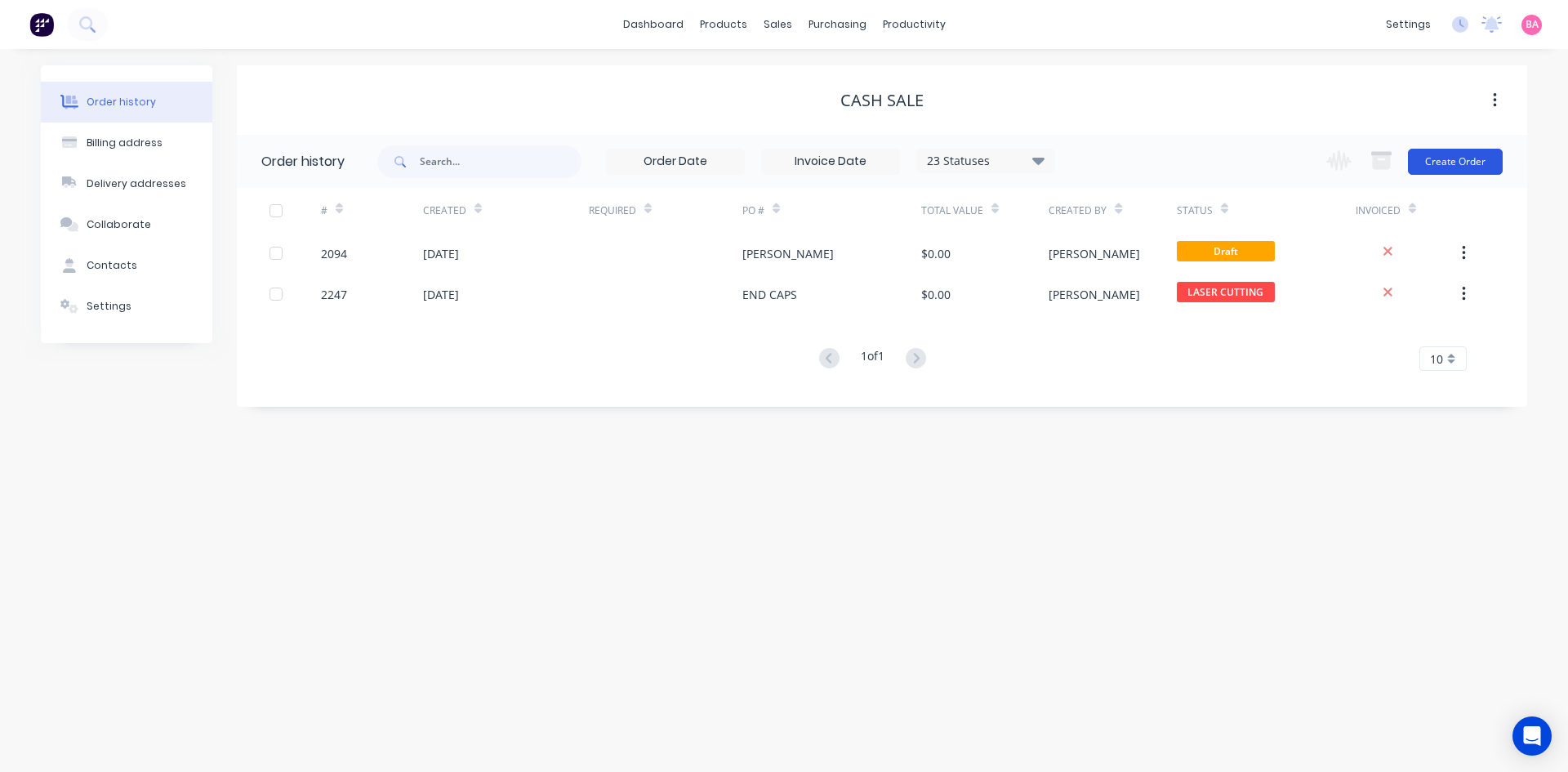
click at [1457, 159] on button "Create Order" at bounding box center [1454, 162] width 95 height 26
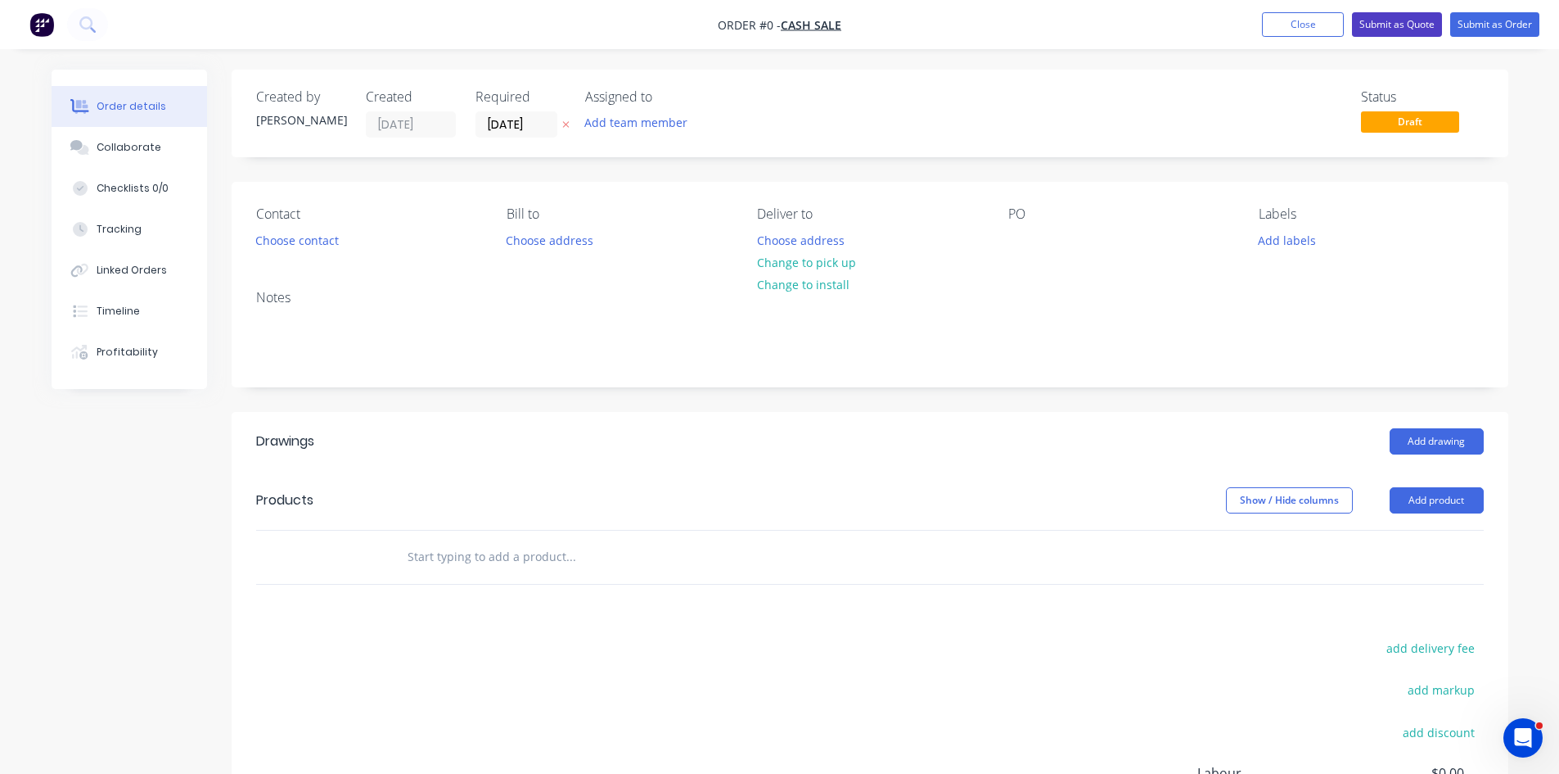
click at [1381, 25] on button "Submit as Quote" at bounding box center [1397, 24] width 90 height 25
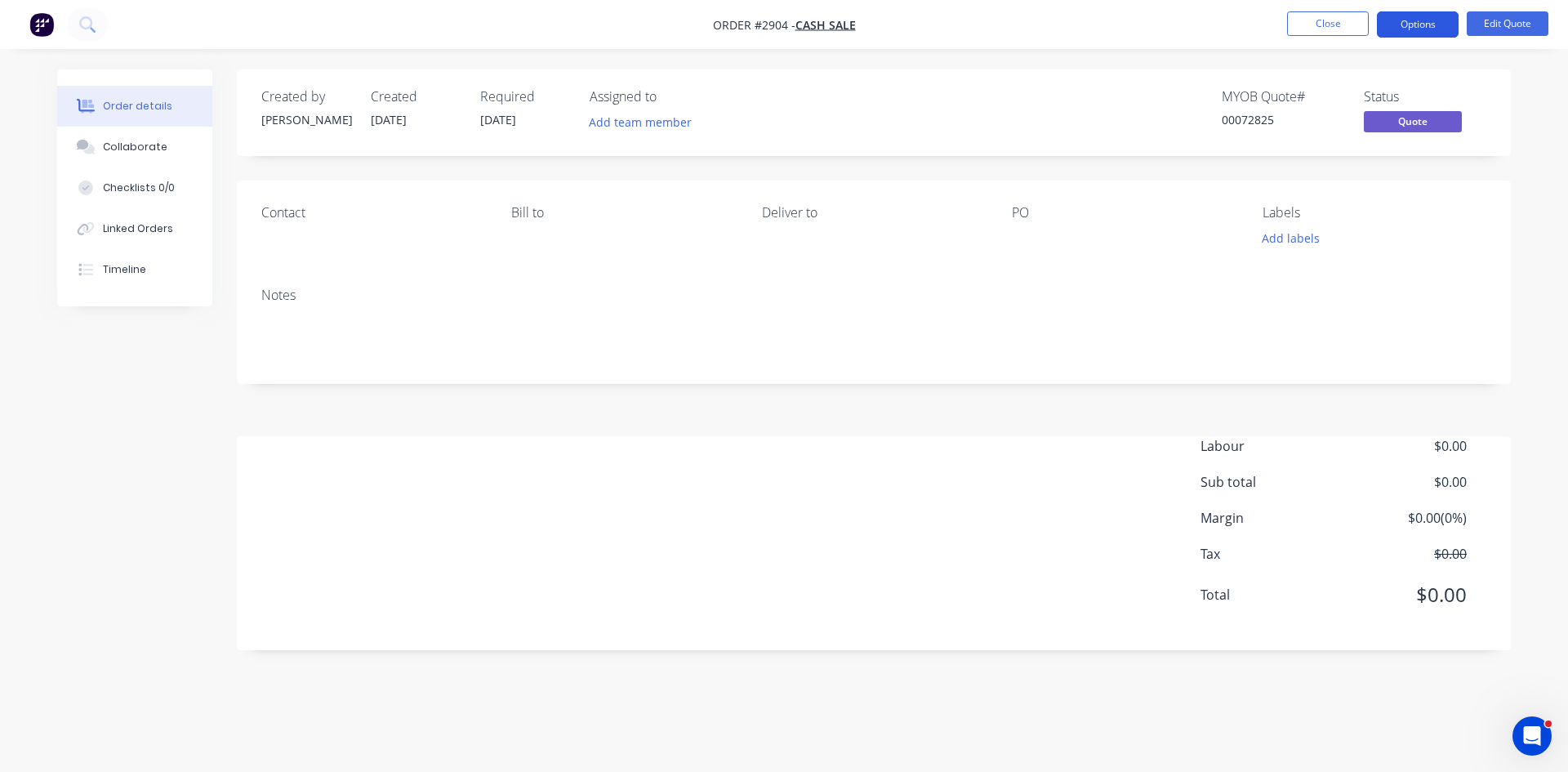
click at [1417, 25] on button "Options" at bounding box center [1417, 24] width 82 height 26
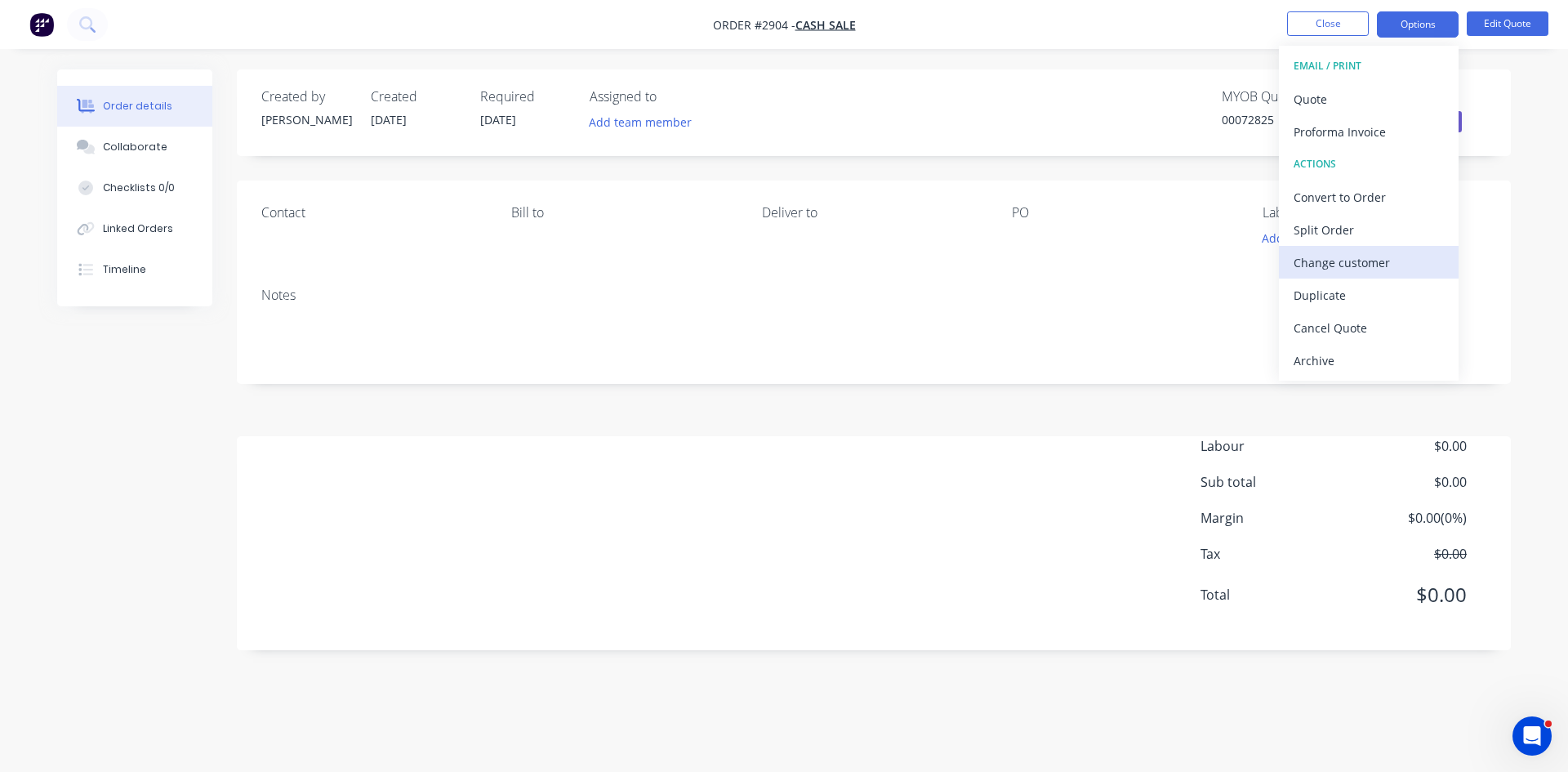
click at [1353, 262] on div "Change customer" at bounding box center [1369, 262] width 151 height 24
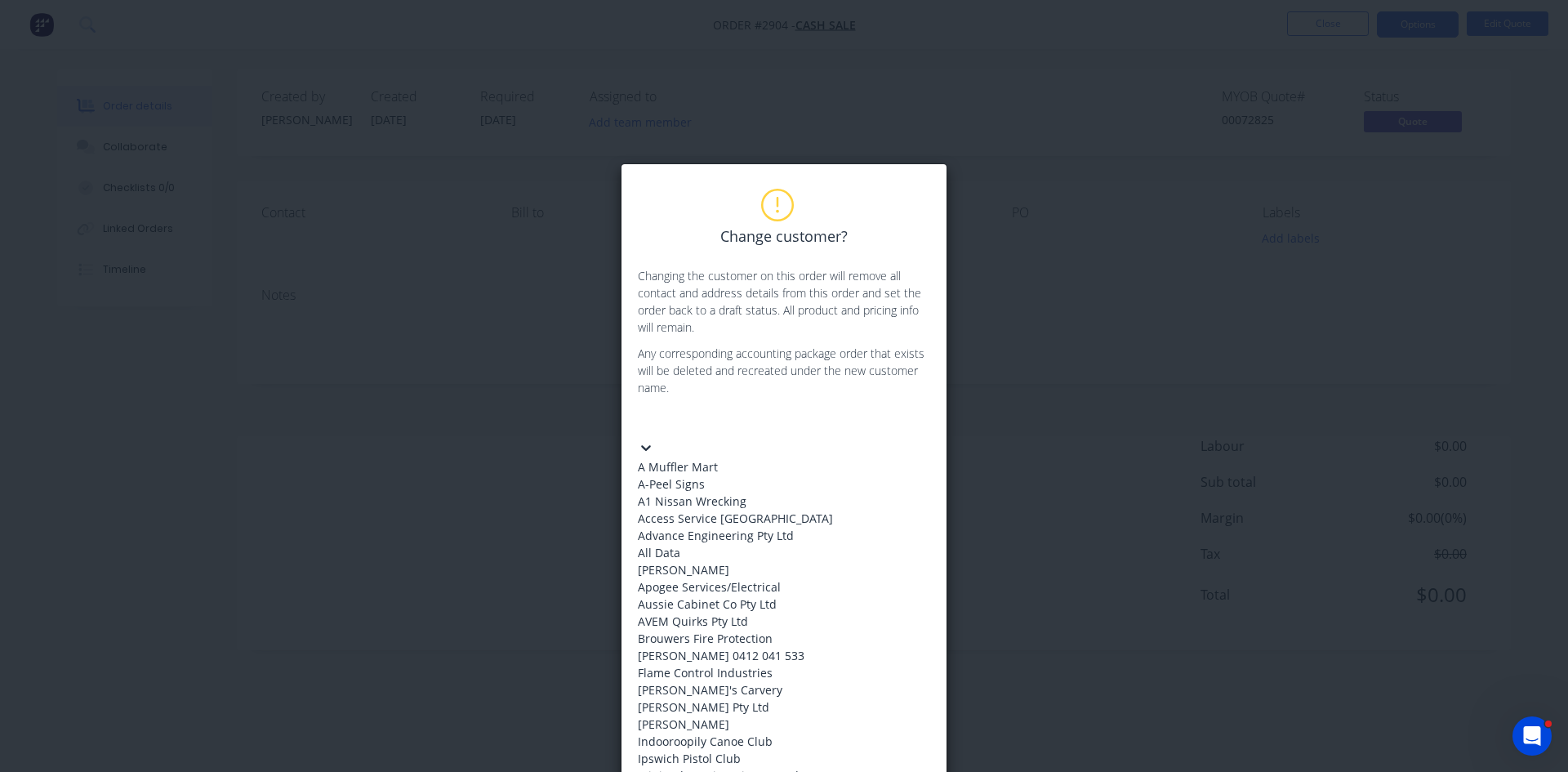
click at [763, 421] on div at bounding box center [760, 422] width 235 height 20
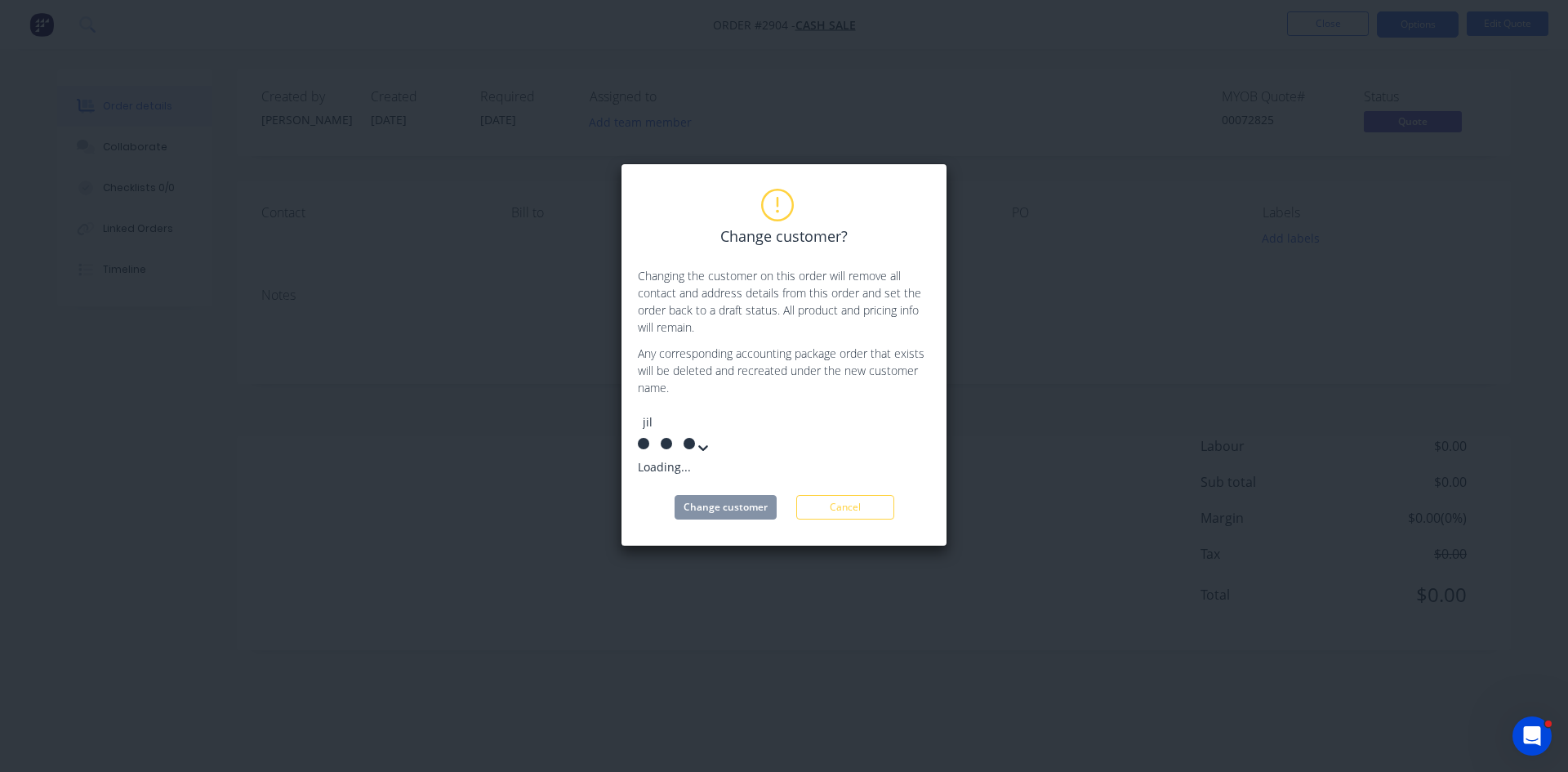
type input "jila"
click at [688, 461] on div "Jila Water" at bounding box center [760, 466] width 245 height 17
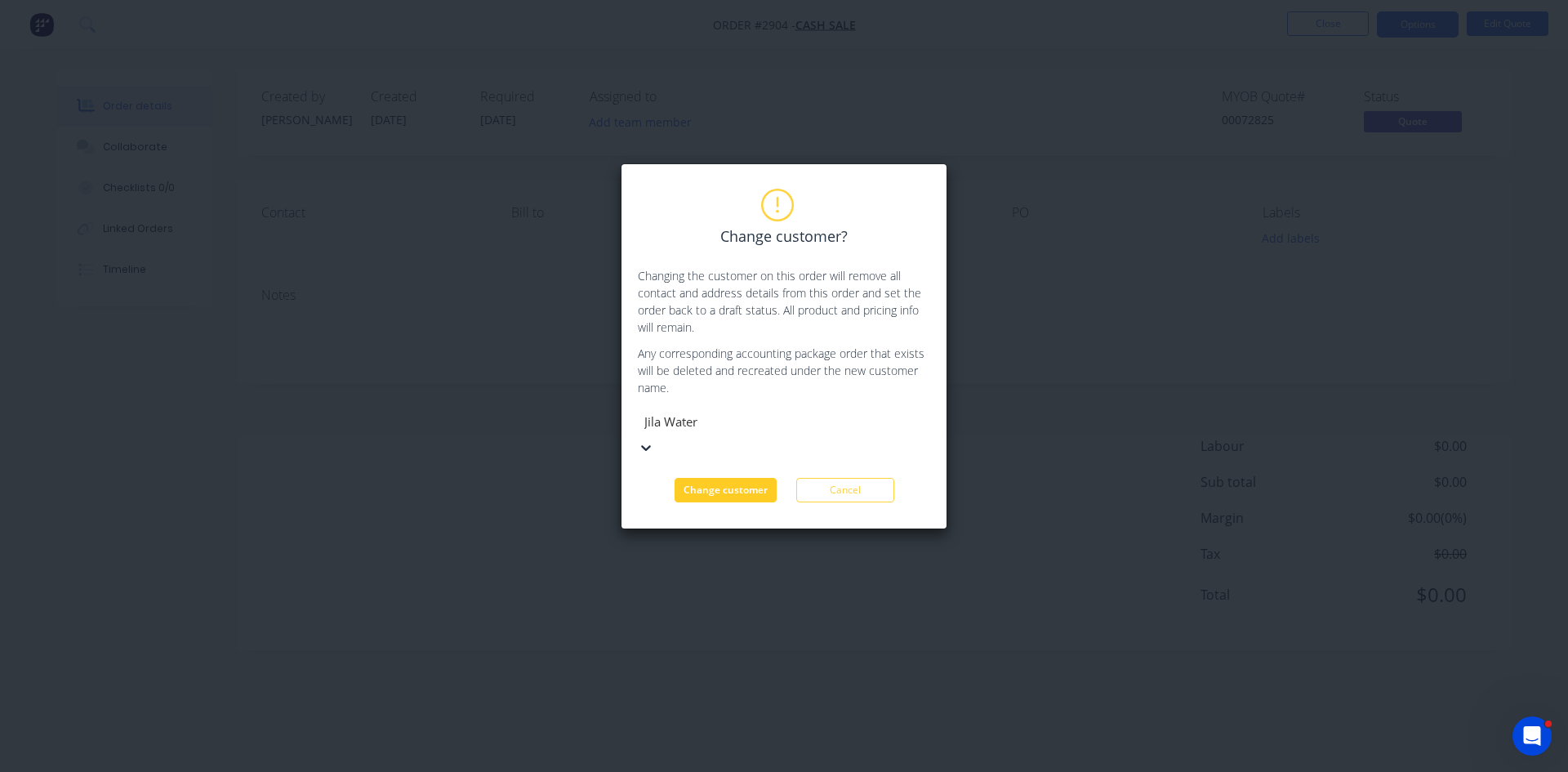
click at [765, 478] on button "Change customer" at bounding box center [725, 490] width 102 height 25
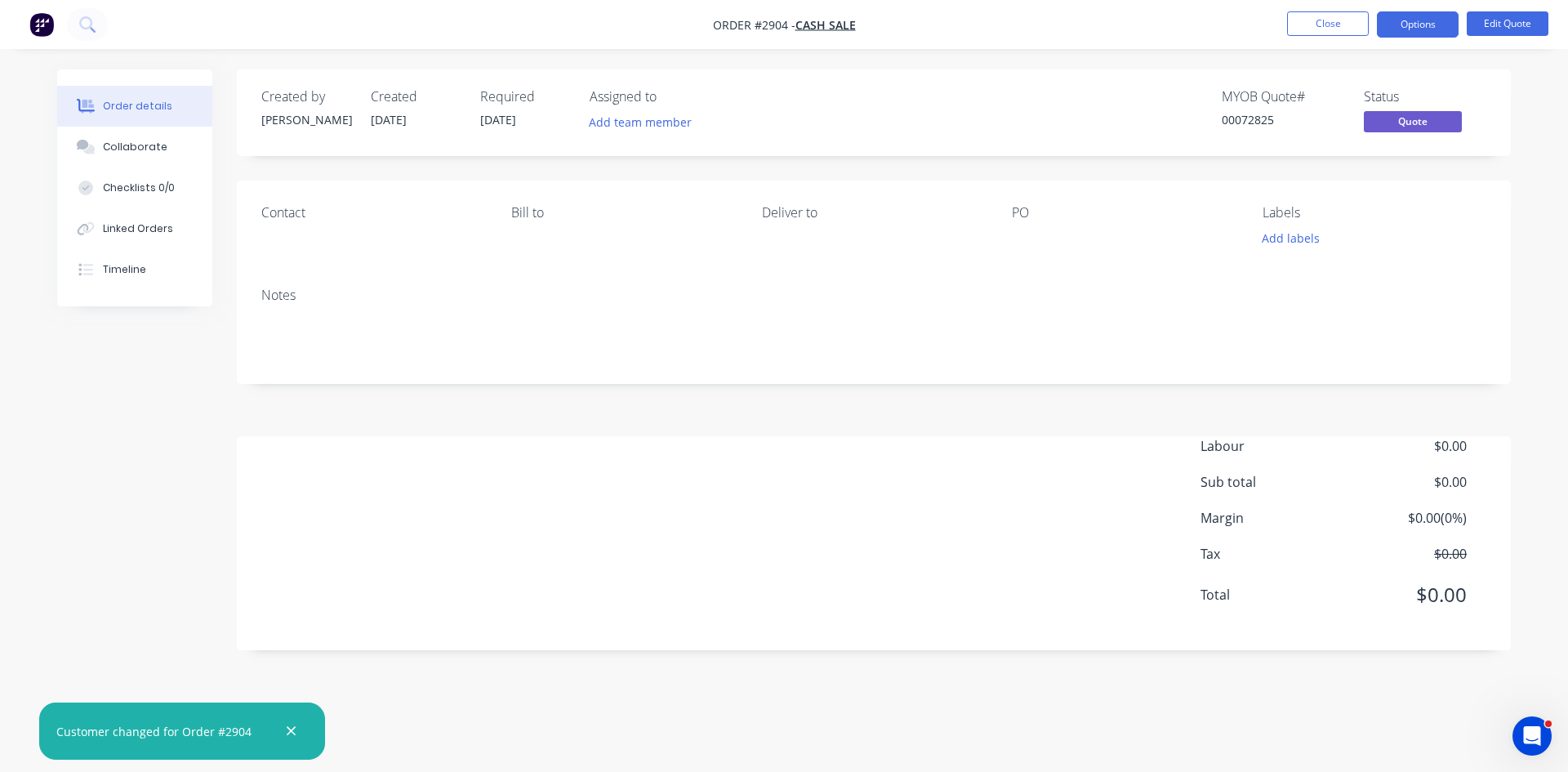
click at [284, 297] on div "Notes" at bounding box center [874, 295] width 1225 height 16
click at [290, 215] on div "Contact" at bounding box center [373, 212] width 223 height 16
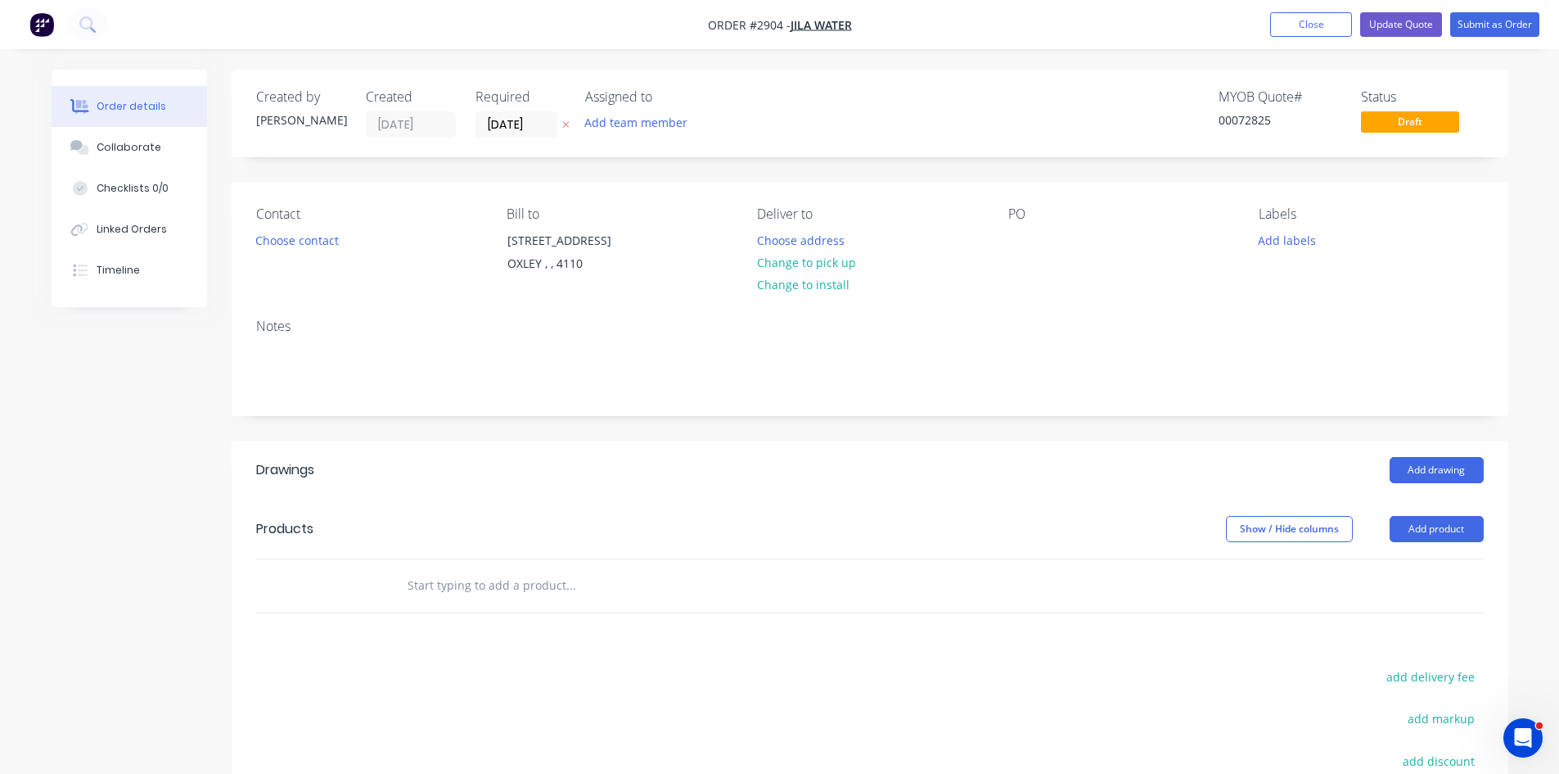
click at [570, 120] on button "button" at bounding box center [565, 124] width 17 height 19
click at [637, 122] on button "Add team member" at bounding box center [635, 122] width 120 height 22
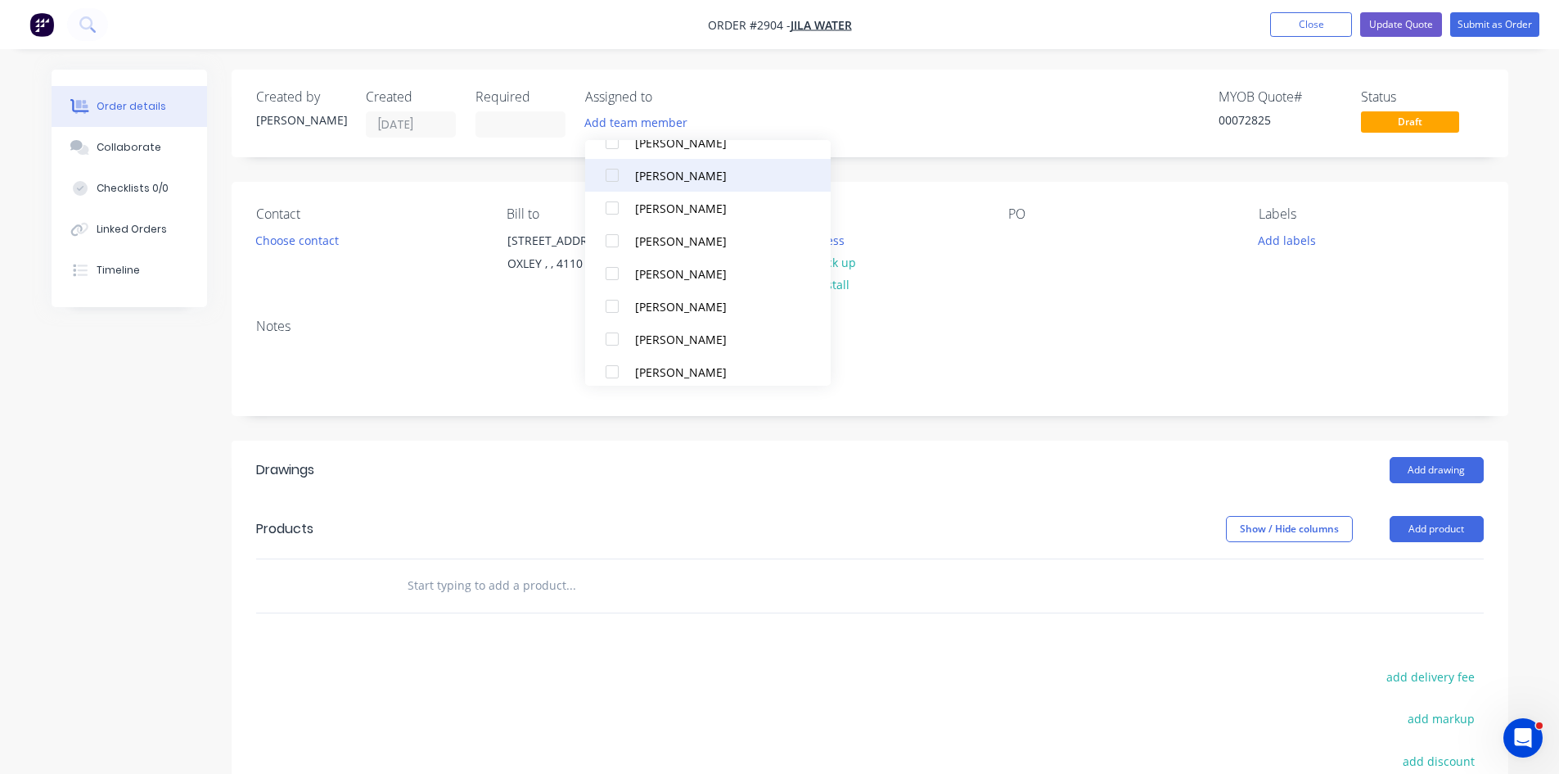
scroll to position [147, 0]
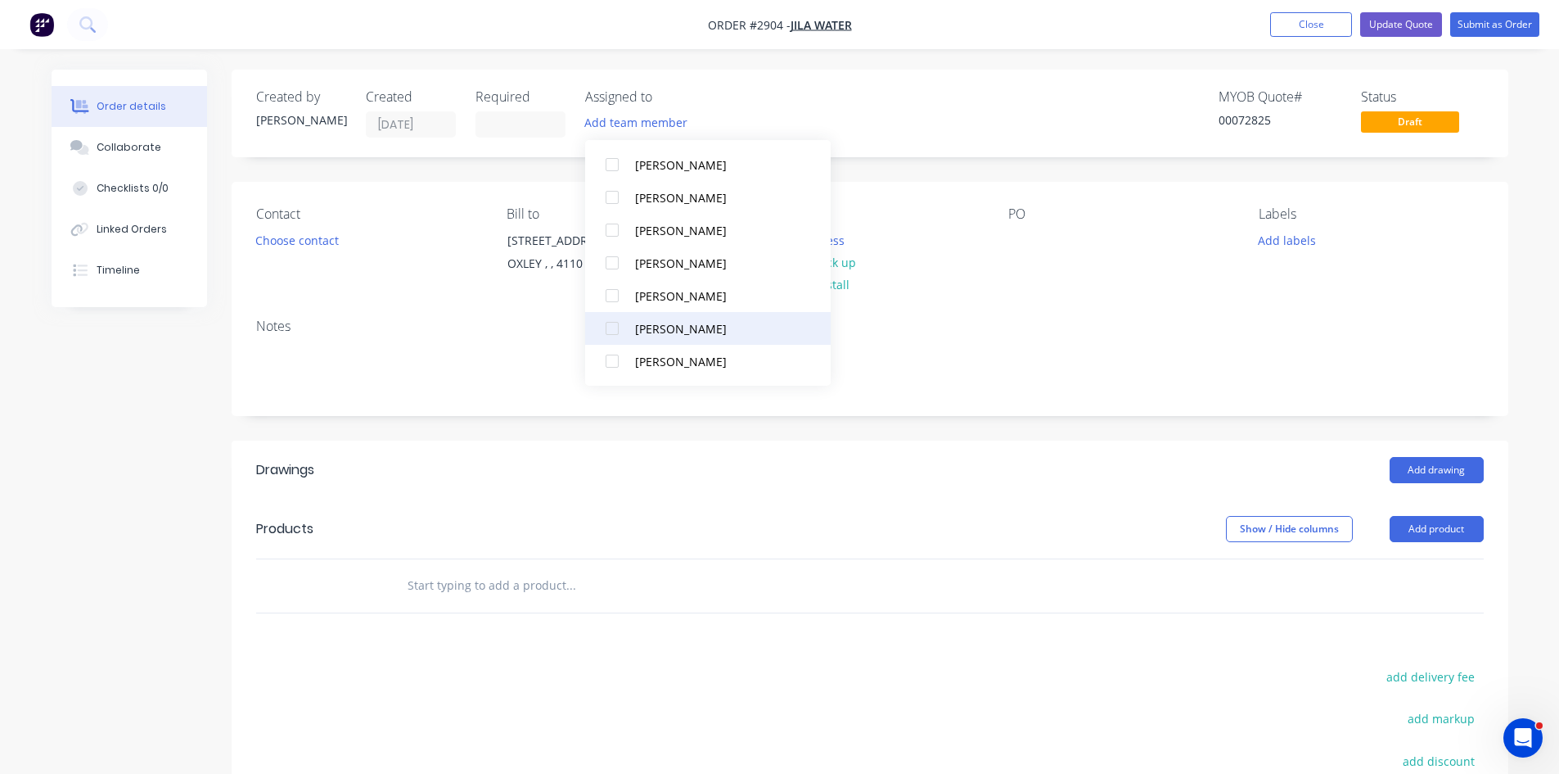
click at [608, 327] on div at bounding box center [612, 328] width 33 height 33
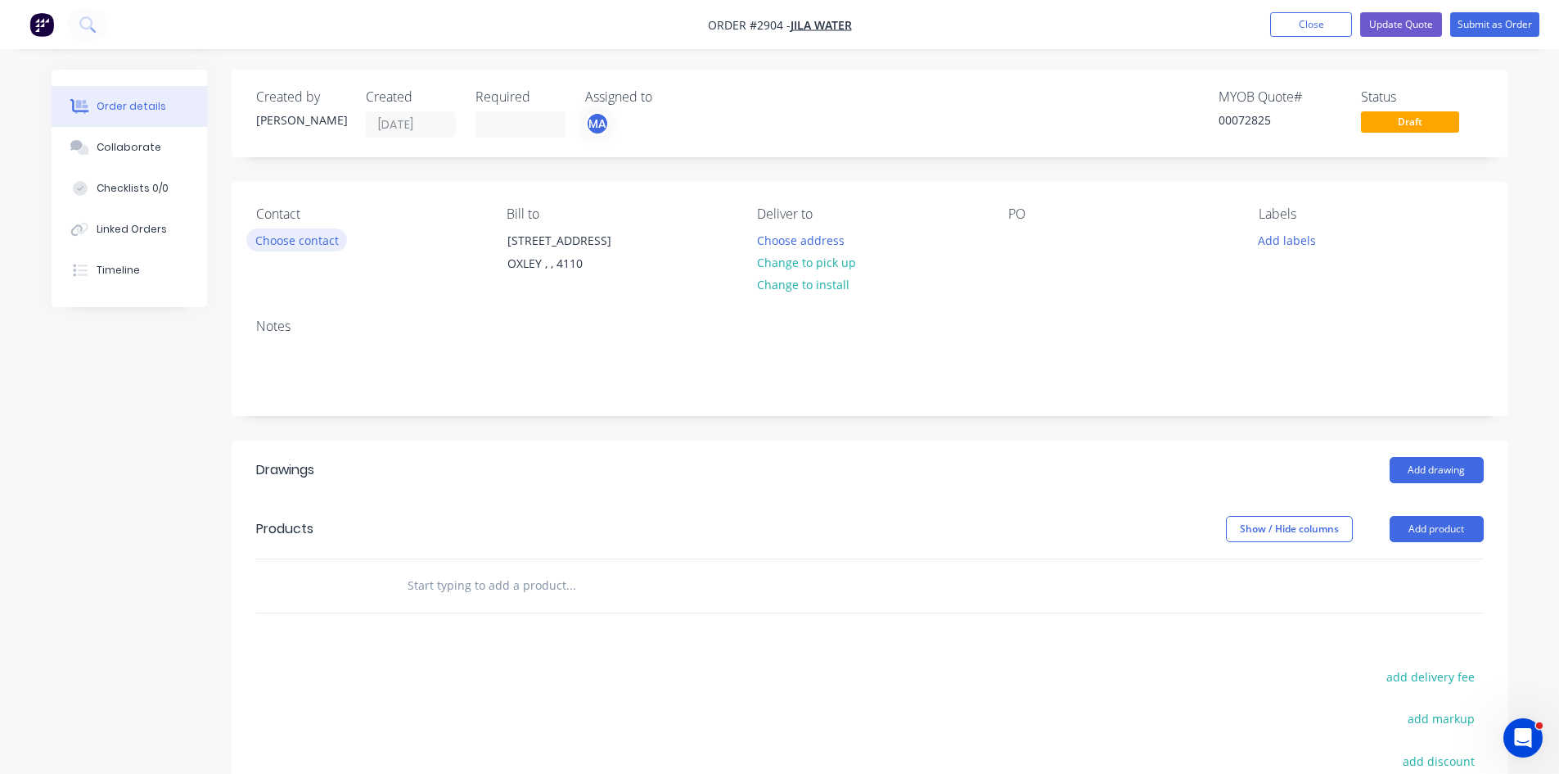
click at [319, 245] on button "Choose contact" at bounding box center [296, 239] width 101 height 22
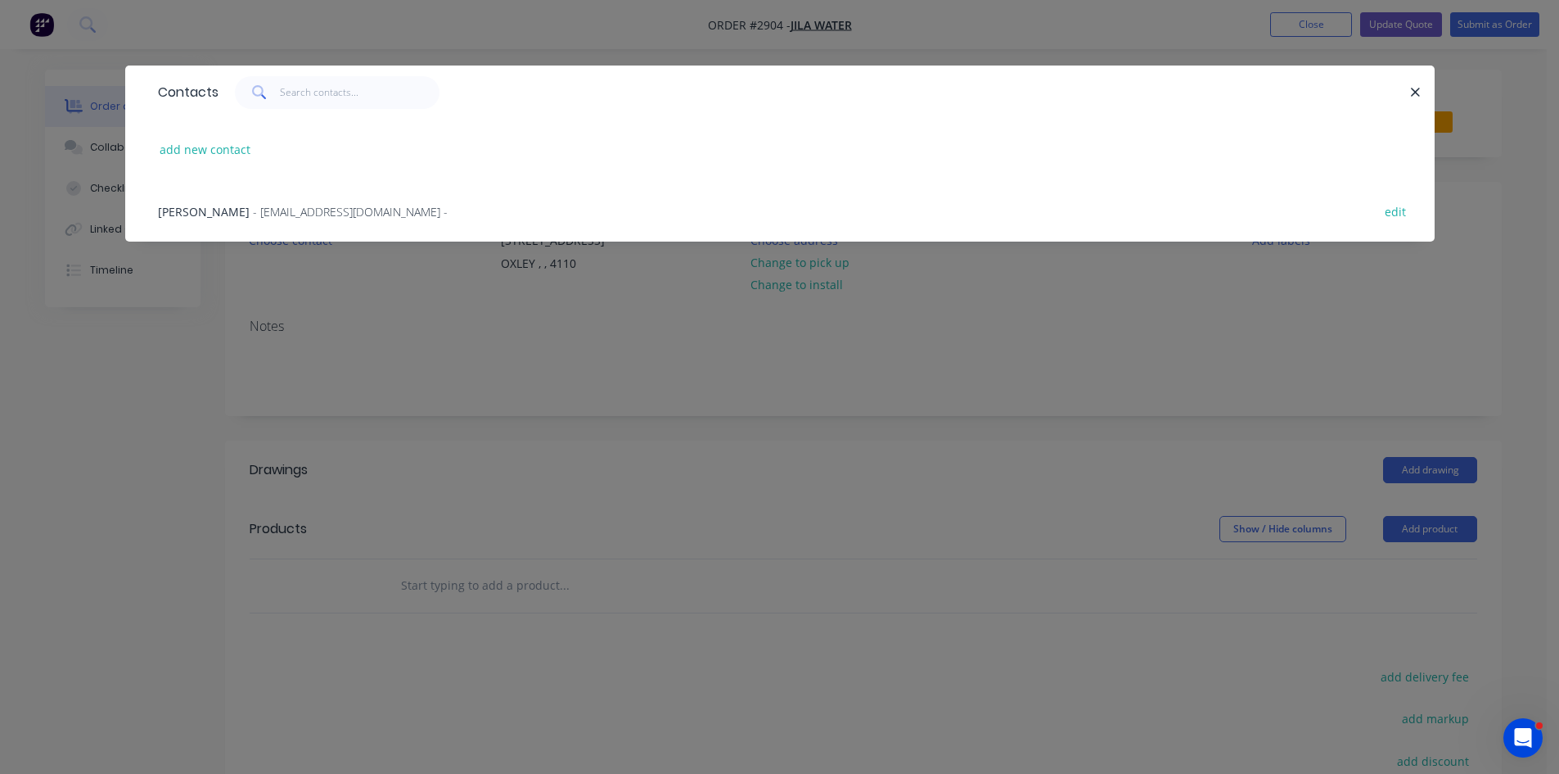
click at [230, 214] on span "JAMES GRADY" at bounding box center [204, 212] width 92 height 16
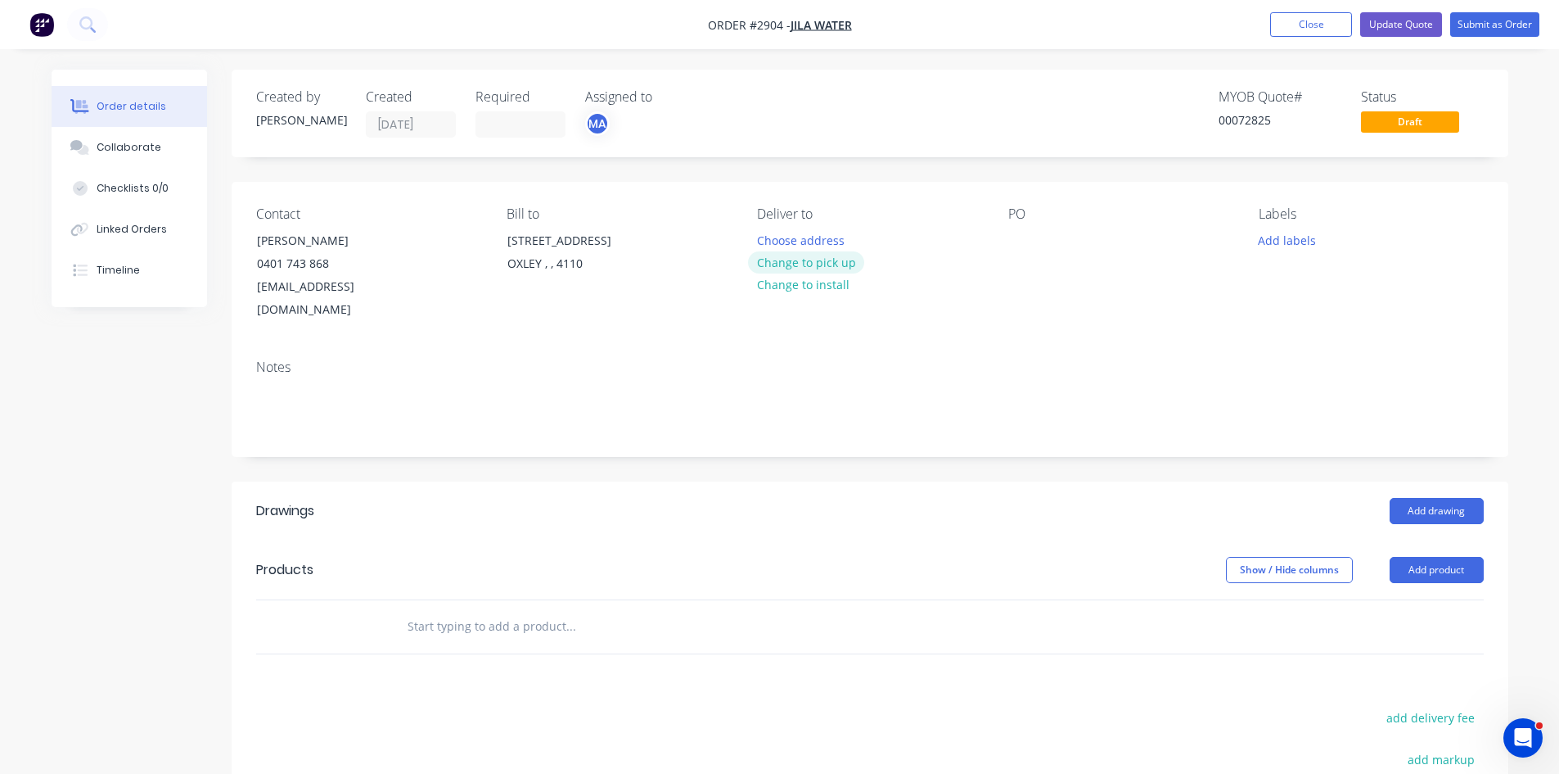
click at [819, 265] on button "Change to pick up" at bounding box center [806, 262] width 116 height 22
click at [1017, 241] on div at bounding box center [1021, 240] width 26 height 24
click at [1015, 234] on div at bounding box center [1021, 240] width 26 height 24
drag, startPoint x: 1057, startPoint y: 237, endPoint x: 1048, endPoint y: 241, distance: 10.3
click at [1311, 234] on button "Add labels" at bounding box center [1287, 239] width 75 height 22
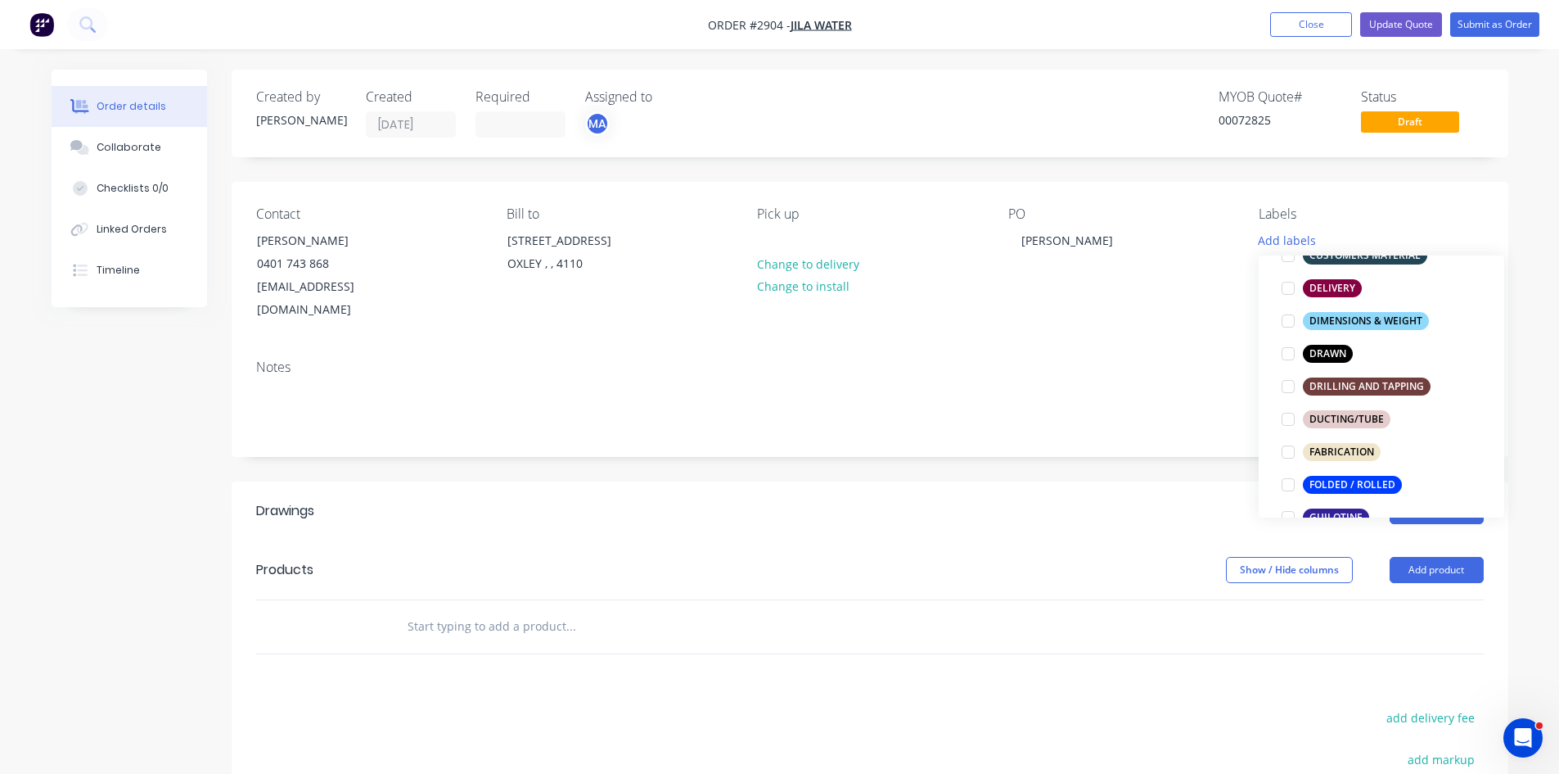
scroll to position [327, 0]
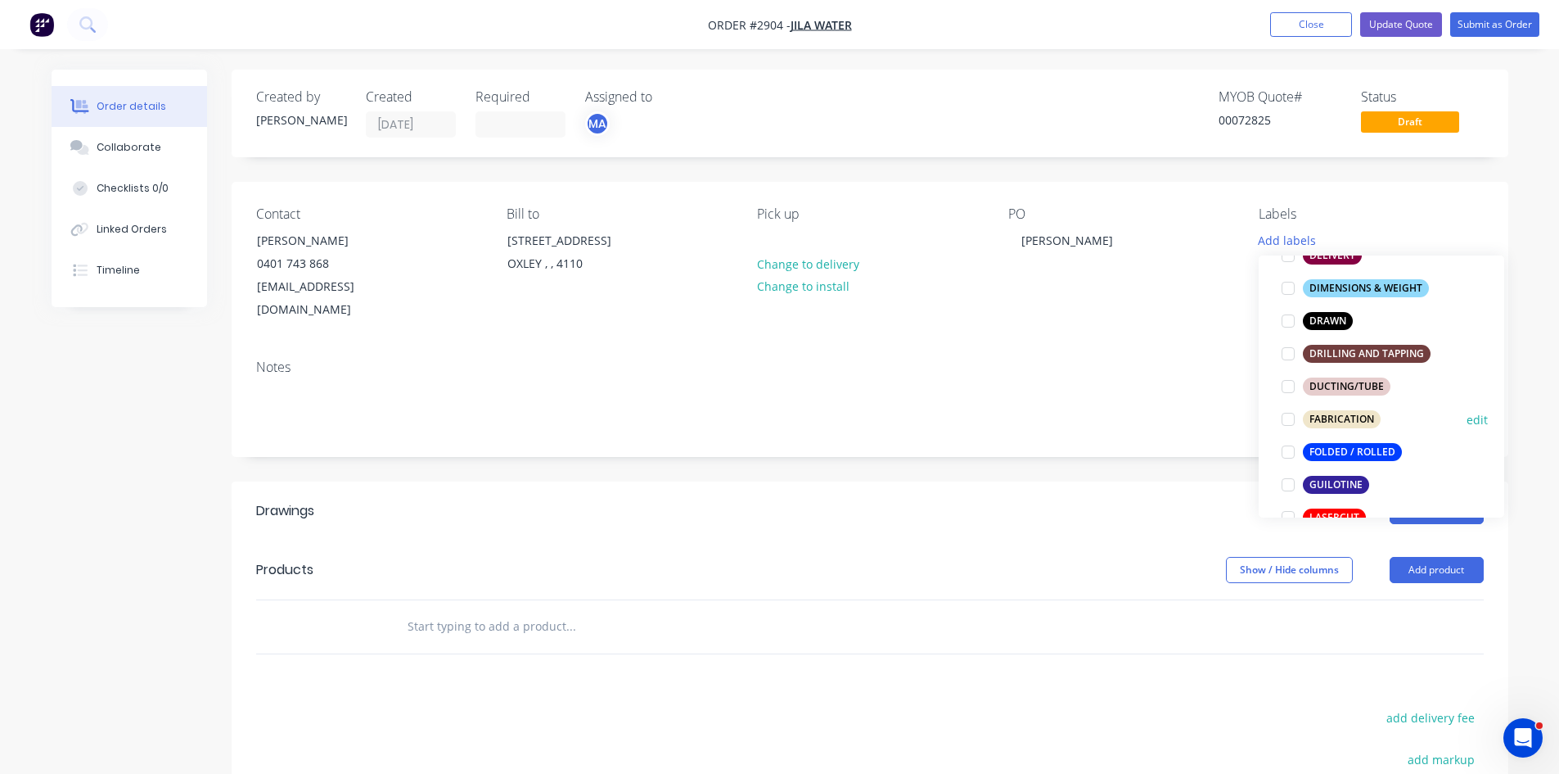
click at [1288, 420] on div at bounding box center [1288, 419] width 33 height 33
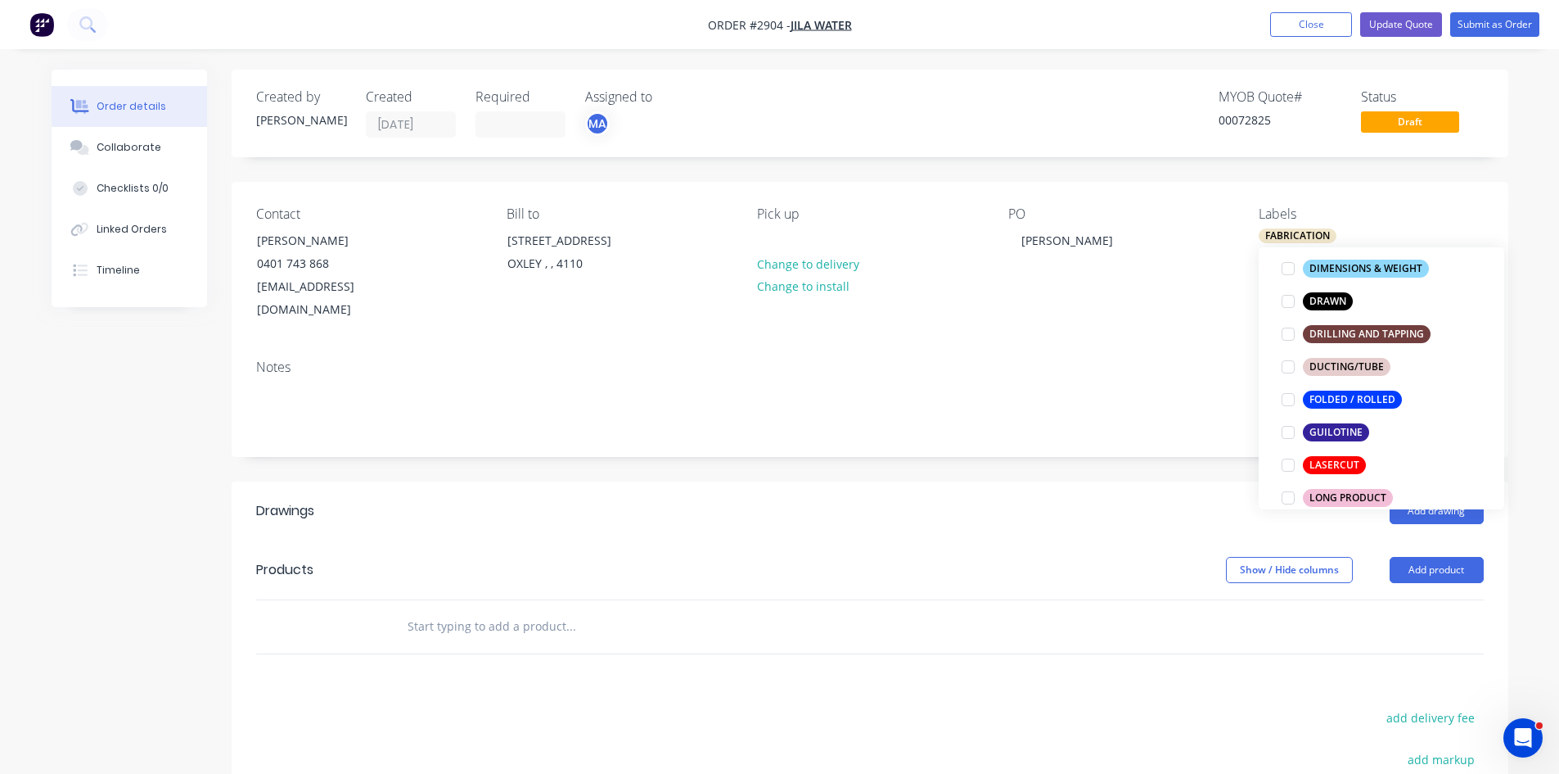
scroll to position [436, 0]
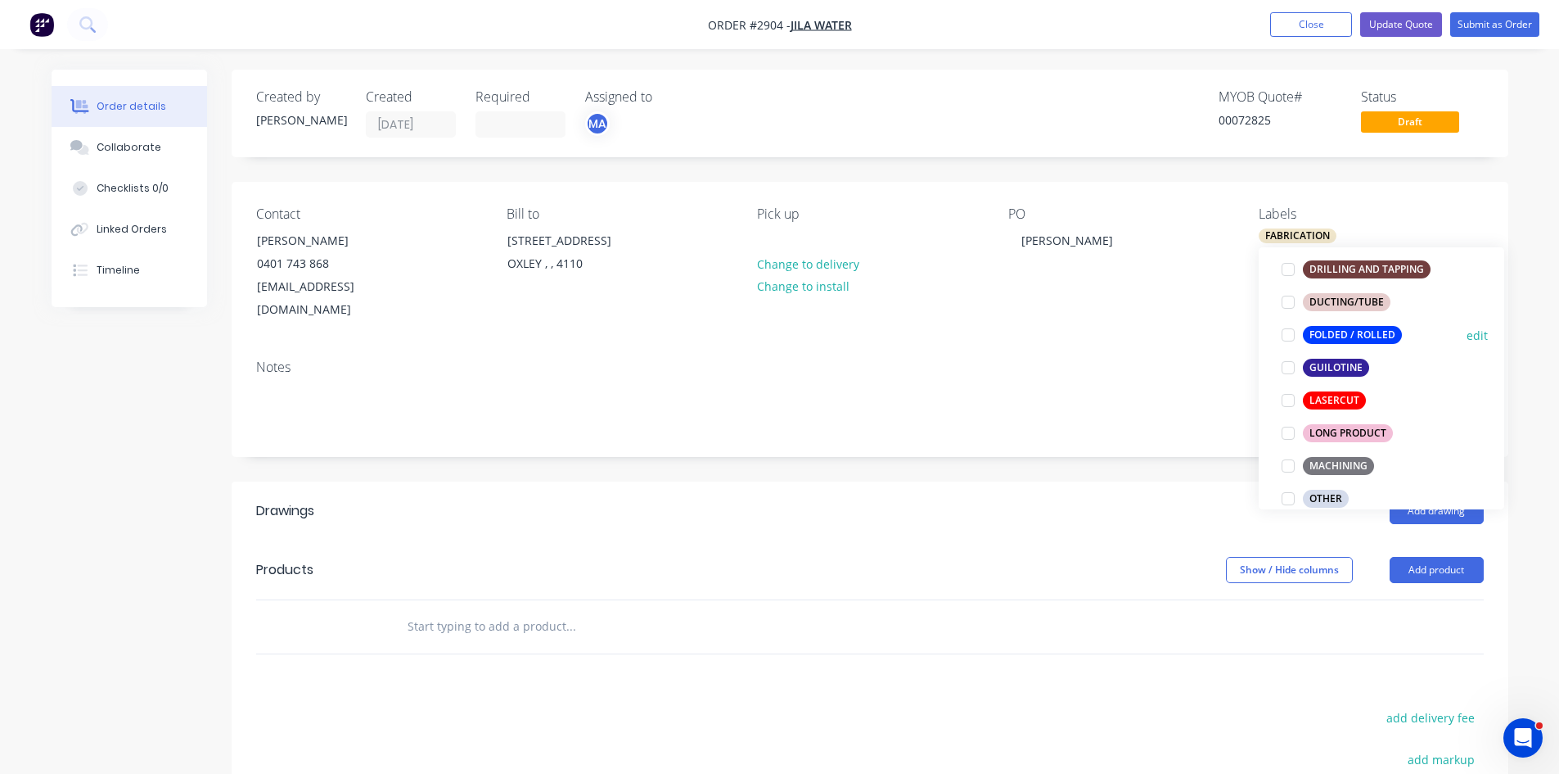
click at [1288, 336] on div at bounding box center [1288, 334] width 33 height 33
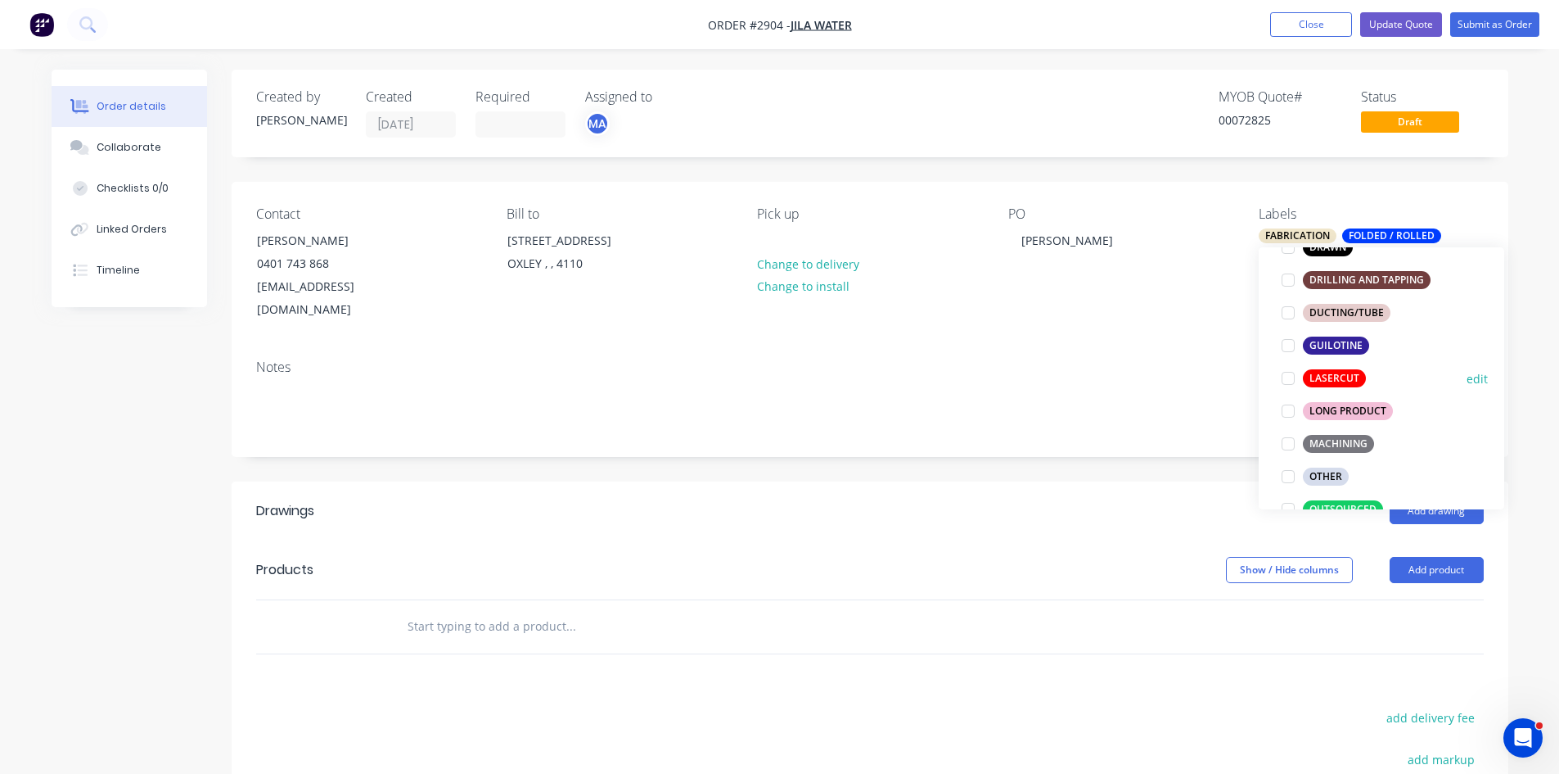
click at [1282, 376] on div at bounding box center [1288, 378] width 33 height 33
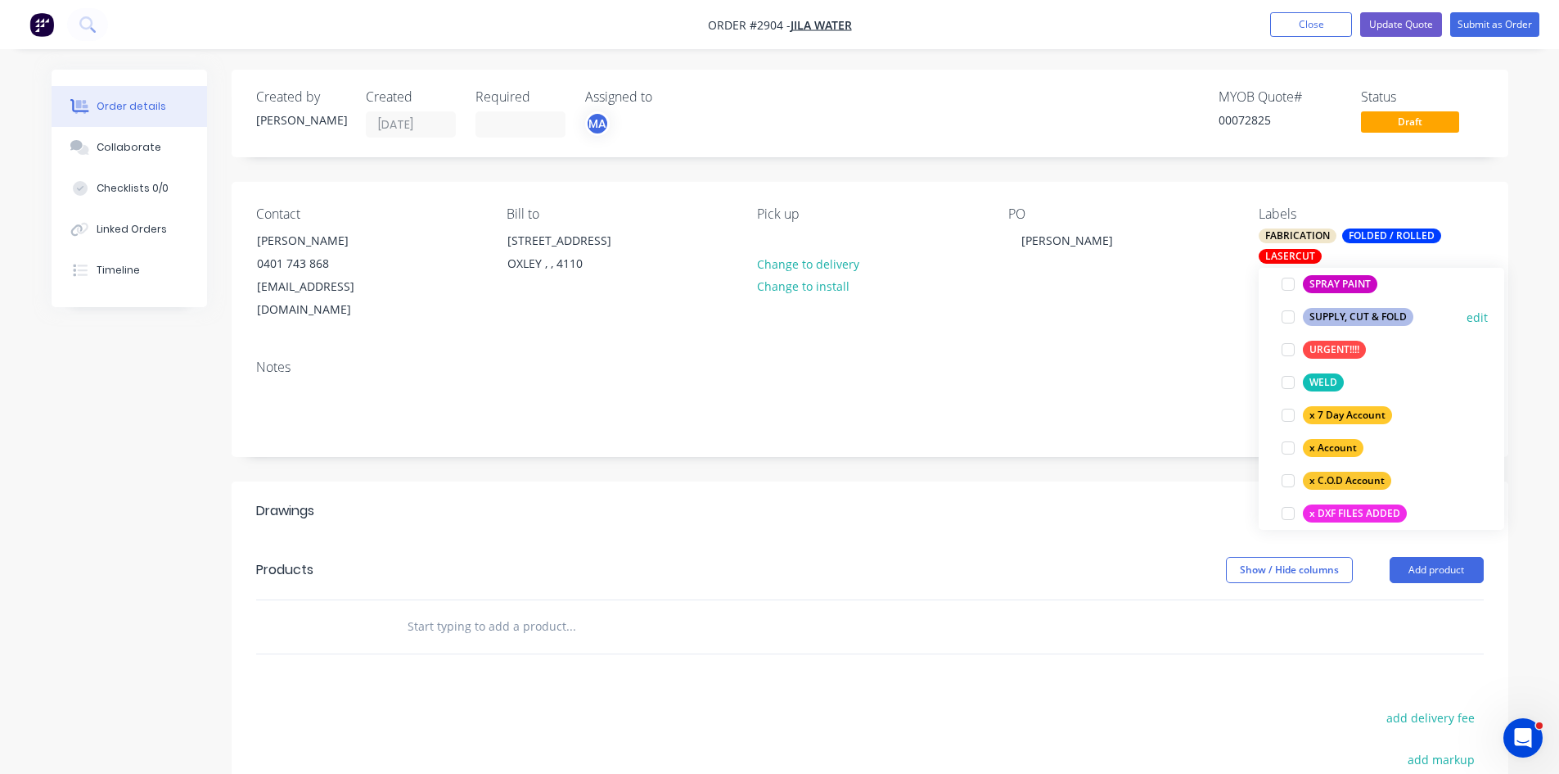
click at [1288, 318] on div at bounding box center [1288, 316] width 33 height 33
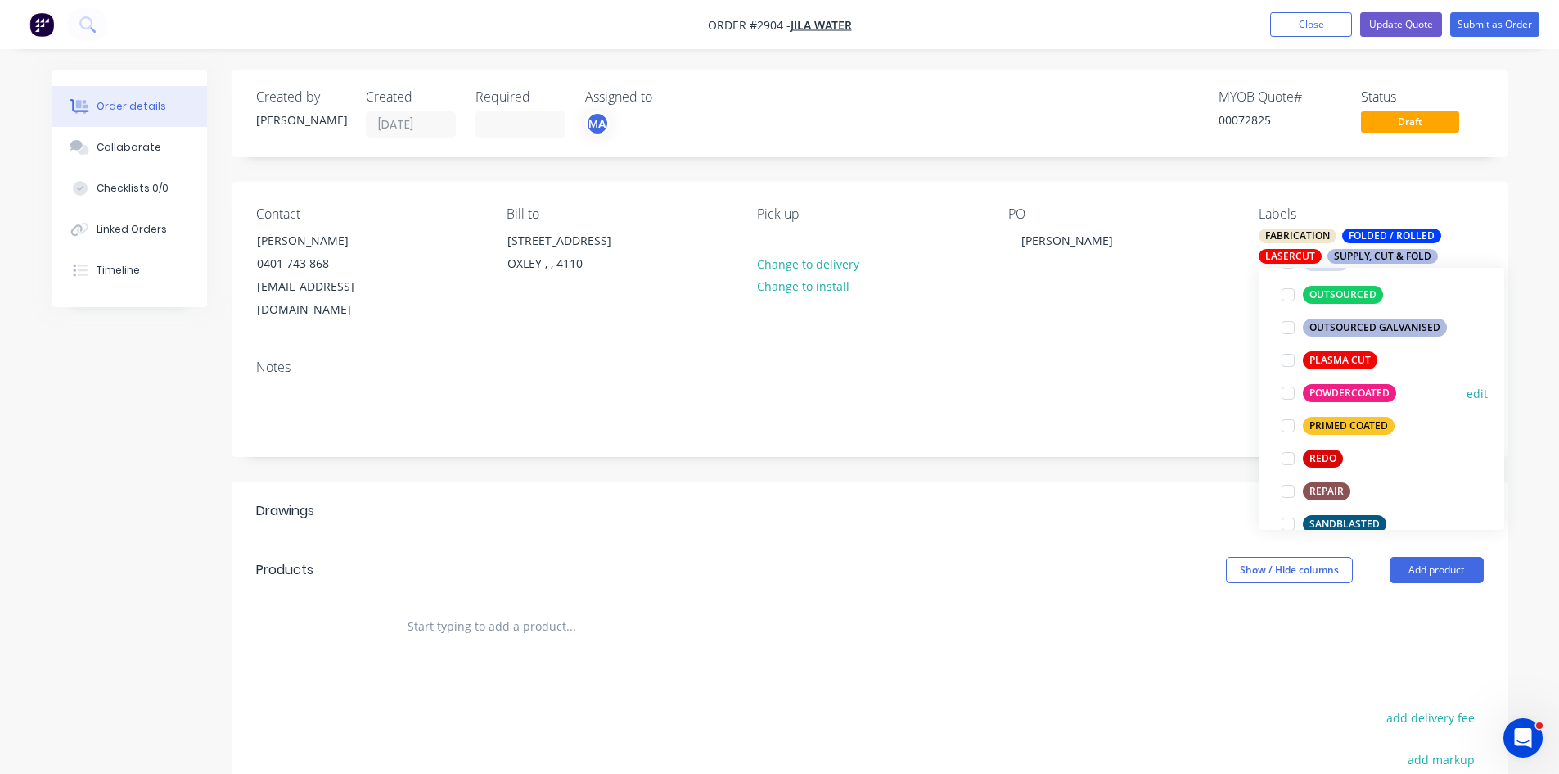
click at [1284, 394] on div at bounding box center [1288, 393] width 33 height 33
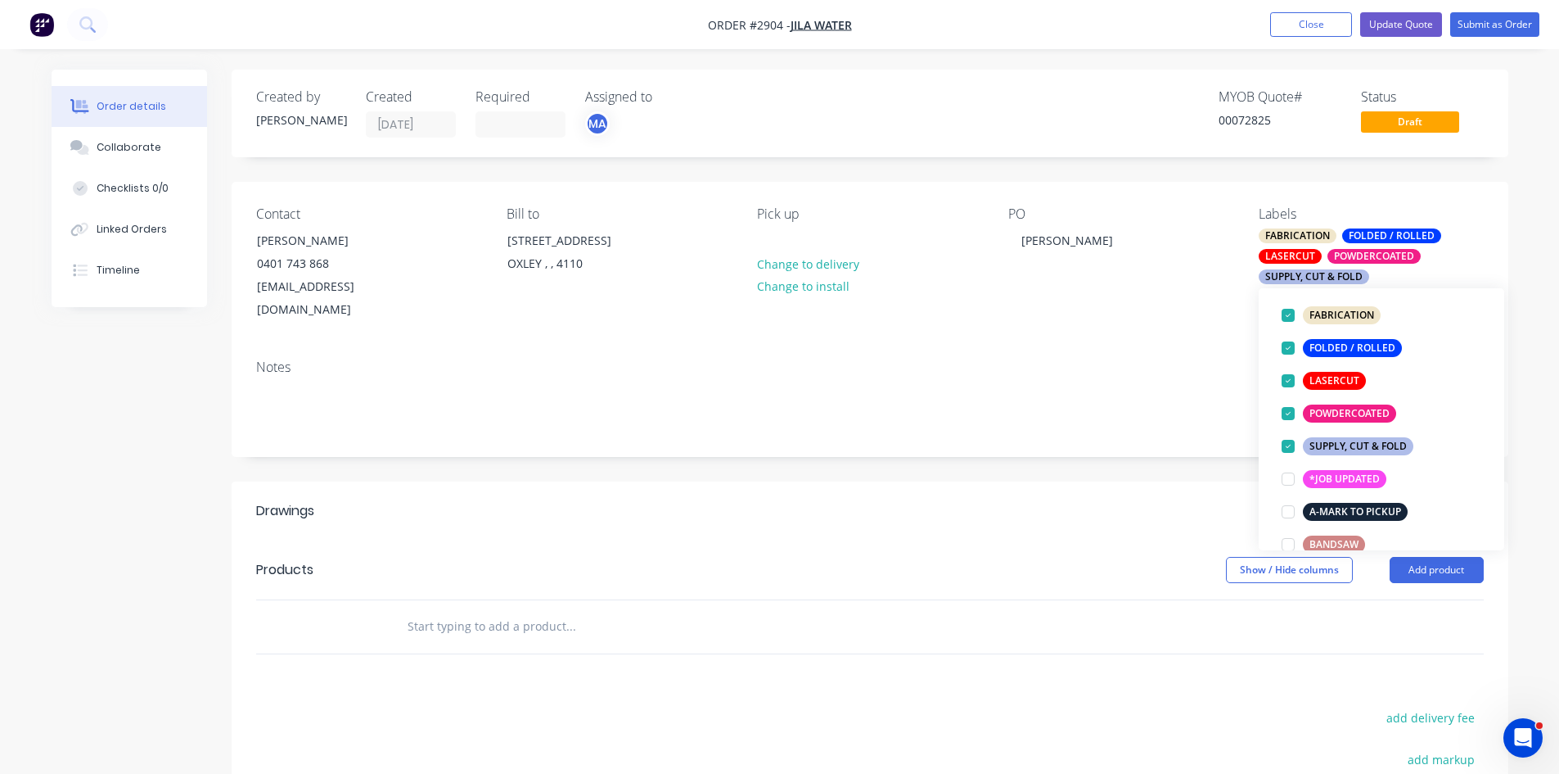
click at [505, 610] on input "text" at bounding box center [570, 626] width 327 height 33
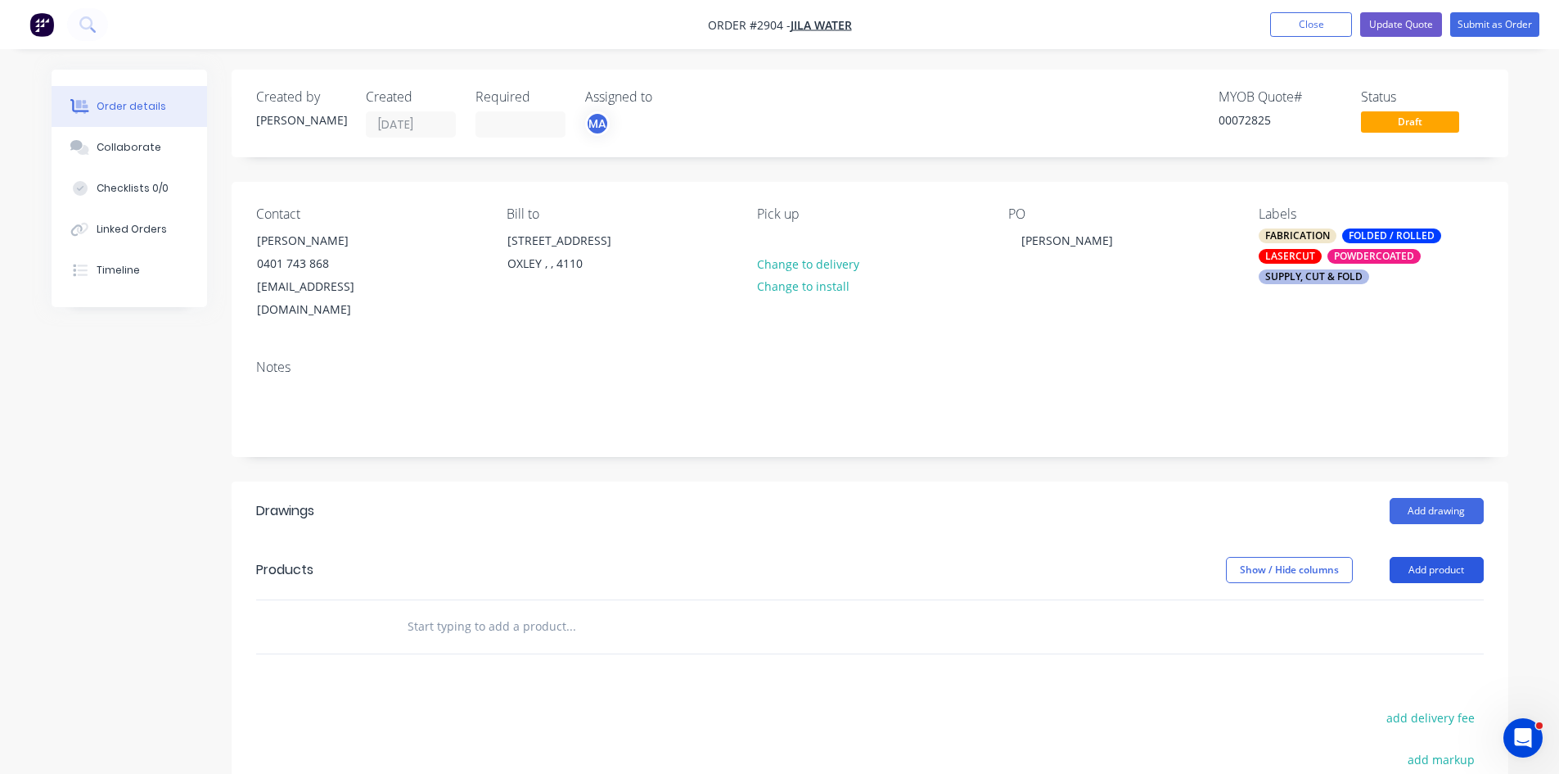
click at [1459, 557] on button "Add product" at bounding box center [1437, 570] width 94 height 26
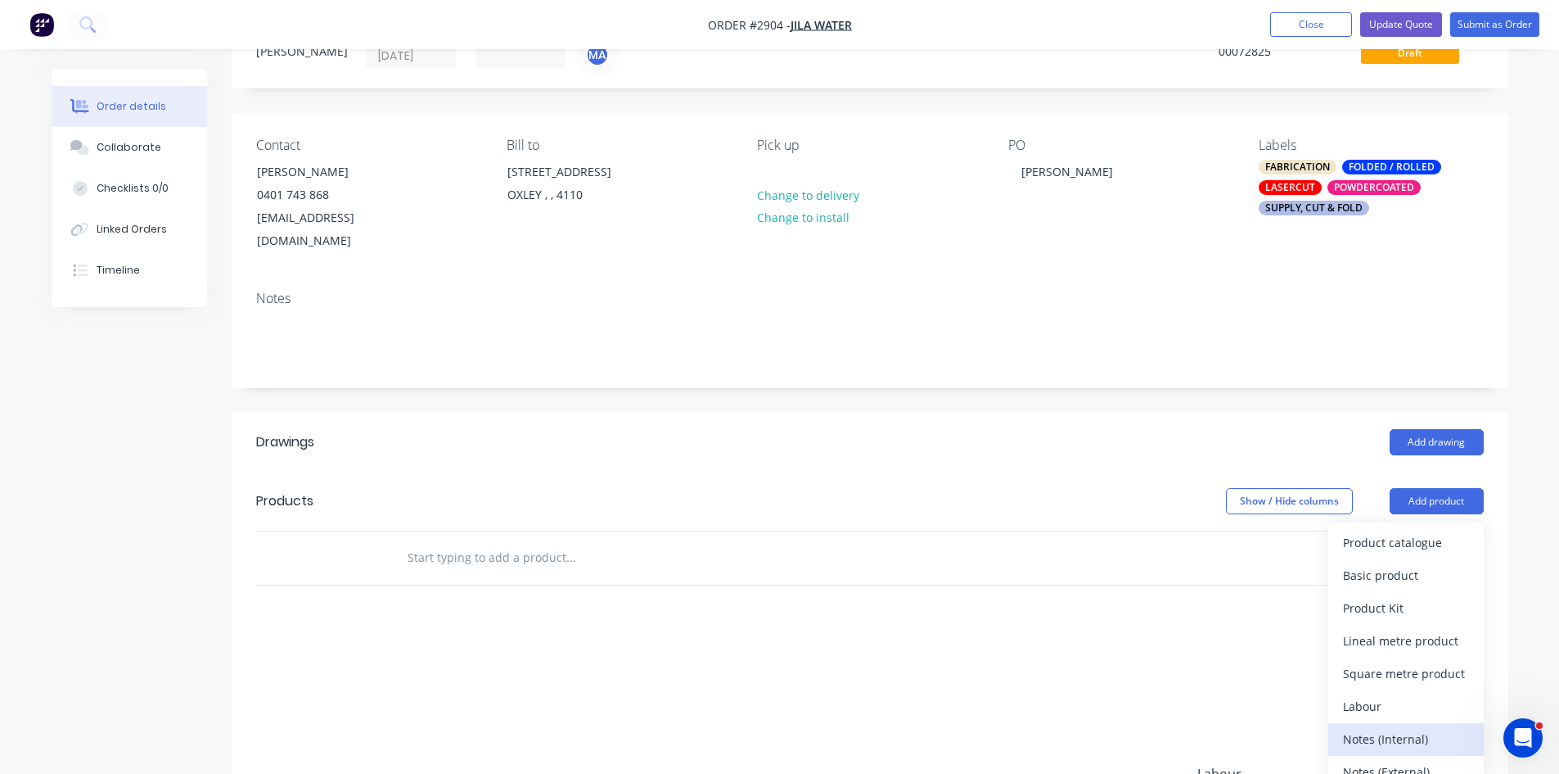
scroll to position [109, 0]
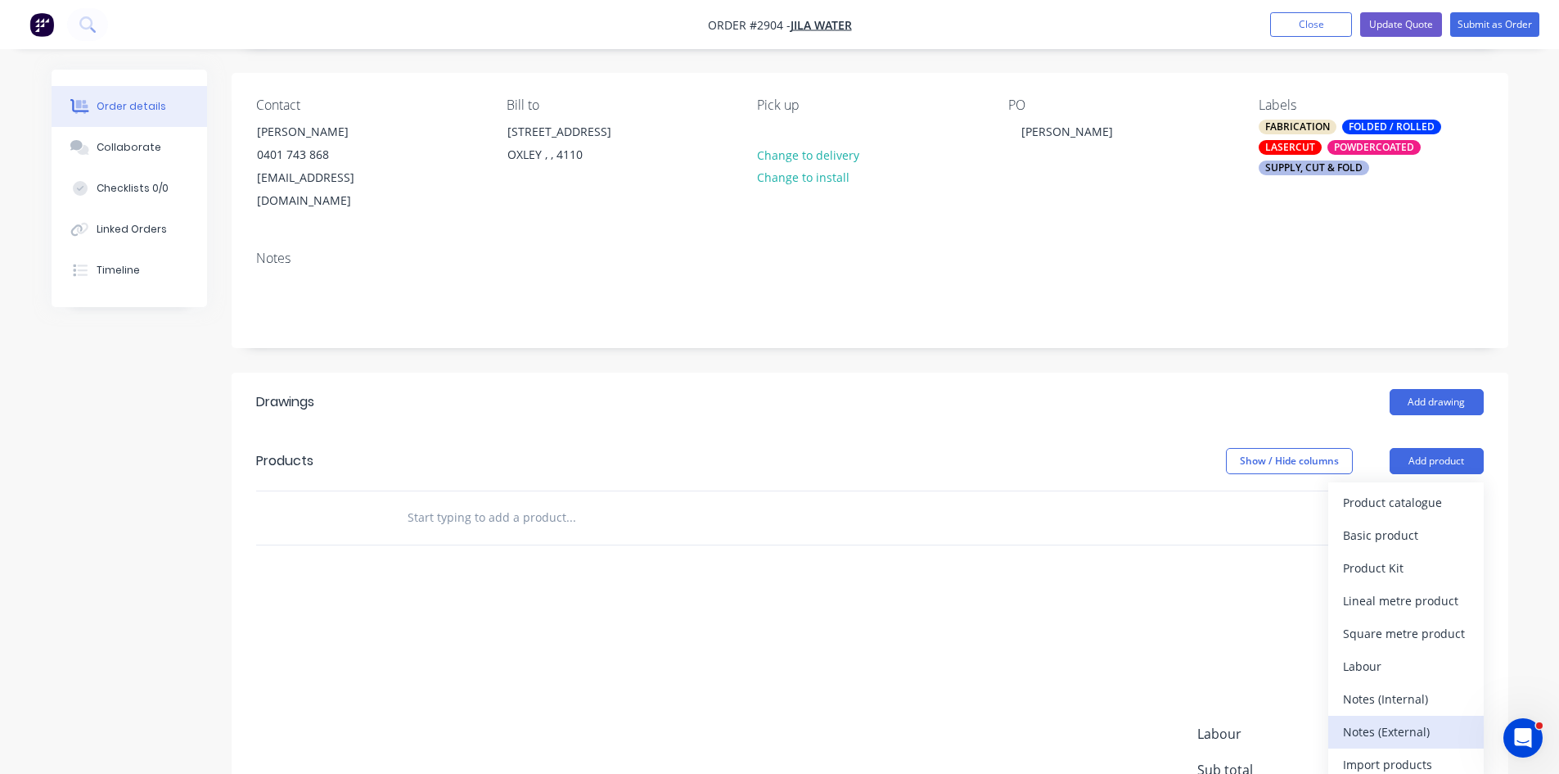
click at [1403, 720] on div "Notes (External)" at bounding box center [1406, 732] width 126 height 24
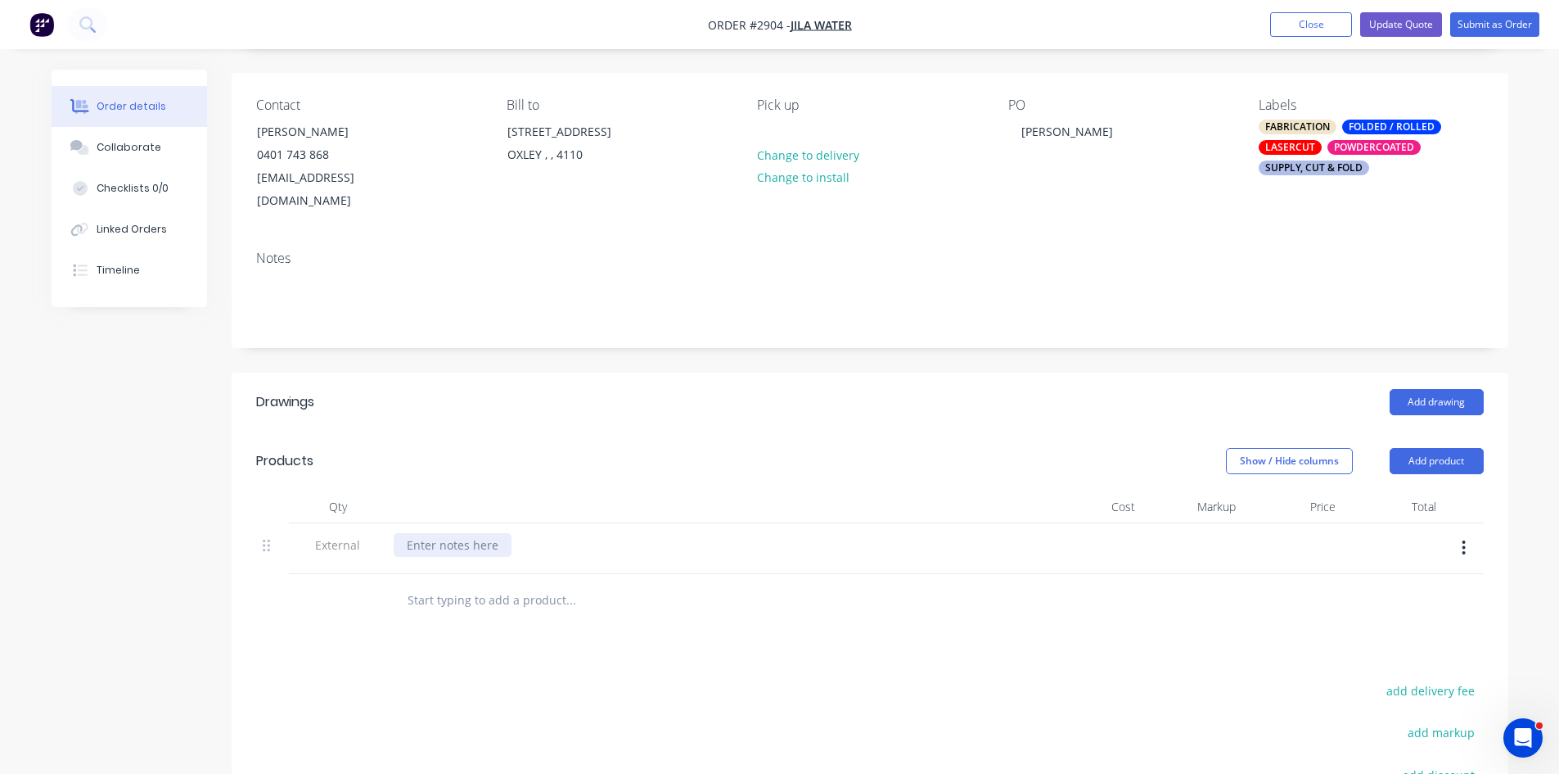
click at [482, 533] on div at bounding box center [453, 545] width 118 height 24
click at [490, 585] on input "text" at bounding box center [570, 600] width 327 height 33
paste input "Patel"
drag, startPoint x: 467, startPoint y: 583, endPoint x: 318, endPoint y: 580, distance: 148.2
click at [324, 580] on div "Patel" at bounding box center [870, 600] width 1228 height 53
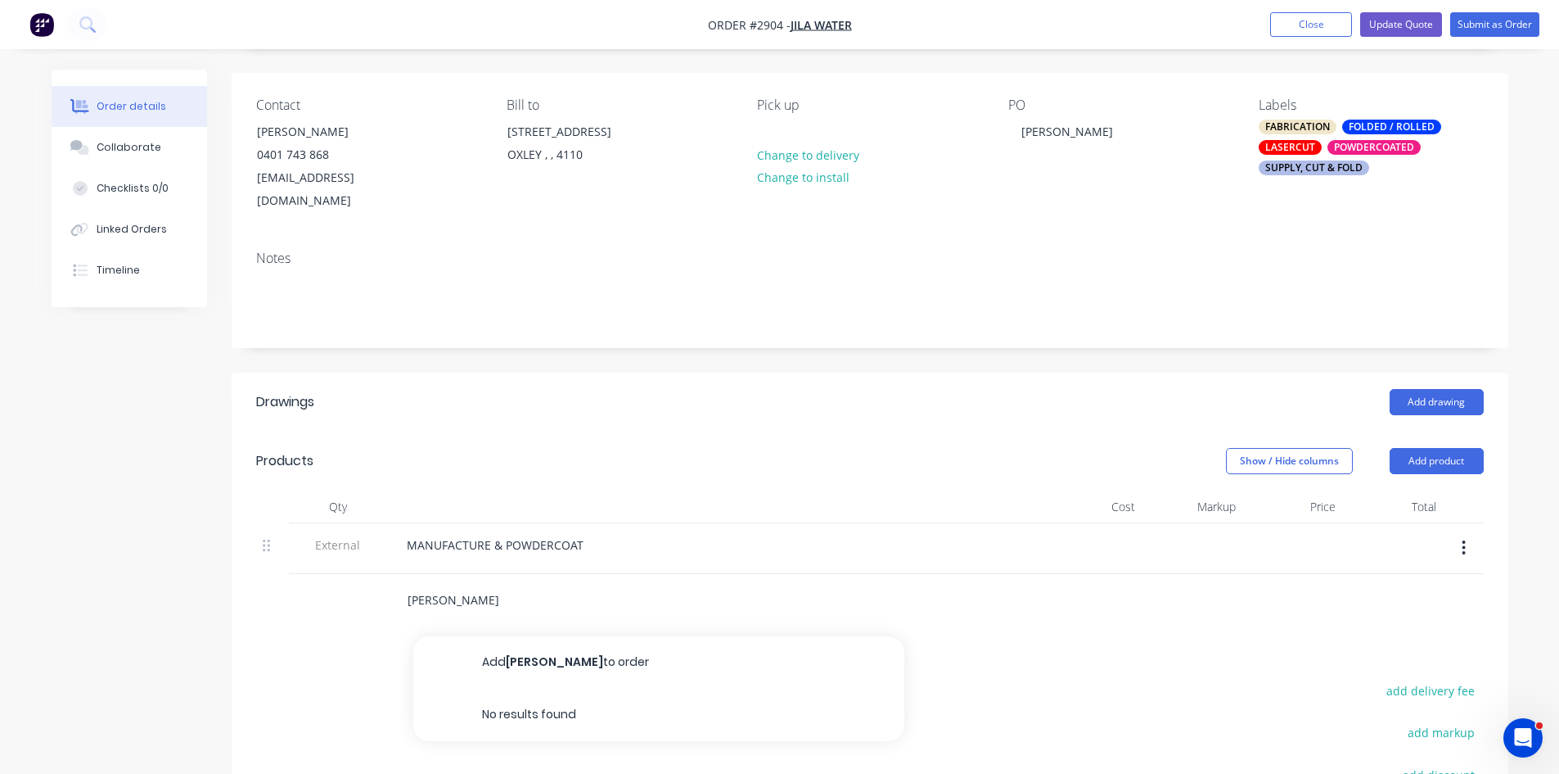
type input "Patel"
click at [551, 636] on button "Add Patel to order" at bounding box center [658, 662] width 491 height 52
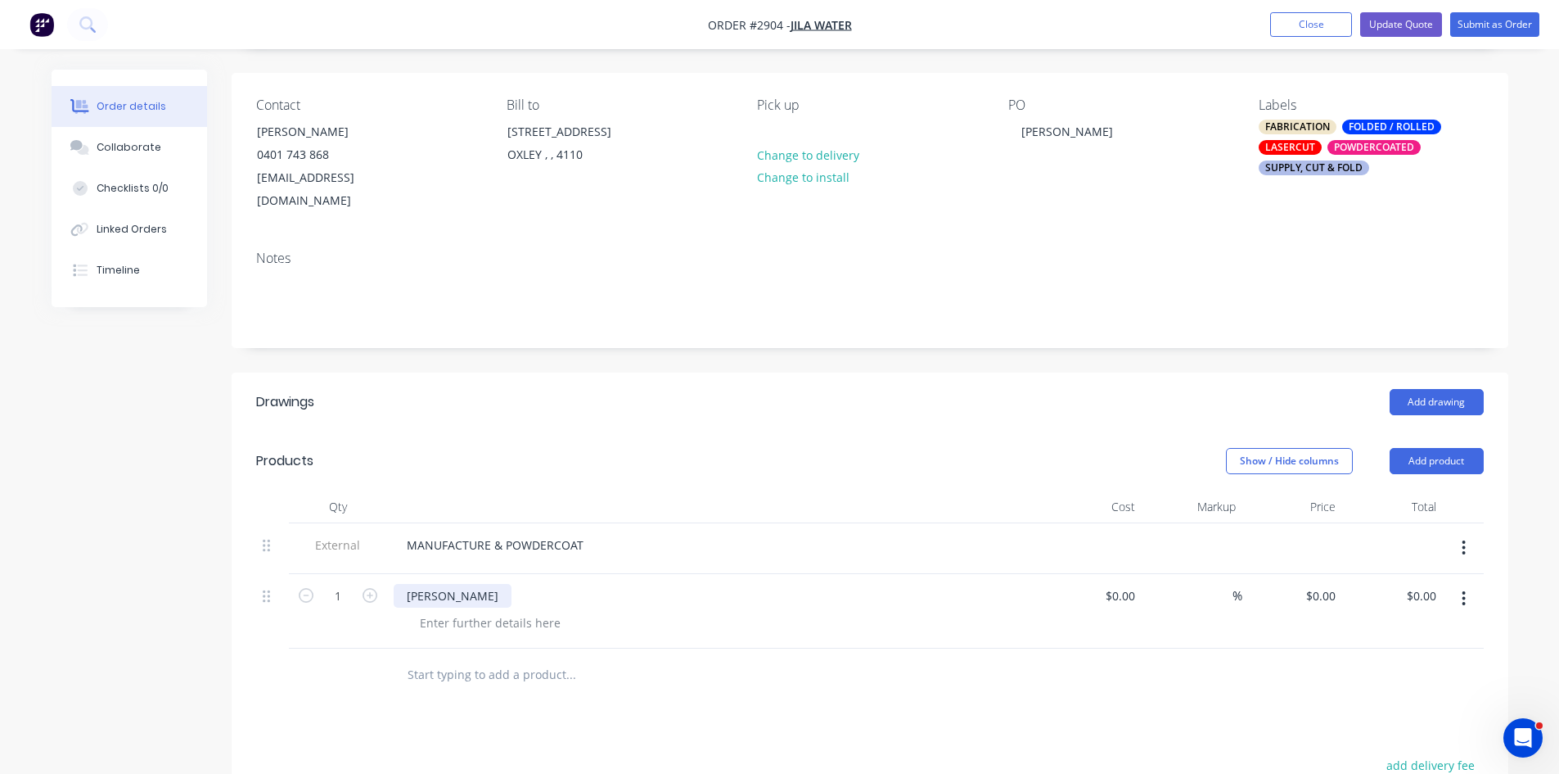
click at [436, 584] on div "Patel" at bounding box center [453, 596] width 118 height 24
drag, startPoint x: 414, startPoint y: 570, endPoint x: 392, endPoint y: 570, distance: 22.1
click at [412, 584] on div "Patel" at bounding box center [453, 596] width 118 height 24
drag, startPoint x: 399, startPoint y: 568, endPoint x: 489, endPoint y: 568, distance: 89.2
click at [489, 584] on div "Patel" at bounding box center [715, 596] width 642 height 24
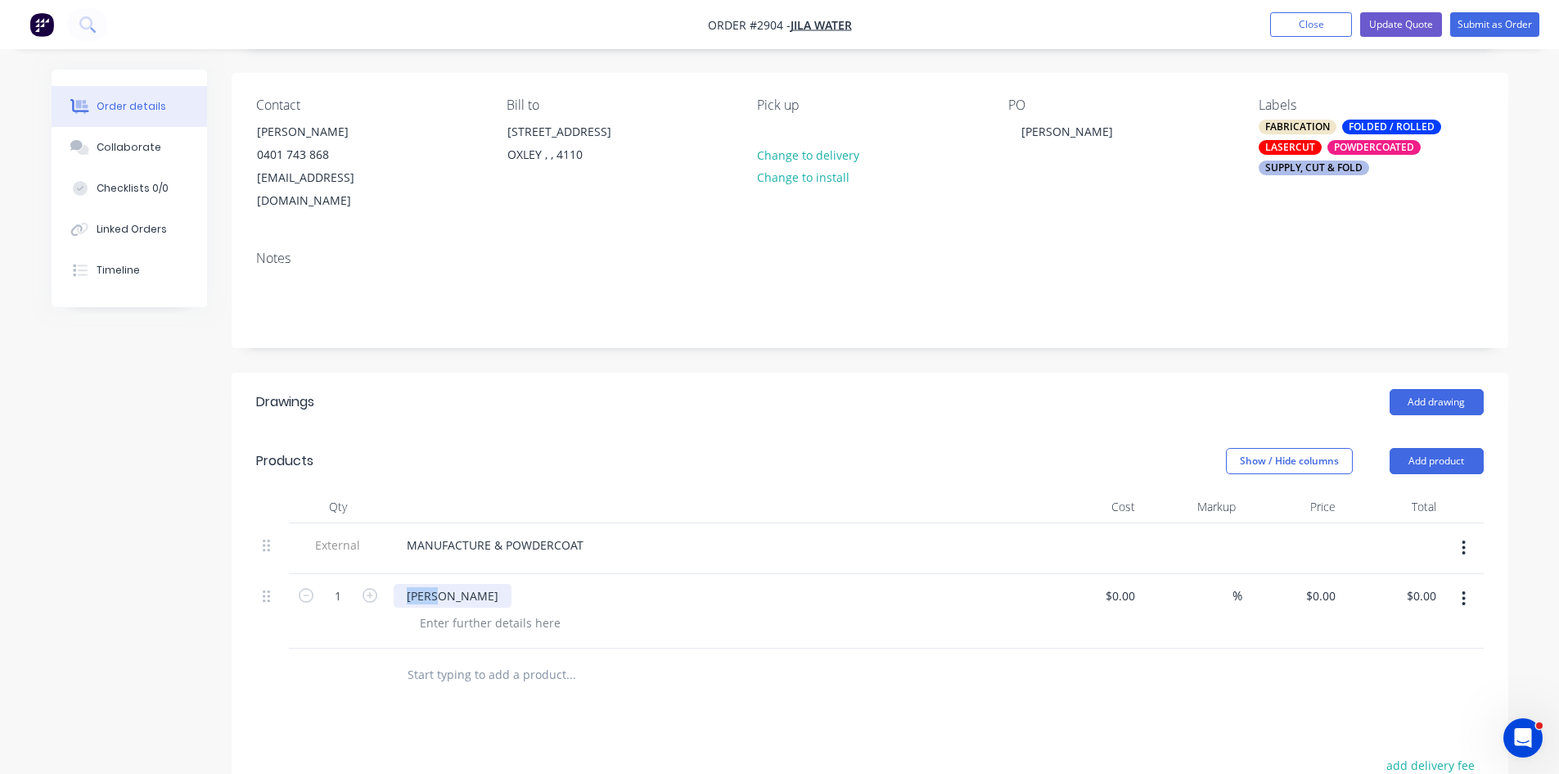
paste div
click at [639, 611] on div at bounding box center [721, 623] width 629 height 24
click at [1524, 20] on button "Submit as Order" at bounding box center [1494, 24] width 89 height 25
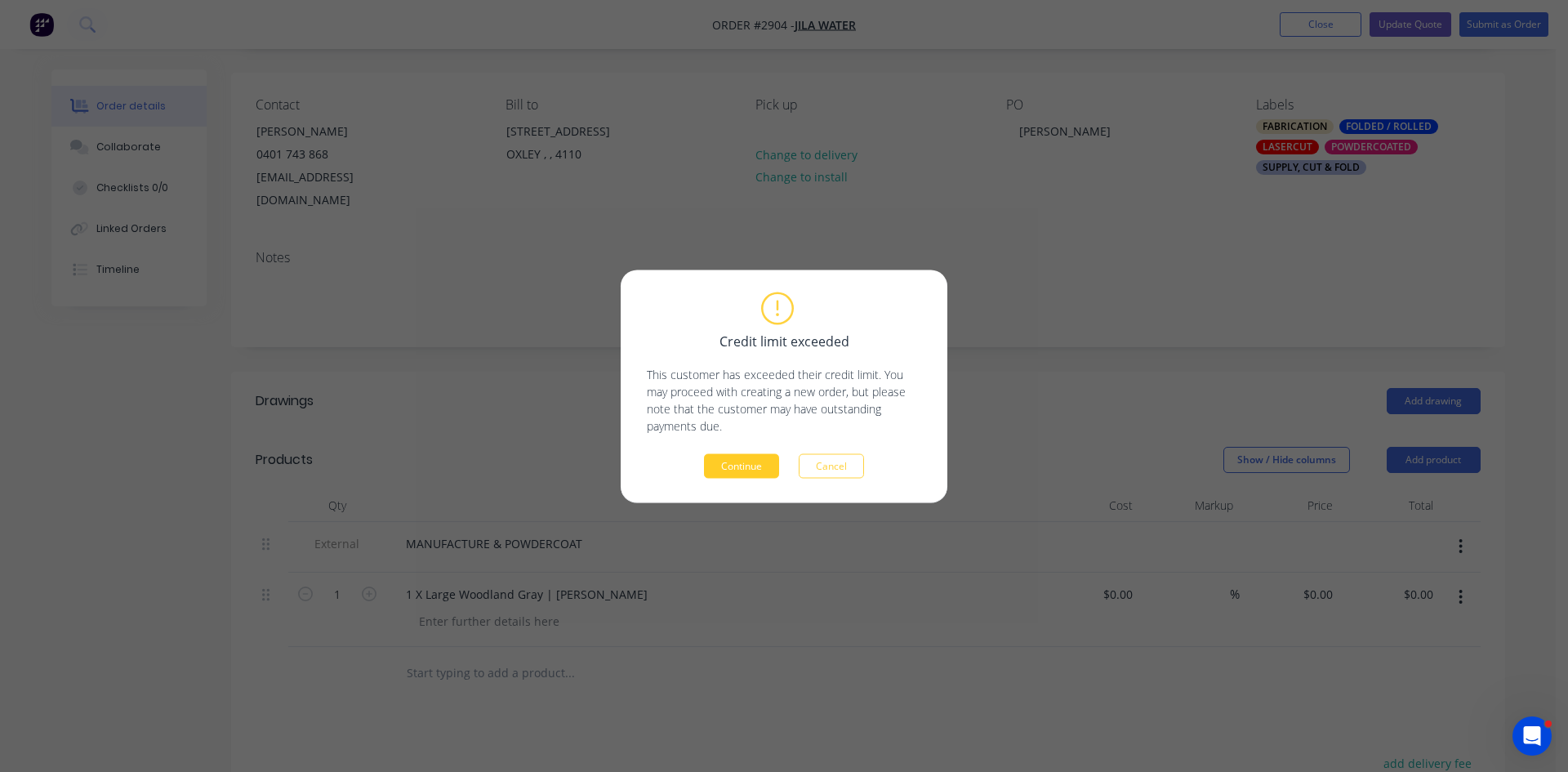
click at [731, 466] on button "Continue" at bounding box center [741, 465] width 75 height 25
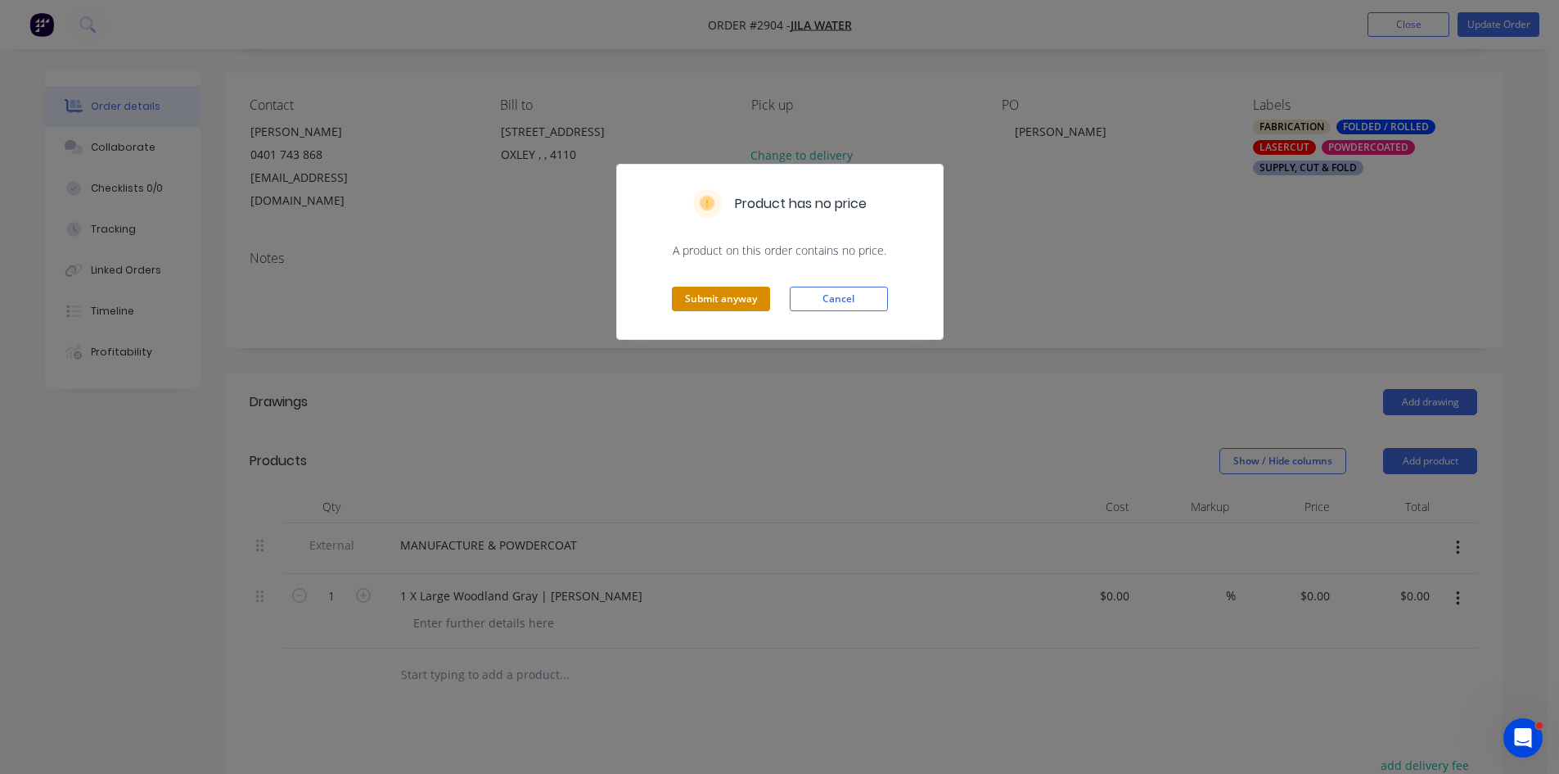
click at [714, 286] on button "Submit anyway" at bounding box center [721, 298] width 98 height 25
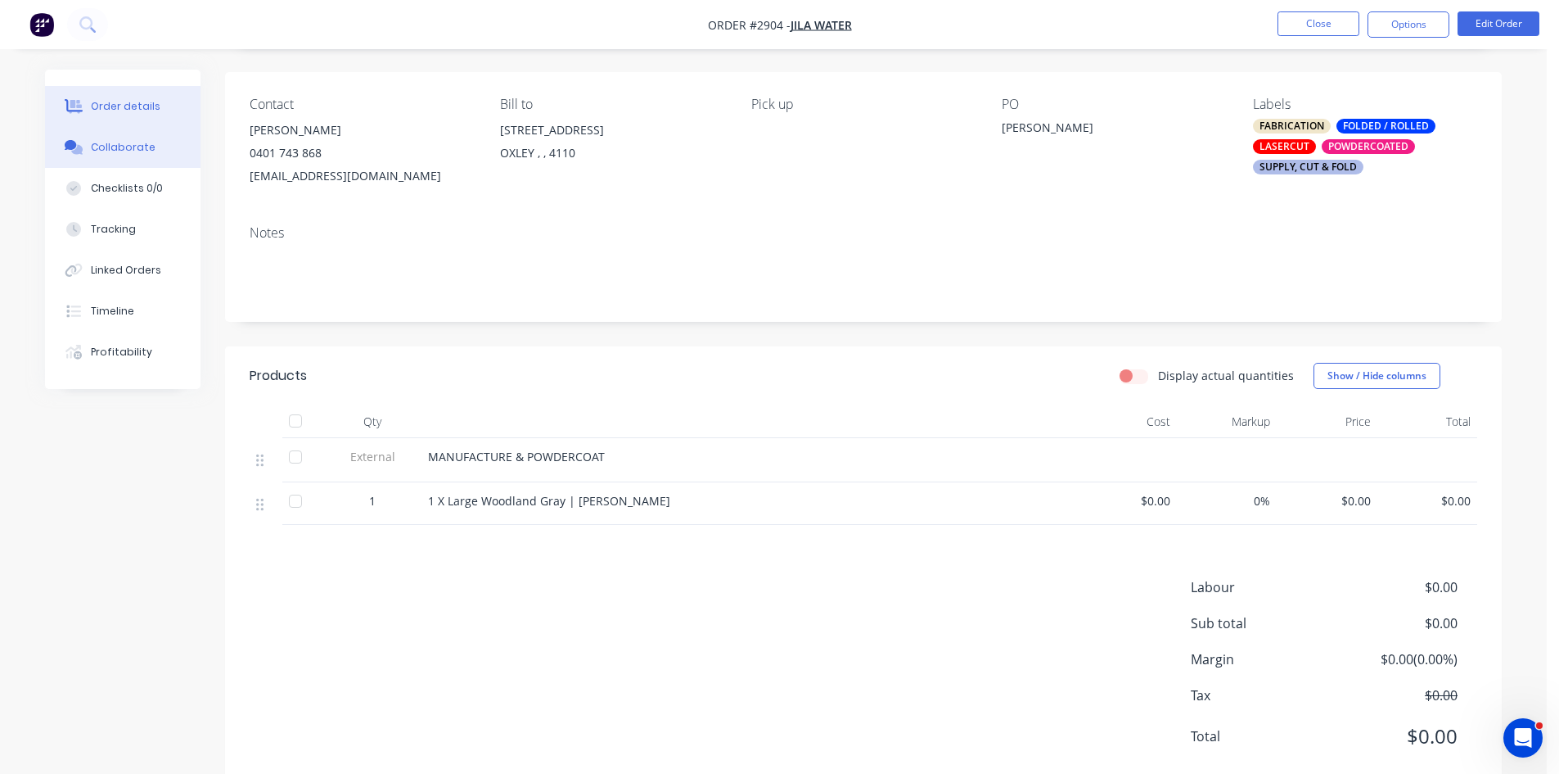
click at [124, 147] on div "Collaborate" at bounding box center [123, 147] width 65 height 15
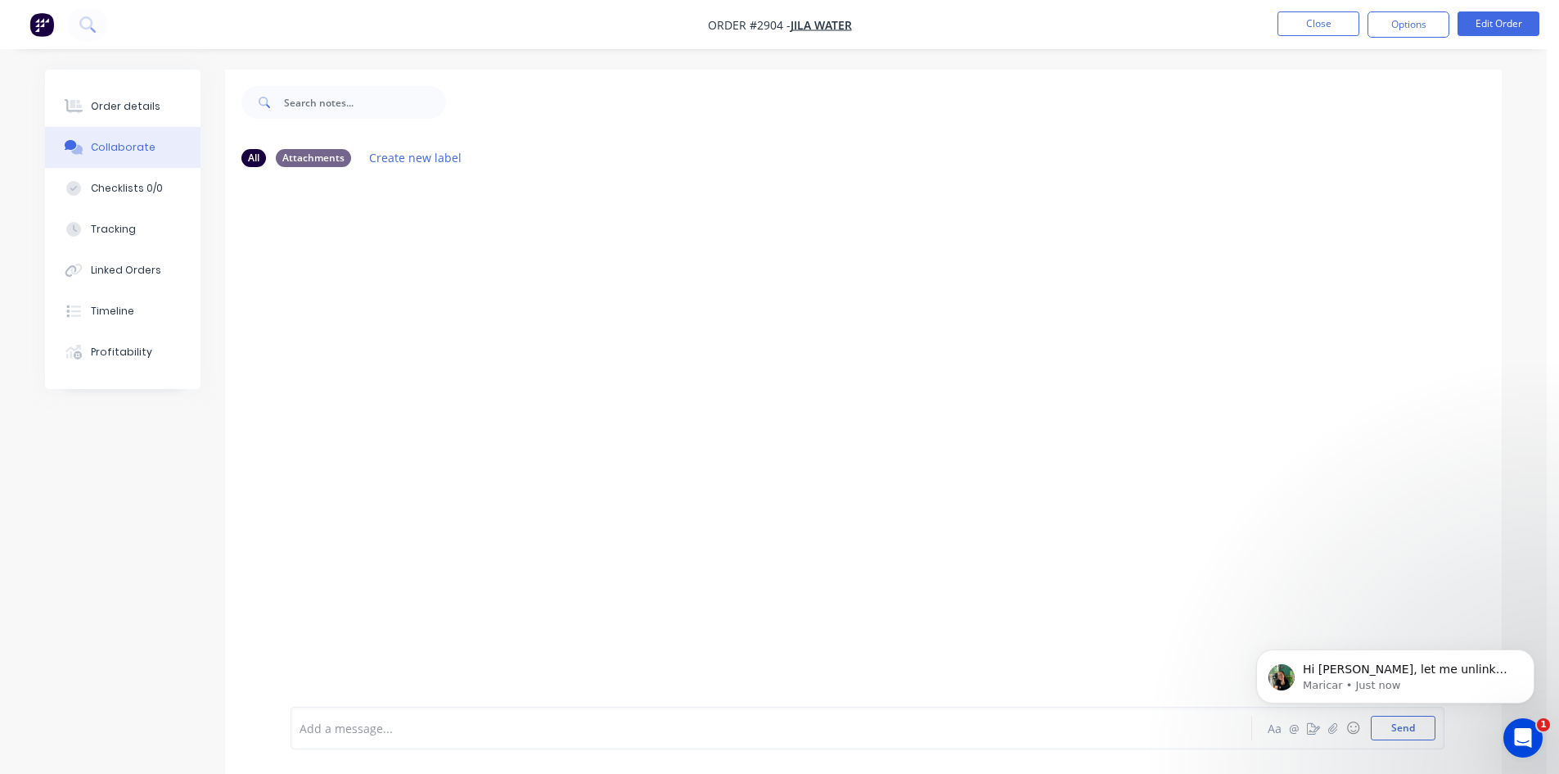
click at [408, 724] on div at bounding box center [725, 728] width 851 height 17
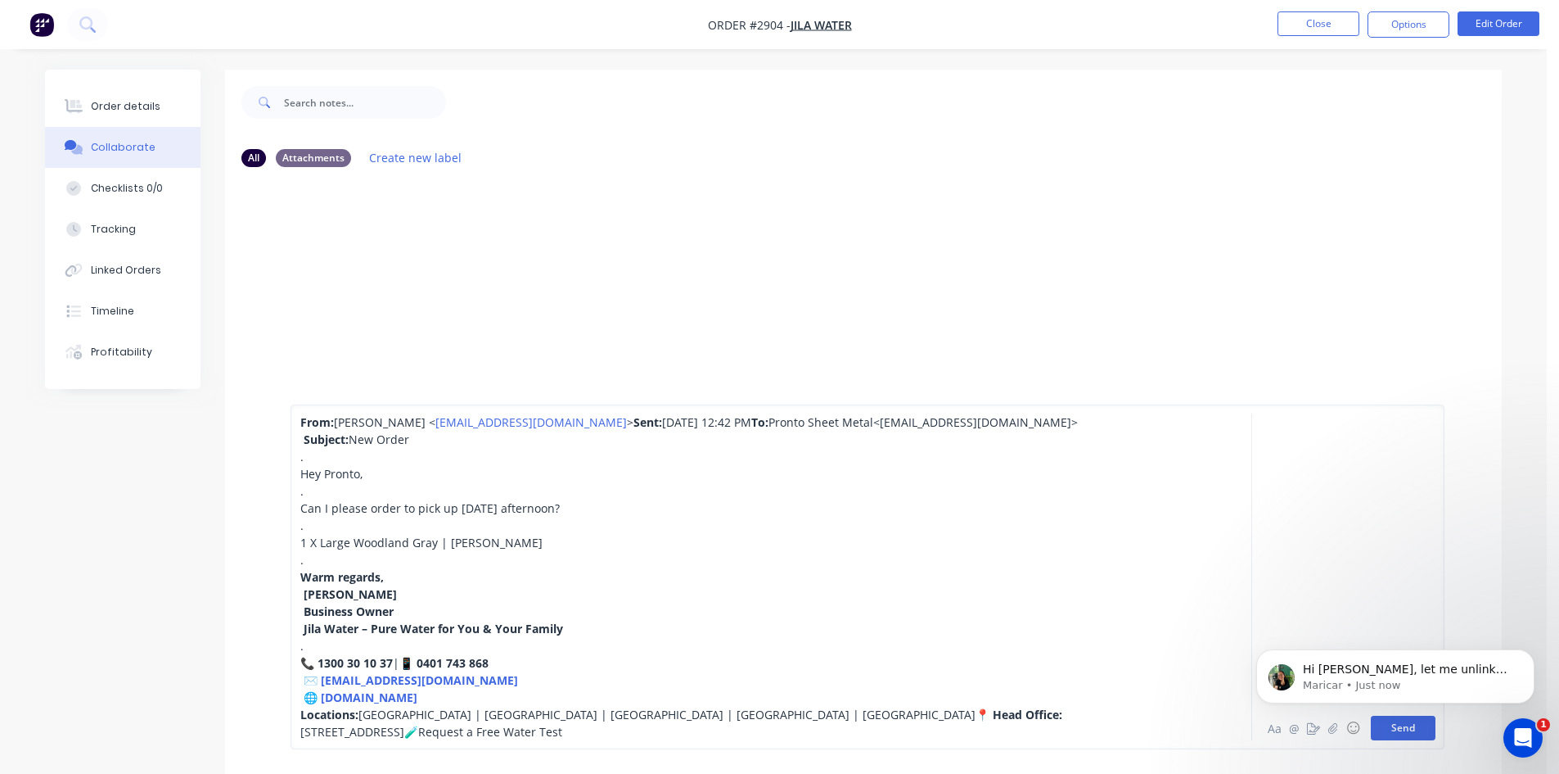
click at [1414, 730] on button "Send" at bounding box center [1403, 727] width 65 height 25
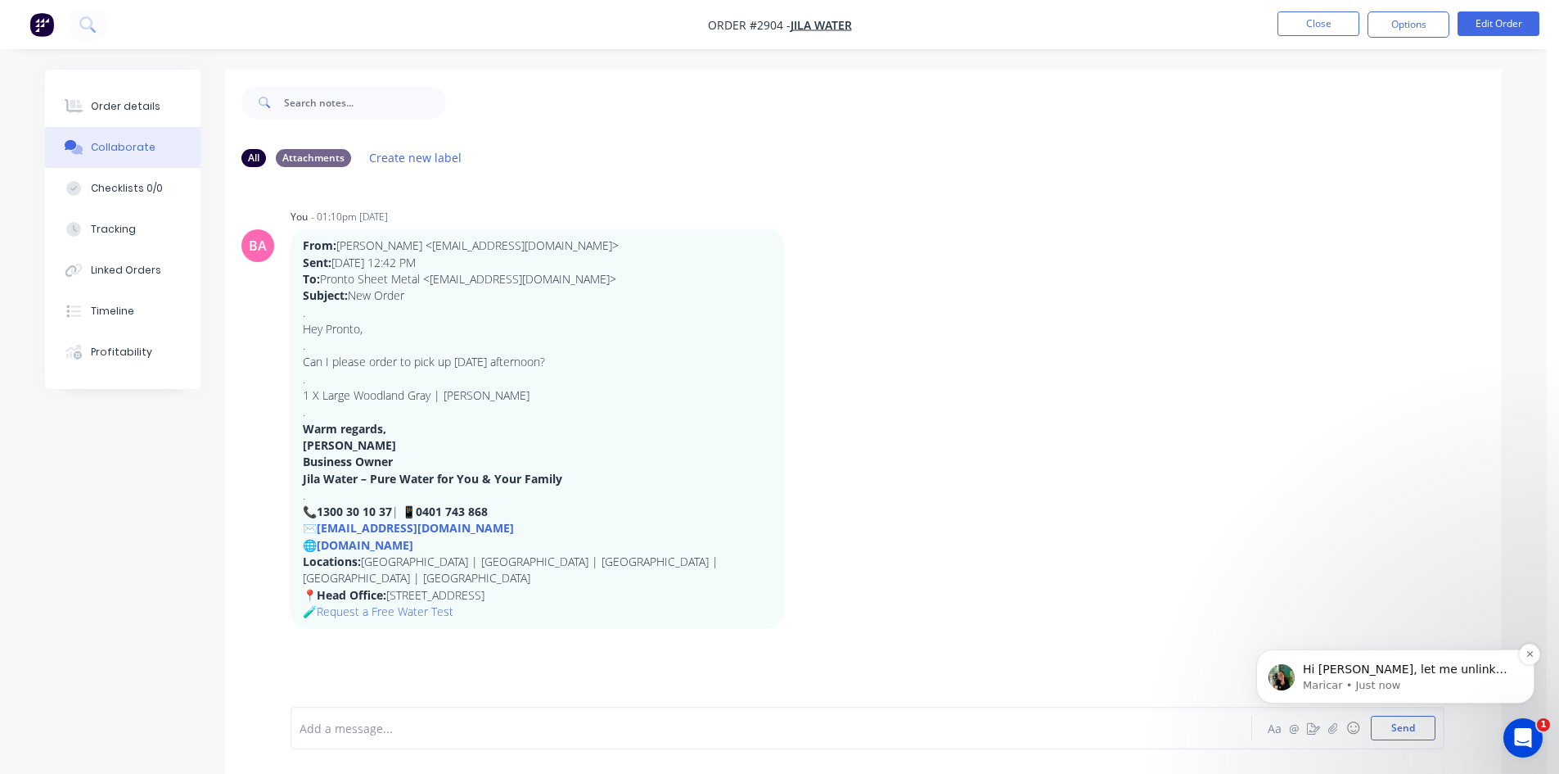
click at [1404, 688] on p "Maricar • Just now" at bounding box center [1408, 685] width 211 height 15
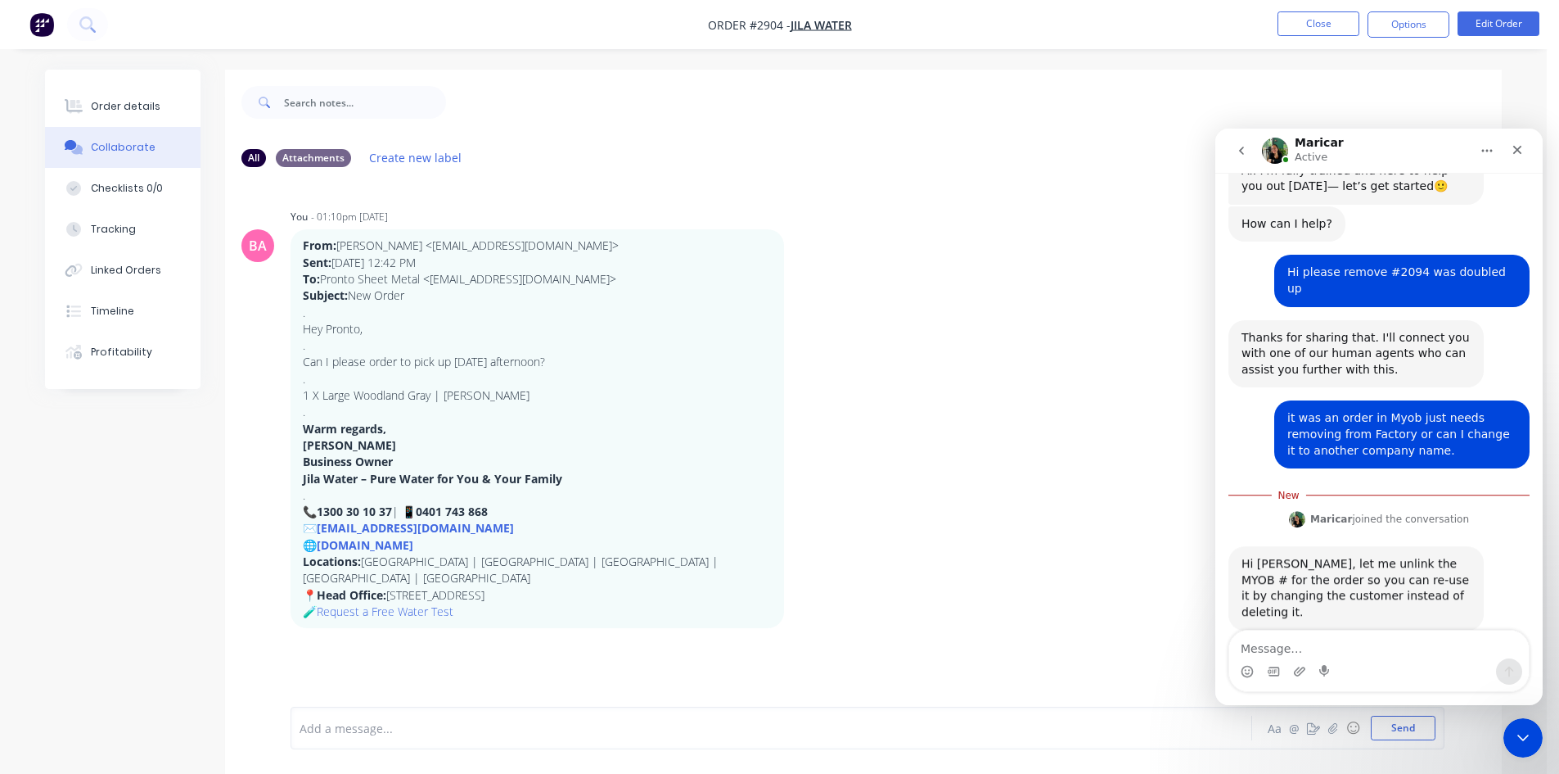
scroll to position [57, 0]
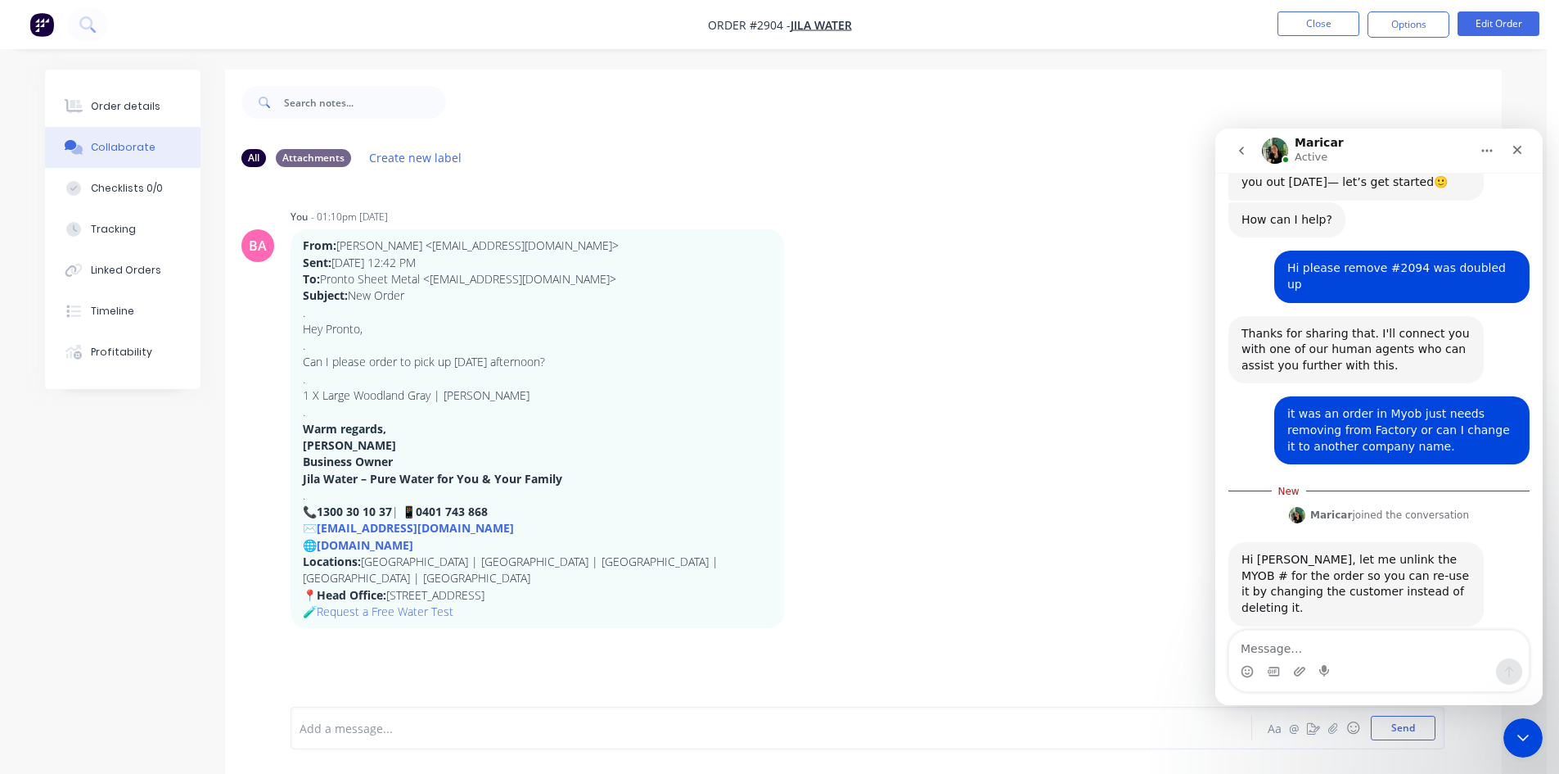
click at [1308, 643] on textarea "Message…" at bounding box center [1379, 644] width 300 height 28
type textarea "THANKS"
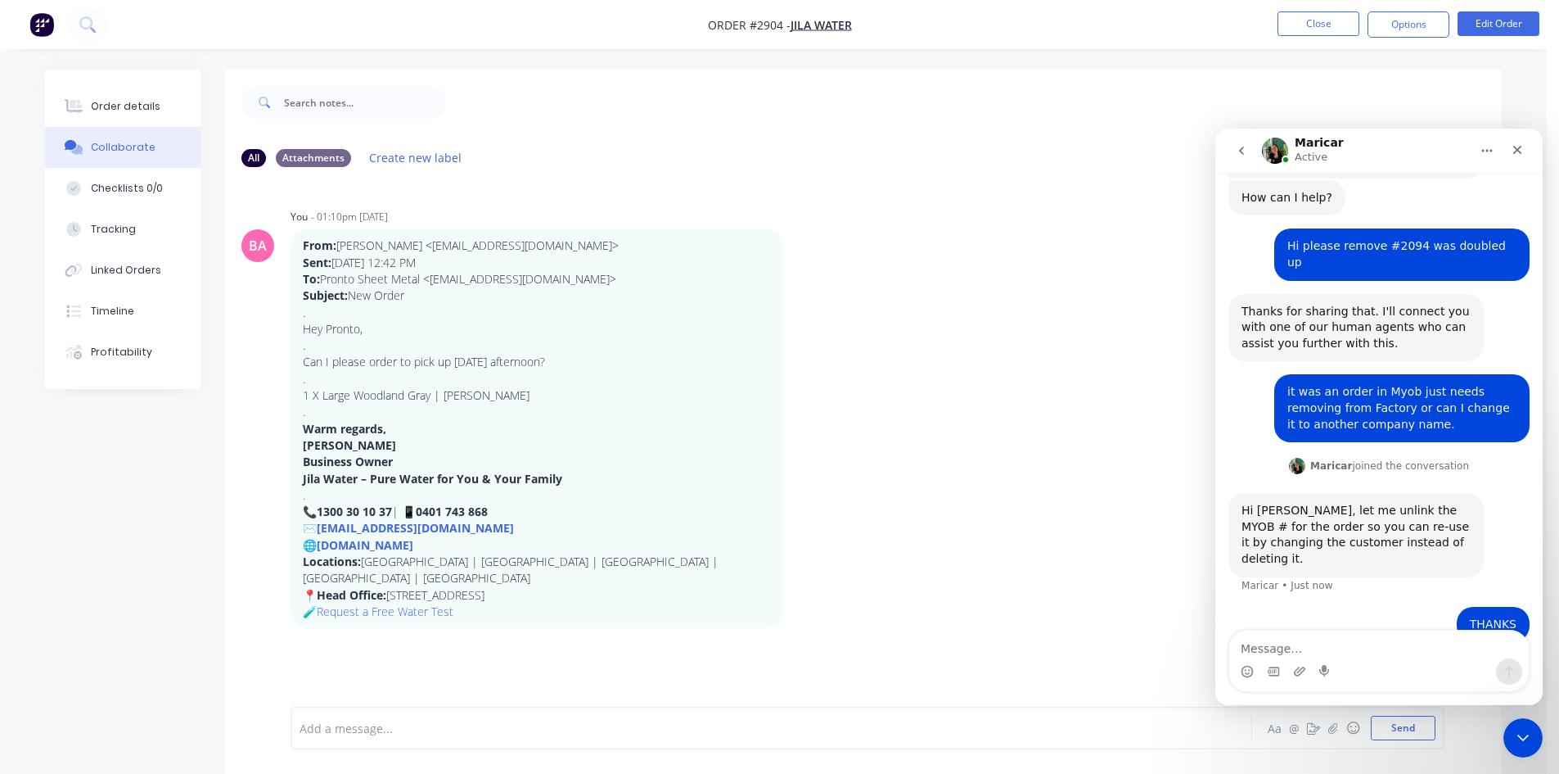
click at [1305, 643] on textarea "Message…" at bounding box center [1379, 644] width 300 height 28
type textarea "thank you"
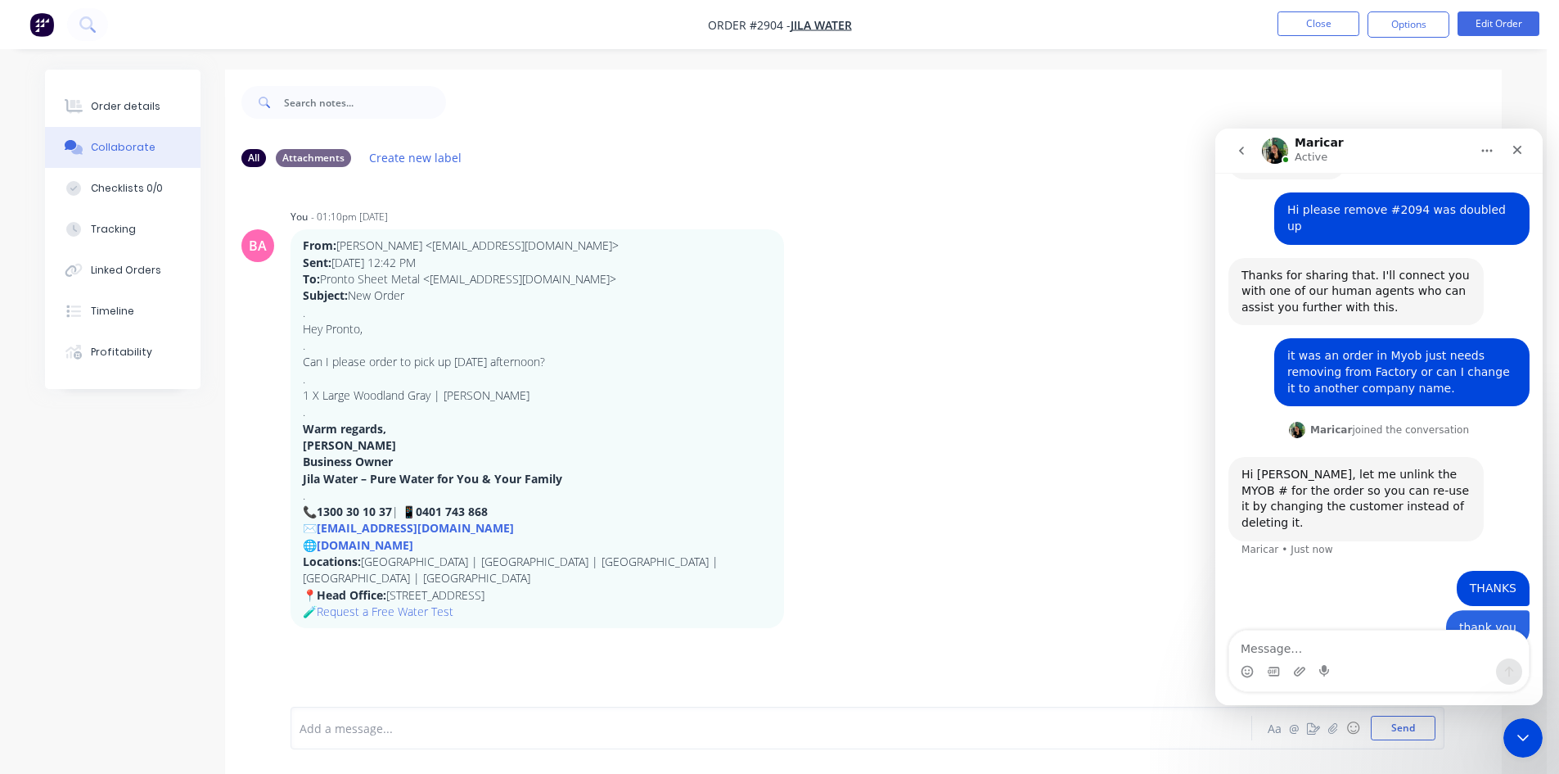
scroll to position [117, 0]
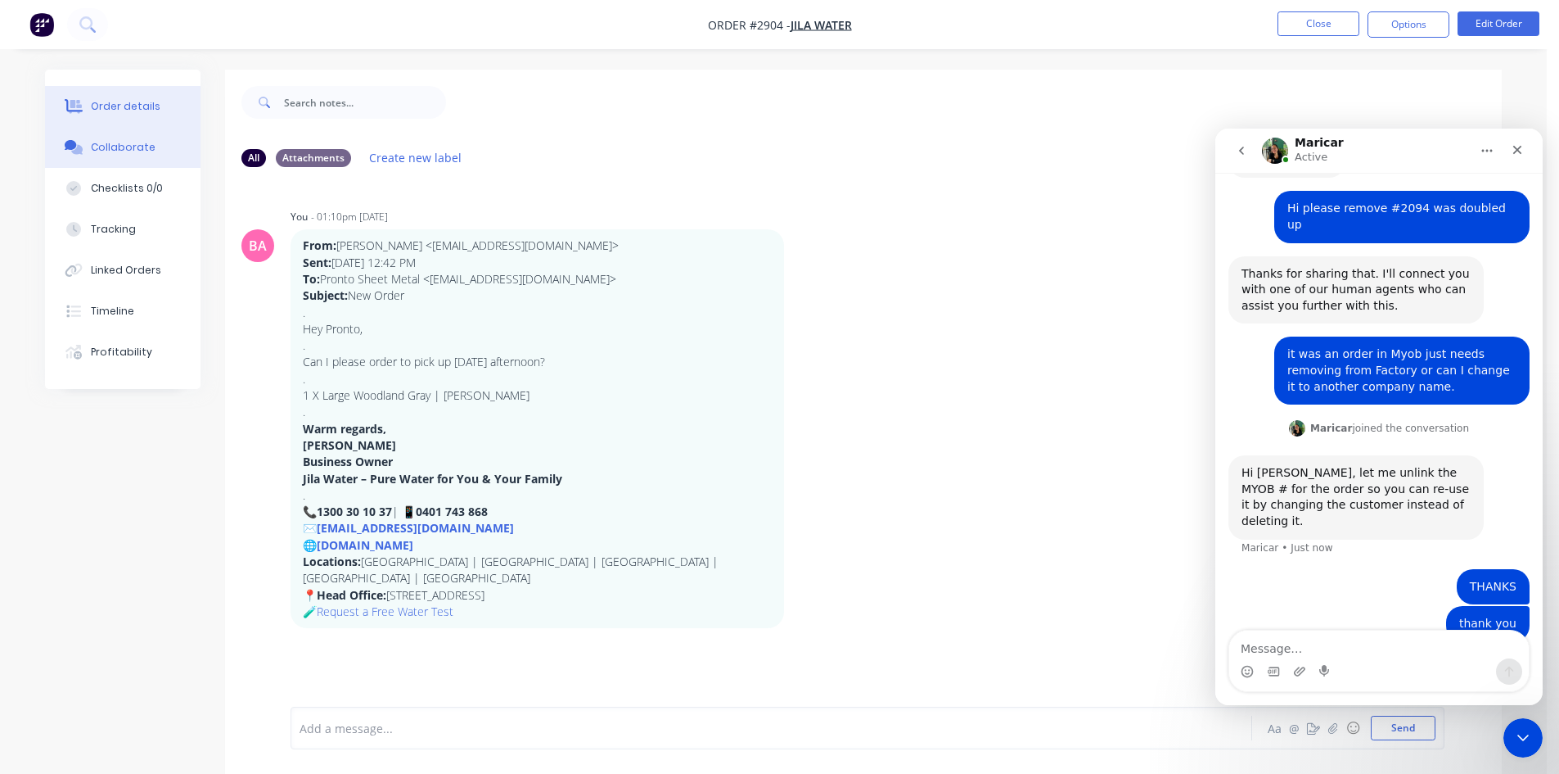
click at [126, 106] on div "Order details" at bounding box center [126, 106] width 70 height 15
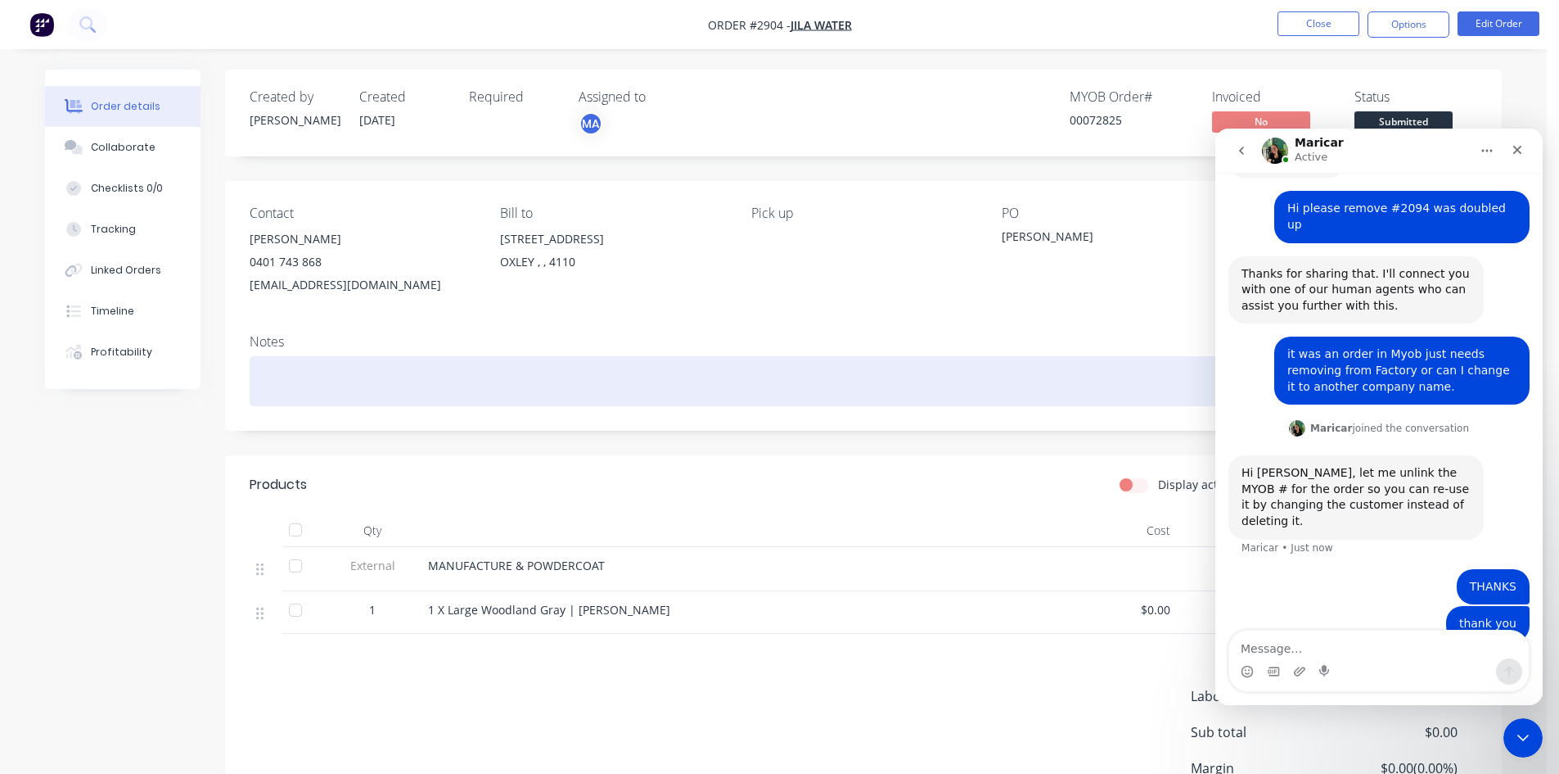
click at [949, 371] on div at bounding box center [864, 381] width 1228 height 50
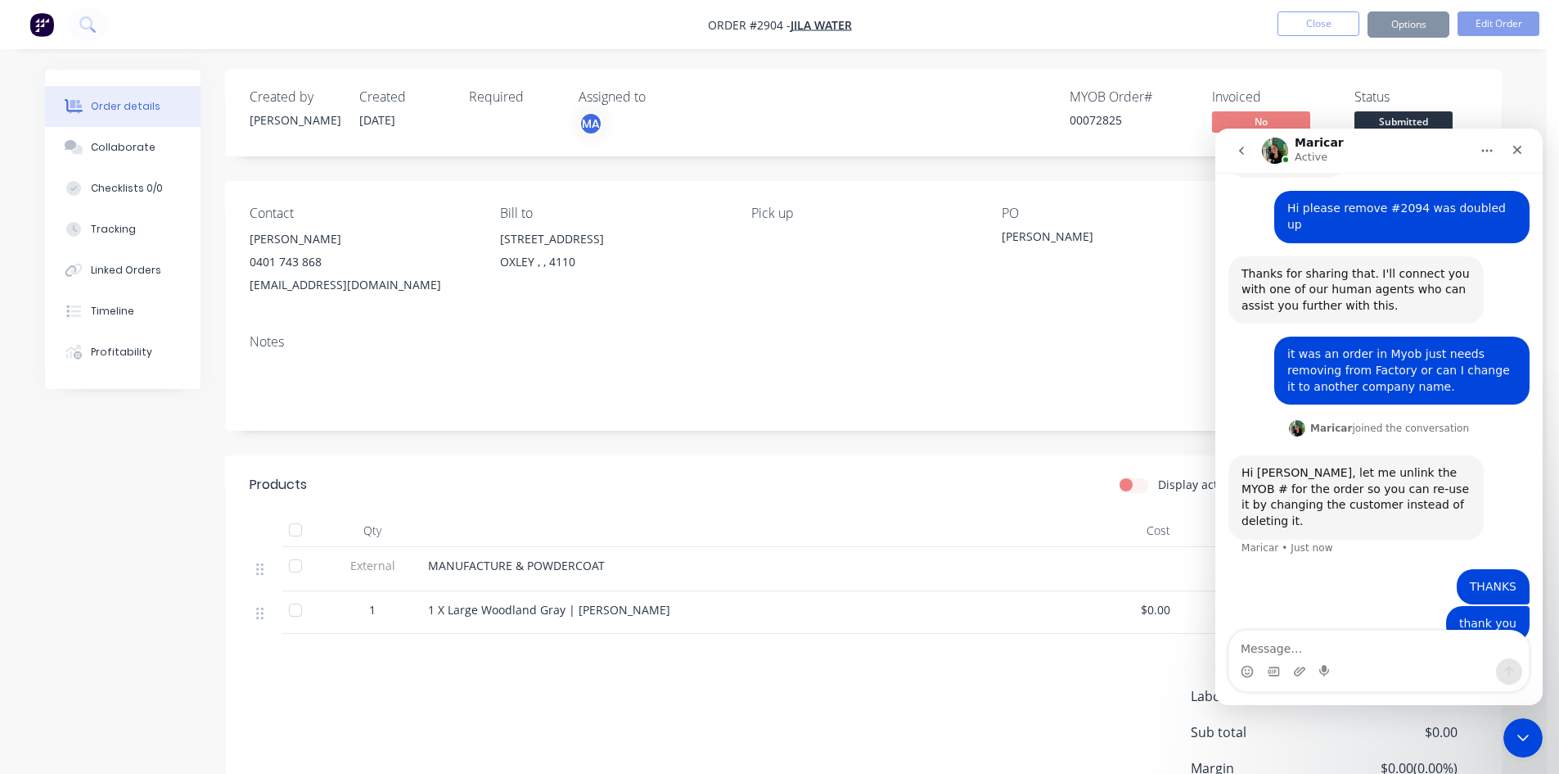
click at [1074, 303] on div "Contact JAMES GRADY 0401 743 868 info@jilawater.com.au Bill to 8 Platinum Place…" at bounding box center [863, 251] width 1277 height 140
click at [1088, 323] on div "Notes" at bounding box center [863, 376] width 1277 height 110
click at [137, 150] on div "Collaborate" at bounding box center [123, 147] width 65 height 15
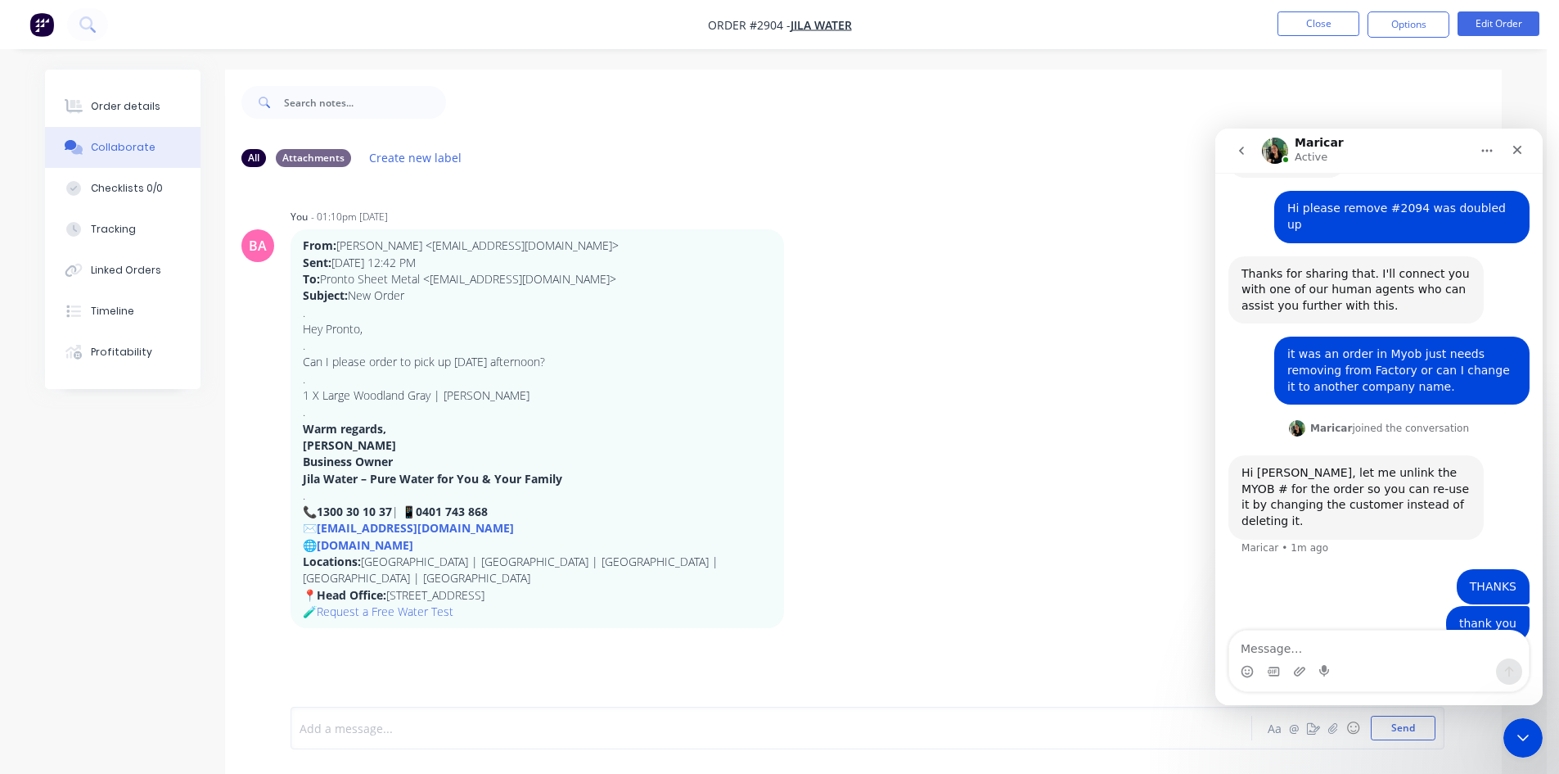
click at [480, 721] on div at bounding box center [725, 728] width 851 height 17
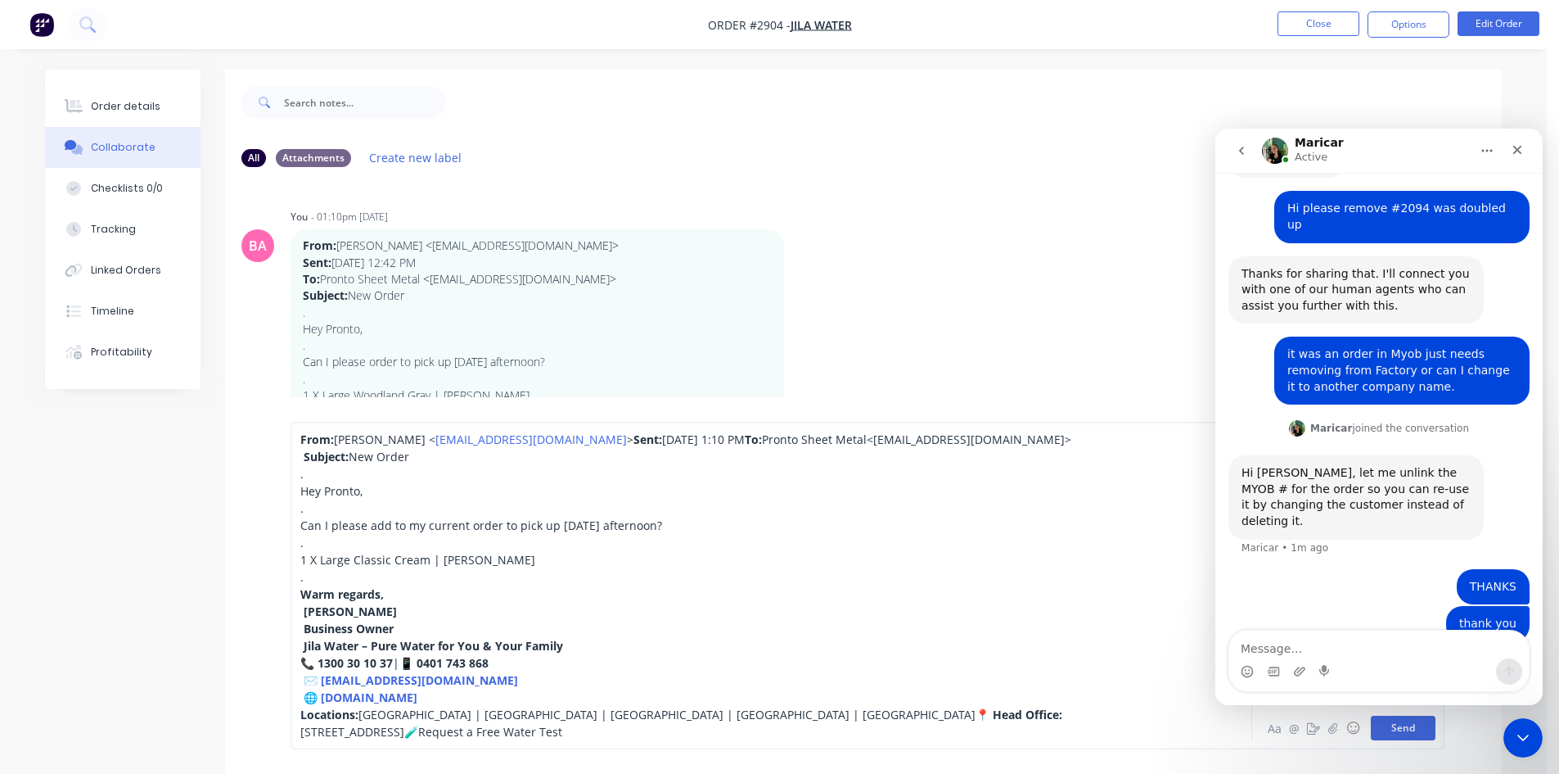
click at [1396, 732] on button "Send" at bounding box center [1403, 727] width 65 height 25
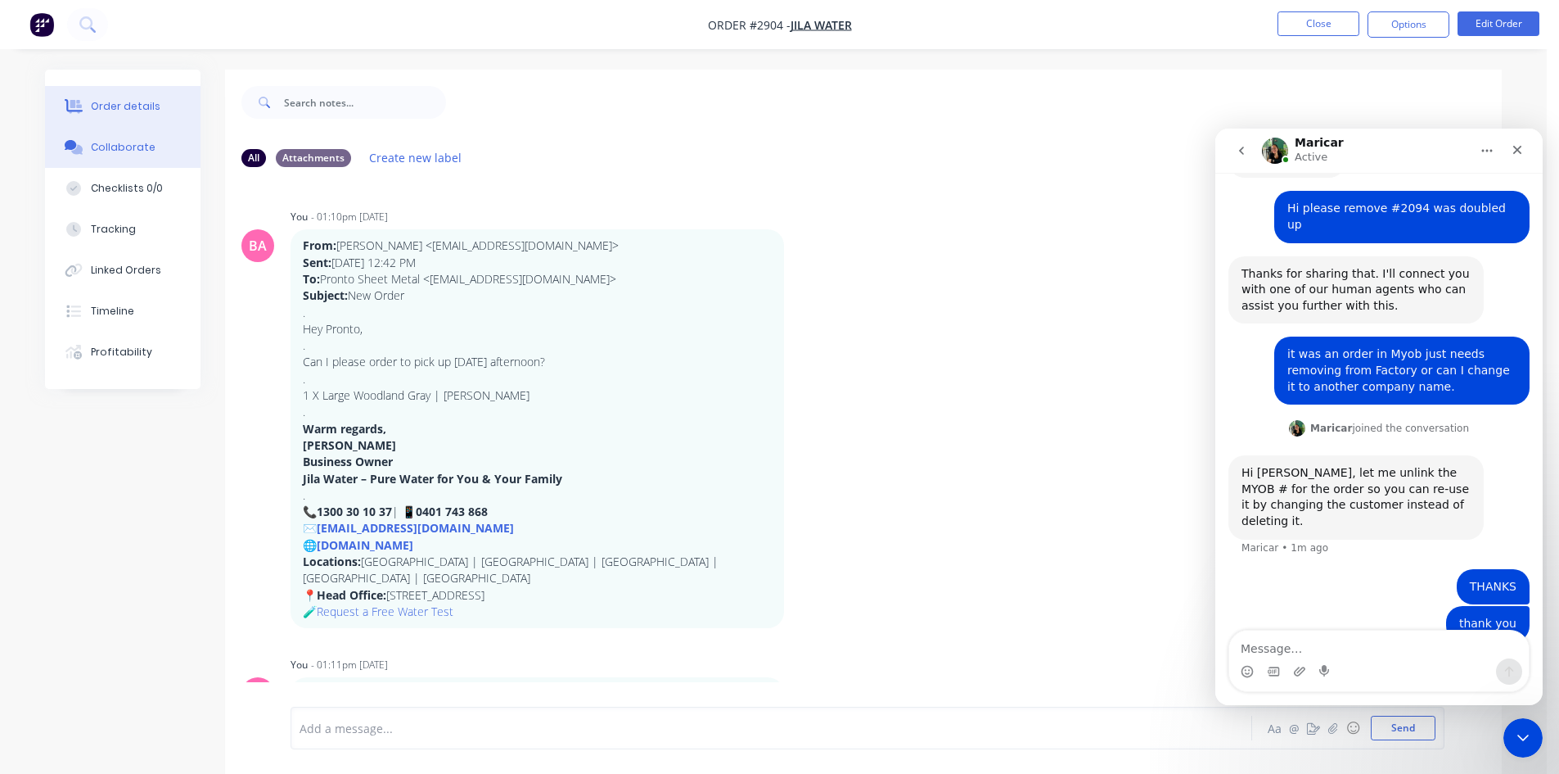
click at [138, 104] on div "Order details" at bounding box center [126, 106] width 70 height 15
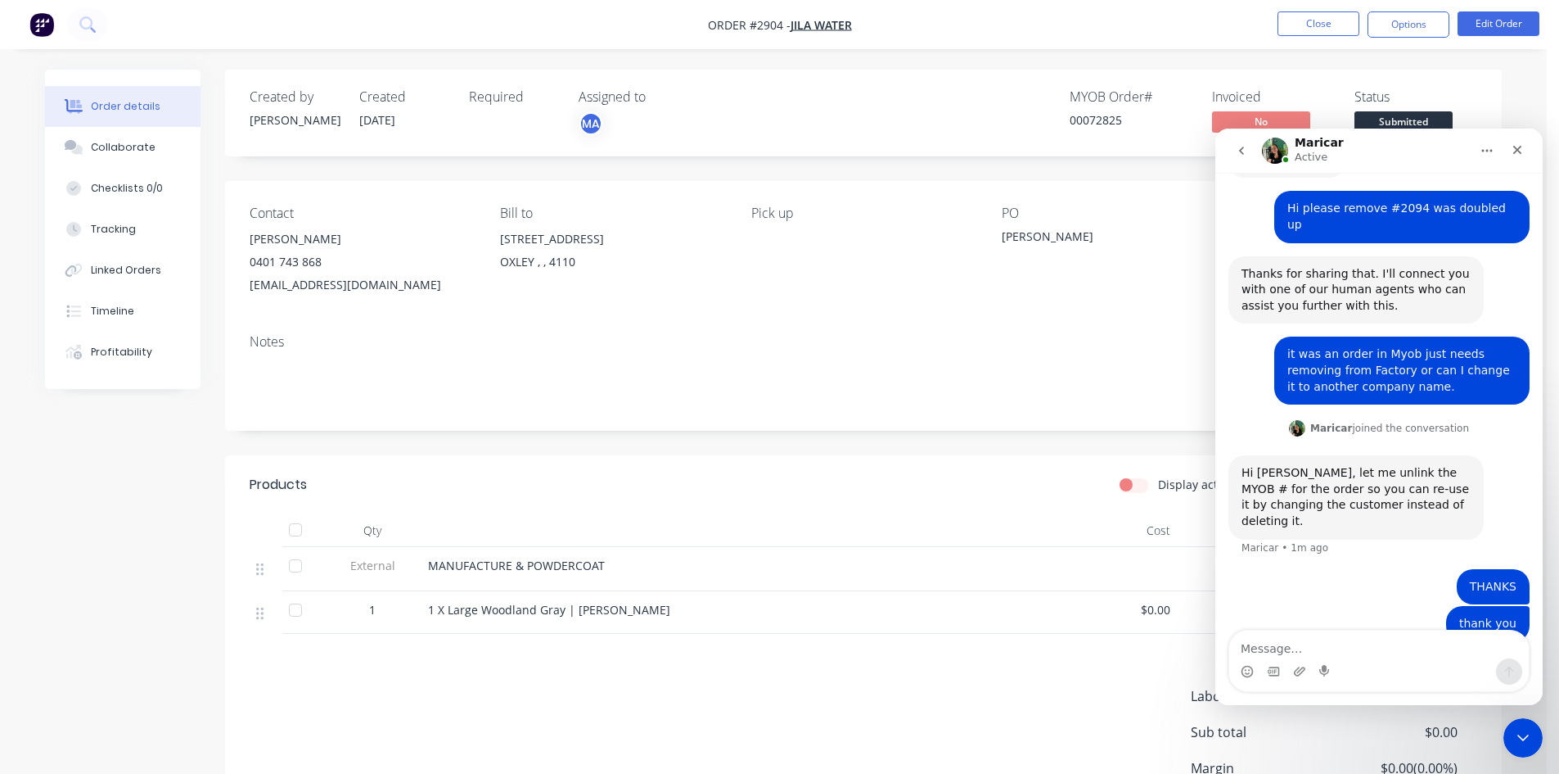
click at [1046, 236] on div "PO-Patel" at bounding box center [1104, 239] width 205 height 23
click at [1054, 236] on div "PO-Patel" at bounding box center [1104, 239] width 205 height 23
click at [1049, 234] on div "PO-Patel" at bounding box center [1104, 239] width 205 height 23
click at [1498, 145] on button "Home" at bounding box center [1487, 150] width 31 height 31
click at [1528, 152] on div "Close" at bounding box center [1517, 149] width 29 height 29
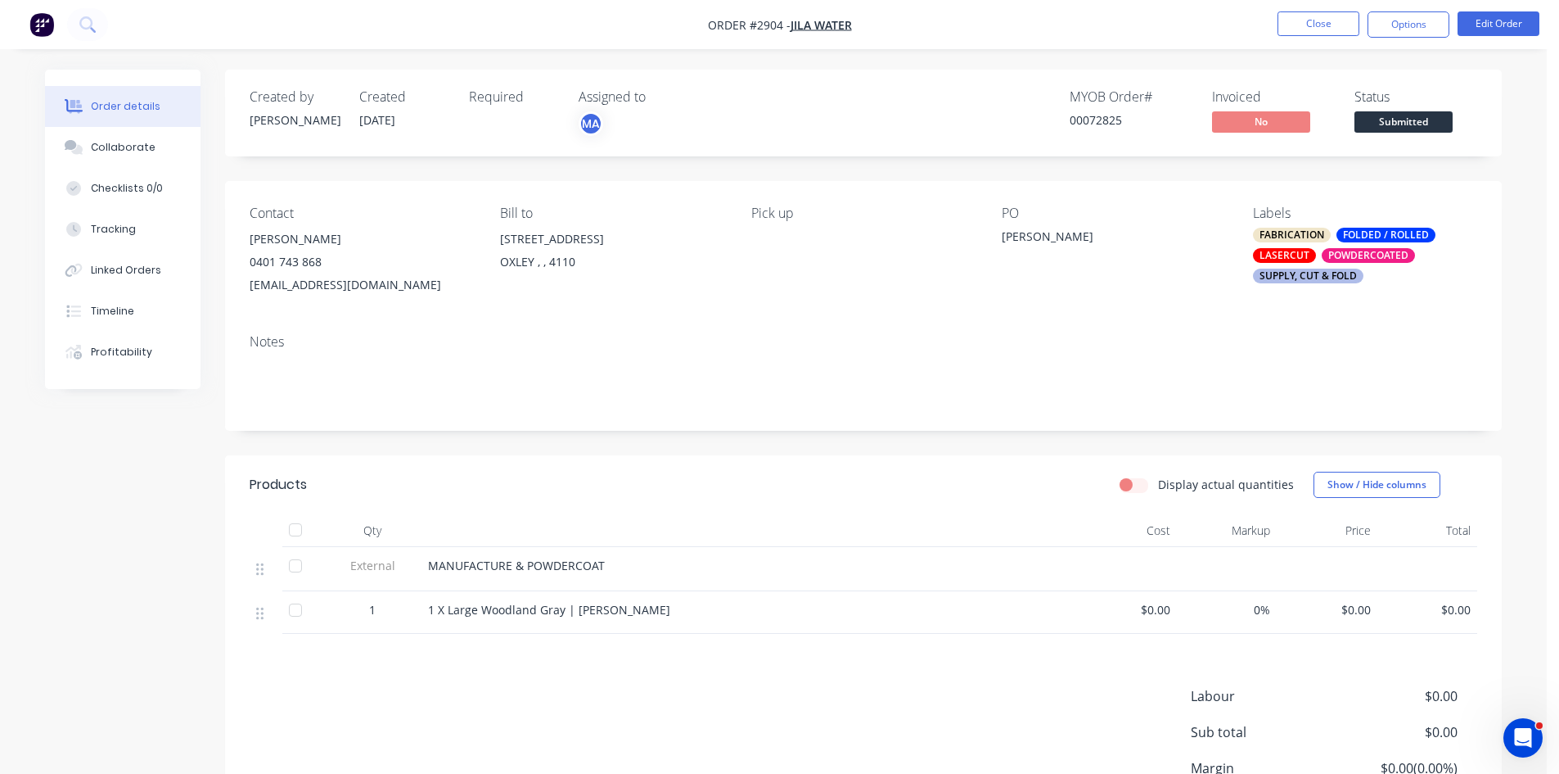
scroll to position [117, 0]
click at [1376, 271] on div "FABRICATION FOLDED / ROLLED LASERCUT POWDERCOATED SUPPLY, CUT & FOLD" at bounding box center [1365, 256] width 224 height 56
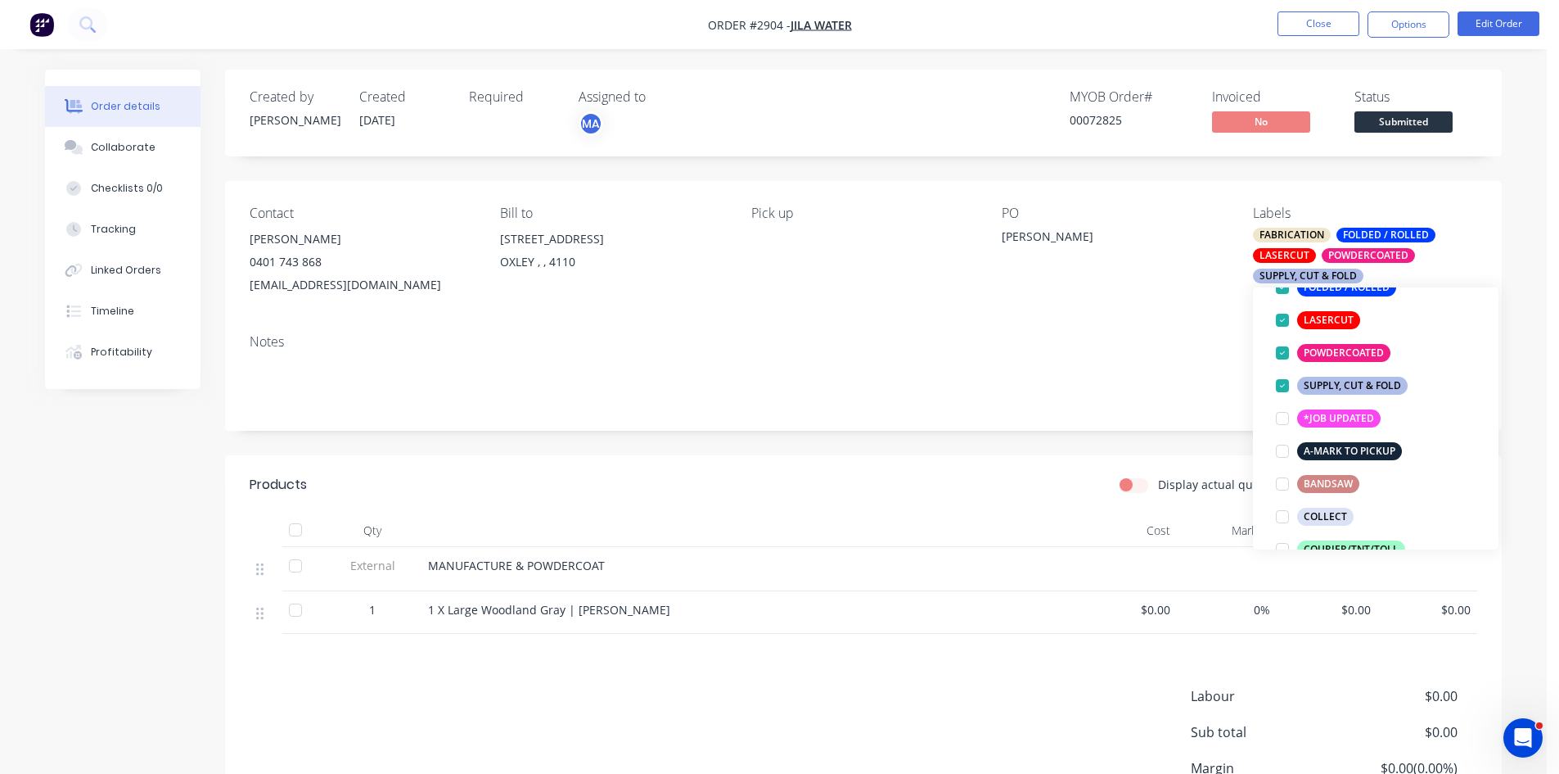
scroll to position [180, 0]
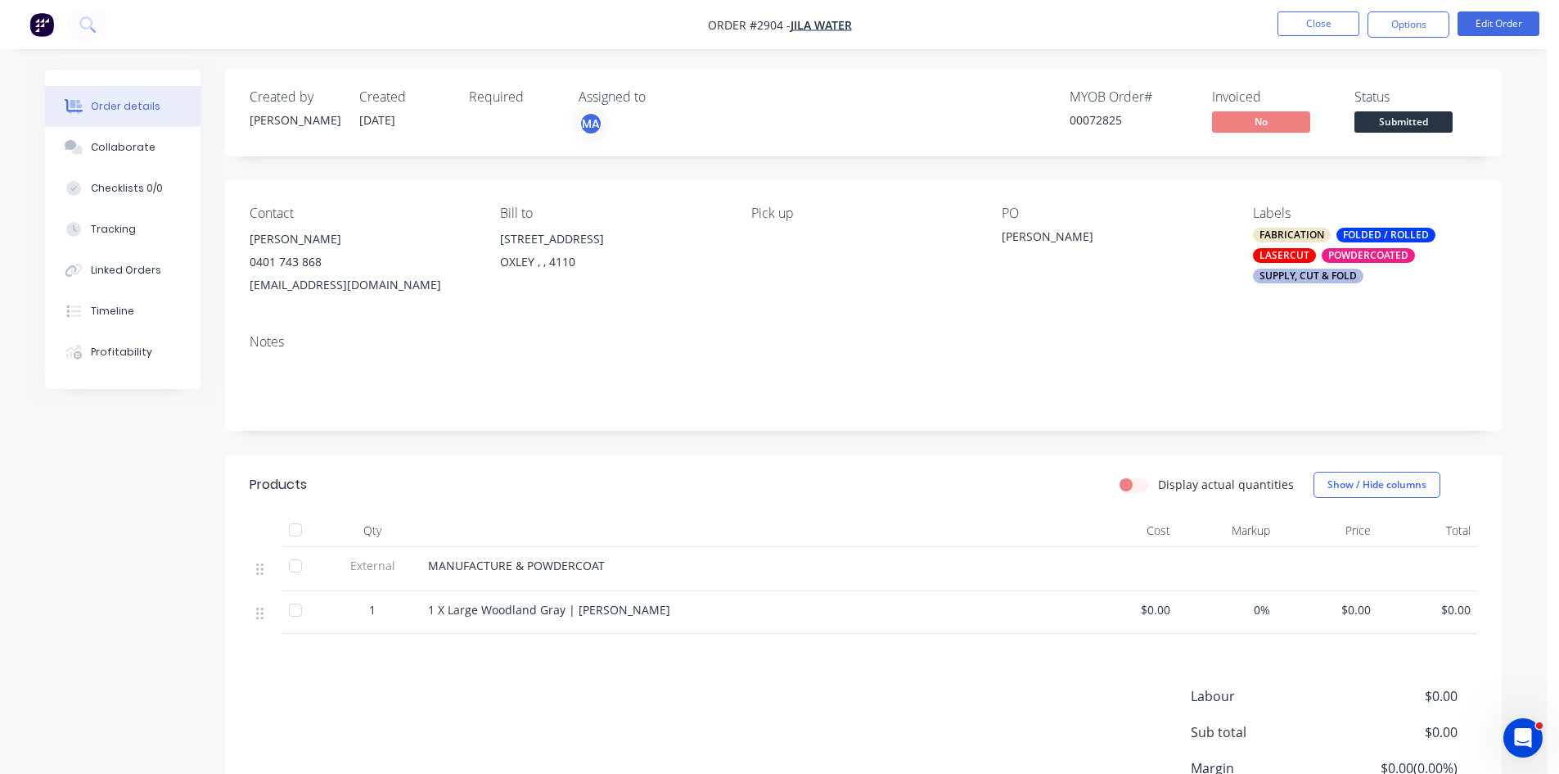
click at [1053, 234] on div "PO-Patel" at bounding box center [1104, 239] width 205 height 23
click at [1512, 23] on button "Edit Order" at bounding box center [1499, 23] width 82 height 25
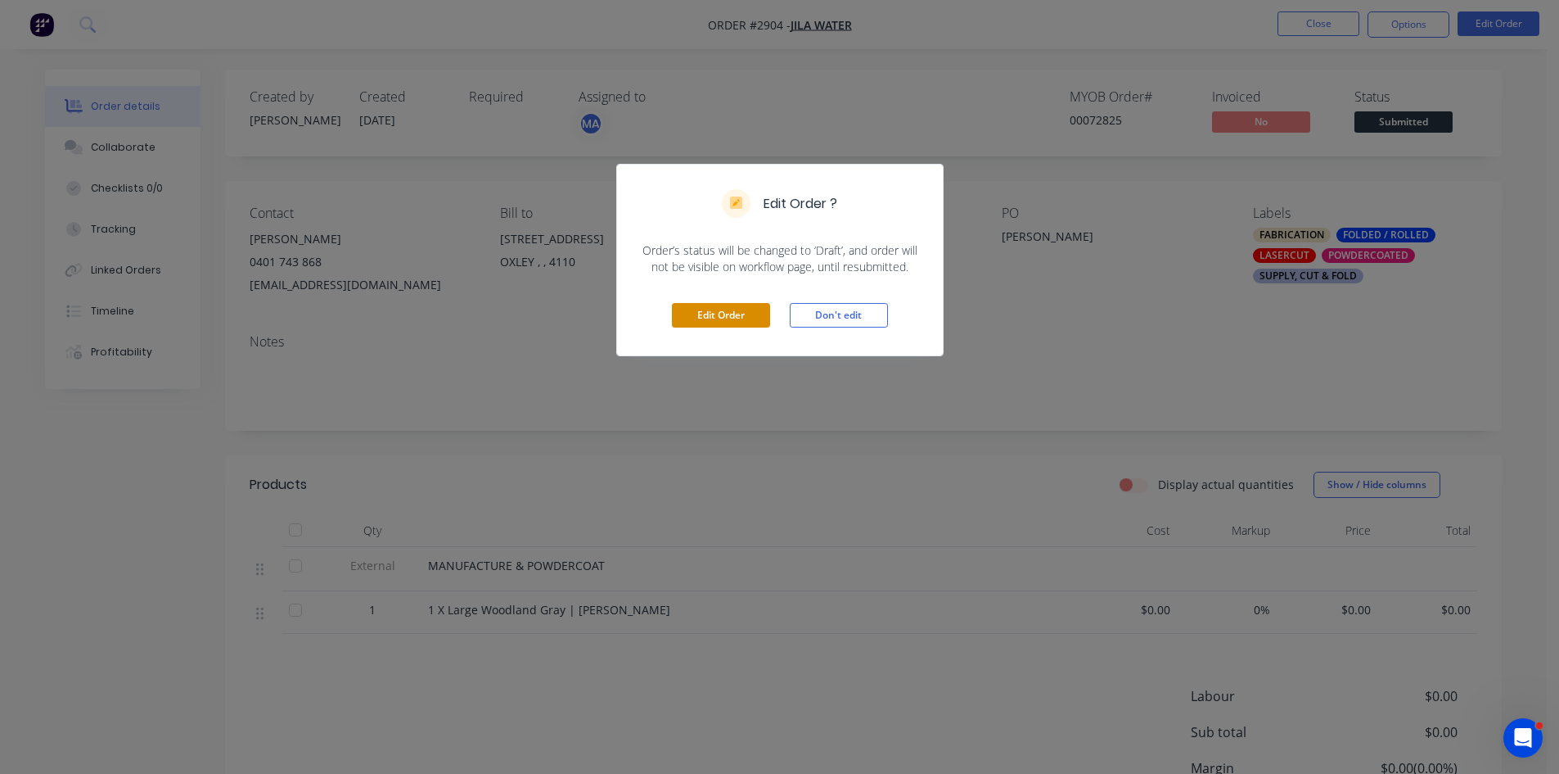
drag, startPoint x: 731, startPoint y: 316, endPoint x: 972, endPoint y: 283, distance: 242.9
click at [730, 316] on button "Edit Order" at bounding box center [721, 315] width 98 height 25
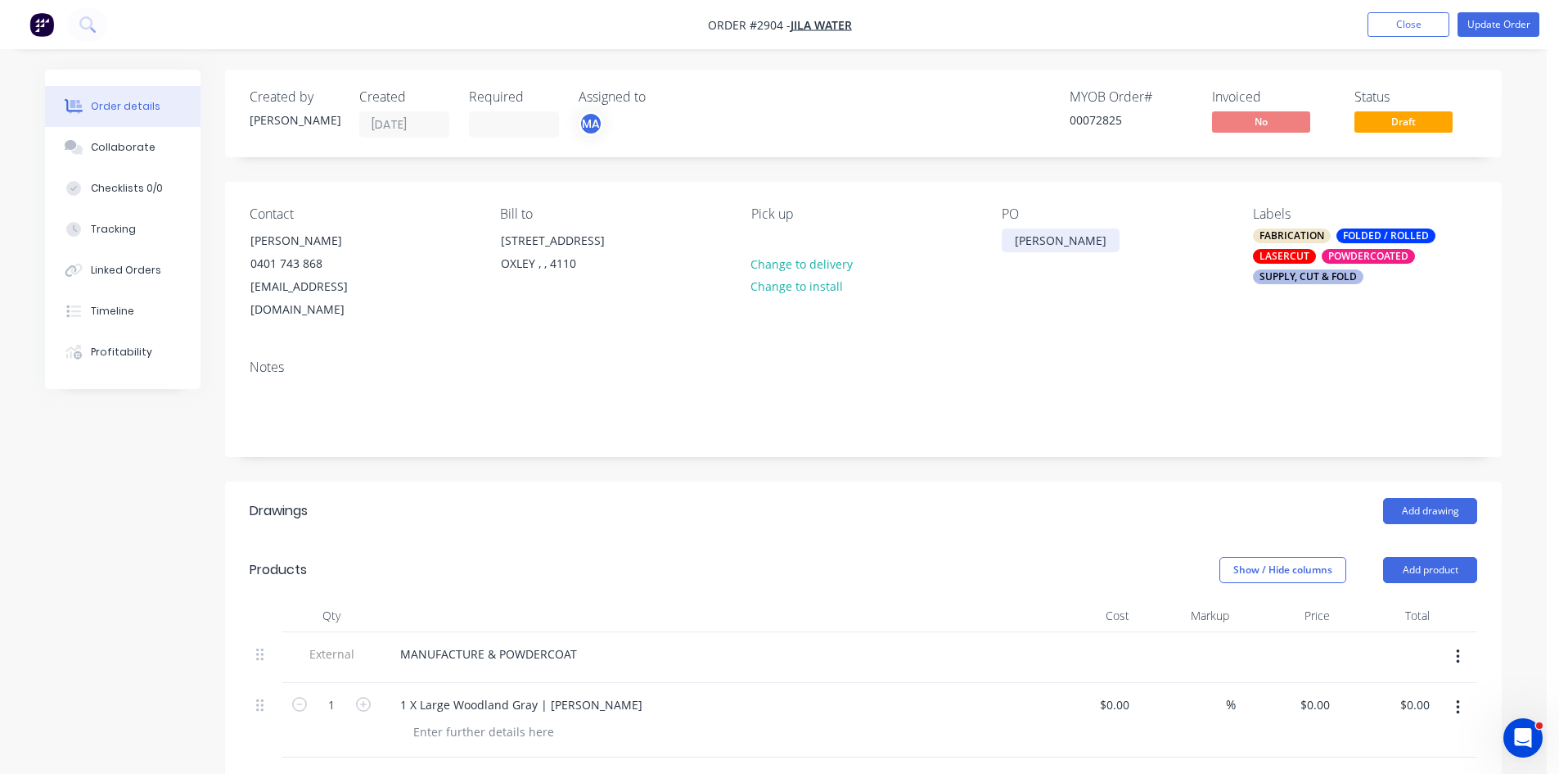
click at [1064, 242] on div "PO-Patel" at bounding box center [1061, 240] width 118 height 24
click at [1064, 242] on div "PO-Patel, Muller" at bounding box center [1104, 248] width 205 height 41
click at [1107, 236] on div "PO-Patel/Muller" at bounding box center [1104, 248] width 205 height 41
click at [1063, 239] on div "PO-Patel/Muller" at bounding box center [1104, 248] width 205 height 41
click at [479, 767] on input "text" at bounding box center [563, 783] width 327 height 33
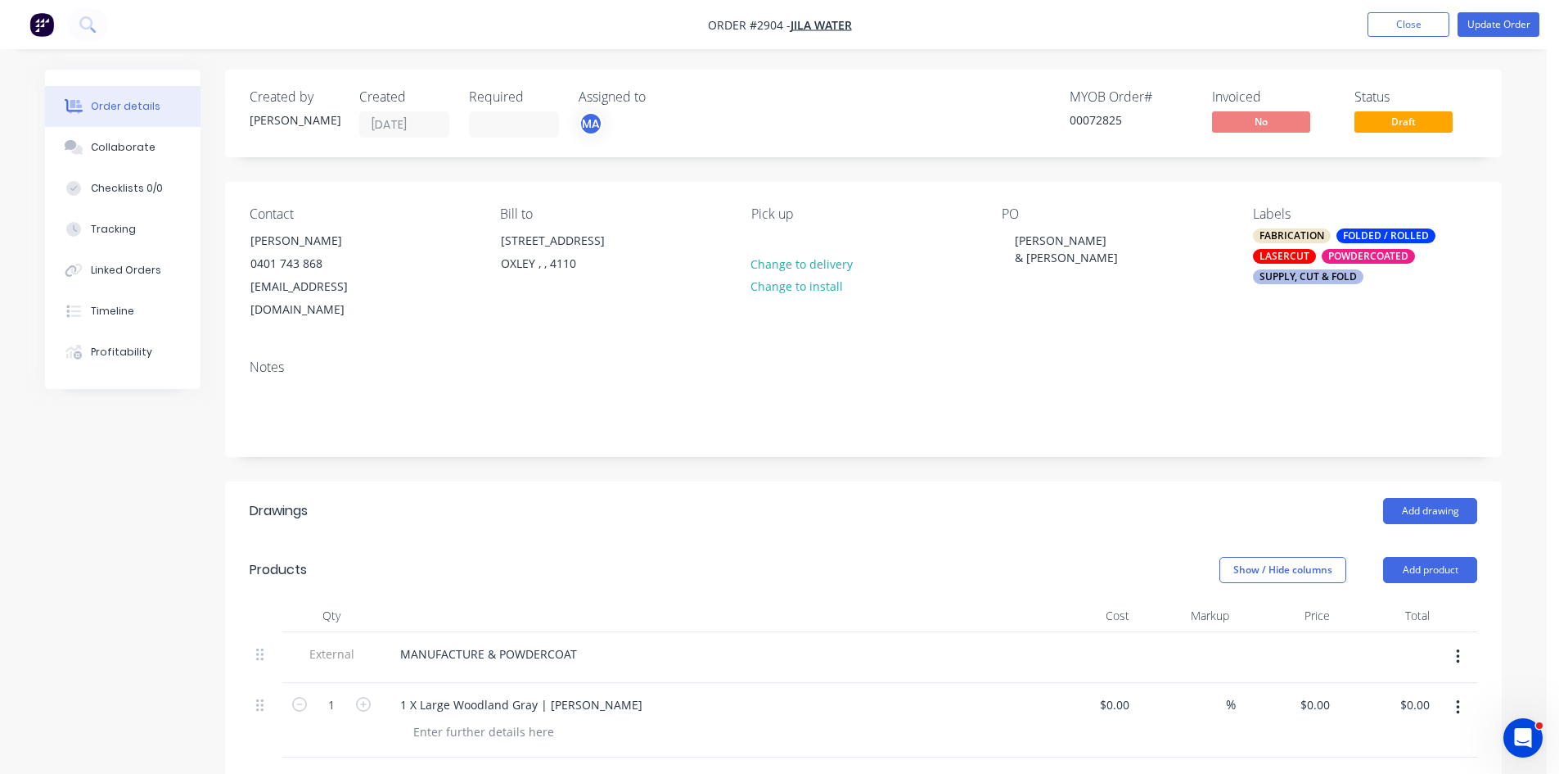
click at [485, 767] on input "text" at bounding box center [563, 783] width 327 height 33
paste input "1 X Large Classic Cream | Johan Muller"
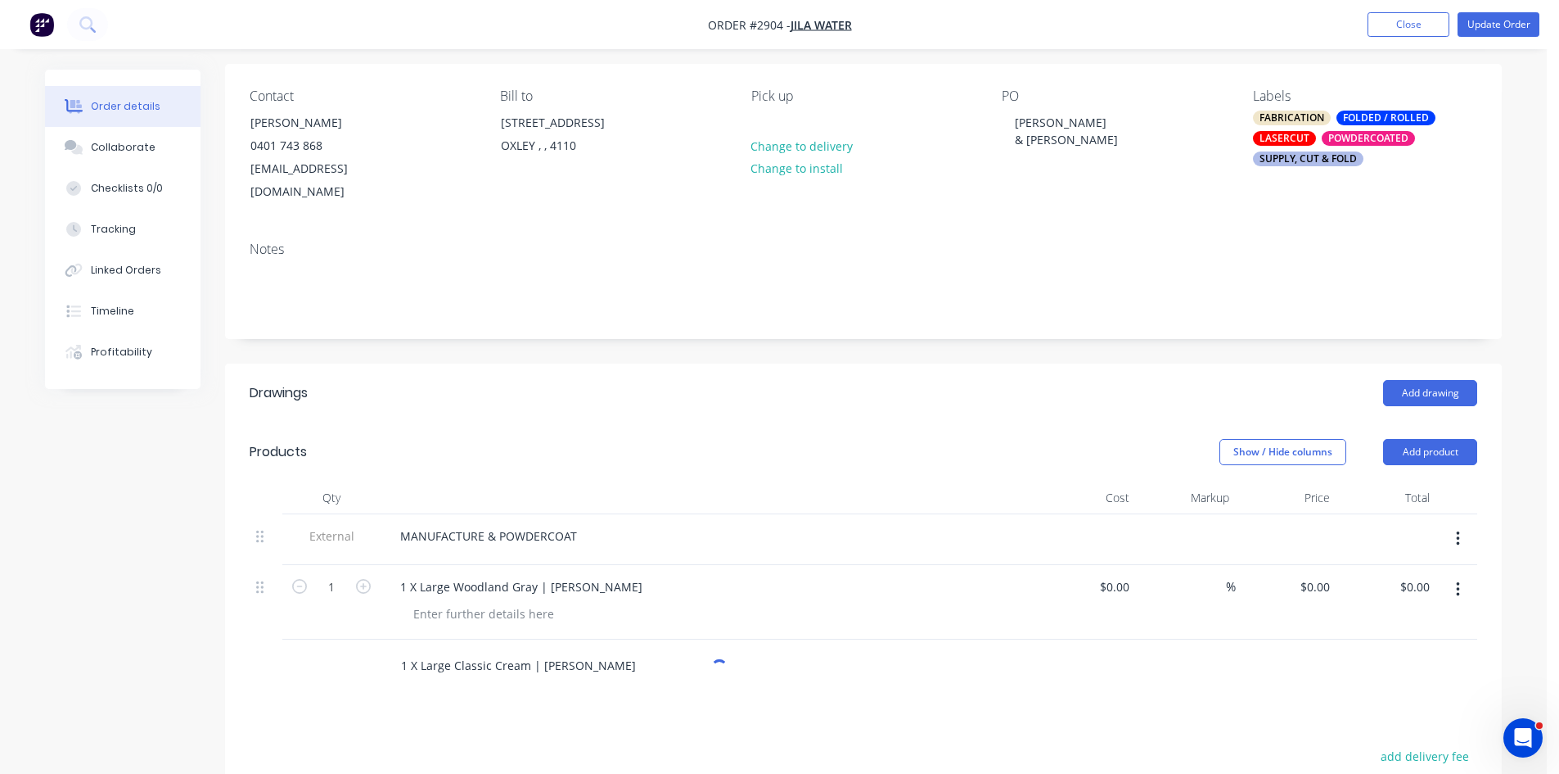
scroll to position [137, 0]
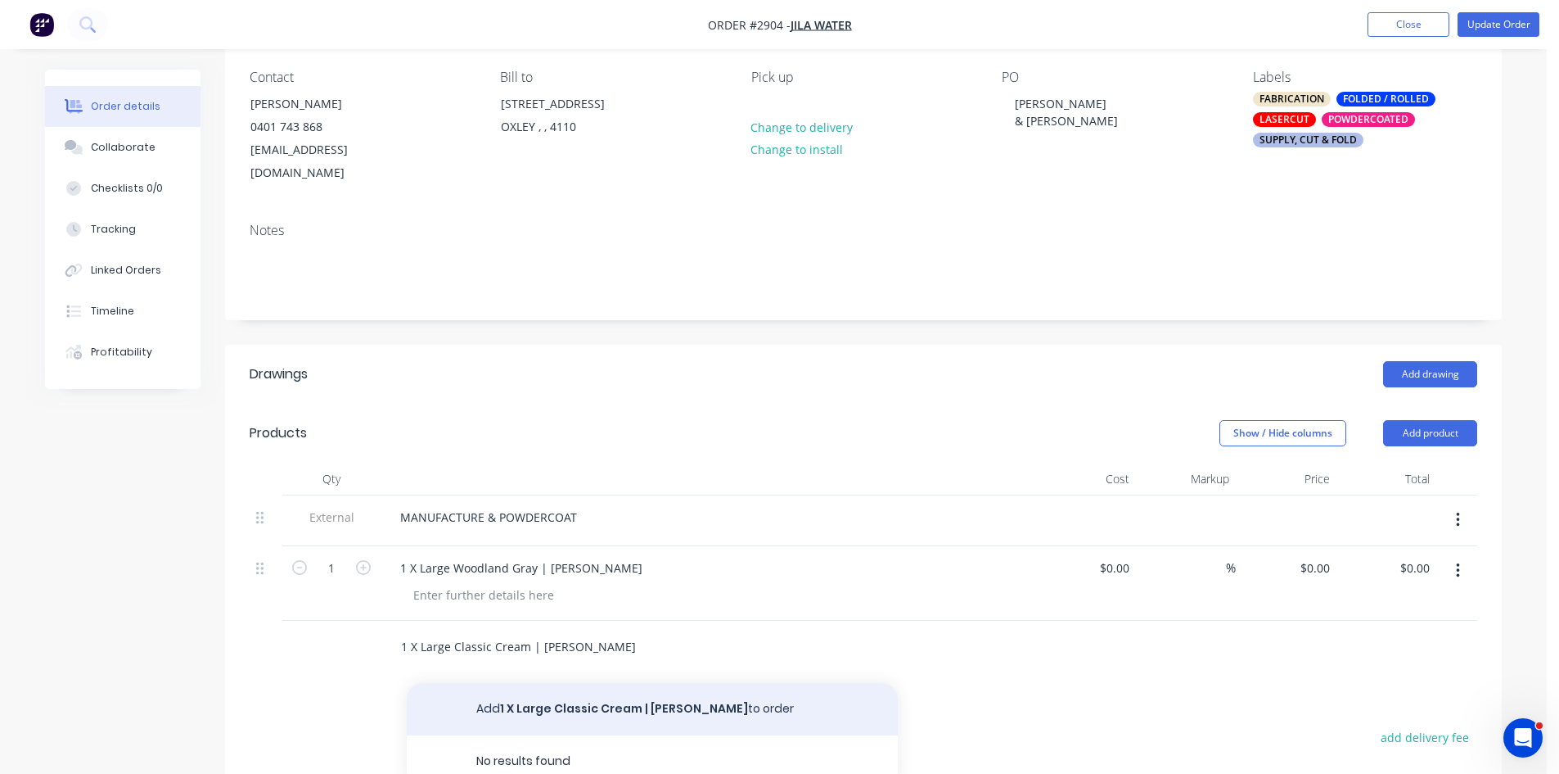
type input "1 X Large Classic Cream | Johan Muller"
click at [605, 685] on button "Add 1 X Large Classic Cream | Johan Muller to order" at bounding box center [652, 709] width 491 height 52
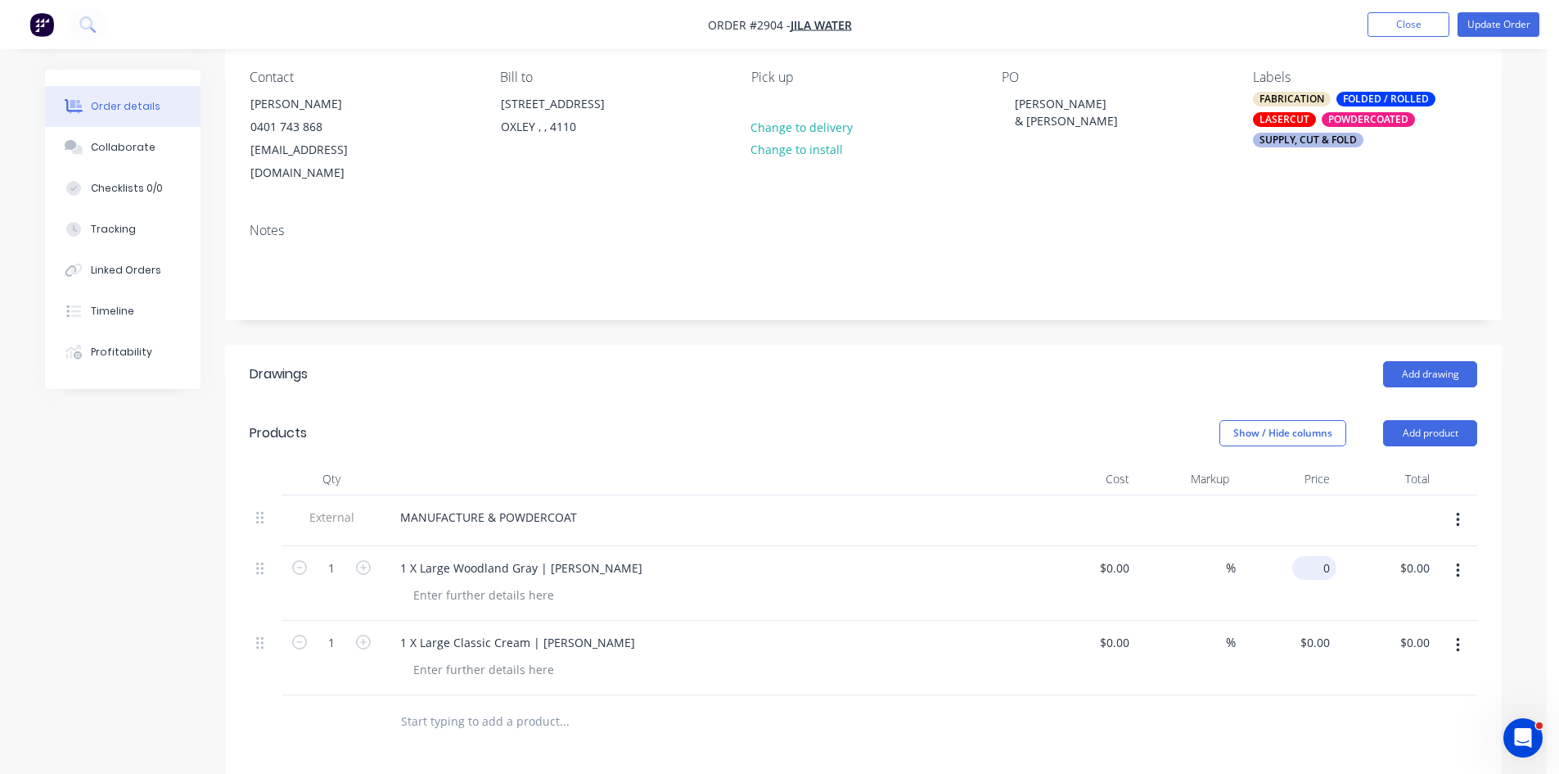
click at [1319, 556] on input "0" at bounding box center [1318, 568] width 38 height 24
type input "$501.40"
click at [1333, 630] on input "0" at bounding box center [1327, 642] width 19 height 24
type input "$501.40"
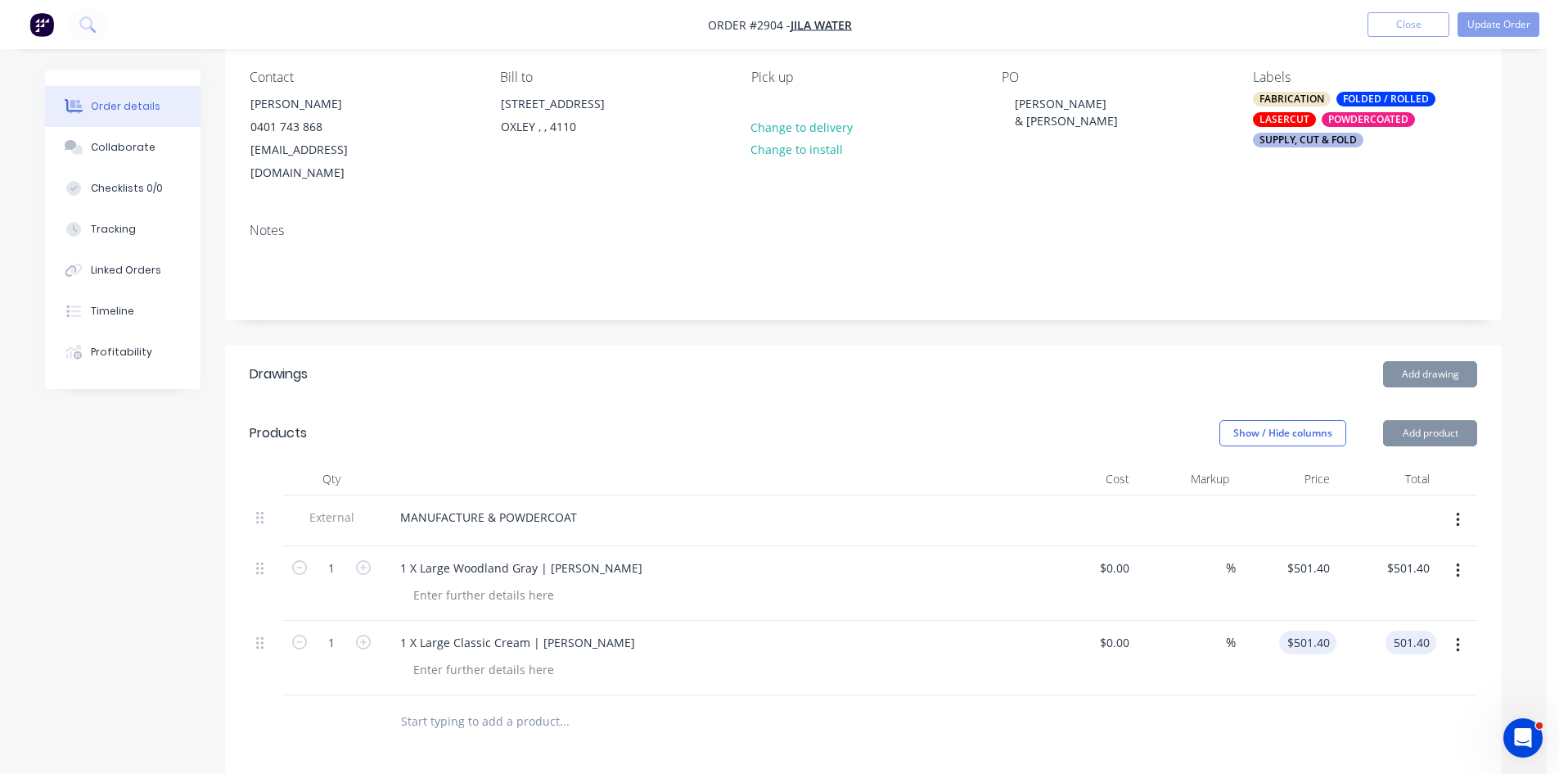
type input "$501.40"
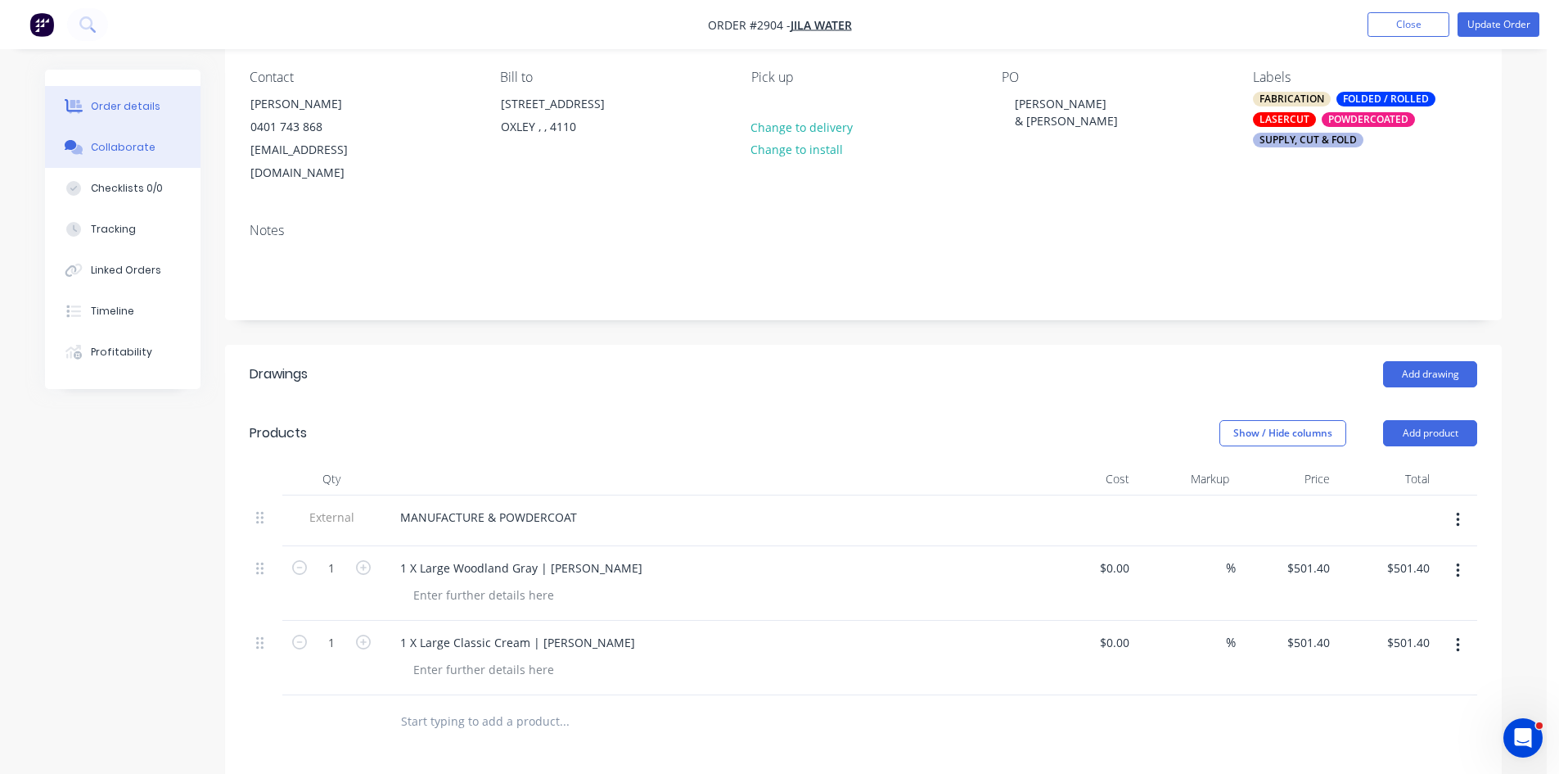
click at [119, 142] on div "Collaborate" at bounding box center [123, 147] width 65 height 15
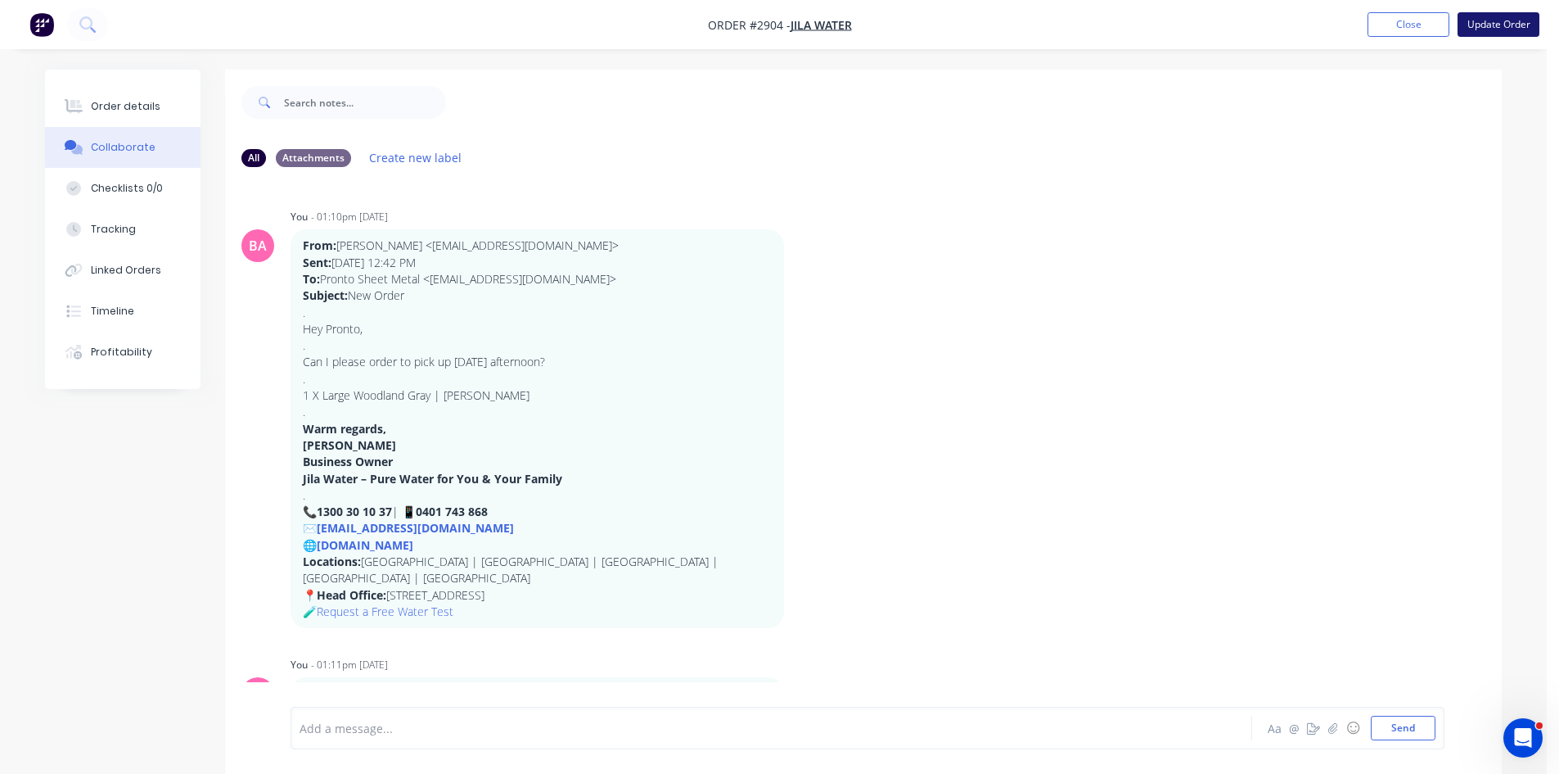
click at [1512, 20] on button "Update Order" at bounding box center [1499, 24] width 82 height 25
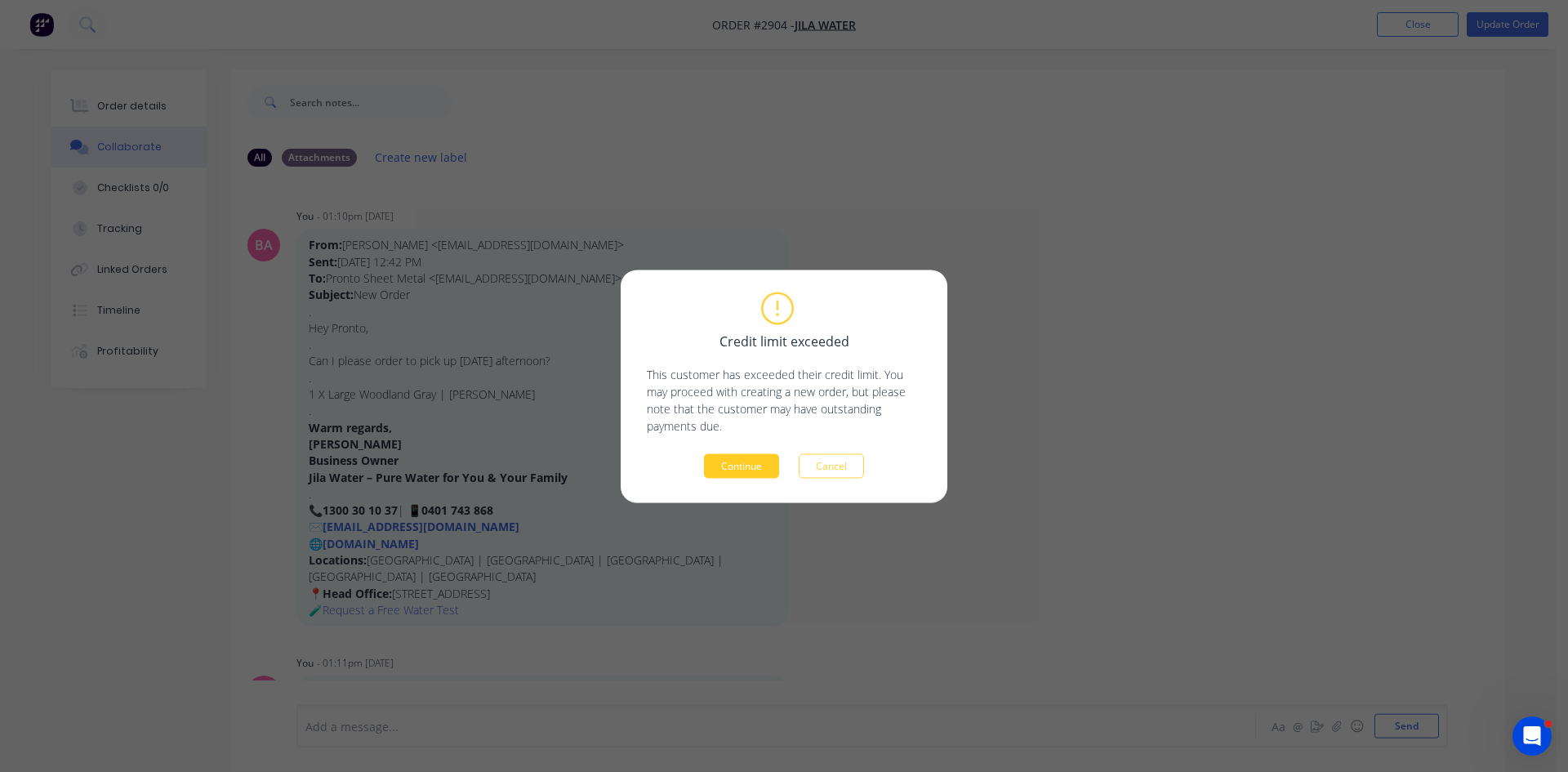
click at [747, 461] on button "Continue" at bounding box center [741, 465] width 75 height 25
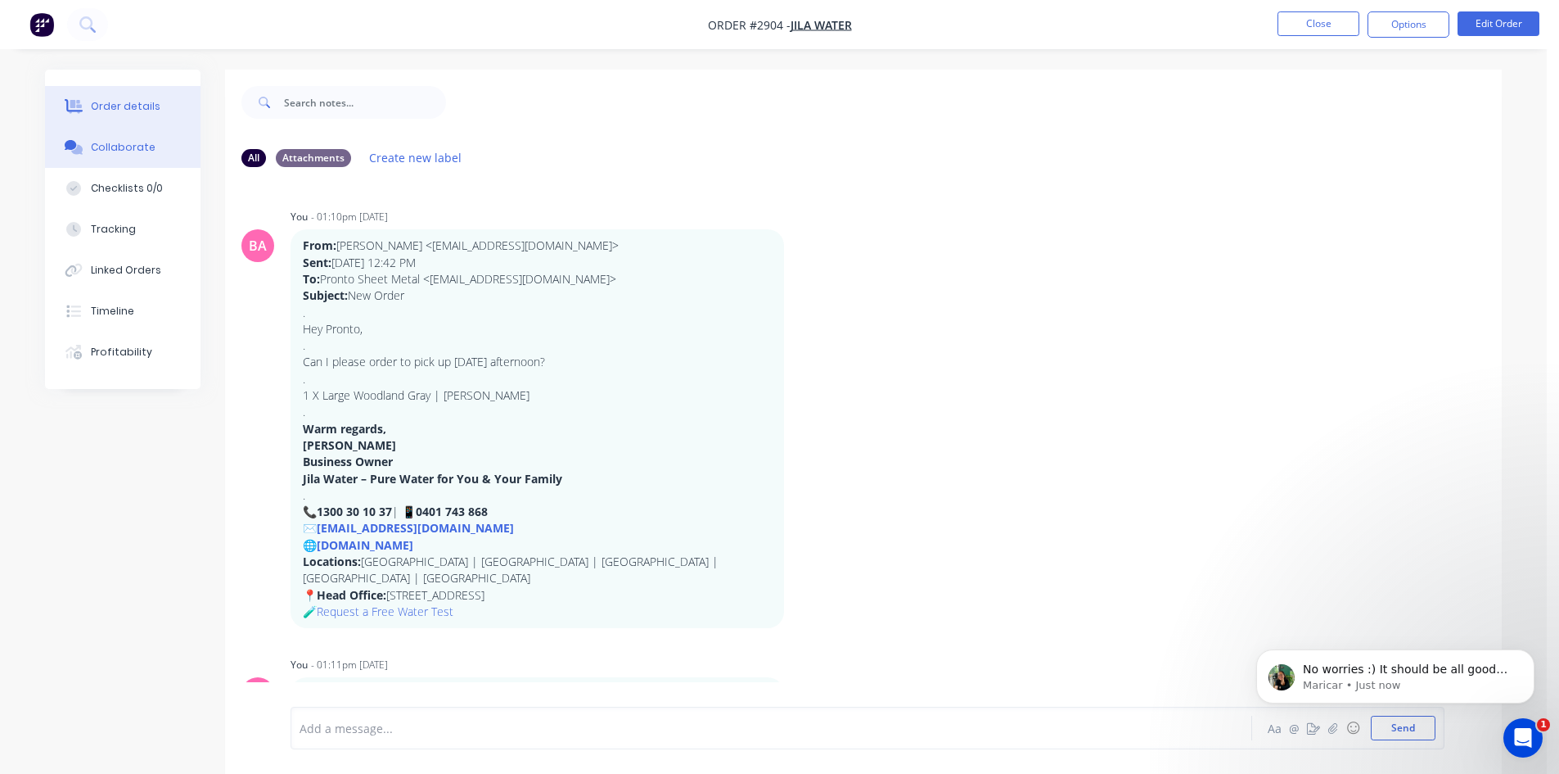
scroll to position [197, 0]
click at [149, 95] on button "Order details" at bounding box center [123, 106] width 156 height 41
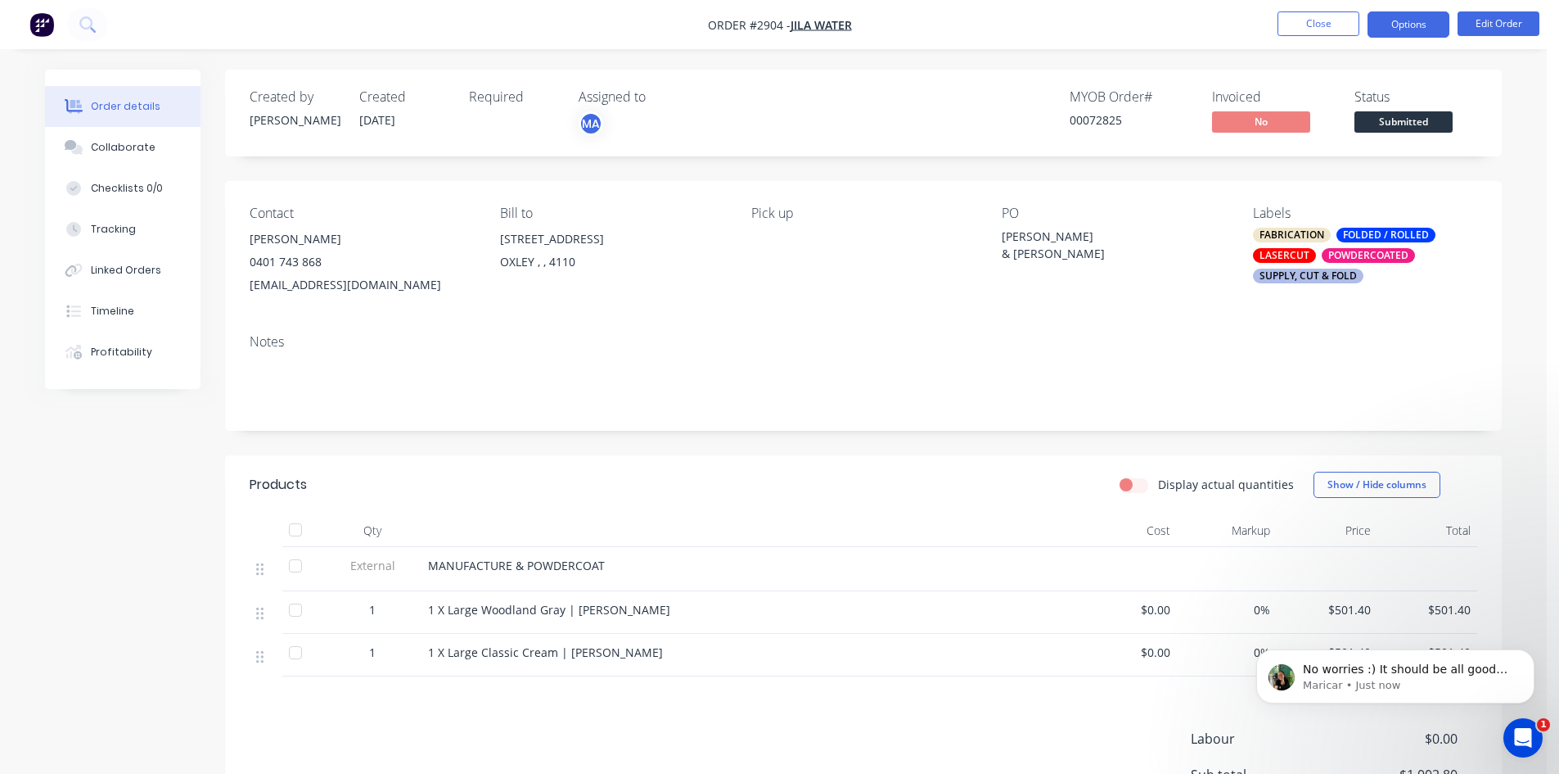
click at [1415, 20] on button "Options" at bounding box center [1409, 24] width 82 height 26
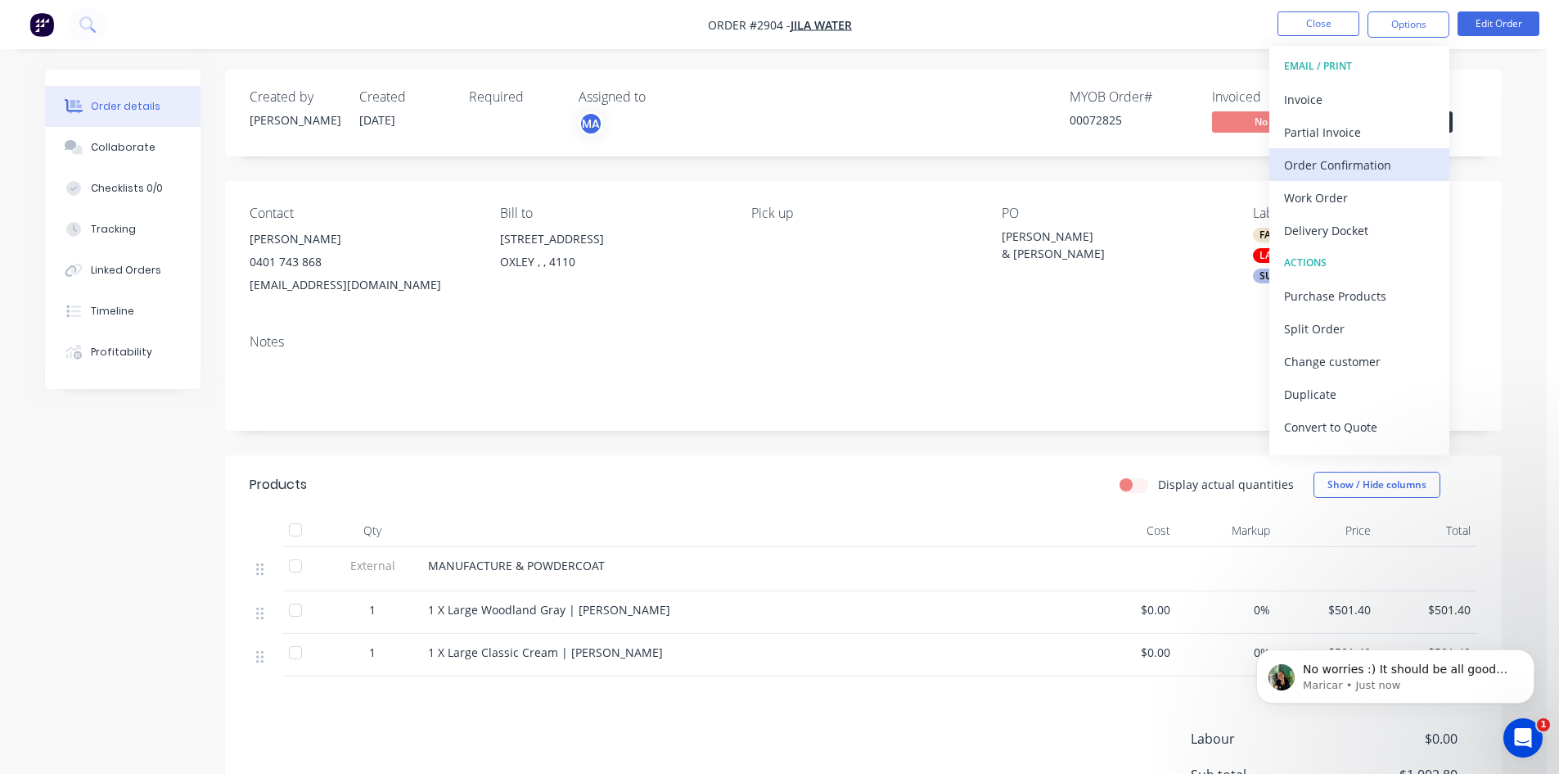
click at [1363, 164] on div "Order Confirmation" at bounding box center [1359, 165] width 151 height 24
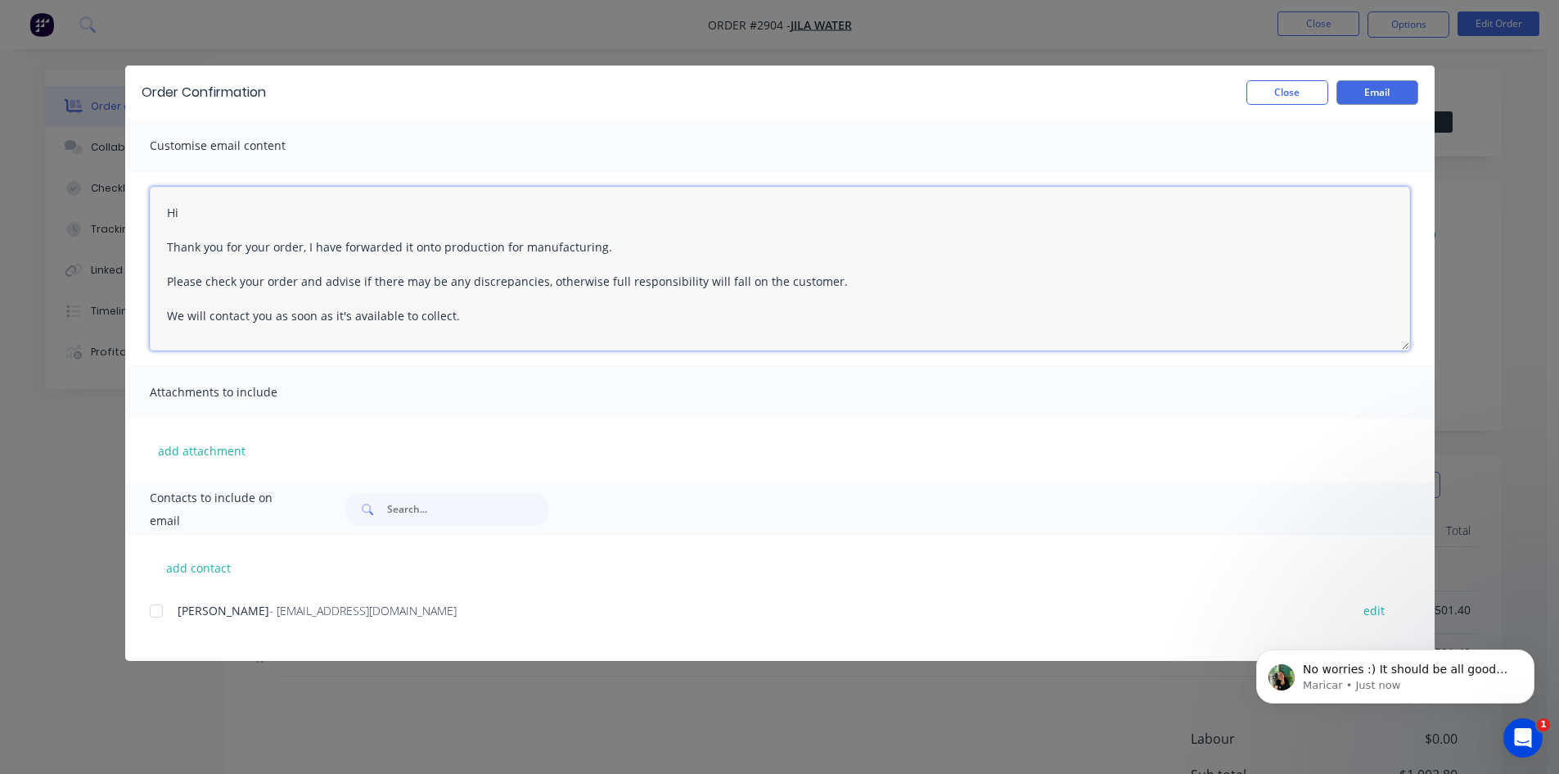
click at [263, 215] on textarea "Hi Thank you for your order, I have forwarded it onto production for manufactur…" at bounding box center [780, 269] width 1261 height 164
drag, startPoint x: 162, startPoint y: 606, endPoint x: 174, endPoint y: 579, distance: 29.7
click at [161, 608] on div at bounding box center [156, 610] width 33 height 33
click at [228, 205] on textarea "Hi Thank you for your order, I have forwarded it onto production for manufactur…" at bounding box center [780, 269] width 1261 height 164
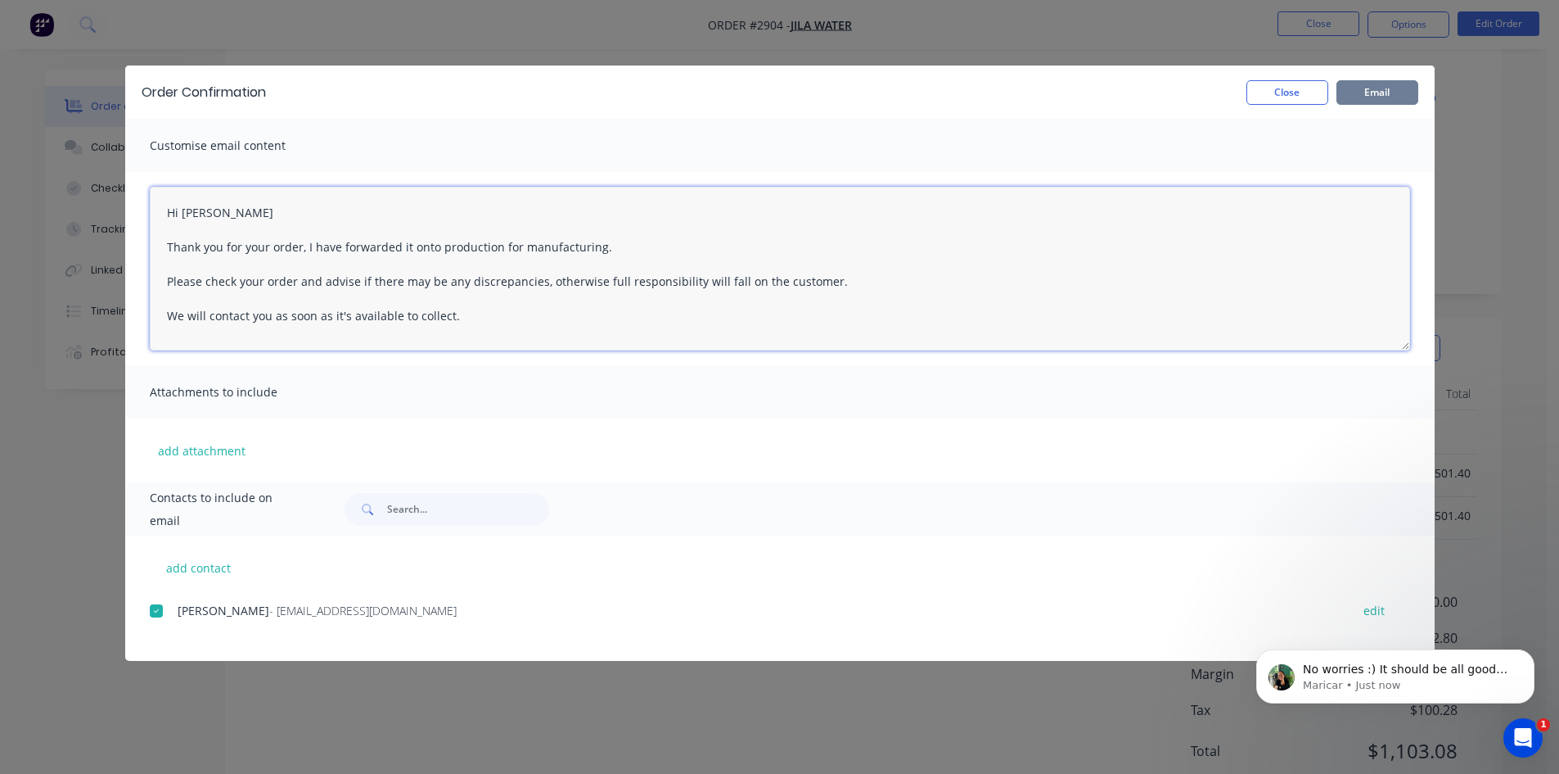
type textarea "Hi James Thank you for your order, I have forwarded it onto production for manu…"
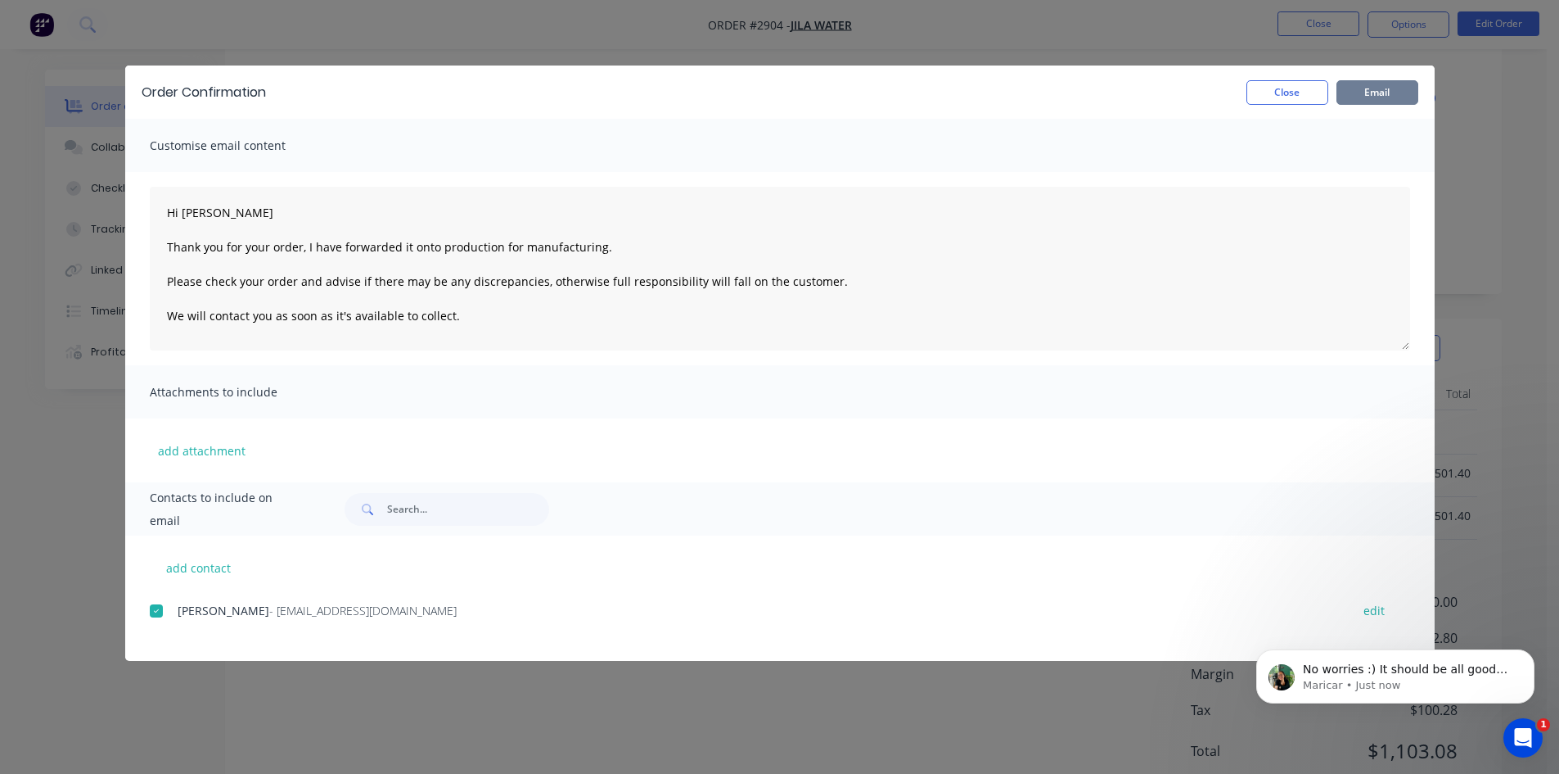
click at [1376, 93] on button "Email" at bounding box center [1378, 92] width 82 height 25
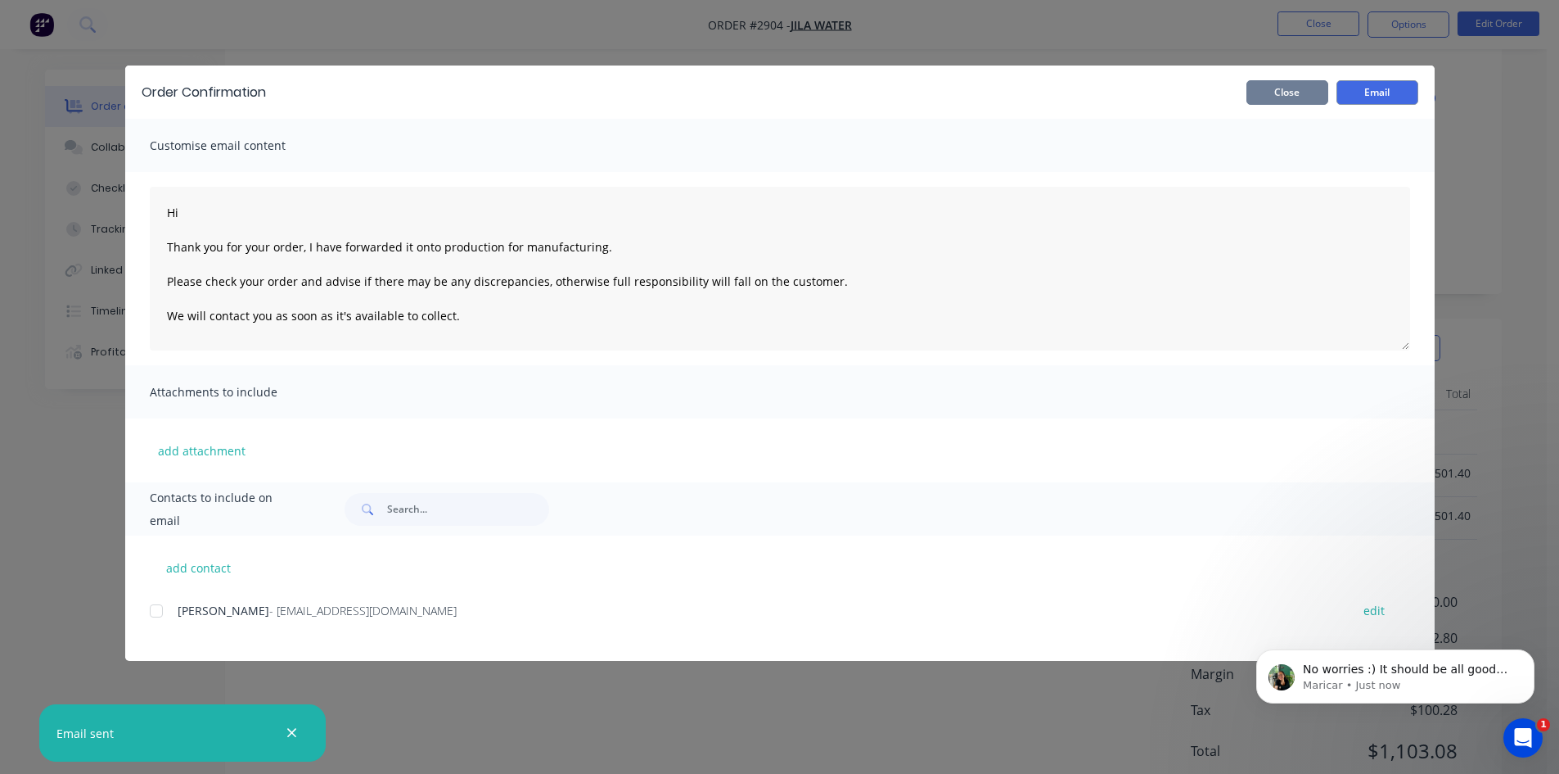
click at [1264, 88] on button "Close" at bounding box center [1288, 92] width 82 height 25
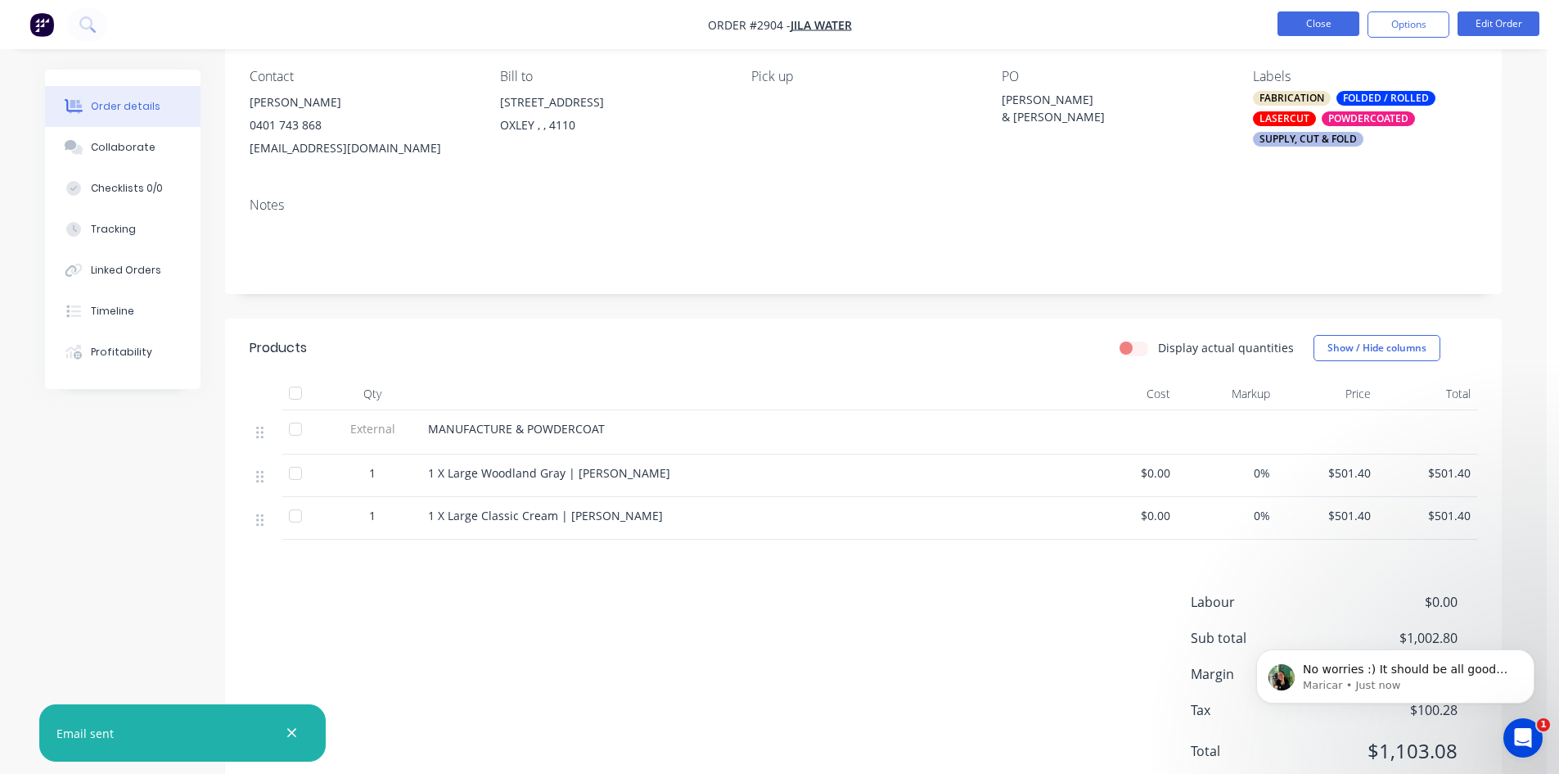
click at [1319, 23] on button "Close" at bounding box center [1319, 23] width 82 height 25
